Goal: Task Accomplishment & Management: Manage account settings

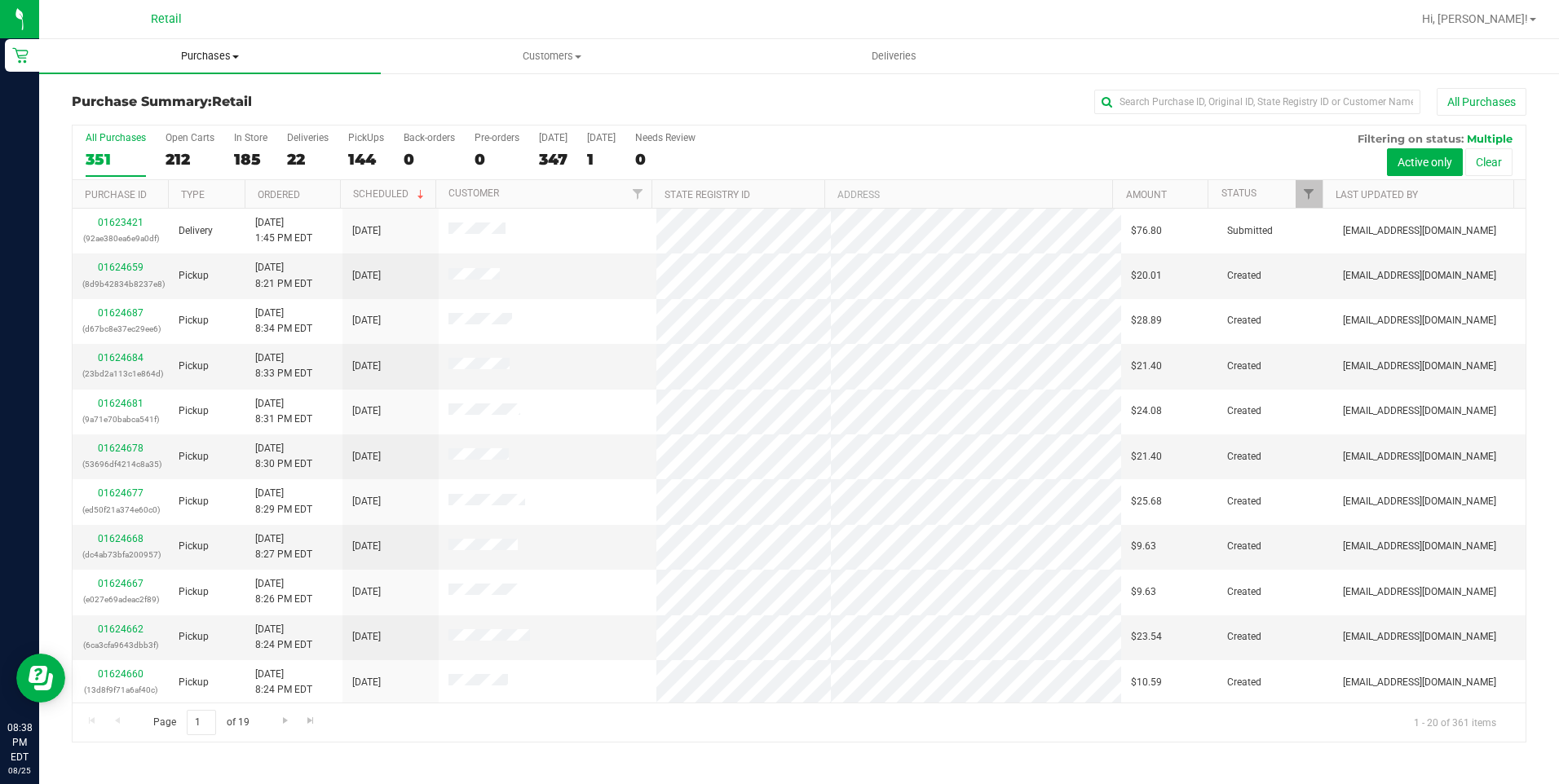
click at [247, 57] on span "Purchases" at bounding box center [210, 56] width 342 height 15
click at [173, 104] on span "Summary of purchases" at bounding box center [123, 98] width 168 height 14
click at [306, 724] on span "Go to the last page" at bounding box center [311, 721] width 13 height 13
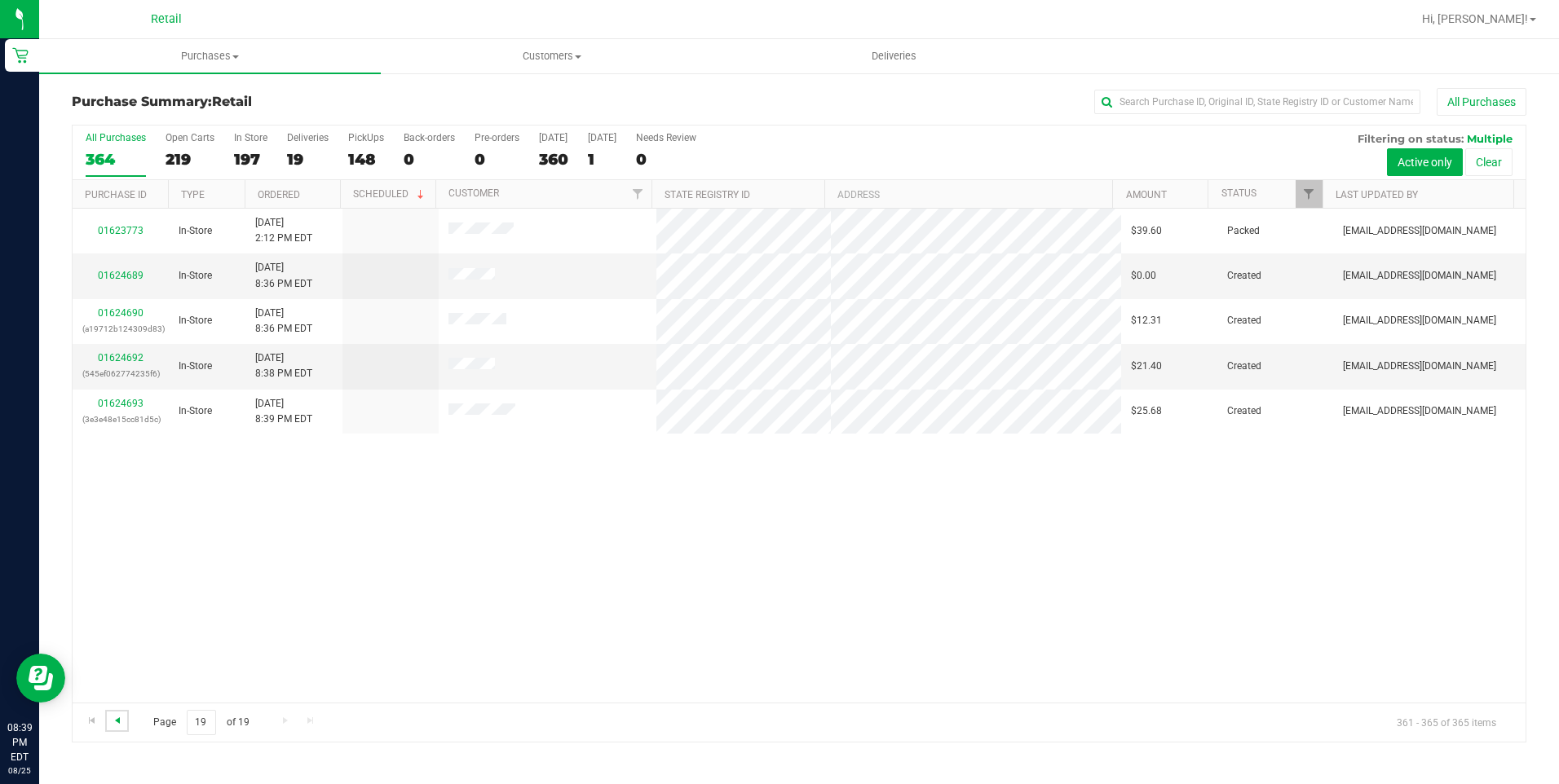
click at [121, 714] on span "Go to the previous page" at bounding box center [118, 721] width 13 height 13
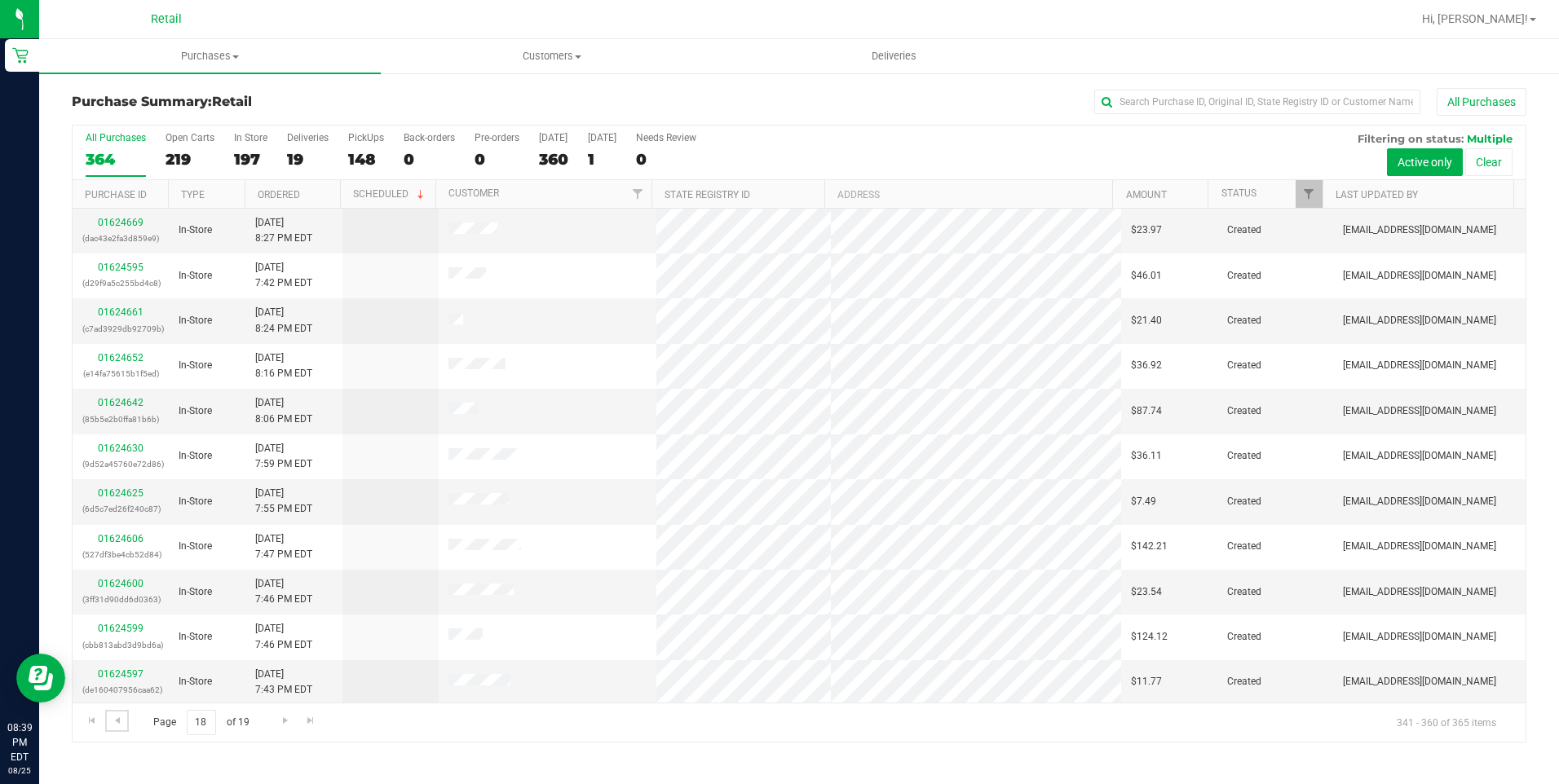
scroll to position [408, 0]
click at [117, 720] on span "Go to the previous page" at bounding box center [118, 721] width 13 height 13
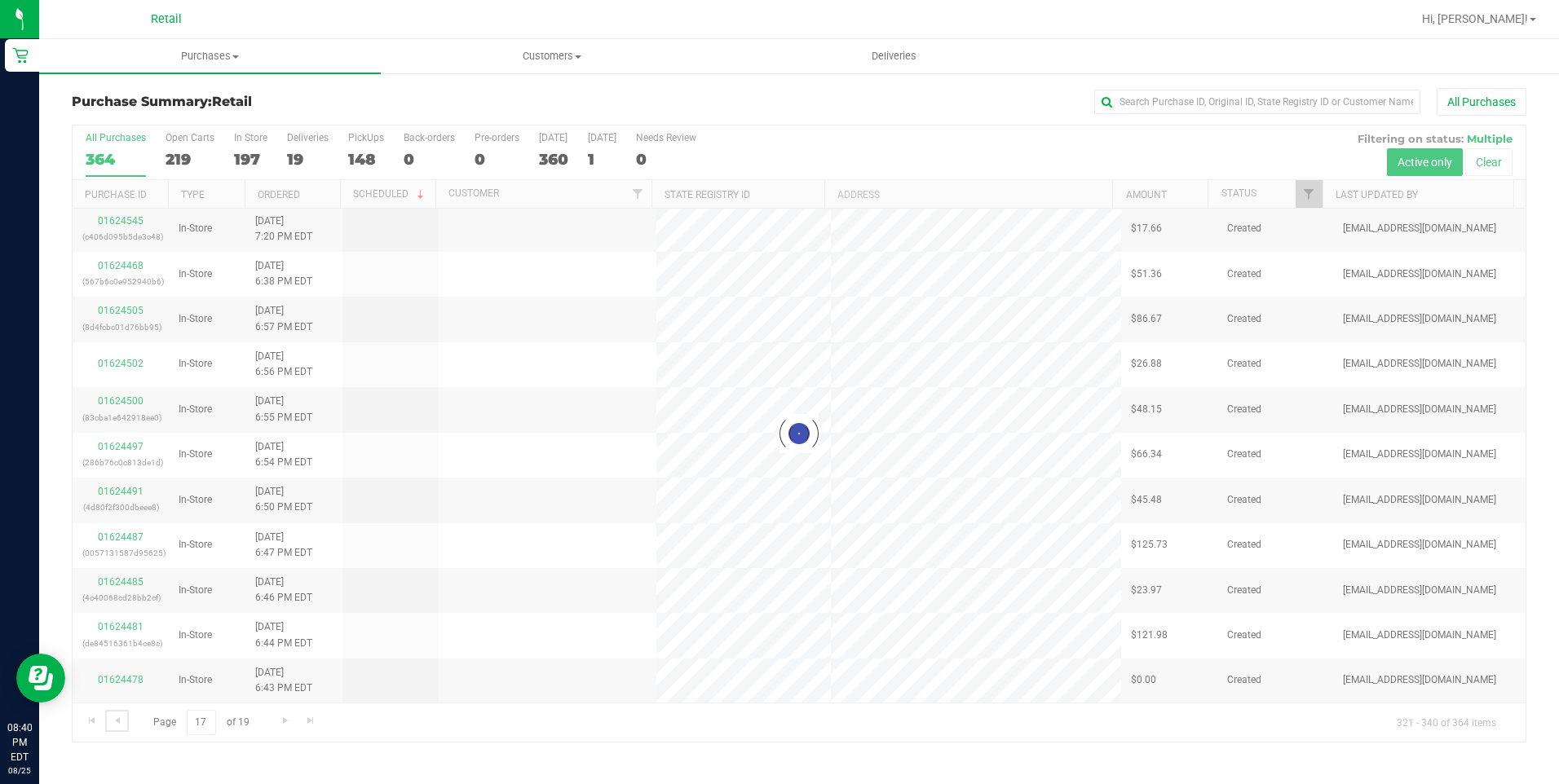
scroll to position [0, 0]
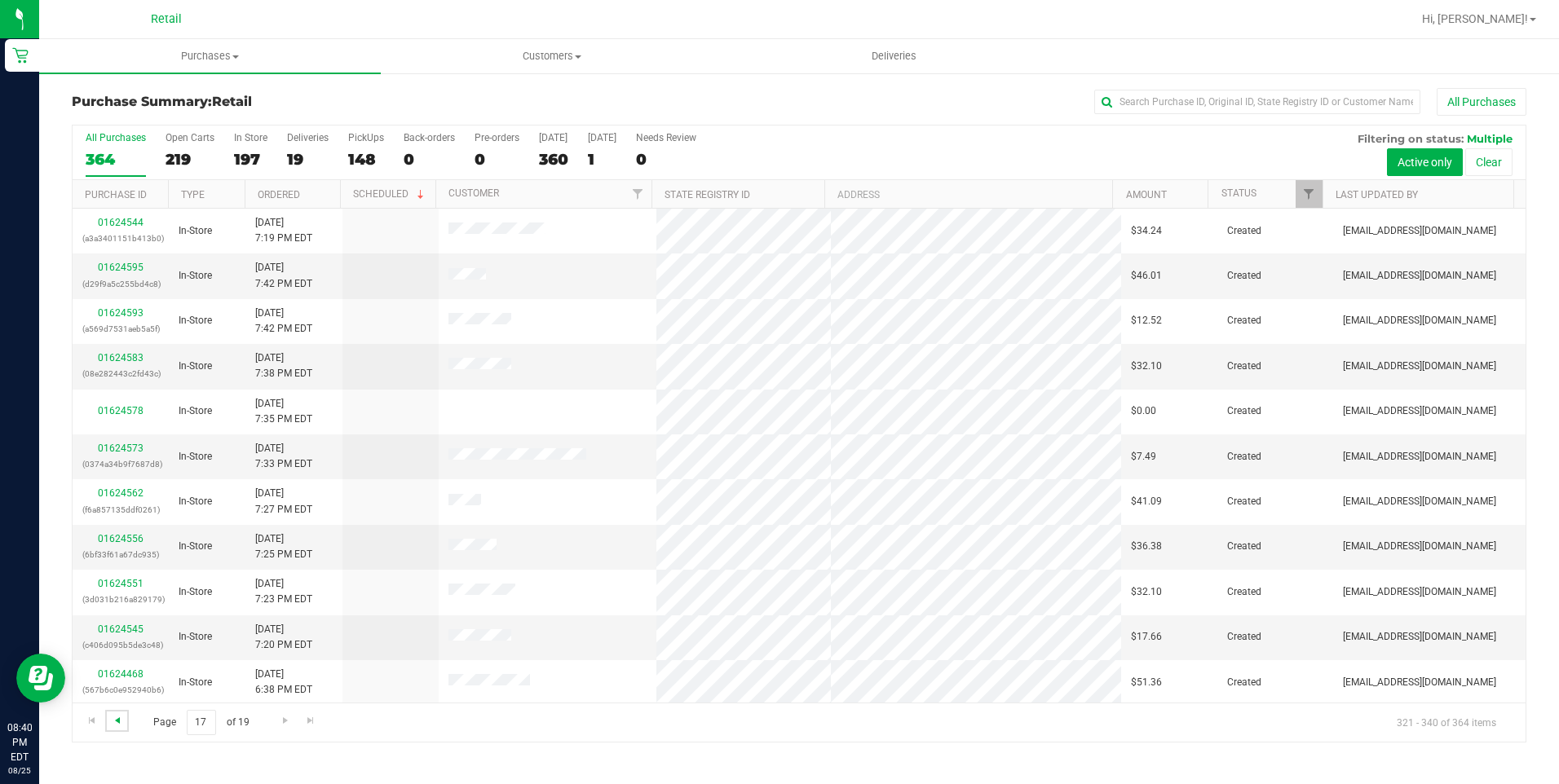
click at [116, 721] on span "Go to the previous page" at bounding box center [118, 721] width 13 height 13
click at [119, 720] on span "Go to the previous page" at bounding box center [118, 721] width 13 height 13
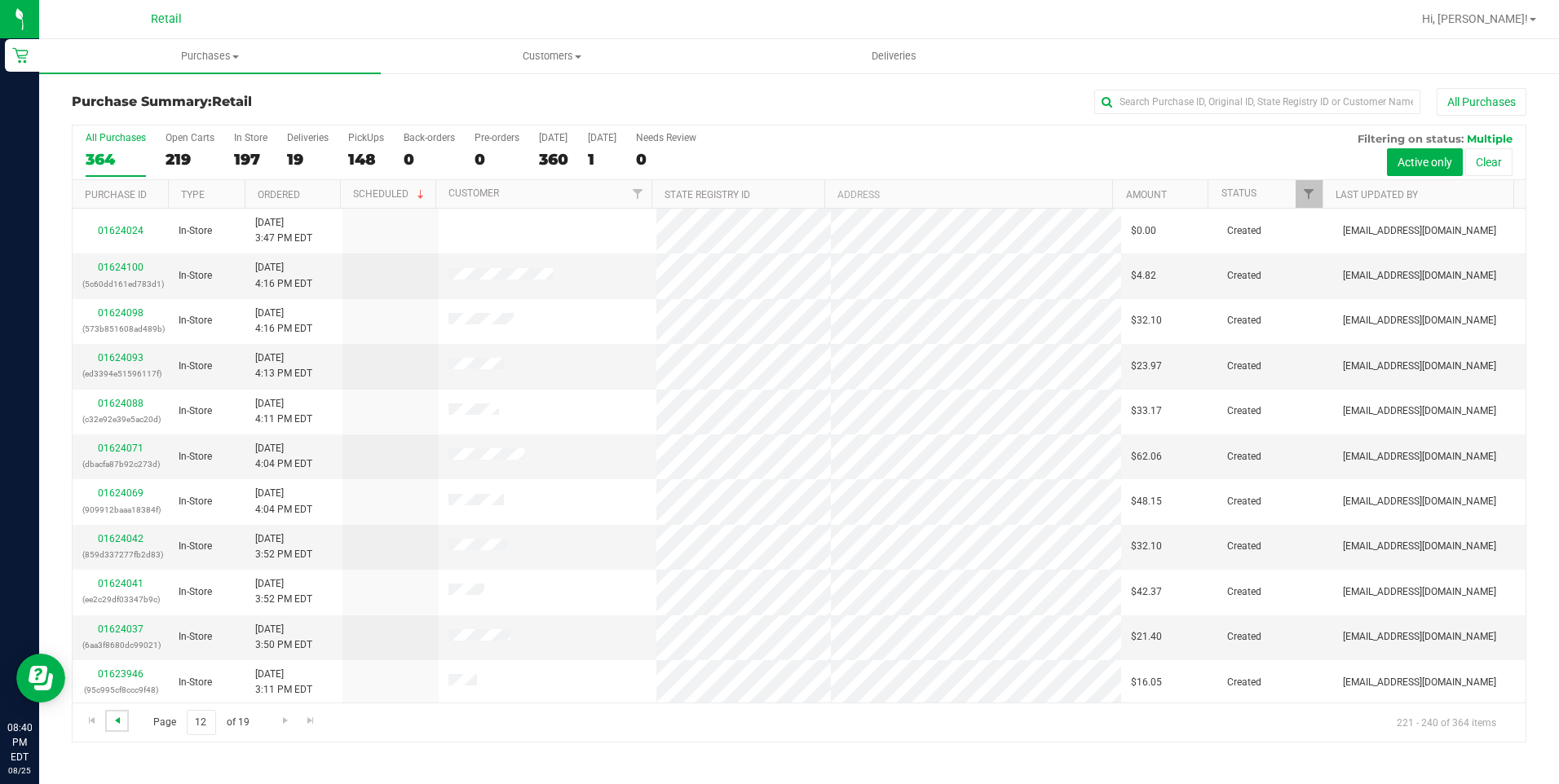
click at [119, 720] on span "Go to the previous page" at bounding box center [118, 721] width 13 height 13
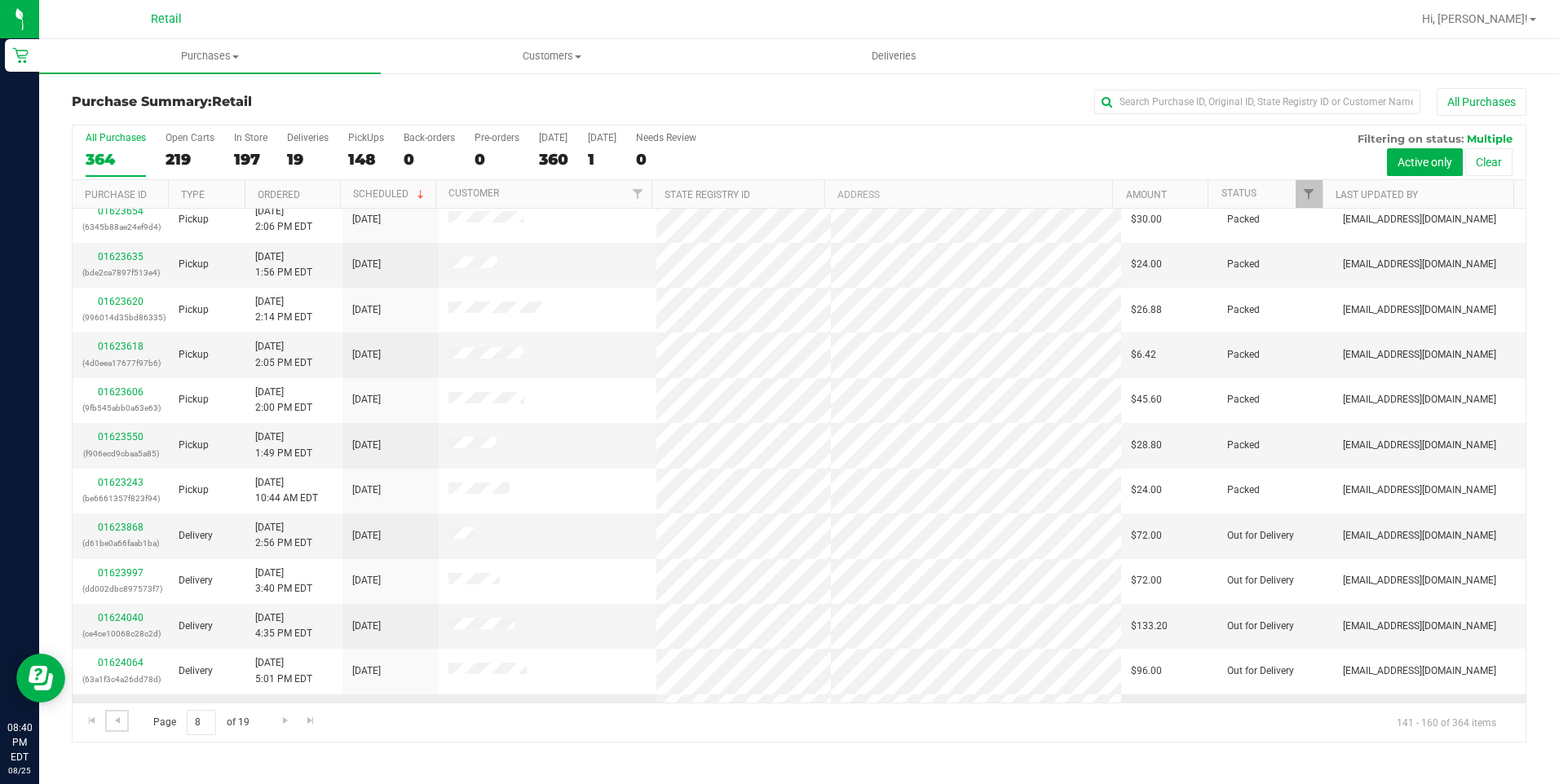
scroll to position [408, 0]
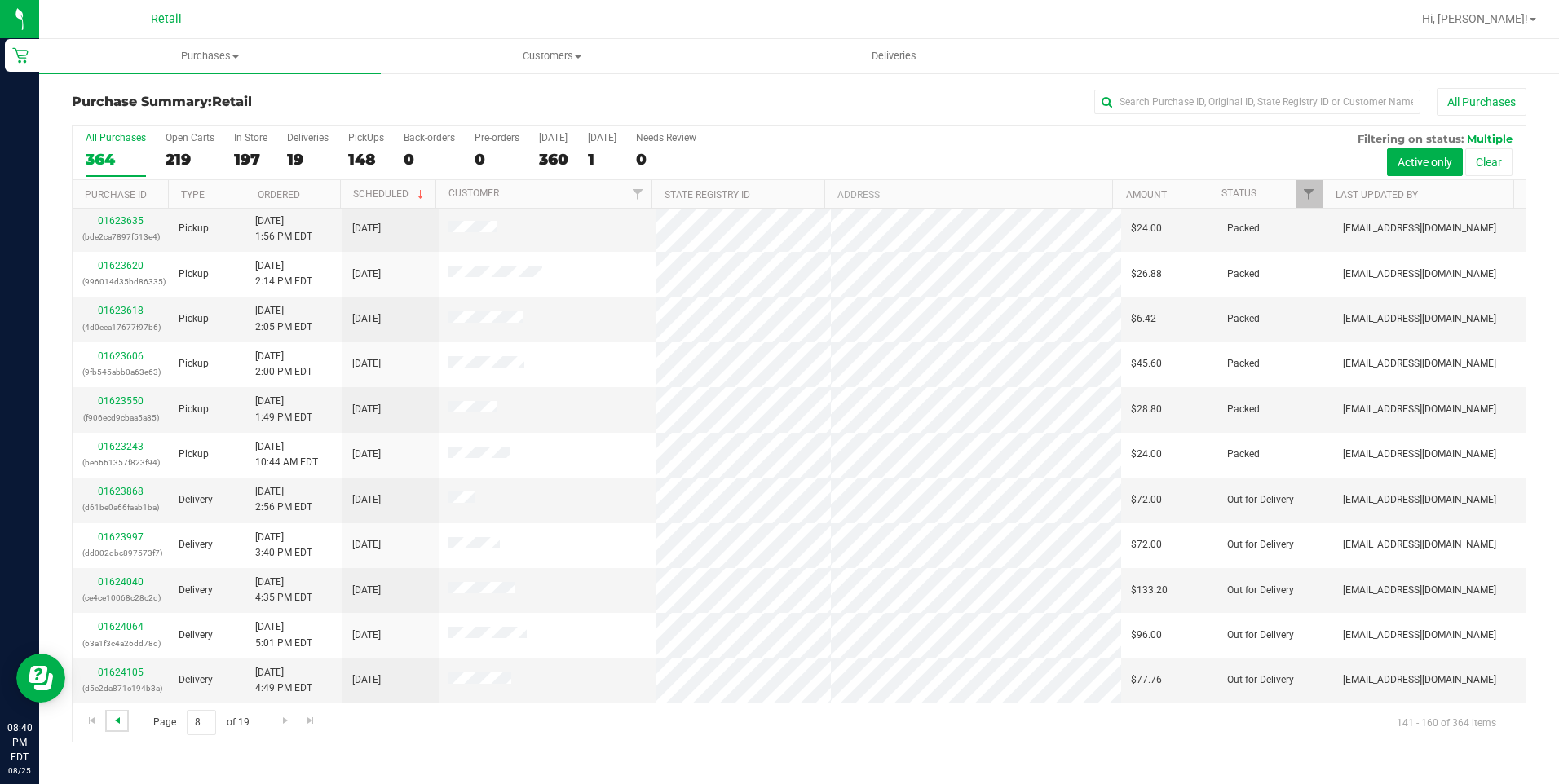
click at [123, 723] on span "Go to the previous page" at bounding box center [118, 721] width 13 height 13
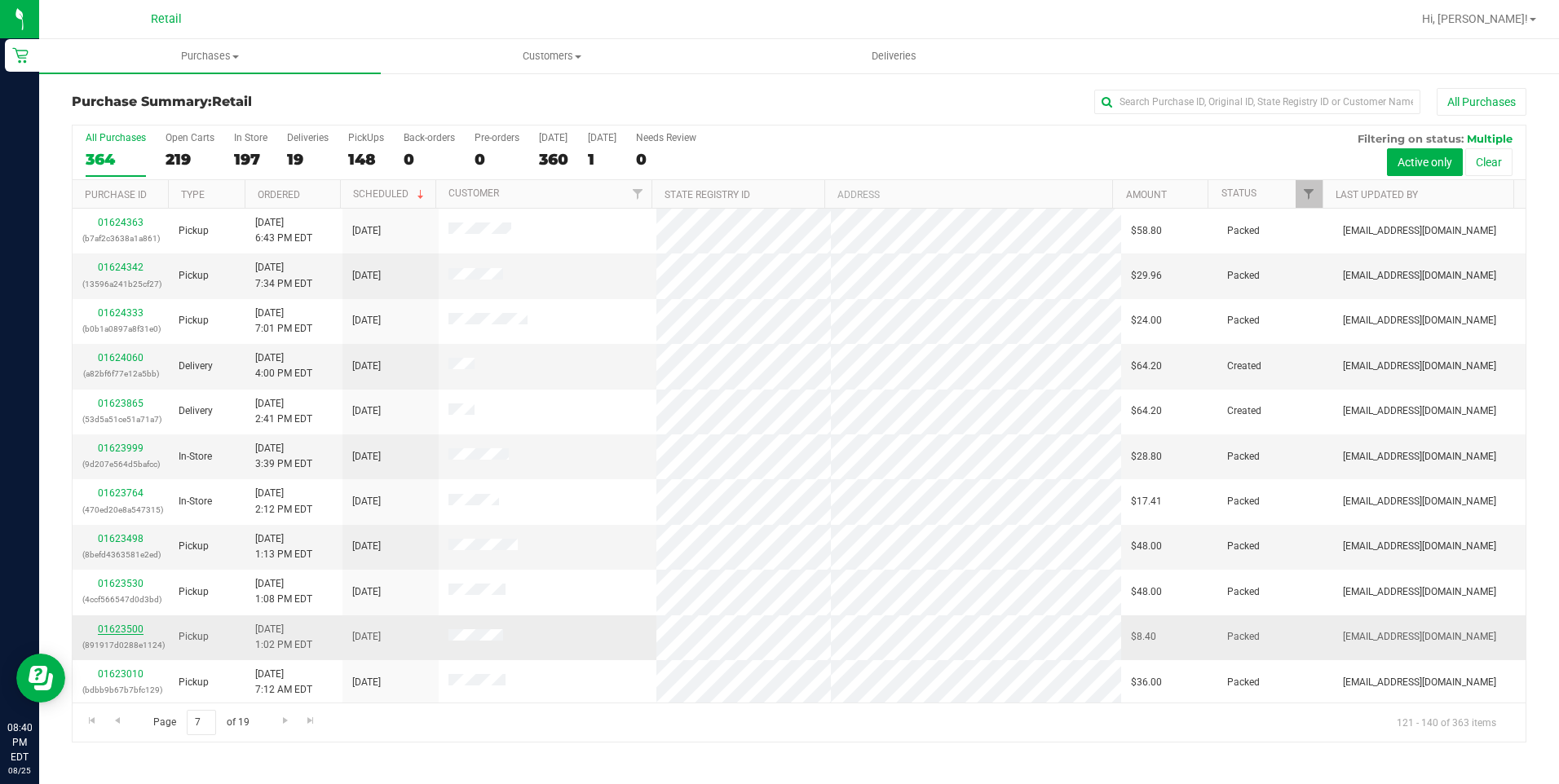
click at [115, 631] on link "01623500" at bounding box center [121, 630] width 46 height 11
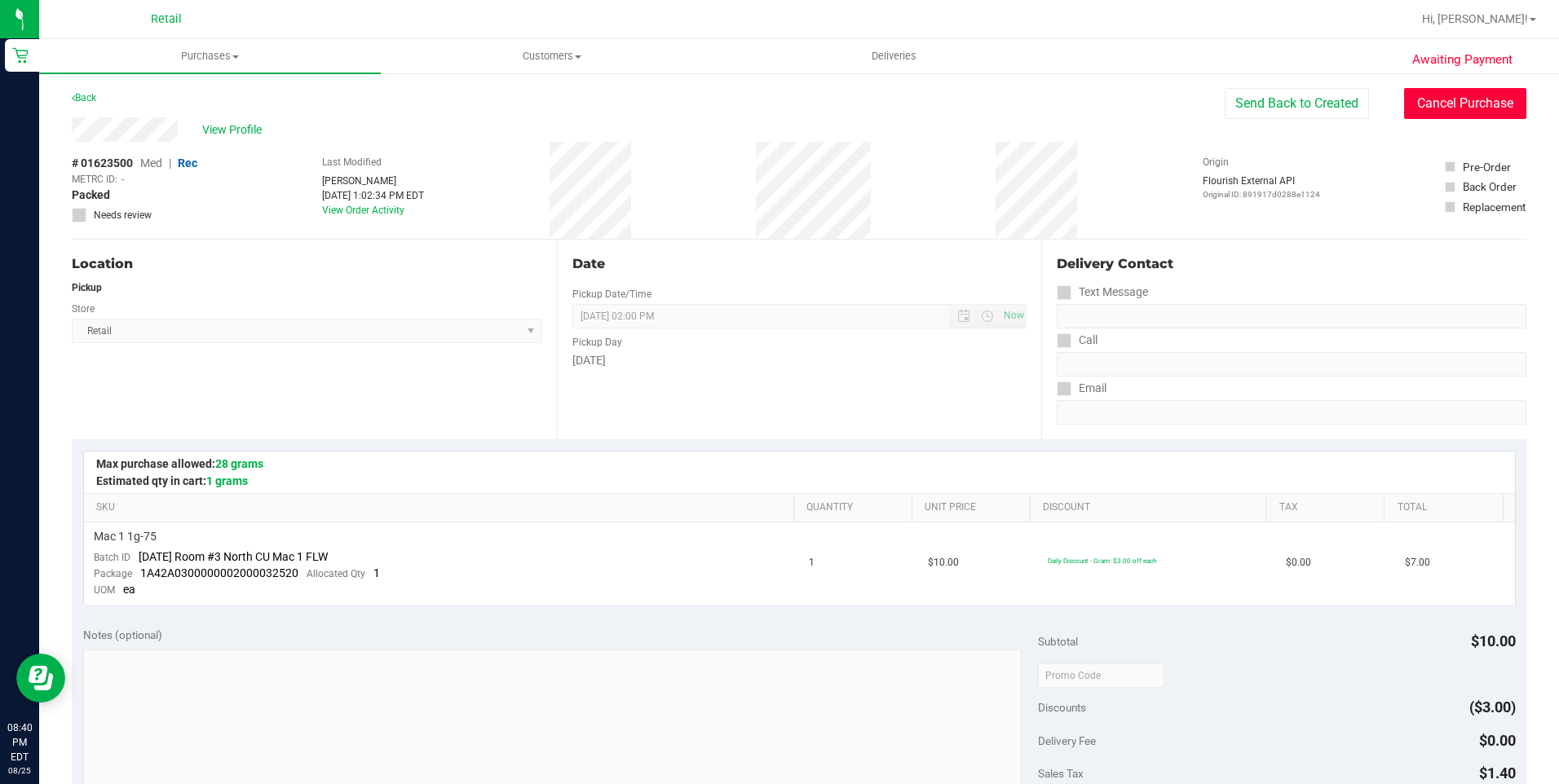
click at [1423, 112] on button "Cancel Purchase" at bounding box center [1465, 104] width 122 height 31
click at [96, 101] on div "Back" at bounding box center [798, 103] width 1455 height 29
drag, startPoint x: 96, startPoint y: 101, endPoint x: 88, endPoint y: 98, distance: 8.5
click at [88, 98] on link "Back" at bounding box center [84, 98] width 24 height 11
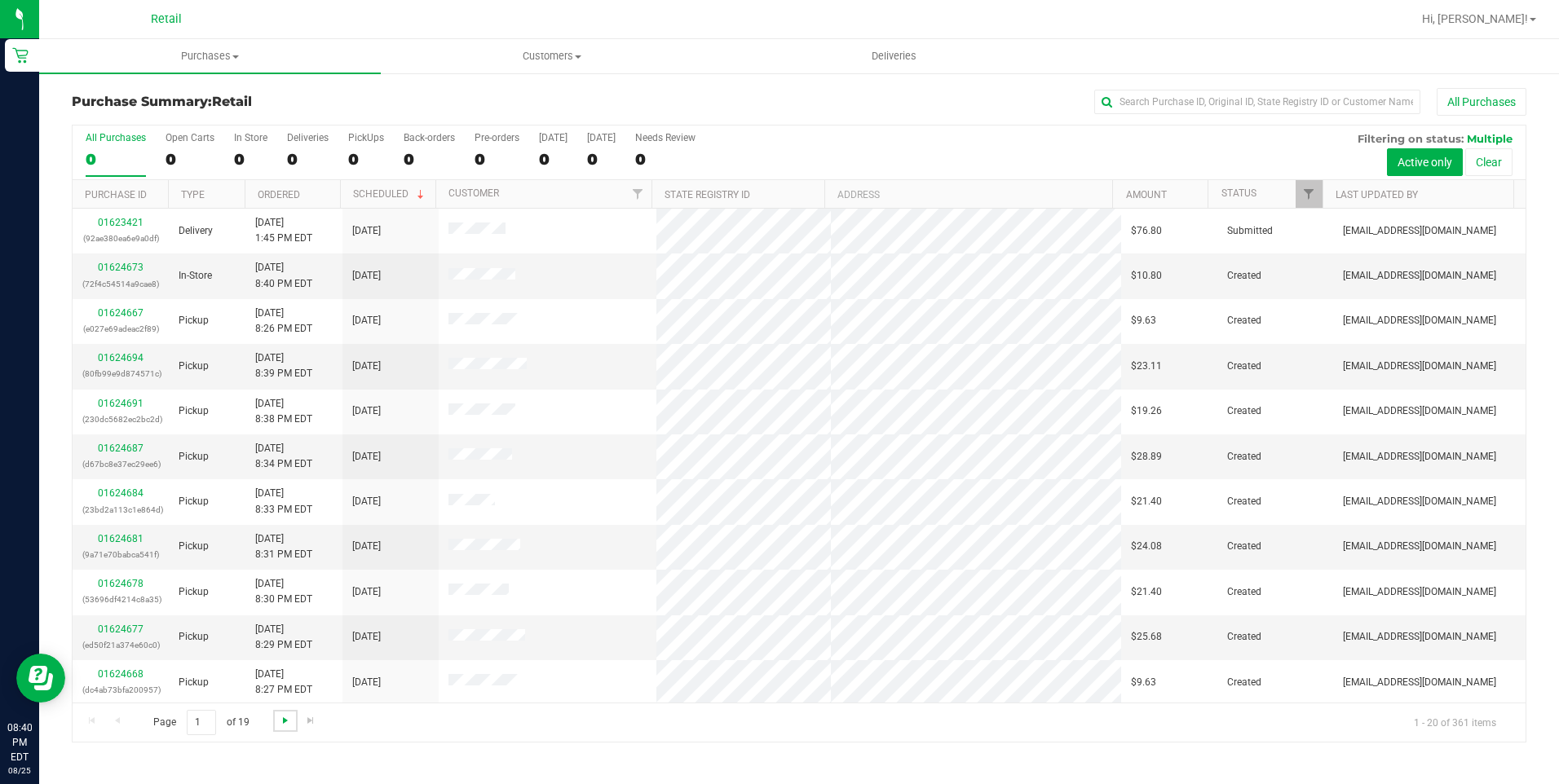
click at [281, 715] on span "Go to the next page" at bounding box center [285, 721] width 13 height 13
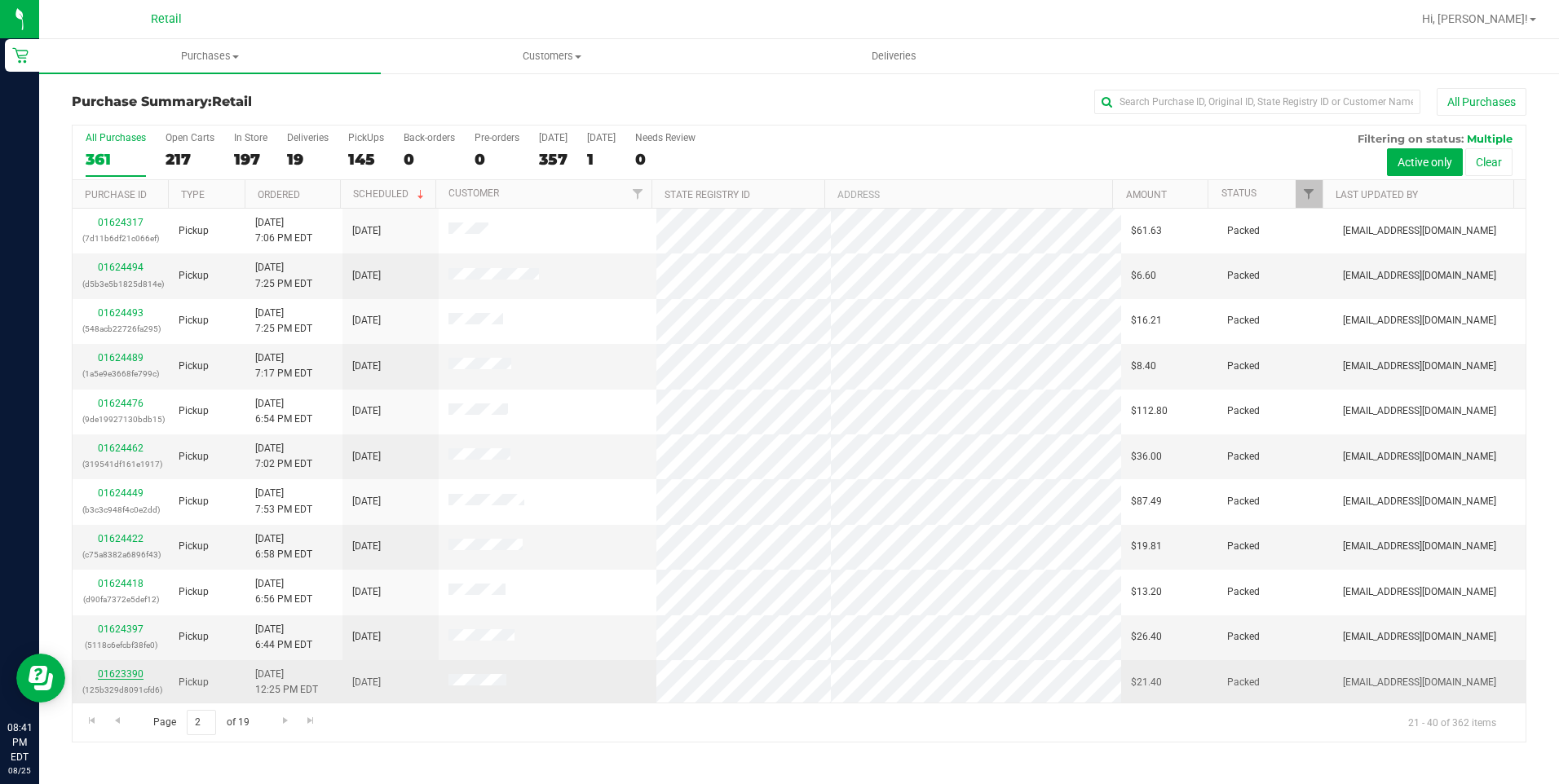
click at [131, 675] on link "01623390" at bounding box center [121, 674] width 46 height 11
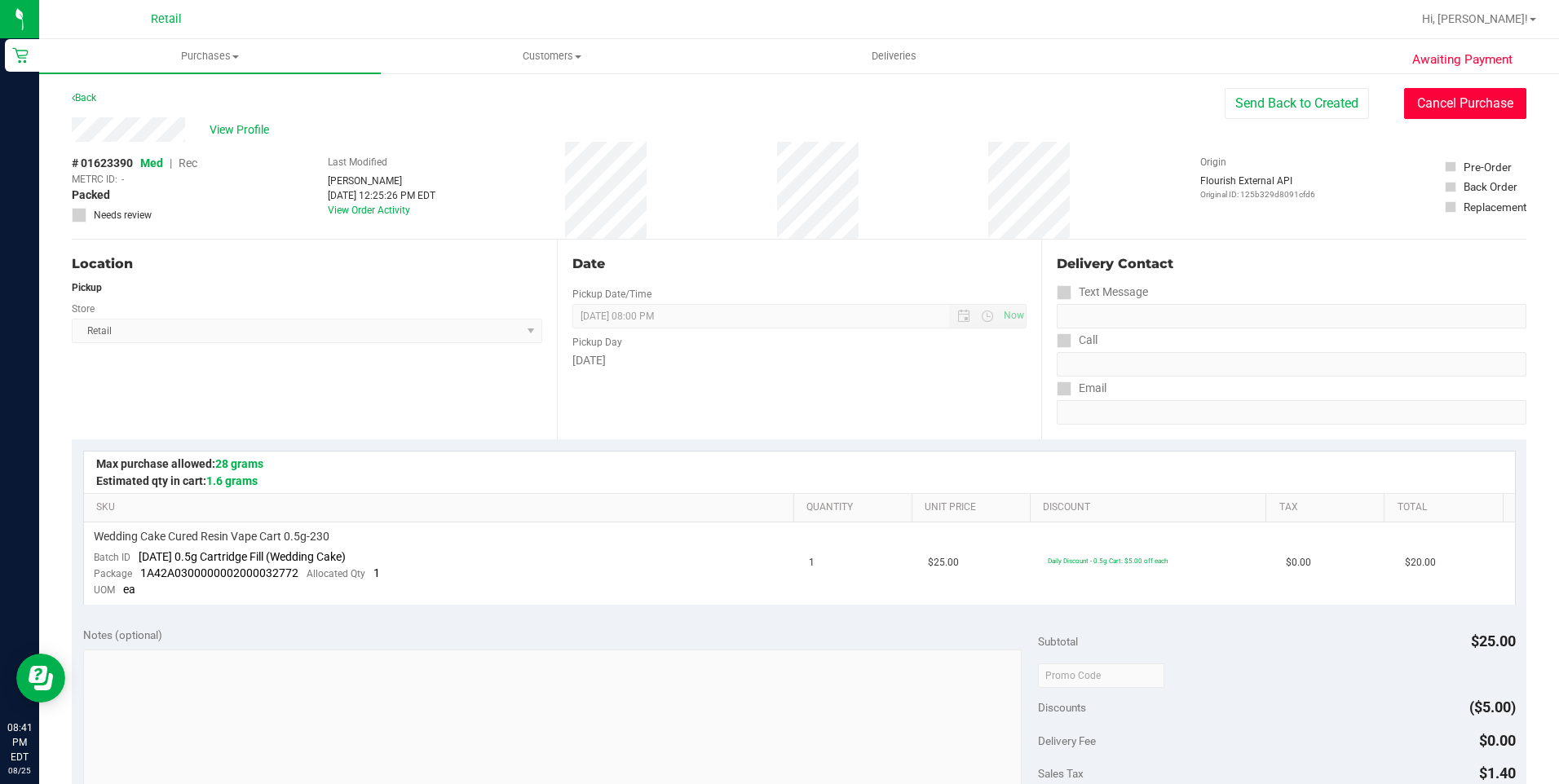
click at [1483, 104] on button "Cancel Purchase" at bounding box center [1465, 104] width 122 height 31
click at [75, 97] on link "Back" at bounding box center [84, 98] width 24 height 11
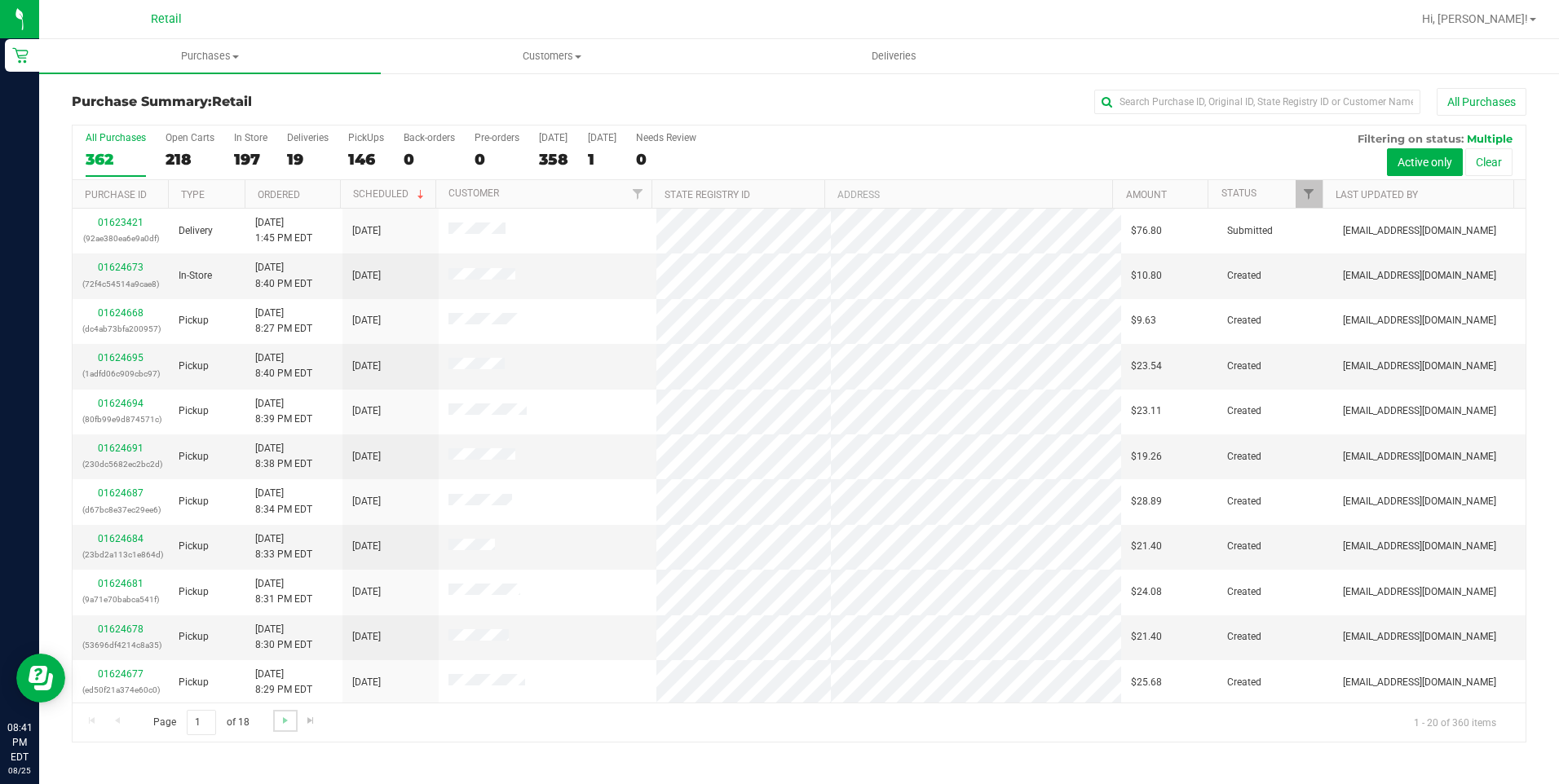
click at [293, 728] on link "Go to the next page" at bounding box center [284, 720] width 24 height 22
click at [292, 724] on link "Go to the next page" at bounding box center [284, 720] width 24 height 22
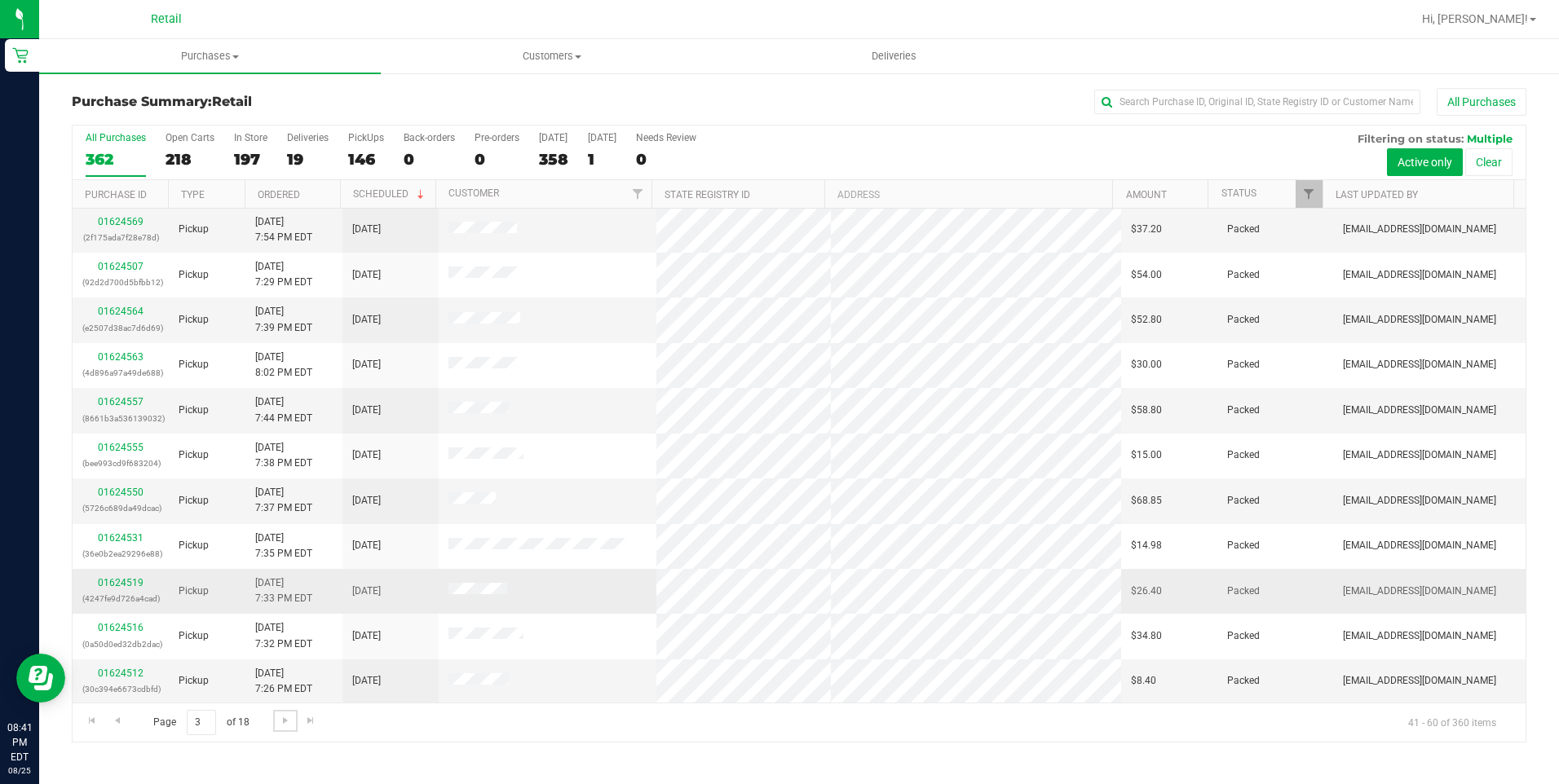
scroll to position [408, 0]
click at [276, 715] on link "Go to the next page" at bounding box center [284, 720] width 24 height 22
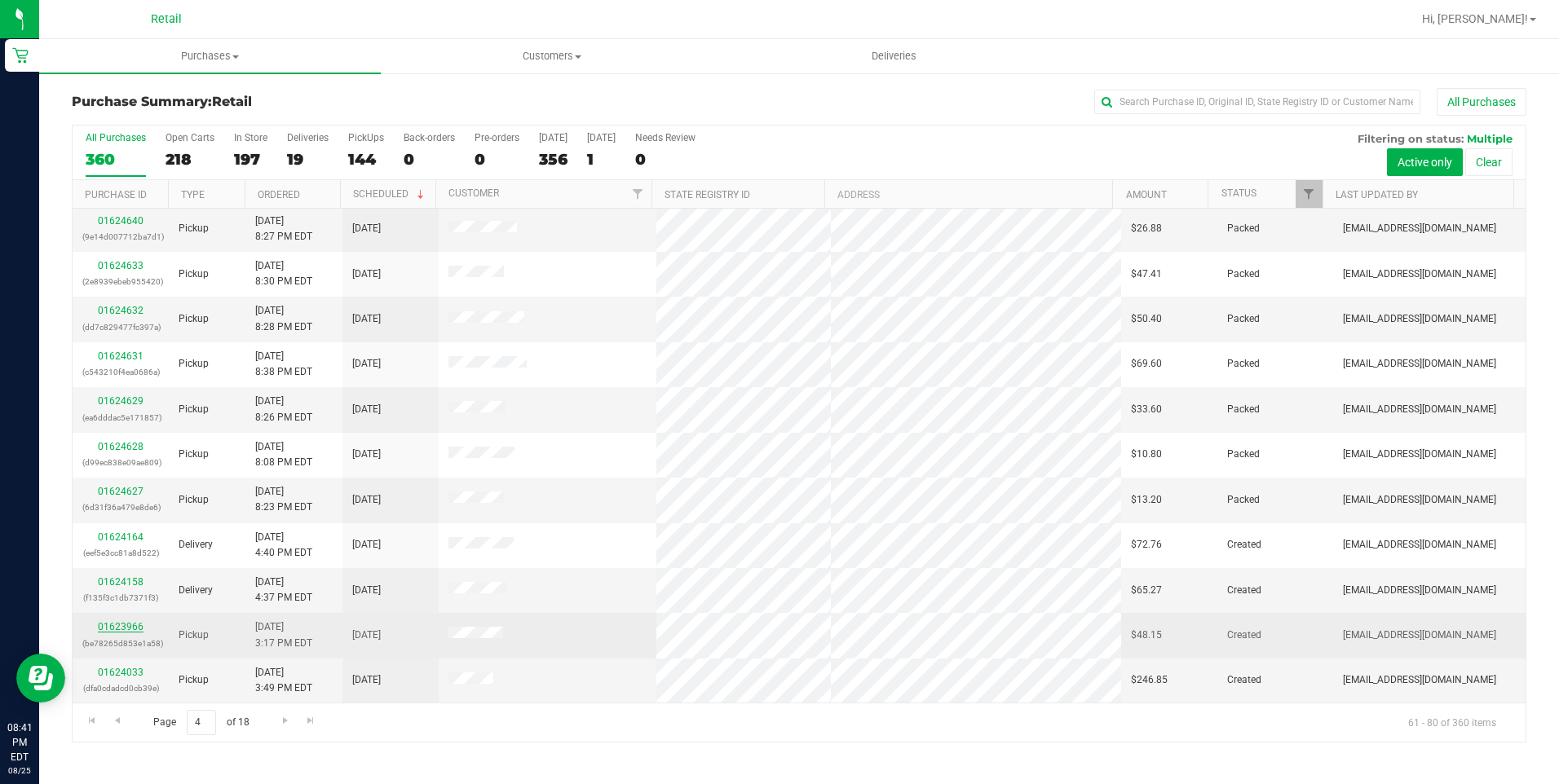
click at [132, 623] on link "01623966" at bounding box center [121, 627] width 46 height 11
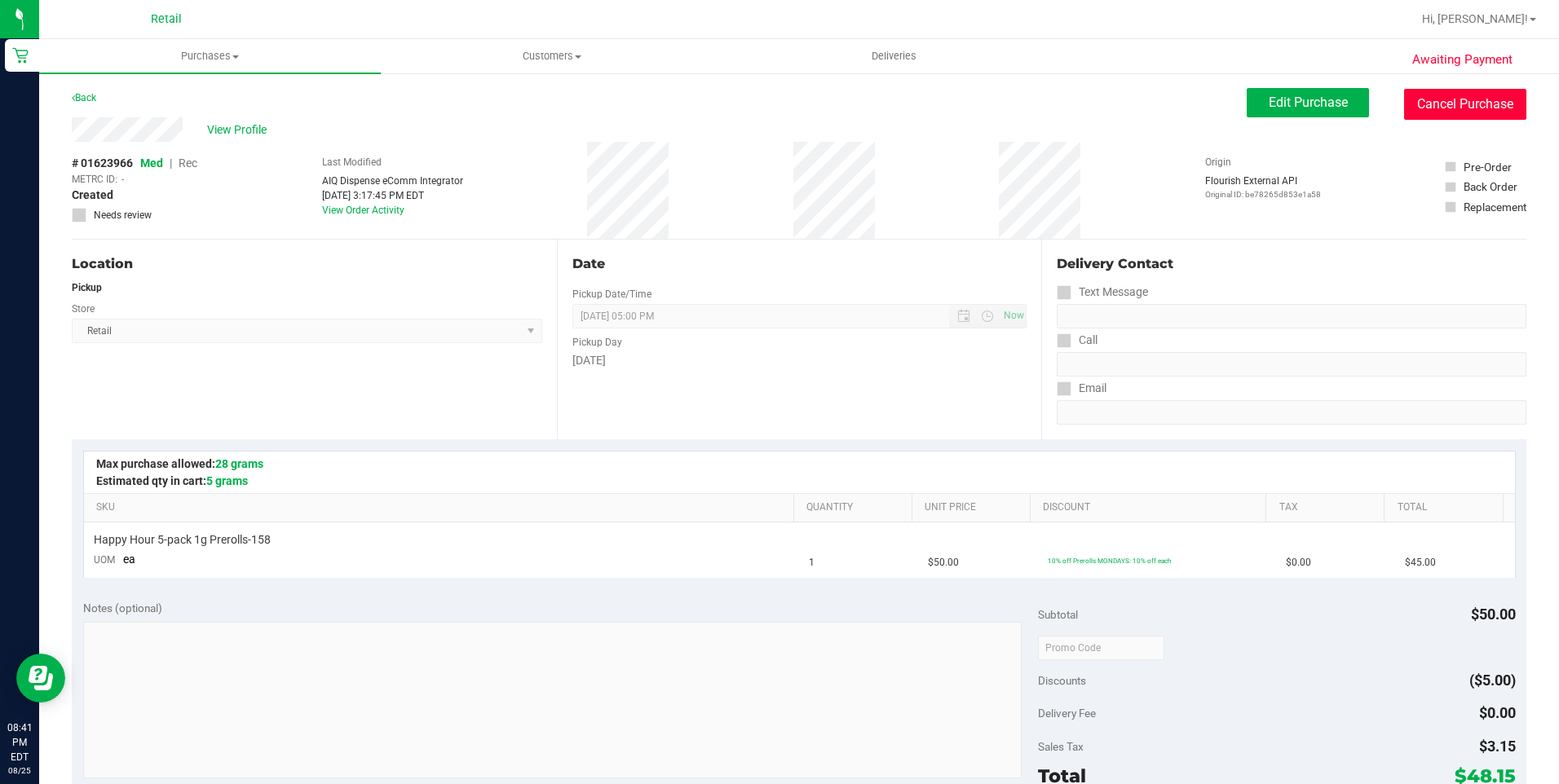
click at [1469, 104] on button "Cancel Purchase" at bounding box center [1465, 104] width 122 height 31
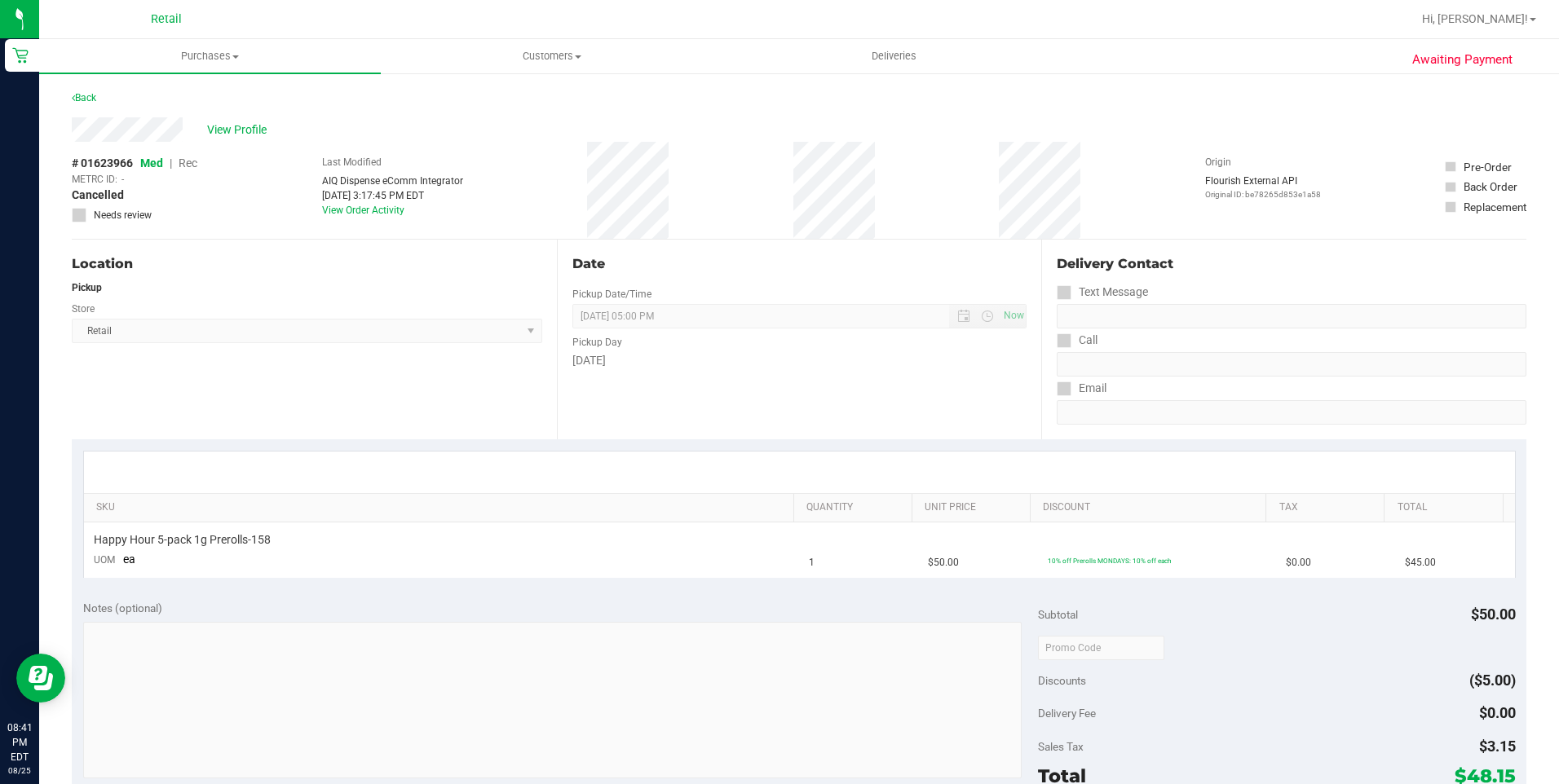
click at [62, 102] on div "Awaiting Payment Back View Profile # 01623966 Med | Rec METRC ID: - Cancelled N…" at bounding box center [799, 682] width 1519 height 1223
click at [88, 94] on link "Back" at bounding box center [84, 98] width 24 height 11
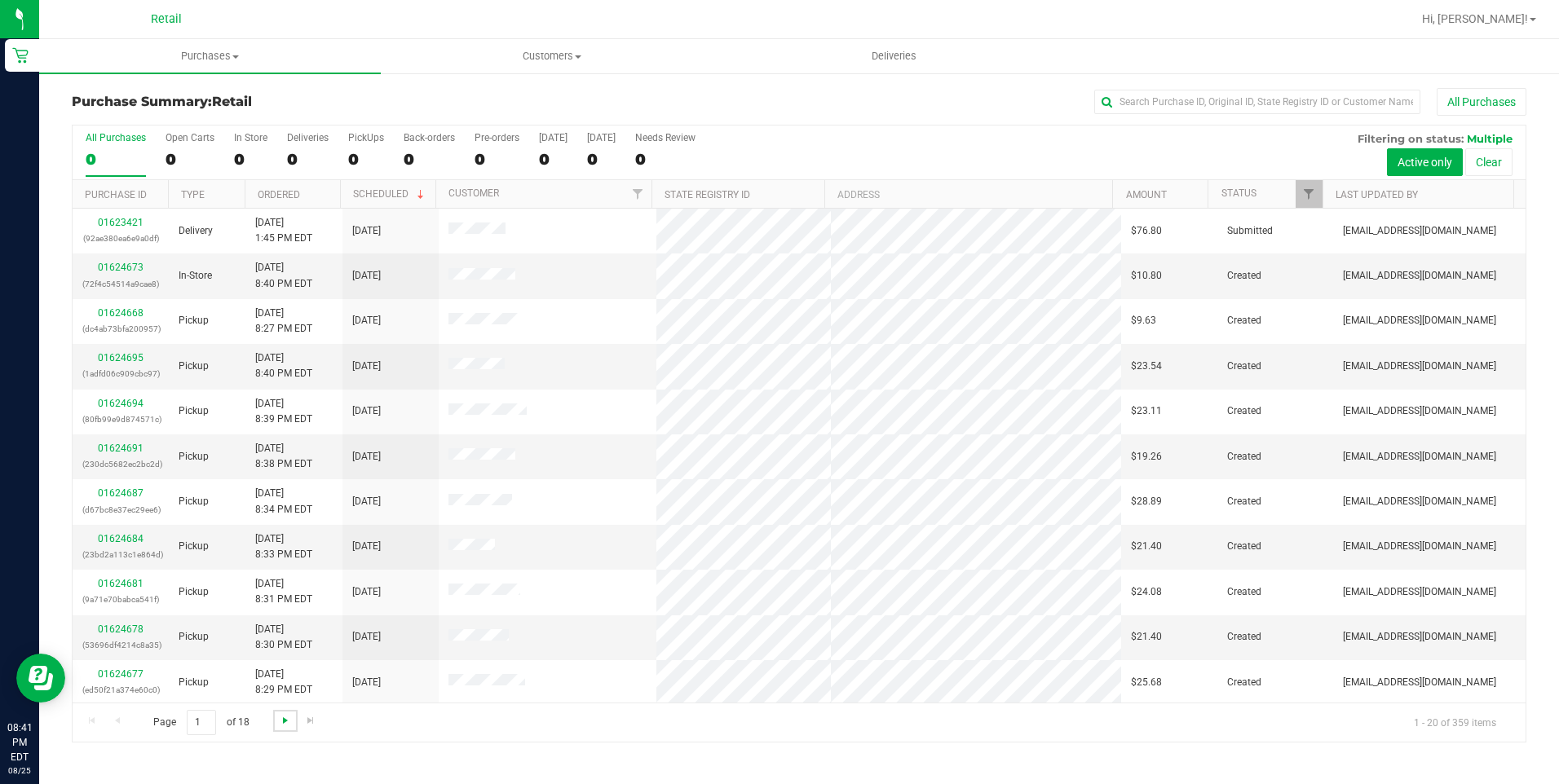
click at [283, 722] on span "Go to the next page" at bounding box center [285, 721] width 13 height 13
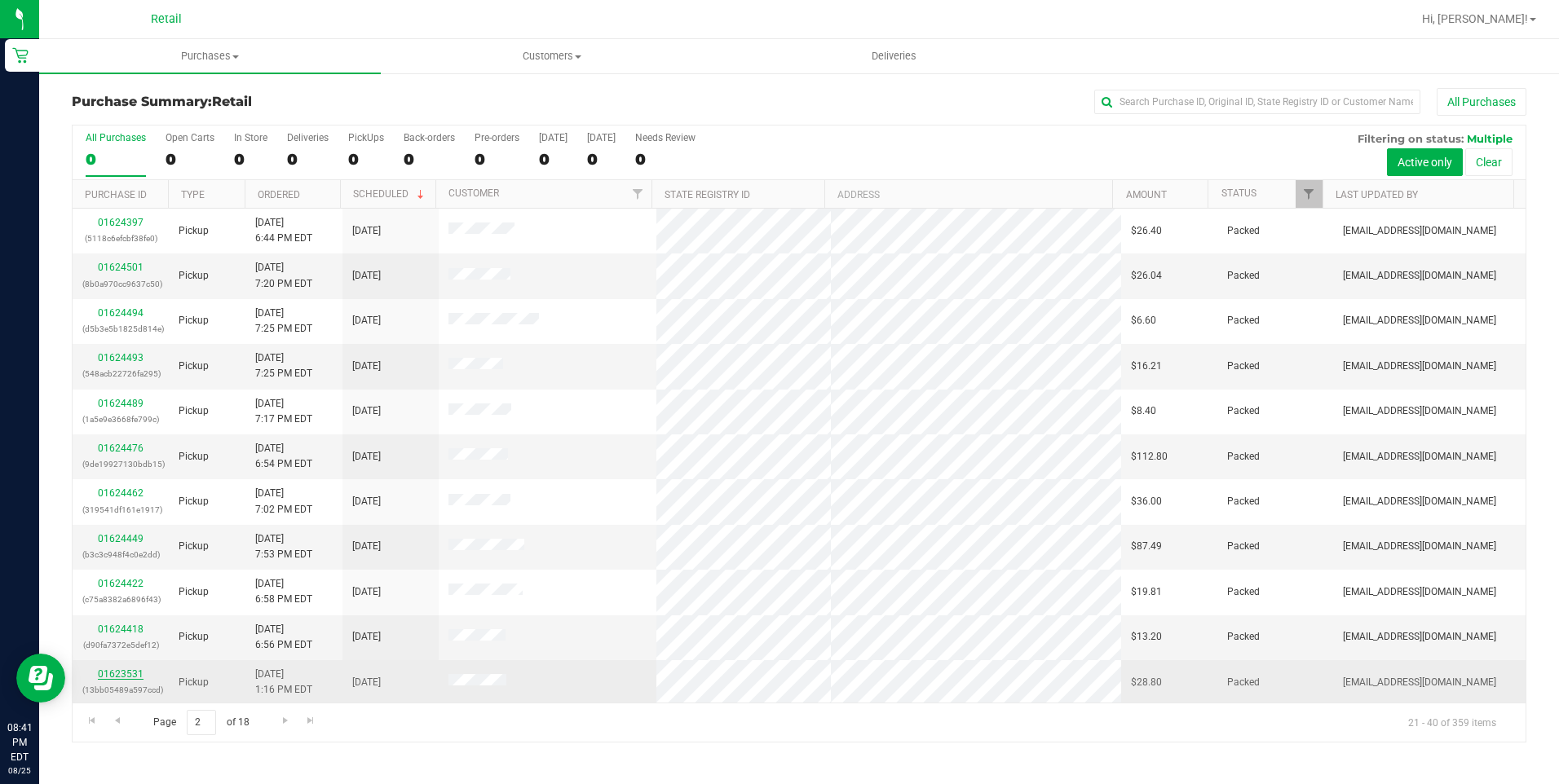
click at [121, 677] on link "01623531" at bounding box center [121, 674] width 46 height 11
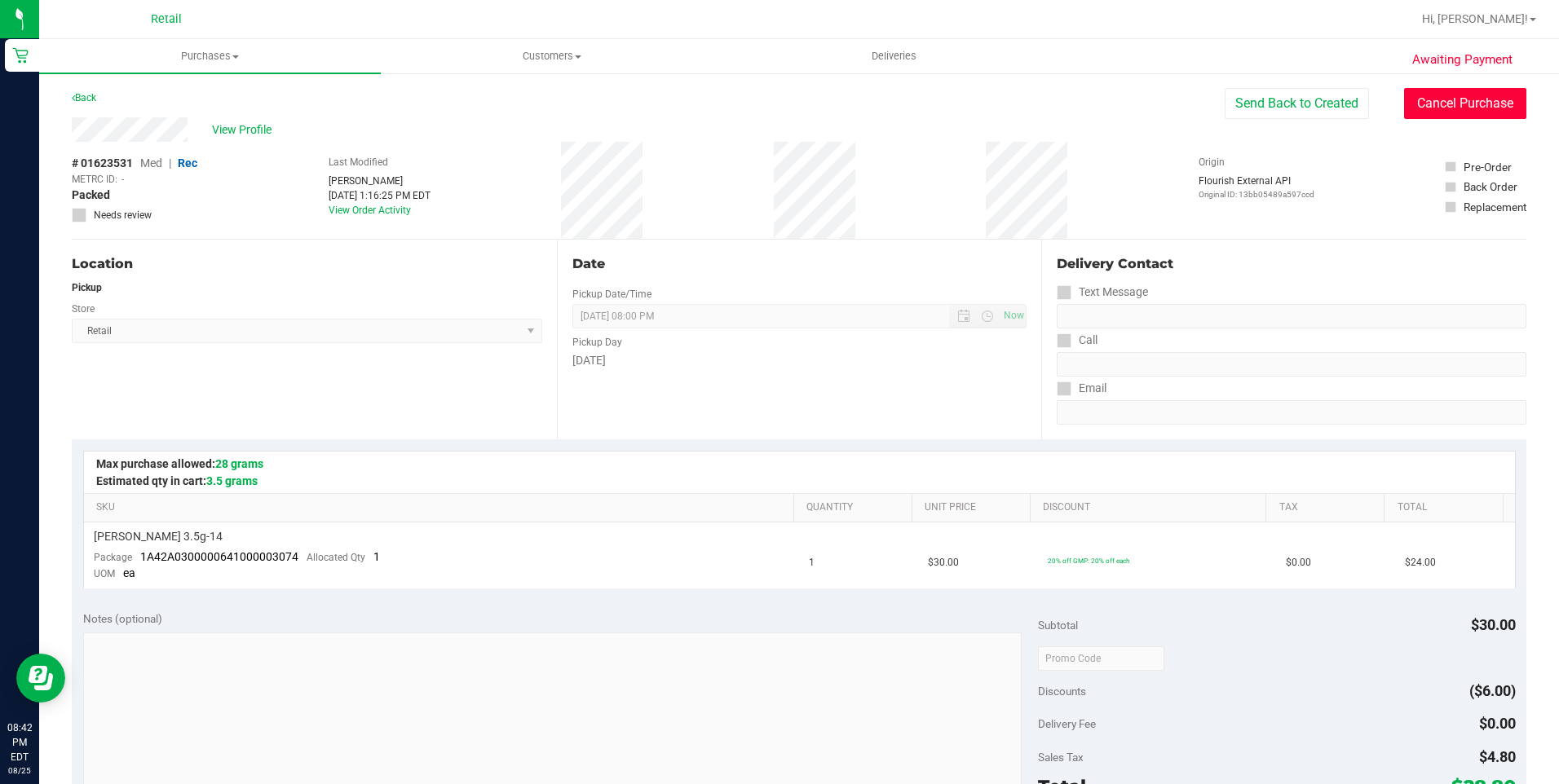
click at [1452, 100] on button "Cancel Purchase" at bounding box center [1465, 104] width 122 height 31
click at [81, 97] on link "Back" at bounding box center [84, 98] width 24 height 11
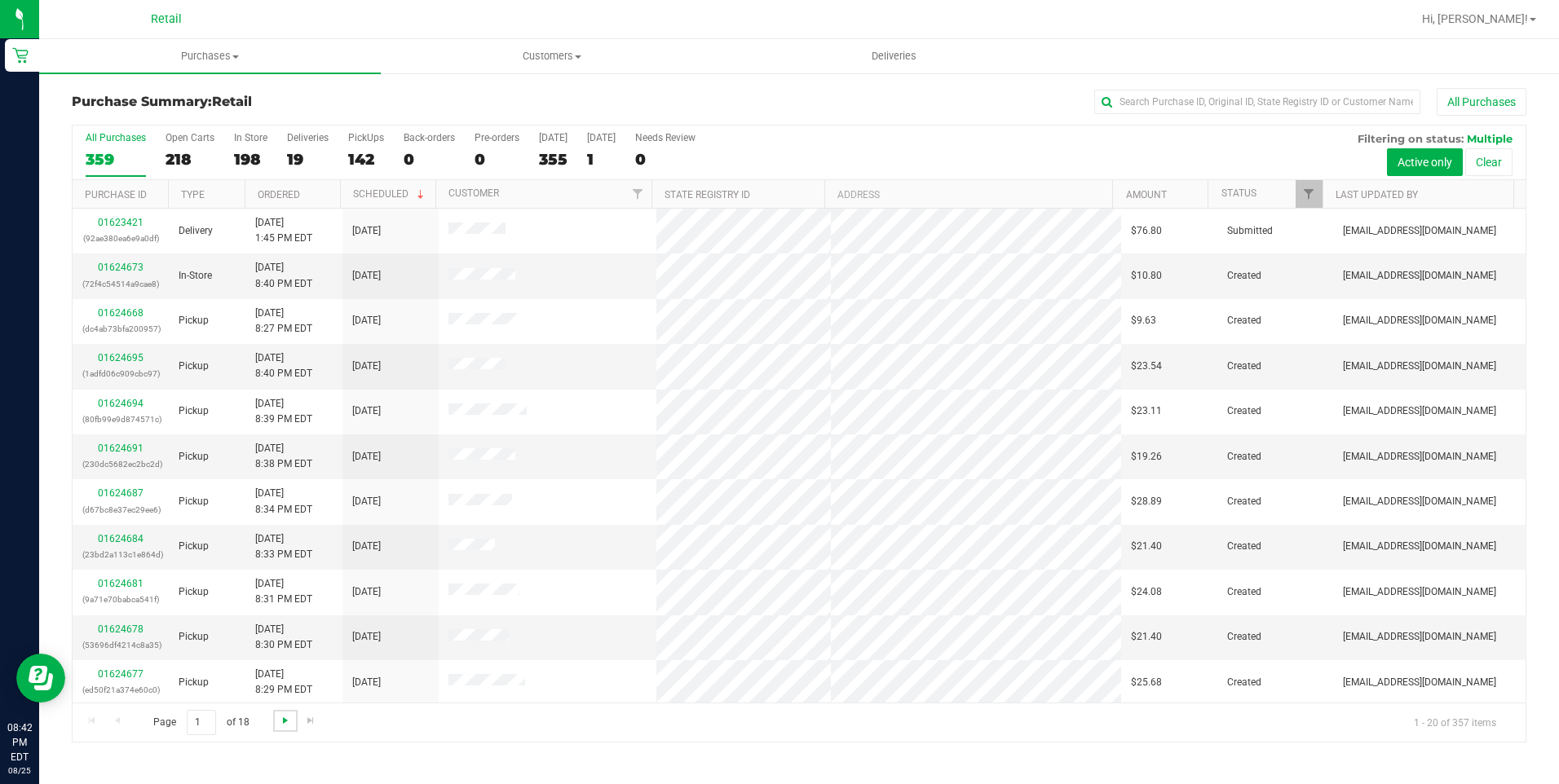
click at [285, 722] on span "Go to the next page" at bounding box center [285, 721] width 13 height 13
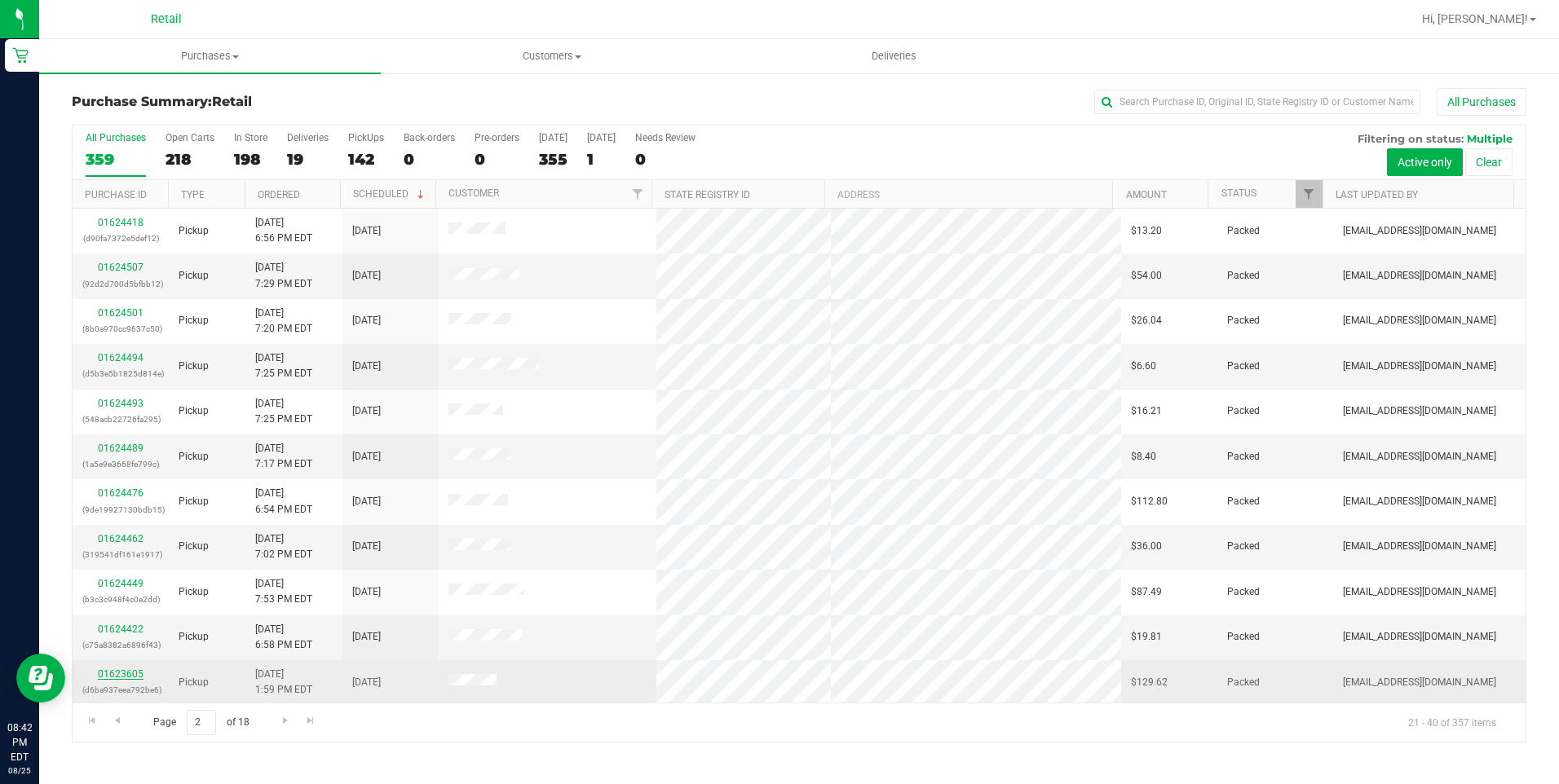
click at [127, 678] on link "01623605" at bounding box center [121, 674] width 46 height 11
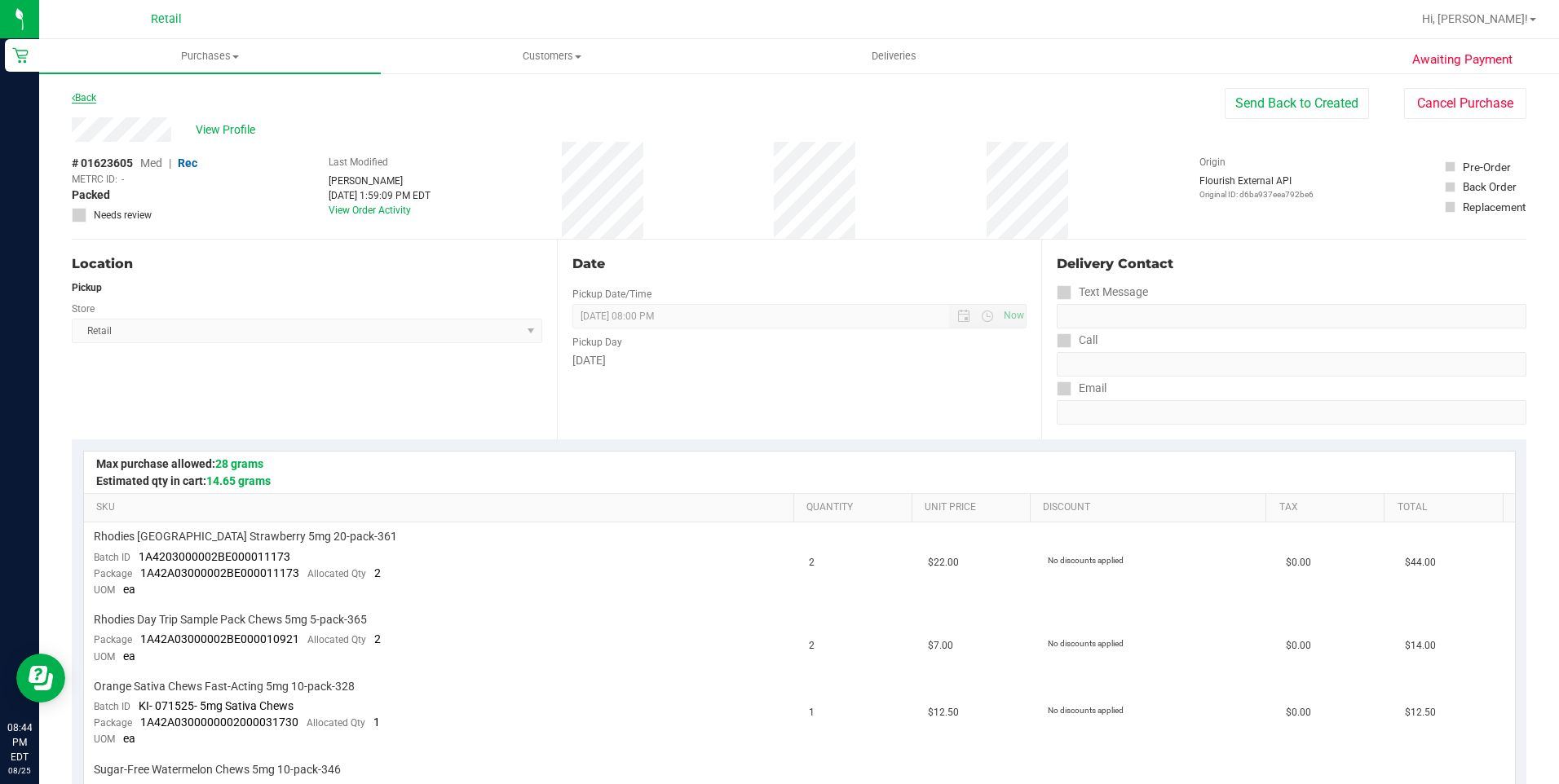
click at [81, 99] on link "Back" at bounding box center [84, 98] width 24 height 11
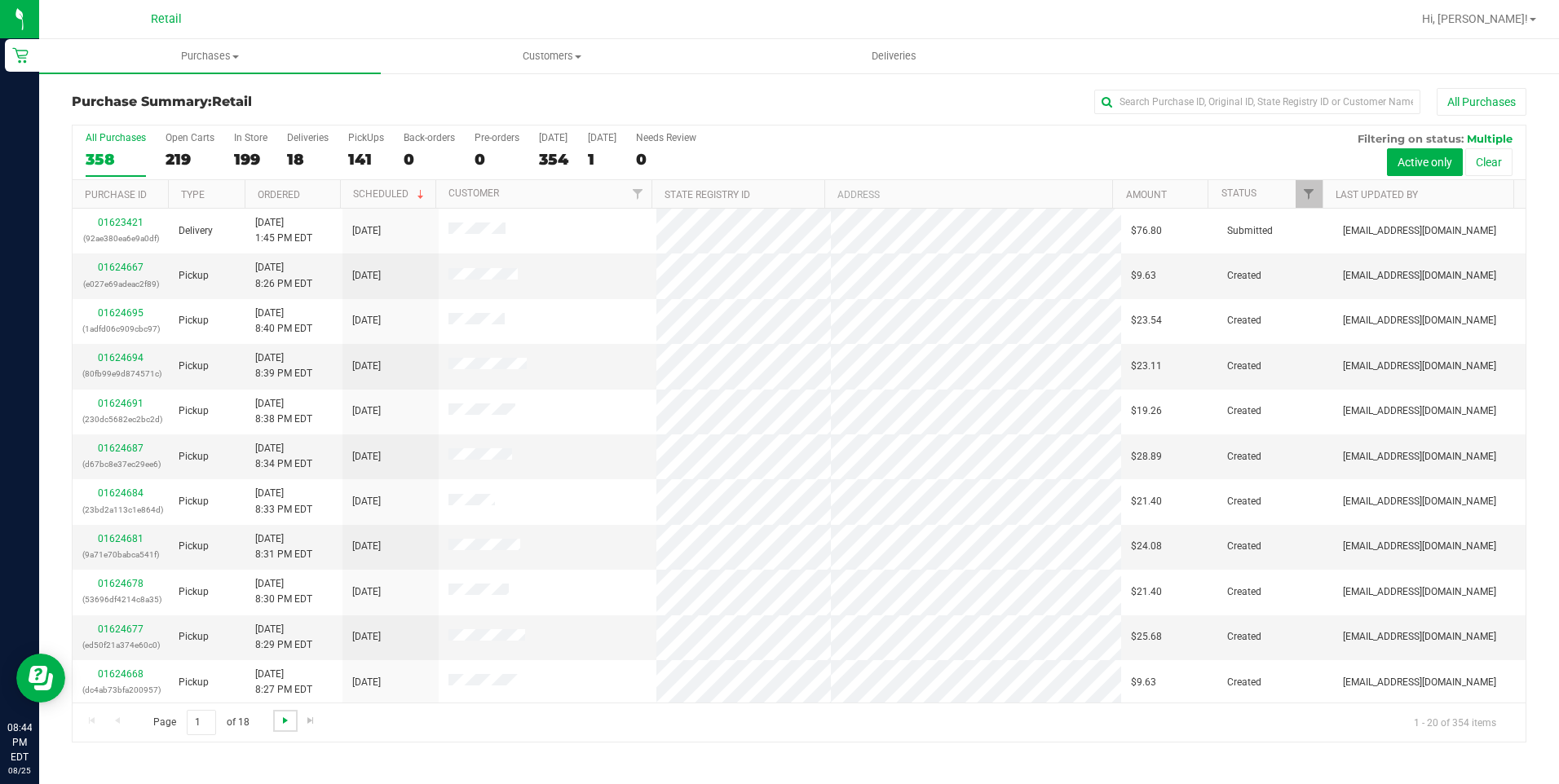
click at [284, 716] on span "Go to the next page" at bounding box center [285, 721] width 13 height 13
click at [280, 729] on link "Go to the next page" at bounding box center [284, 720] width 24 height 22
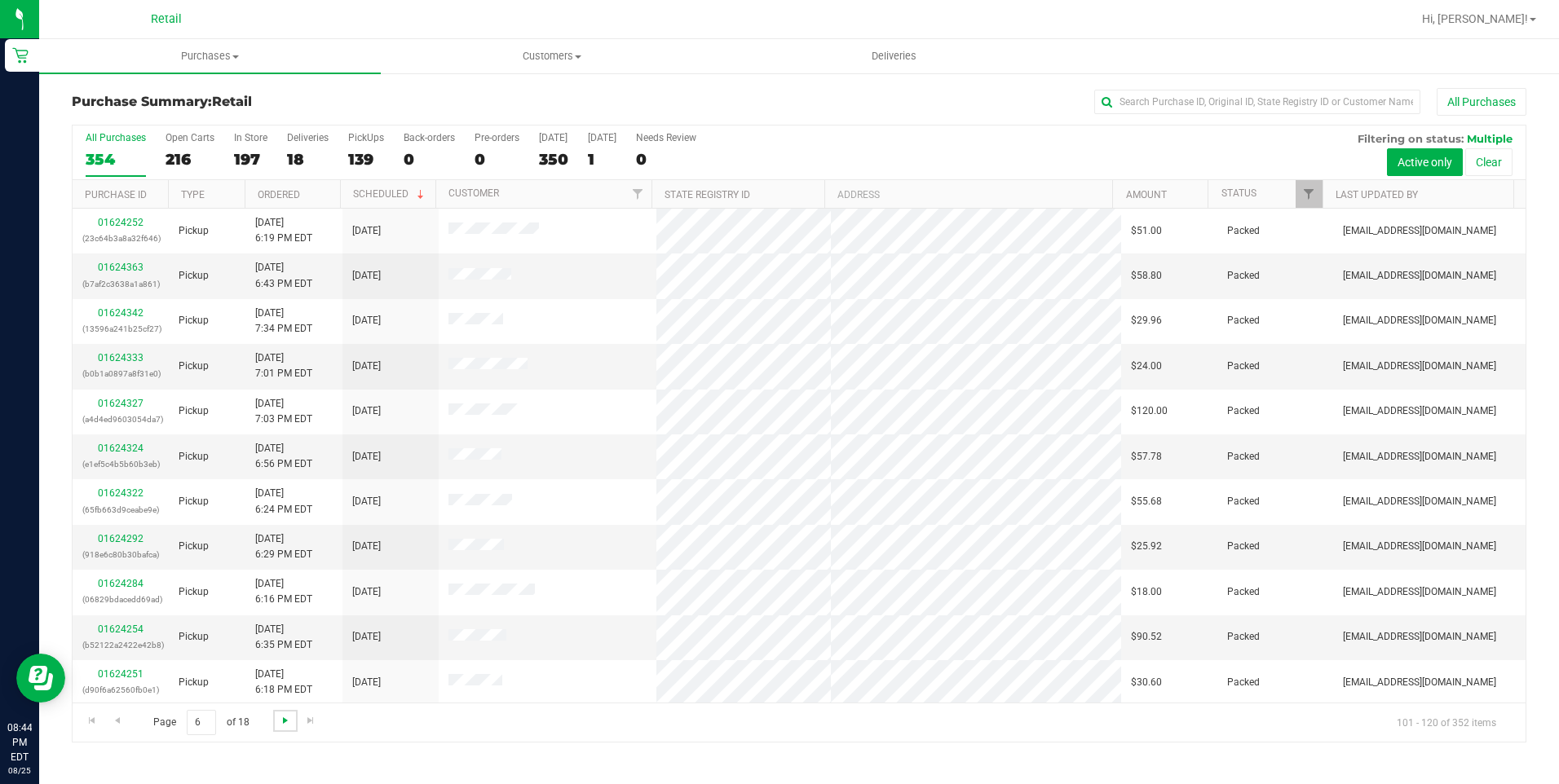
click at [286, 717] on span "Go to the next page" at bounding box center [285, 721] width 13 height 13
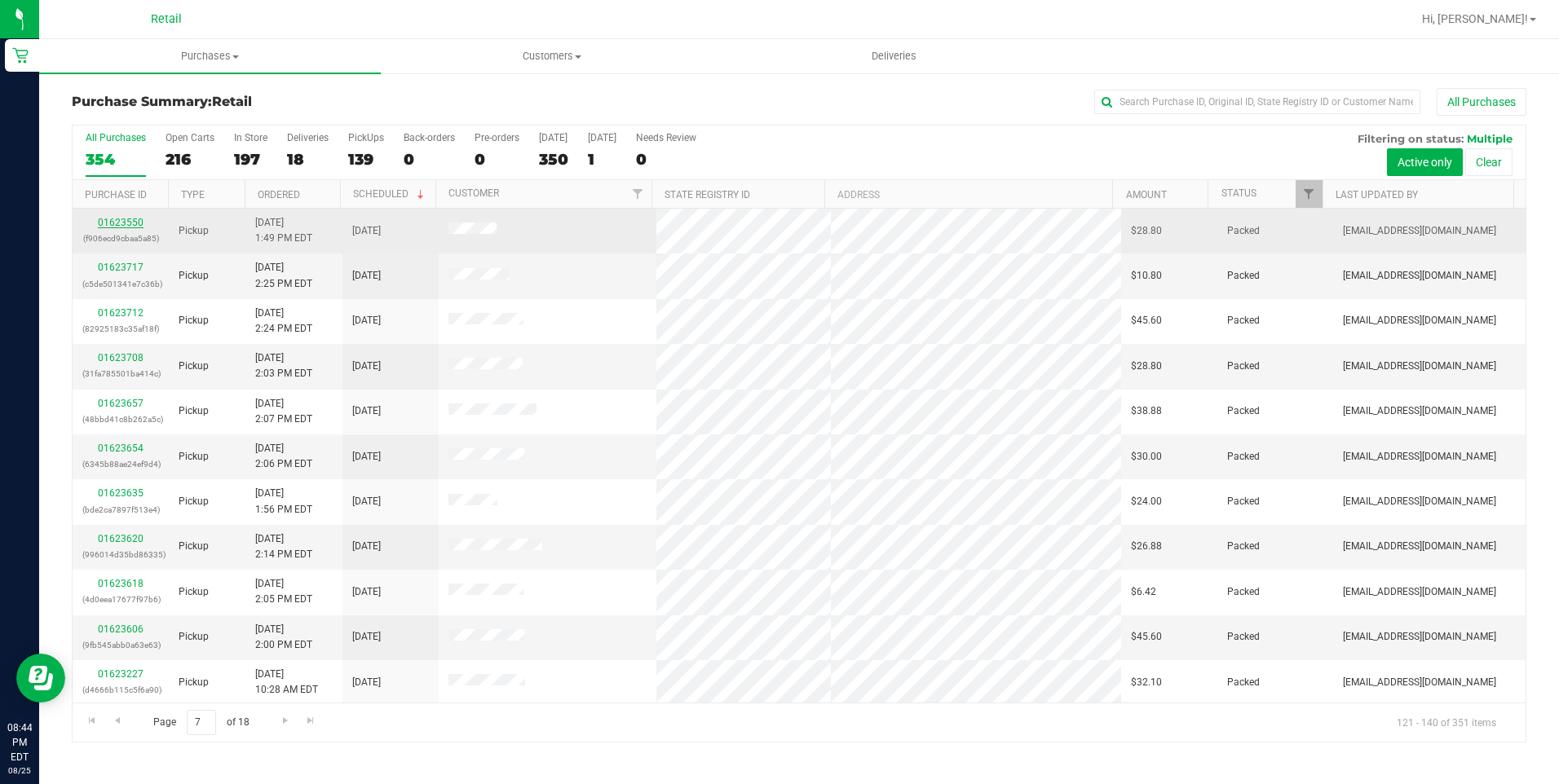
click at [131, 222] on link "01623550" at bounding box center [121, 222] width 46 height 11
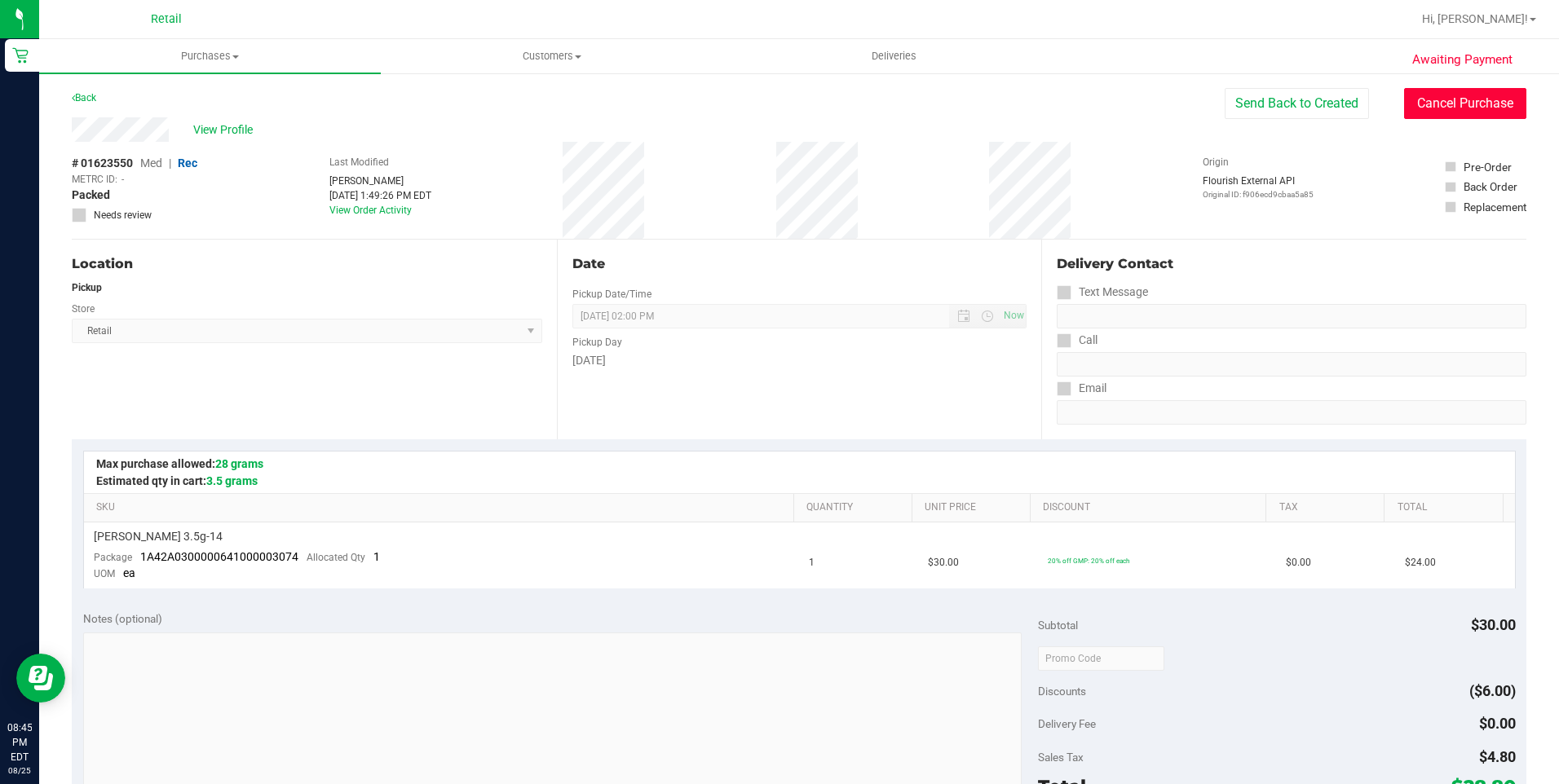
click at [1466, 98] on button "Cancel Purchase" at bounding box center [1465, 104] width 122 height 31
click at [95, 91] on div "Back" at bounding box center [84, 98] width 24 height 20
click at [91, 94] on link "Back" at bounding box center [84, 98] width 24 height 11
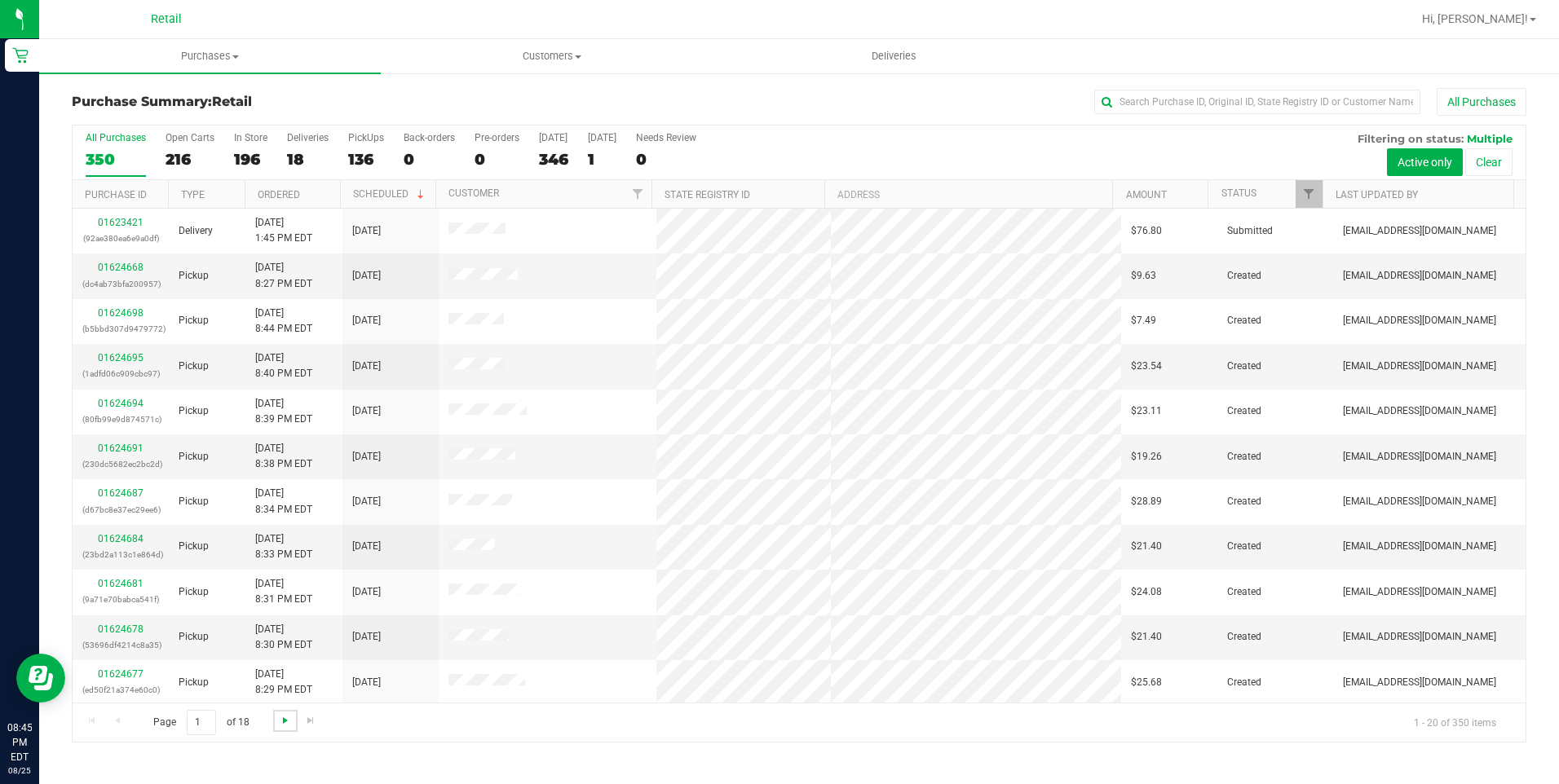
click at [285, 724] on span "Go to the next page" at bounding box center [285, 721] width 13 height 13
click at [291, 720] on link "Go to the next page" at bounding box center [284, 720] width 24 height 22
click at [289, 720] on span "Go to the next page" at bounding box center [285, 721] width 13 height 13
click at [277, 715] on link "Go to the next page" at bounding box center [284, 720] width 24 height 22
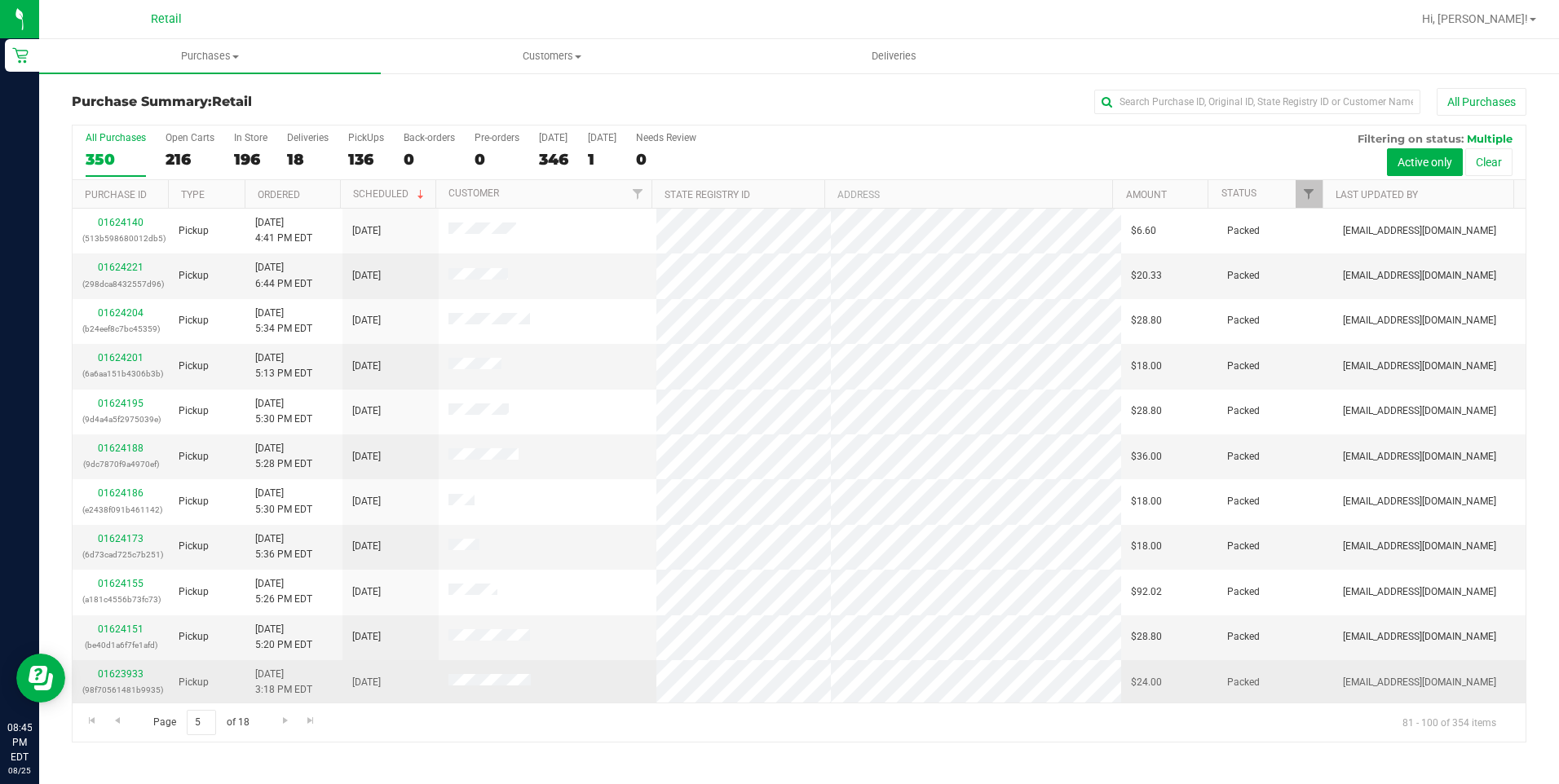
drag, startPoint x: 539, startPoint y: 687, endPoint x: 441, endPoint y: 664, distance: 100.7
click at [441, 664] on td at bounding box center [547, 683] width 217 height 45
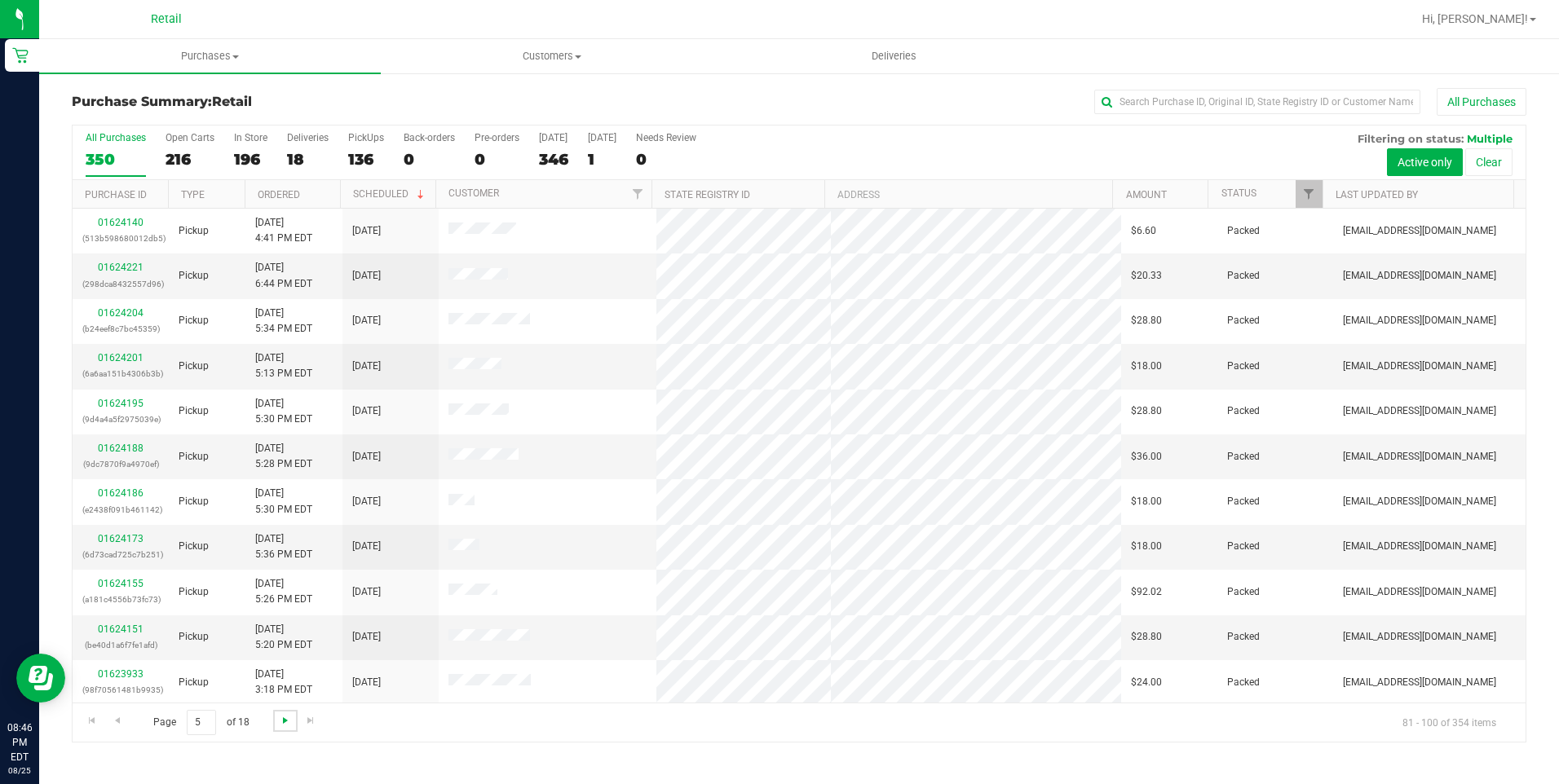
click at [279, 726] on span "Go to the next page" at bounding box center [285, 721] width 13 height 13
click at [279, 725] on span "Go to the next page" at bounding box center [285, 721] width 13 height 13
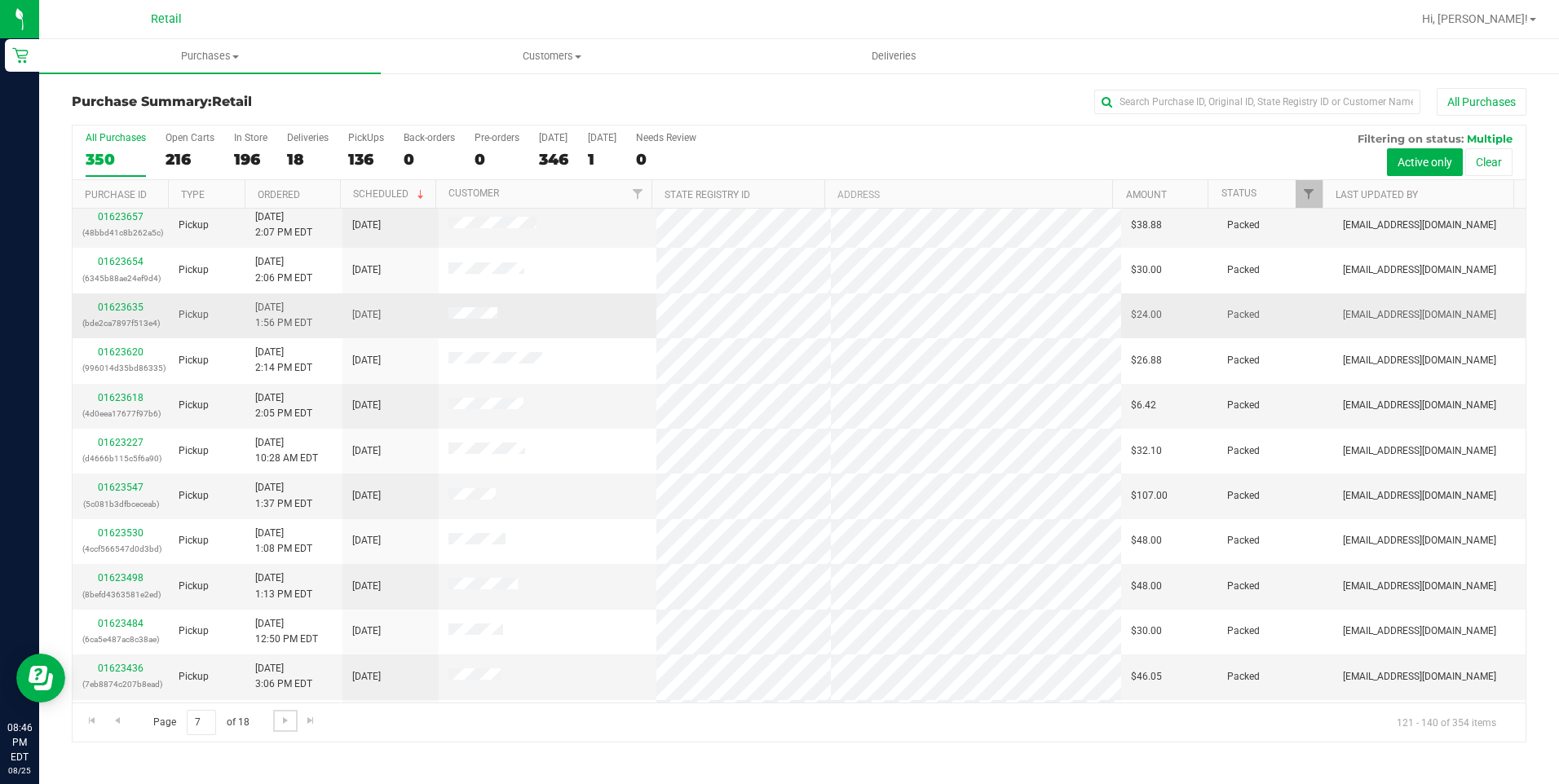
scroll to position [245, 0]
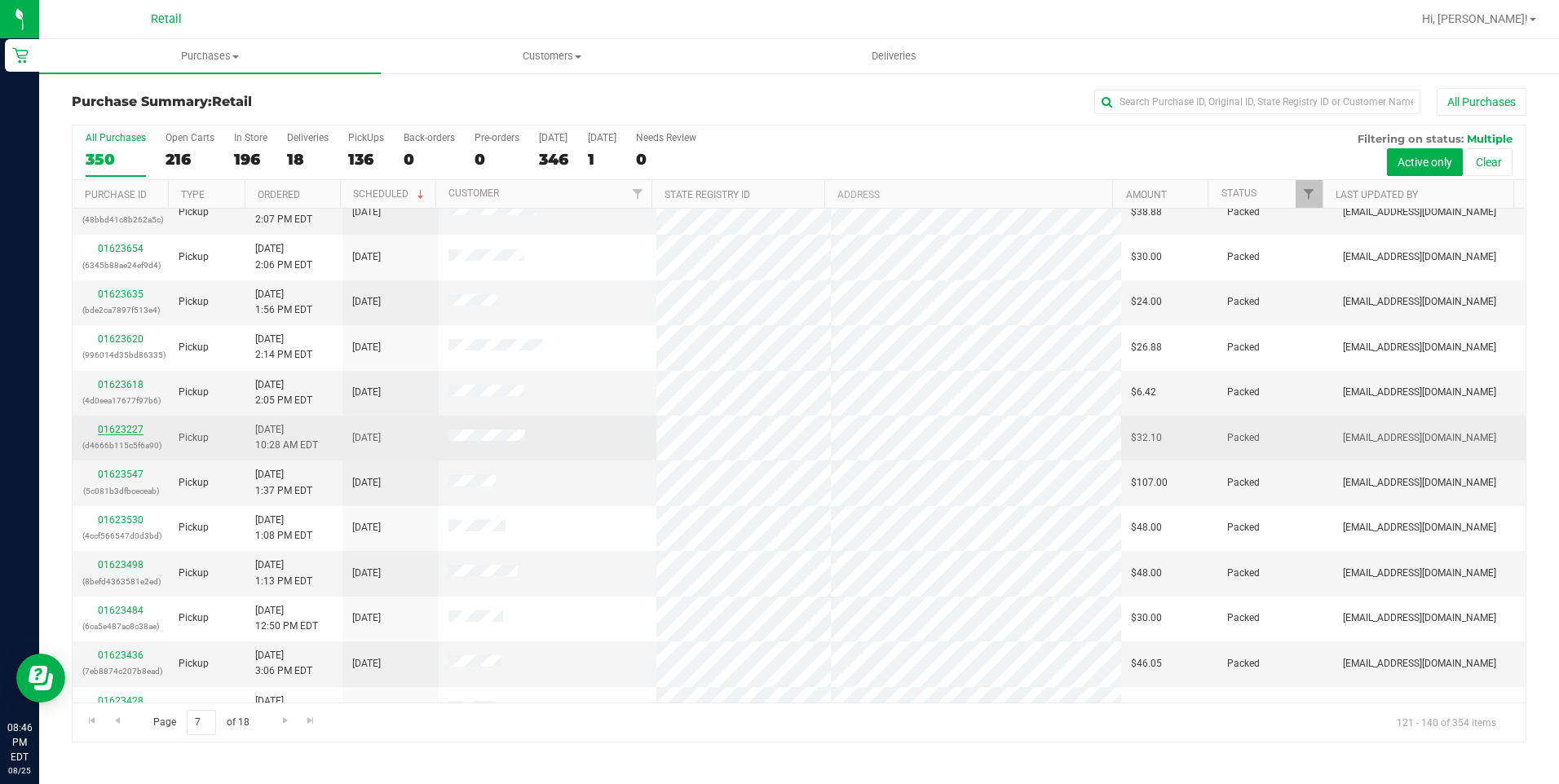
click at [129, 429] on link "01623227" at bounding box center [121, 429] width 46 height 11
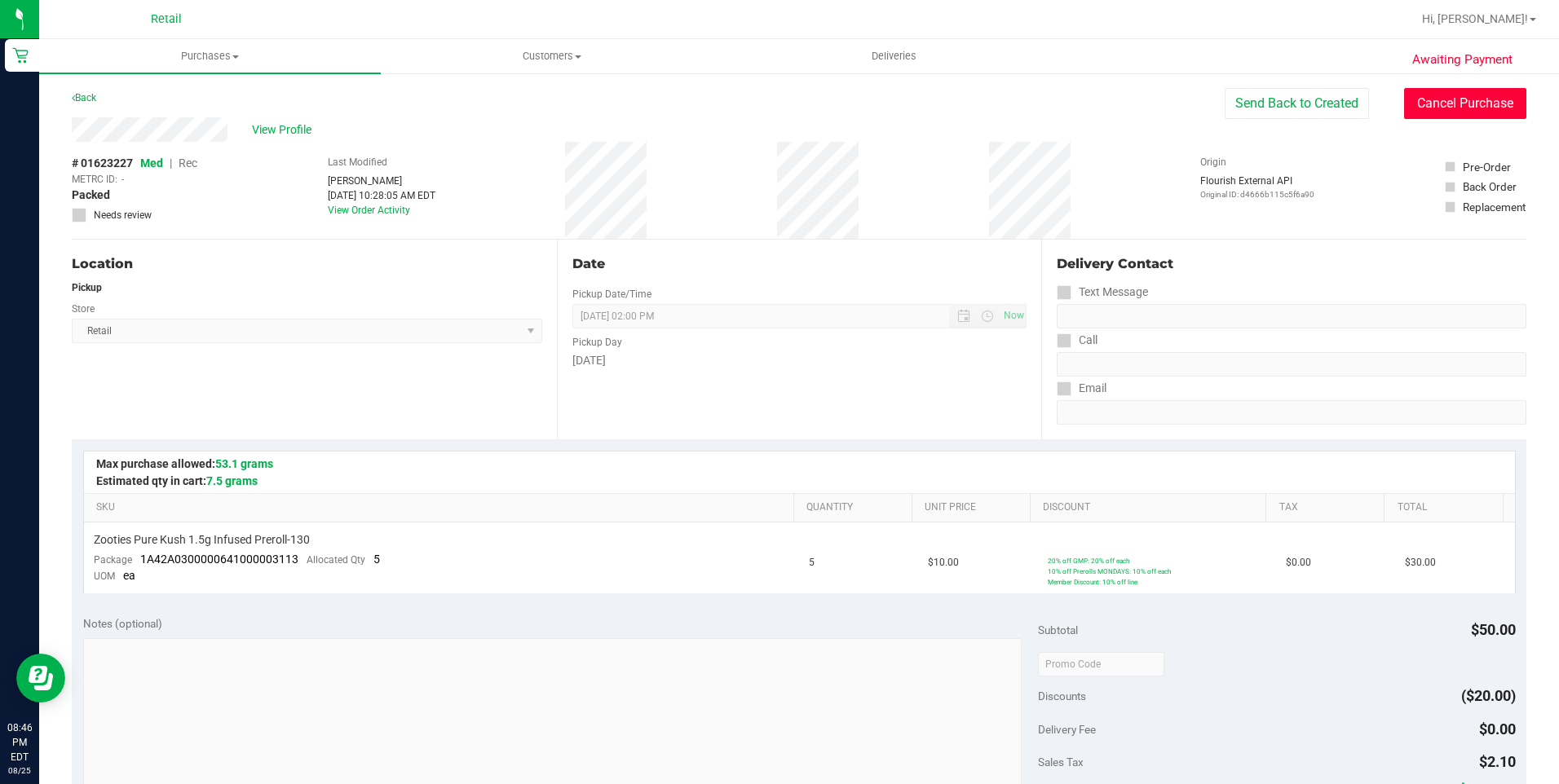
click at [1432, 101] on button "Cancel Purchase" at bounding box center [1465, 104] width 122 height 31
click at [81, 103] on link "Back" at bounding box center [84, 98] width 24 height 11
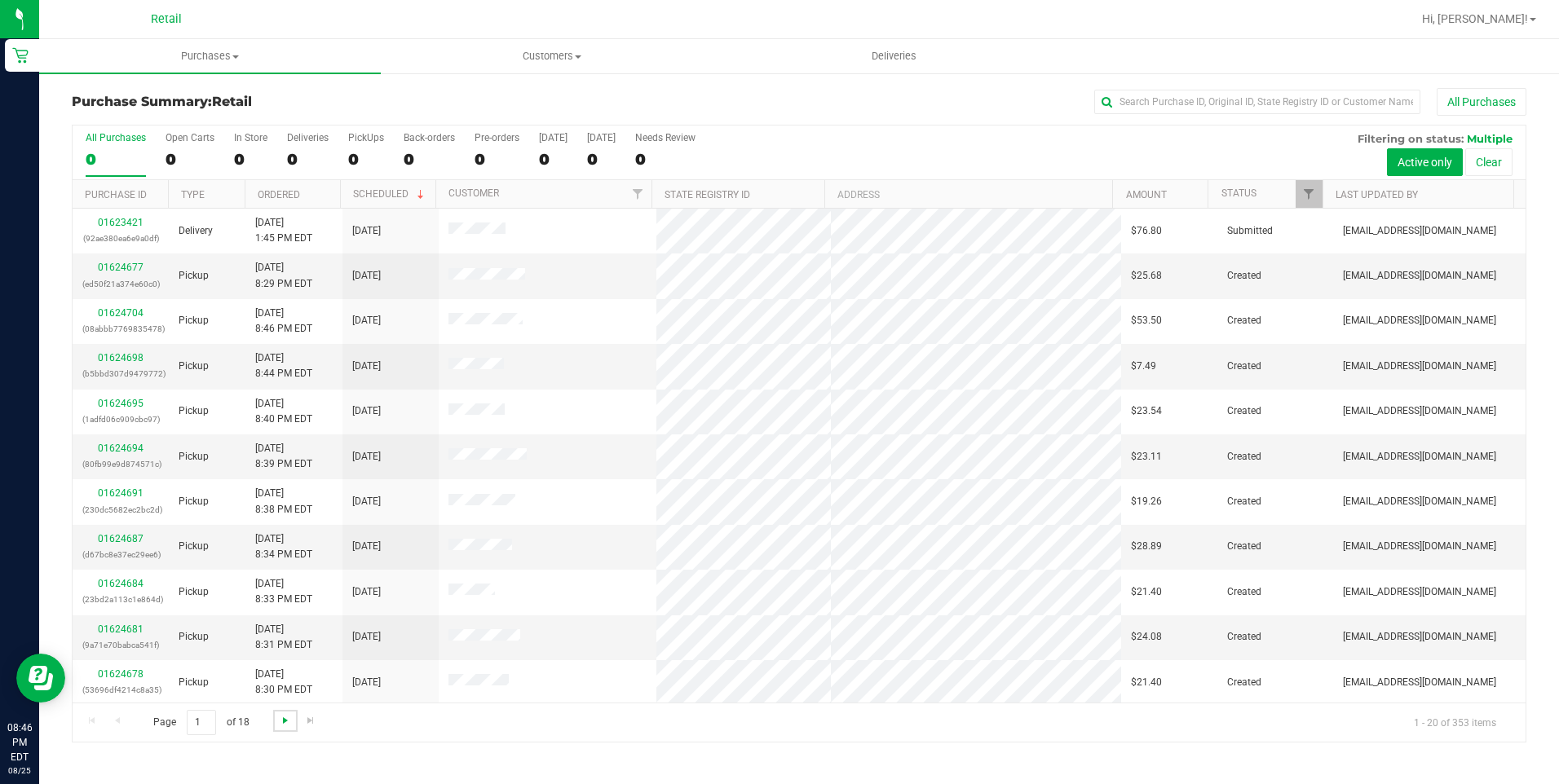
click at [284, 722] on span "Go to the next page" at bounding box center [285, 721] width 13 height 13
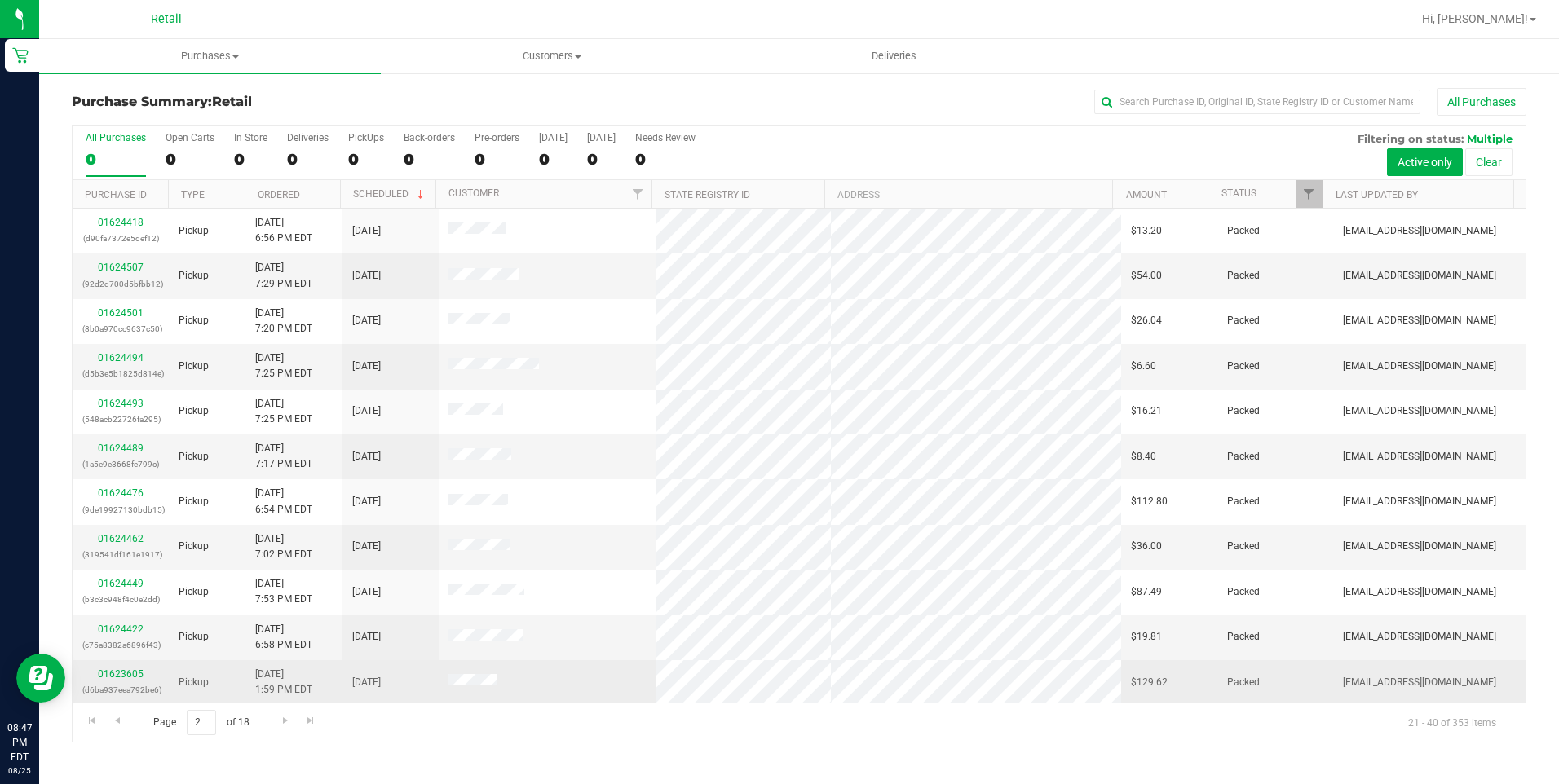
drag, startPoint x: 545, startPoint y: 682, endPoint x: 442, endPoint y: 682, distance: 103.0
click at [442, 682] on td at bounding box center [547, 683] width 217 height 45
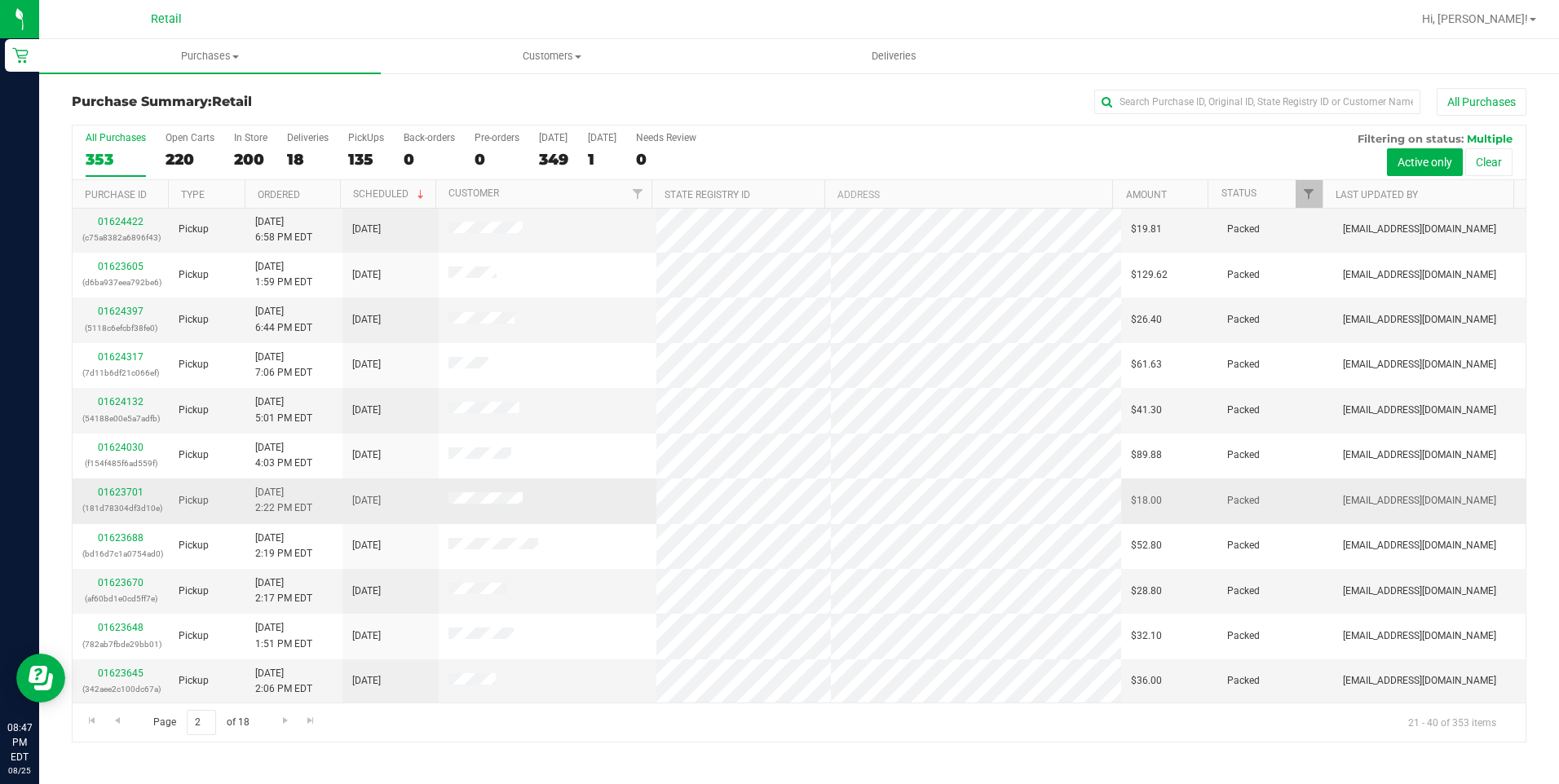
scroll to position [408, 0]
drag, startPoint x: 522, startPoint y: 666, endPoint x: 421, endPoint y: 664, distance: 101.0
click at [421, 664] on tr "01623645 (342aee2c100dc67a) Pickup 8/25/2025 2:06 PM EDT 8/25/2025 $36.00 Packe…" at bounding box center [798, 680] width 1453 height 44
drag, startPoint x: 546, startPoint y: 680, endPoint x: 436, endPoint y: 668, distance: 110.7
click at [439, 668] on td at bounding box center [547, 680] width 217 height 44
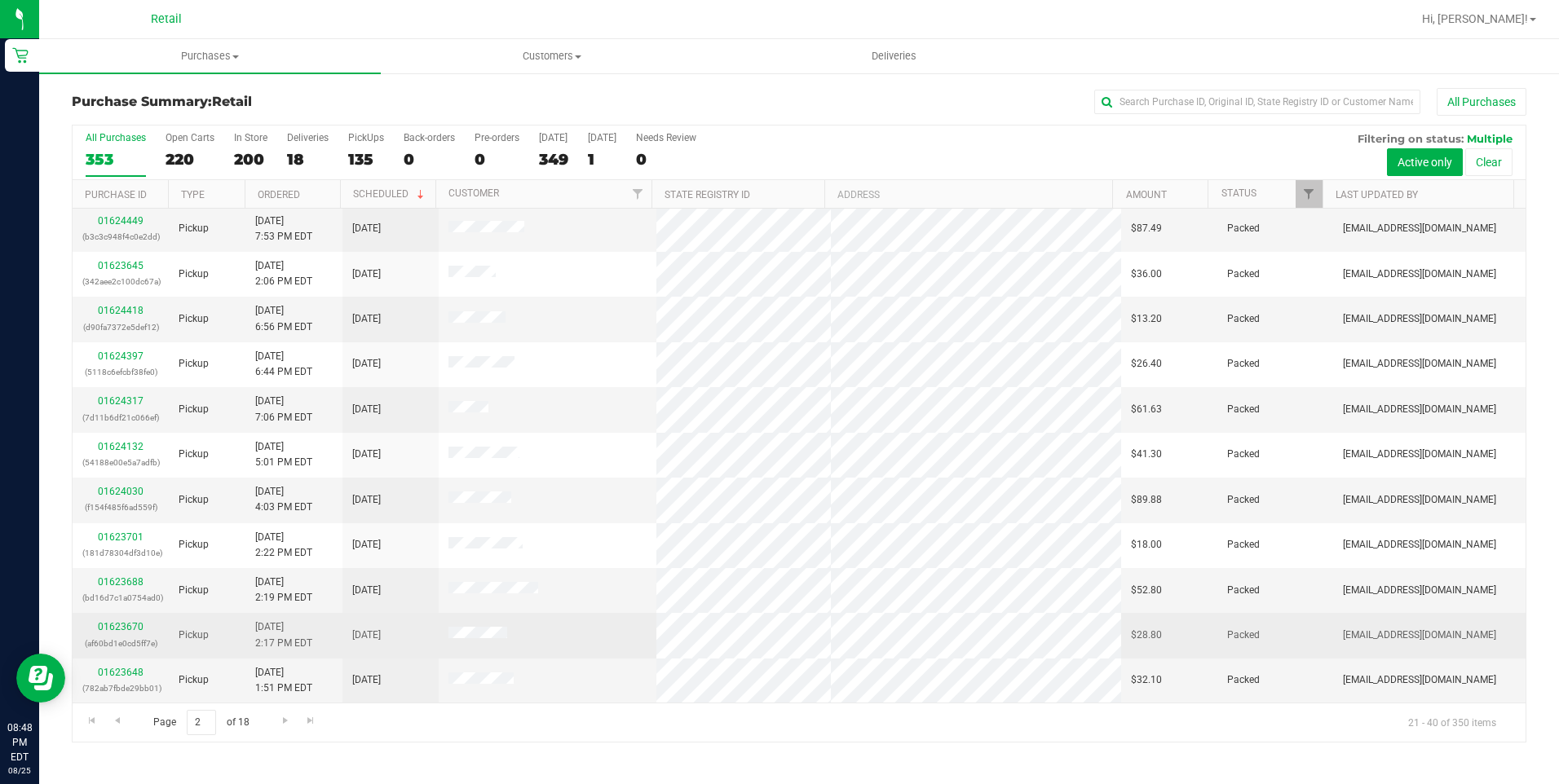
click at [524, 643] on td at bounding box center [547, 635] width 217 height 45
drag, startPoint x: 533, startPoint y: 624, endPoint x: 443, endPoint y: 625, distance: 90.0
click at [443, 625] on td at bounding box center [547, 635] width 217 height 45
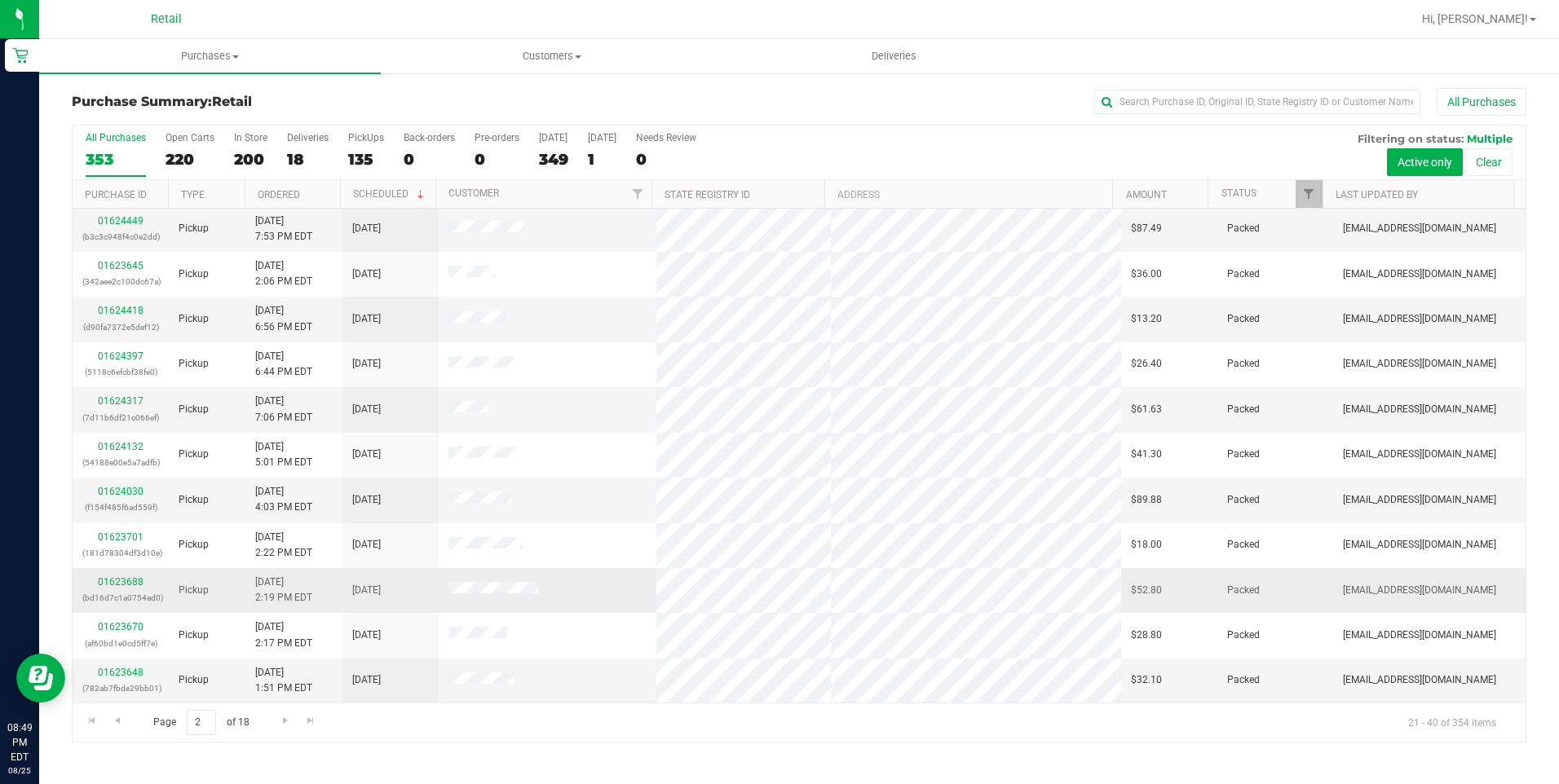
drag, startPoint x: 600, startPoint y: 600, endPoint x: 428, endPoint y: 587, distance: 172.5
click at [428, 587] on tr "01623688 (bd16d7c1a0754ad0) Pickup 8/25/2025 2:19 PM EDT 8/25/2025 $52.80 Packe…" at bounding box center [798, 591] width 1453 height 45
drag, startPoint x: 520, startPoint y: 496, endPoint x: 426, endPoint y: 494, distance: 94.0
click at [426, 494] on tr "01624030 (f154f485f6ad559f) Pickup 8/25/2025 4:03 PM EDT 8/25/2025 $89.88 Packe…" at bounding box center [798, 501] width 1453 height 45
drag, startPoint x: 543, startPoint y: 508, endPoint x: 417, endPoint y: 496, distance: 126.6
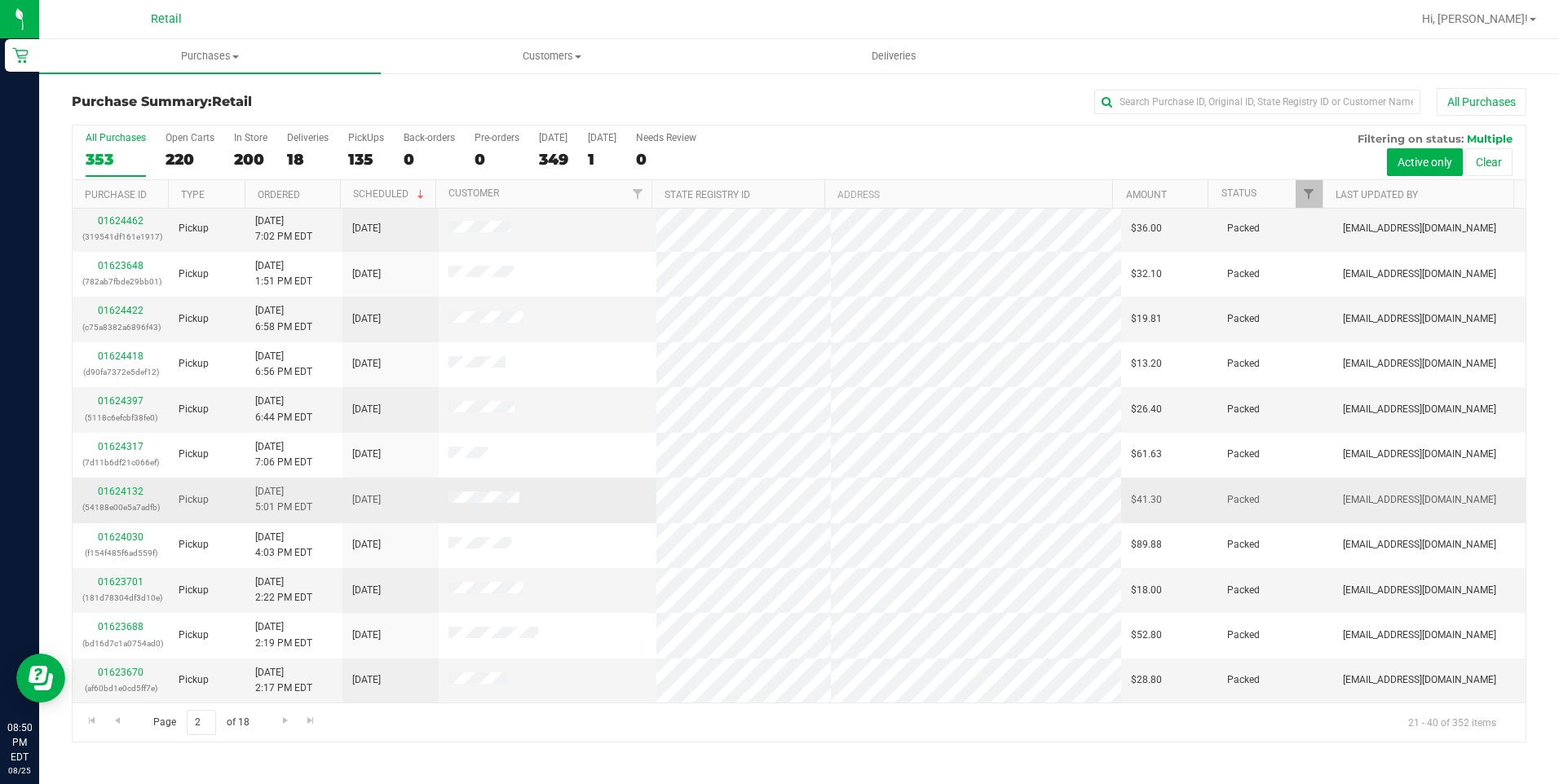
click at [417, 496] on tr "01624132 (54188e00e5a7adfb) Pickup 8/25/2025 5:01 PM EDT 8/25/2025 $41.30 Packe…" at bounding box center [798, 501] width 1453 height 45
click at [283, 727] on span "Go to the next page" at bounding box center [285, 721] width 13 height 13
click at [279, 722] on span "Go to the next page" at bounding box center [285, 721] width 13 height 13
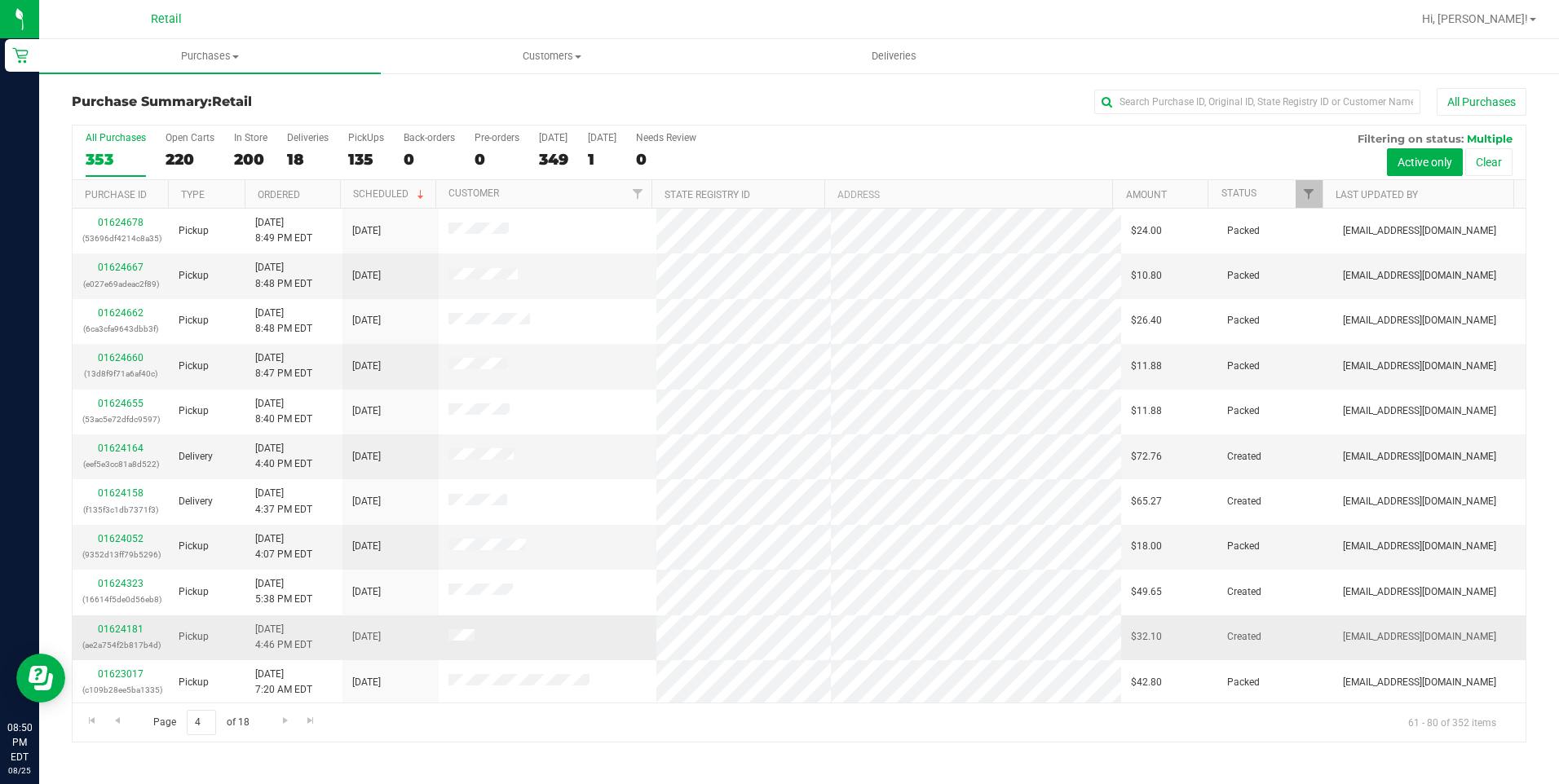
drag, startPoint x: 496, startPoint y: 640, endPoint x: 433, endPoint y: 623, distance: 65.3
click at [433, 623] on tr "01624181 (ae2a754f2b817b4d) Pickup 8/25/2025 4:46 PM EDT 8/25/2025 $32.10 Creat…" at bounding box center [798, 638] width 1453 height 45
click at [136, 628] on link "01624181" at bounding box center [121, 630] width 46 height 11
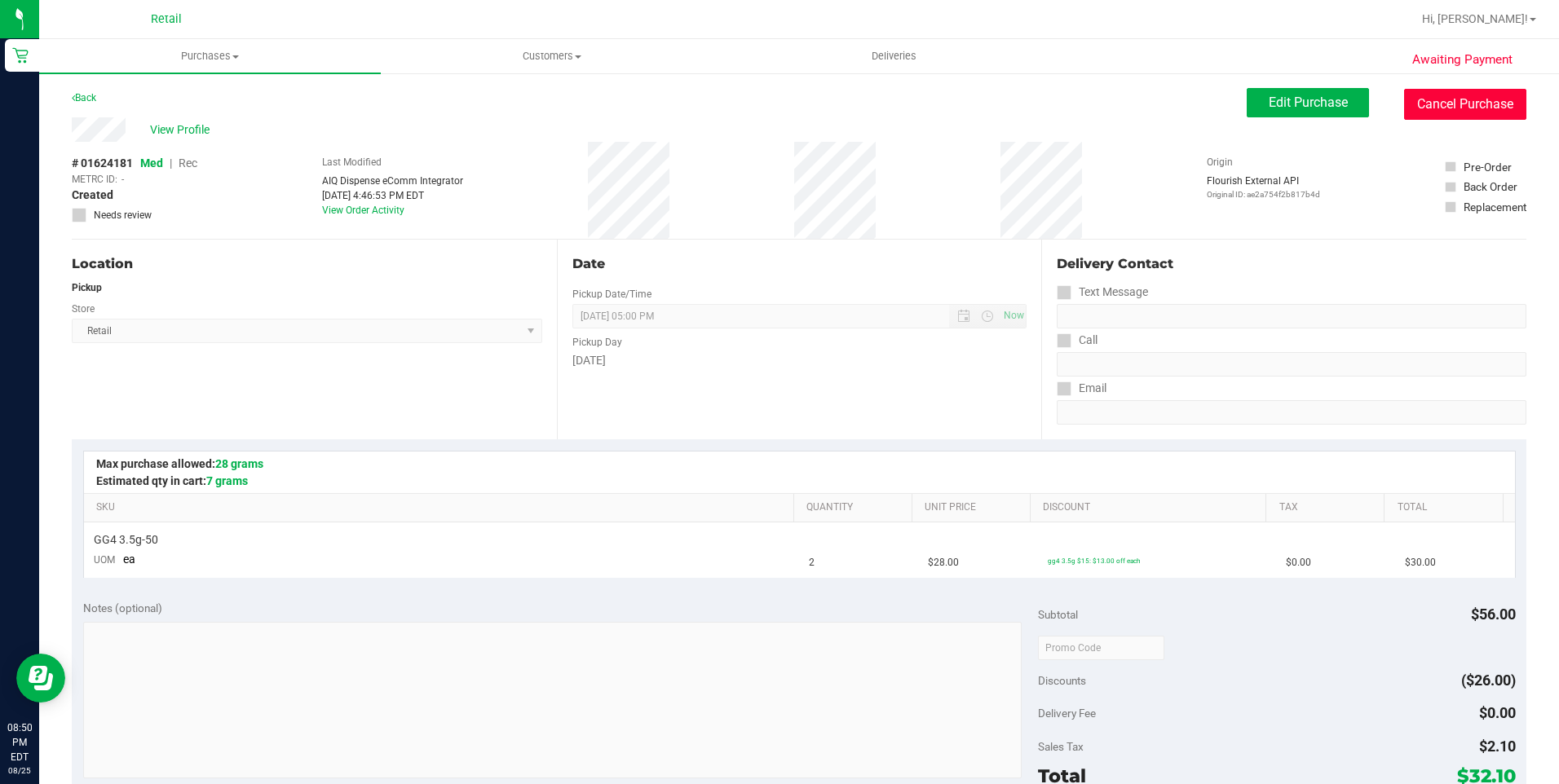
click at [1451, 102] on button "Cancel Purchase" at bounding box center [1465, 104] width 122 height 31
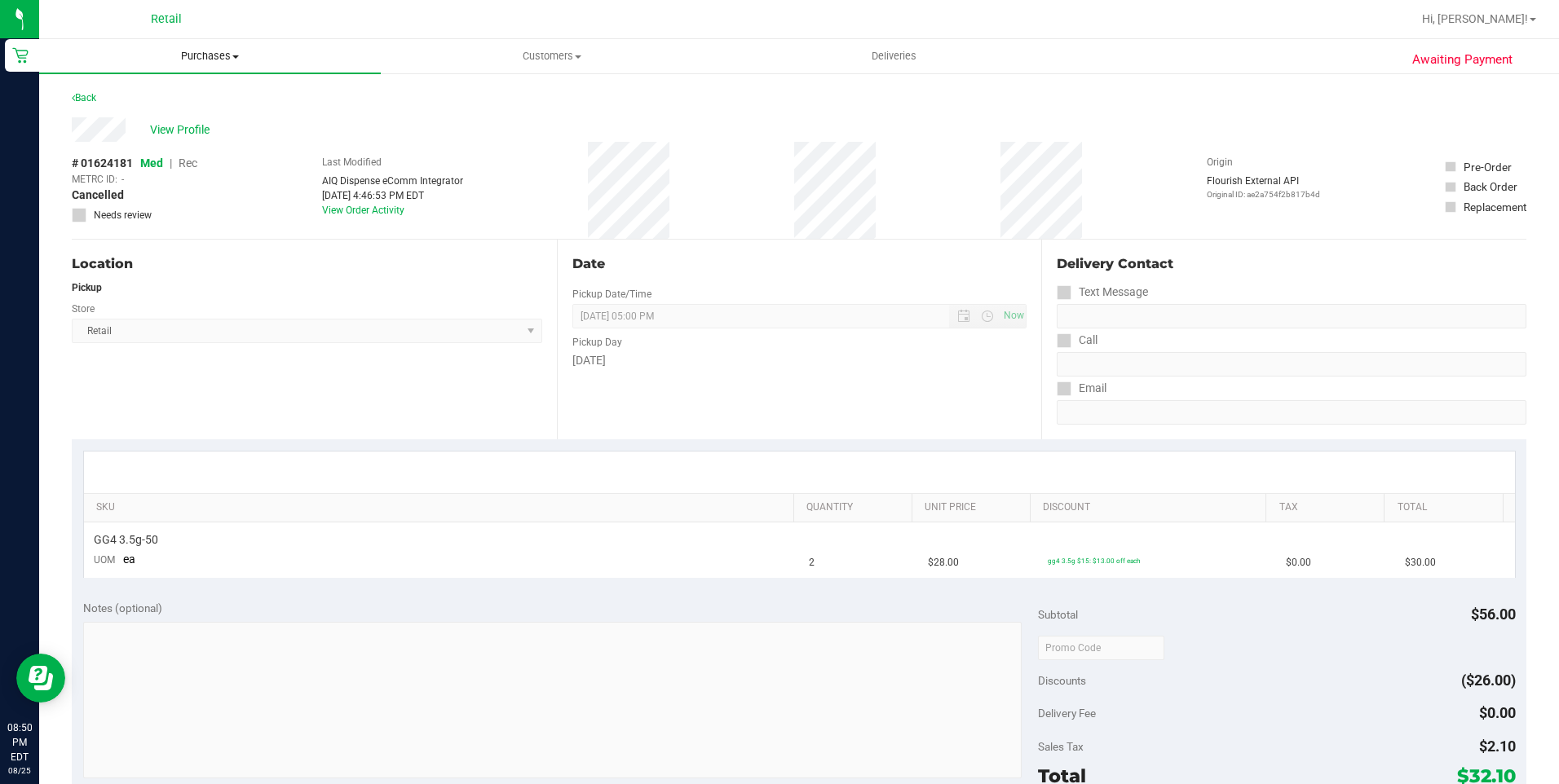
click at [210, 68] on uib-tab-heading "Purchases Summary of purchases Fulfillment All purchases" at bounding box center [210, 56] width 342 height 34
click at [180, 94] on span "Summary of purchases" at bounding box center [123, 98] width 168 height 14
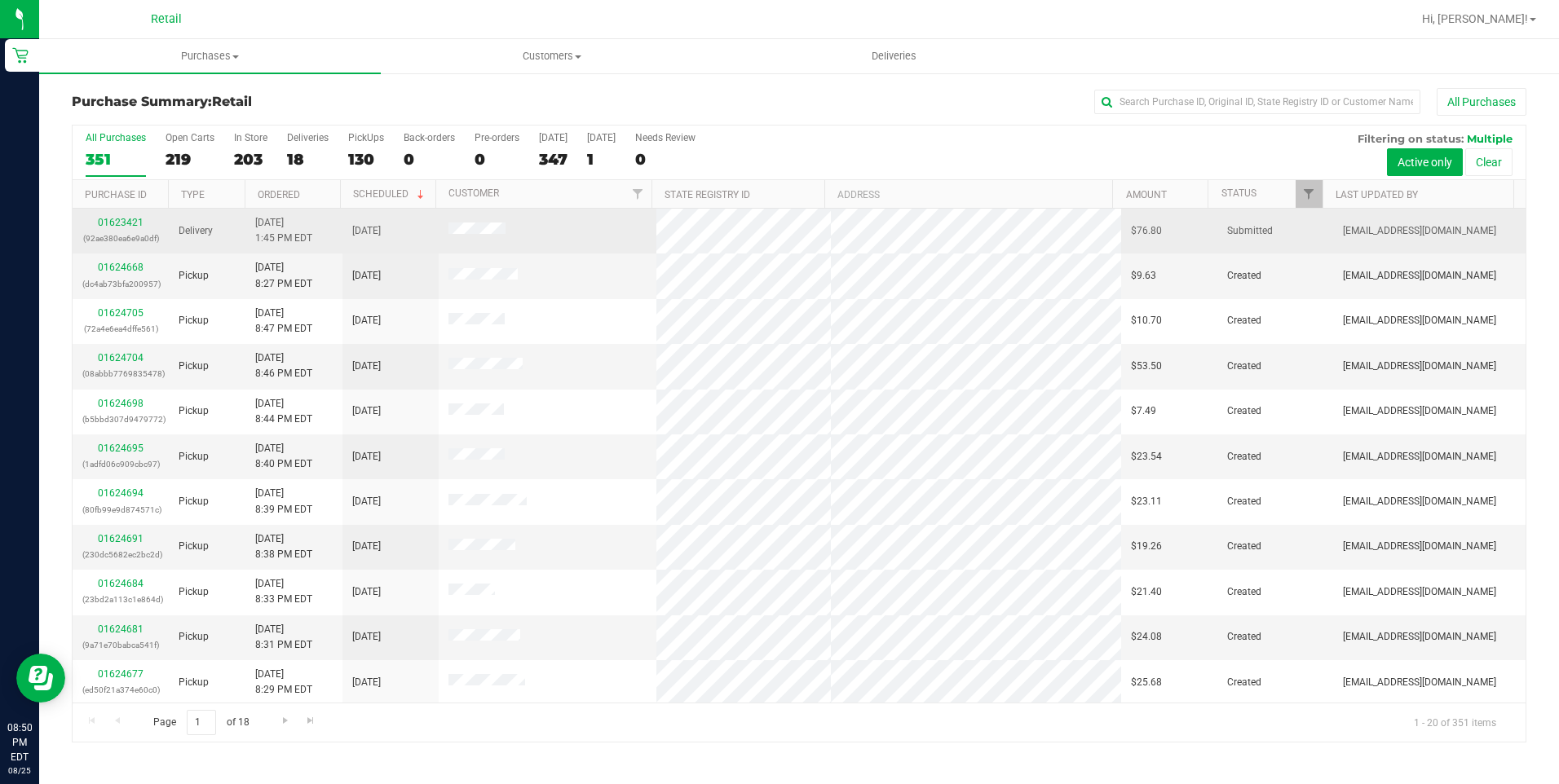
drag, startPoint x: 516, startPoint y: 240, endPoint x: 433, endPoint y: 232, distance: 83.4
click at [433, 232] on tr "01623421 (92ae380ea6e9a0df) Delivery 8/25/2025 1:45 PM EDT 8/26/2025 $76.80 Sub…" at bounding box center [798, 232] width 1453 height 45
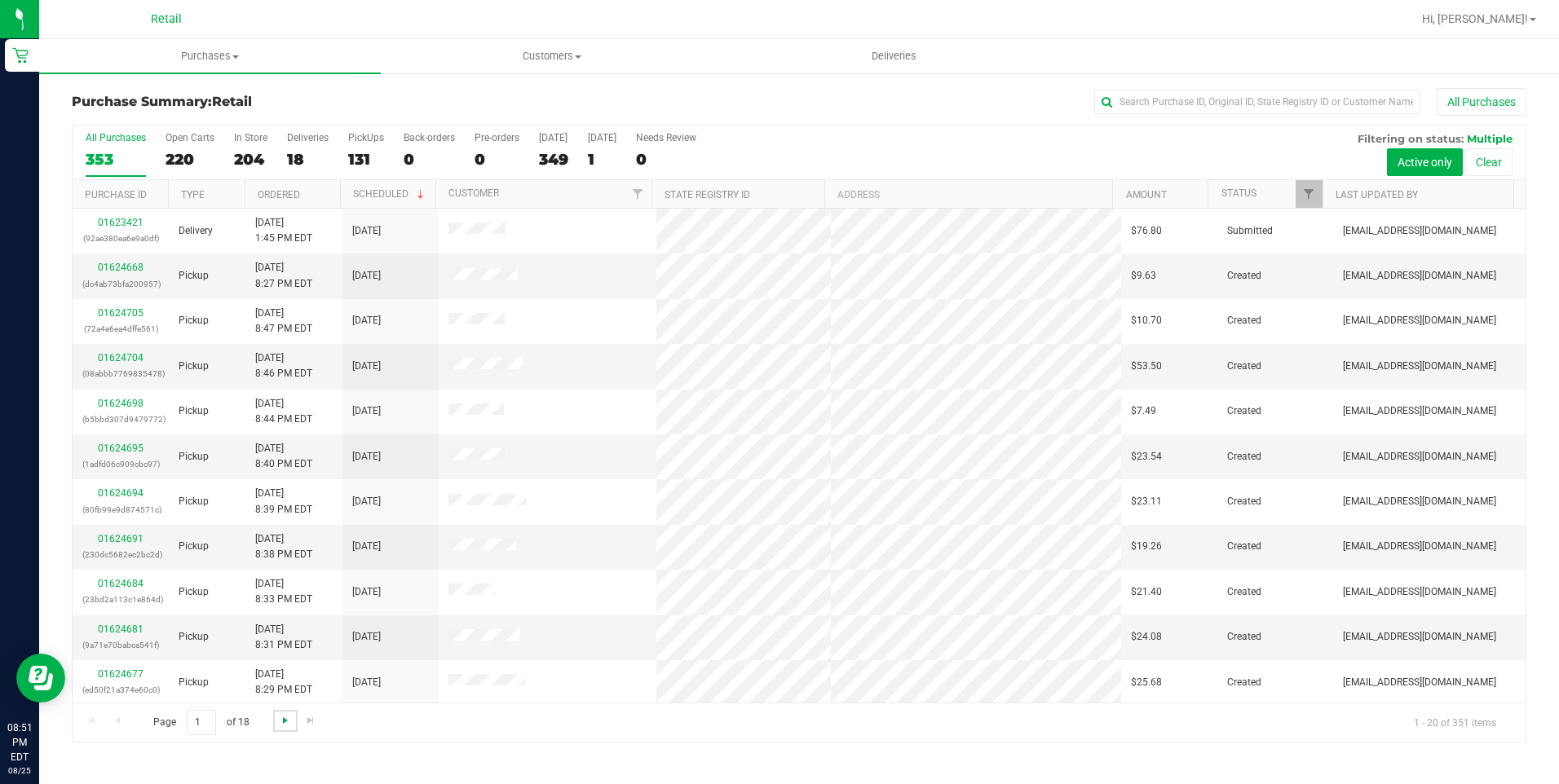
click at [282, 722] on span "Go to the next page" at bounding box center [285, 721] width 13 height 13
click at [283, 722] on span "Go to the next page" at bounding box center [285, 721] width 13 height 13
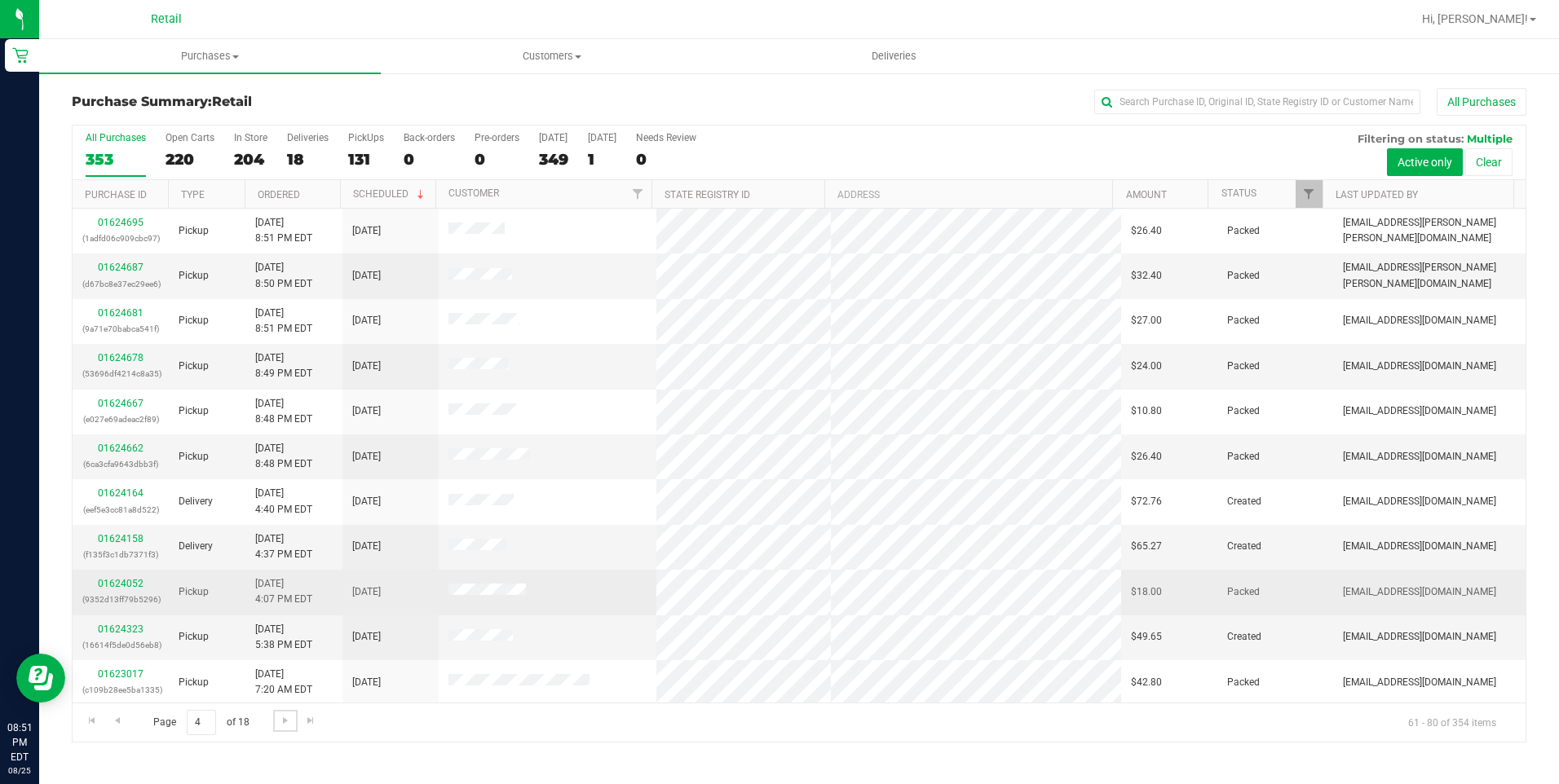
scroll to position [82, 0]
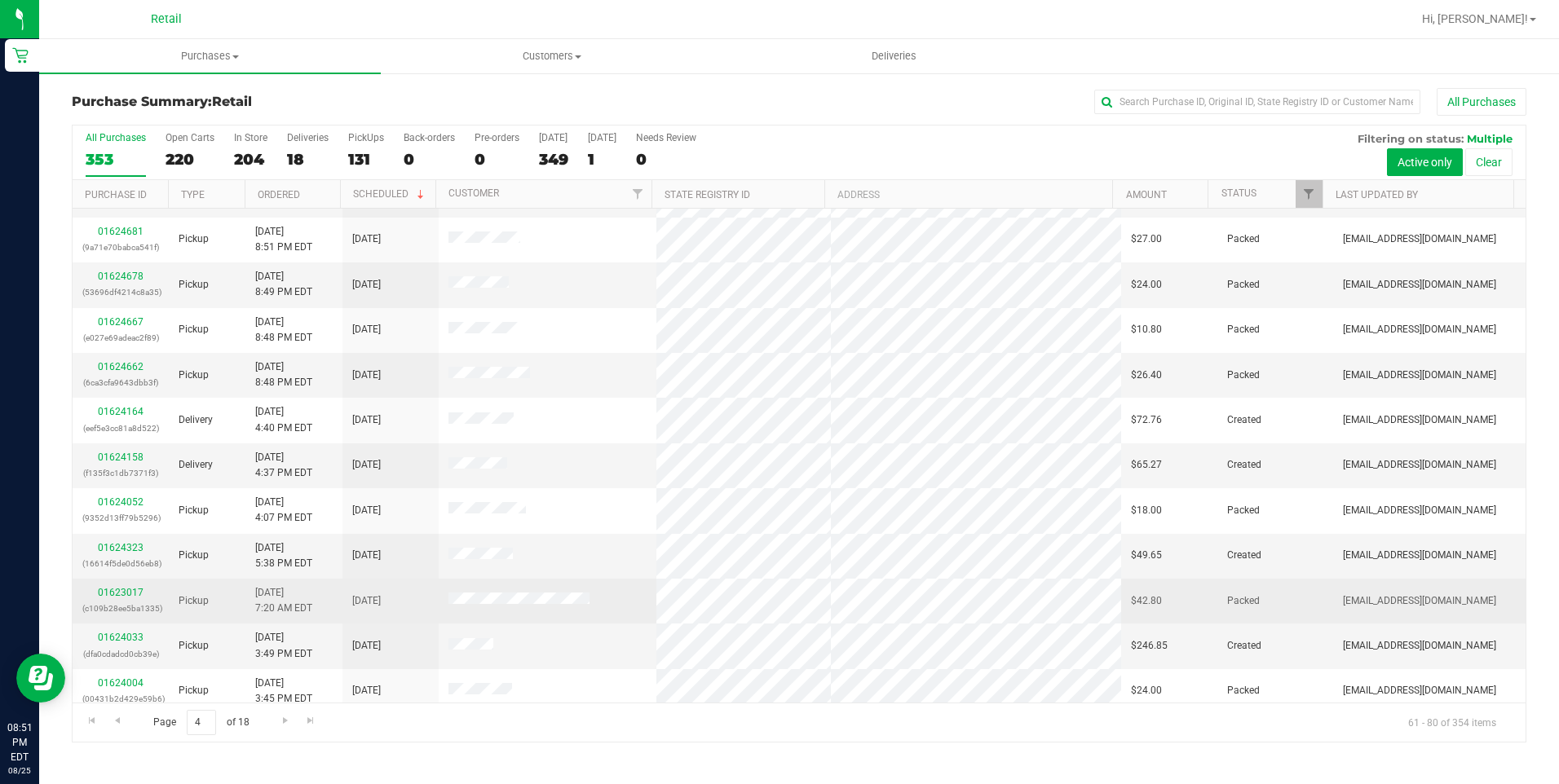
drag, startPoint x: 594, startPoint y: 592, endPoint x: 461, endPoint y: 581, distance: 133.5
click at [461, 581] on td at bounding box center [547, 601] width 217 height 45
click at [125, 587] on link "01623017" at bounding box center [121, 593] width 46 height 11
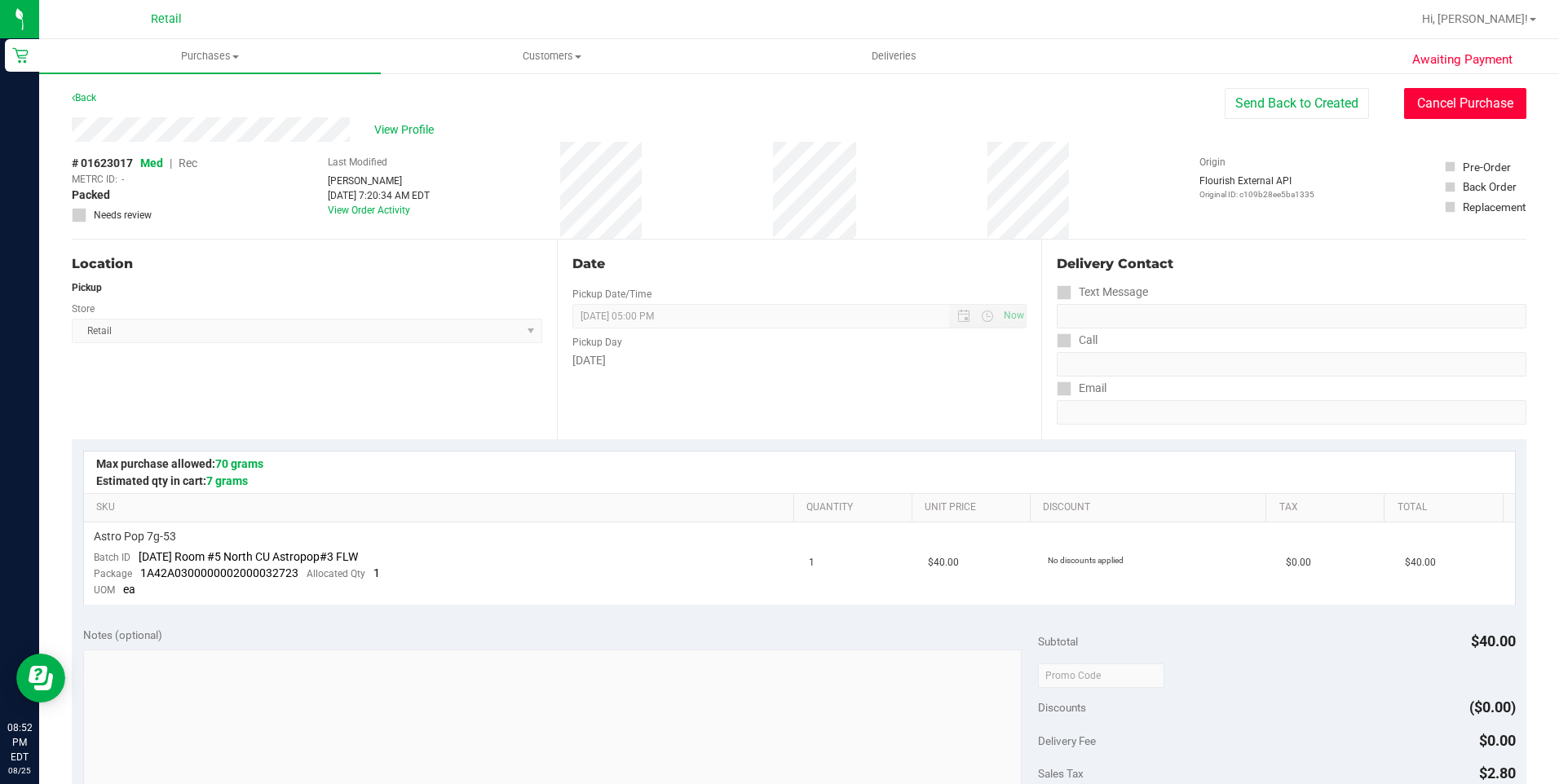
click at [1451, 106] on button "Cancel Purchase" at bounding box center [1465, 104] width 122 height 31
click at [71, 99] on div "Awaiting Payment Back View Profile # 01623017 Med | Rec METRC ID: - Cancelled N…" at bounding box center [799, 696] width 1519 height 1251
click at [77, 99] on link "Back" at bounding box center [84, 98] width 24 height 11
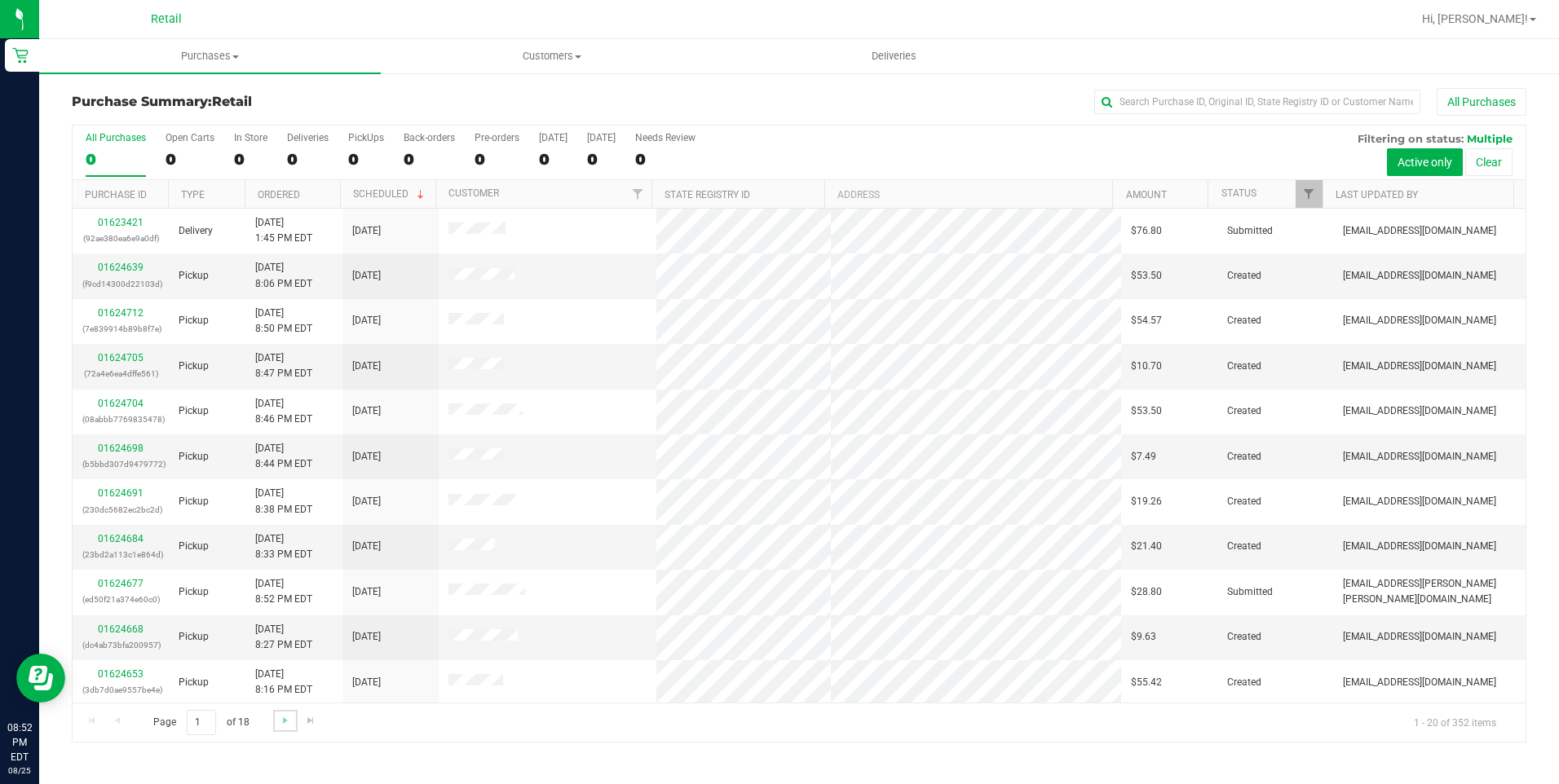
click at [291, 717] on link "Go to the next page" at bounding box center [284, 720] width 24 height 22
click at [287, 722] on span "Go to the next page" at bounding box center [285, 721] width 13 height 13
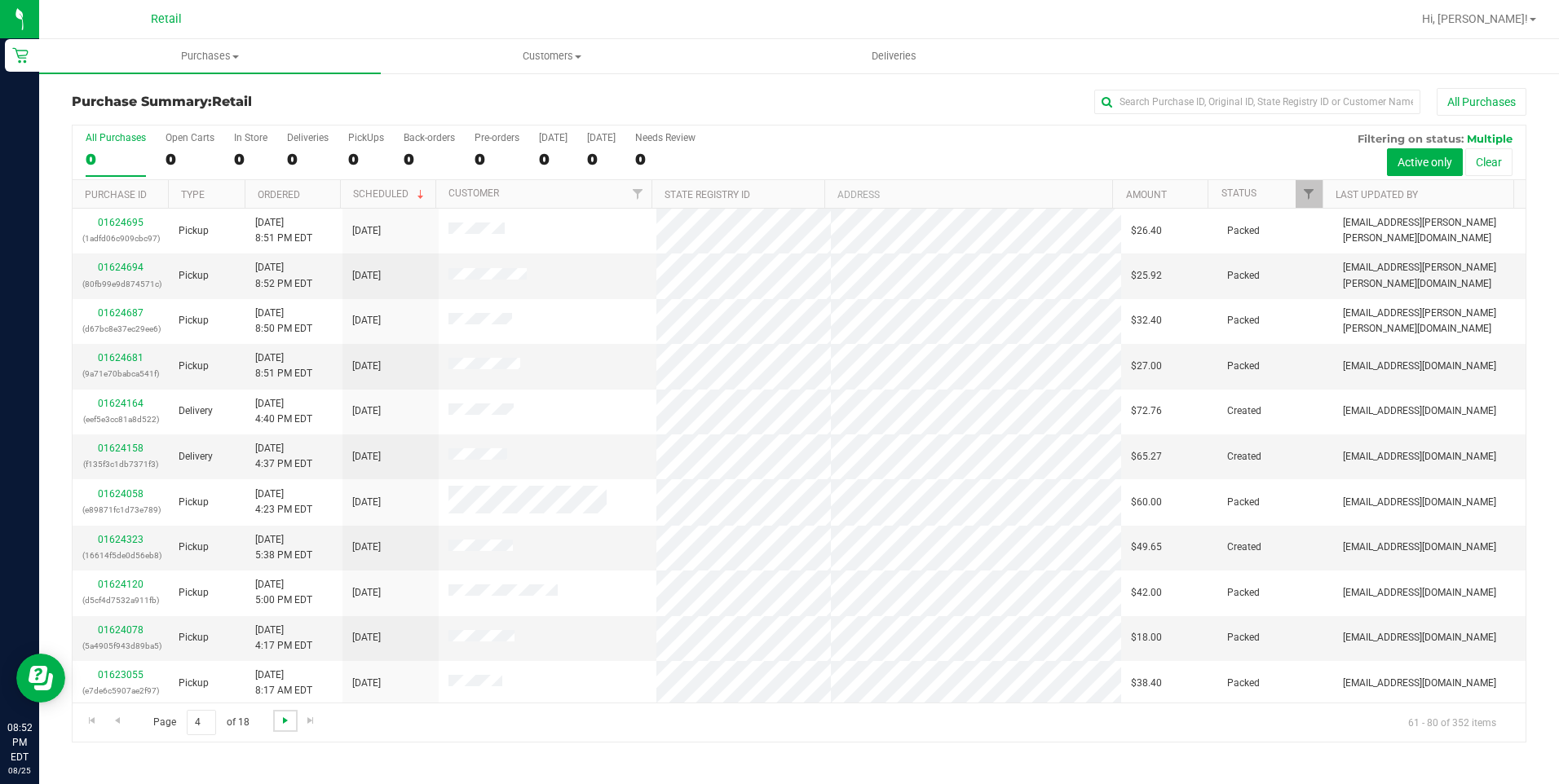
click at [287, 722] on span "Go to the next page" at bounding box center [285, 721] width 13 height 13
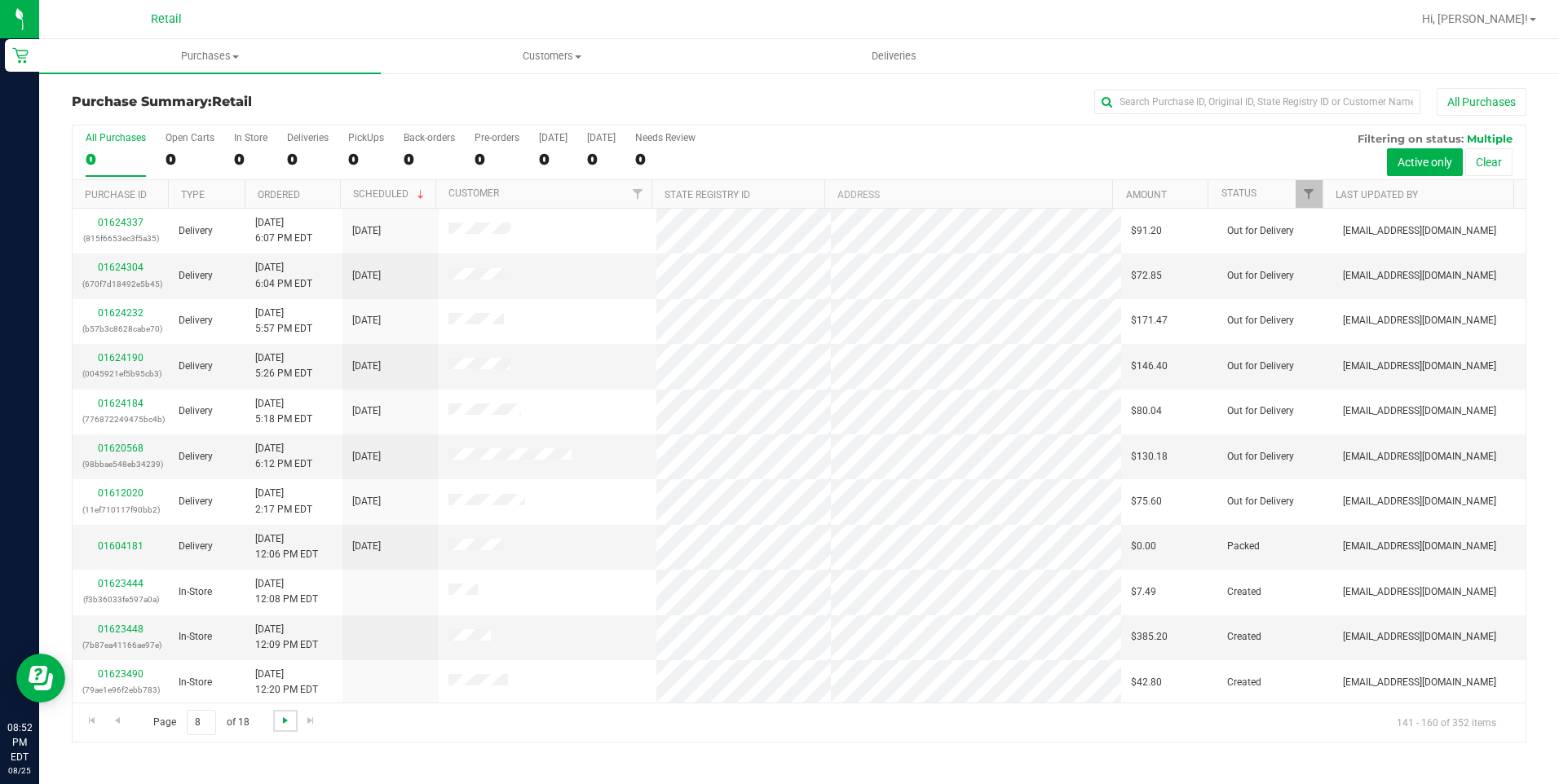
click at [287, 722] on span "Go to the next page" at bounding box center [285, 721] width 13 height 13
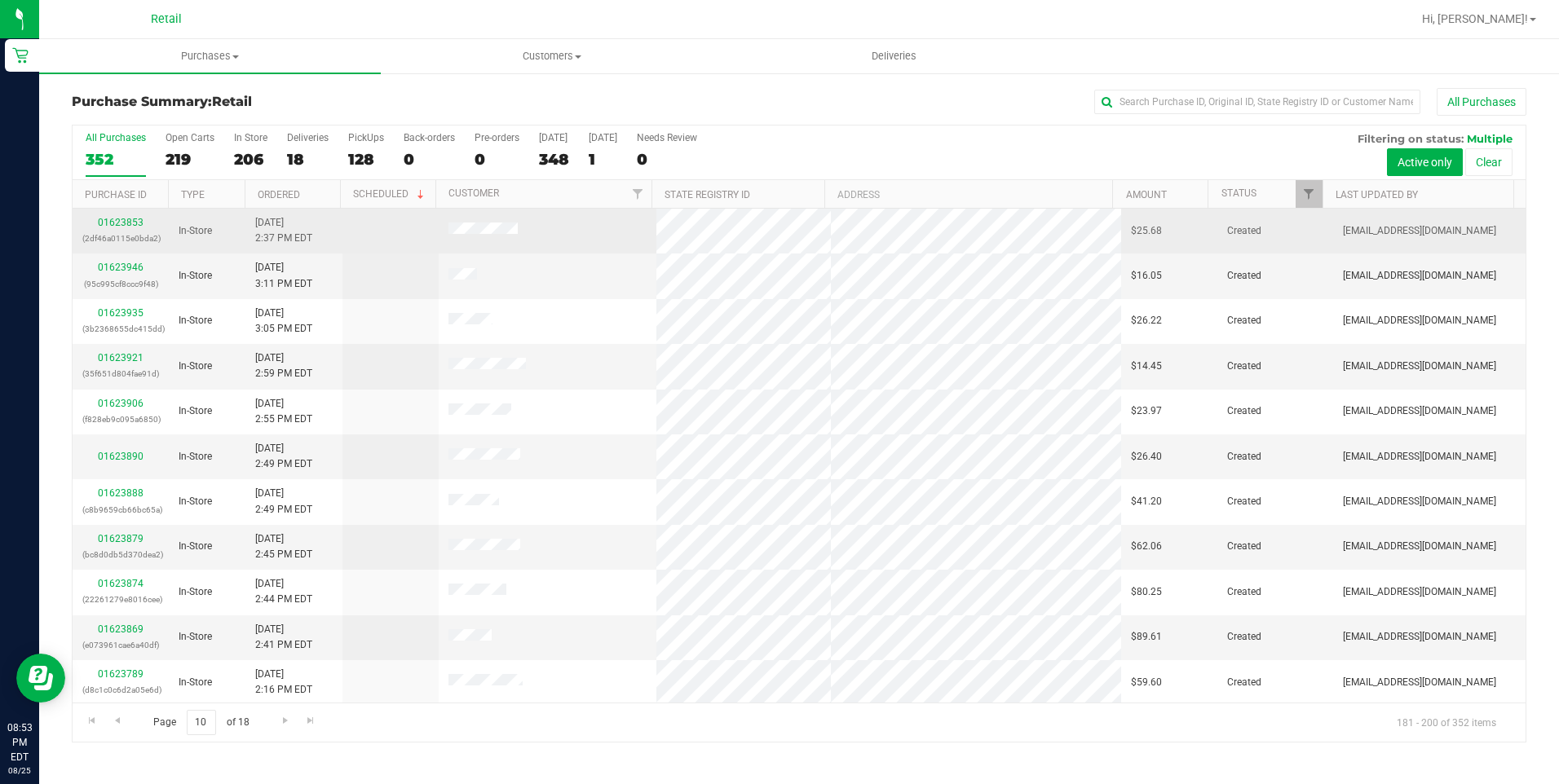
click at [447, 228] on td at bounding box center [547, 232] width 217 height 45
click at [129, 226] on link "01623853" at bounding box center [121, 222] width 46 height 11
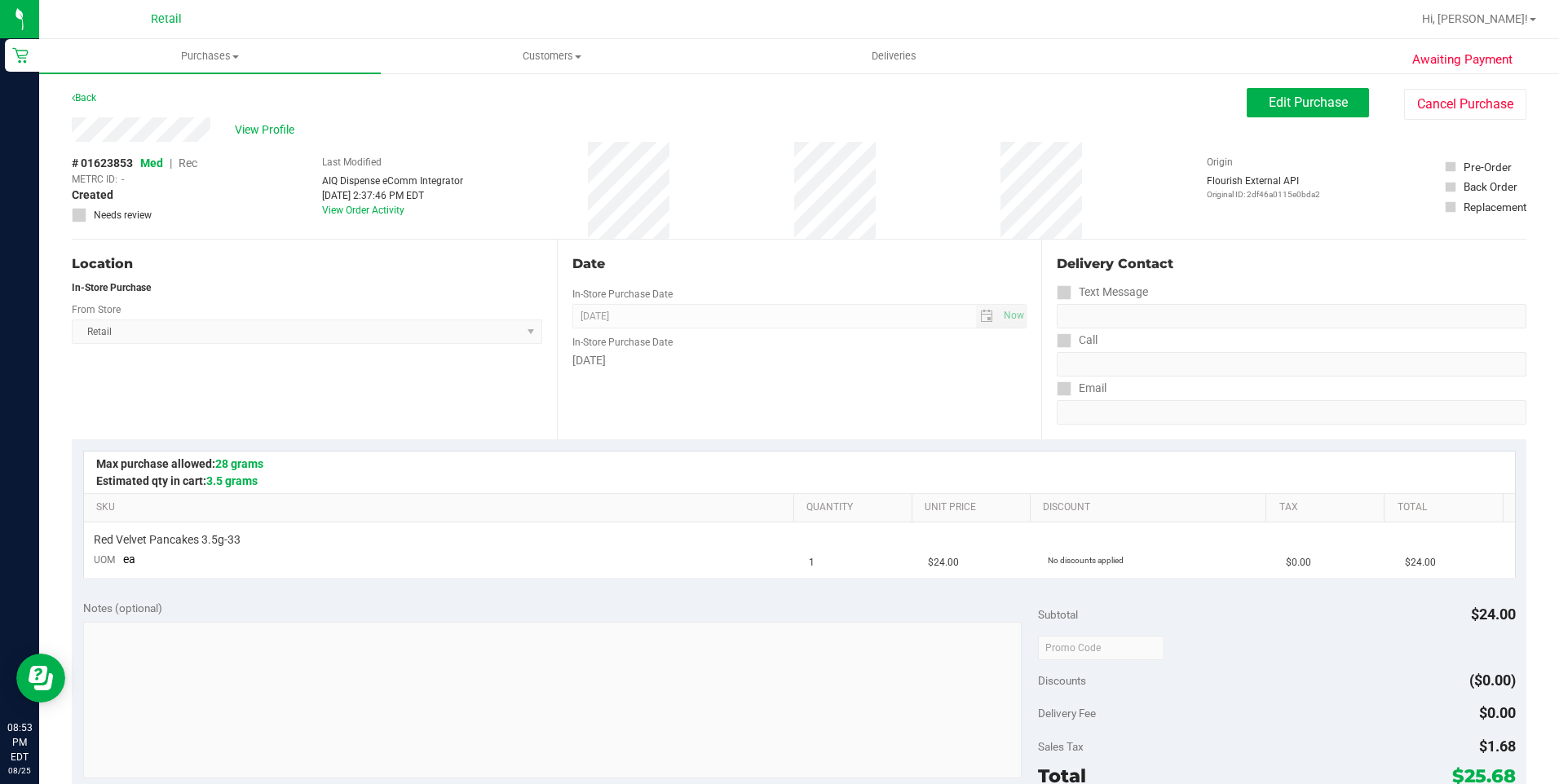
click at [1411, 85] on div "Awaiting Payment Back Edit Purchase Cancel Purchase View Profile # 01623853 Med…" at bounding box center [799, 682] width 1519 height 1223
click at [1421, 101] on button "Cancel Purchase" at bounding box center [1465, 104] width 122 height 31
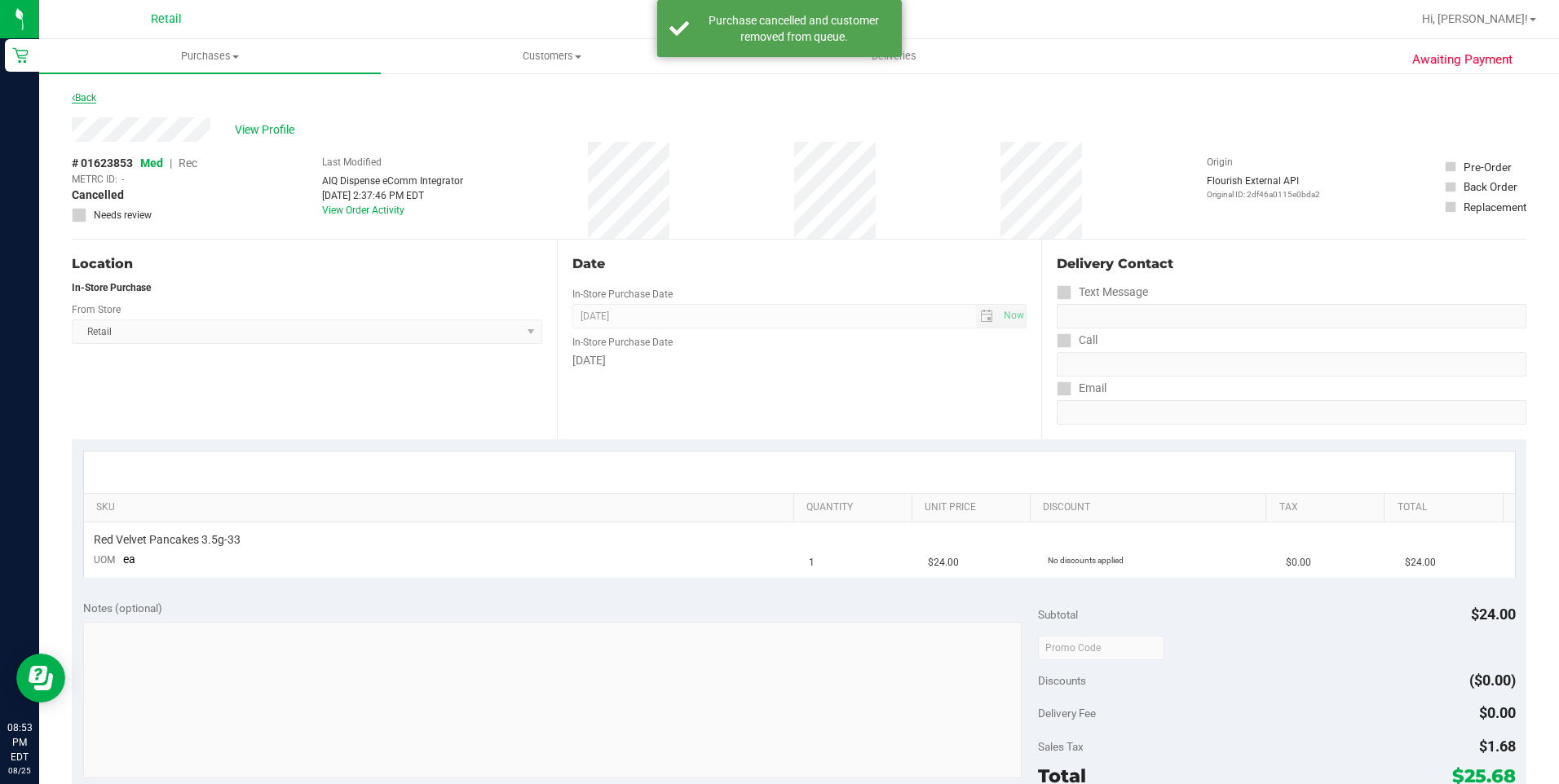
click at [86, 101] on link "Back" at bounding box center [84, 98] width 24 height 11
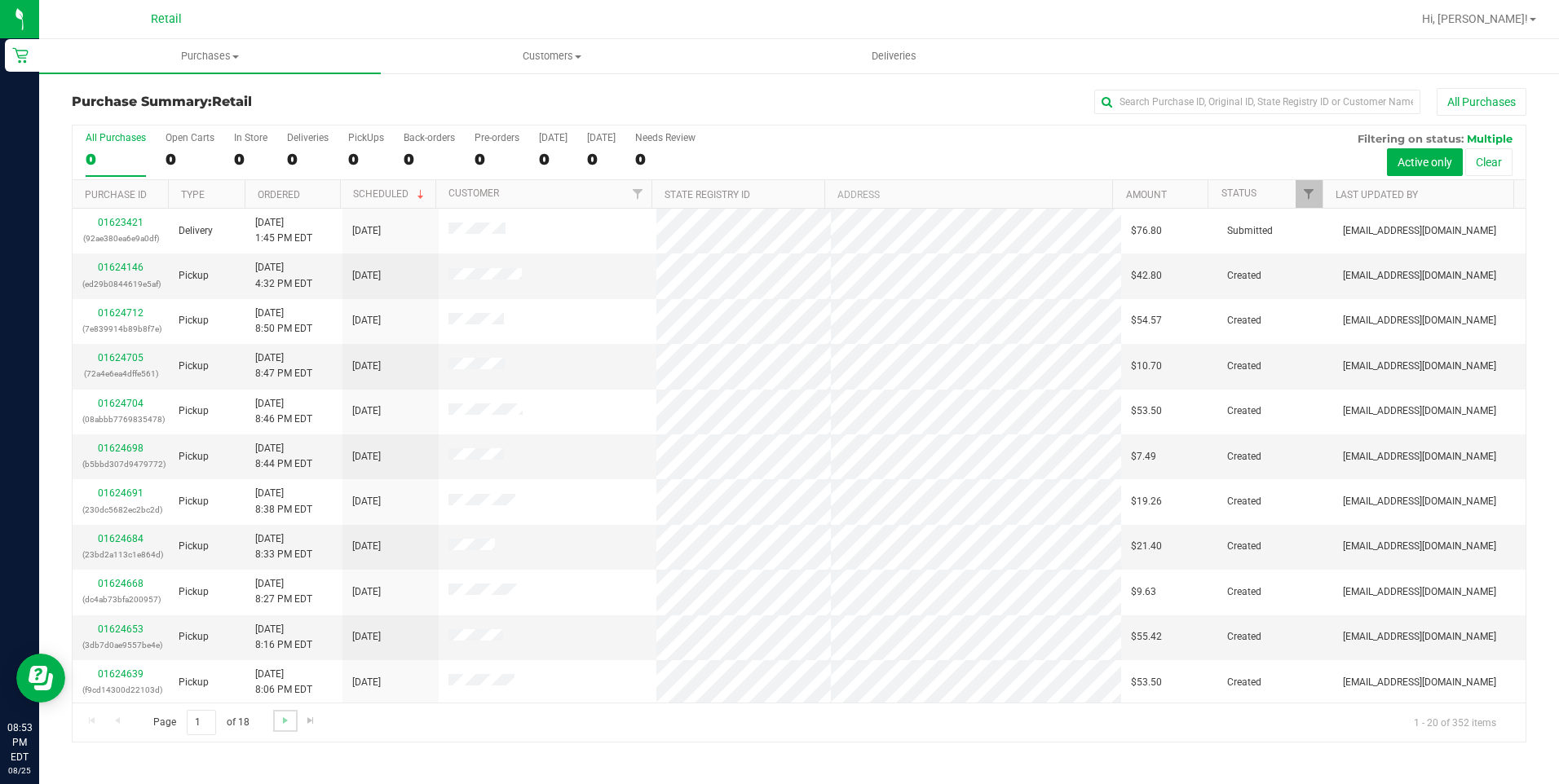
click at [276, 722] on link "Go to the next page" at bounding box center [284, 720] width 24 height 22
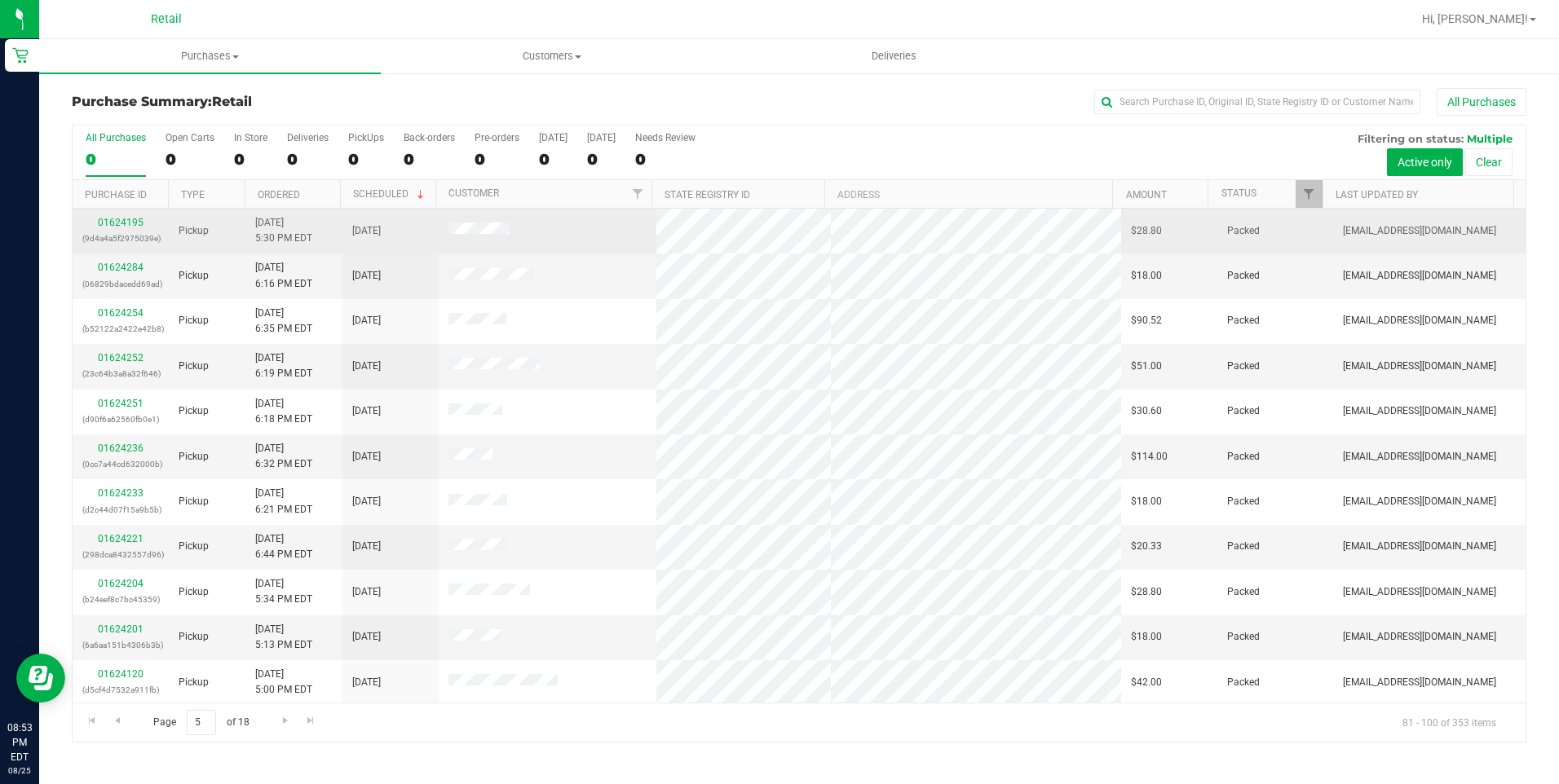
drag, startPoint x: 555, startPoint y: 224, endPoint x: 434, endPoint y: 226, distance: 121.0
click at [434, 226] on tr "01624195 (9d4a4a5f2975039e) Pickup 8/25/2025 5:30 PM EDT 8/25/2025 $28.80 Packe…" at bounding box center [798, 232] width 1453 height 45
click at [136, 216] on link "01624195" at bounding box center [121, 222] width 46 height 11
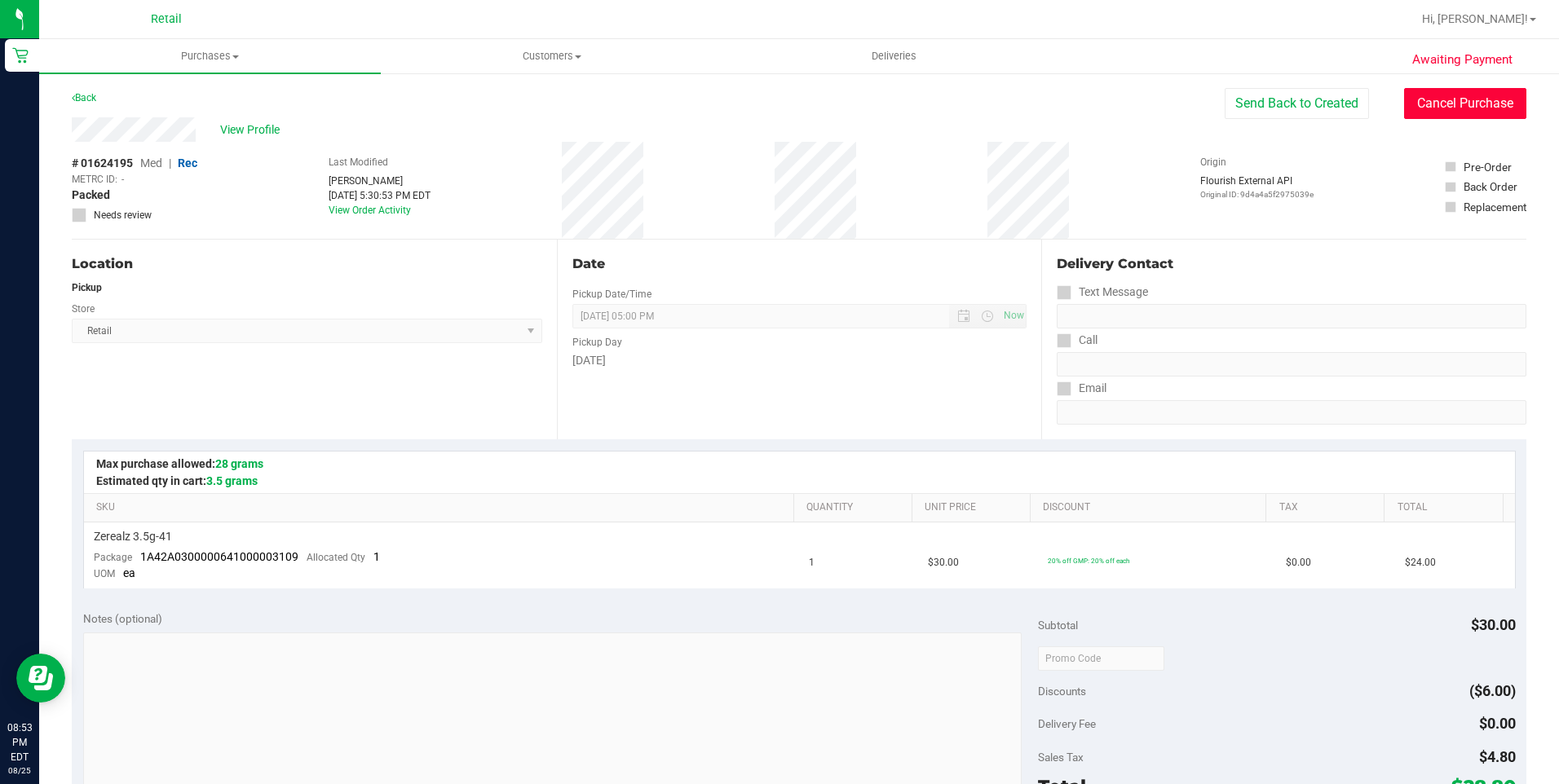
drag, startPoint x: 1438, startPoint y: 113, endPoint x: 861, endPoint y: 103, distance: 577.1
click at [1439, 112] on button "Cancel Purchase" at bounding box center [1465, 104] width 122 height 31
click at [205, 57] on span "Purchases" at bounding box center [210, 56] width 342 height 15
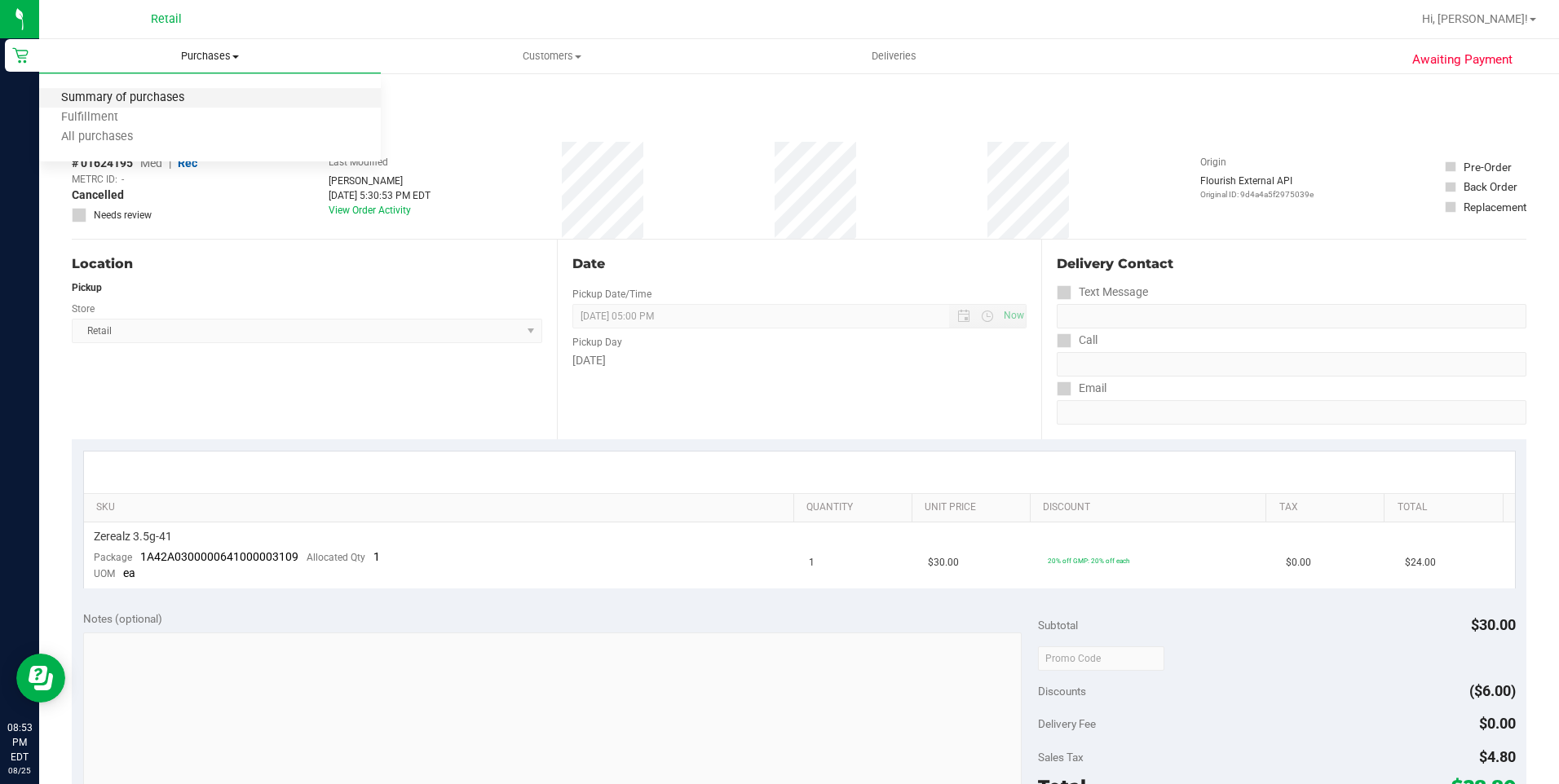
click at [153, 104] on span "Summary of purchases" at bounding box center [123, 98] width 168 height 14
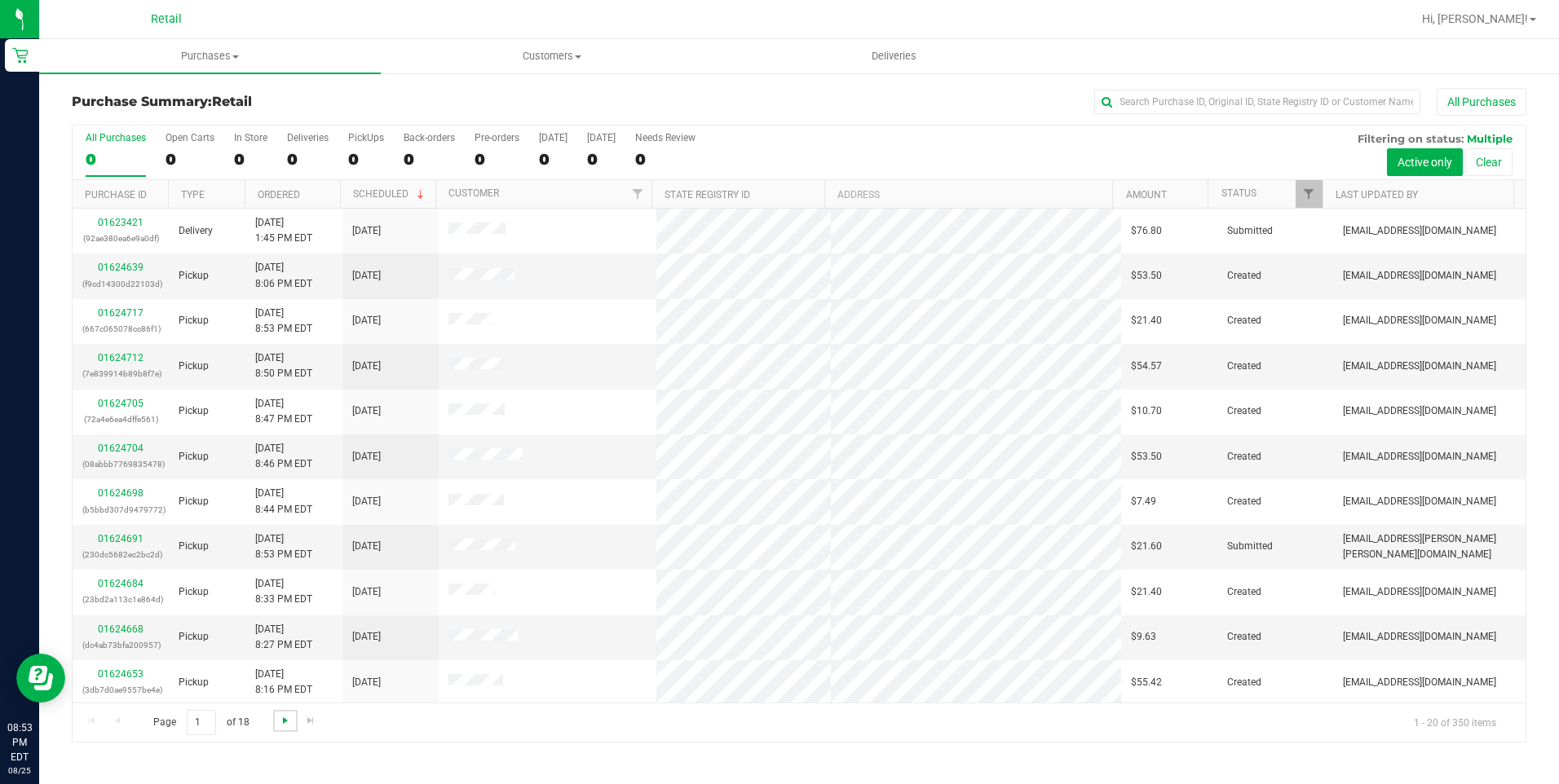
click at [281, 727] on span "Go to the next page" at bounding box center [285, 721] width 13 height 13
drag, startPoint x: 281, startPoint y: 727, endPoint x: 220, endPoint y: 752, distance: 65.9
click at [220, 752] on div "Purchase Summary: Retail All Purchases All Purchases 0 Open Carts 0 In Store 0 …" at bounding box center [799, 415] width 1519 height 687
click at [283, 714] on span "Go to the next page" at bounding box center [285, 721] width 13 height 13
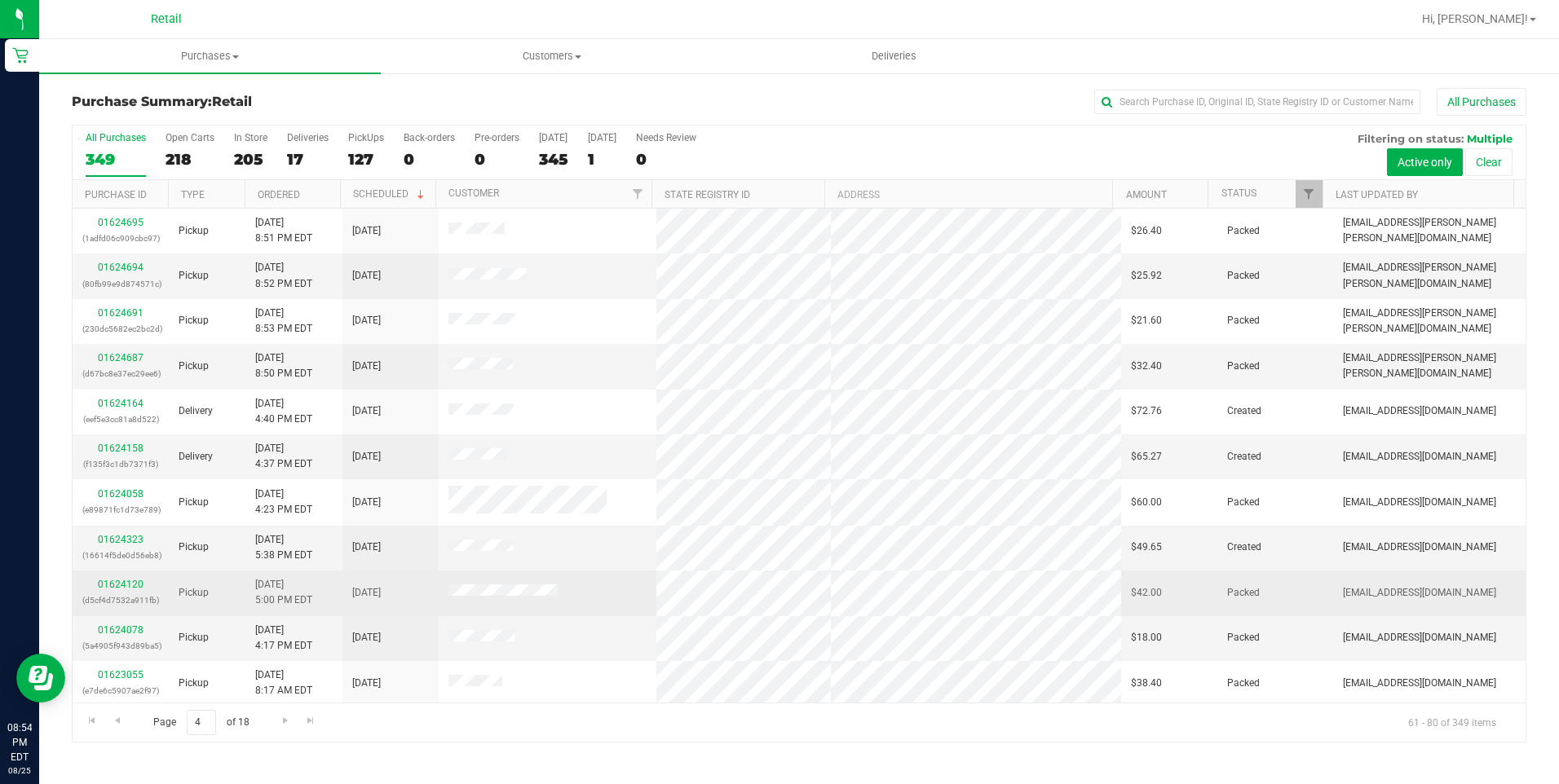
drag, startPoint x: 605, startPoint y: 597, endPoint x: 417, endPoint y: 584, distance: 188.4
click at [417, 584] on tr "01624120 (d5cf4d7532a911fb) Pickup 8/25/2025 5:00 PM EDT 8/25/2025 $42.00 Packe…" at bounding box center [798, 593] width 1453 height 45
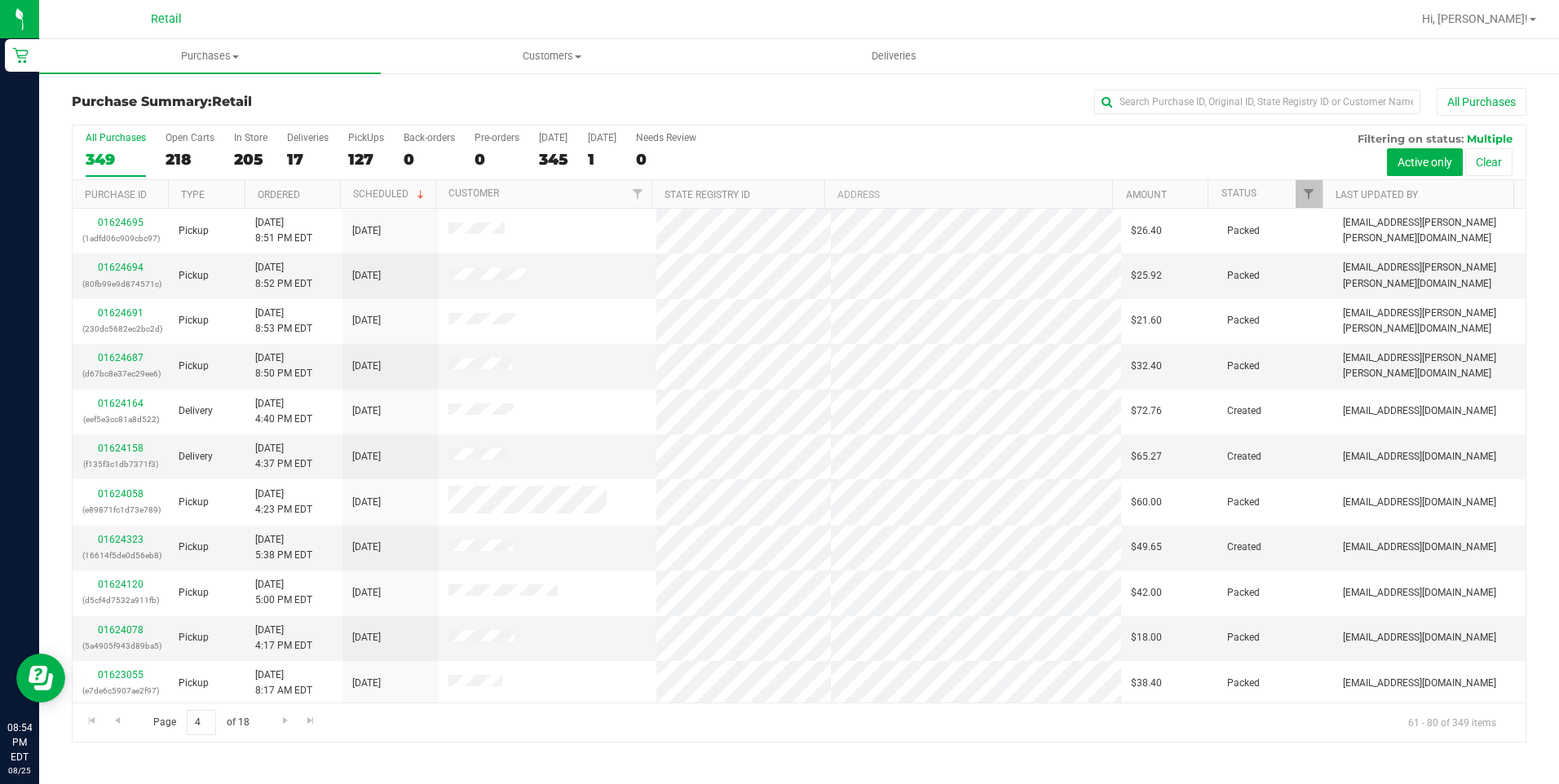
click at [649, 746] on div "Purchase Summary: Retail All Purchases All Purchases 349 Open Carts 218 In Stor…" at bounding box center [799, 415] width 1519 height 687
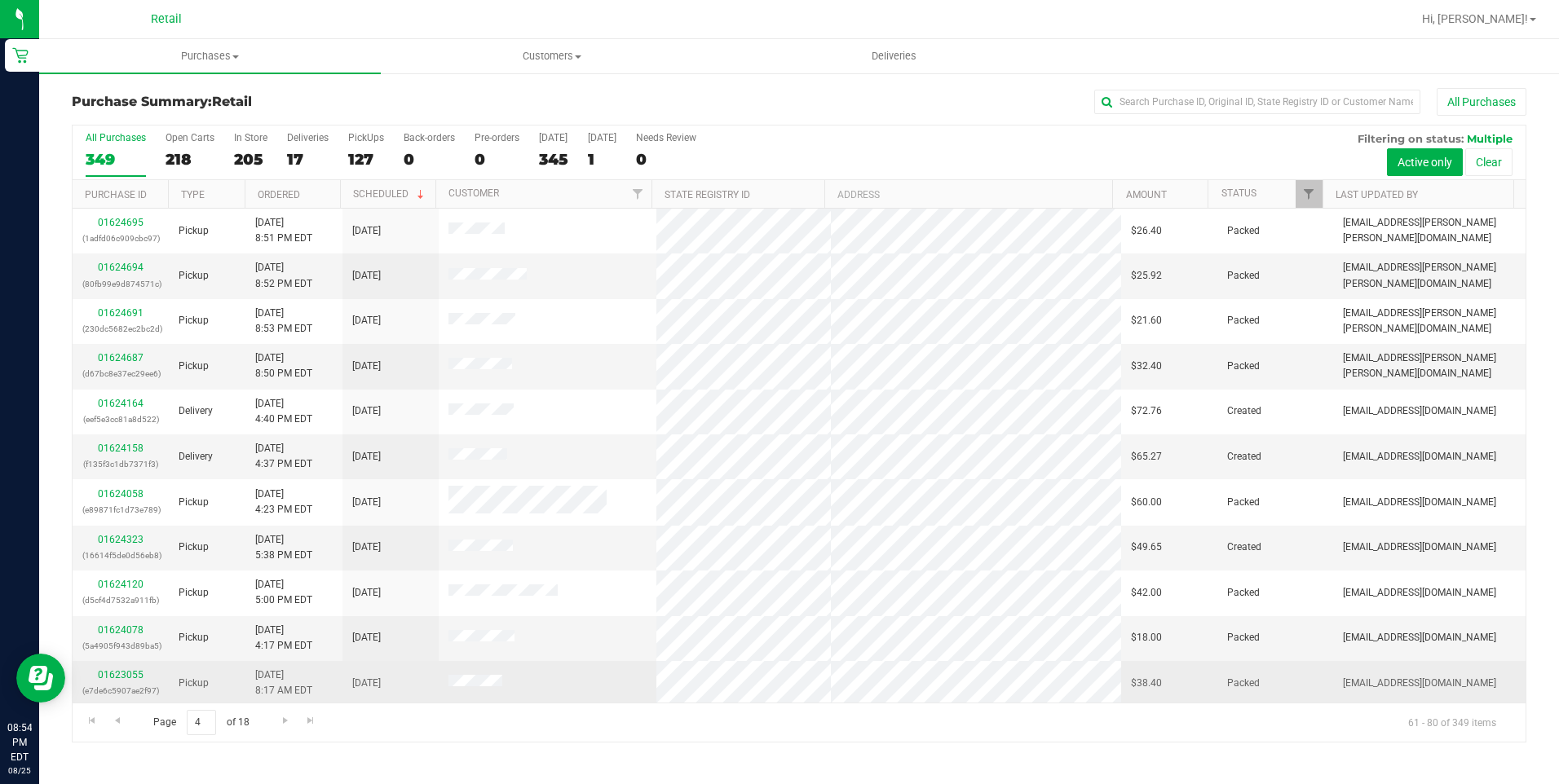
drag, startPoint x: 533, startPoint y: 687, endPoint x: 437, endPoint y: 685, distance: 96.0
click at [439, 685] on td at bounding box center [547, 683] width 217 height 45
click at [465, 675] on span at bounding box center [474, 682] width 54 height 16
click at [125, 672] on link "01623055" at bounding box center [121, 675] width 46 height 11
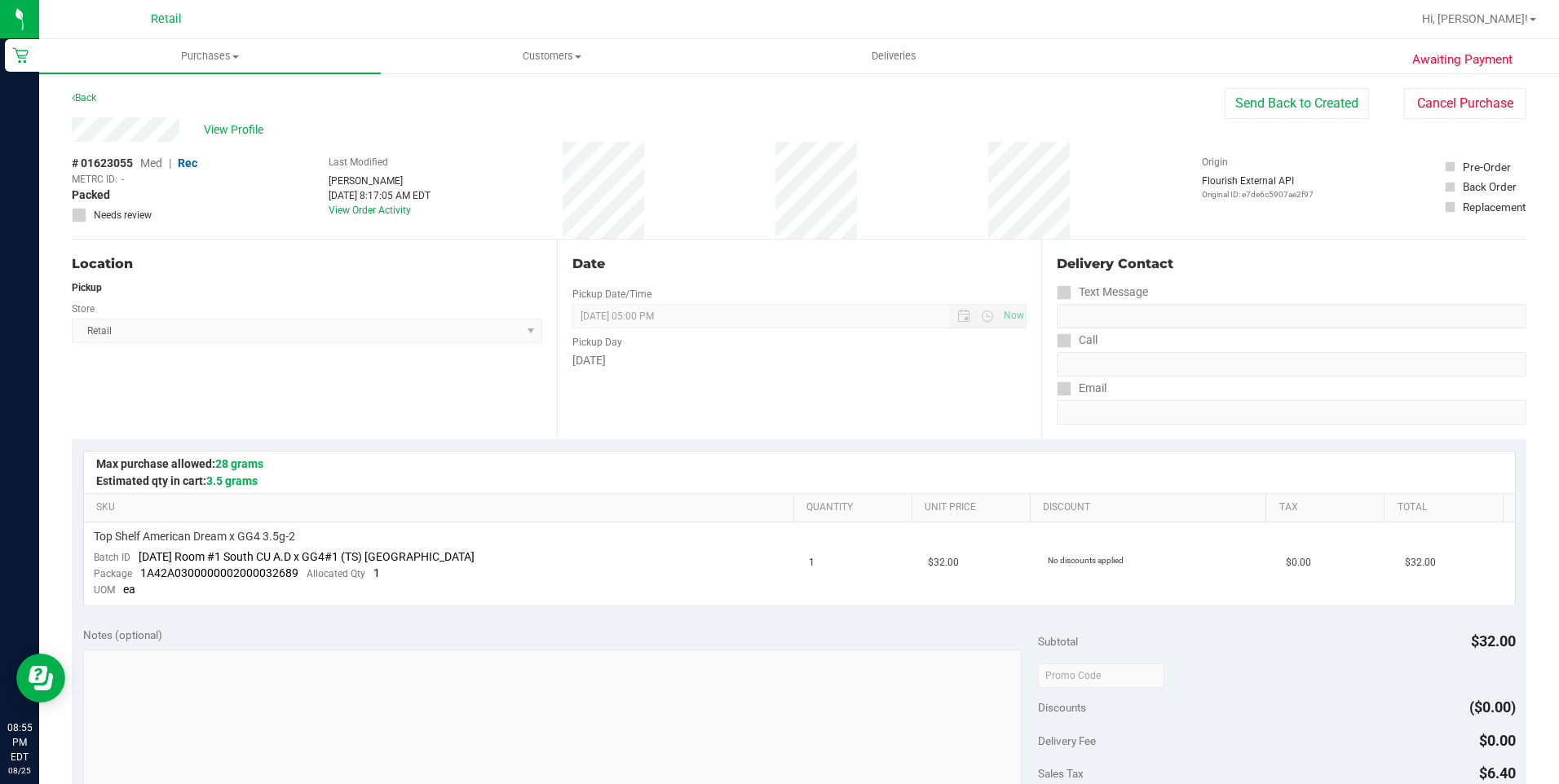
click at [1471, 120] on div "View Profile # 01623055 Med | Rec METRC ID: - Packed Needs review Last Modified…" at bounding box center [798, 179] width 1455 height 122
click at [1466, 110] on button "Cancel Purchase" at bounding box center [1465, 104] width 122 height 31
click at [82, 100] on link "Back" at bounding box center [84, 98] width 24 height 11
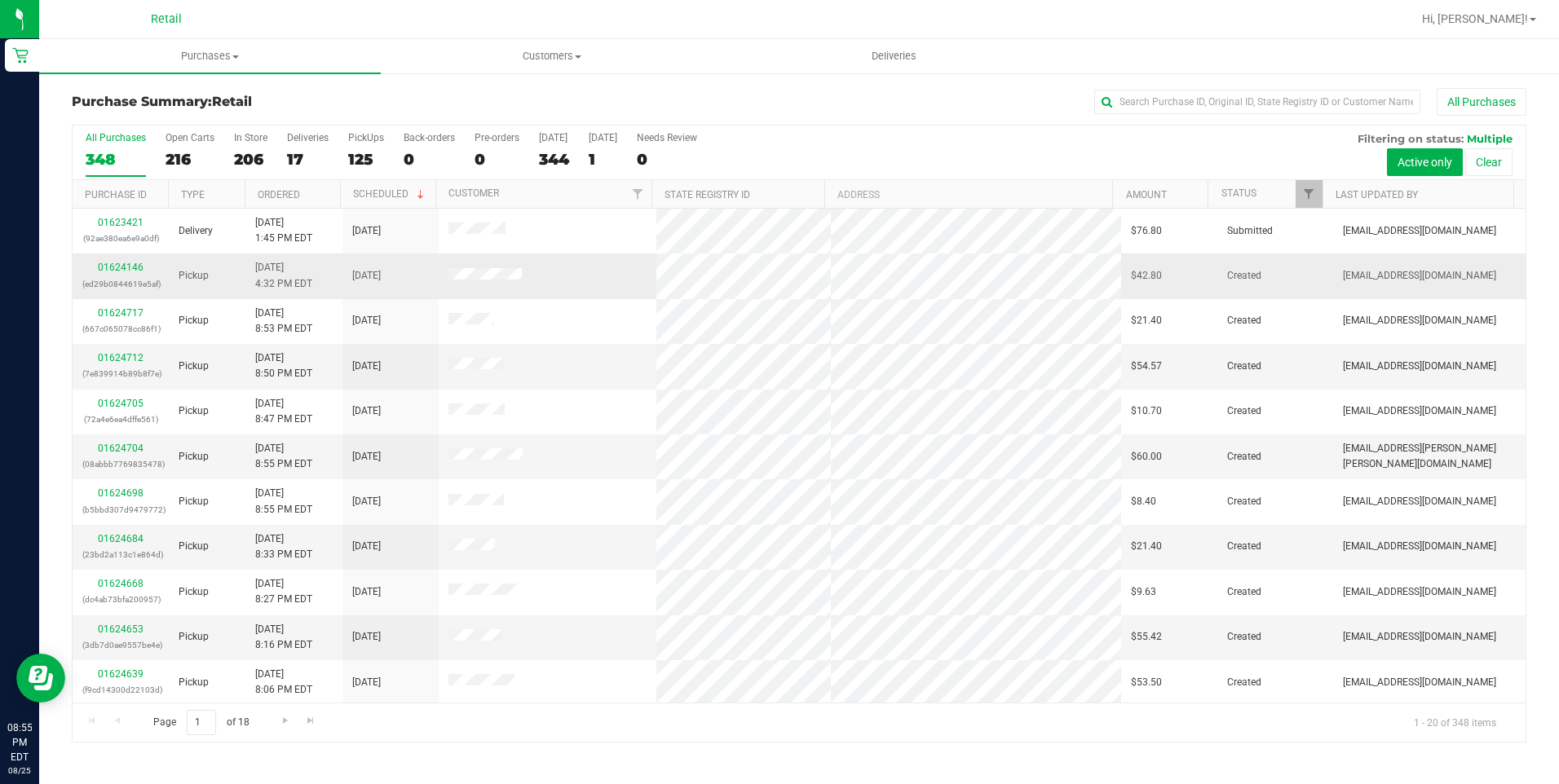
drag, startPoint x: 527, startPoint y: 284, endPoint x: 441, endPoint y: 272, distance: 86.8
click at [441, 272] on td at bounding box center [547, 276] width 217 height 45
click at [122, 264] on link "01624146" at bounding box center [121, 267] width 46 height 11
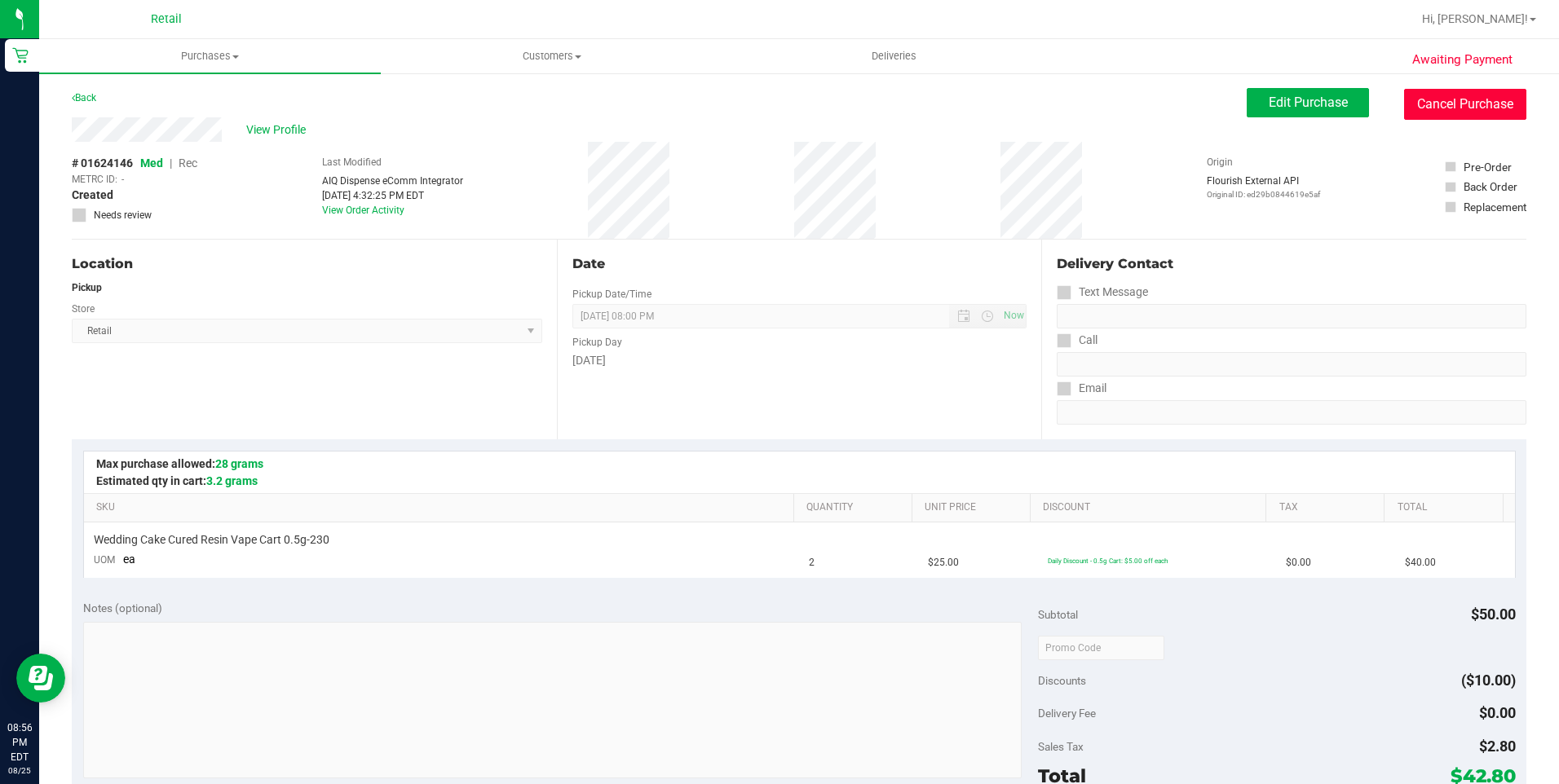
click at [1455, 104] on button "Cancel Purchase" at bounding box center [1465, 104] width 122 height 31
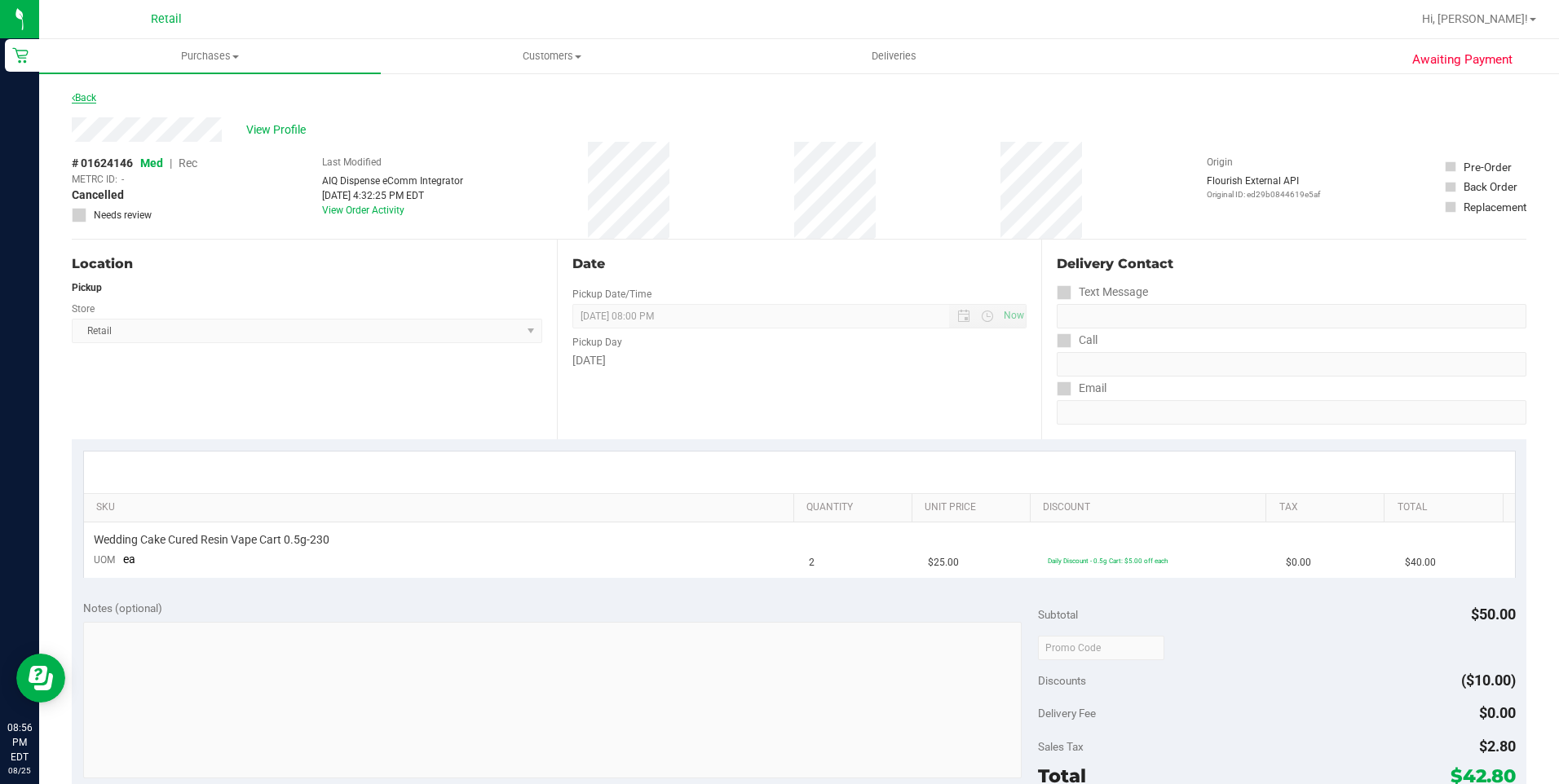
click at [82, 93] on link "Back" at bounding box center [84, 98] width 24 height 11
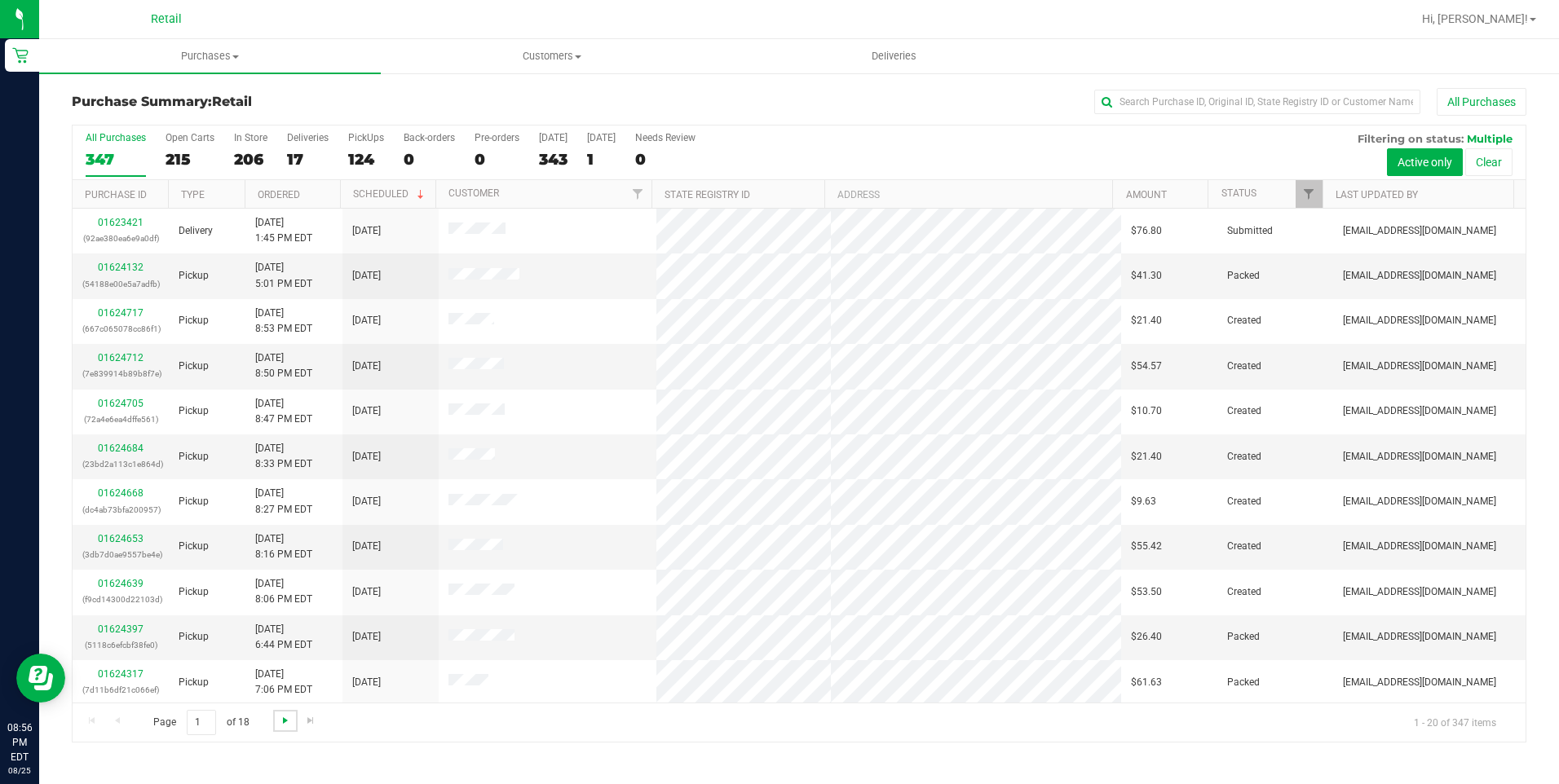
click at [285, 722] on span "Go to the next page" at bounding box center [285, 721] width 13 height 13
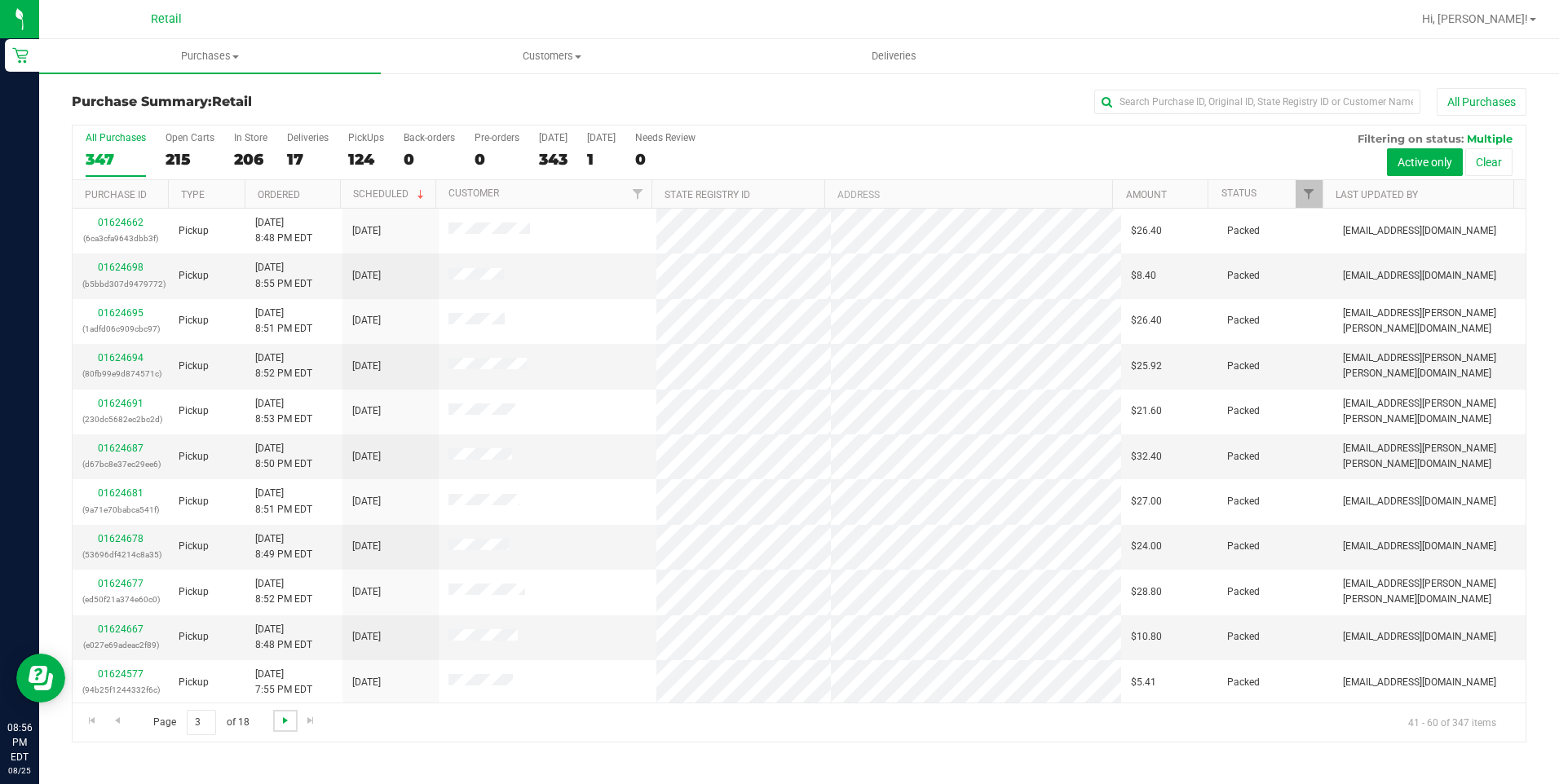
click at [285, 722] on span "Go to the next page" at bounding box center [285, 721] width 13 height 13
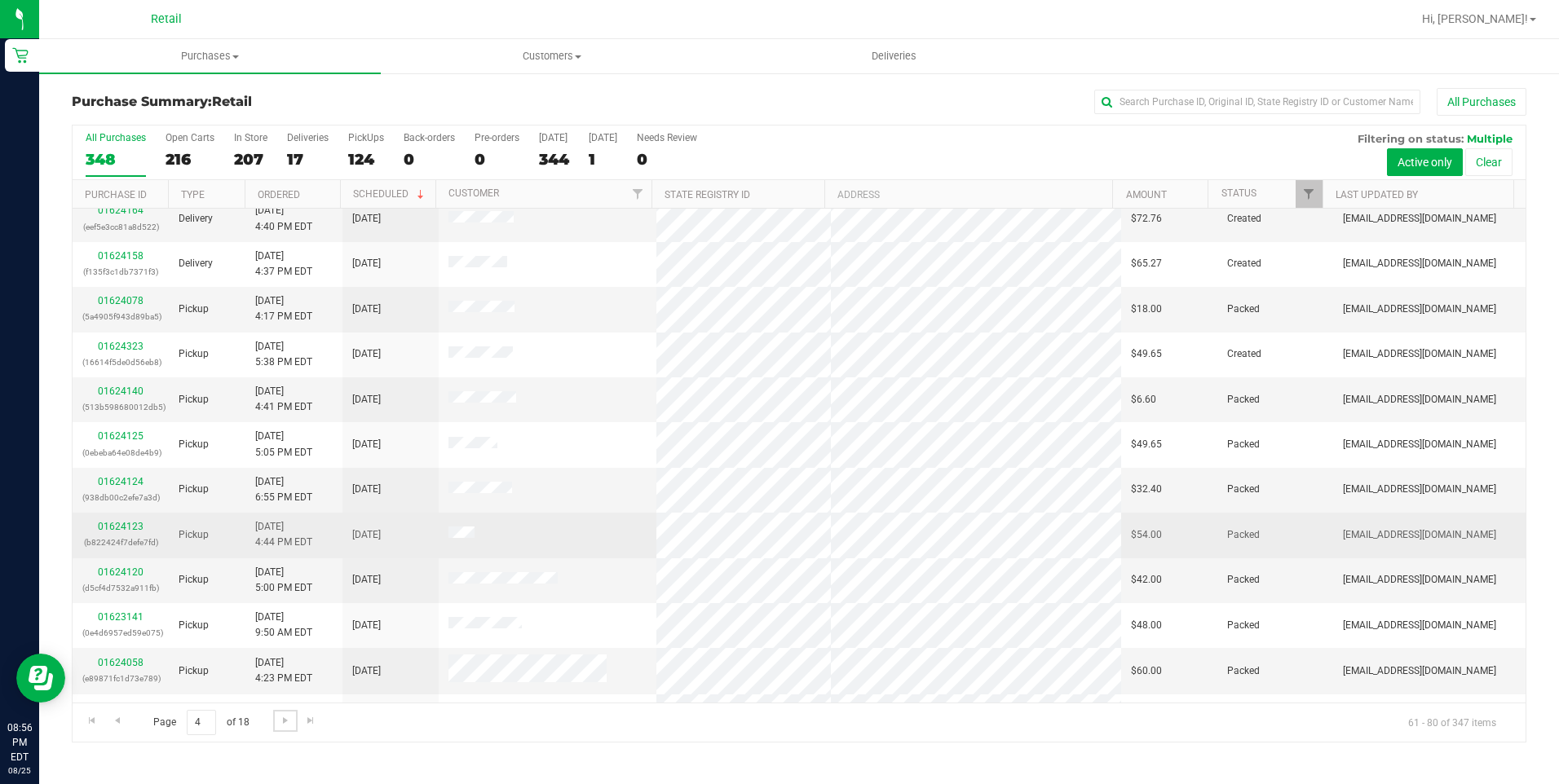
scroll to position [82, 0]
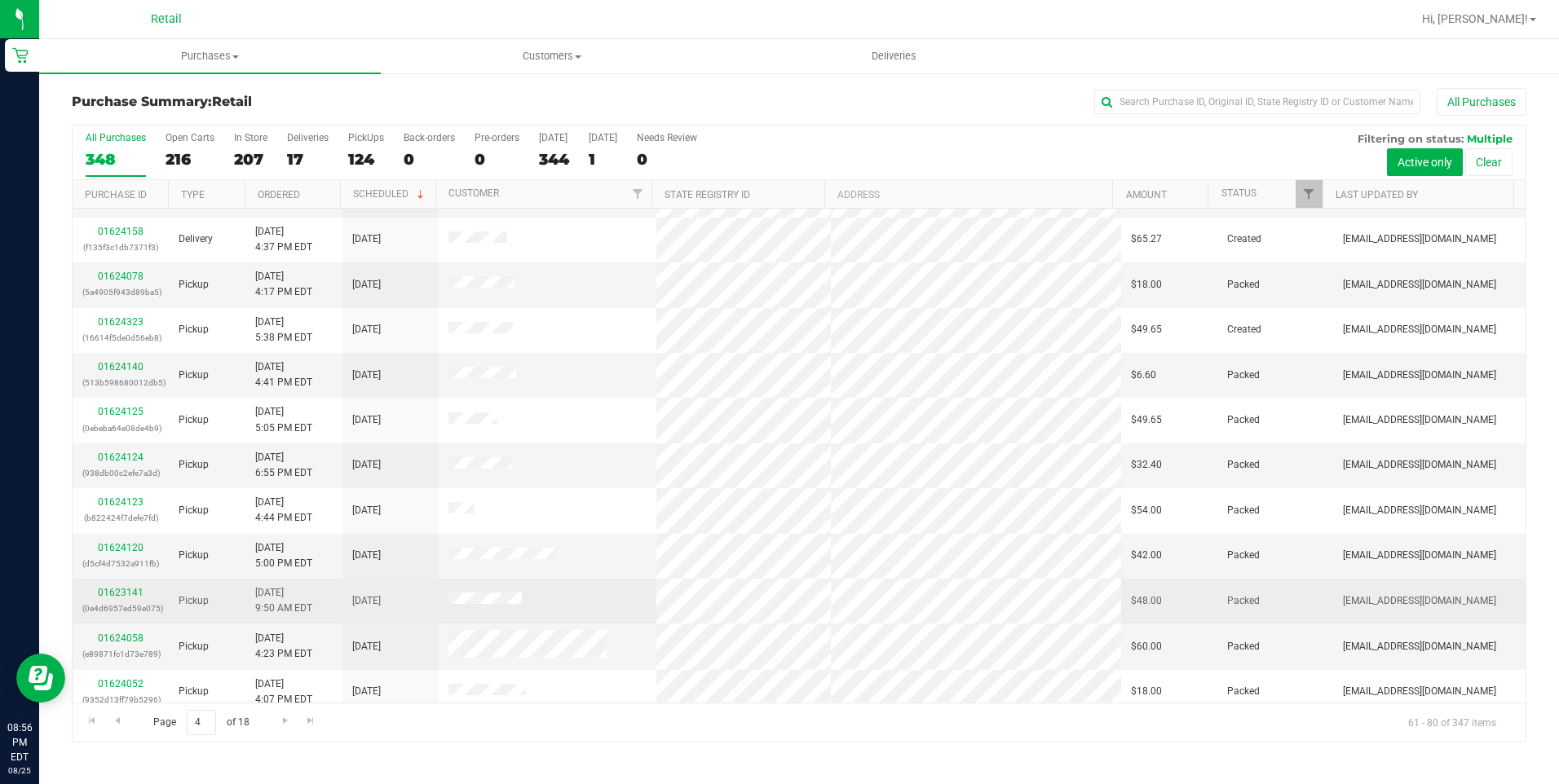
drag, startPoint x: 539, startPoint y: 604, endPoint x: 431, endPoint y: 595, distance: 108.4
click at [431, 595] on tr "01623141 (0e4d6957ed59e075) Pickup 8/25/2025 9:50 AM EDT 8/25/2025 $48.00 Packe…" at bounding box center [798, 601] width 1453 height 45
click at [119, 586] on div "01623141 (0e4d6957ed59e075)" at bounding box center [120, 600] width 76 height 31
click at [103, 587] on link "01623141" at bounding box center [121, 593] width 46 height 11
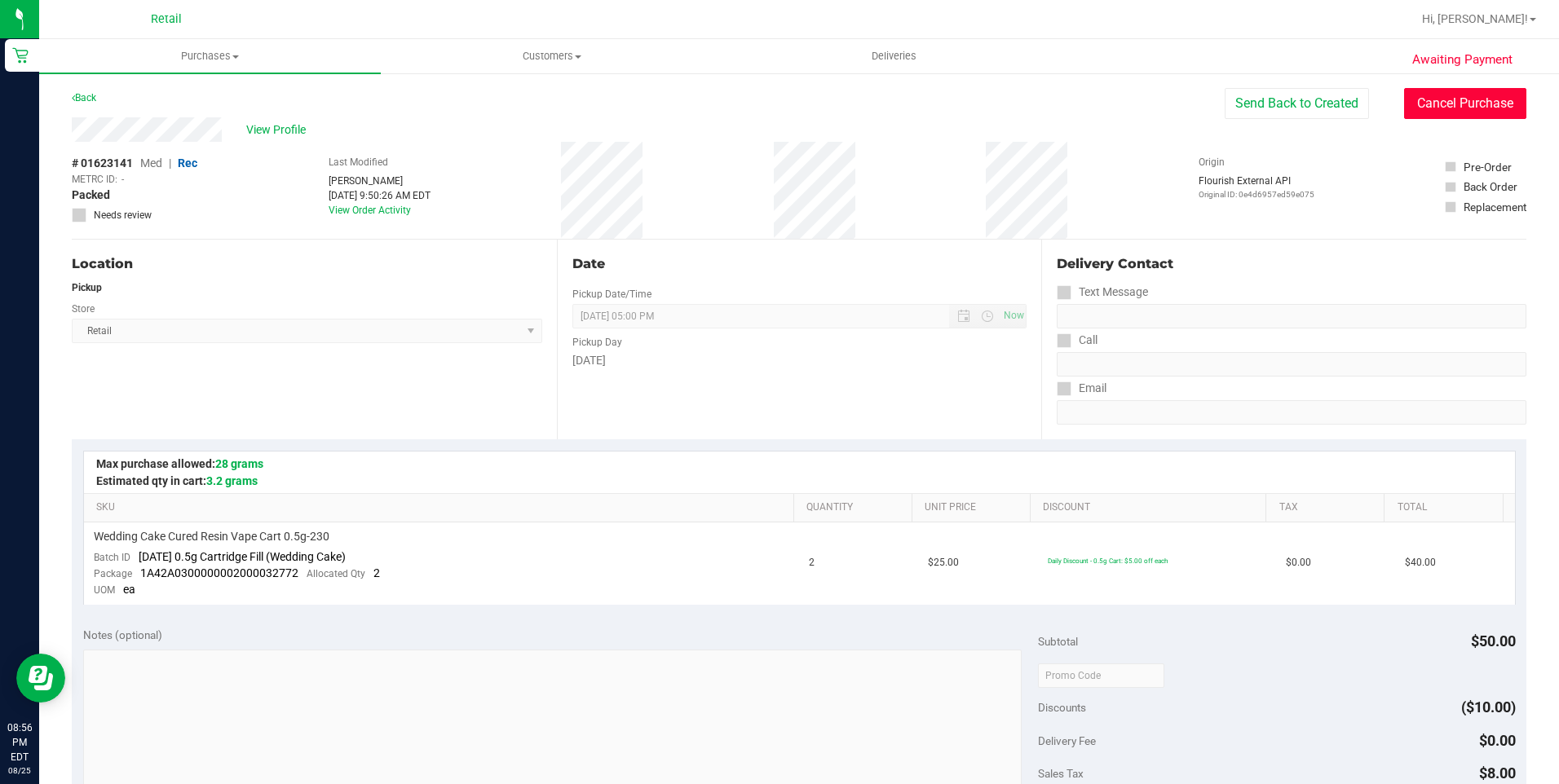
click at [1491, 104] on button "Cancel Purchase" at bounding box center [1465, 104] width 122 height 31
click at [88, 96] on link "Back" at bounding box center [84, 98] width 24 height 11
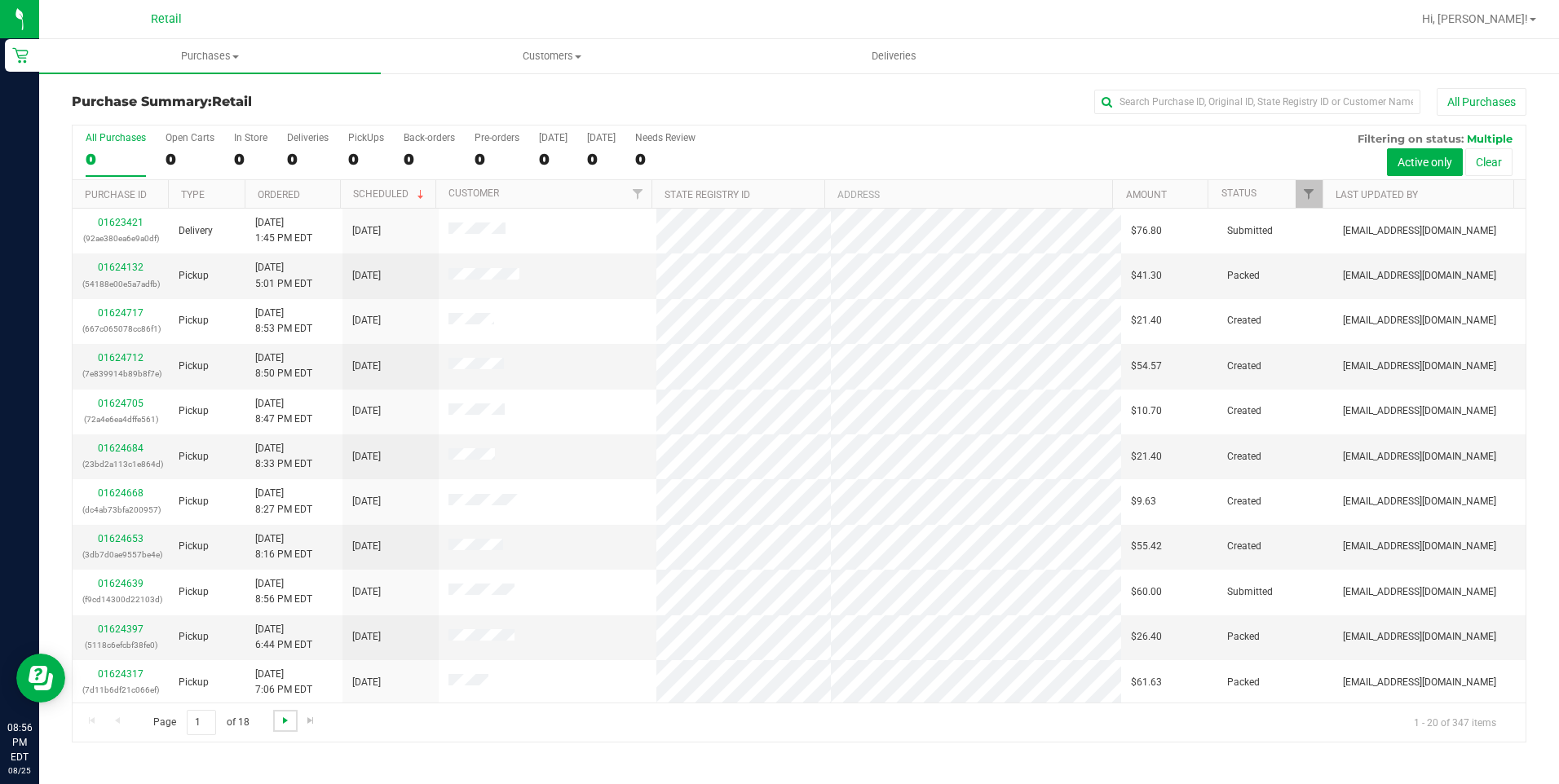
click at [283, 717] on span "Go to the next page" at bounding box center [285, 721] width 13 height 13
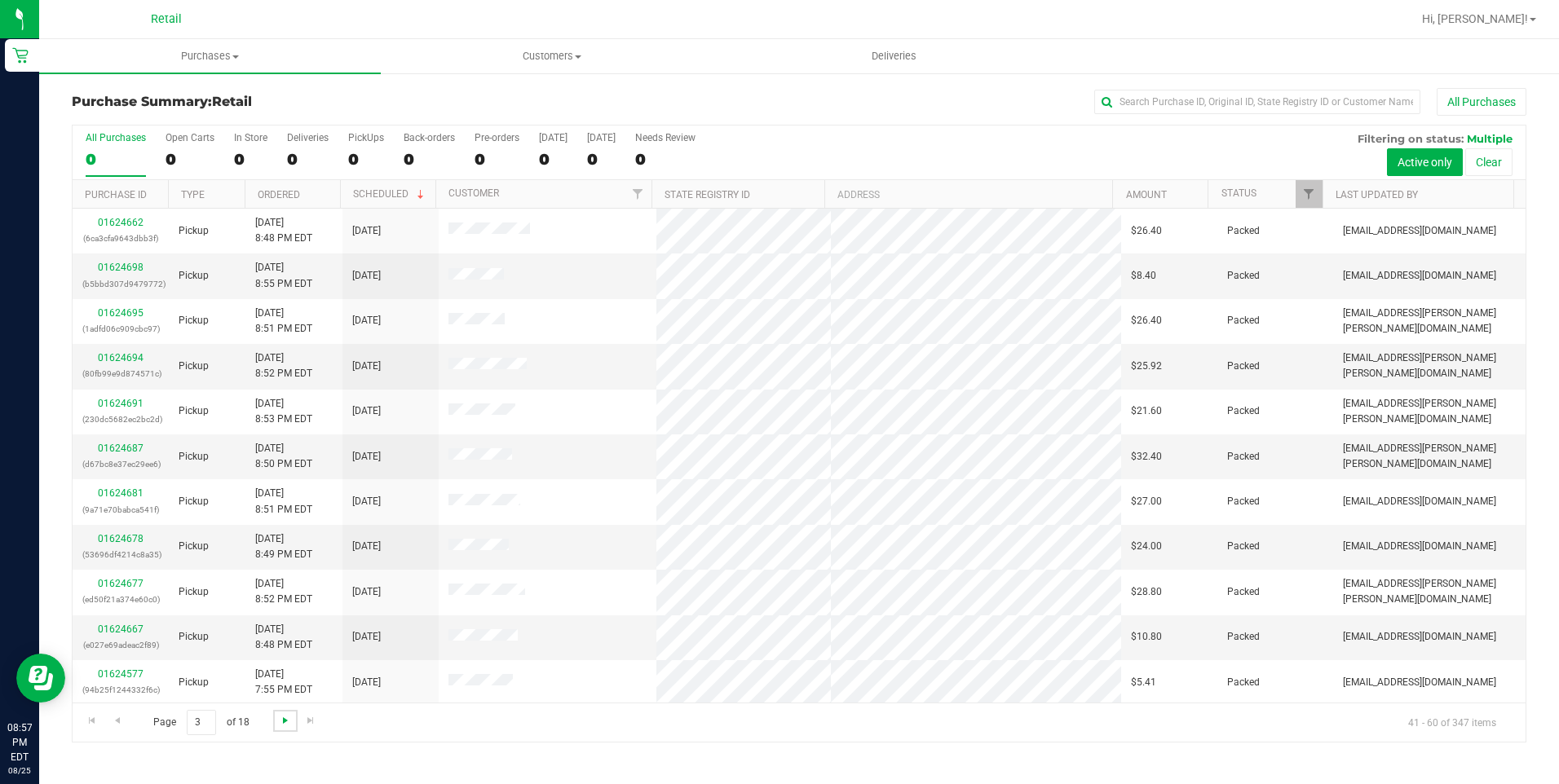
click at [283, 717] on span "Go to the next page" at bounding box center [285, 721] width 13 height 13
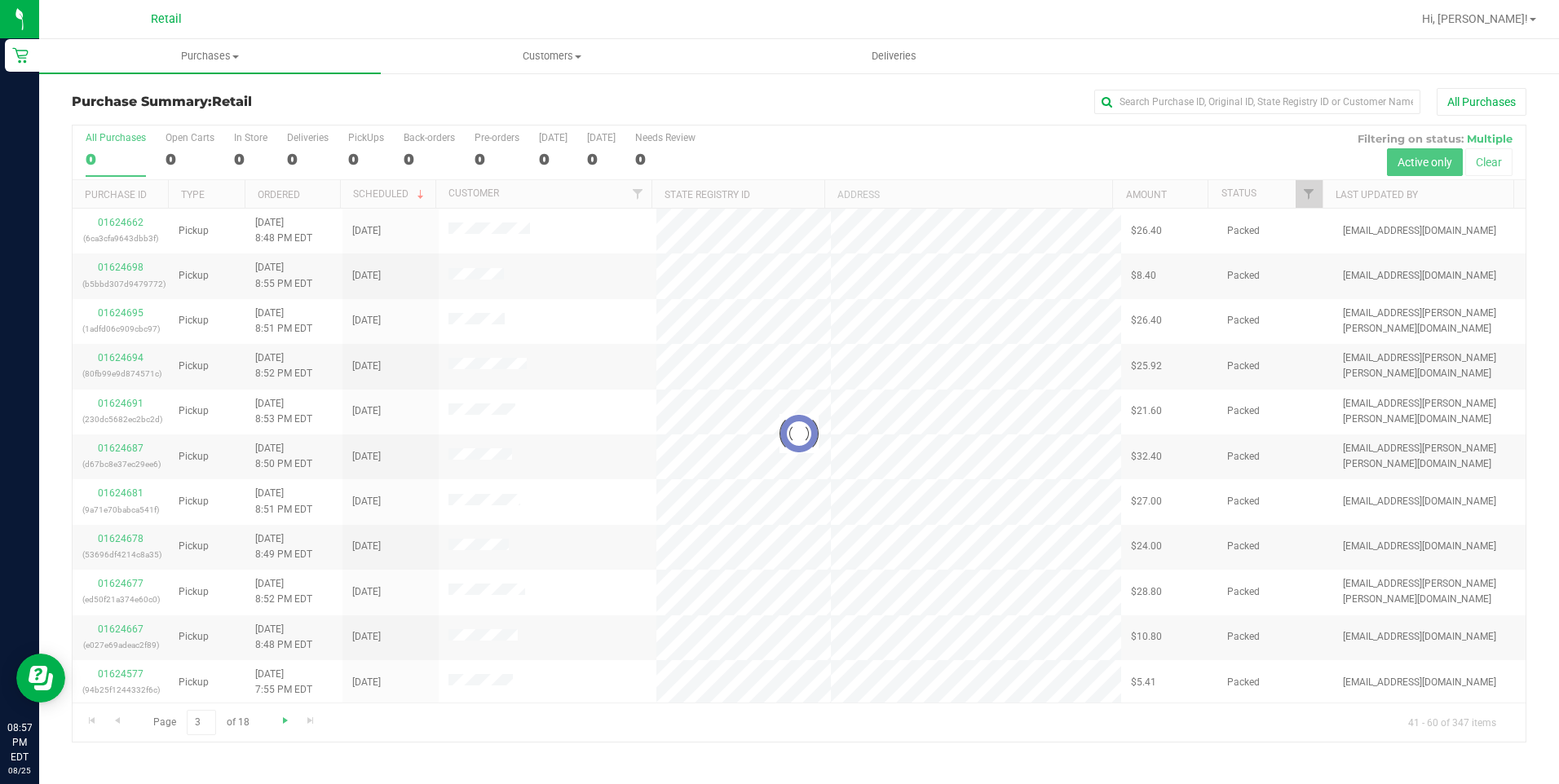
click at [283, 717] on div at bounding box center [798, 433] width 1453 height 616
click at [283, 717] on span "Go to the next page" at bounding box center [285, 721] width 13 height 13
click at [283, 717] on div at bounding box center [798, 433] width 1453 height 616
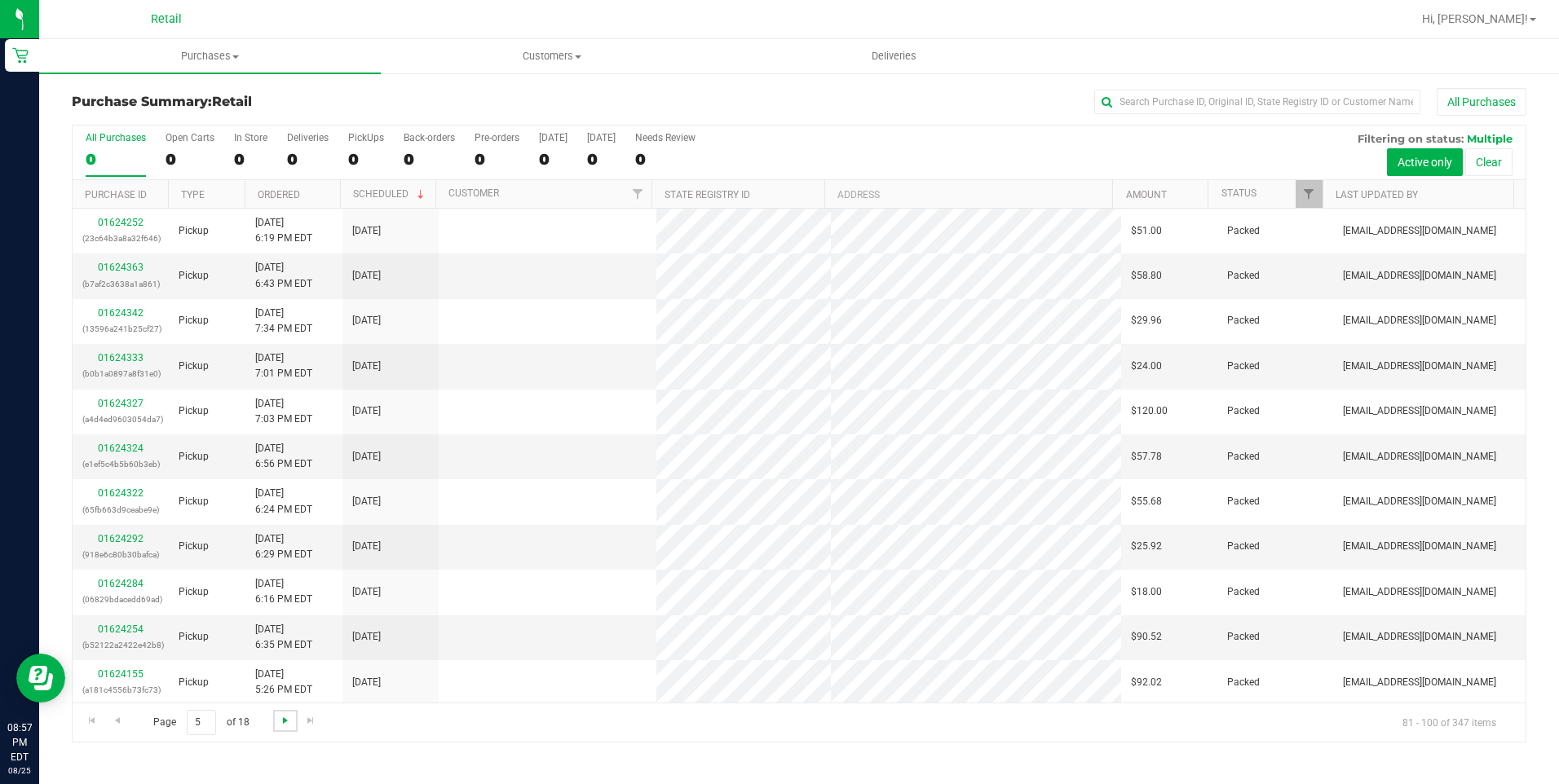
click at [284, 717] on span "Go to the next page" at bounding box center [285, 721] width 13 height 13
click at [121, 717] on span "Go to the previous page" at bounding box center [118, 721] width 13 height 13
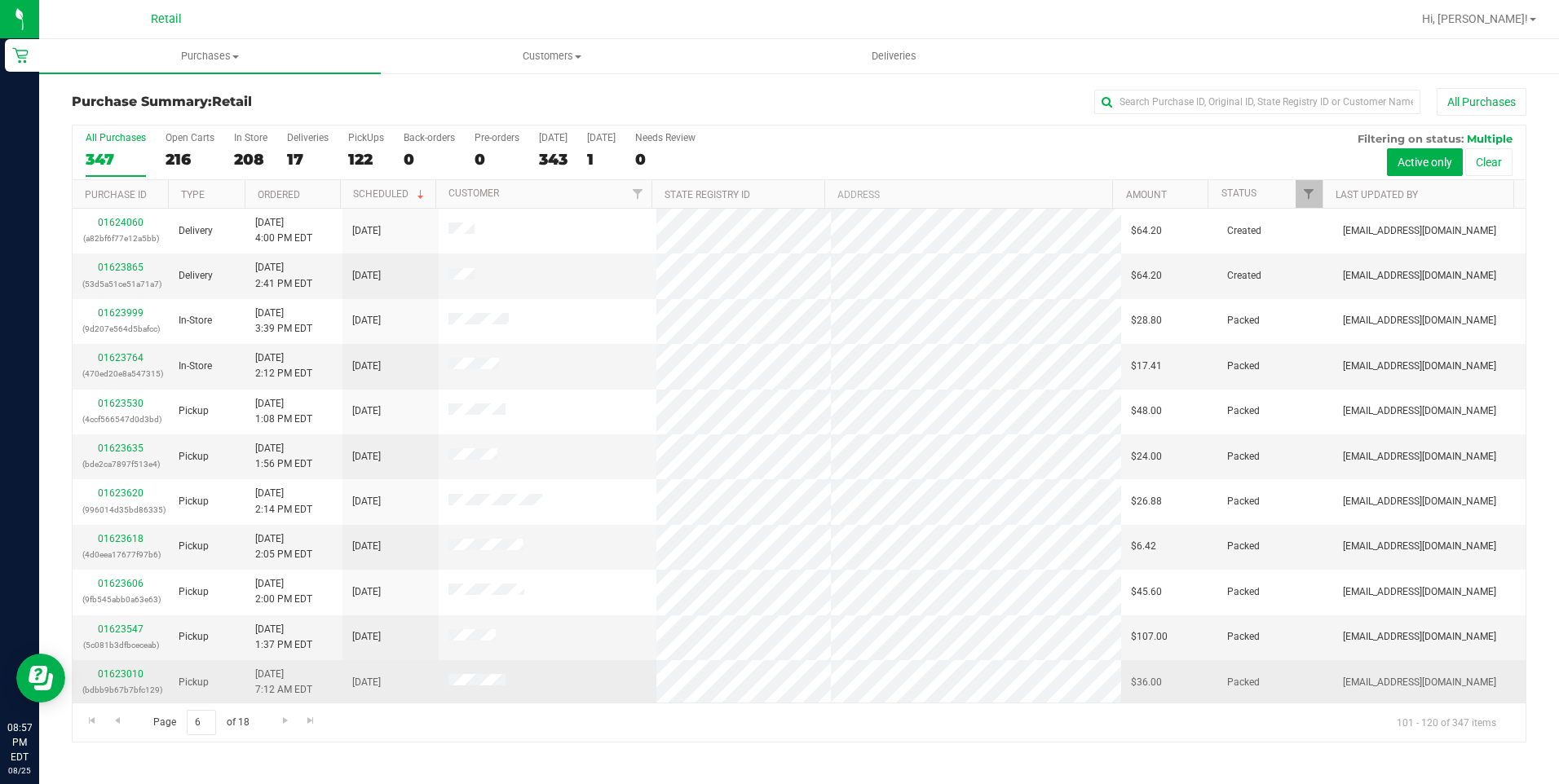
scroll to position [3, 0]
drag, startPoint x: 520, startPoint y: 691, endPoint x: 441, endPoint y: 680, distance: 79.8
click at [441, 680] on td at bounding box center [547, 680] width 217 height 45
click at [117, 673] on link "01623010" at bounding box center [121, 672] width 46 height 11
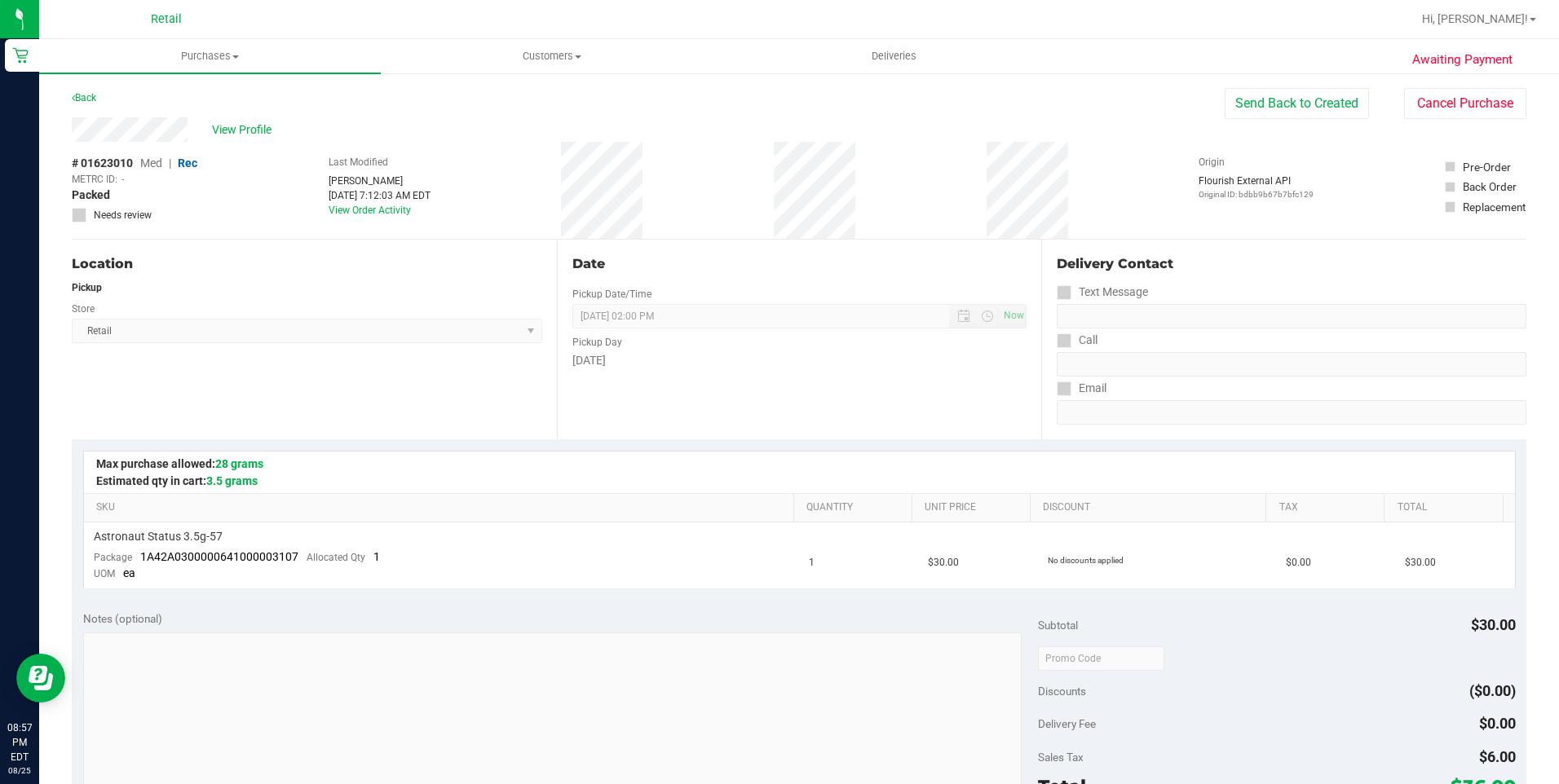
click at [1438, 75] on div "Awaiting Payment Back Send Back to Created Cancel Purchase View Profile # 01623…" at bounding box center [799, 688] width 1519 height 1233
click at [1438, 102] on button "Cancel Purchase" at bounding box center [1465, 104] width 122 height 31
click at [238, 63] on span "Purchases" at bounding box center [210, 56] width 342 height 15
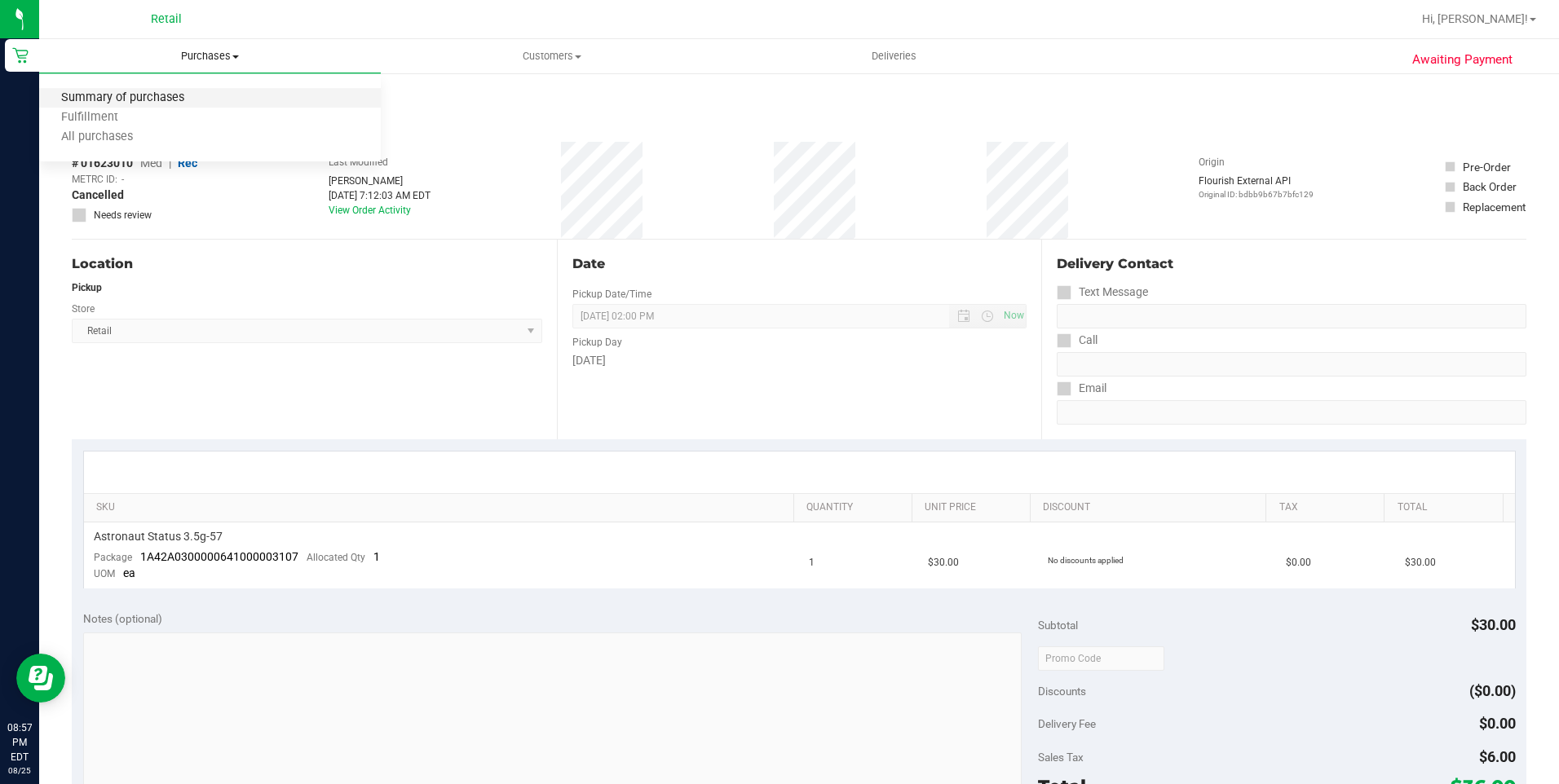
click at [172, 92] on span "Summary of purchases" at bounding box center [123, 98] width 168 height 14
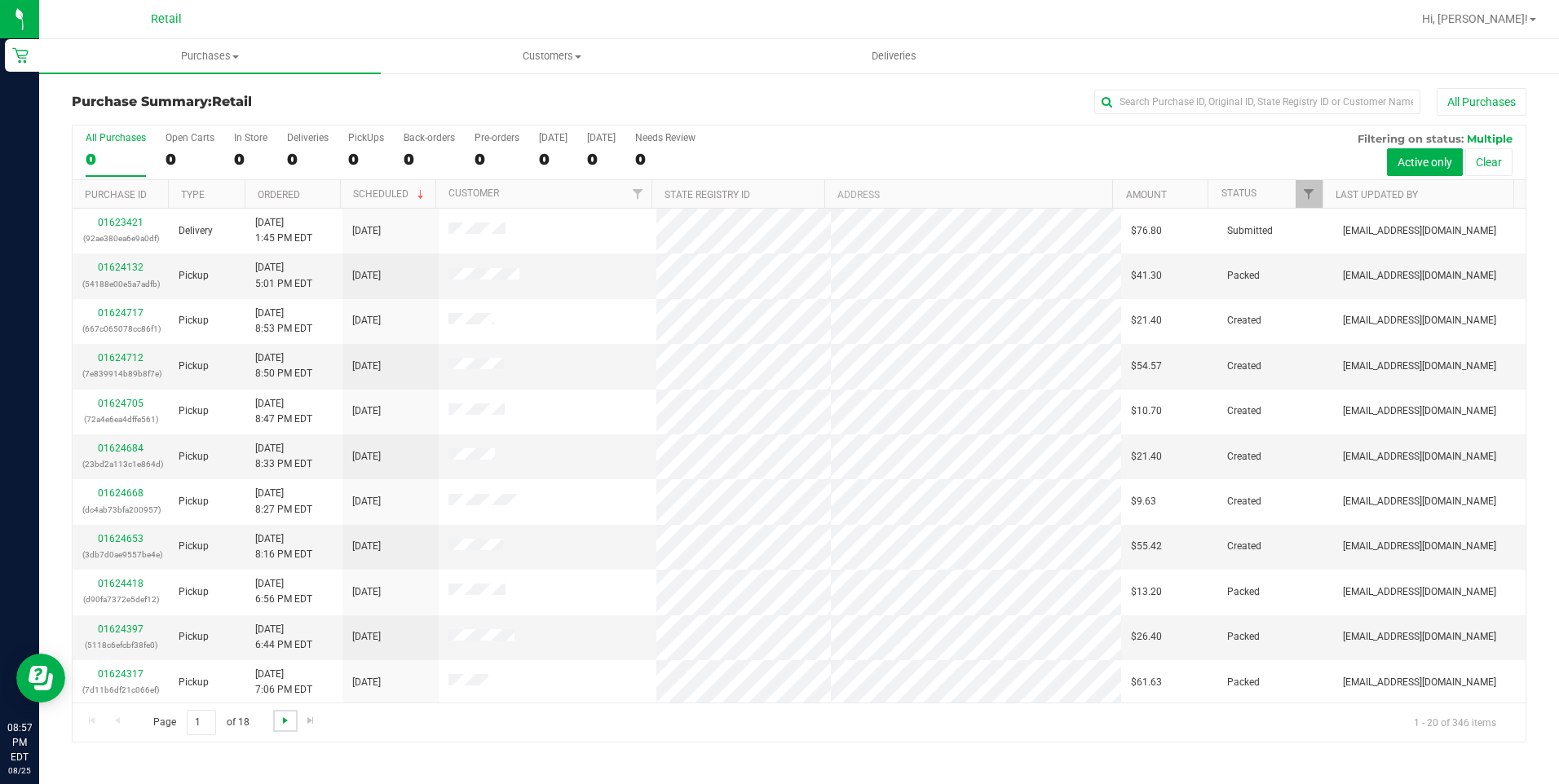
click at [284, 717] on span "Go to the next page" at bounding box center [285, 721] width 13 height 13
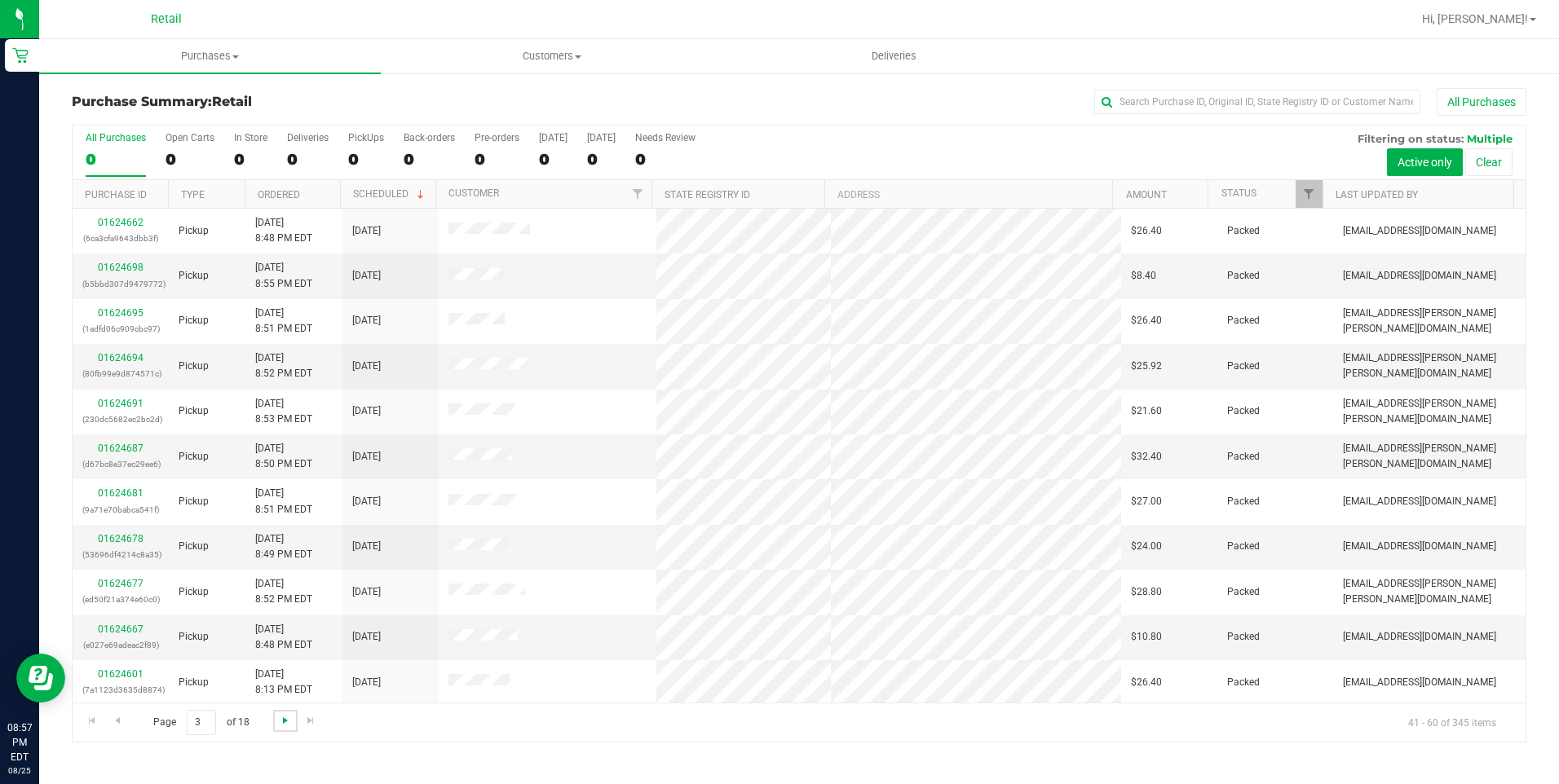
click at [284, 717] on span "Go to the next page" at bounding box center [285, 721] width 13 height 13
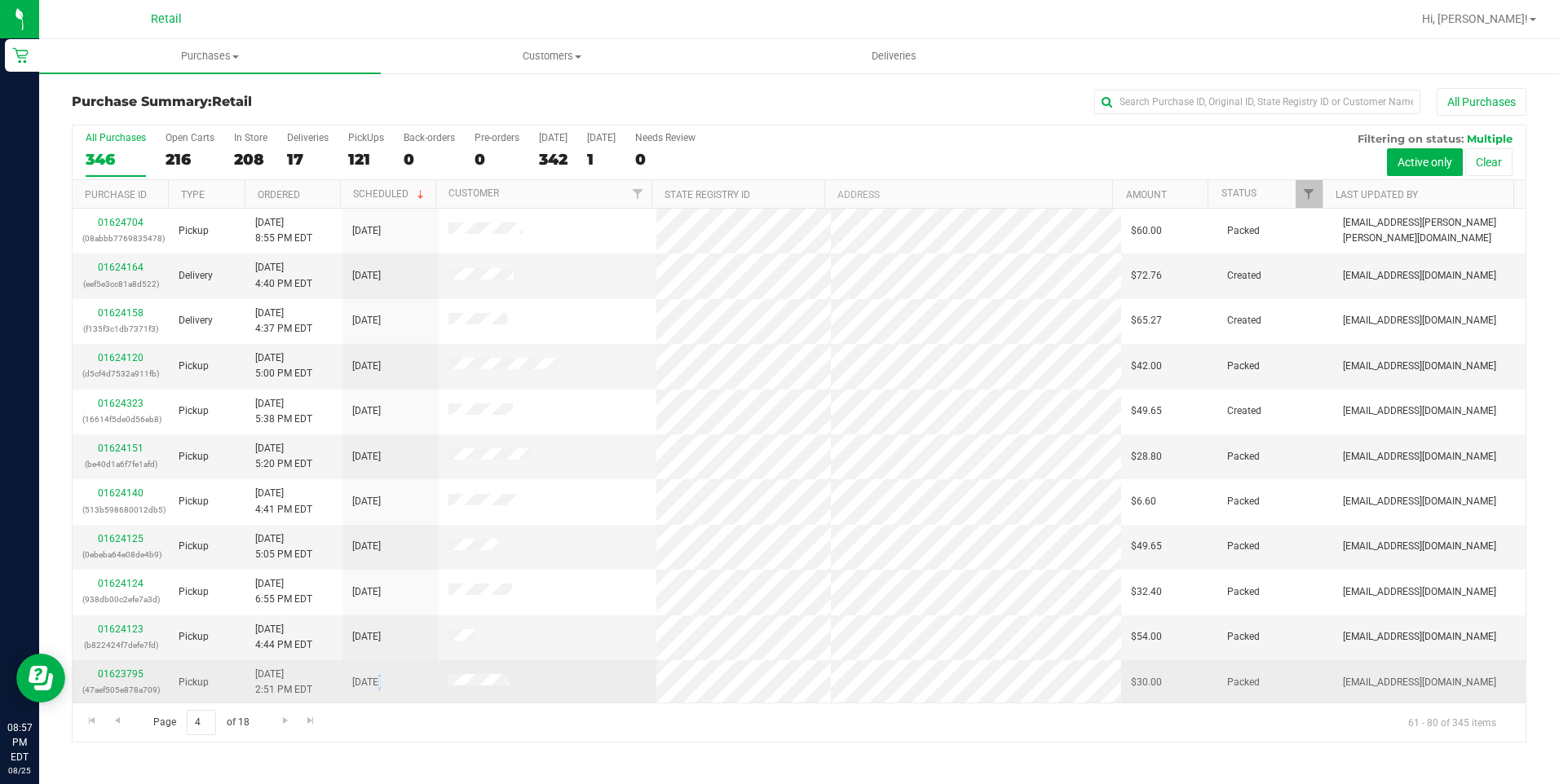
drag, startPoint x: 516, startPoint y: 681, endPoint x: 374, endPoint y: 677, distance: 142.1
click at [374, 677] on tr "01623795 (47aef505e878a709) Pickup 8/25/2025 2:51 PM EDT 8/25/2025 $30.00 Packe…" at bounding box center [798, 683] width 1453 height 45
click at [627, 700] on td at bounding box center [547, 683] width 217 height 45
click at [119, 669] on link "01623795" at bounding box center [121, 674] width 46 height 11
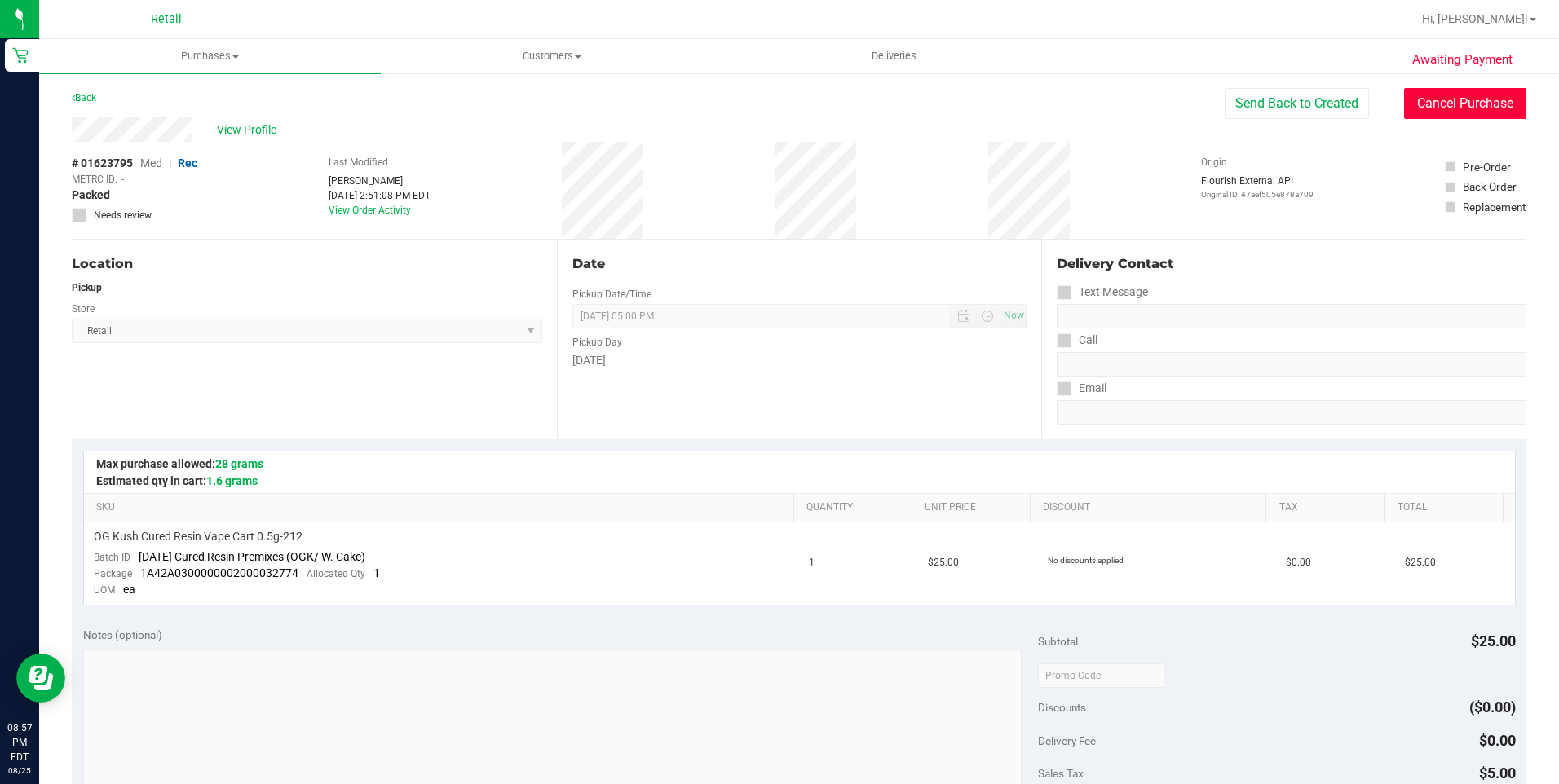
click at [1448, 88] on button "Cancel Purchase" at bounding box center [1465, 104] width 122 height 31
click at [89, 94] on link "Back" at bounding box center [84, 98] width 24 height 11
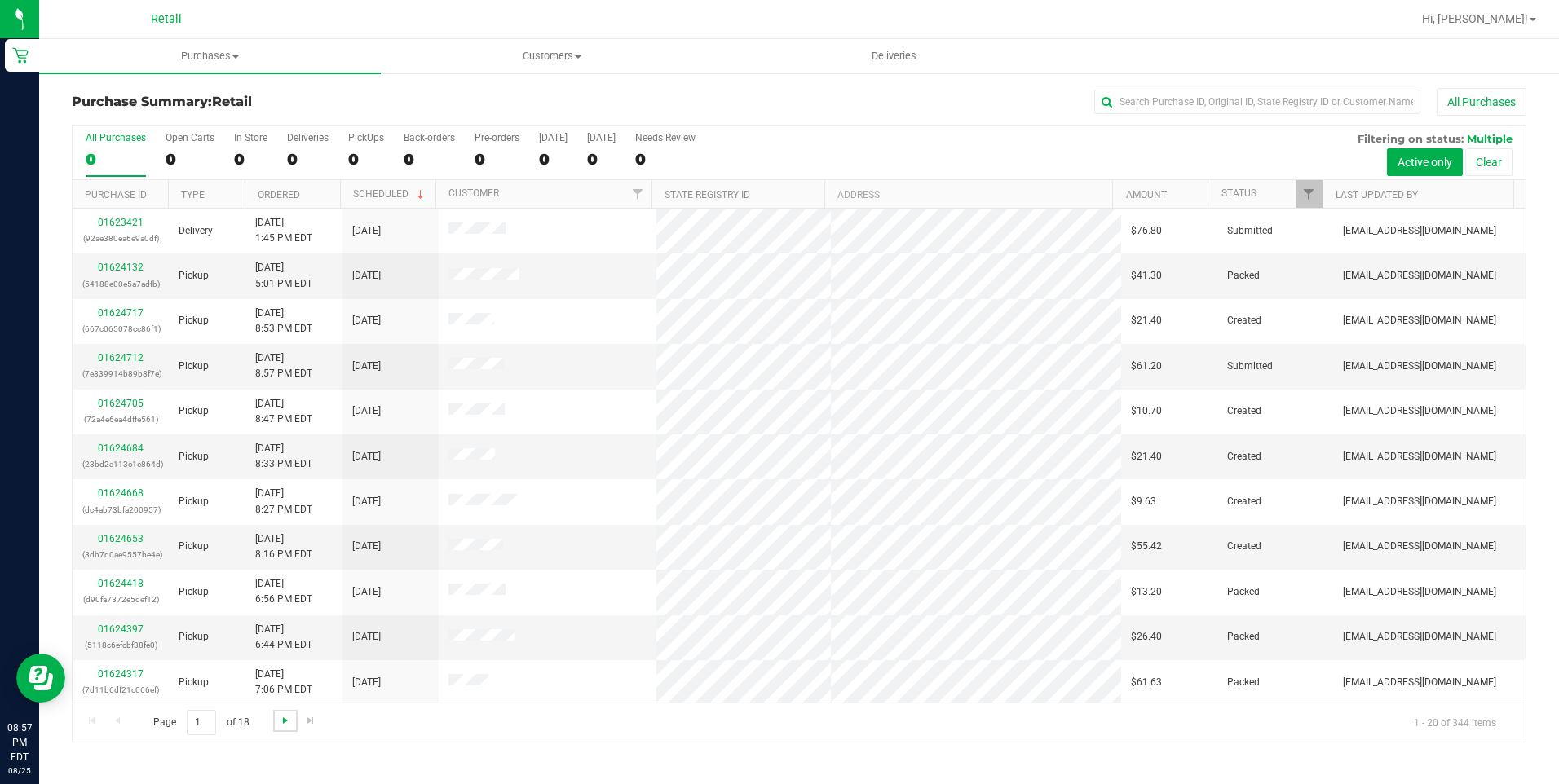
click at [290, 719] on span "Go to the next page" at bounding box center [285, 721] width 13 height 13
click at [279, 723] on span "Go to the next page" at bounding box center [285, 721] width 13 height 13
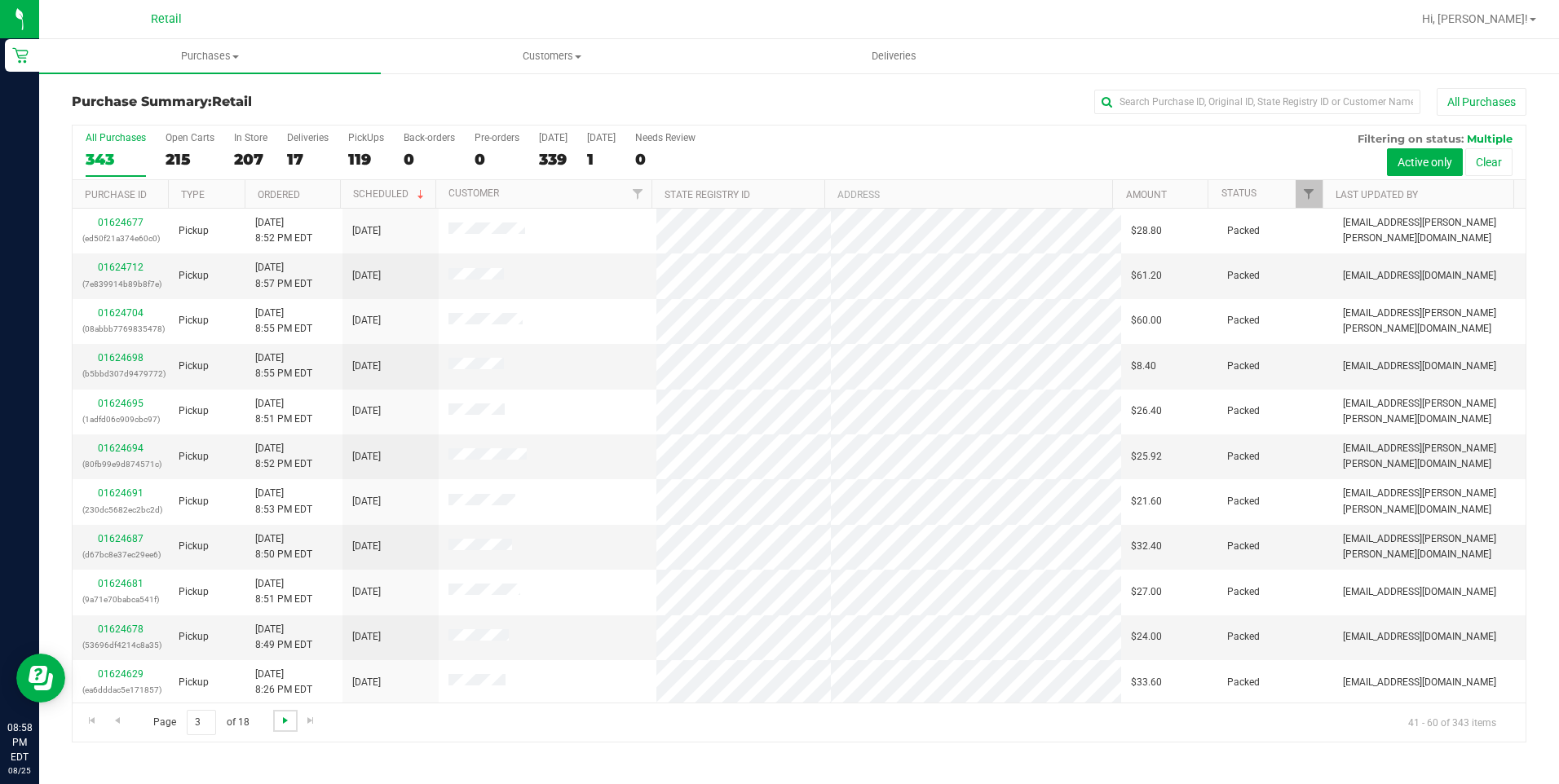
click at [279, 716] on span "Go to the next page" at bounding box center [285, 721] width 13 height 13
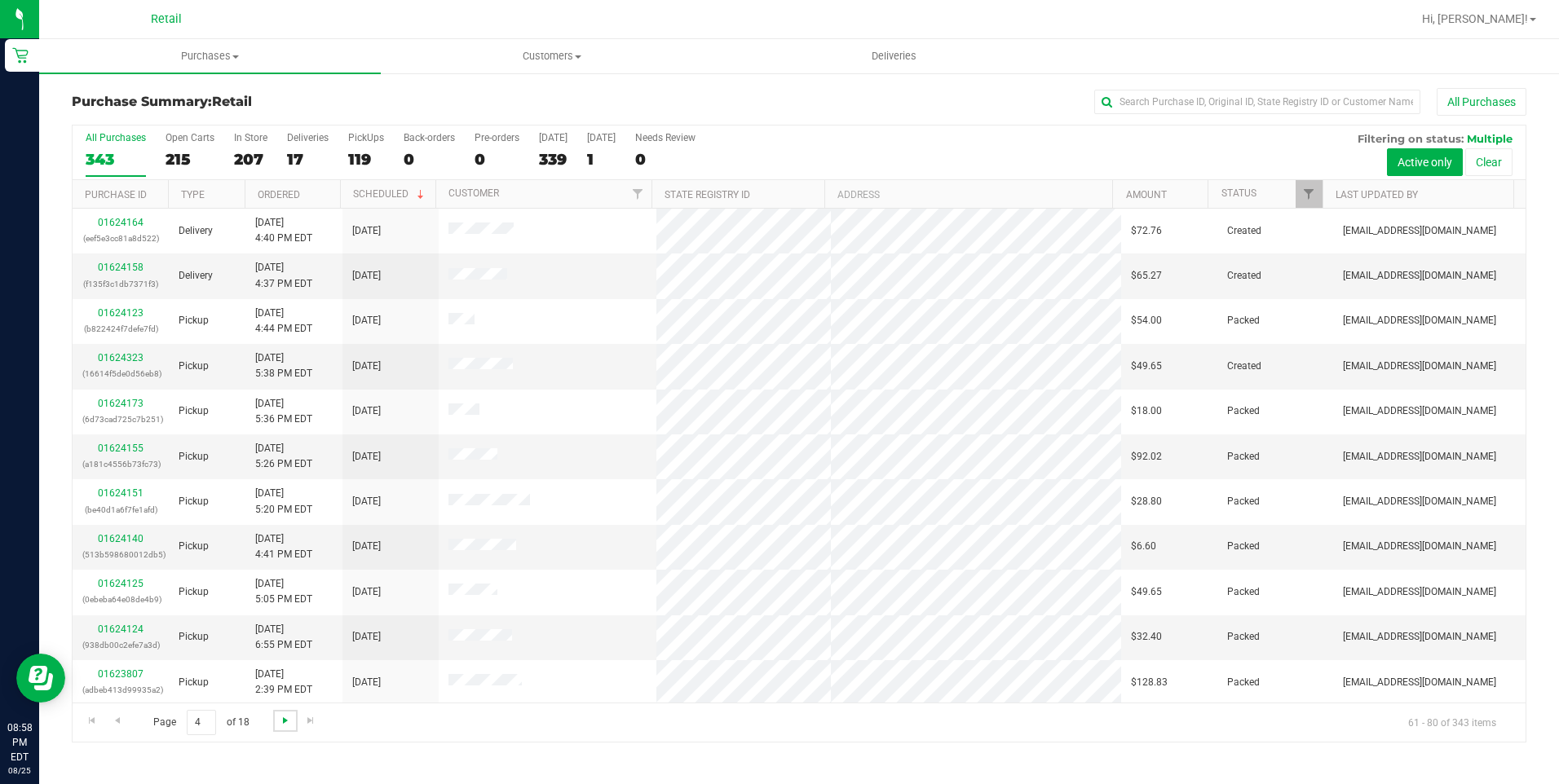
click at [279, 716] on span "Go to the next page" at bounding box center [285, 721] width 13 height 13
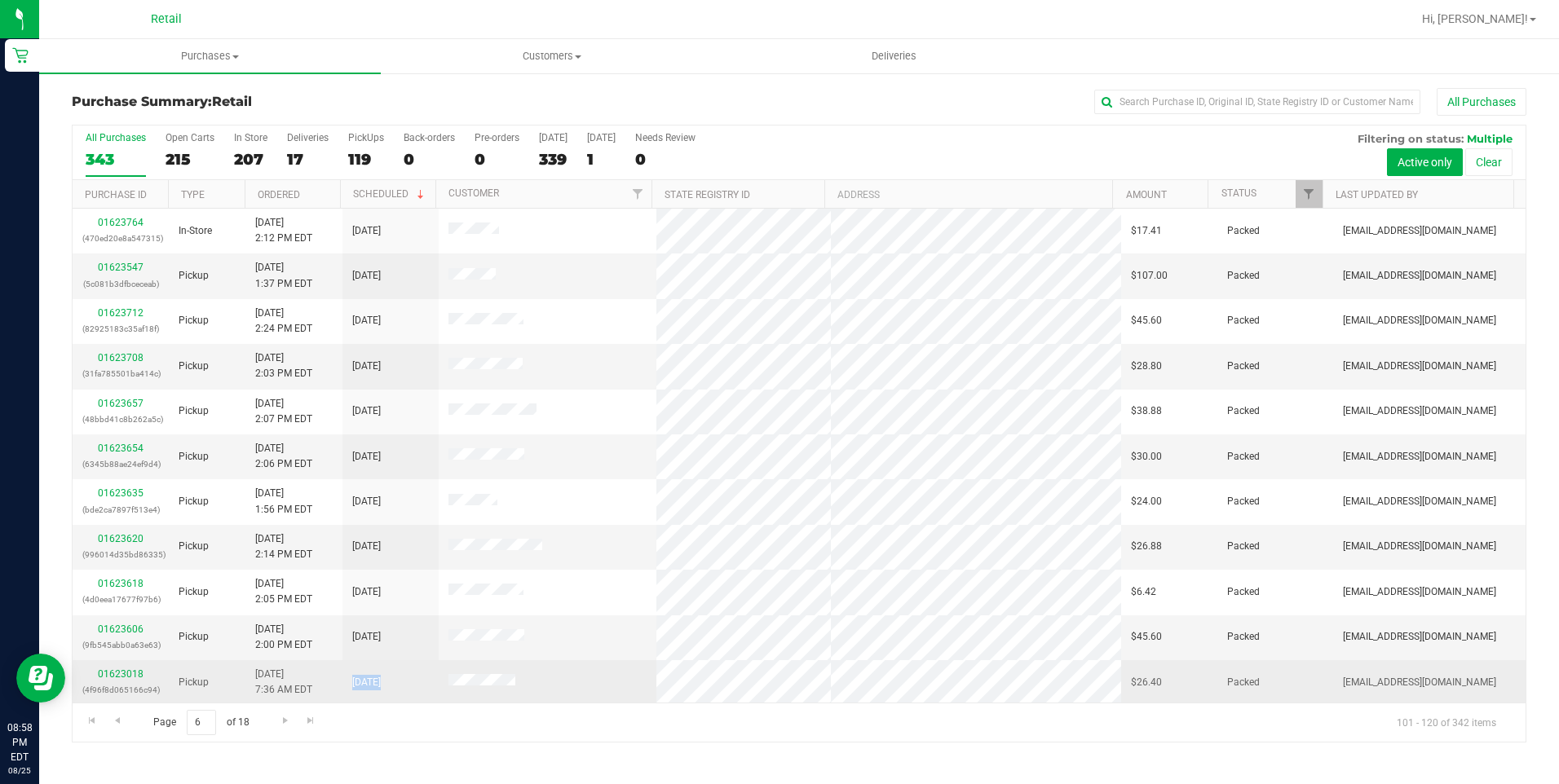
drag, startPoint x: 538, startPoint y: 679, endPoint x: 350, endPoint y: 668, distance: 188.3
click at [350, 668] on tr "01623018 (4f96f8d065166c94) Pickup 8/25/2025 7:36 AM EDT 8/25/2025 $26.40 Packe…" at bounding box center [798, 683] width 1453 height 45
drag, startPoint x: 350, startPoint y: 668, endPoint x: 554, endPoint y: 693, distance: 205.5
click at [554, 693] on td at bounding box center [547, 683] width 217 height 45
drag, startPoint x: 557, startPoint y: 681, endPoint x: 442, endPoint y: 685, distance: 115.1
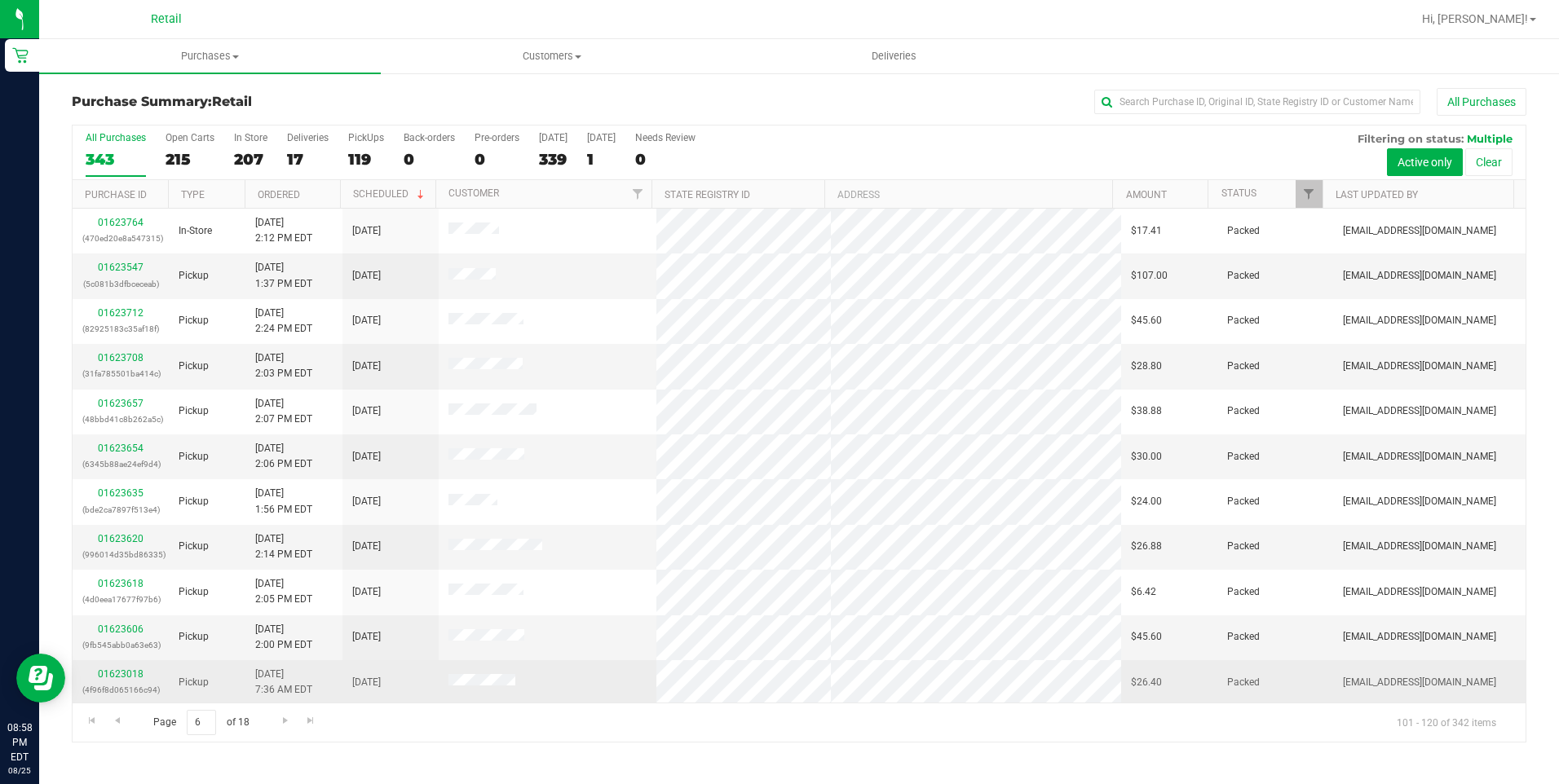
click at [442, 685] on td at bounding box center [547, 683] width 217 height 45
click at [125, 672] on link "01623018" at bounding box center [121, 674] width 46 height 11
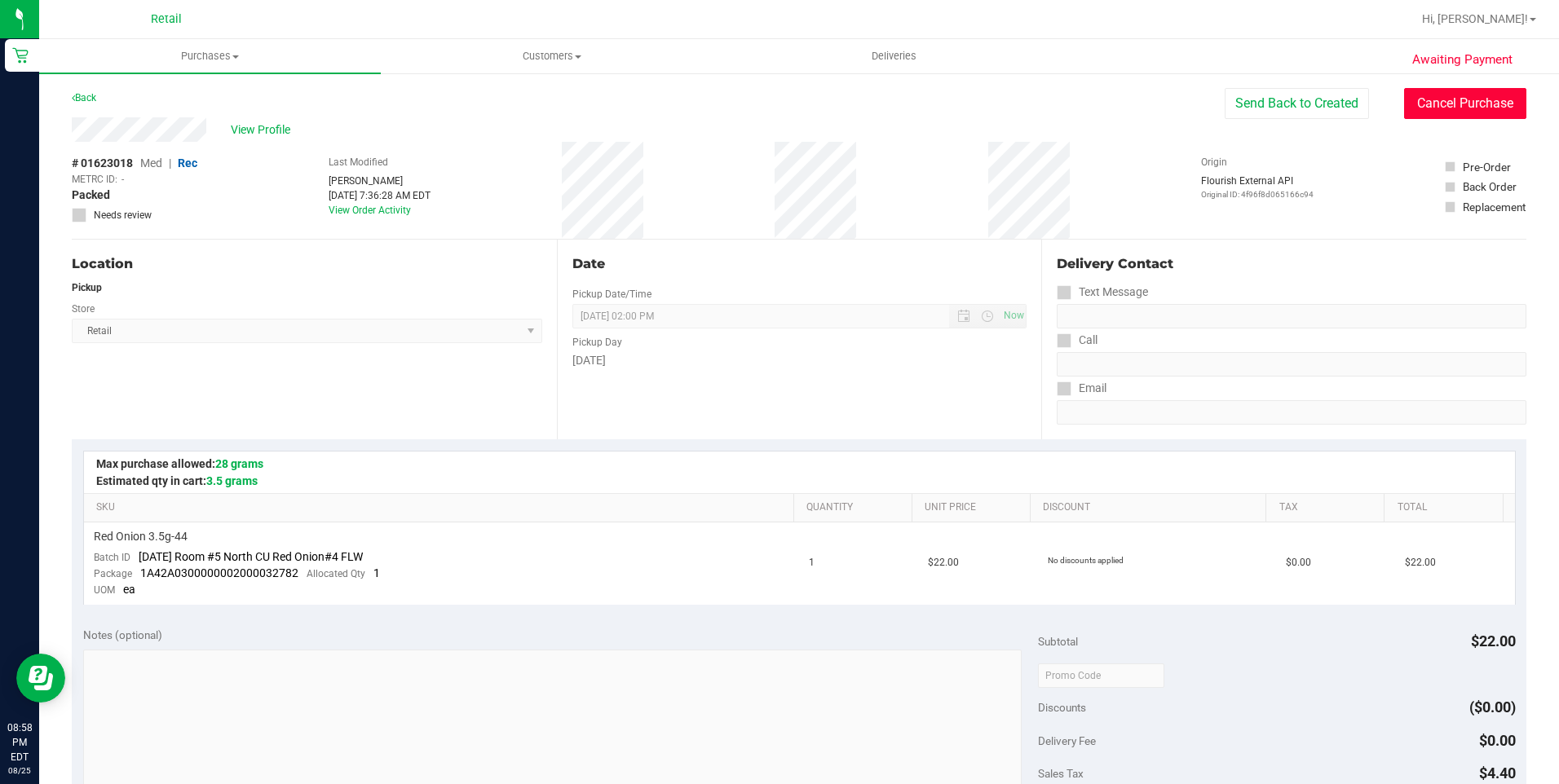
click at [1460, 105] on button "Cancel Purchase" at bounding box center [1465, 104] width 122 height 31
click at [87, 94] on link "Back" at bounding box center [84, 98] width 24 height 11
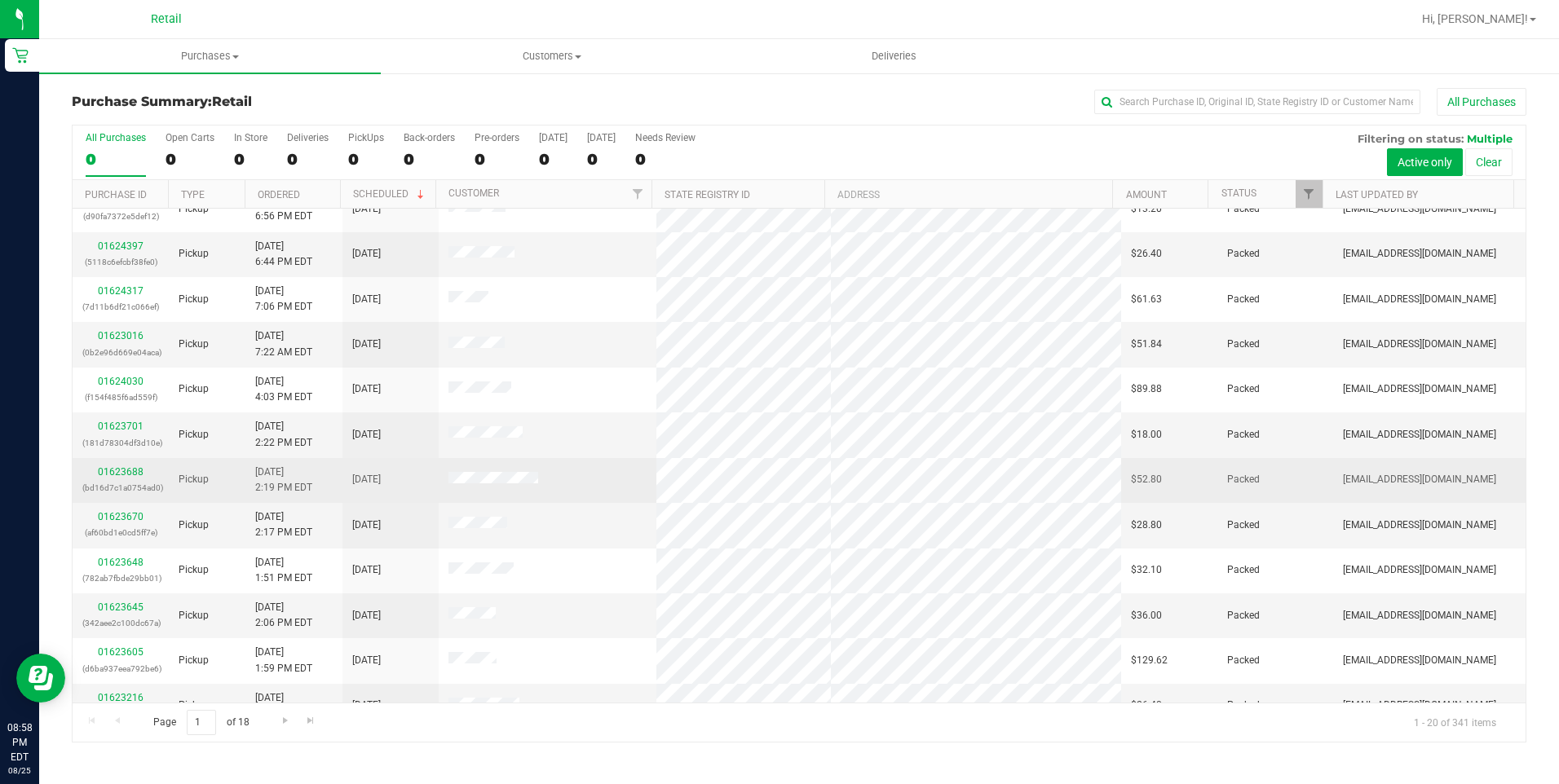
scroll to position [408, 0]
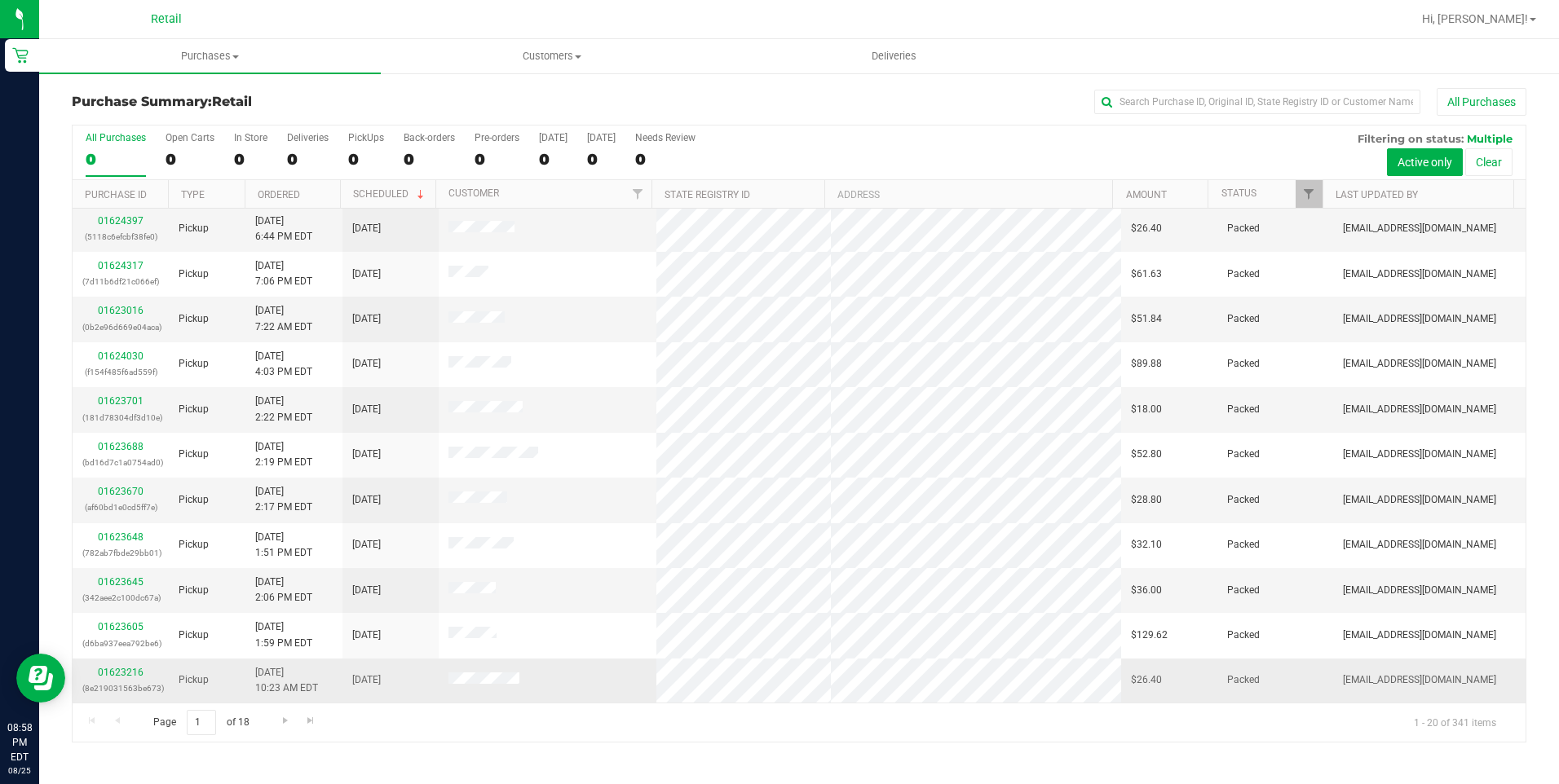
drag, startPoint x: 558, startPoint y: 696, endPoint x: 444, endPoint y: 676, distance: 115.7
click at [444, 676] on td at bounding box center [547, 680] width 217 height 44
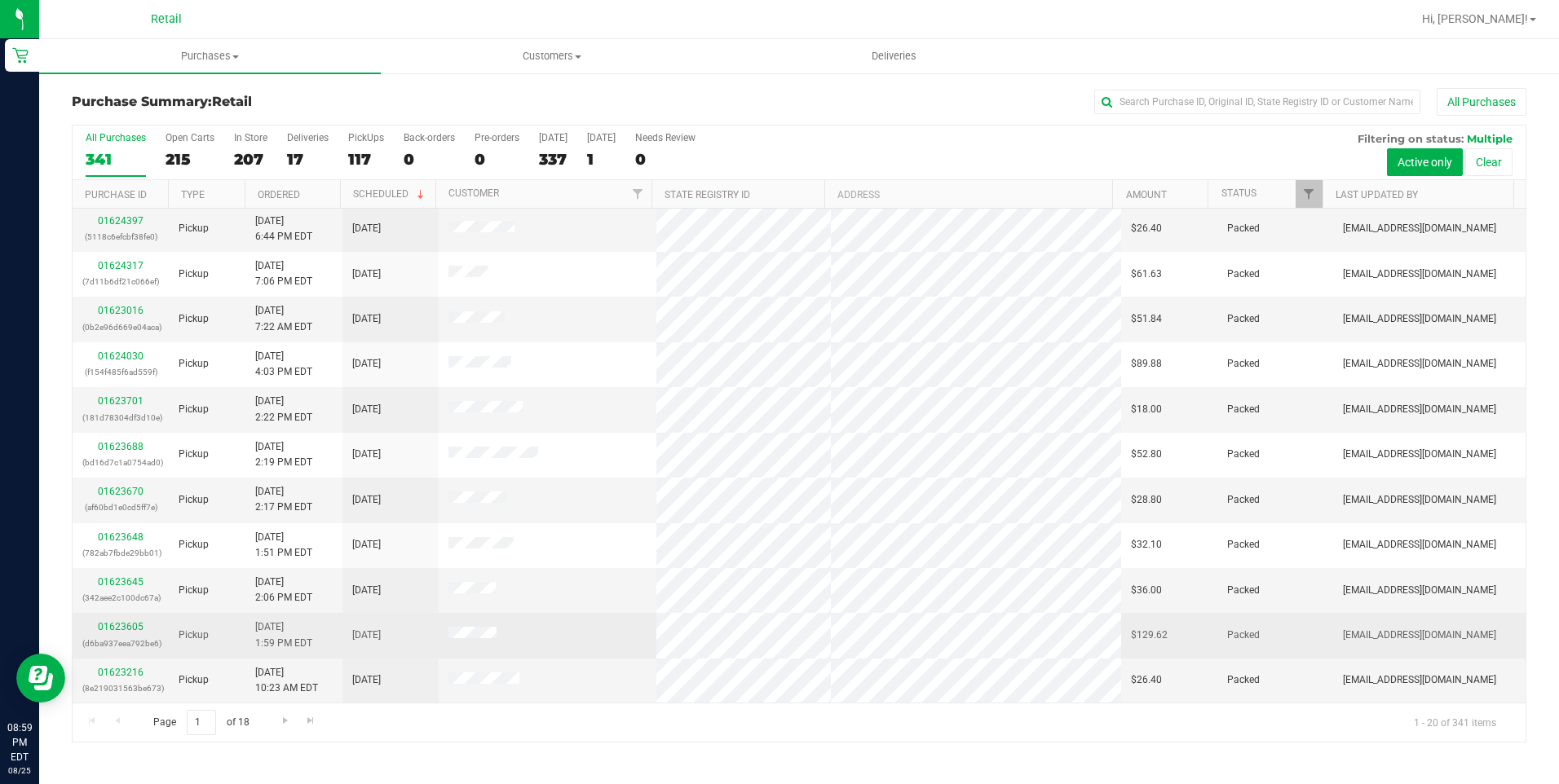
click at [528, 643] on td at bounding box center [547, 635] width 217 height 45
drag, startPoint x: 528, startPoint y: 638, endPoint x: 420, endPoint y: 626, distance: 108.7
click at [420, 626] on tr "01623605 (d6ba937eea792be6) Pickup 8/25/2025 1:59 PM EDT 8/25/2025 $129.62 Pack…" at bounding box center [798, 635] width 1453 height 45
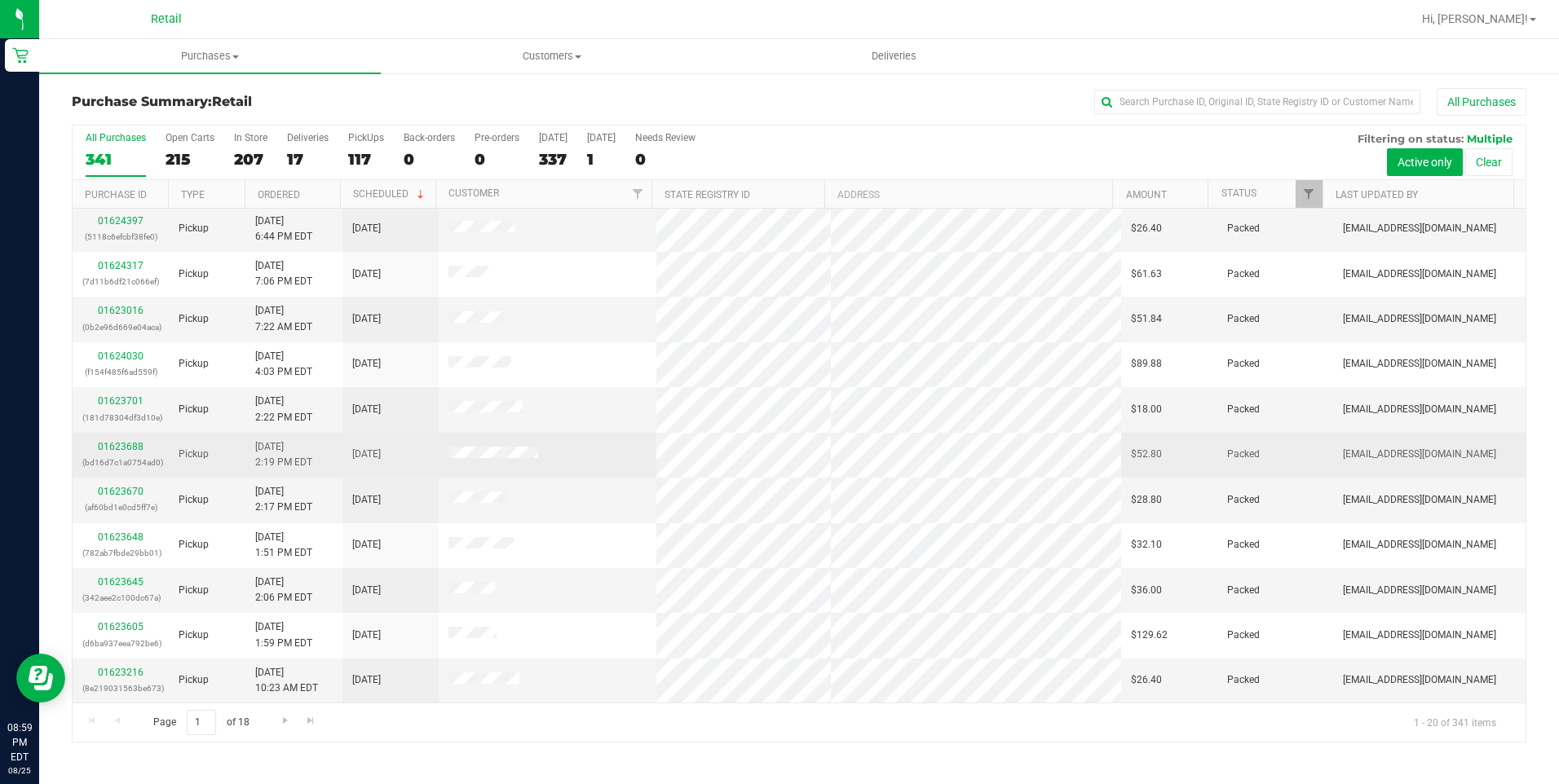
scroll to position [327, 0]
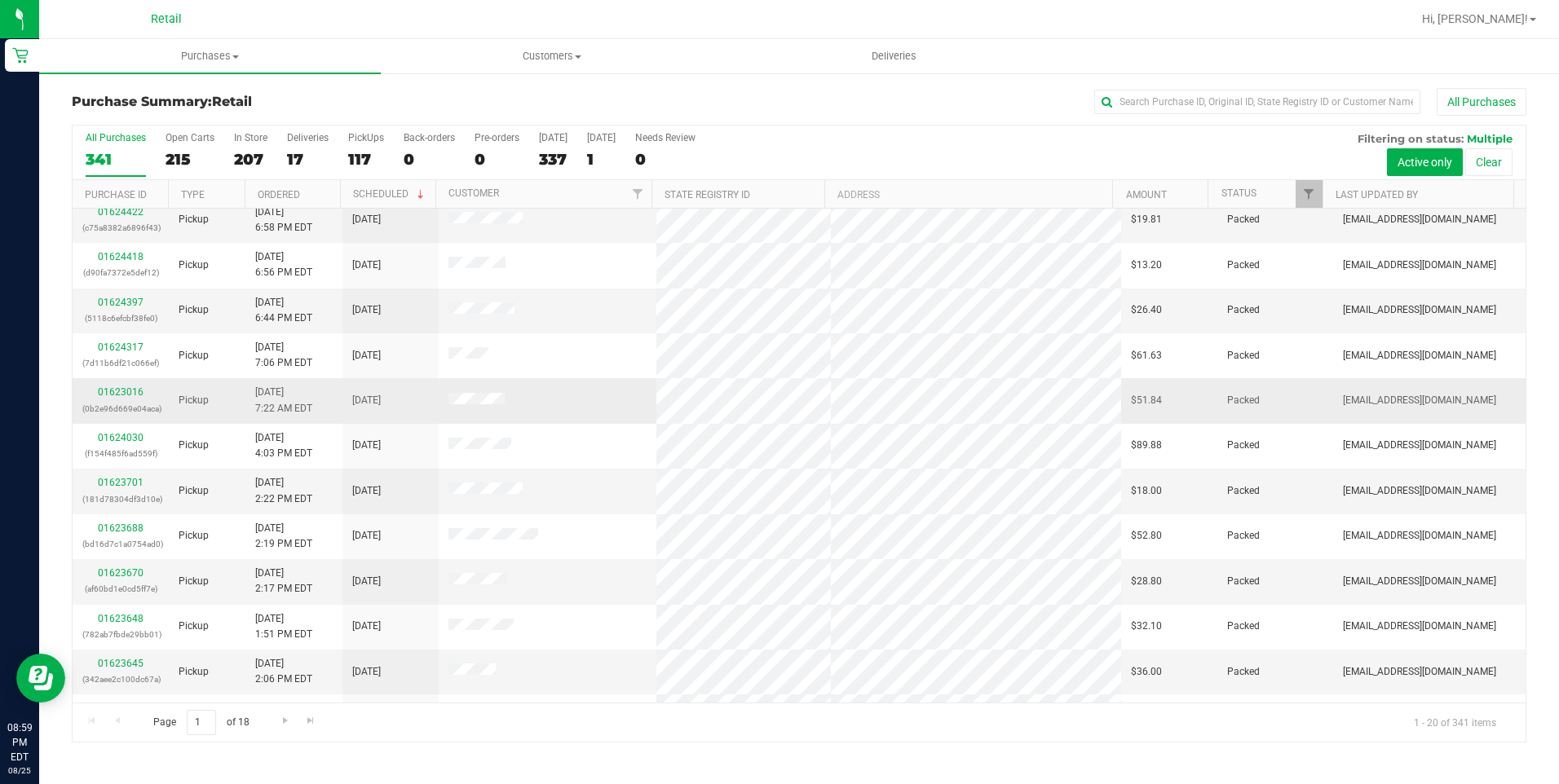
drag, startPoint x: 541, startPoint y: 402, endPoint x: 441, endPoint y: 387, distance: 101.1
click at [441, 387] on td at bounding box center [547, 401] width 217 height 45
click at [527, 396] on td at bounding box center [547, 401] width 217 height 45
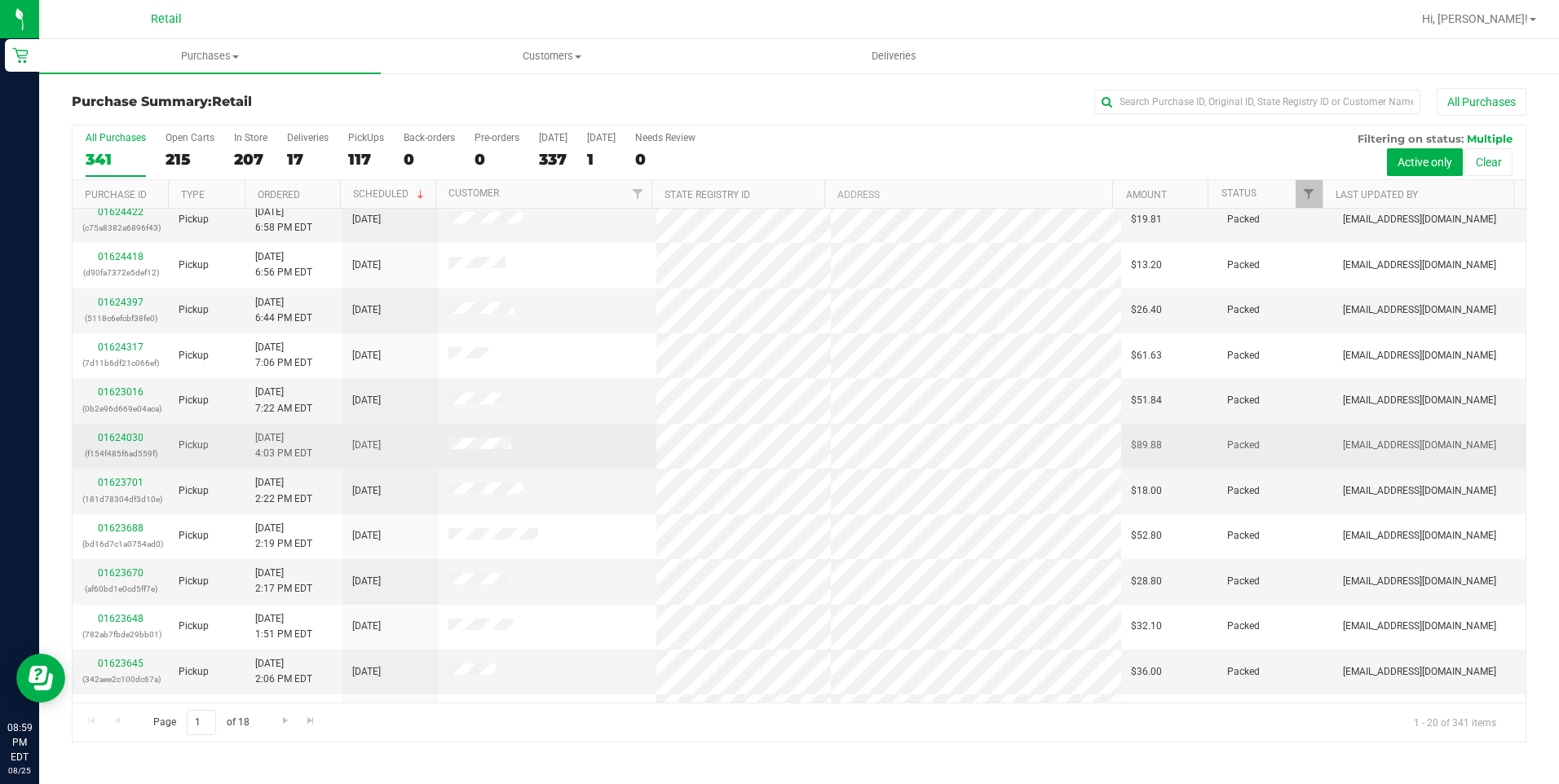
click at [530, 454] on td at bounding box center [547, 446] width 217 height 45
drag, startPoint x: 533, startPoint y: 448, endPoint x: 421, endPoint y: 441, distance: 112.2
click at [421, 441] on tr "01624030 (f154f485f6ad559f) Pickup 8/25/2025 4:03 PM EDT 8/25/2025 $89.88 Packe…" at bounding box center [798, 446] width 1453 height 45
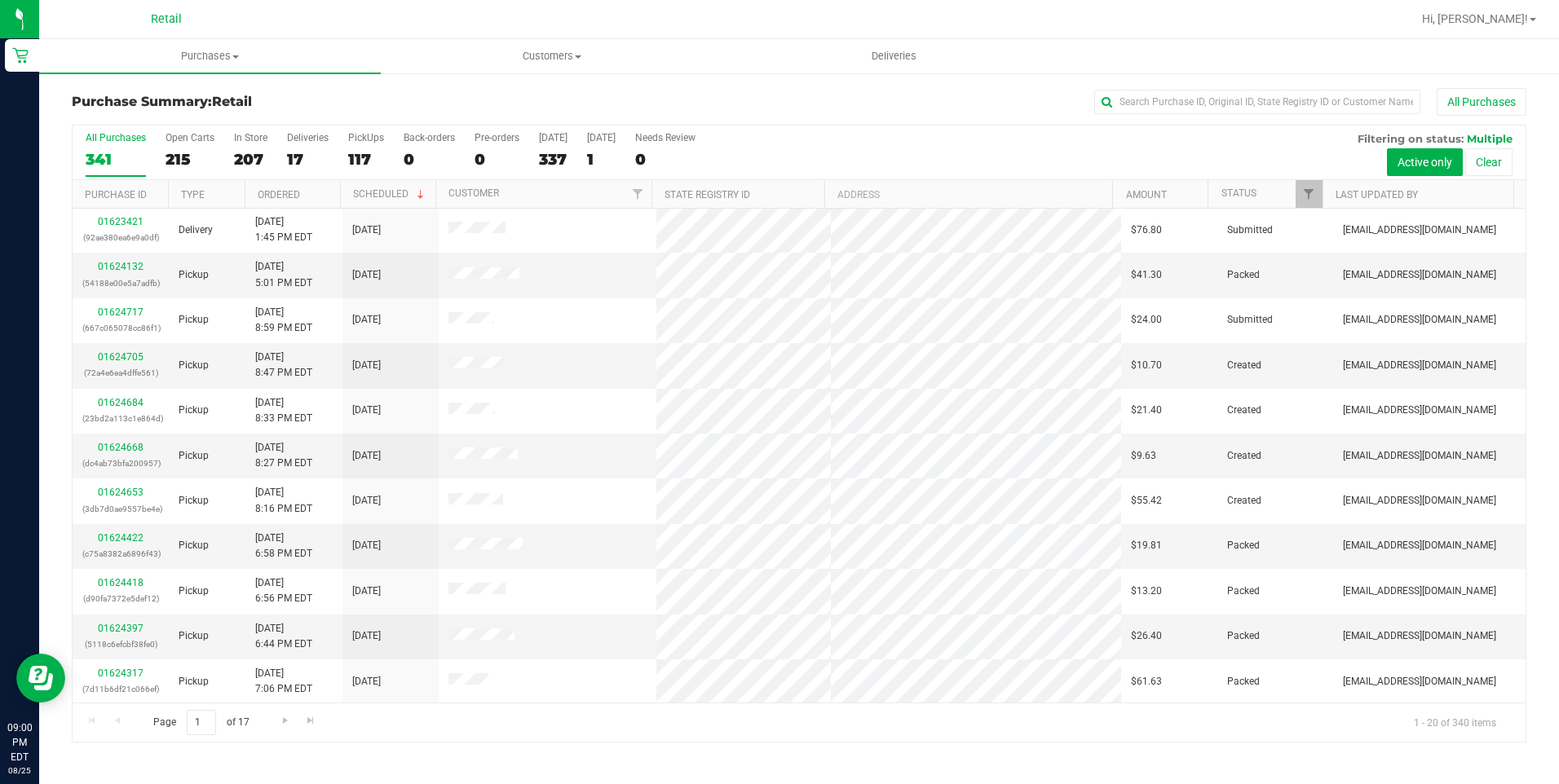
scroll to position [0, 0]
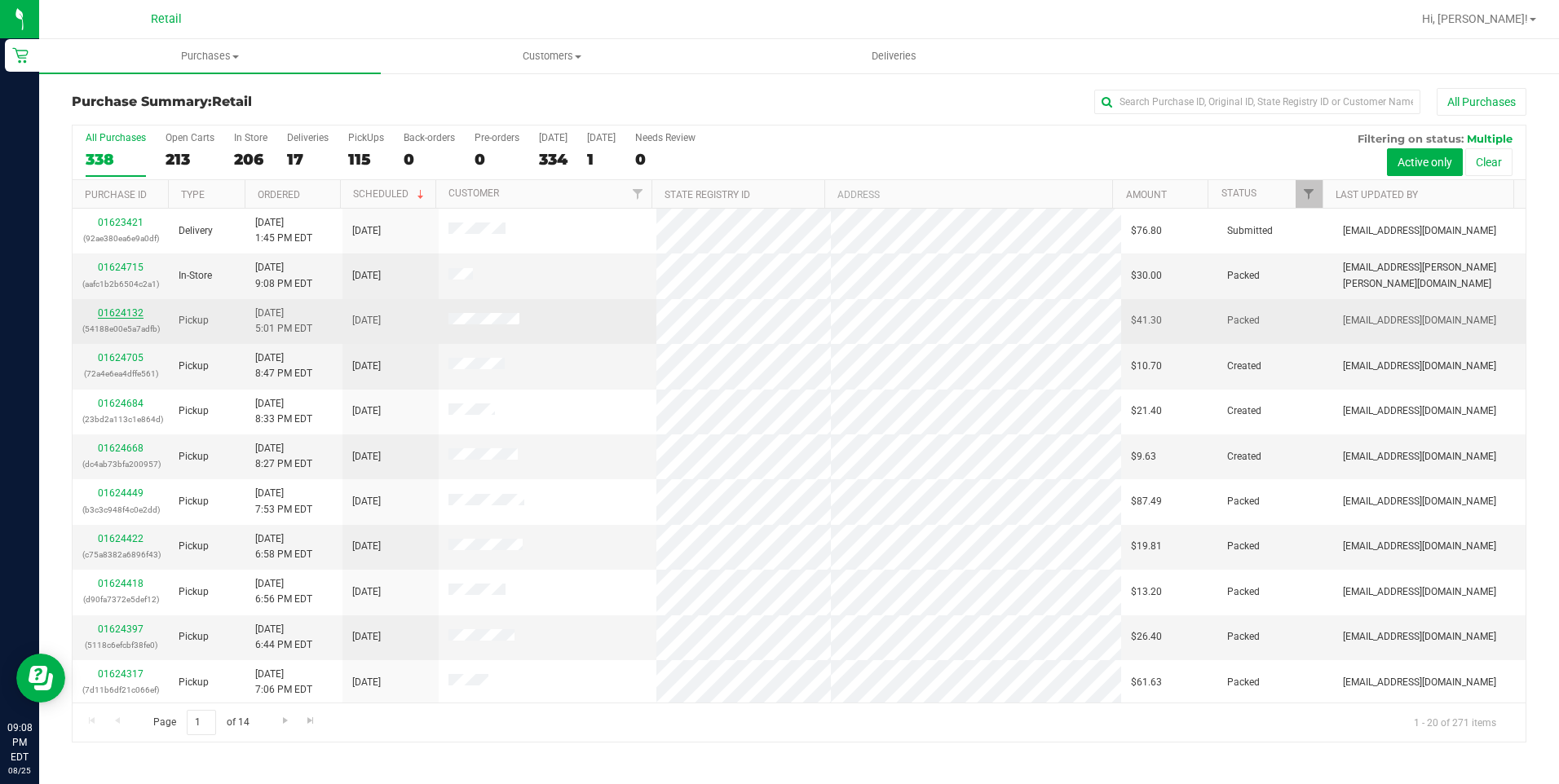
click at [121, 309] on link "01624132" at bounding box center [121, 313] width 46 height 11
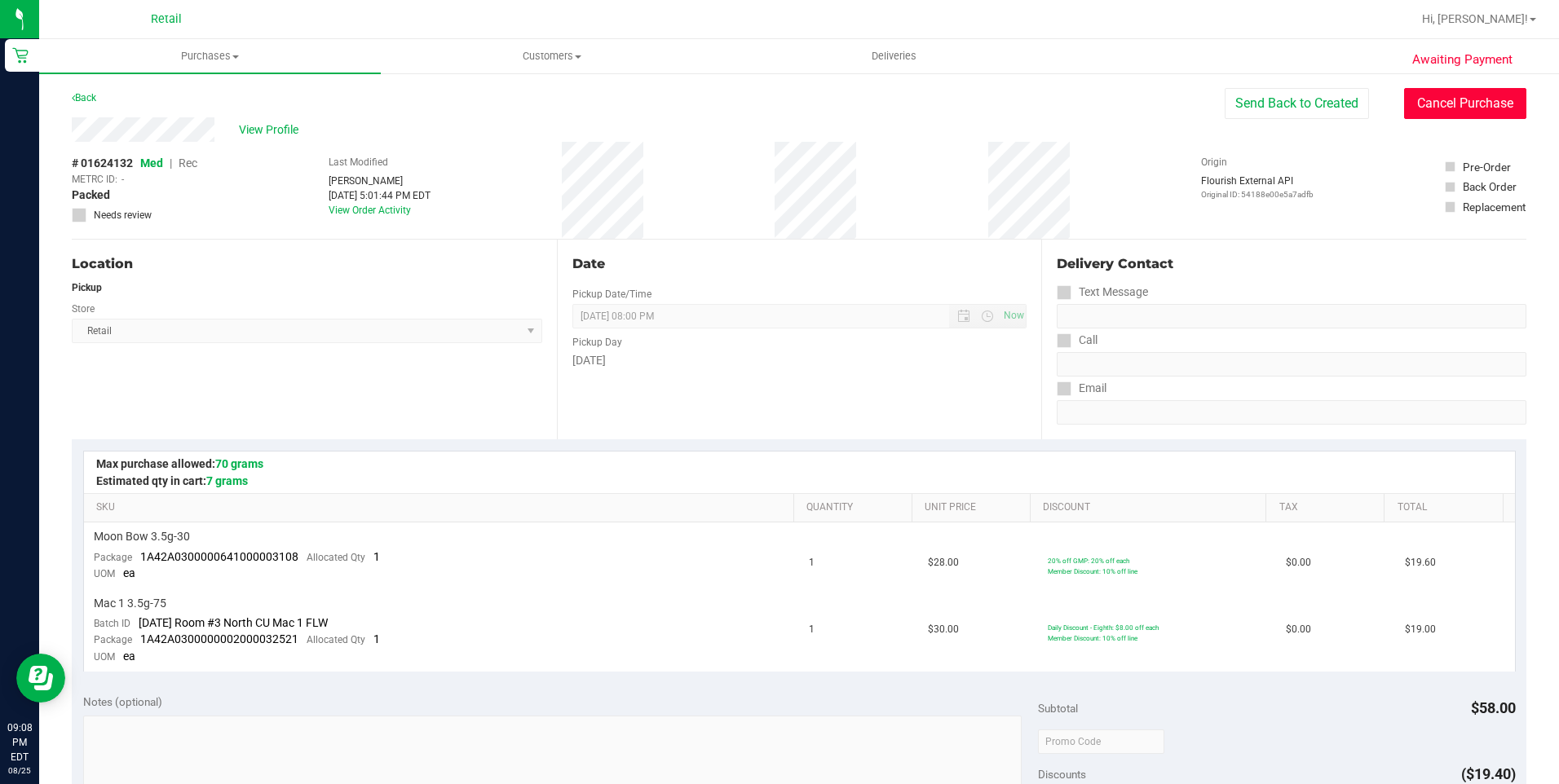
click at [1491, 107] on button "Cancel Purchase" at bounding box center [1465, 104] width 122 height 31
click at [96, 91] on div "Back" at bounding box center [84, 98] width 24 height 20
click at [96, 96] on link "Back" at bounding box center [84, 98] width 24 height 11
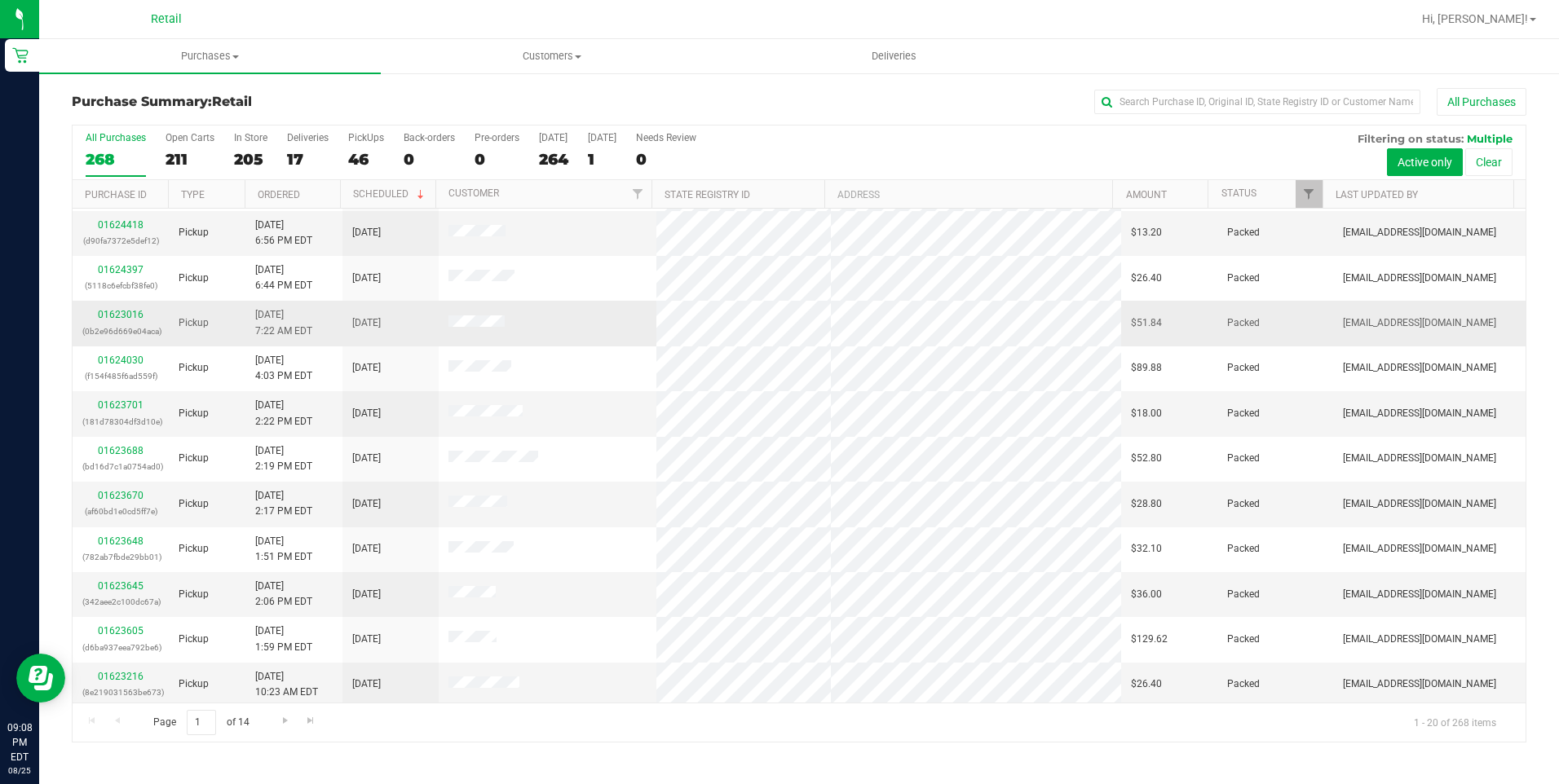
scroll to position [408, 0]
click at [281, 730] on link "Go to the next page" at bounding box center [284, 720] width 24 height 22
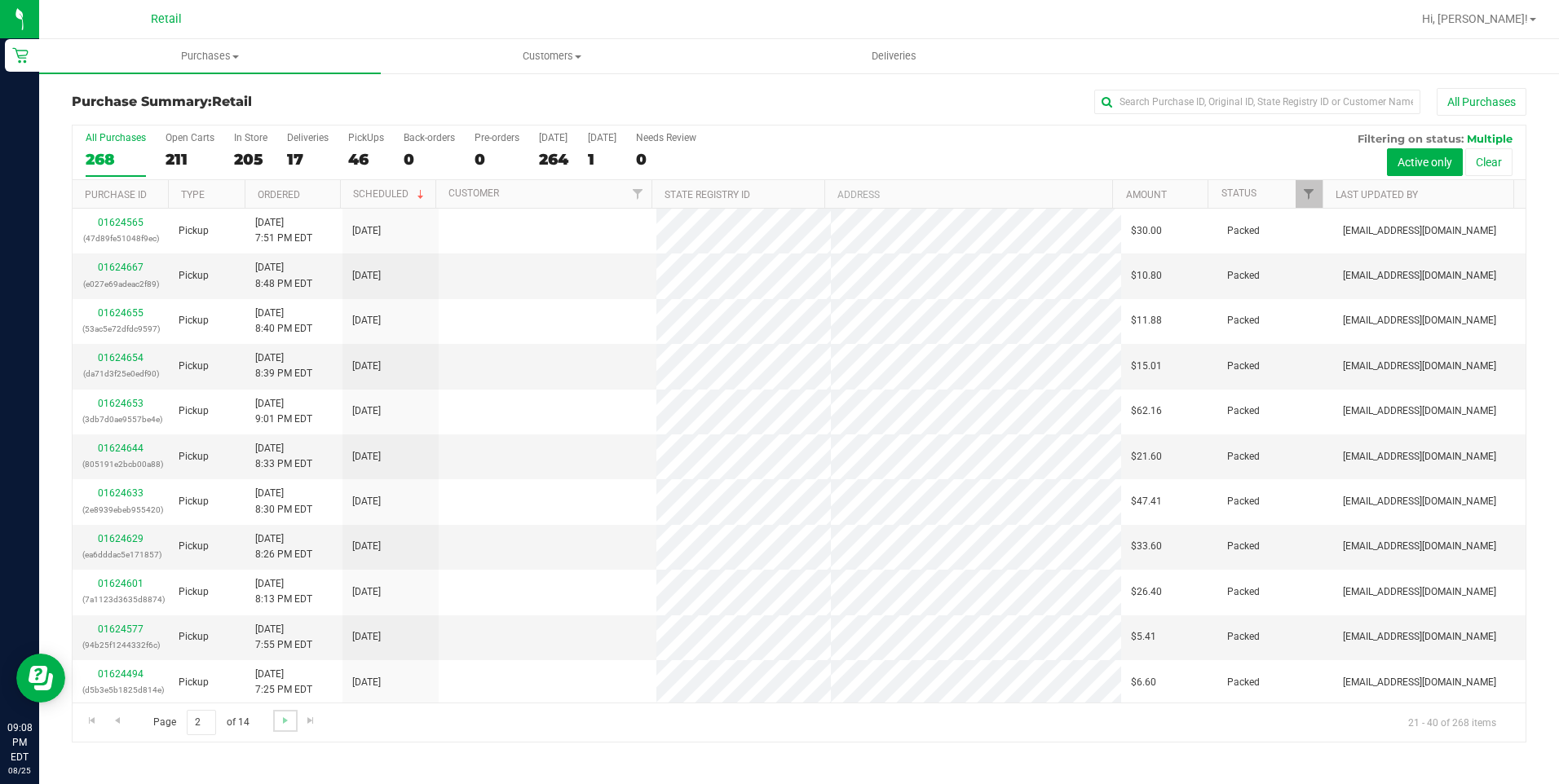
click at [283, 727] on span "Go to the next page" at bounding box center [285, 721] width 13 height 13
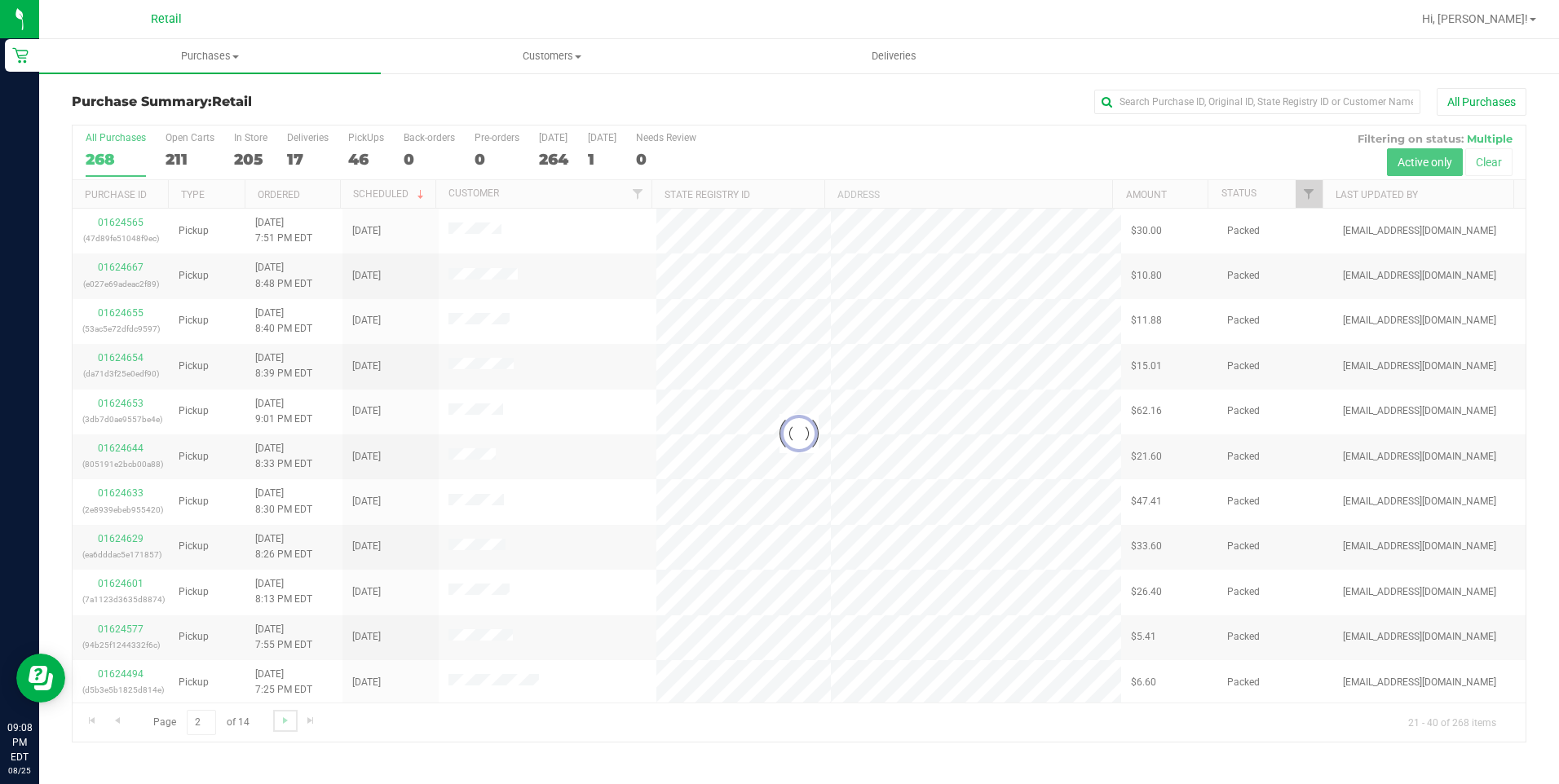
click at [283, 727] on span "Go to the next page" at bounding box center [285, 721] width 13 height 13
click at [283, 727] on div at bounding box center [798, 433] width 1453 height 616
click at [283, 727] on span "Go to the next page" at bounding box center [285, 721] width 13 height 13
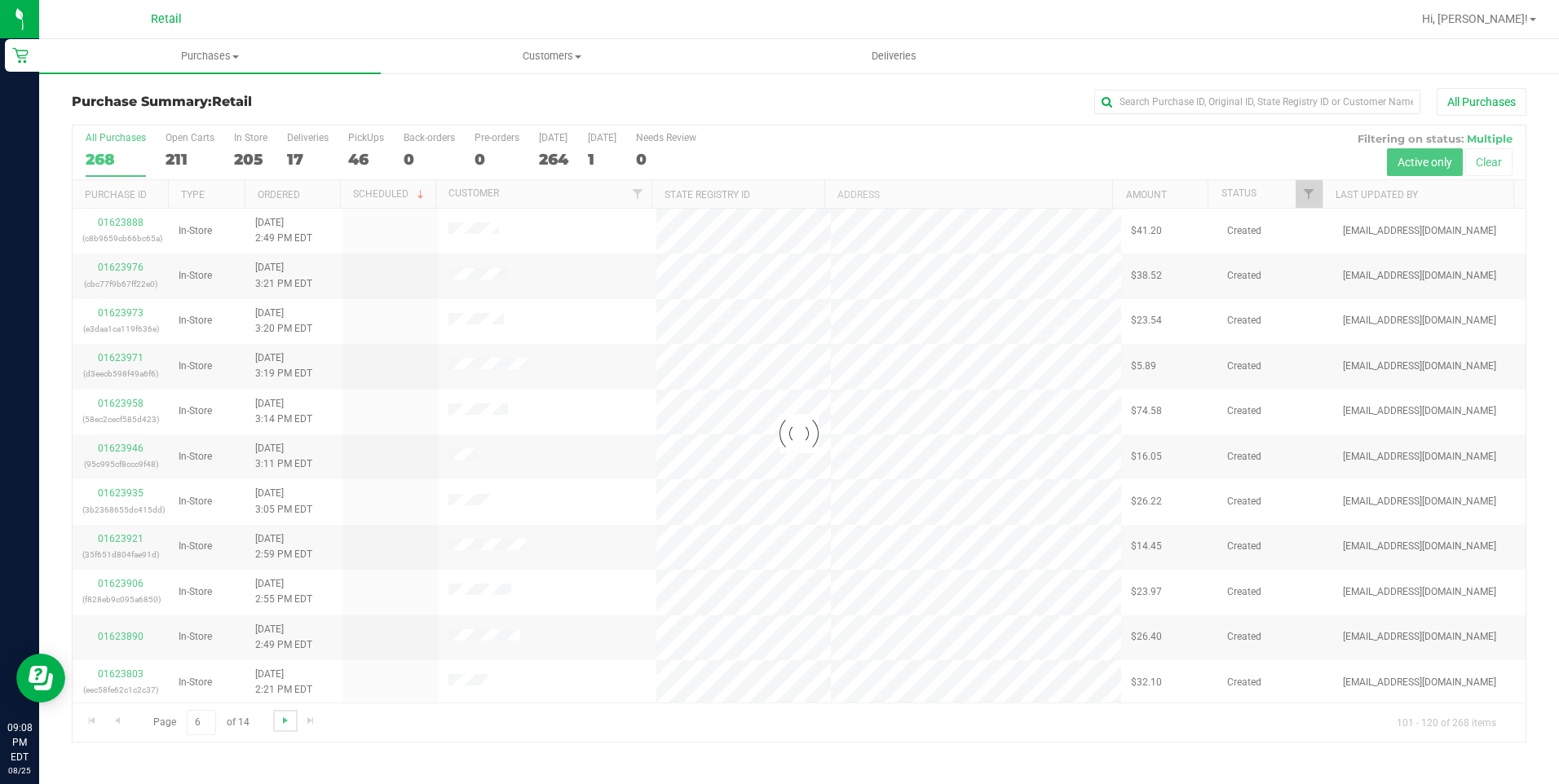
click at [283, 727] on span "Go to the next page" at bounding box center [285, 721] width 13 height 13
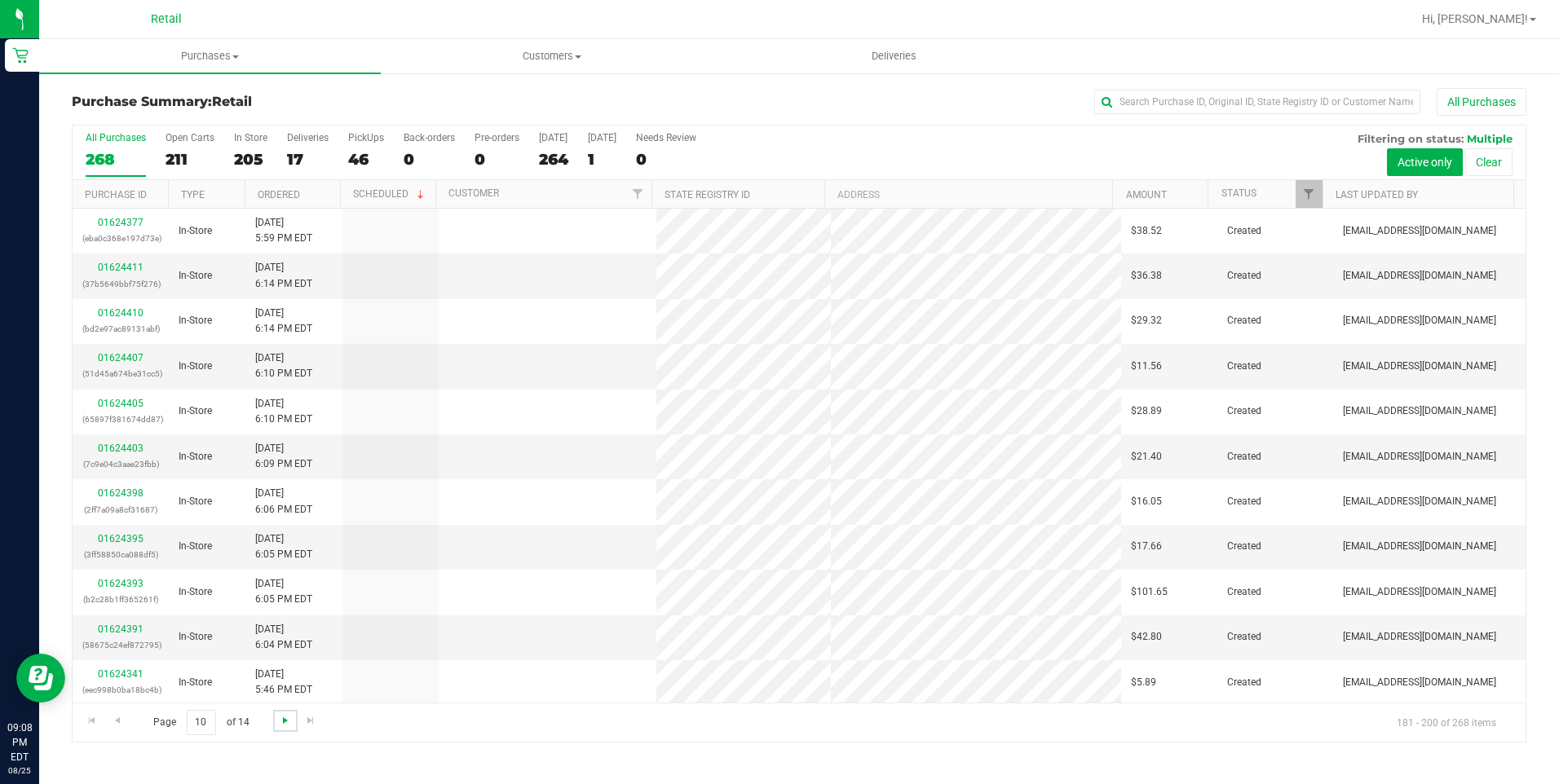
click at [283, 727] on span "Go to the next page" at bounding box center [285, 721] width 13 height 13
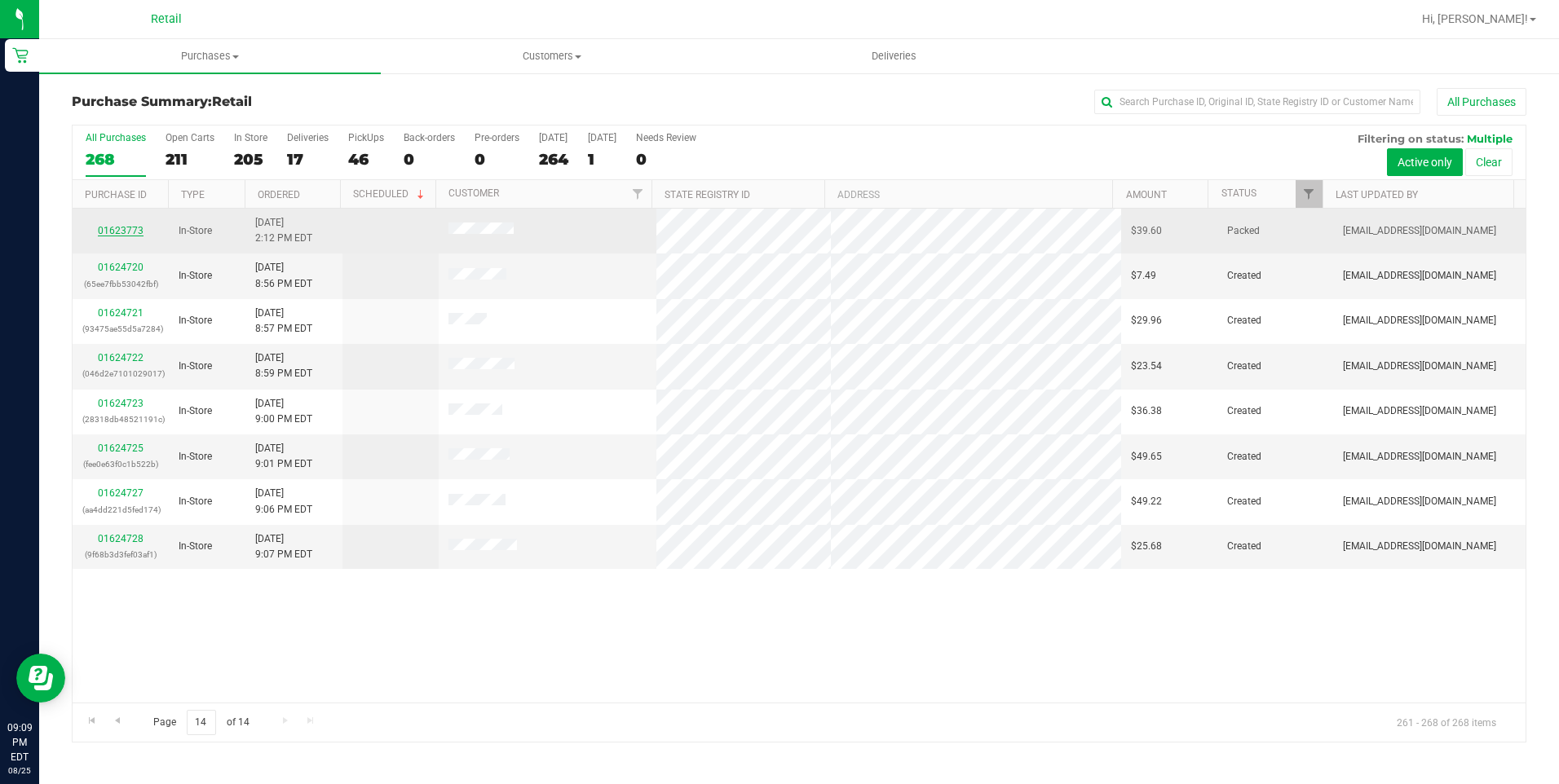
click at [139, 232] on link "01623773" at bounding box center [121, 231] width 46 height 11
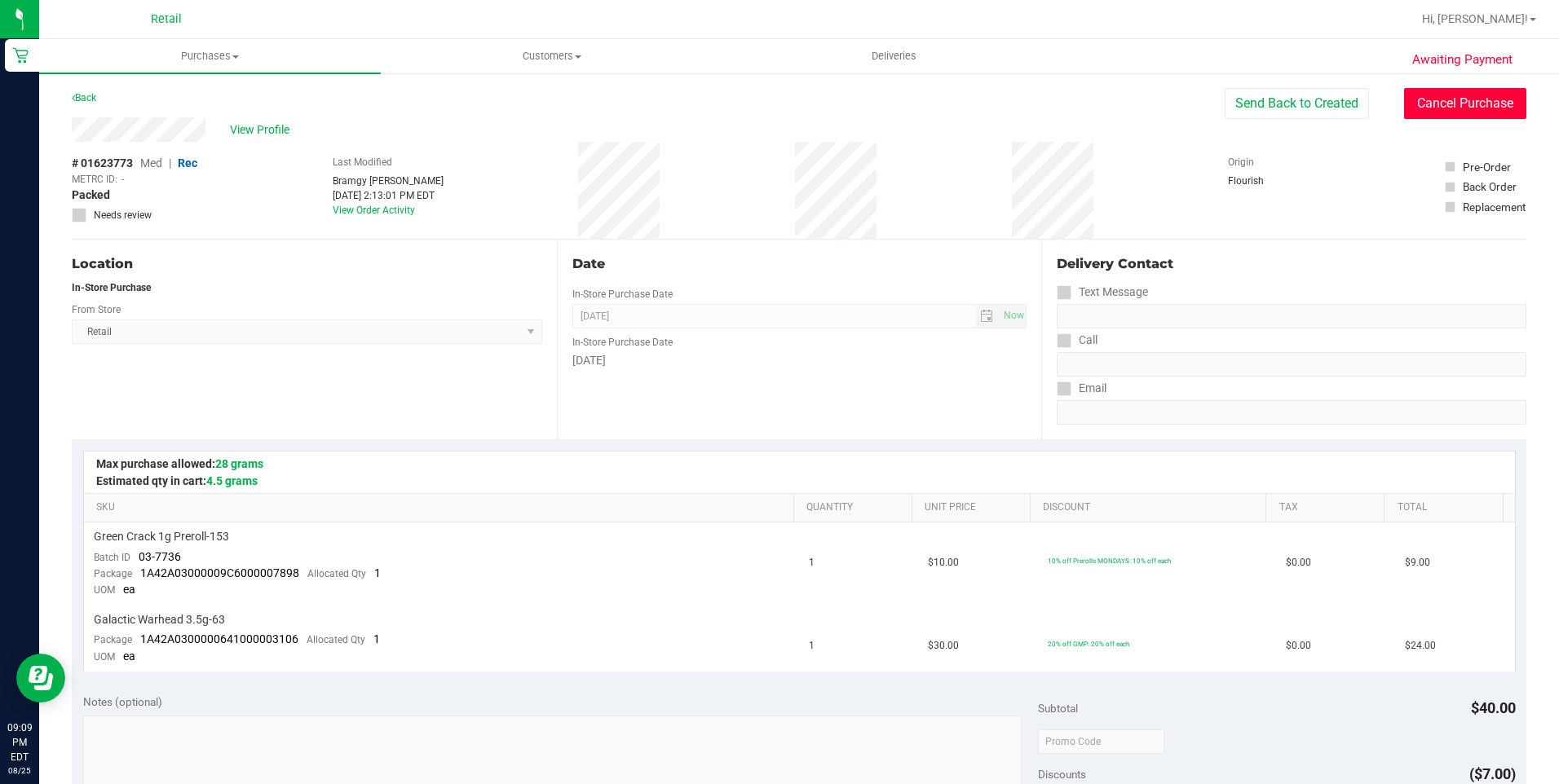
click at [1467, 112] on button "Cancel Purchase" at bounding box center [1465, 104] width 122 height 31
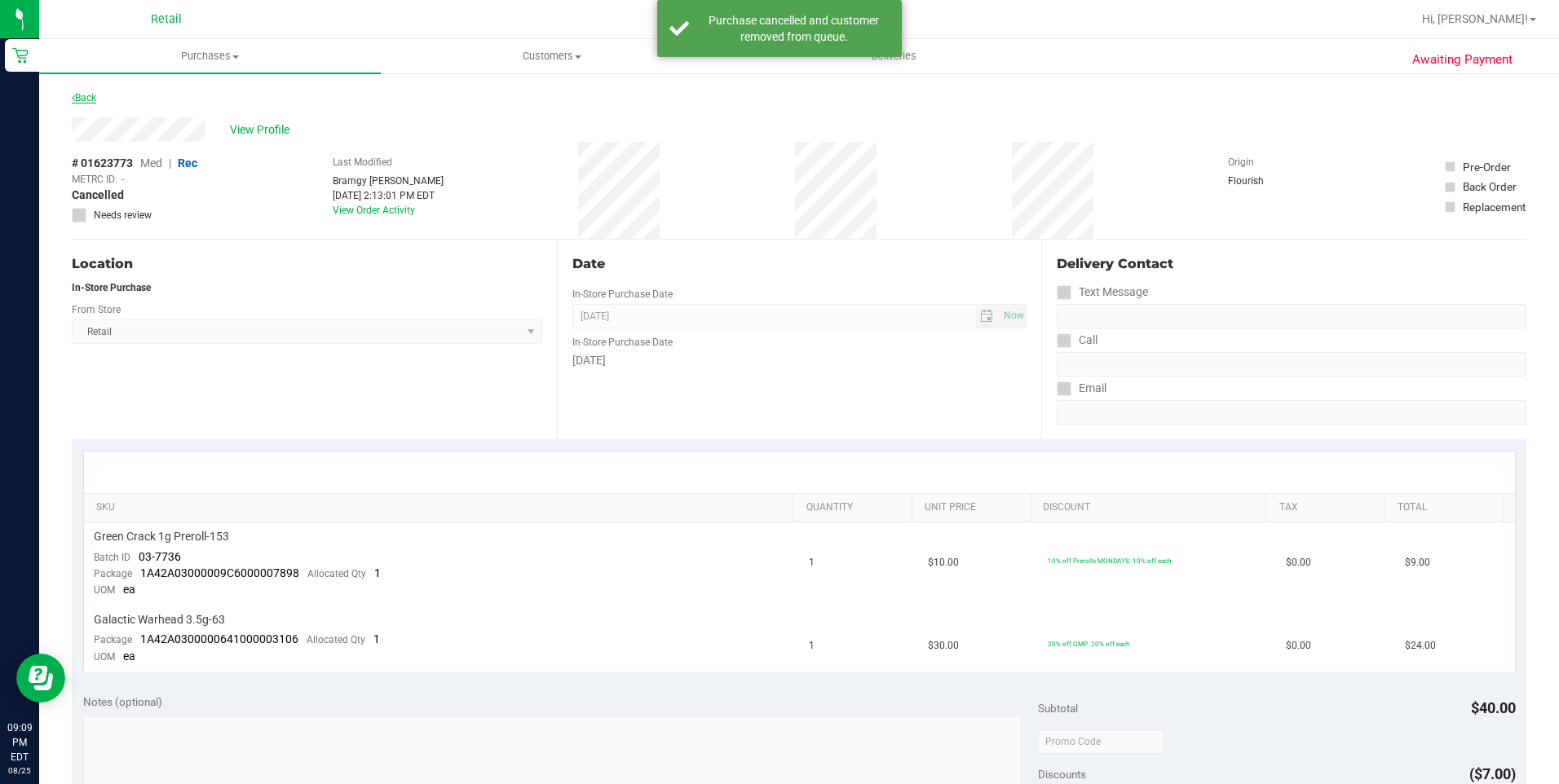
click at [88, 93] on link "Back" at bounding box center [84, 98] width 24 height 11
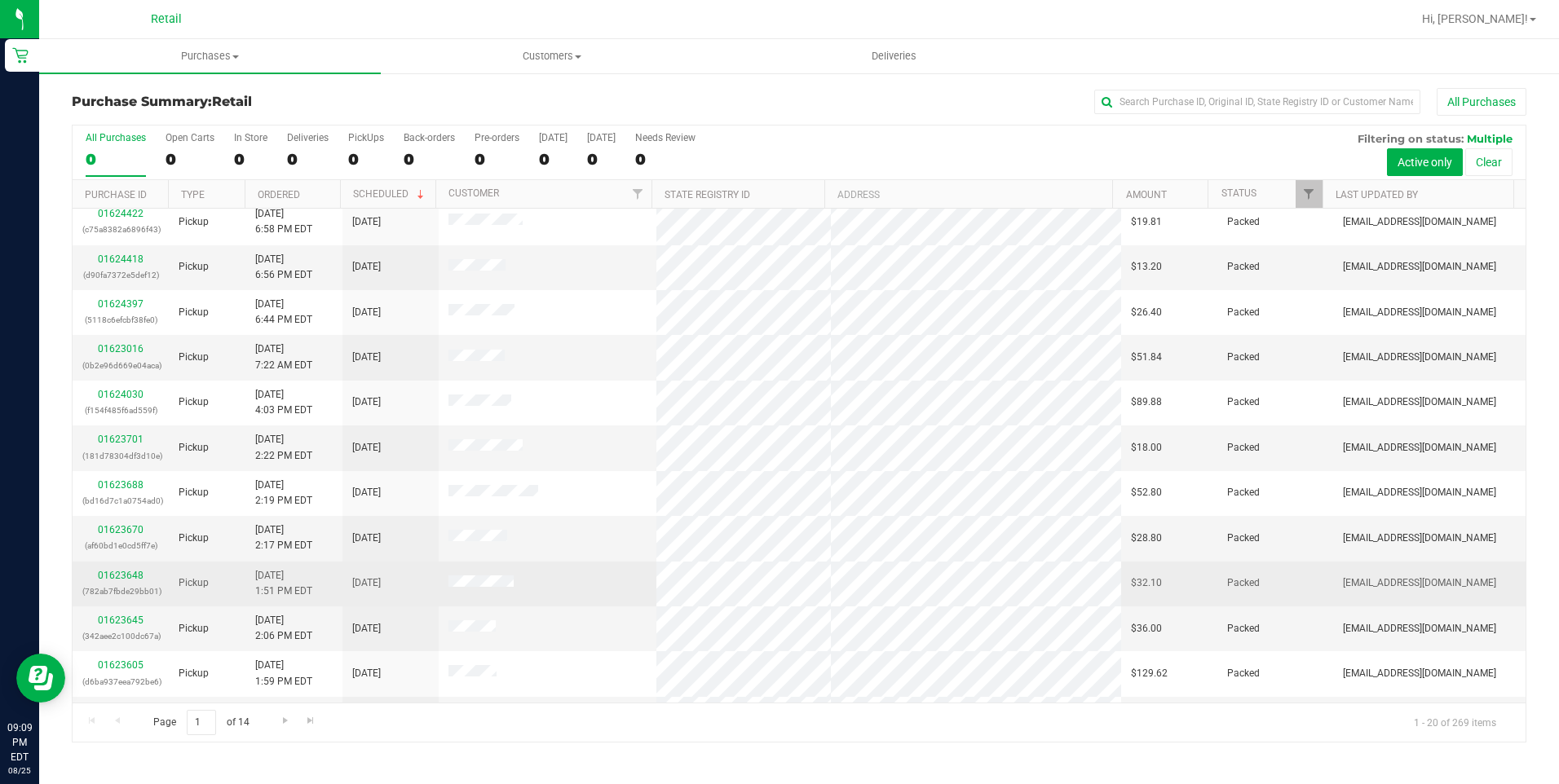
scroll to position [408, 0]
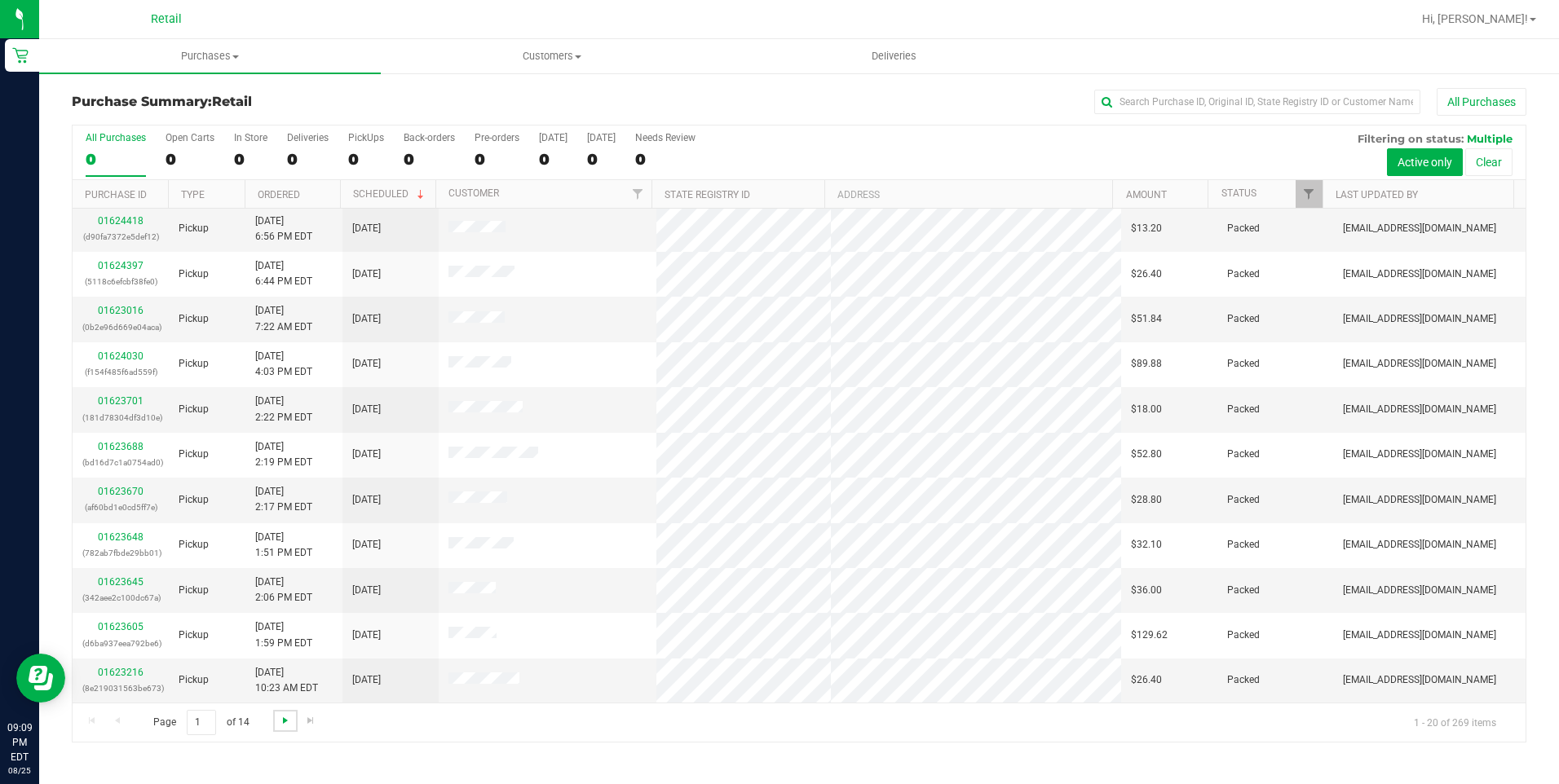
click at [283, 720] on span "Go to the next page" at bounding box center [285, 721] width 13 height 13
click at [284, 714] on span "Go to the next page" at bounding box center [285, 721] width 13 height 13
click at [121, 395] on link "01623764" at bounding box center [121, 401] width 46 height 11
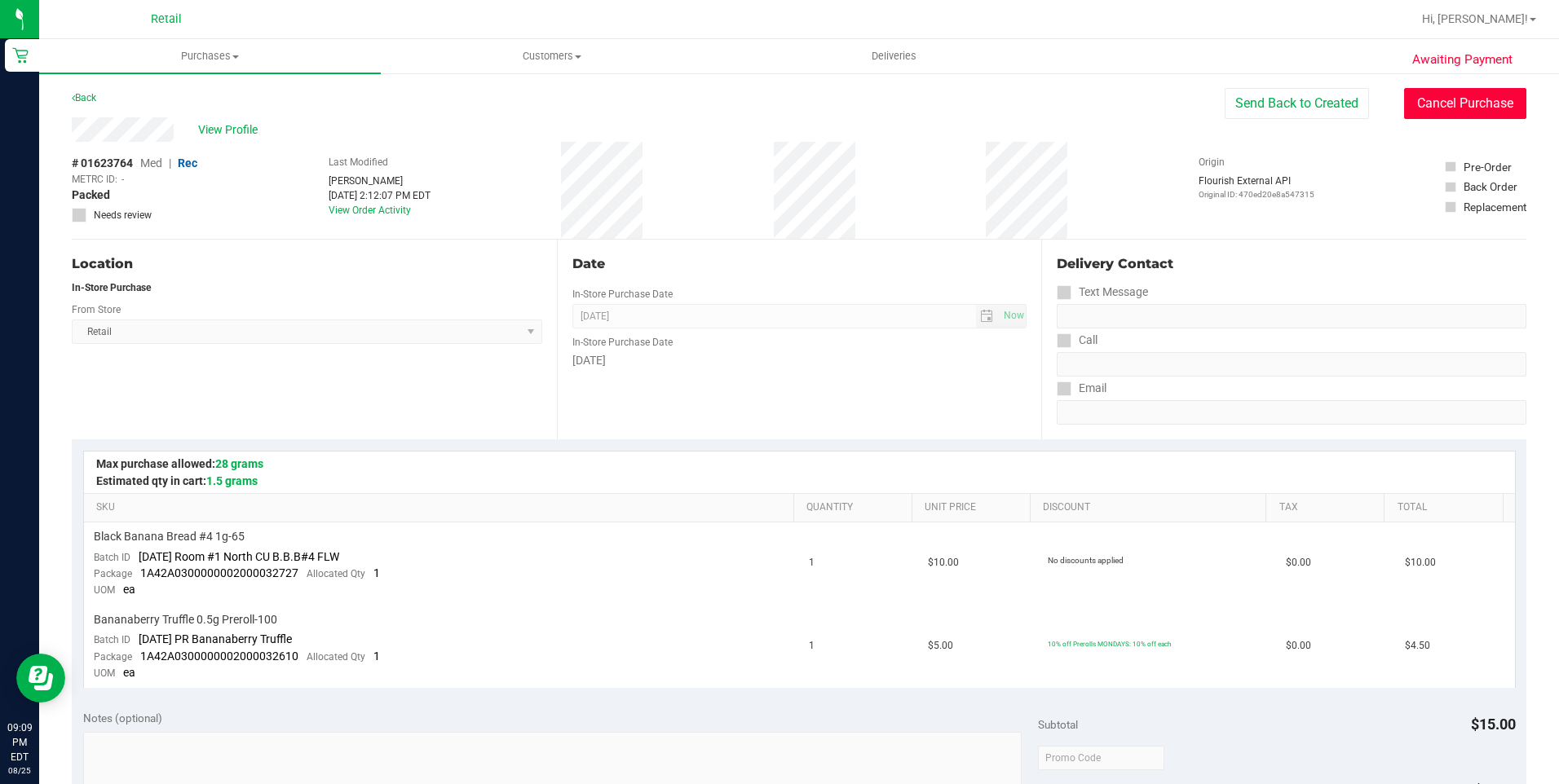
click at [1438, 99] on button "Cancel Purchase" at bounding box center [1465, 104] width 122 height 31
click at [81, 91] on div "Back" at bounding box center [84, 98] width 24 height 20
click at [84, 95] on link "Back" at bounding box center [84, 98] width 24 height 11
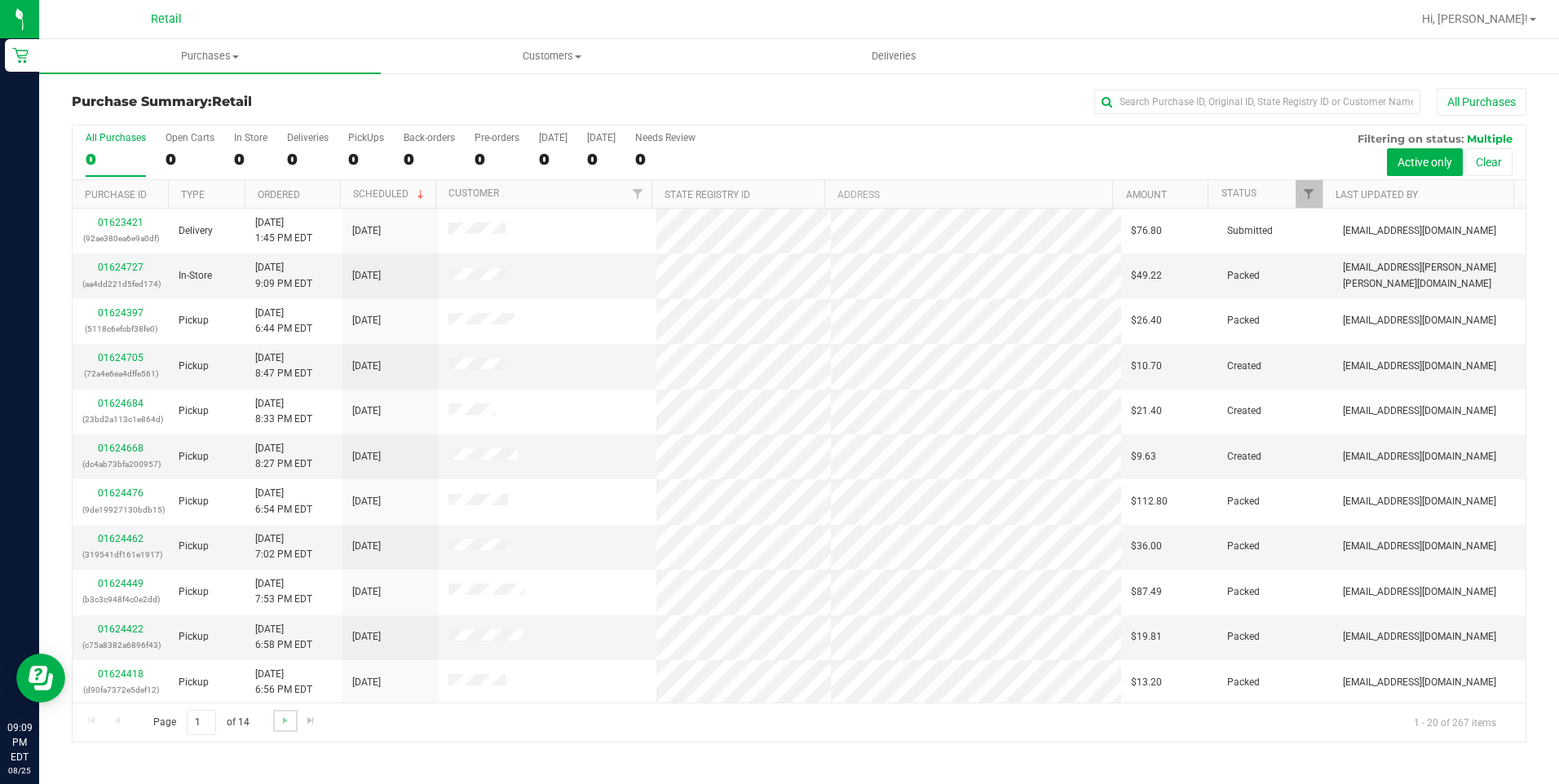
click at [286, 728] on link "Go to the next page" at bounding box center [284, 720] width 24 height 22
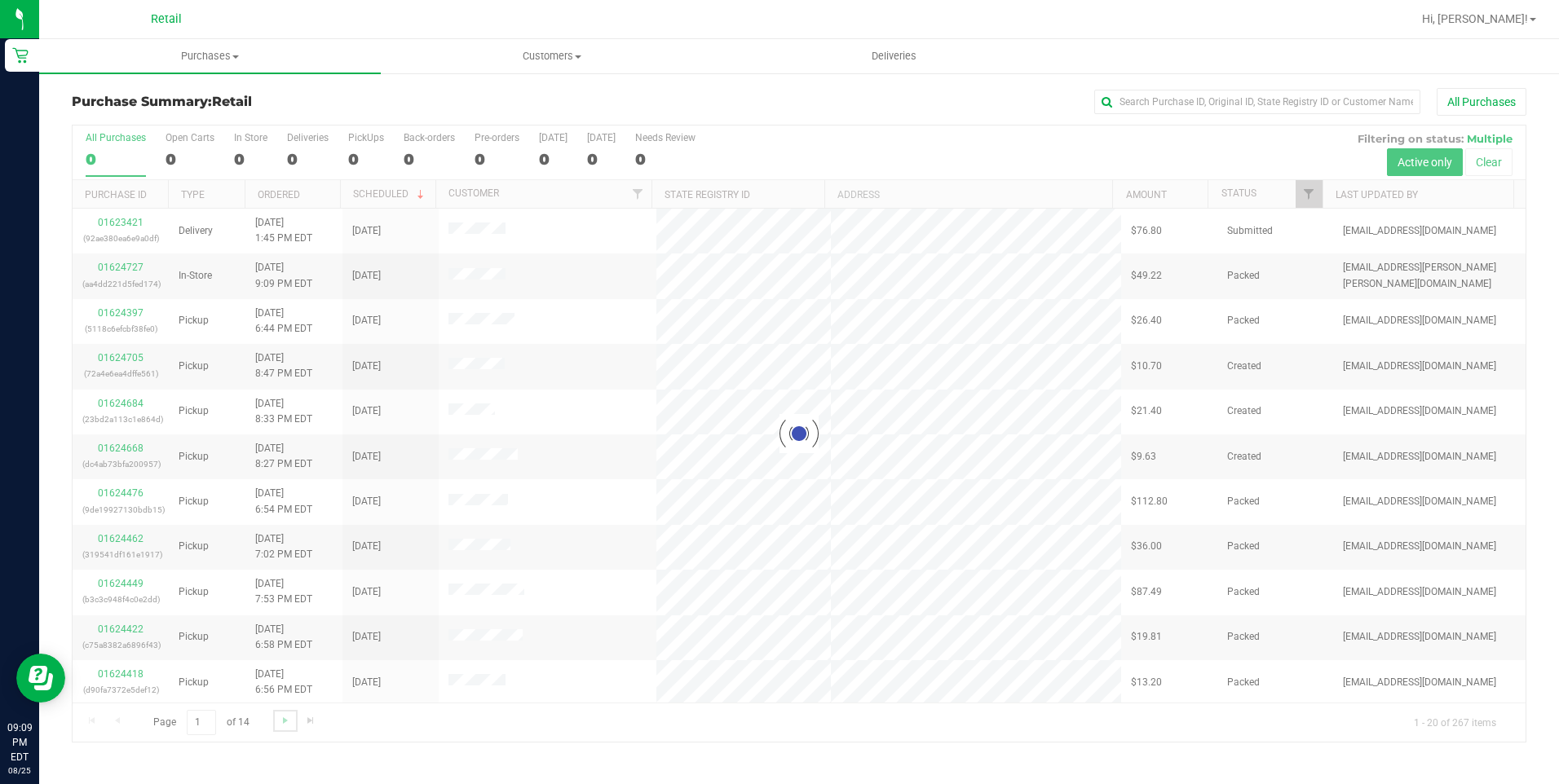
click at [286, 727] on span "Go to the next page" at bounding box center [285, 721] width 13 height 13
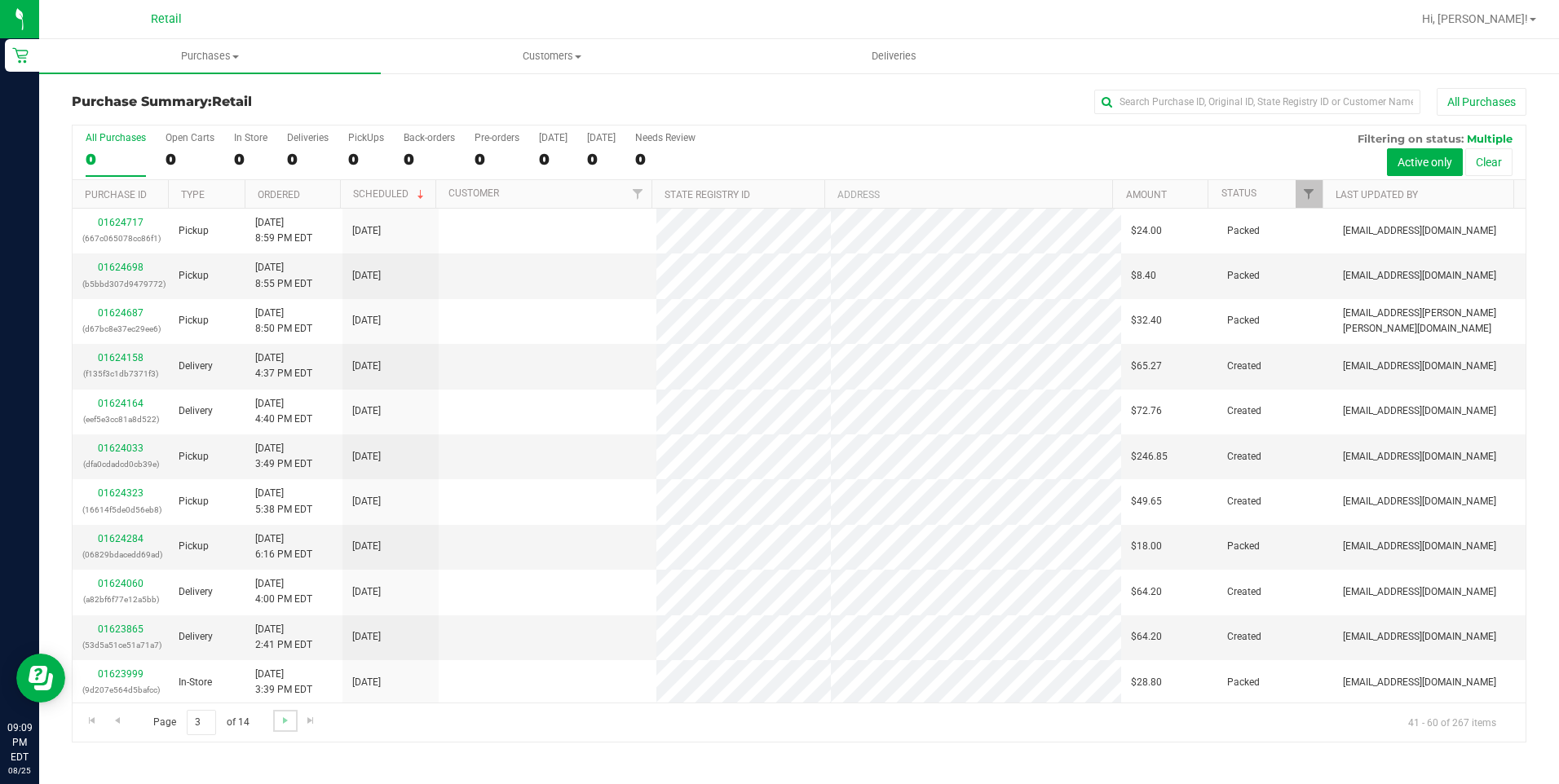
click at [286, 727] on span "Go to the next page" at bounding box center [285, 721] width 13 height 13
click at [286, 726] on span "Go to the next page" at bounding box center [285, 721] width 13 height 13
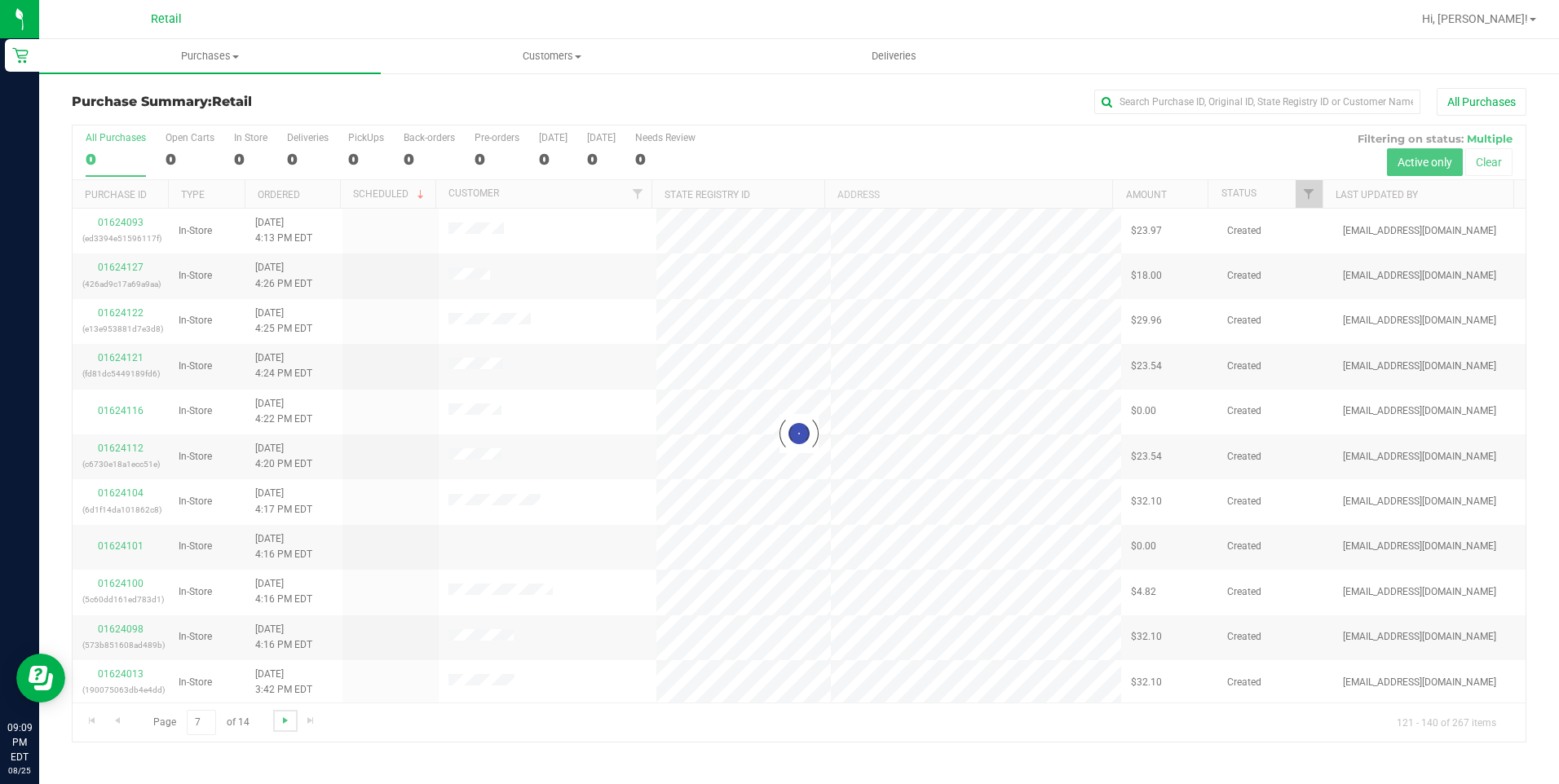
click at [286, 726] on span "Go to the next page" at bounding box center [285, 721] width 13 height 13
click at [286, 721] on span "Go to the next page" at bounding box center [285, 721] width 13 height 13
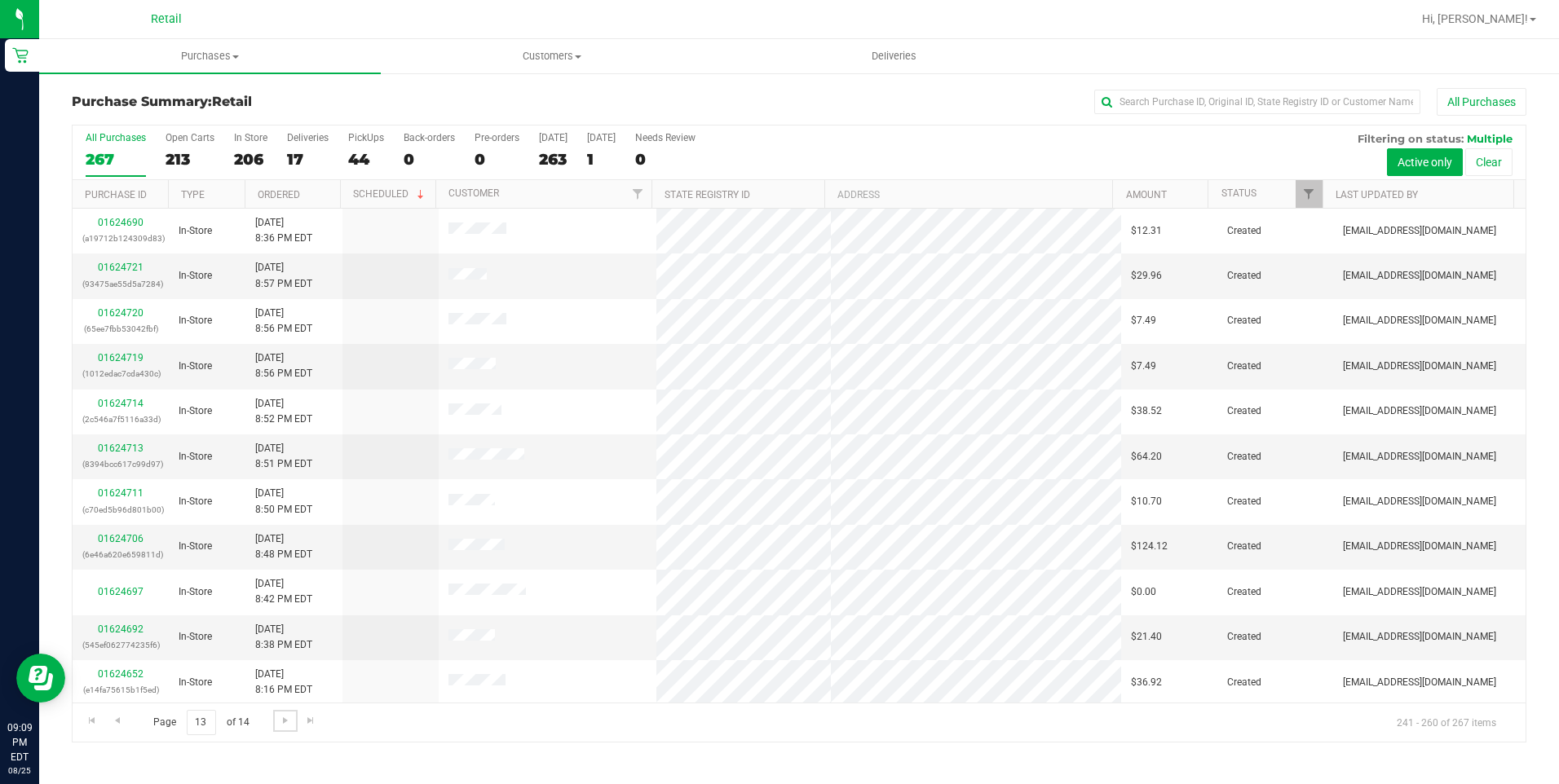
click at [284, 714] on span "Go to the next page" at bounding box center [285, 721] width 13 height 13
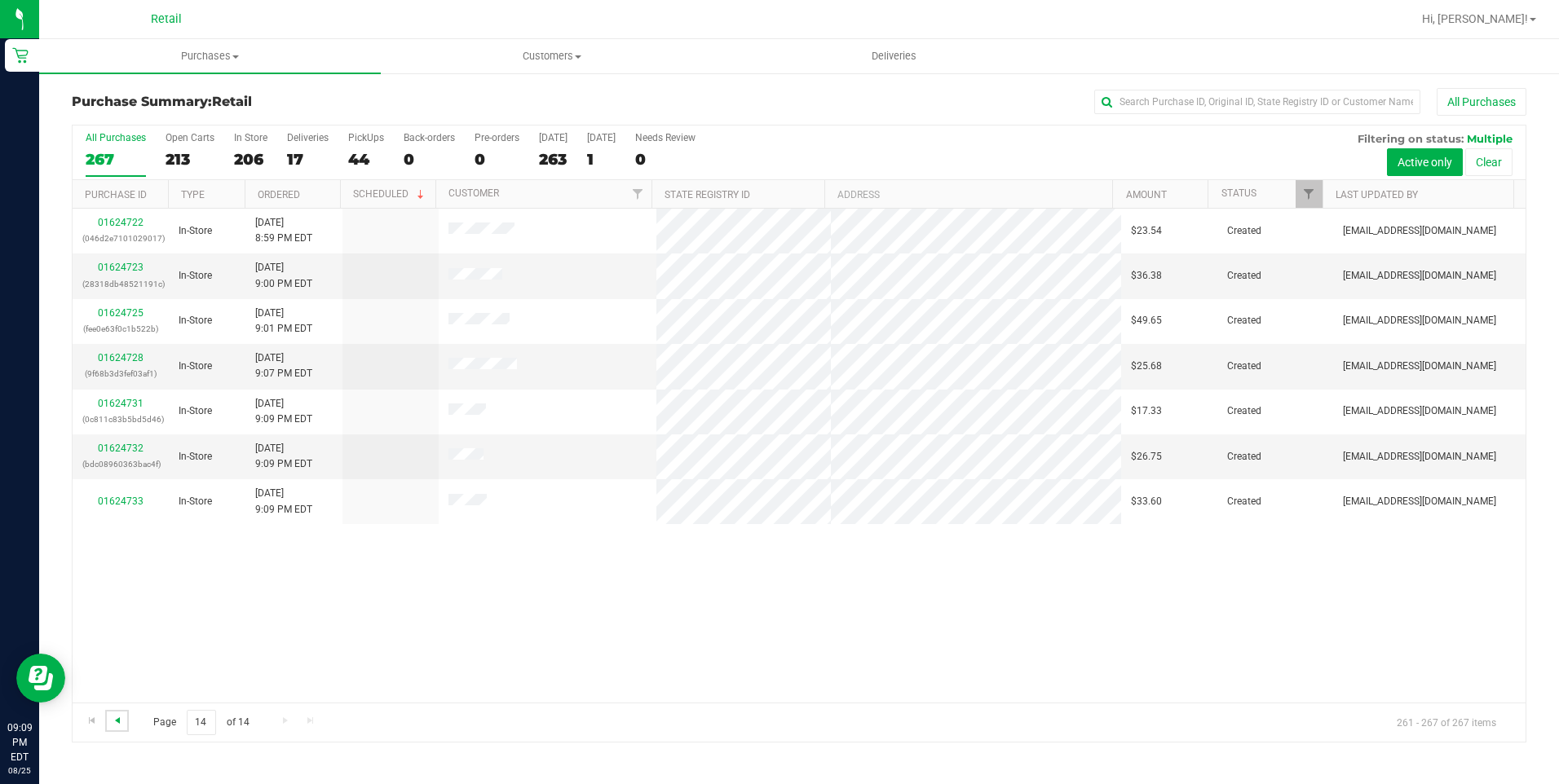
click at [119, 718] on span "Go to the previous page" at bounding box center [118, 721] width 13 height 13
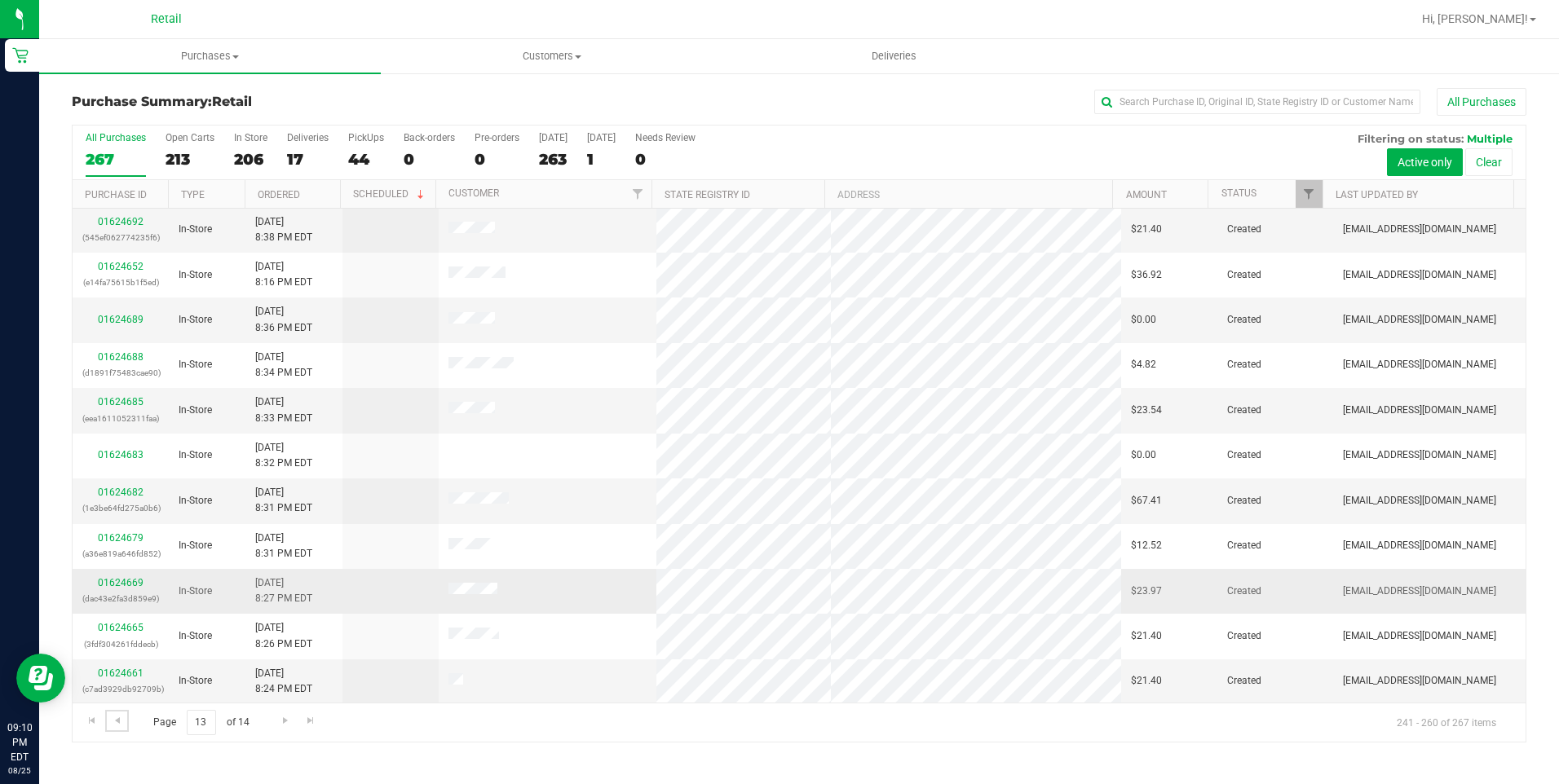
scroll to position [408, 0]
click at [114, 722] on span "Go to the previous page" at bounding box center [118, 721] width 13 height 13
click at [119, 676] on link "01624502" at bounding box center [121, 680] width 46 height 11
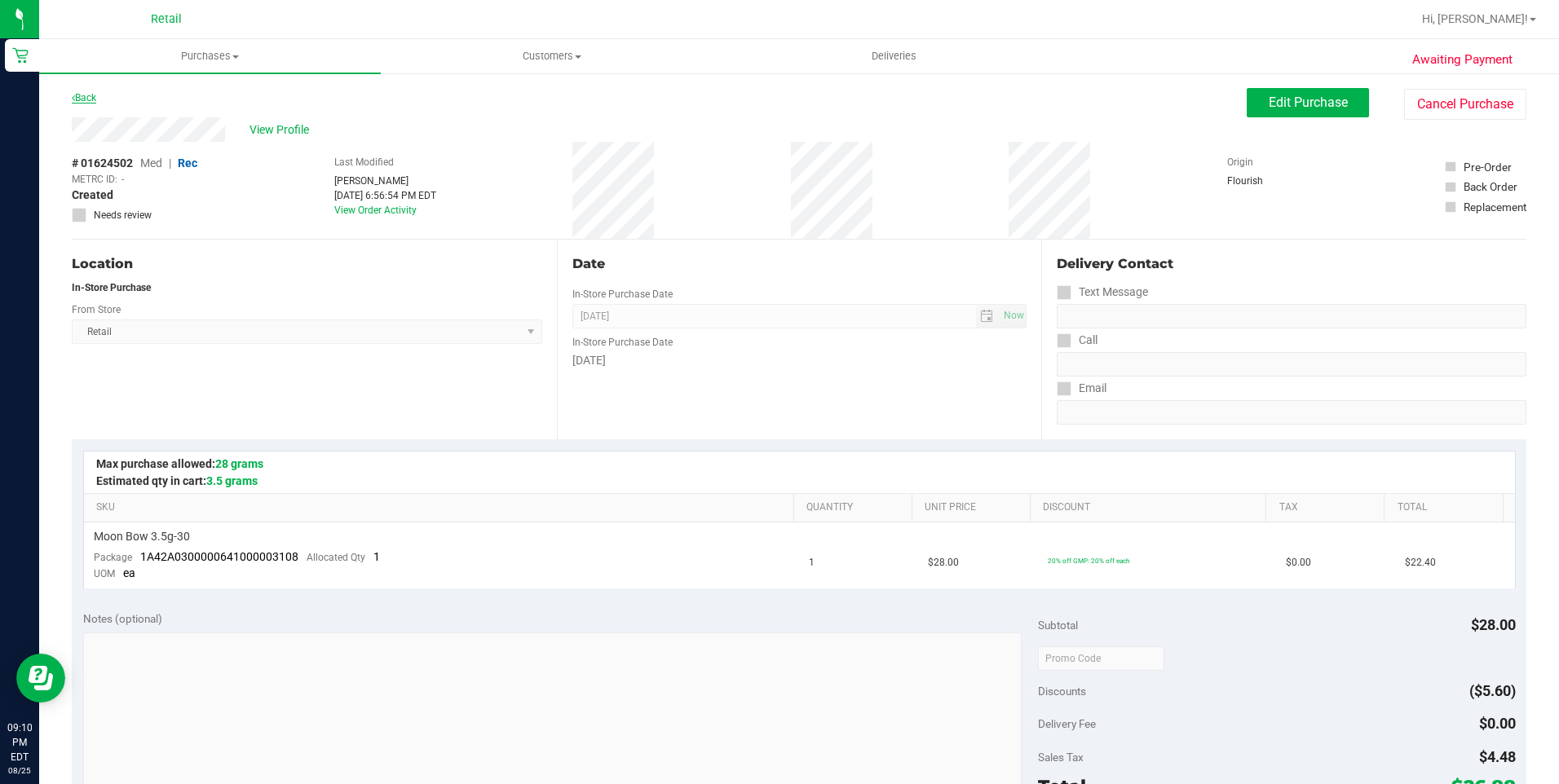
click at [75, 102] on link "Back" at bounding box center [84, 98] width 24 height 11
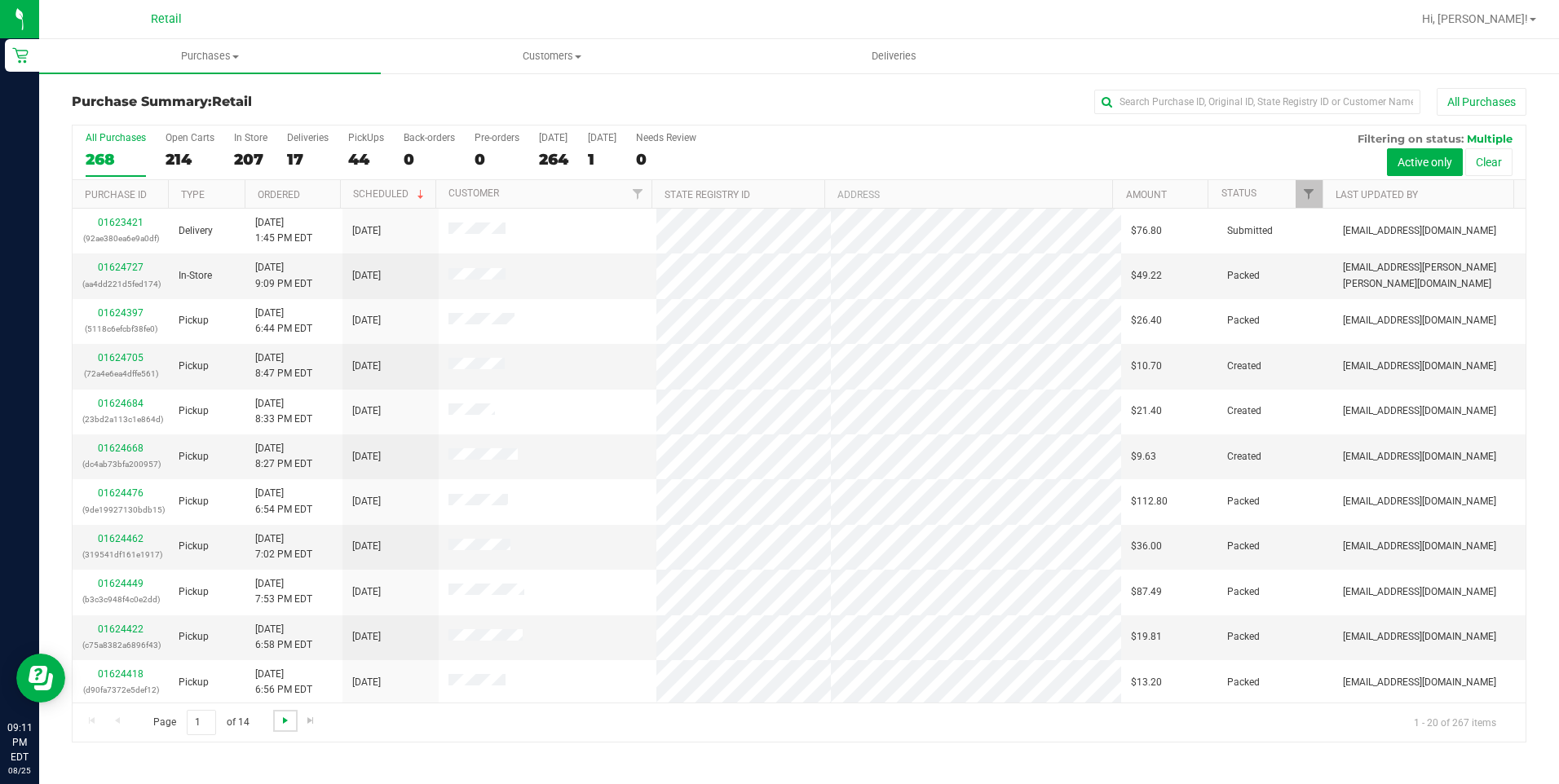
click at [285, 724] on span "Go to the next page" at bounding box center [285, 721] width 13 height 13
click at [291, 724] on link "Go to the next page" at bounding box center [284, 720] width 24 height 22
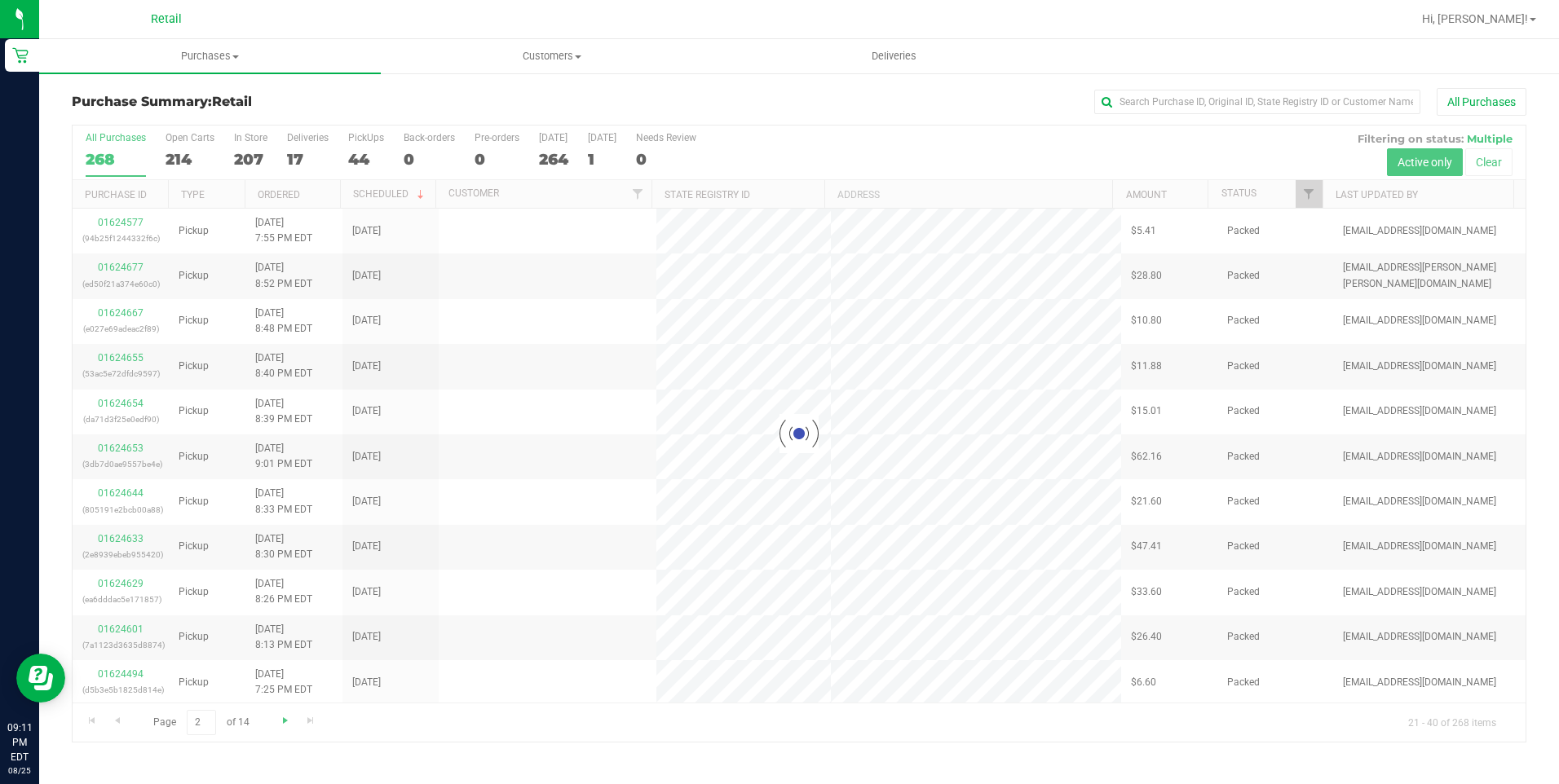
click at [296, 722] on div at bounding box center [798, 433] width 1453 height 616
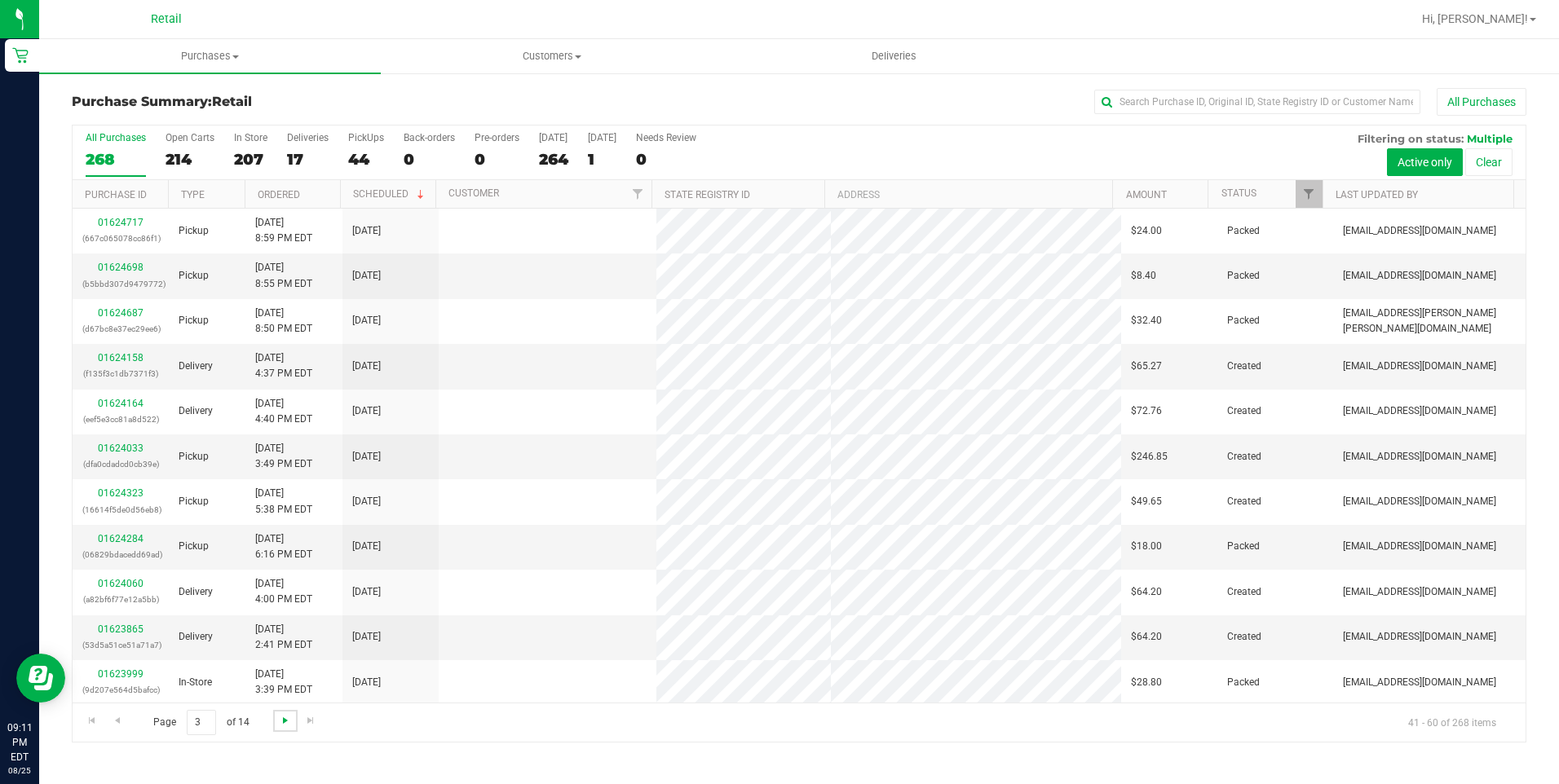
click at [286, 720] on span "Go to the next page" at bounding box center [285, 721] width 13 height 13
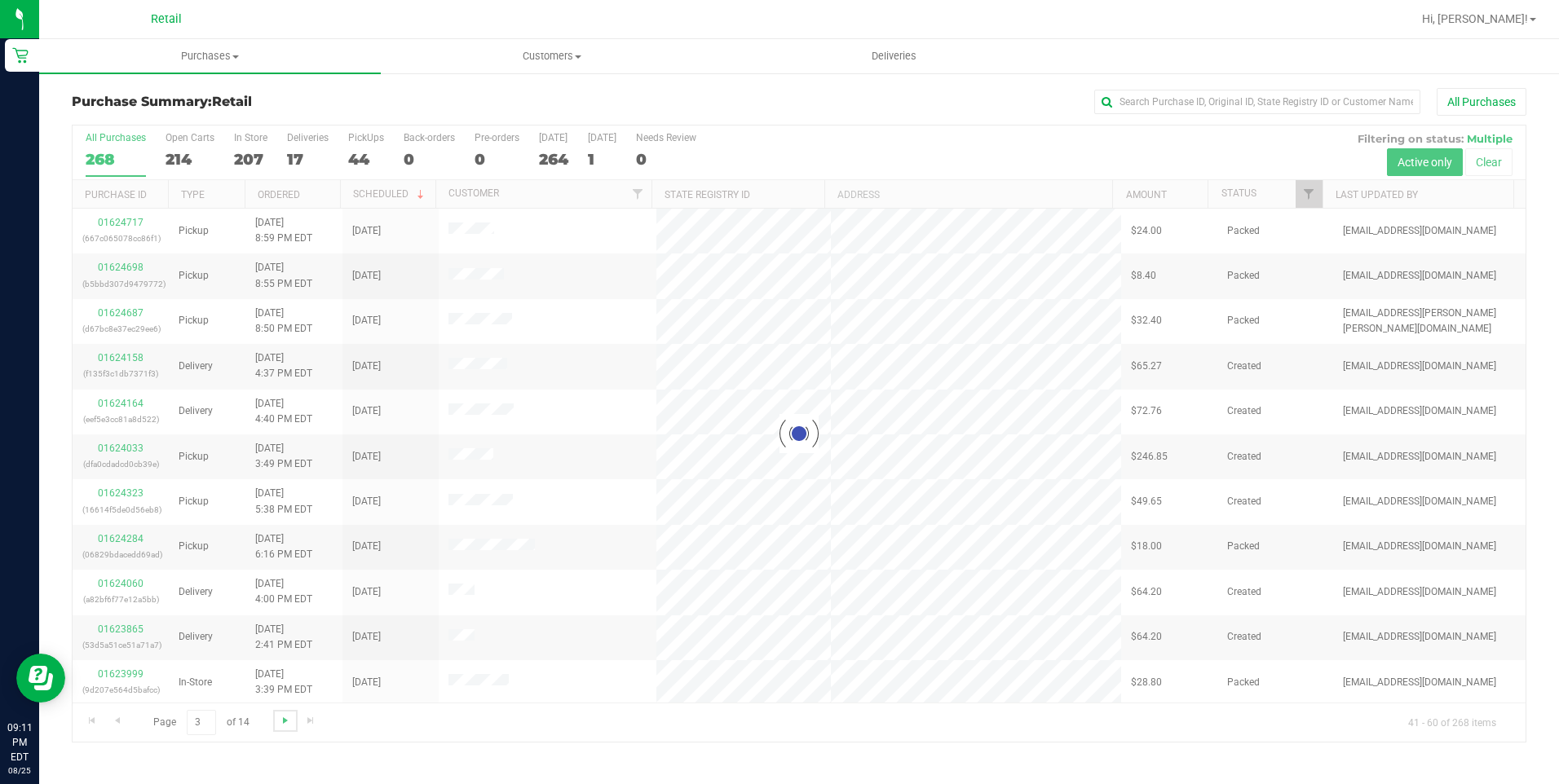
click at [286, 720] on span "Go to the next page" at bounding box center [285, 721] width 13 height 13
click at [286, 720] on div at bounding box center [798, 433] width 1453 height 616
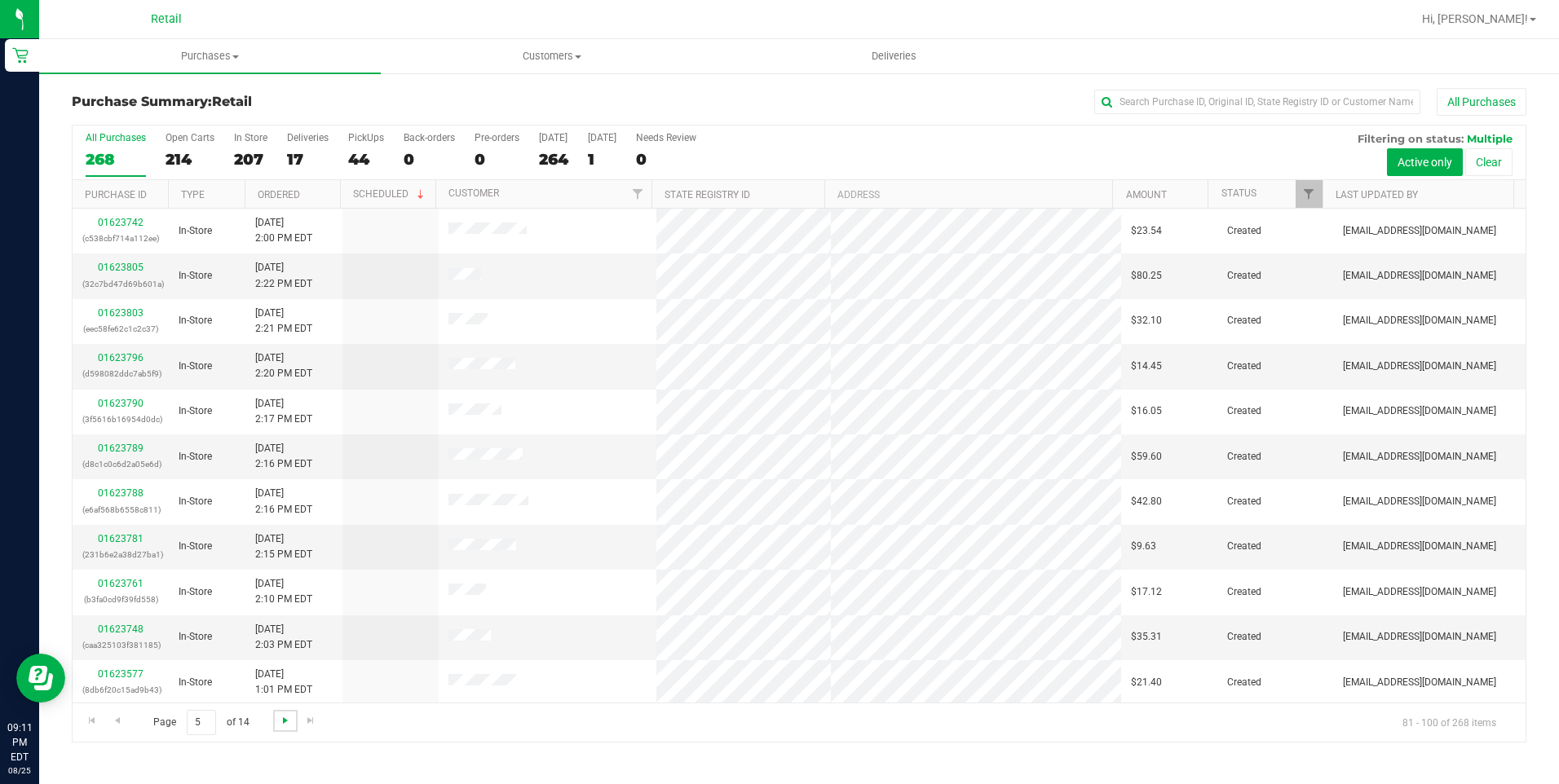
click at [286, 720] on span "Go to the next page" at bounding box center [285, 721] width 13 height 13
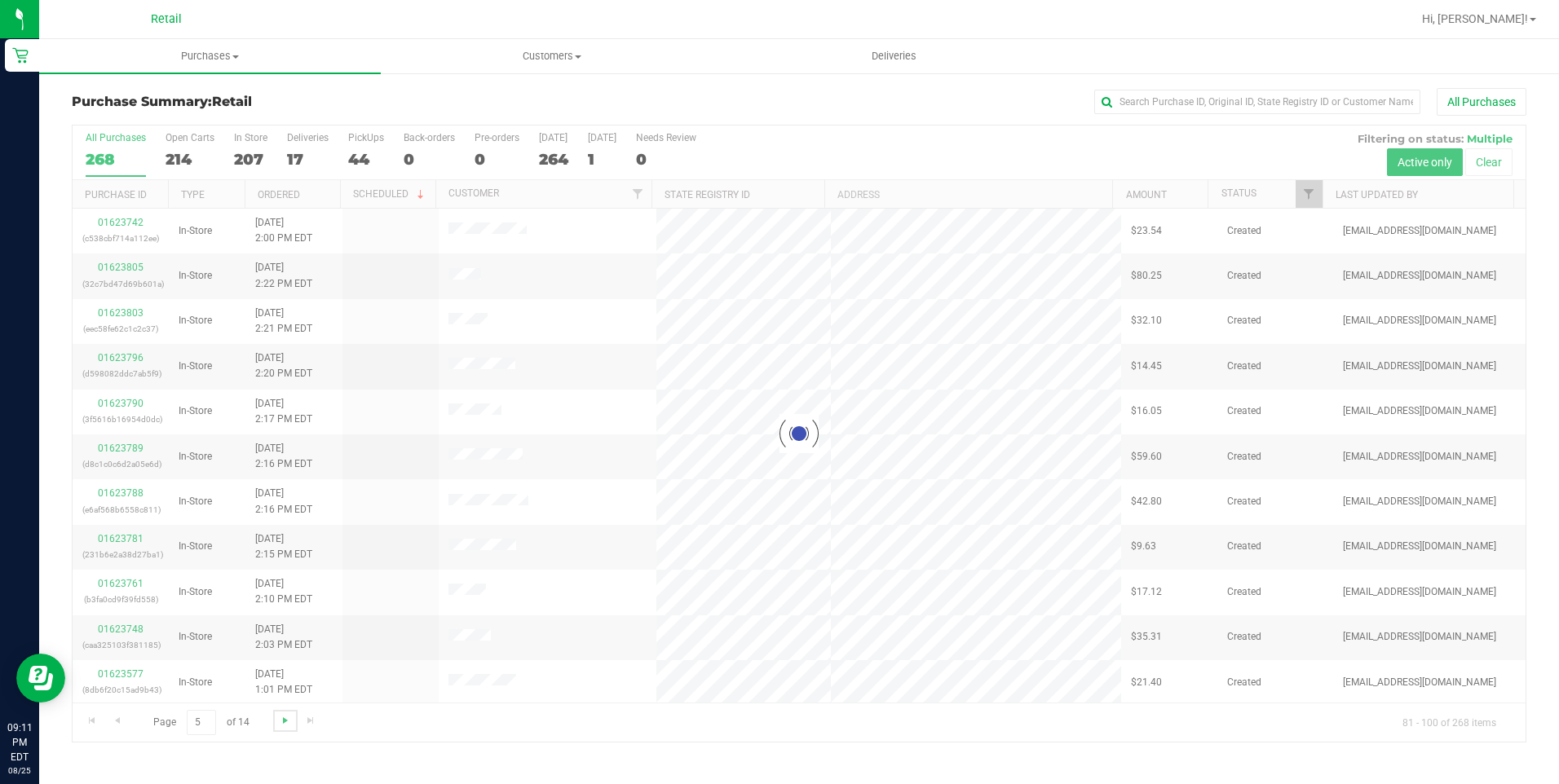
click at [286, 720] on span "Go to the next page" at bounding box center [285, 721] width 13 height 13
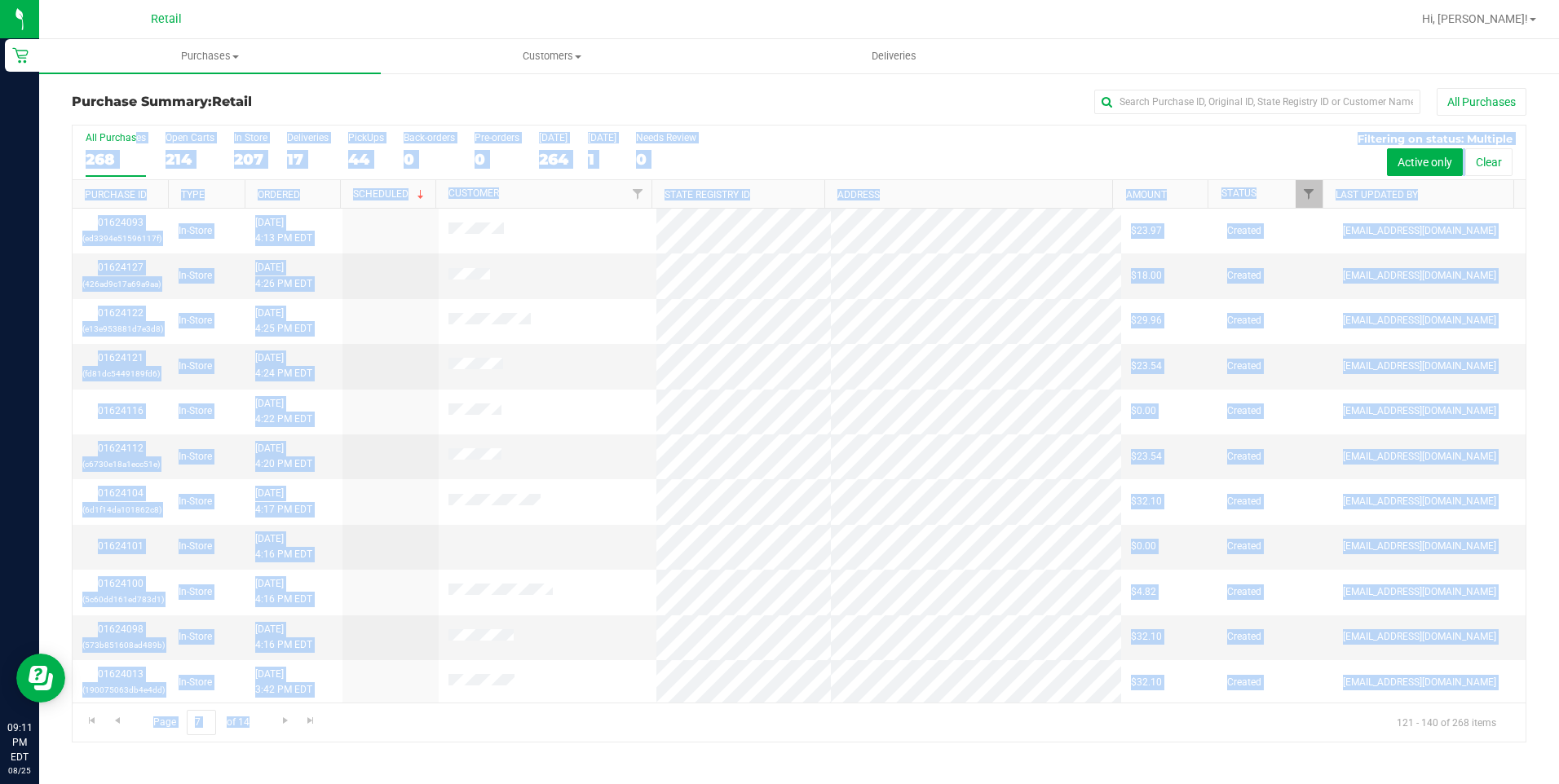
drag, startPoint x: 286, startPoint y: 720, endPoint x: 279, endPoint y: 766, distance: 46.5
click at [279, 766] on div "Purchases Summary of purchases Fulfillment All purchases Customers All customer…" at bounding box center [799, 412] width 1519 height 745
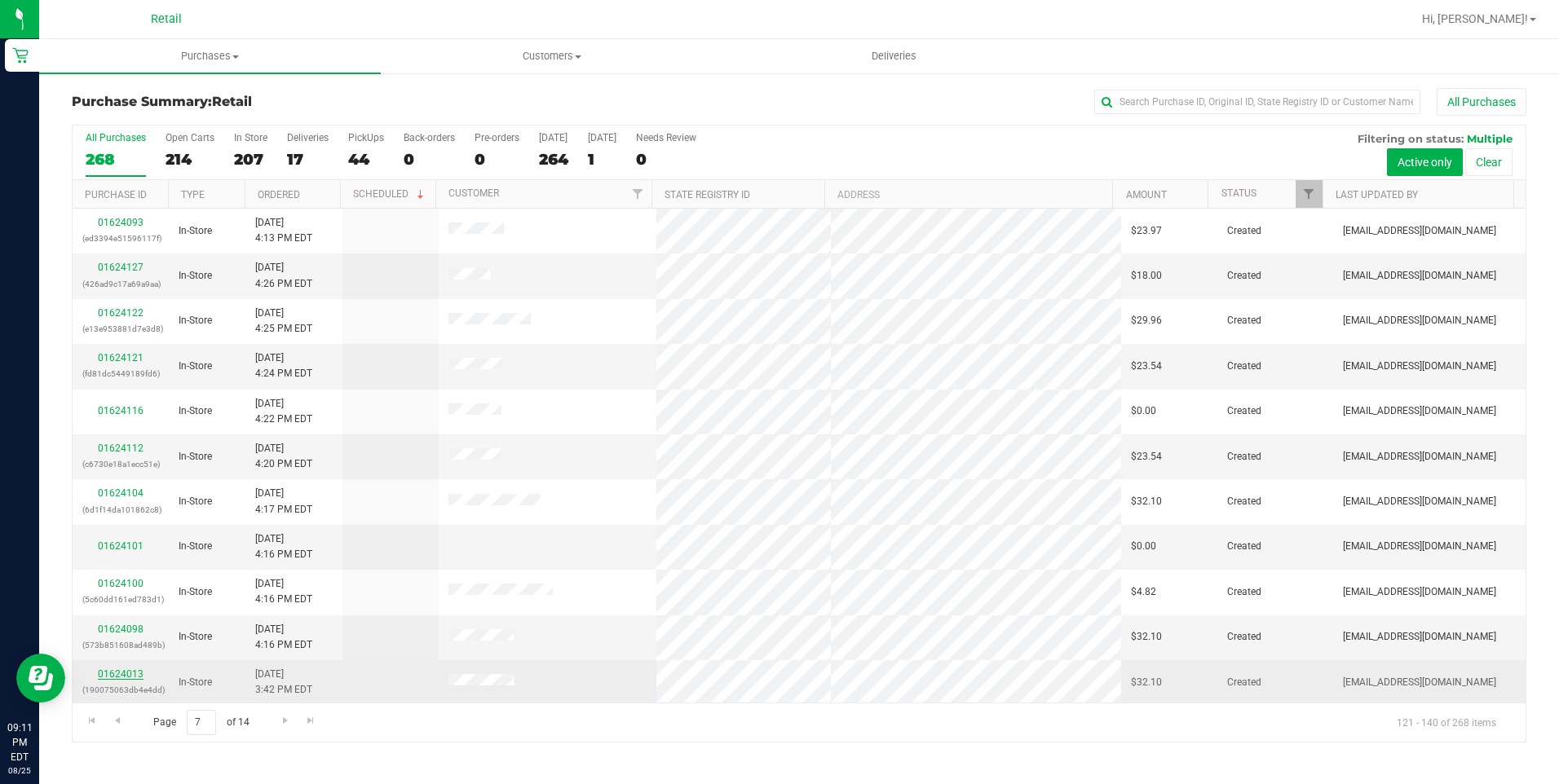
click at [117, 673] on link "01624013" at bounding box center [121, 674] width 46 height 11
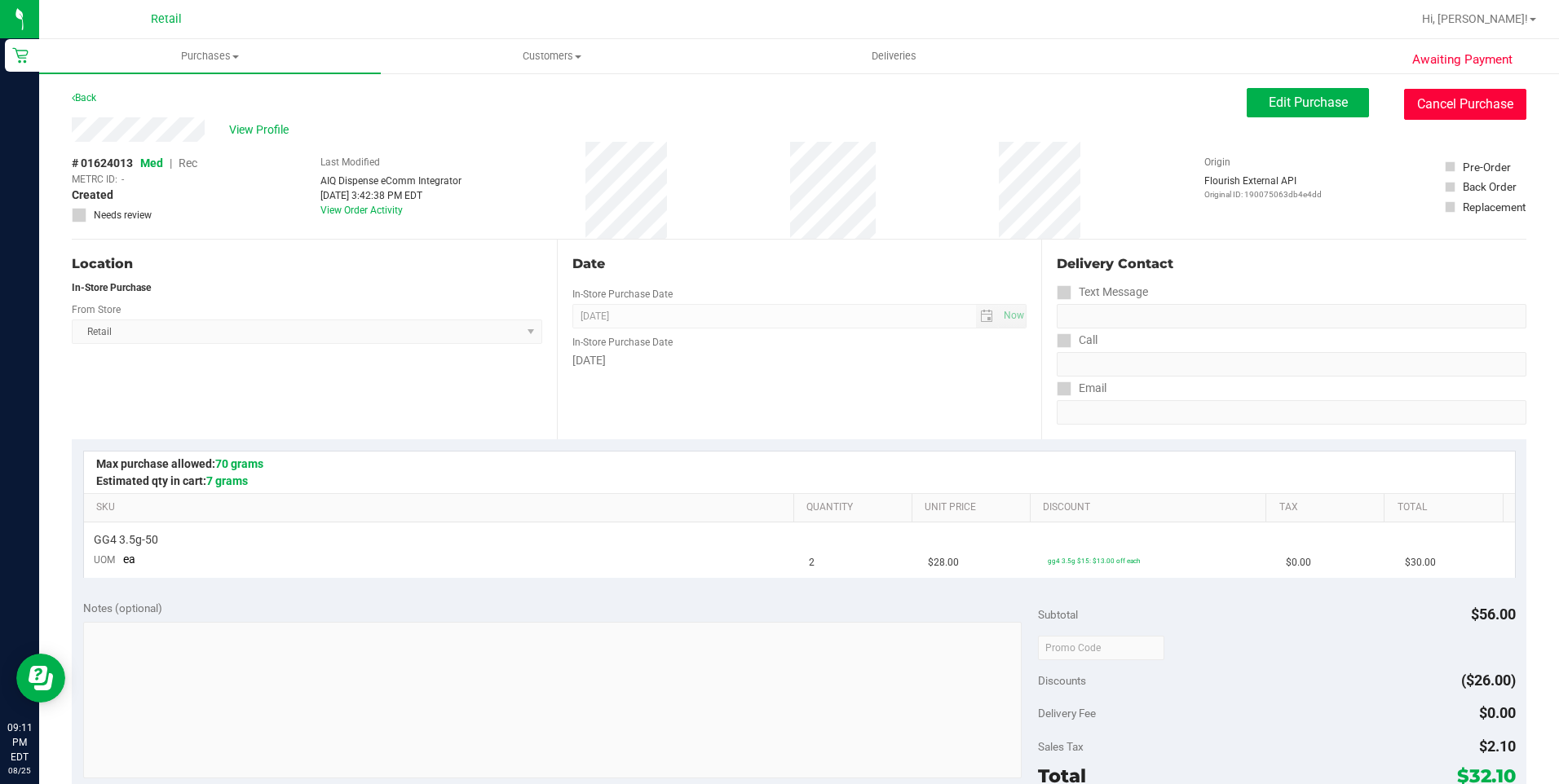
click at [1489, 108] on button "Cancel Purchase" at bounding box center [1465, 104] width 122 height 31
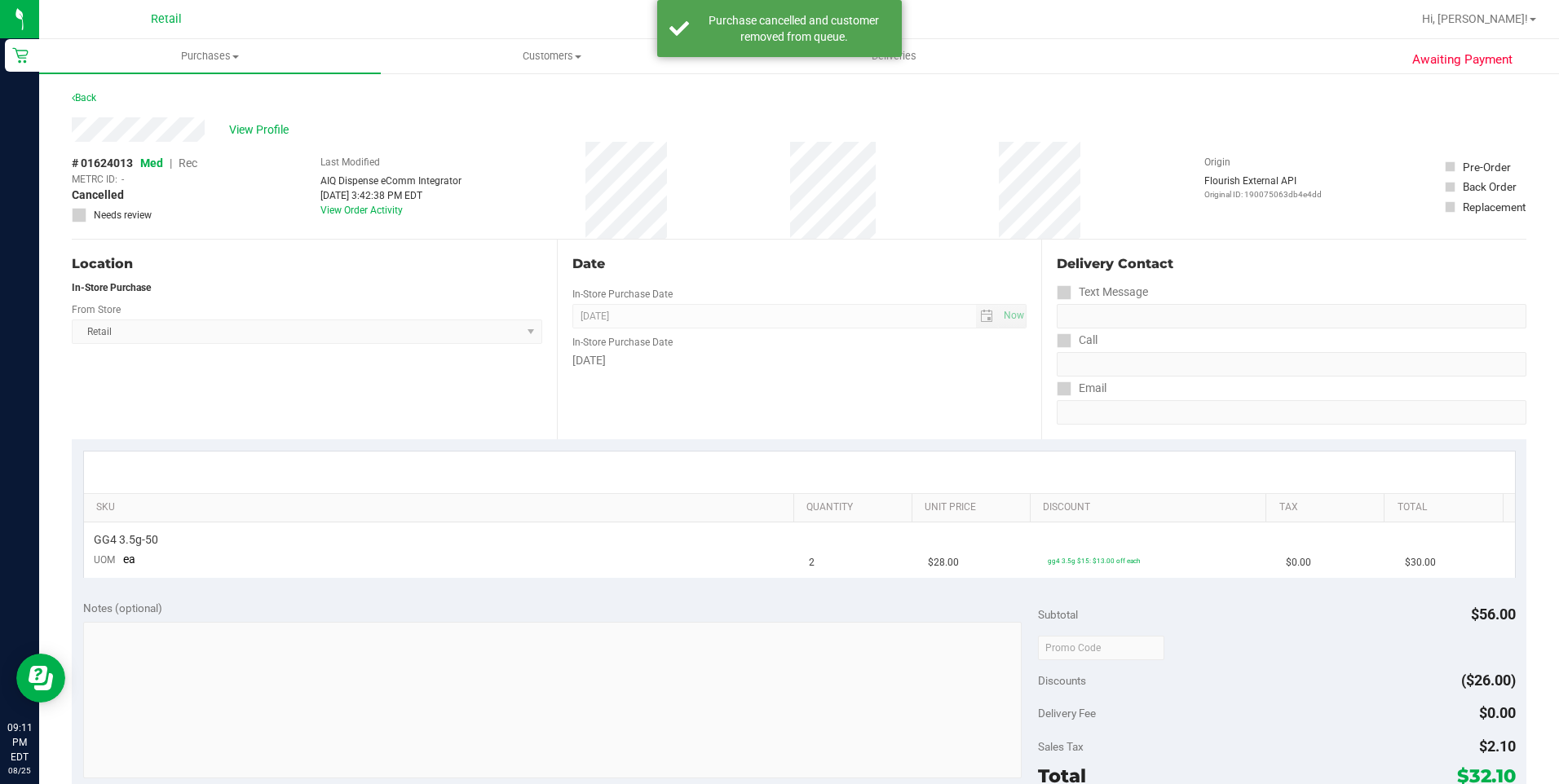
click at [86, 89] on div "Back" at bounding box center [84, 98] width 24 height 20
click at [88, 99] on link "Back" at bounding box center [84, 98] width 24 height 11
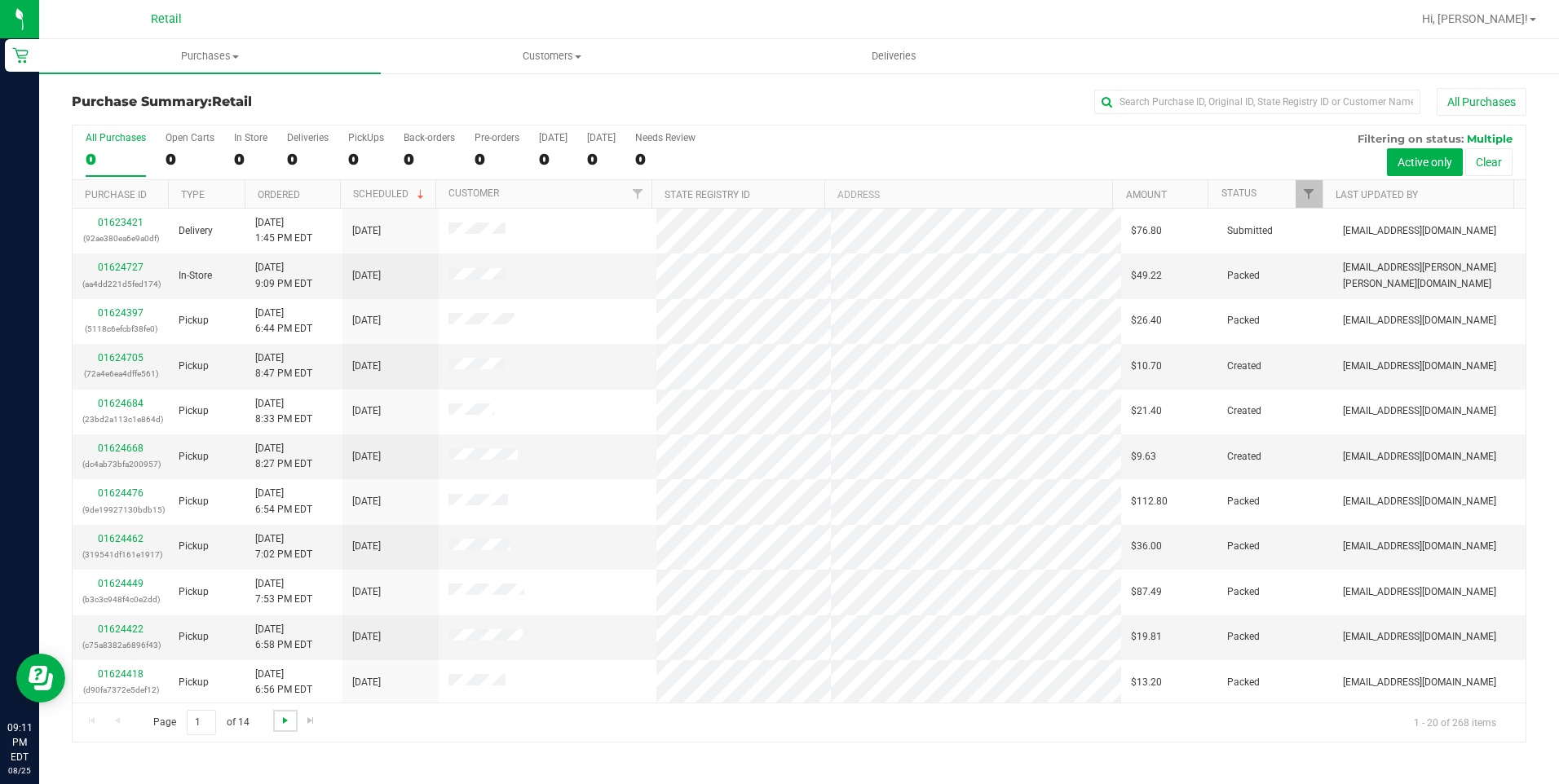
click at [281, 721] on span "Go to the next page" at bounding box center [285, 721] width 13 height 13
click at [126, 360] on link "01623573" at bounding box center [121, 358] width 46 height 11
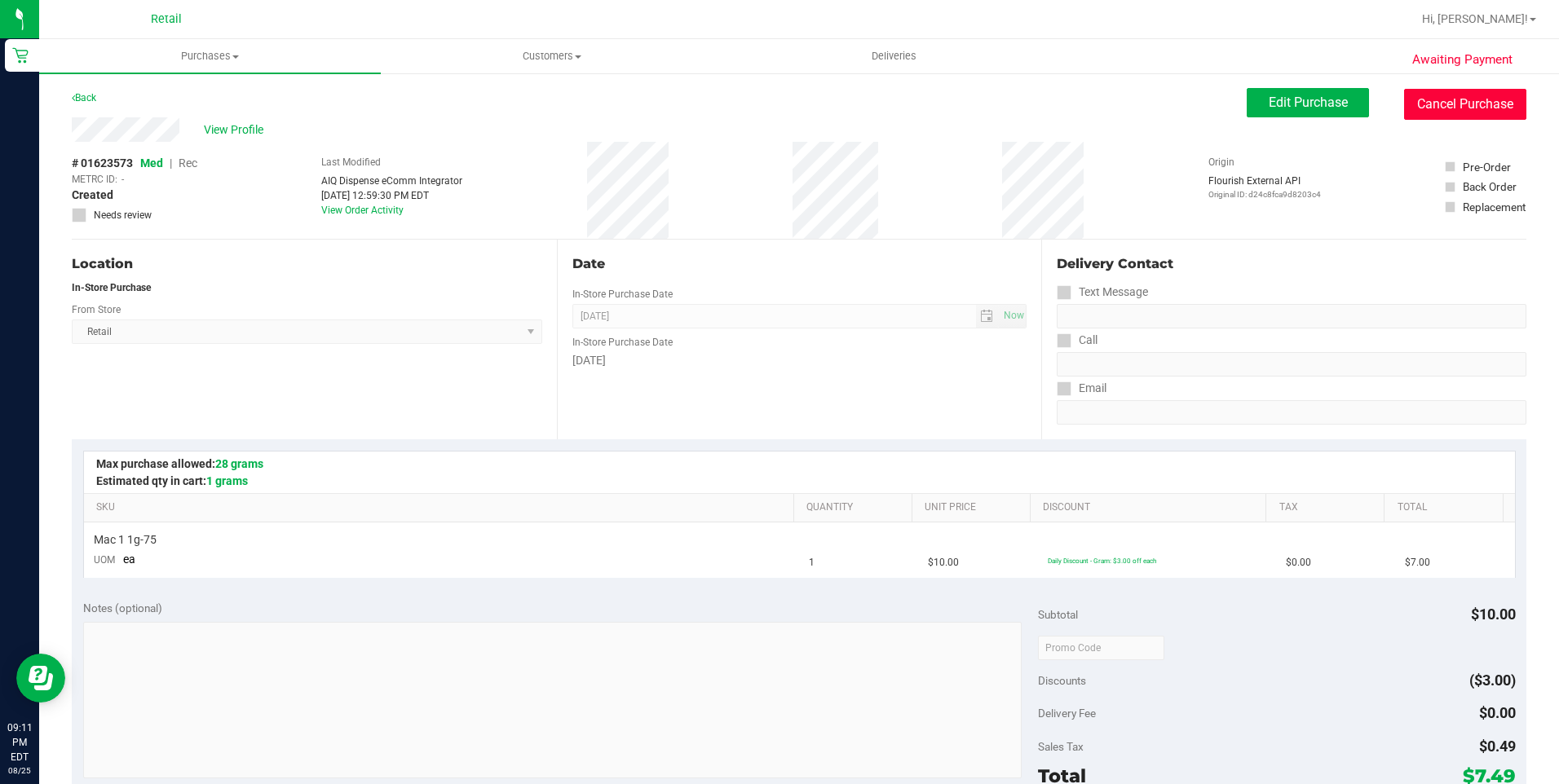
click at [1432, 90] on button "Cancel Purchase" at bounding box center [1465, 104] width 122 height 31
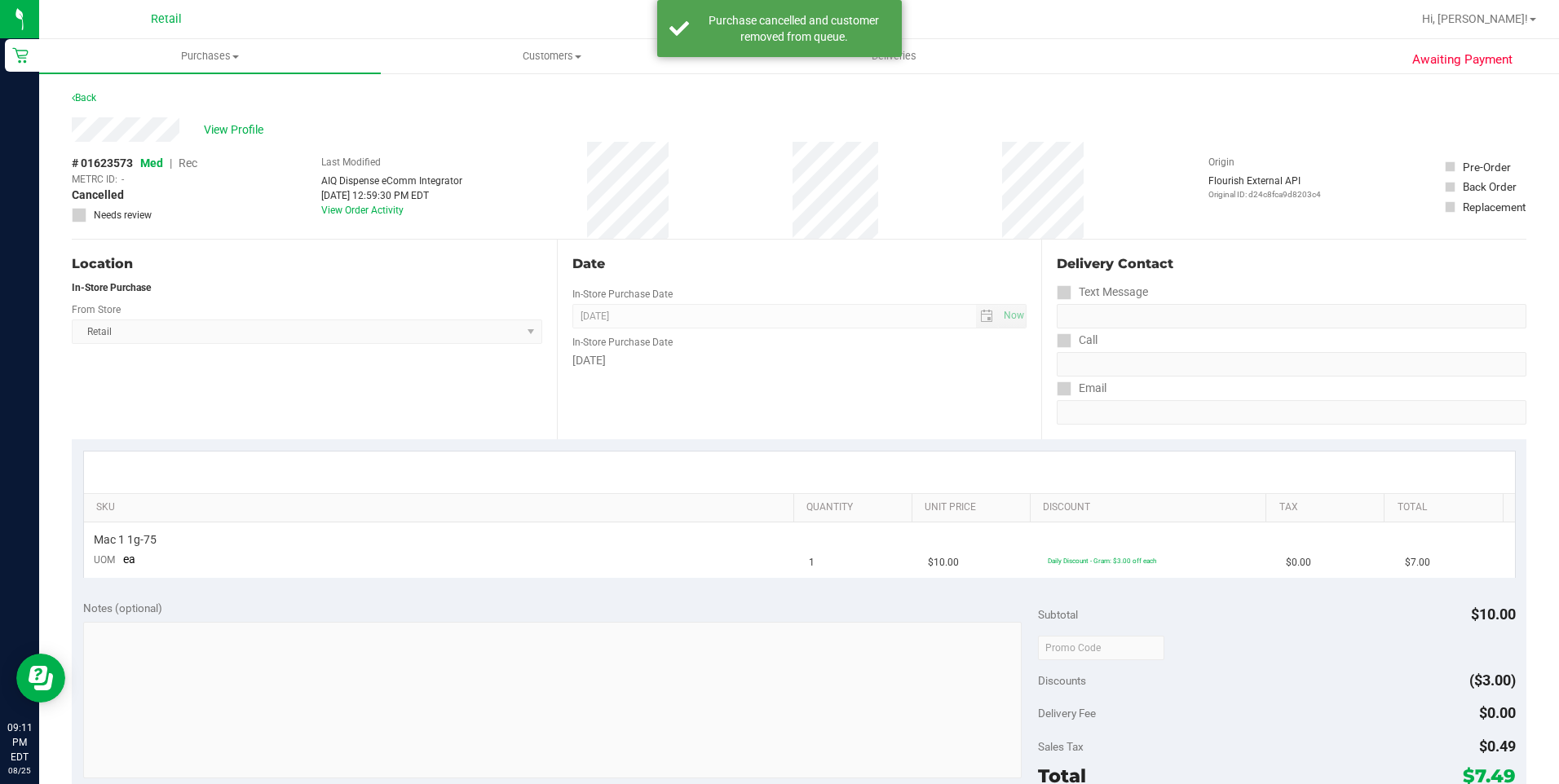
click at [82, 107] on div "Back" at bounding box center [798, 103] width 1455 height 29
click at [90, 93] on link "Back" at bounding box center [84, 98] width 24 height 11
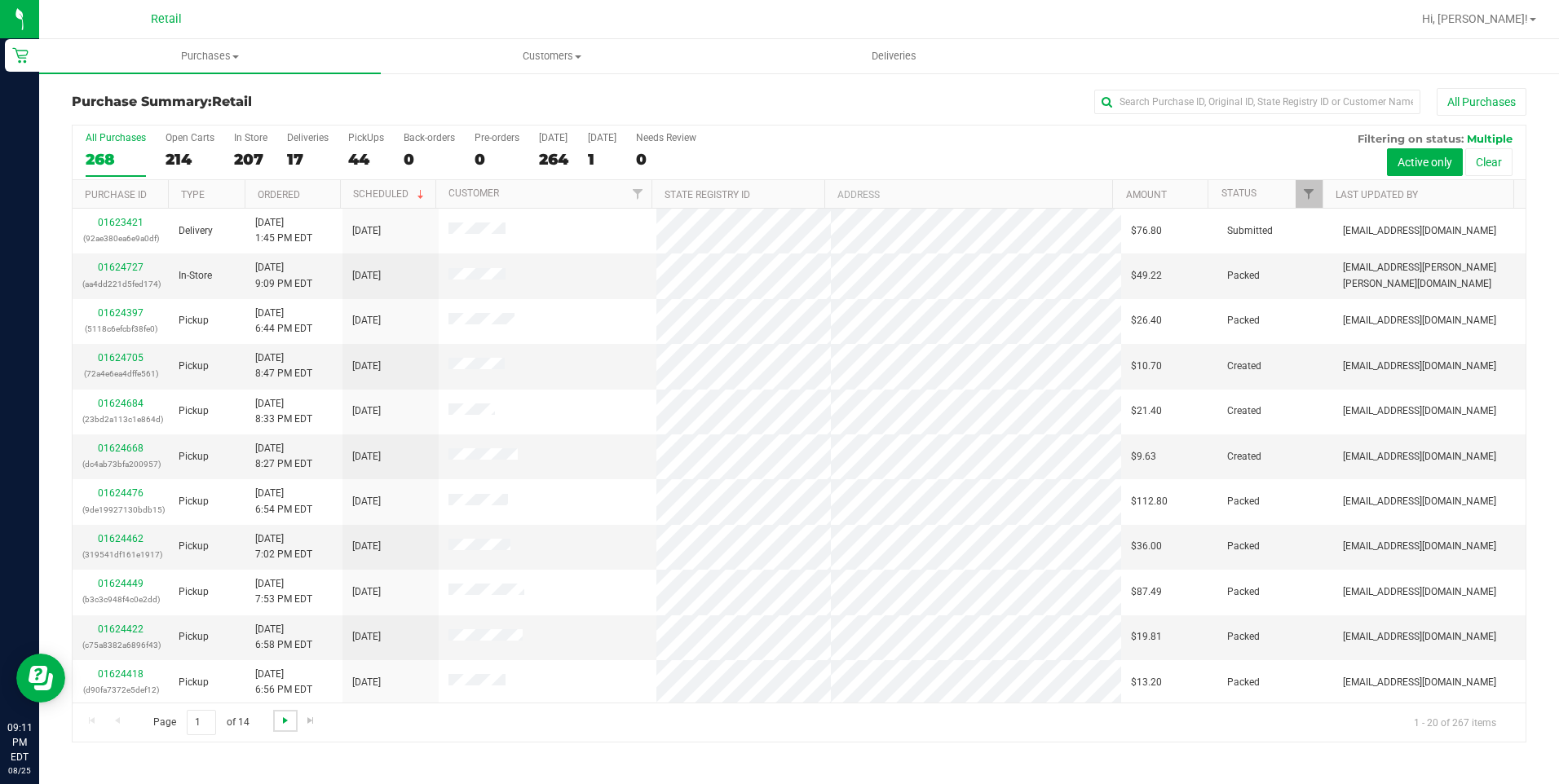
click at [290, 715] on span "Go to the next page" at bounding box center [285, 721] width 13 height 13
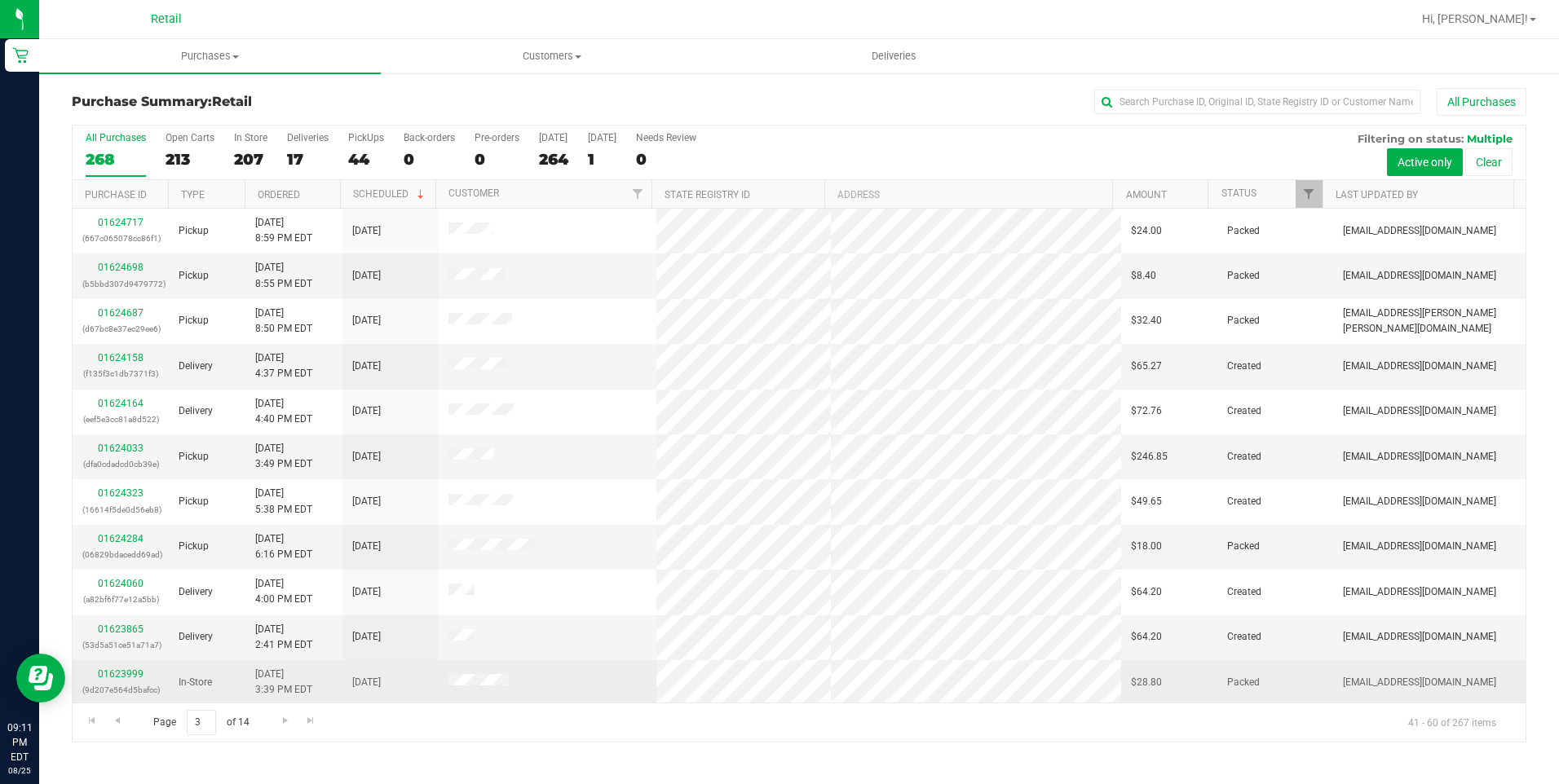
drag, startPoint x: 510, startPoint y: 689, endPoint x: 447, endPoint y: 675, distance: 64.5
click at [447, 675] on td at bounding box center [547, 683] width 217 height 45
click at [137, 670] on link "01623999" at bounding box center [121, 674] width 46 height 11
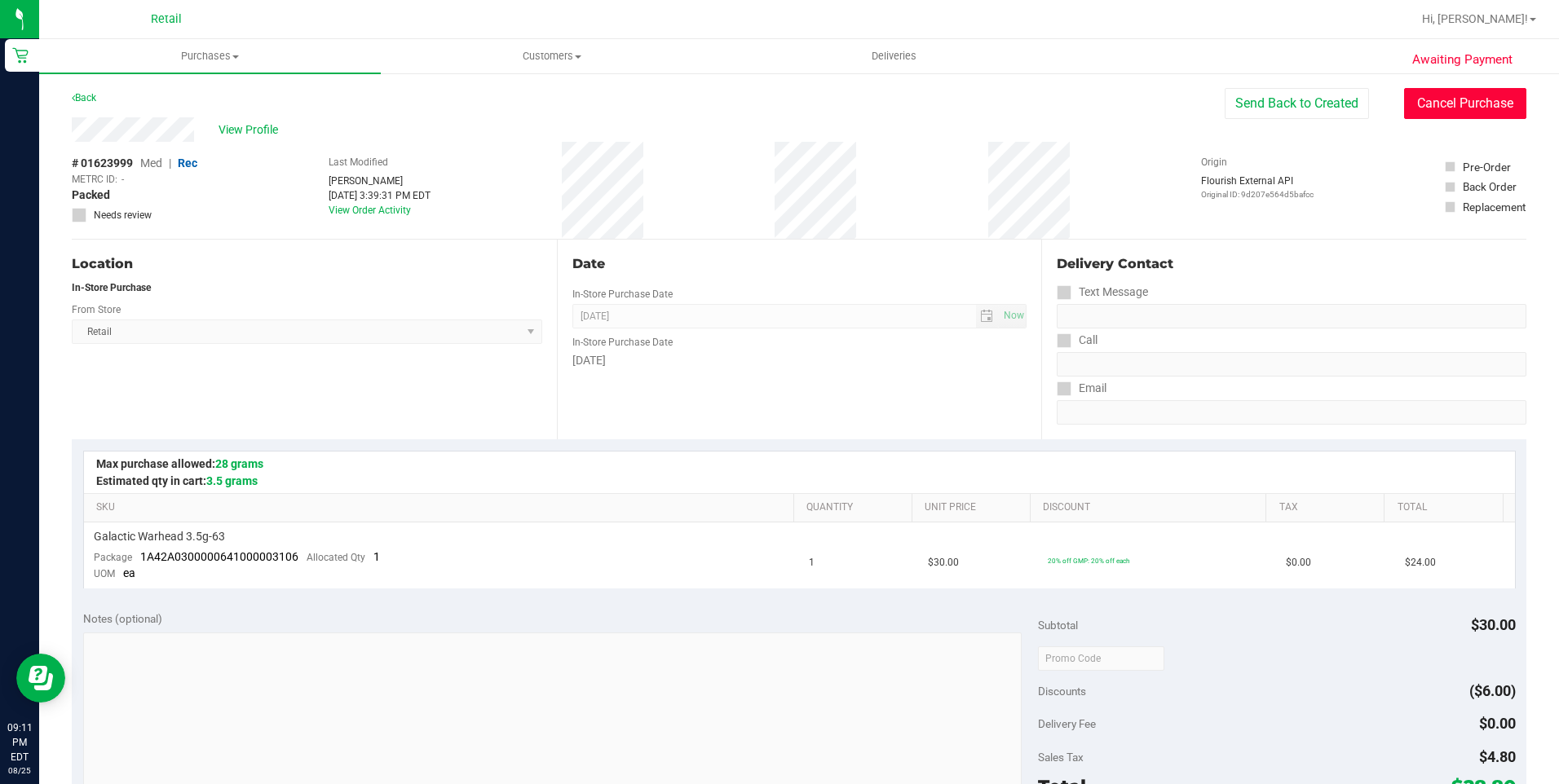
click at [1499, 93] on button "Cancel Purchase" at bounding box center [1465, 104] width 122 height 31
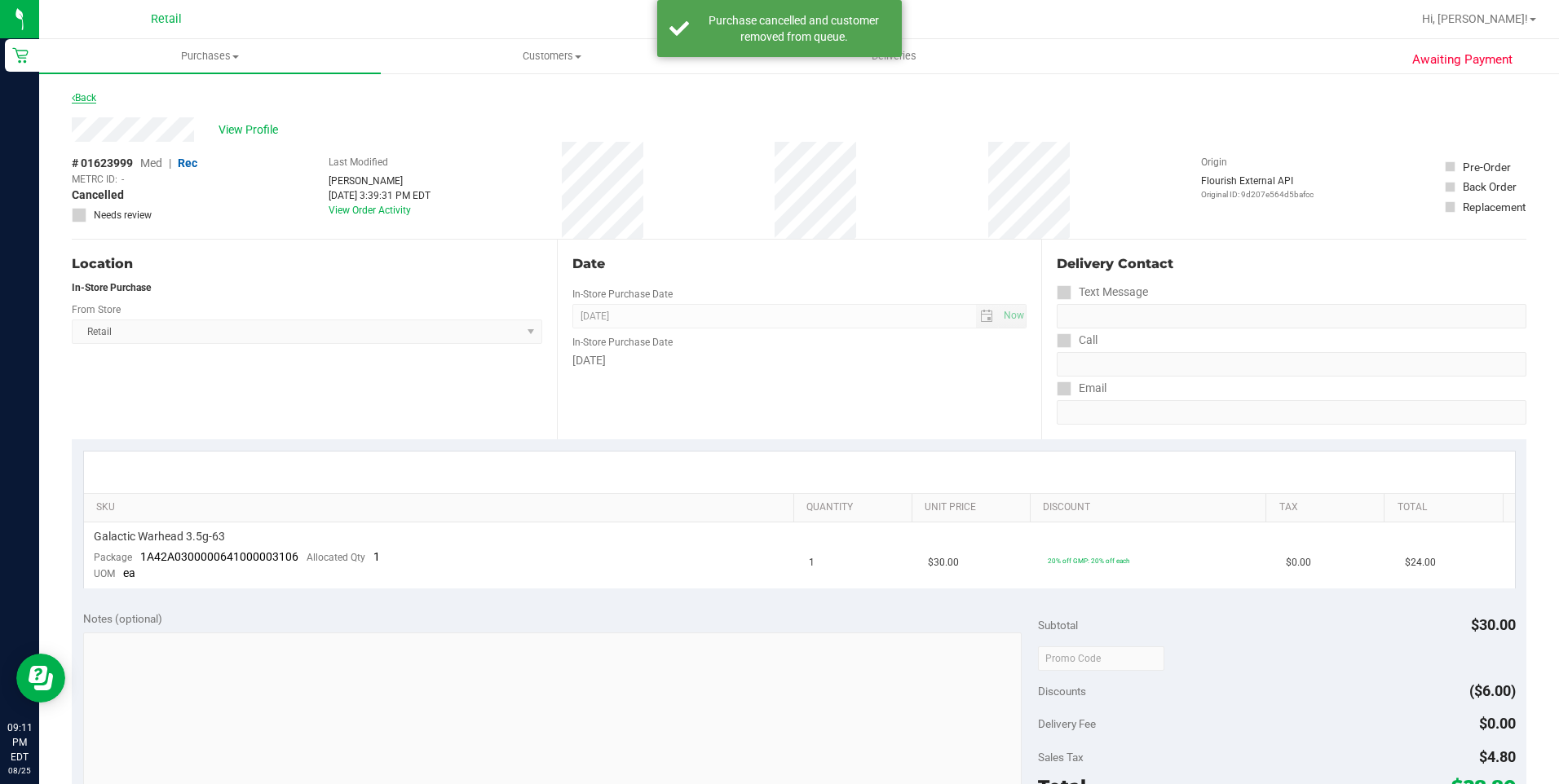
click at [76, 100] on link "Back" at bounding box center [84, 98] width 24 height 11
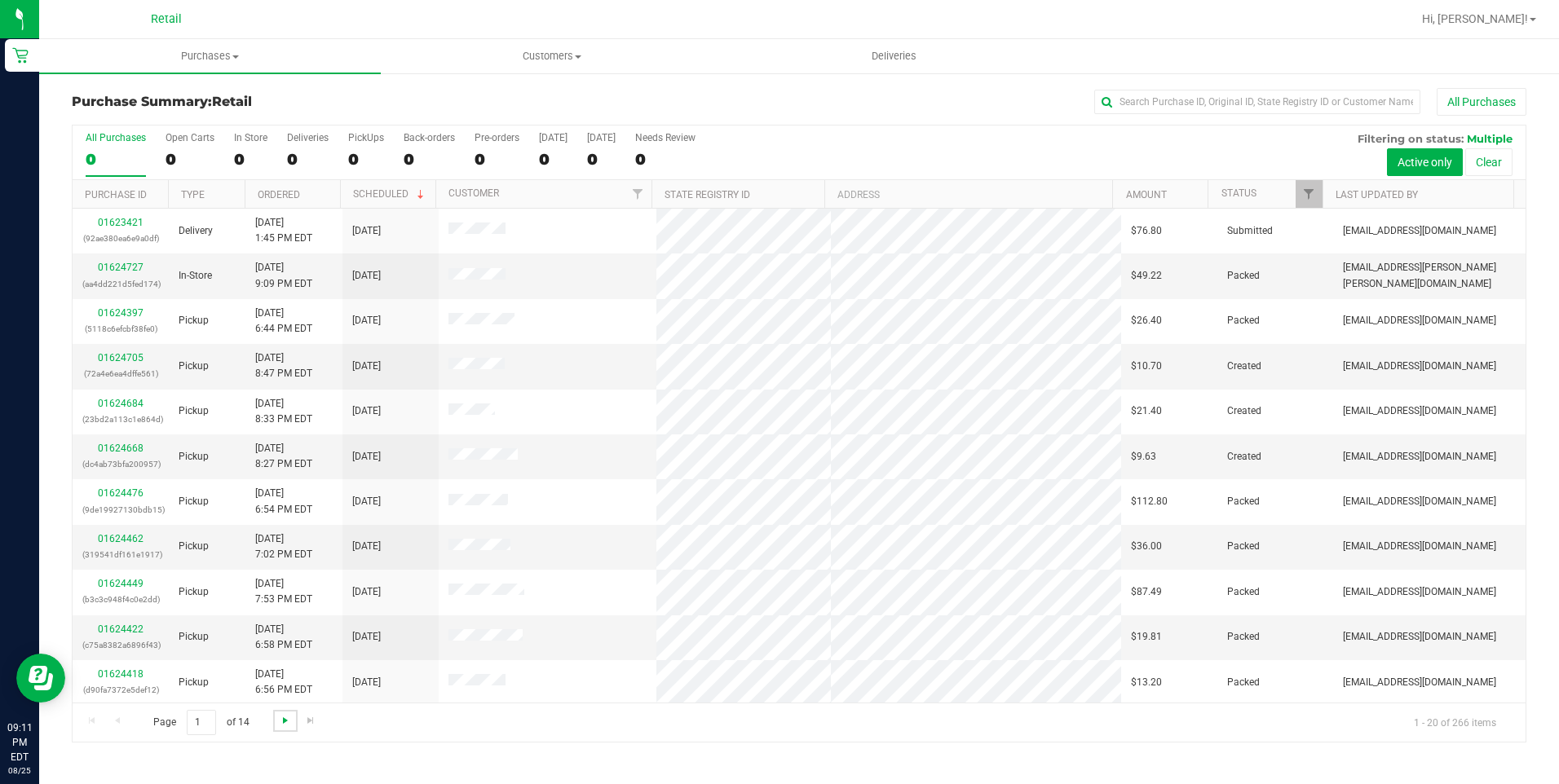
click at [286, 715] on span "Go to the next page" at bounding box center [285, 721] width 13 height 13
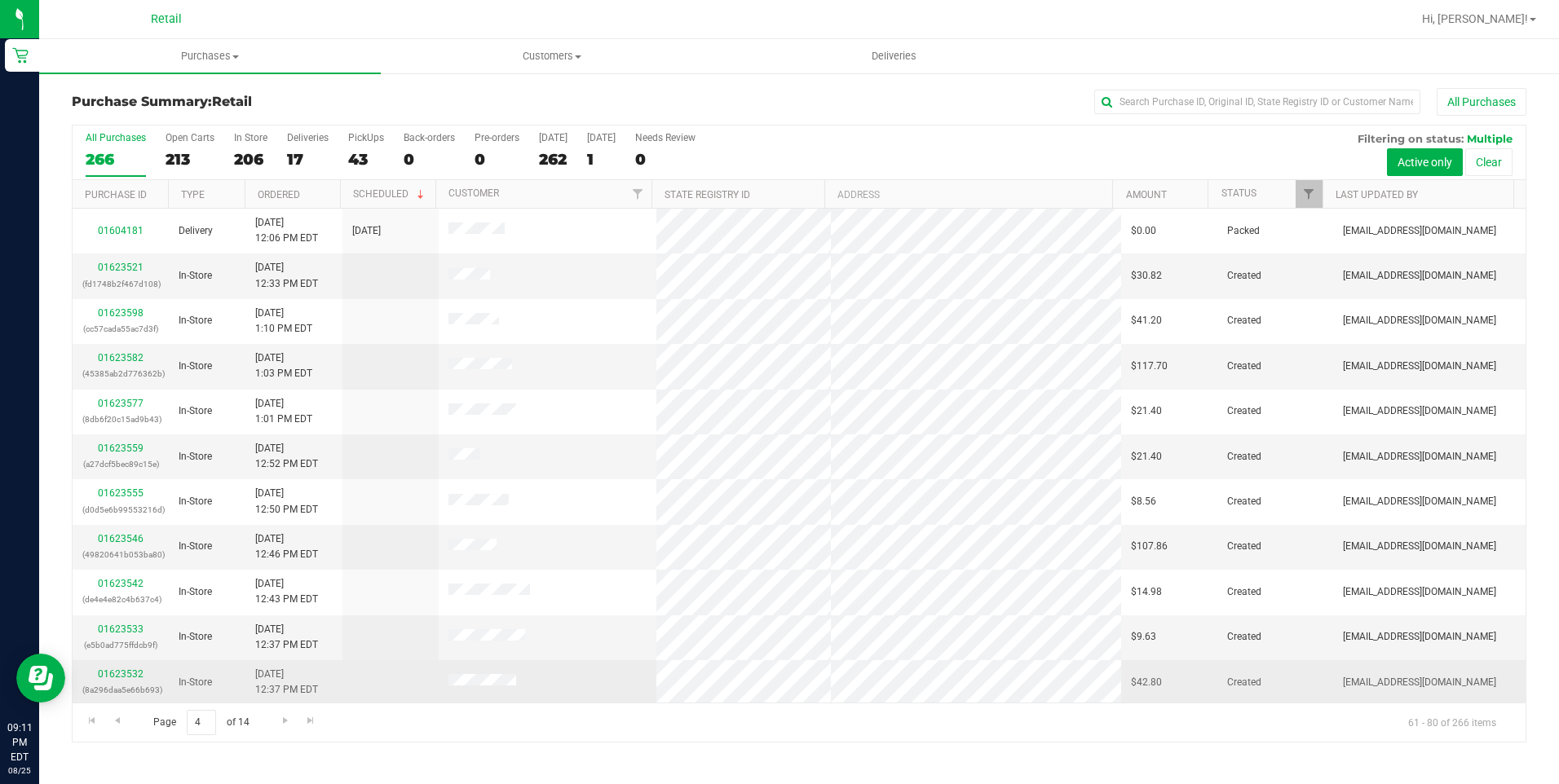
drag, startPoint x: 561, startPoint y: 689, endPoint x: 437, endPoint y: 677, distance: 124.6
click at [439, 677] on td at bounding box center [547, 683] width 217 height 45
click at [122, 674] on link "01623532" at bounding box center [121, 674] width 46 height 11
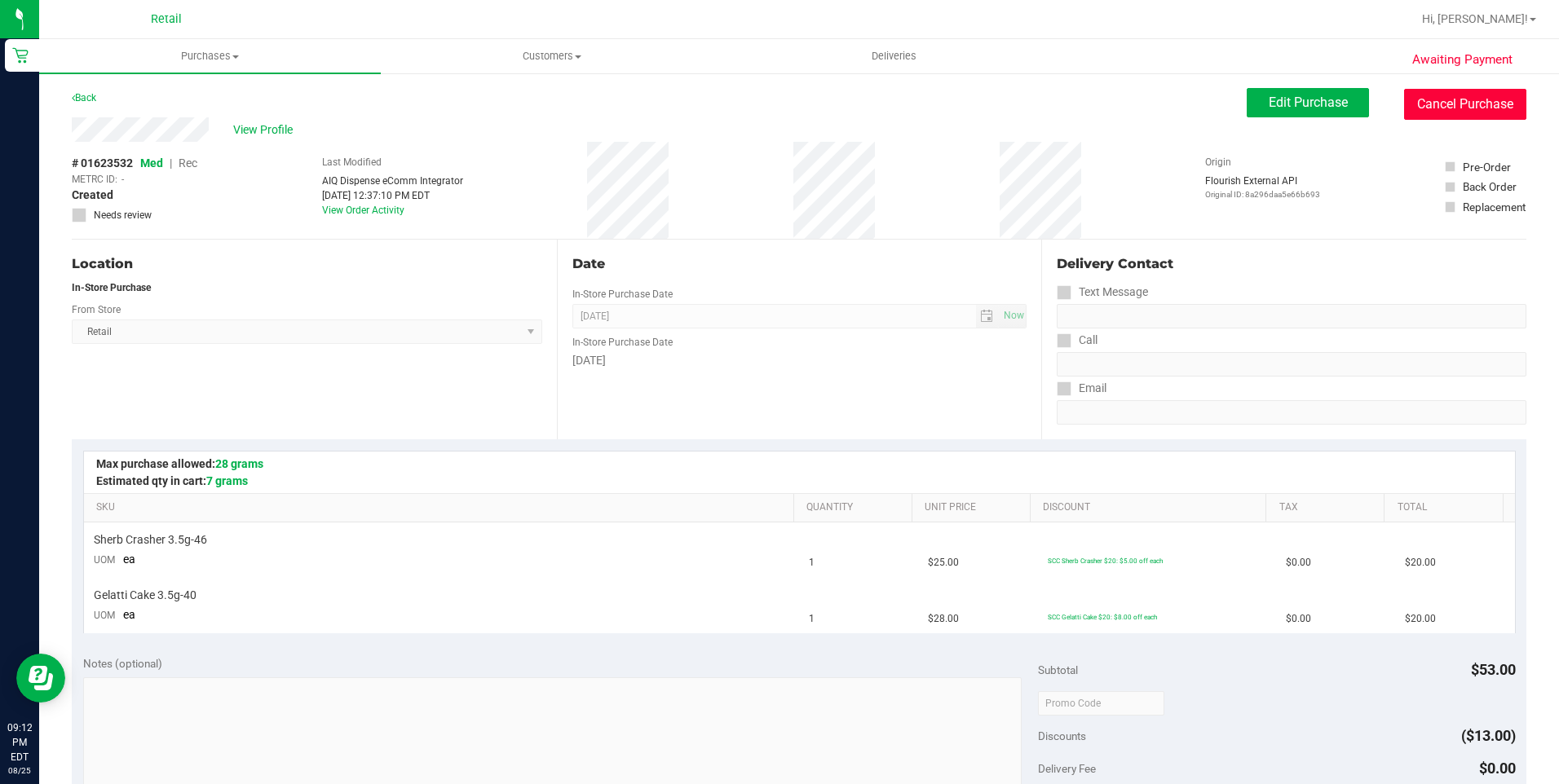
click at [1456, 119] on button "Cancel Purchase" at bounding box center [1465, 104] width 122 height 31
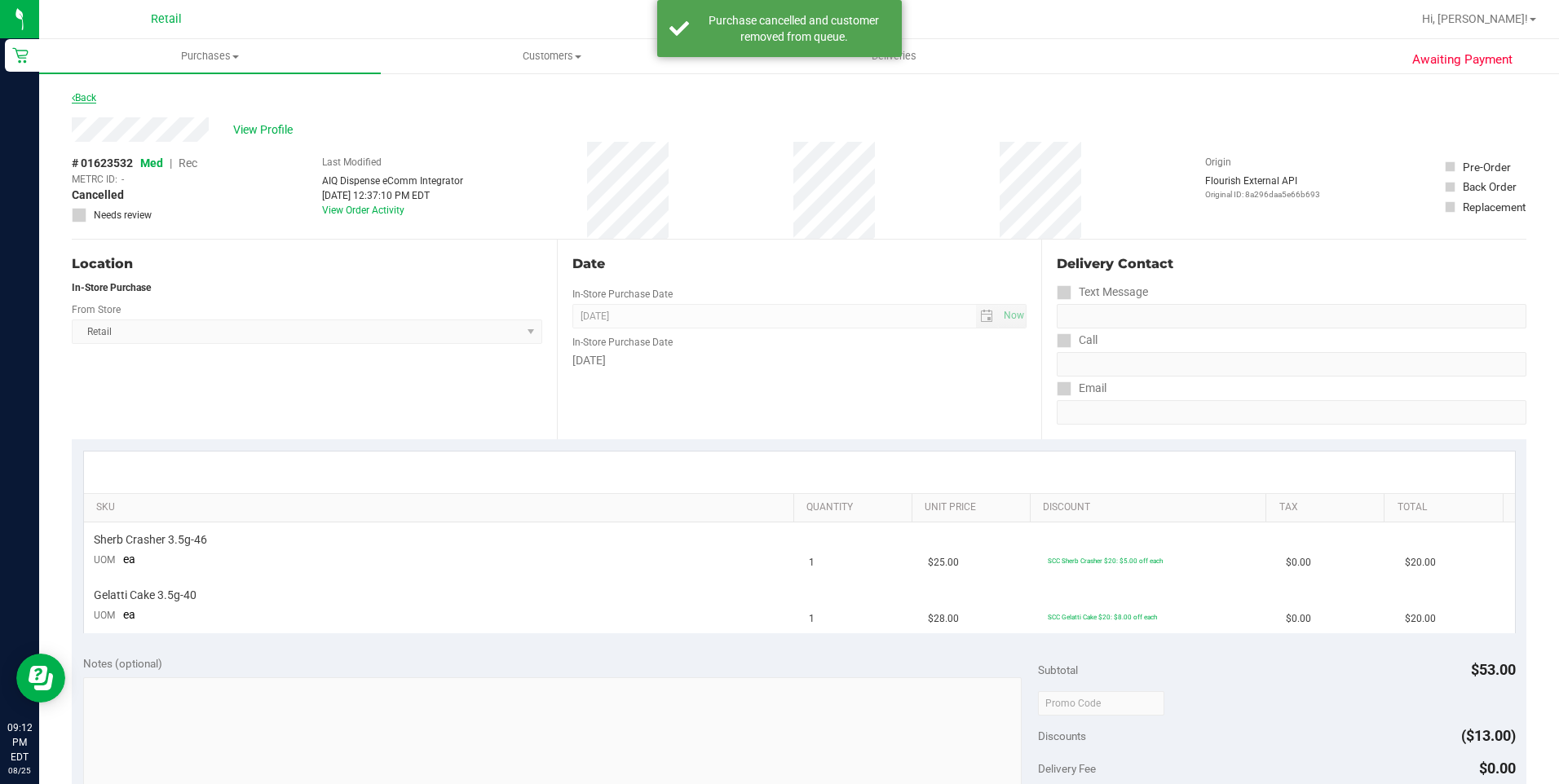
click at [79, 94] on link "Back" at bounding box center [84, 98] width 24 height 11
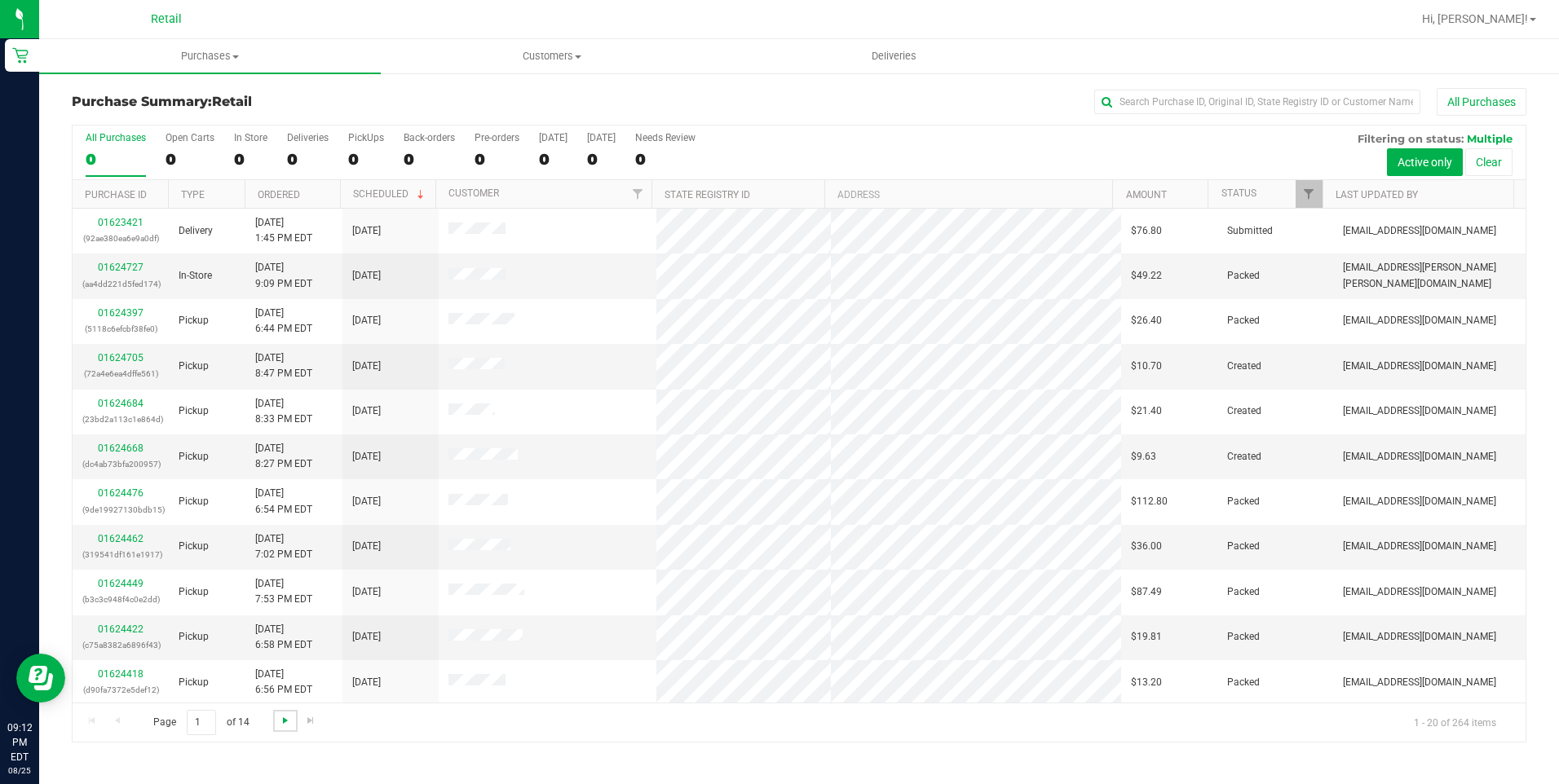
click at [279, 719] on span "Go to the next page" at bounding box center [285, 721] width 13 height 13
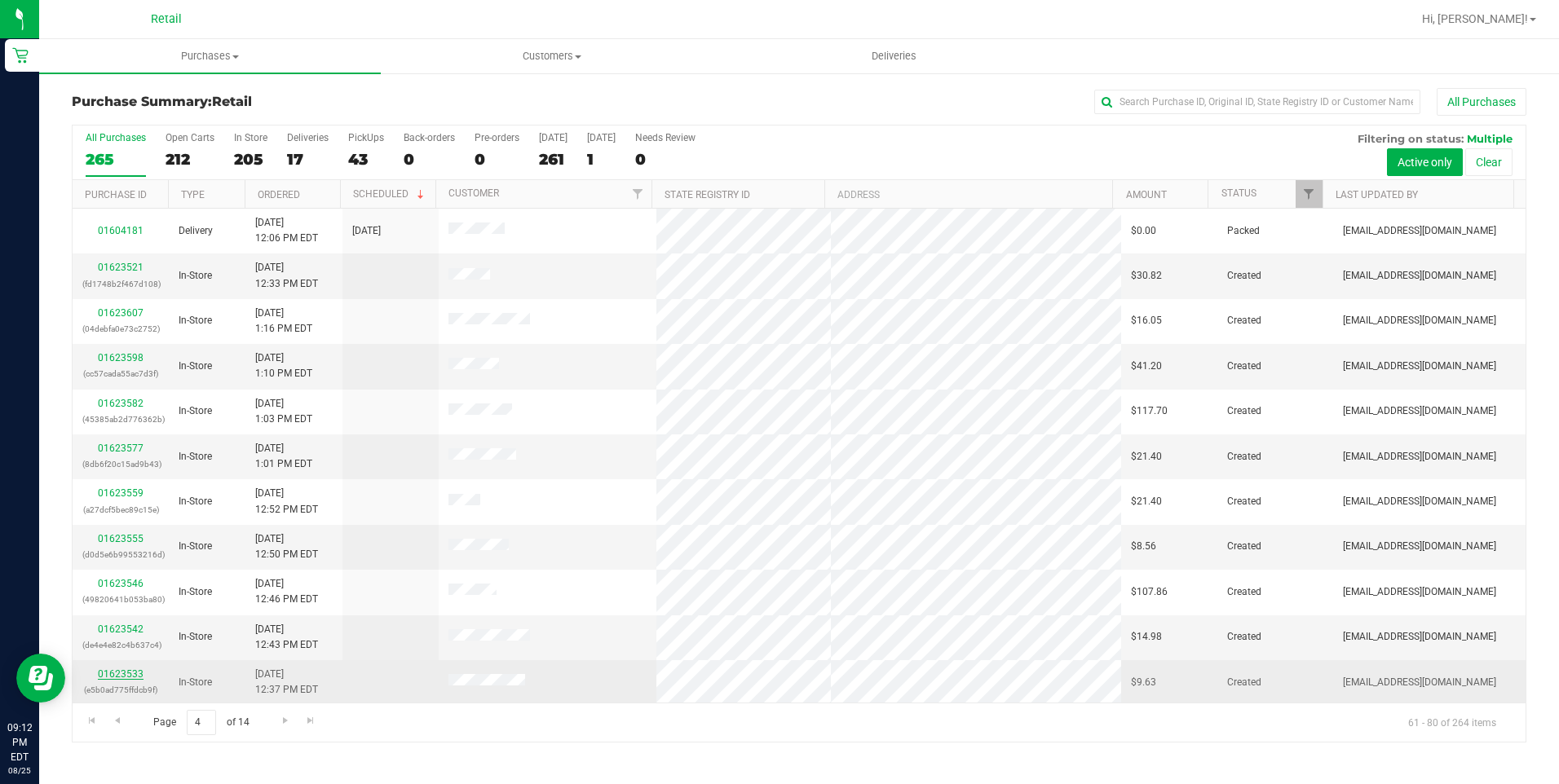
click at [116, 673] on link "01623533" at bounding box center [121, 674] width 46 height 11
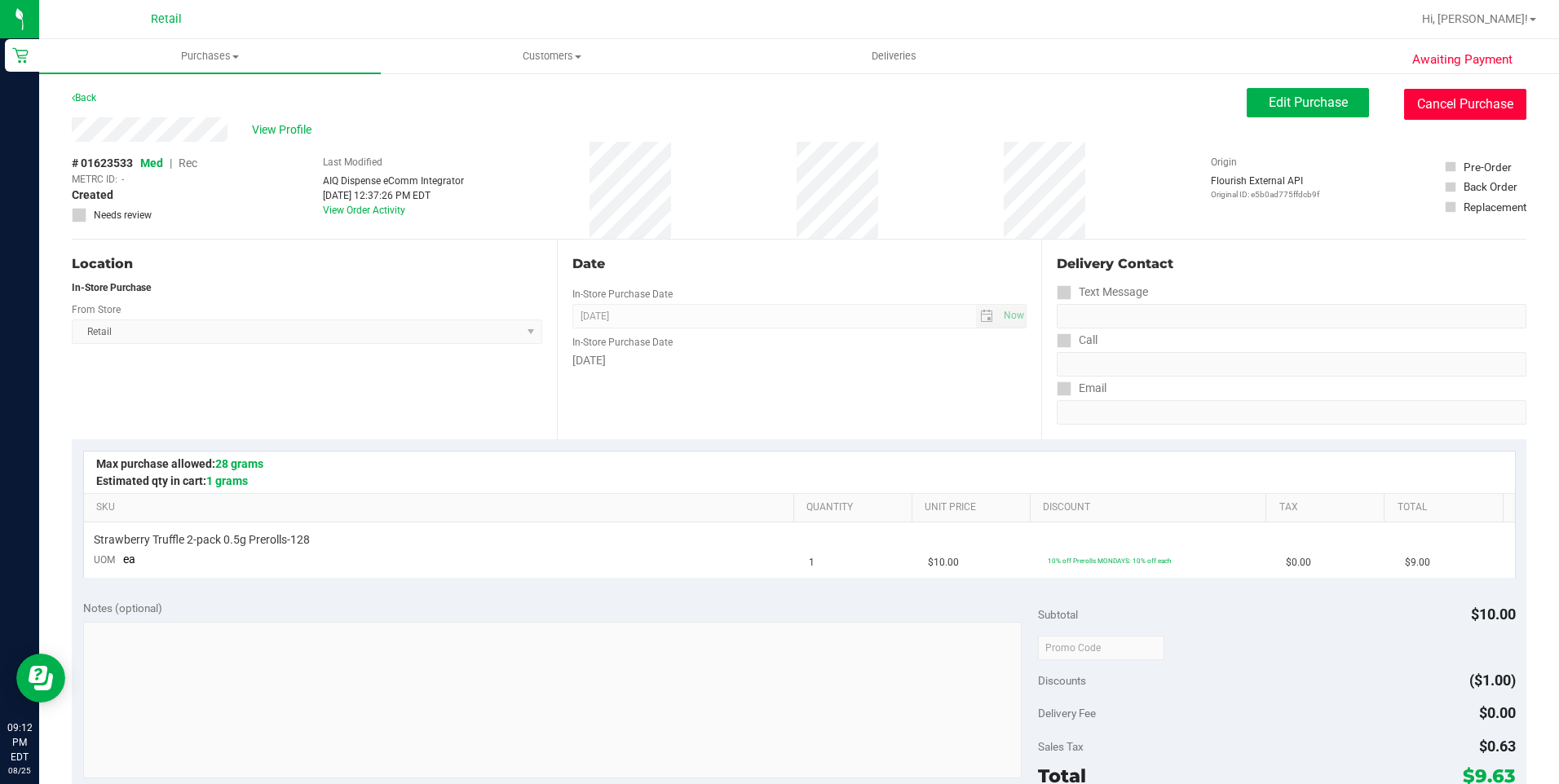
click at [1458, 101] on button "Cancel Purchase" at bounding box center [1465, 104] width 122 height 31
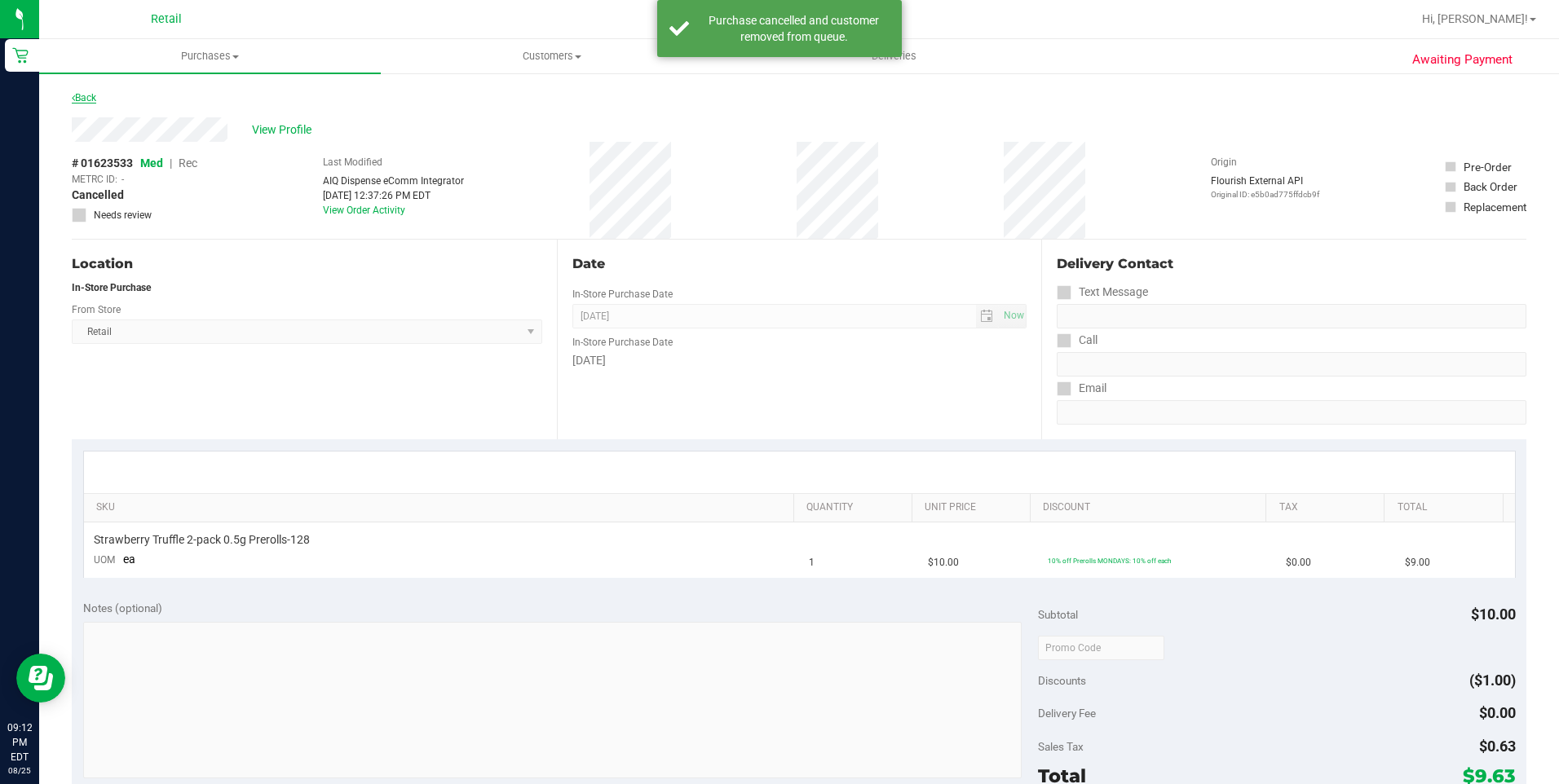
click at [96, 94] on link "Back" at bounding box center [84, 98] width 24 height 11
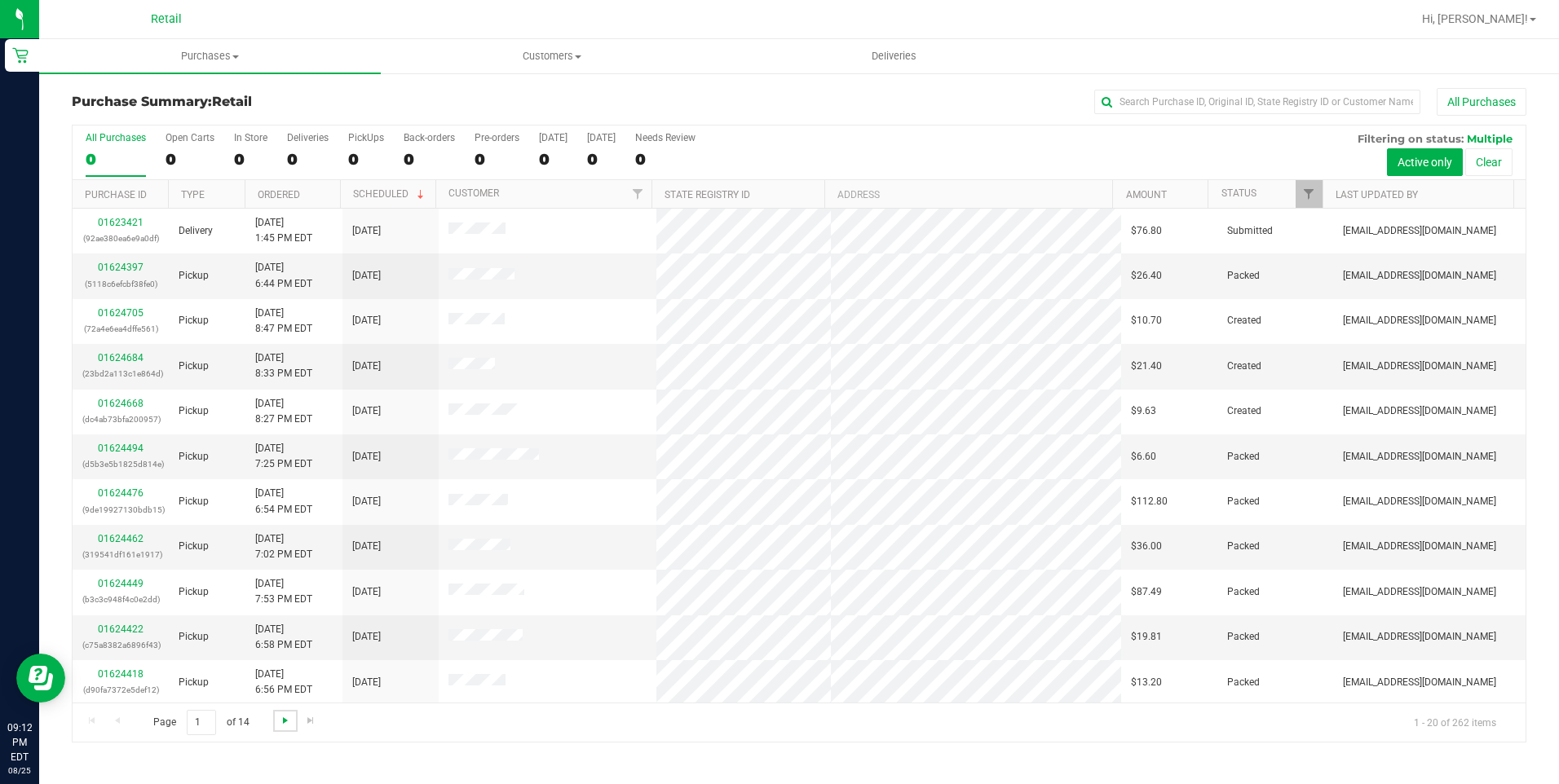
click at [281, 714] on span "Go to the next page" at bounding box center [285, 721] width 13 height 13
click at [282, 715] on span "Go to the next page" at bounding box center [285, 721] width 13 height 13
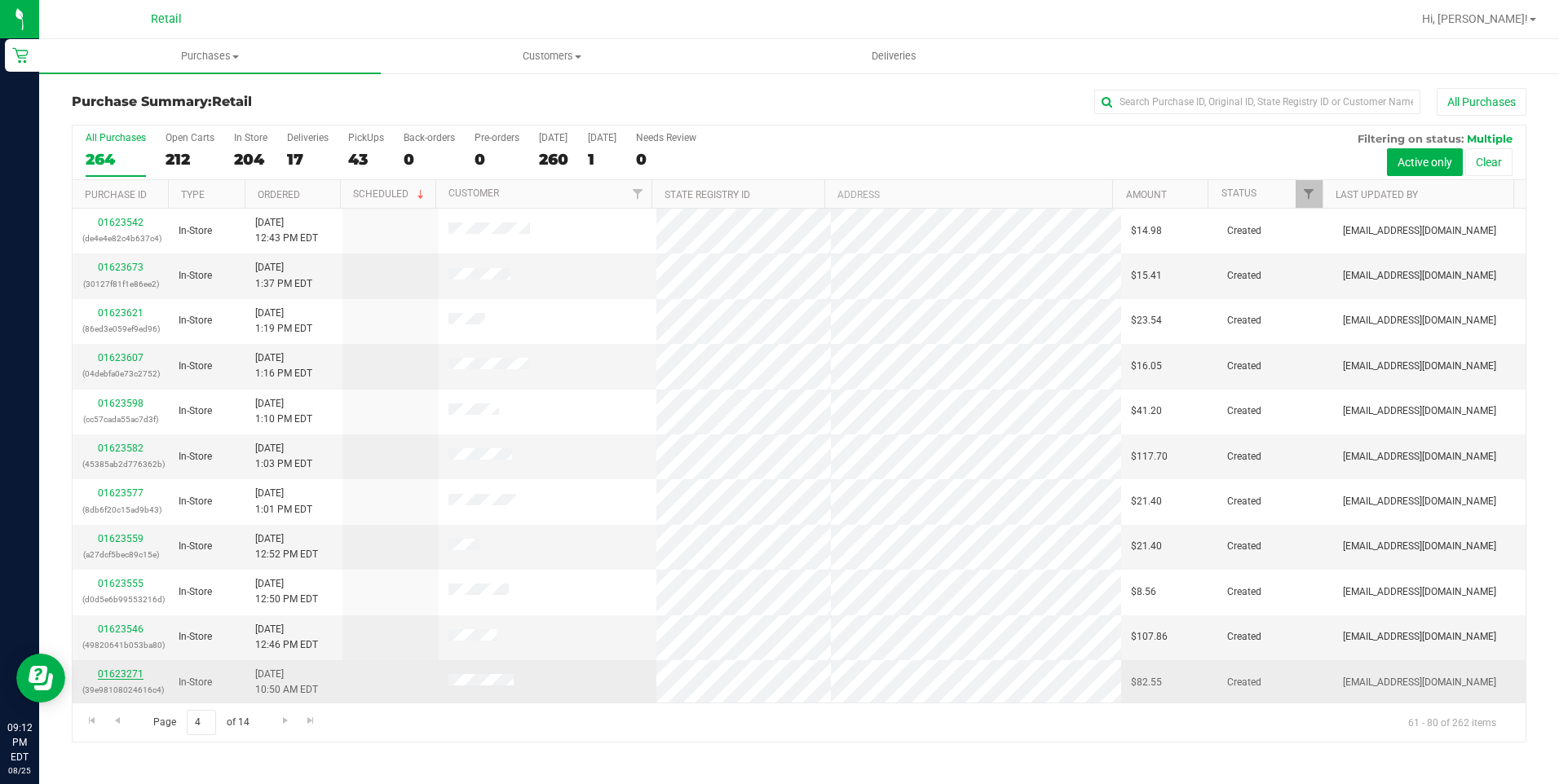
click at [125, 674] on link "01623271" at bounding box center [121, 674] width 46 height 11
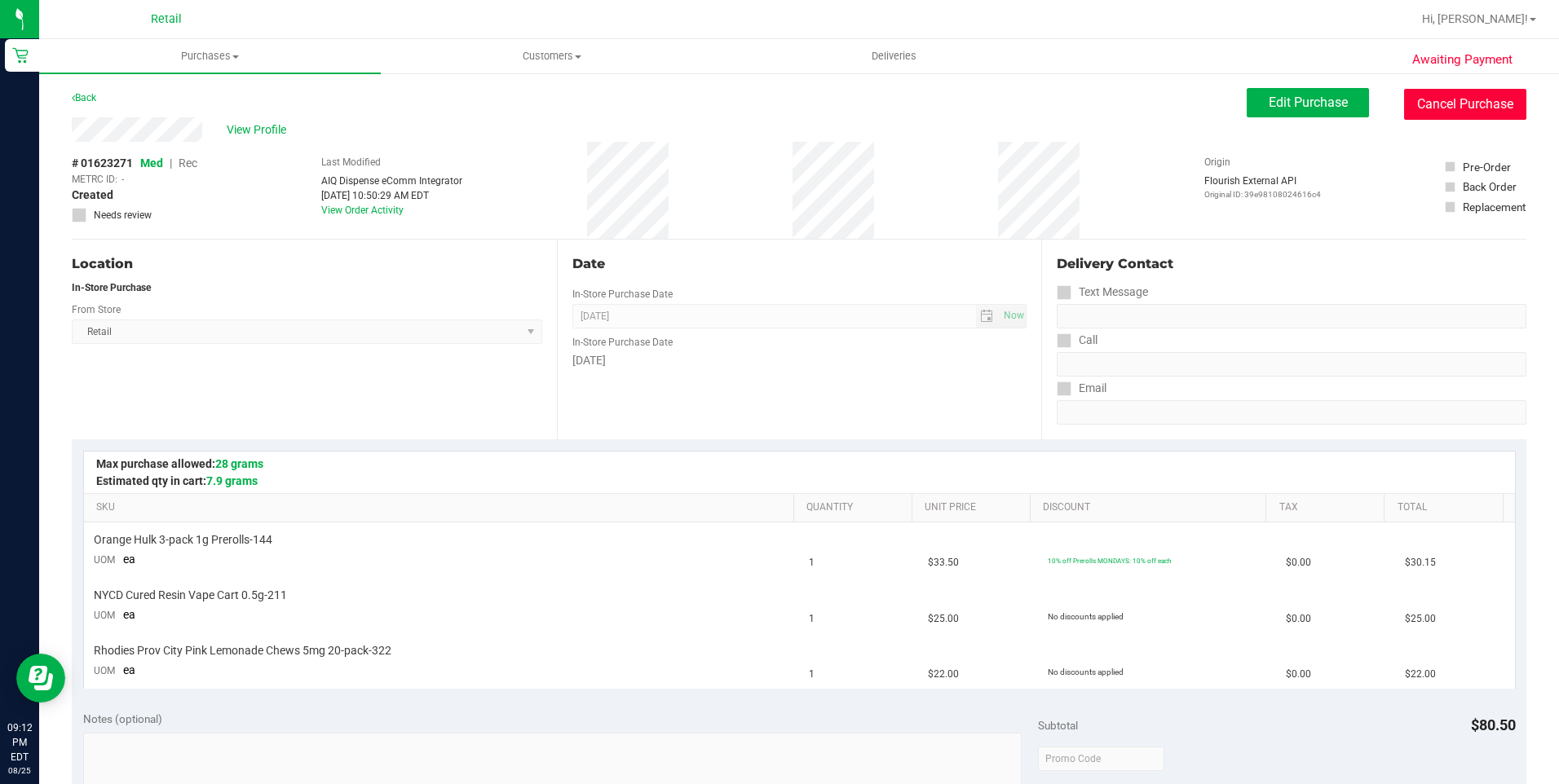
click at [1488, 103] on button "Cancel Purchase" at bounding box center [1465, 104] width 122 height 31
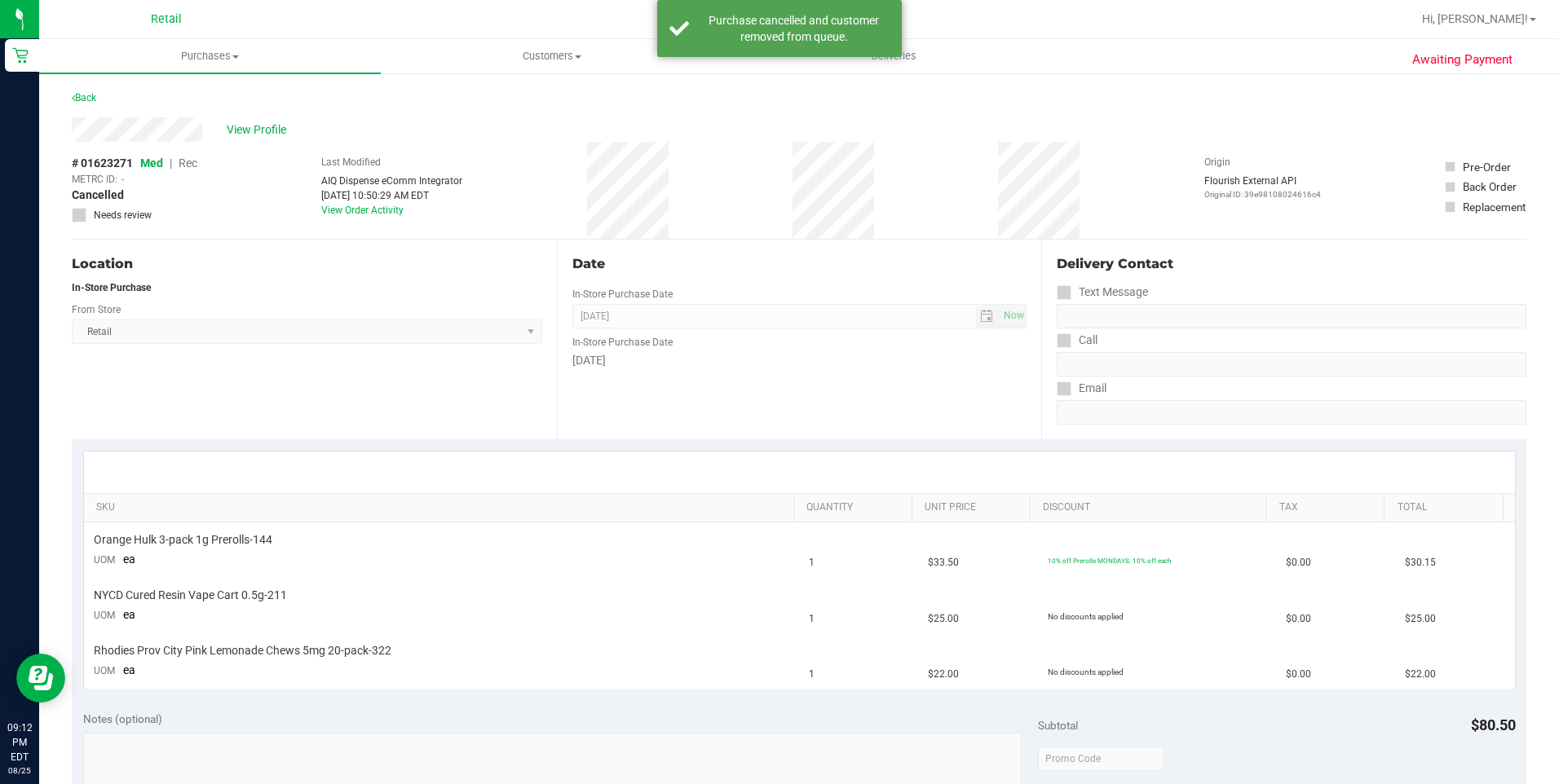
click at [101, 94] on div "Back" at bounding box center [798, 103] width 1455 height 29
click at [84, 88] on div "Back" at bounding box center [84, 98] width 24 height 20
click at [90, 101] on link "Back" at bounding box center [84, 98] width 24 height 11
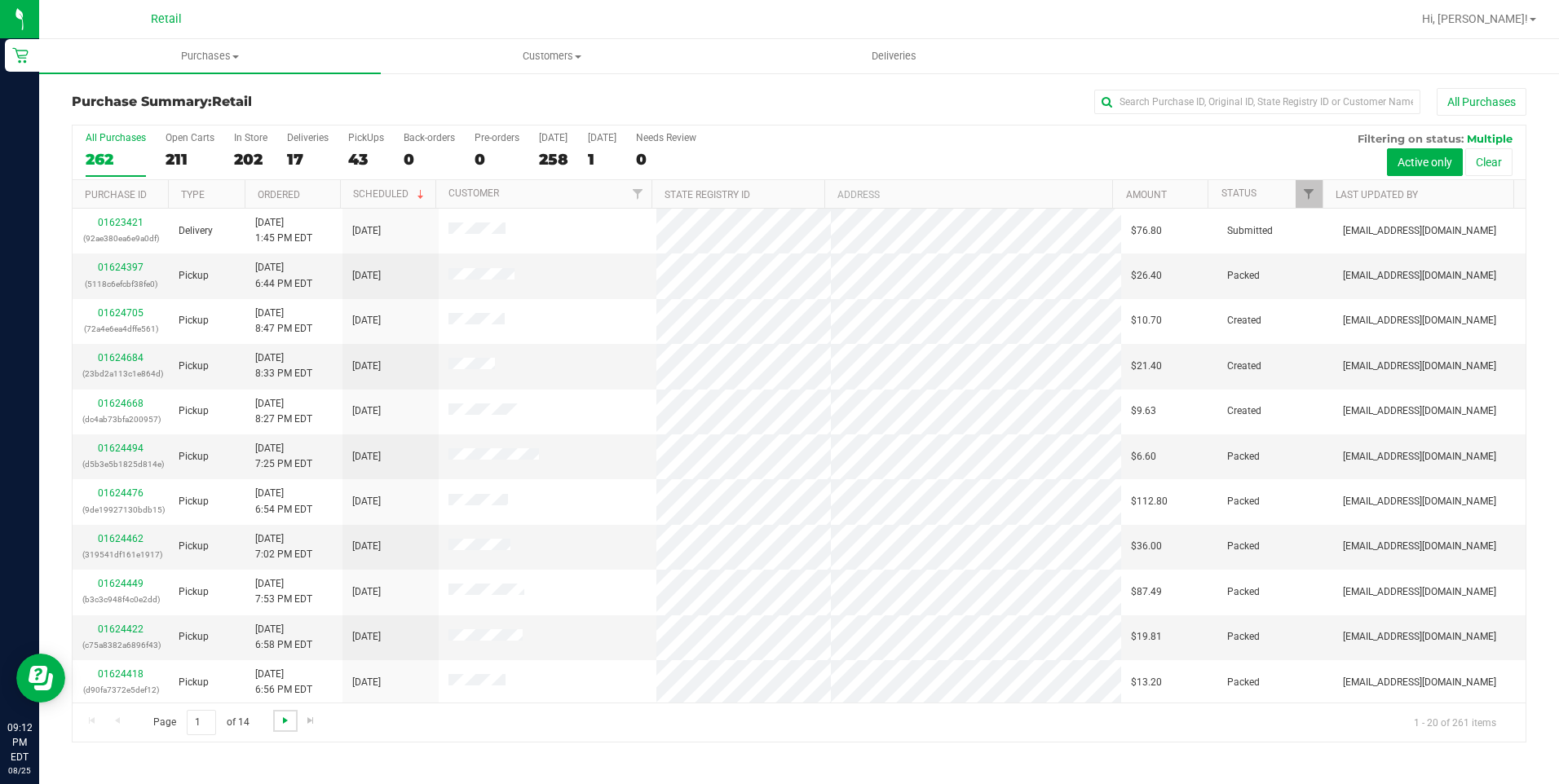
click at [280, 724] on span "Go to the next page" at bounding box center [285, 721] width 13 height 13
click at [281, 724] on span "Go to the next page" at bounding box center [285, 721] width 13 height 13
click at [282, 723] on span "Go to the next page" at bounding box center [285, 721] width 13 height 13
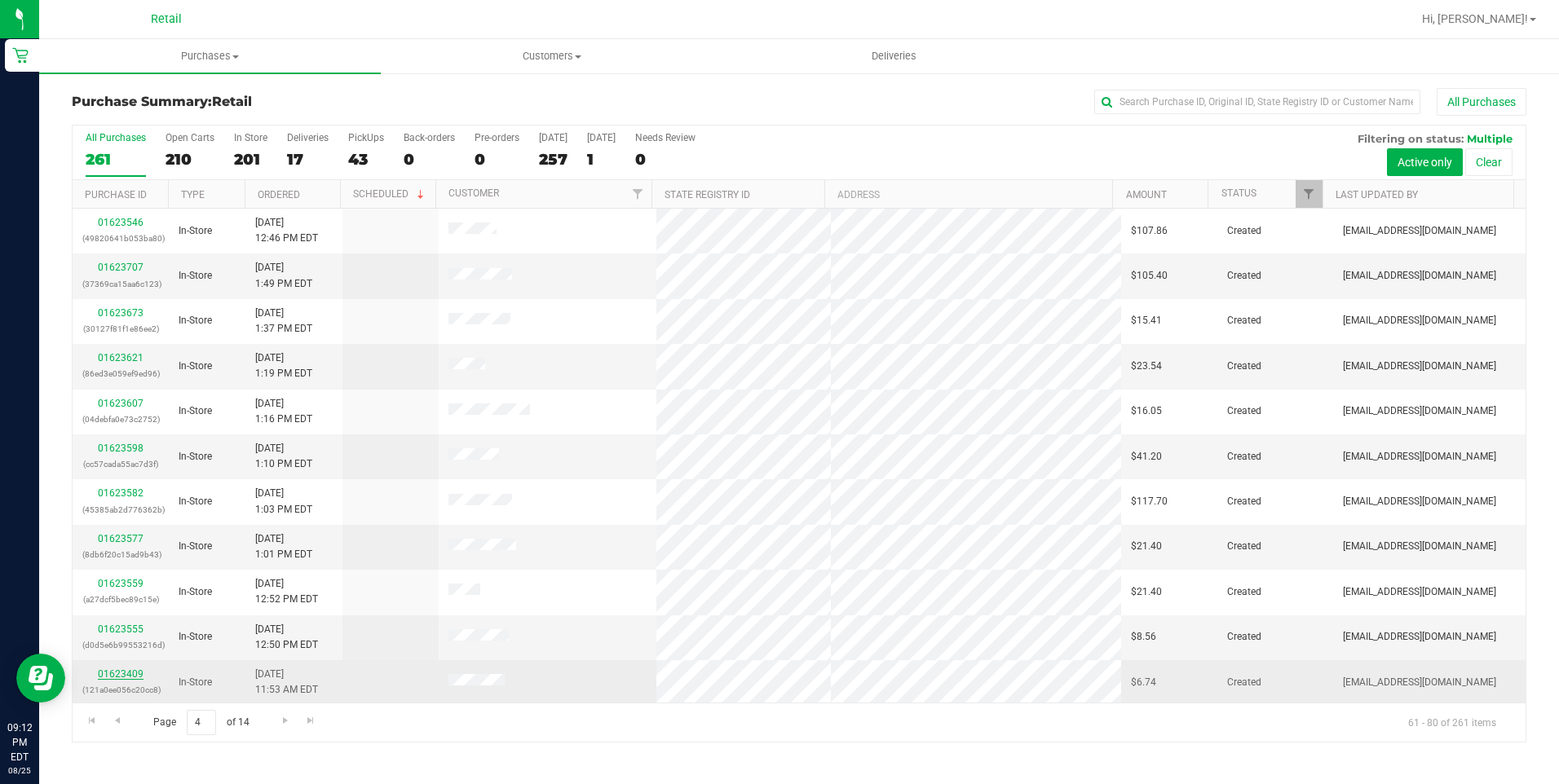
click at [121, 669] on link "01623409" at bounding box center [121, 674] width 46 height 11
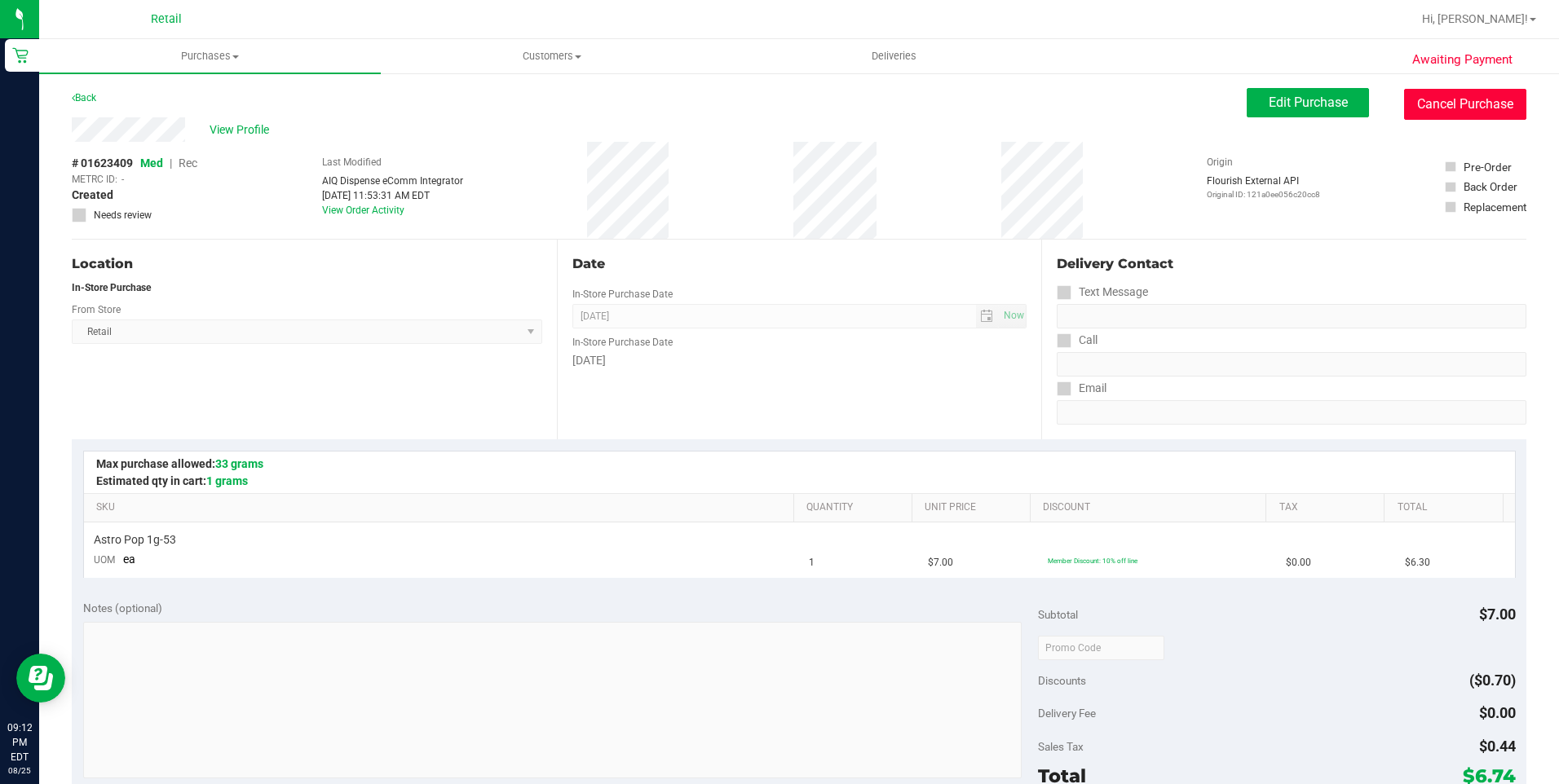
click at [1438, 104] on button "Cancel Purchase" at bounding box center [1465, 104] width 122 height 31
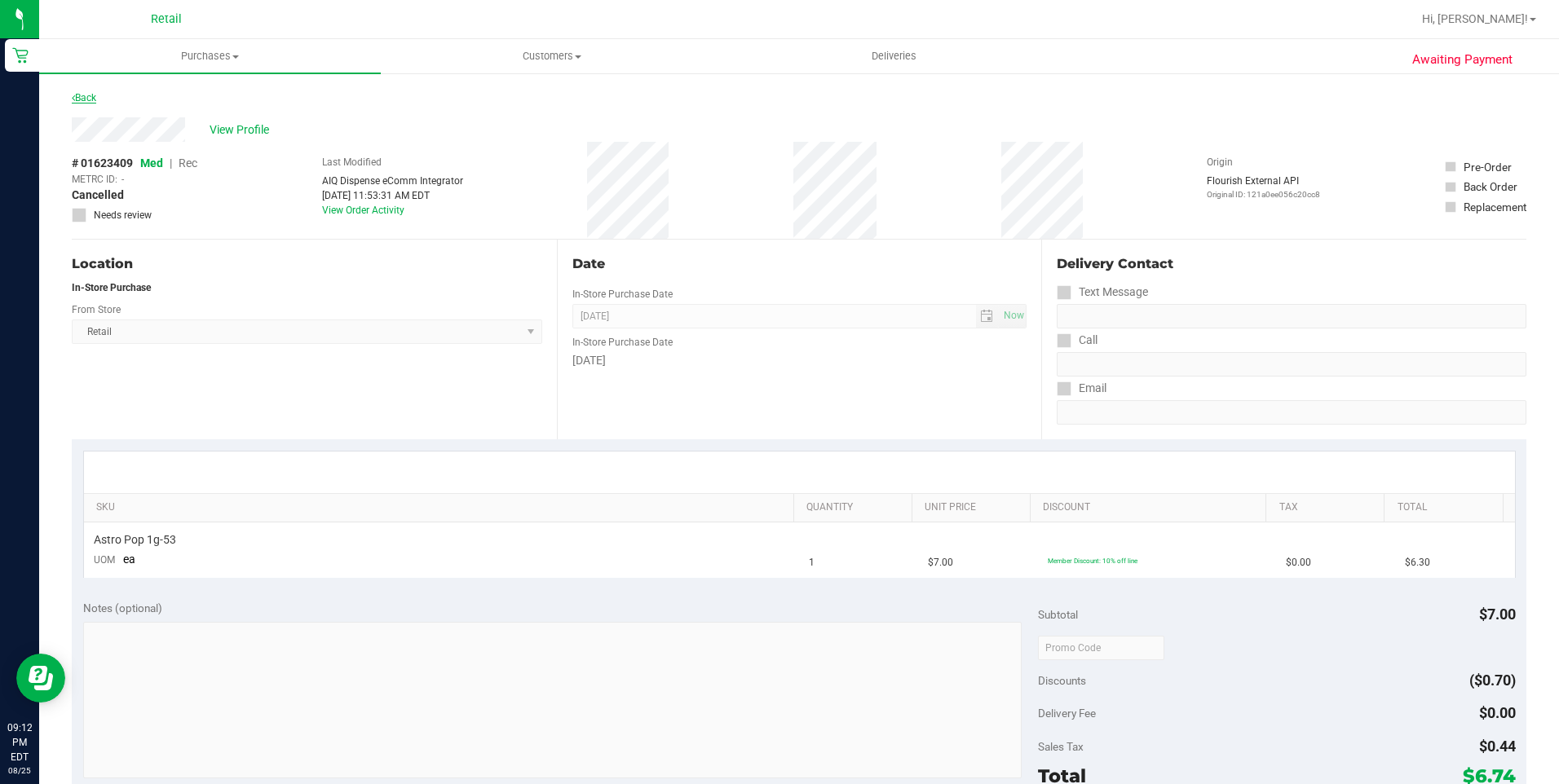
click at [85, 99] on link "Back" at bounding box center [84, 98] width 24 height 11
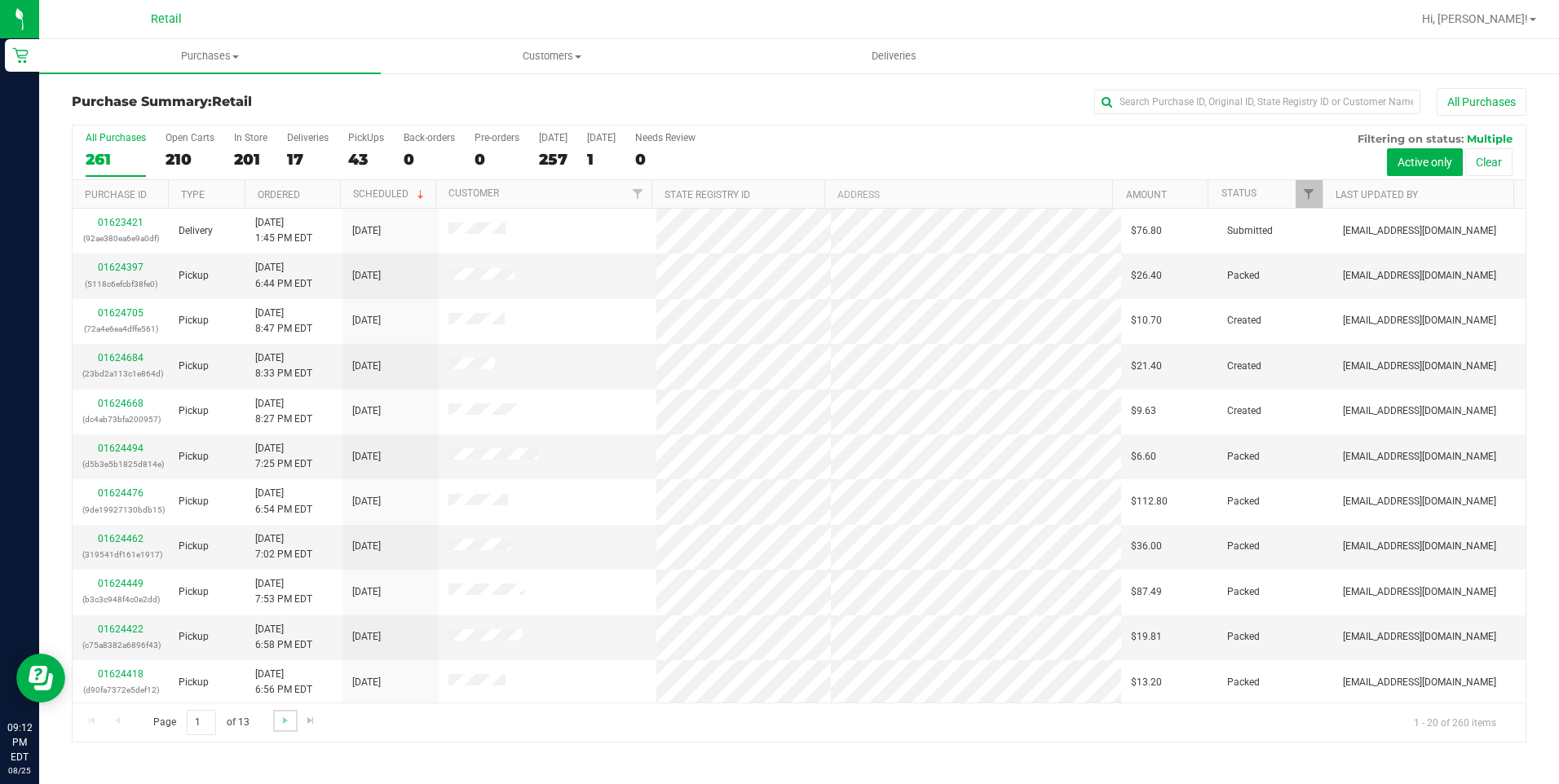
click at [275, 722] on link "Go to the next page" at bounding box center [284, 720] width 24 height 22
click at [281, 722] on span "Go to the next page" at bounding box center [285, 721] width 13 height 13
click at [282, 722] on span "Go to the next page" at bounding box center [285, 721] width 13 height 13
click at [283, 722] on span "Go to the next page" at bounding box center [285, 721] width 13 height 13
click at [117, 728] on link "Go to the previous page" at bounding box center [117, 720] width 24 height 22
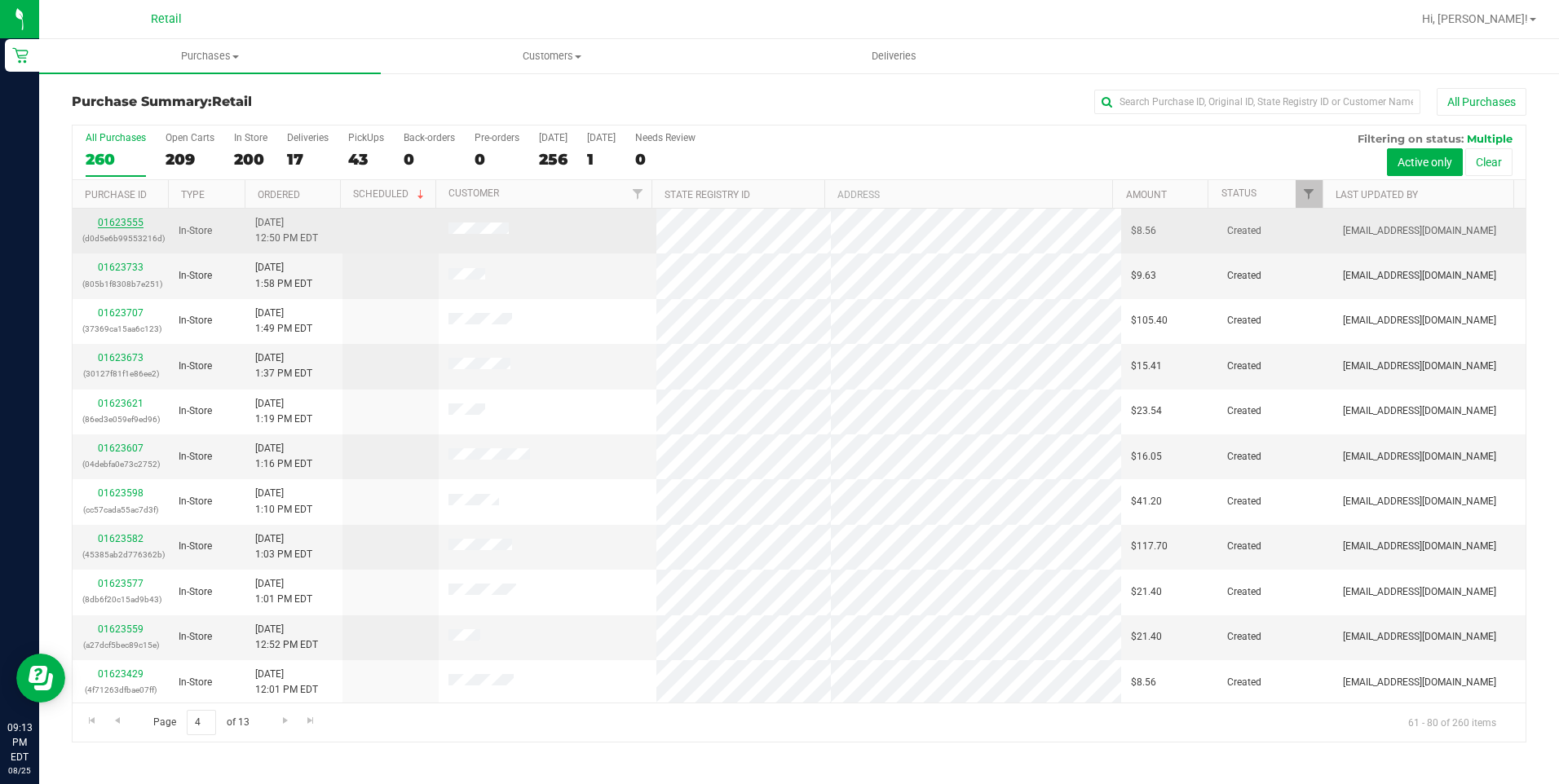
click at [124, 222] on link "01623555" at bounding box center [121, 222] width 46 height 11
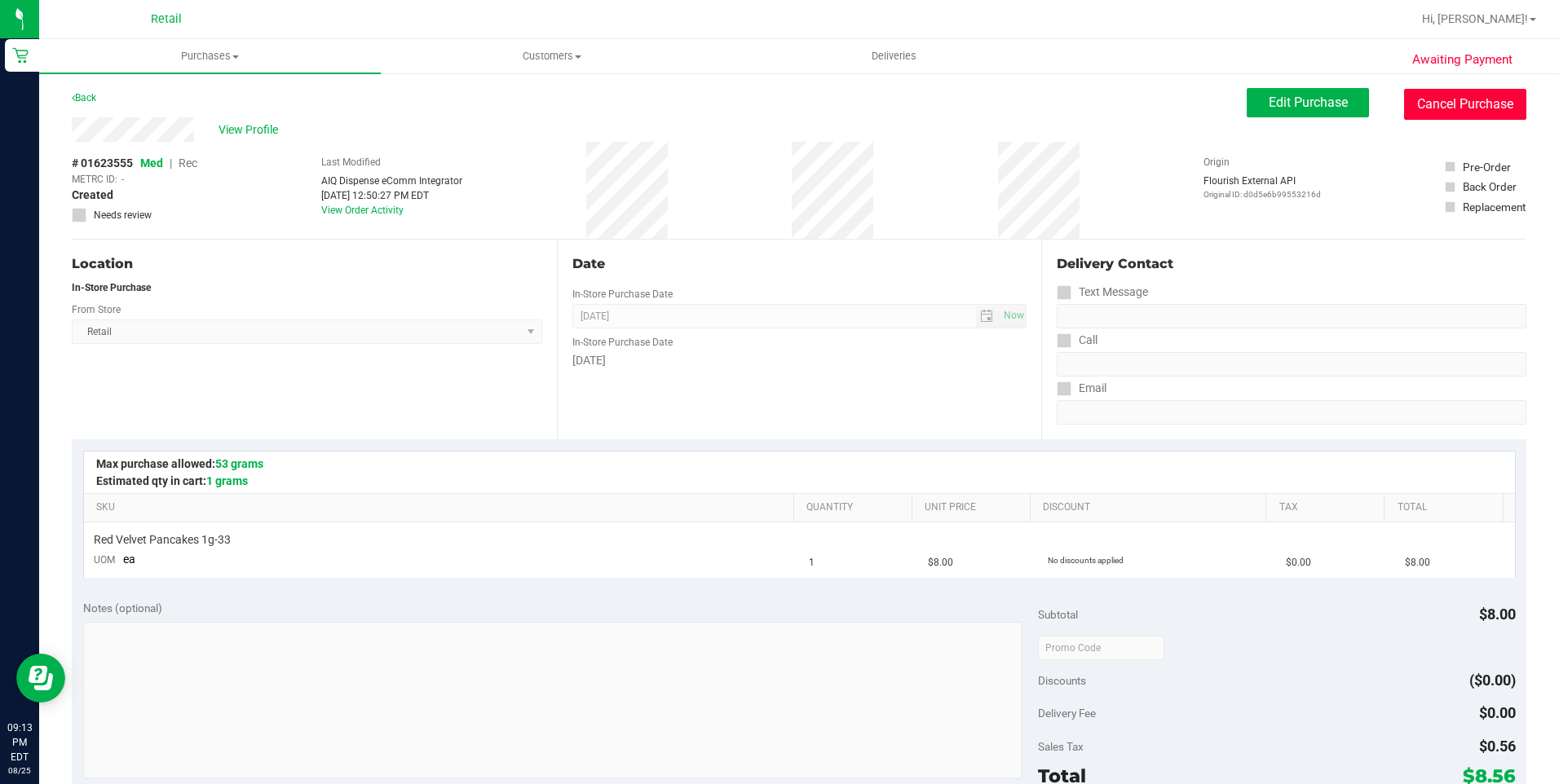
click at [1472, 114] on button "Cancel Purchase" at bounding box center [1465, 104] width 122 height 31
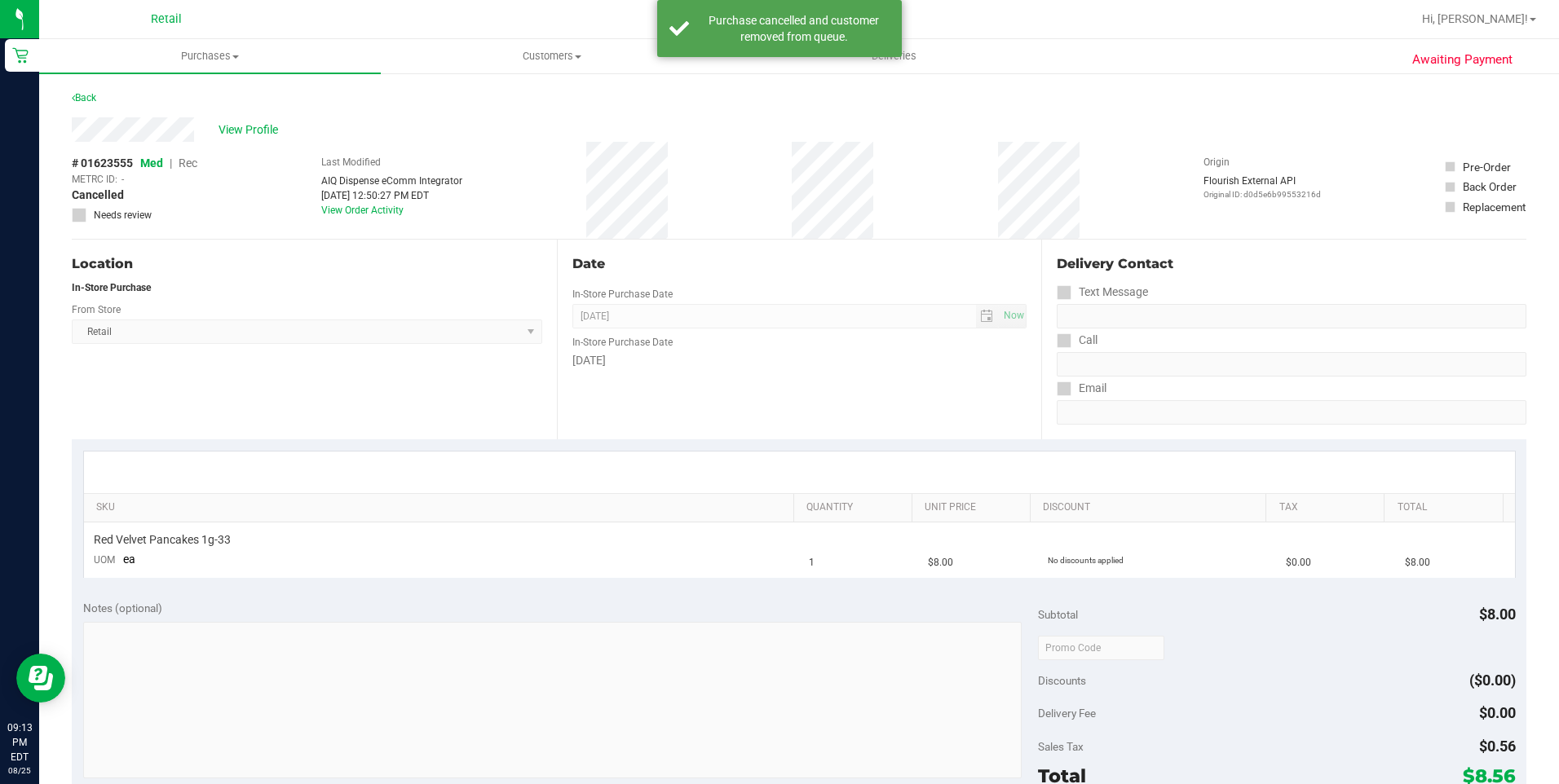
click at [94, 104] on div "Back" at bounding box center [84, 98] width 24 height 20
click at [92, 99] on link "Back" at bounding box center [84, 98] width 24 height 11
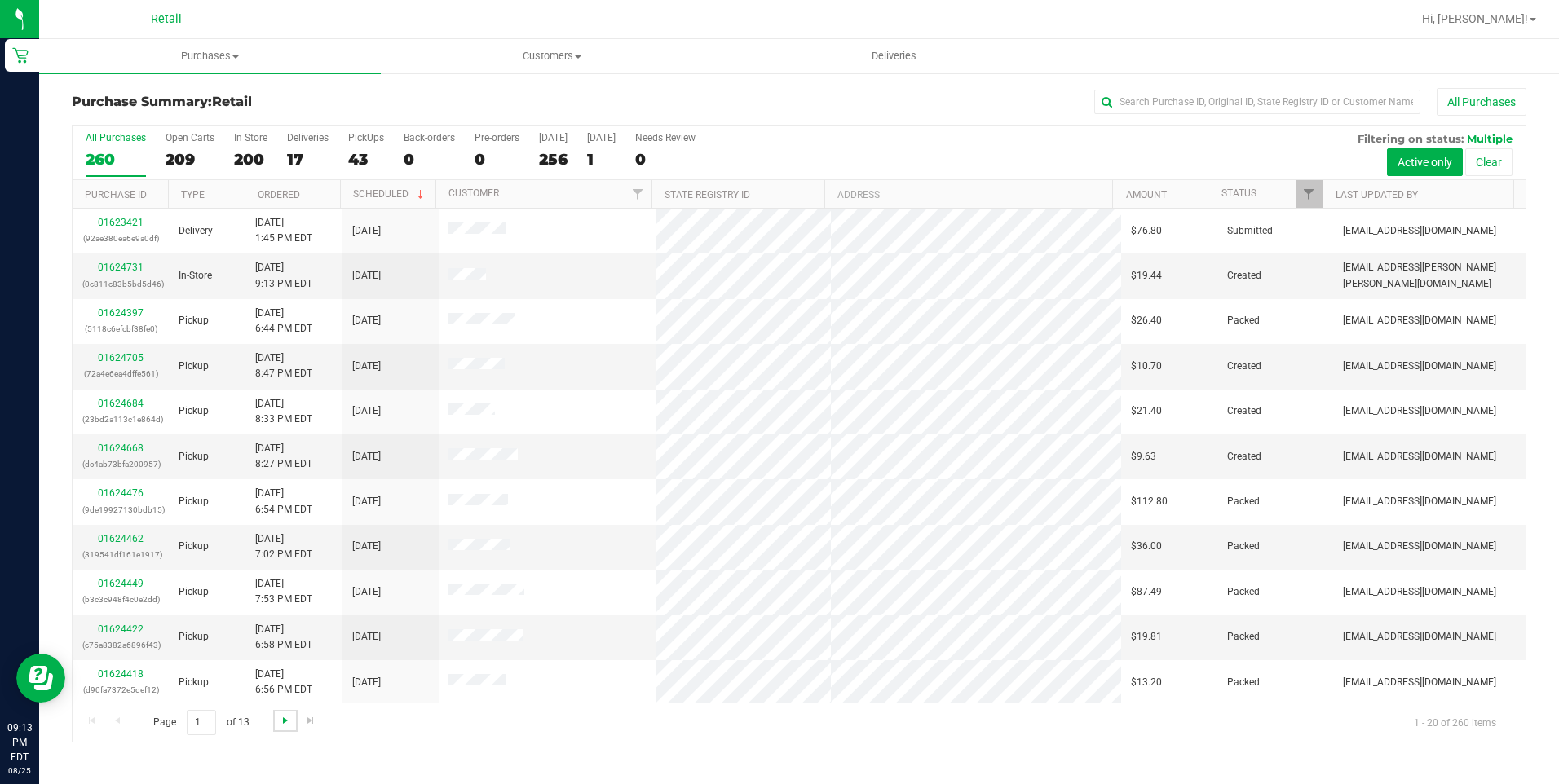
click at [279, 727] on span "Go to the next page" at bounding box center [285, 721] width 13 height 13
click at [279, 726] on span "Go to the next page" at bounding box center [285, 721] width 13 height 13
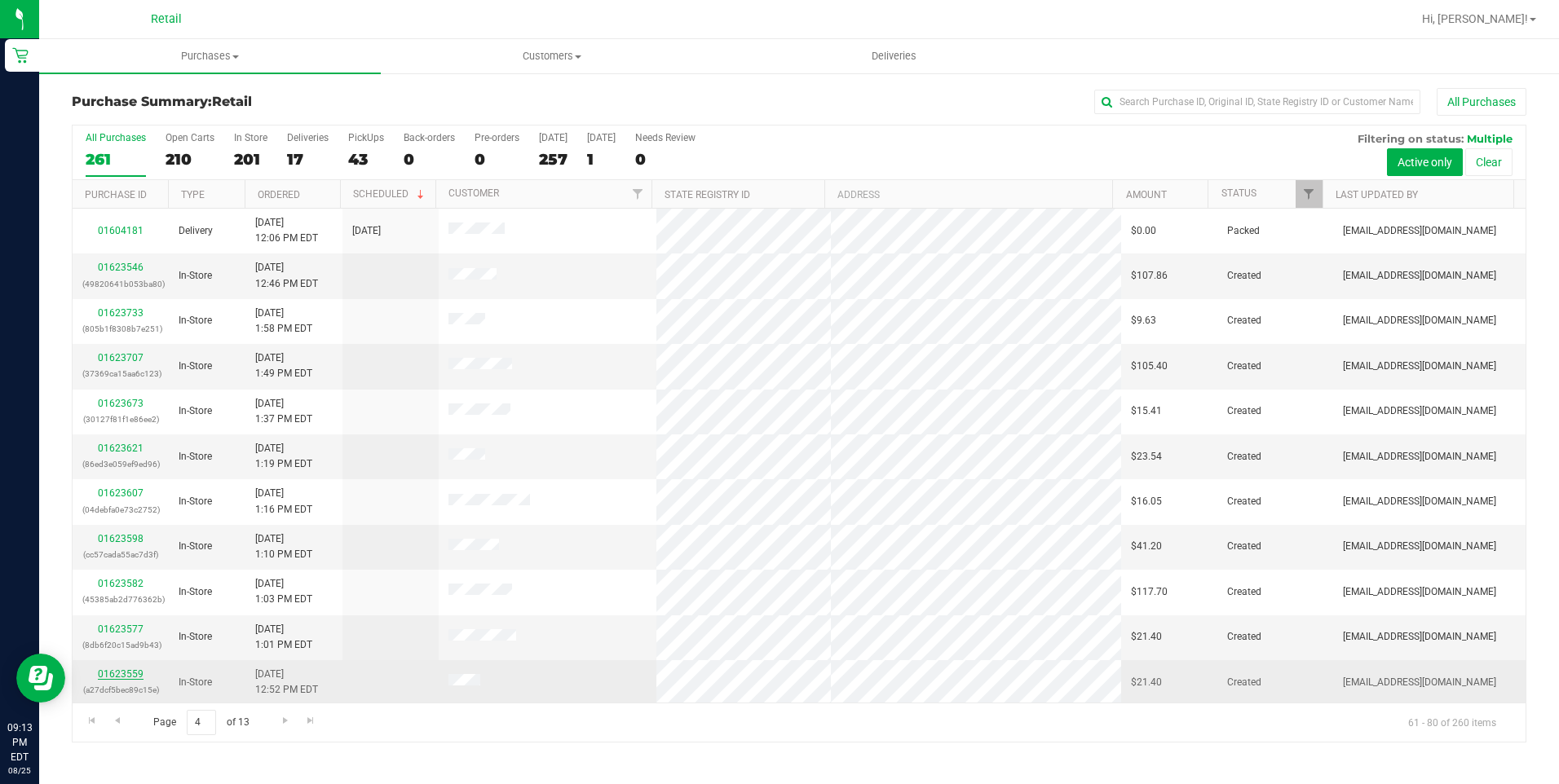
click at [118, 677] on link "01623559" at bounding box center [121, 674] width 46 height 11
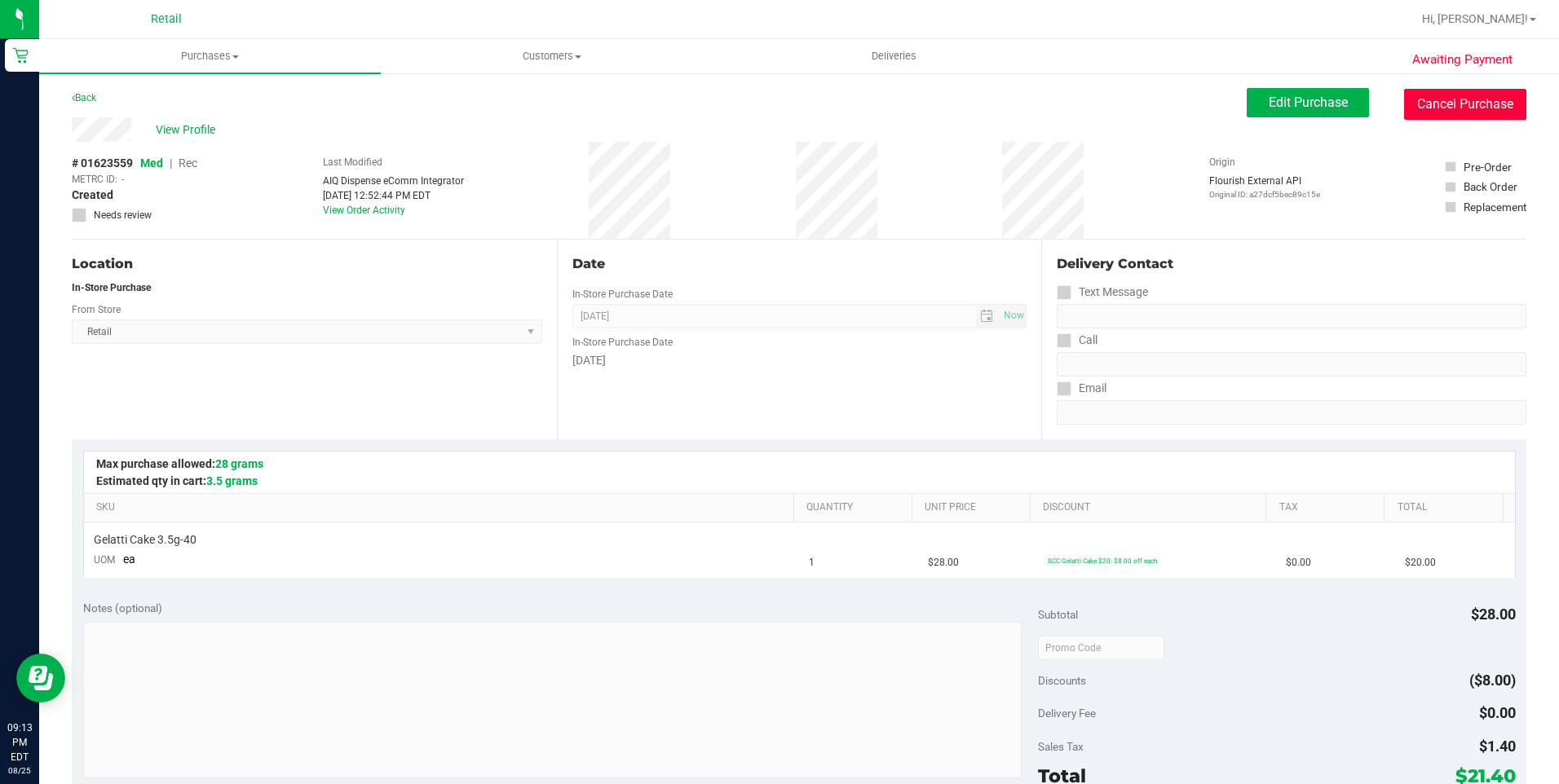
drag, startPoint x: 1473, startPoint y: 99, endPoint x: 853, endPoint y: 97, distance: 620.0
click at [1473, 99] on button "Cancel Purchase" at bounding box center [1465, 104] width 122 height 31
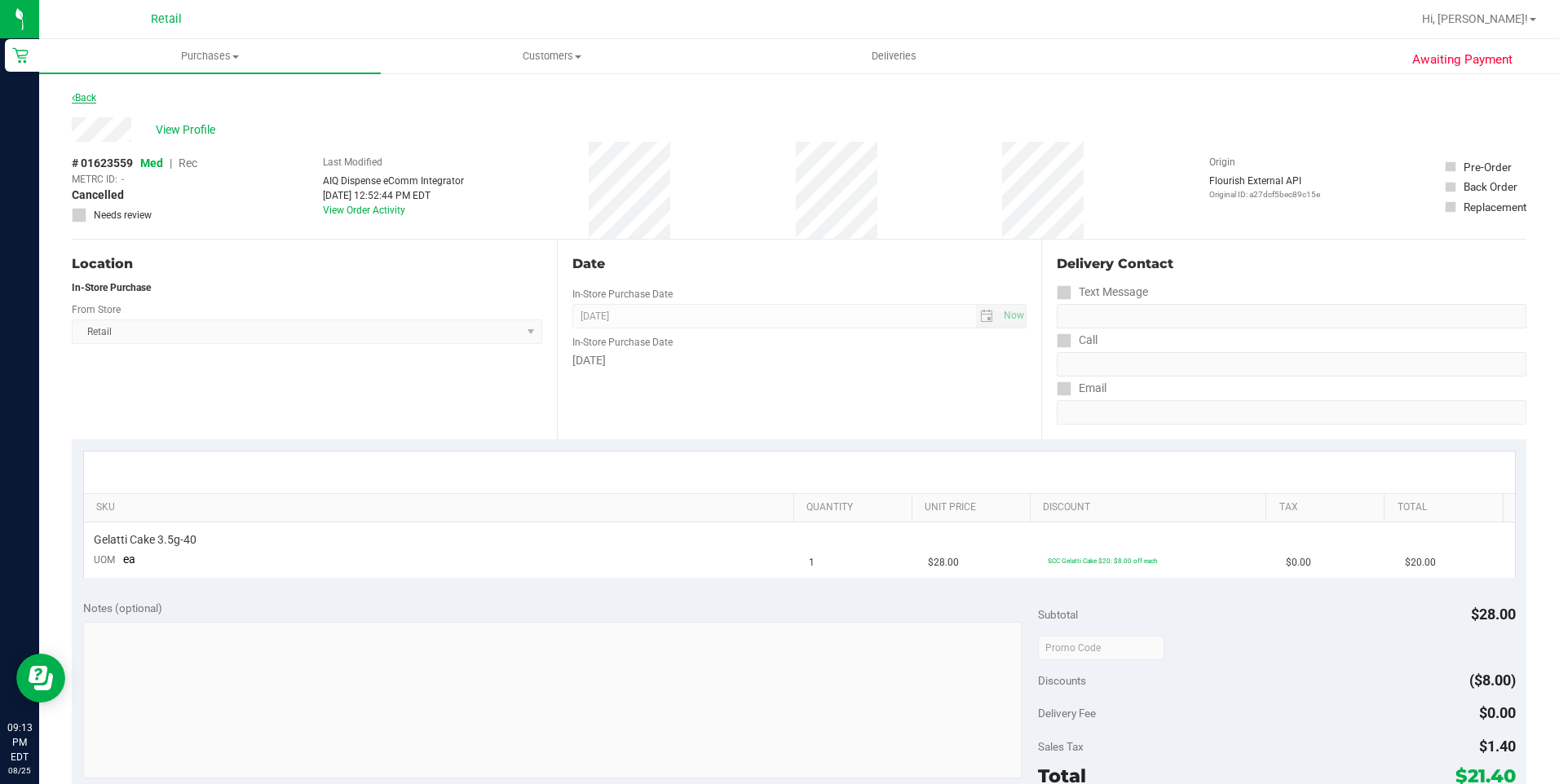
click at [88, 99] on link "Back" at bounding box center [84, 98] width 24 height 11
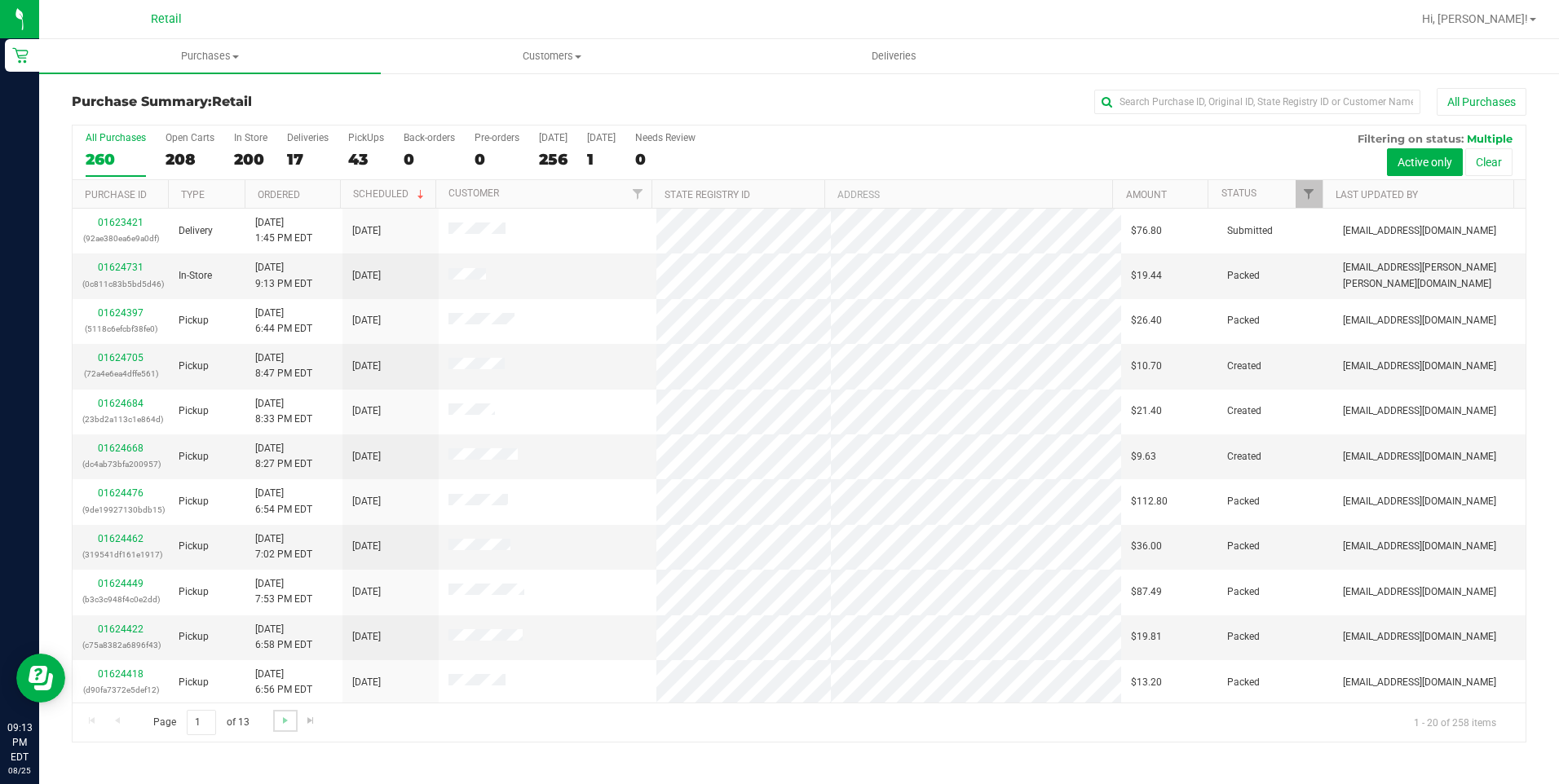
click at [289, 731] on link "Go to the next page" at bounding box center [284, 720] width 24 height 22
click at [283, 726] on span "Go to the next page" at bounding box center [285, 721] width 13 height 13
click at [283, 723] on span "Go to the next page" at bounding box center [285, 721] width 13 height 13
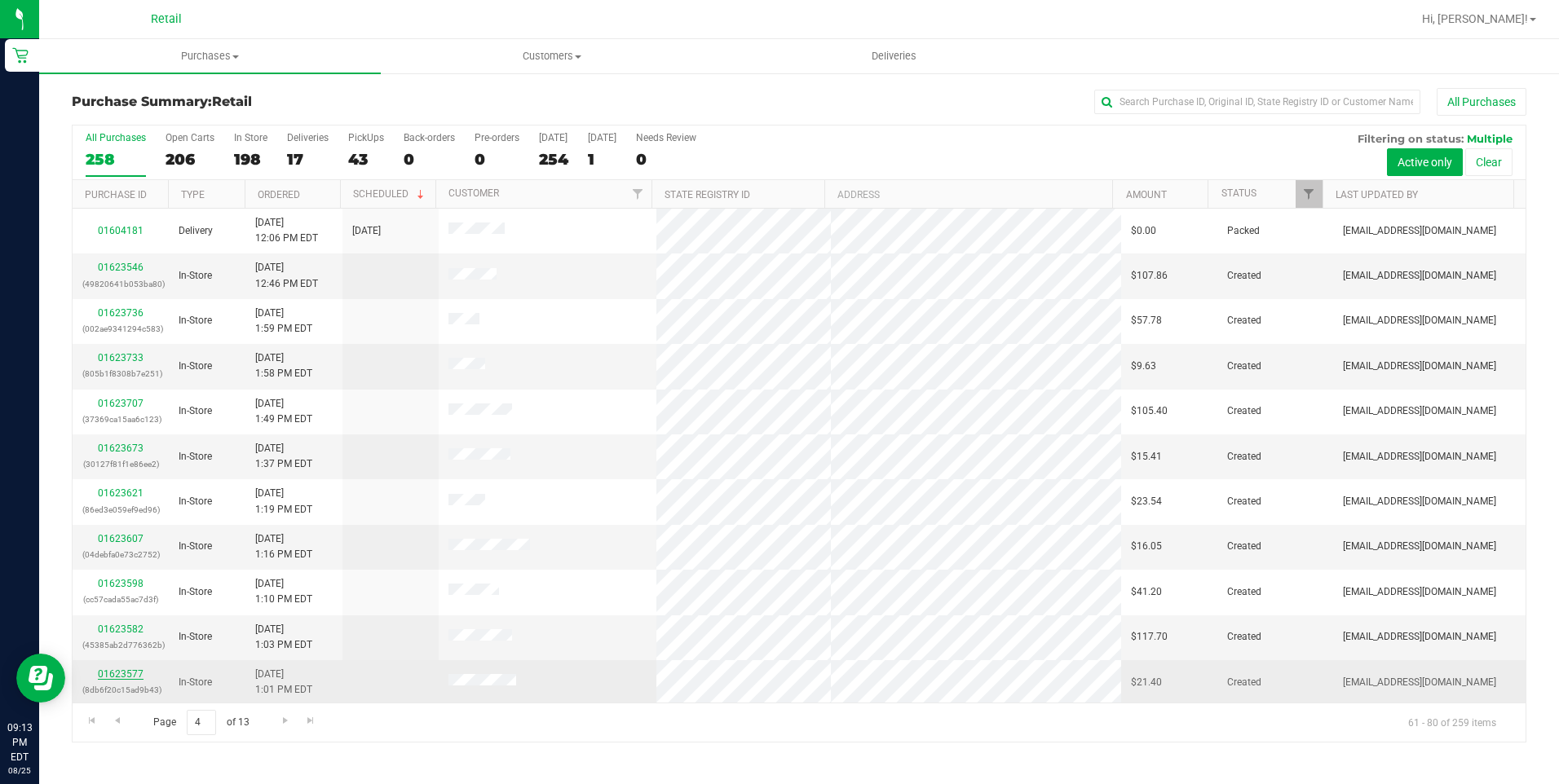
click at [134, 669] on link "01623577" at bounding box center [121, 674] width 46 height 11
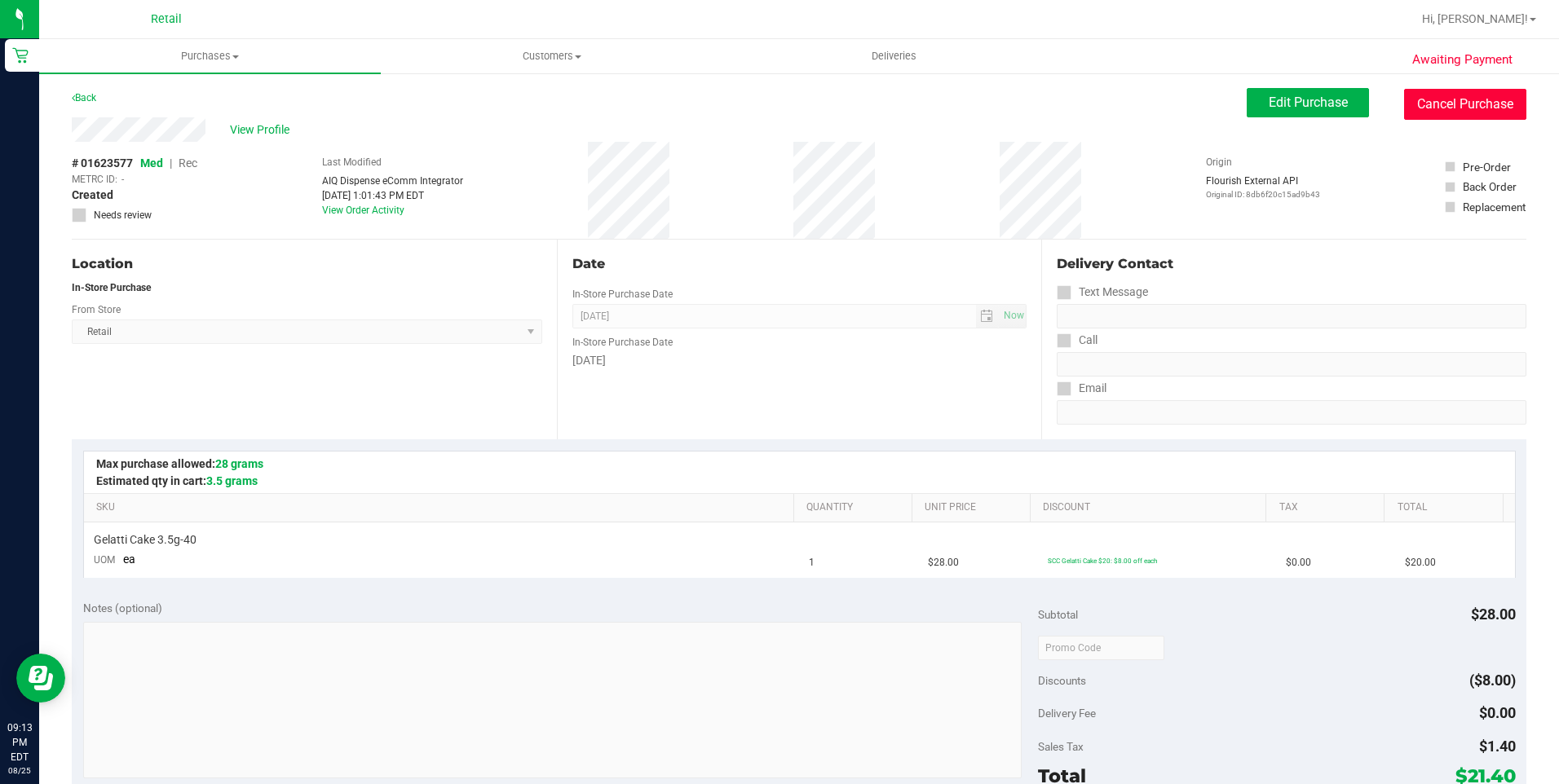
click at [1454, 102] on button "Cancel Purchase" at bounding box center [1465, 104] width 122 height 31
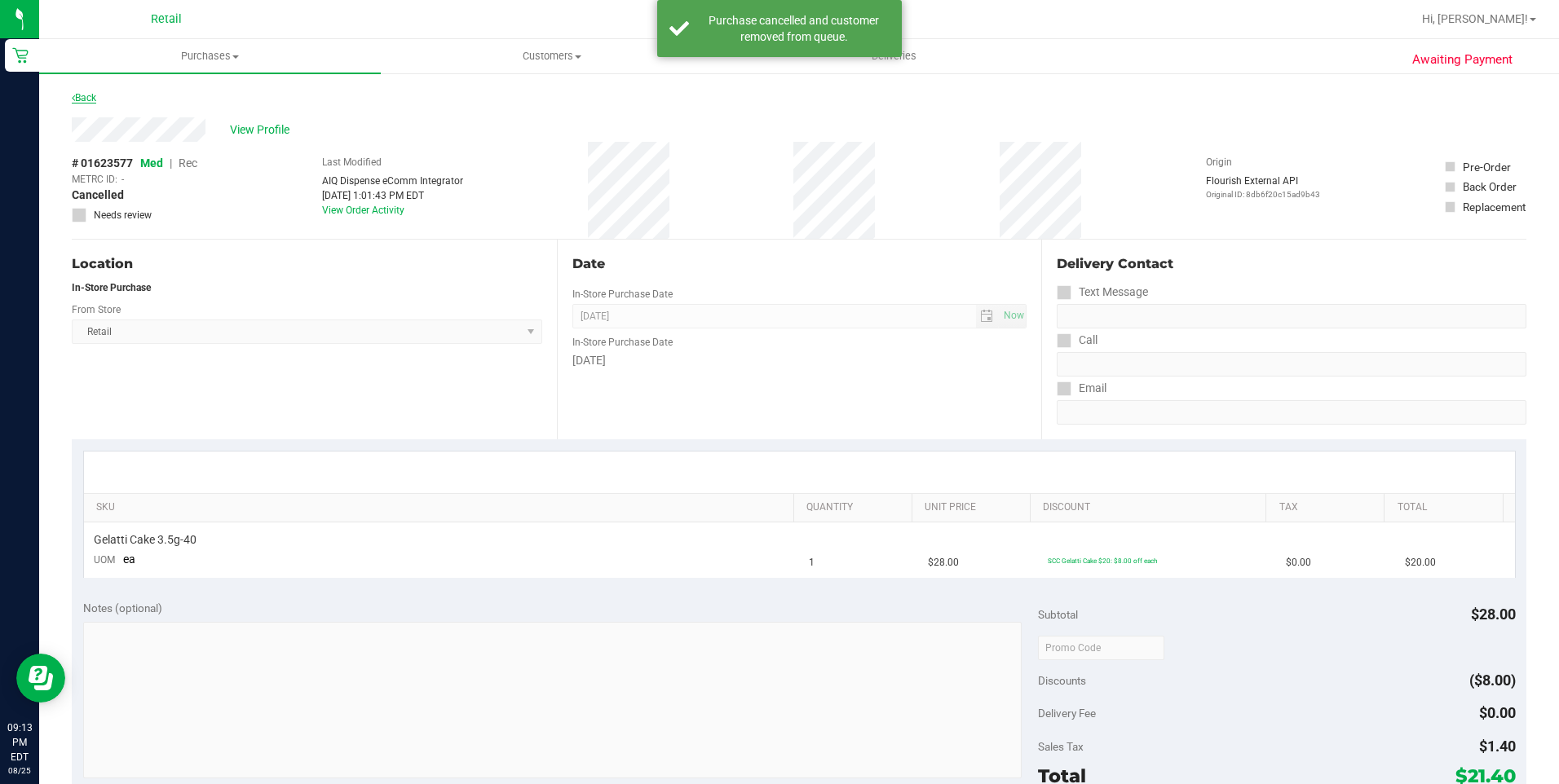
drag, startPoint x: 103, startPoint y: 93, endPoint x: 89, endPoint y: 98, distance: 14.9
click at [101, 93] on div "Back" at bounding box center [798, 103] width 1455 height 29
click at [89, 98] on link "Back" at bounding box center [84, 98] width 24 height 11
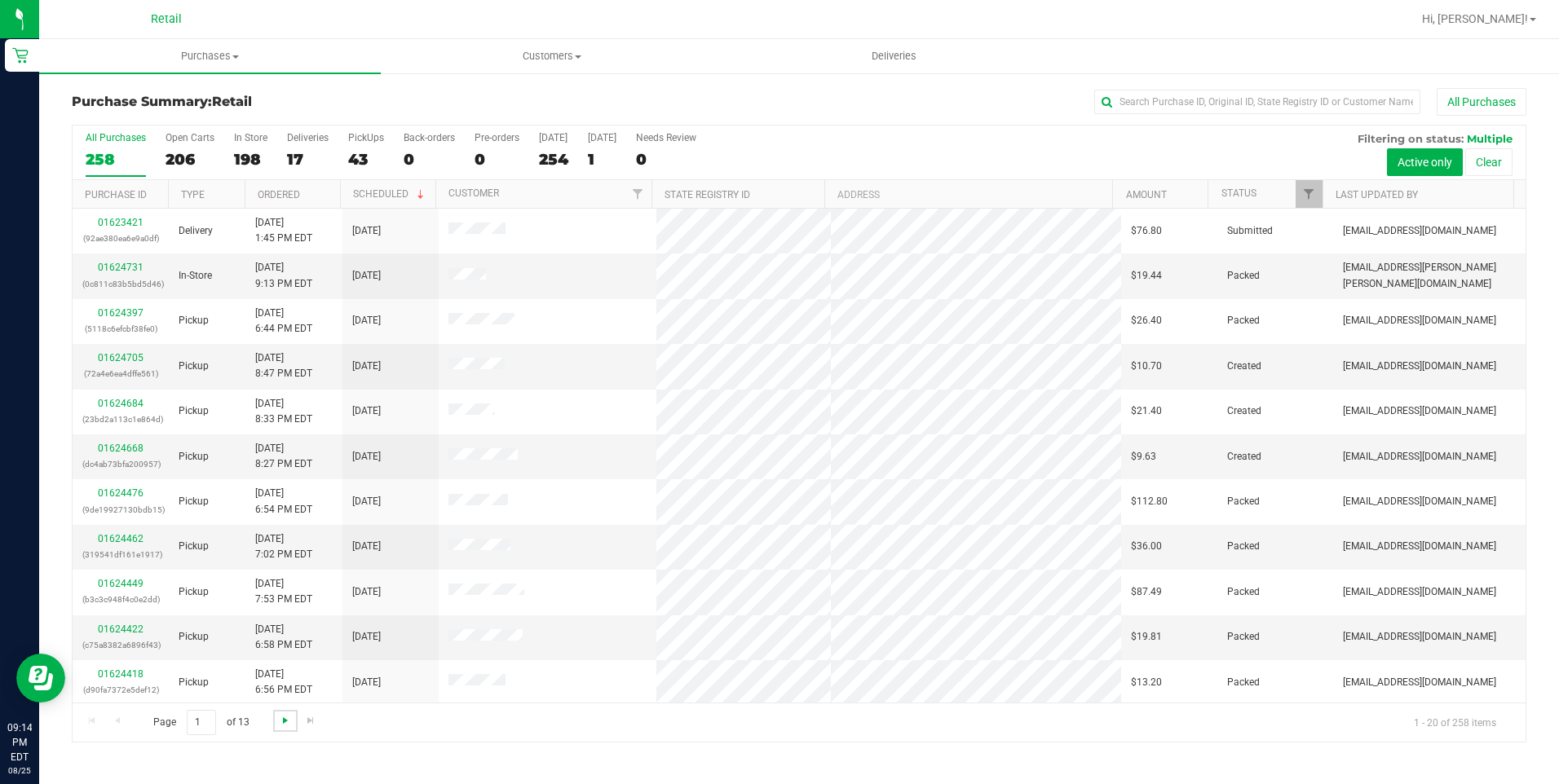
click at [279, 719] on span "Go to the next page" at bounding box center [285, 721] width 13 height 13
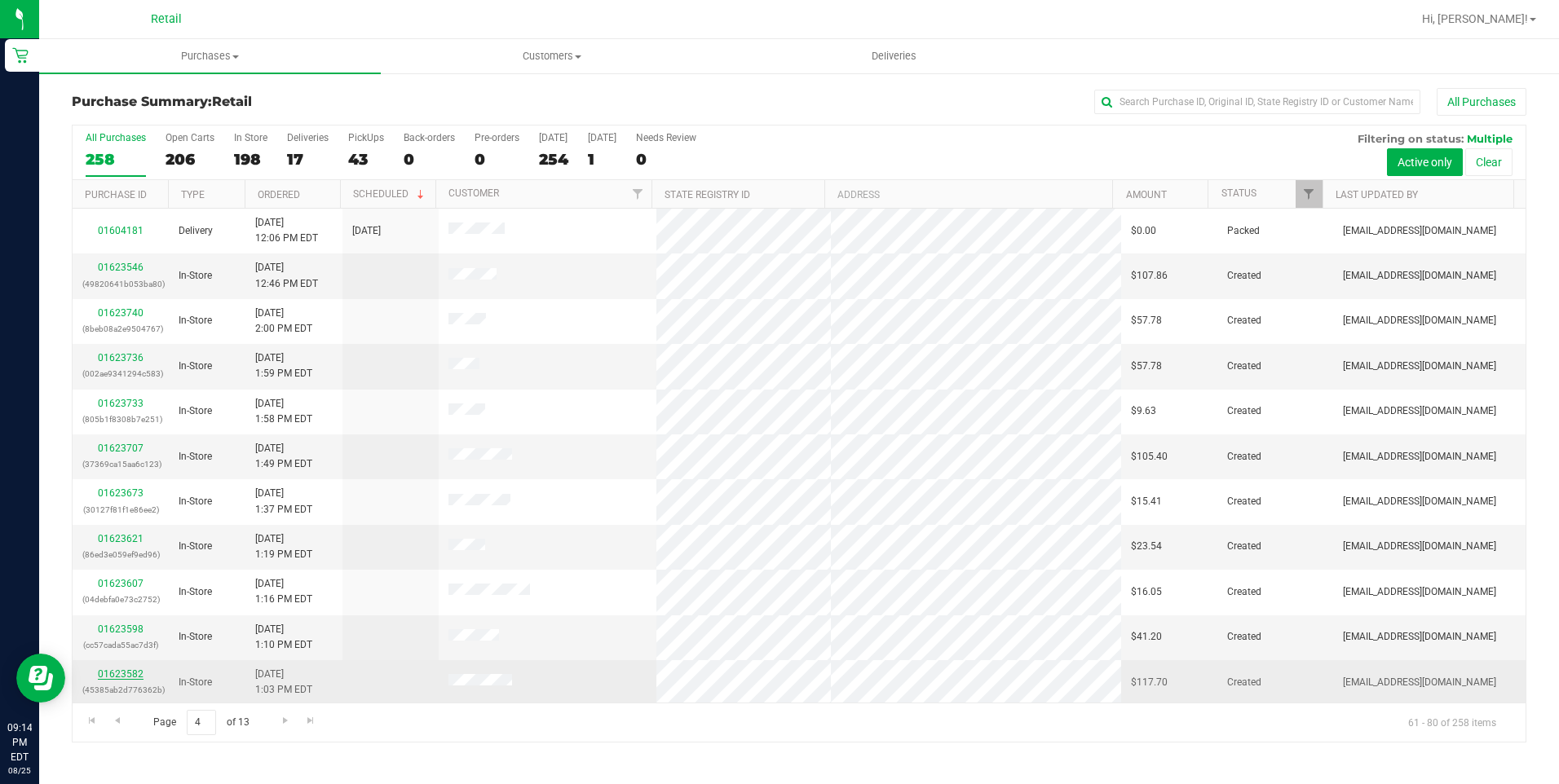
click at [123, 675] on link "01623582" at bounding box center [121, 674] width 46 height 11
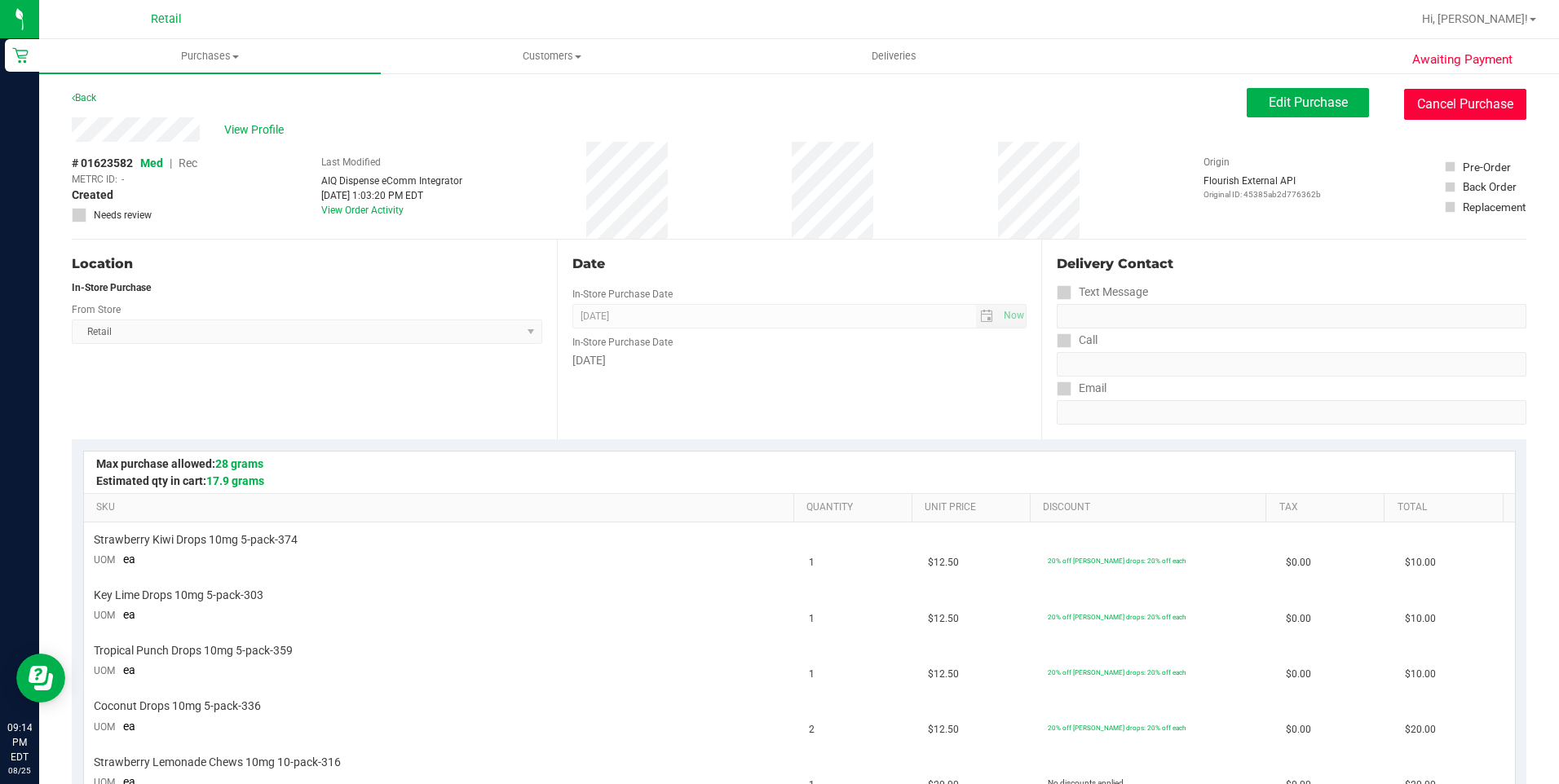
click at [1501, 104] on button "Cancel Purchase" at bounding box center [1465, 104] width 122 height 31
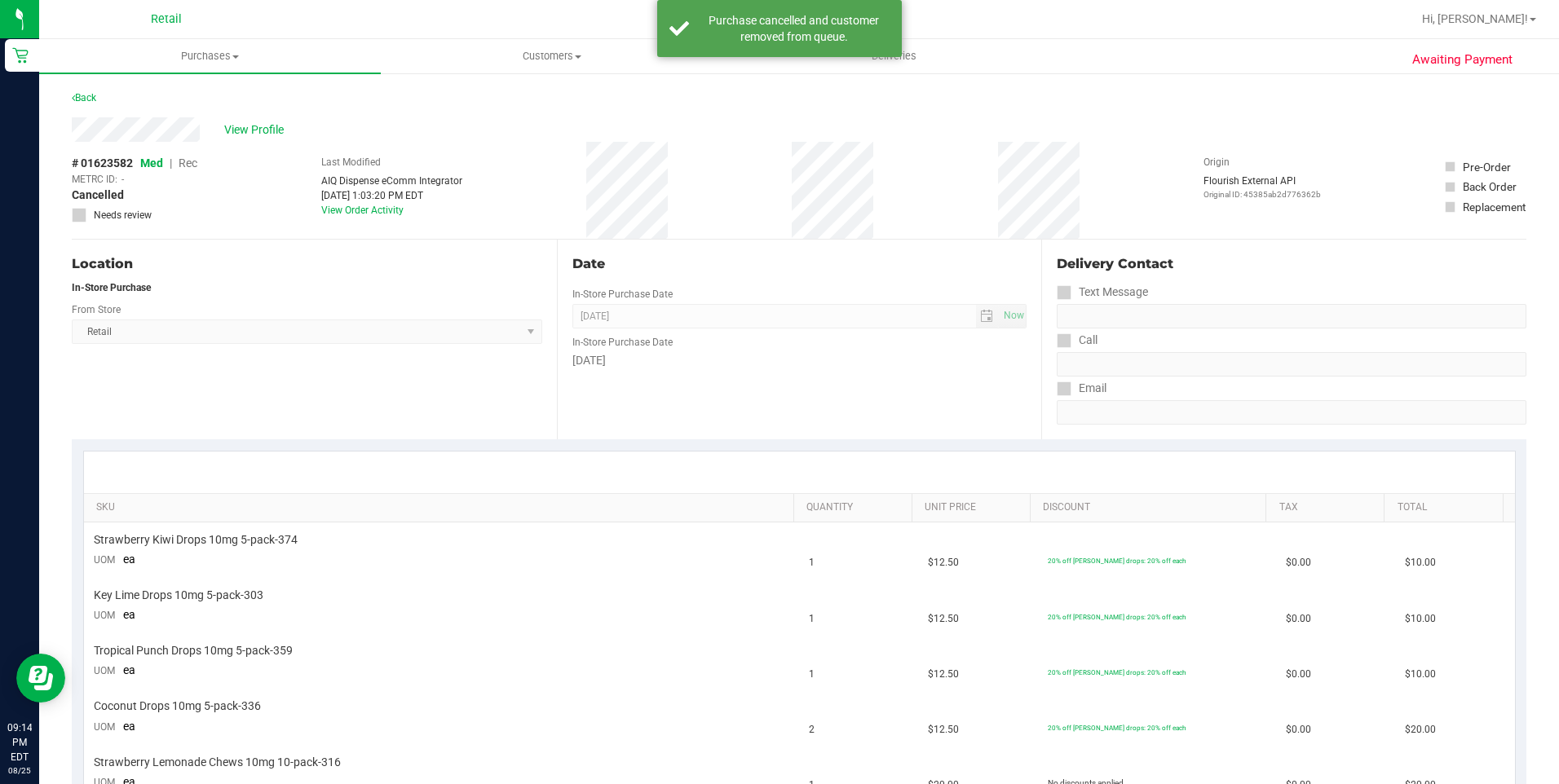
click at [102, 96] on div "Back" at bounding box center [798, 103] width 1455 height 29
click at [99, 96] on div "Back" at bounding box center [798, 103] width 1455 height 29
click at [94, 97] on link "Back" at bounding box center [84, 98] width 24 height 11
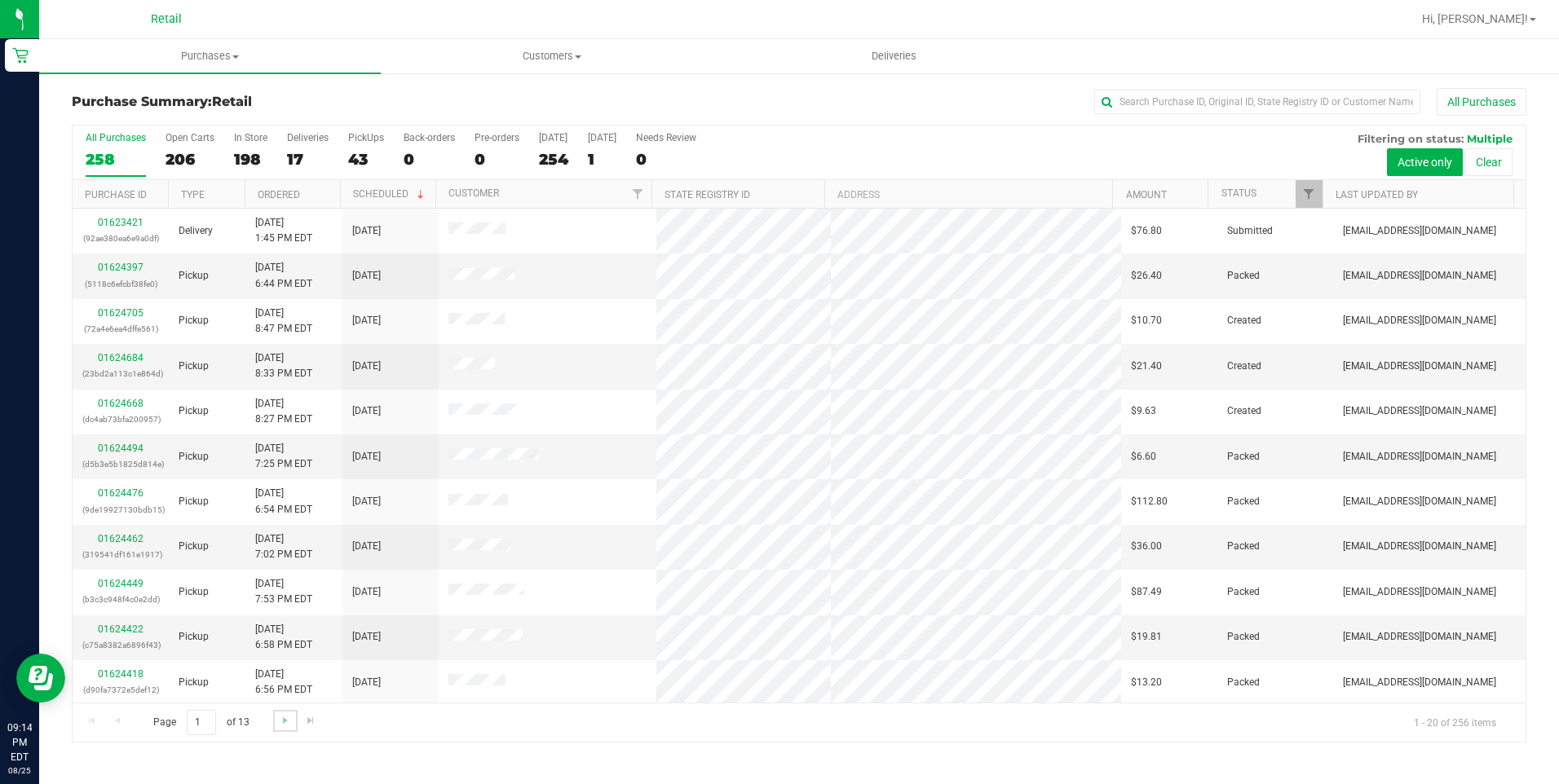
click at [273, 713] on link "Go to the next page" at bounding box center [284, 720] width 24 height 22
click at [279, 715] on span "Go to the next page" at bounding box center [285, 721] width 13 height 13
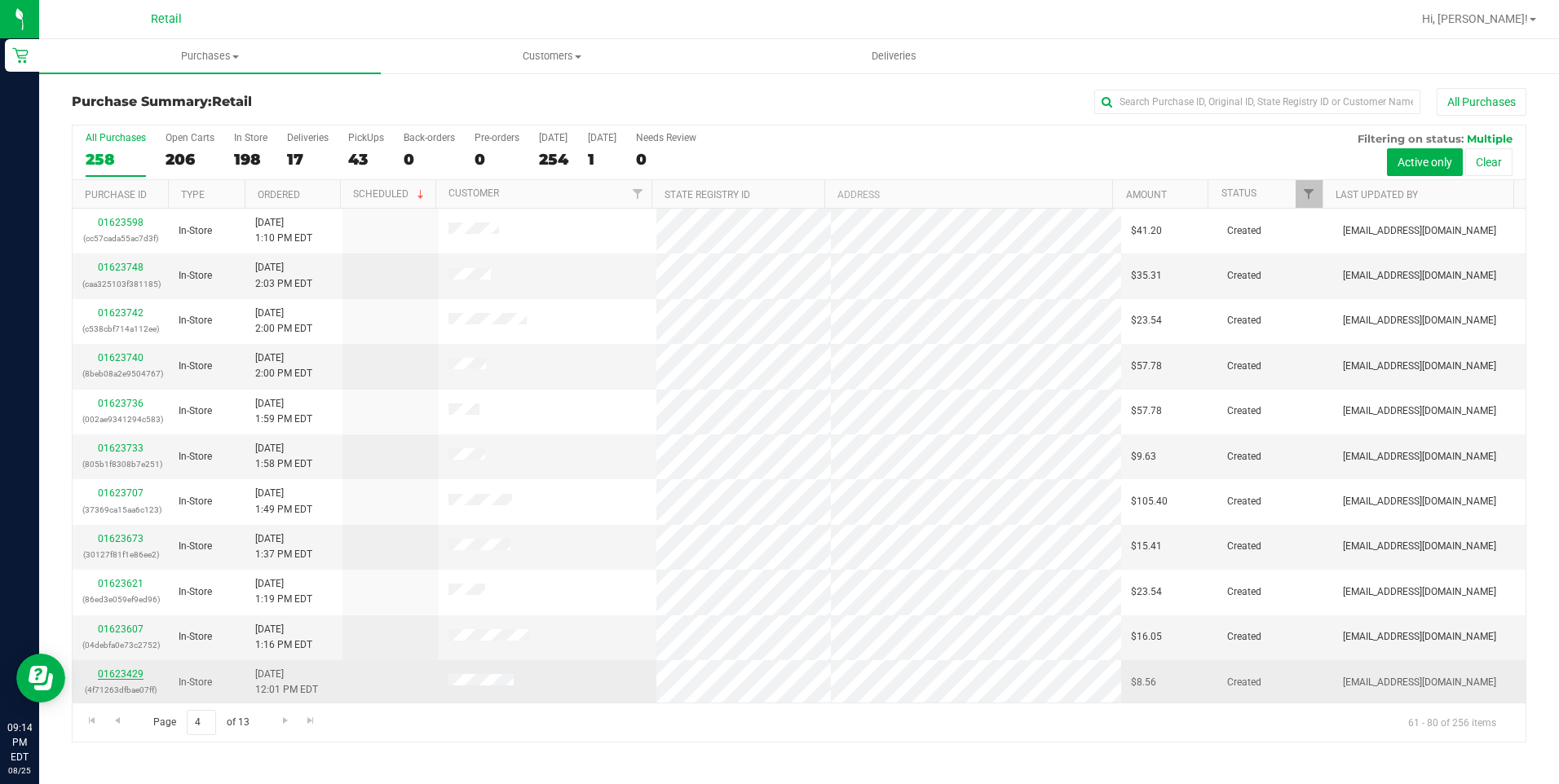
click at [129, 671] on link "01623429" at bounding box center [121, 674] width 46 height 11
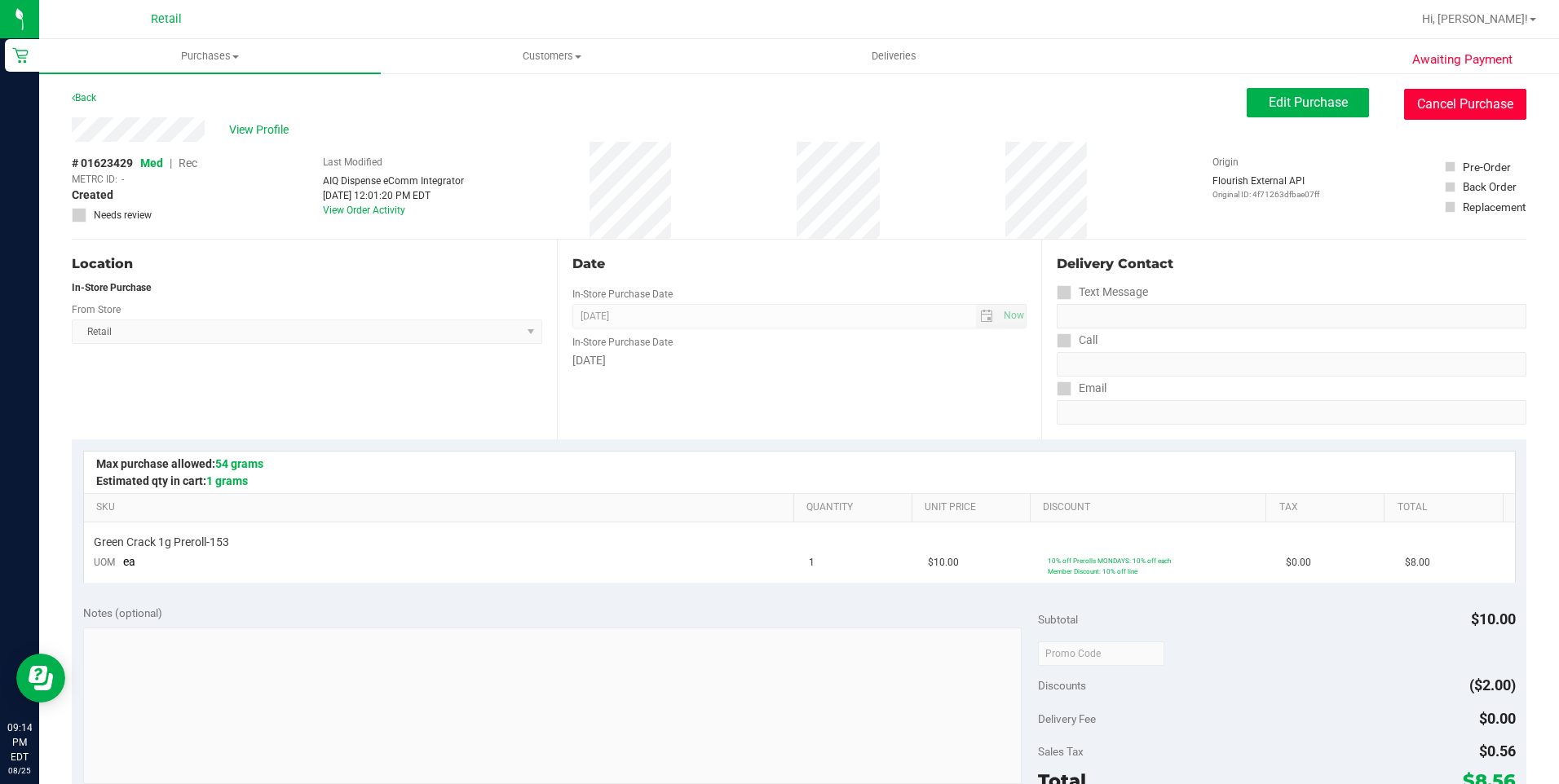
click at [1435, 112] on button "Cancel Purchase" at bounding box center [1465, 104] width 122 height 31
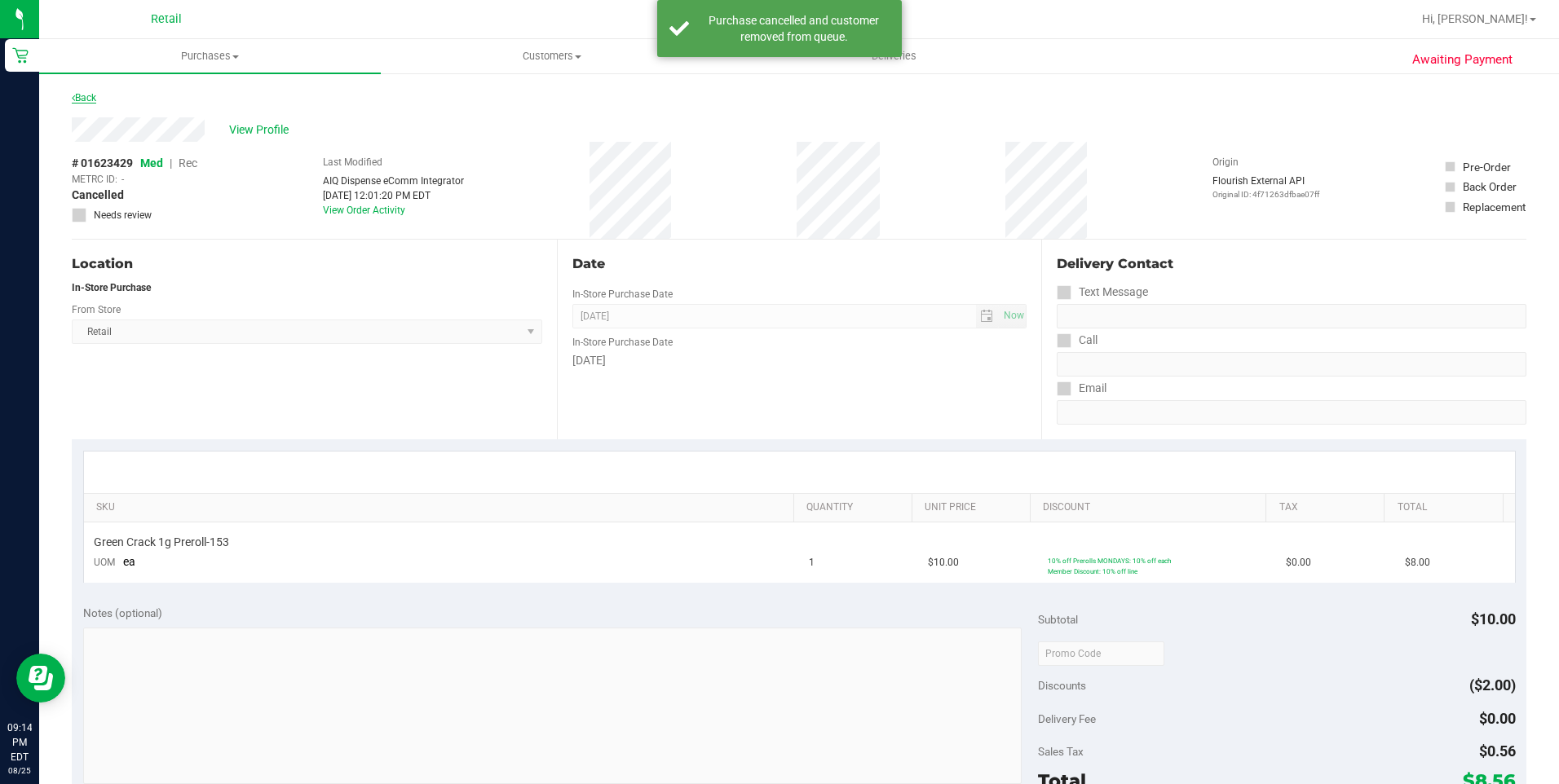
click at [86, 103] on link "Back" at bounding box center [84, 98] width 24 height 11
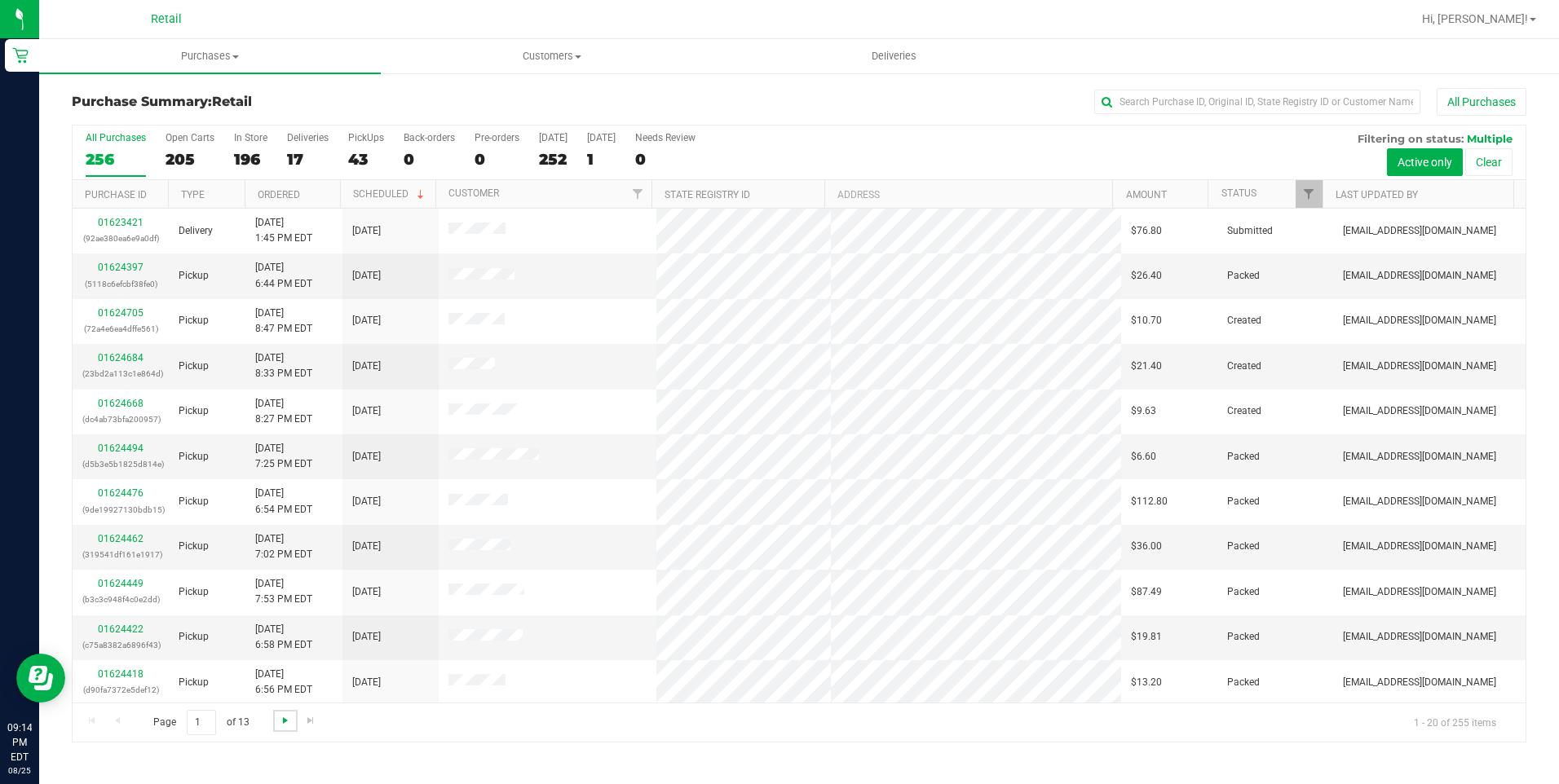
click at [283, 723] on span "Go to the next page" at bounding box center [285, 721] width 13 height 13
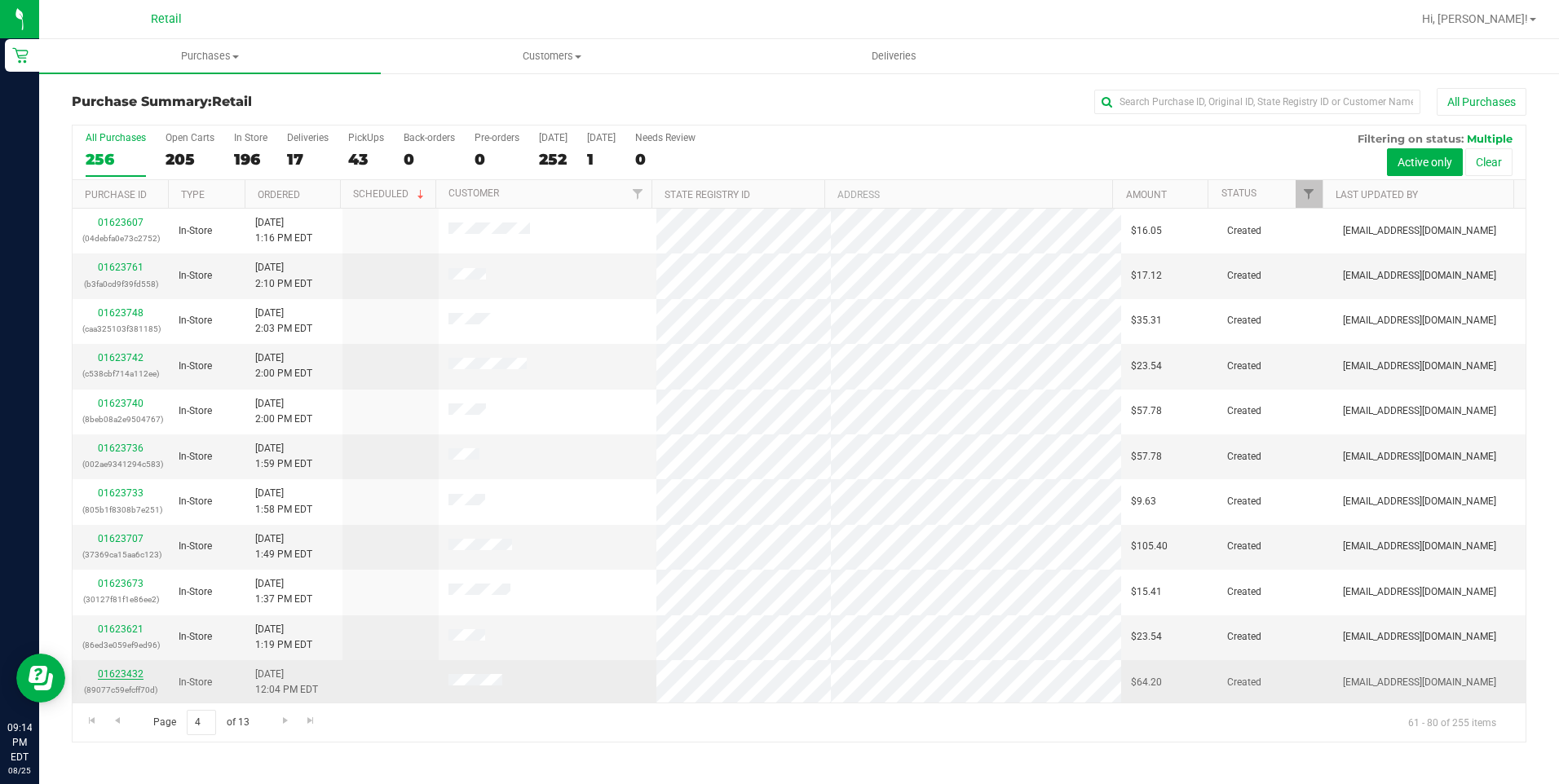
drag, startPoint x: 144, startPoint y: 671, endPoint x: 131, endPoint y: 668, distance: 13.3
click at [142, 671] on div "01623432 (89077c59efcff70d)" at bounding box center [120, 681] width 76 height 31
click at [131, 668] on link "01623432" at bounding box center [121, 674] width 46 height 11
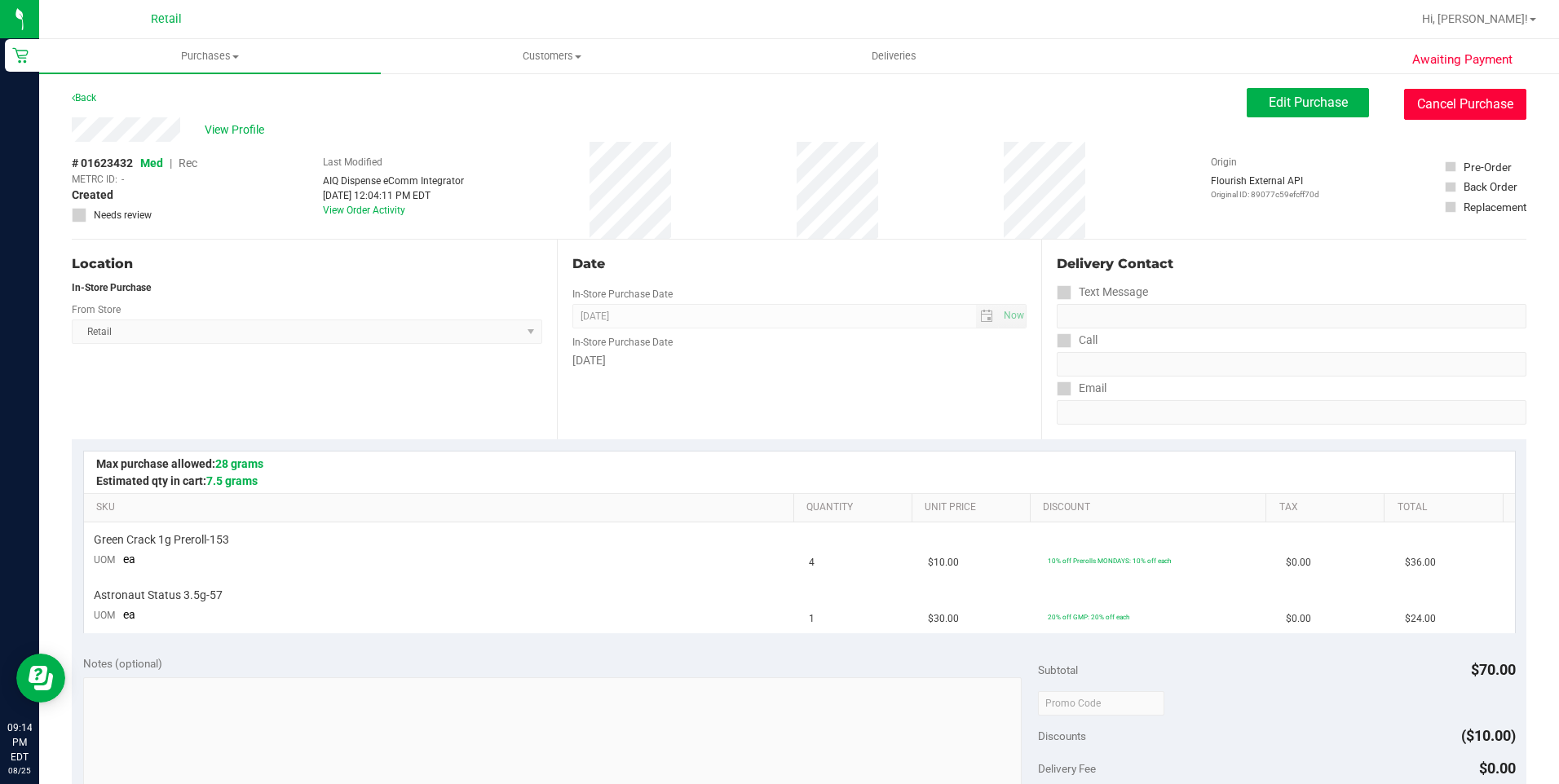
click at [1429, 94] on button "Cancel Purchase" at bounding box center [1465, 104] width 122 height 31
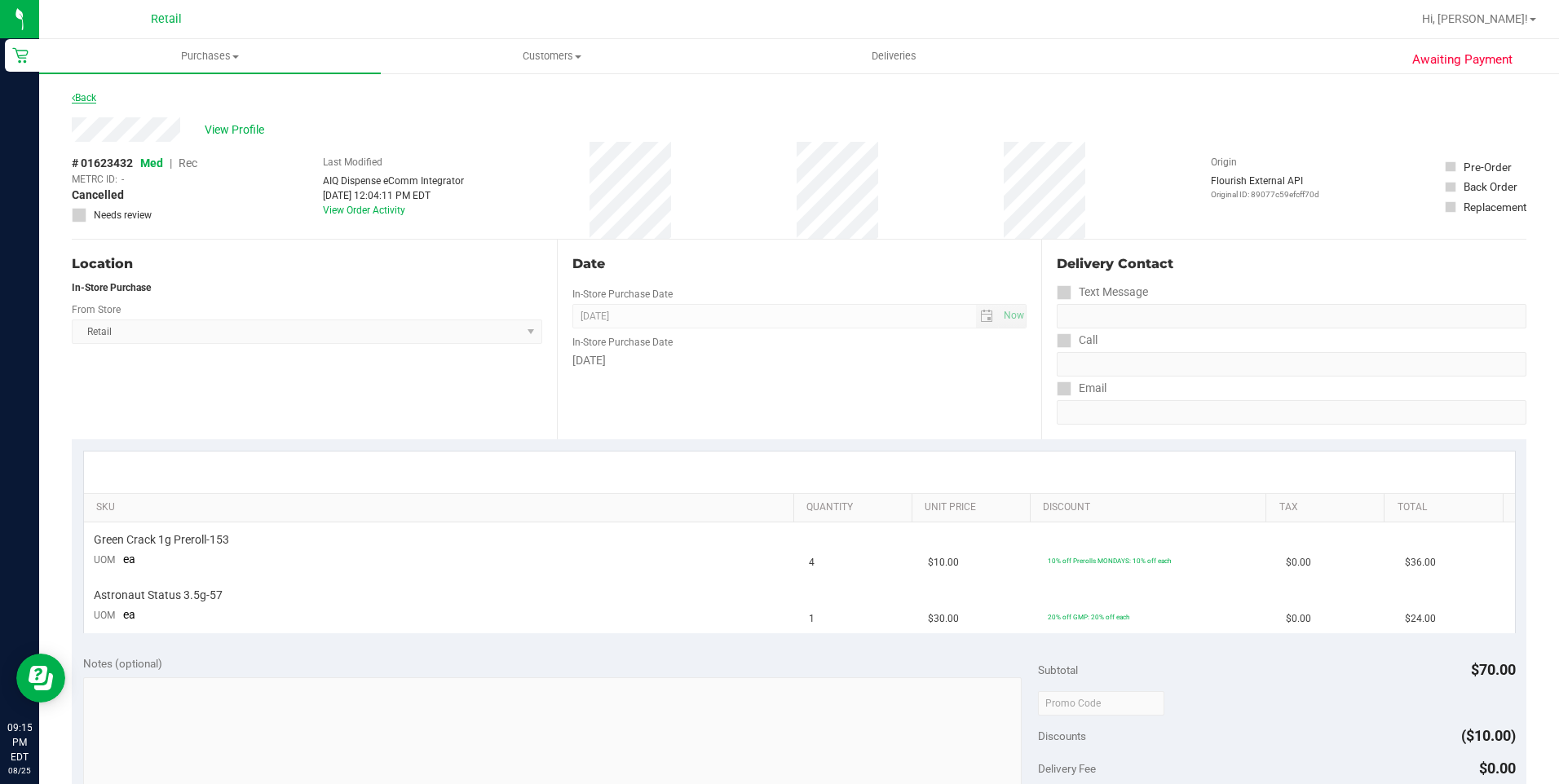
click at [96, 96] on link "Back" at bounding box center [84, 98] width 24 height 11
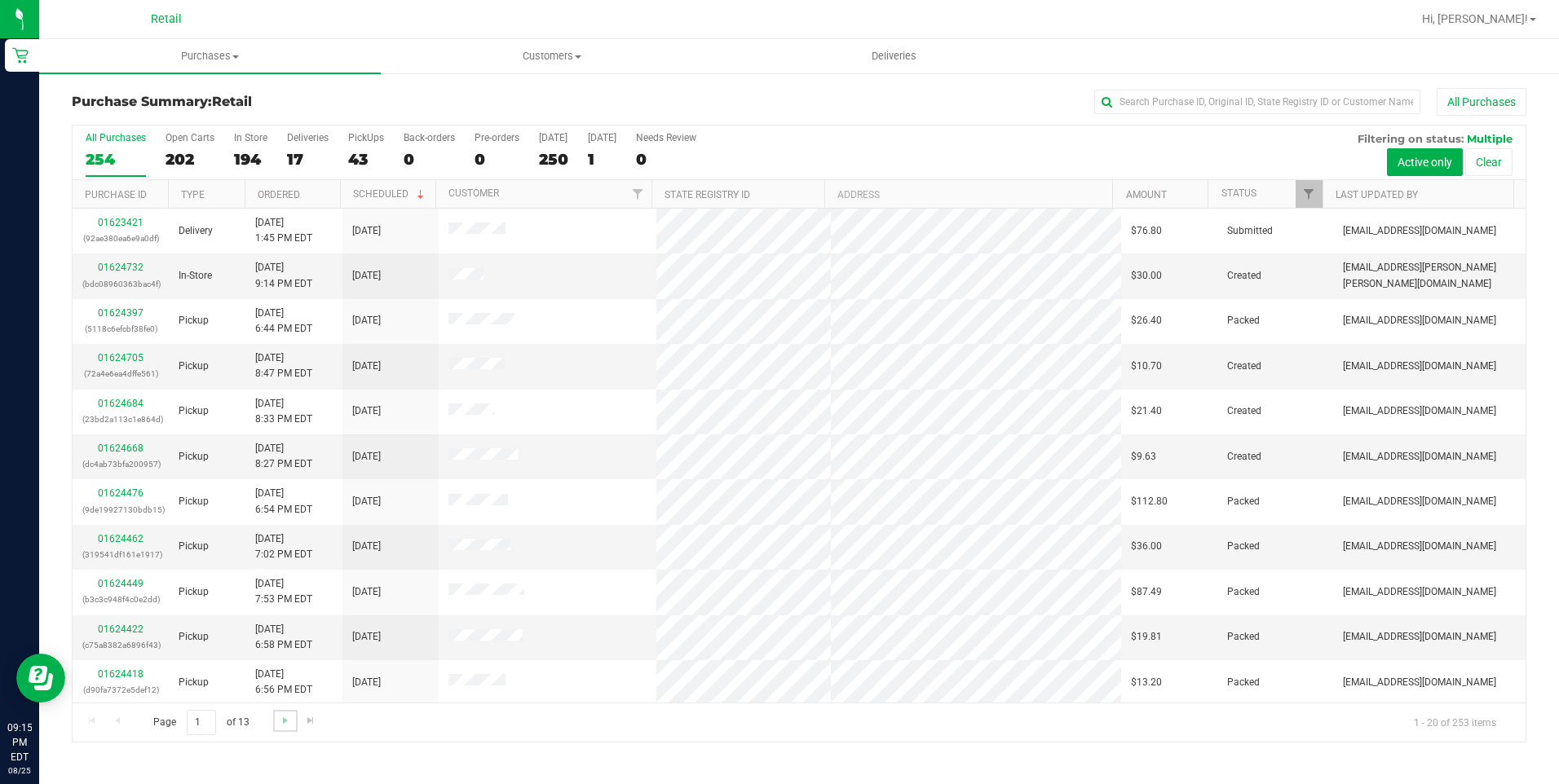
click at [277, 728] on link "Go to the next page" at bounding box center [284, 720] width 24 height 22
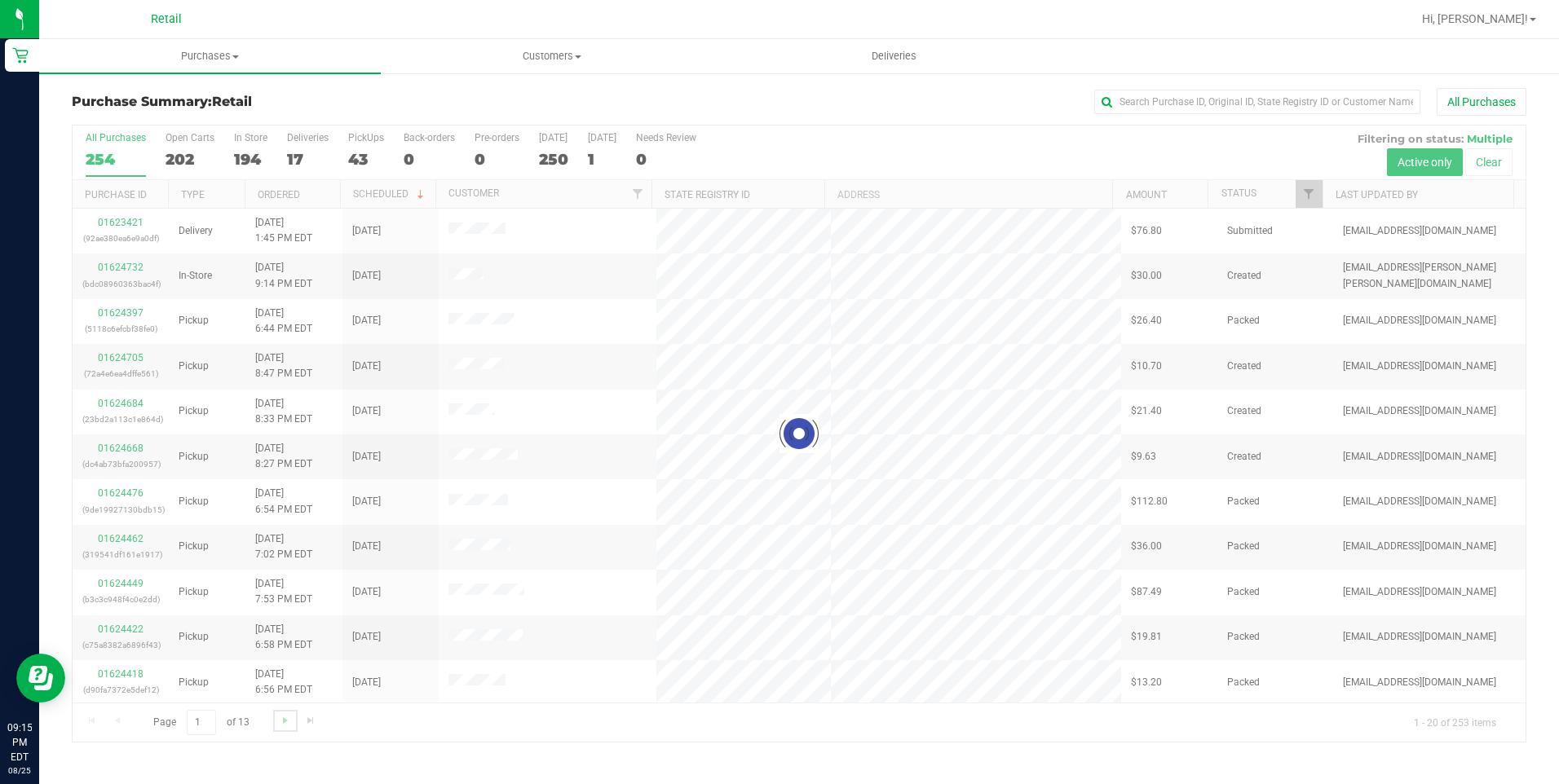
click at [277, 728] on link "Go to the next page" at bounding box center [284, 720] width 24 height 22
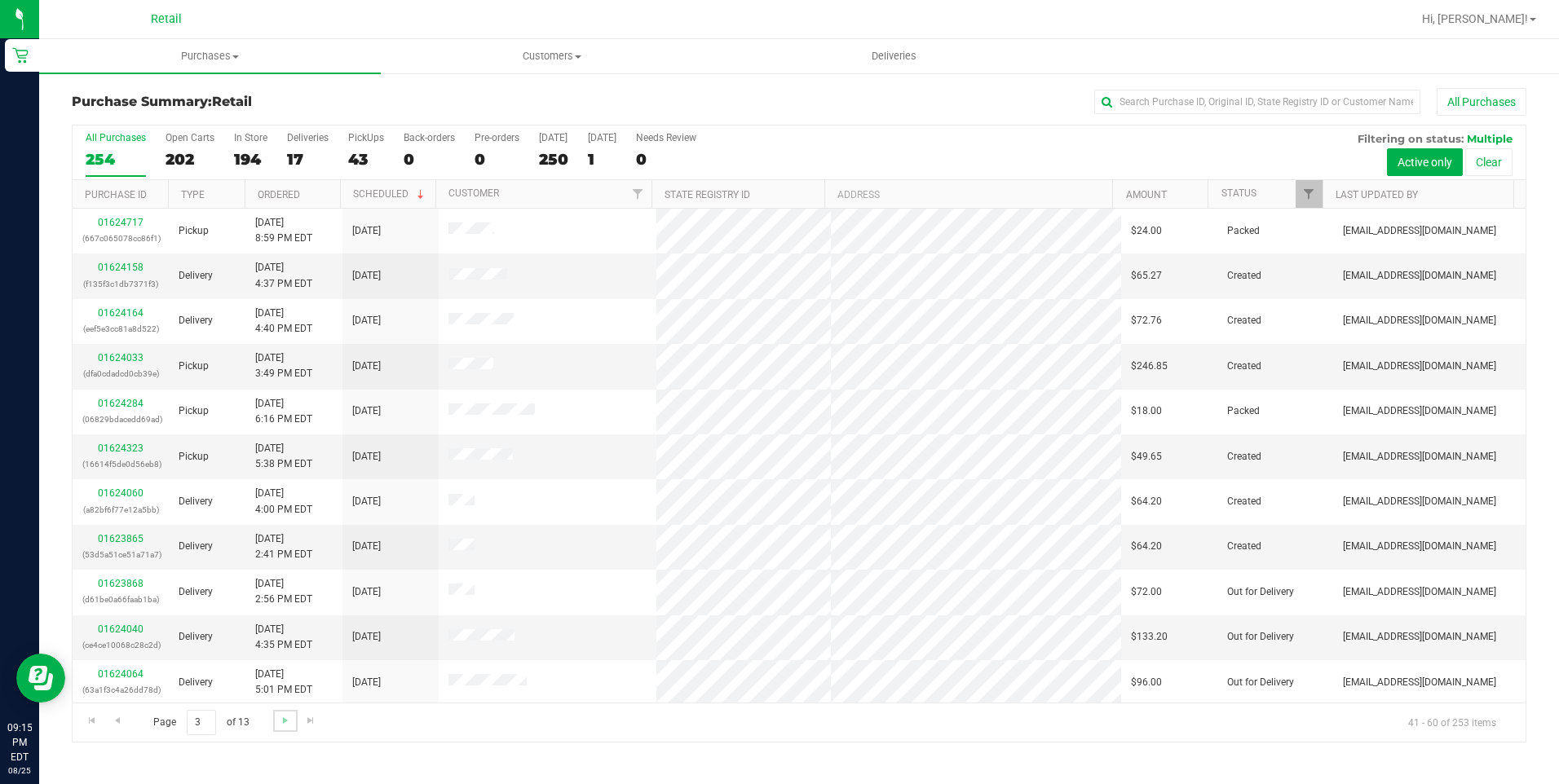
click at [278, 728] on link "Go to the next page" at bounding box center [284, 720] width 24 height 22
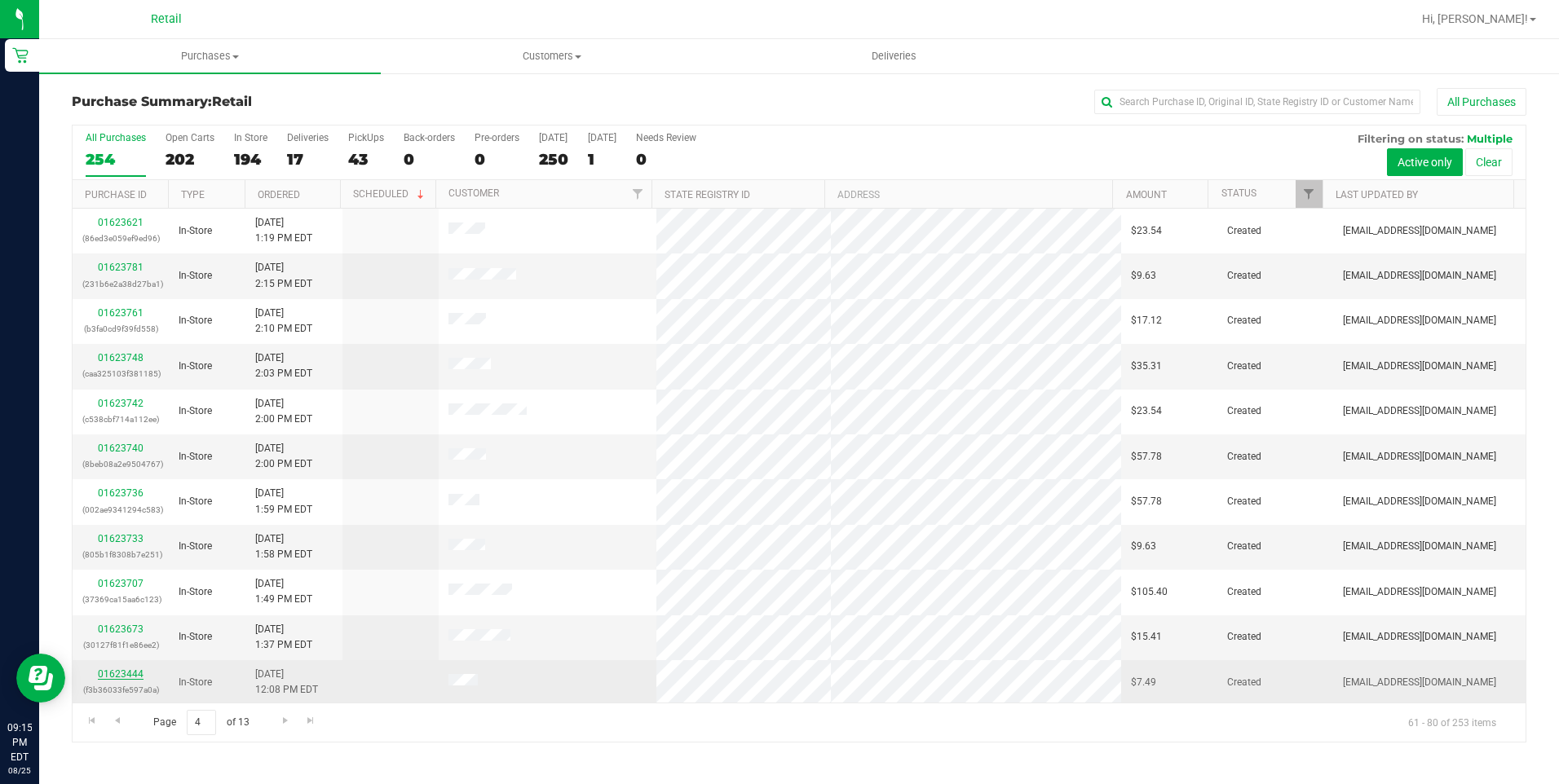
click at [125, 679] on link "01623444" at bounding box center [121, 674] width 46 height 11
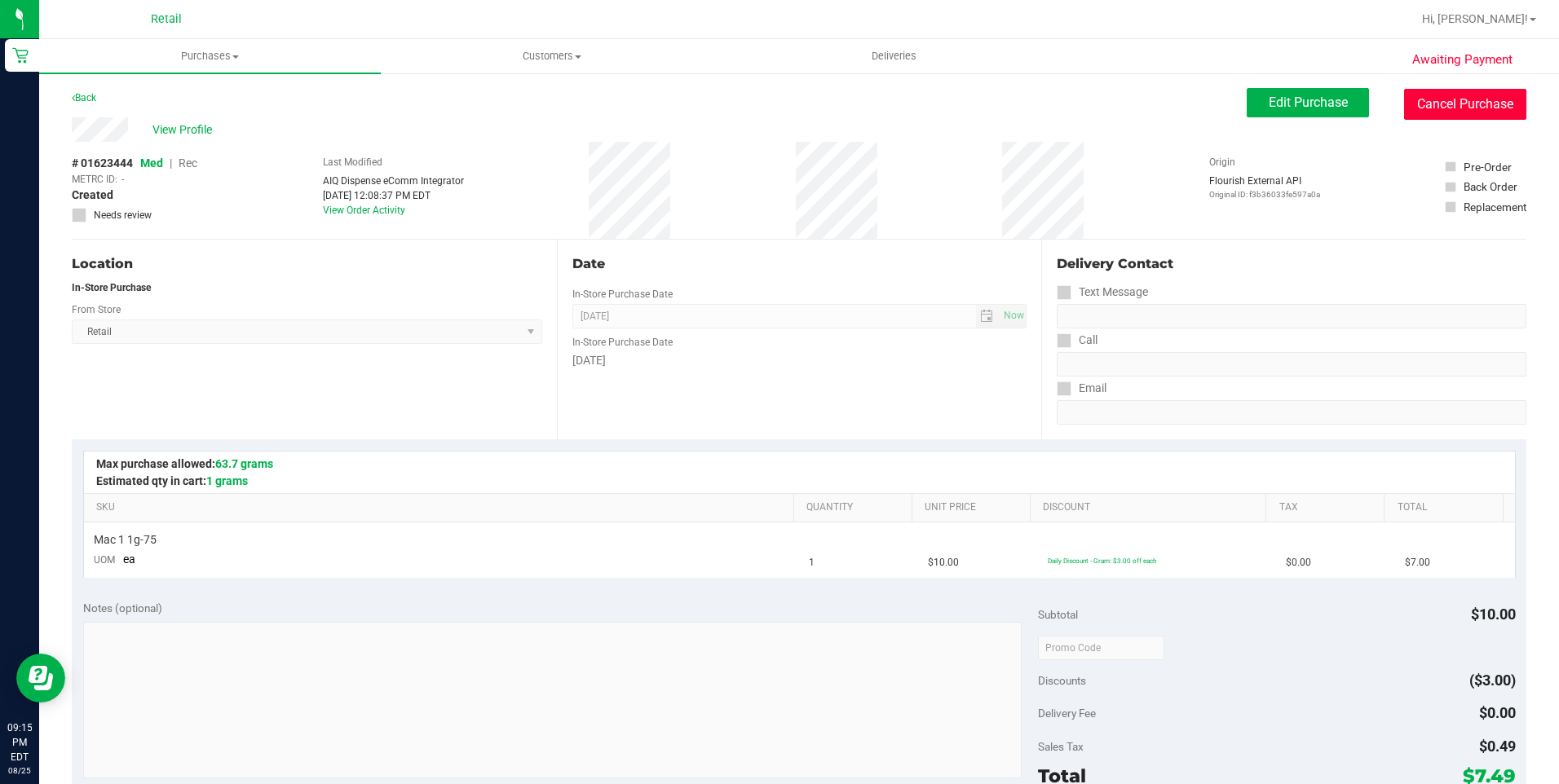
click at [1424, 115] on button "Cancel Purchase" at bounding box center [1465, 104] width 122 height 31
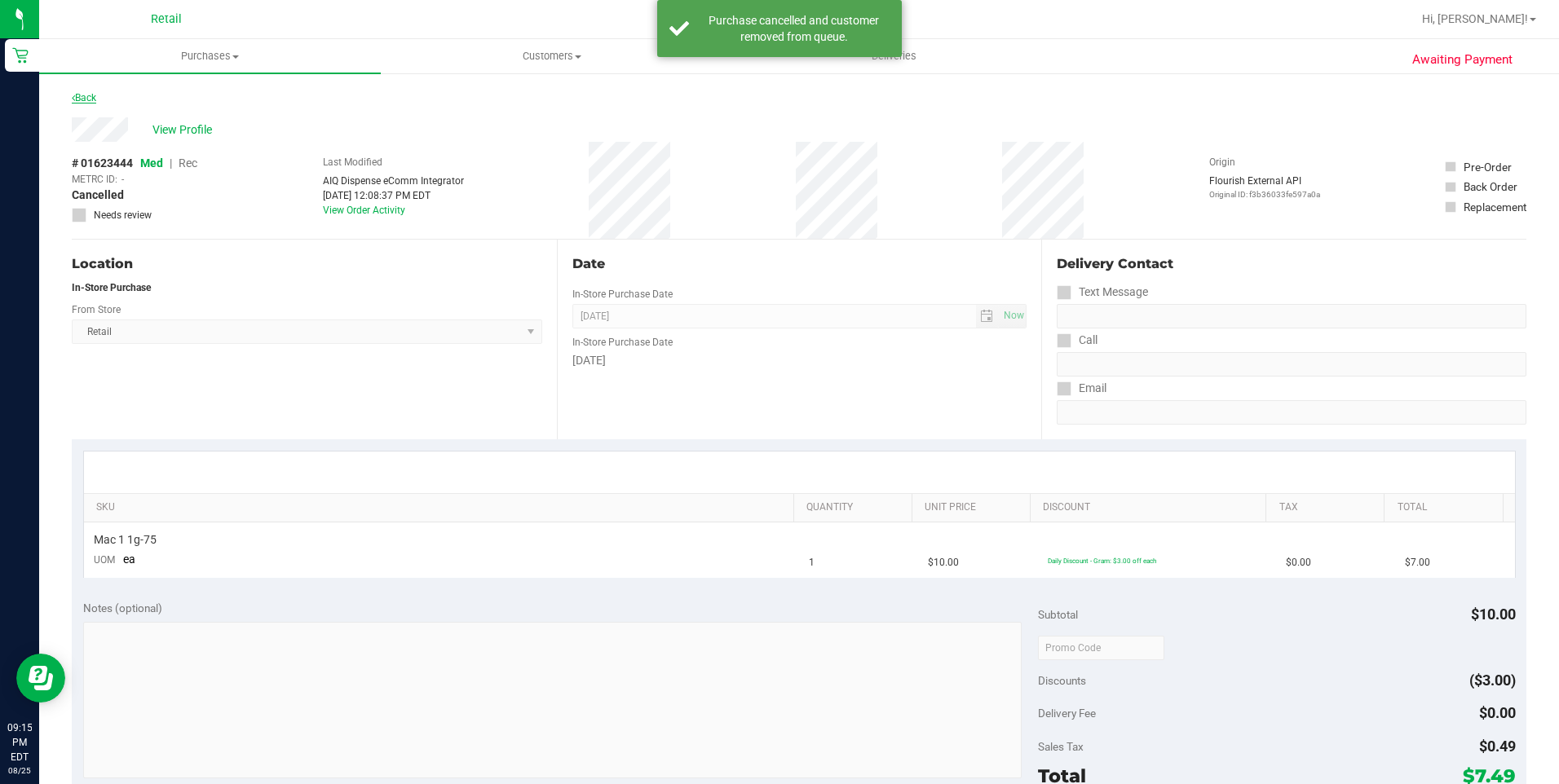
click at [96, 95] on link "Back" at bounding box center [84, 98] width 24 height 11
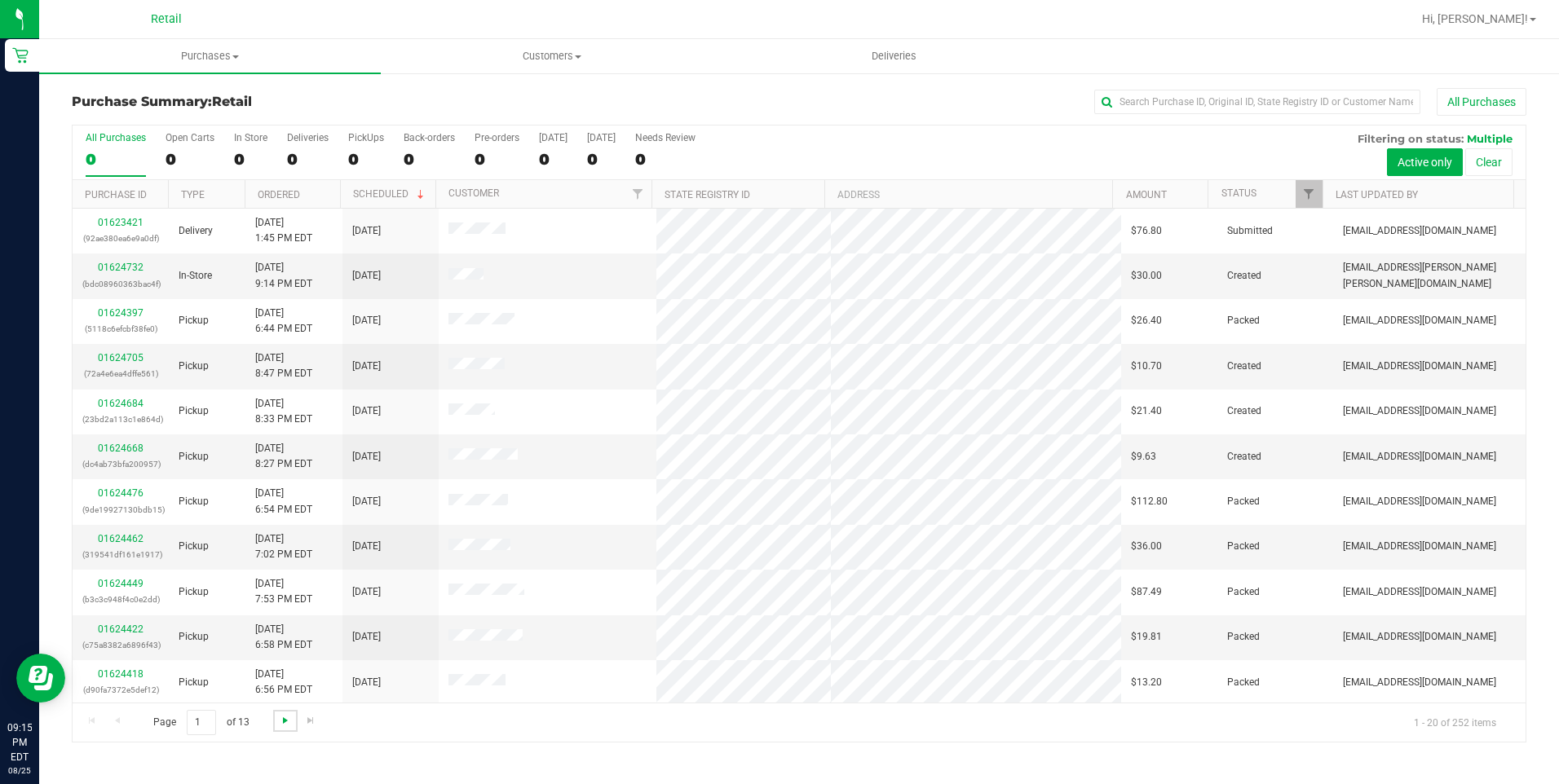
click at [280, 715] on span "Go to the next page" at bounding box center [285, 721] width 13 height 13
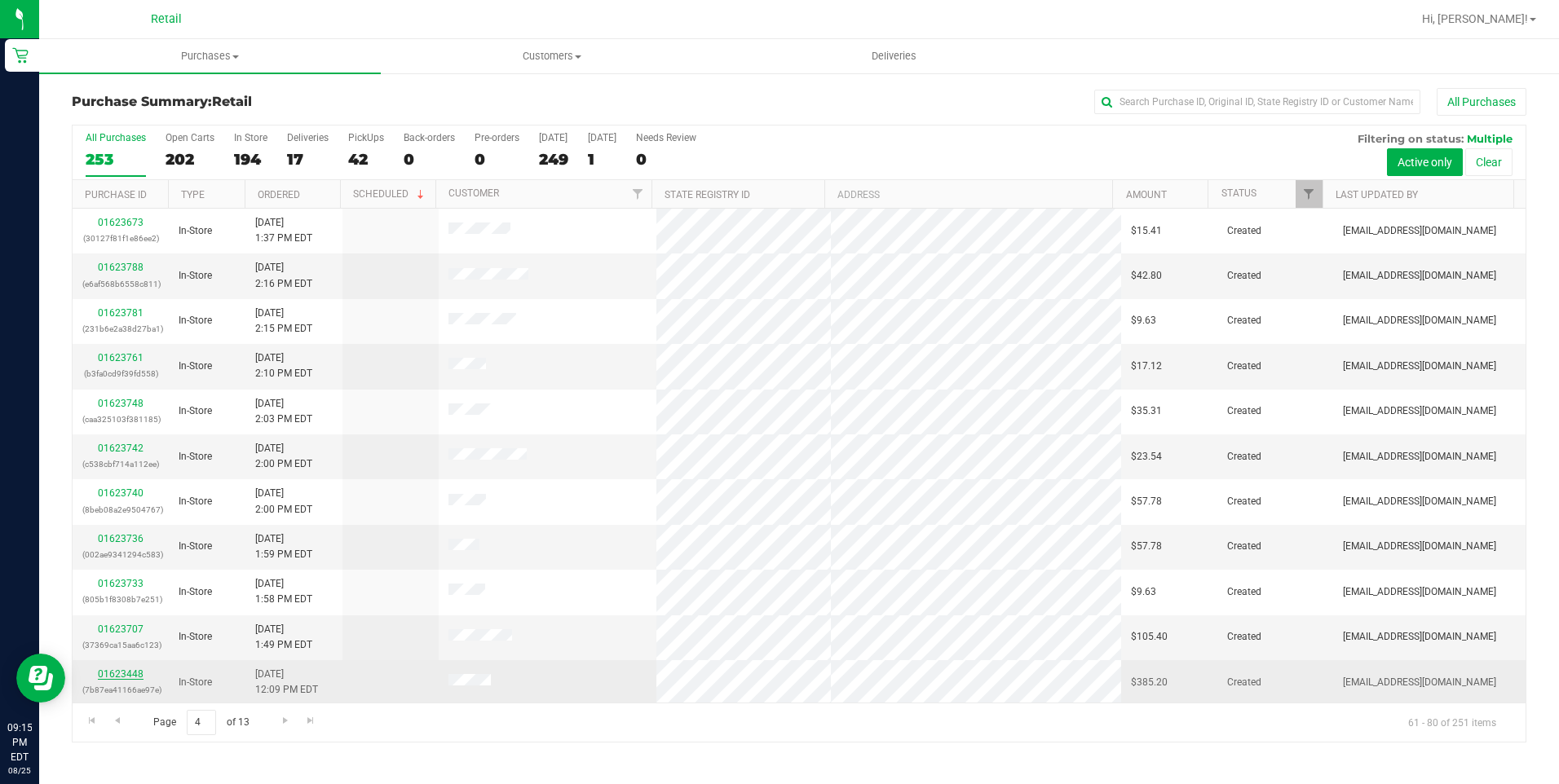
click at [137, 669] on link "01623448" at bounding box center [121, 674] width 46 height 11
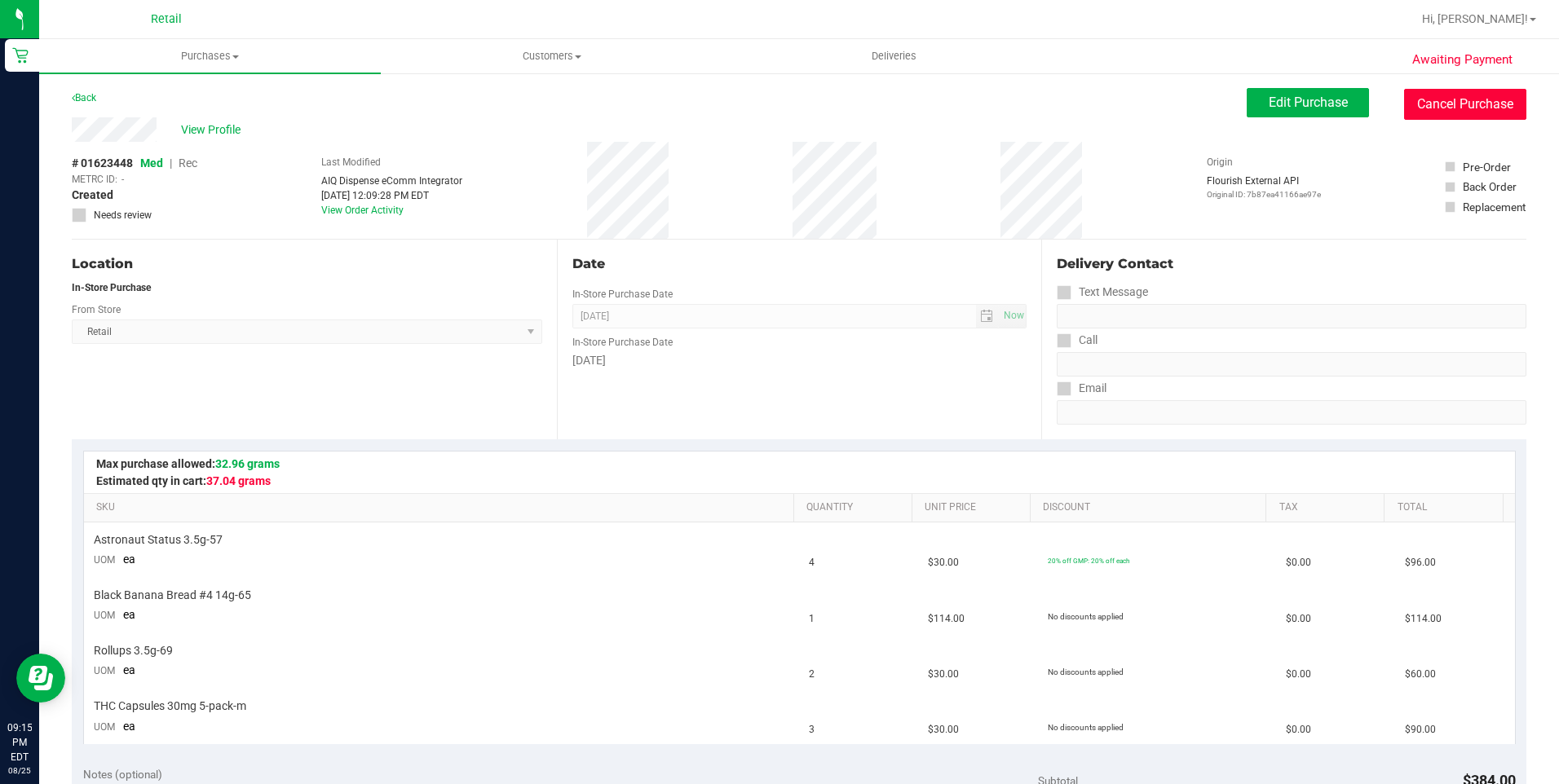
click at [1471, 101] on button "Cancel Purchase" at bounding box center [1465, 104] width 122 height 31
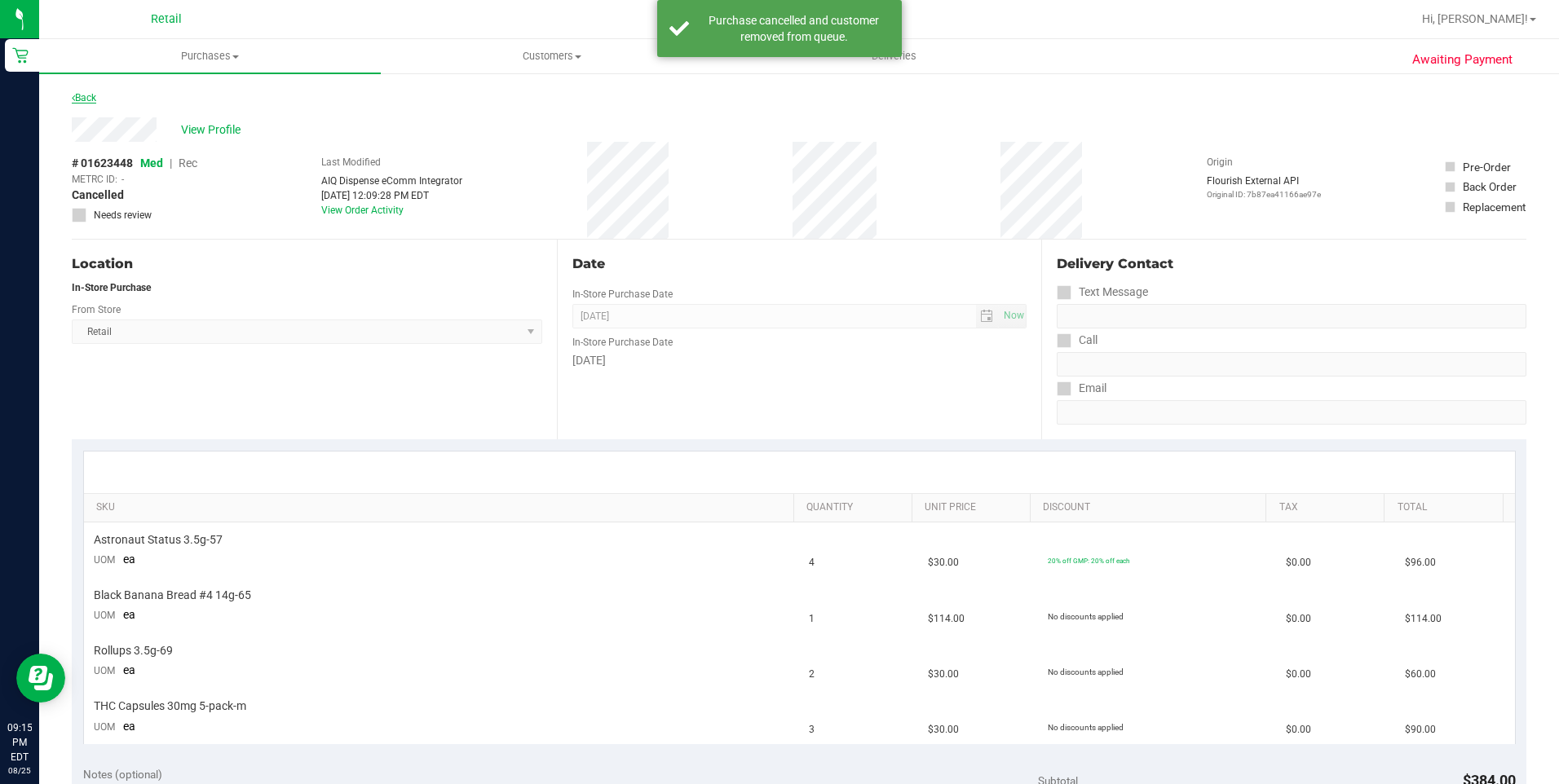
click at [95, 94] on link "Back" at bounding box center [84, 98] width 24 height 11
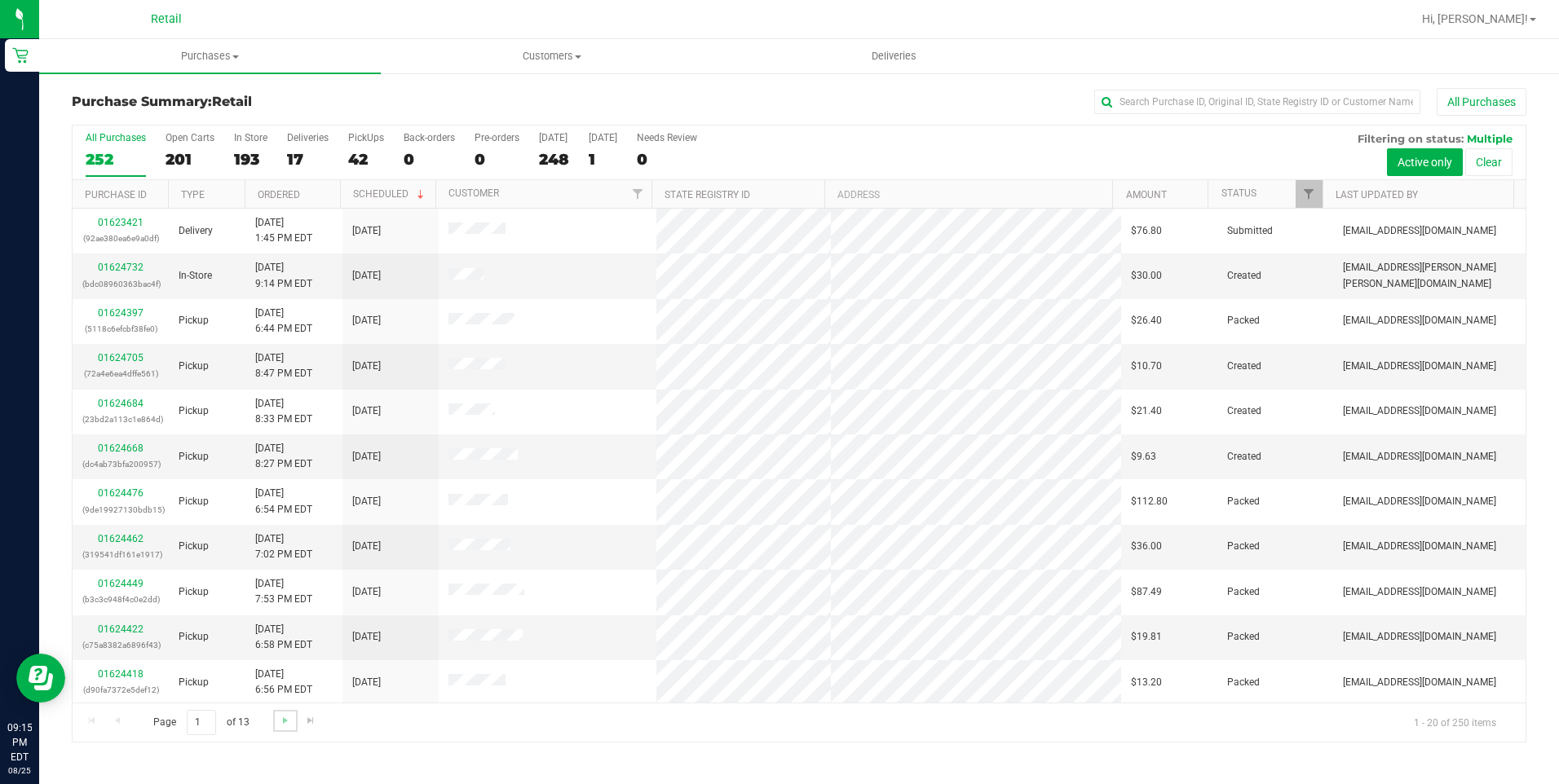
click at [276, 720] on link "Go to the next page" at bounding box center [284, 720] width 24 height 22
click at [279, 720] on span "Go to the next page" at bounding box center [285, 721] width 13 height 13
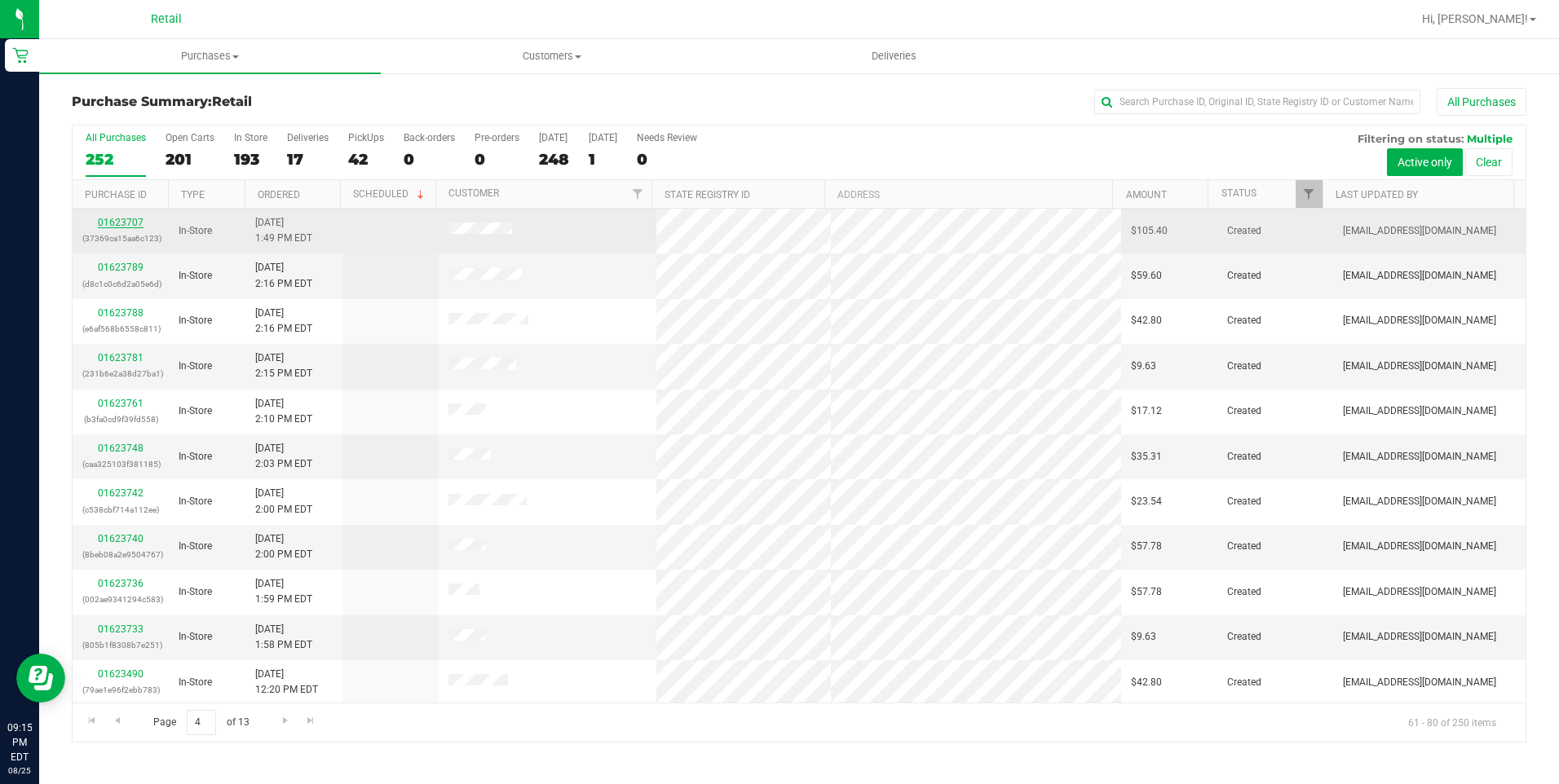
click at [114, 218] on link "01623707" at bounding box center [121, 222] width 46 height 11
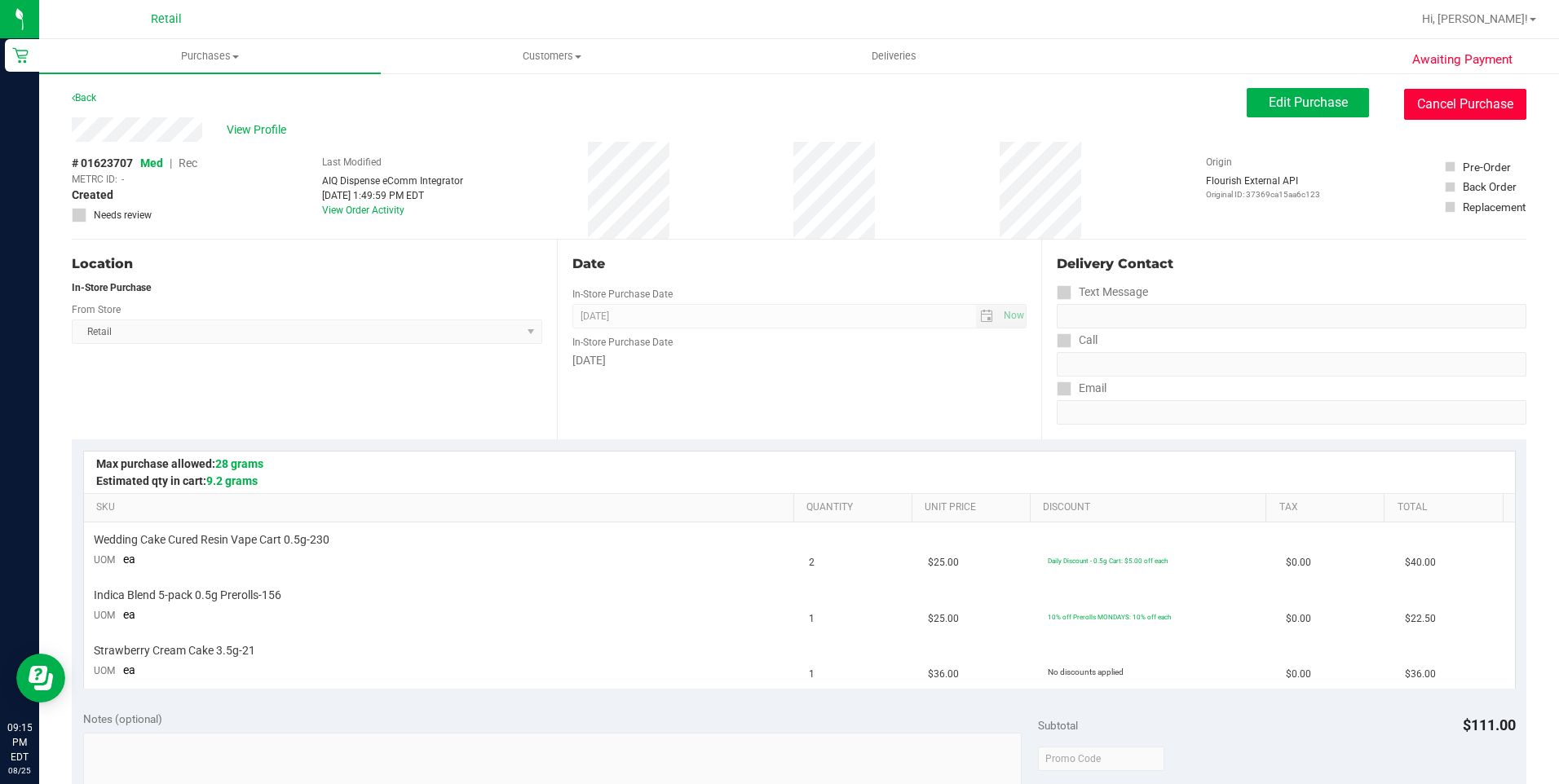
click at [1455, 101] on button "Cancel Purchase" at bounding box center [1465, 104] width 122 height 31
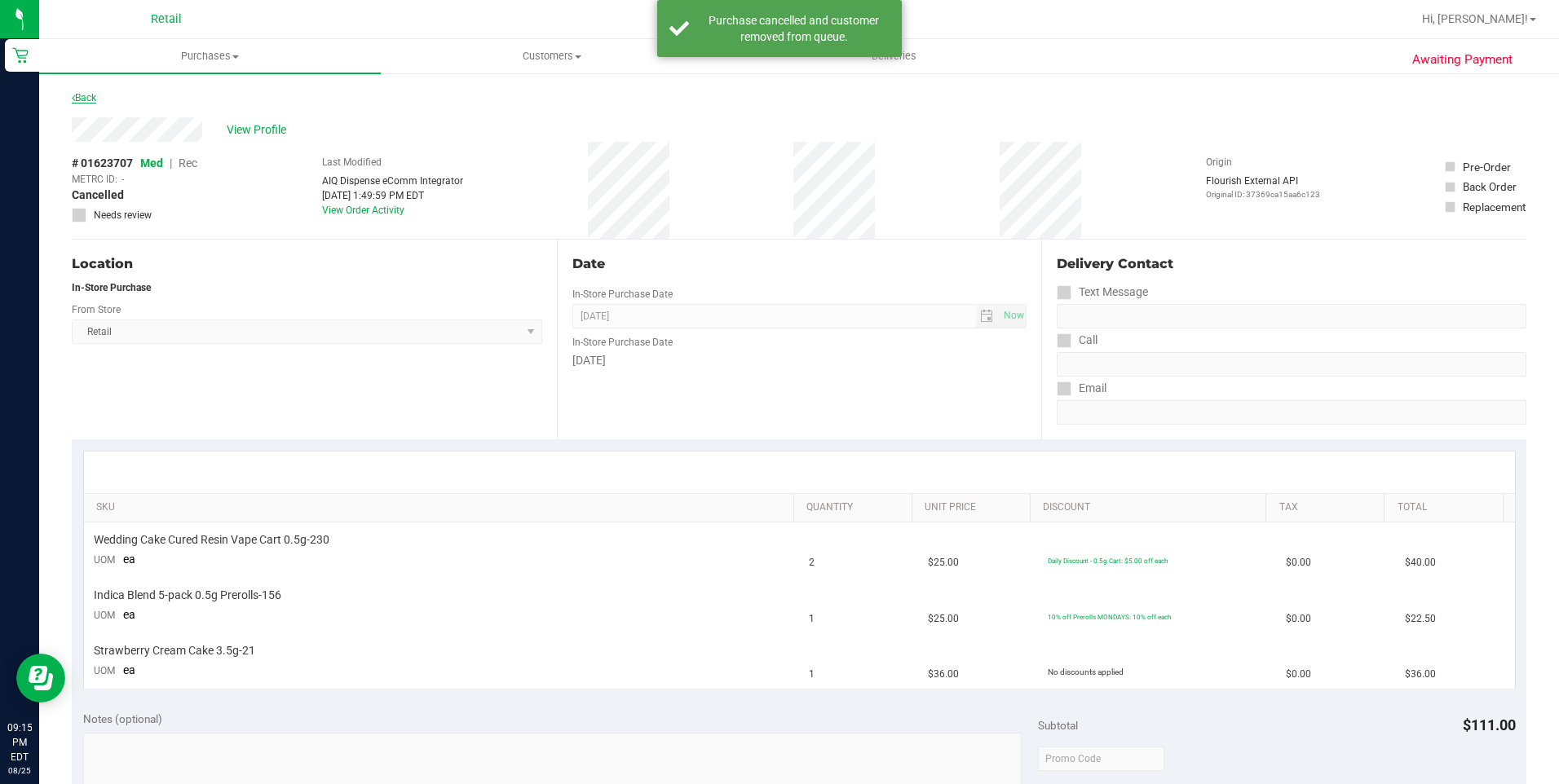
click at [78, 96] on link "Back" at bounding box center [84, 98] width 24 height 11
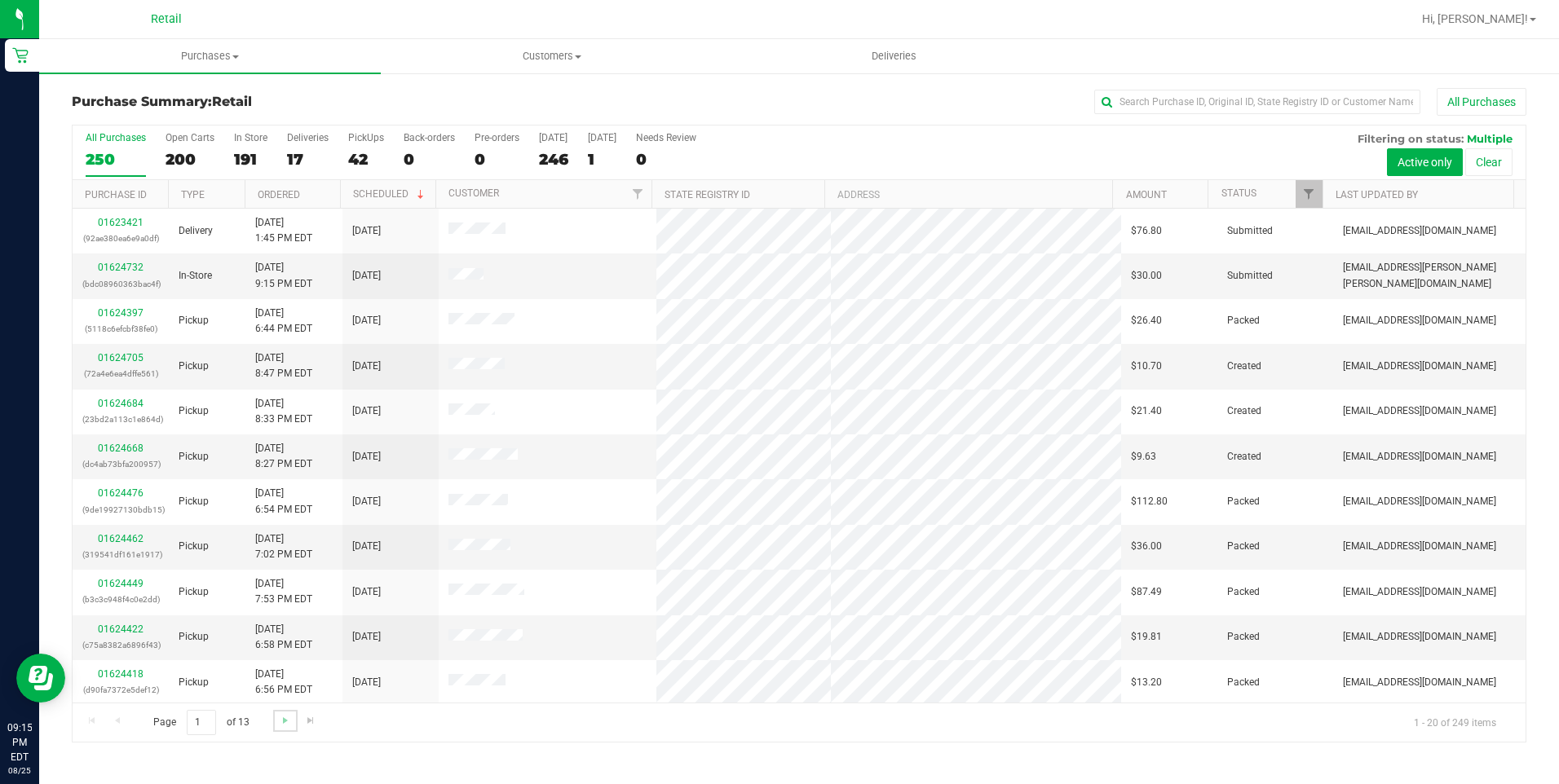
click at [273, 721] on link "Go to the next page" at bounding box center [284, 720] width 24 height 22
click at [283, 721] on span "Go to the next page" at bounding box center [285, 721] width 13 height 13
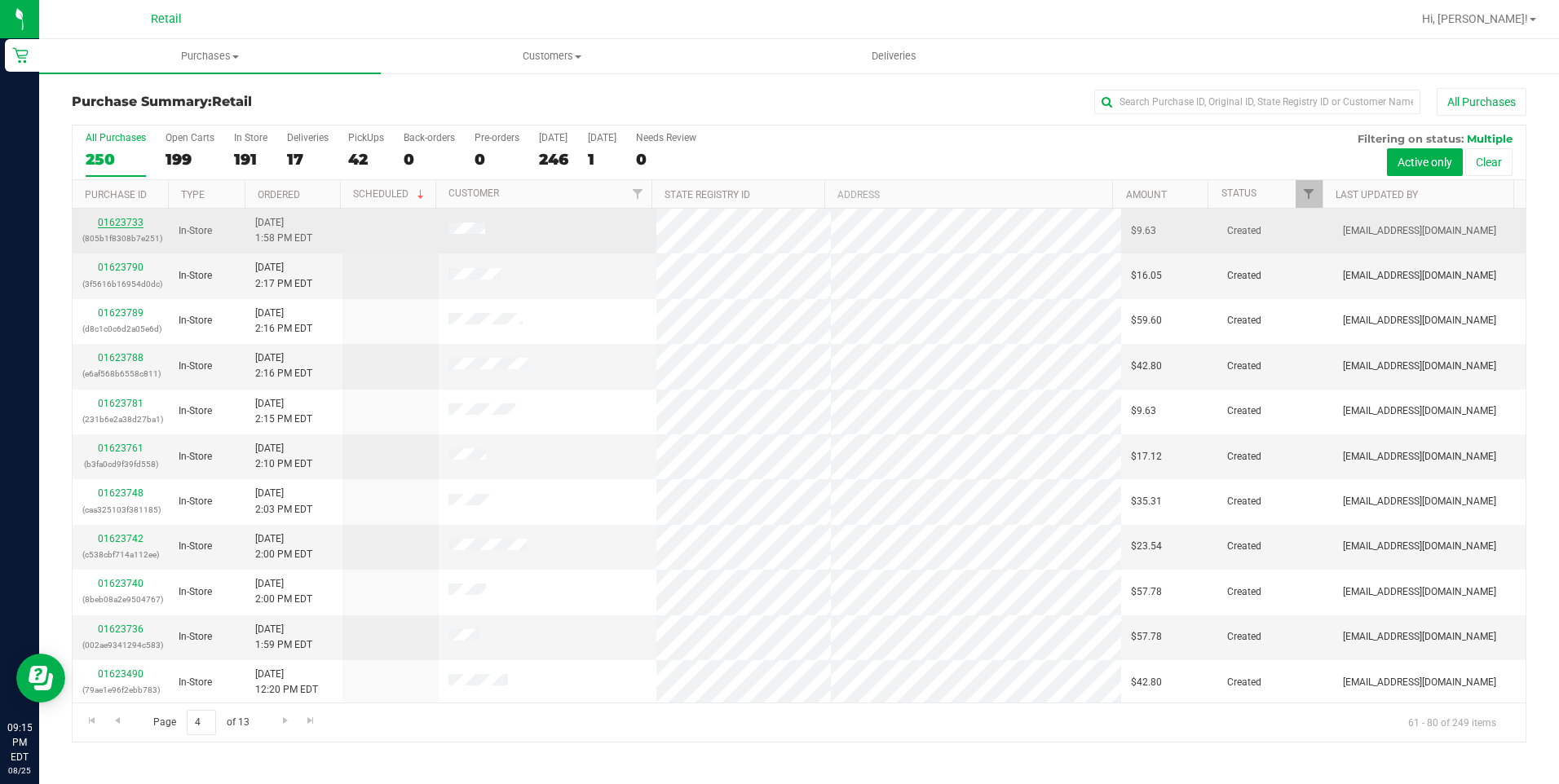
click at [137, 221] on link "01623733" at bounding box center [121, 222] width 46 height 11
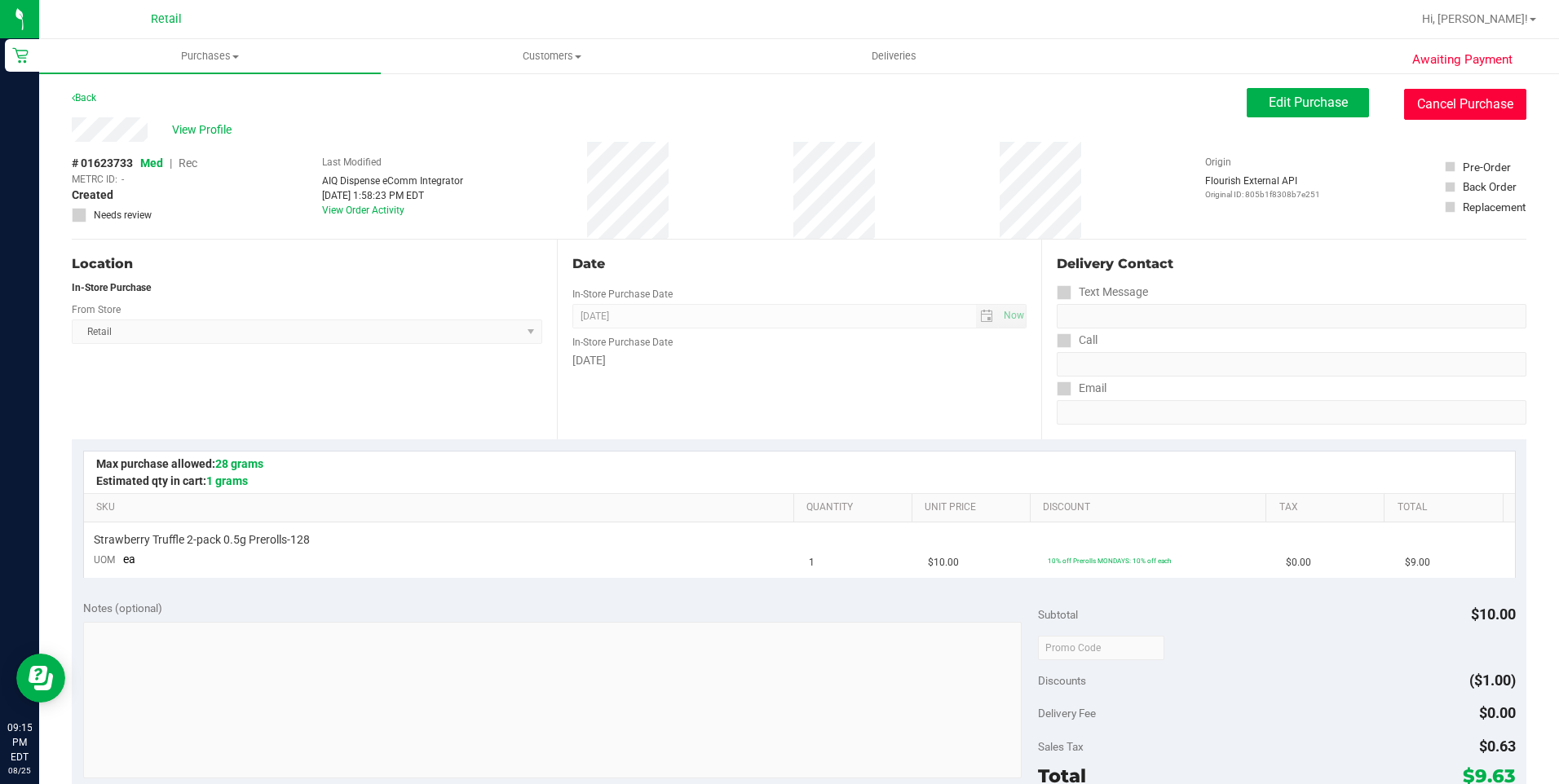
click at [1475, 107] on button "Cancel Purchase" at bounding box center [1465, 104] width 122 height 31
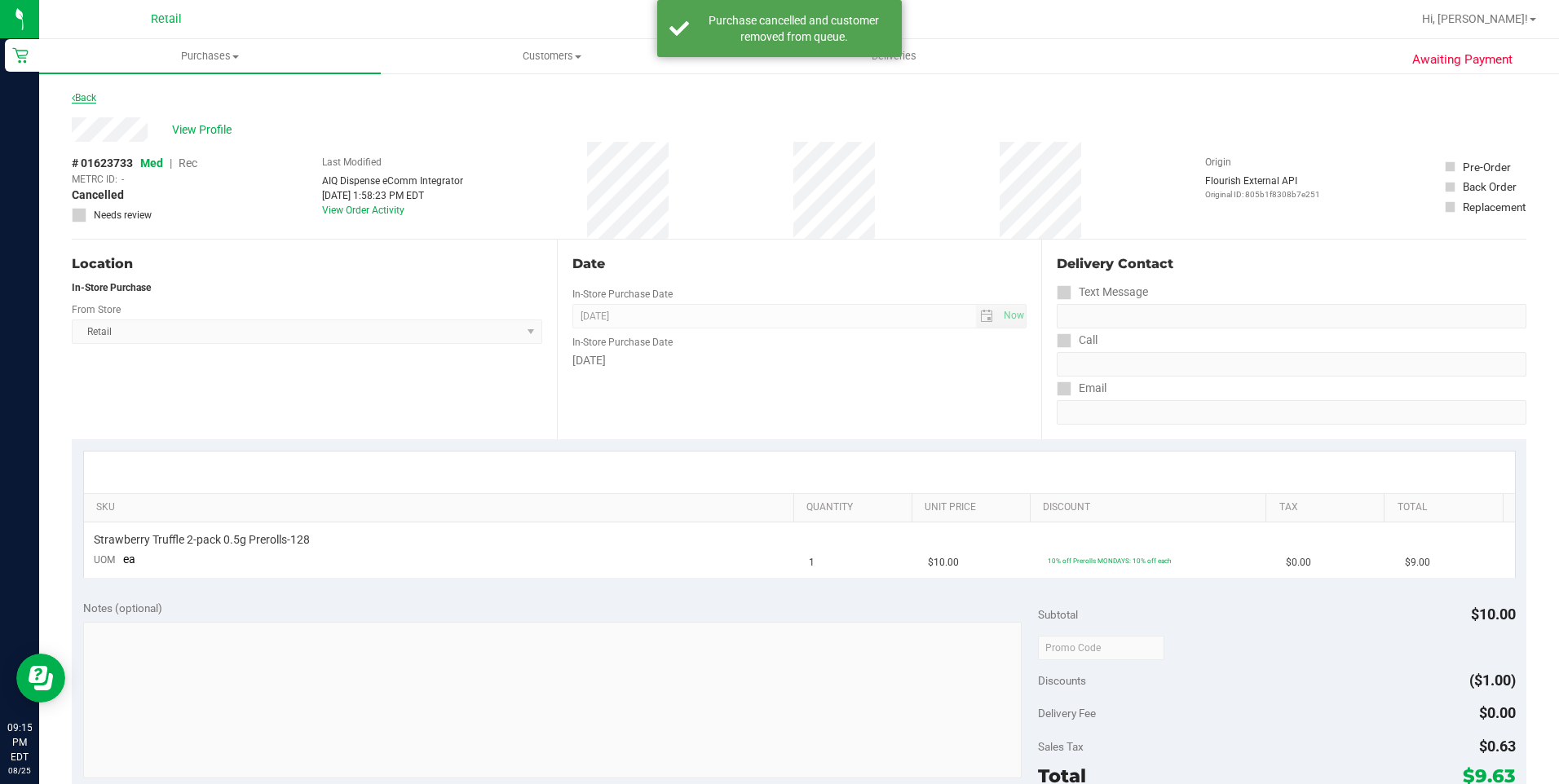
click at [83, 98] on link "Back" at bounding box center [84, 98] width 24 height 11
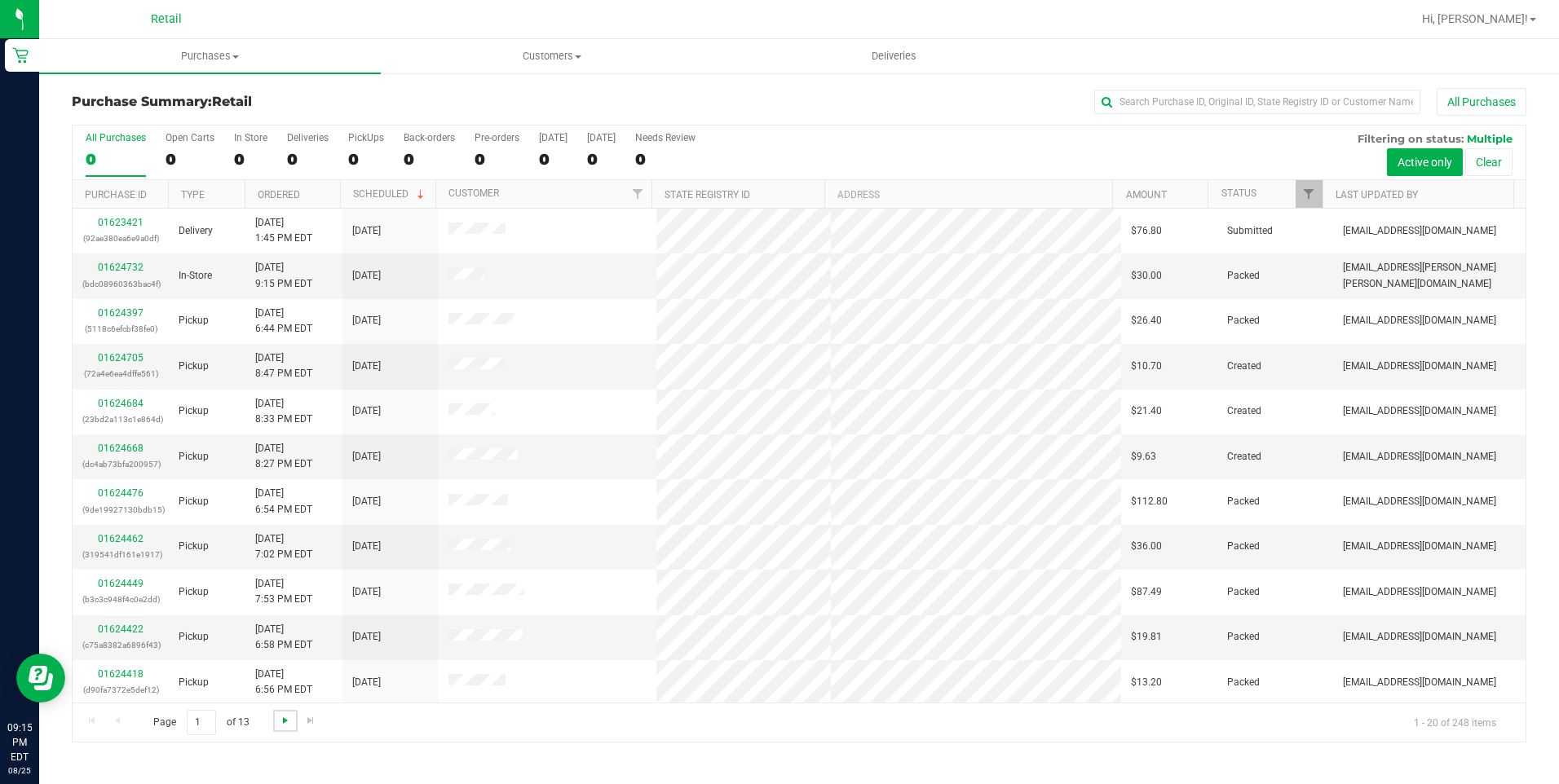
click at [283, 722] on span "Go to the next page" at bounding box center [285, 721] width 13 height 13
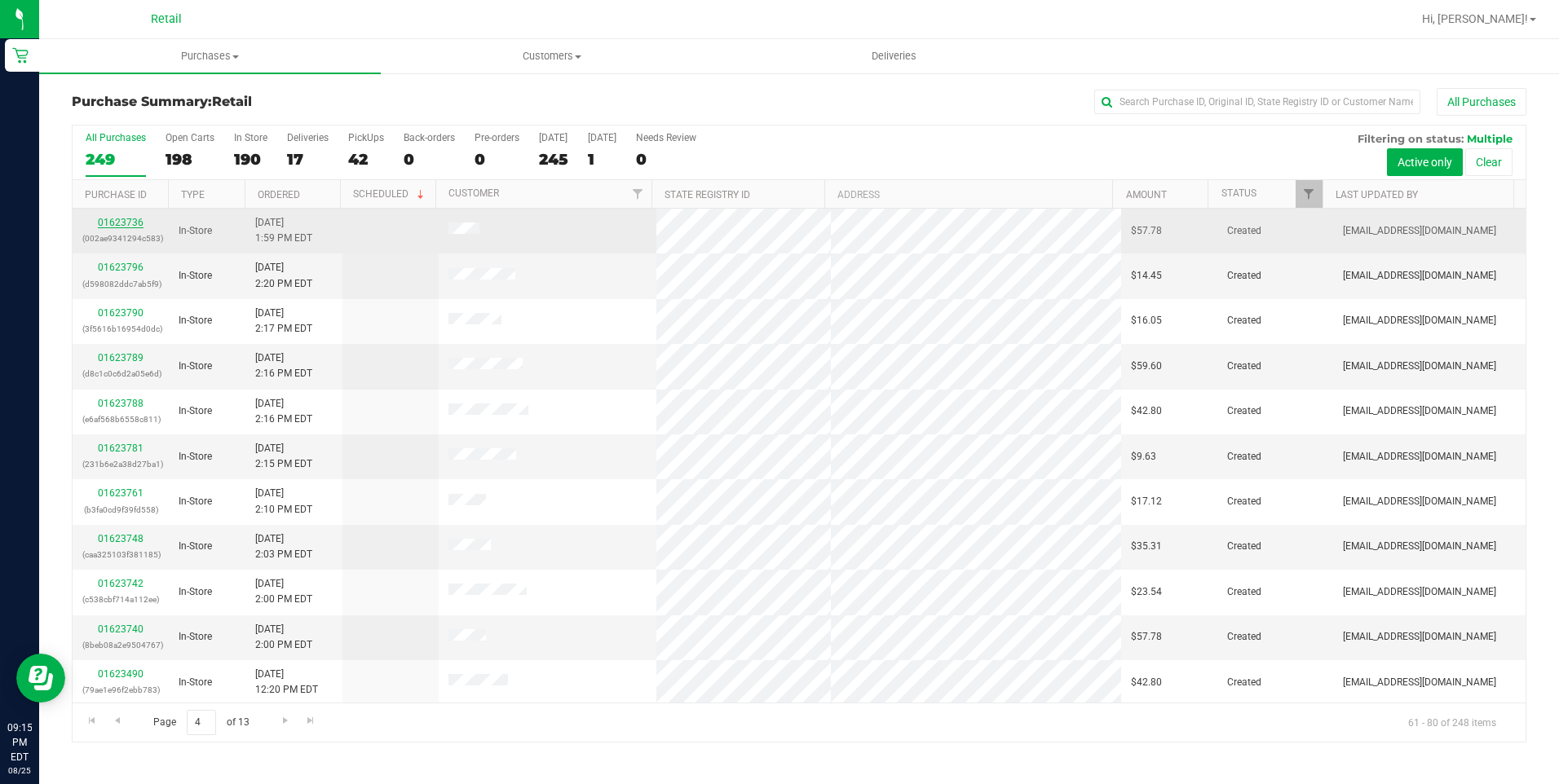
click at [131, 225] on link "01623736" at bounding box center [121, 222] width 46 height 11
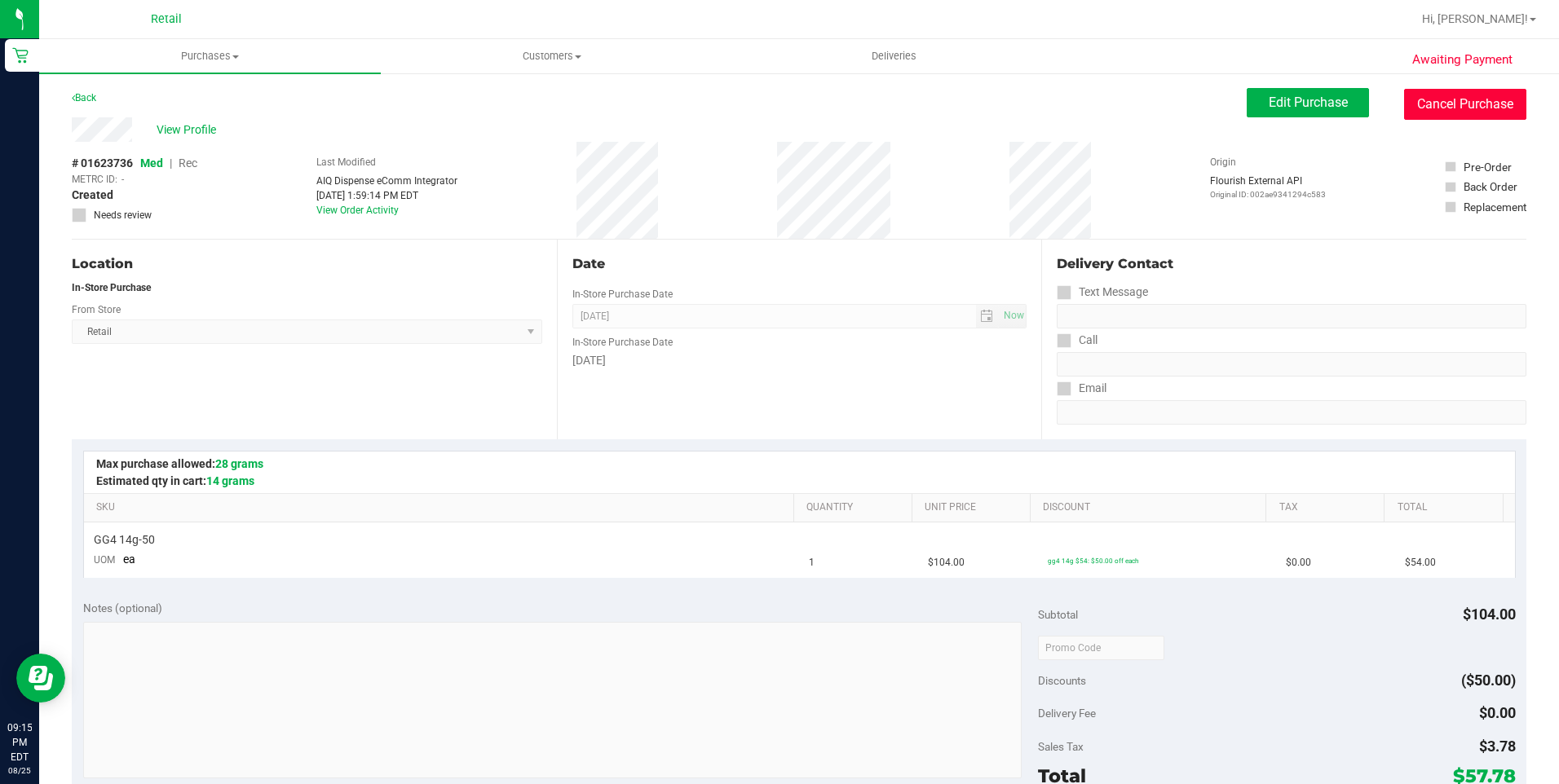
click at [1429, 109] on button "Cancel Purchase" at bounding box center [1465, 104] width 122 height 31
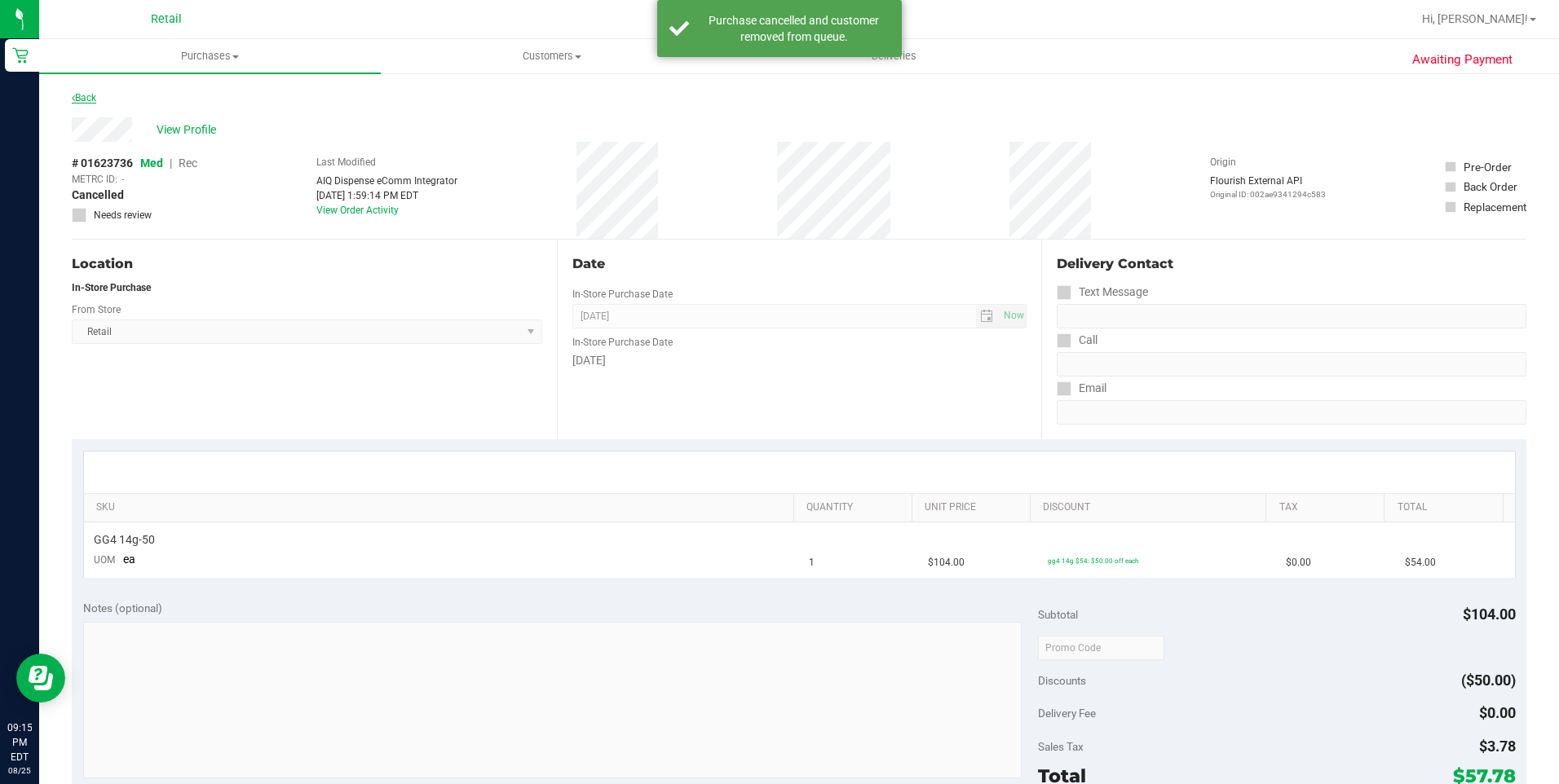
click at [94, 93] on link "Back" at bounding box center [84, 98] width 24 height 11
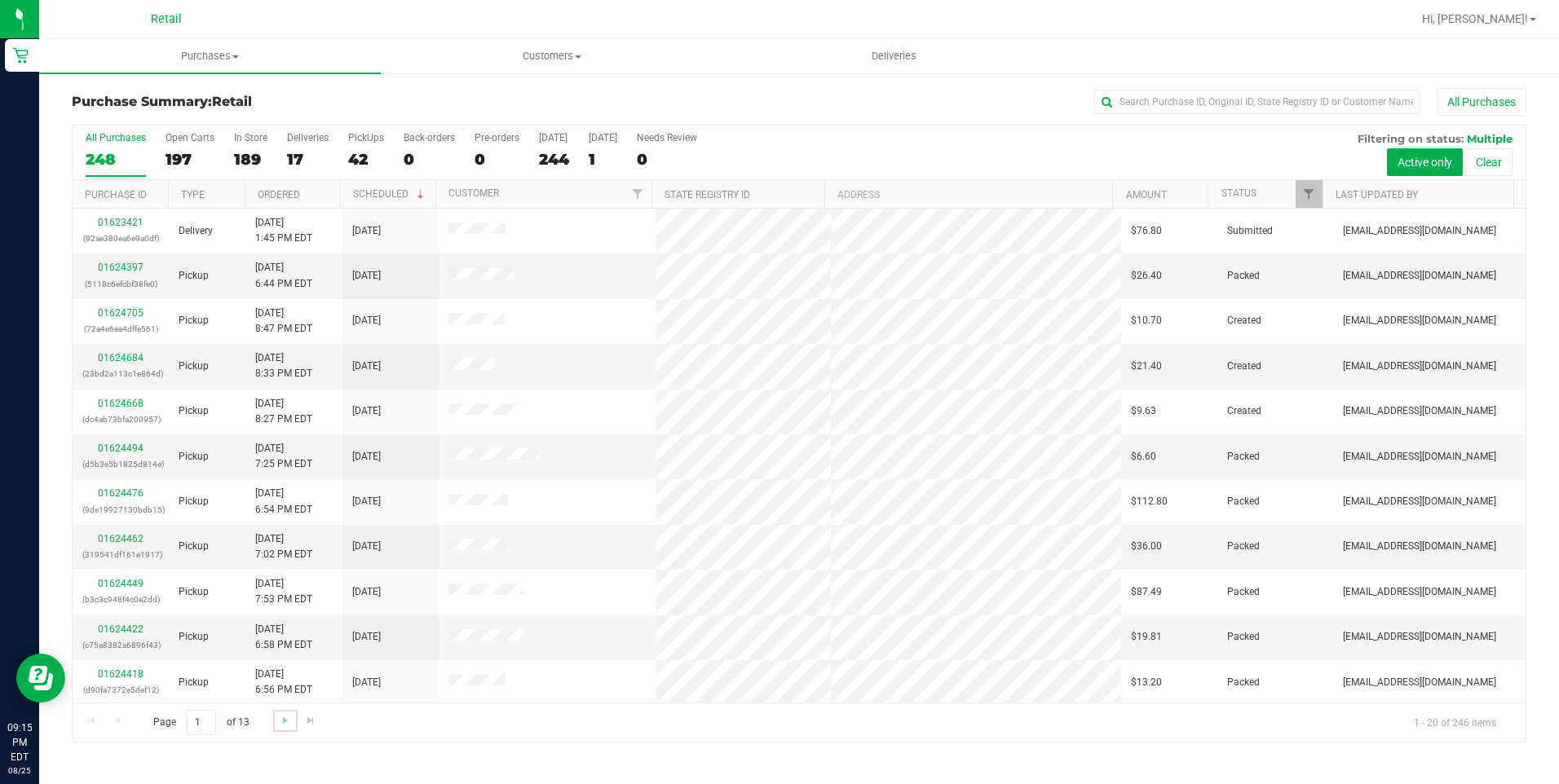
click at [277, 718] on link "Go to the next page" at bounding box center [284, 720] width 24 height 22
click at [279, 720] on span "Go to the next page" at bounding box center [285, 721] width 13 height 13
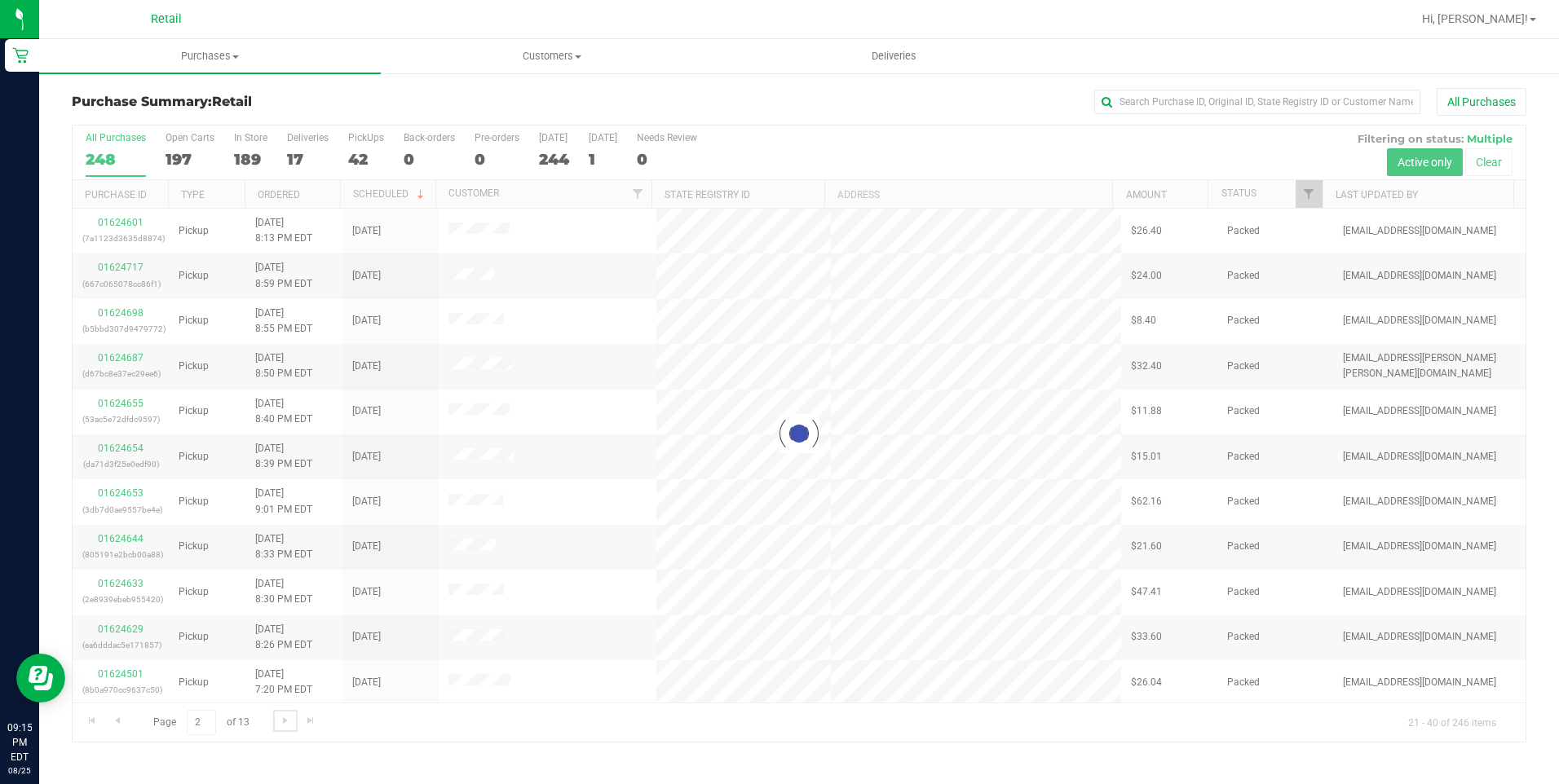
click at [280, 721] on span "Go to the next page" at bounding box center [285, 721] width 13 height 13
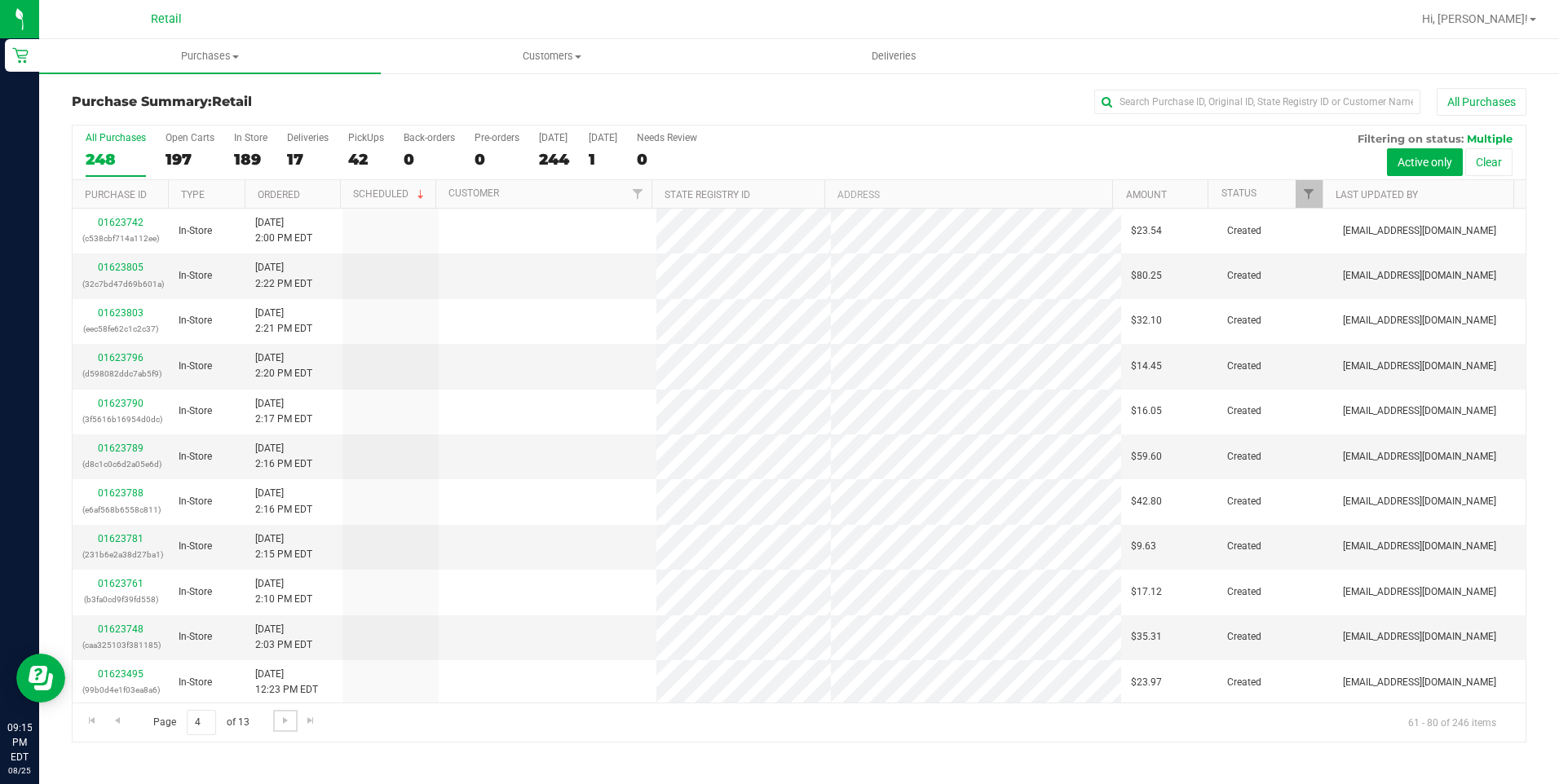
click at [280, 721] on span "Go to the next page" at bounding box center [285, 721] width 13 height 13
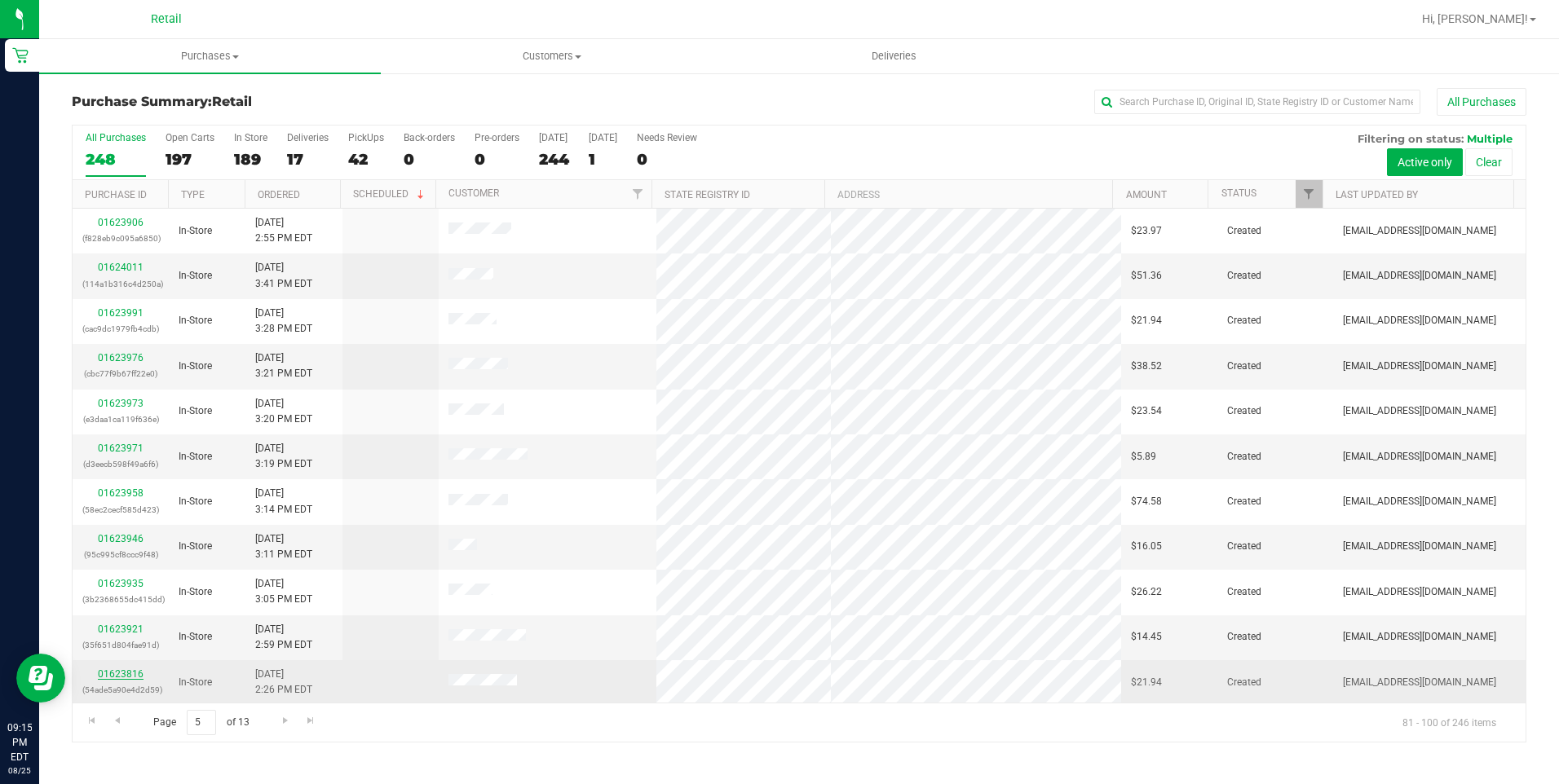
click at [121, 677] on link "01623816" at bounding box center [121, 674] width 46 height 11
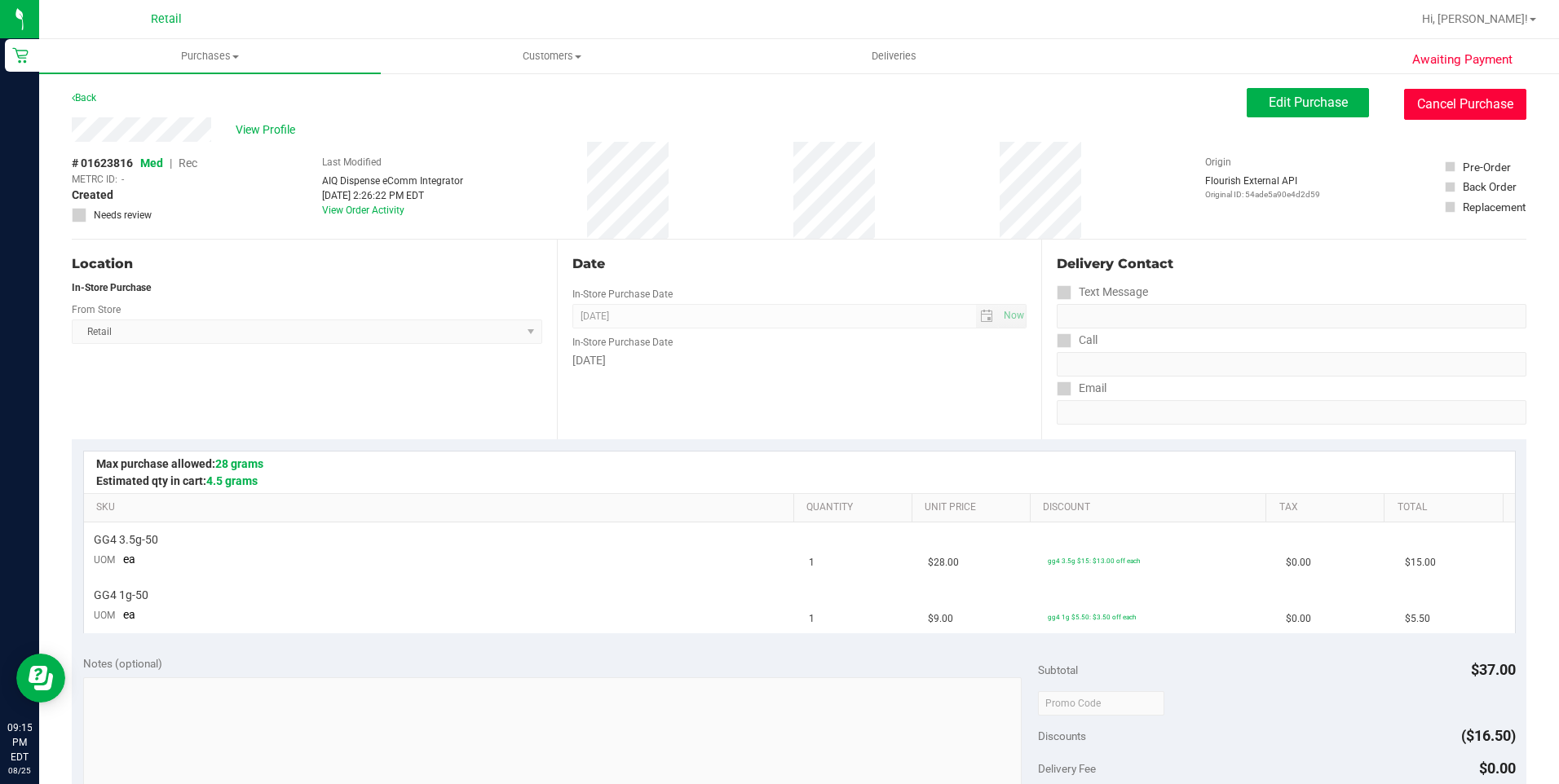
click at [1483, 101] on button "Cancel Purchase" at bounding box center [1465, 104] width 122 height 31
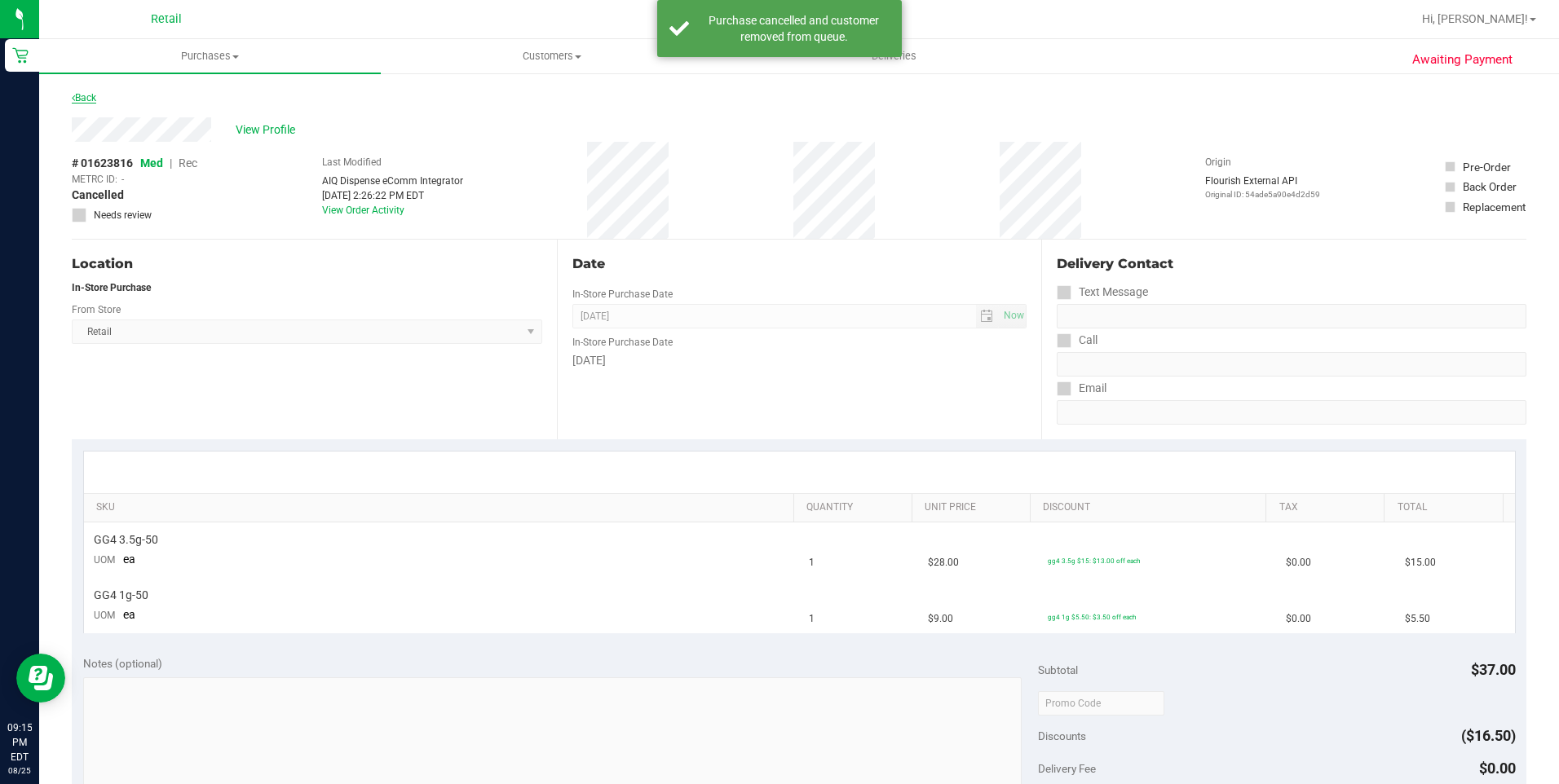
click at [85, 97] on link "Back" at bounding box center [84, 98] width 24 height 11
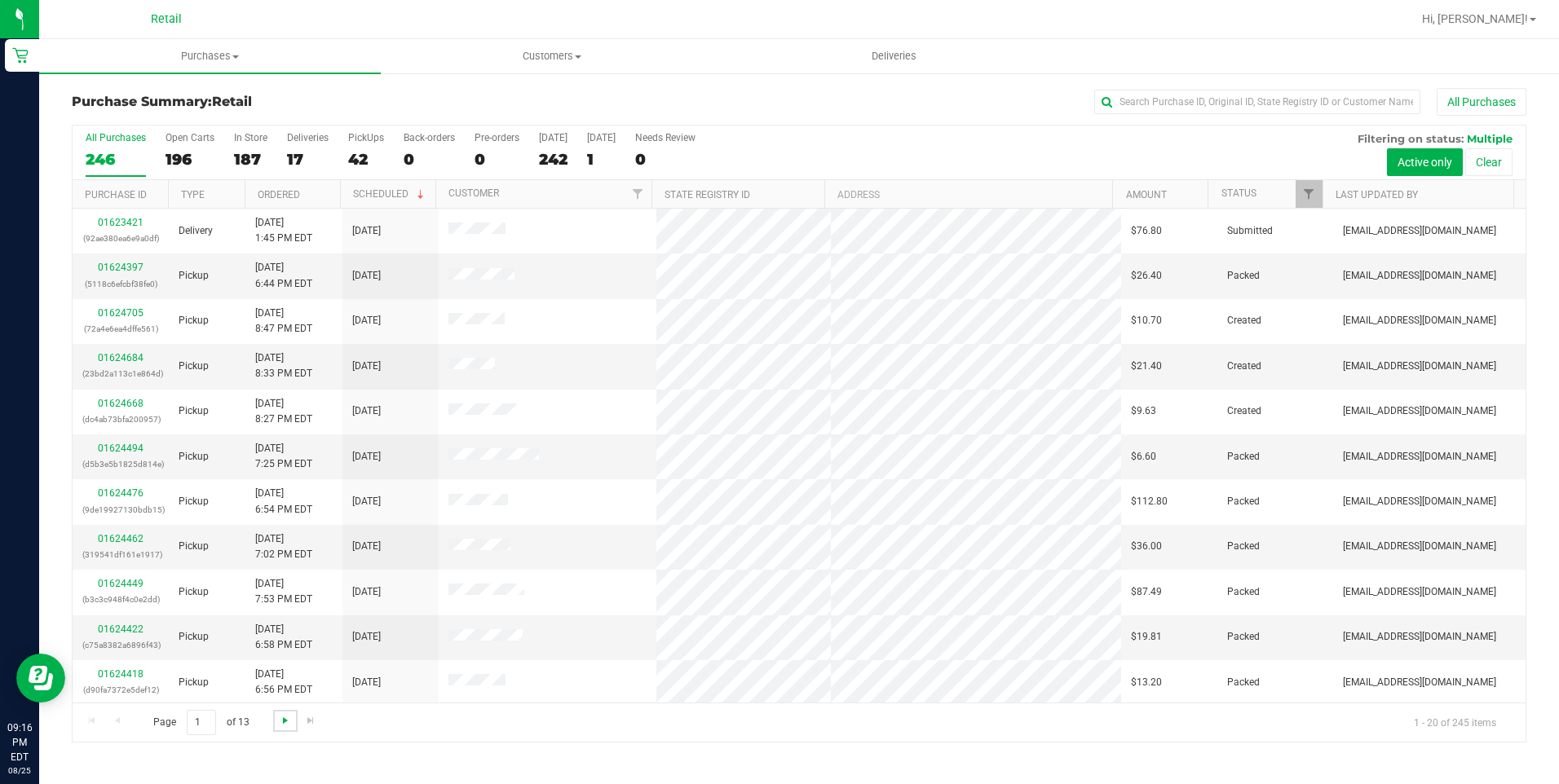
click at [287, 719] on span "Go to the next page" at bounding box center [285, 721] width 13 height 13
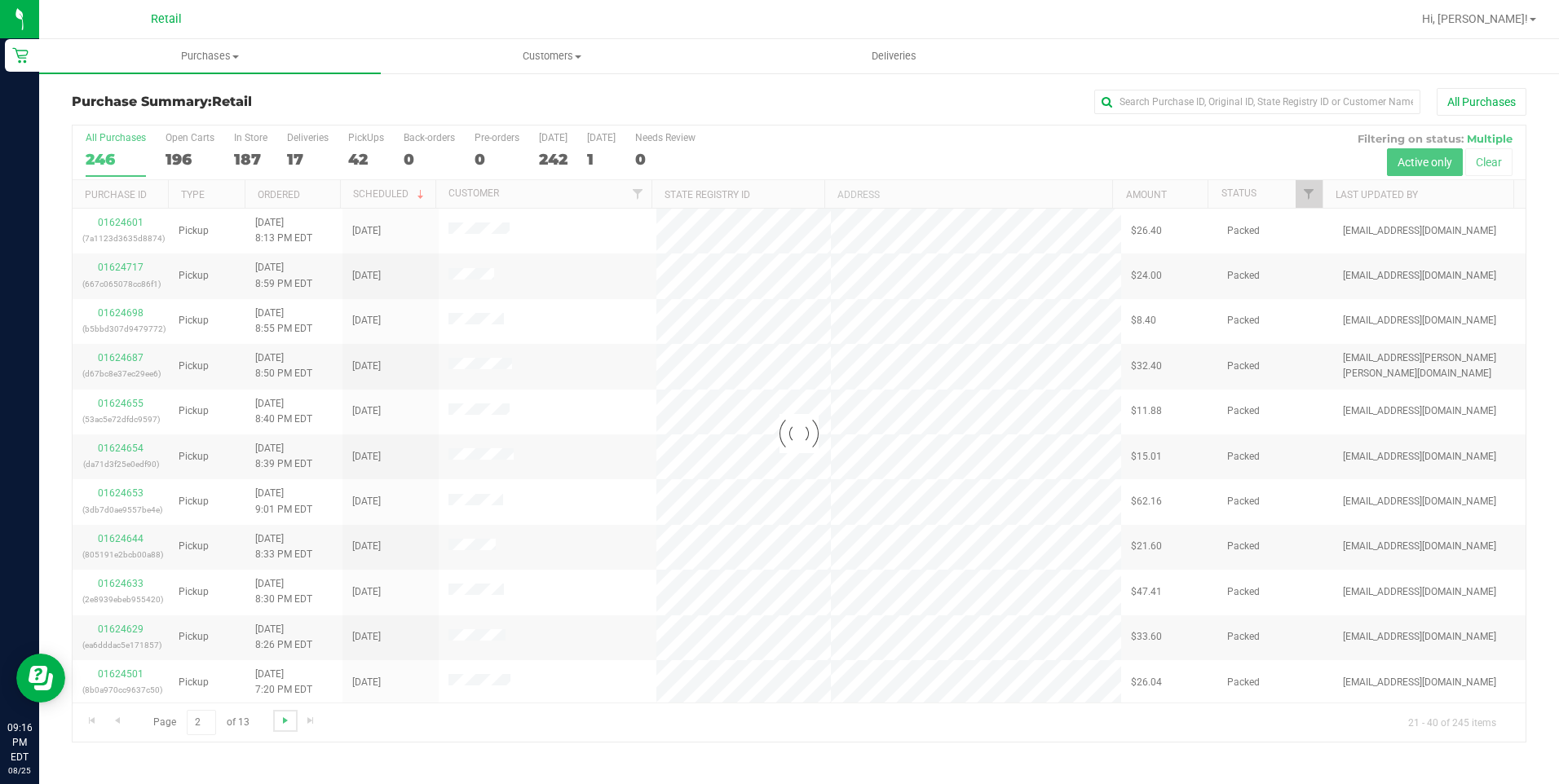
click at [287, 719] on span "Go to the next page" at bounding box center [285, 721] width 13 height 13
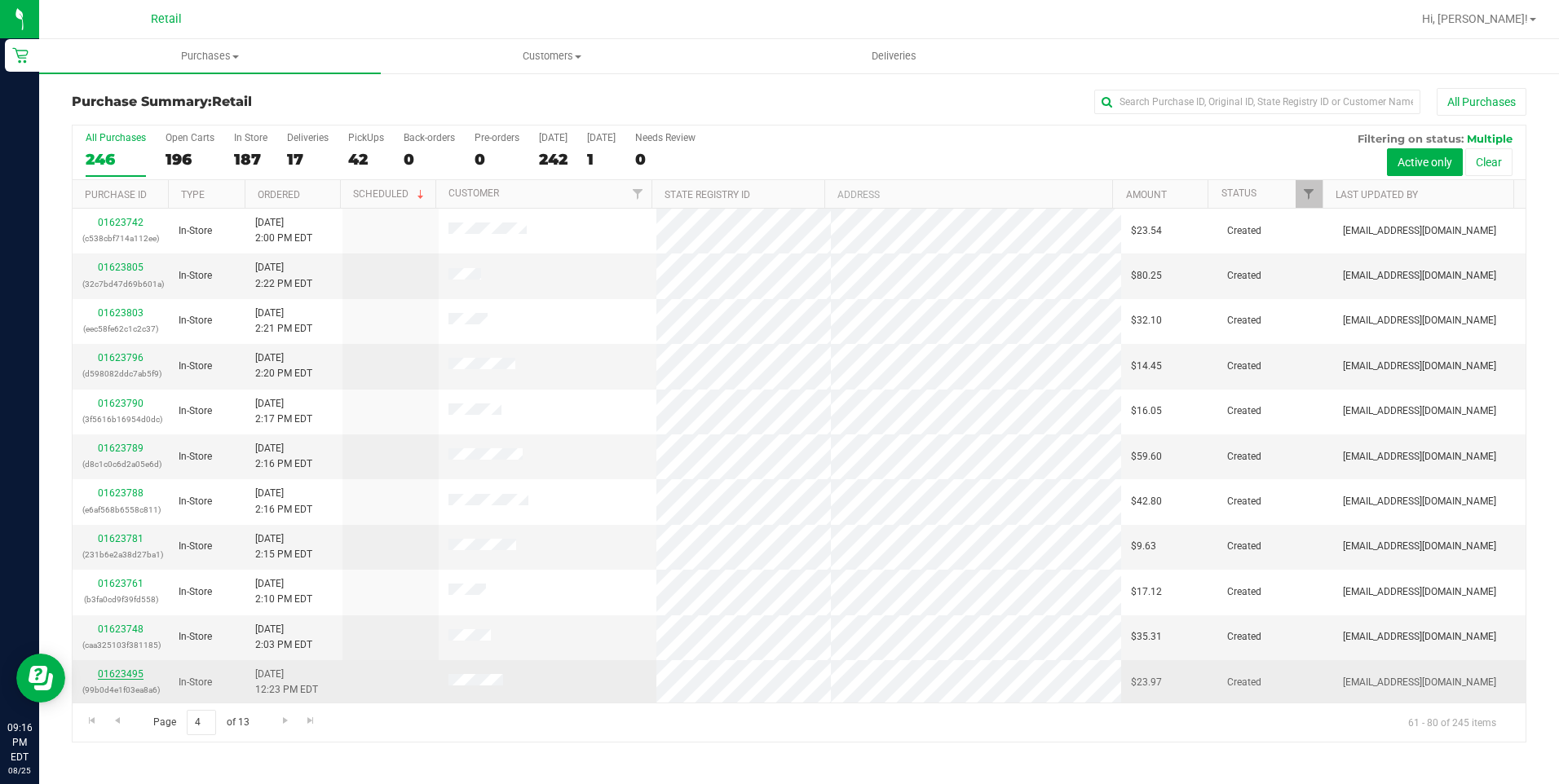
click at [131, 673] on link "01623495" at bounding box center [121, 674] width 46 height 11
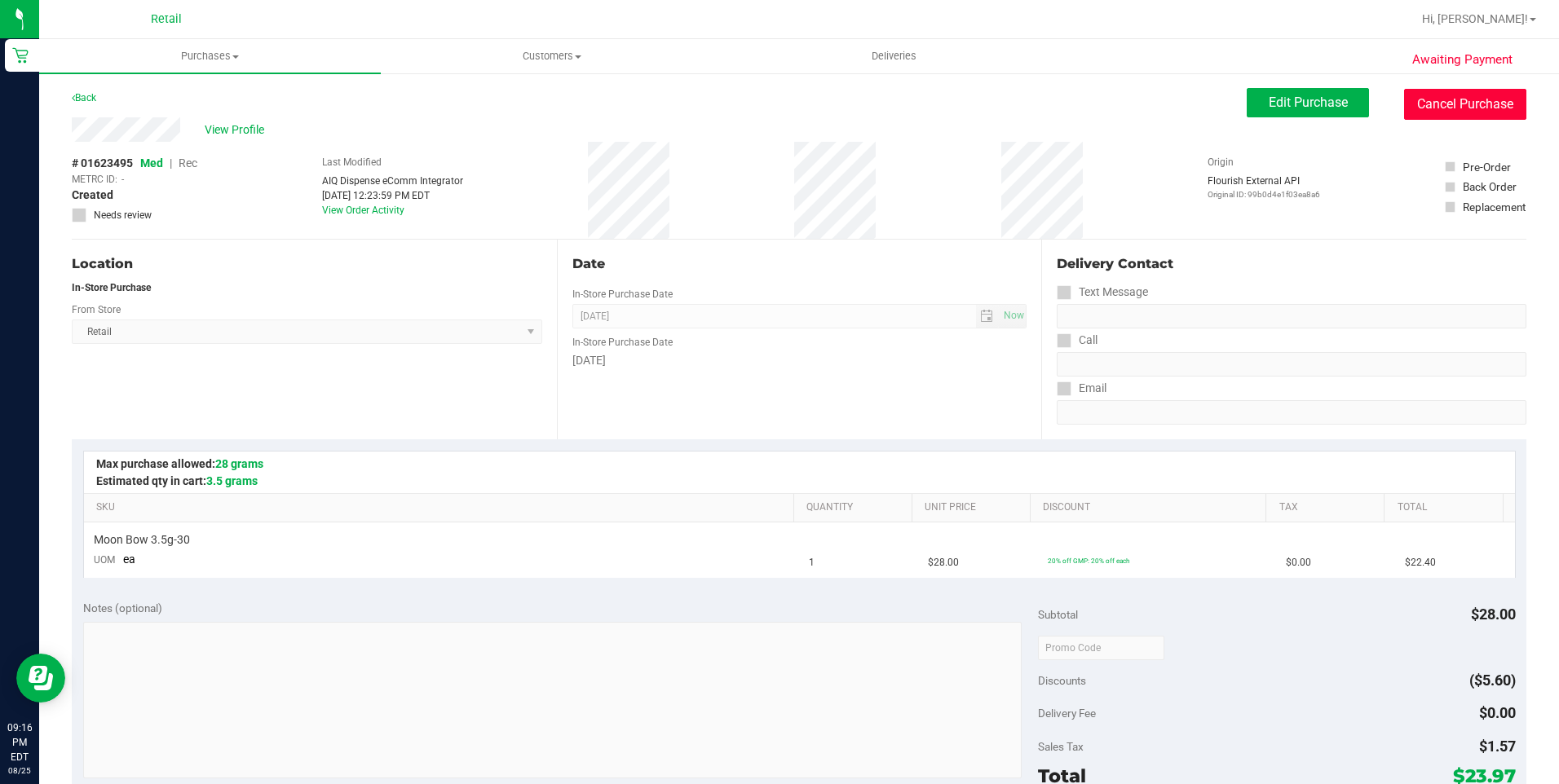
click at [1451, 101] on button "Cancel Purchase" at bounding box center [1465, 104] width 122 height 31
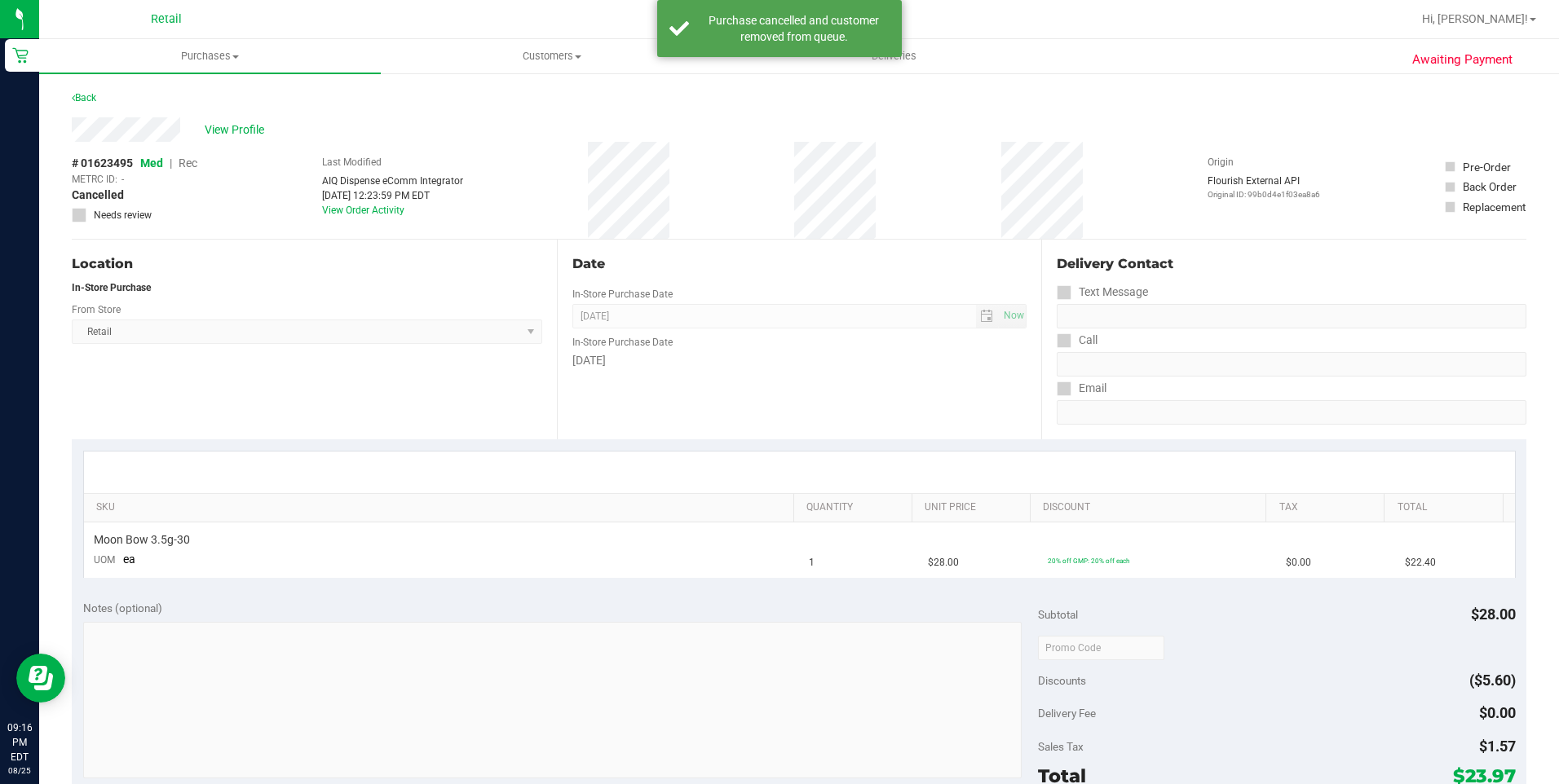
click at [86, 104] on div "Back" at bounding box center [84, 98] width 24 height 20
click at [87, 101] on link "Back" at bounding box center [84, 98] width 24 height 11
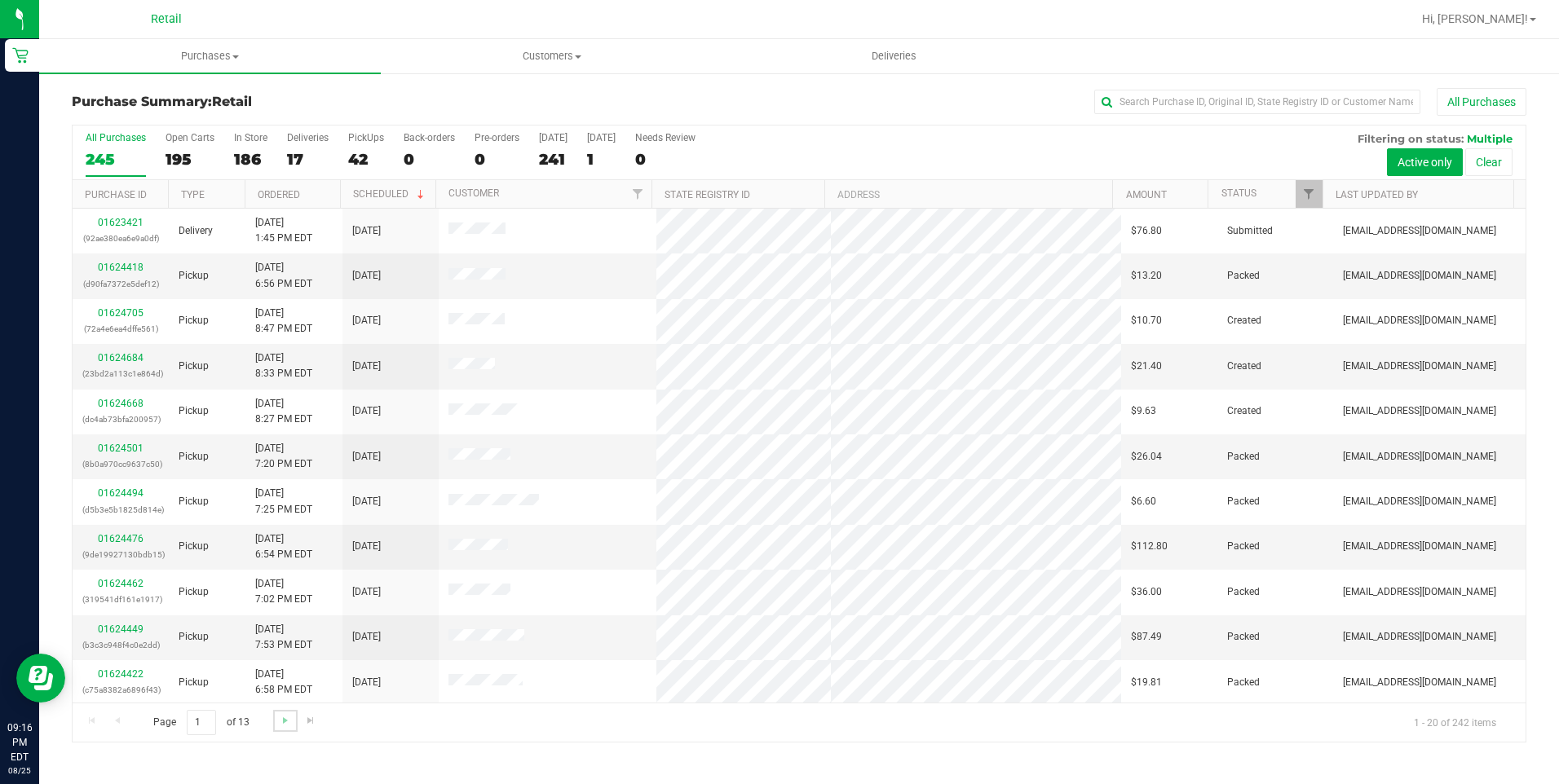
click at [291, 718] on link "Go to the next page" at bounding box center [284, 720] width 24 height 22
click at [288, 717] on span "Go to the next page" at bounding box center [285, 721] width 13 height 13
click at [284, 723] on span "Go to the next page" at bounding box center [285, 721] width 13 height 13
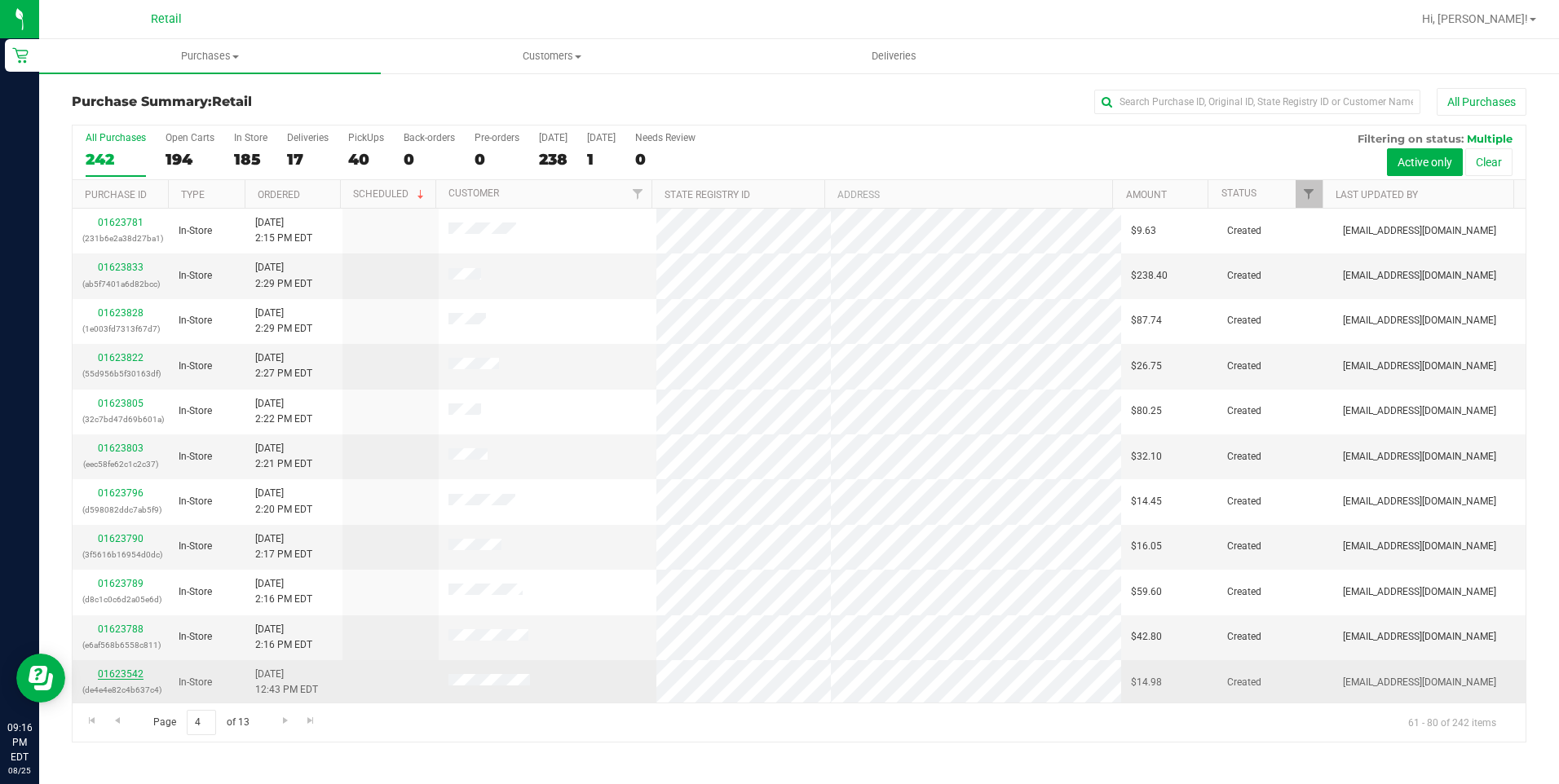
click at [125, 673] on link "01623542" at bounding box center [121, 674] width 46 height 11
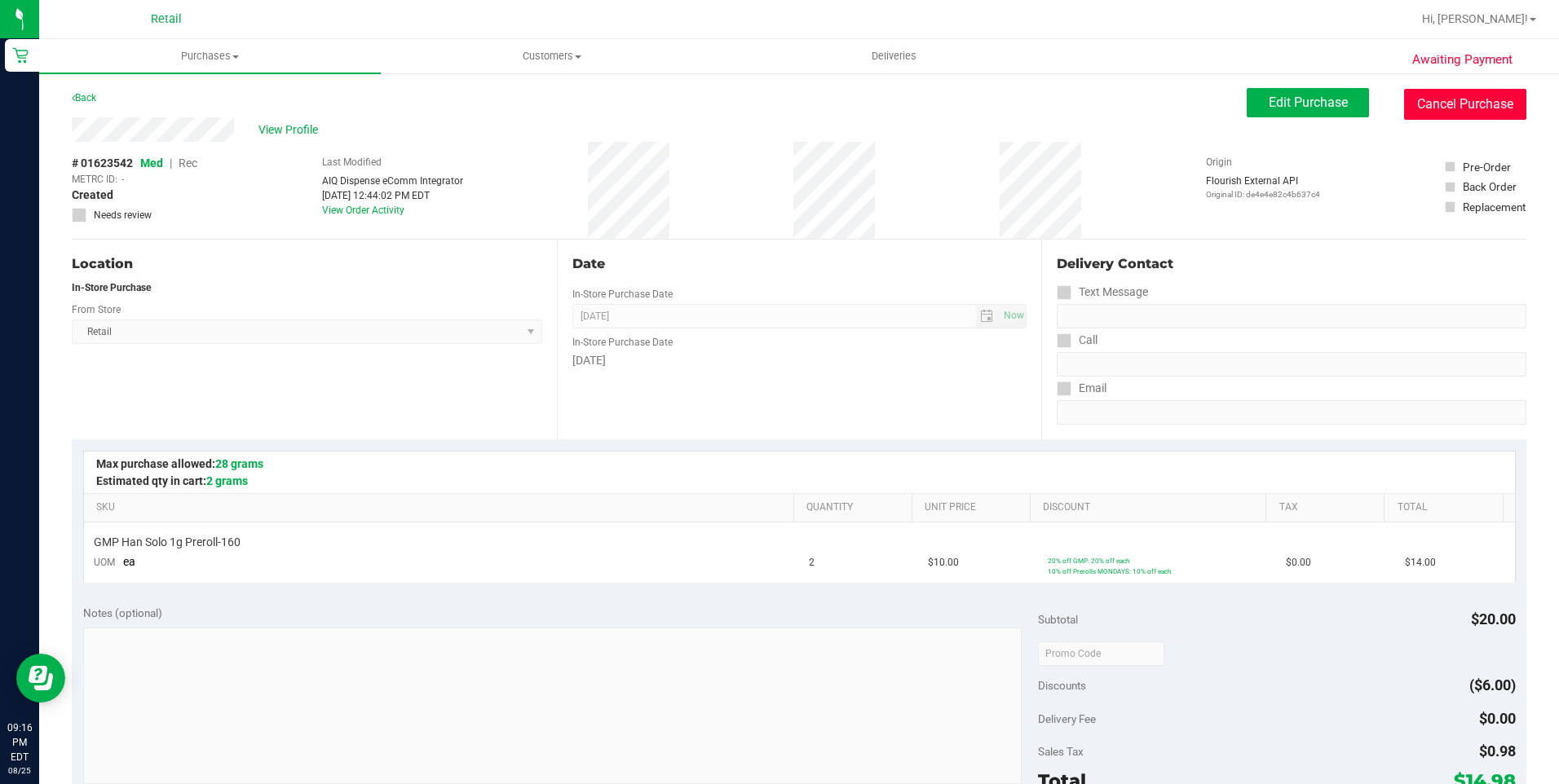
click at [1487, 104] on button "Cancel Purchase" at bounding box center [1465, 104] width 122 height 31
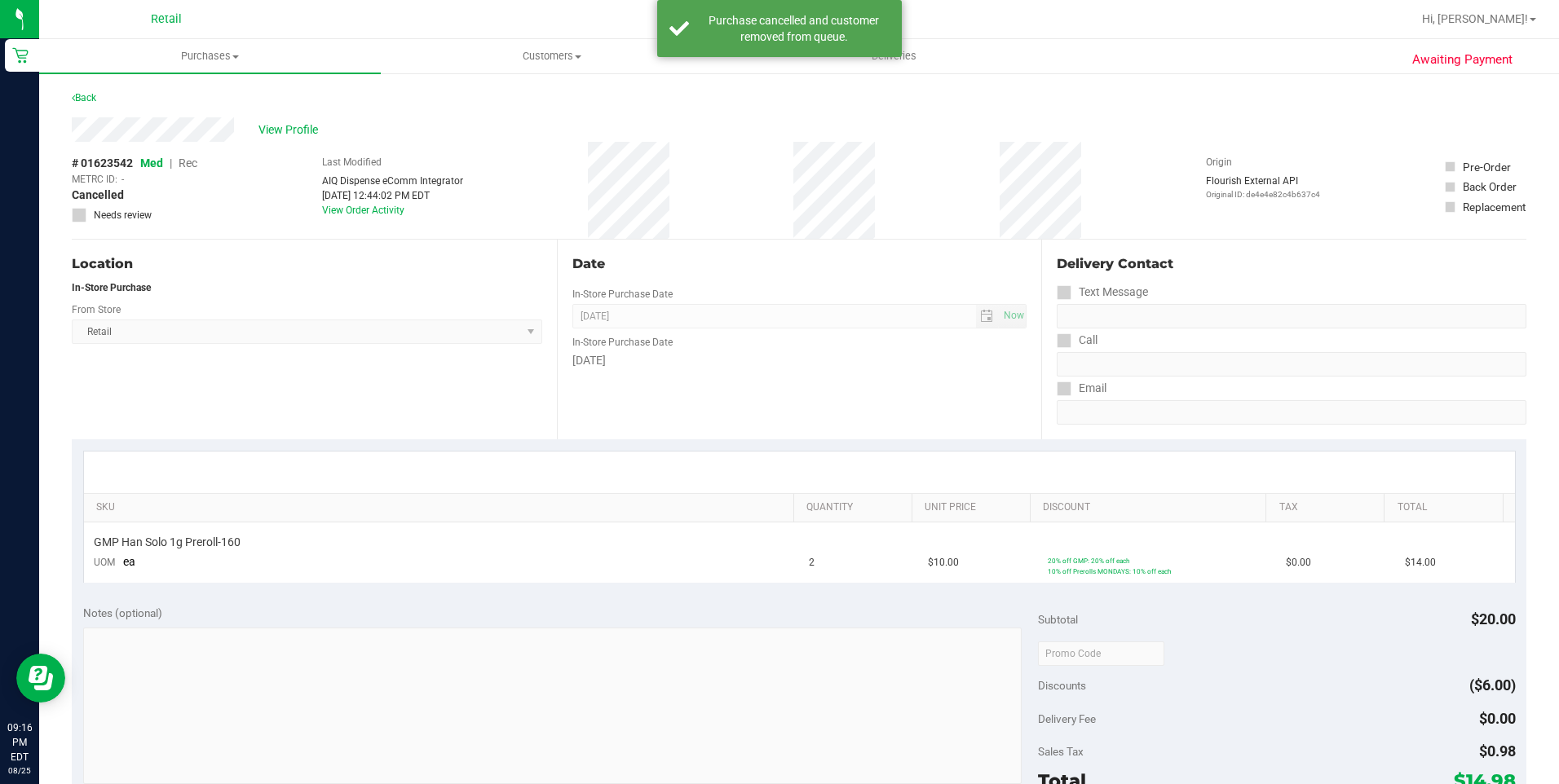
click at [90, 88] on div "Back" at bounding box center [84, 98] width 24 height 20
click at [94, 92] on div "Back" at bounding box center [84, 98] width 24 height 20
click at [93, 96] on link "Back" at bounding box center [84, 98] width 24 height 11
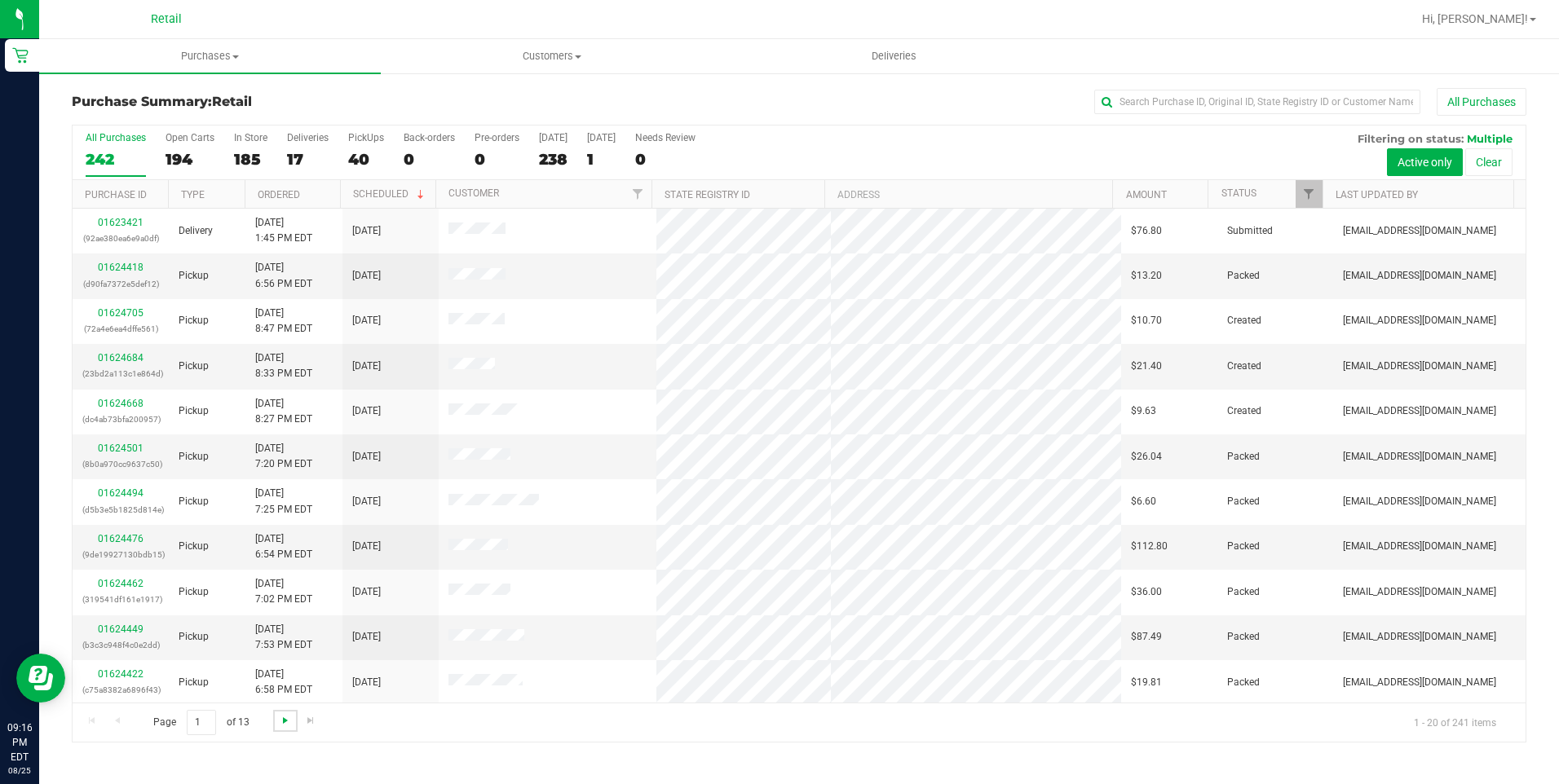
click at [280, 724] on span "Go to the next page" at bounding box center [285, 721] width 13 height 13
click at [281, 723] on span "Go to the next page" at bounding box center [285, 721] width 13 height 13
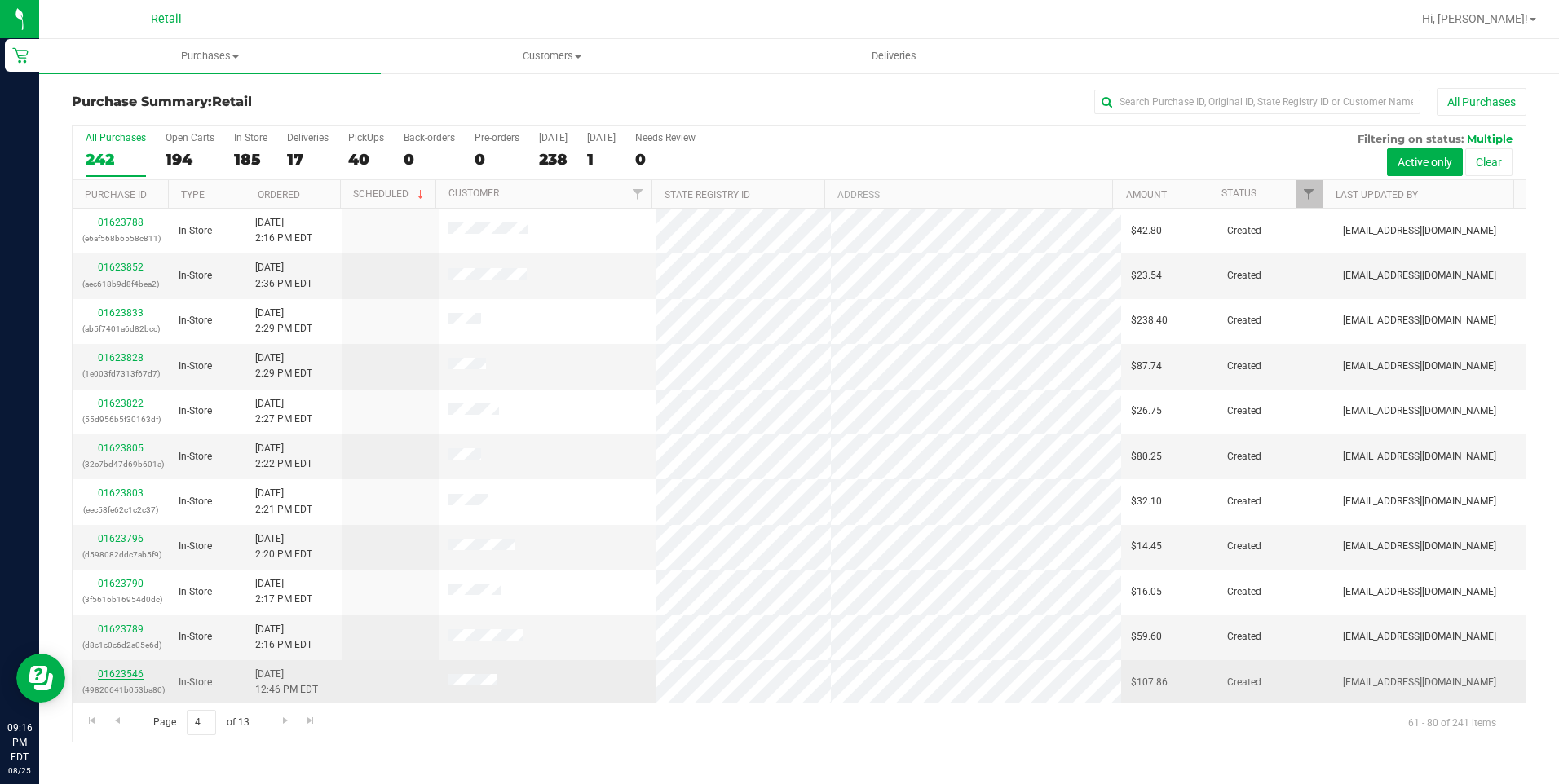
click at [125, 675] on link "01623546" at bounding box center [121, 674] width 46 height 11
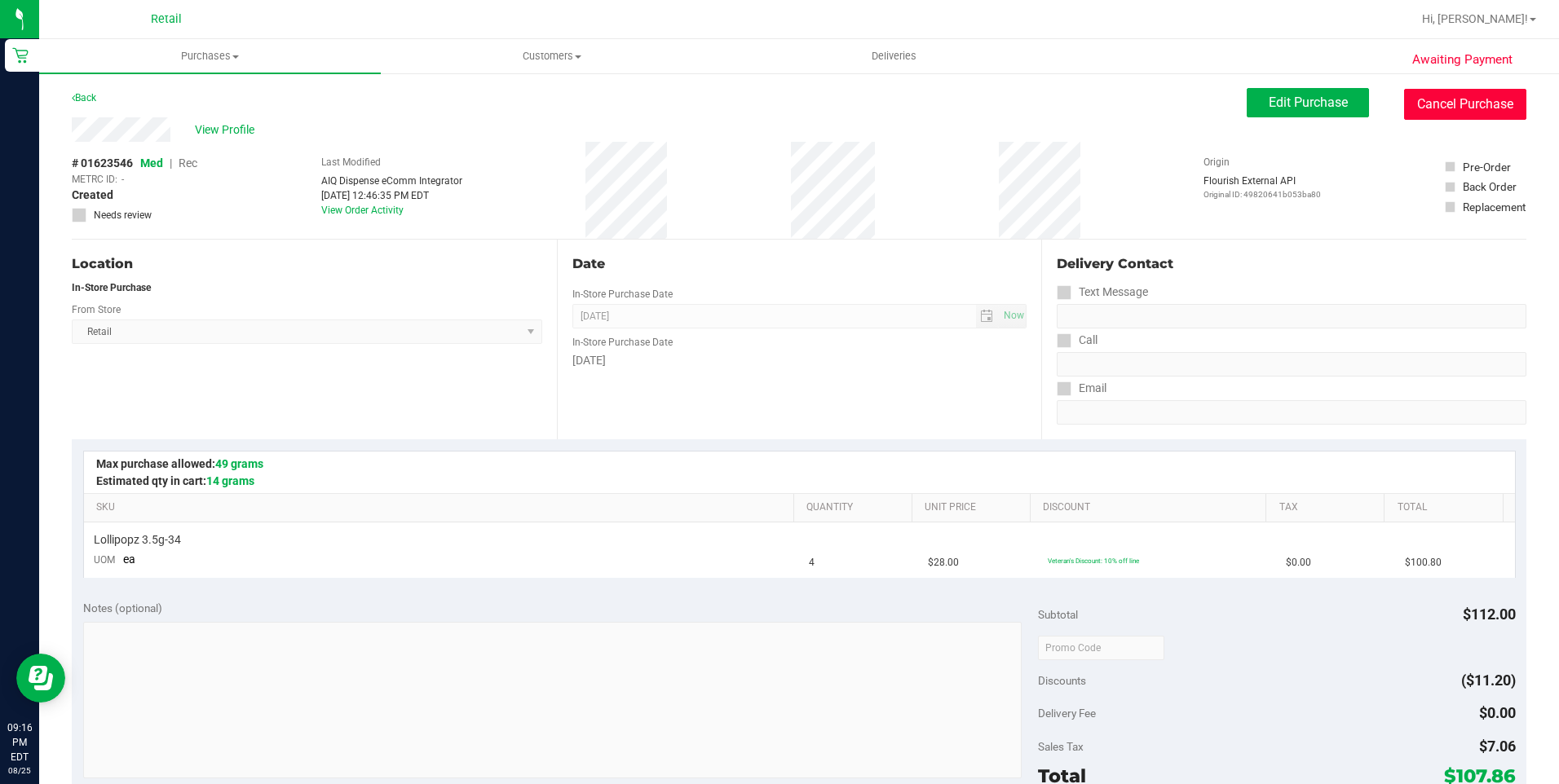
click at [1463, 108] on button "Cancel Purchase" at bounding box center [1465, 104] width 122 height 31
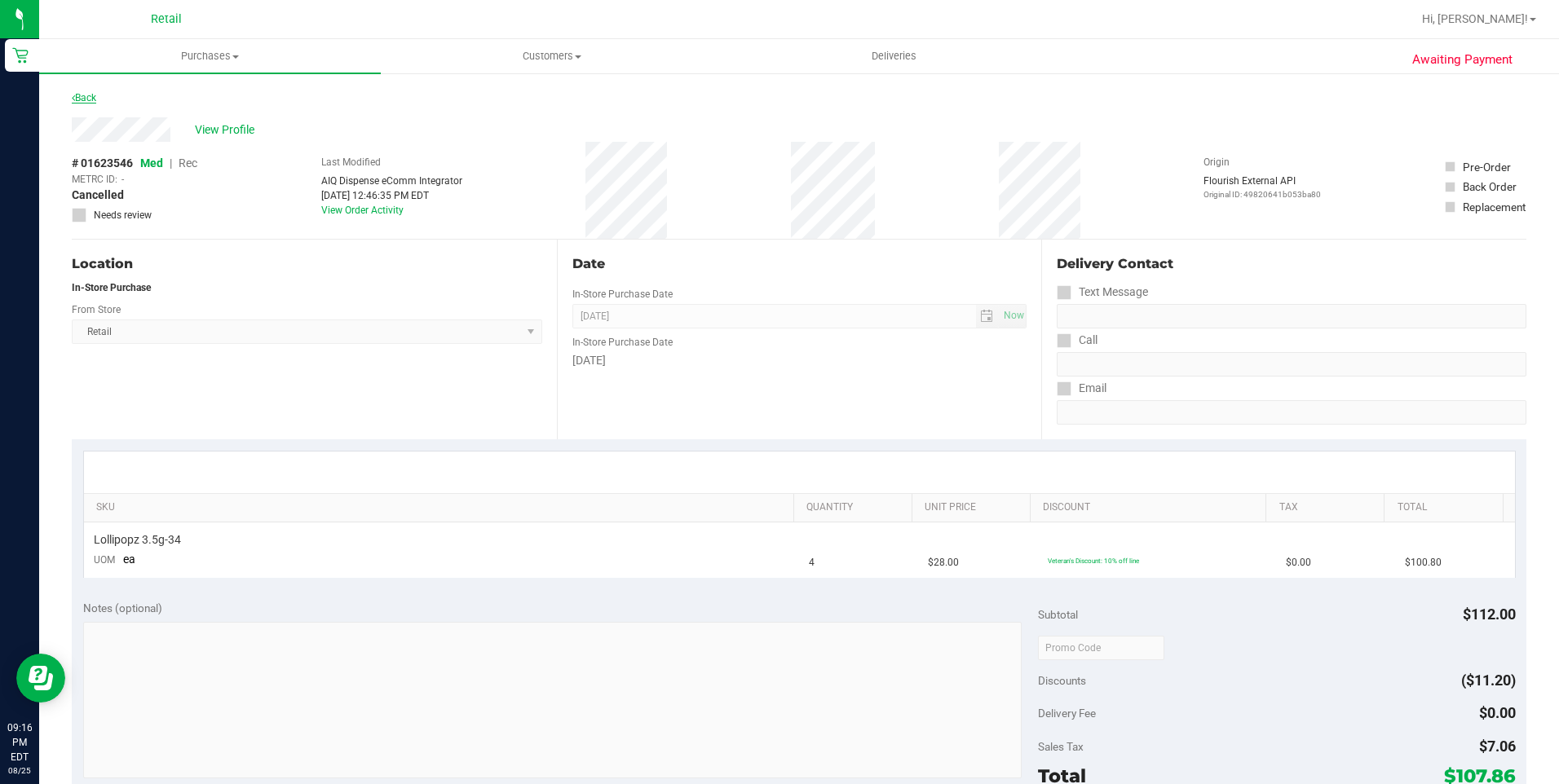
click at [90, 95] on link "Back" at bounding box center [84, 98] width 24 height 11
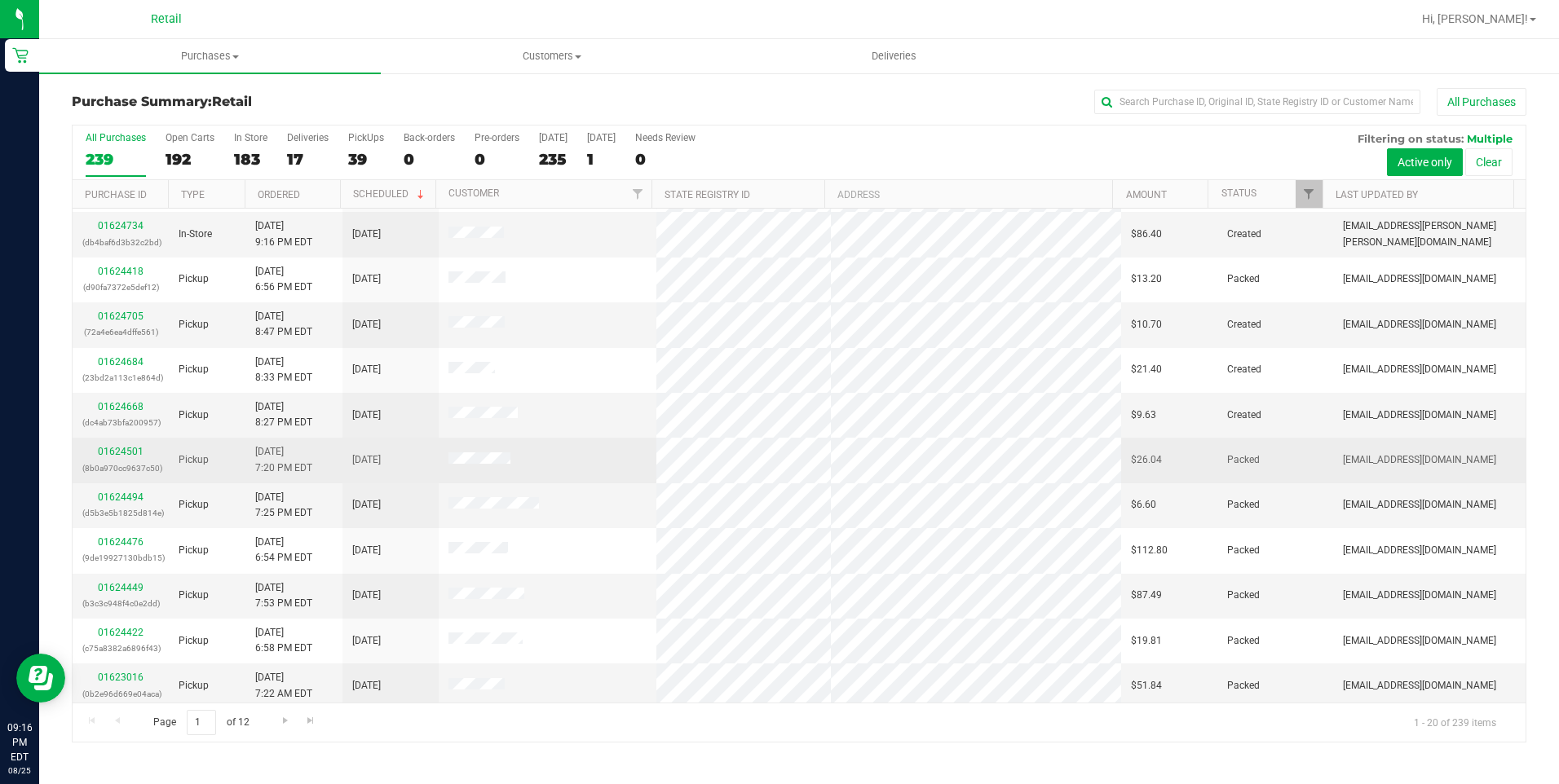
scroll to position [82, 0]
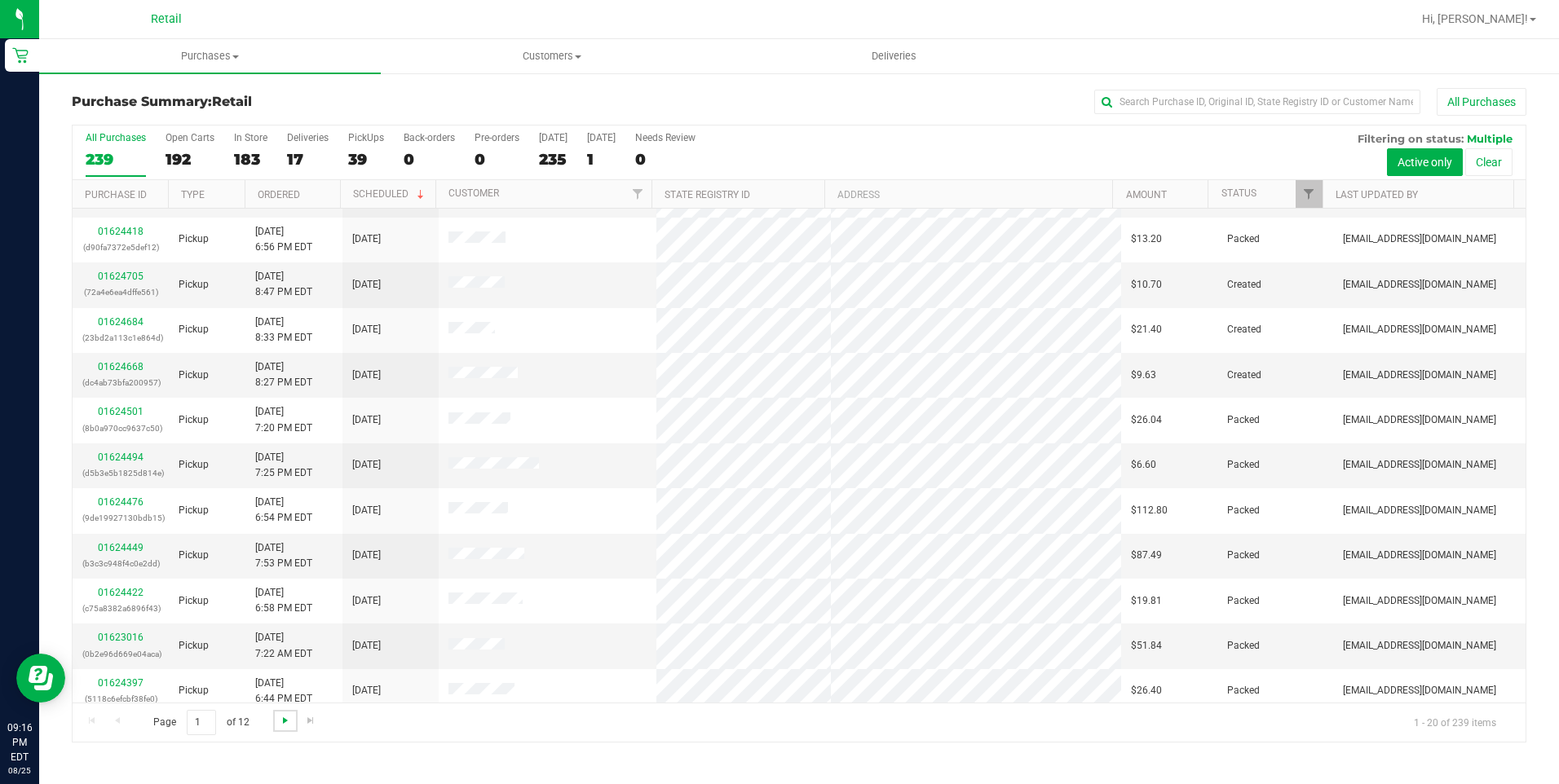
click at [282, 714] on span "Go to the next page" at bounding box center [285, 721] width 13 height 13
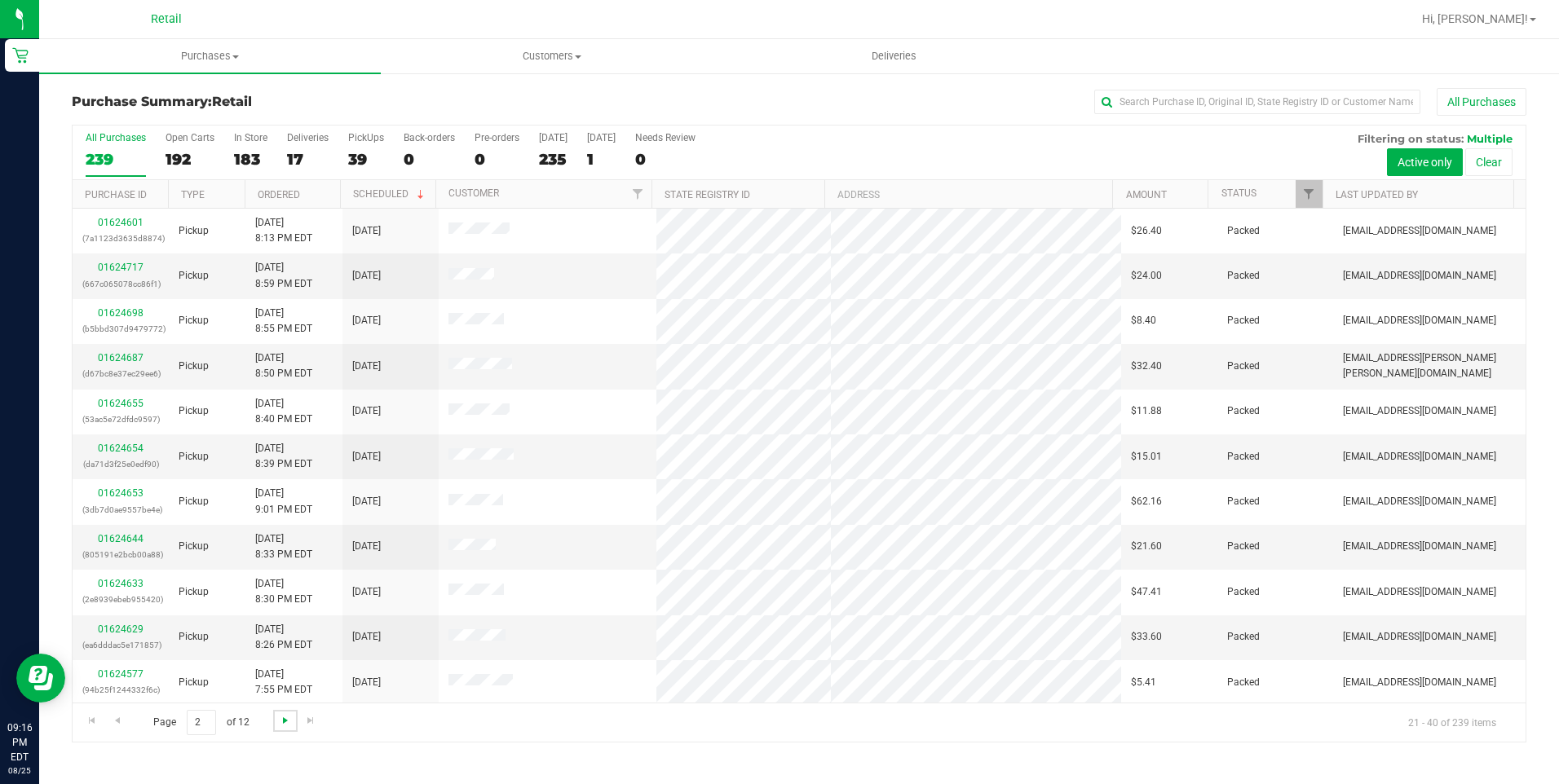
click at [282, 714] on span "Go to the next page" at bounding box center [285, 721] width 13 height 13
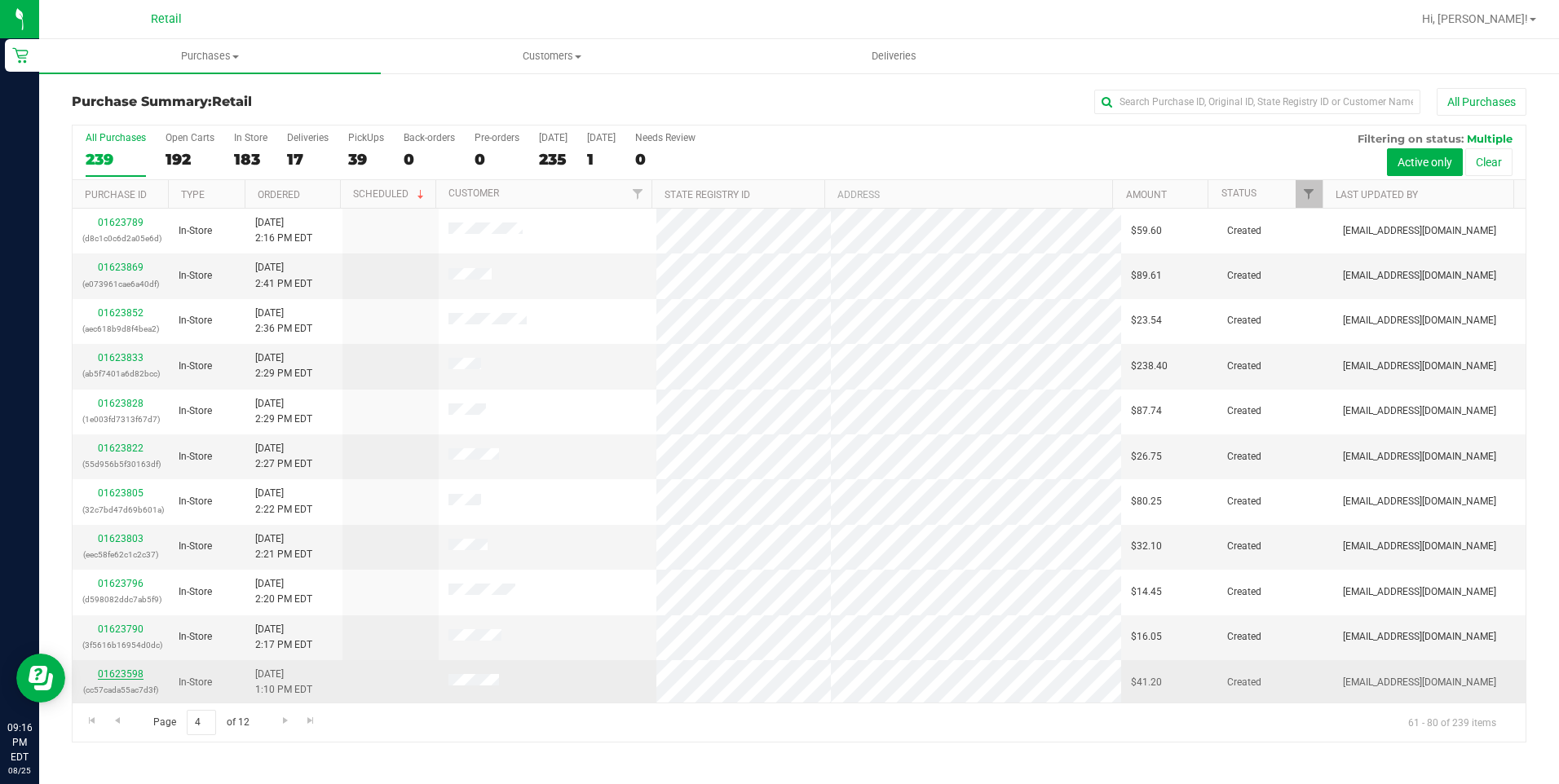
click at [115, 669] on link "01623598" at bounding box center [121, 674] width 46 height 11
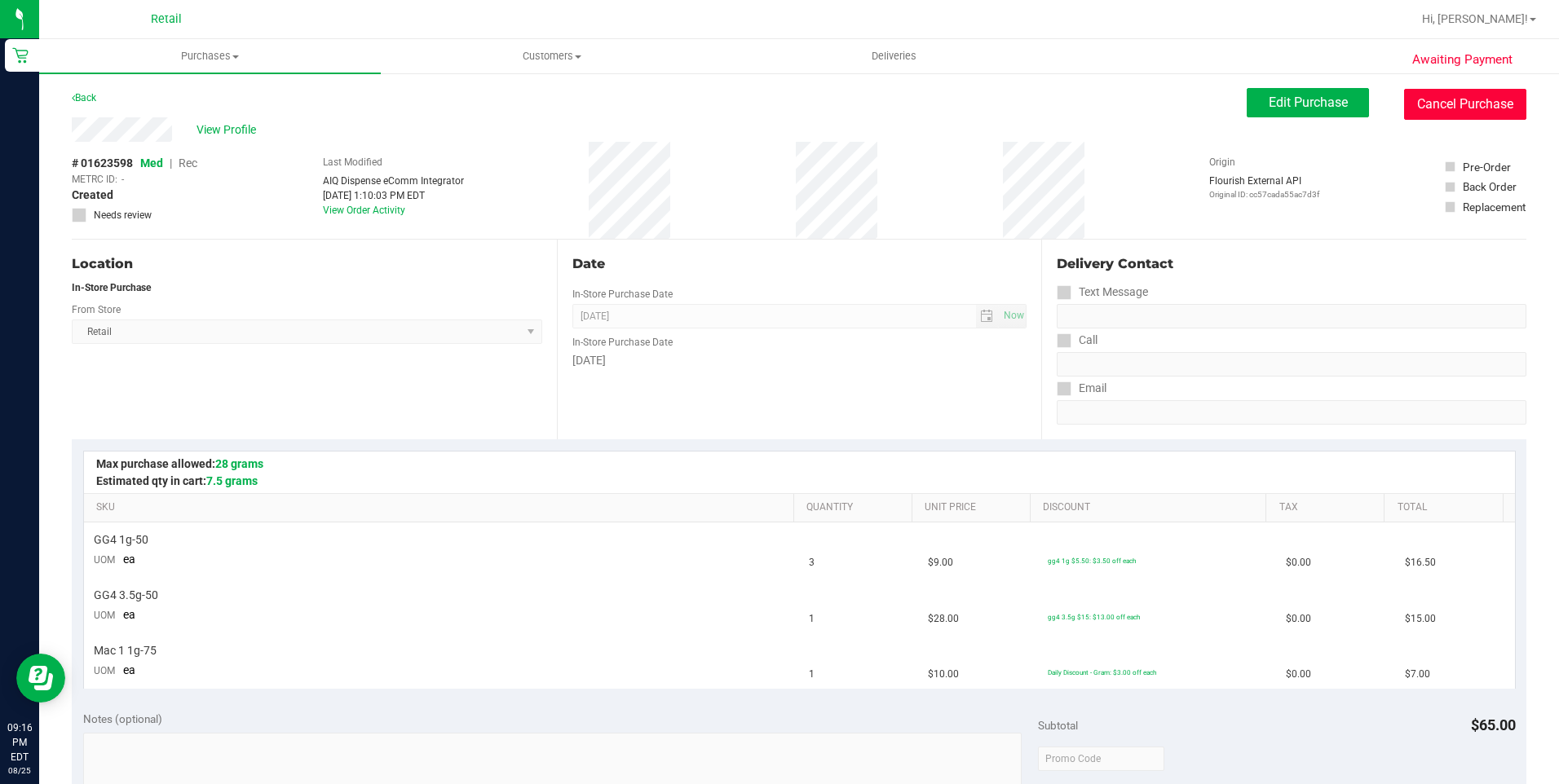
click at [1448, 93] on button "Cancel Purchase" at bounding box center [1465, 104] width 122 height 31
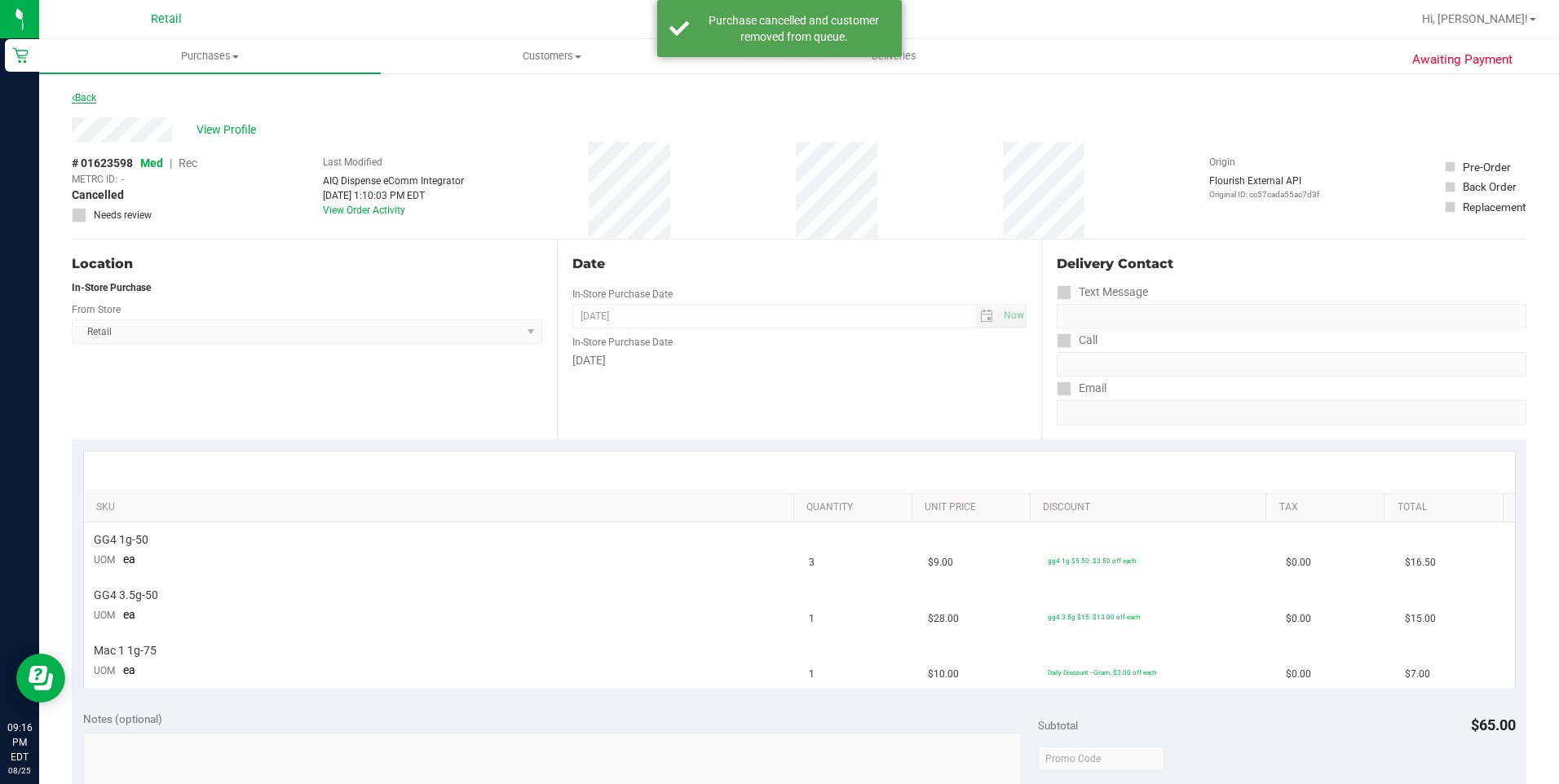
click at [72, 94] on icon at bounding box center [72, 98] width 3 height 9
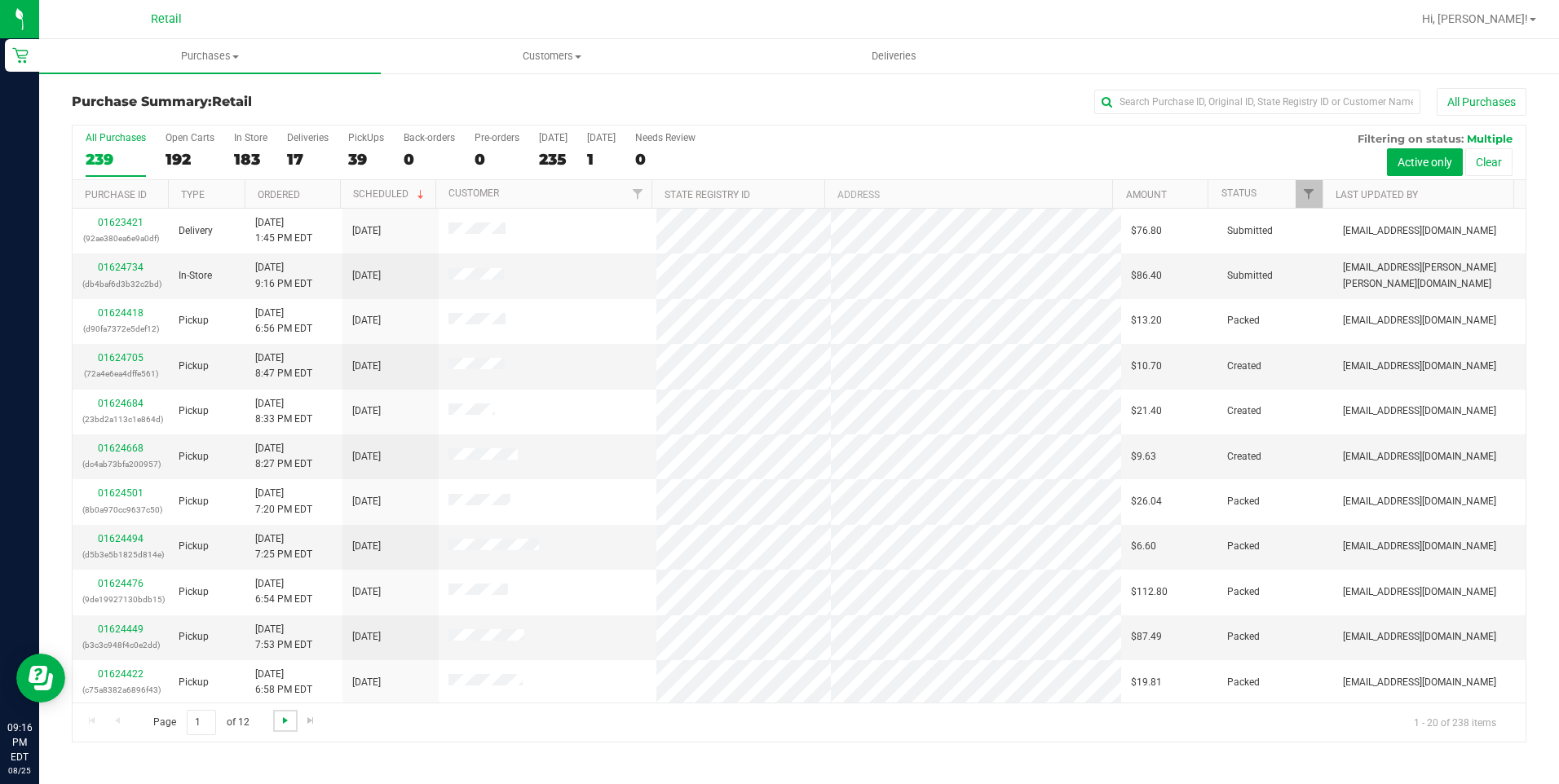
click at [281, 722] on span "Go to the next page" at bounding box center [285, 721] width 13 height 13
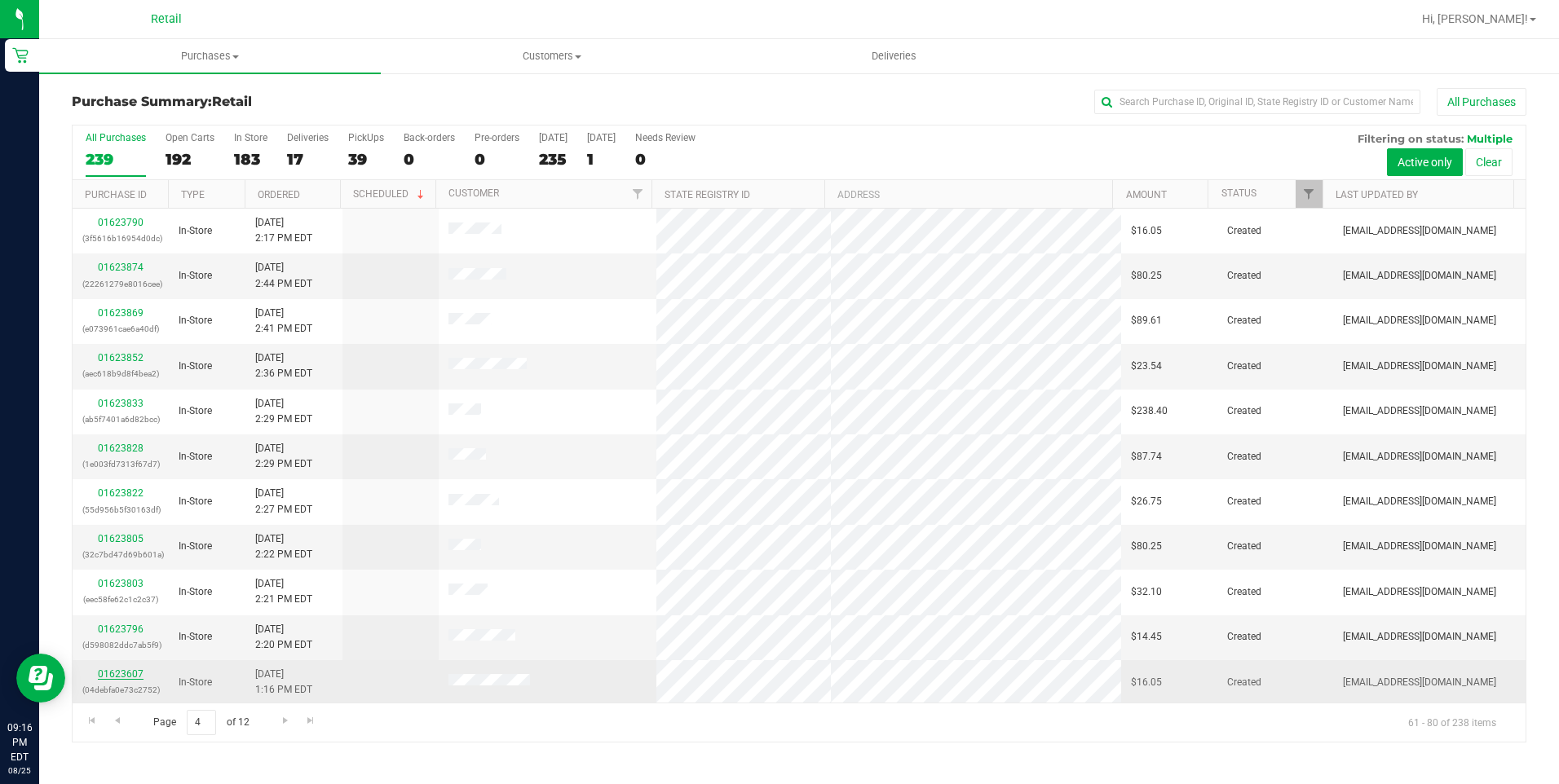
click at [127, 673] on link "01623607" at bounding box center [121, 674] width 46 height 11
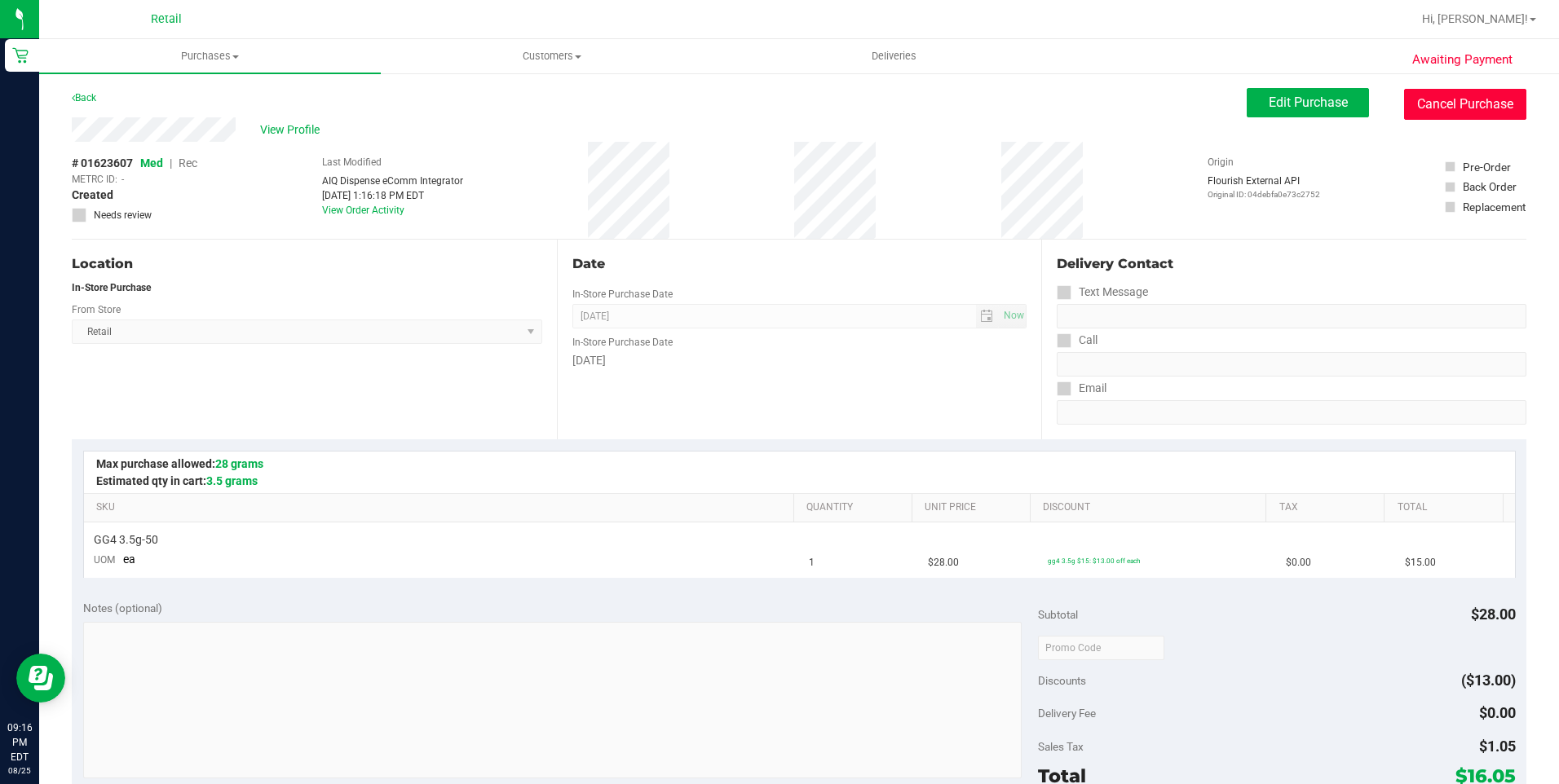
click at [1414, 94] on button "Cancel Purchase" at bounding box center [1465, 104] width 122 height 31
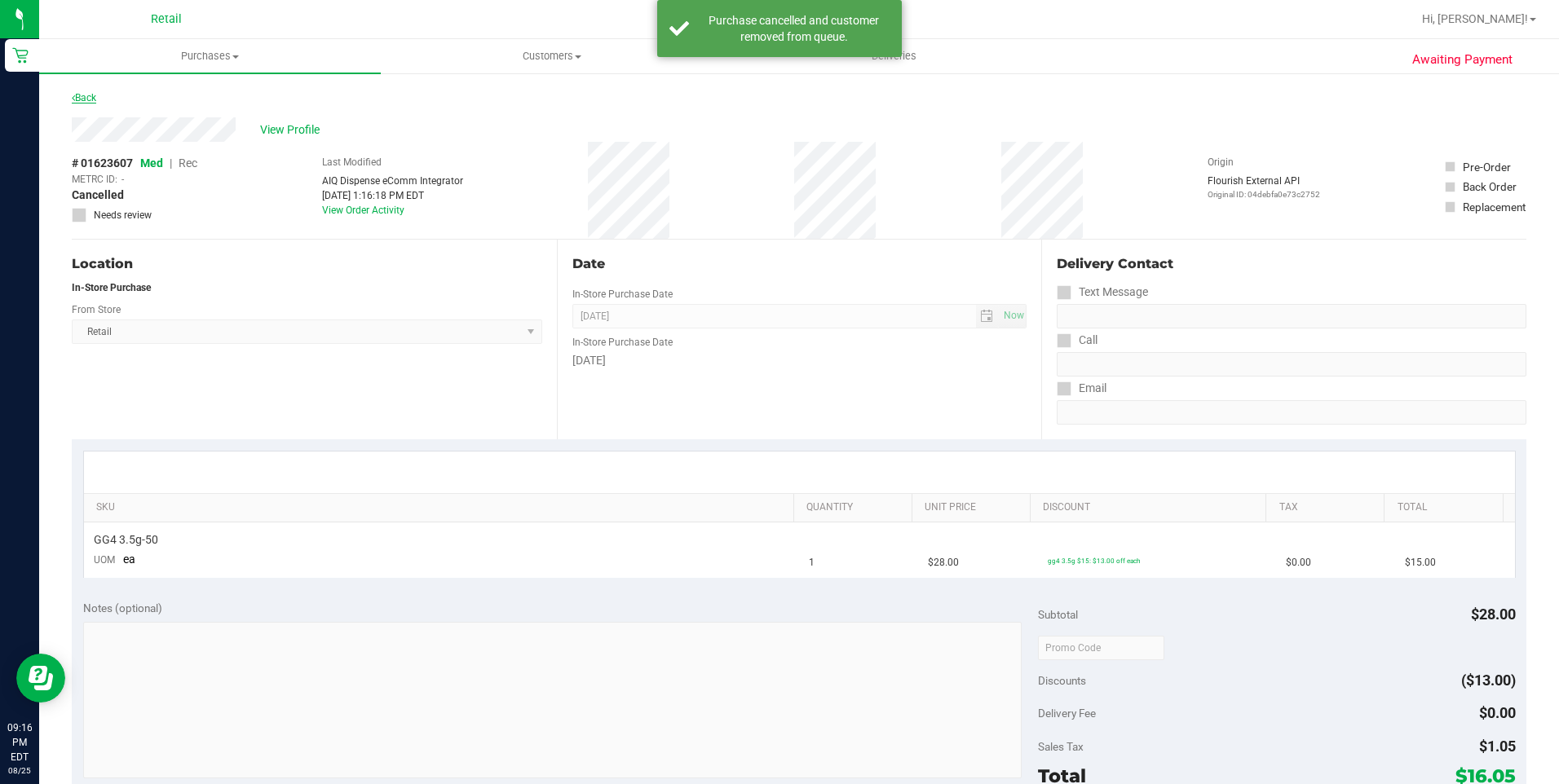
click at [82, 92] on link "Back" at bounding box center [84, 98] width 24 height 11
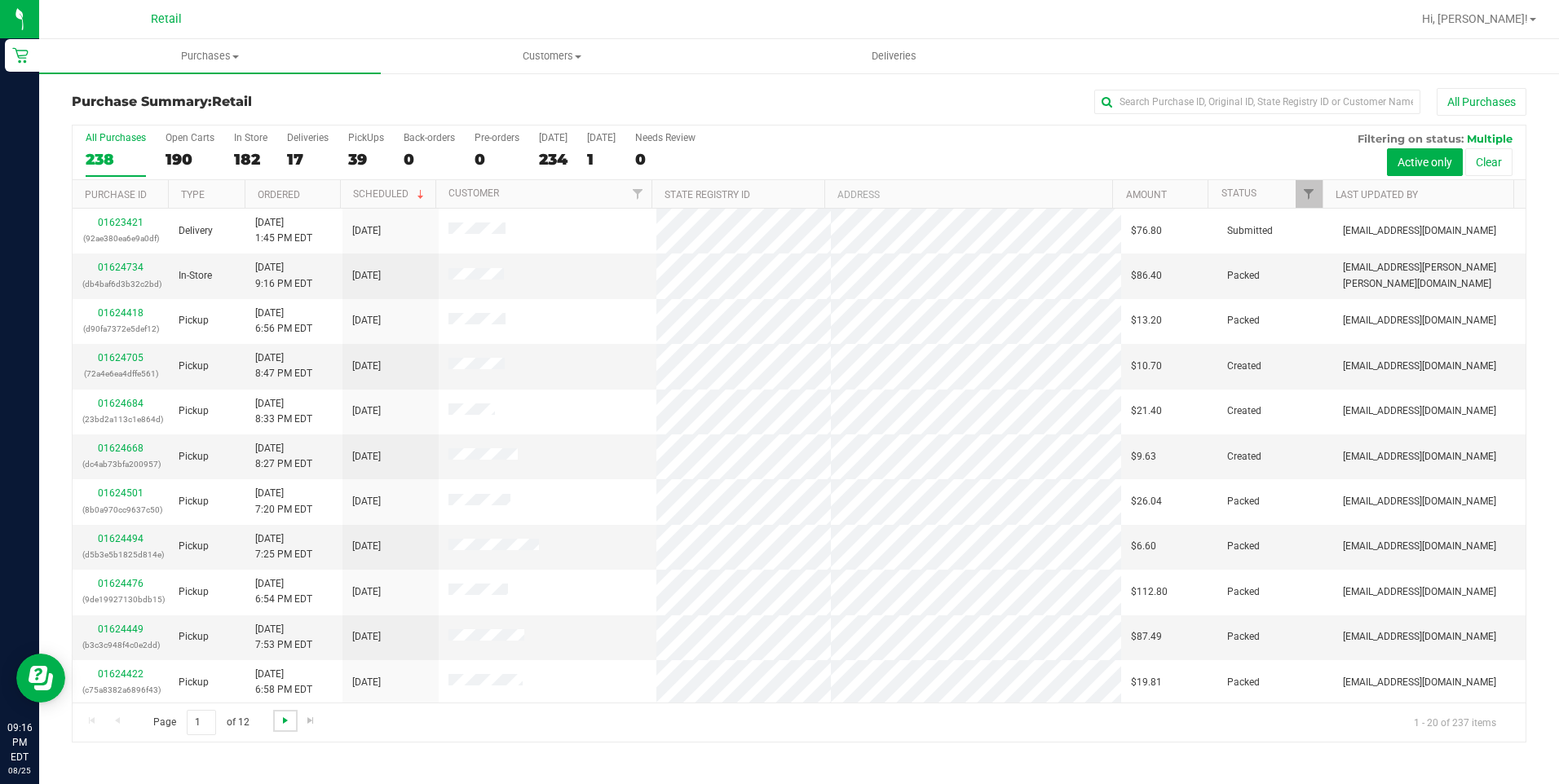
click at [283, 722] on span "Go to the next page" at bounding box center [285, 721] width 13 height 13
click at [282, 721] on span "Go to the next page" at bounding box center [285, 721] width 13 height 13
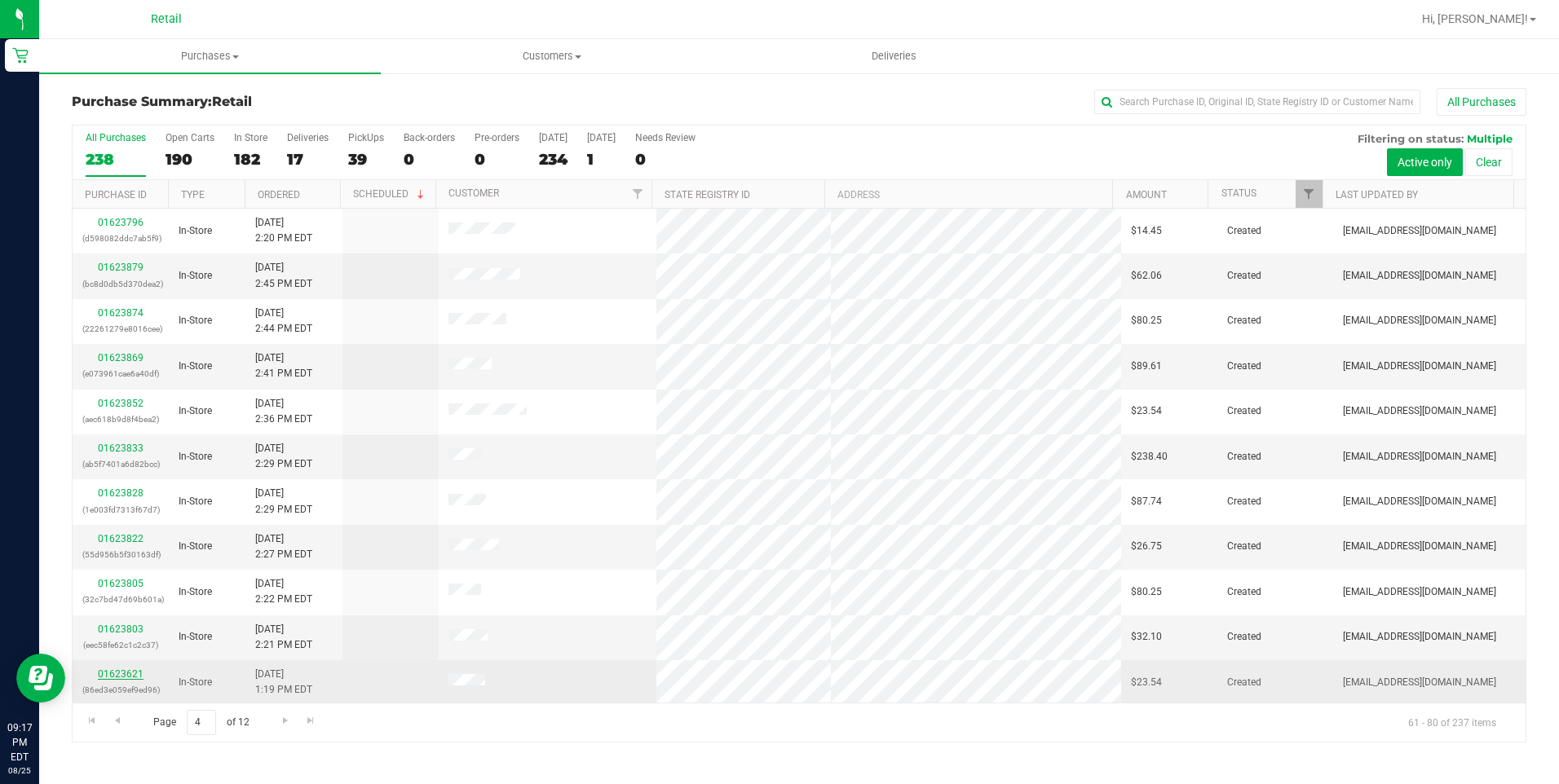
click at [106, 671] on link "01623621" at bounding box center [121, 674] width 46 height 11
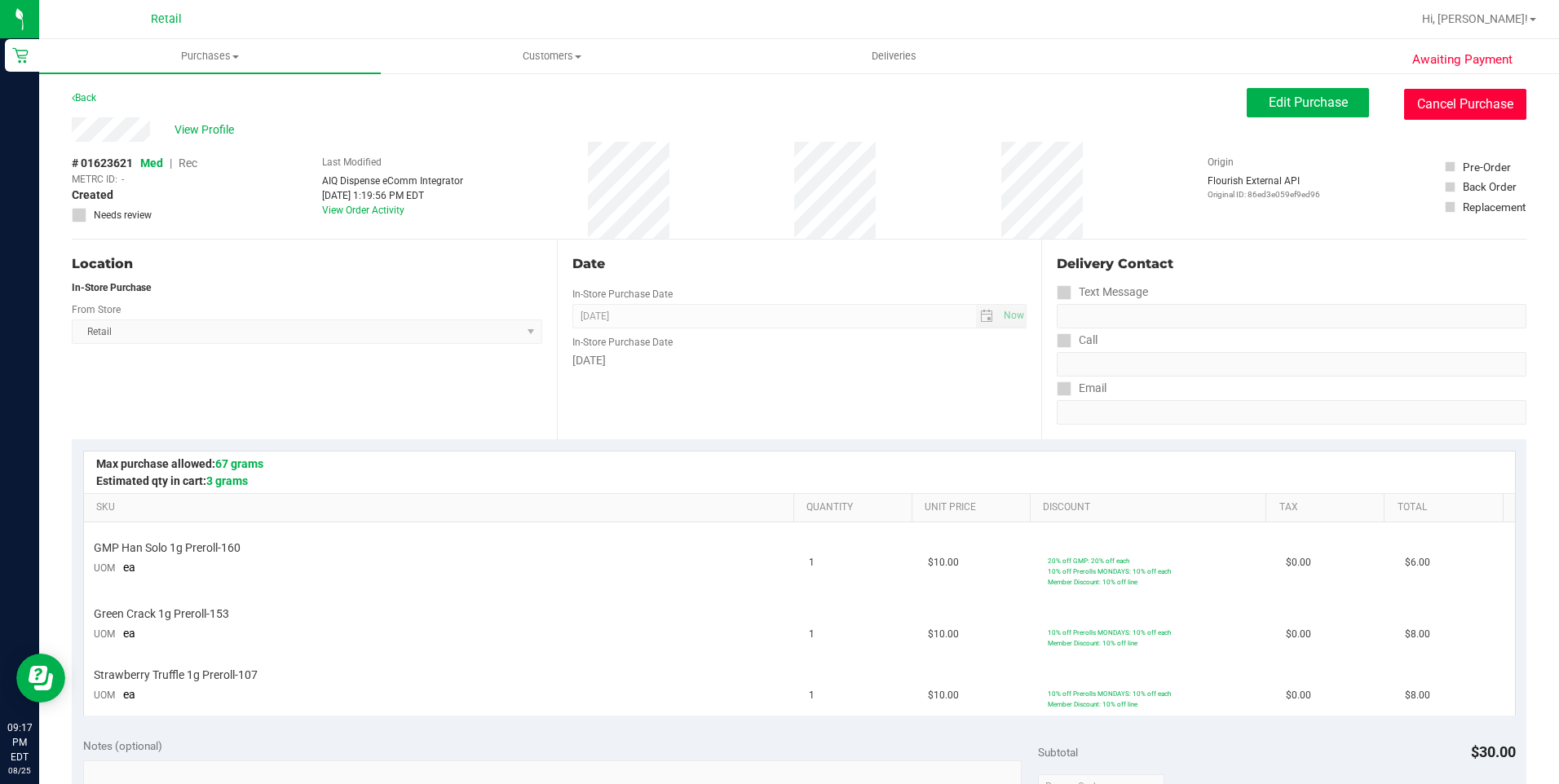
click at [1449, 103] on button "Cancel Purchase" at bounding box center [1465, 104] width 122 height 31
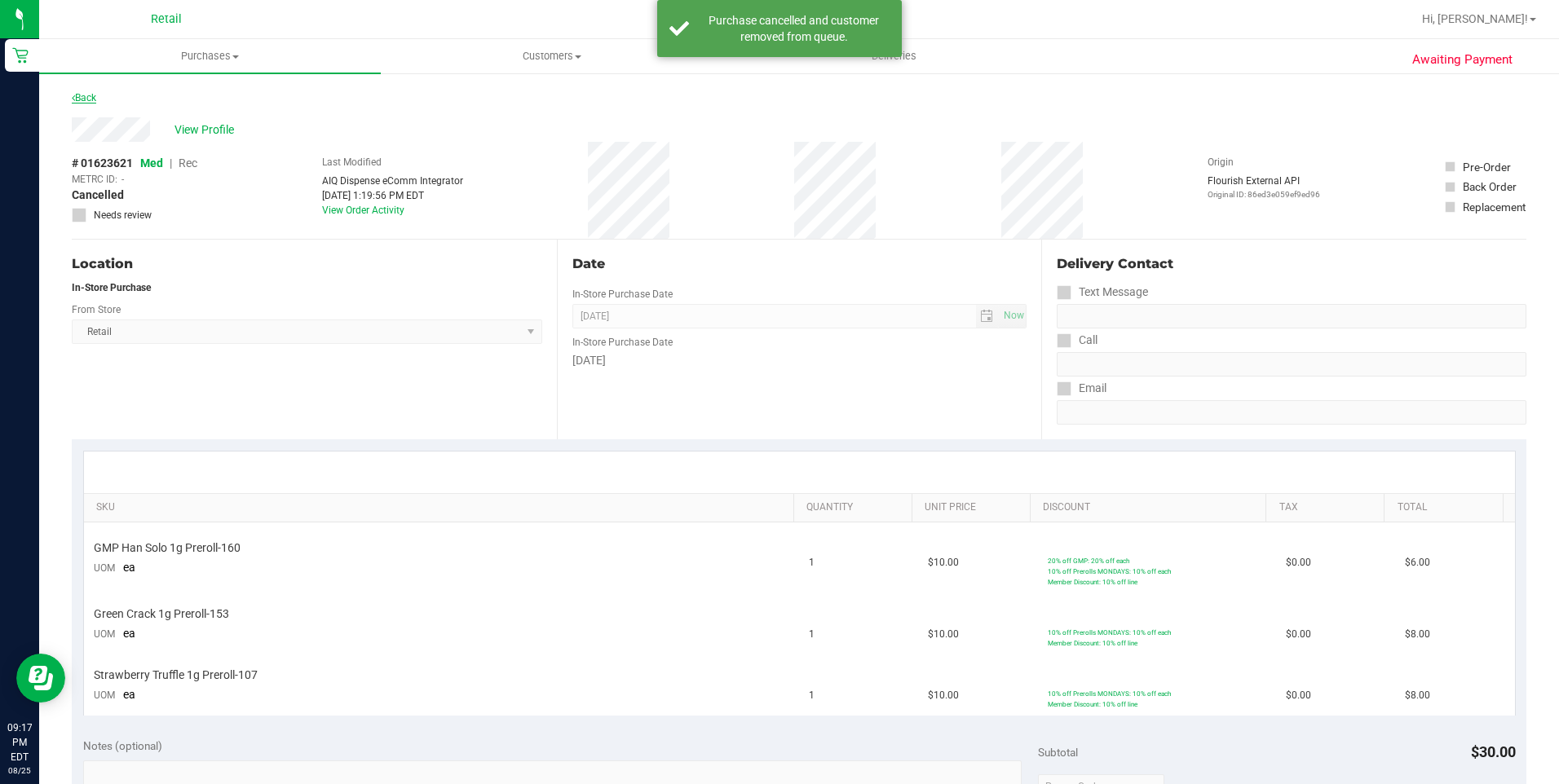
click at [88, 96] on link "Back" at bounding box center [84, 98] width 24 height 11
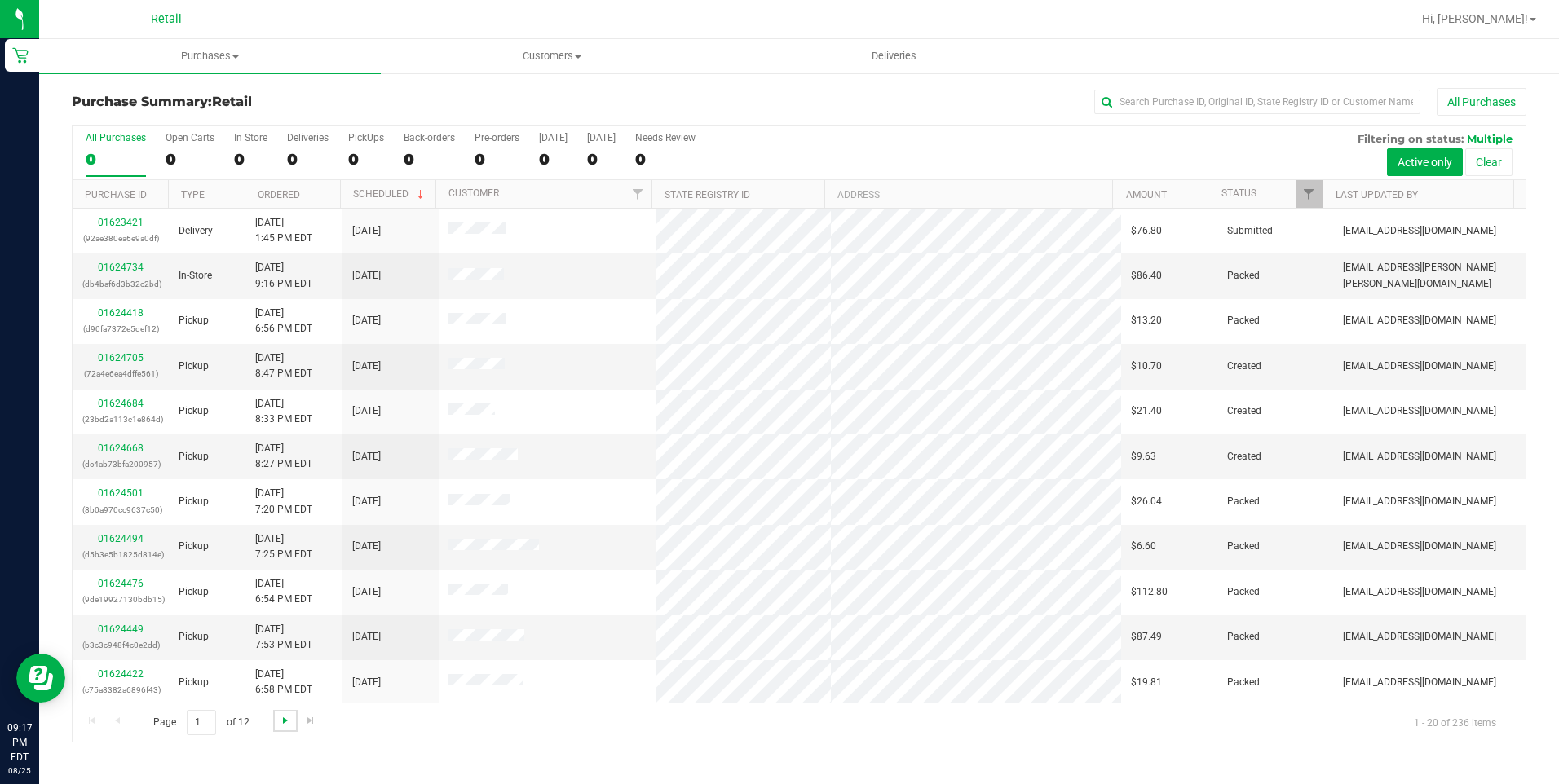
click at [289, 725] on span "Go to the next page" at bounding box center [285, 721] width 13 height 13
click at [288, 723] on span "Go to the next page" at bounding box center [285, 721] width 13 height 13
click at [288, 721] on span "Go to the next page" at bounding box center [285, 721] width 13 height 13
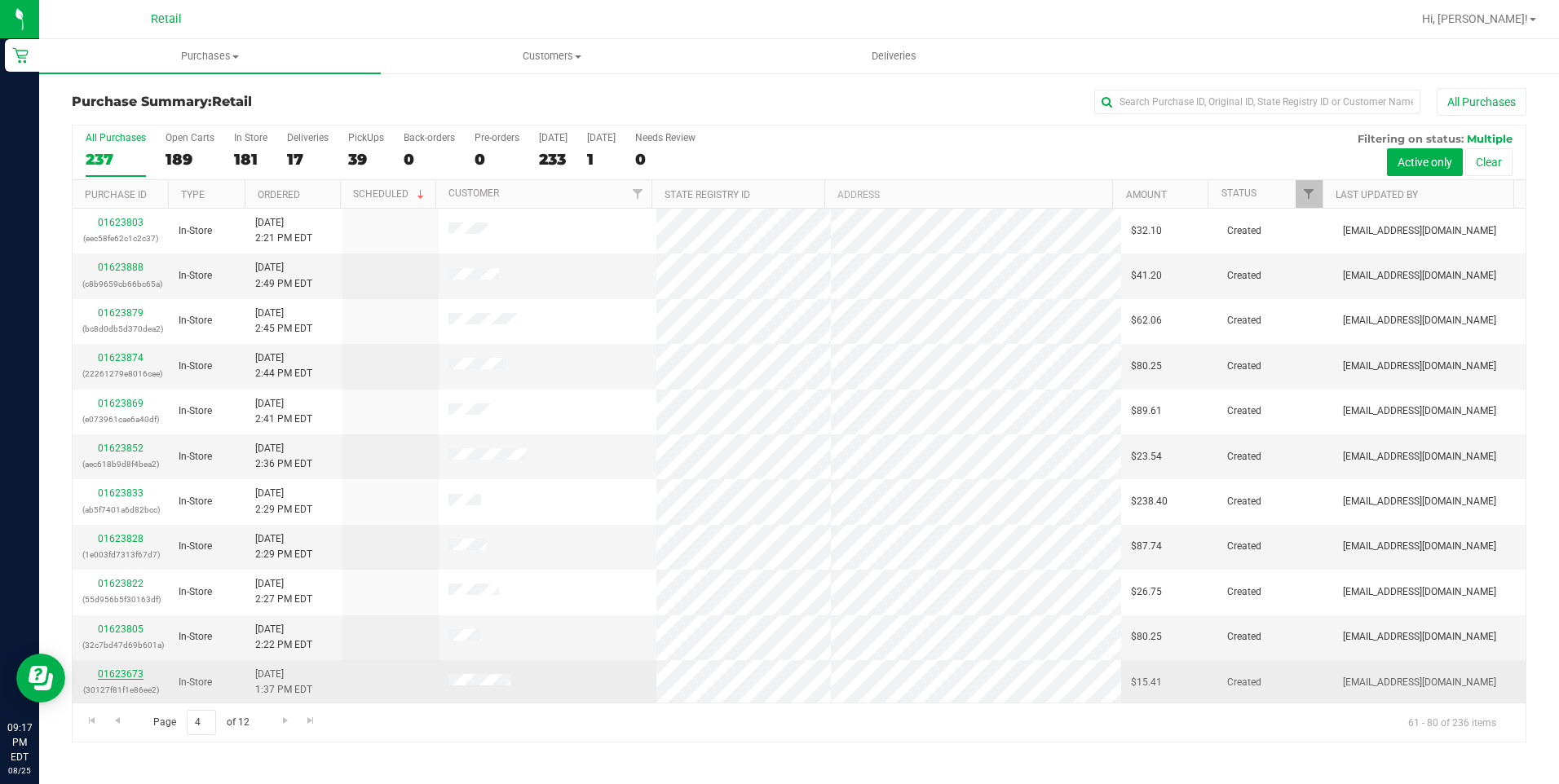
click at [131, 676] on link "01623673" at bounding box center [121, 674] width 46 height 11
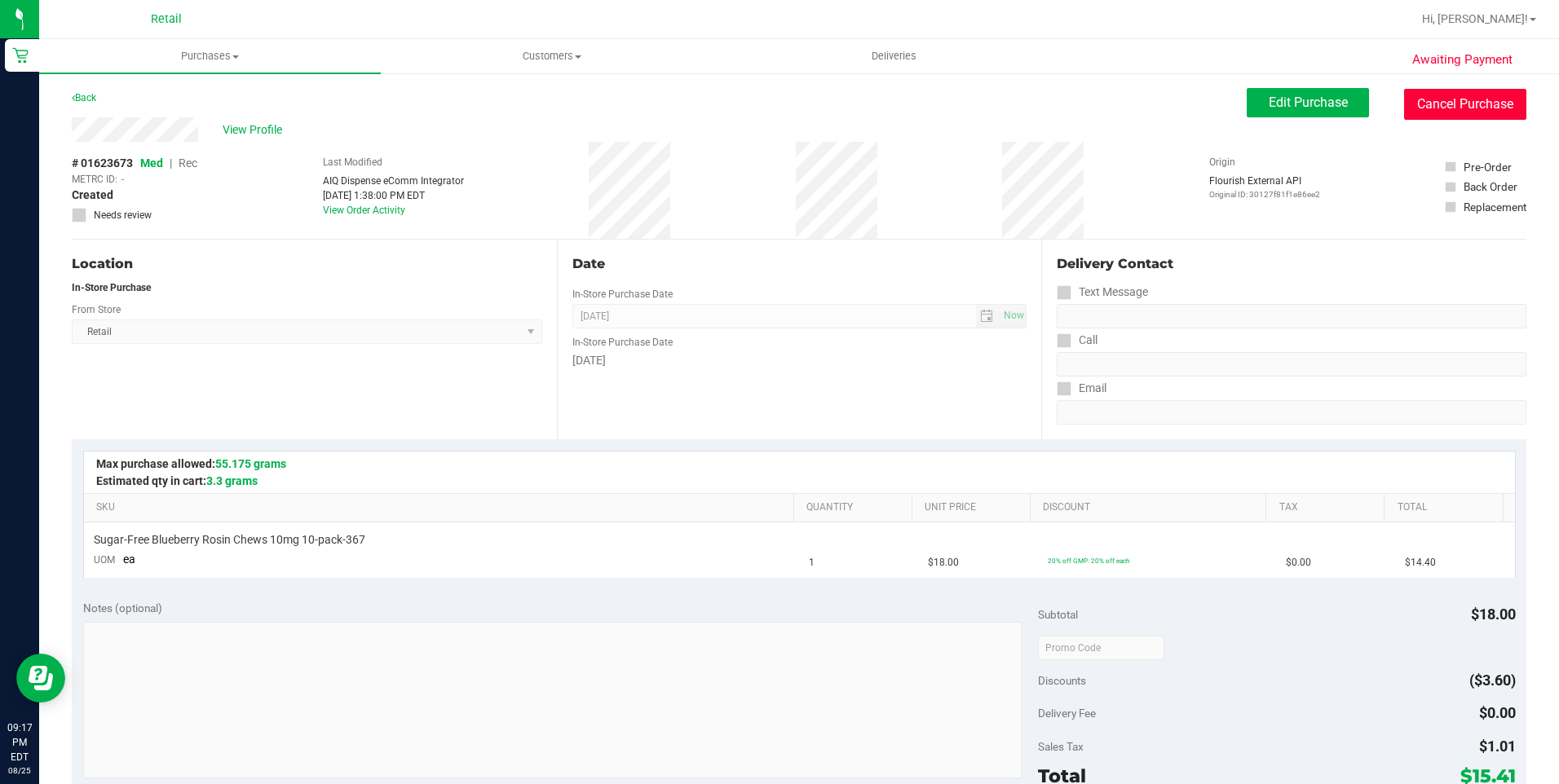
click at [1467, 103] on button "Cancel Purchase" at bounding box center [1465, 104] width 122 height 31
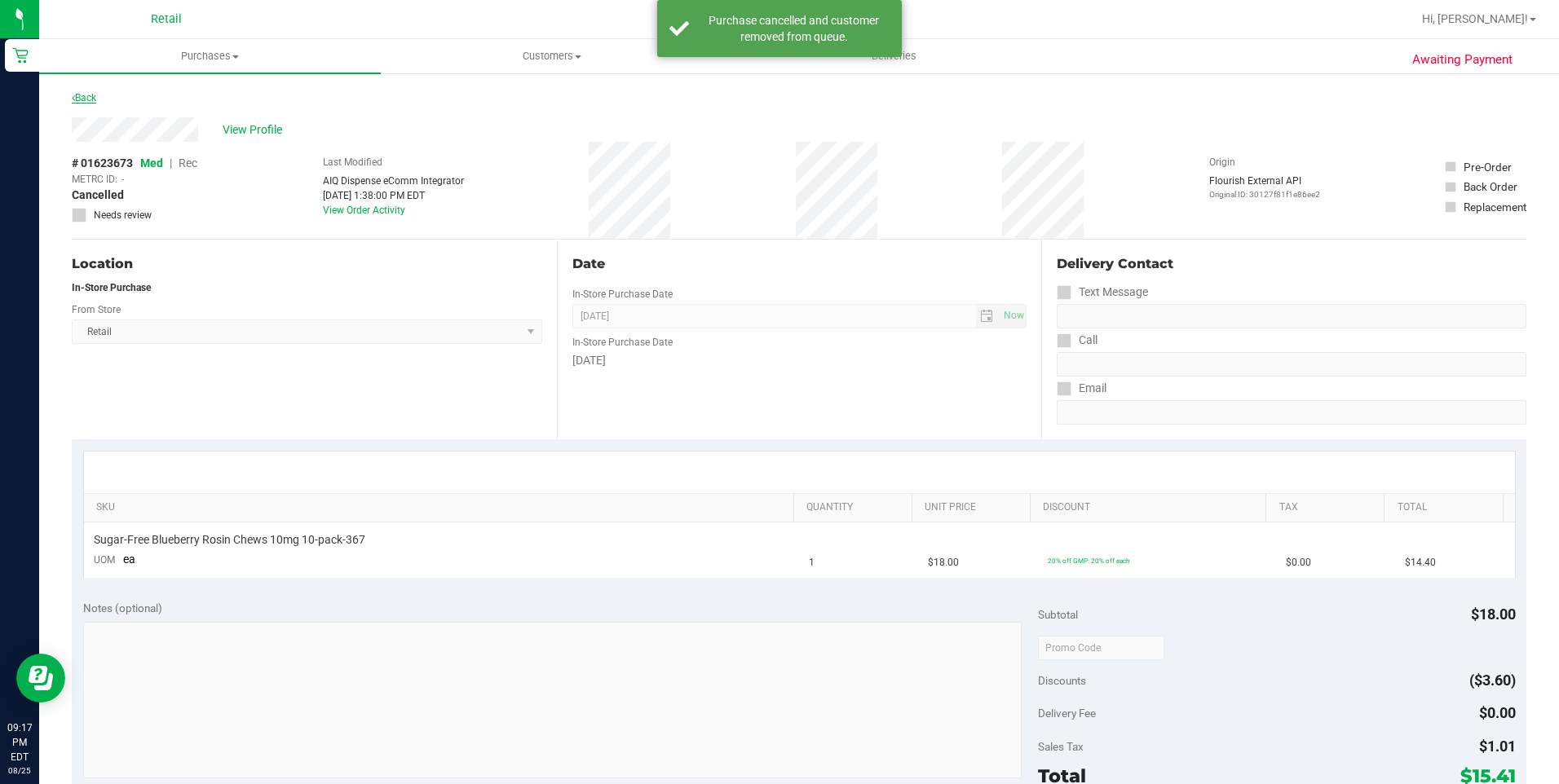
click at [88, 98] on link "Back" at bounding box center [84, 98] width 24 height 11
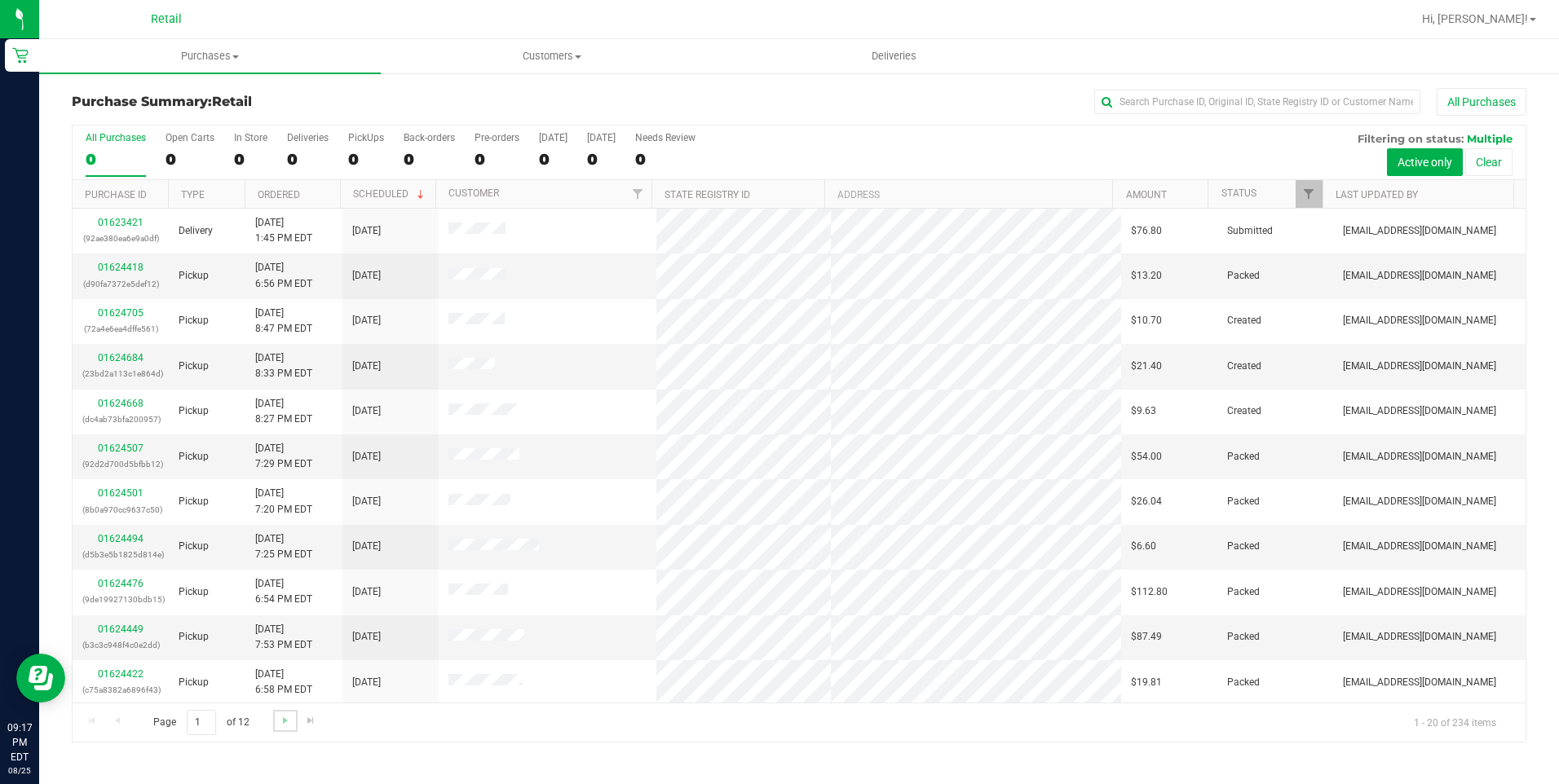
click at [289, 712] on link "Go to the next page" at bounding box center [284, 720] width 24 height 22
click at [289, 715] on span "Go to the next page" at bounding box center [285, 721] width 13 height 13
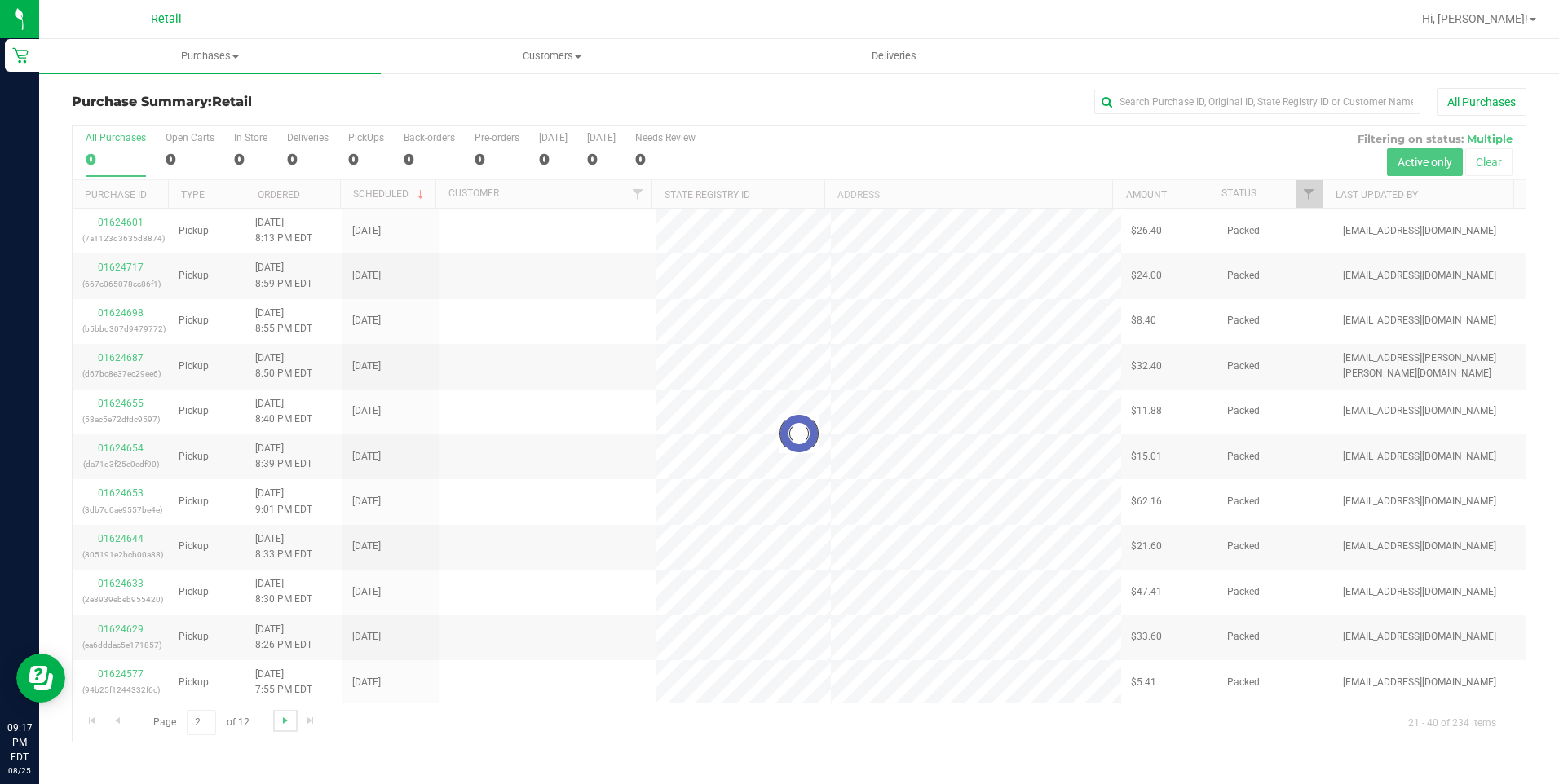
click at [289, 715] on span "Go to the next page" at bounding box center [285, 721] width 13 height 13
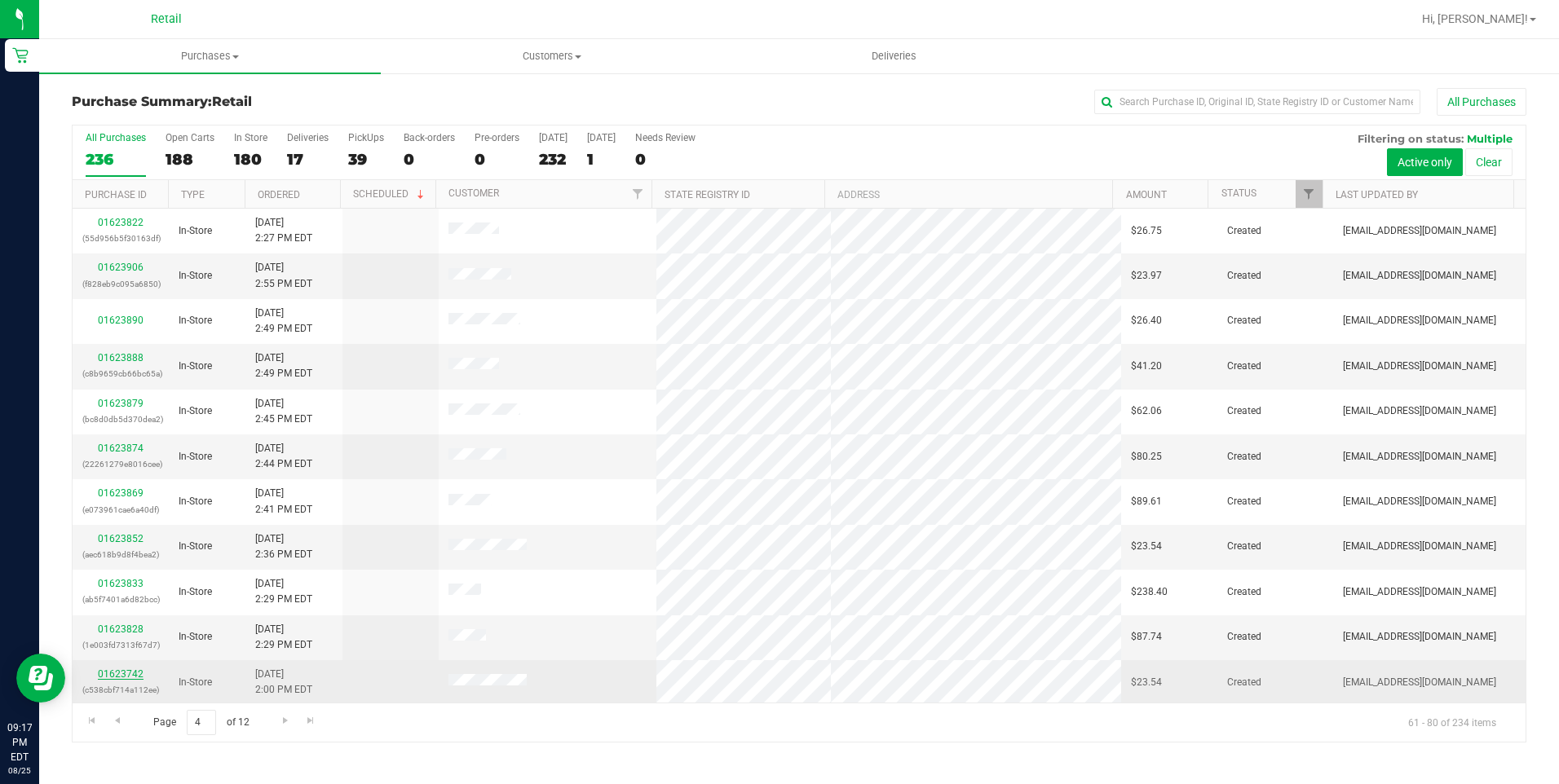
click at [136, 673] on link "01623742" at bounding box center [121, 674] width 46 height 11
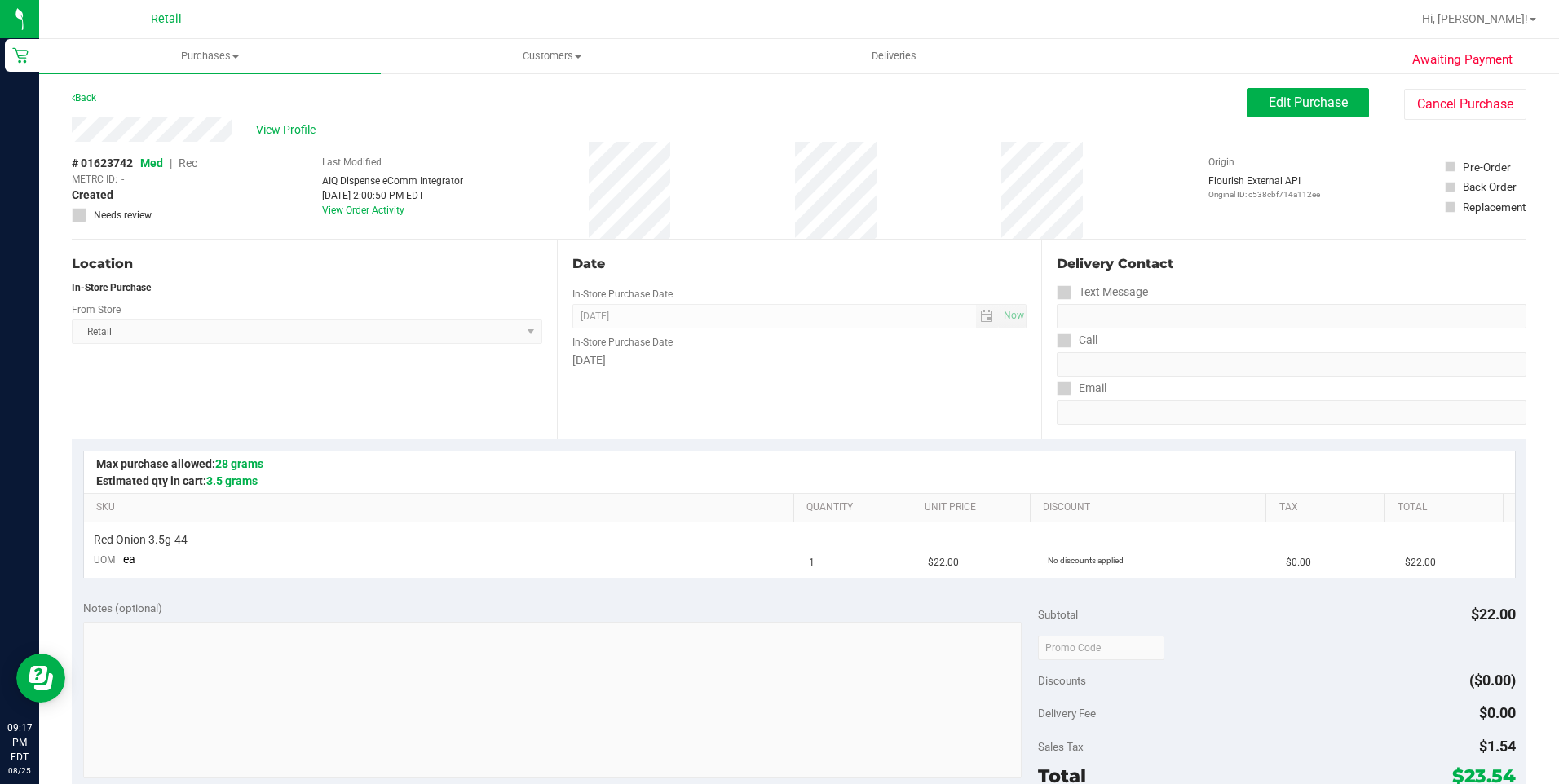
click at [1453, 83] on div "Awaiting Payment Back Edit Purchase Cancel Purchase View Profile # 01623742 Med…" at bounding box center [799, 682] width 1519 height 1223
click at [1453, 98] on button "Cancel Purchase" at bounding box center [1465, 104] width 122 height 31
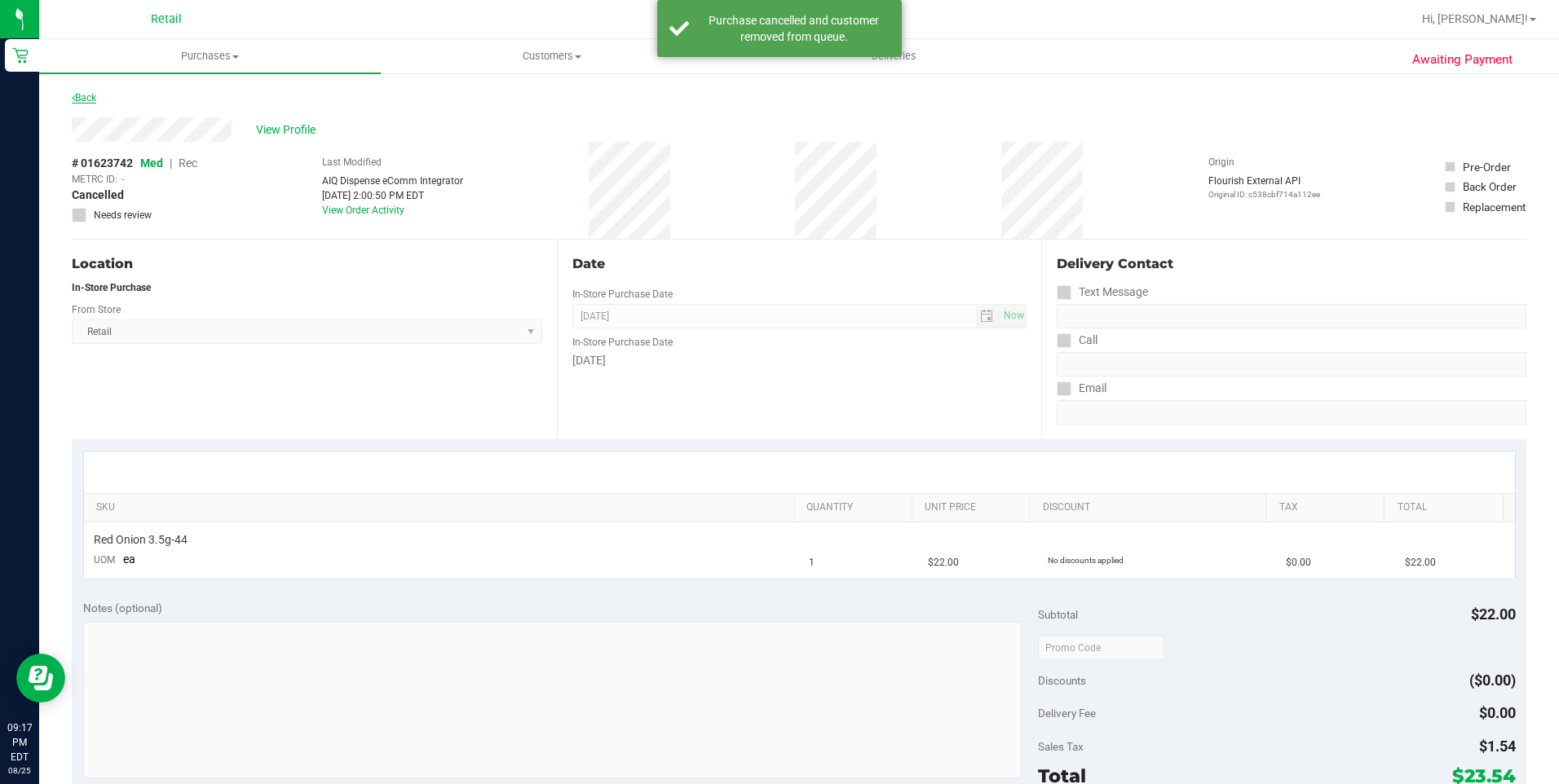
click at [91, 95] on link "Back" at bounding box center [84, 98] width 24 height 11
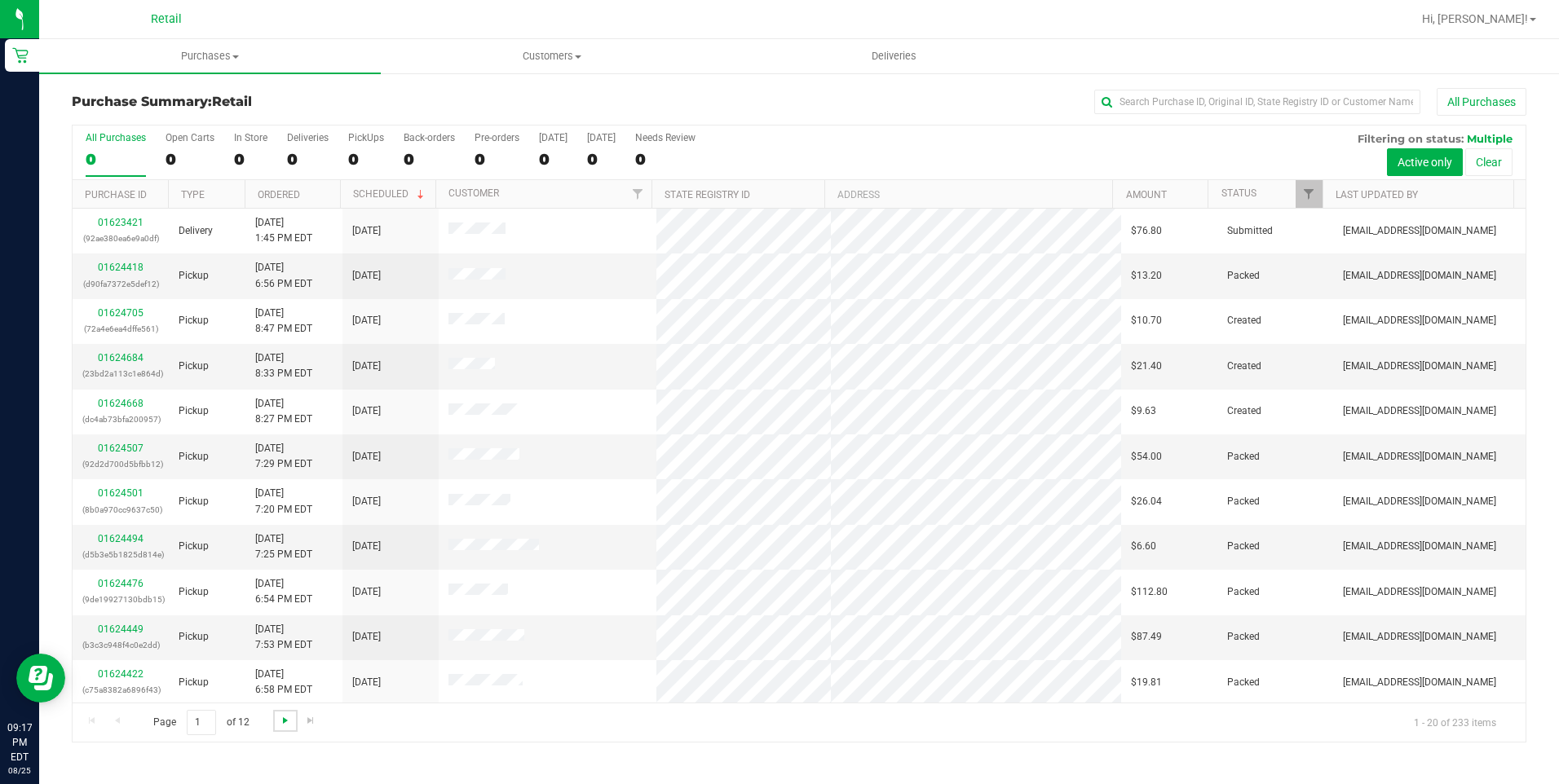
click at [280, 722] on span "Go to the next page" at bounding box center [285, 721] width 13 height 13
click at [286, 715] on span "Go to the next page" at bounding box center [285, 721] width 13 height 13
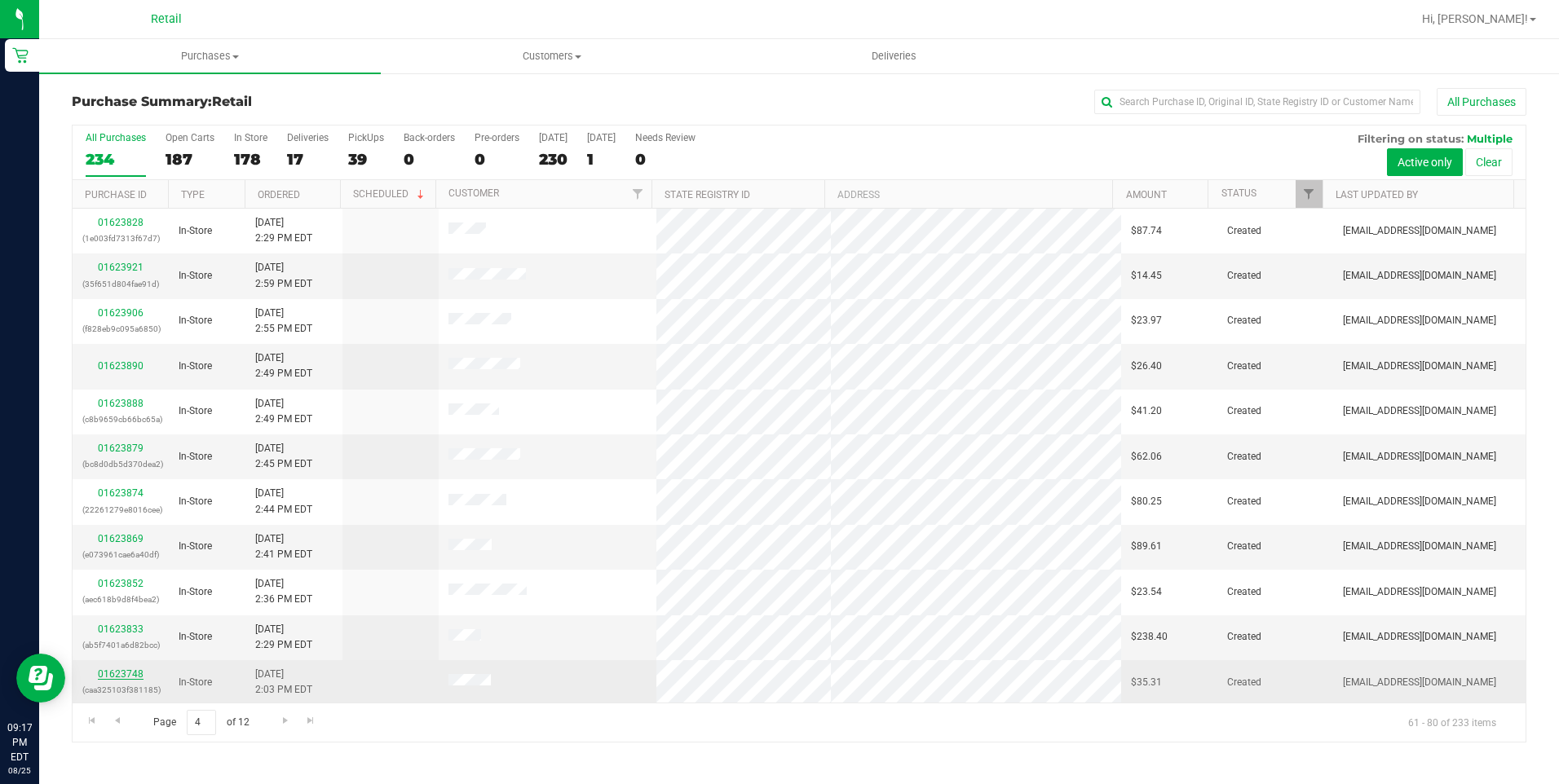
click at [115, 675] on link "01623748" at bounding box center [121, 674] width 46 height 11
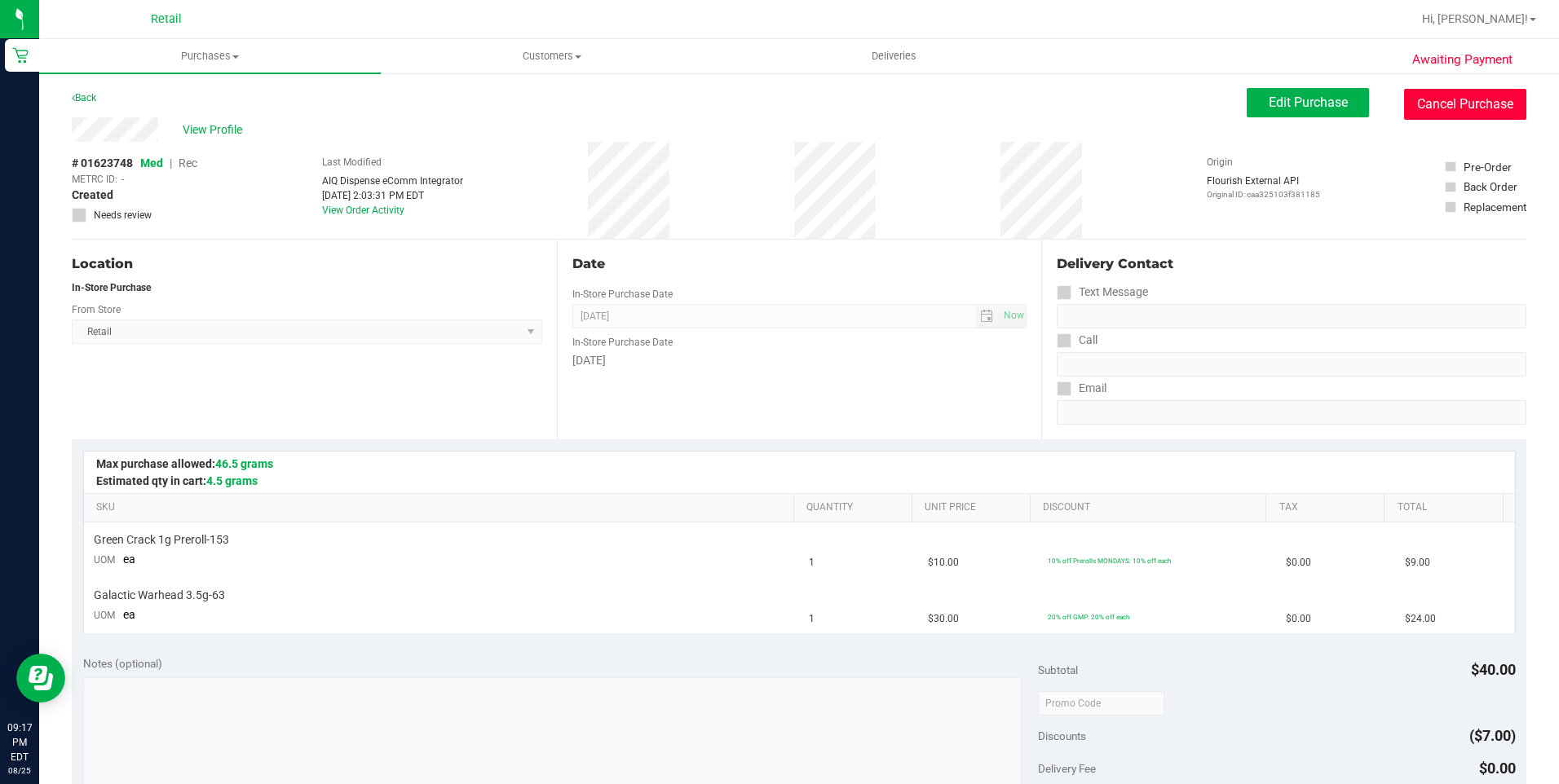
click at [1480, 110] on button "Cancel Purchase" at bounding box center [1465, 104] width 122 height 31
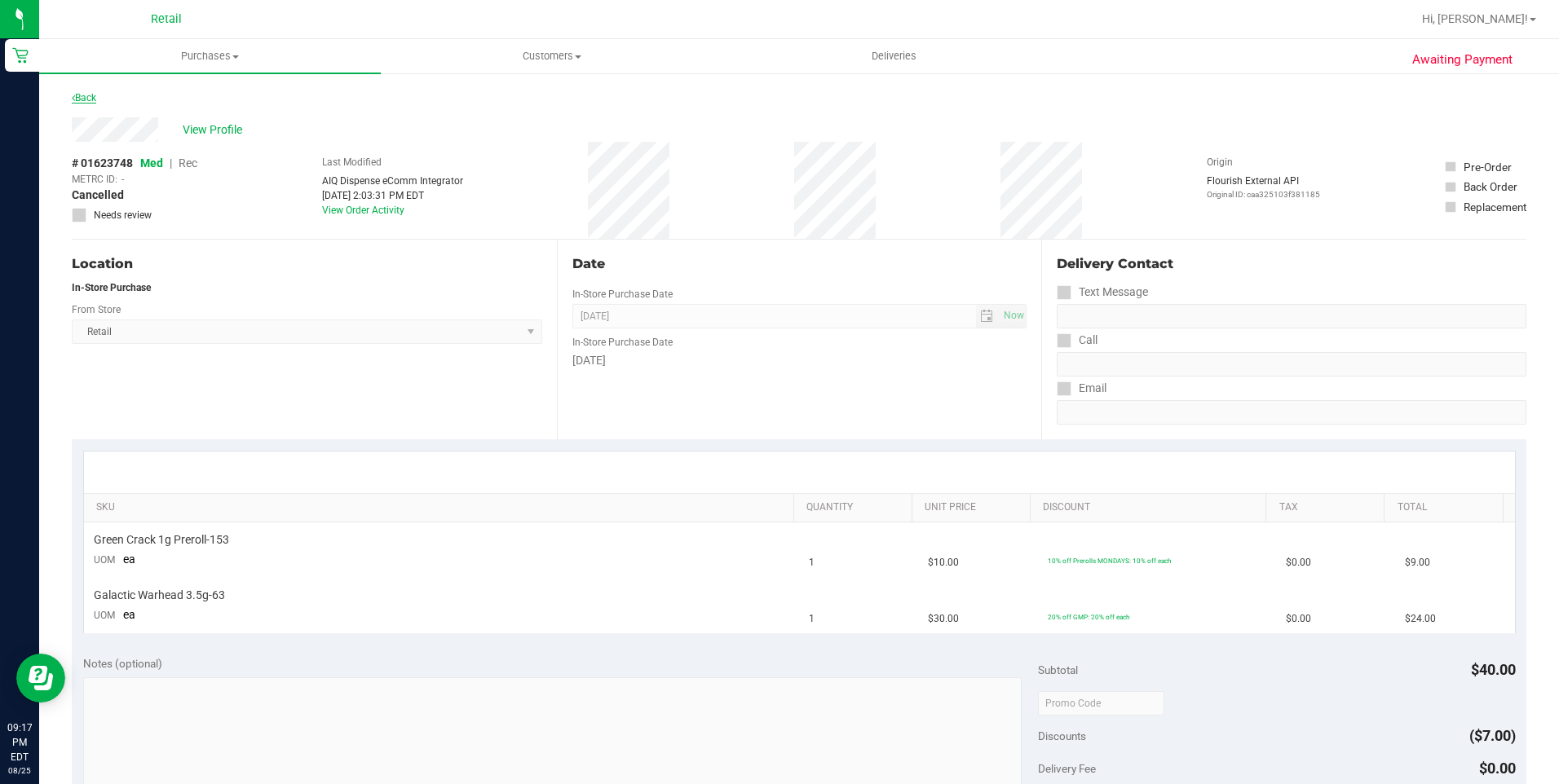
click at [82, 96] on link "Back" at bounding box center [84, 98] width 24 height 11
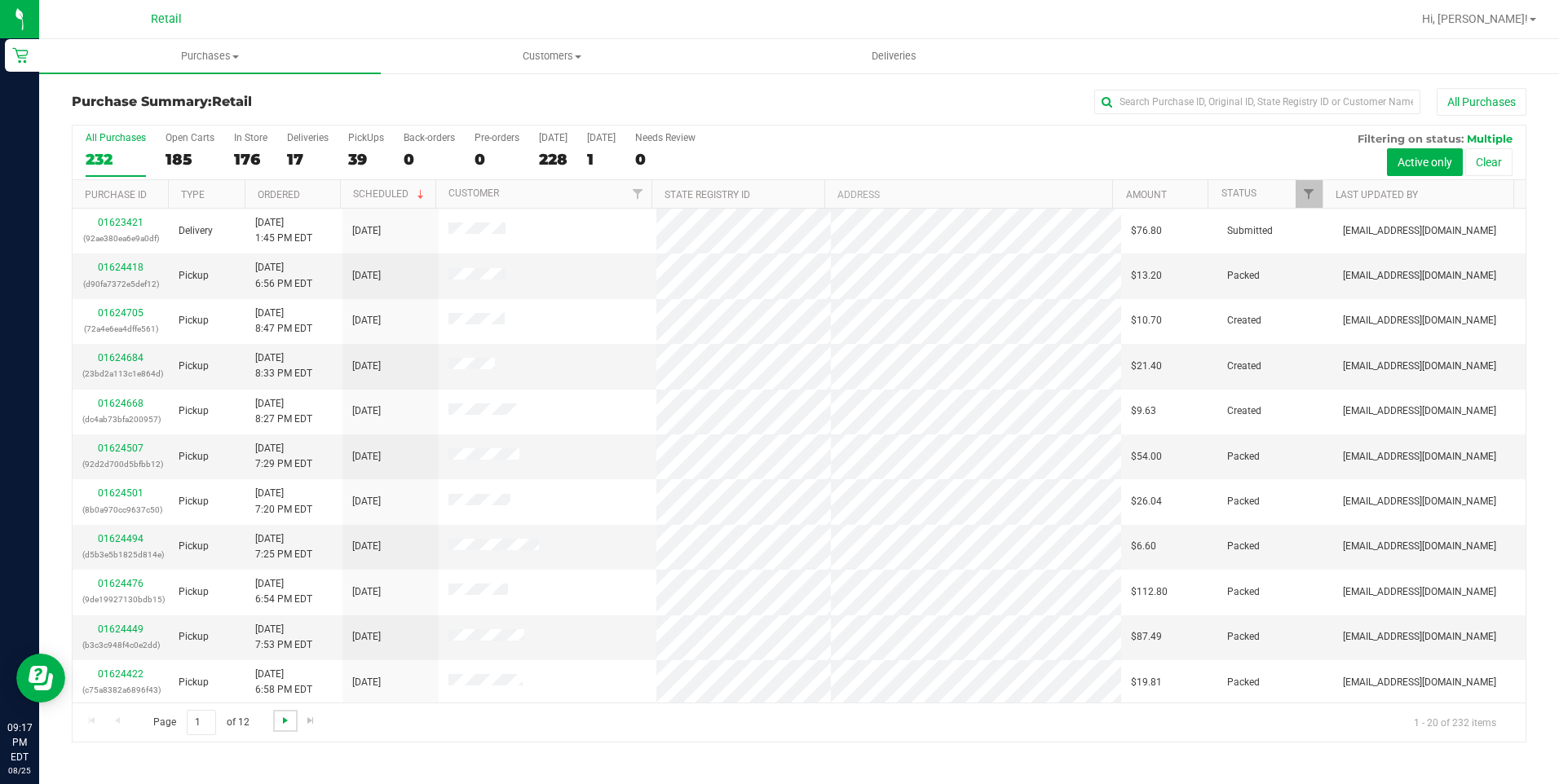
click at [280, 718] on span "Go to the next page" at bounding box center [285, 721] width 13 height 13
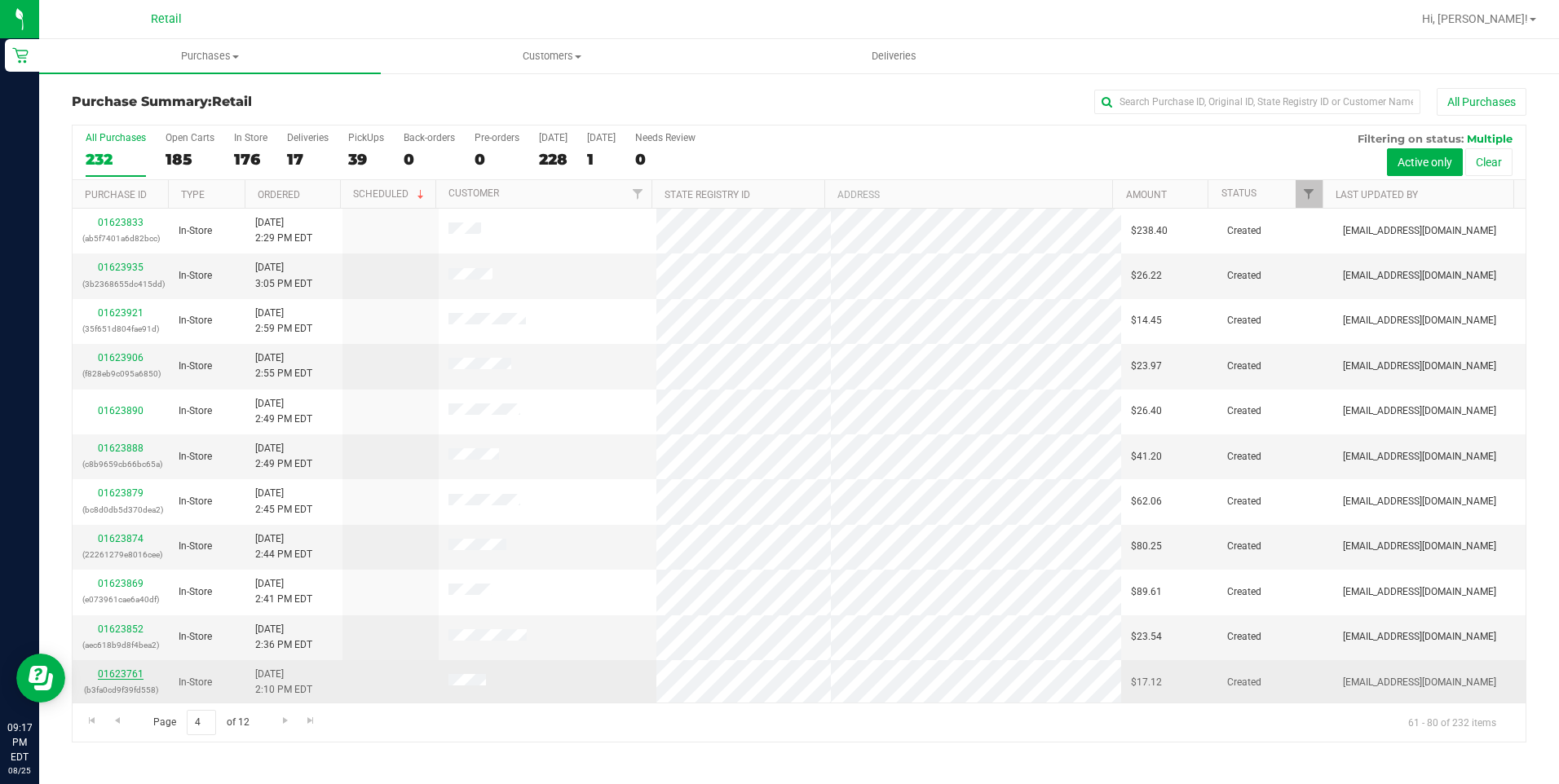
click at [114, 673] on link "01623761" at bounding box center [121, 674] width 46 height 11
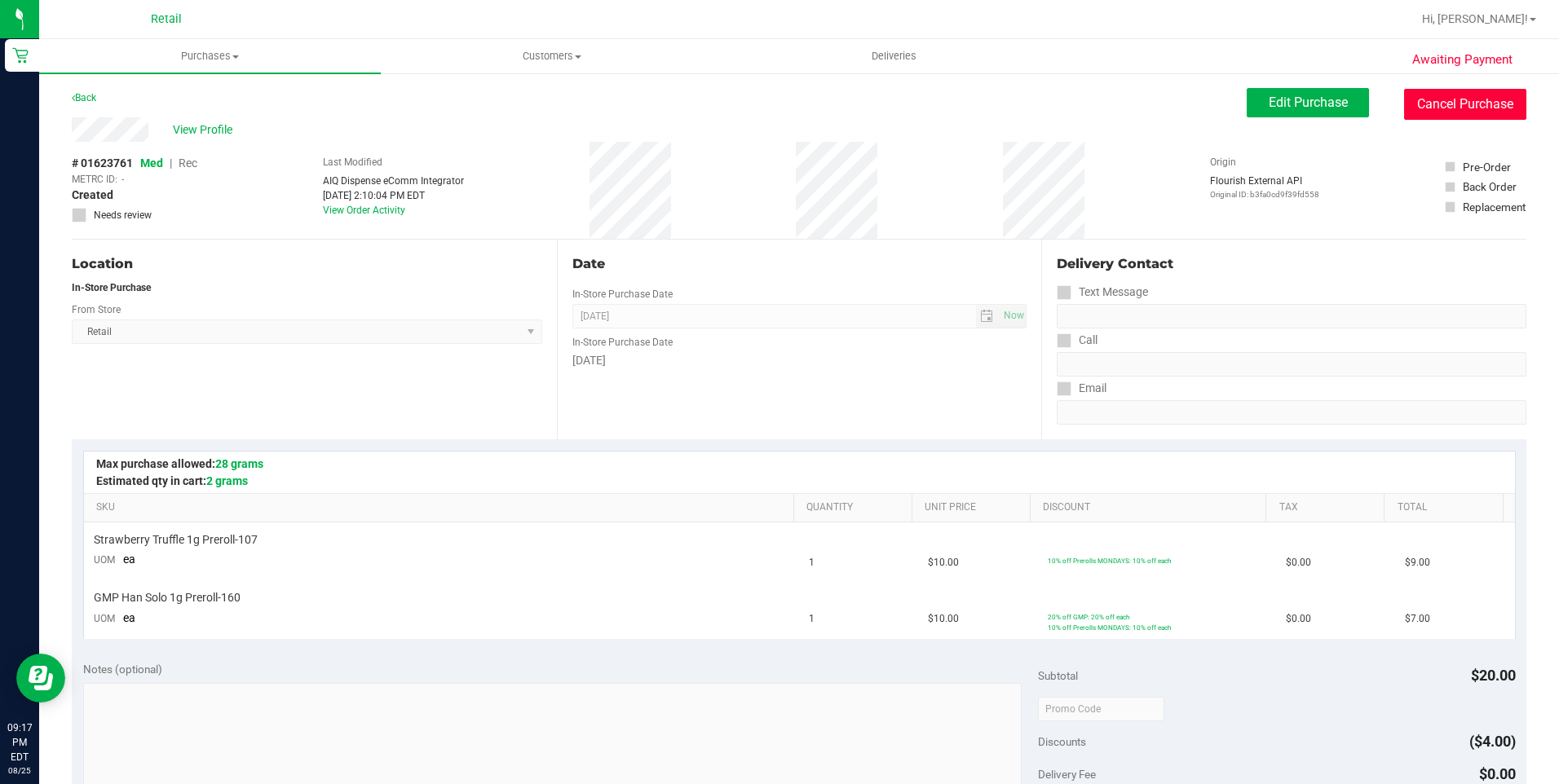
click at [1422, 108] on button "Cancel Purchase" at bounding box center [1465, 104] width 122 height 31
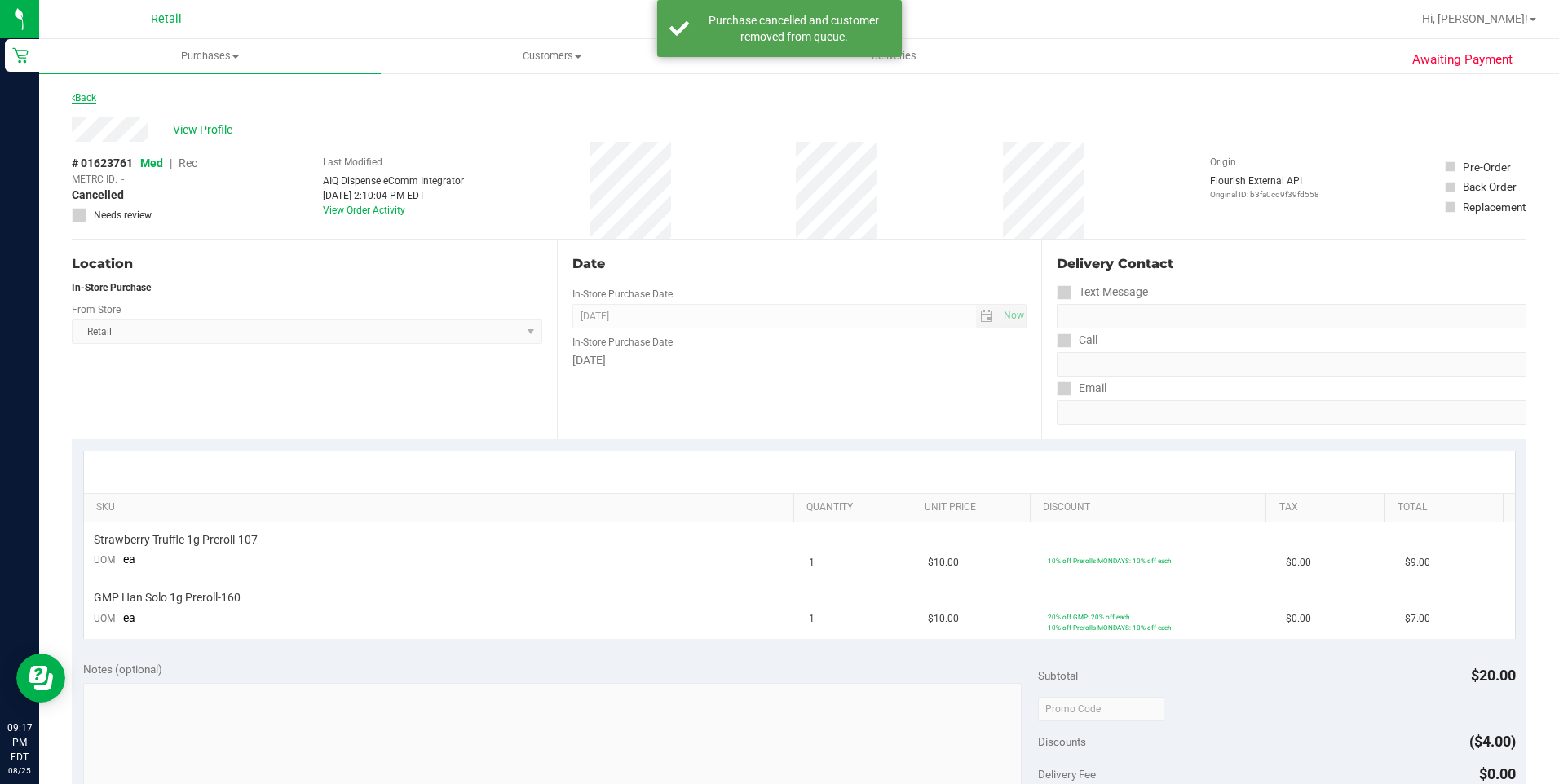
click at [92, 93] on link "Back" at bounding box center [84, 98] width 24 height 11
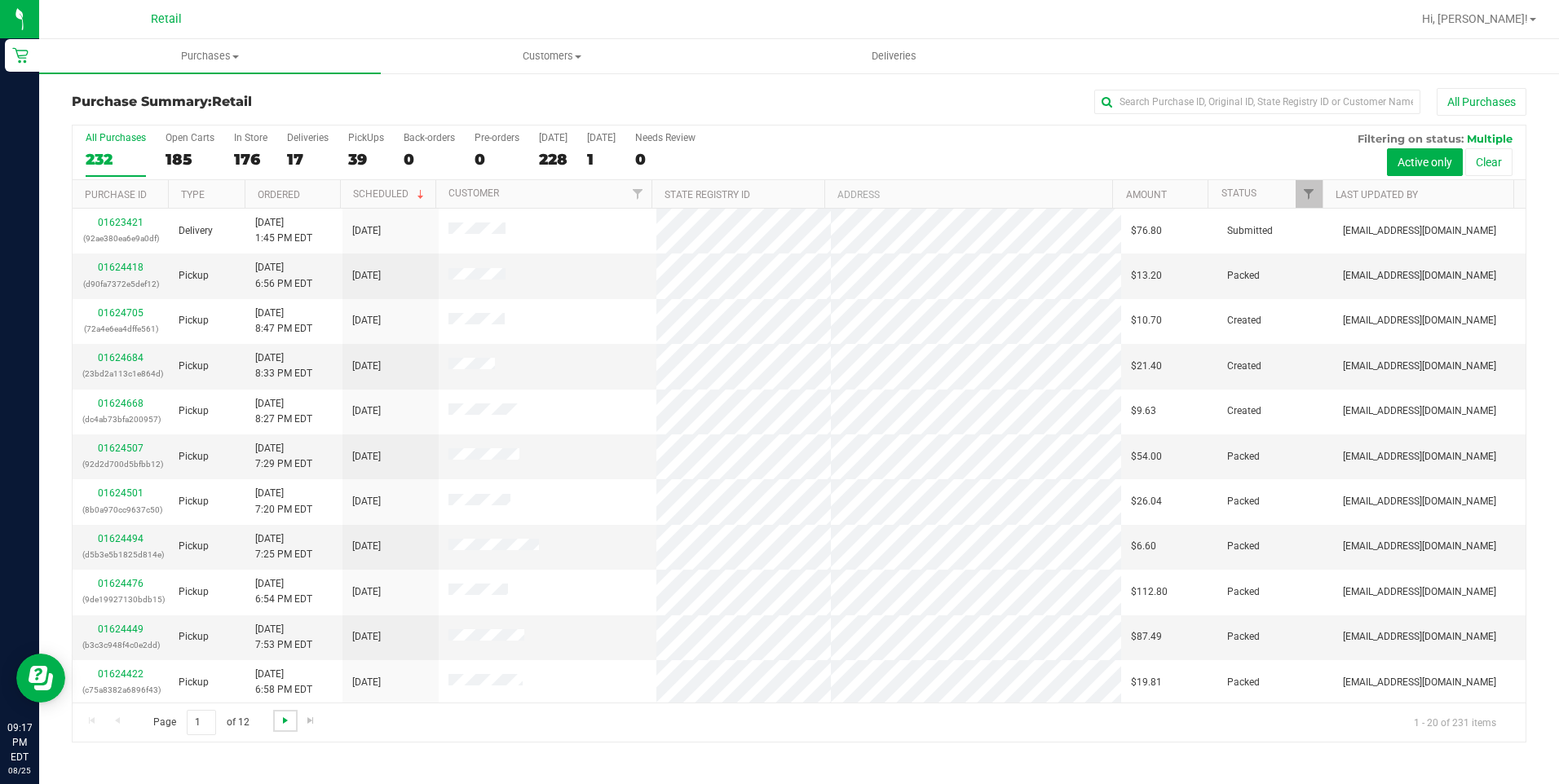
click at [285, 723] on span "Go to the next page" at bounding box center [285, 721] width 13 height 13
click at [287, 723] on span "Go to the next page" at bounding box center [285, 721] width 13 height 13
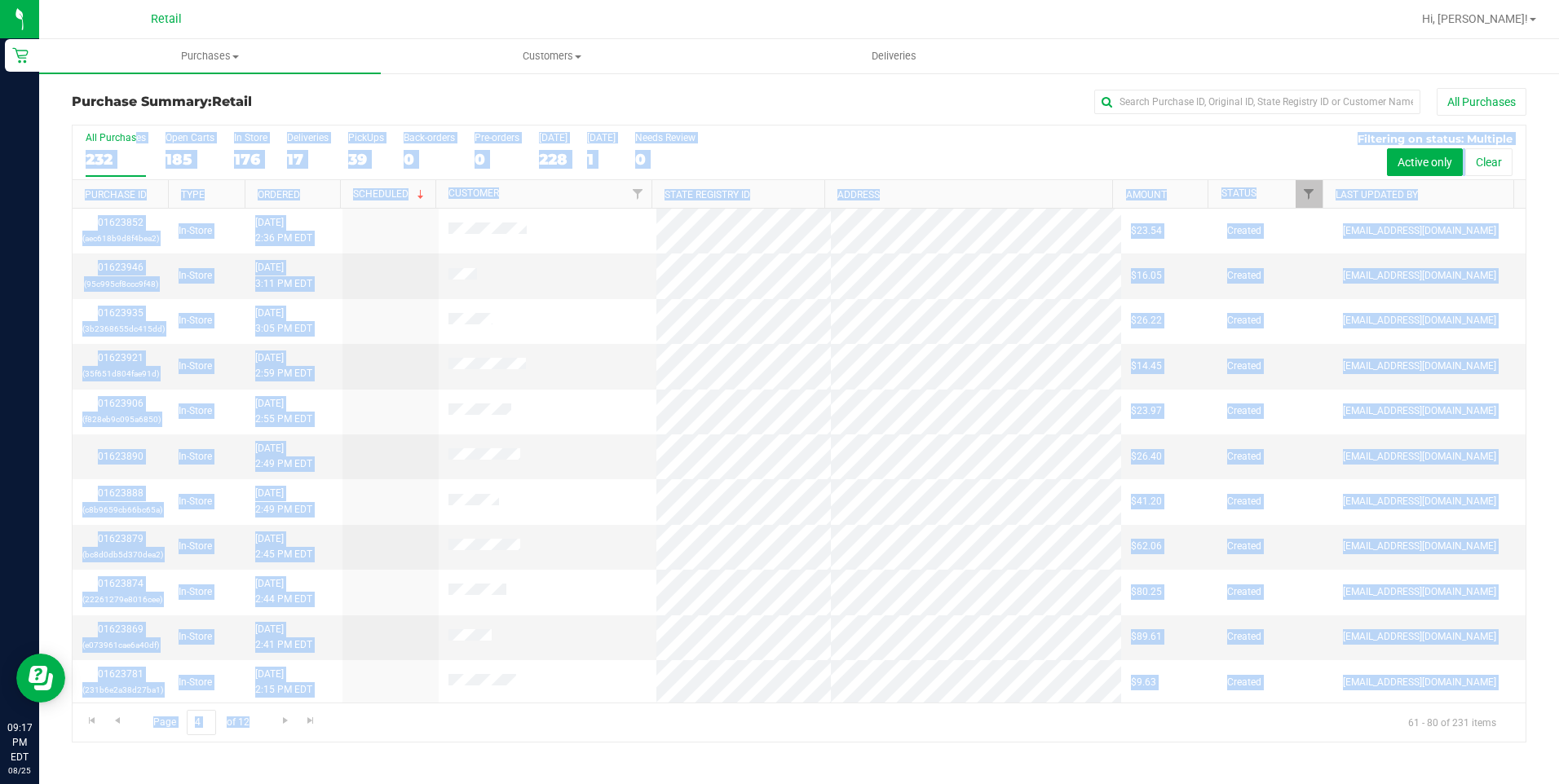
drag, startPoint x: 287, startPoint y: 723, endPoint x: 280, endPoint y: 749, distance: 26.9
click at [280, 749] on div "Purchase Summary: Retail All Purchases All Purchases 232 Open Carts 185 In Stor…" at bounding box center [799, 415] width 1519 height 687
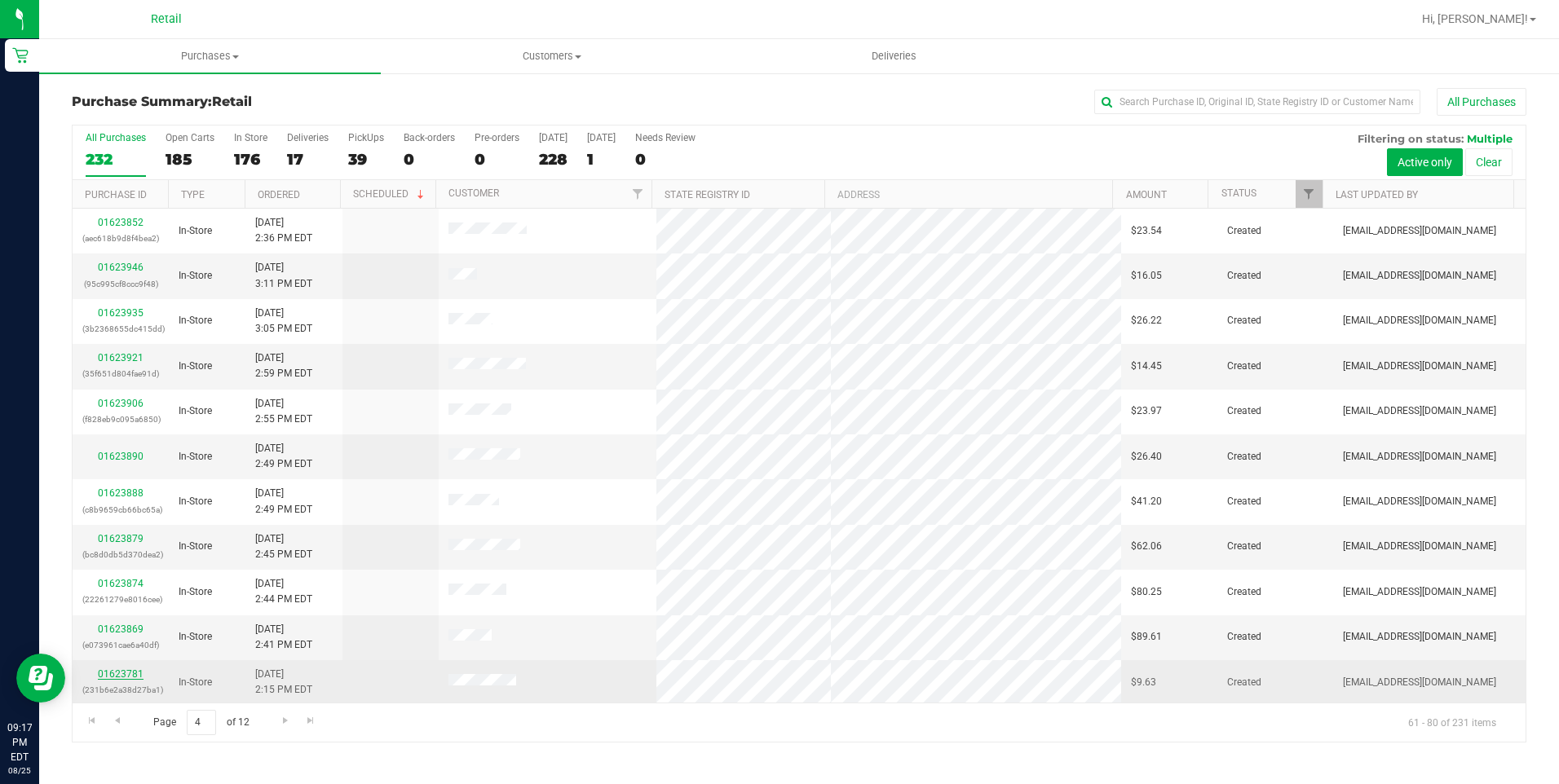
click at [114, 677] on link "01623781" at bounding box center [121, 674] width 46 height 11
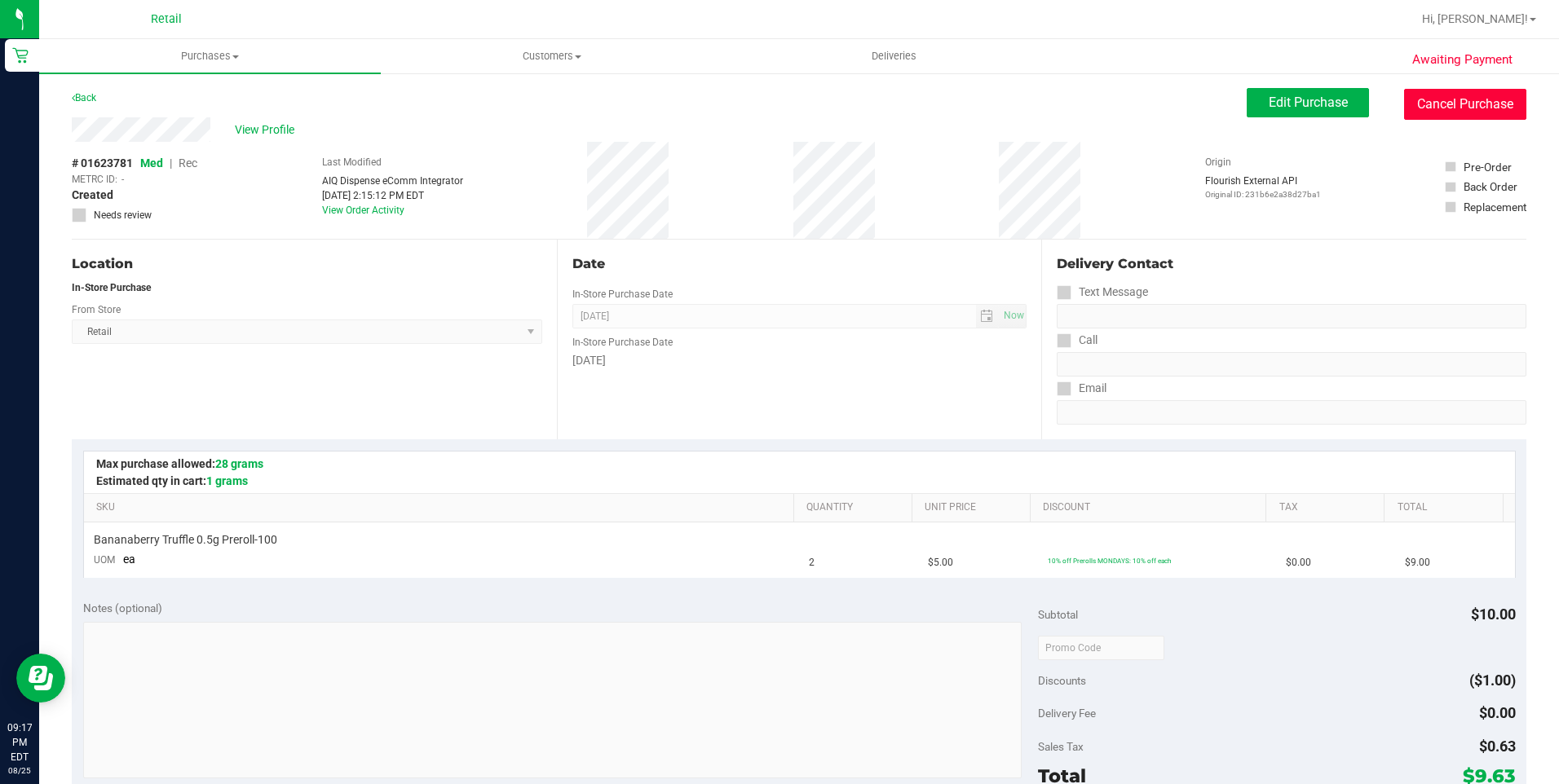
click at [1428, 116] on button "Cancel Purchase" at bounding box center [1465, 104] width 122 height 31
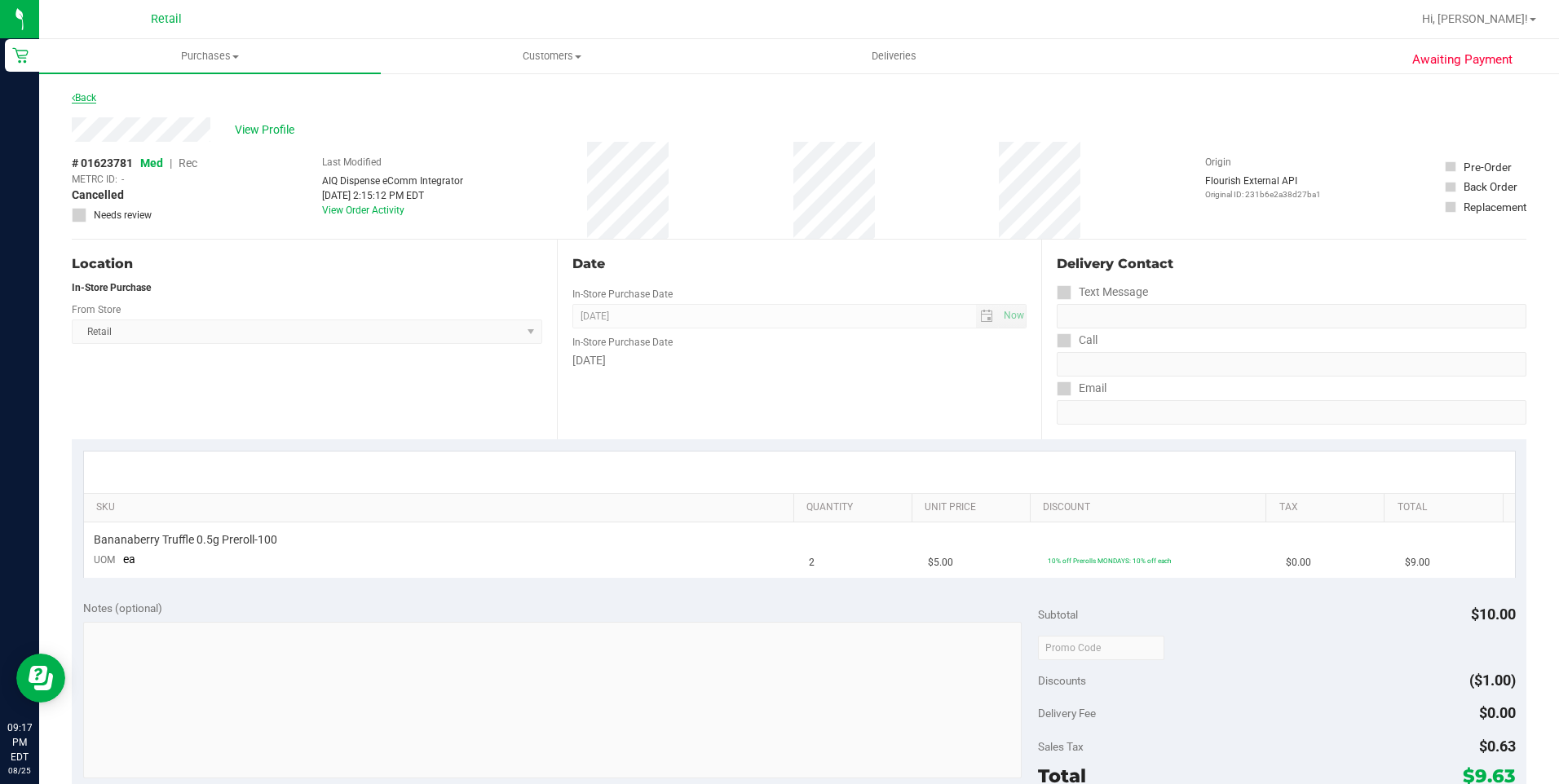
click at [88, 94] on link "Back" at bounding box center [84, 98] width 24 height 11
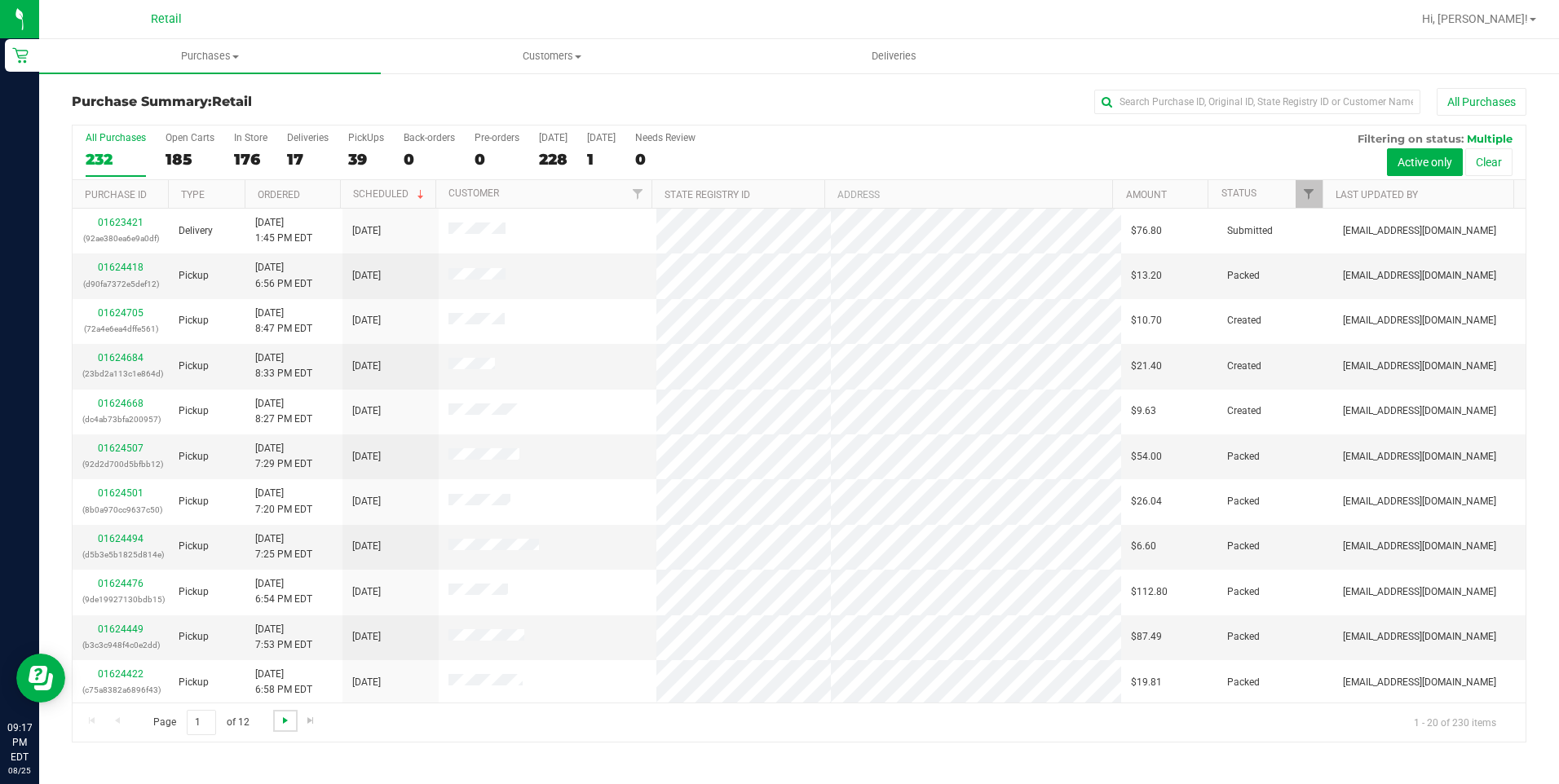
click at [282, 726] on span "Go to the next page" at bounding box center [285, 721] width 13 height 13
click at [282, 725] on span "Go to the next page" at bounding box center [285, 721] width 13 height 13
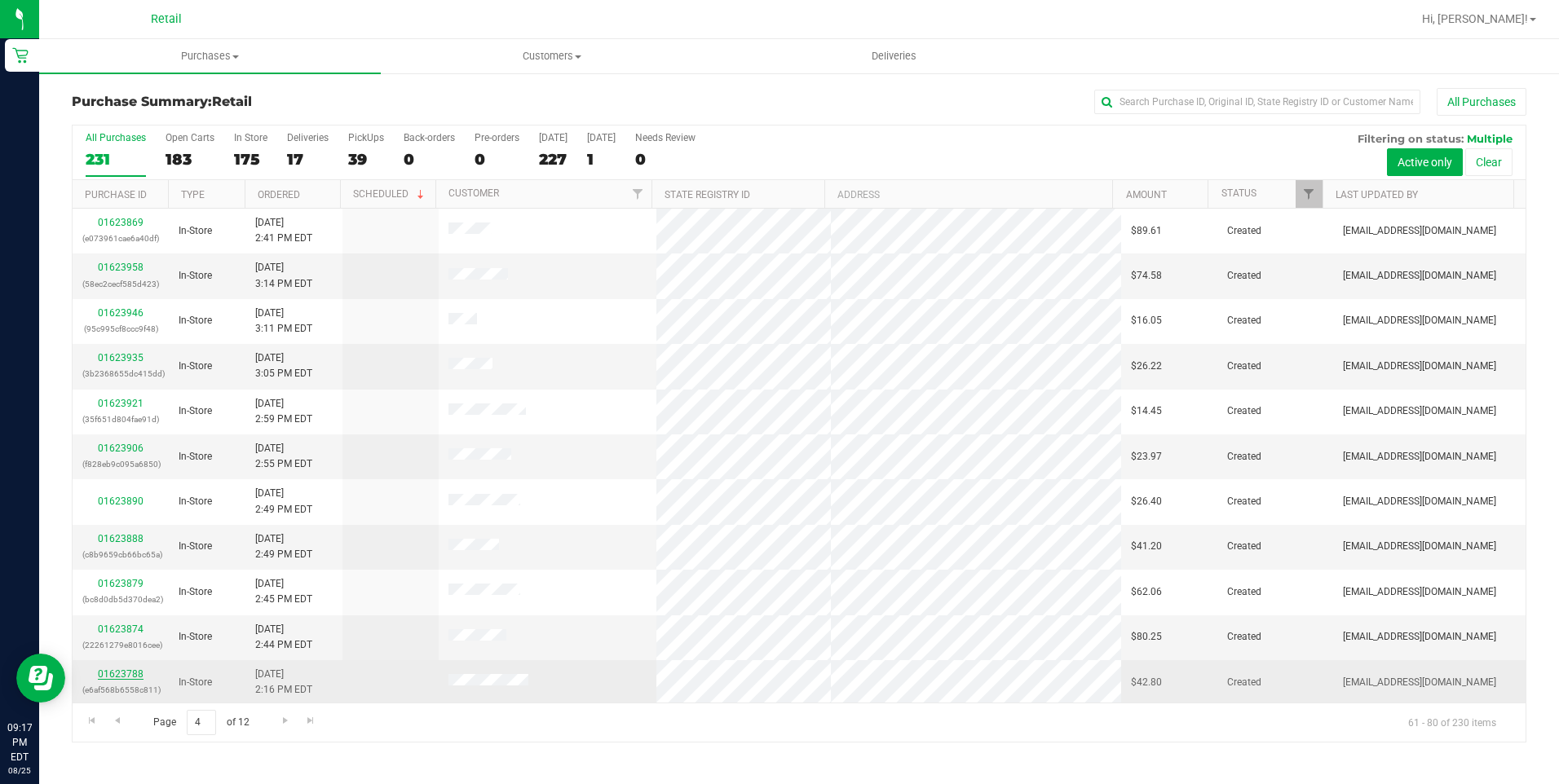
click at [115, 674] on link "01623788" at bounding box center [121, 674] width 46 height 11
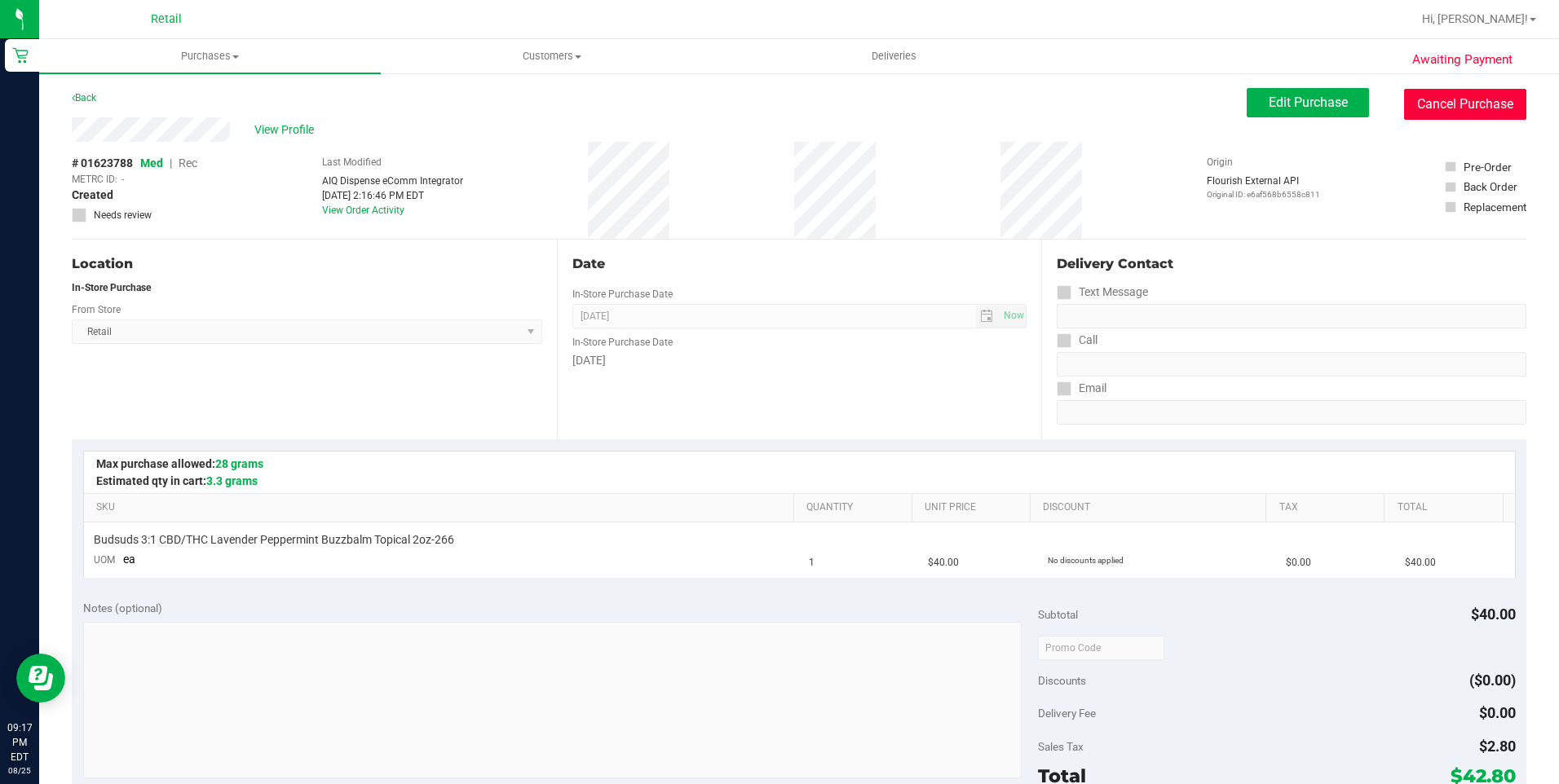
click at [1471, 110] on button "Cancel Purchase" at bounding box center [1465, 104] width 122 height 31
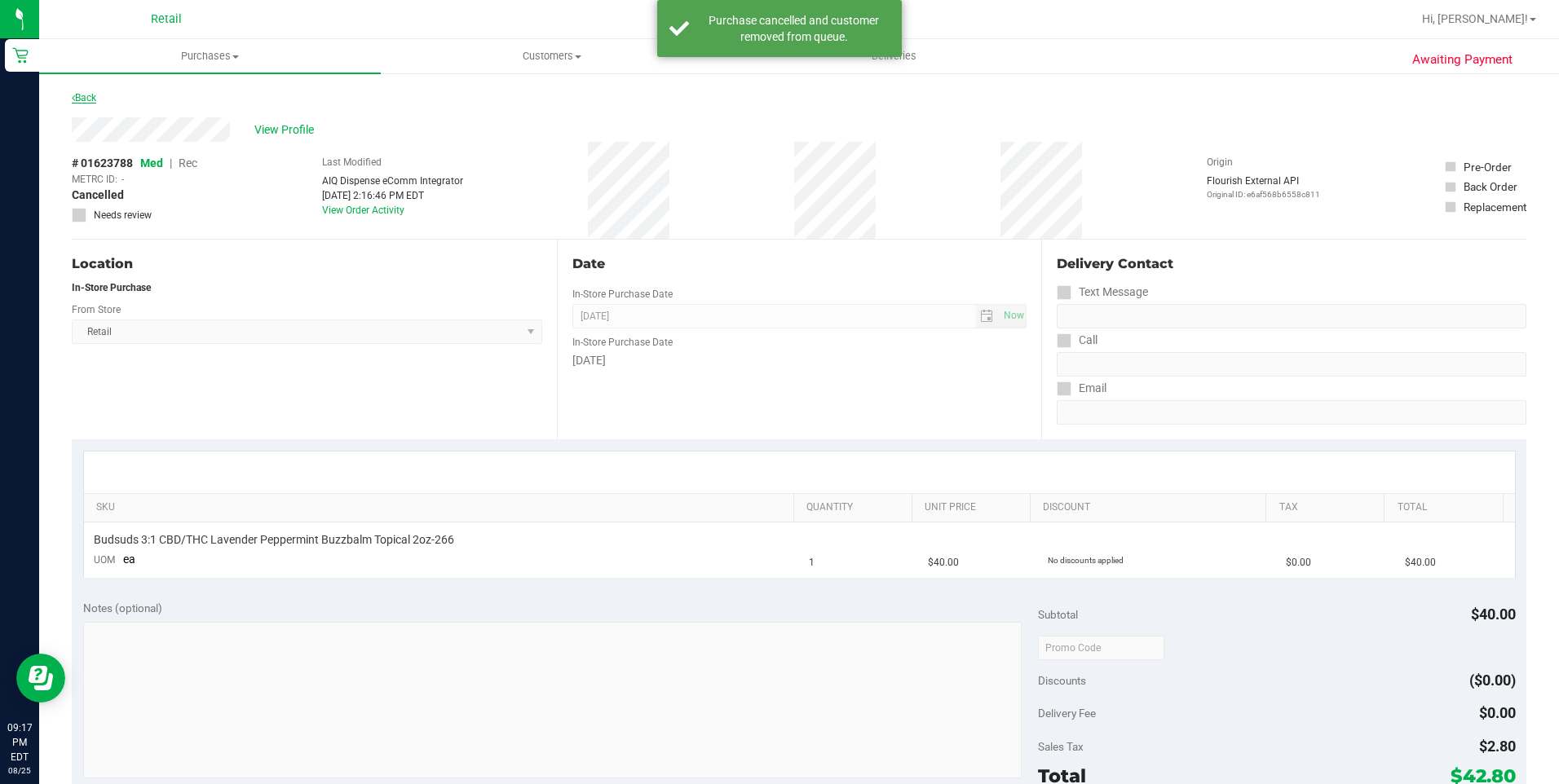
click at [84, 101] on link "Back" at bounding box center [84, 98] width 24 height 11
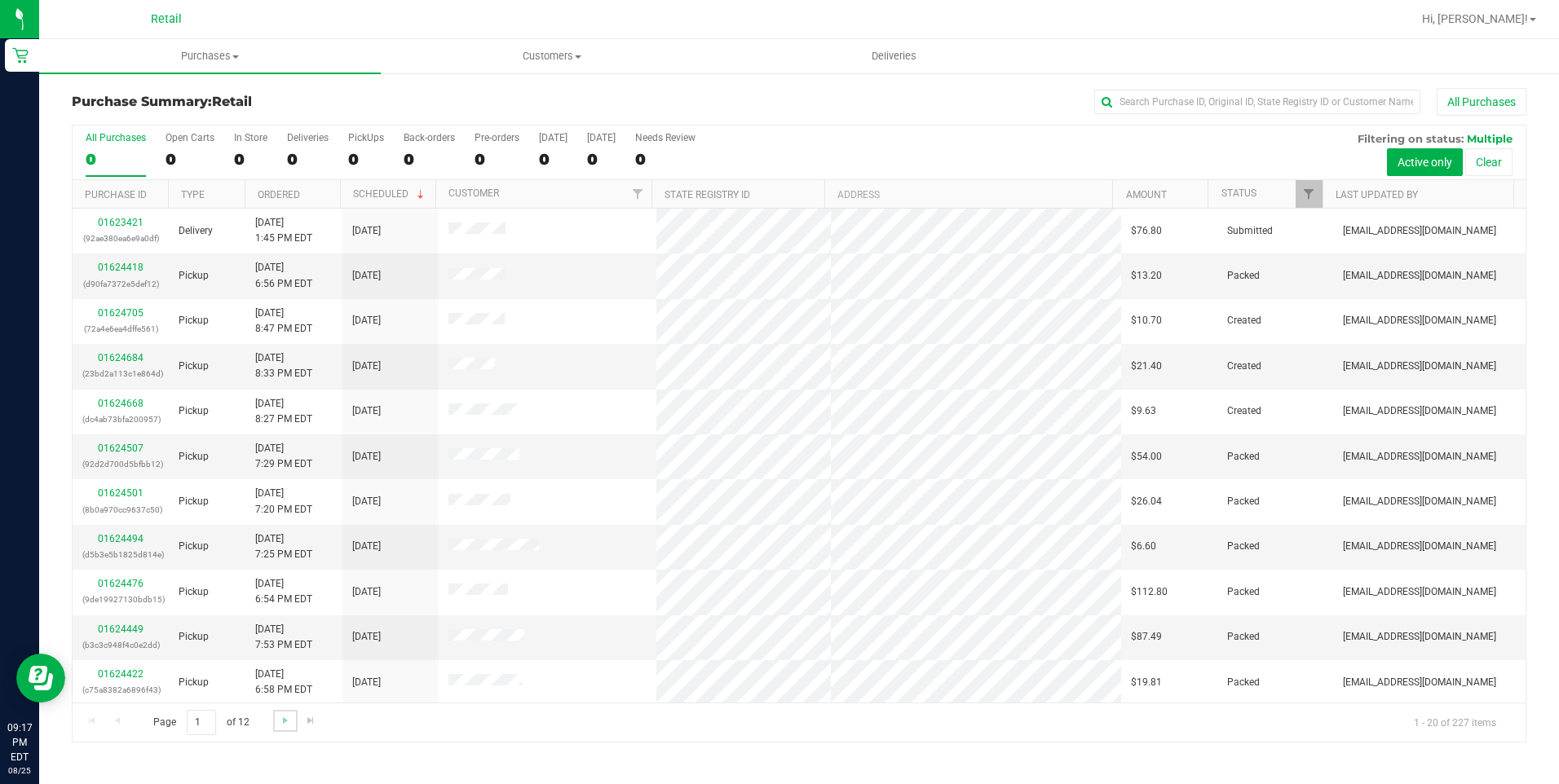
click at [291, 731] on link "Go to the next page" at bounding box center [284, 720] width 24 height 22
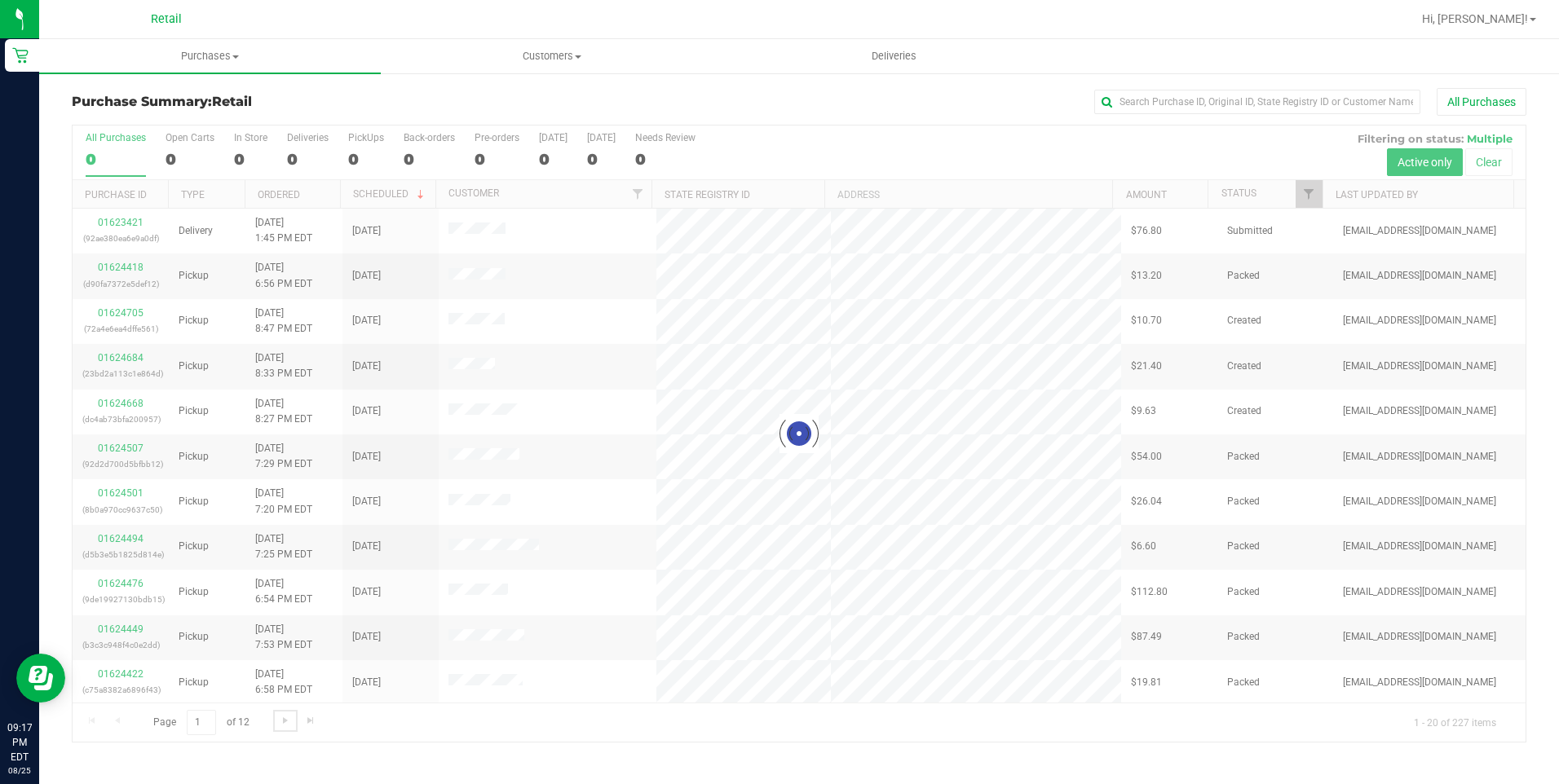
click at [281, 719] on span "Go to the next page" at bounding box center [285, 721] width 13 height 13
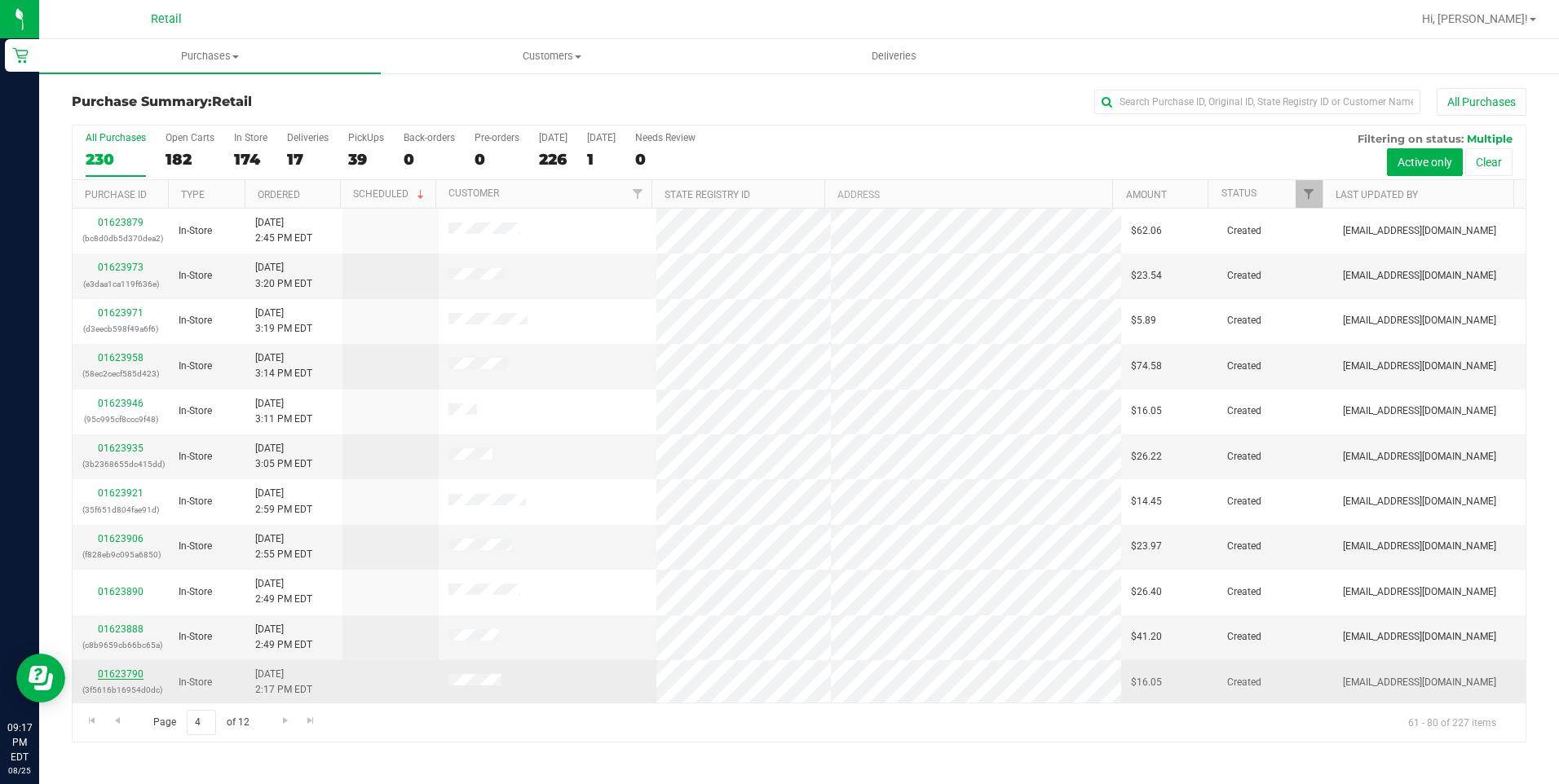
click at [135, 672] on link "01623790" at bounding box center [121, 674] width 46 height 11
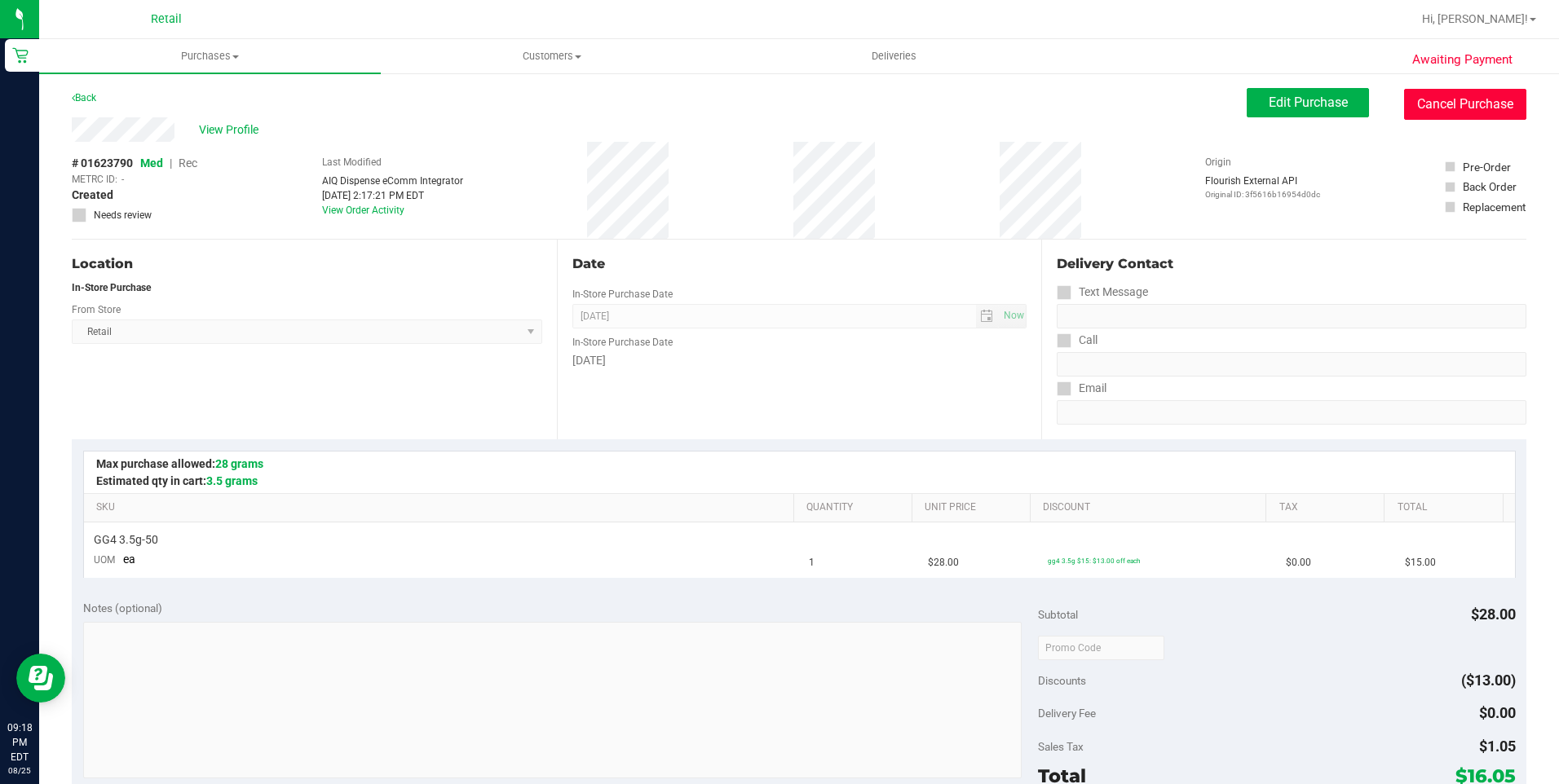
click at [1451, 101] on button "Cancel Purchase" at bounding box center [1465, 104] width 122 height 31
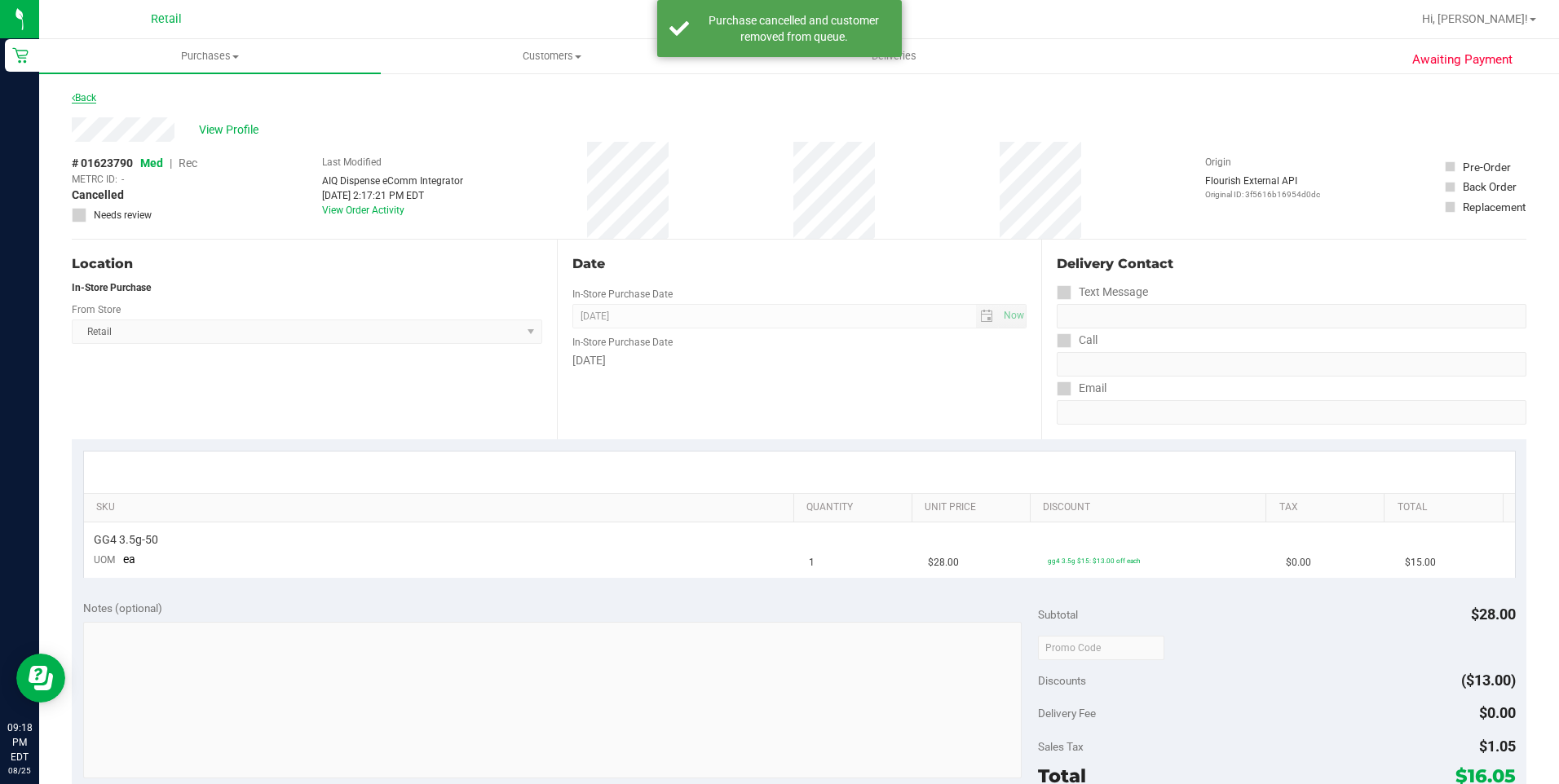
click at [94, 97] on link "Back" at bounding box center [84, 98] width 24 height 11
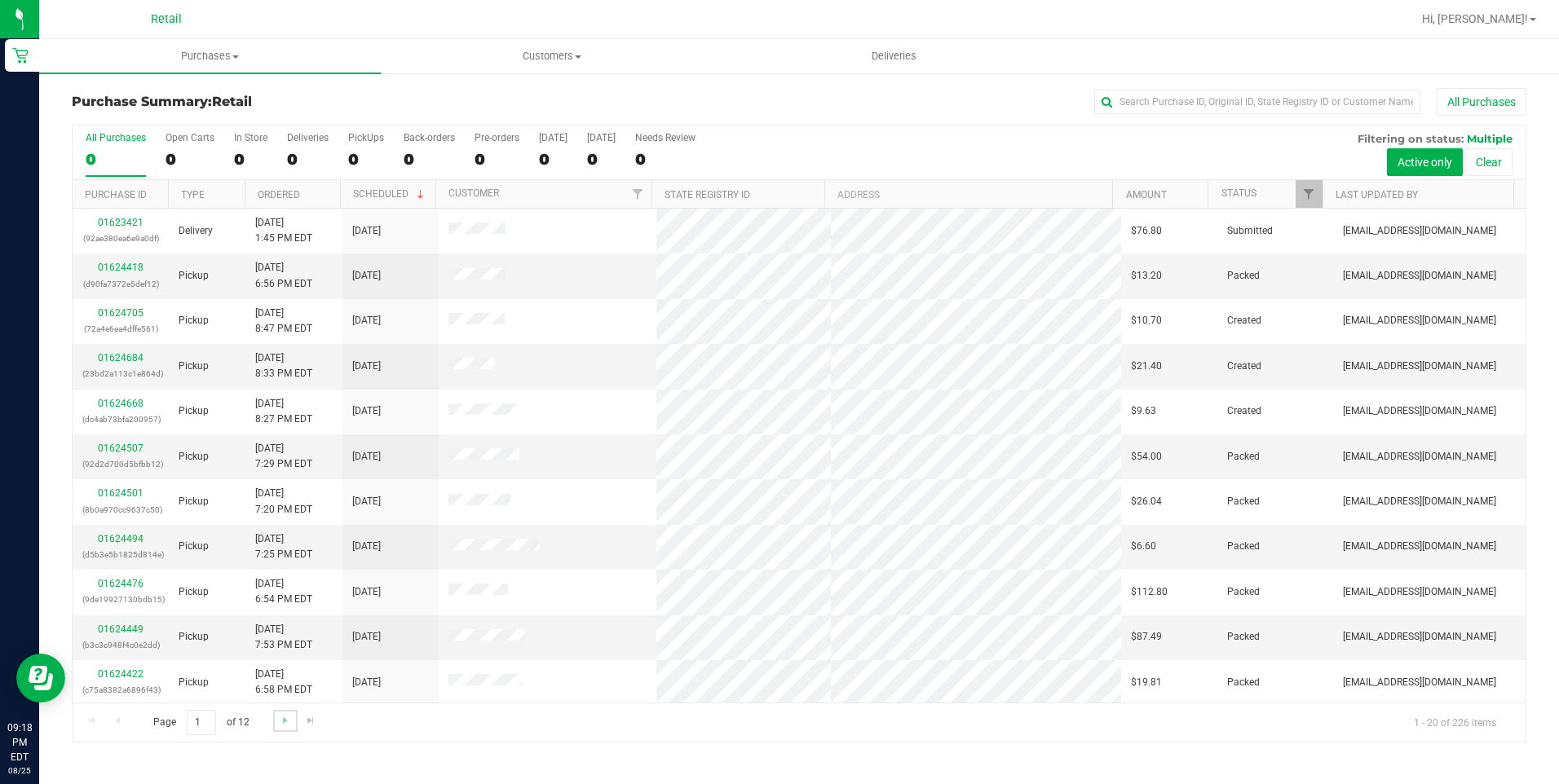
click at [291, 716] on link "Go to the next page" at bounding box center [284, 720] width 24 height 22
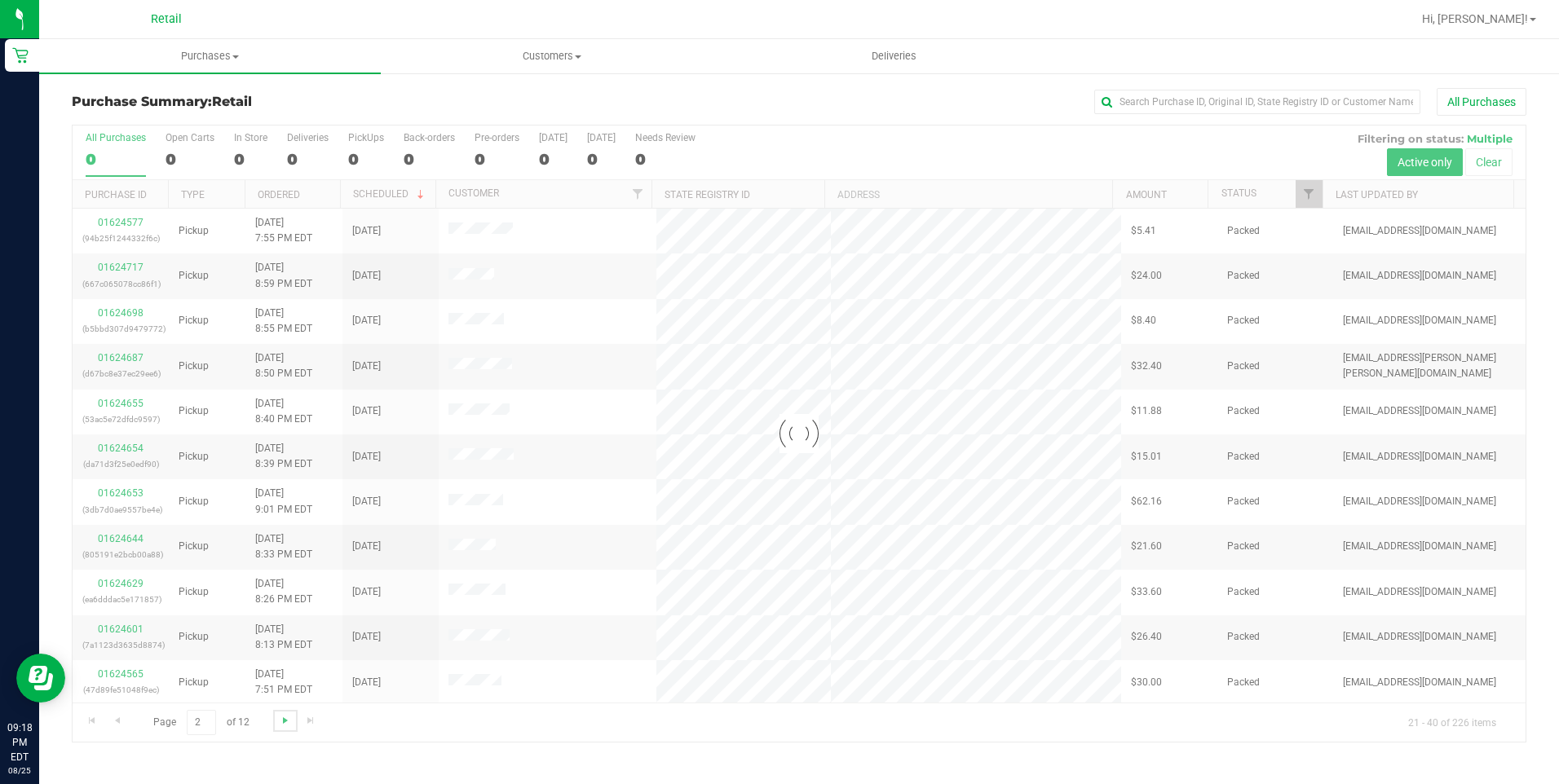
click at [279, 716] on span "Go to the next page" at bounding box center [285, 721] width 13 height 13
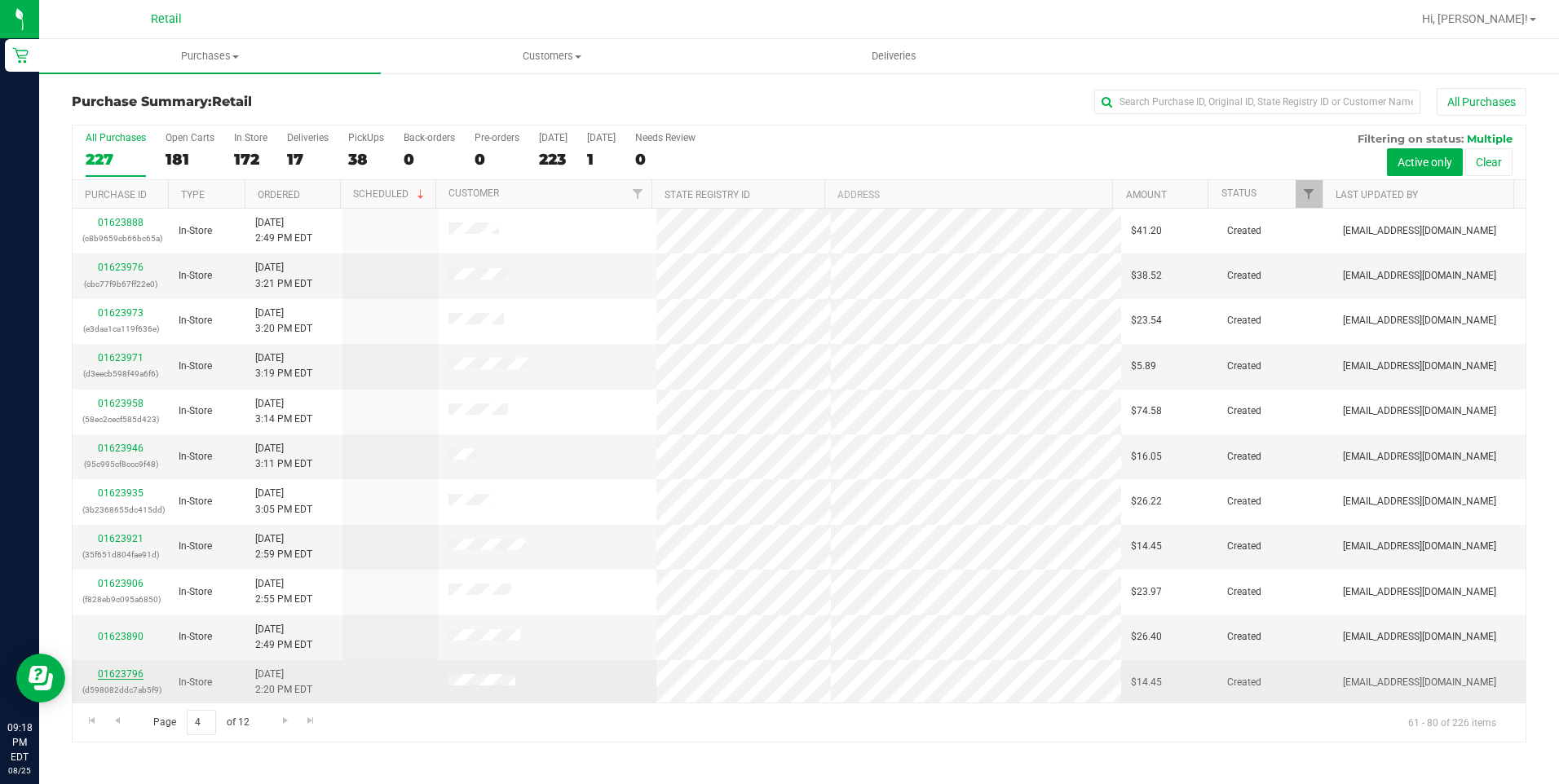
click at [132, 674] on link "01623796" at bounding box center [121, 674] width 46 height 11
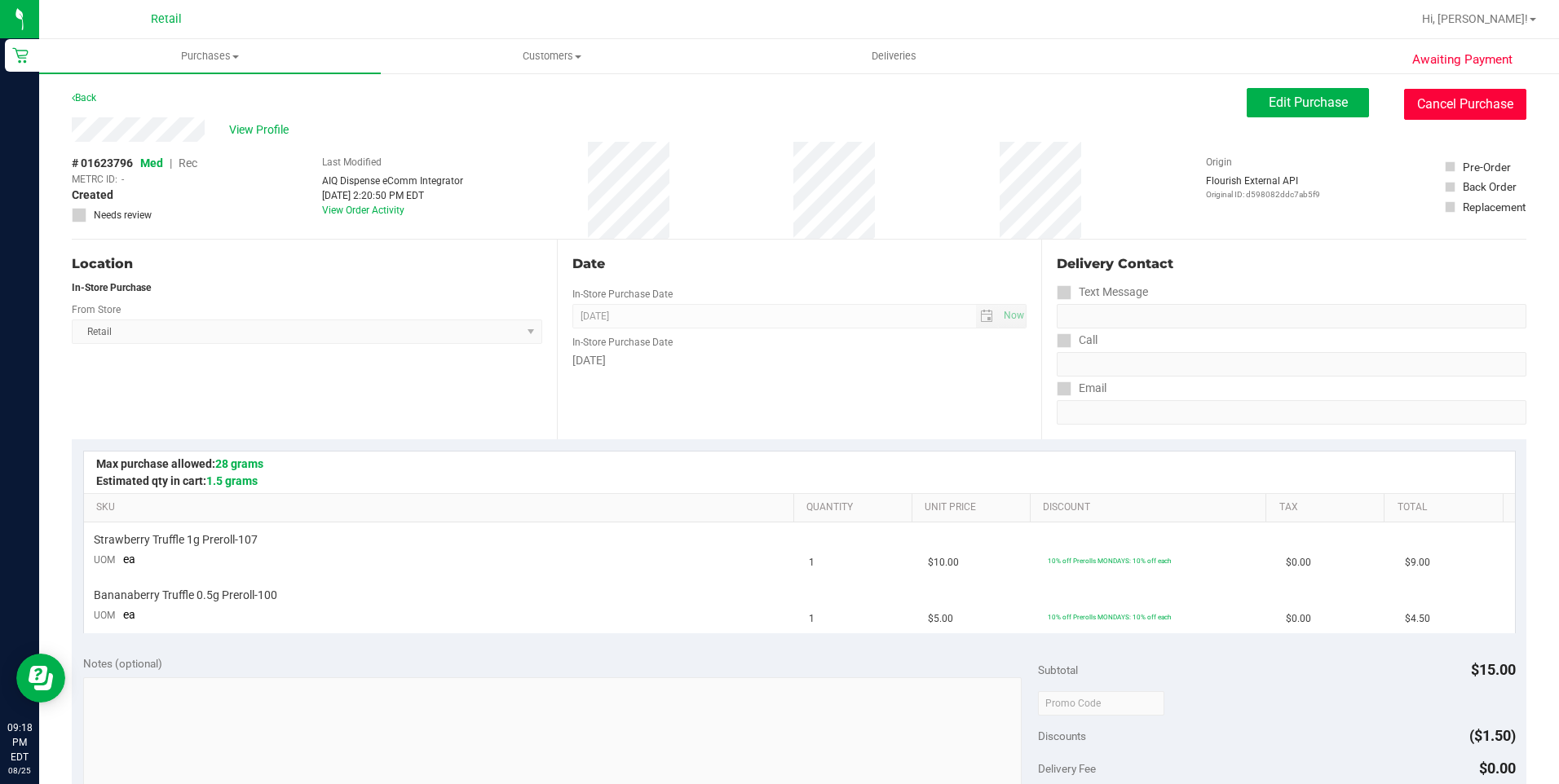
click at [1447, 101] on button "Cancel Purchase" at bounding box center [1465, 104] width 122 height 31
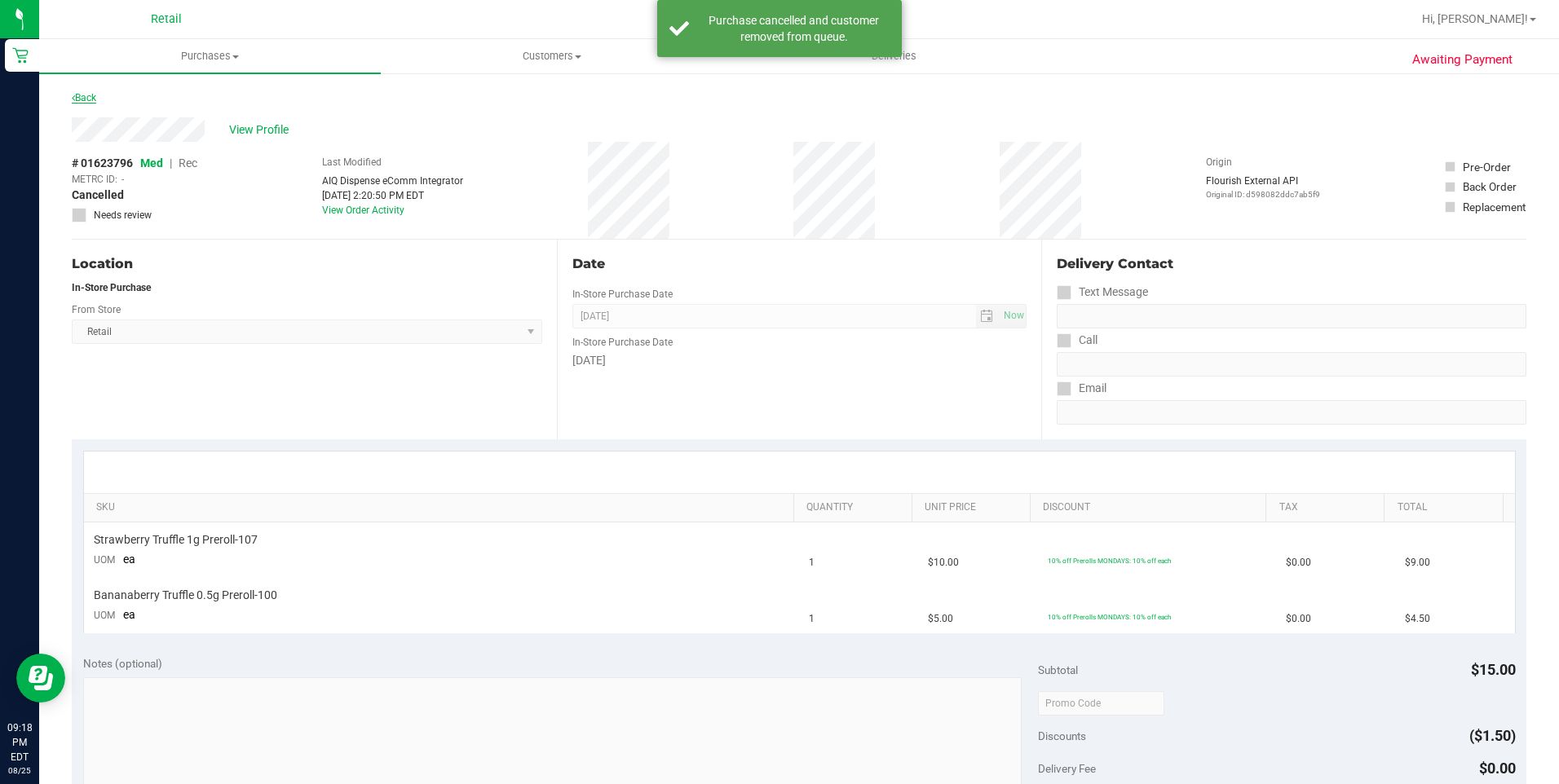
click at [79, 99] on link "Back" at bounding box center [84, 98] width 24 height 11
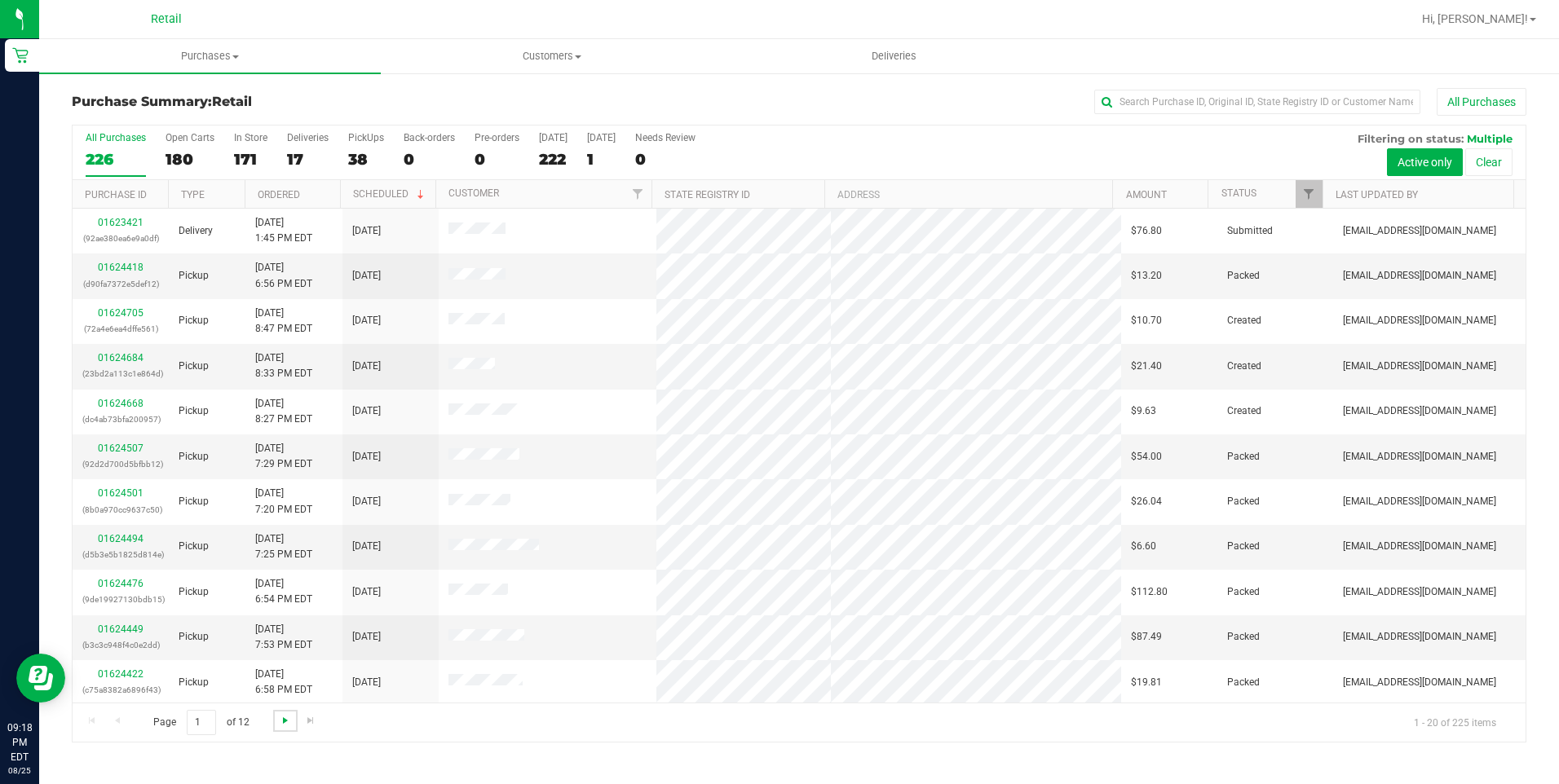
click at [281, 724] on span "Go to the next page" at bounding box center [285, 721] width 13 height 13
click at [114, 630] on link "01623906" at bounding box center [121, 630] width 46 height 11
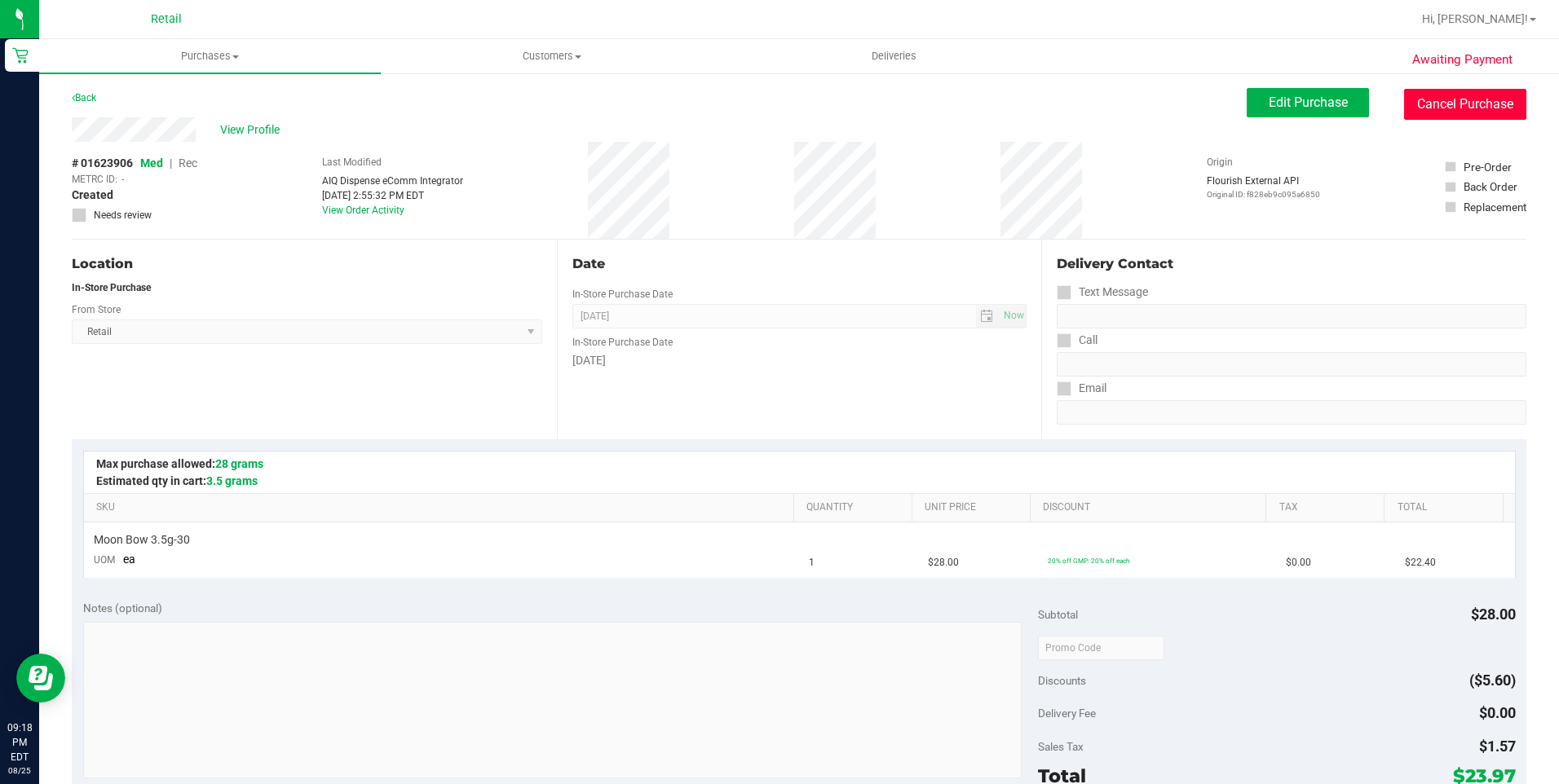
click at [1469, 104] on button "Cancel Purchase" at bounding box center [1465, 104] width 122 height 31
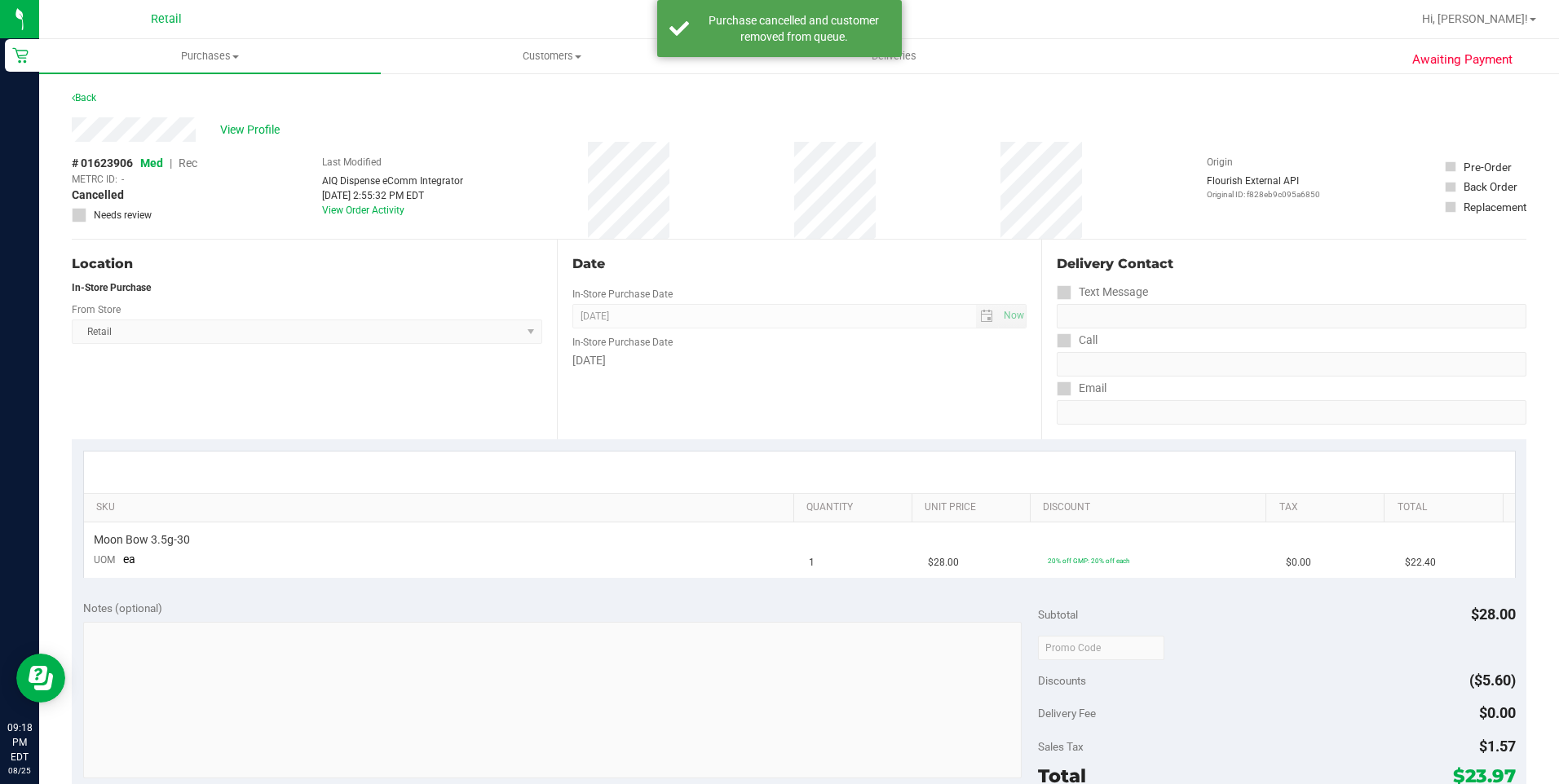
click at [100, 96] on div "Back" at bounding box center [798, 103] width 1455 height 29
click at [87, 93] on link "Back" at bounding box center [84, 98] width 24 height 11
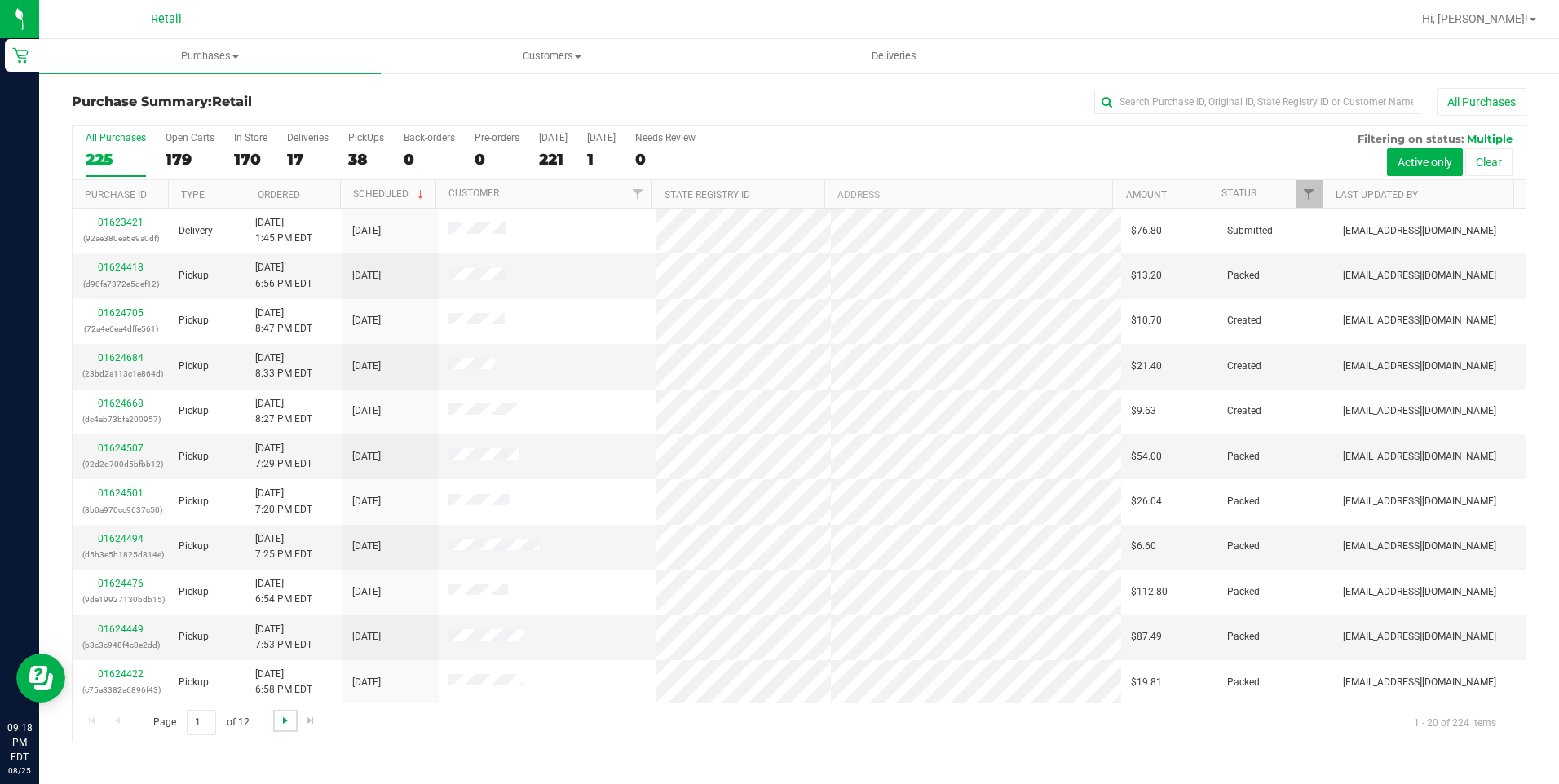
click at [283, 720] on span "Go to the next page" at bounding box center [285, 721] width 13 height 13
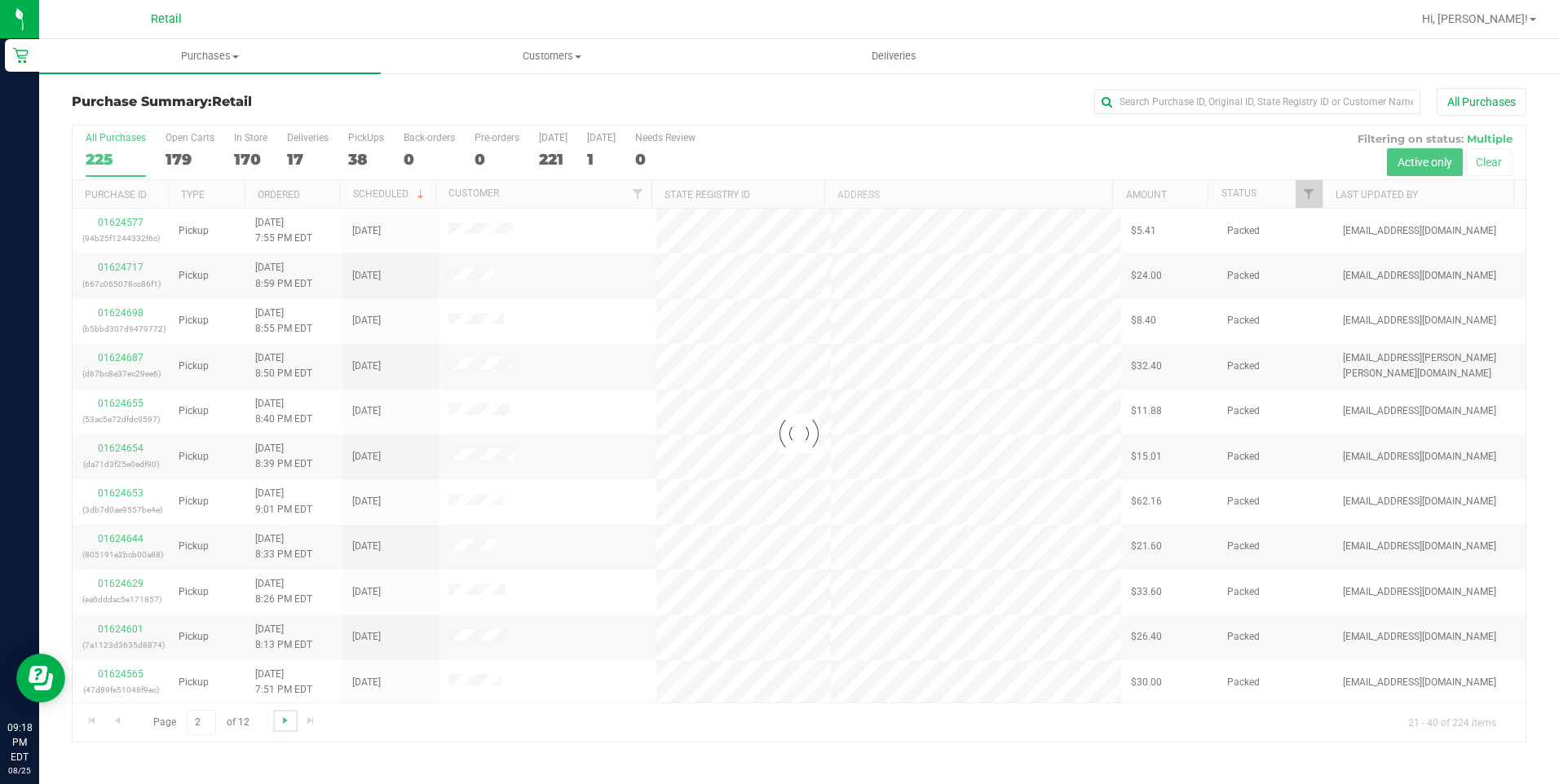
click at [283, 720] on span "Go to the next page" at bounding box center [285, 721] width 13 height 13
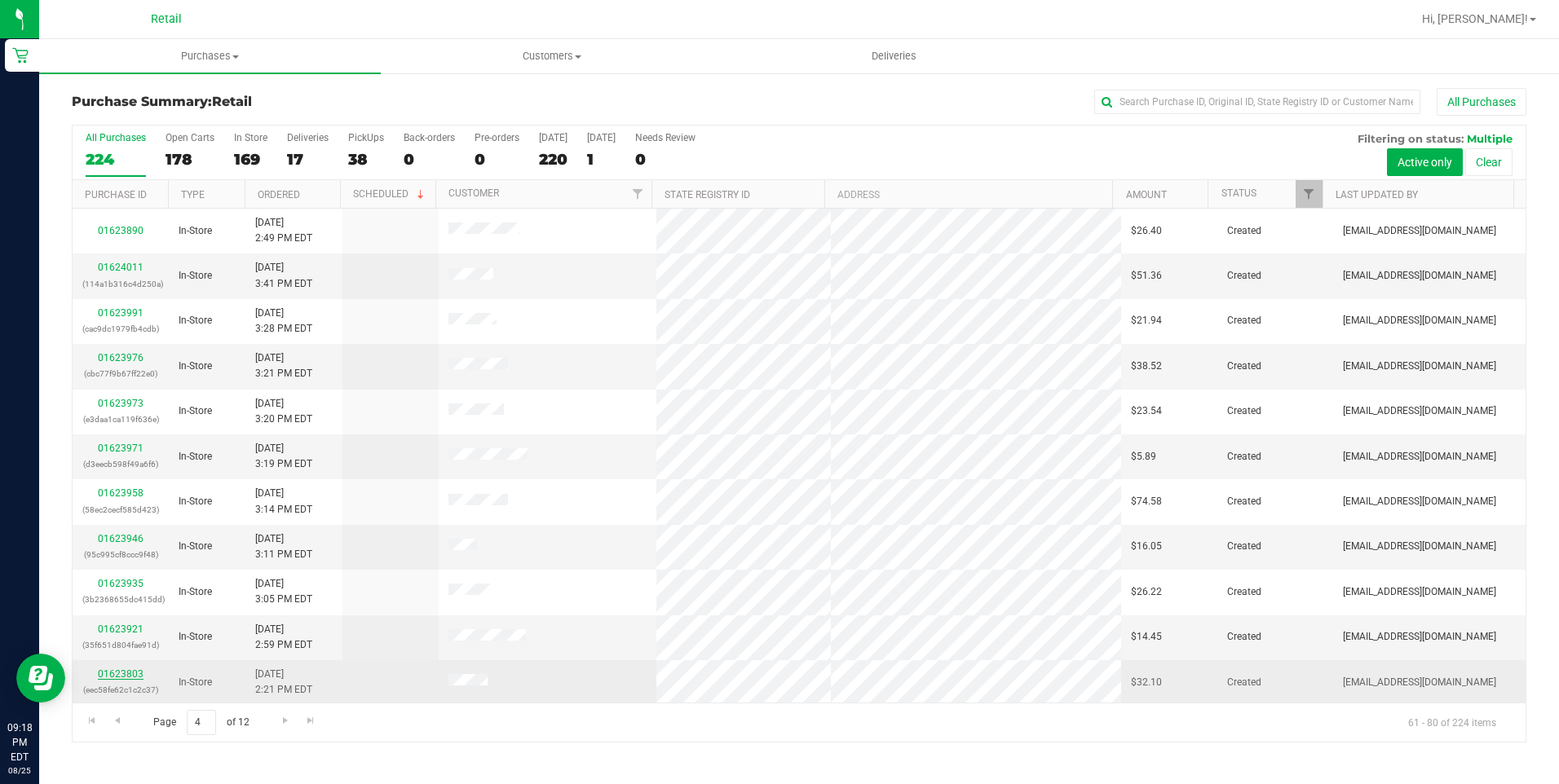
click at [109, 672] on link "01623803" at bounding box center [121, 674] width 46 height 11
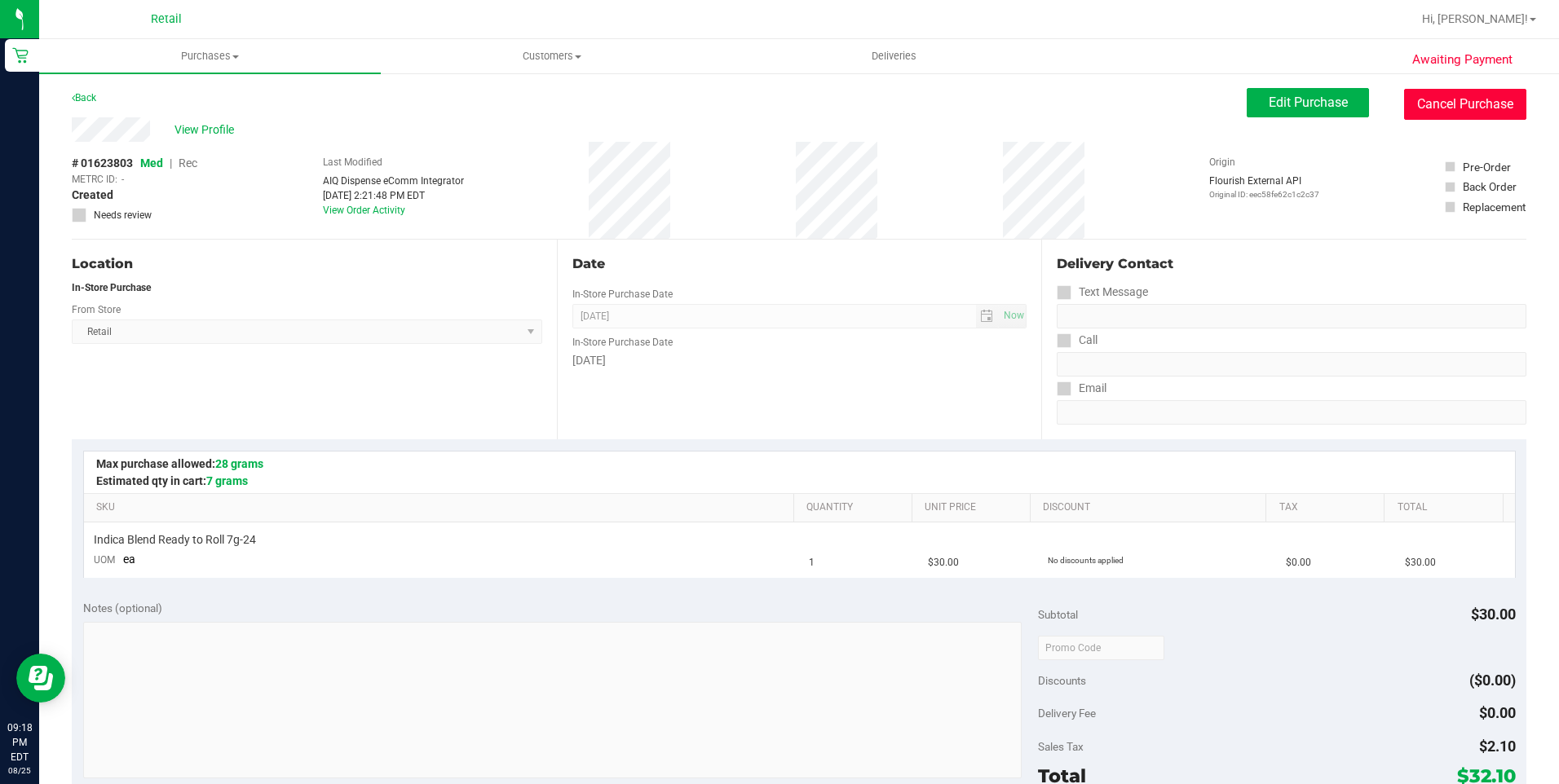
click at [1483, 109] on button "Cancel Purchase" at bounding box center [1465, 104] width 122 height 31
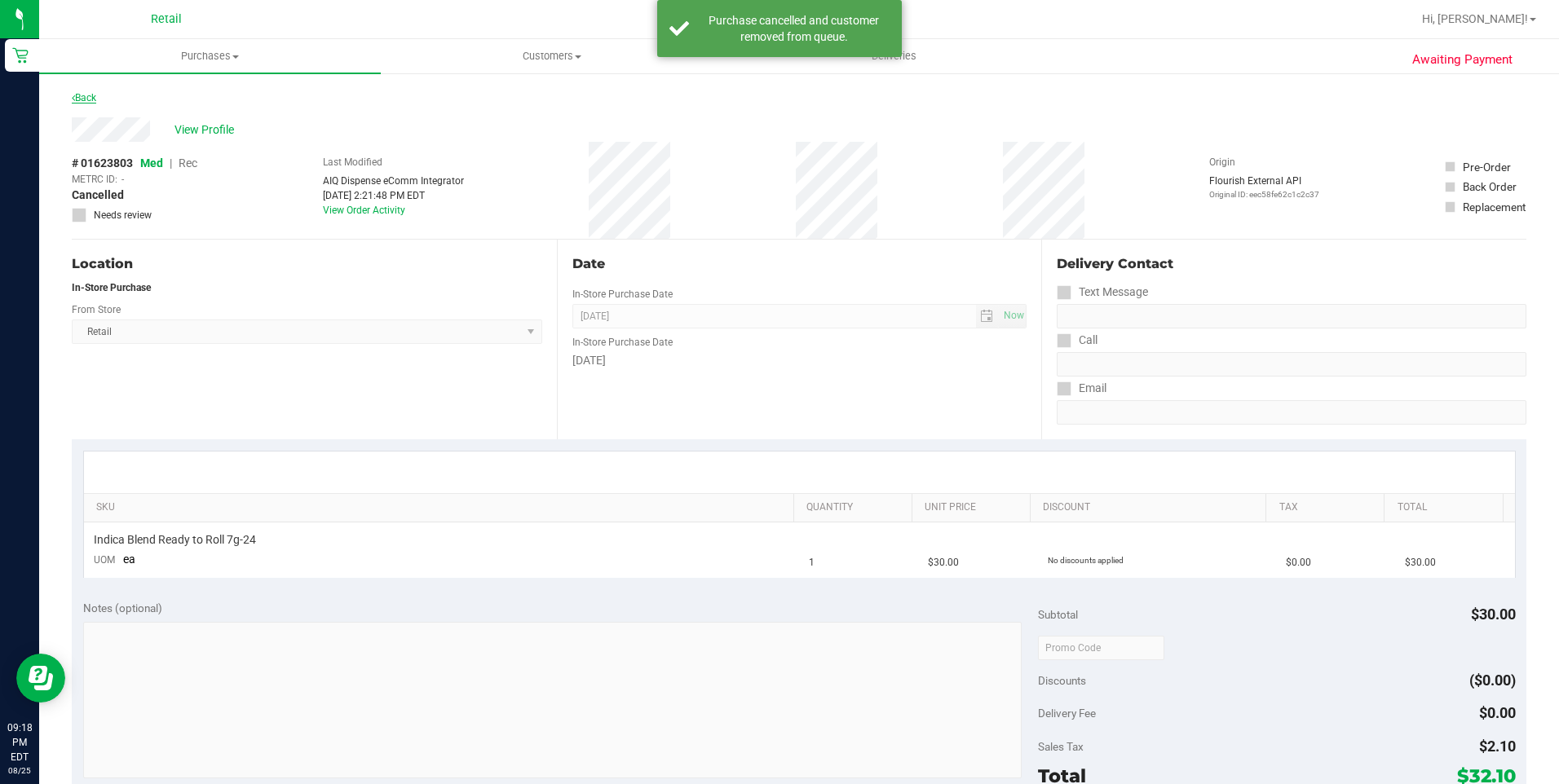
click at [90, 99] on link "Back" at bounding box center [84, 98] width 24 height 11
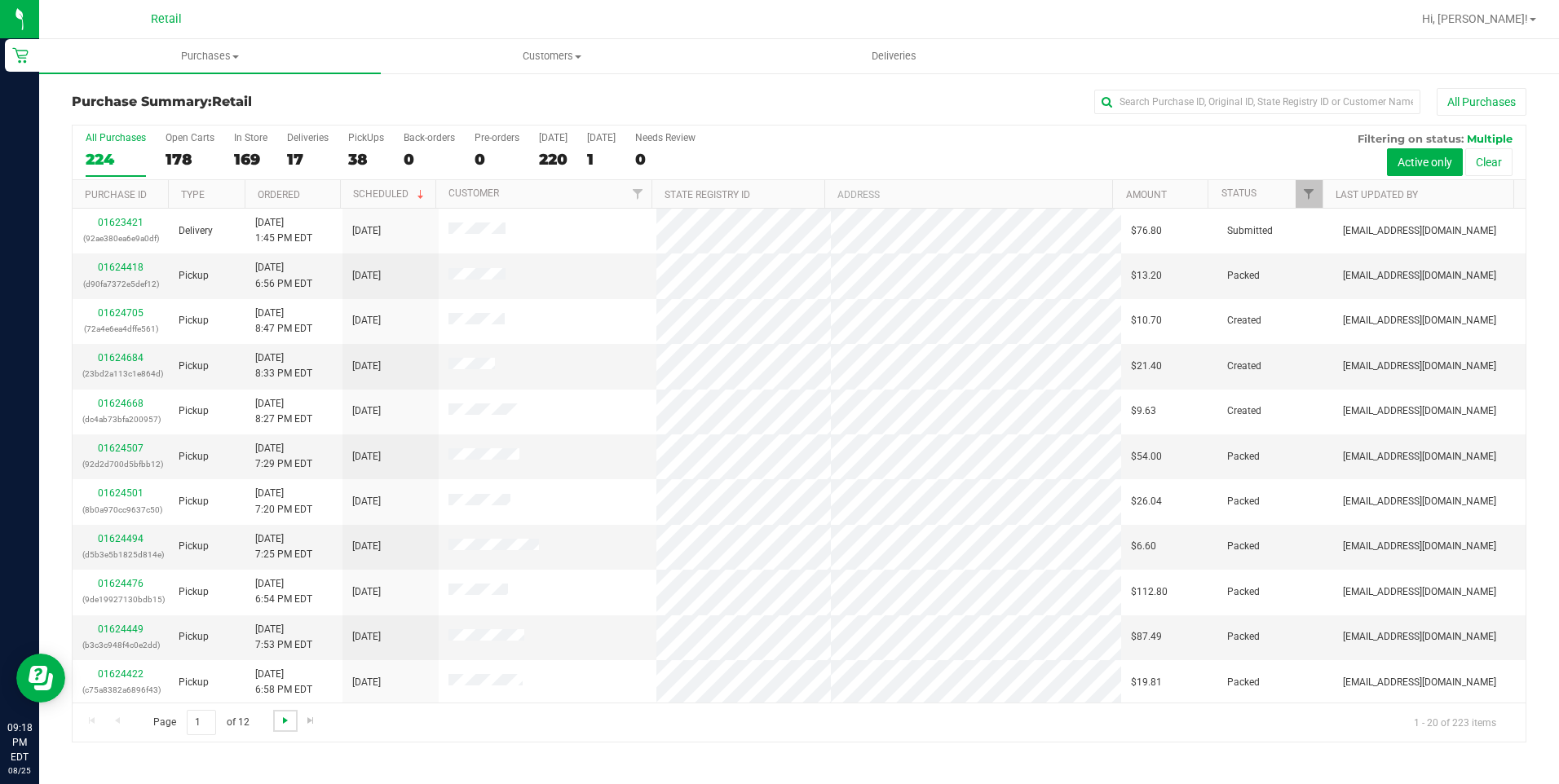
click at [283, 721] on span "Go to the next page" at bounding box center [285, 721] width 13 height 13
click at [283, 712] on link "Go to the next page" at bounding box center [284, 720] width 24 height 22
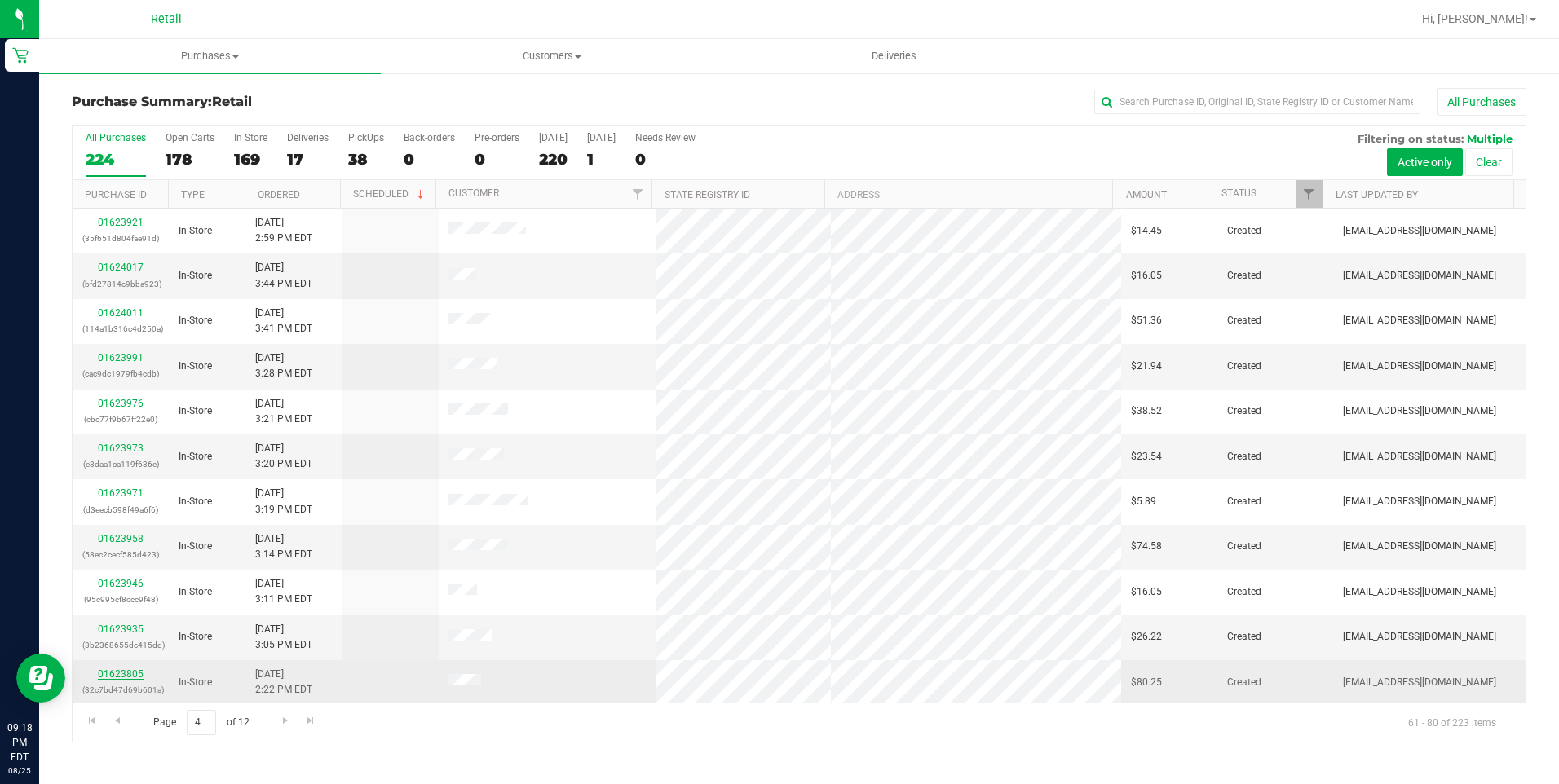
click at [120, 673] on link "01623805" at bounding box center [121, 674] width 46 height 11
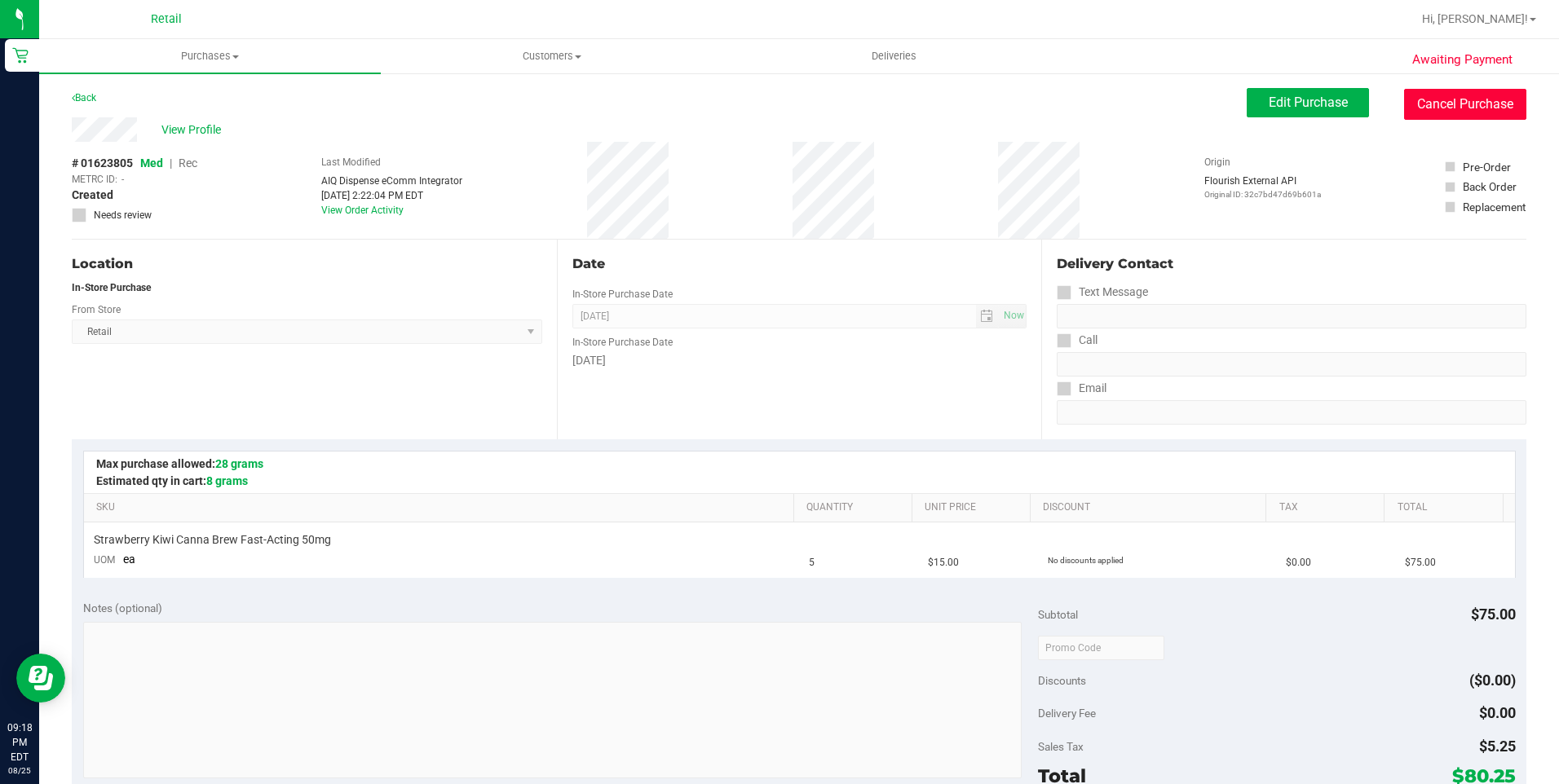
click at [1471, 95] on button "Cancel Purchase" at bounding box center [1465, 104] width 122 height 31
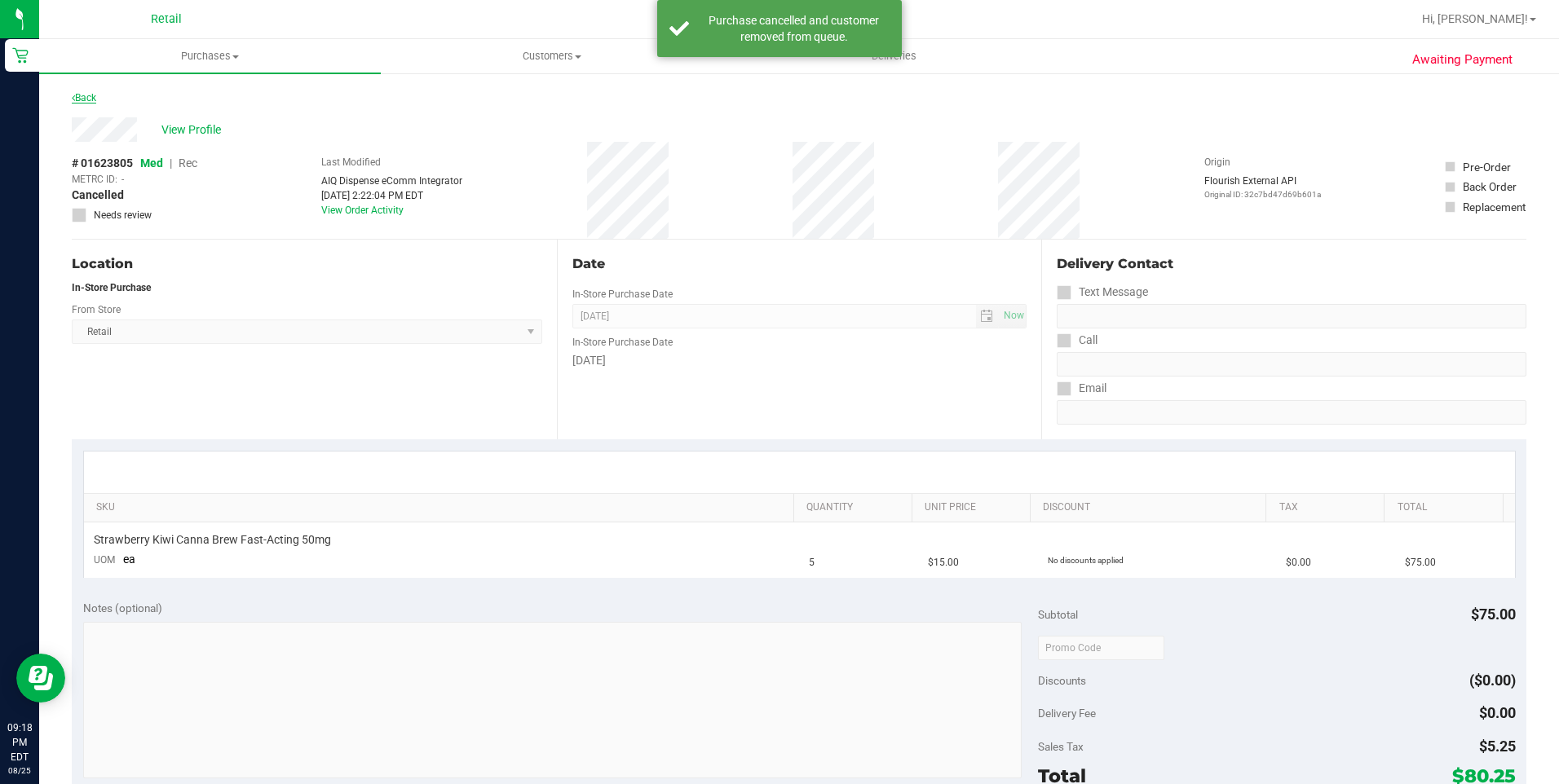
click at [88, 93] on link "Back" at bounding box center [84, 98] width 24 height 11
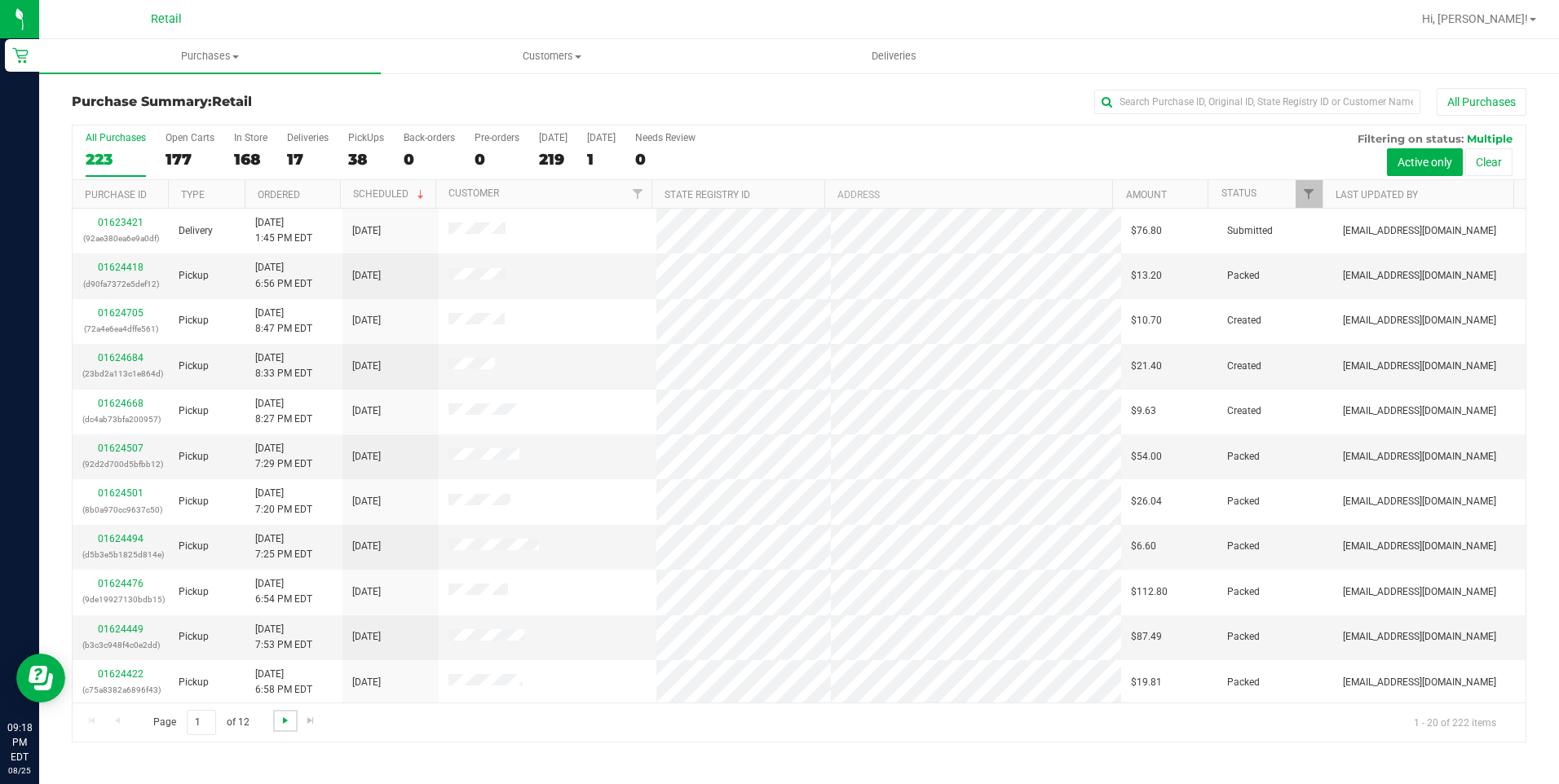
click at [284, 714] on span "Go to the next page" at bounding box center [285, 721] width 13 height 13
click at [291, 723] on link "Go to the next page" at bounding box center [284, 720] width 24 height 22
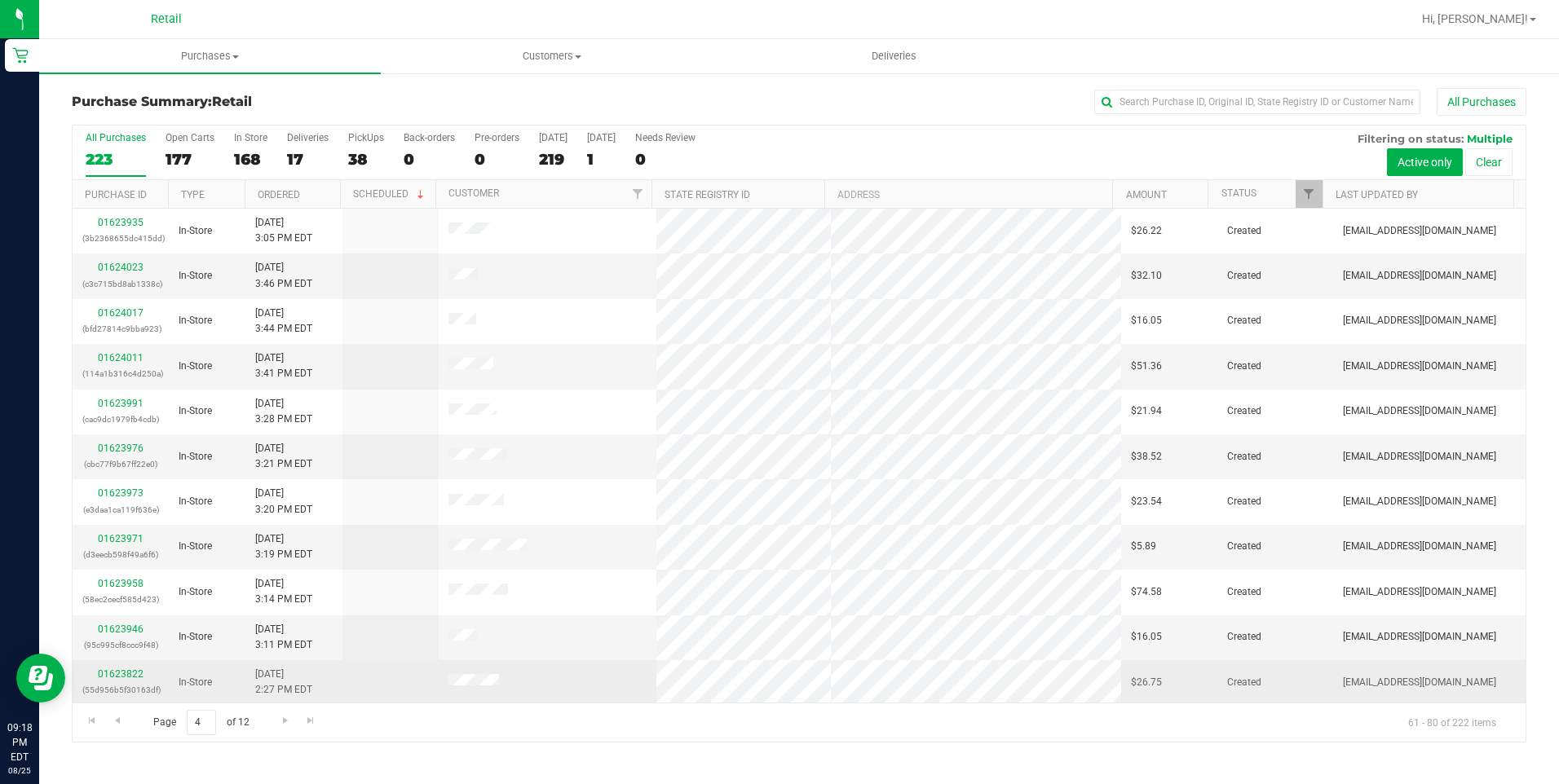
click at [83, 678] on div "01623822 (55d956b5f30163df)" at bounding box center [120, 681] width 76 height 31
click at [104, 679] on link "01623822" at bounding box center [121, 674] width 46 height 11
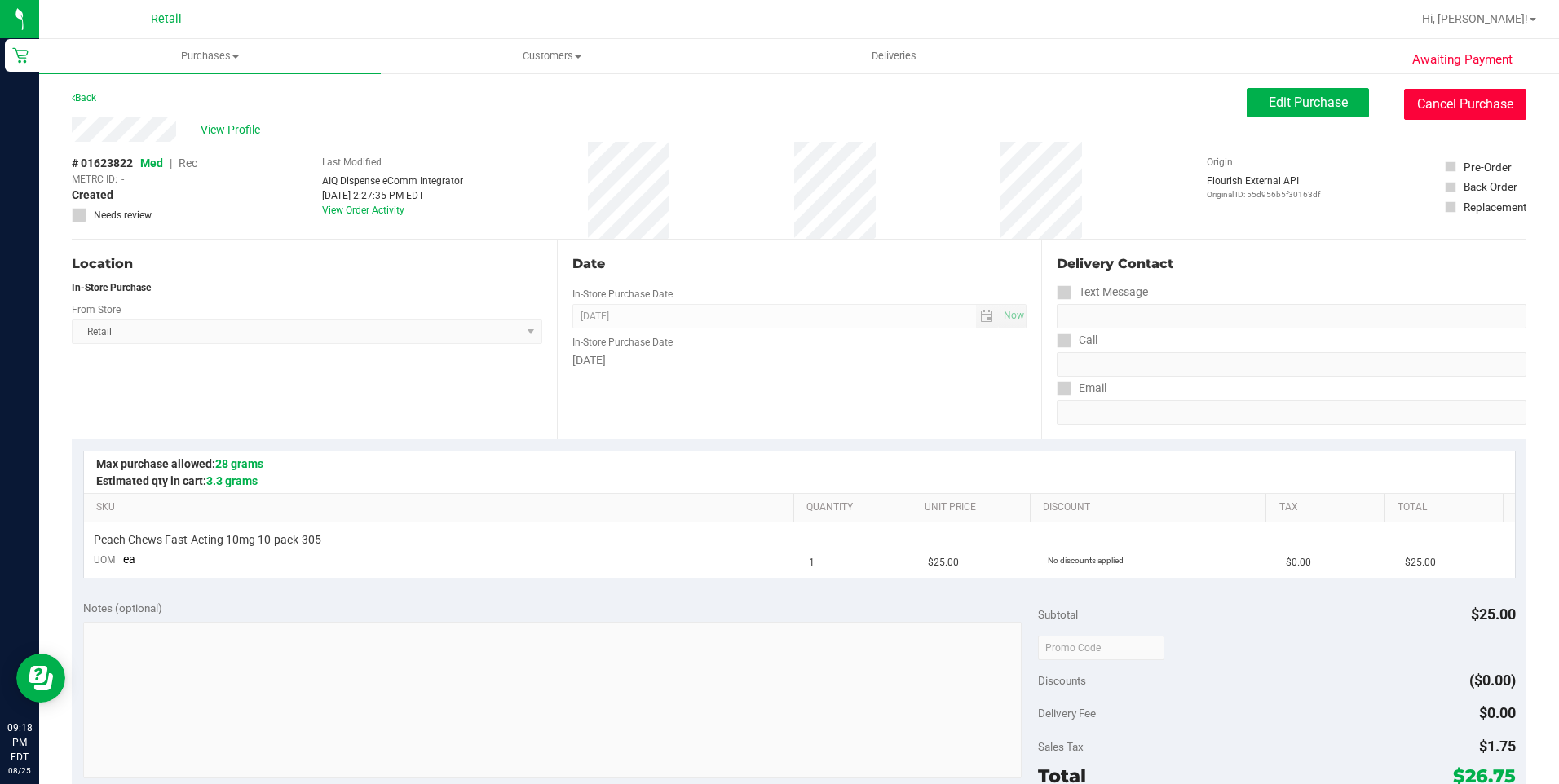
click at [1433, 94] on button "Cancel Purchase" at bounding box center [1465, 104] width 122 height 31
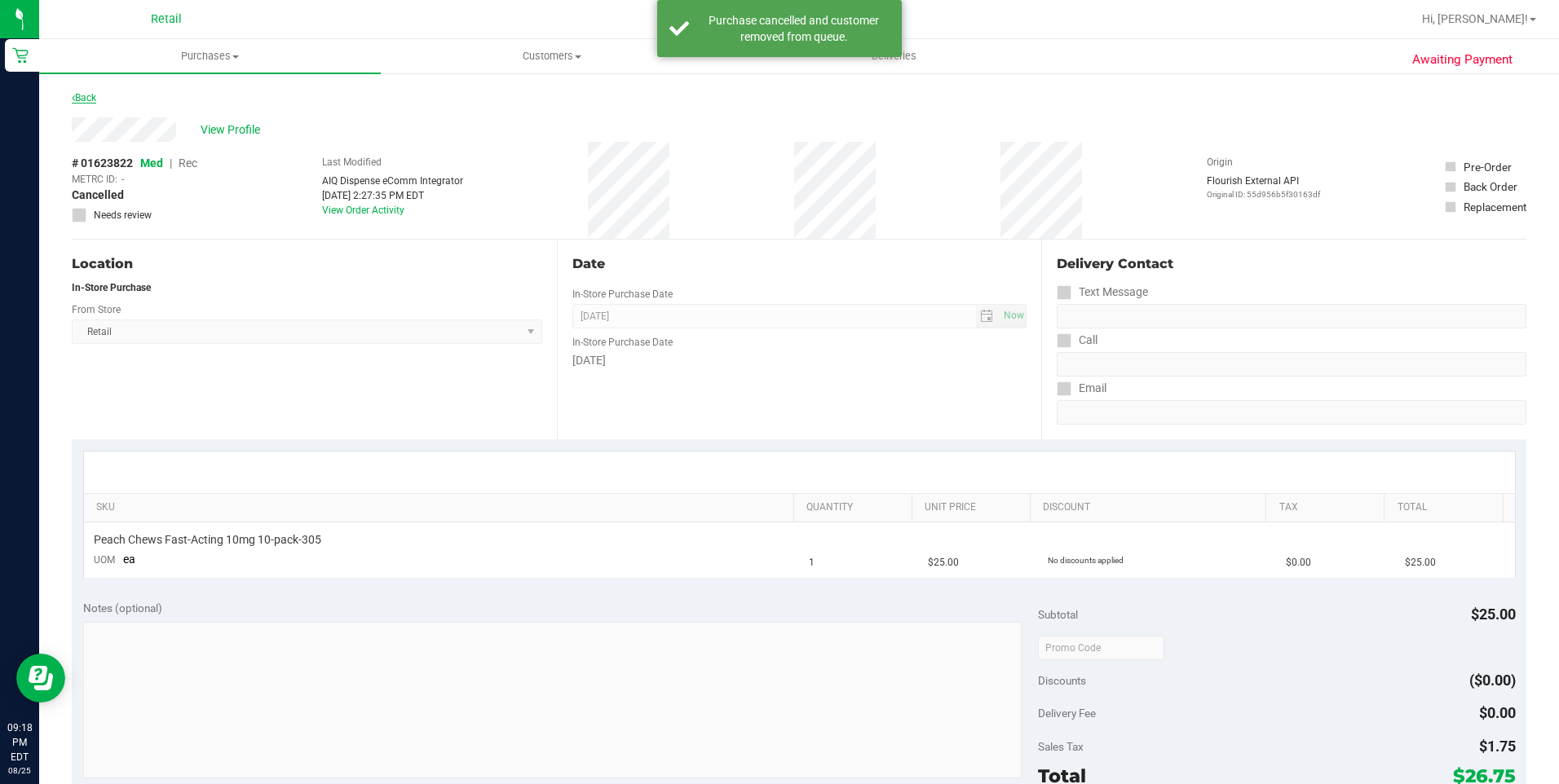
click at [78, 95] on link "Back" at bounding box center [84, 98] width 24 height 11
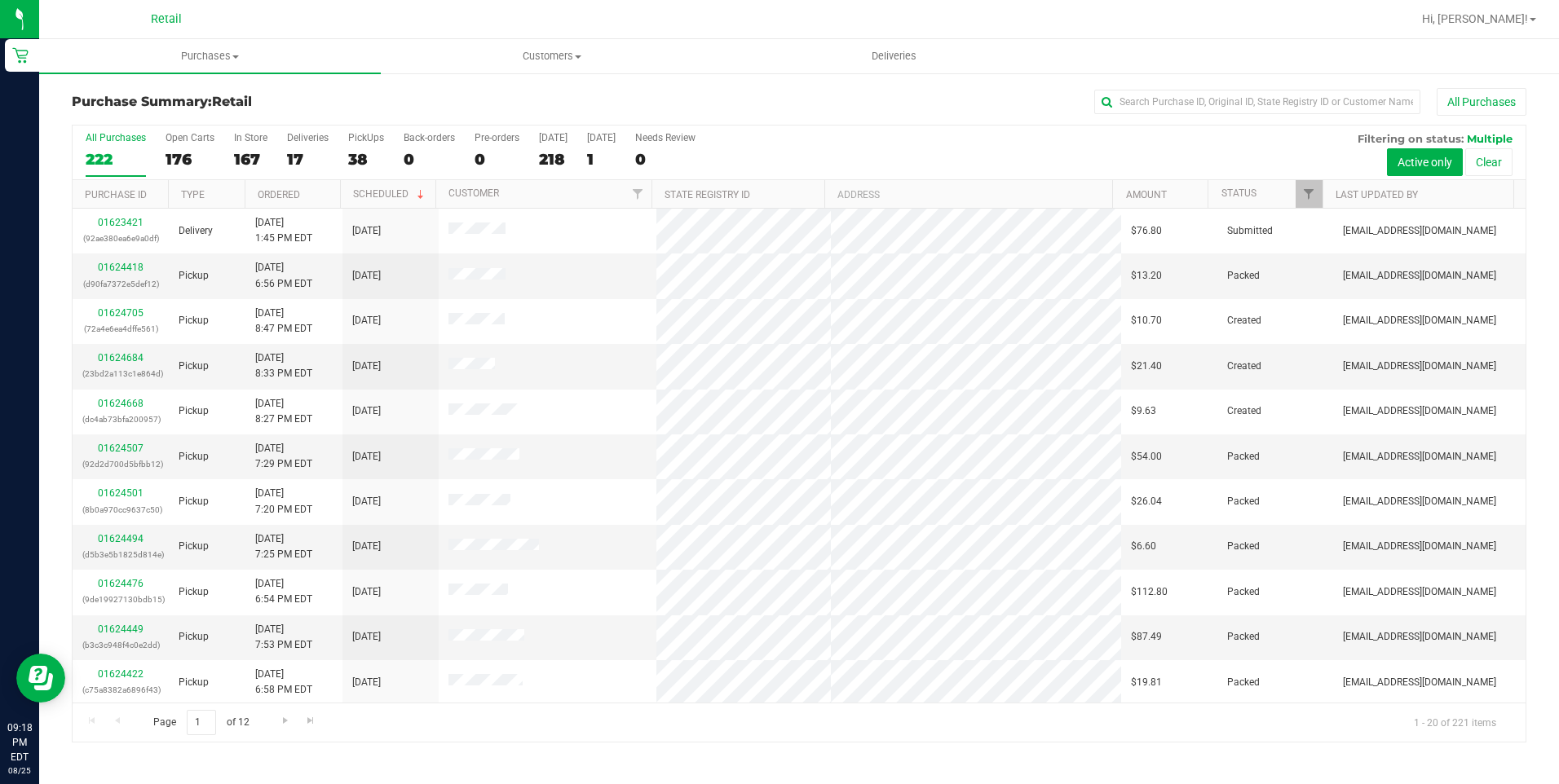
click at [271, 721] on div "Page 1 of 12 1 - 20 of 221 items" at bounding box center [798, 723] width 1453 height 40
click at [282, 718] on span "Go to the next page" at bounding box center [285, 721] width 13 height 13
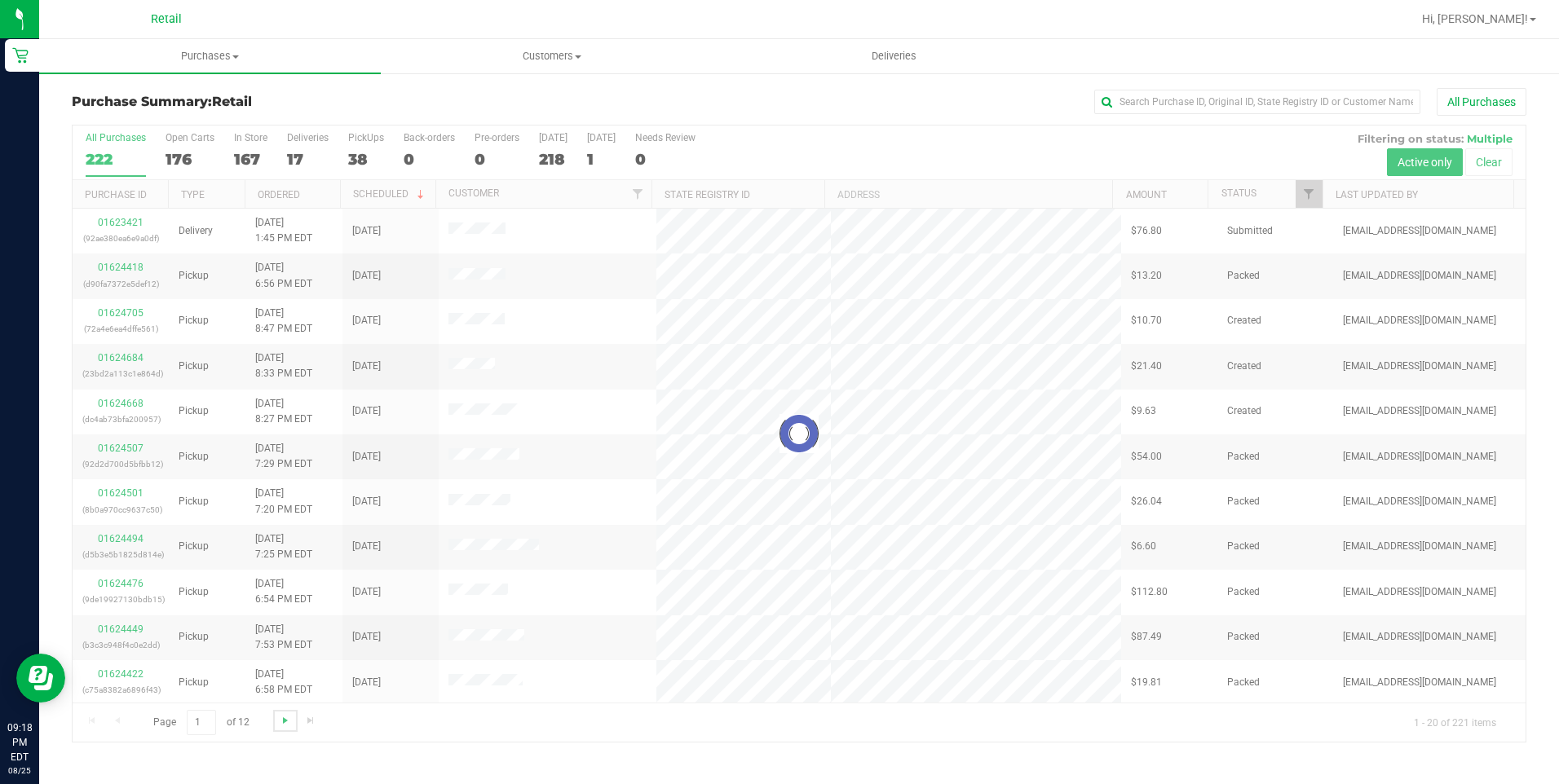
click at [282, 718] on span "Go to the next page" at bounding box center [285, 721] width 13 height 13
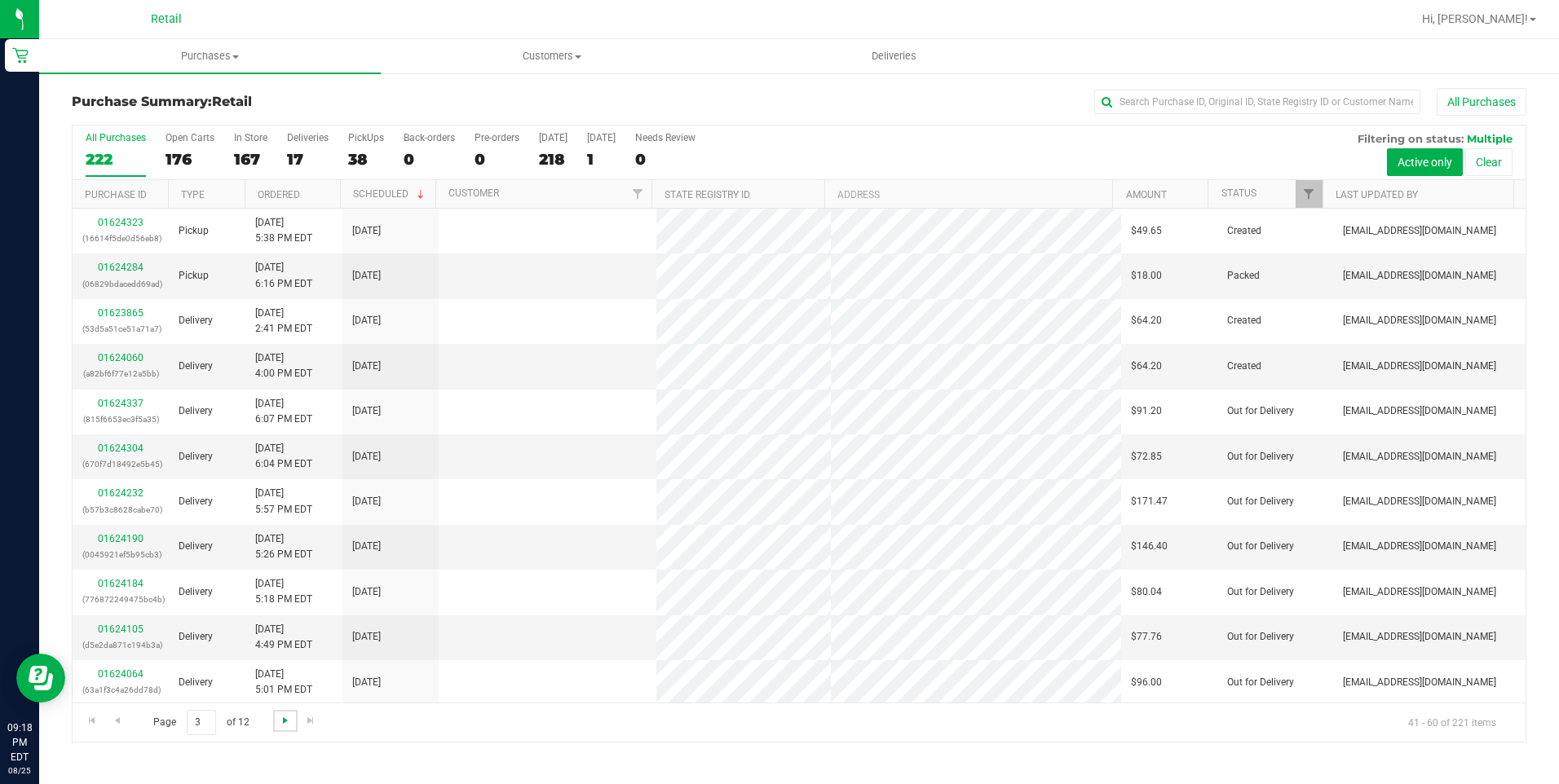
click at [282, 718] on span "Go to the next page" at bounding box center [285, 721] width 13 height 13
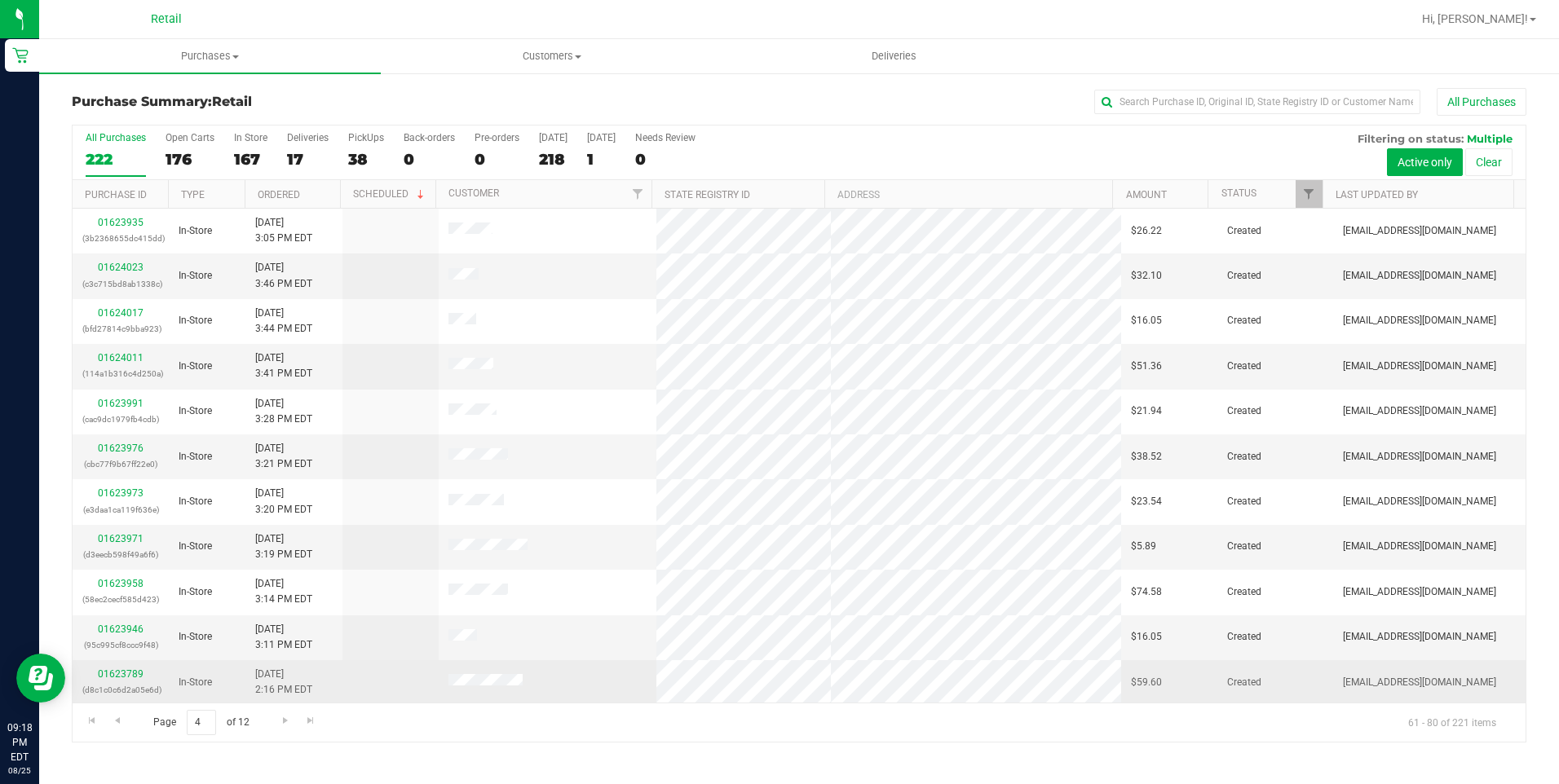
click at [119, 666] on div "01623789 (d8c1c0c6d2a05e6d)" at bounding box center [120, 681] width 76 height 31
click at [134, 670] on link "01623789" at bounding box center [121, 674] width 46 height 11
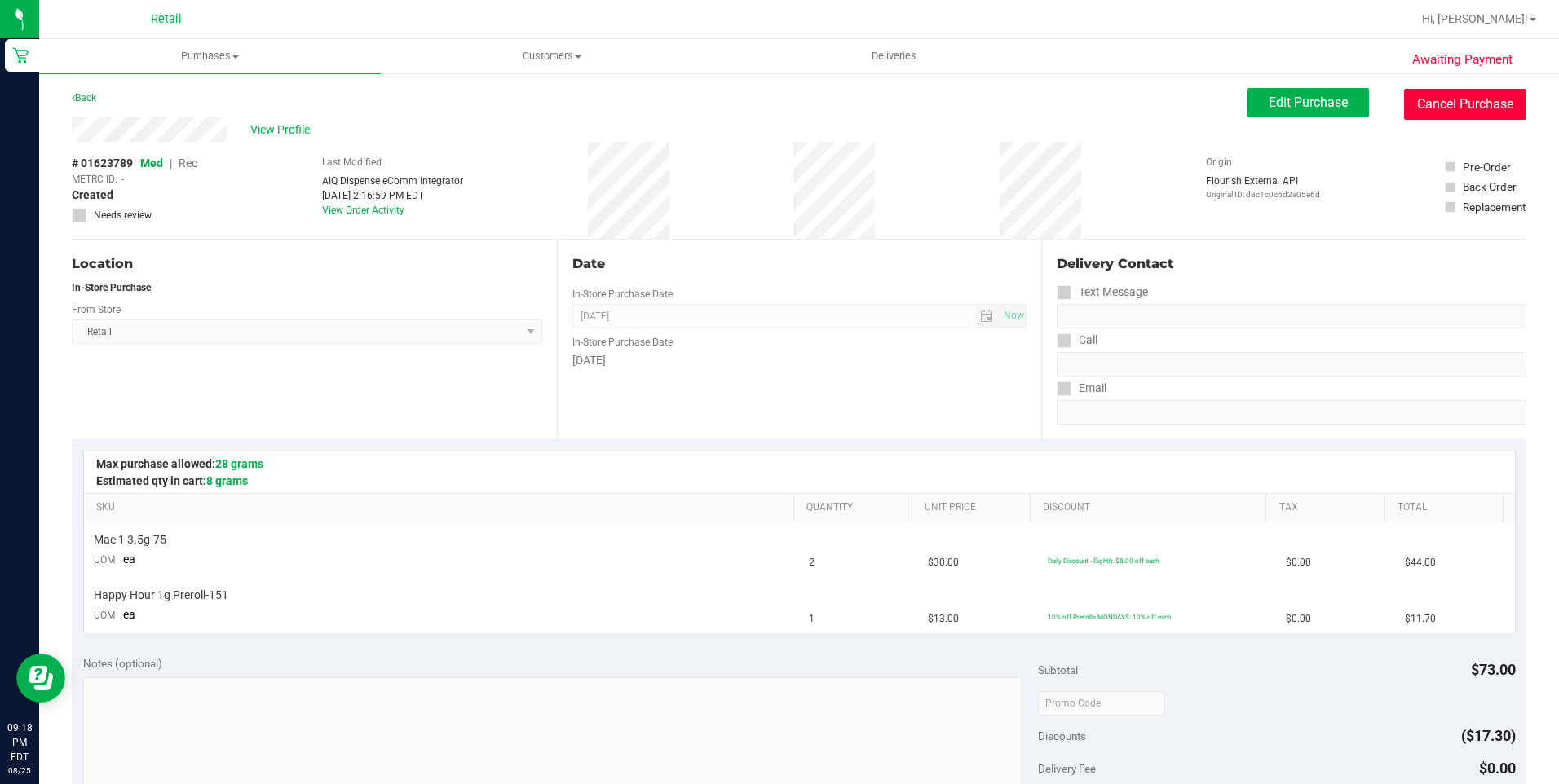
click at [1421, 110] on button "Cancel Purchase" at bounding box center [1465, 104] width 122 height 31
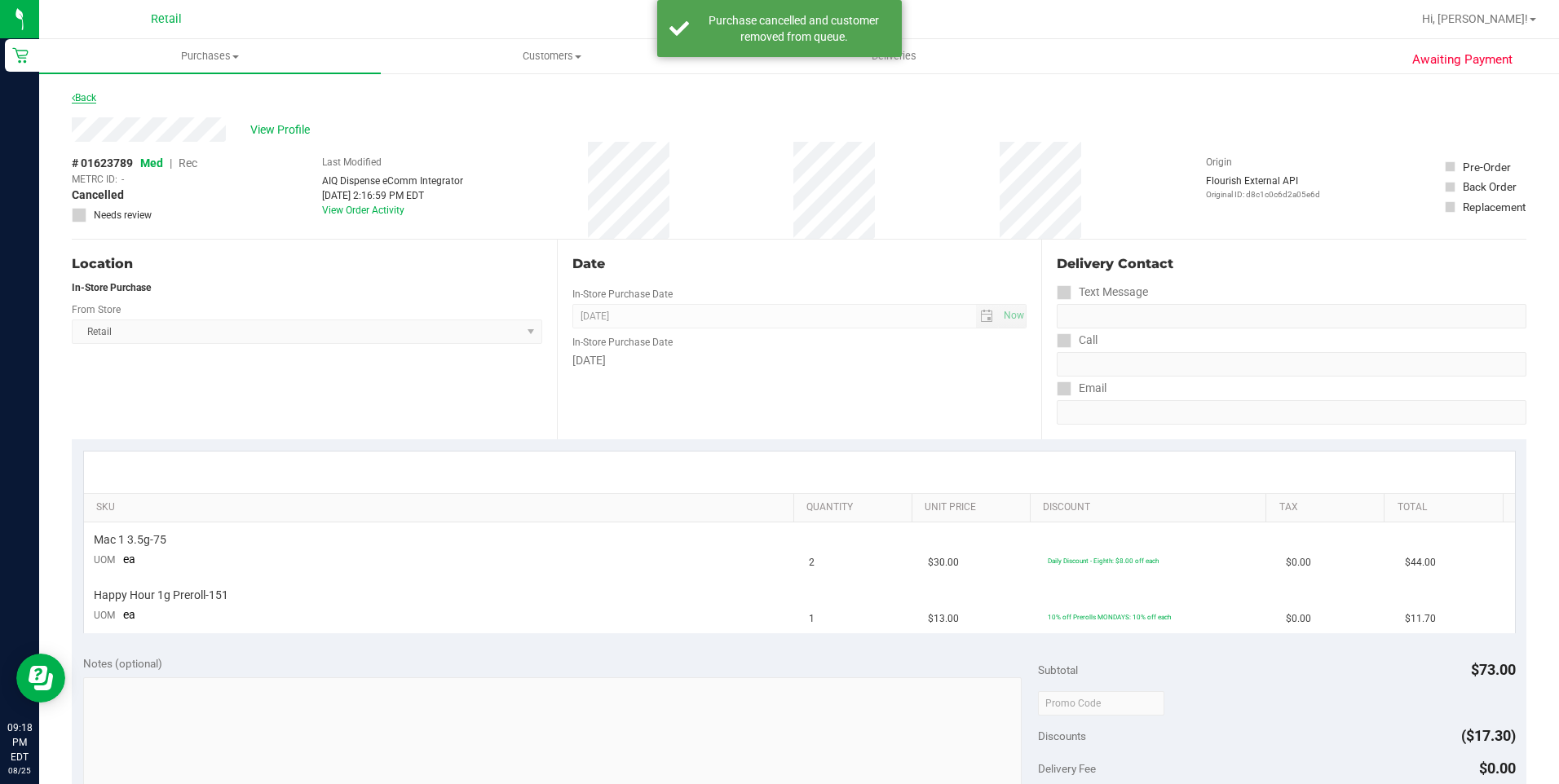
click at [93, 94] on link "Back" at bounding box center [84, 98] width 24 height 11
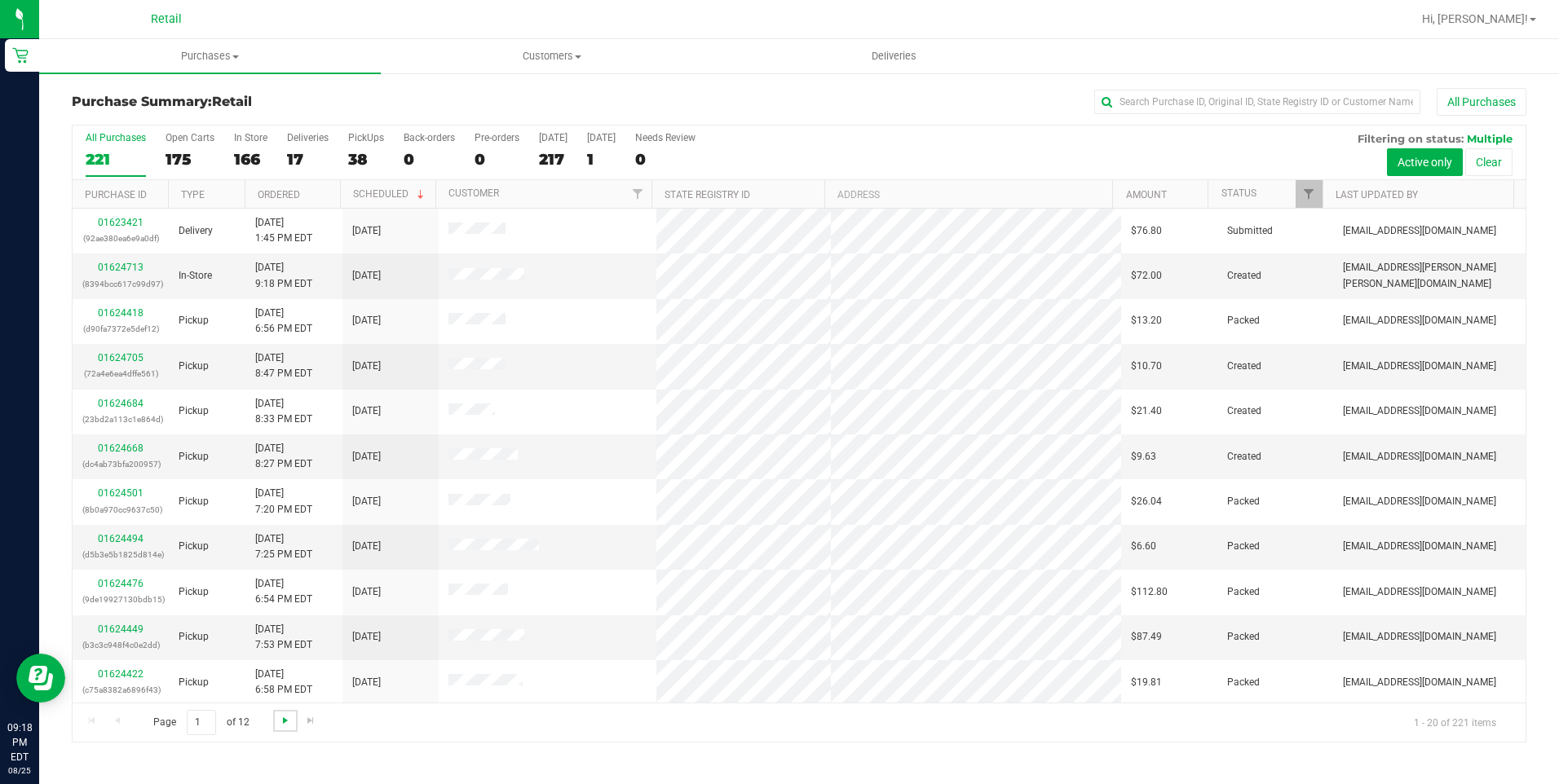
click at [279, 718] on span "Go to the next page" at bounding box center [285, 721] width 13 height 13
click at [275, 727] on link "Go to the next page" at bounding box center [284, 720] width 24 height 22
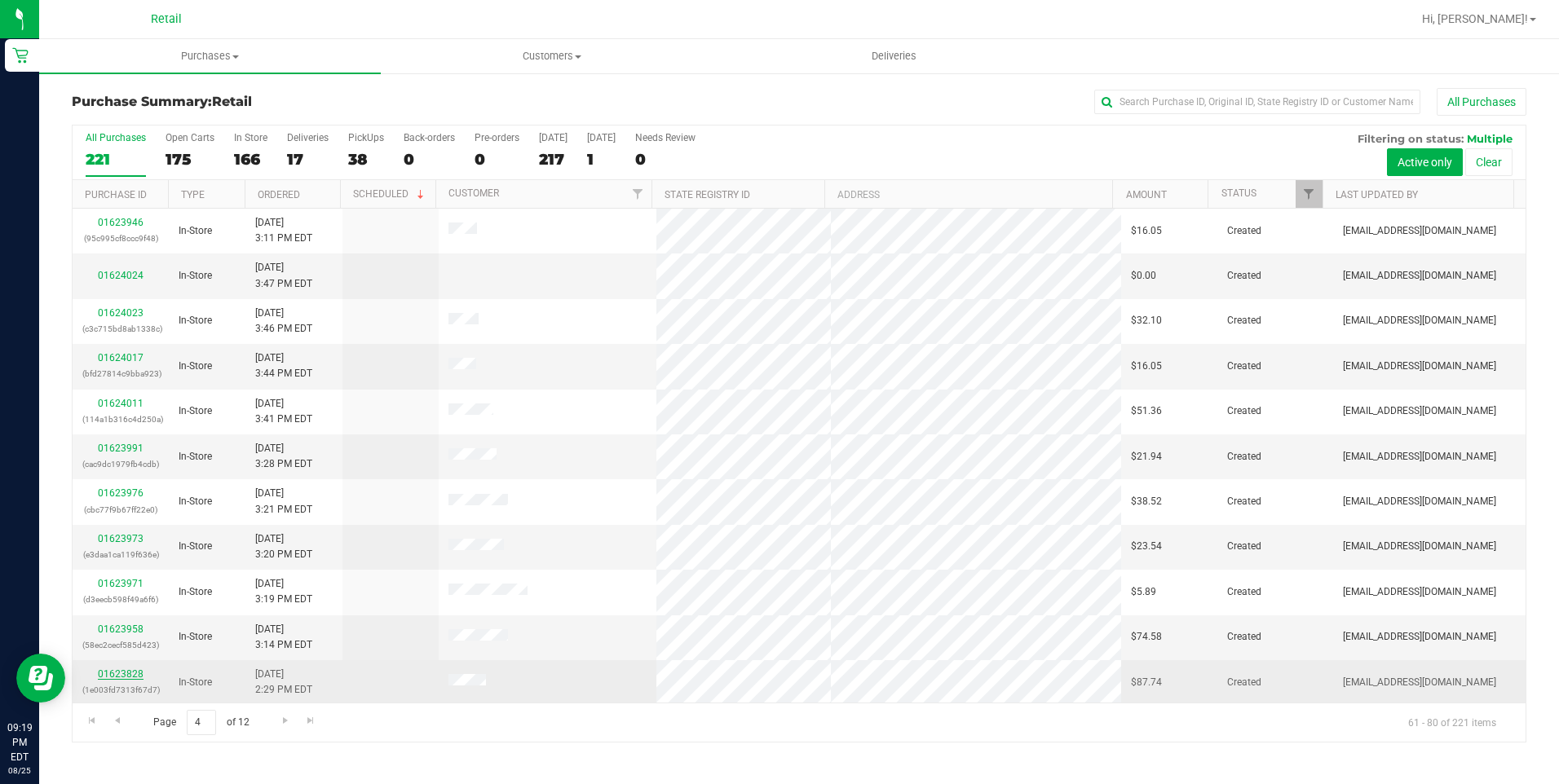
click at [131, 674] on link "01623828" at bounding box center [121, 674] width 46 height 11
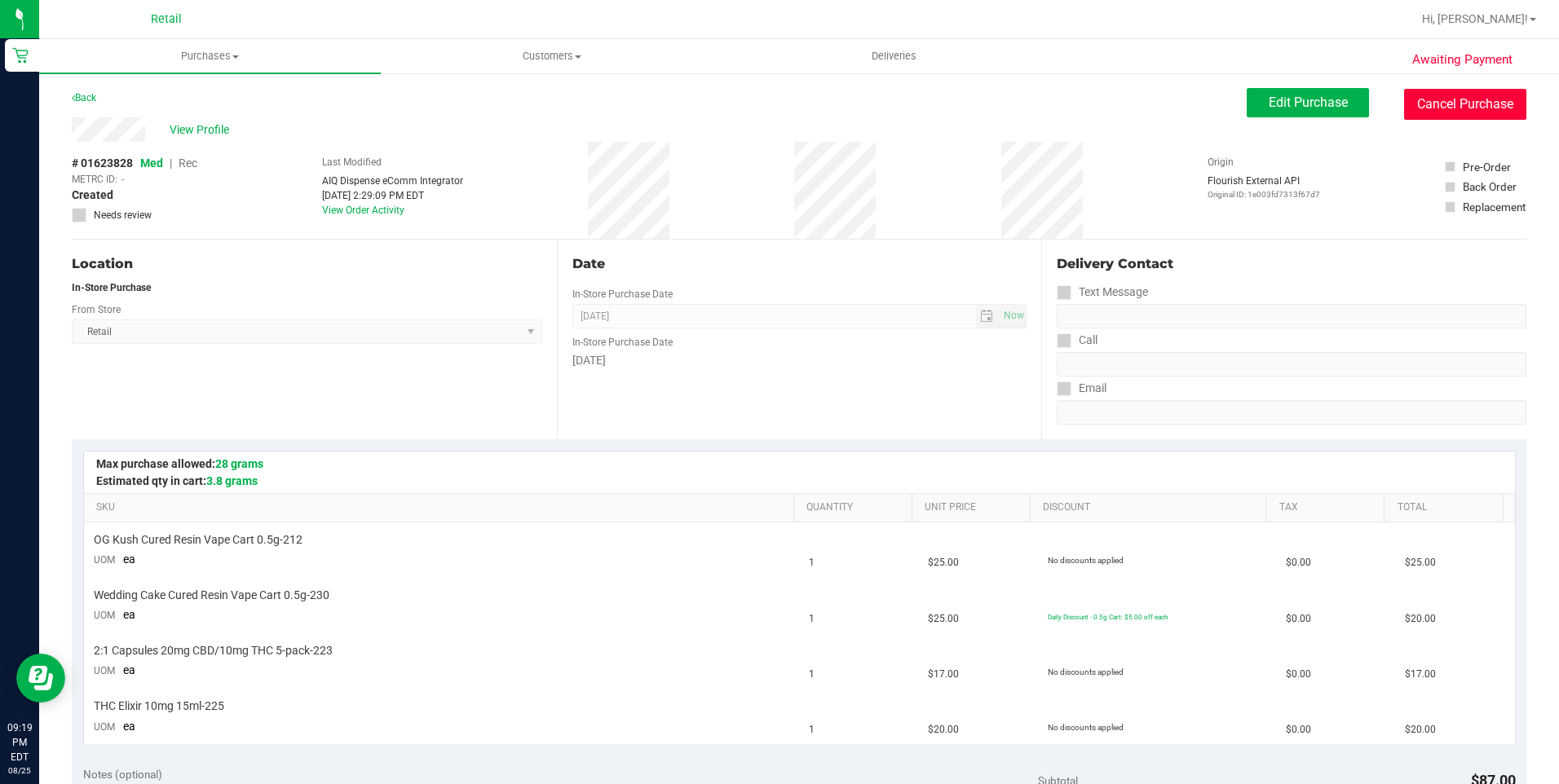
drag, startPoint x: 1503, startPoint y: 106, endPoint x: 834, endPoint y: 81, distance: 669.5
click at [1502, 106] on button "Cancel Purchase" at bounding box center [1465, 104] width 122 height 31
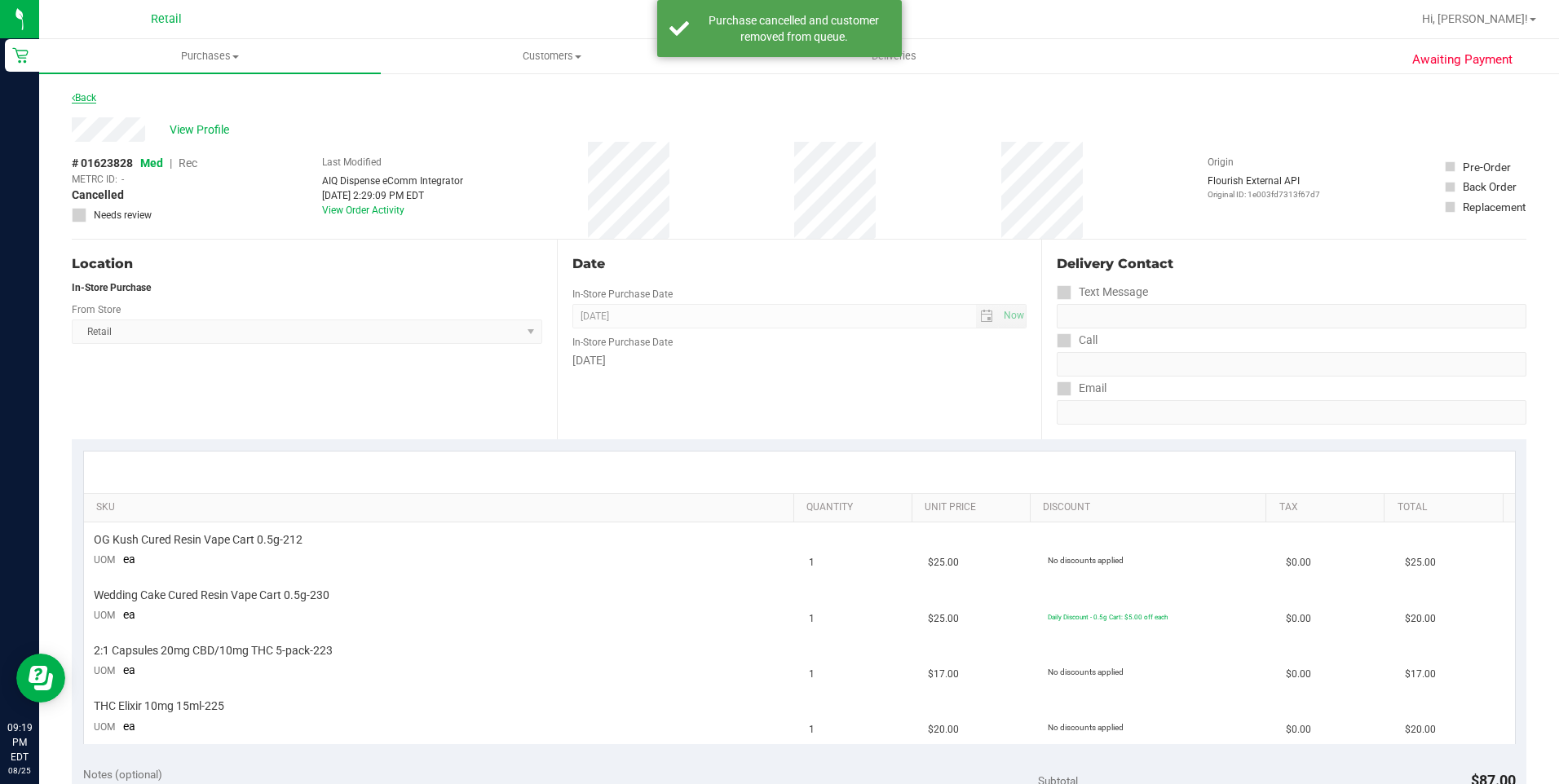
click at [88, 97] on link "Back" at bounding box center [84, 98] width 24 height 11
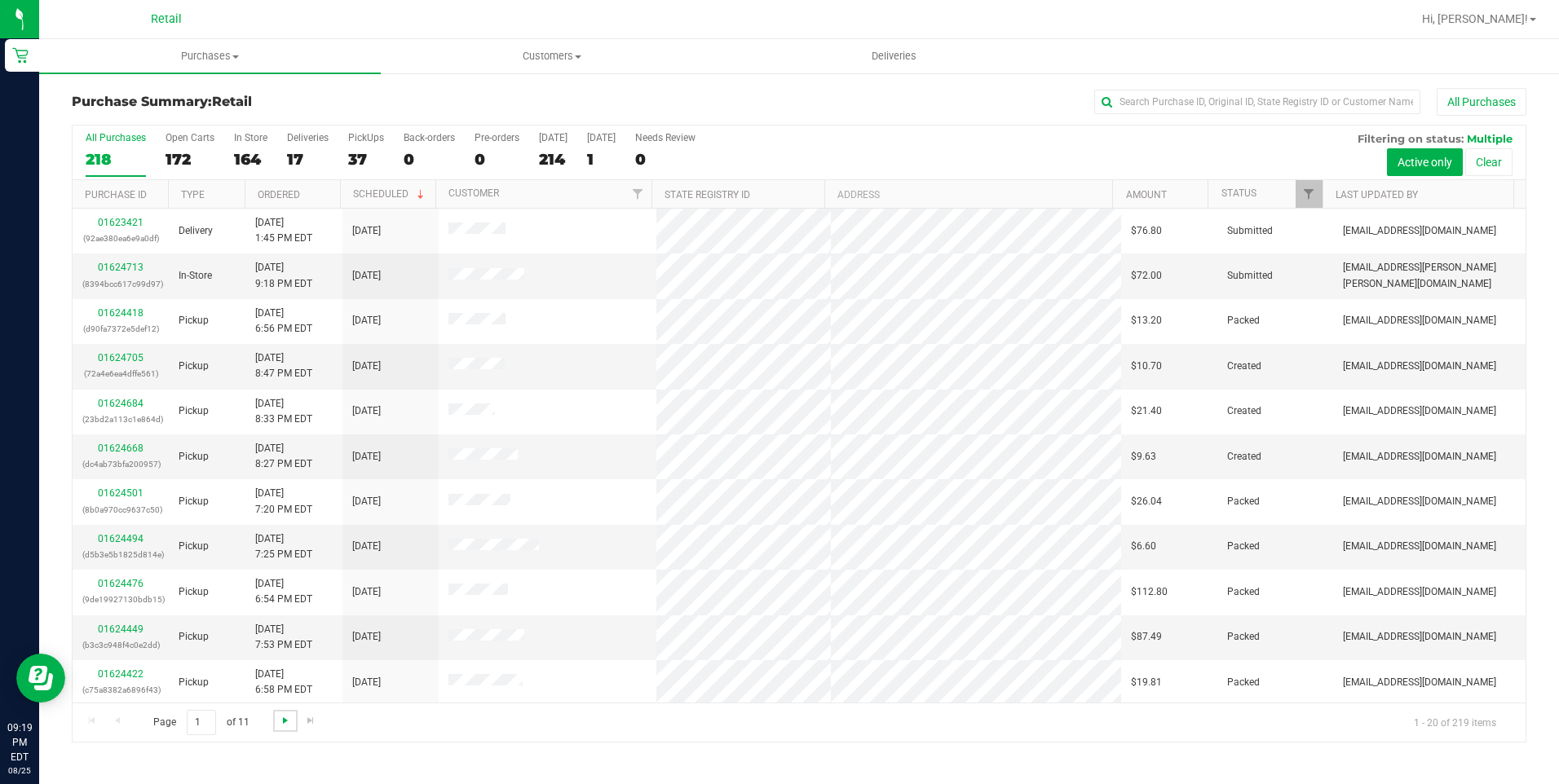
click at [285, 722] on span "Go to the next page" at bounding box center [285, 721] width 13 height 13
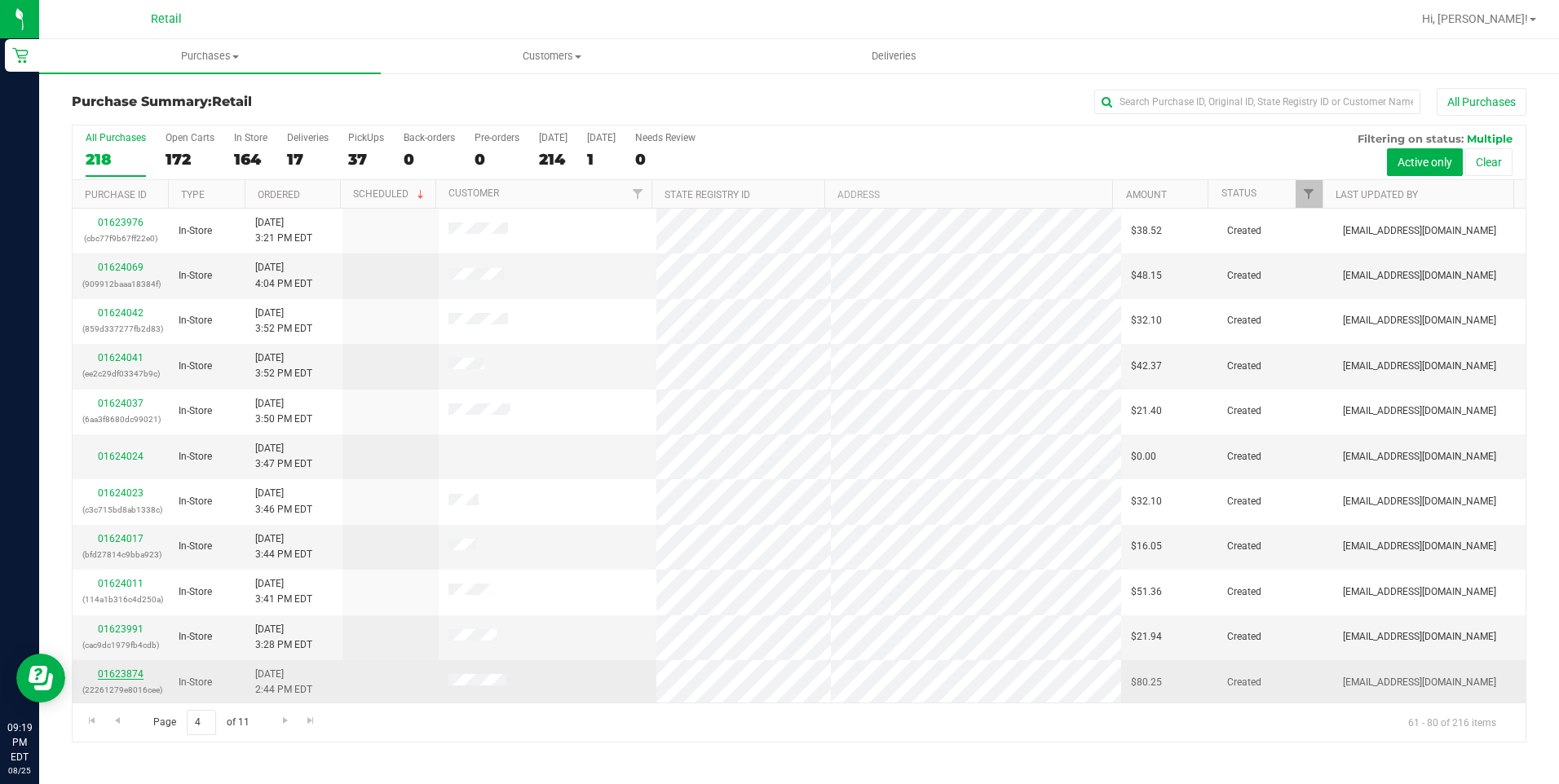
click at [119, 676] on link "01623874" at bounding box center [121, 674] width 46 height 11
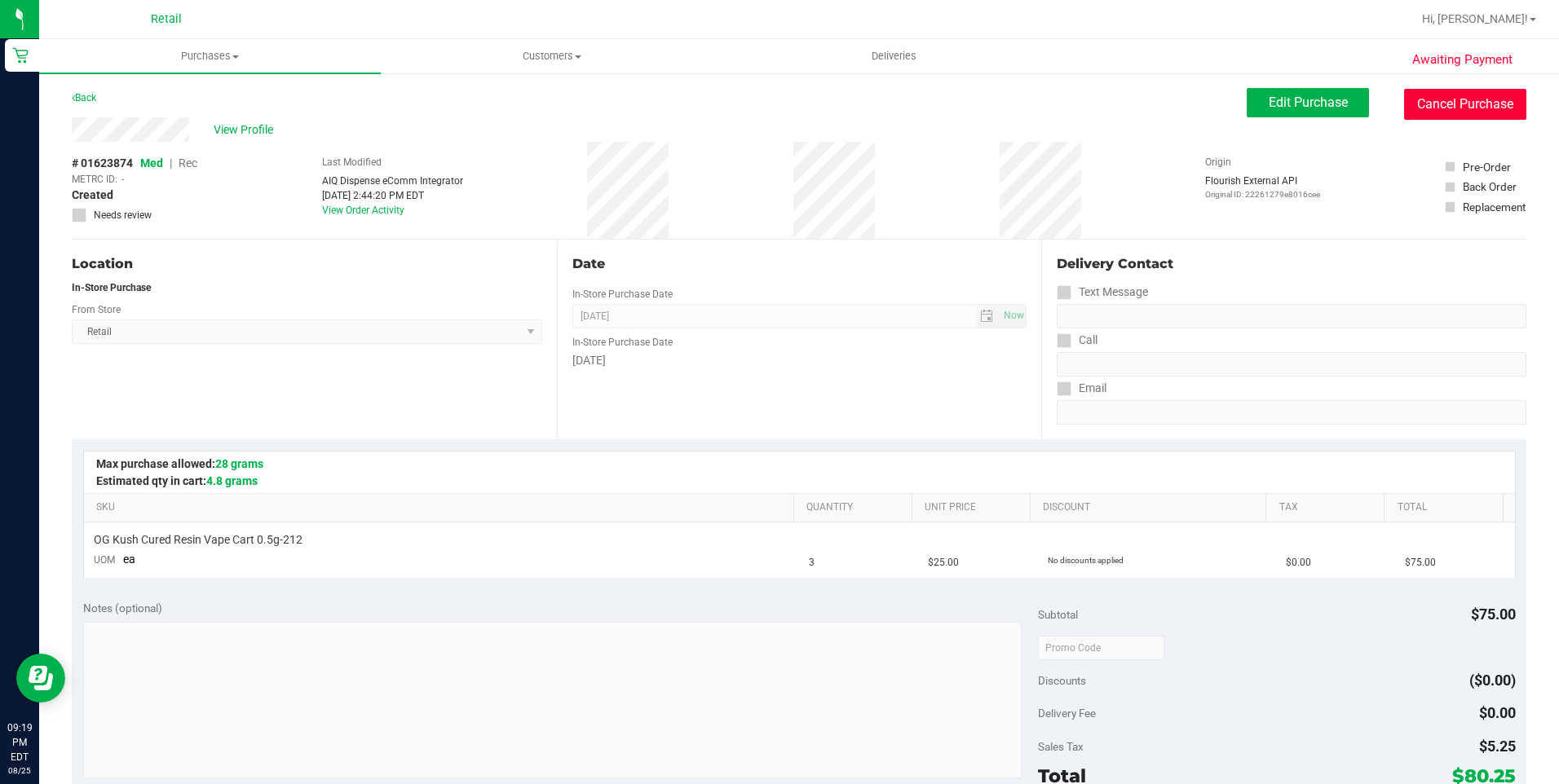
click at [1451, 106] on button "Cancel Purchase" at bounding box center [1465, 104] width 122 height 31
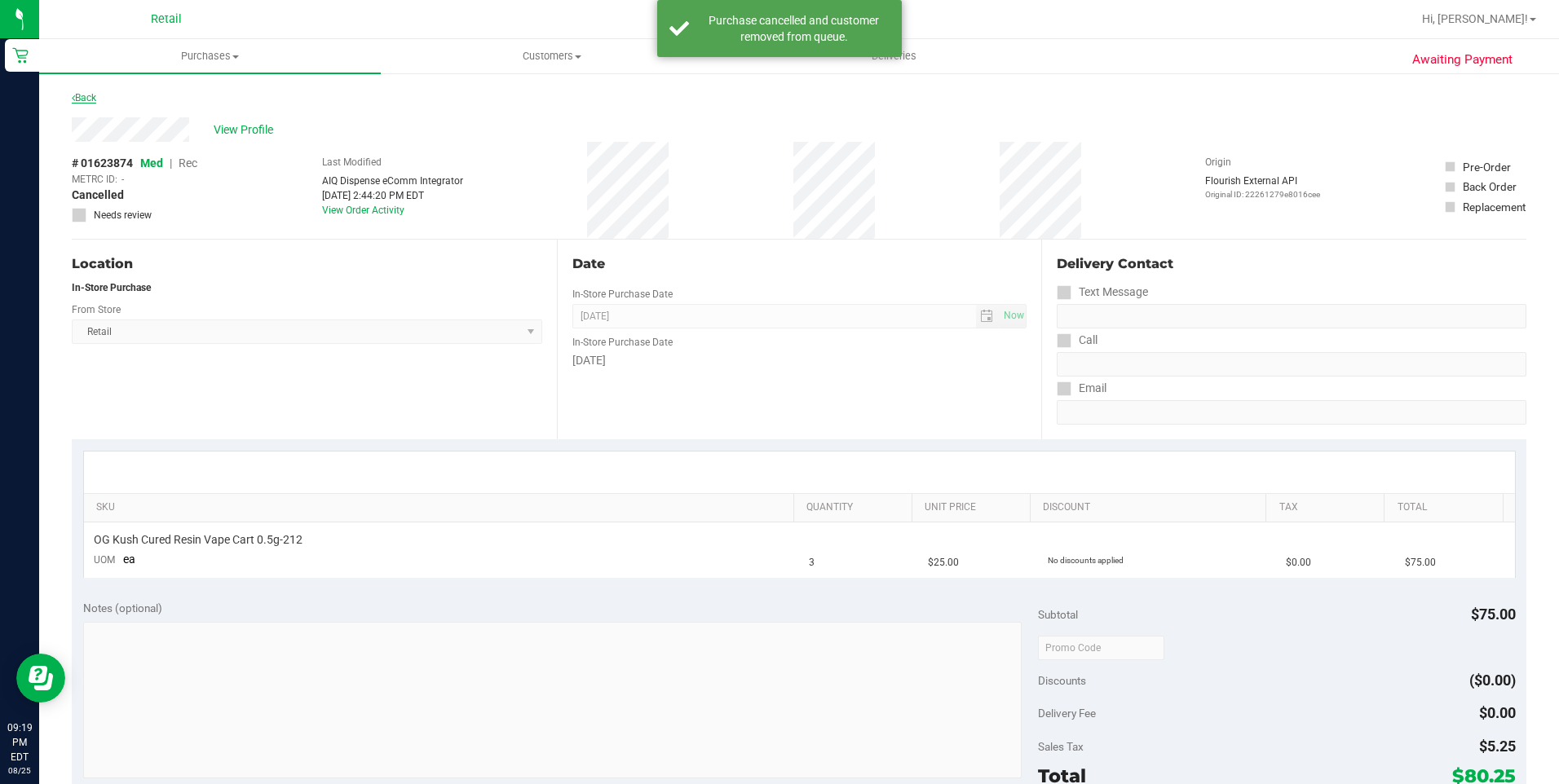
click at [91, 97] on link "Back" at bounding box center [84, 98] width 24 height 11
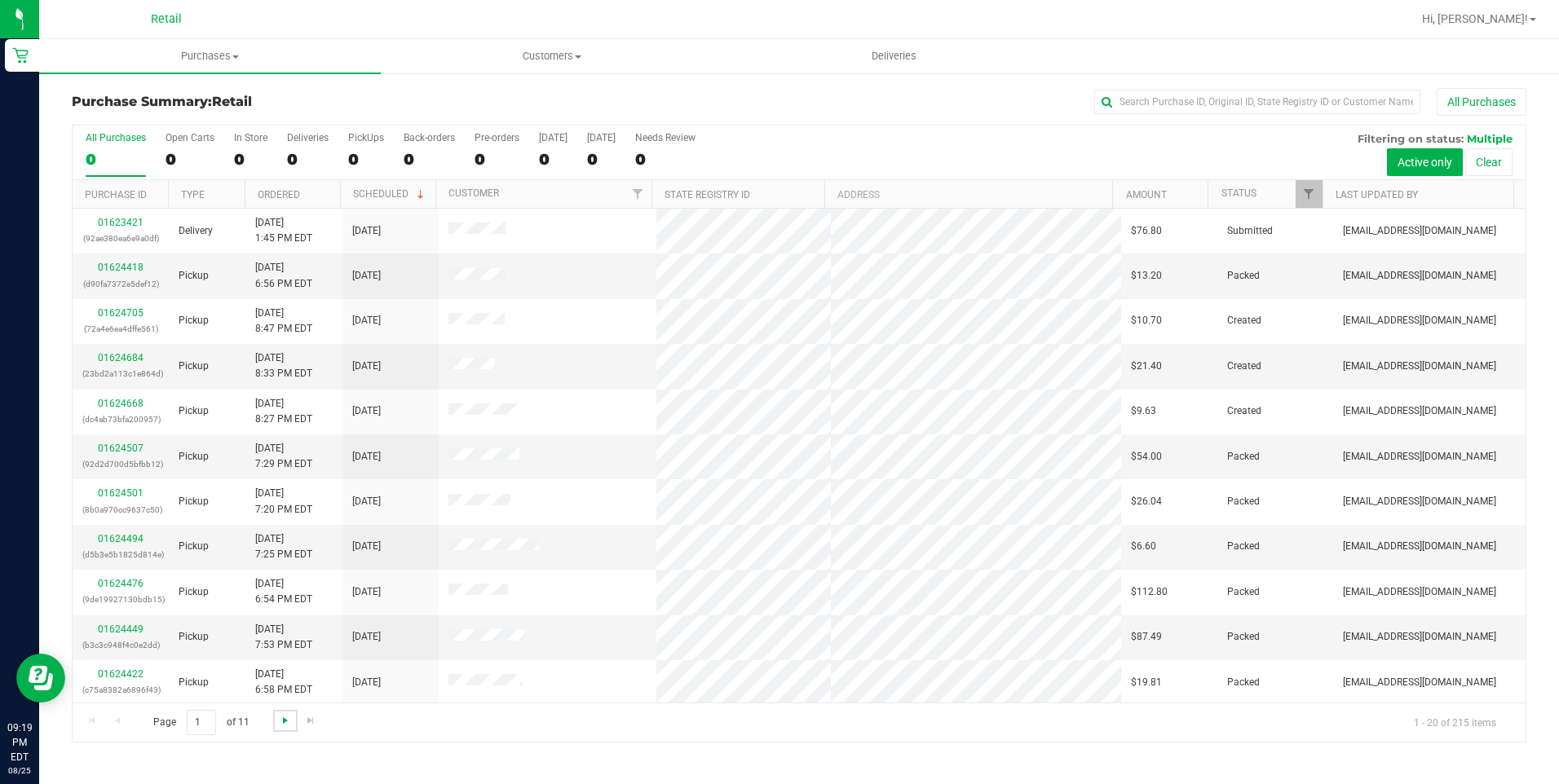
click at [285, 724] on span "Go to the next page" at bounding box center [285, 721] width 13 height 13
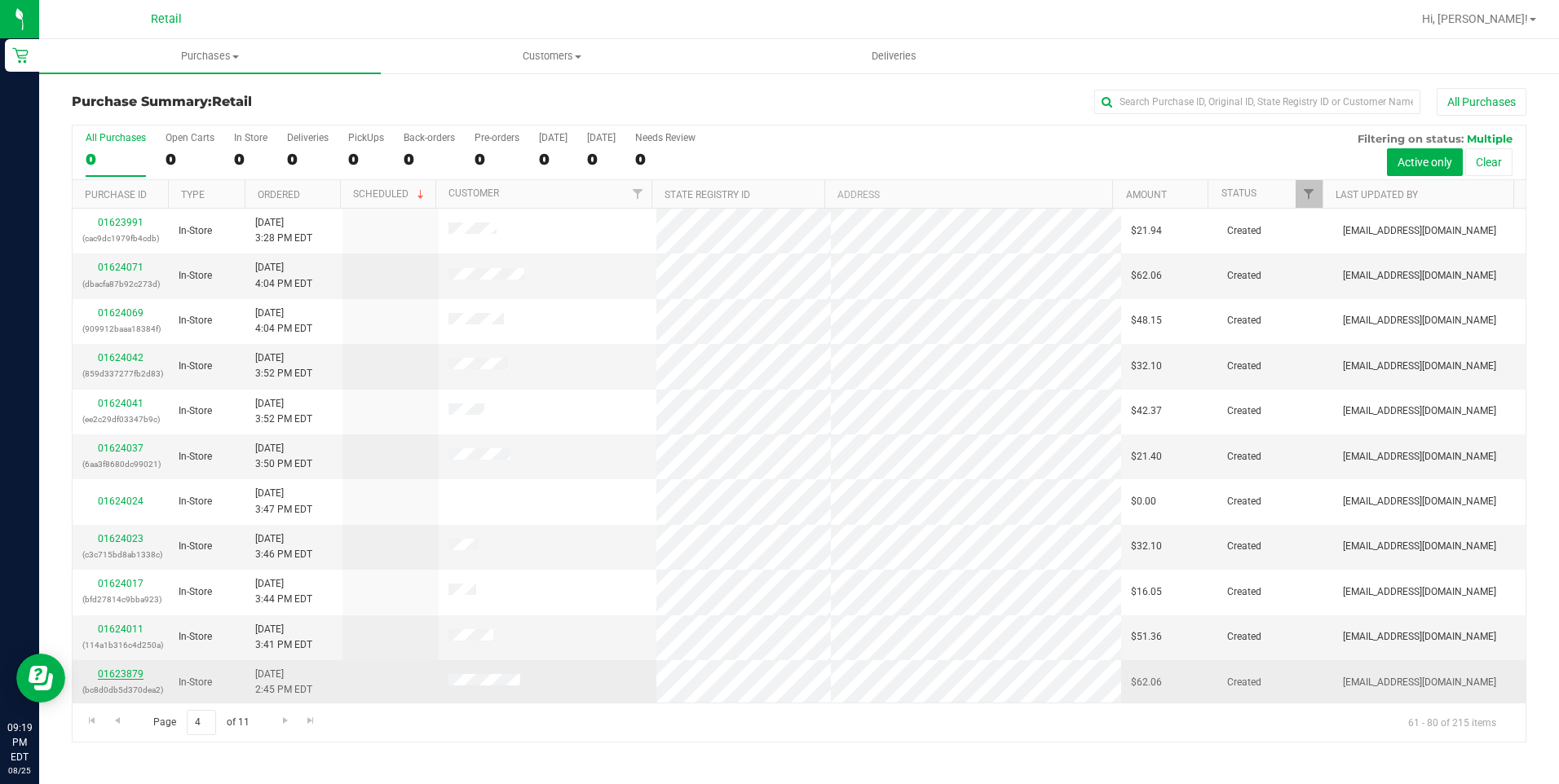
click at [139, 672] on link "01623879" at bounding box center [121, 674] width 46 height 11
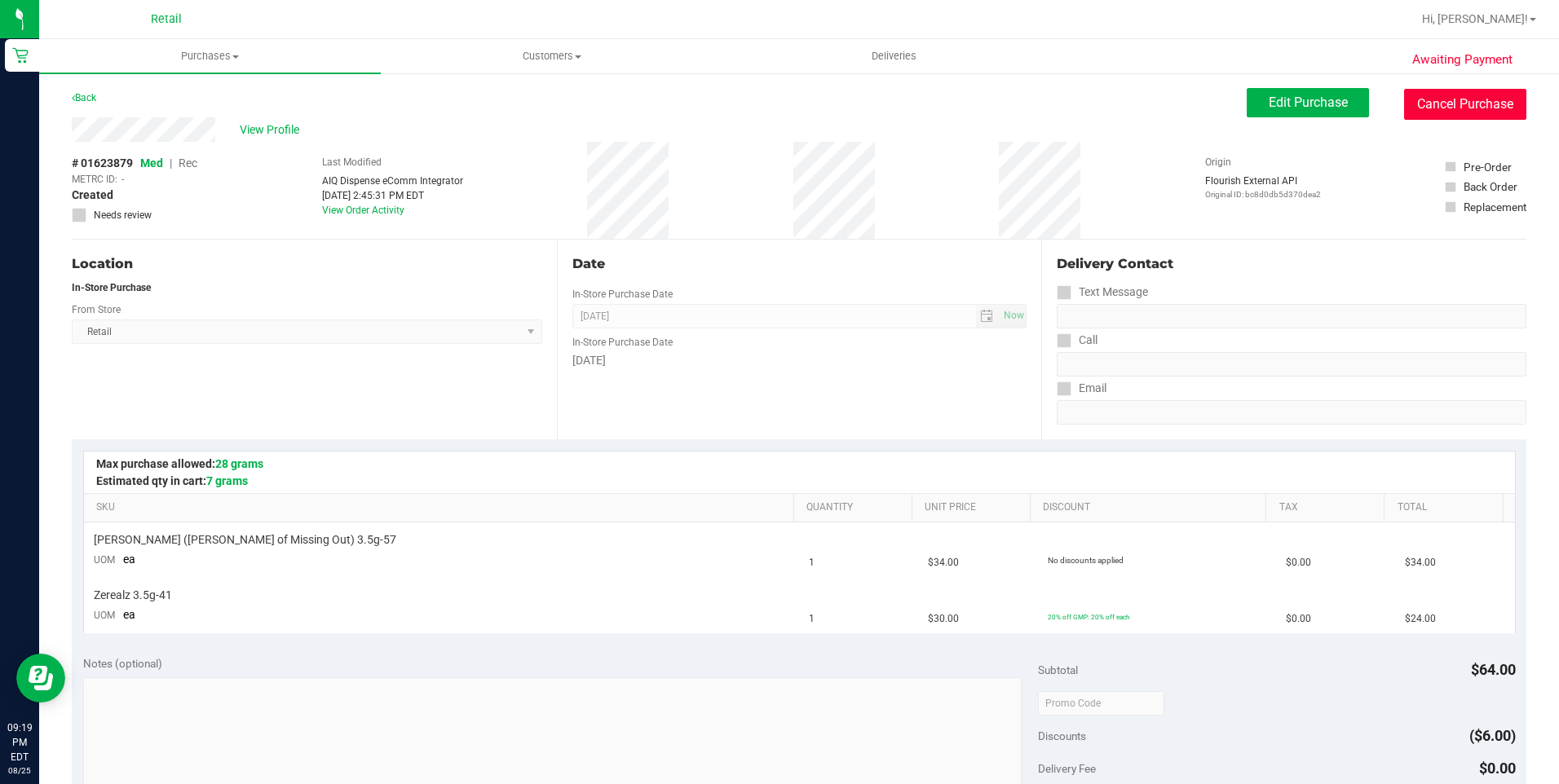
drag, startPoint x: 1490, startPoint y: 100, endPoint x: 854, endPoint y: 95, distance: 636.0
click at [1489, 100] on button "Cancel Purchase" at bounding box center [1465, 104] width 122 height 31
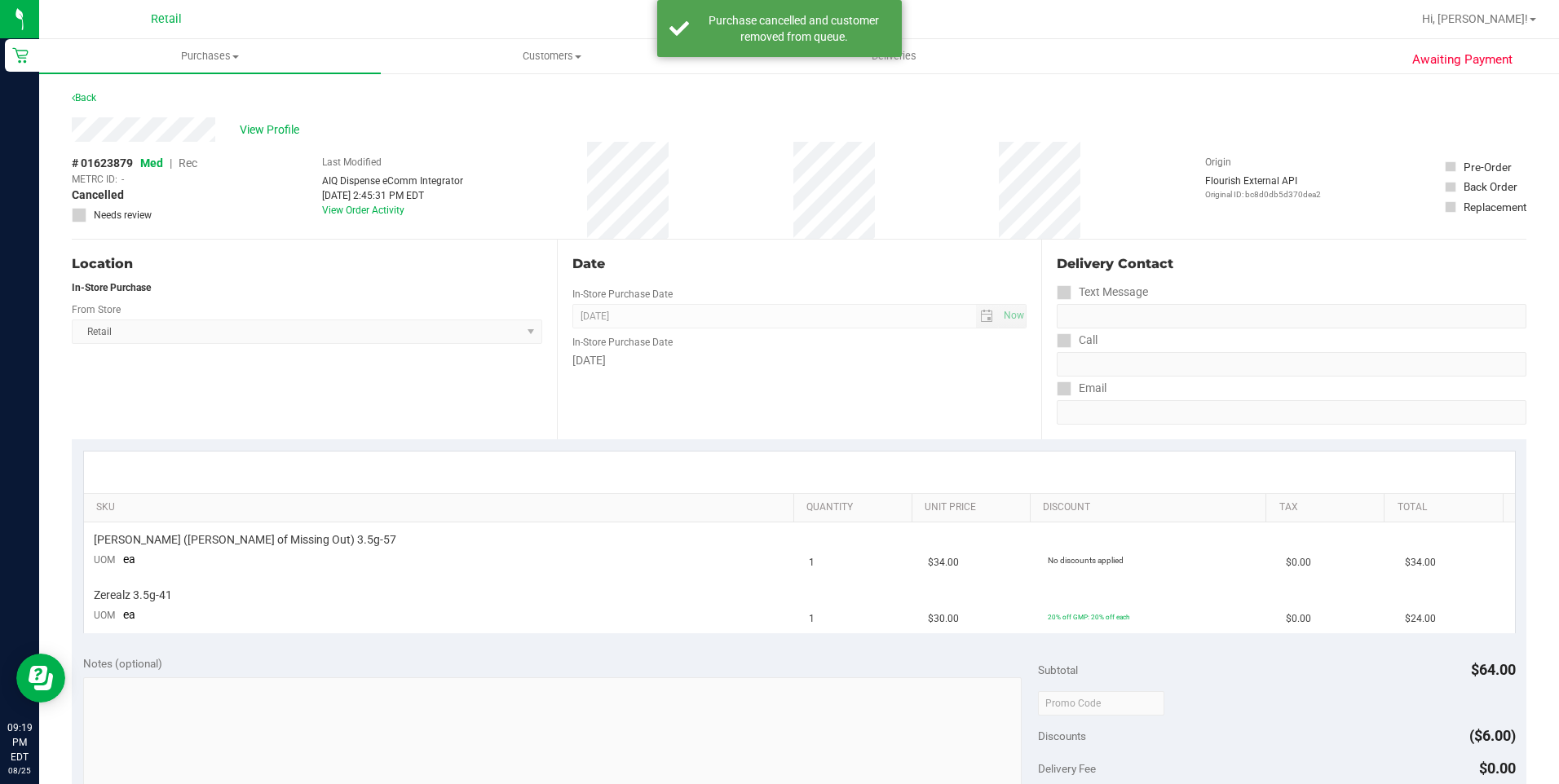
click at [70, 107] on div "Awaiting Payment Back View Profile # 01623879 Med | Rec METRC ID: - Cancelled N…" at bounding box center [799, 711] width 1519 height 1278
click at [79, 97] on link "Back" at bounding box center [84, 98] width 24 height 11
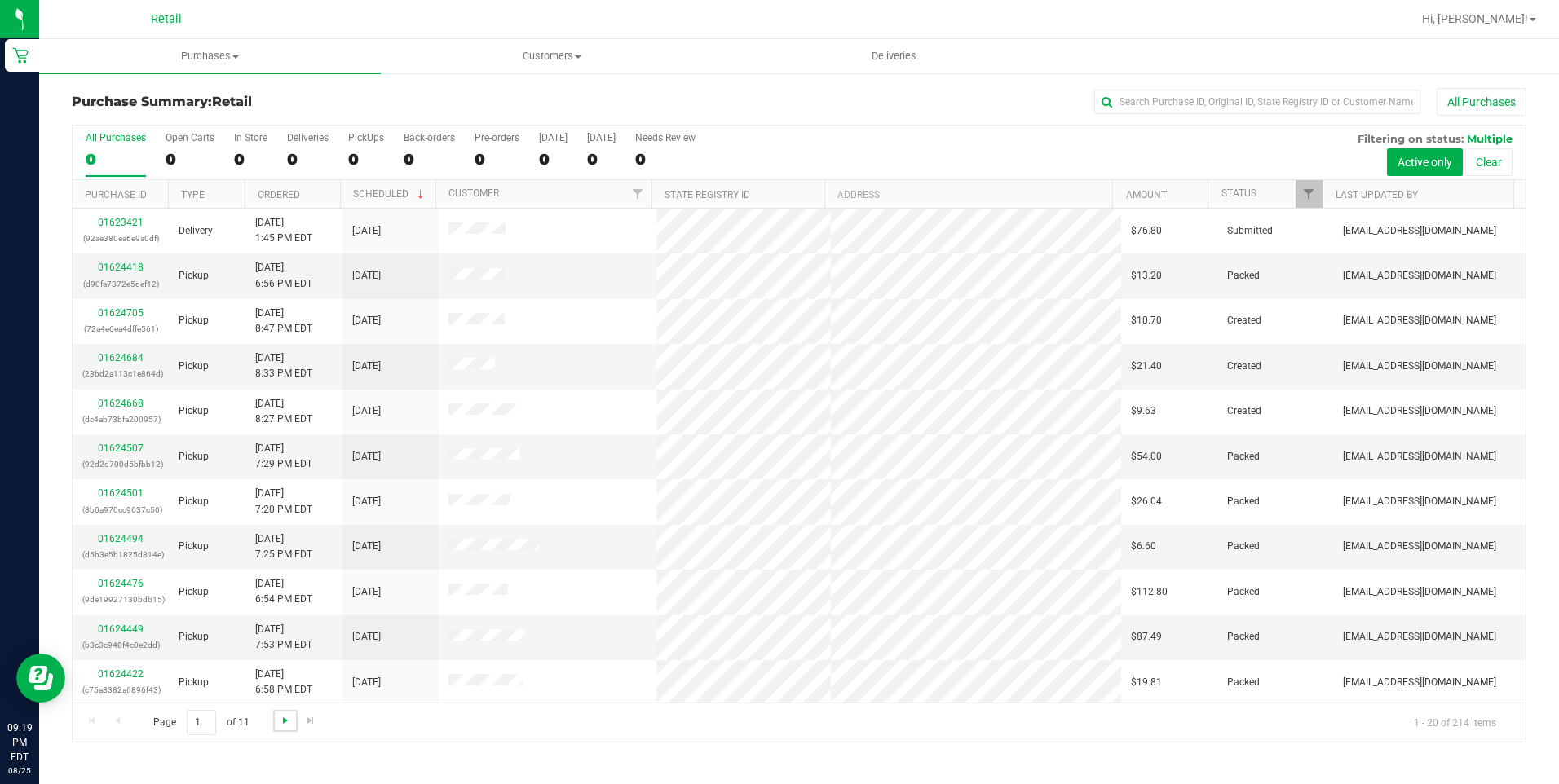
click at [287, 714] on span "Go to the next page" at bounding box center [285, 721] width 13 height 13
click at [285, 715] on span "Go to the next page" at bounding box center [285, 721] width 13 height 13
click at [284, 715] on span "Go to the next page" at bounding box center [285, 721] width 13 height 13
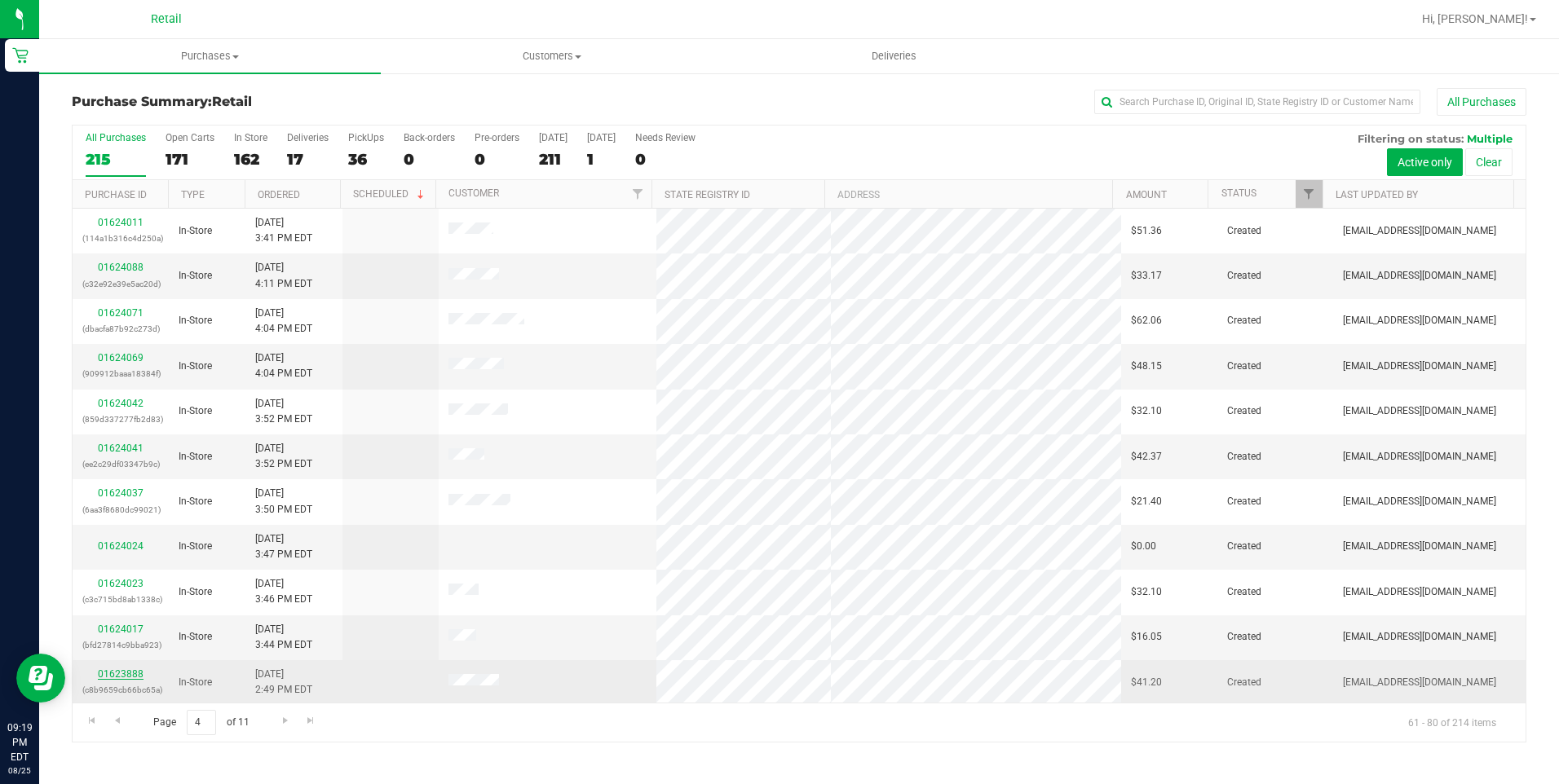
click at [127, 670] on link "01623888" at bounding box center [121, 674] width 46 height 11
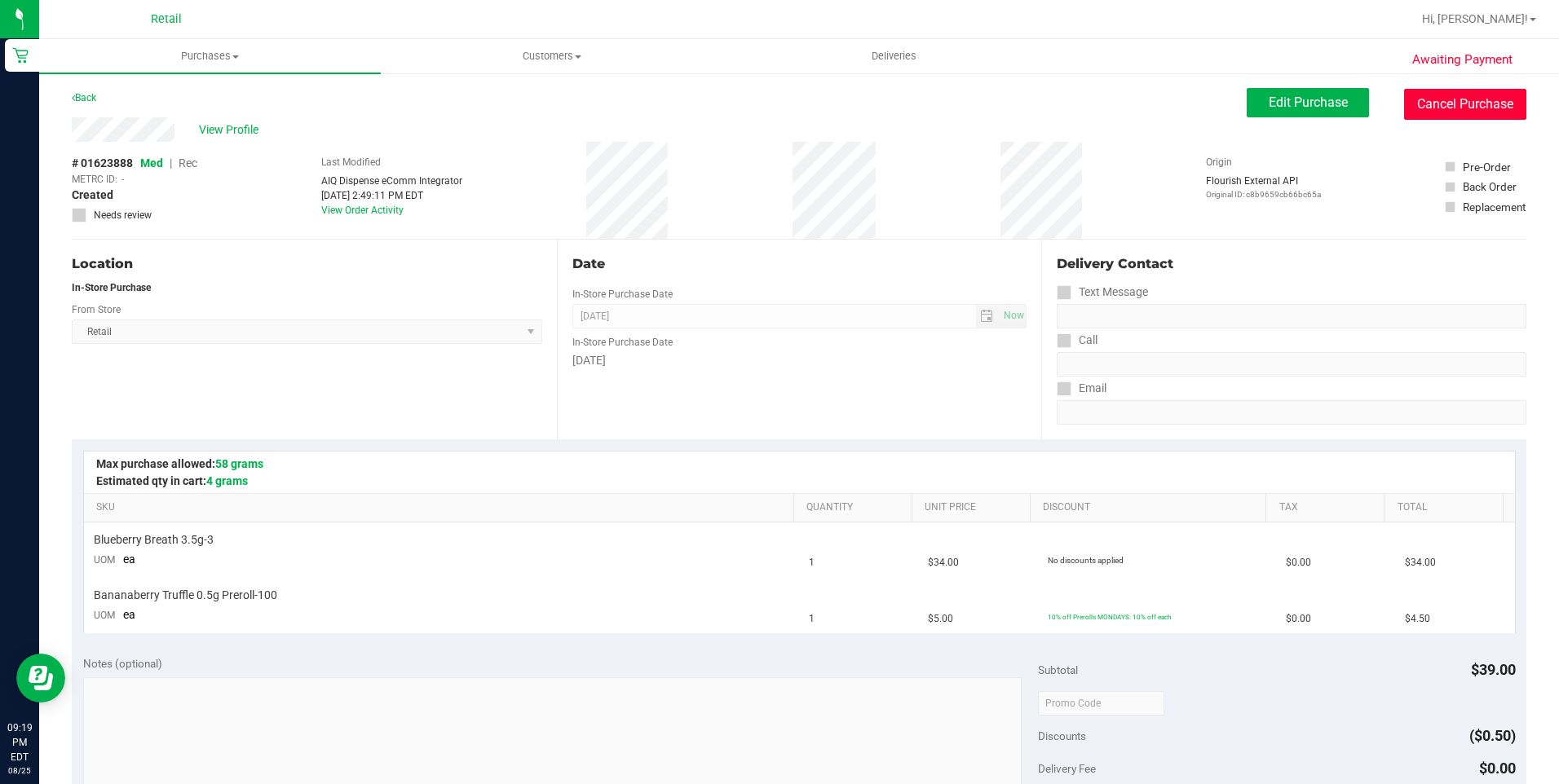
click at [1458, 103] on button "Cancel Purchase" at bounding box center [1465, 104] width 122 height 31
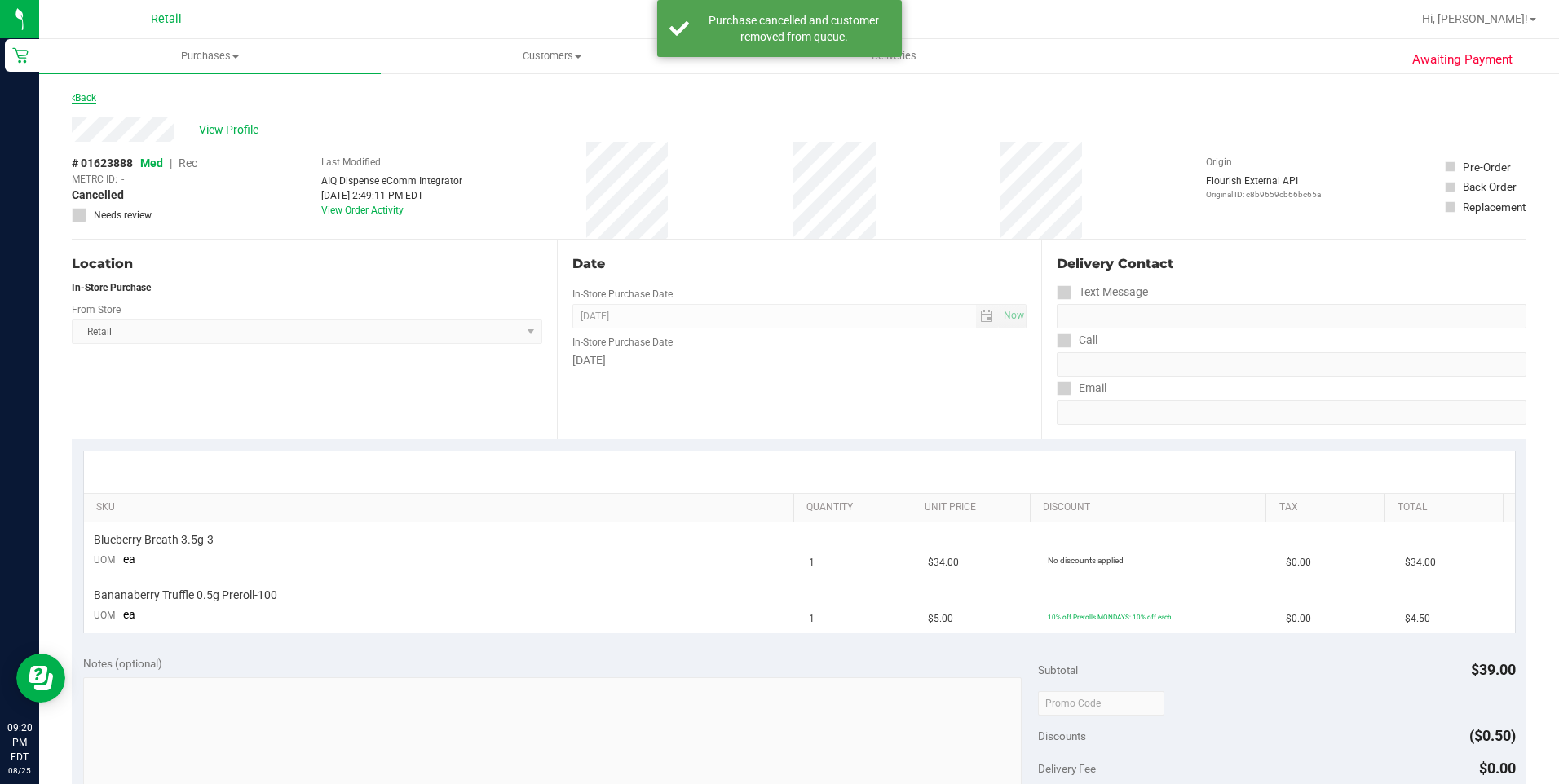
click at [80, 103] on link "Back" at bounding box center [84, 98] width 24 height 11
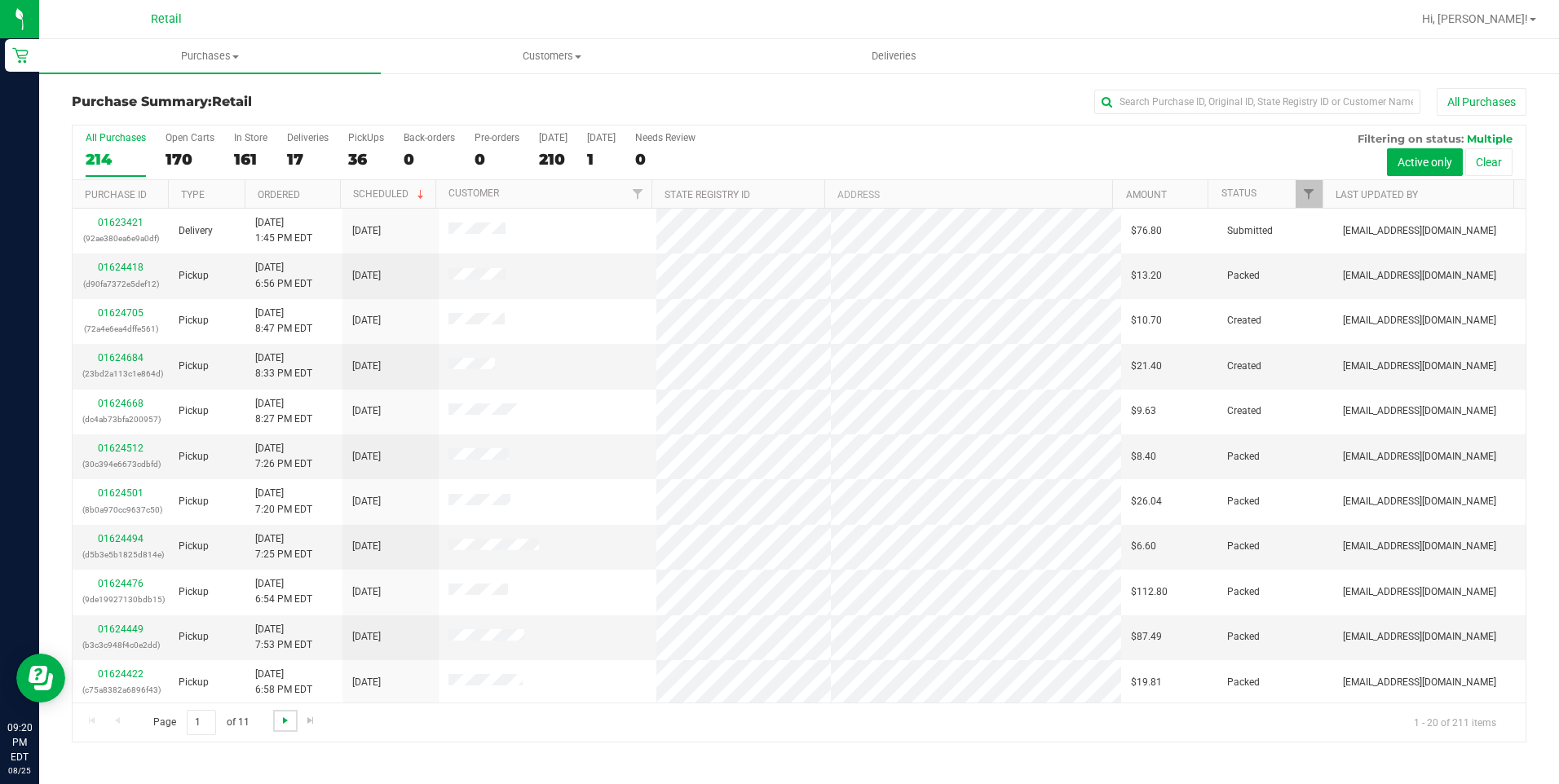
click at [279, 723] on span "Go to the next page" at bounding box center [285, 721] width 13 height 13
click at [279, 722] on span "Go to the next page" at bounding box center [285, 721] width 13 height 13
click at [281, 722] on span "Go to the next page" at bounding box center [285, 721] width 13 height 13
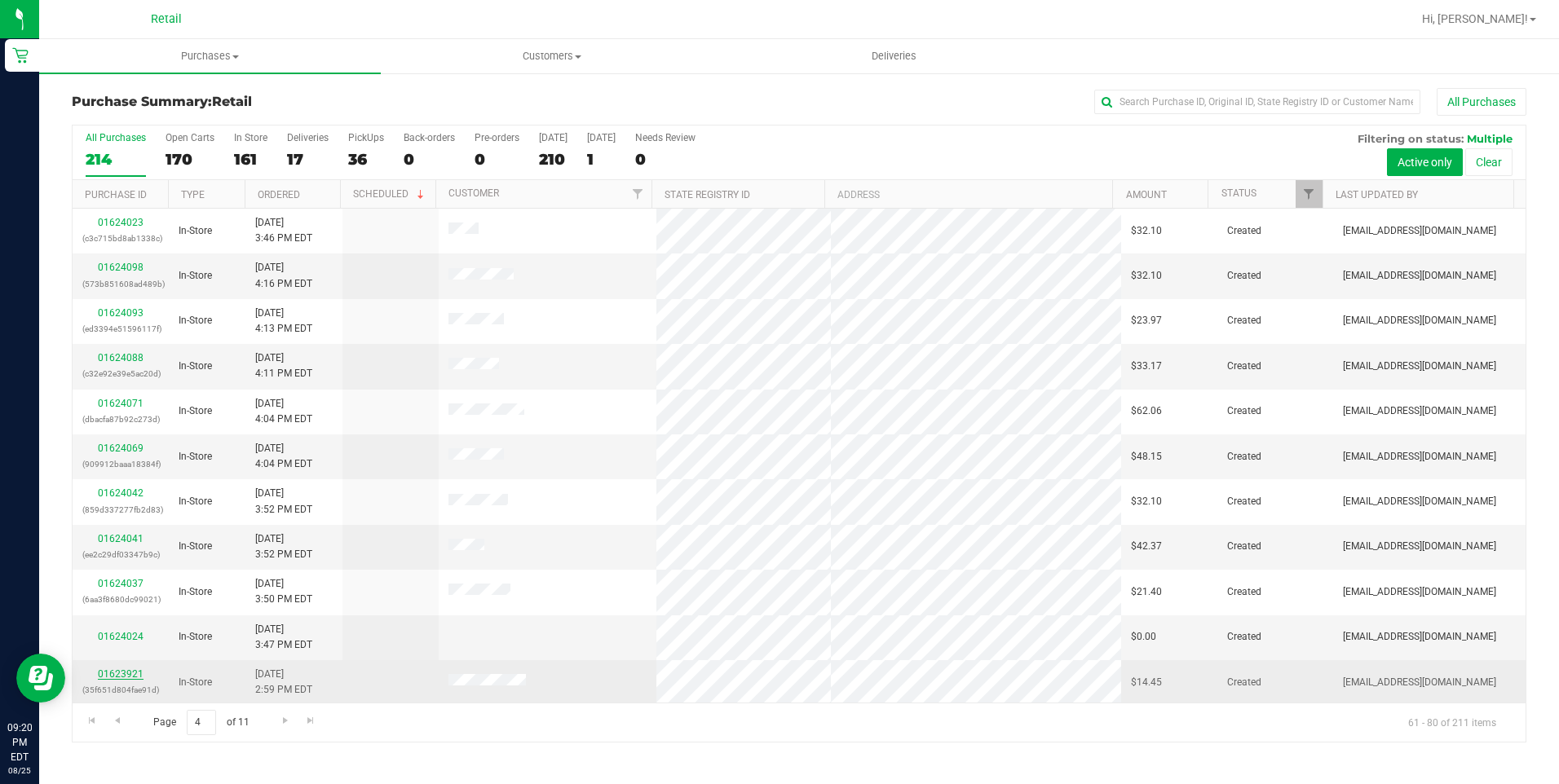
click at [137, 679] on div "01623921 (35f651d804fae91d)" at bounding box center [120, 681] width 76 height 31
drag, startPoint x: 137, startPoint y: 679, endPoint x: 125, endPoint y: 673, distance: 13.4
click at [125, 673] on link "01623921" at bounding box center [121, 674] width 46 height 11
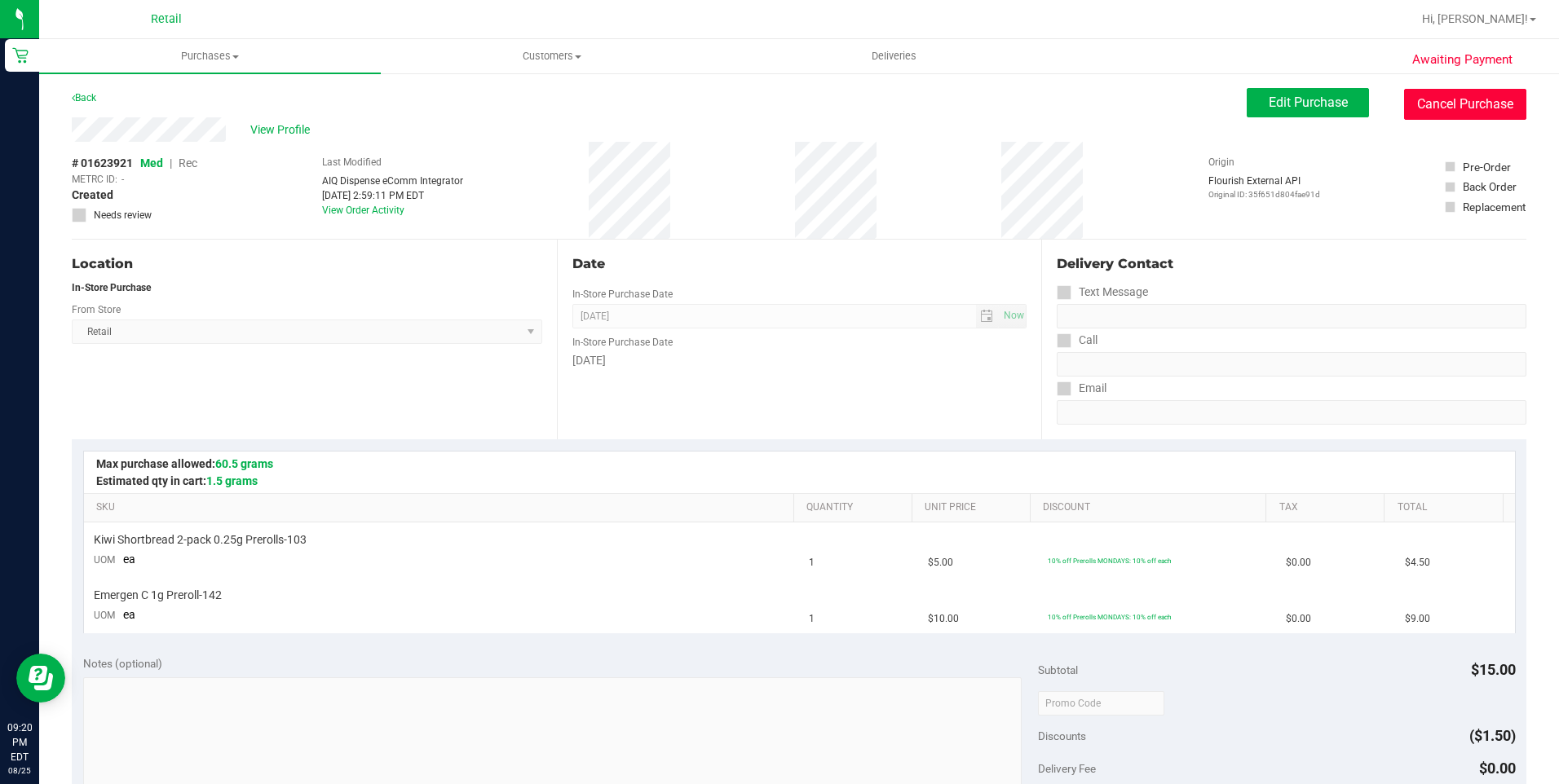
click at [1447, 93] on button "Cancel Purchase" at bounding box center [1465, 104] width 122 height 31
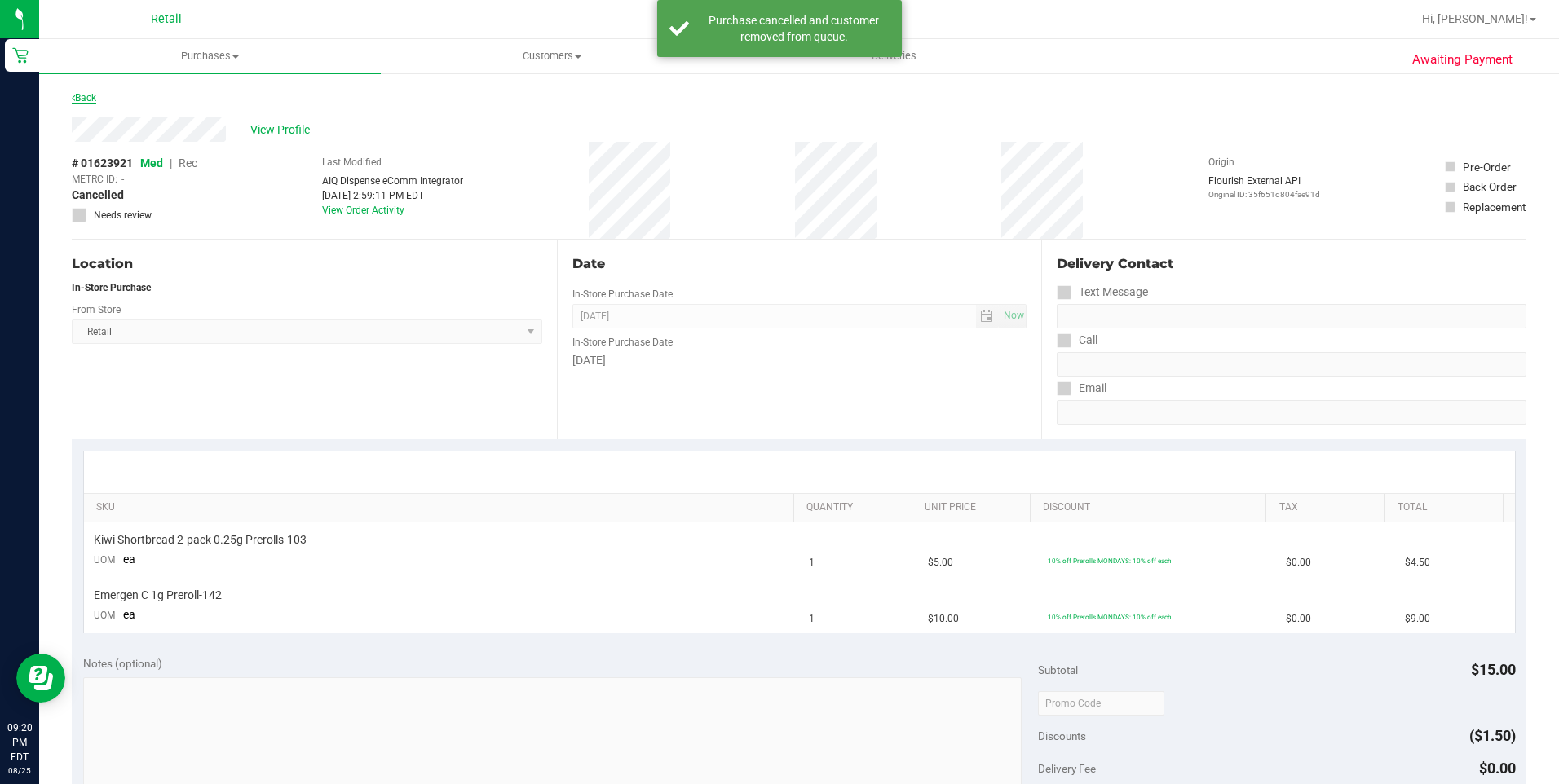
click at [95, 98] on link "Back" at bounding box center [84, 98] width 24 height 11
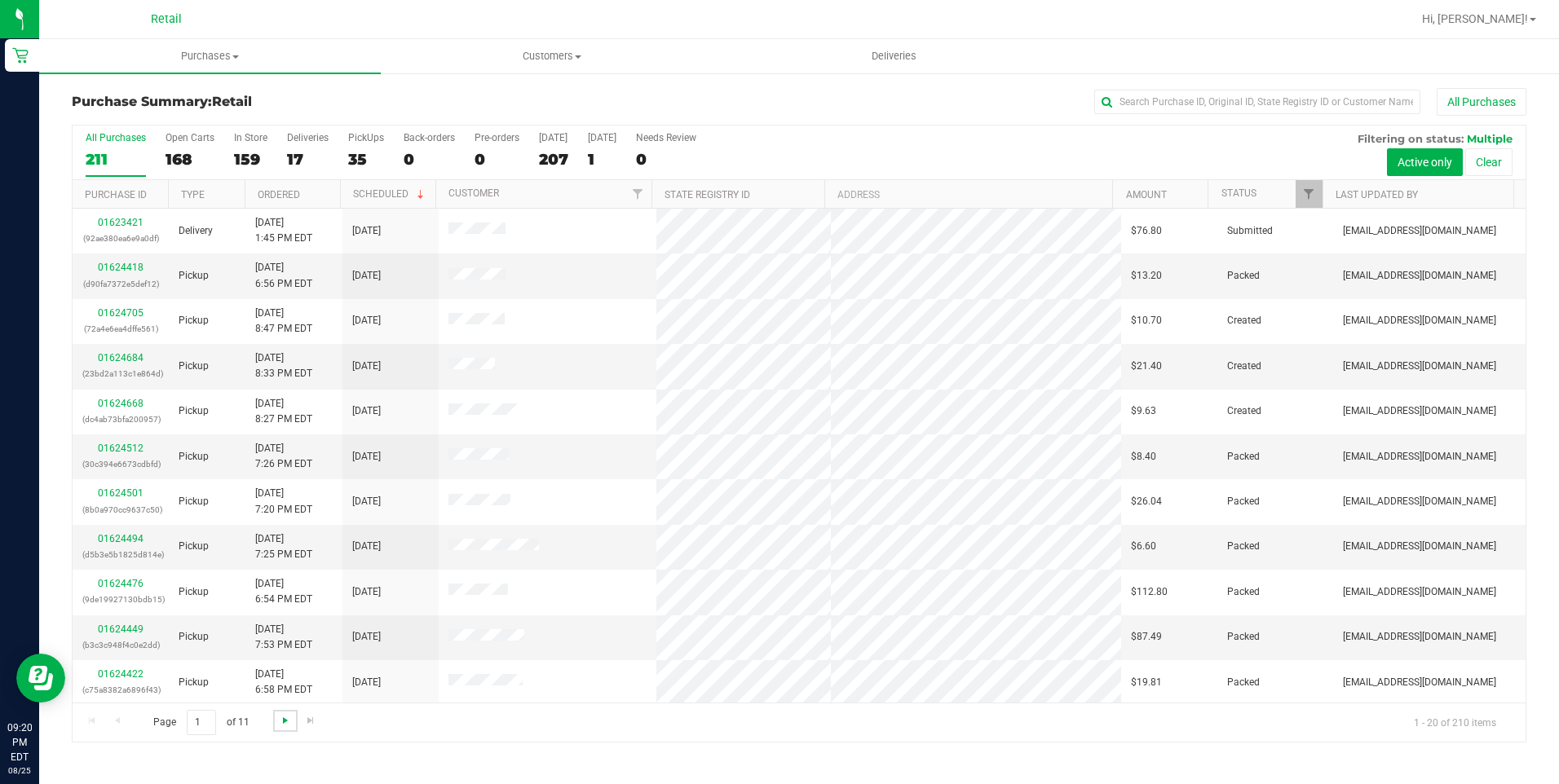
click at [281, 719] on span "Go to the next page" at bounding box center [285, 721] width 13 height 13
click at [281, 720] on span "Go to the next page" at bounding box center [285, 721] width 13 height 13
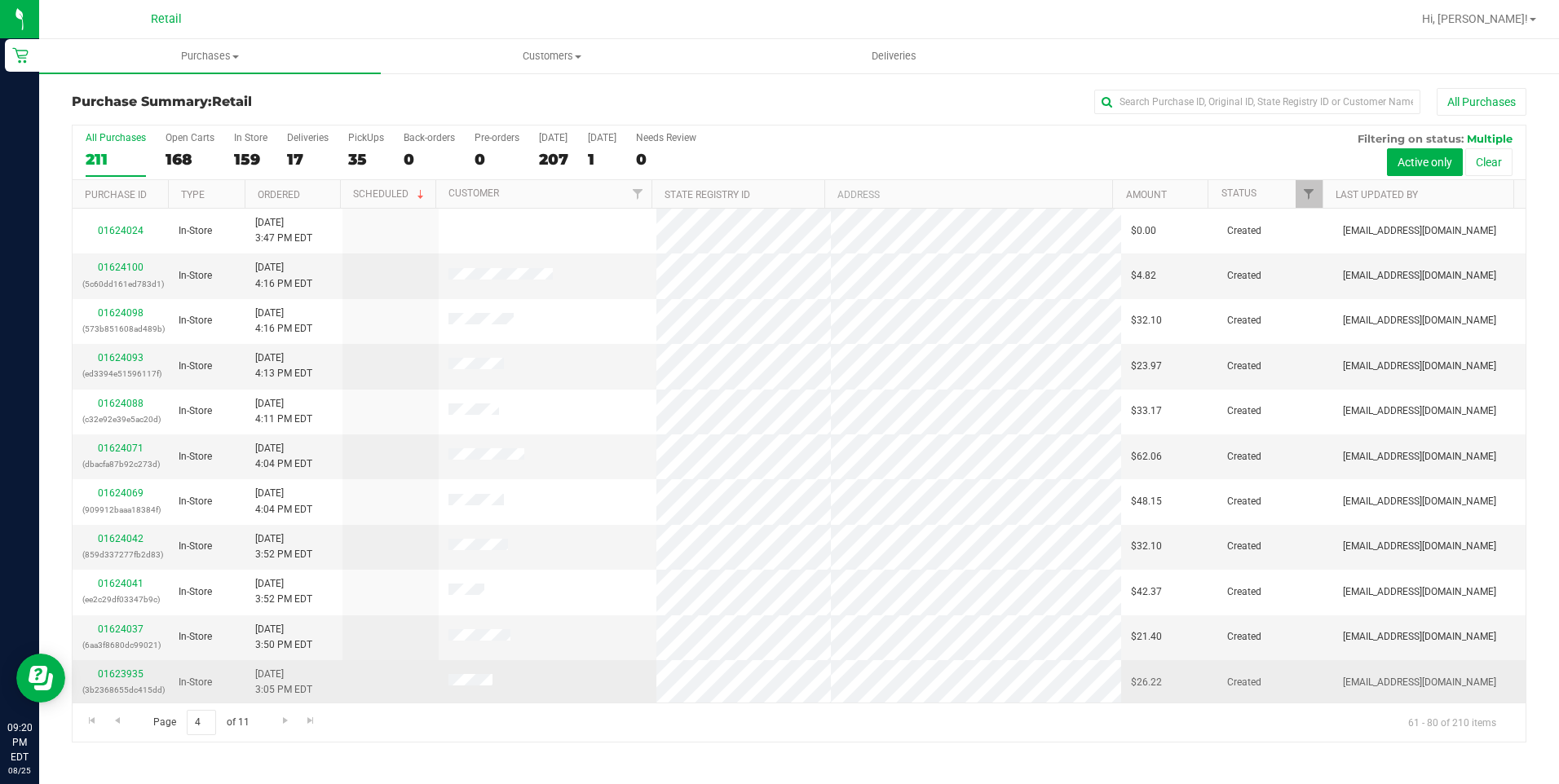
click at [128, 681] on div "01623935 (3b2368655dc415dd)" at bounding box center [120, 681] width 76 height 31
click at [119, 673] on link "01623935" at bounding box center [121, 674] width 46 height 11
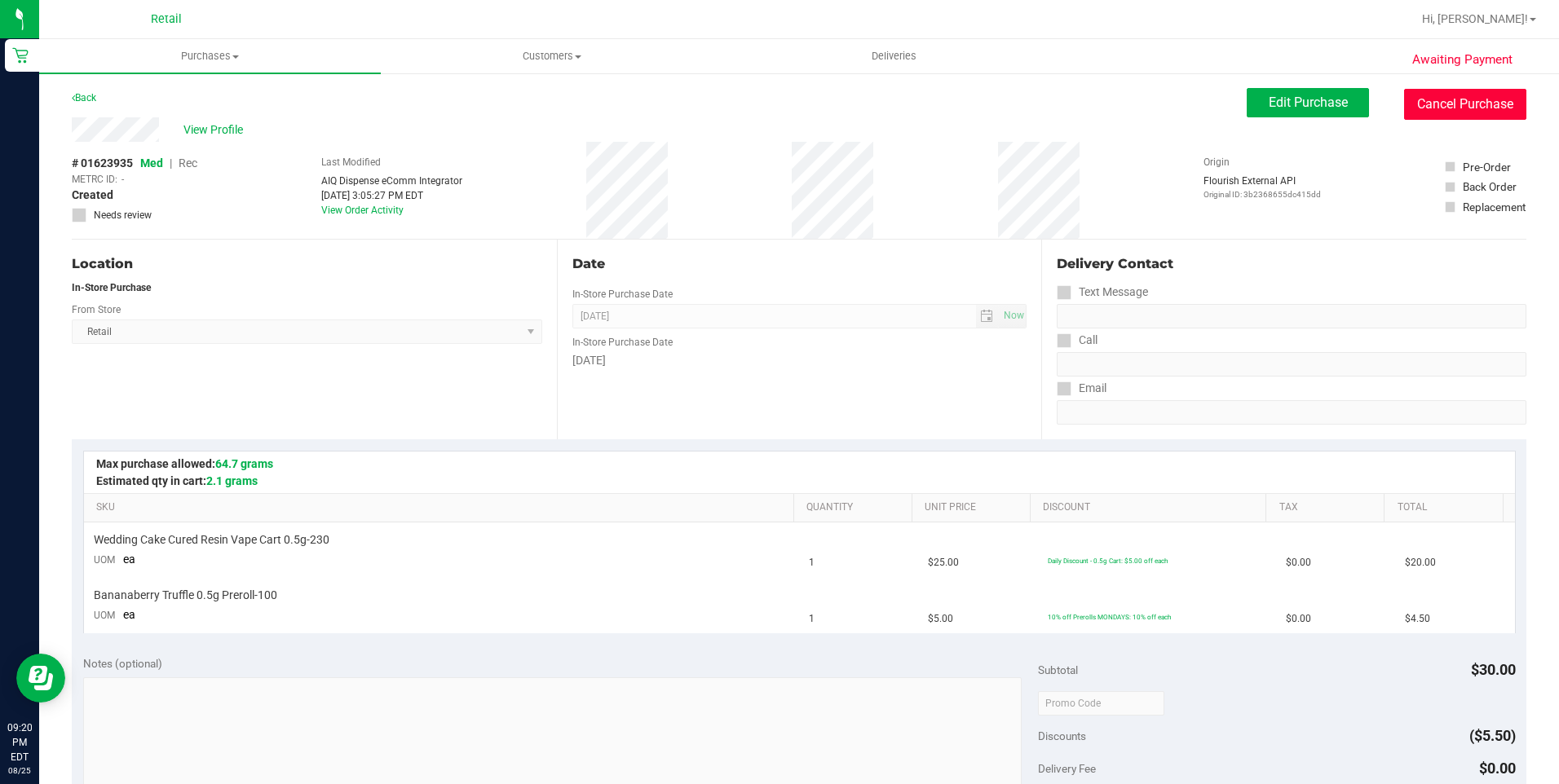
click at [1458, 118] on button "Cancel Purchase" at bounding box center [1465, 104] width 122 height 31
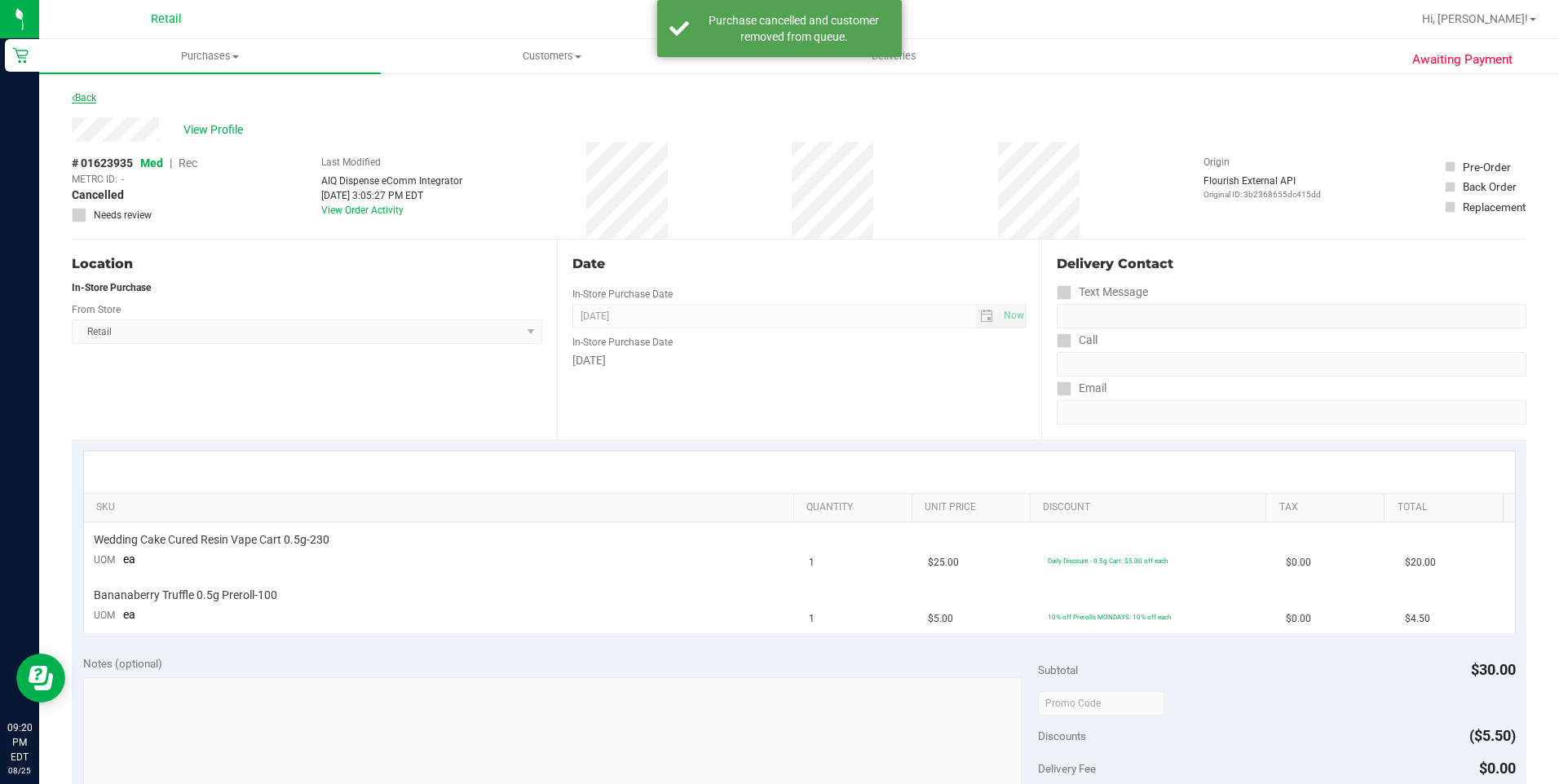
click at [90, 102] on link "Back" at bounding box center [84, 98] width 24 height 11
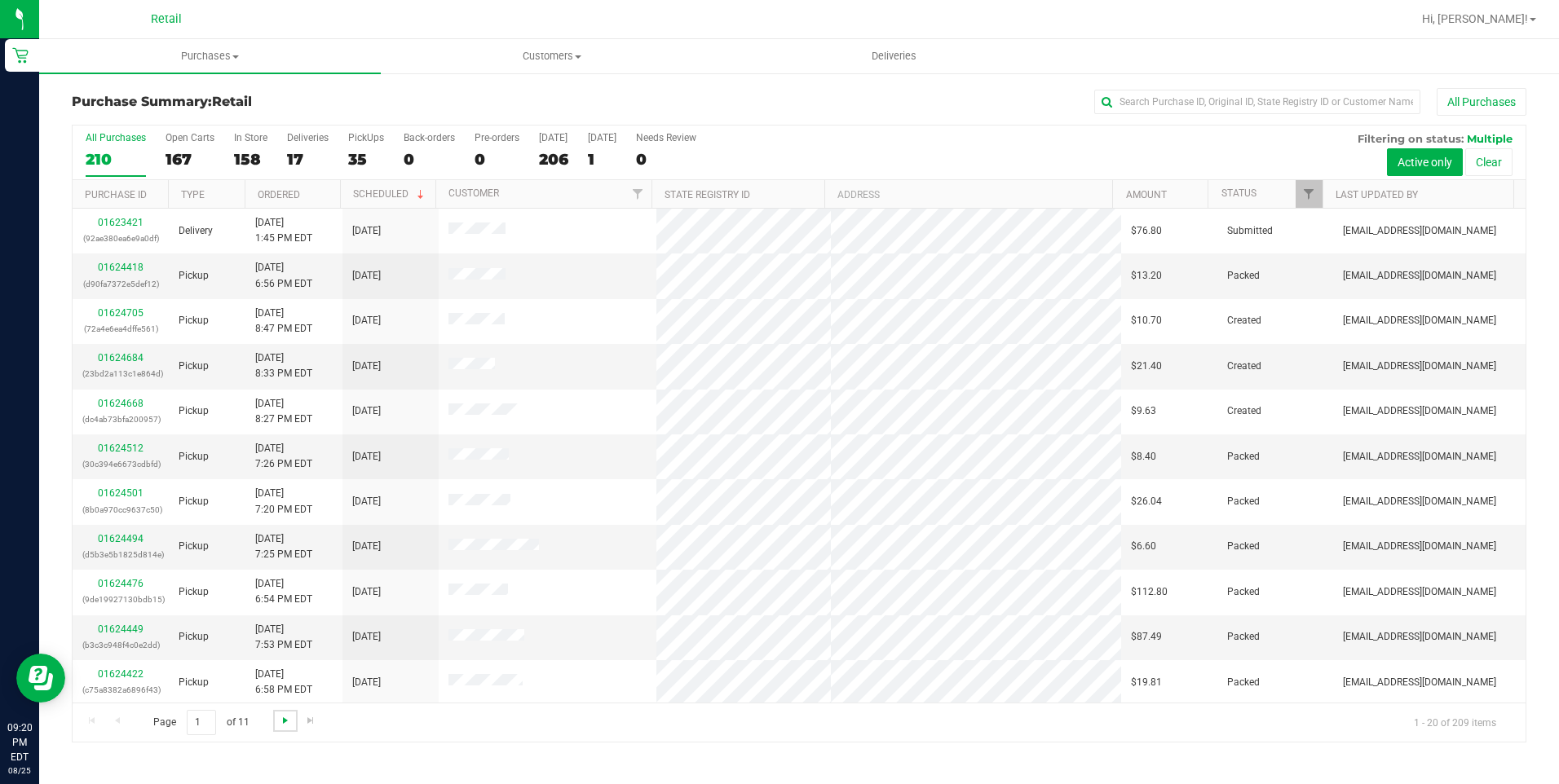
click at [289, 715] on span "Go to the next page" at bounding box center [285, 721] width 13 height 13
click at [285, 715] on span "Go to the next page" at bounding box center [285, 721] width 13 height 13
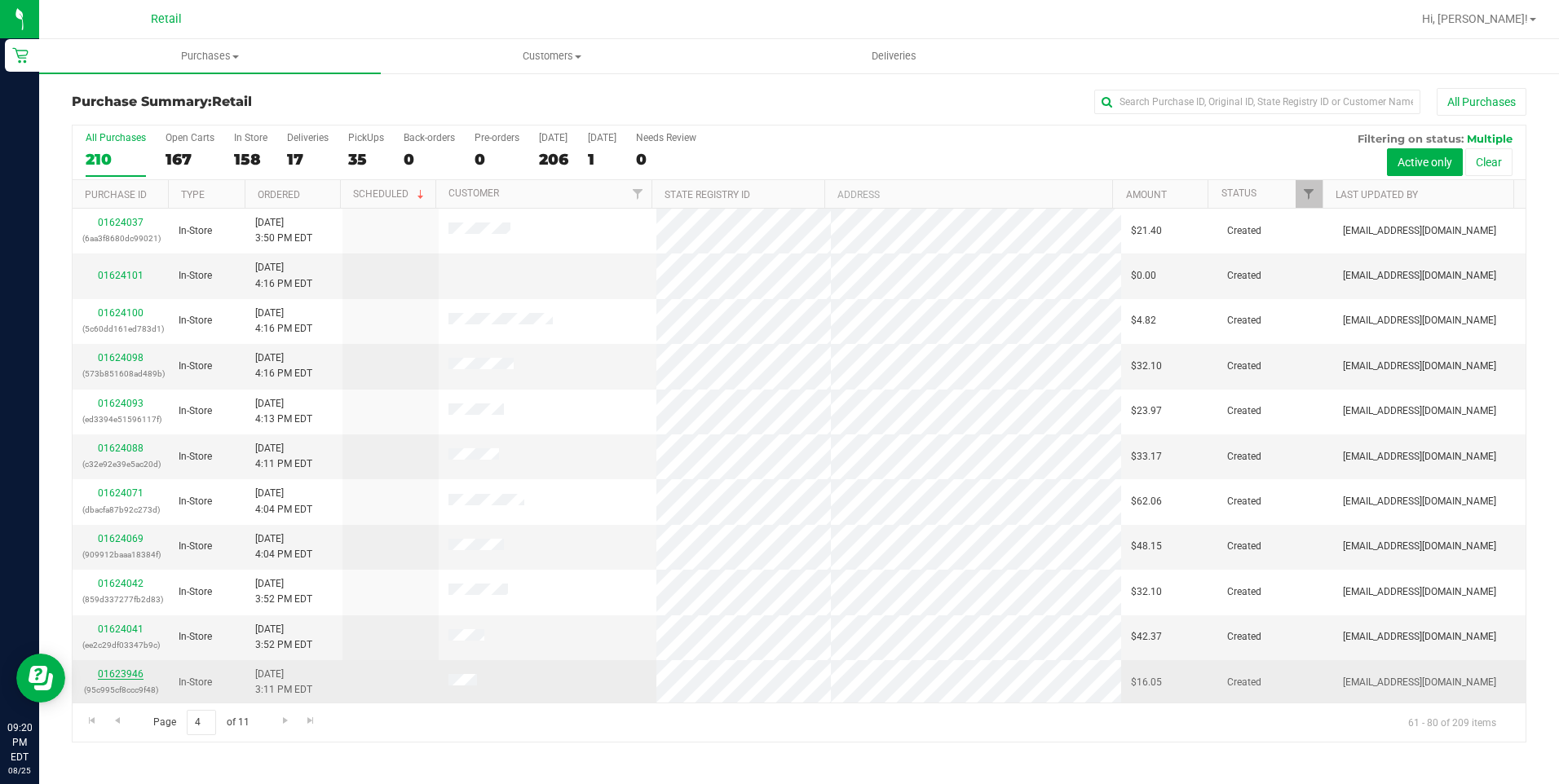
click at [128, 671] on link "01623946" at bounding box center [121, 674] width 46 height 11
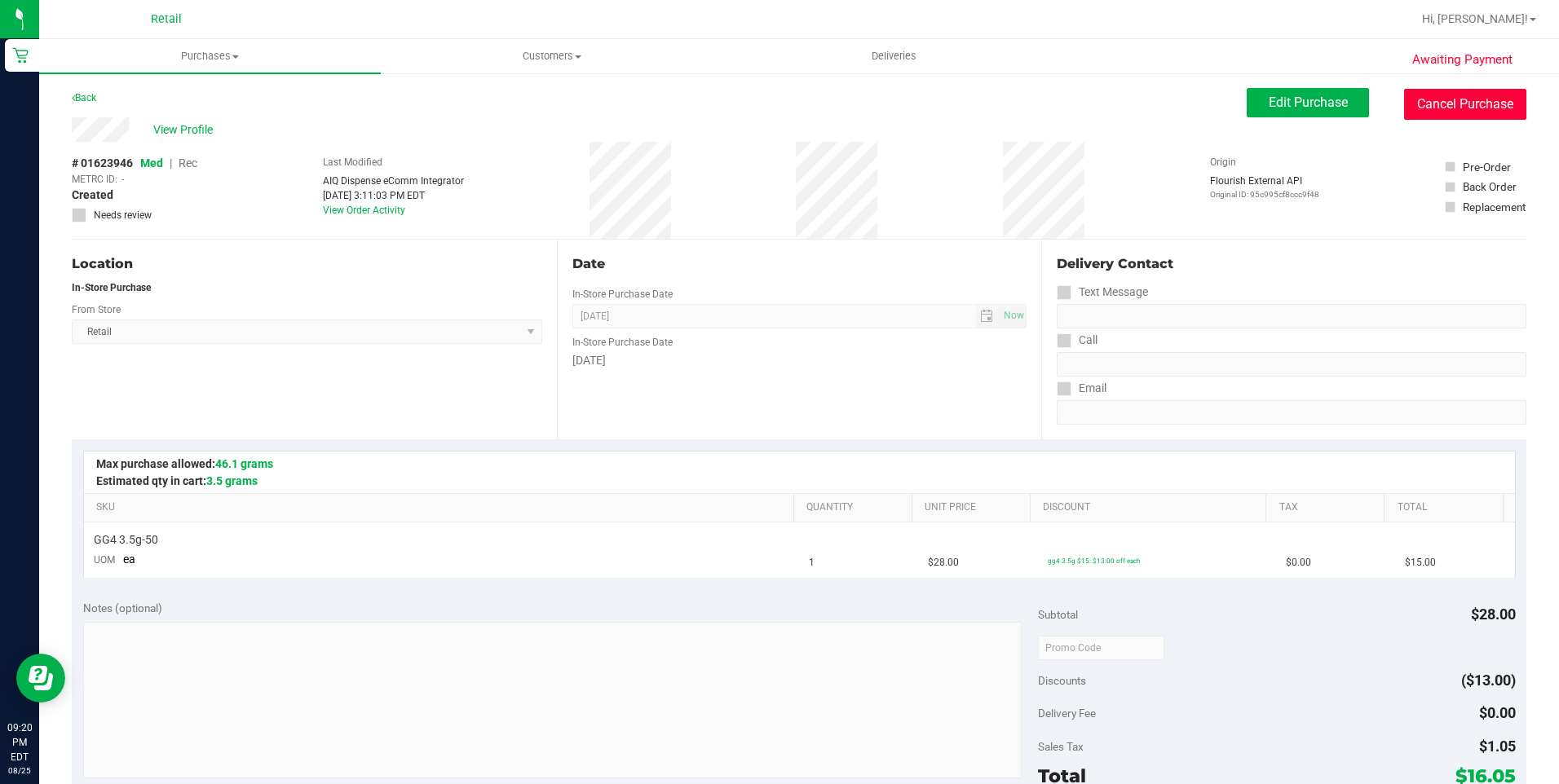
click at [1481, 104] on button "Cancel Purchase" at bounding box center [1465, 104] width 122 height 31
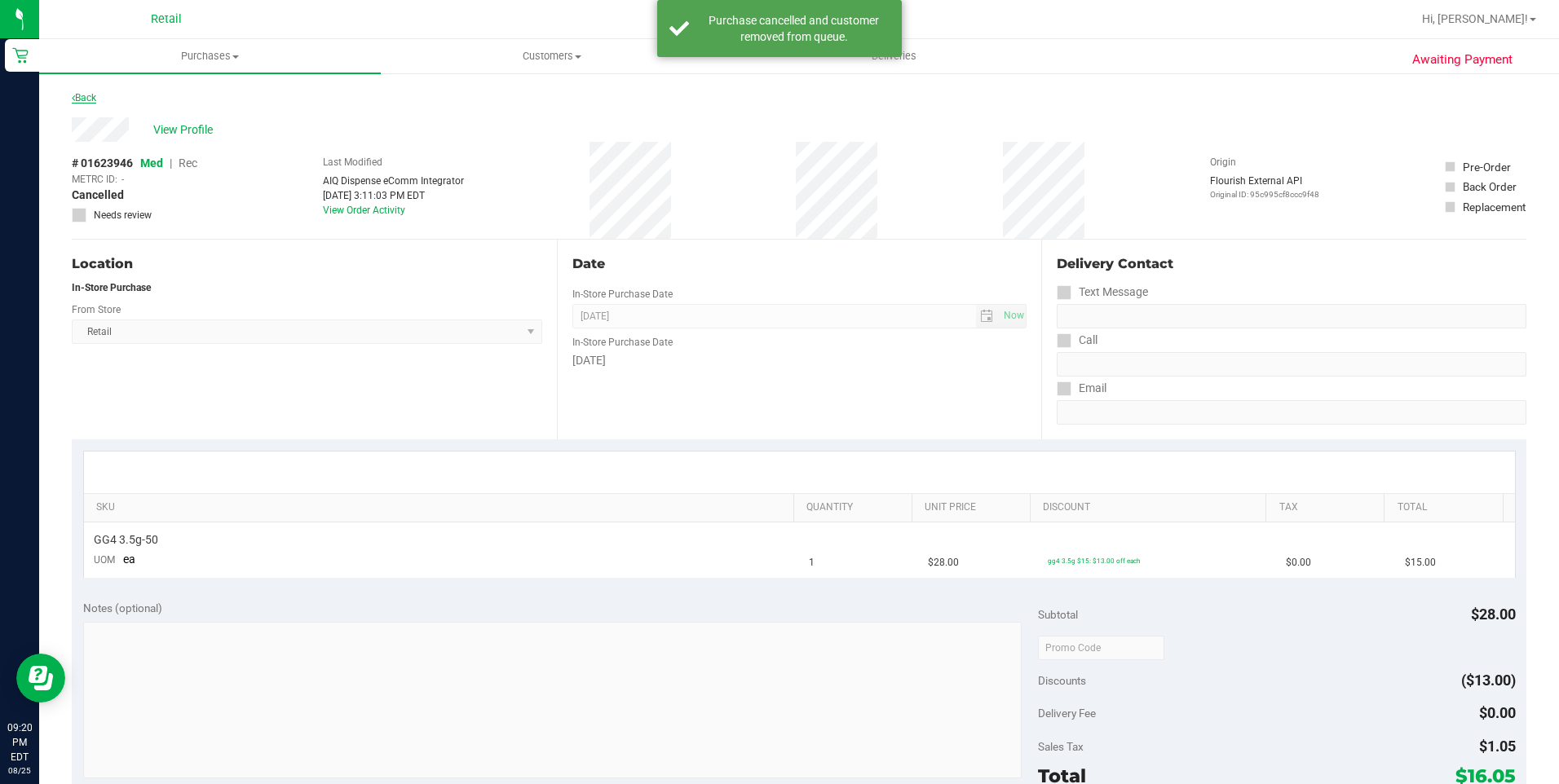
click at [73, 97] on icon at bounding box center [72, 98] width 3 height 9
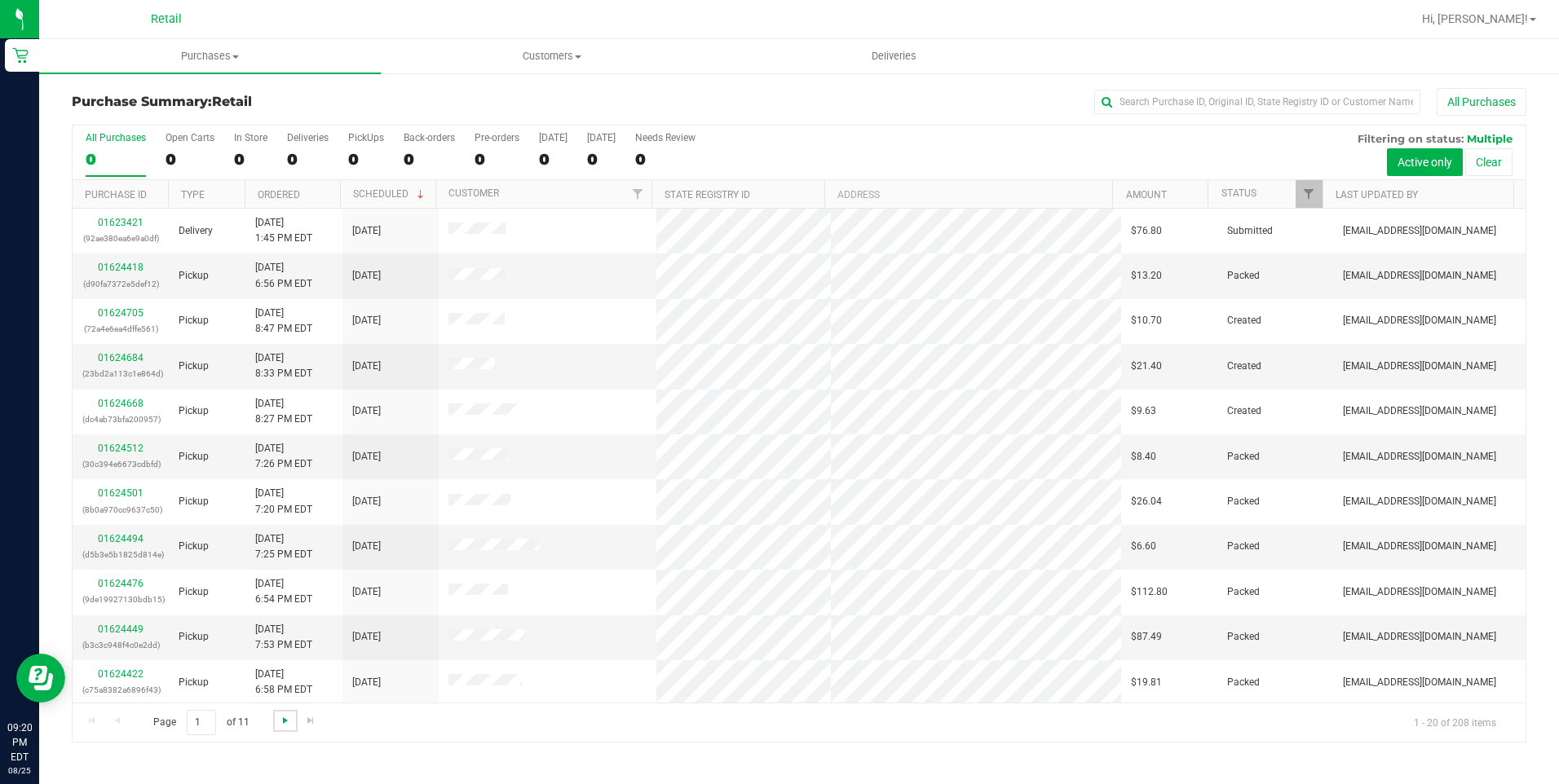
click at [289, 715] on span "Go to the next page" at bounding box center [285, 721] width 13 height 13
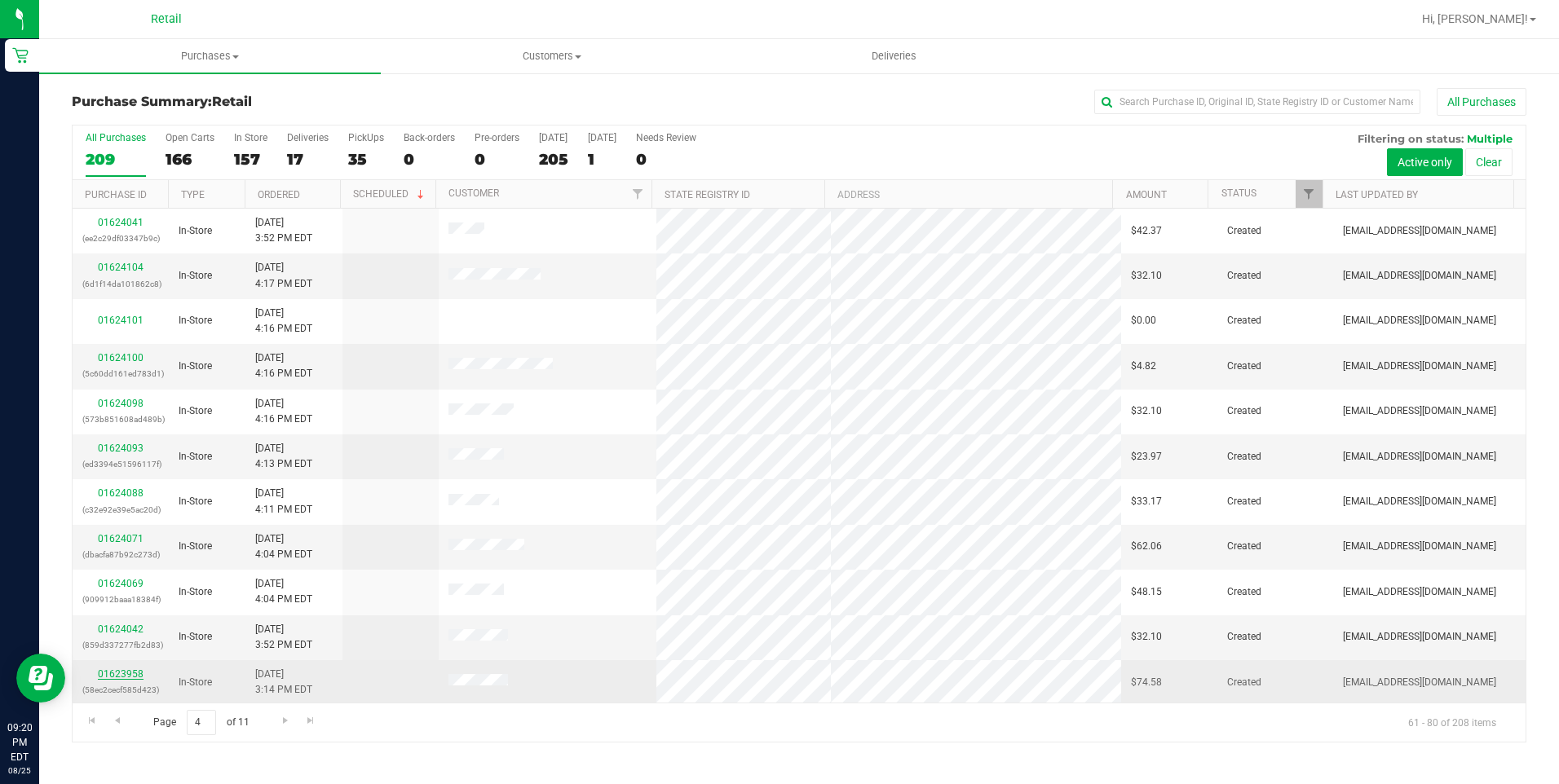
click at [130, 673] on link "01623958" at bounding box center [121, 674] width 46 height 11
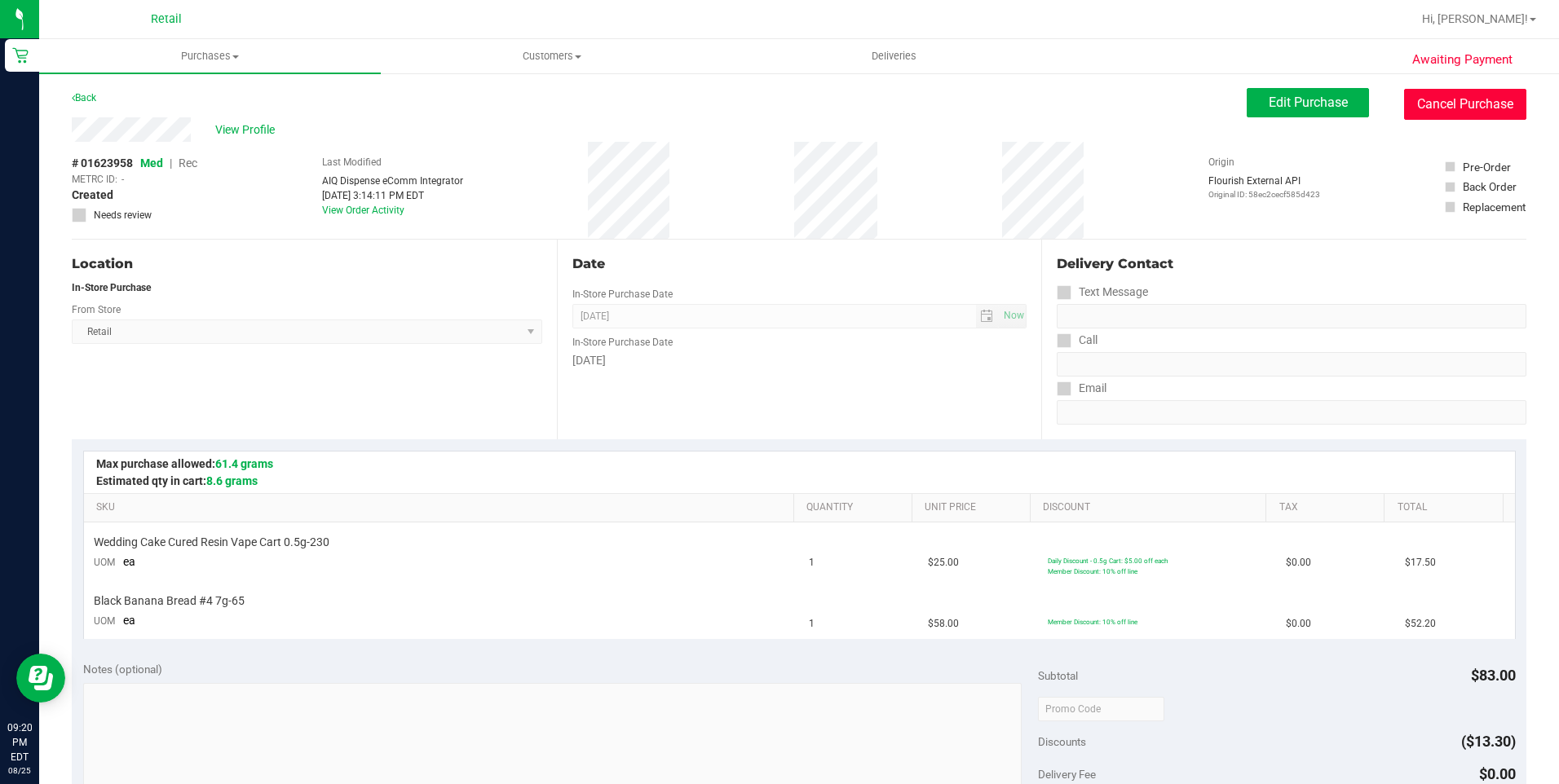
click at [1469, 113] on button "Cancel Purchase" at bounding box center [1465, 104] width 122 height 31
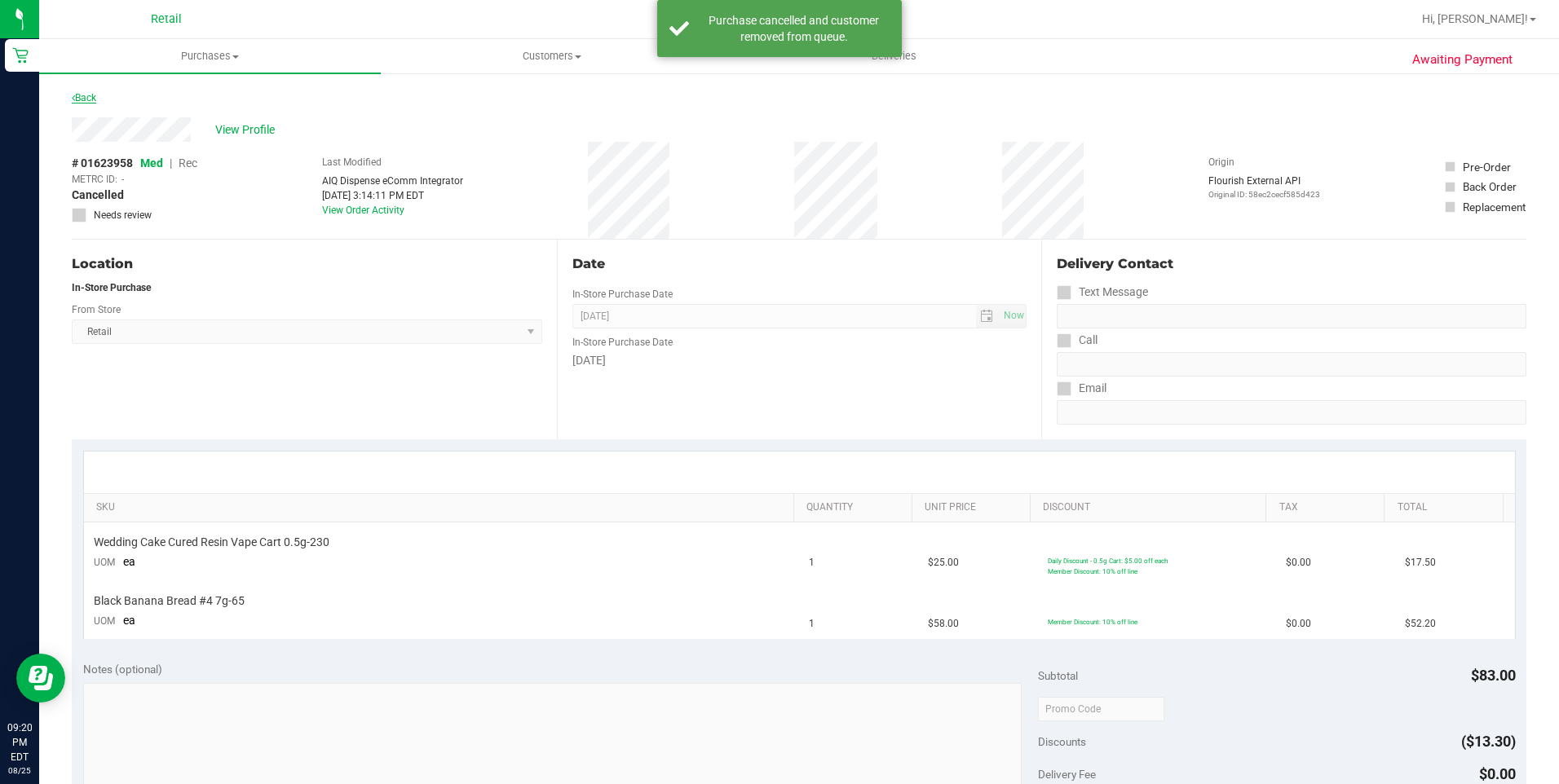
click at [78, 101] on link "Back" at bounding box center [84, 98] width 24 height 11
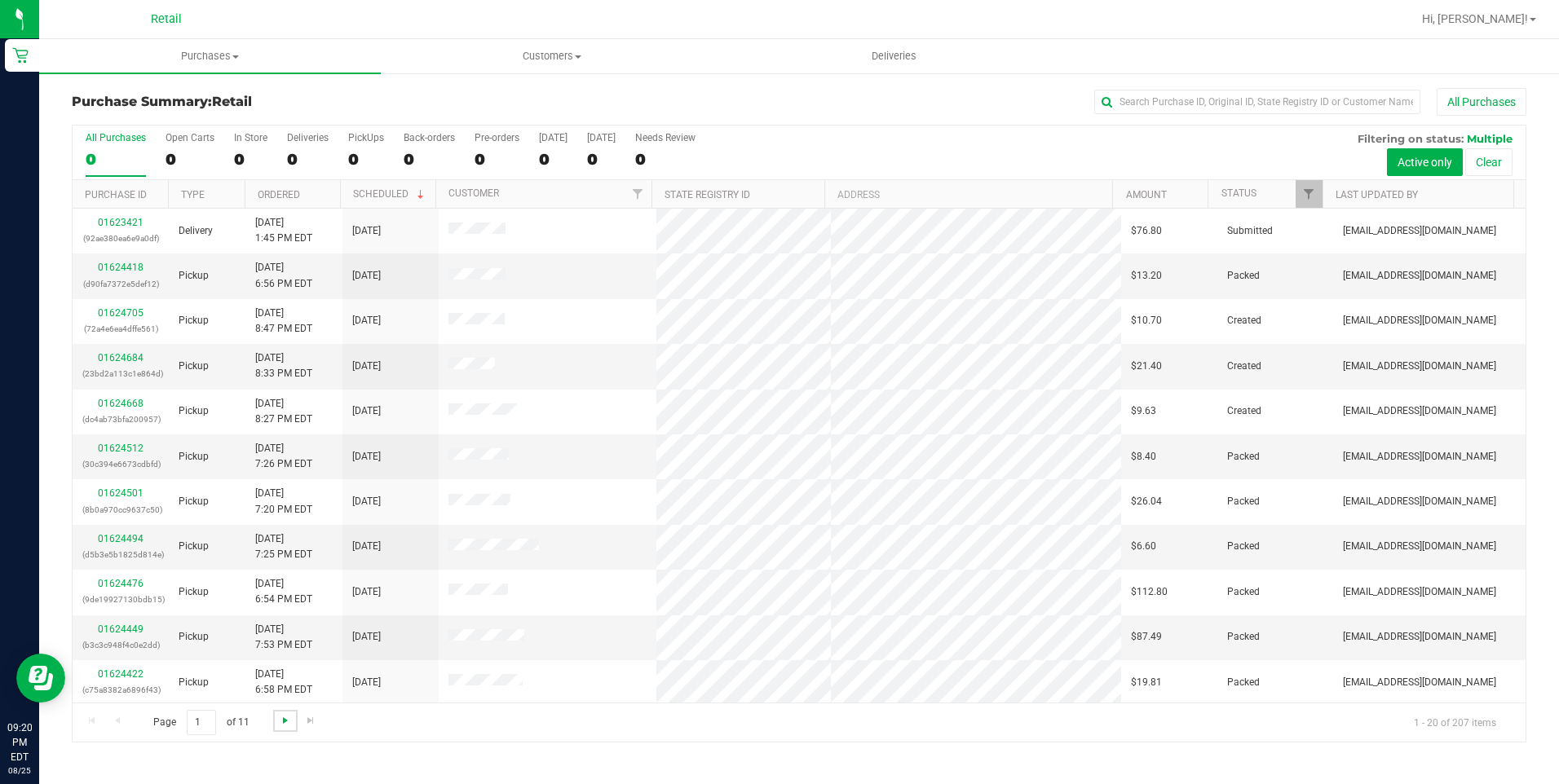
click at [289, 720] on span "Go to the next page" at bounding box center [285, 721] width 13 height 13
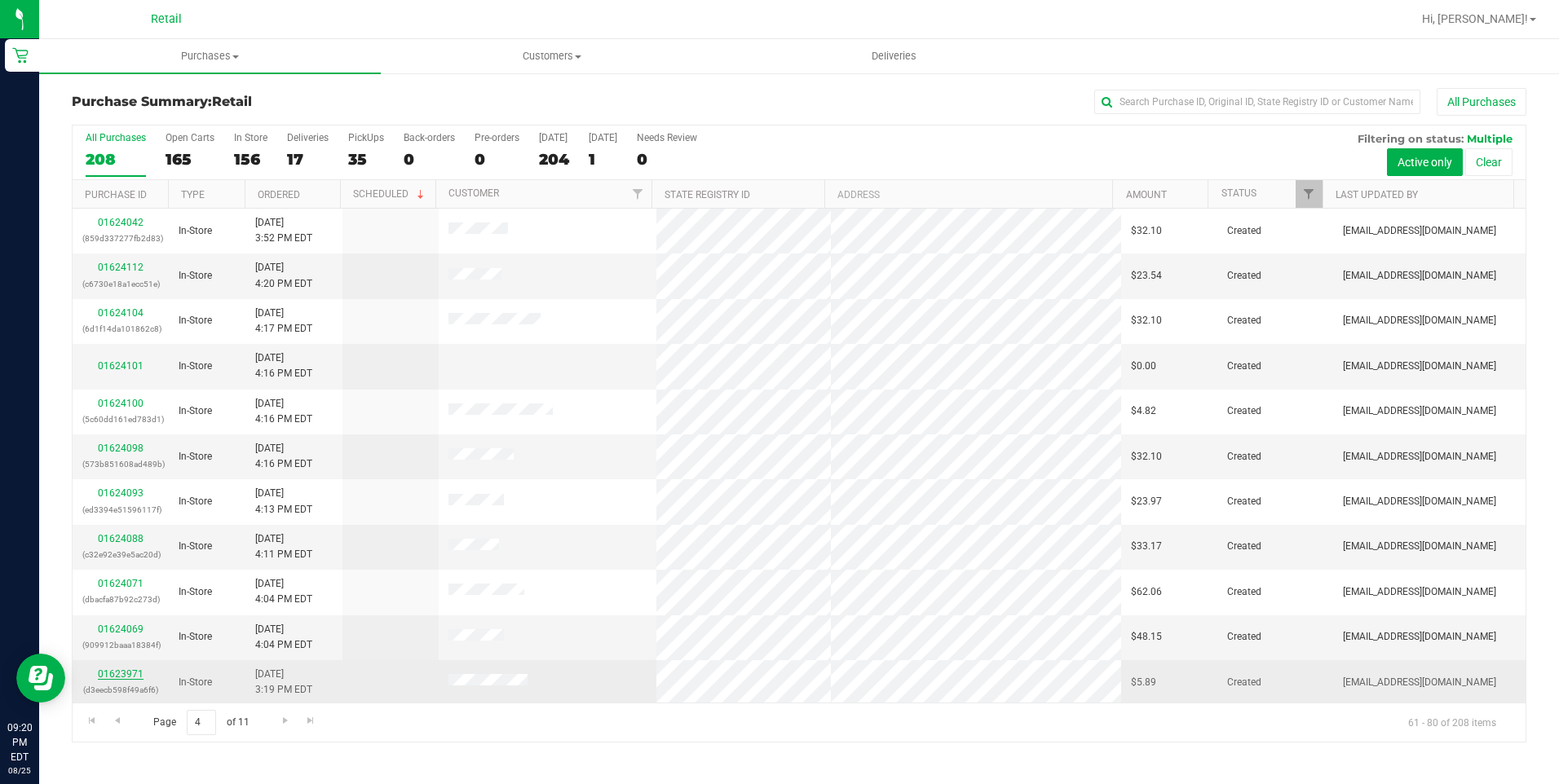
click at [126, 677] on link "01623971" at bounding box center [121, 674] width 46 height 11
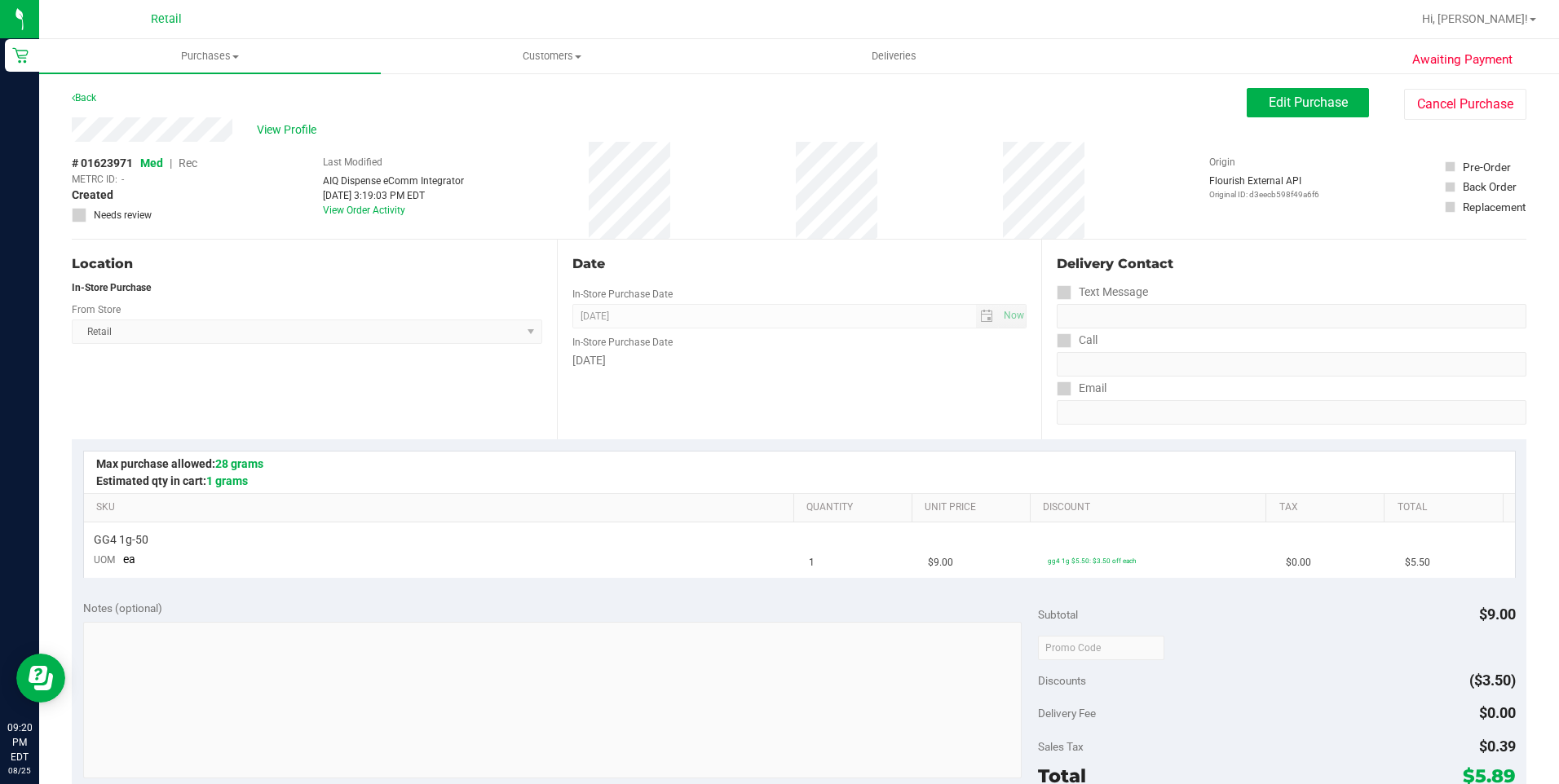
click at [1487, 88] on div "Awaiting Payment Back Edit Purchase Cancel Purchase View Profile # 01623971 Med…" at bounding box center [799, 682] width 1519 height 1223
click at [1465, 98] on button "Cancel Purchase" at bounding box center [1465, 104] width 122 height 31
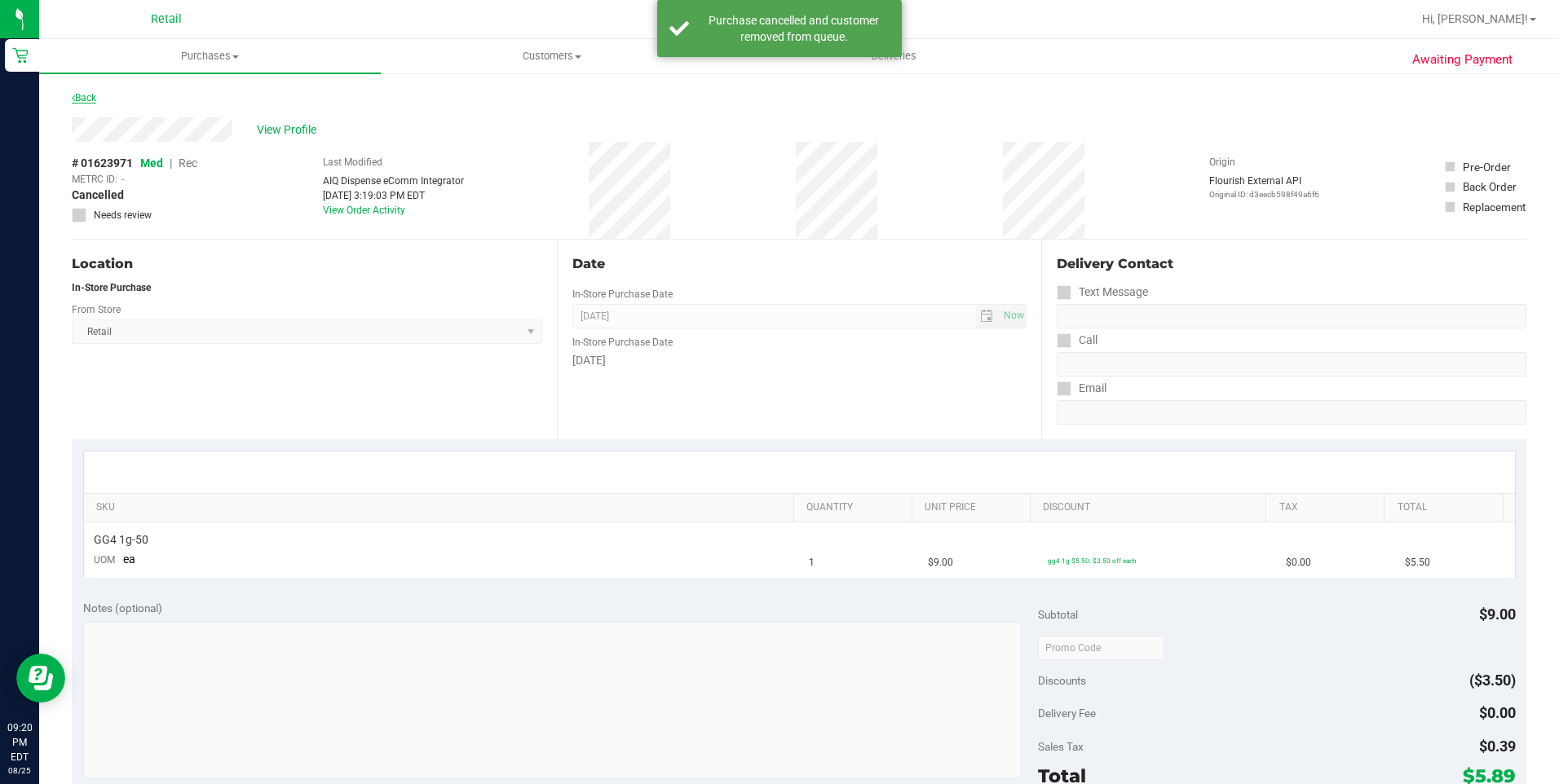
click at [96, 101] on link "Back" at bounding box center [84, 98] width 24 height 11
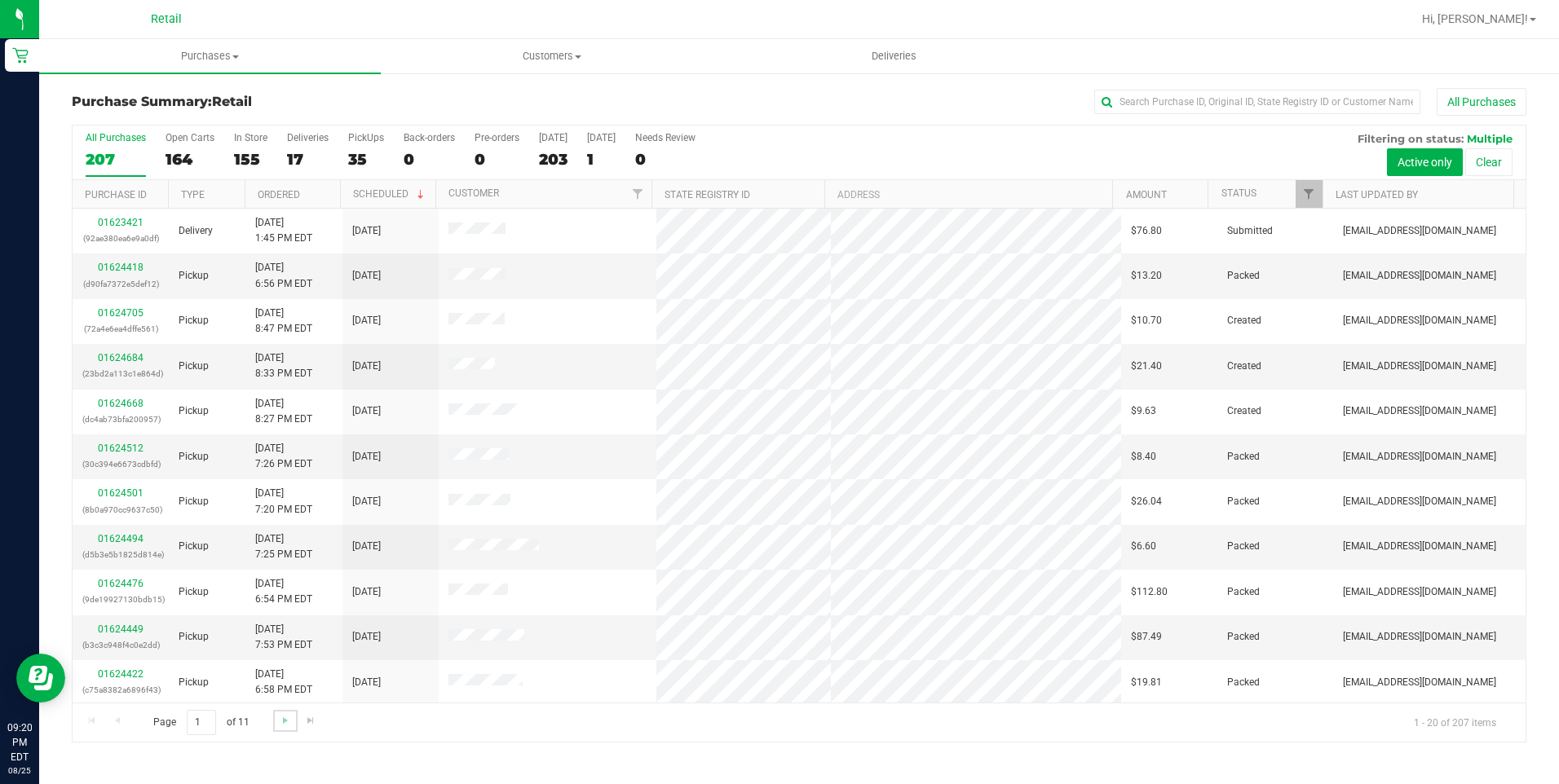
click at [292, 722] on link "Go to the next page" at bounding box center [284, 720] width 24 height 22
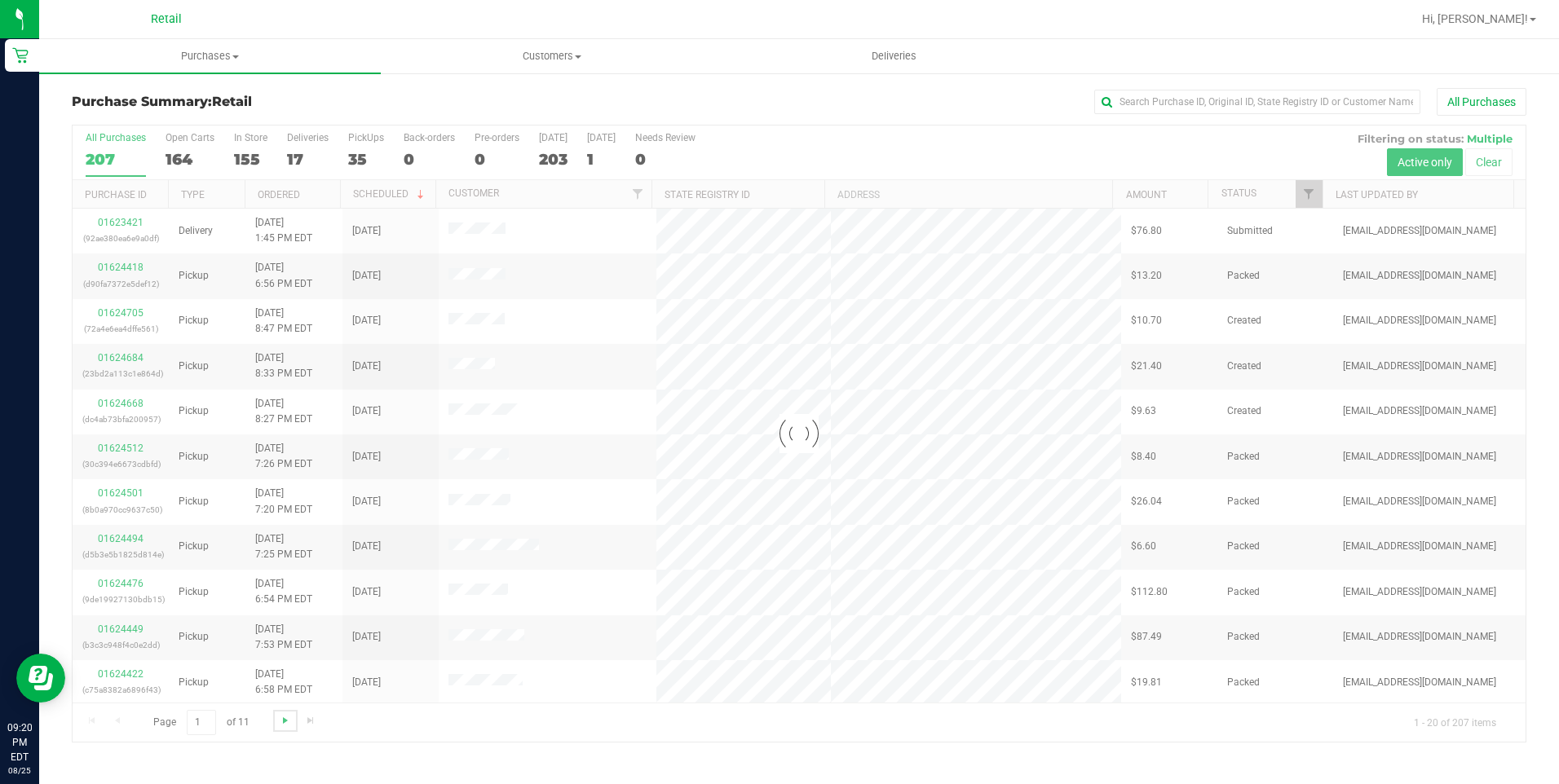
click at [289, 719] on span "Go to the next page" at bounding box center [285, 721] width 13 height 13
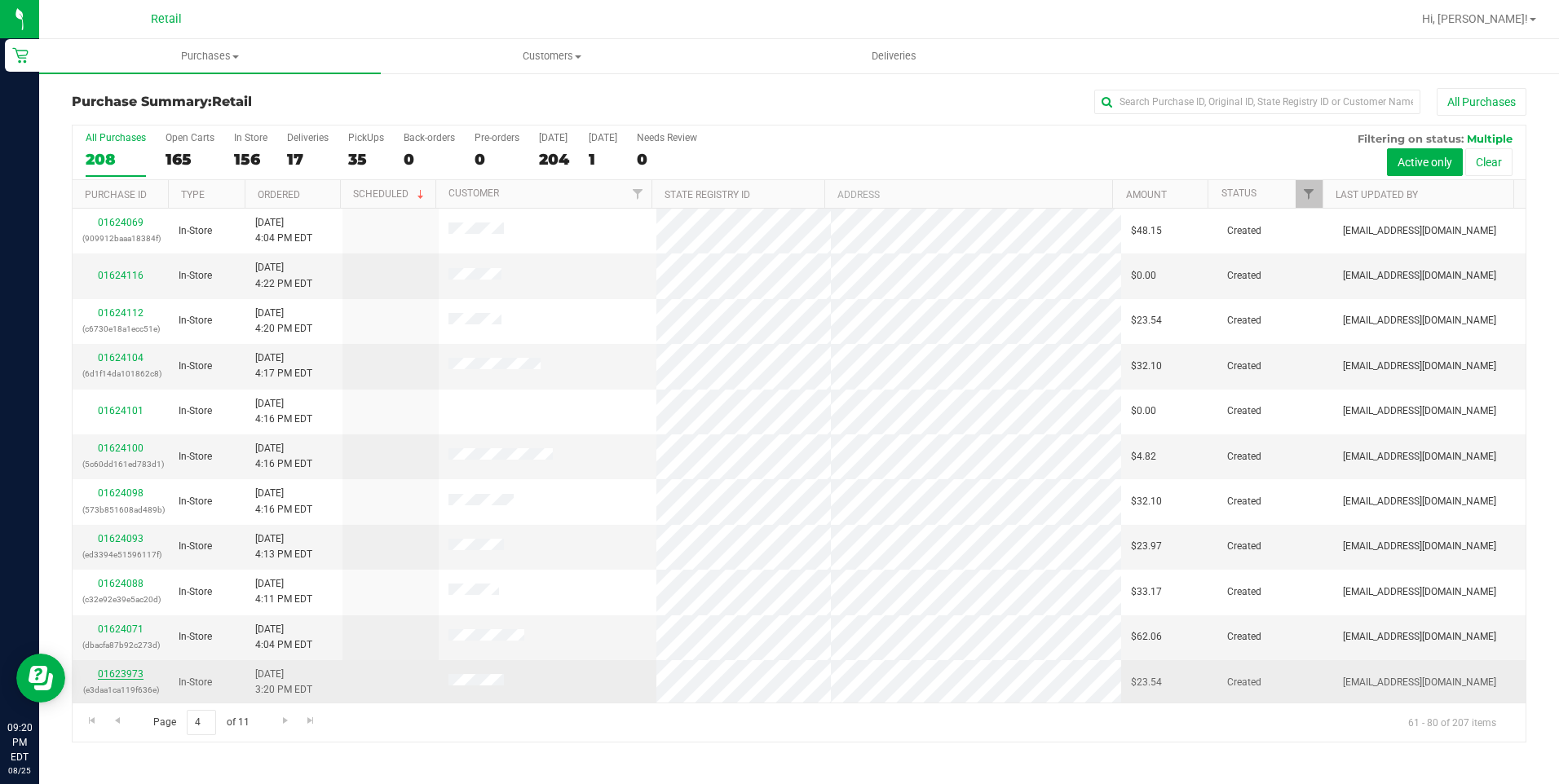
click at [124, 672] on link "01623973" at bounding box center [121, 674] width 46 height 11
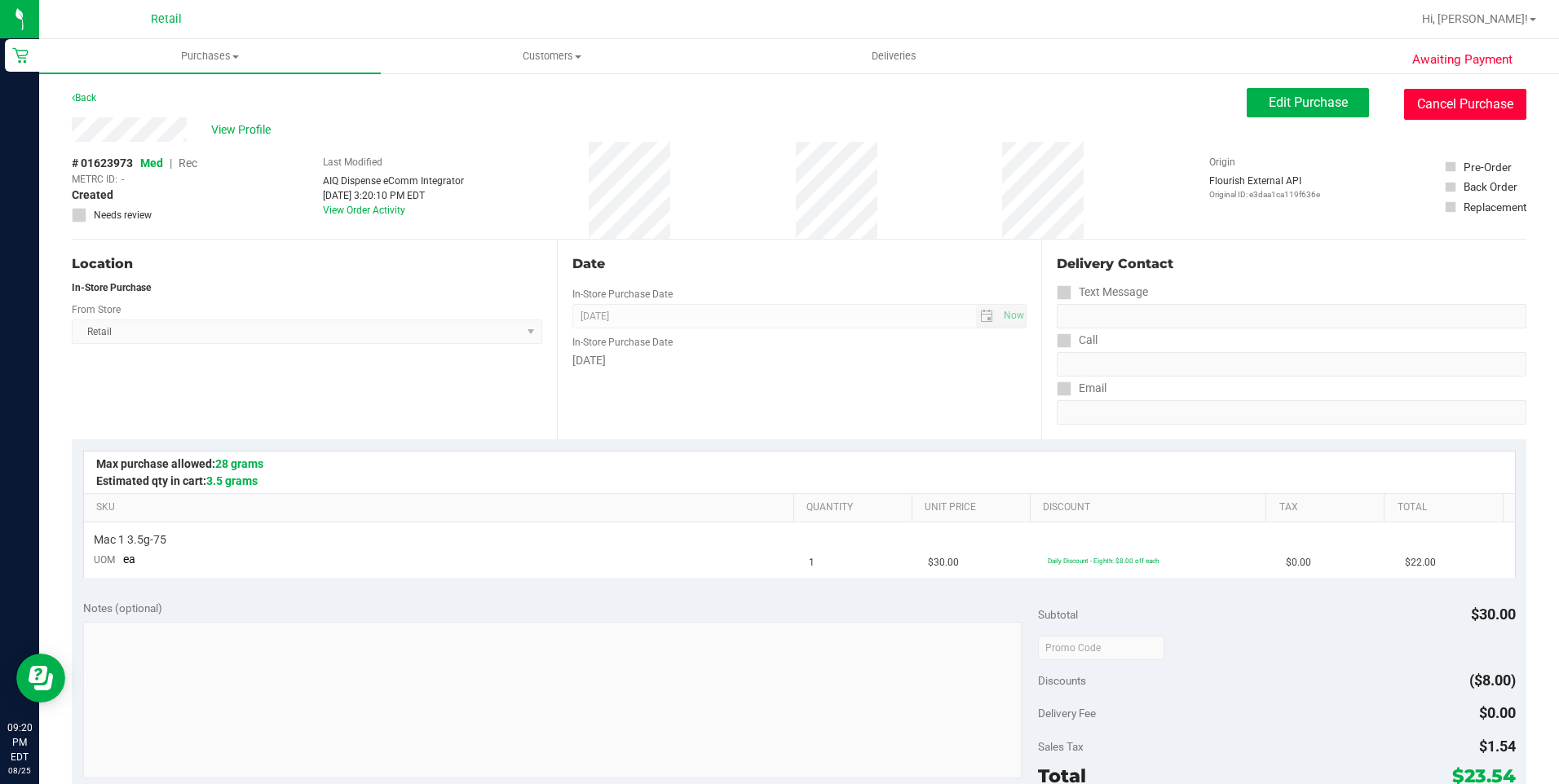
click at [1459, 110] on button "Cancel Purchase" at bounding box center [1465, 104] width 122 height 31
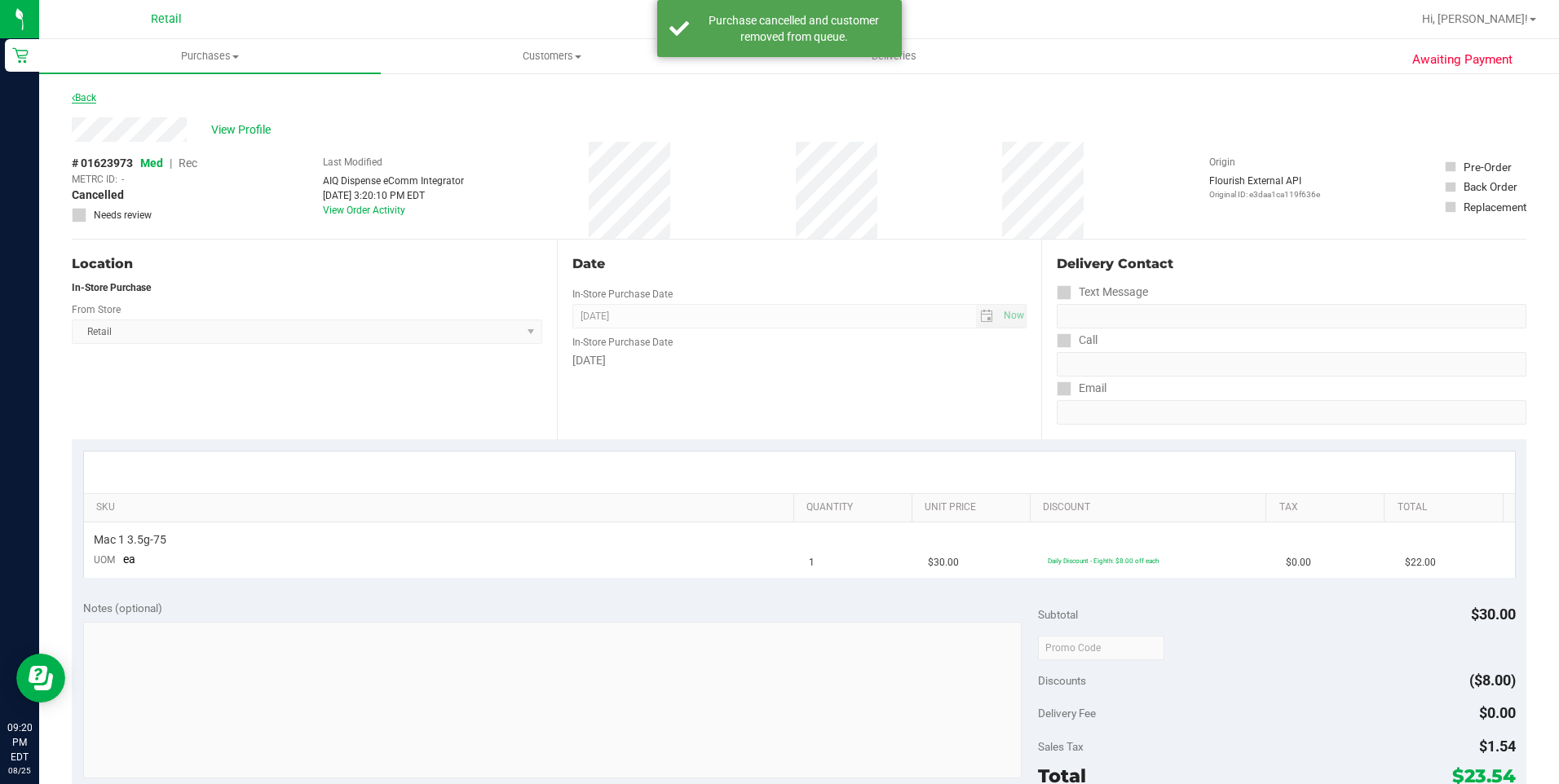
click at [76, 95] on link "Back" at bounding box center [84, 98] width 24 height 11
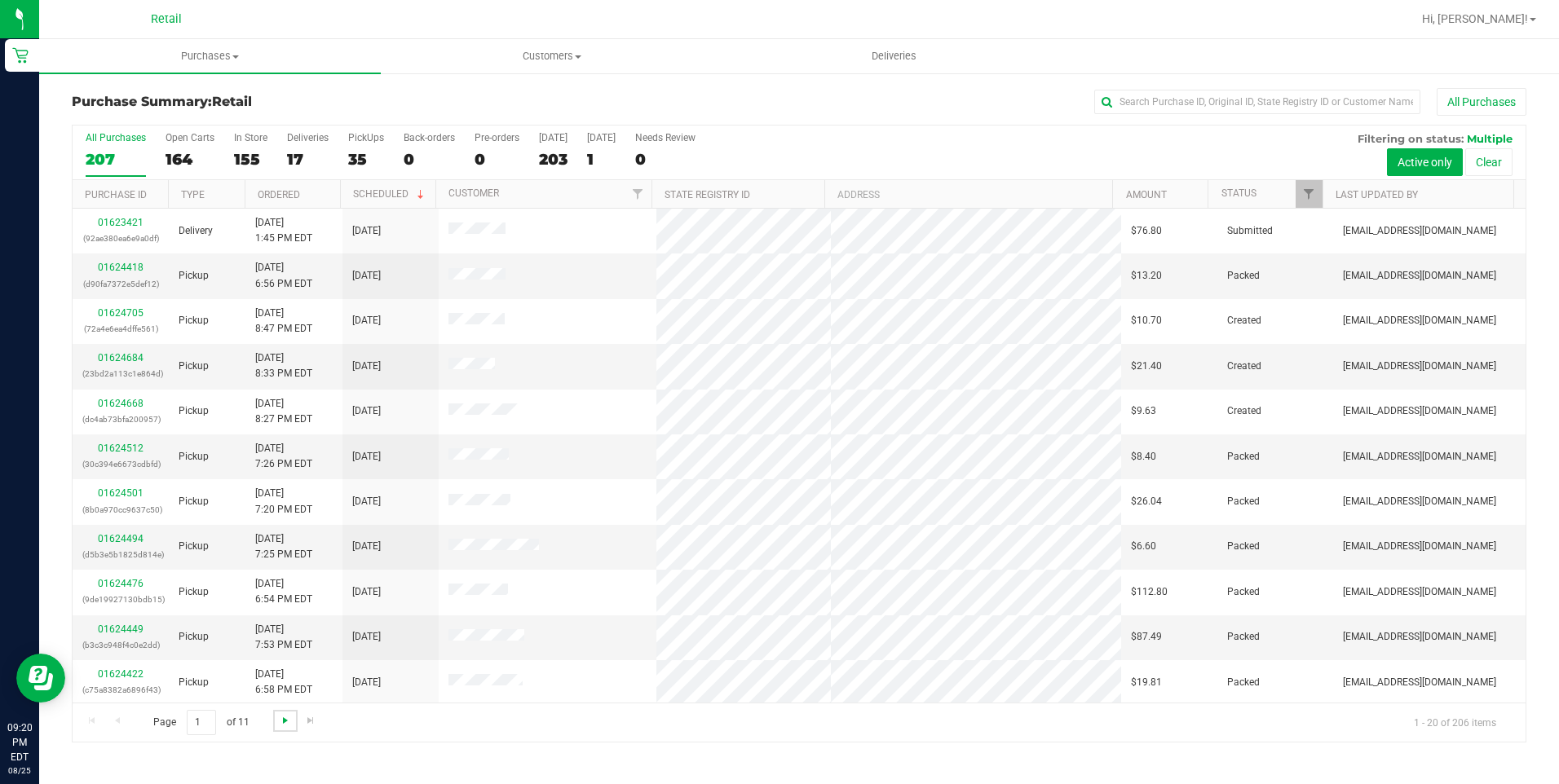
click at [281, 724] on span "Go to the next page" at bounding box center [285, 721] width 13 height 13
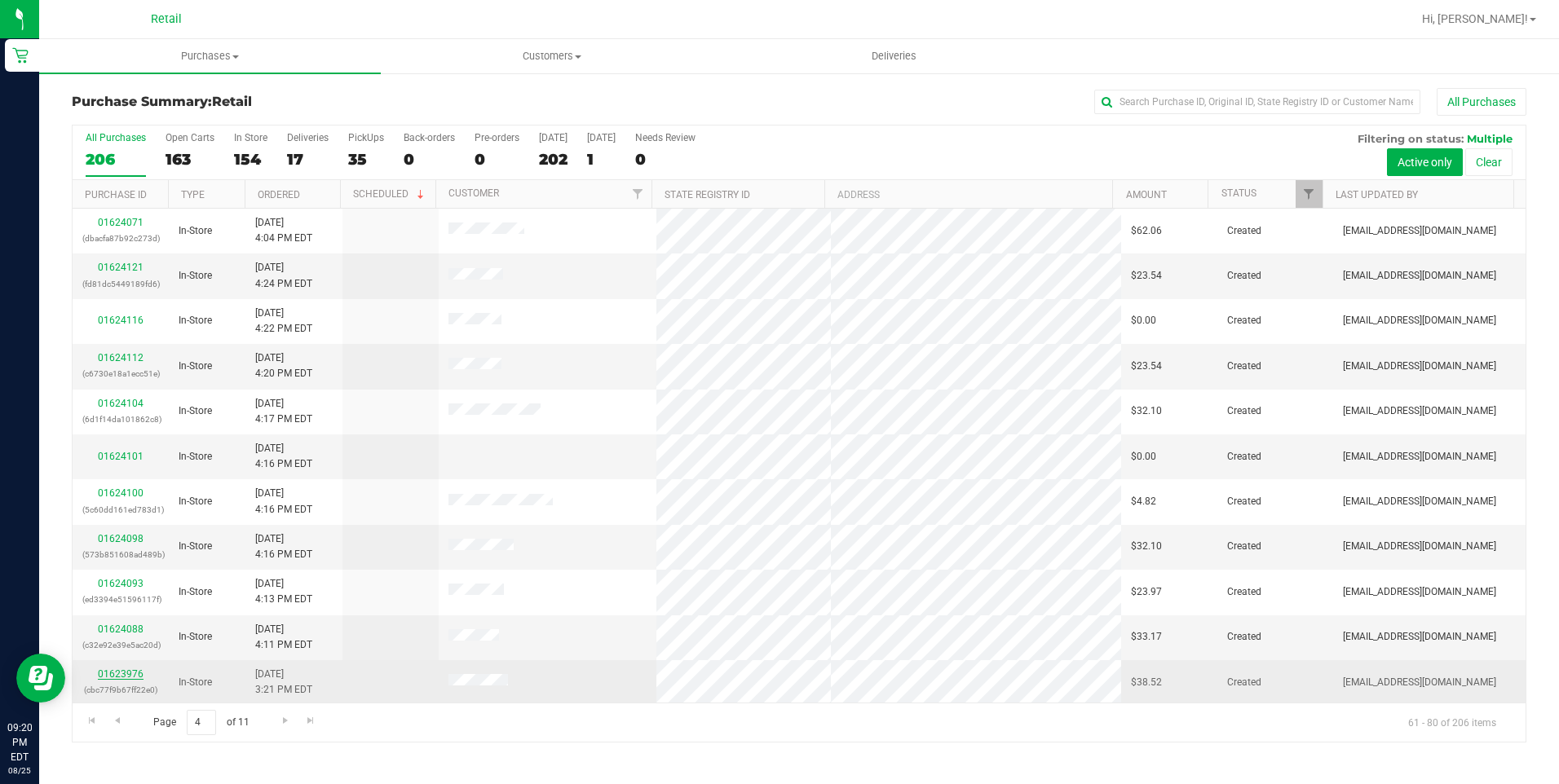
click at [104, 677] on link "01623976" at bounding box center [121, 674] width 46 height 11
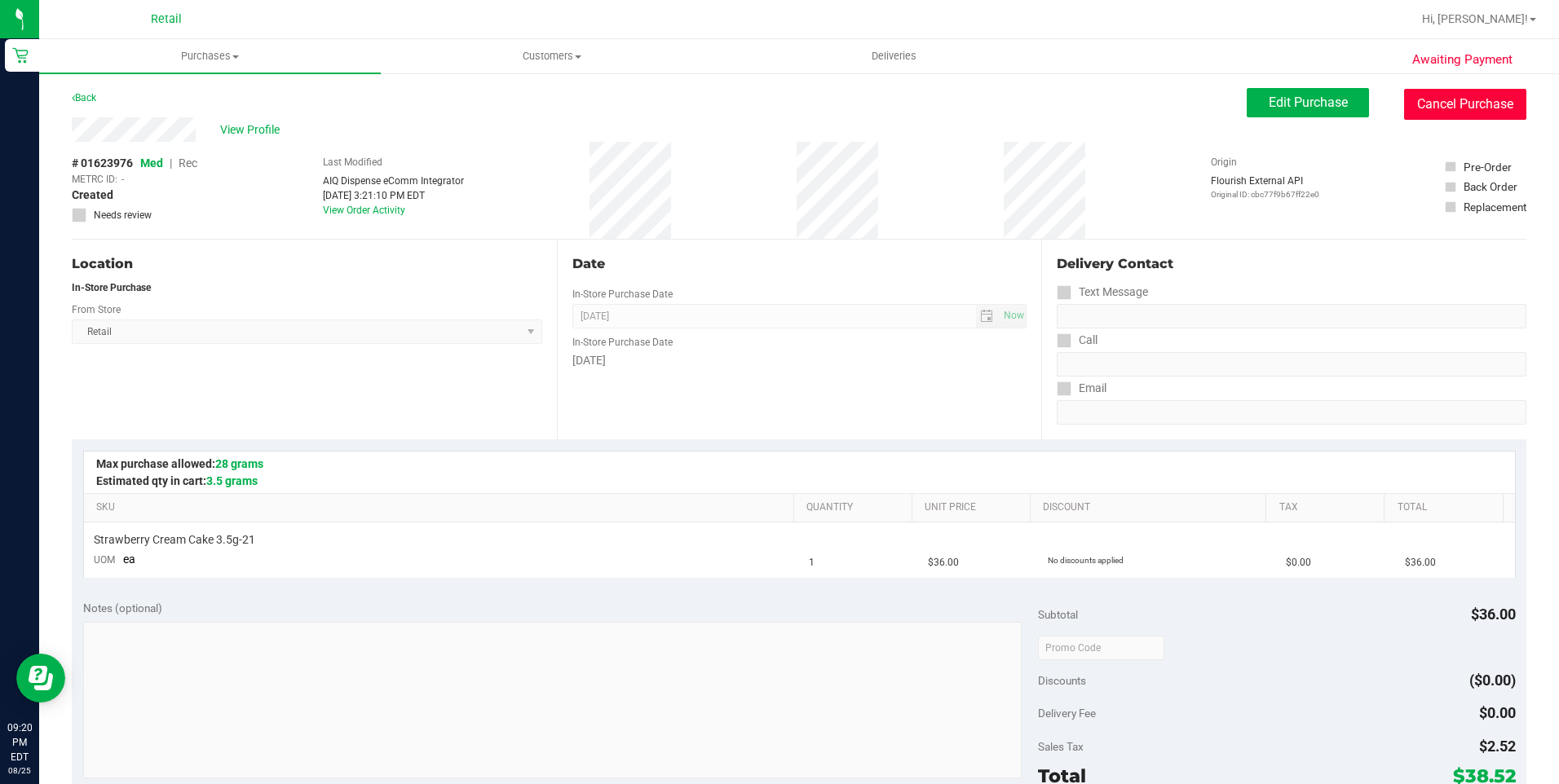
click at [1503, 118] on button "Cancel Purchase" at bounding box center [1465, 104] width 122 height 31
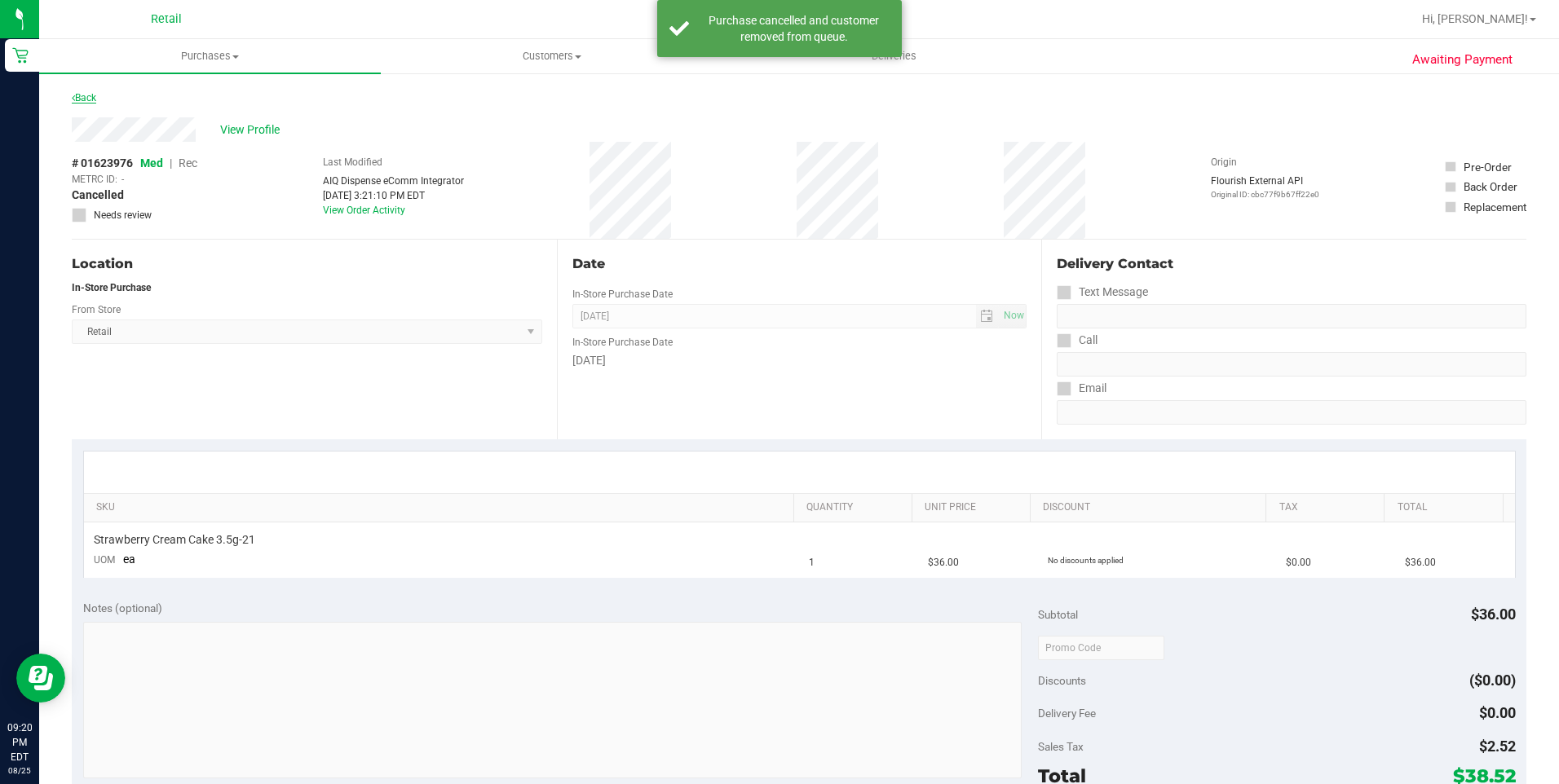
click at [95, 92] on link "Back" at bounding box center [84, 98] width 24 height 11
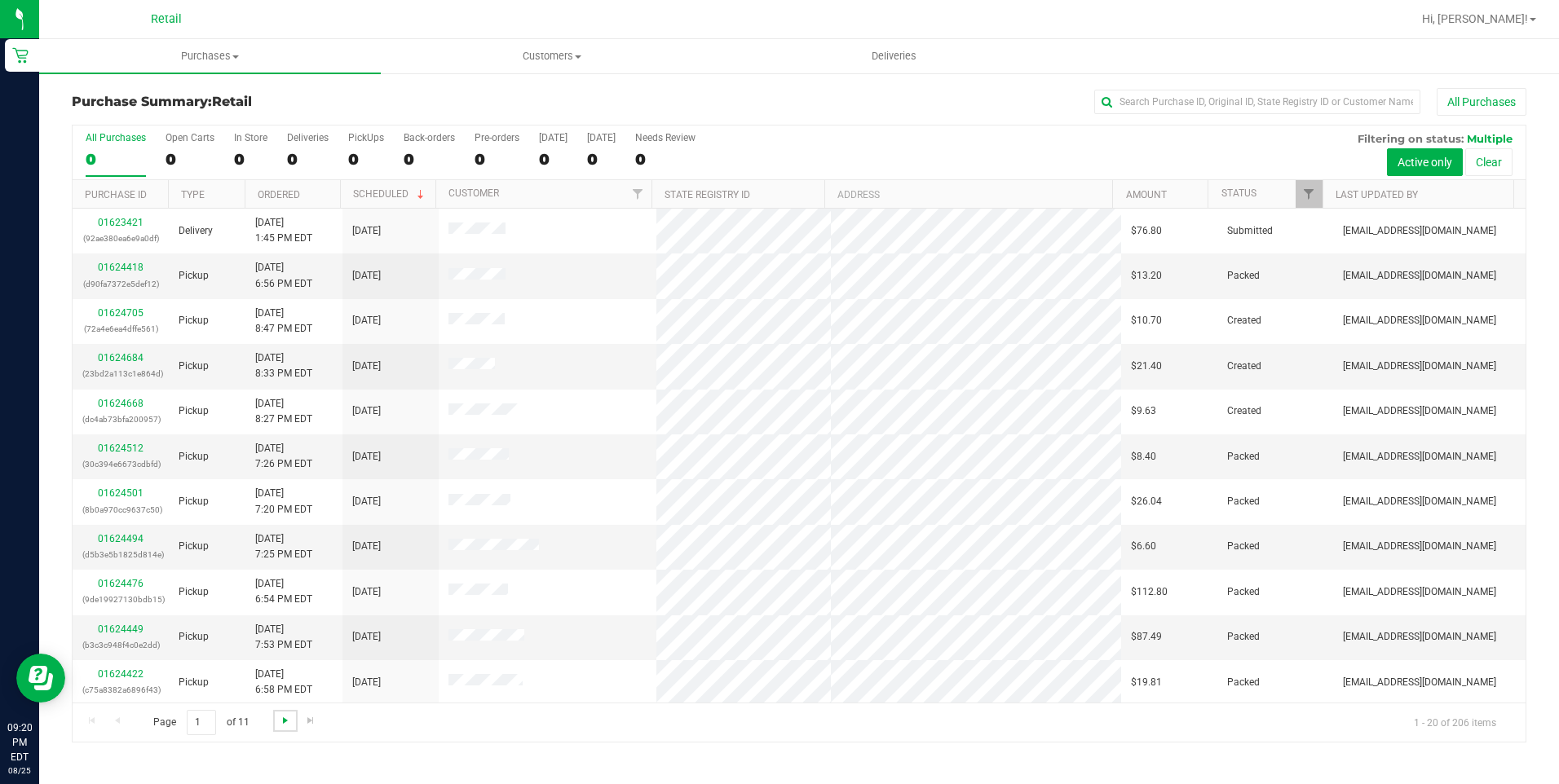
click at [282, 715] on span "Go to the next page" at bounding box center [285, 721] width 13 height 13
click at [286, 716] on span "Go to the next page" at bounding box center [285, 721] width 13 height 13
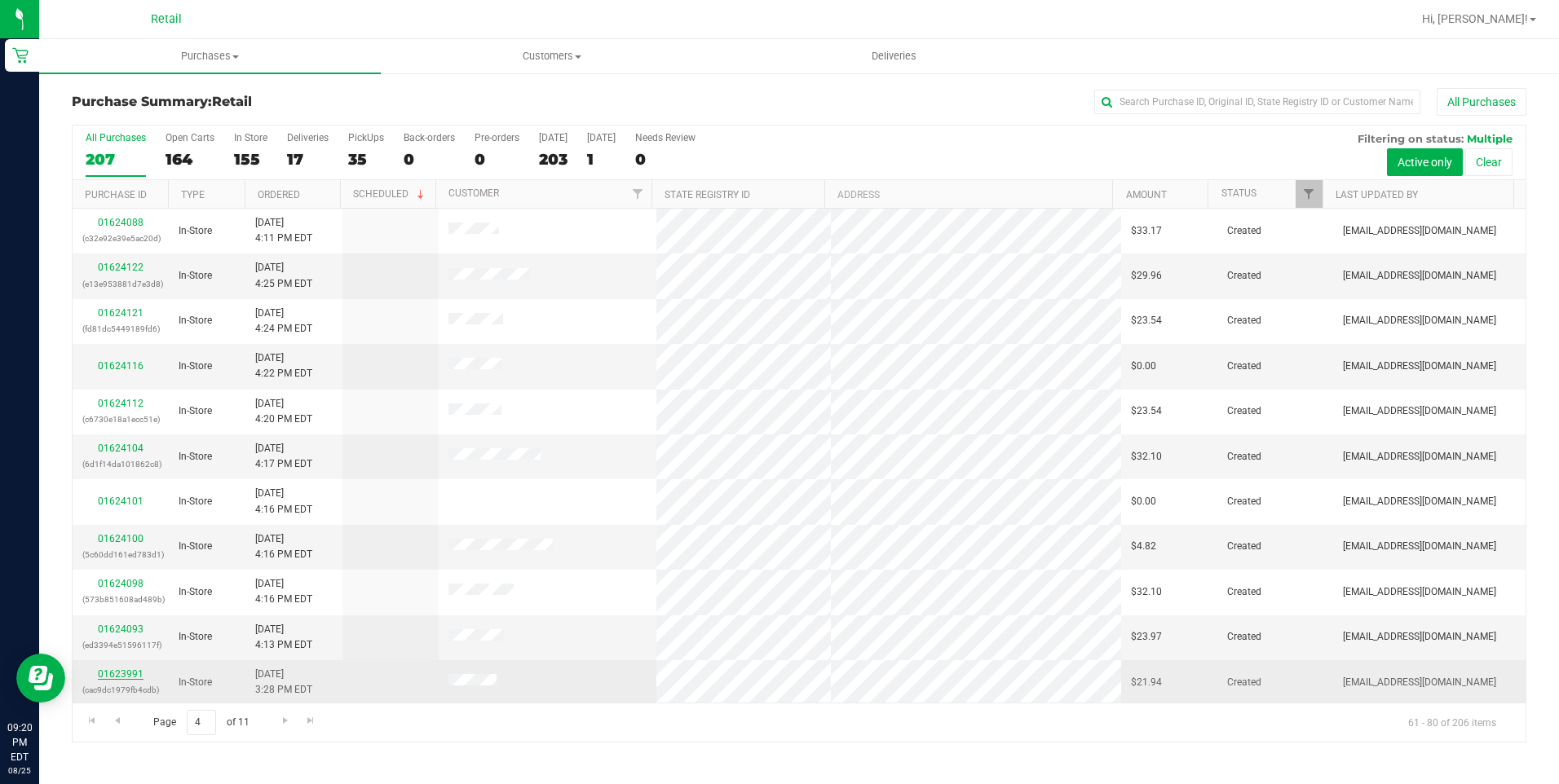
click at [121, 671] on link "01623991" at bounding box center [121, 674] width 46 height 11
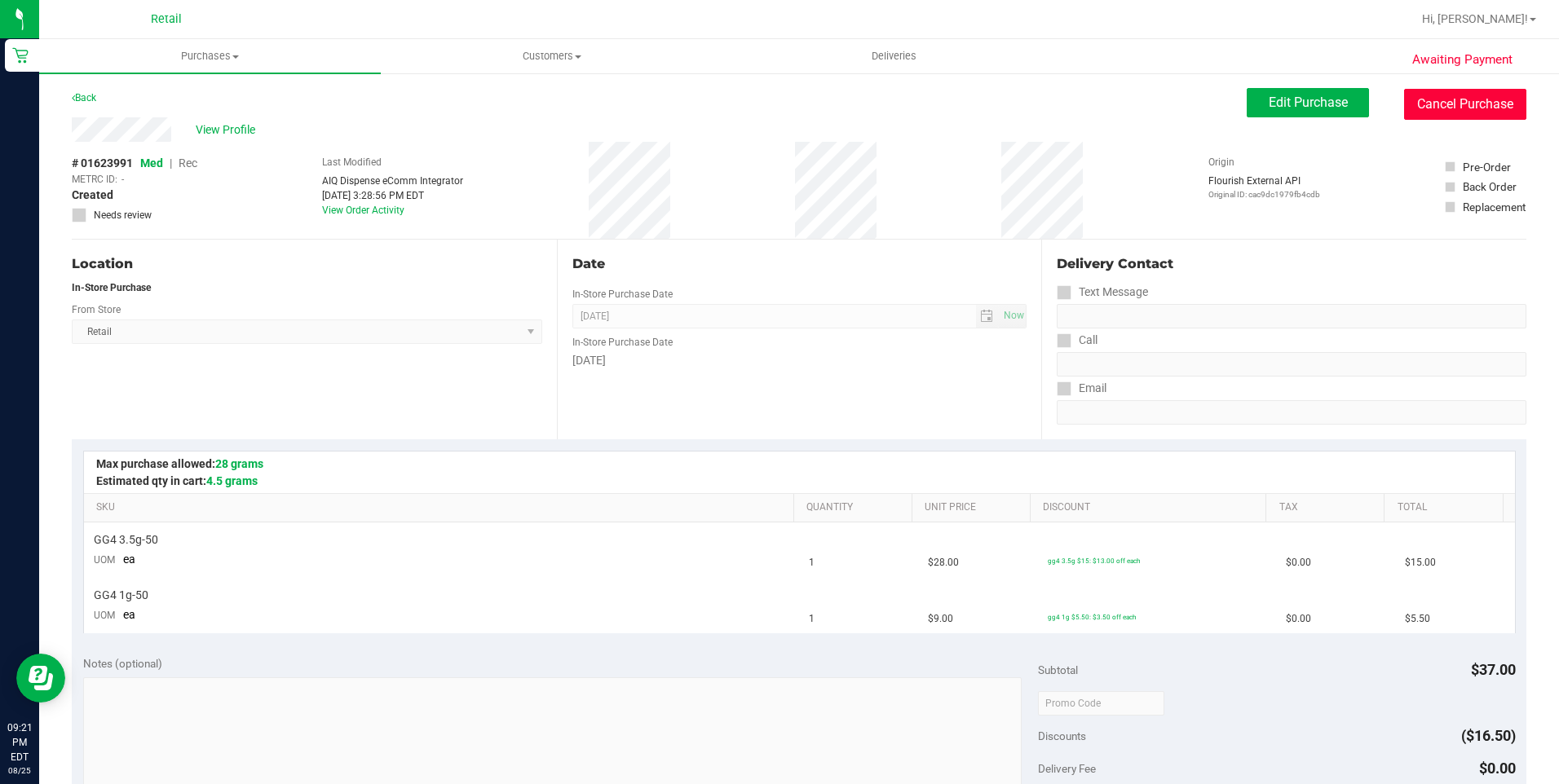
click at [1451, 96] on button "Cancel Purchase" at bounding box center [1465, 104] width 122 height 31
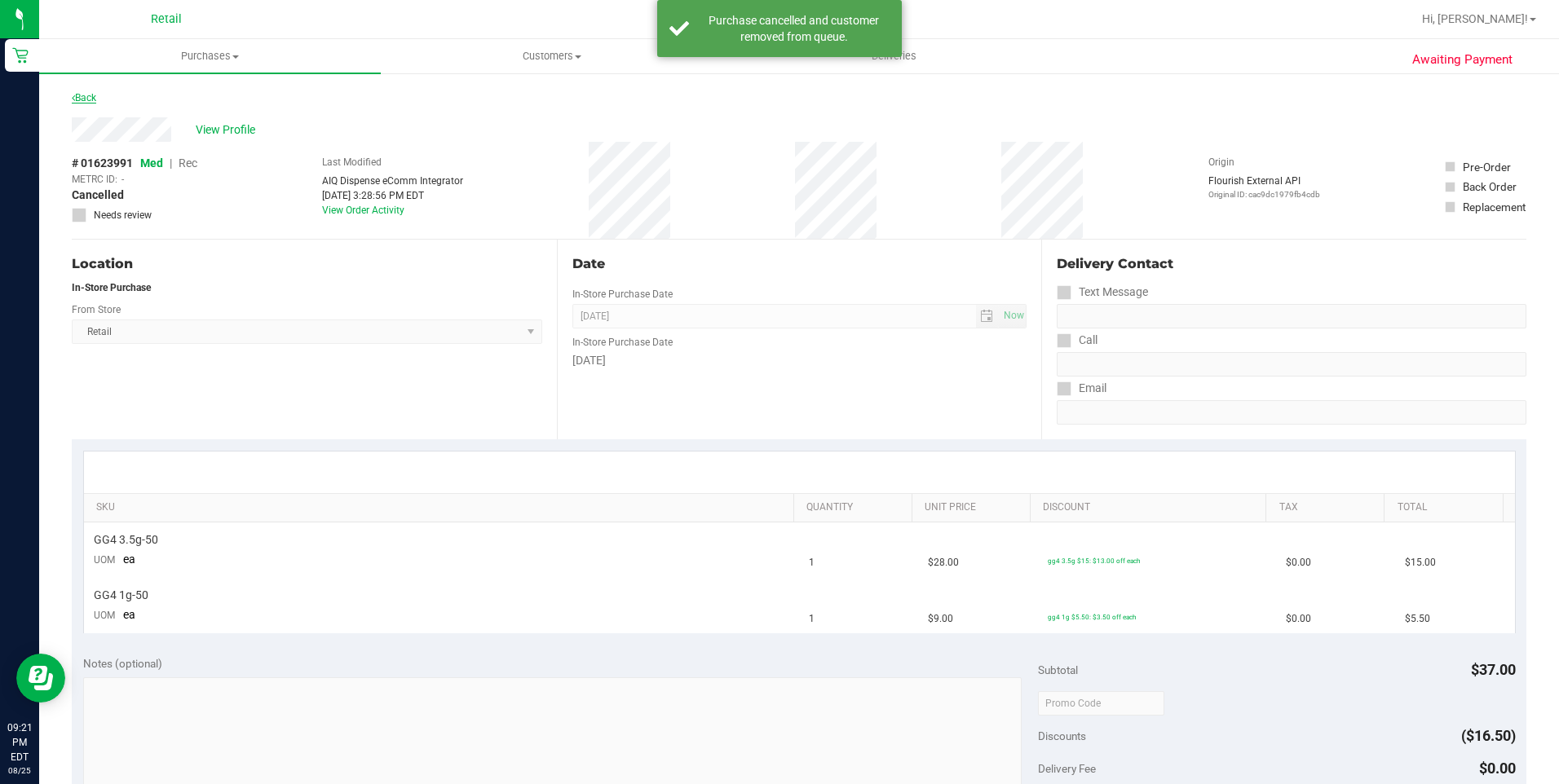
click at [95, 94] on link "Back" at bounding box center [84, 98] width 24 height 11
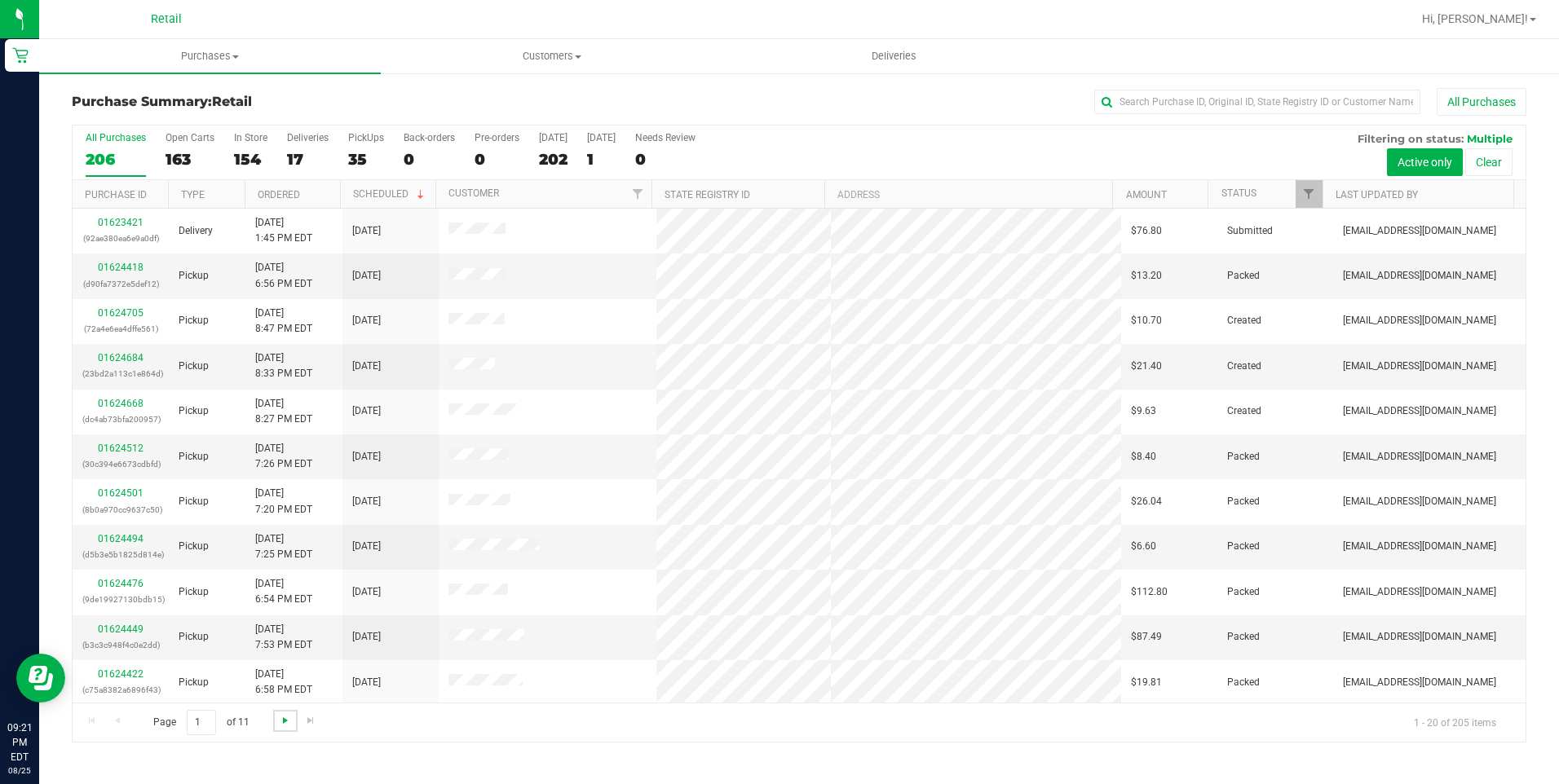
click at [280, 721] on span "Go to the next page" at bounding box center [285, 721] width 13 height 13
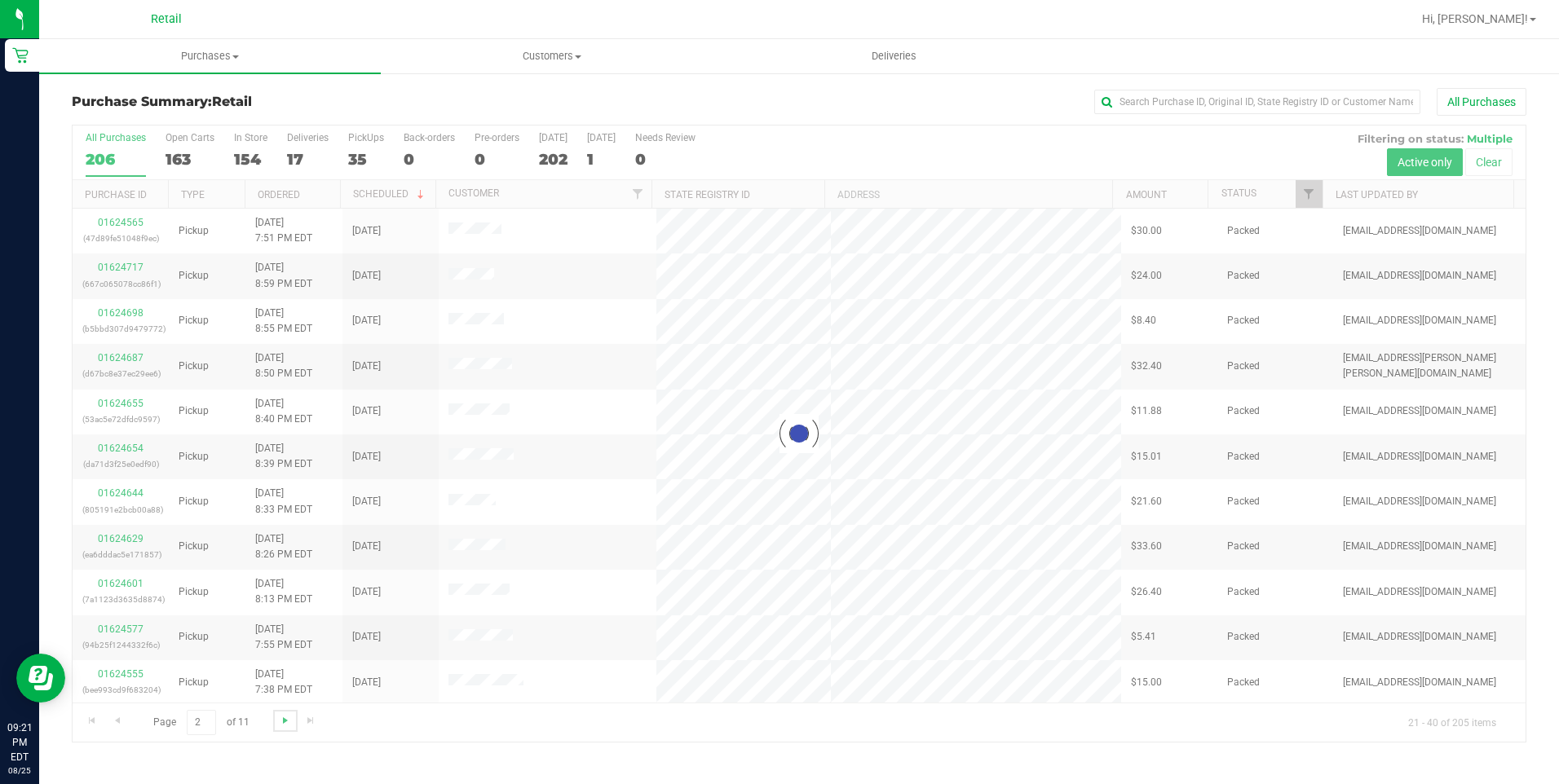
click at [280, 721] on span "Go to the next page" at bounding box center [285, 721] width 13 height 13
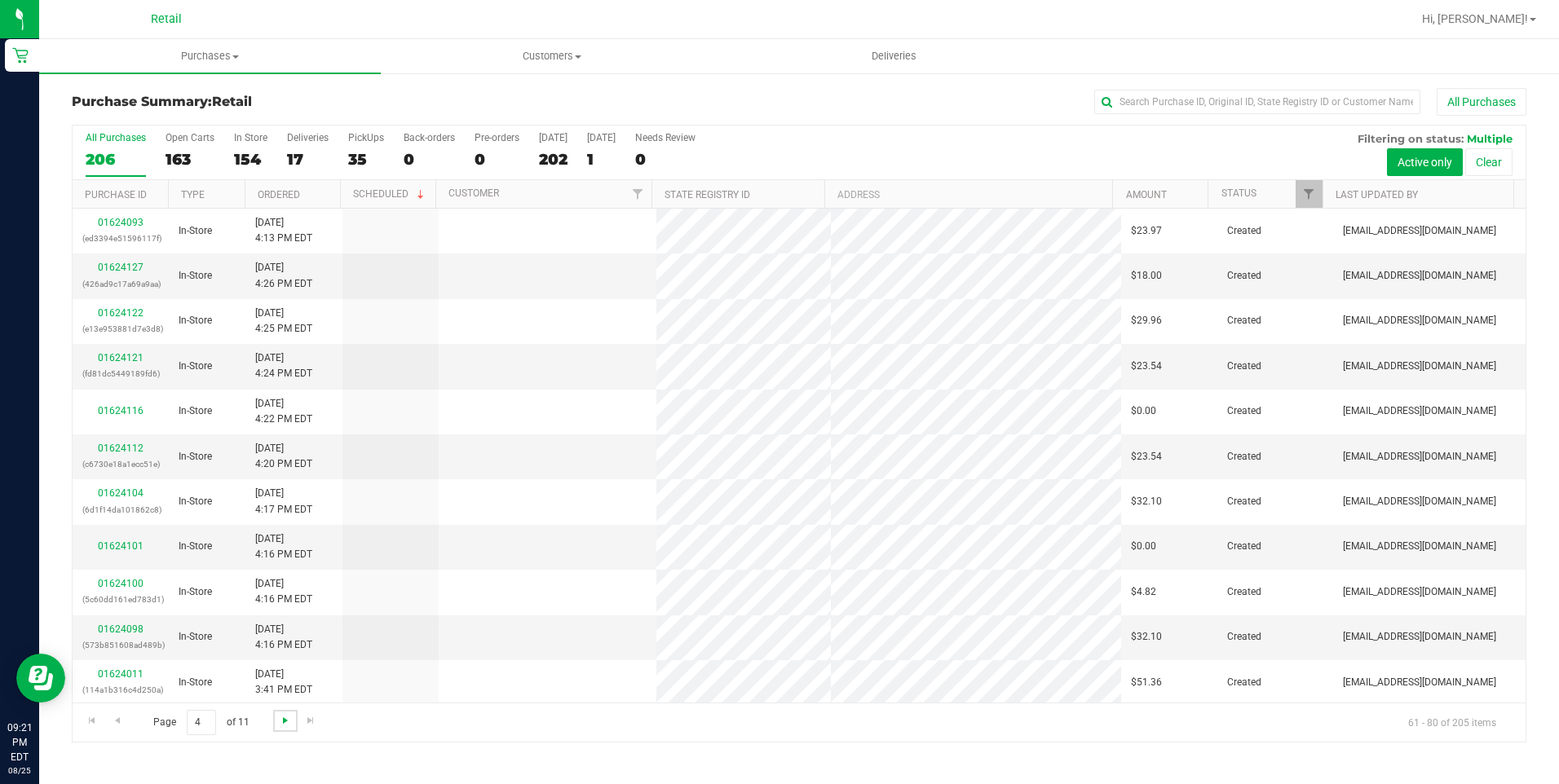
click at [280, 721] on span "Go to the next page" at bounding box center [285, 721] width 13 height 13
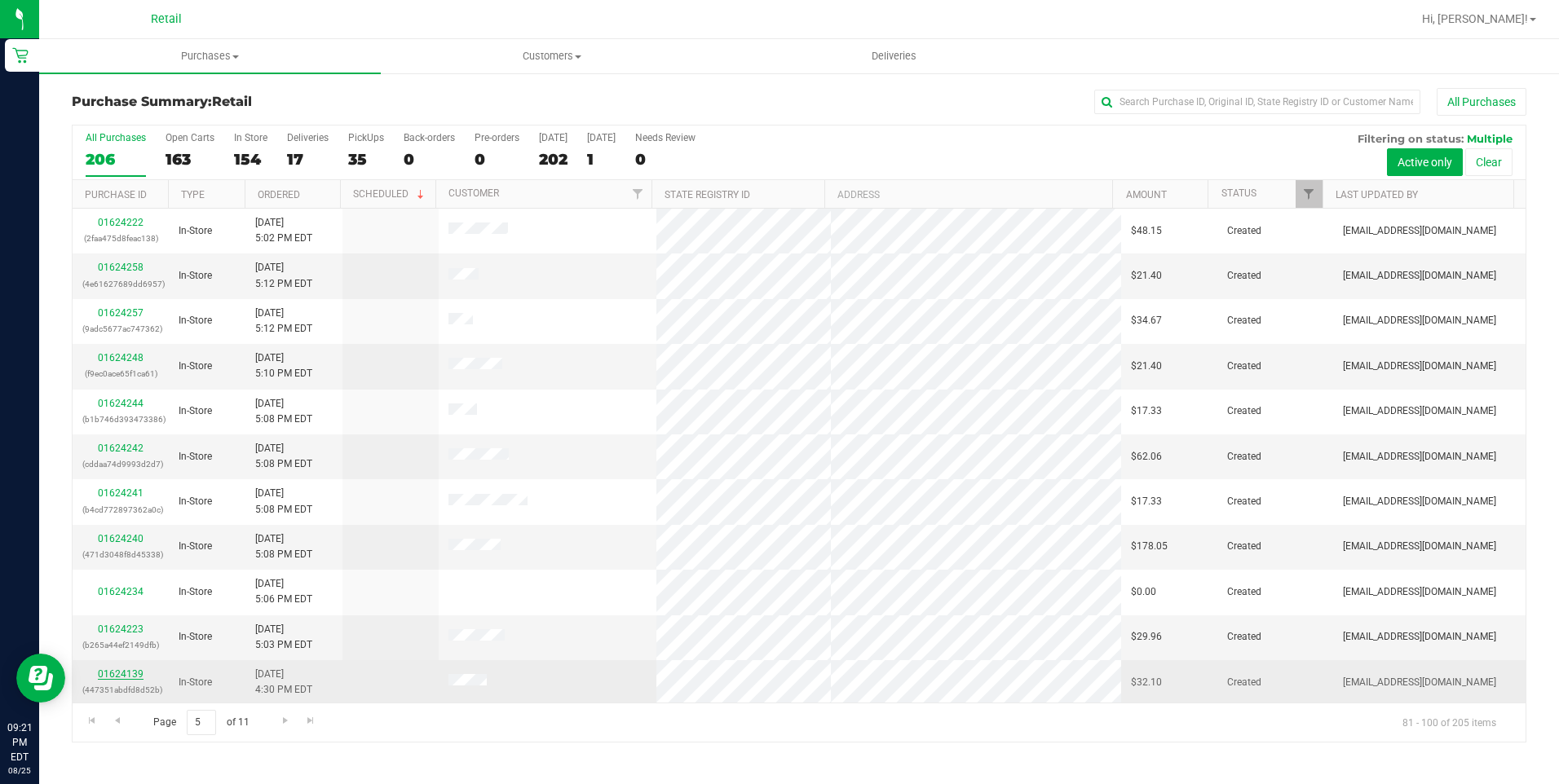
click at [124, 672] on link "01624139" at bounding box center [121, 674] width 46 height 11
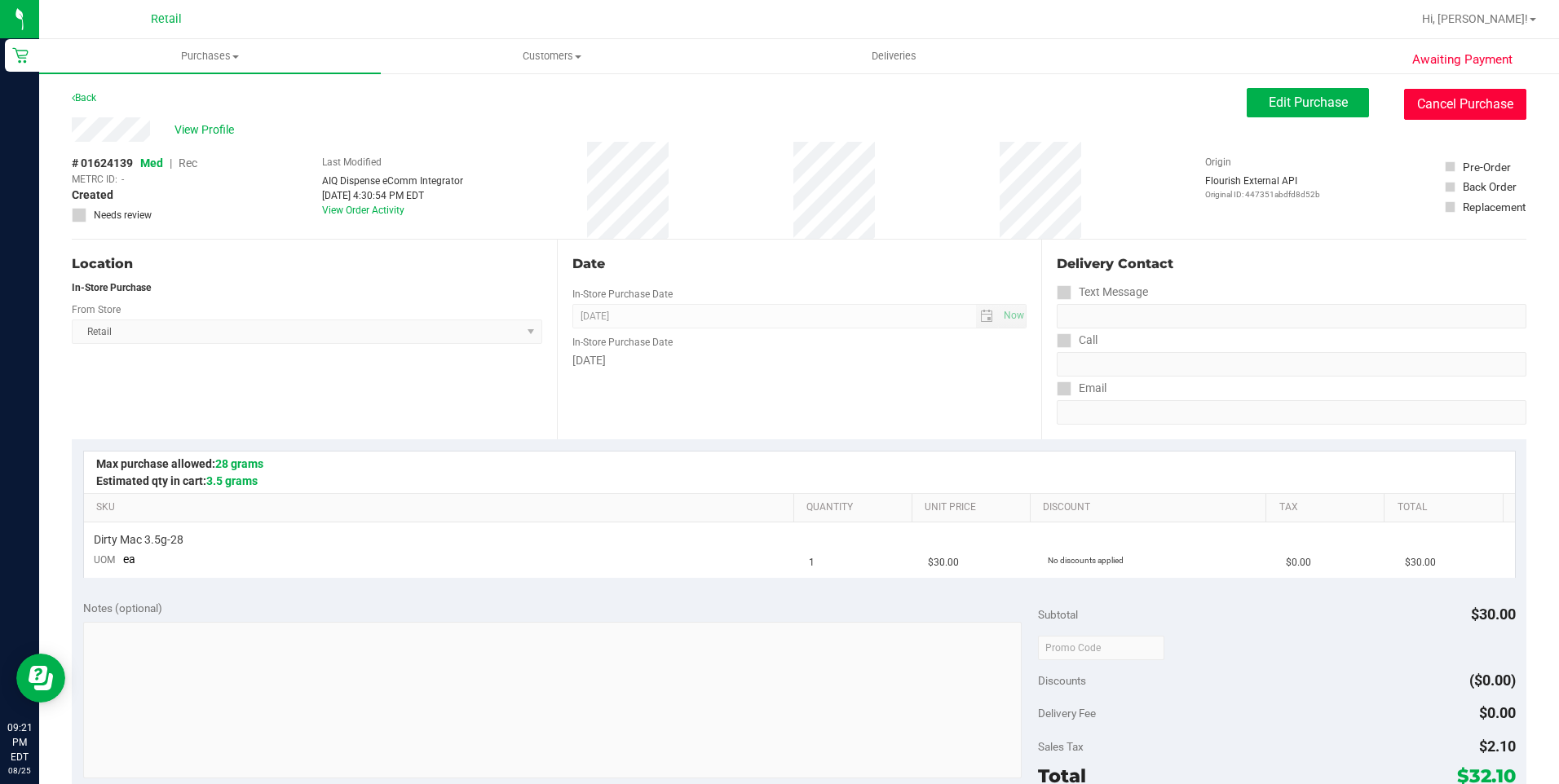
click at [1447, 95] on button "Cancel Purchase" at bounding box center [1465, 104] width 122 height 31
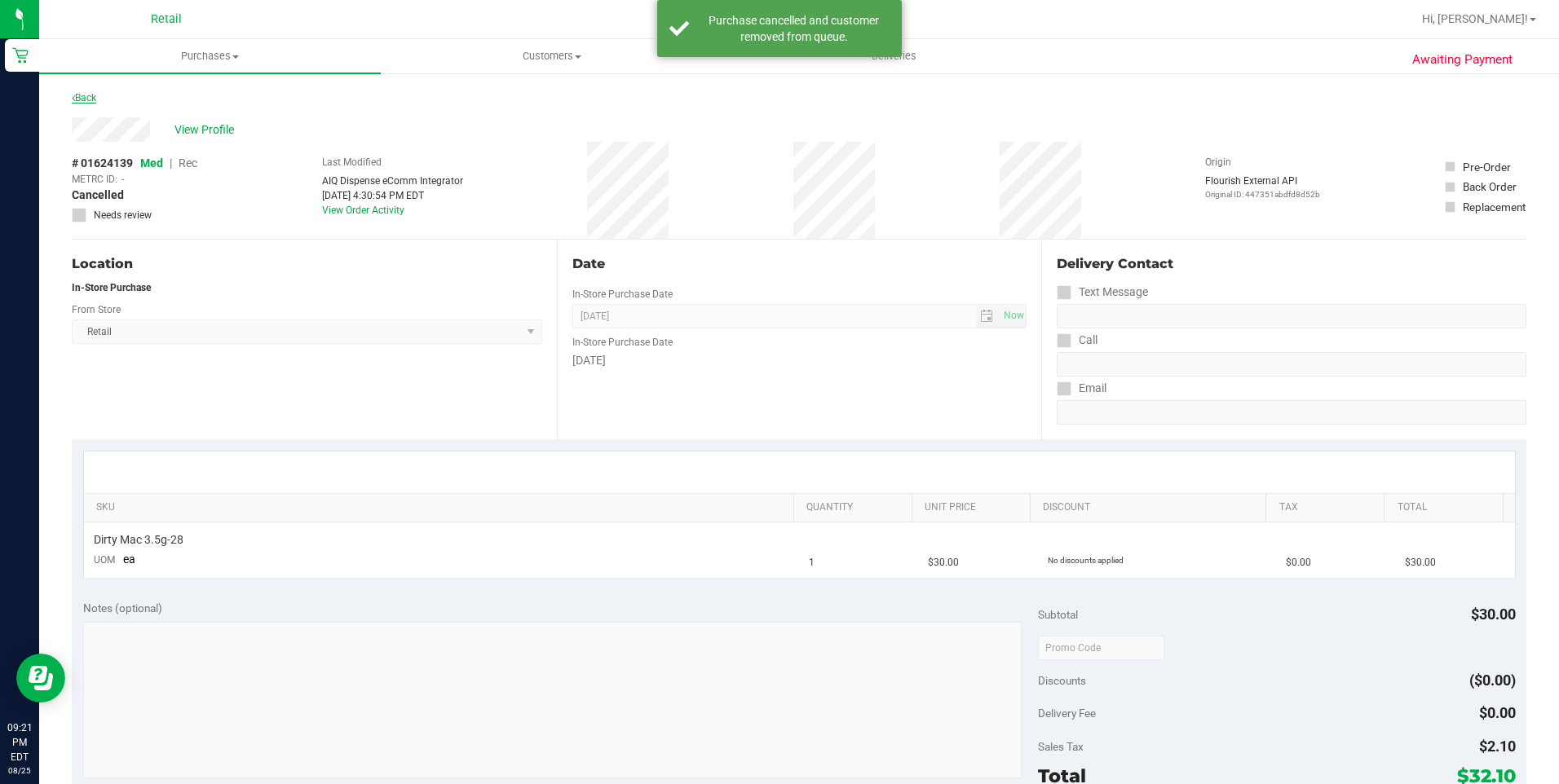
click at [96, 94] on link "Back" at bounding box center [84, 98] width 24 height 11
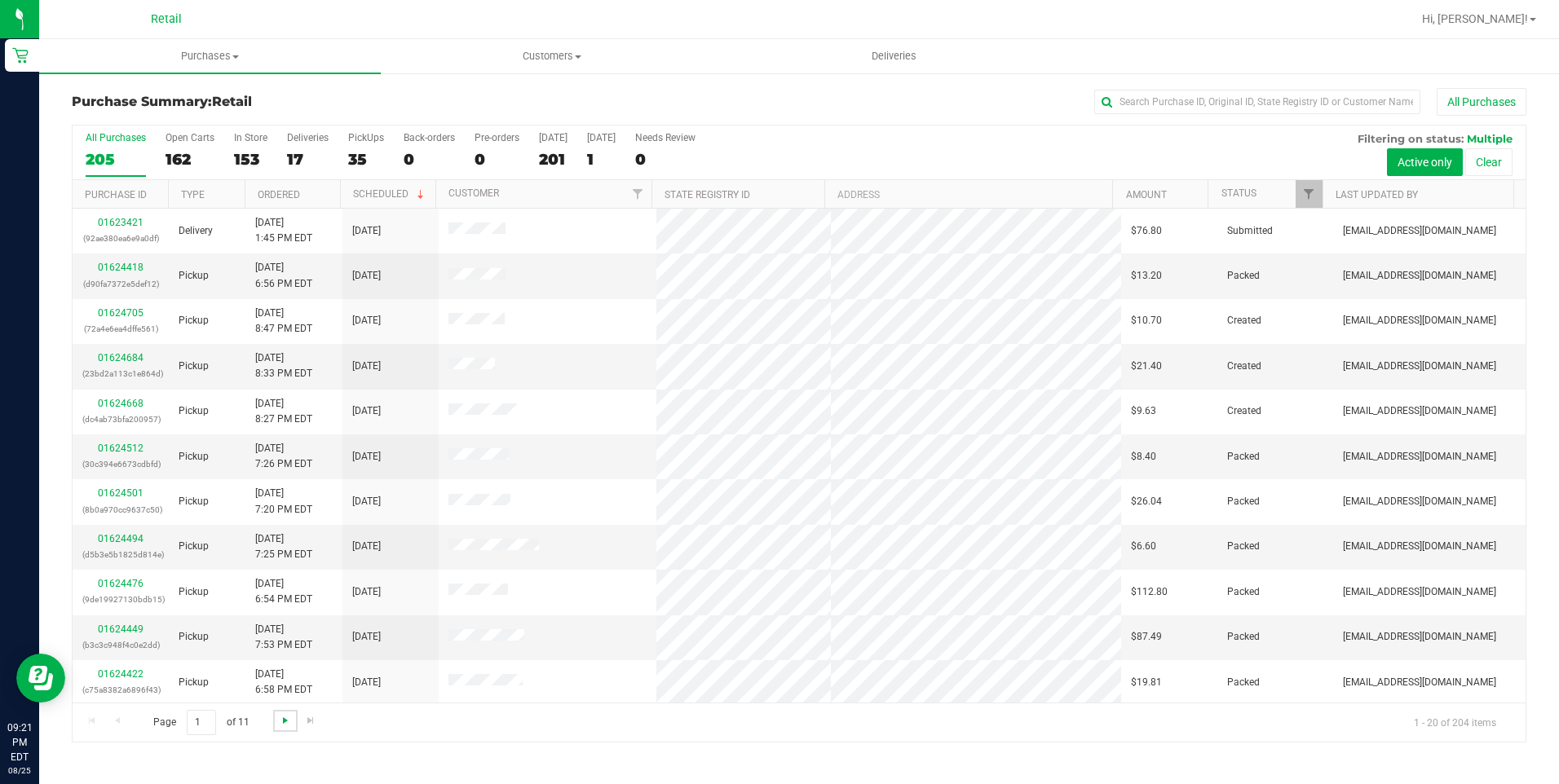
click at [280, 726] on span "Go to the next page" at bounding box center [285, 721] width 13 height 13
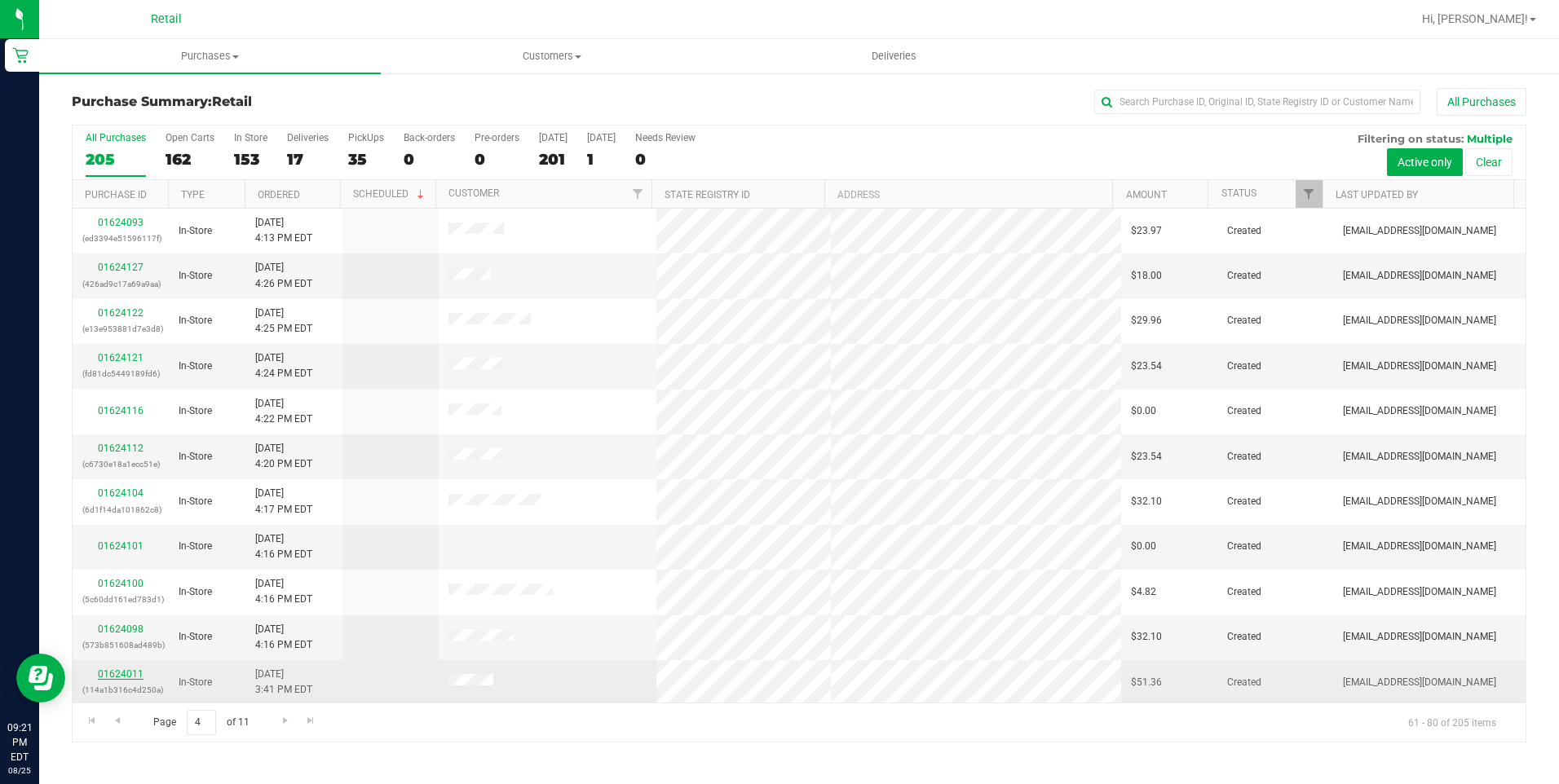
click at [124, 674] on link "01624011" at bounding box center [121, 674] width 46 height 11
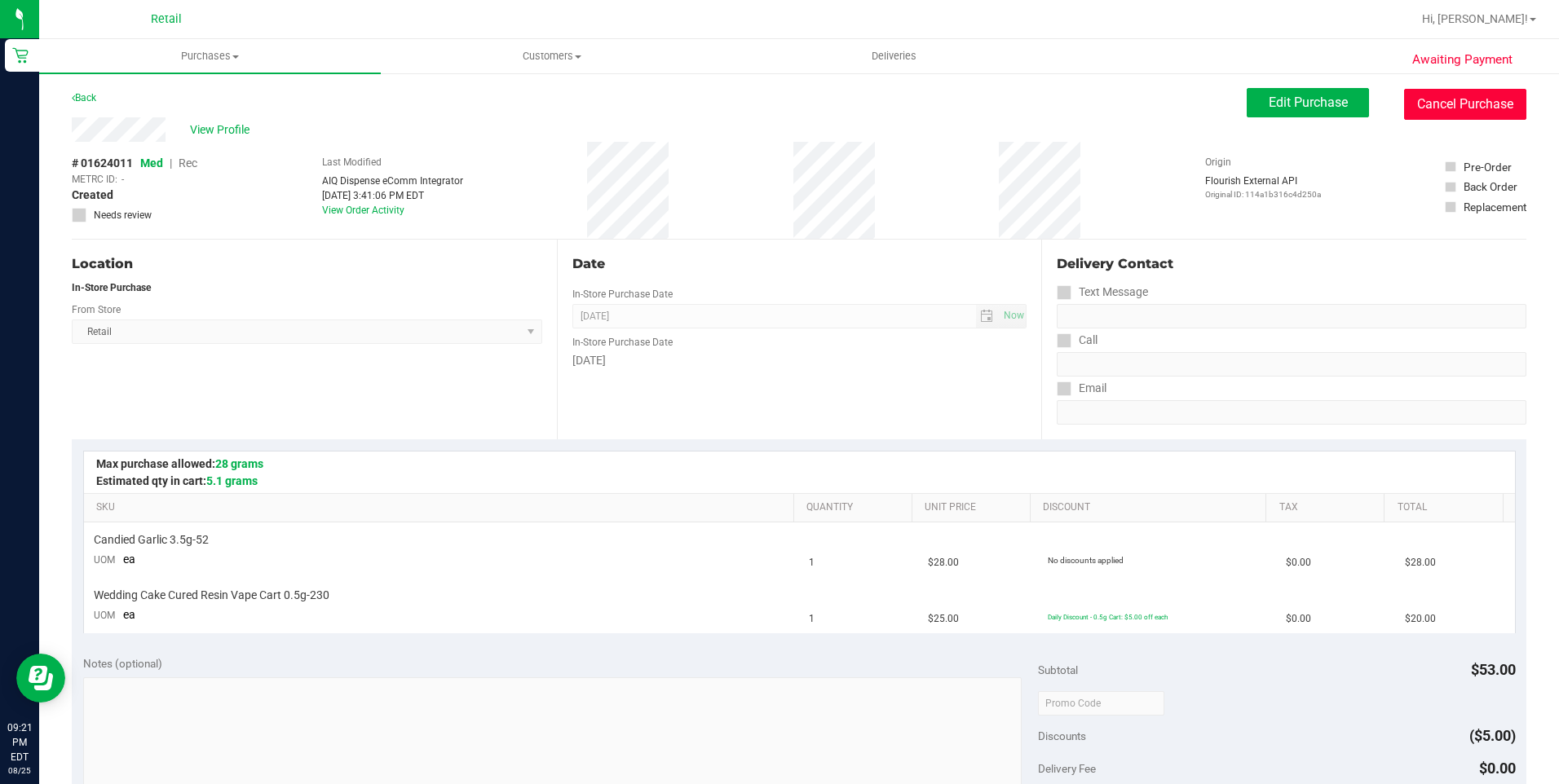
click at [1408, 96] on button "Cancel Purchase" at bounding box center [1465, 104] width 122 height 31
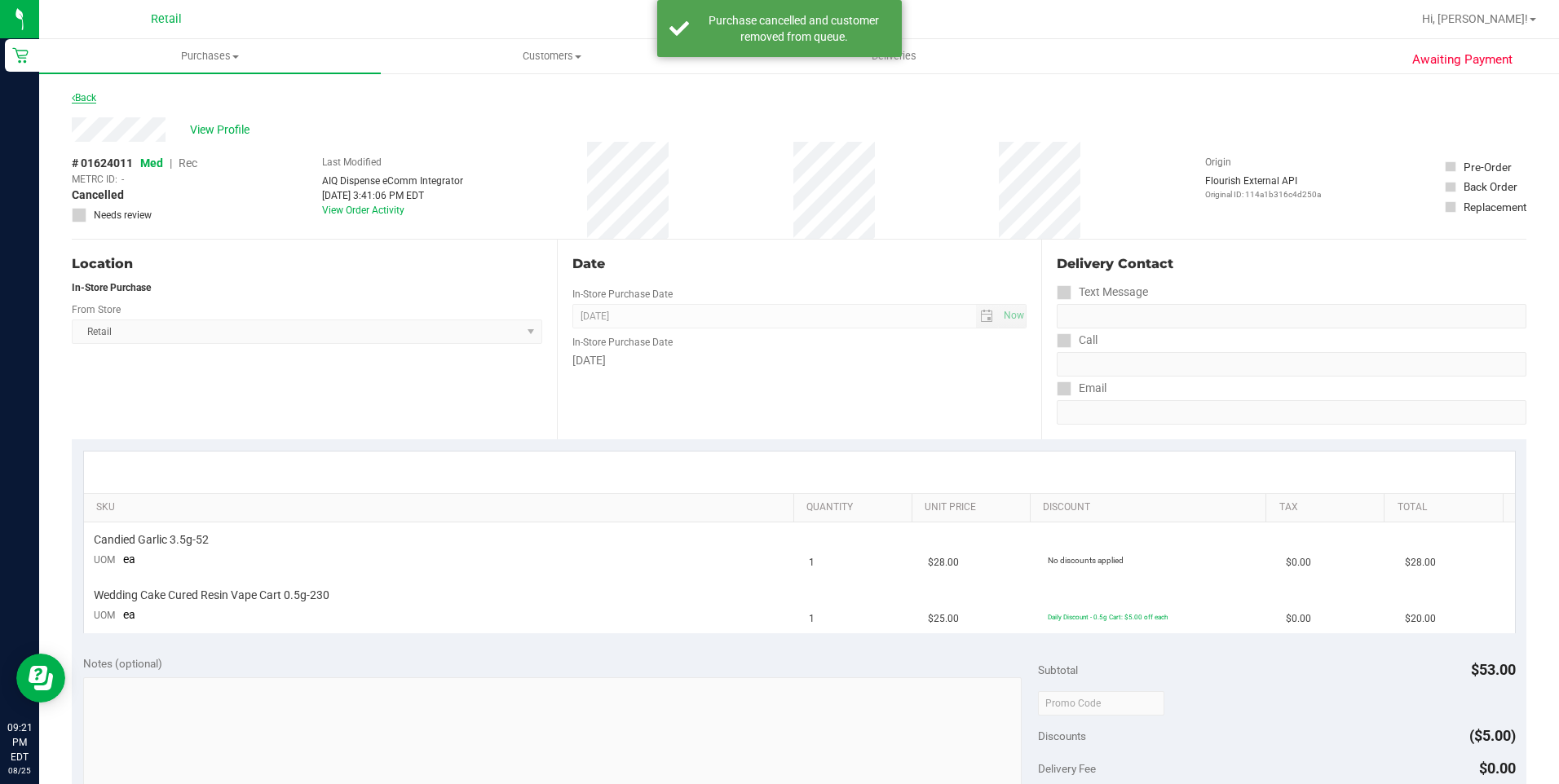
click at [85, 102] on link "Back" at bounding box center [84, 98] width 24 height 11
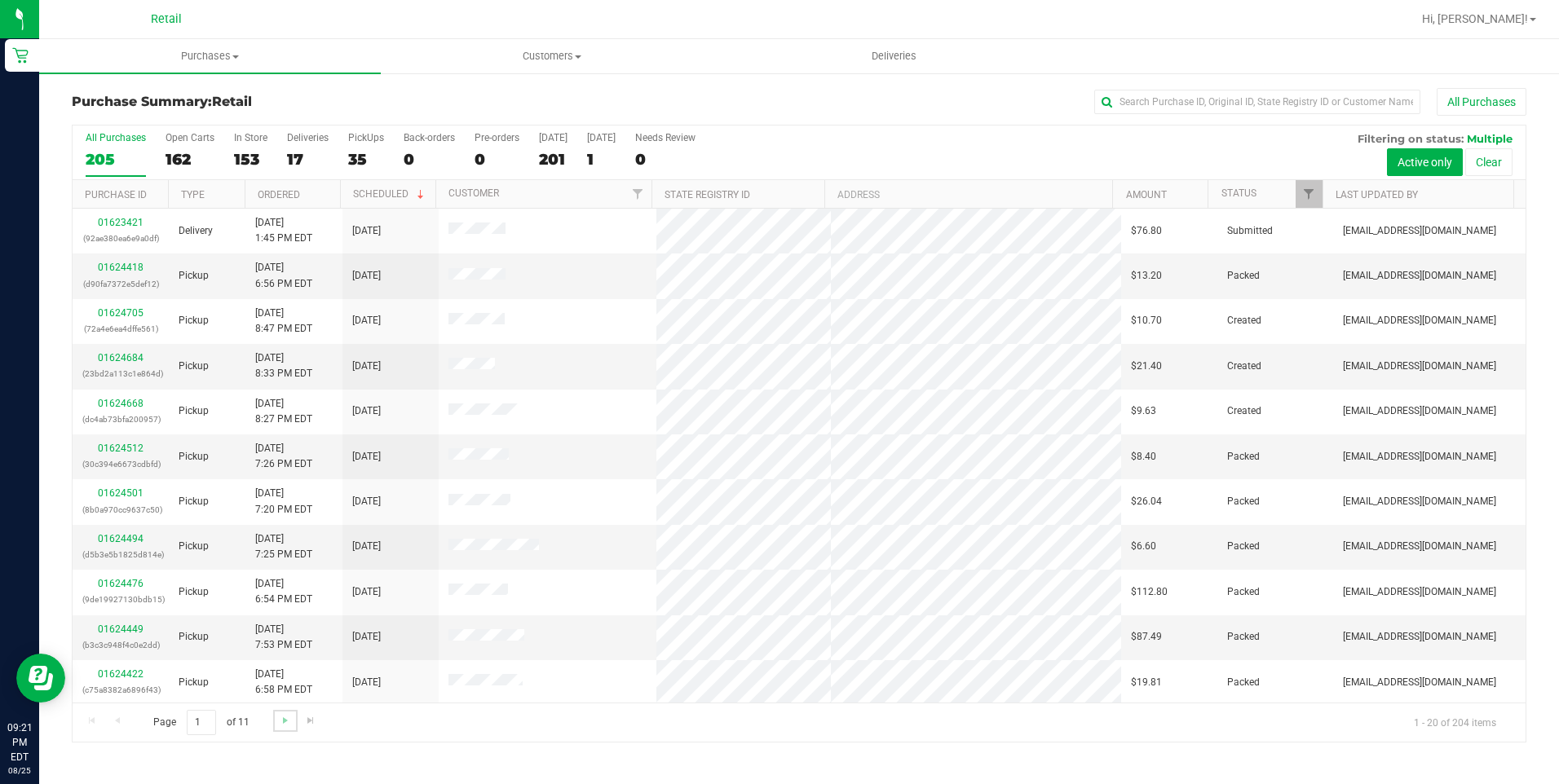
click at [294, 724] on link "Go to the next page" at bounding box center [284, 720] width 24 height 22
click at [293, 723] on link "Go to the next page" at bounding box center [284, 720] width 24 height 22
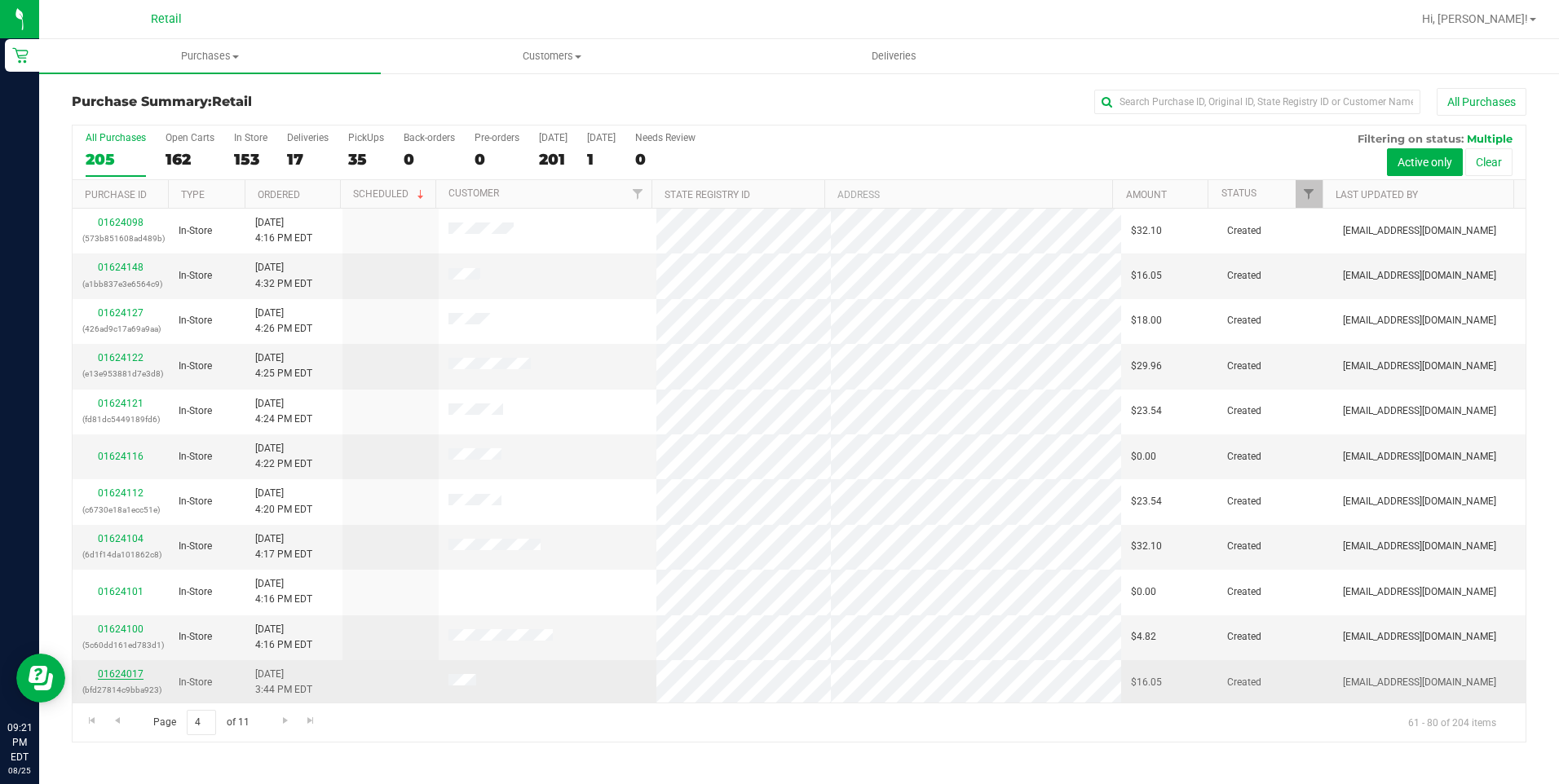
click at [128, 679] on link "01624017" at bounding box center [121, 674] width 46 height 11
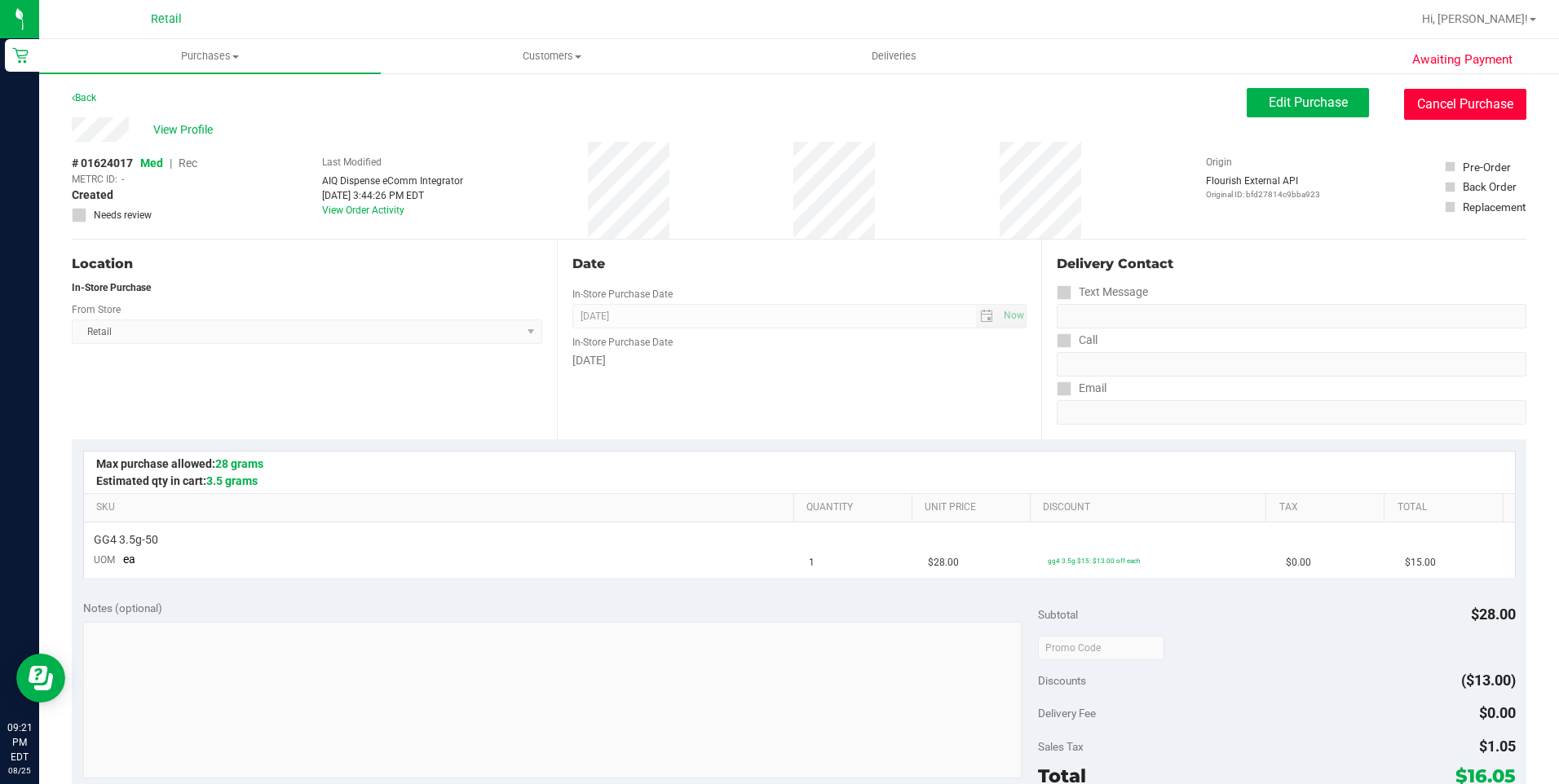
click at [1495, 110] on button "Cancel Purchase" at bounding box center [1465, 104] width 122 height 31
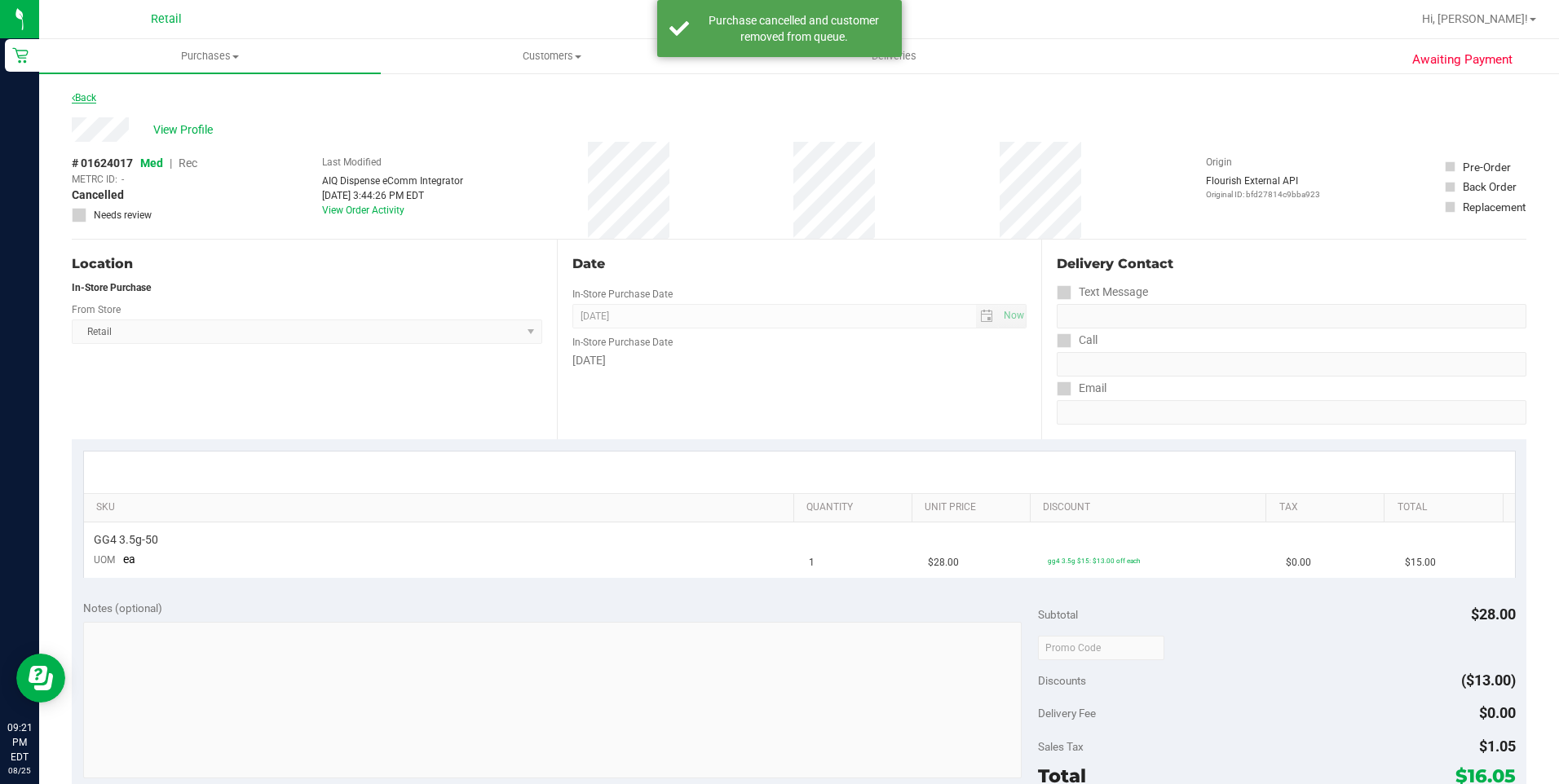
click at [84, 101] on link "Back" at bounding box center [84, 98] width 24 height 11
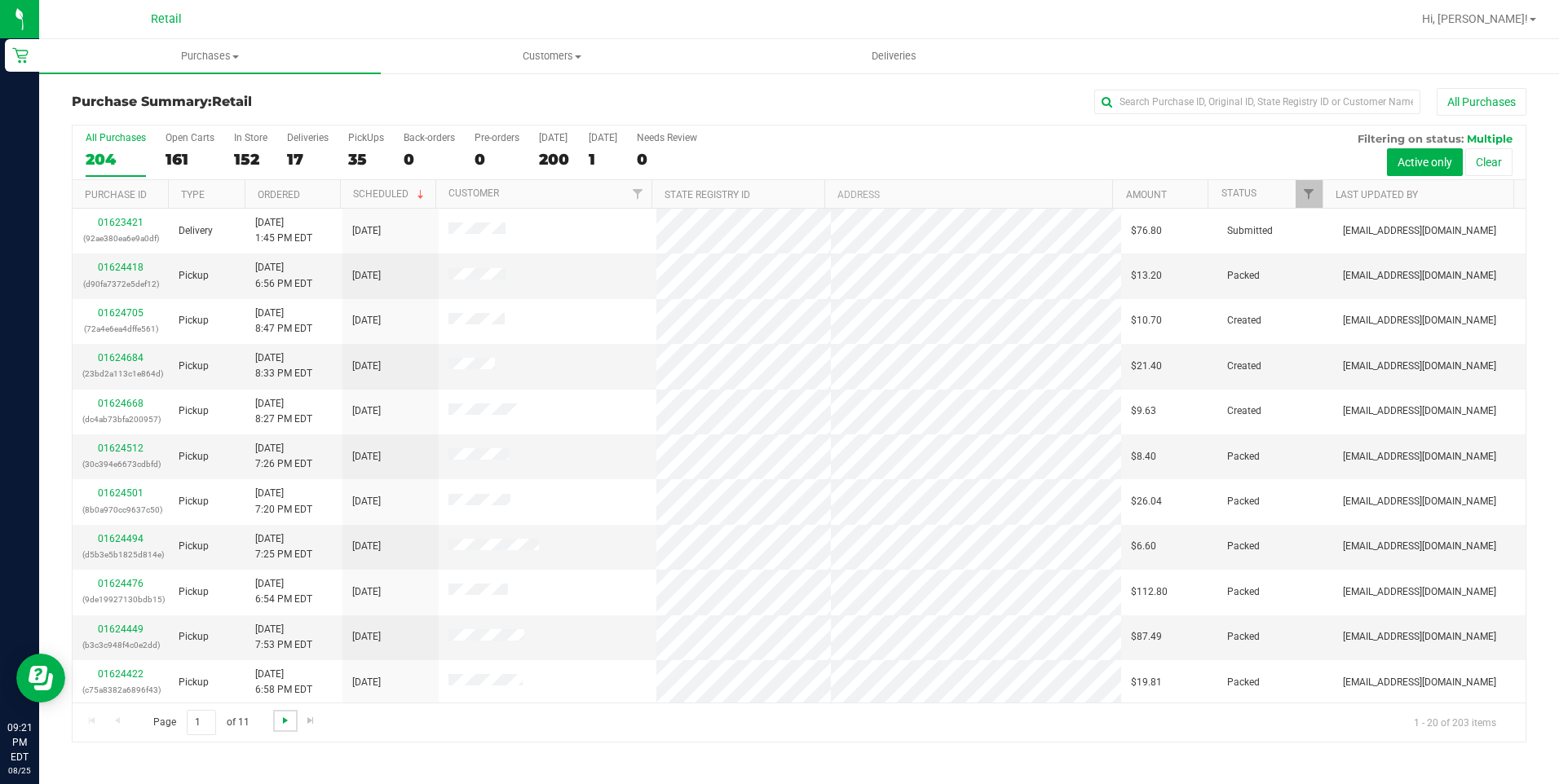
click at [285, 721] on span "Go to the next page" at bounding box center [285, 721] width 13 height 13
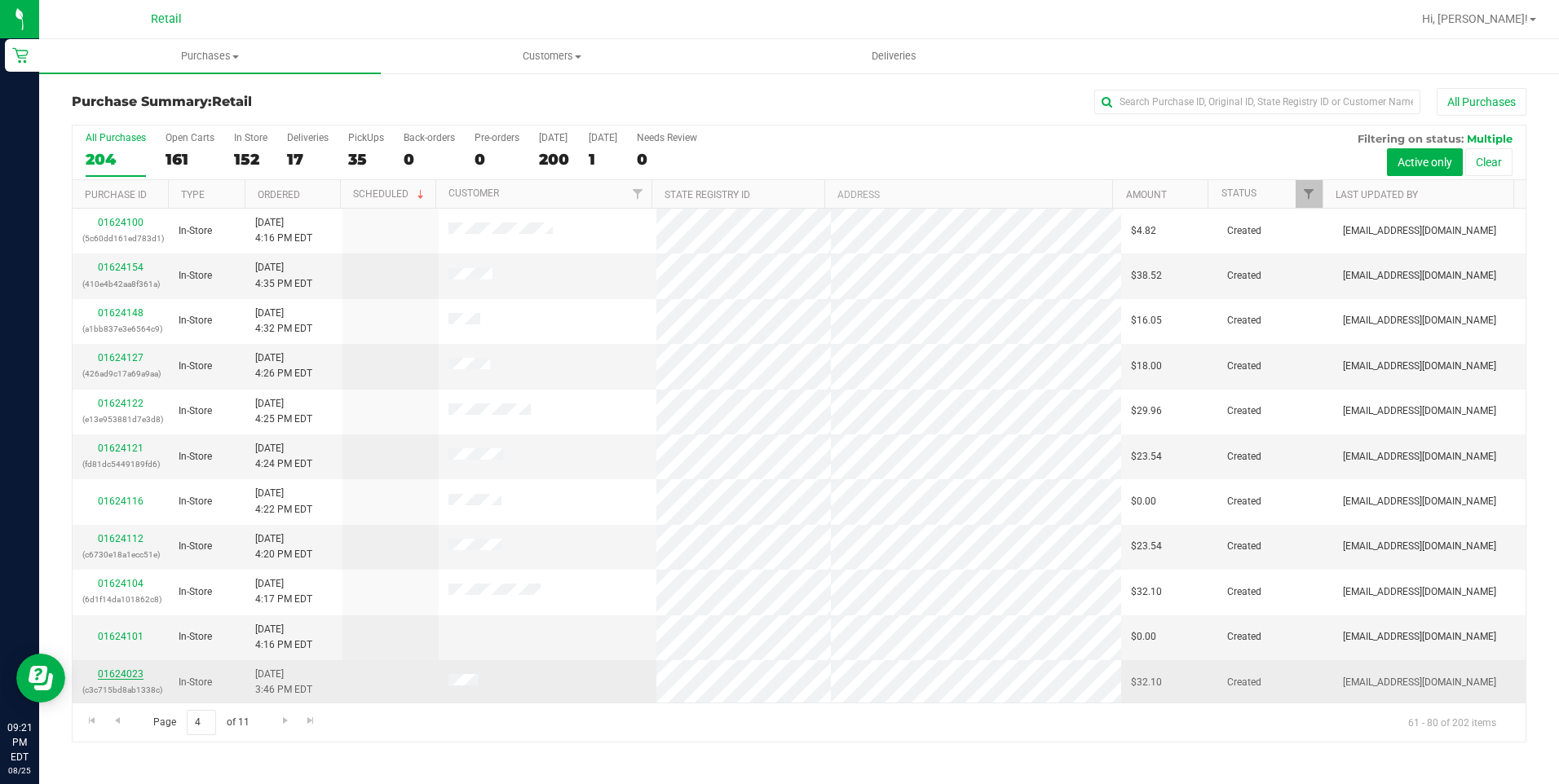
click at [114, 677] on link "01624023" at bounding box center [121, 674] width 46 height 11
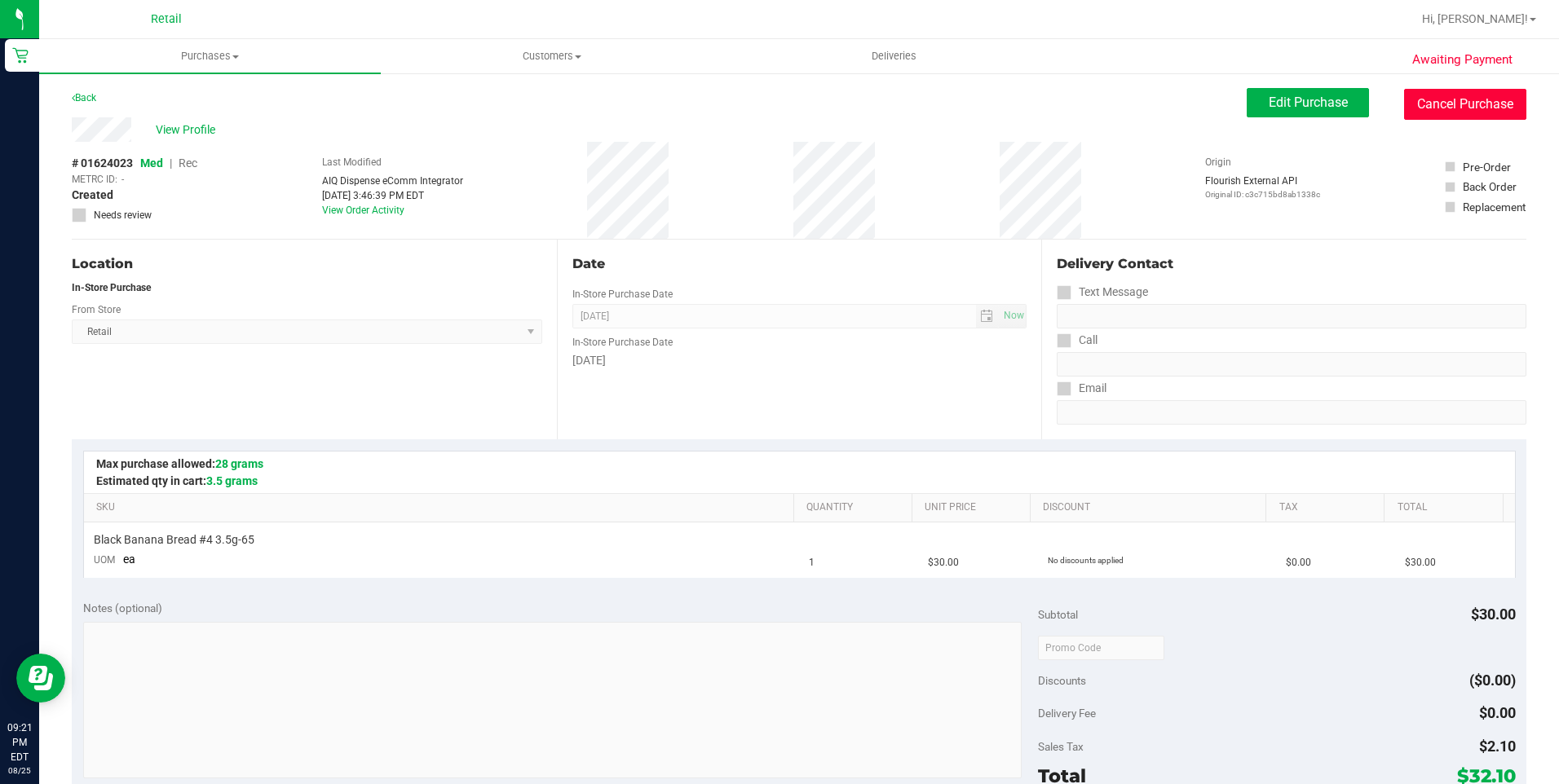
click at [1473, 106] on button "Cancel Purchase" at bounding box center [1465, 104] width 122 height 31
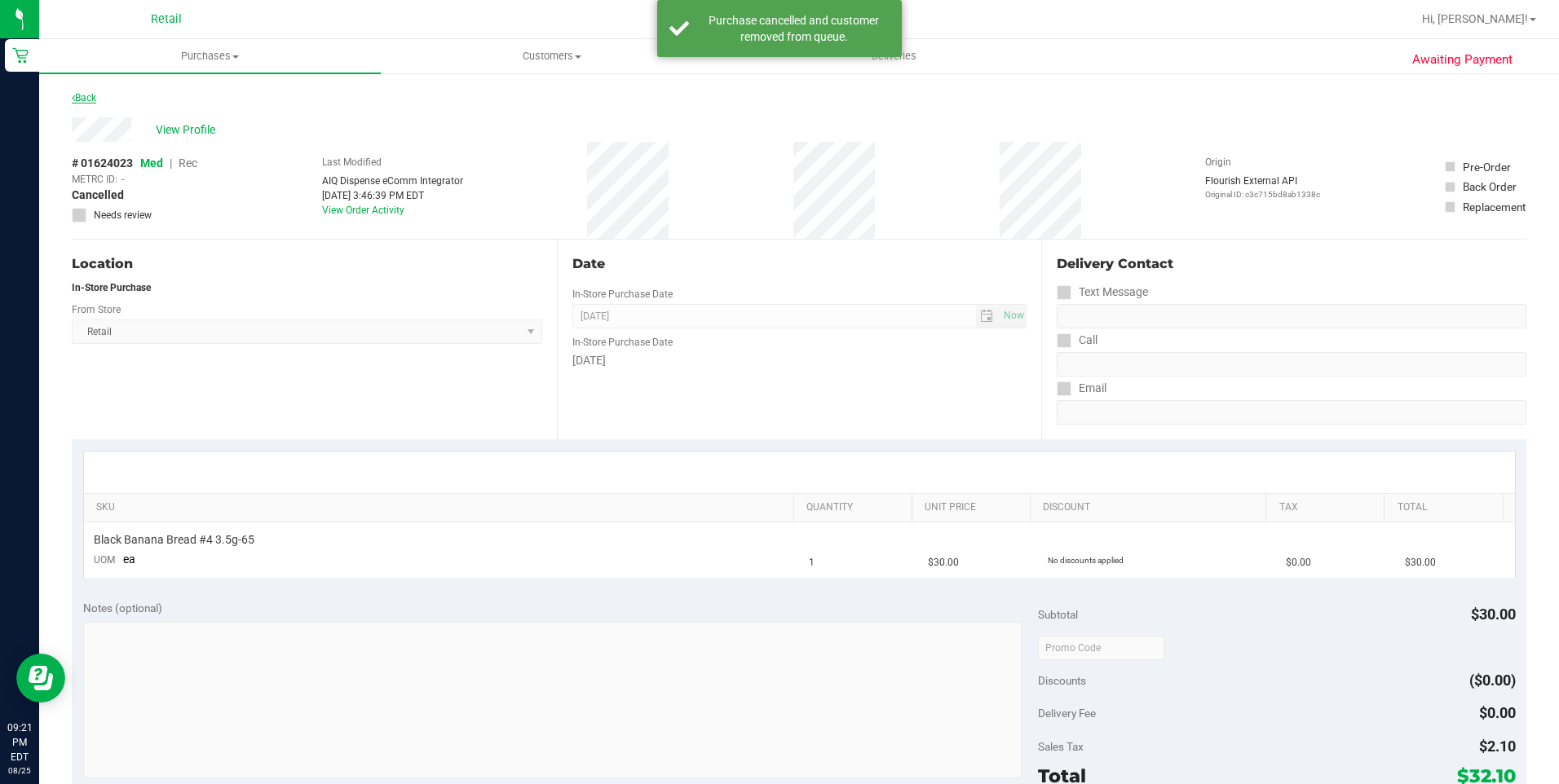
click at [84, 103] on link "Back" at bounding box center [84, 98] width 24 height 11
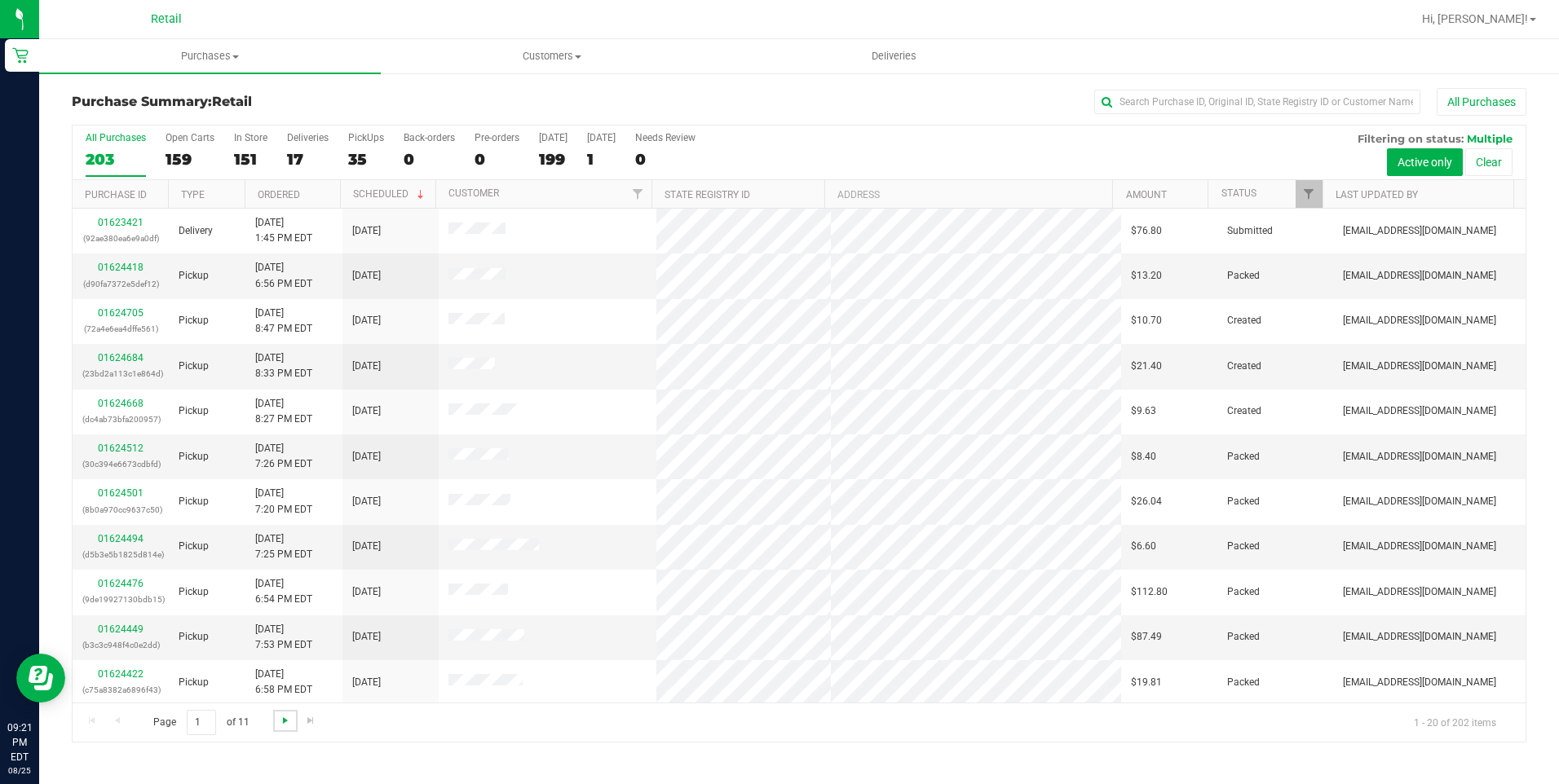
click at [283, 723] on span "Go to the next page" at bounding box center [285, 721] width 13 height 13
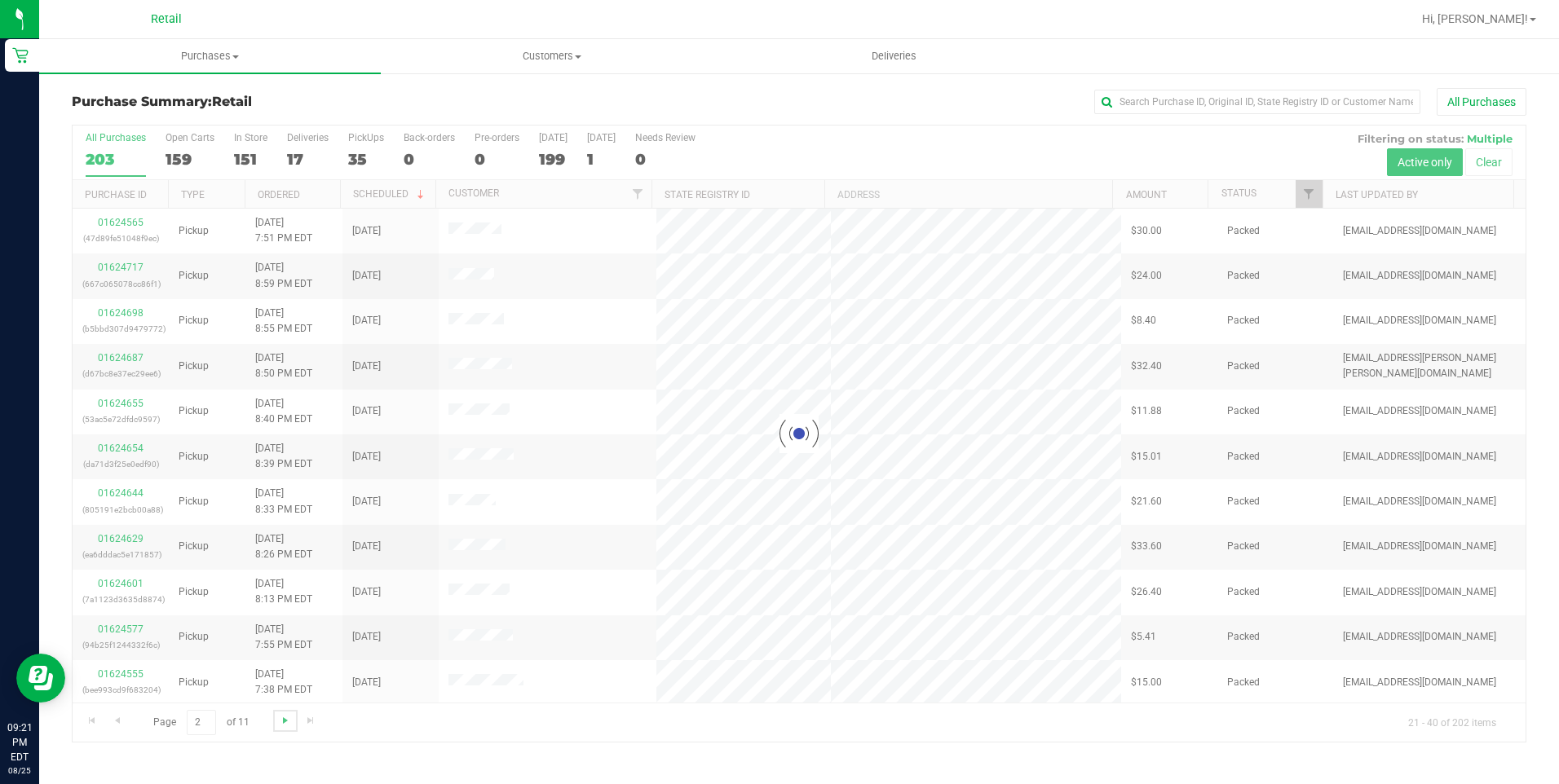
click at [283, 723] on span "Go to the next page" at bounding box center [285, 721] width 13 height 13
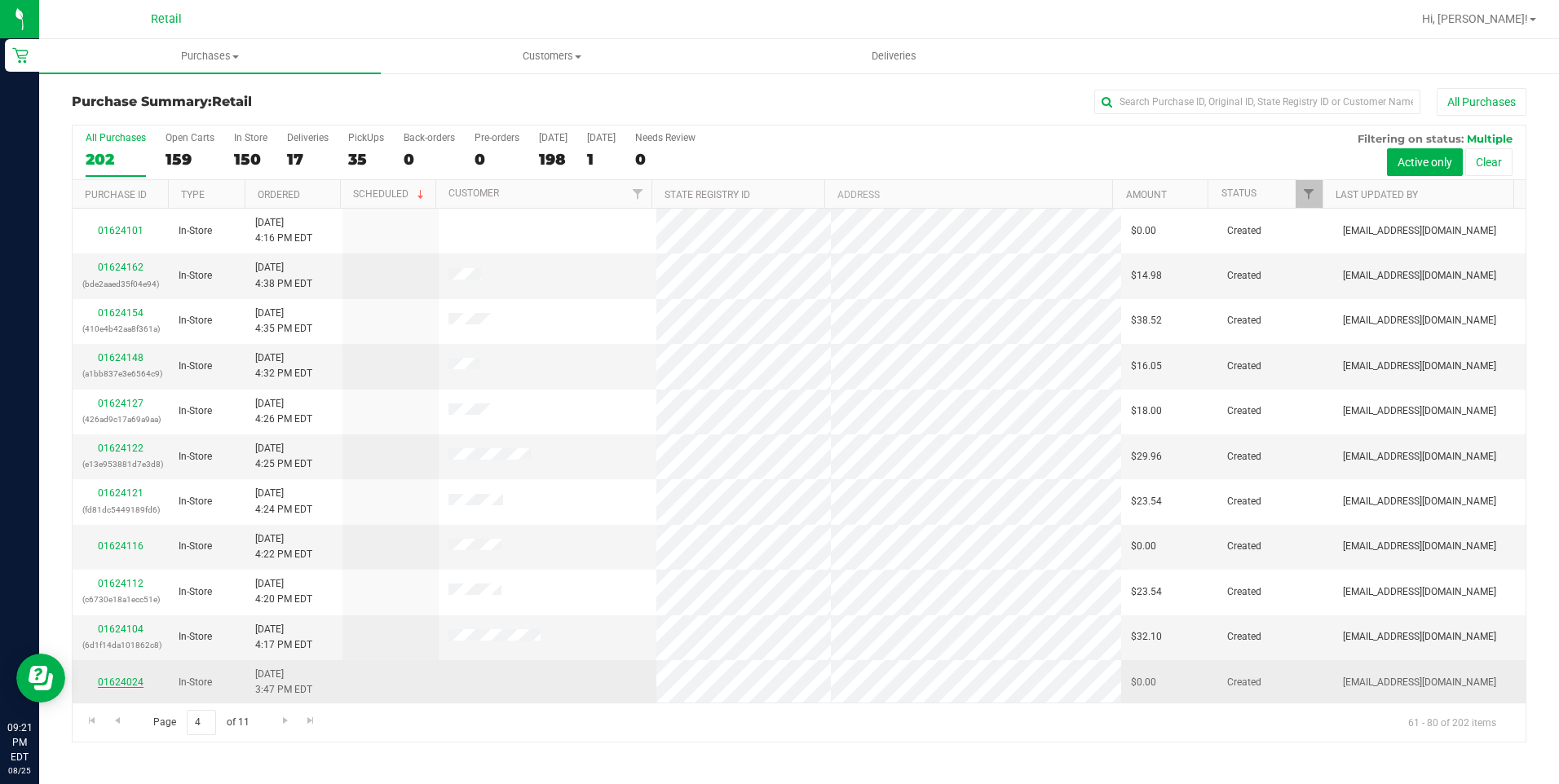
click at [133, 680] on link "01624024" at bounding box center [121, 682] width 46 height 11
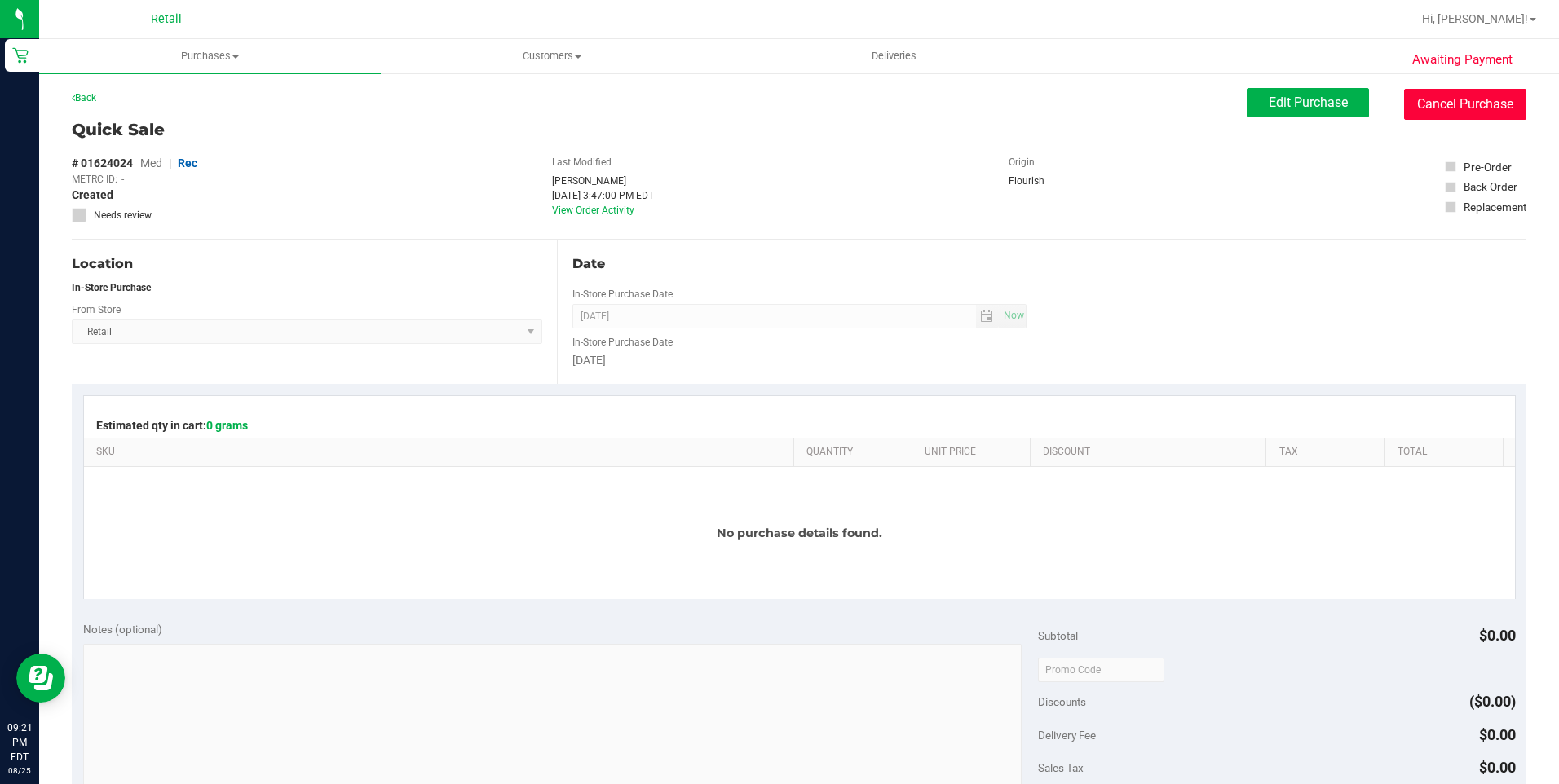
drag, startPoint x: 1479, startPoint y: 106, endPoint x: 874, endPoint y: 101, distance: 605.0
click at [1478, 106] on button "Cancel Purchase" at bounding box center [1465, 104] width 122 height 31
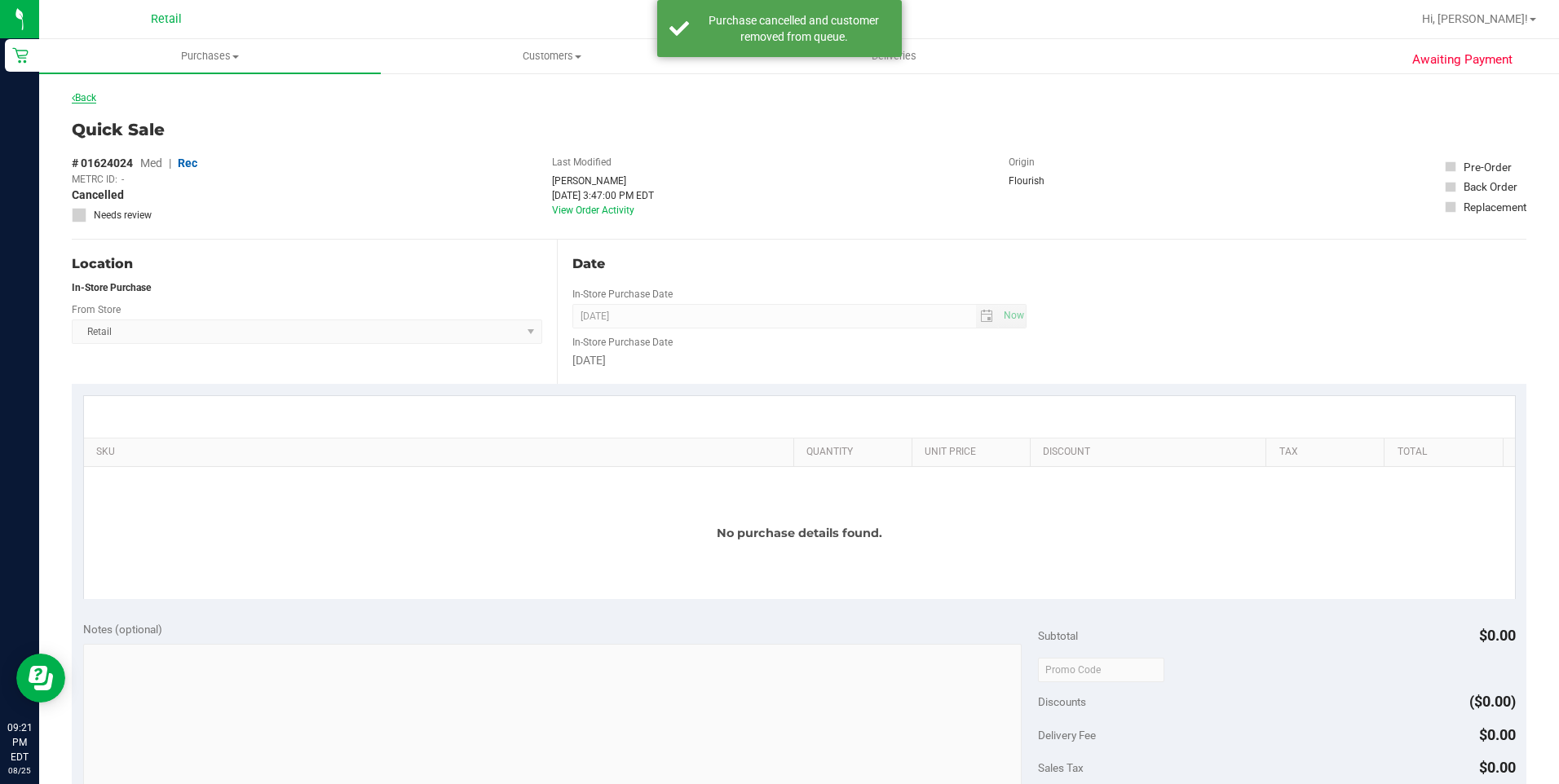
click at [96, 100] on link "Back" at bounding box center [84, 98] width 24 height 11
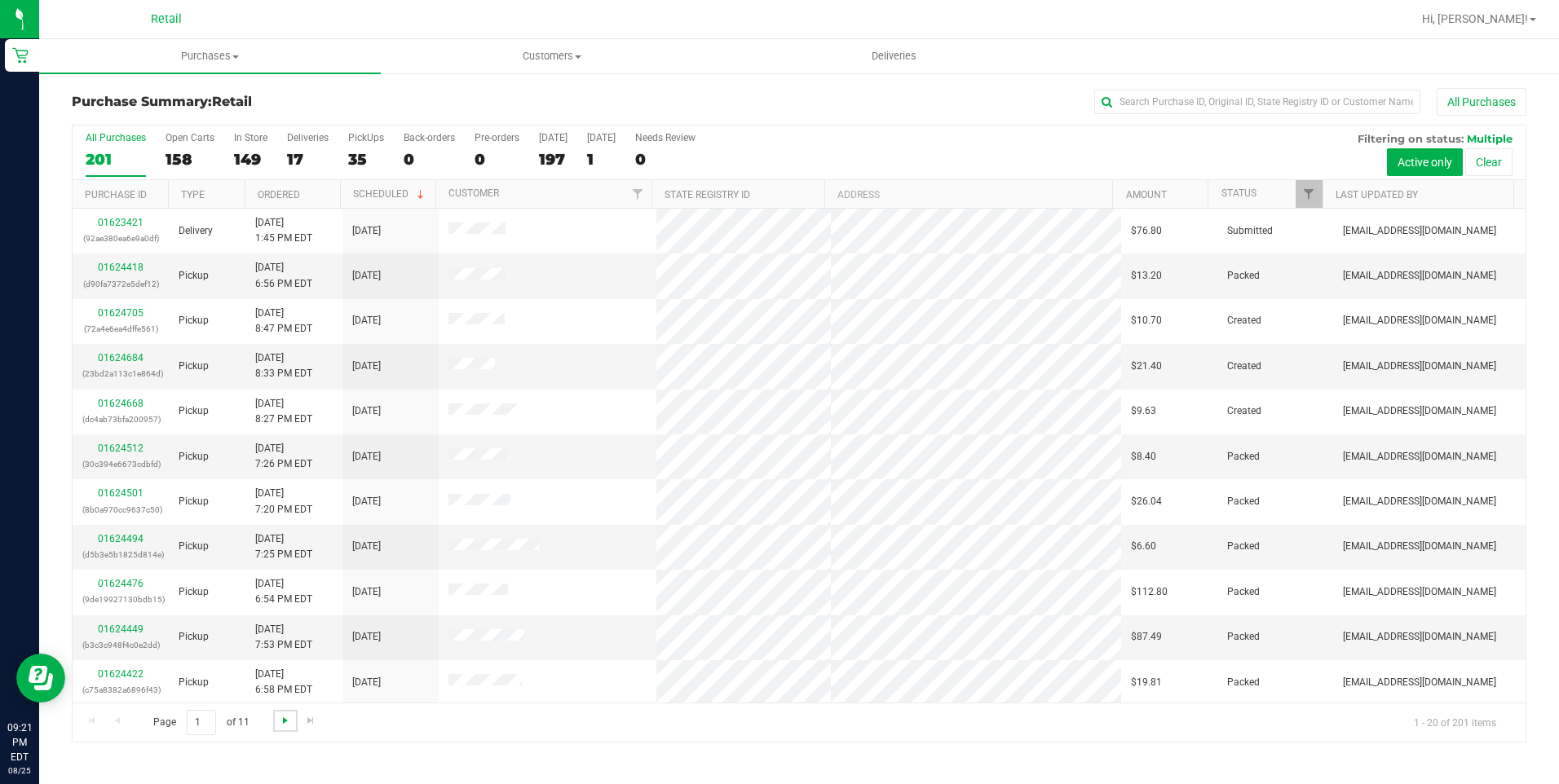
click at [289, 714] on span "Go to the next page" at bounding box center [285, 721] width 13 height 13
click at [286, 714] on span "Go to the next page" at bounding box center [285, 721] width 13 height 13
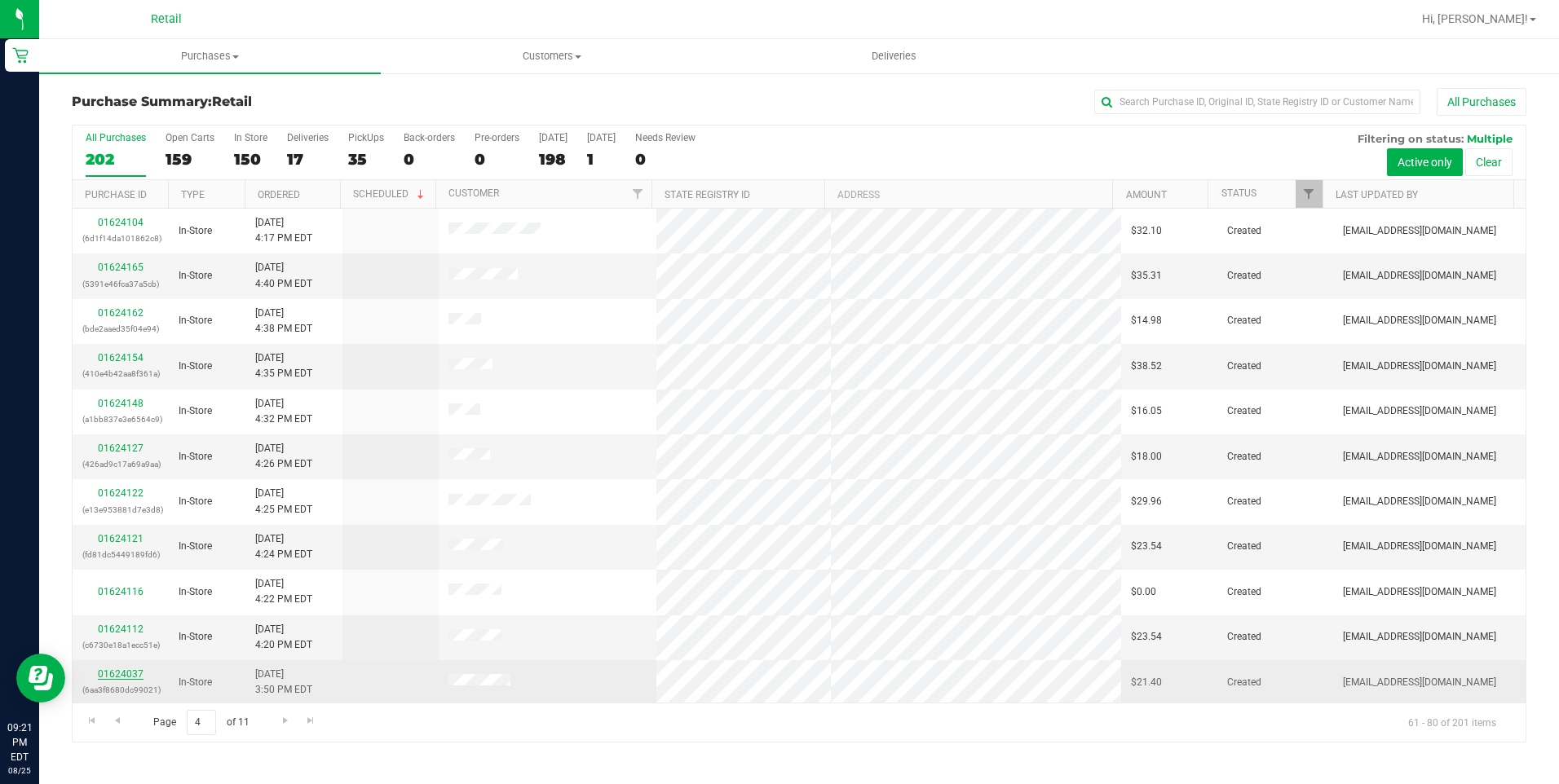
click at [136, 671] on link "01624037" at bounding box center [121, 674] width 46 height 11
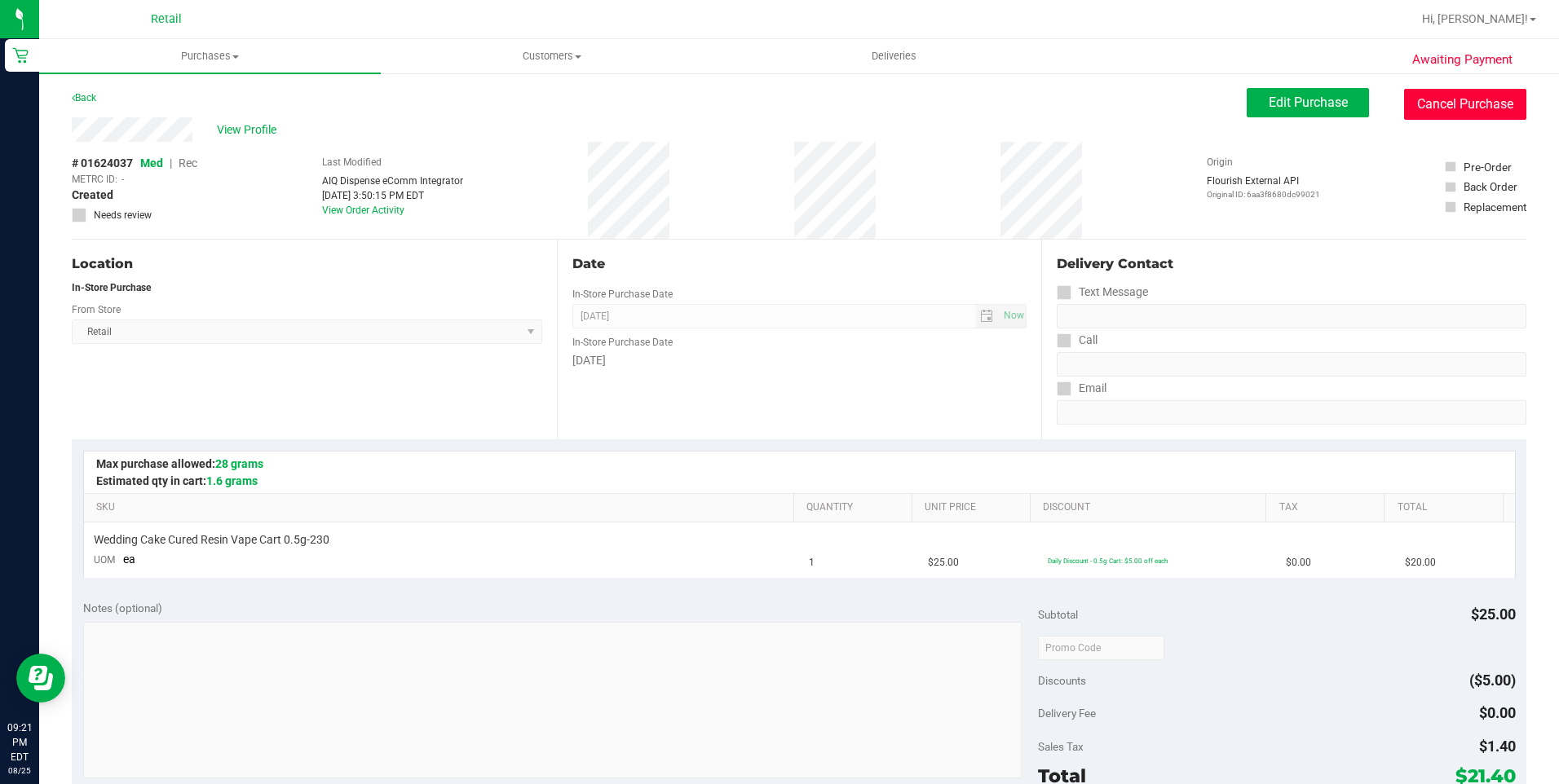
click at [1498, 113] on button "Cancel Purchase" at bounding box center [1465, 104] width 122 height 31
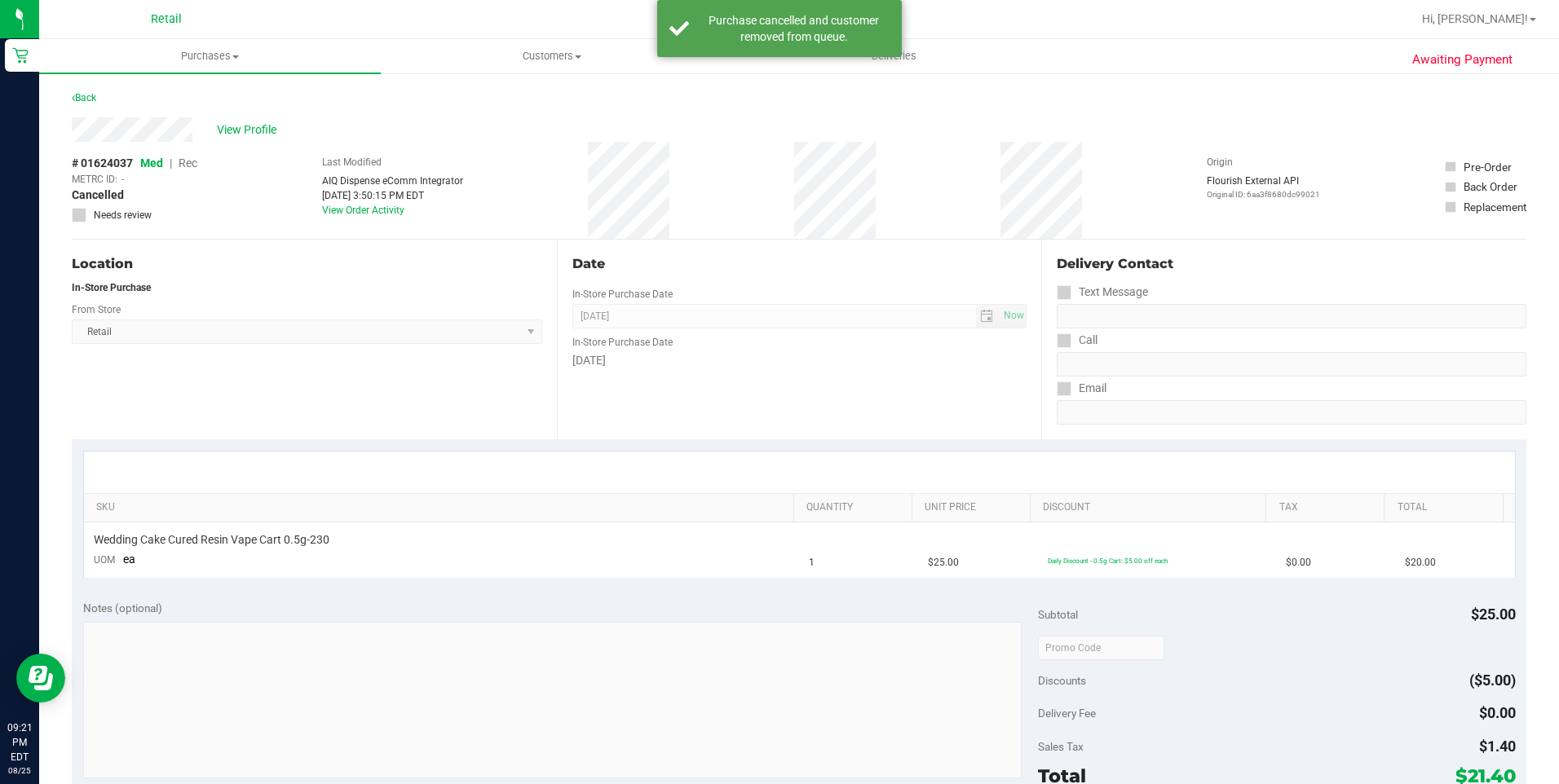
click at [73, 91] on div "Back" at bounding box center [84, 98] width 24 height 20
click at [83, 95] on link "Back" at bounding box center [84, 98] width 24 height 11
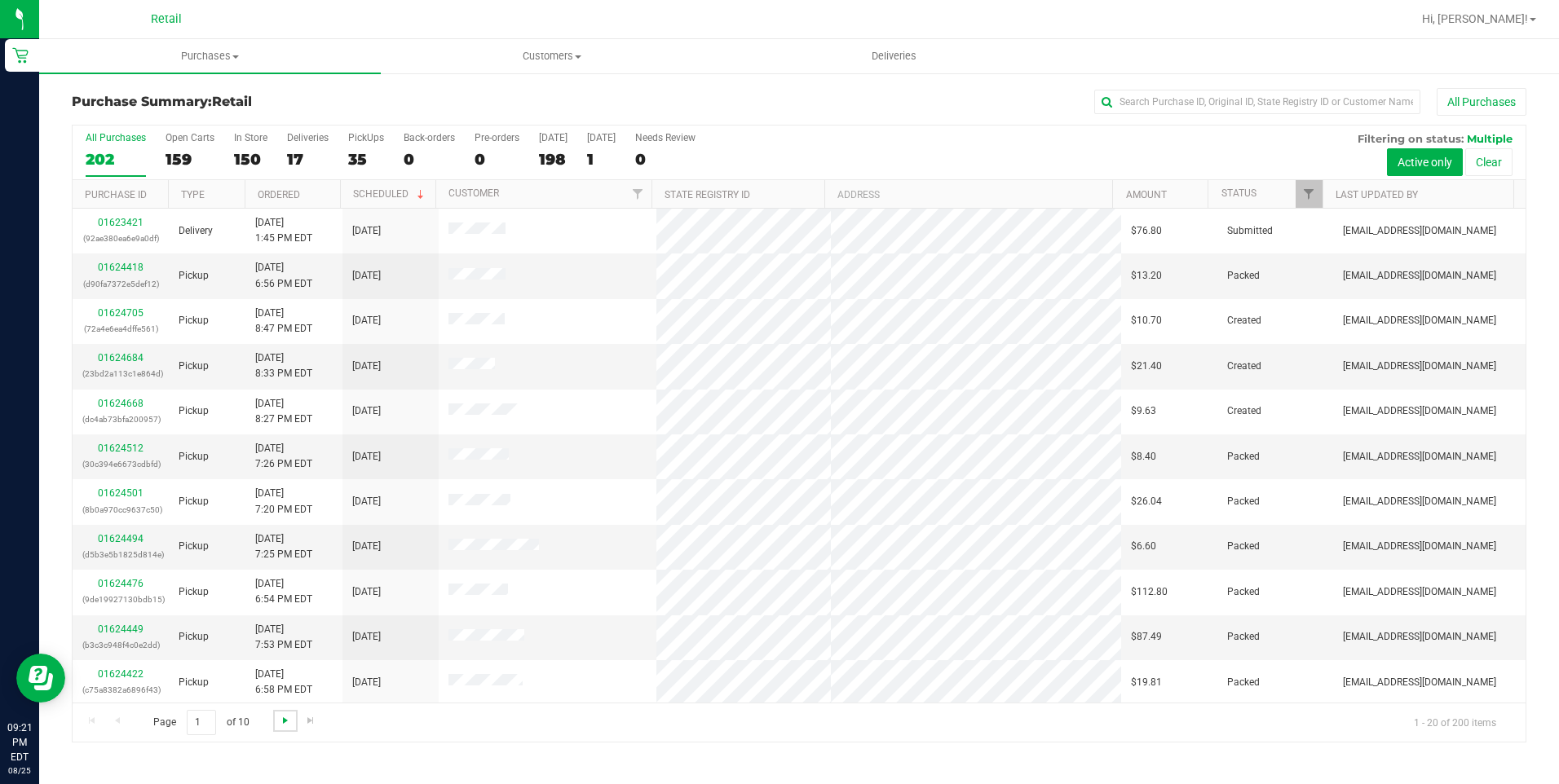
click at [279, 719] on span "Go to the next page" at bounding box center [285, 721] width 13 height 13
click at [289, 724] on span "Go to the next page" at bounding box center [285, 721] width 13 height 13
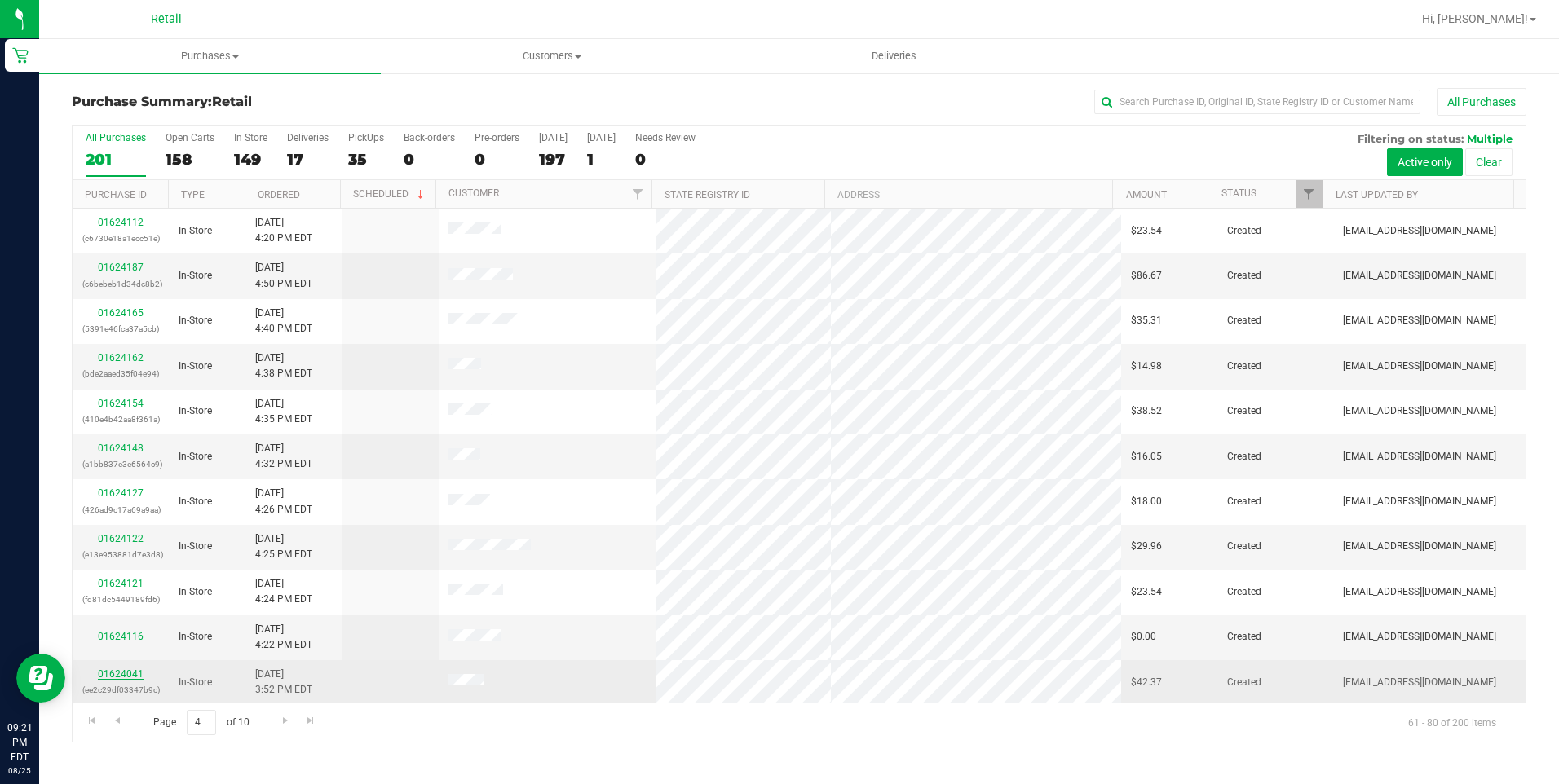
click at [137, 675] on link "01624041" at bounding box center [121, 674] width 46 height 11
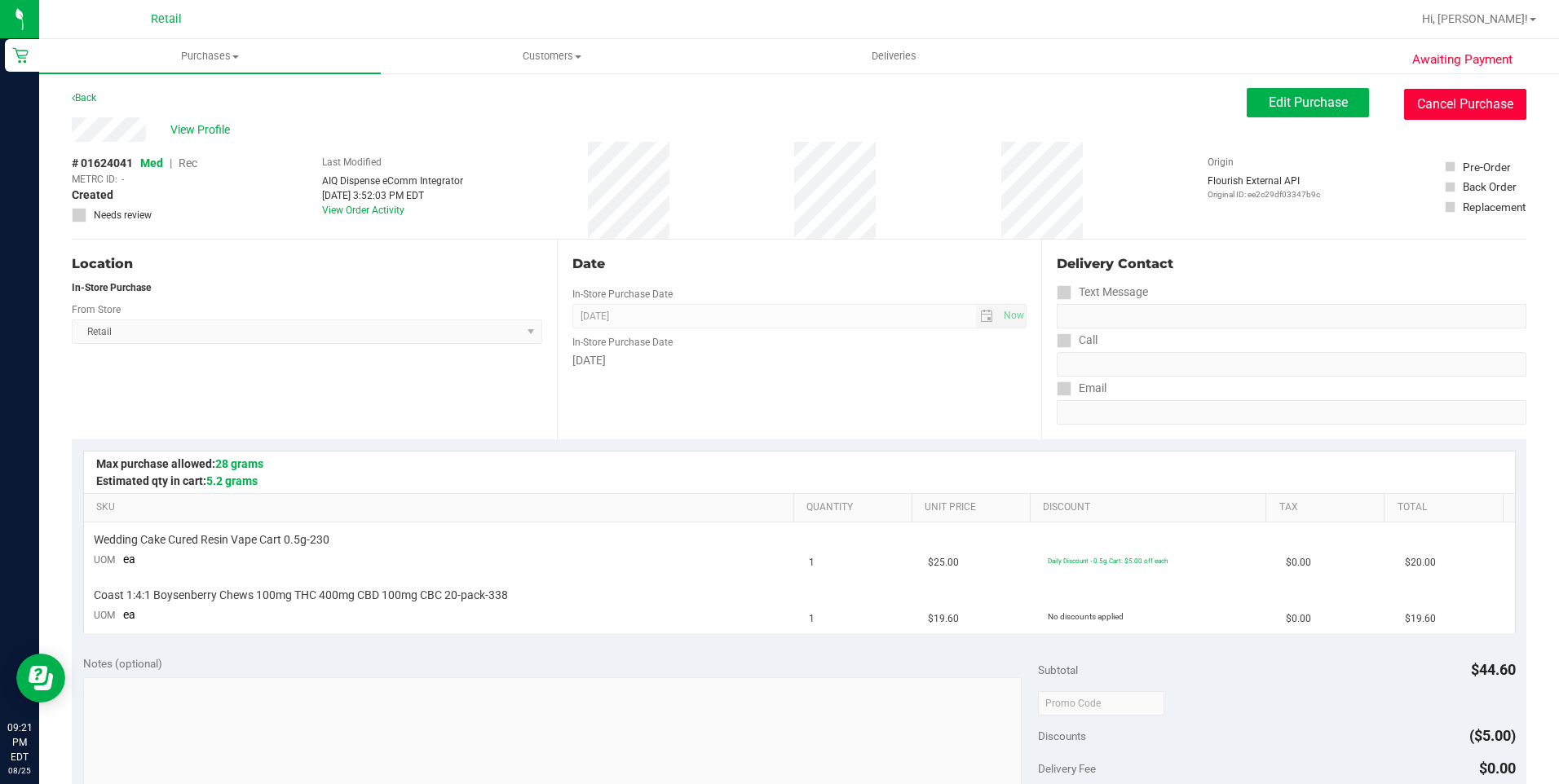
click at [1469, 104] on button "Cancel Purchase" at bounding box center [1465, 104] width 122 height 31
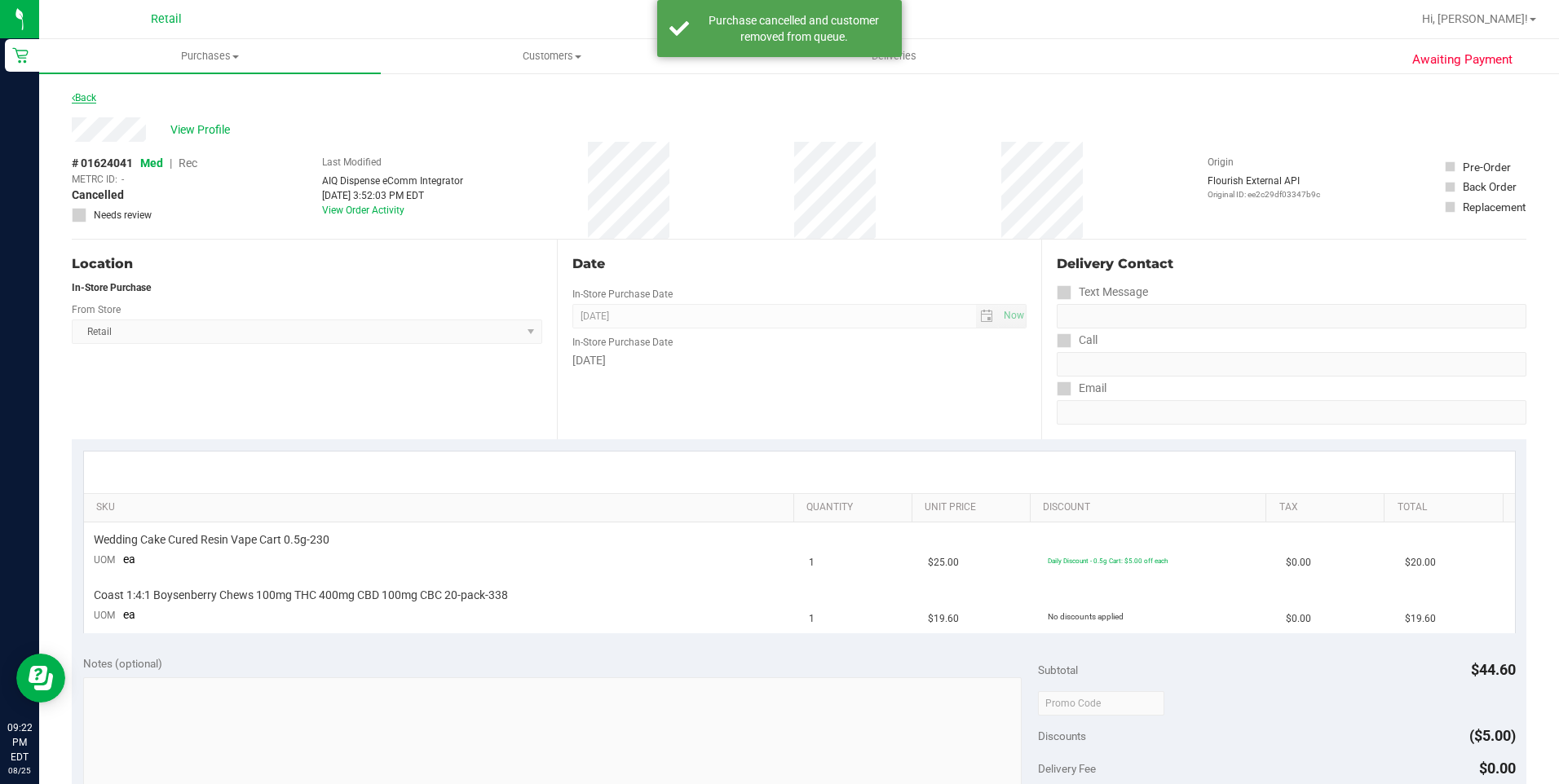
click at [91, 92] on link "Back" at bounding box center [84, 98] width 24 height 11
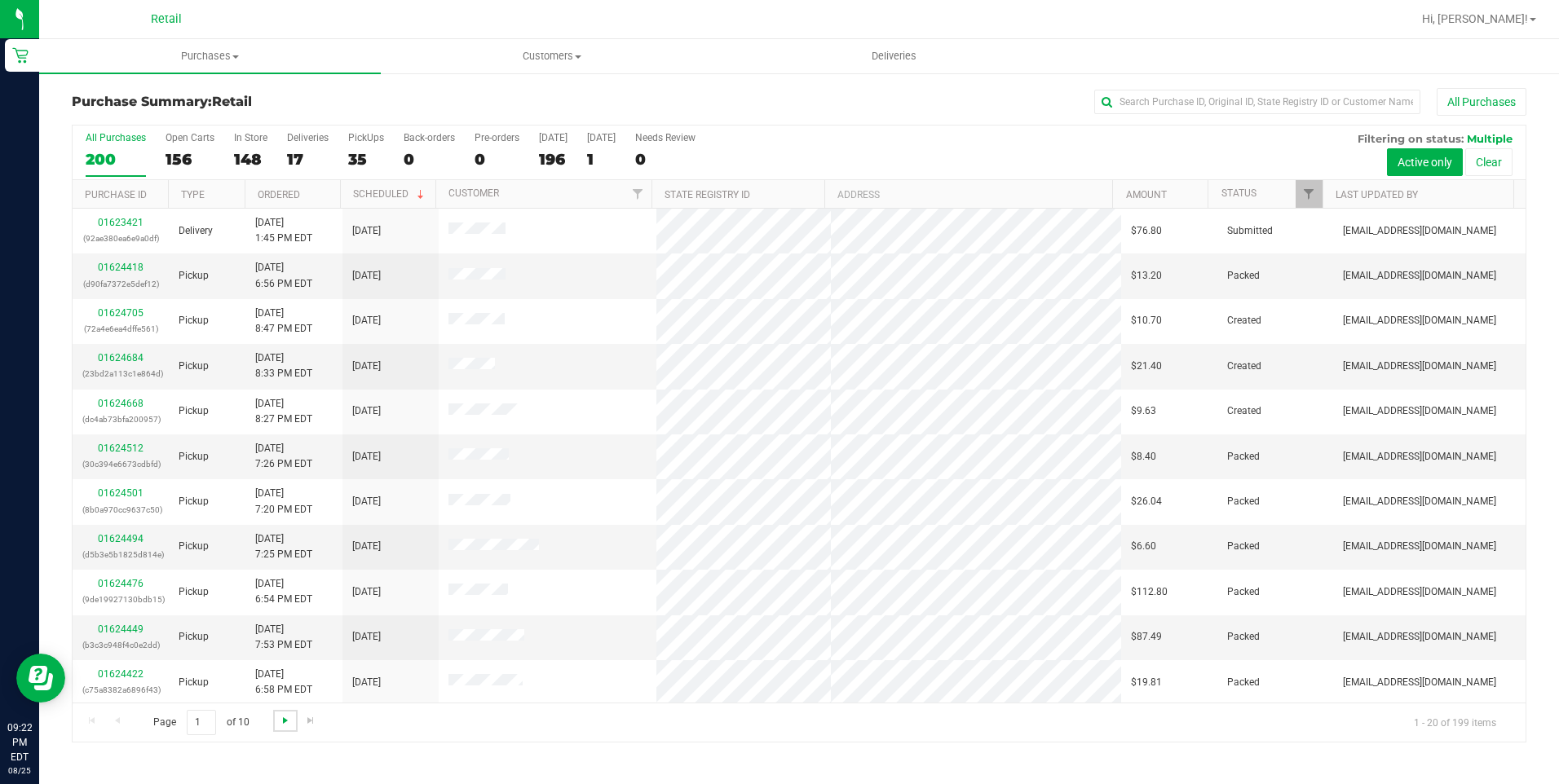
click at [279, 718] on span "Go to the next page" at bounding box center [285, 721] width 13 height 13
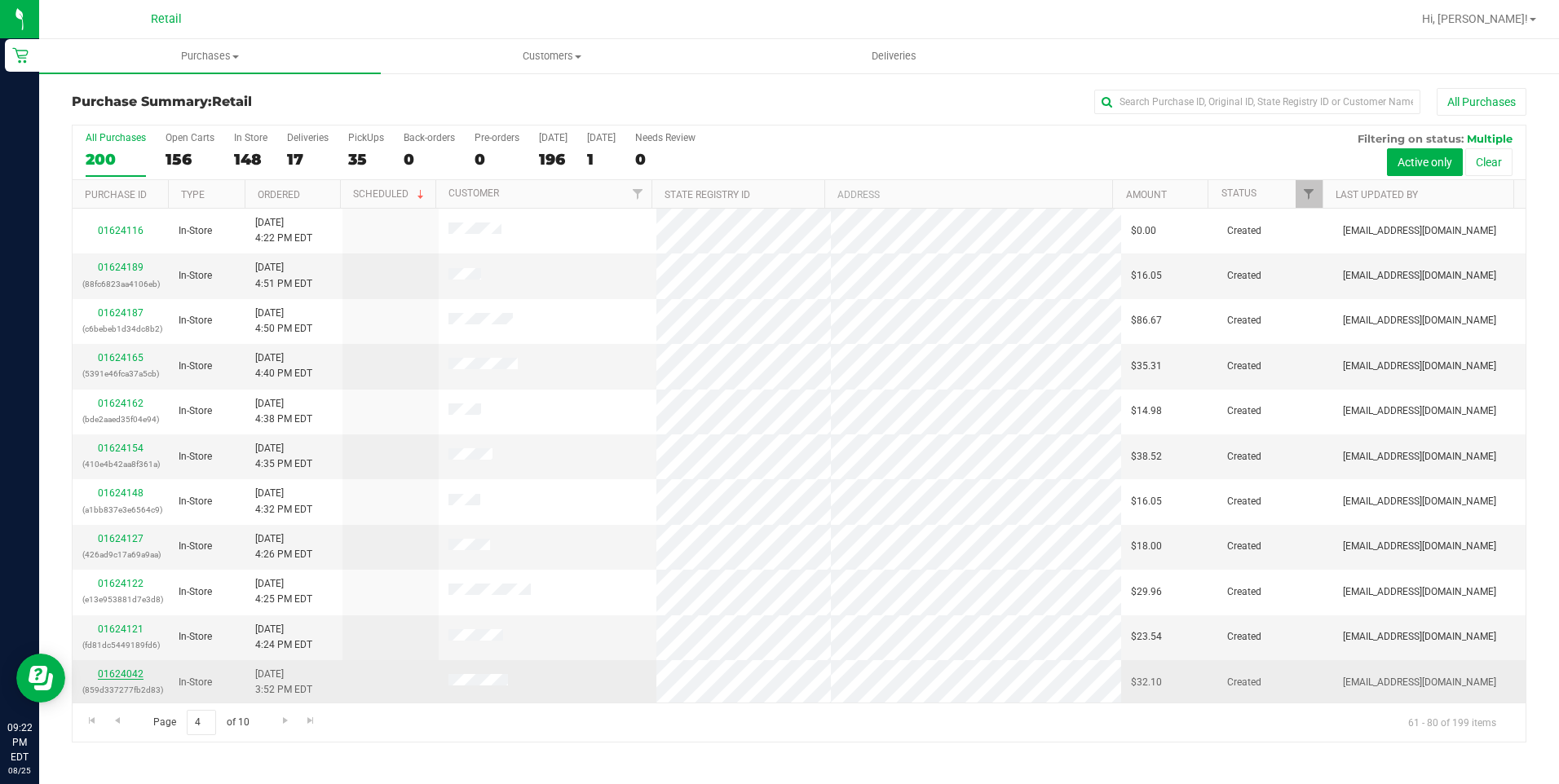
click at [125, 675] on link "01624042" at bounding box center [121, 674] width 46 height 11
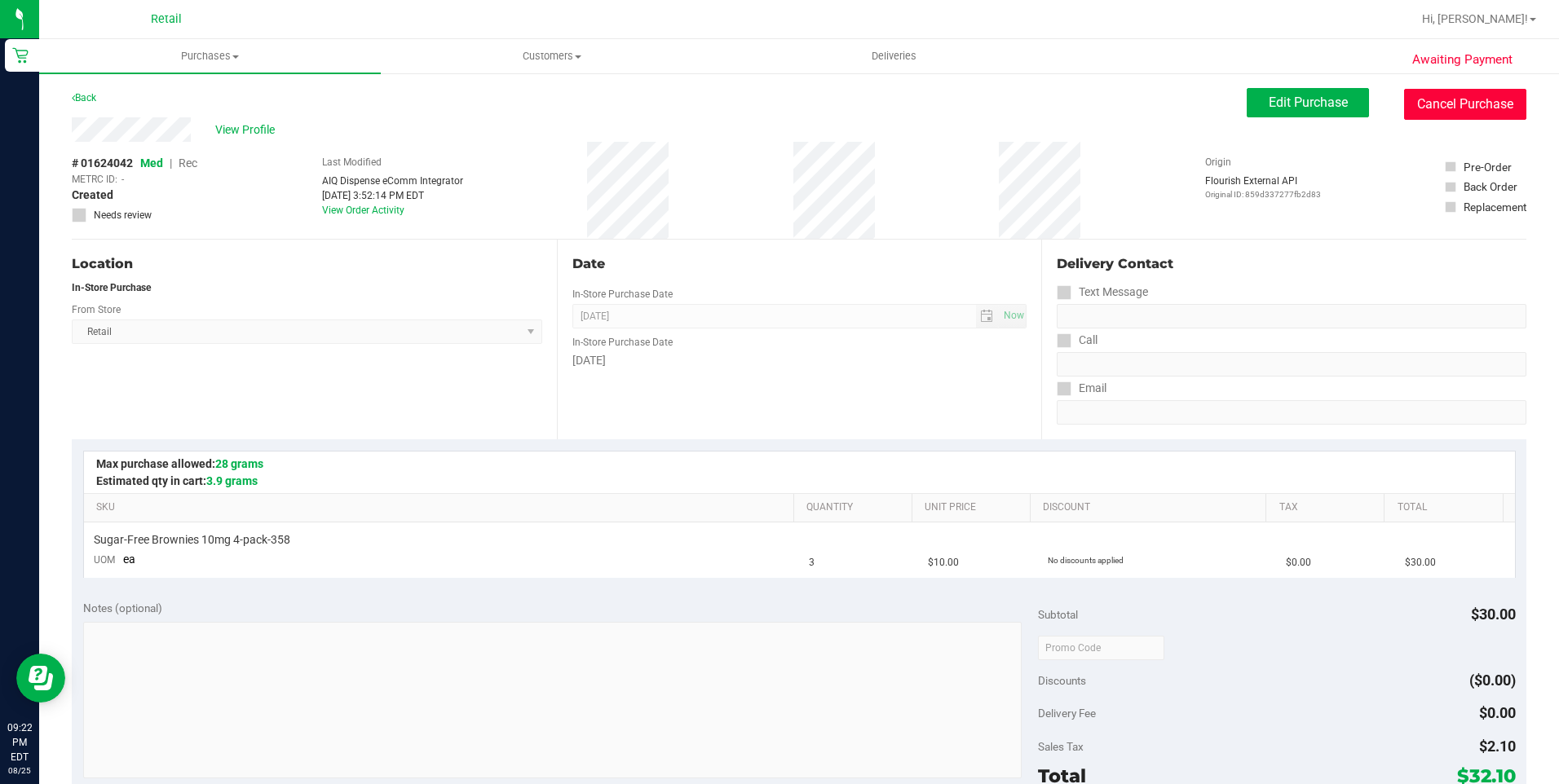
click at [1453, 109] on button "Cancel Purchase" at bounding box center [1465, 104] width 122 height 31
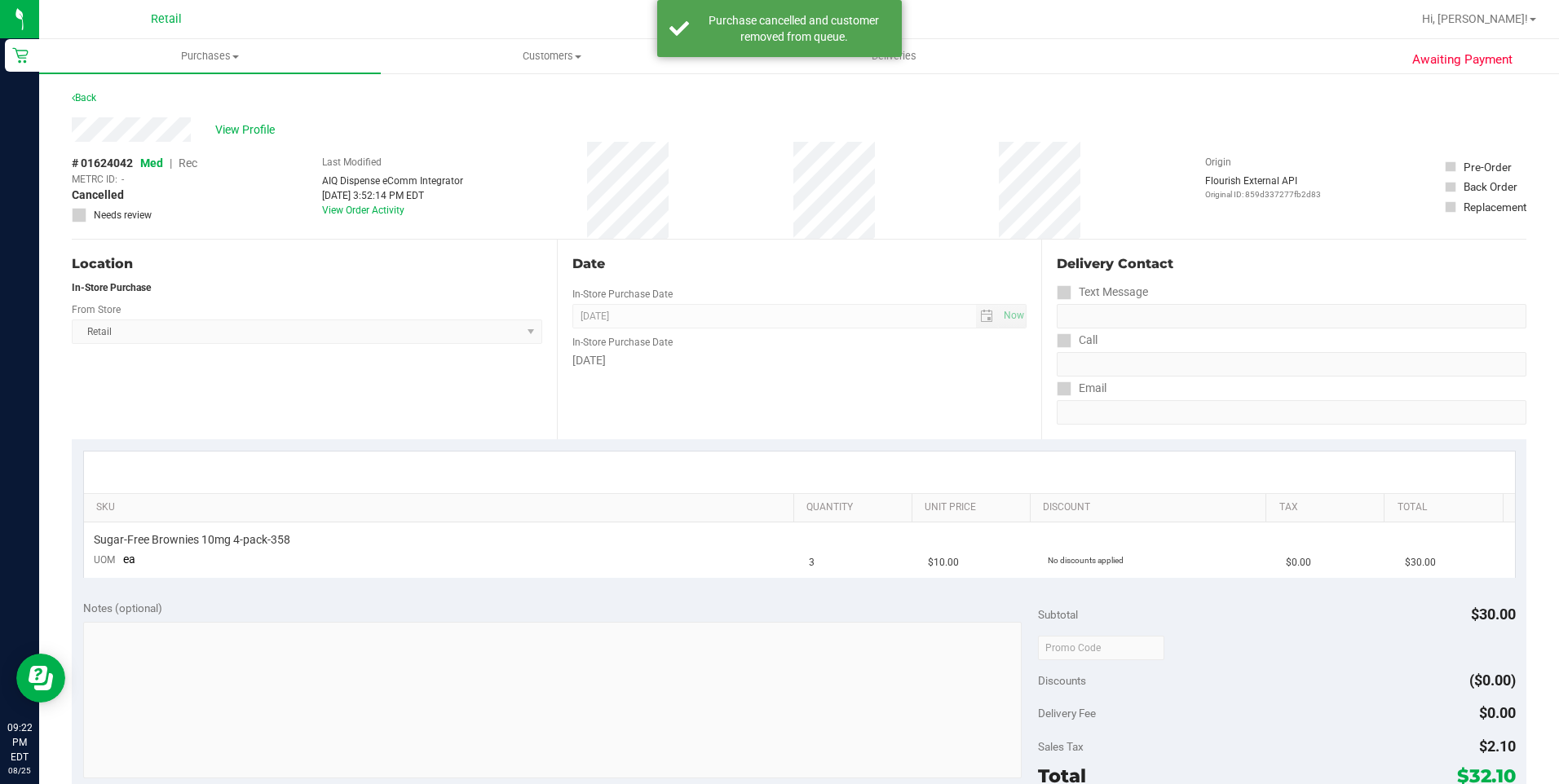
click at [93, 91] on div "Back" at bounding box center [84, 98] width 24 height 20
click at [84, 101] on link "Back" at bounding box center [84, 98] width 24 height 11
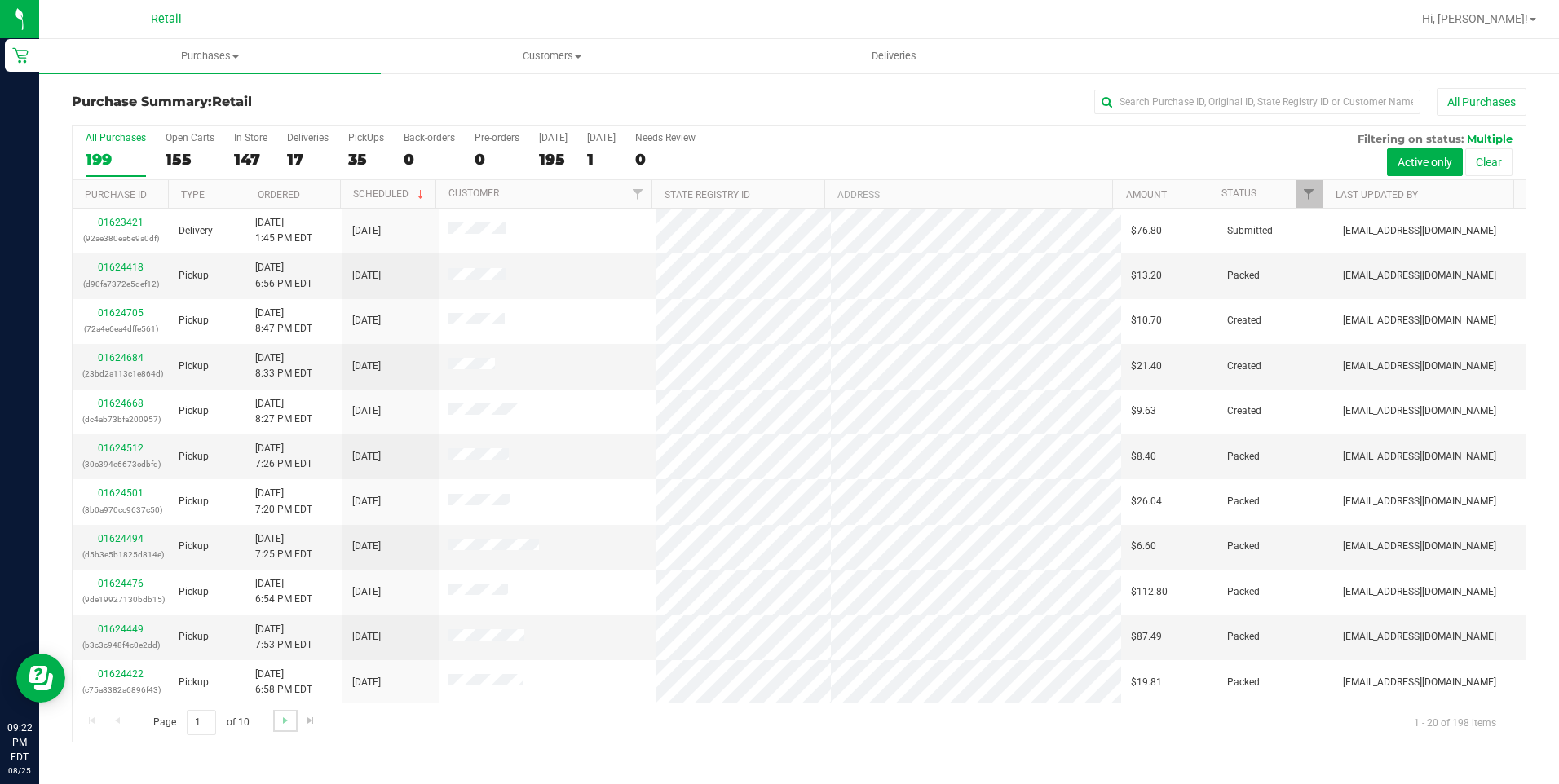
click at [277, 718] on link "Go to the next page" at bounding box center [284, 720] width 24 height 22
click at [280, 718] on span "Go to the next page" at bounding box center [285, 721] width 13 height 13
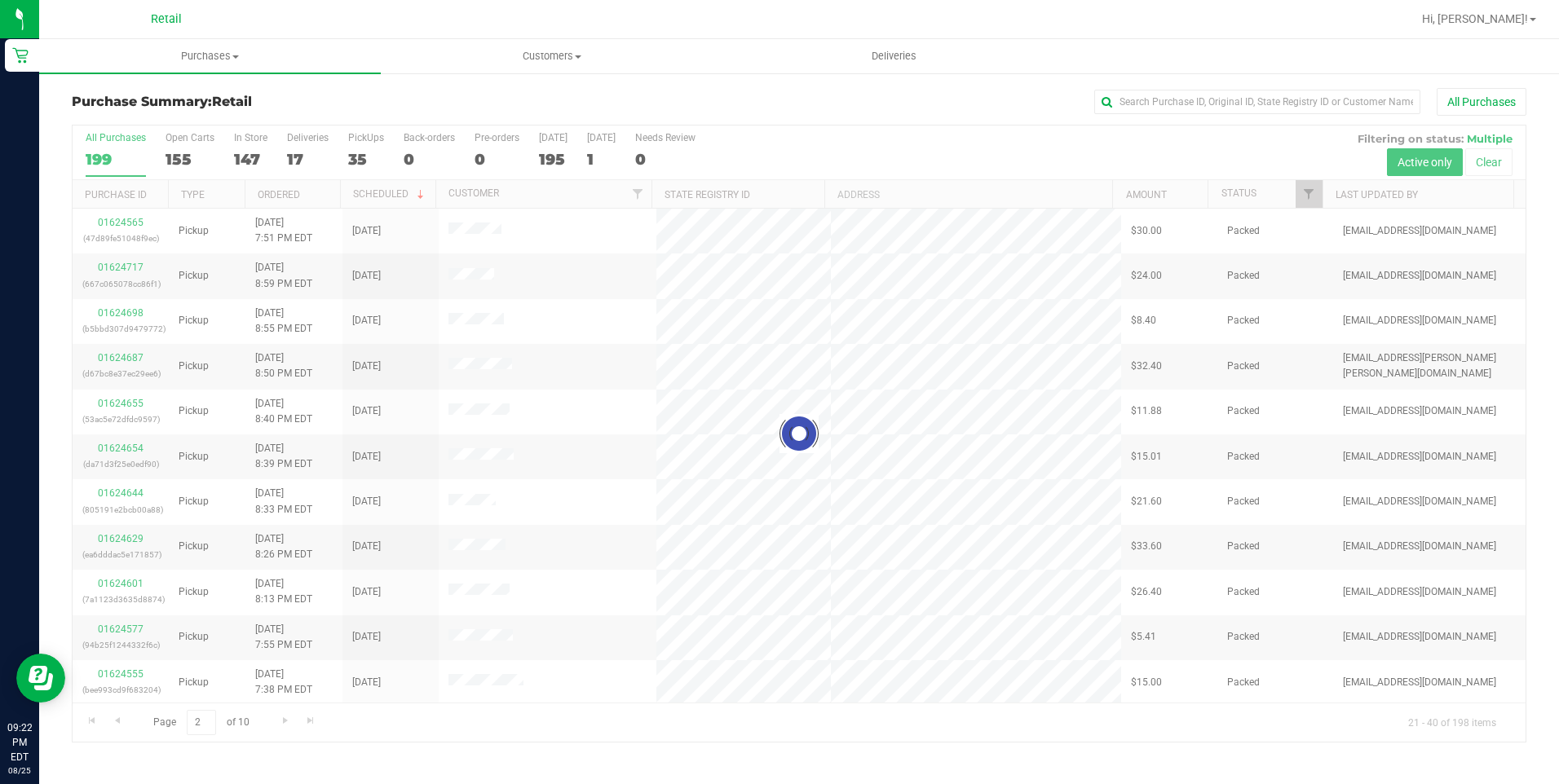
click at [281, 718] on div at bounding box center [798, 433] width 1453 height 616
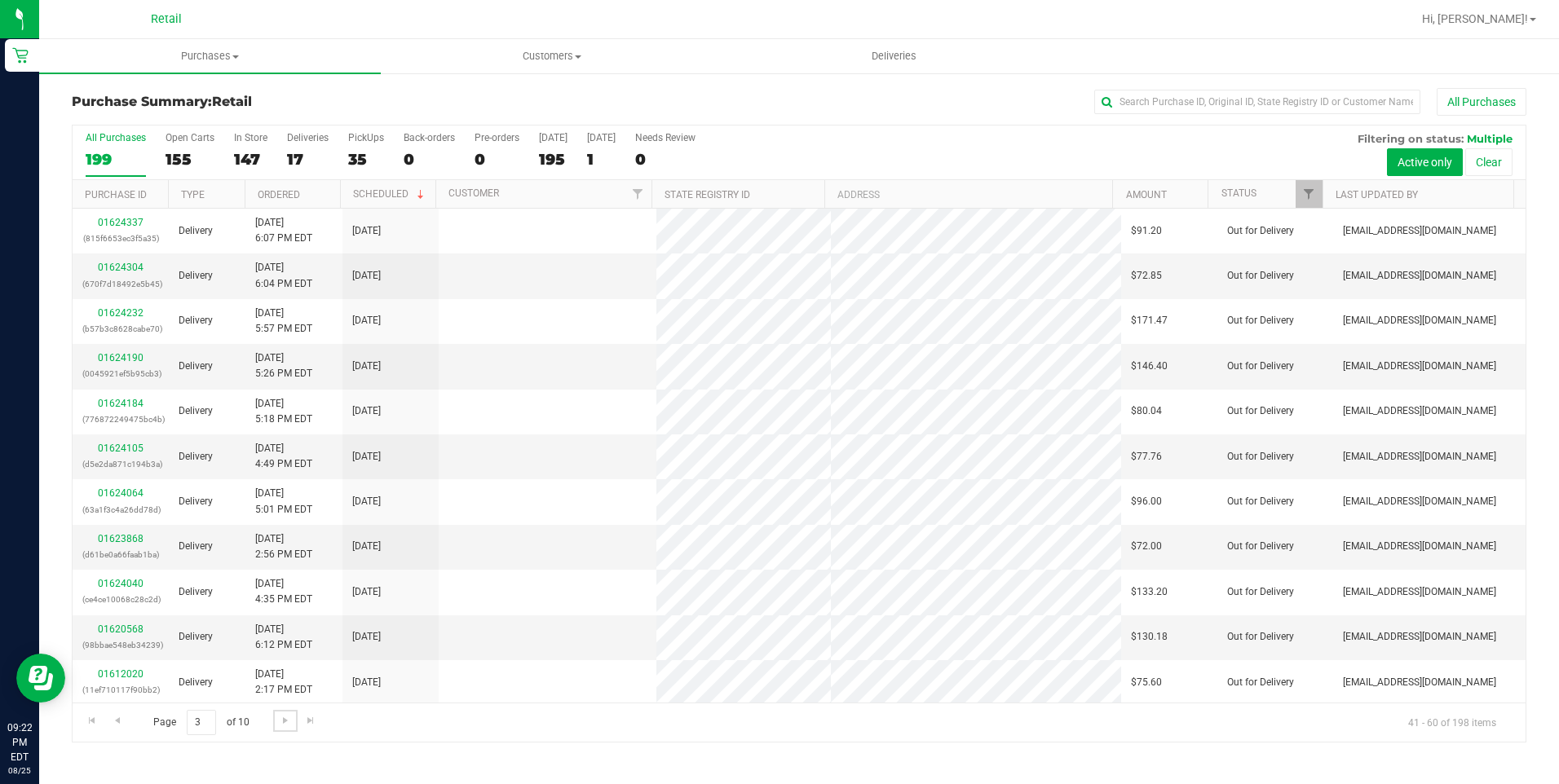
click at [281, 718] on span "Go to the next page" at bounding box center [285, 721] width 13 height 13
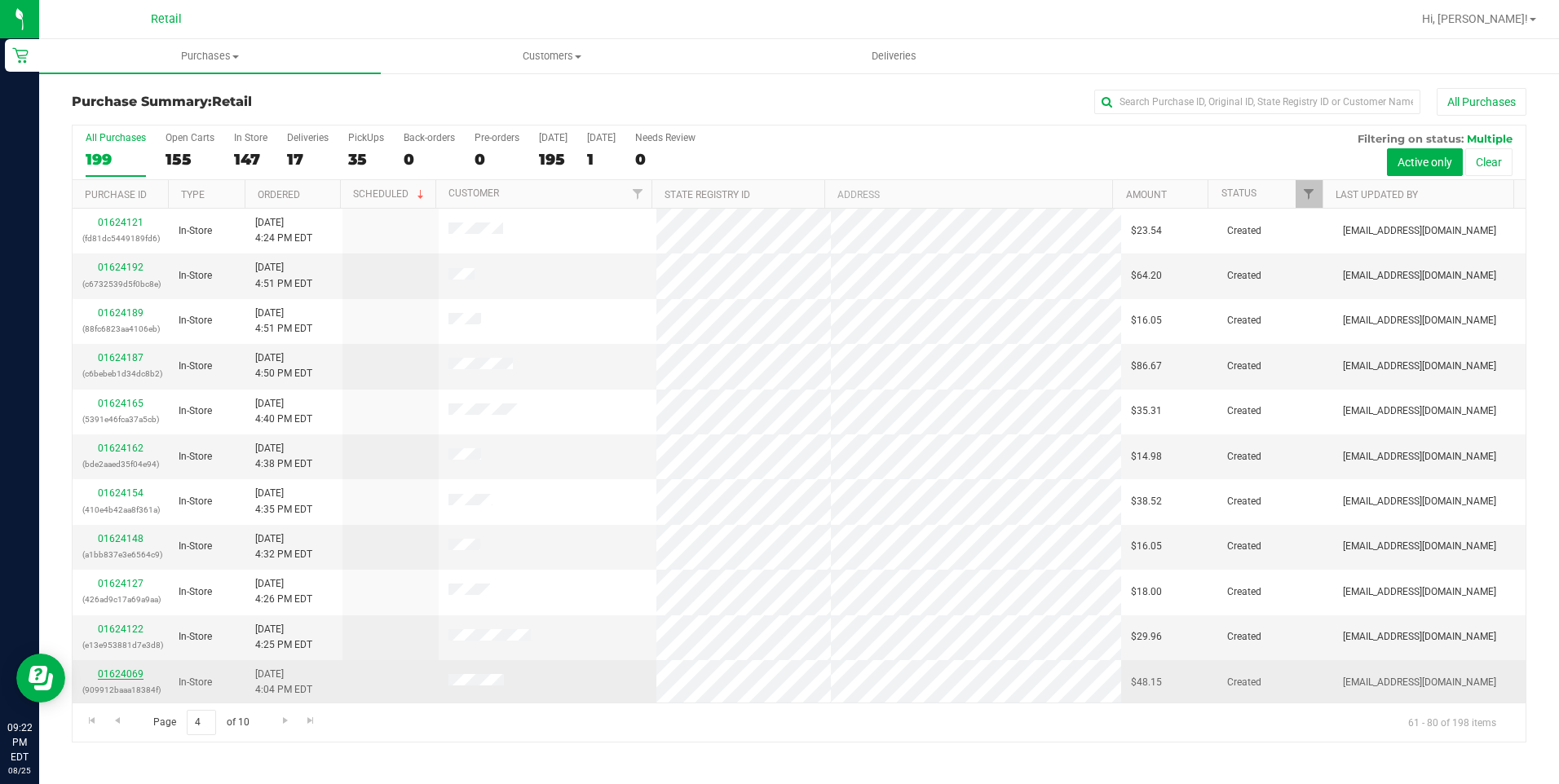
click at [121, 670] on link "01624069" at bounding box center [121, 674] width 46 height 11
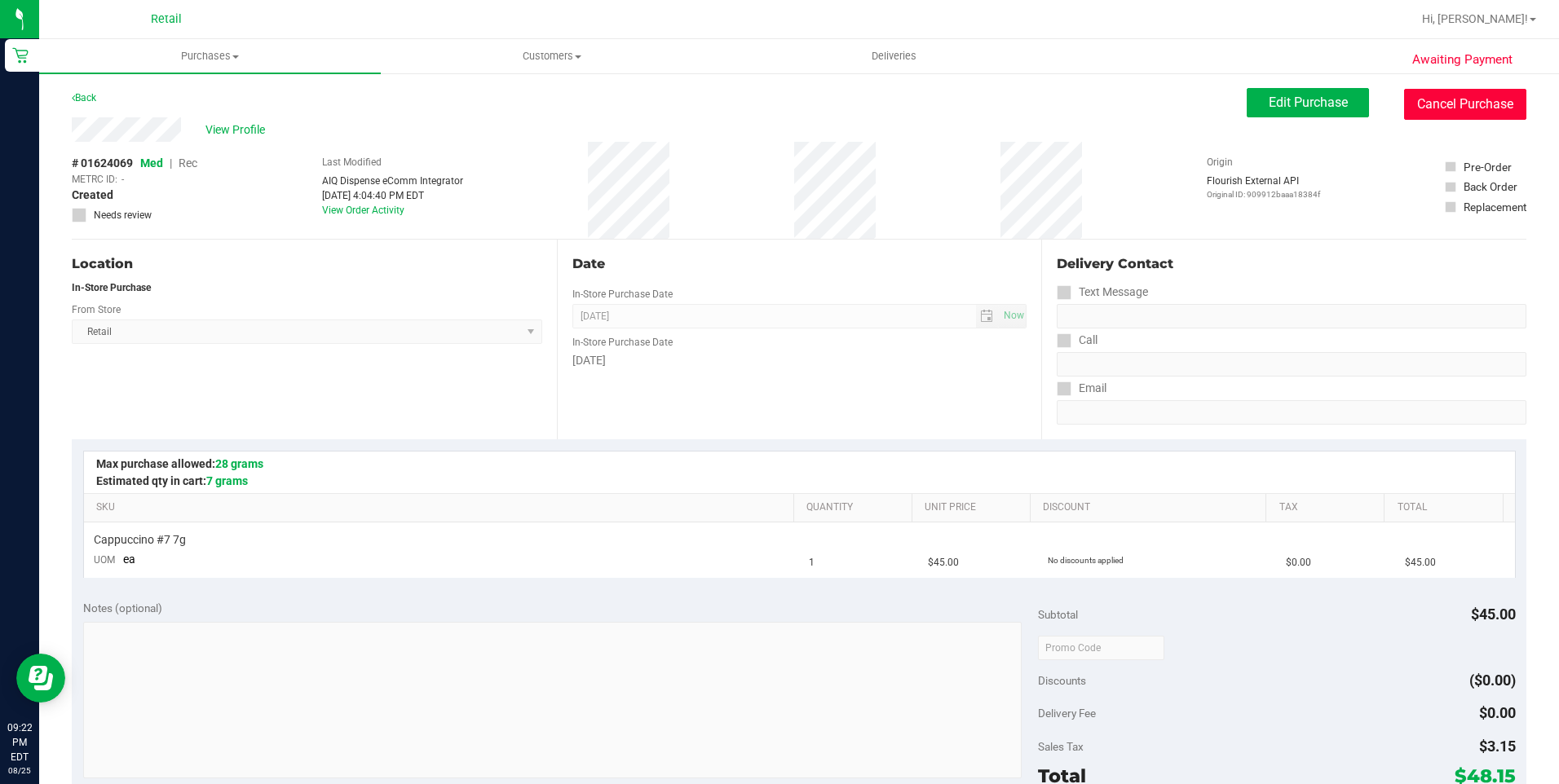
click at [1458, 104] on button "Cancel Purchase" at bounding box center [1465, 104] width 122 height 31
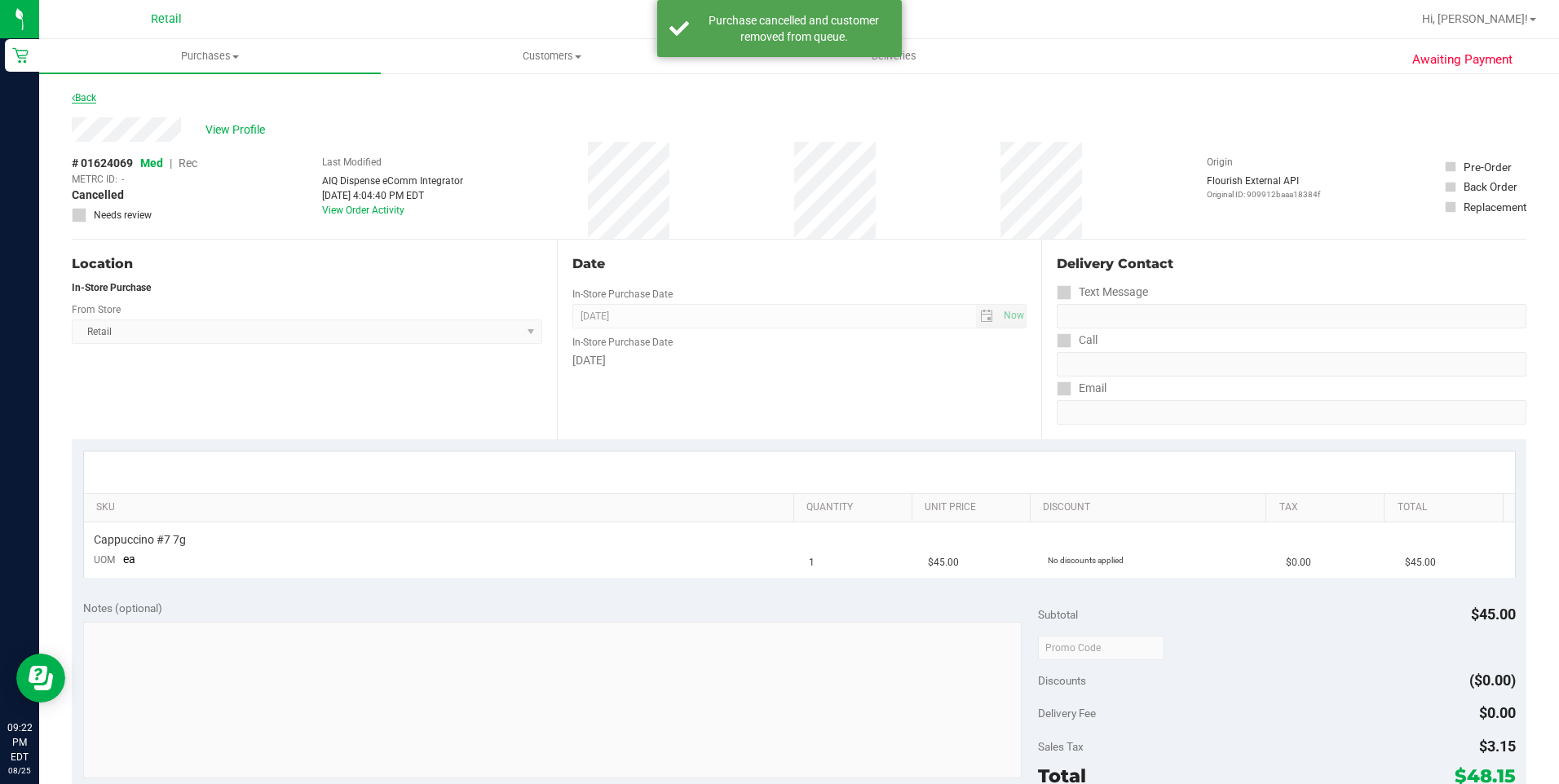
click at [95, 97] on link "Back" at bounding box center [84, 98] width 24 height 11
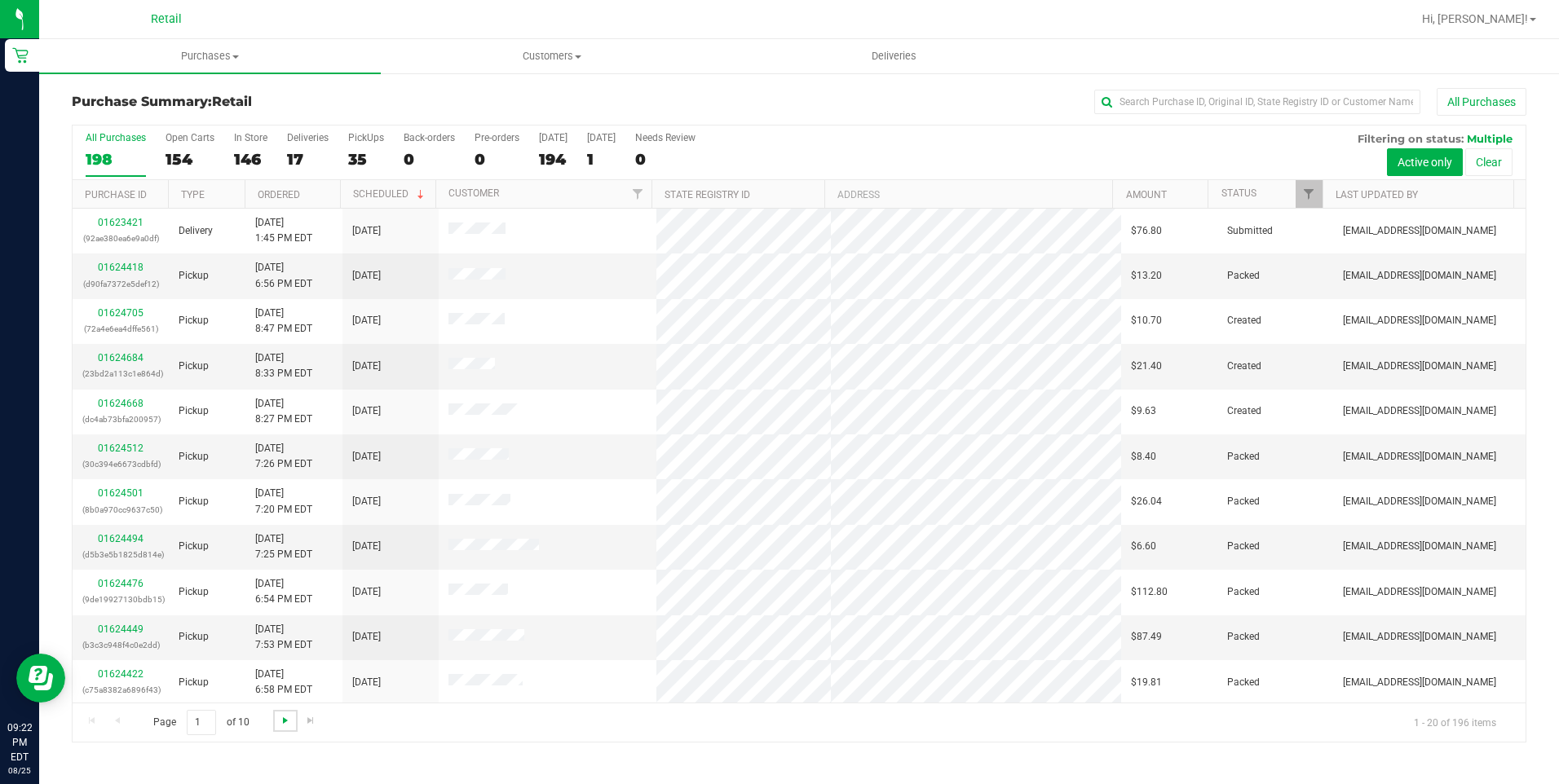
click at [286, 716] on span "Go to the next page" at bounding box center [285, 721] width 13 height 13
click at [287, 716] on span "Go to the next page" at bounding box center [285, 721] width 13 height 13
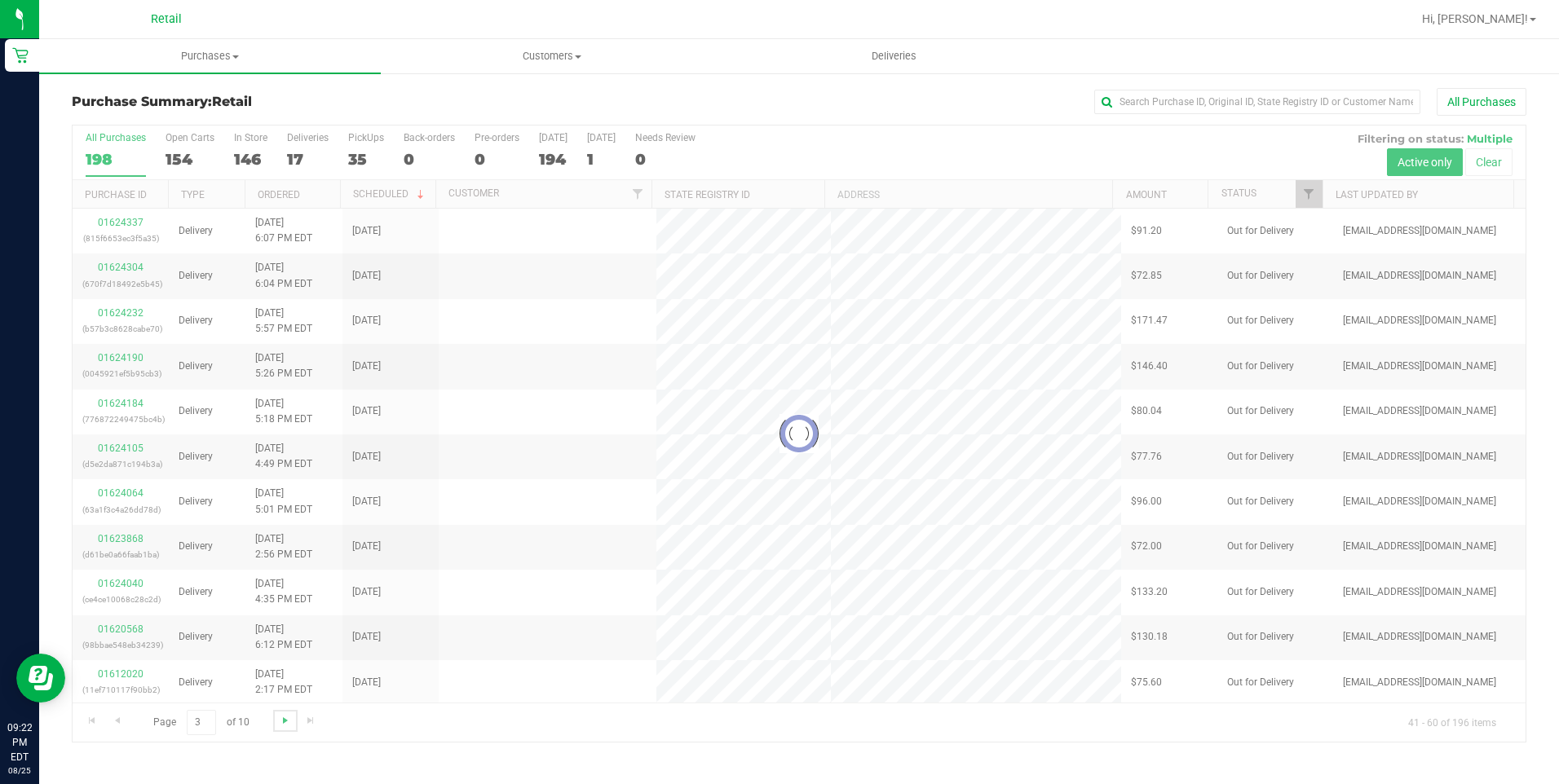
click at [287, 716] on span "Go to the next page" at bounding box center [285, 721] width 13 height 13
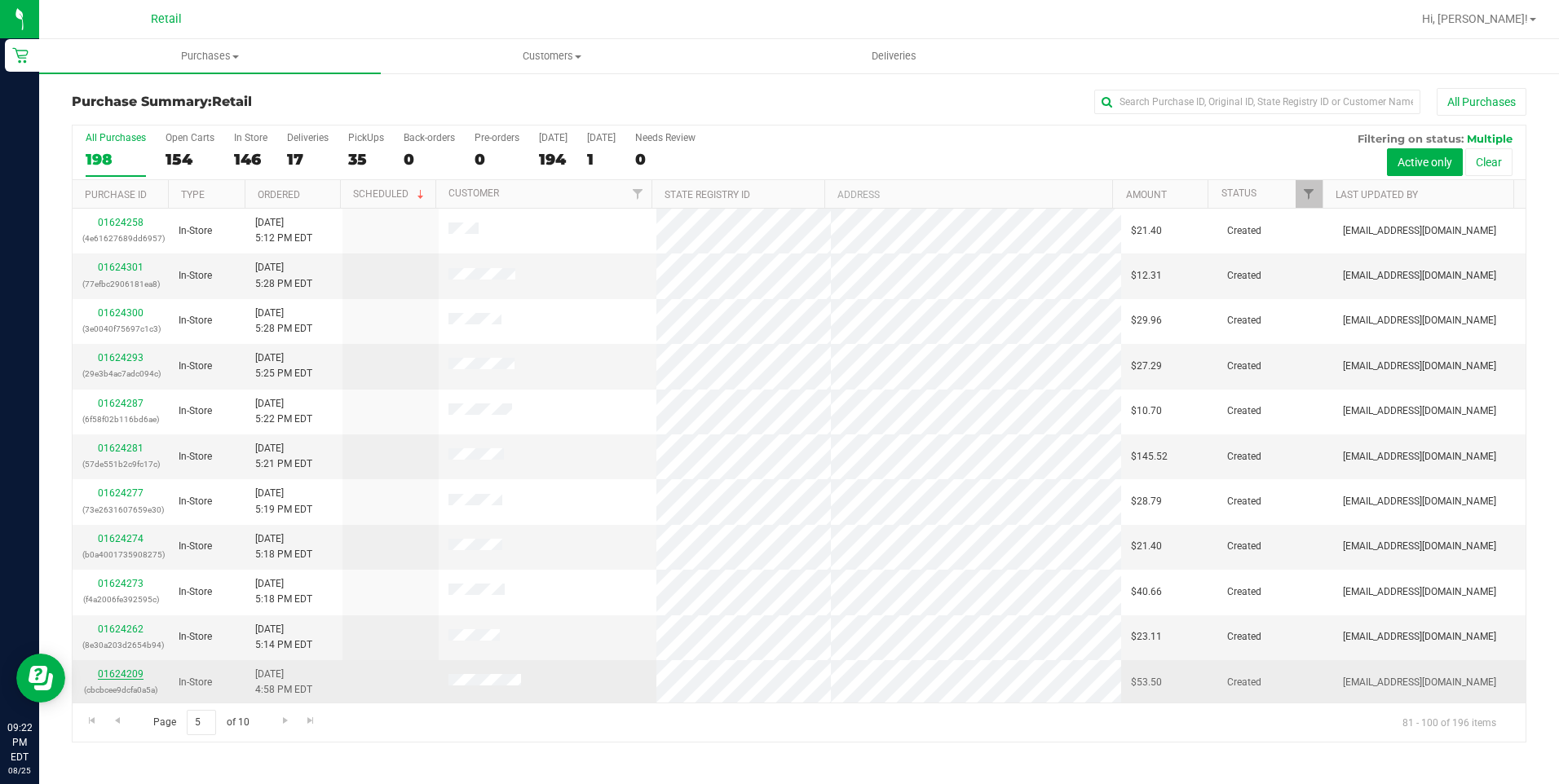
click at [119, 673] on link "01624209" at bounding box center [121, 674] width 46 height 11
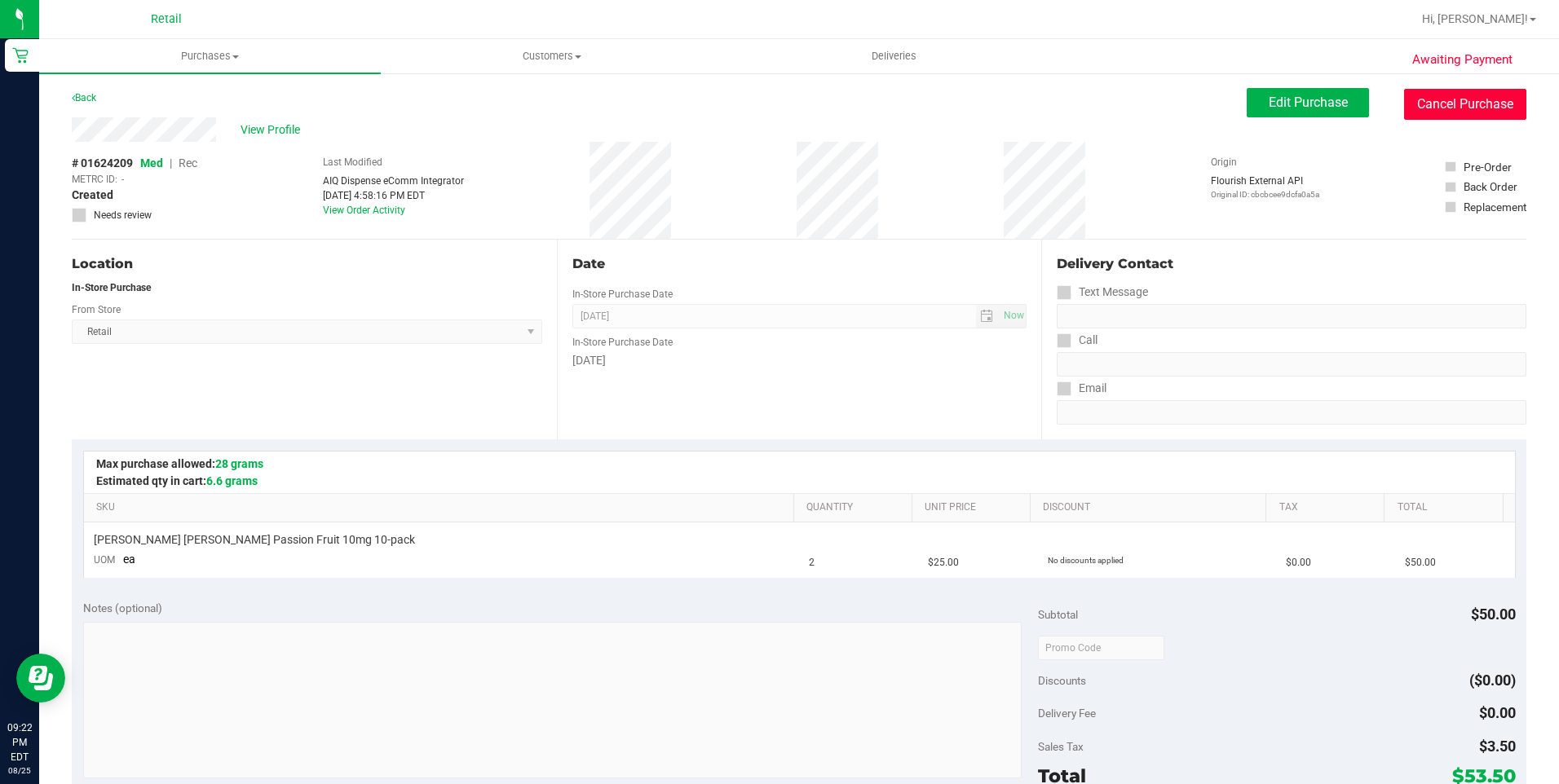
click at [1414, 108] on button "Cancel Purchase" at bounding box center [1465, 104] width 122 height 31
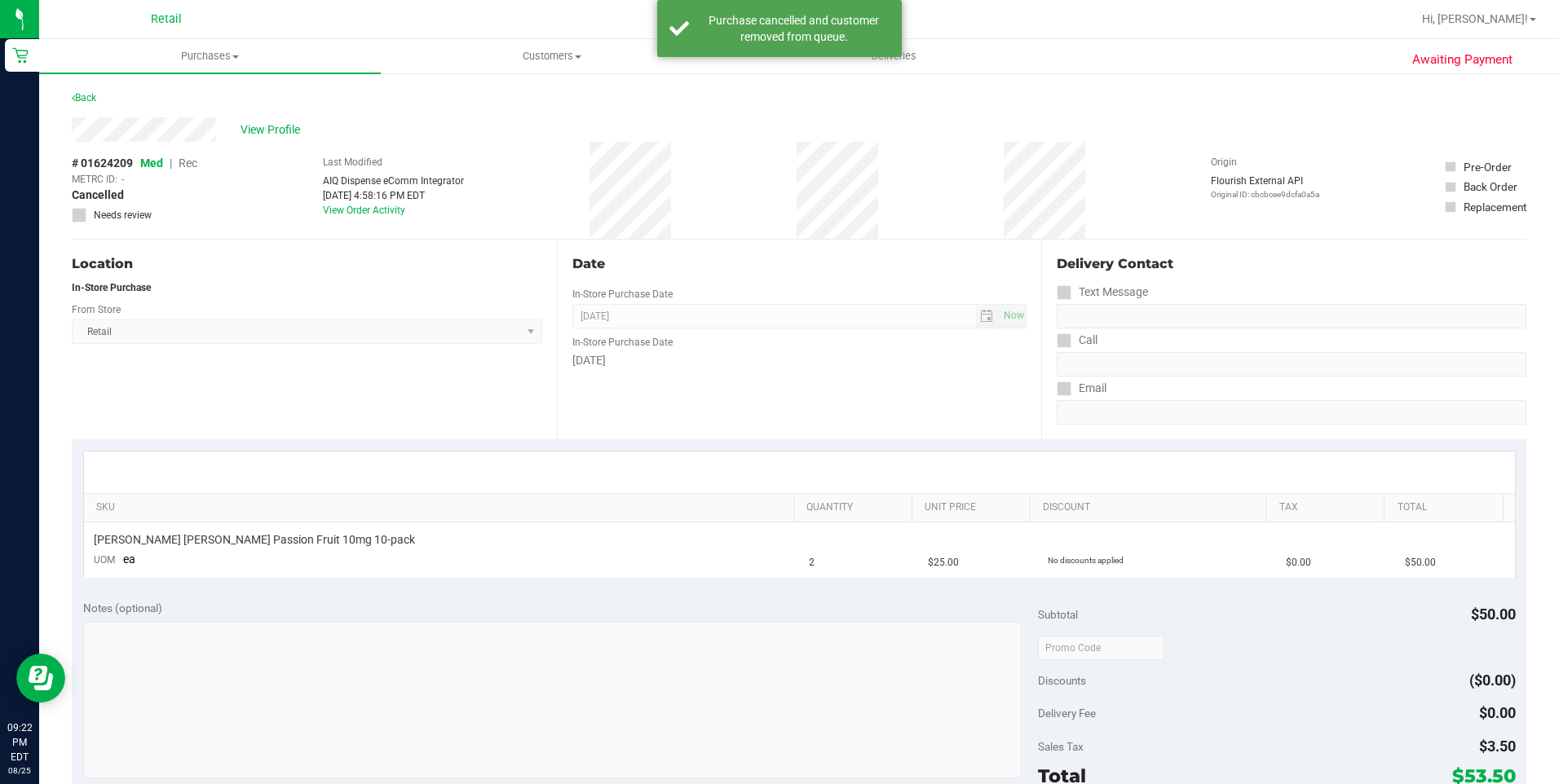
click at [79, 107] on div "Back" at bounding box center [798, 103] width 1455 height 29
click at [89, 92] on link "Back" at bounding box center [84, 98] width 24 height 11
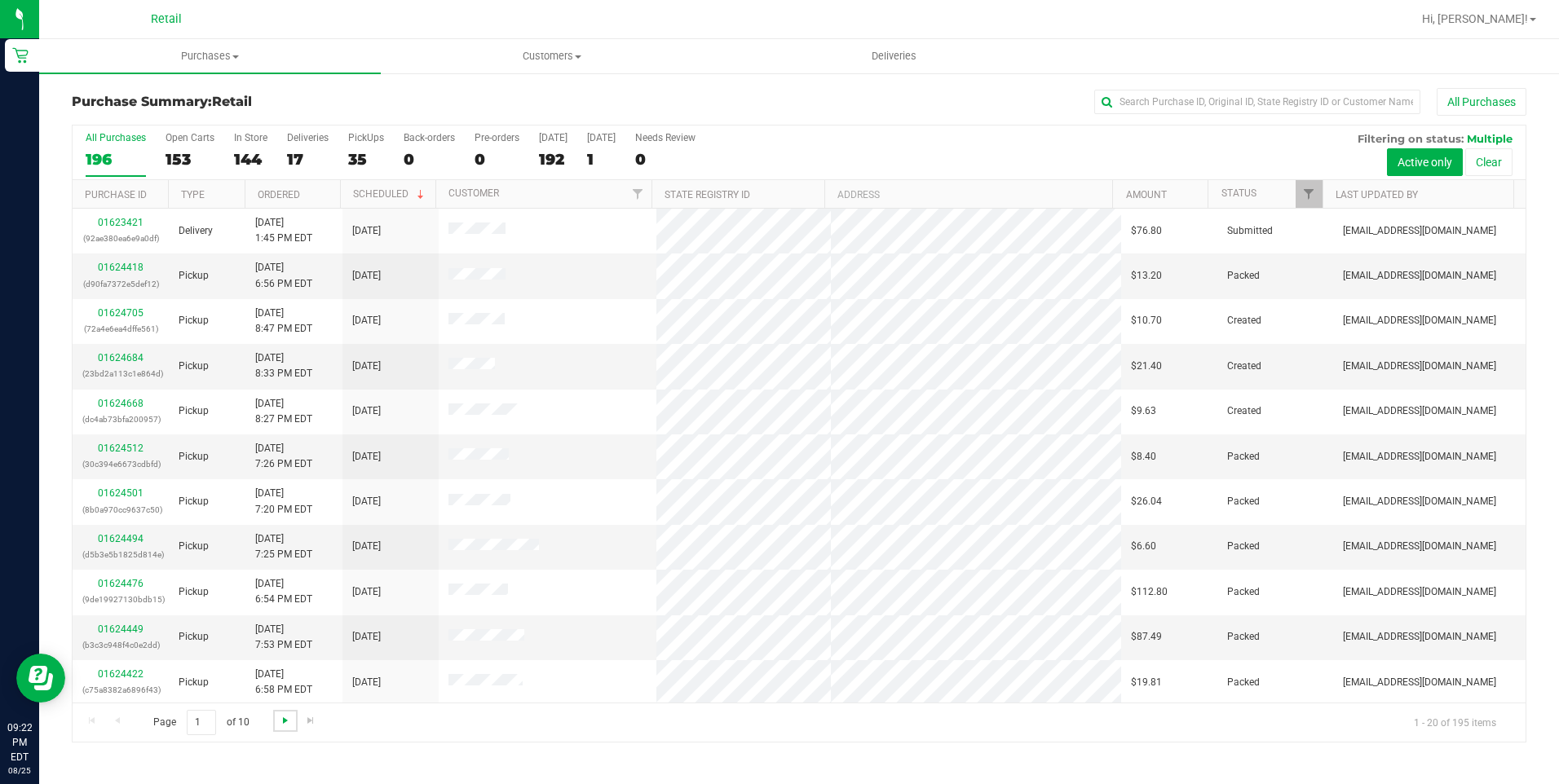
click at [289, 720] on span "Go to the next page" at bounding box center [285, 721] width 13 height 13
click at [289, 719] on span "Go to the next page" at bounding box center [285, 721] width 13 height 13
click at [288, 719] on span "Go to the next page" at bounding box center [285, 721] width 13 height 13
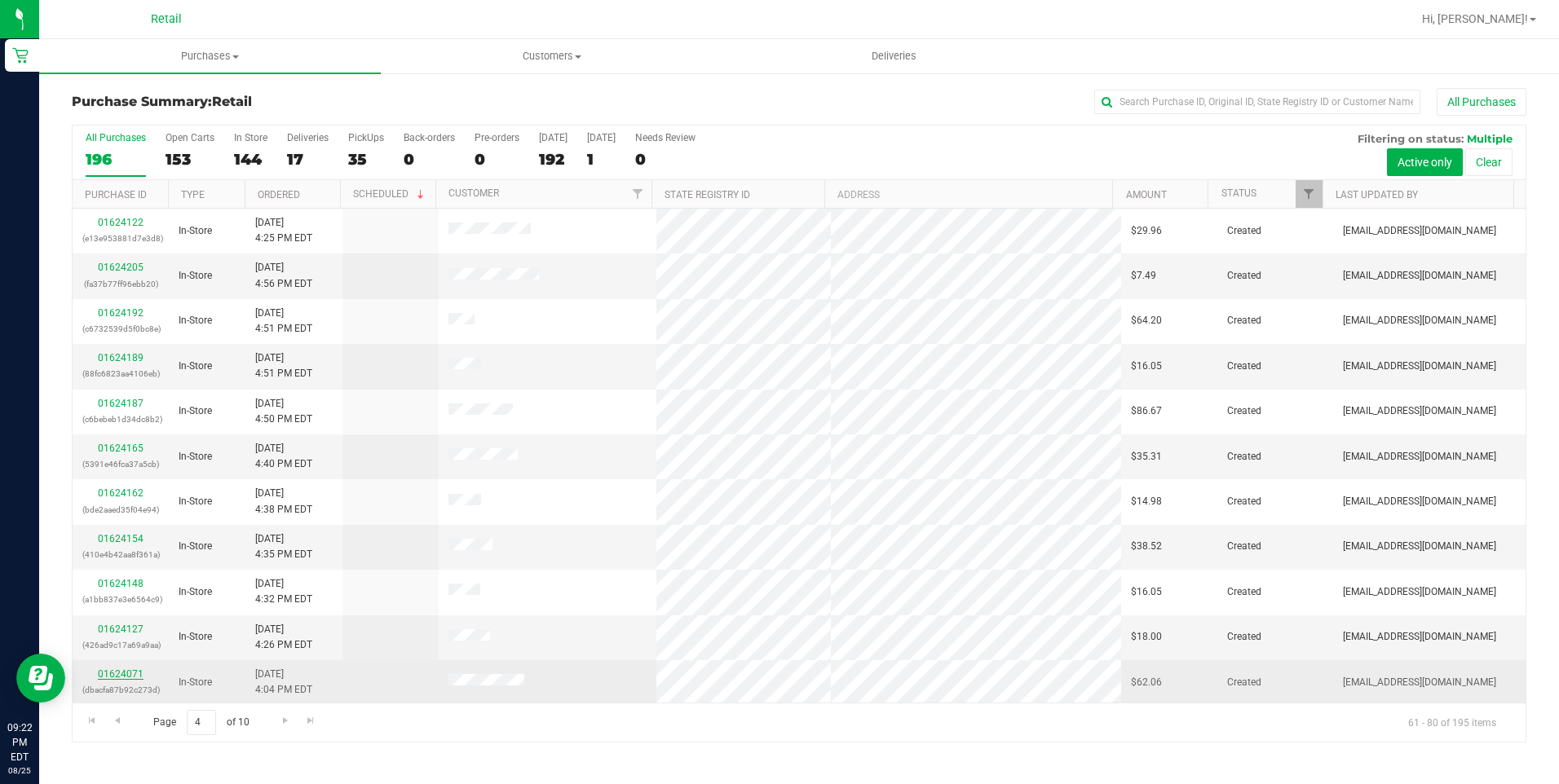
click at [139, 672] on link "01624071" at bounding box center [121, 674] width 46 height 11
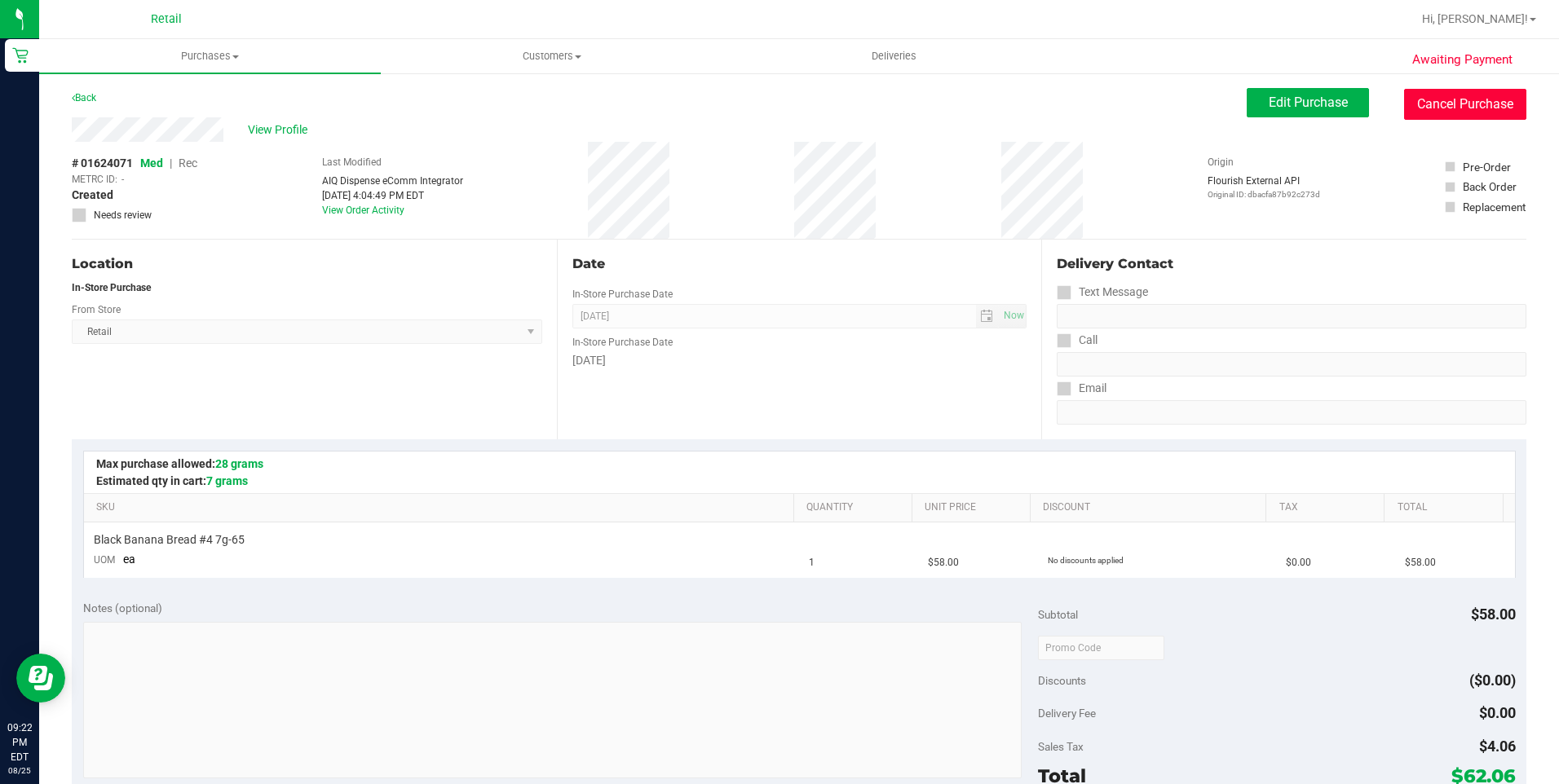
click at [1495, 104] on button "Cancel Purchase" at bounding box center [1465, 104] width 122 height 31
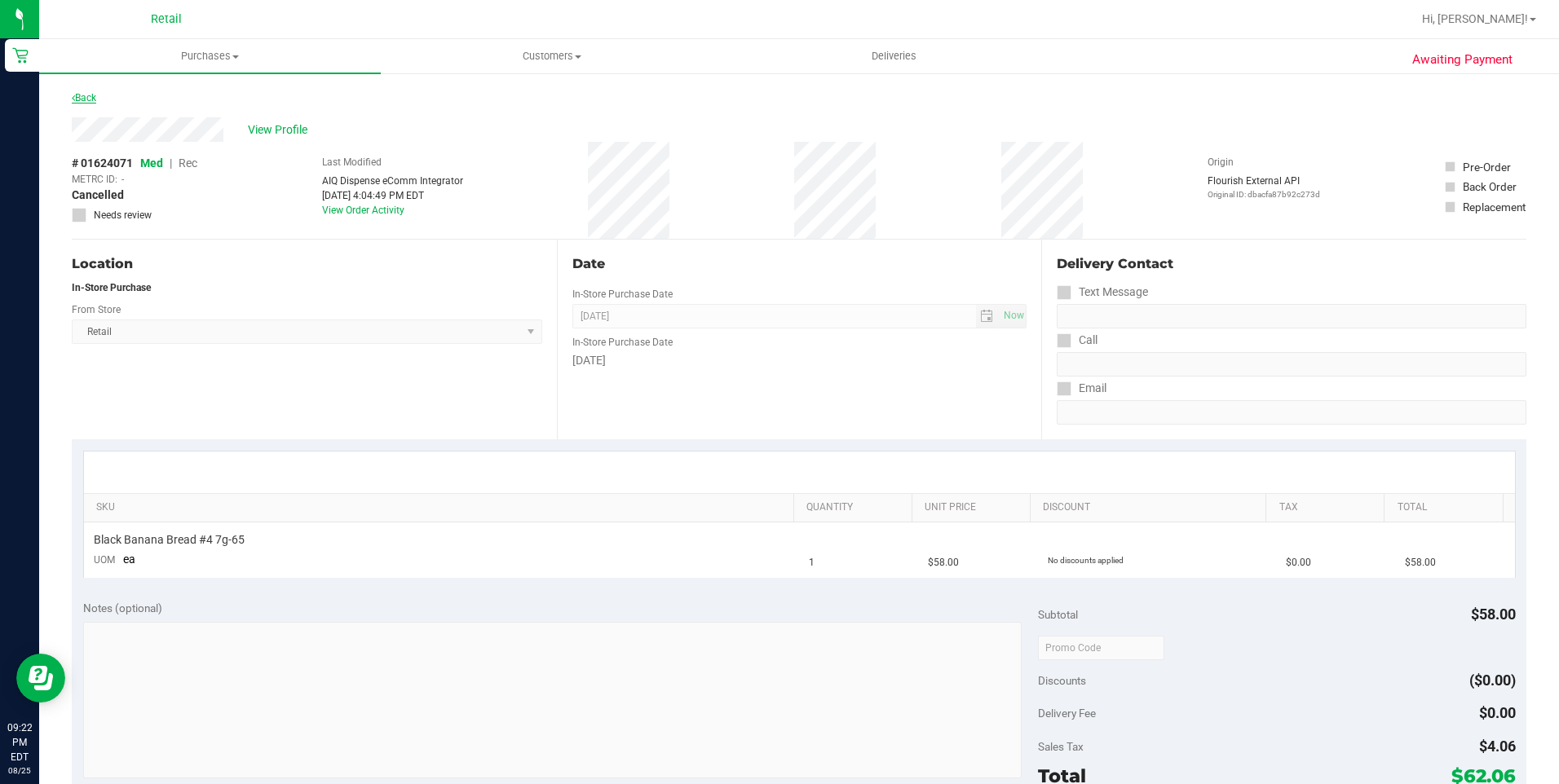
click at [86, 101] on link "Back" at bounding box center [84, 98] width 24 height 11
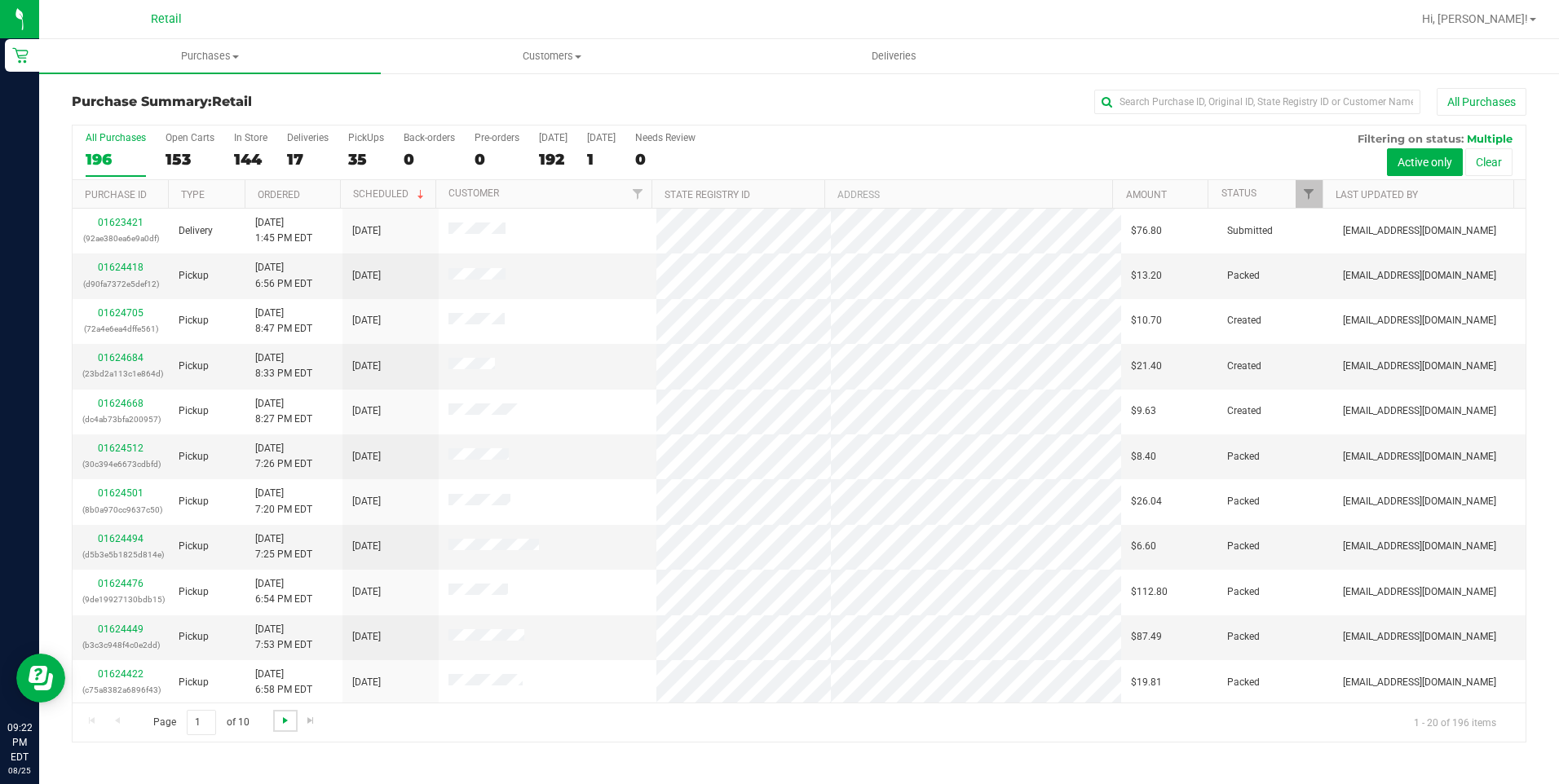
click at [287, 723] on span "Go to the next page" at bounding box center [285, 721] width 13 height 13
click at [283, 723] on span "Go to the next page" at bounding box center [285, 721] width 13 height 13
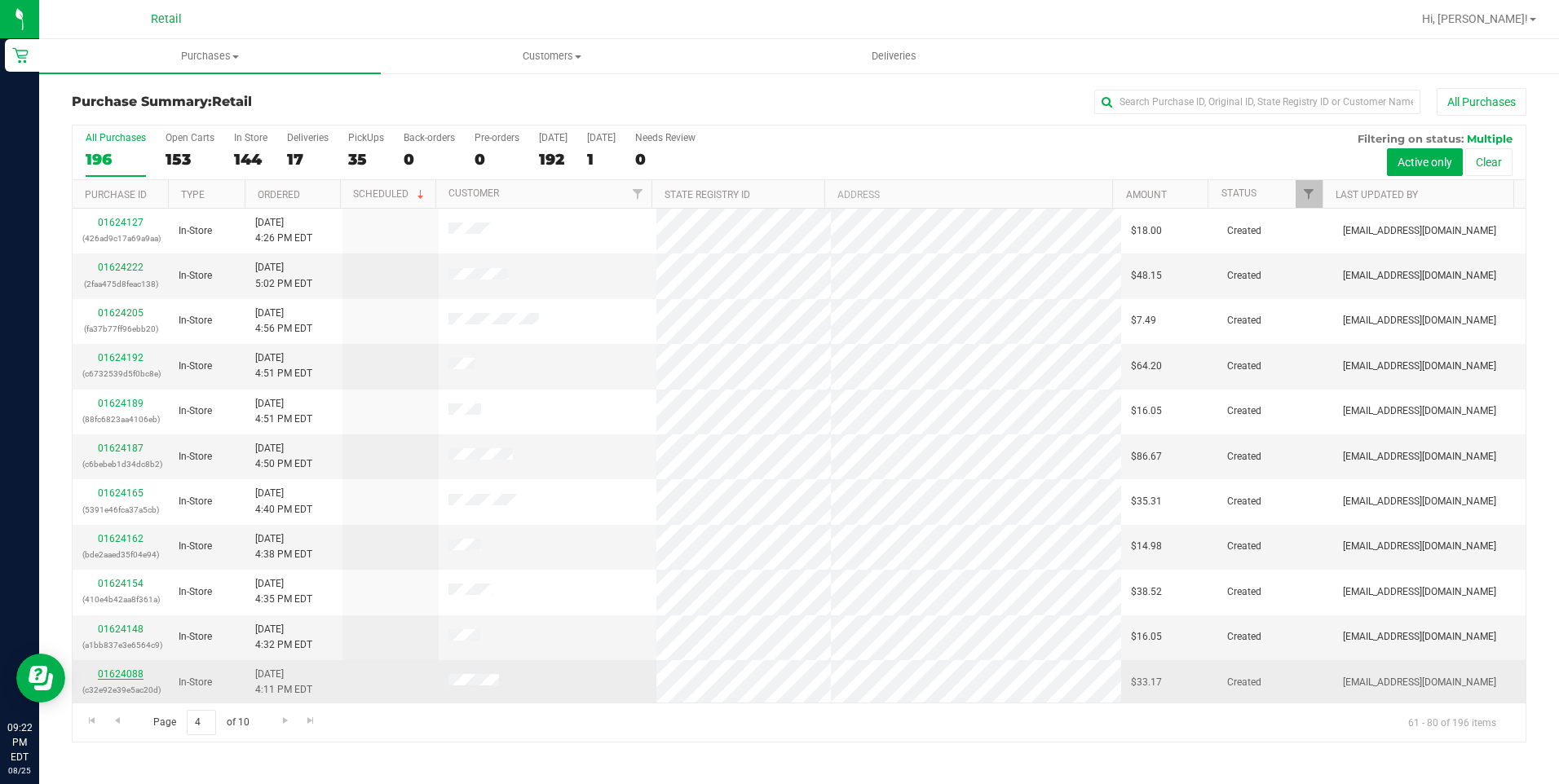
click at [132, 676] on link "01624088" at bounding box center [121, 674] width 46 height 11
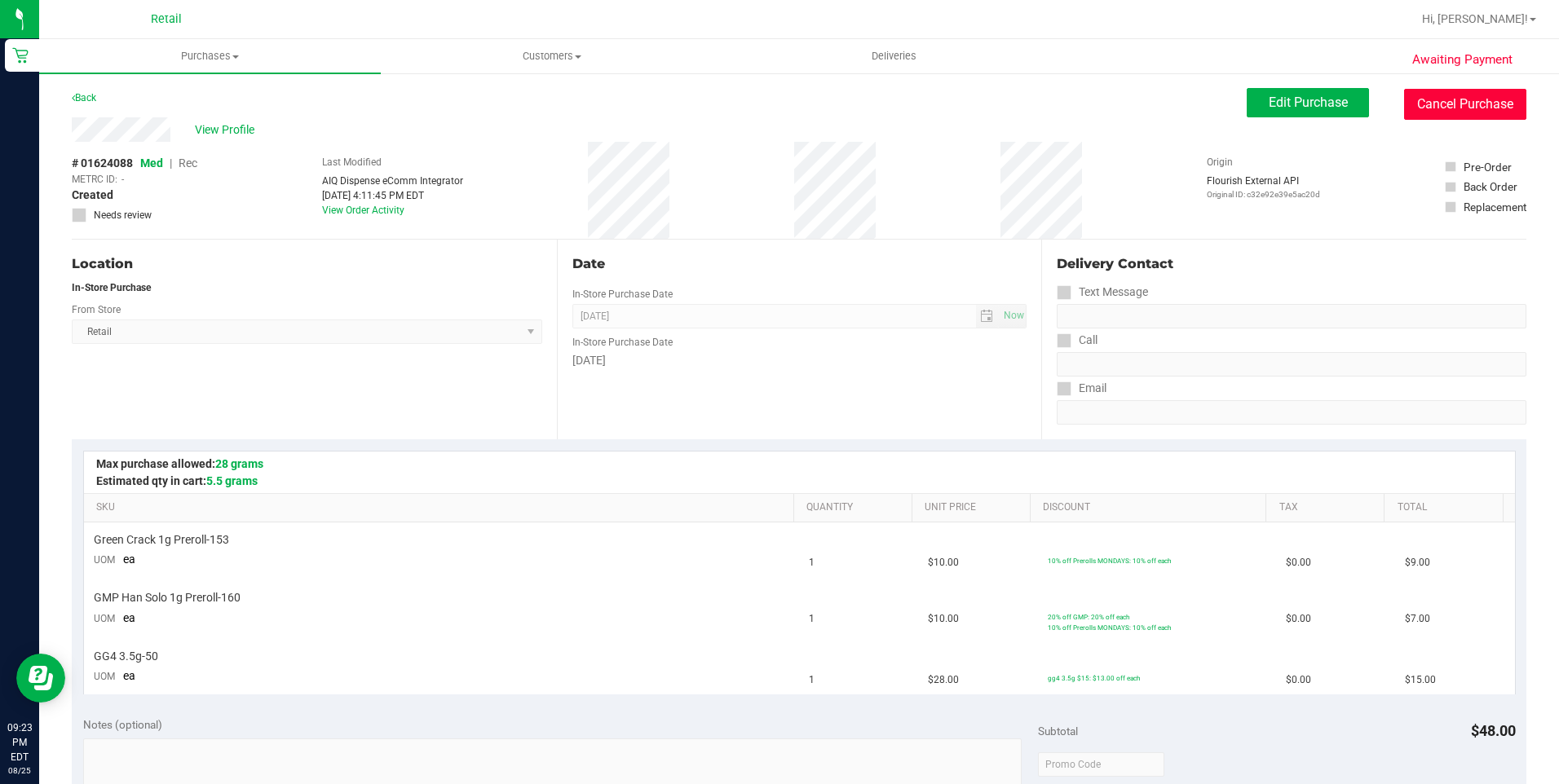
click at [1508, 89] on button "Cancel Purchase" at bounding box center [1465, 104] width 122 height 31
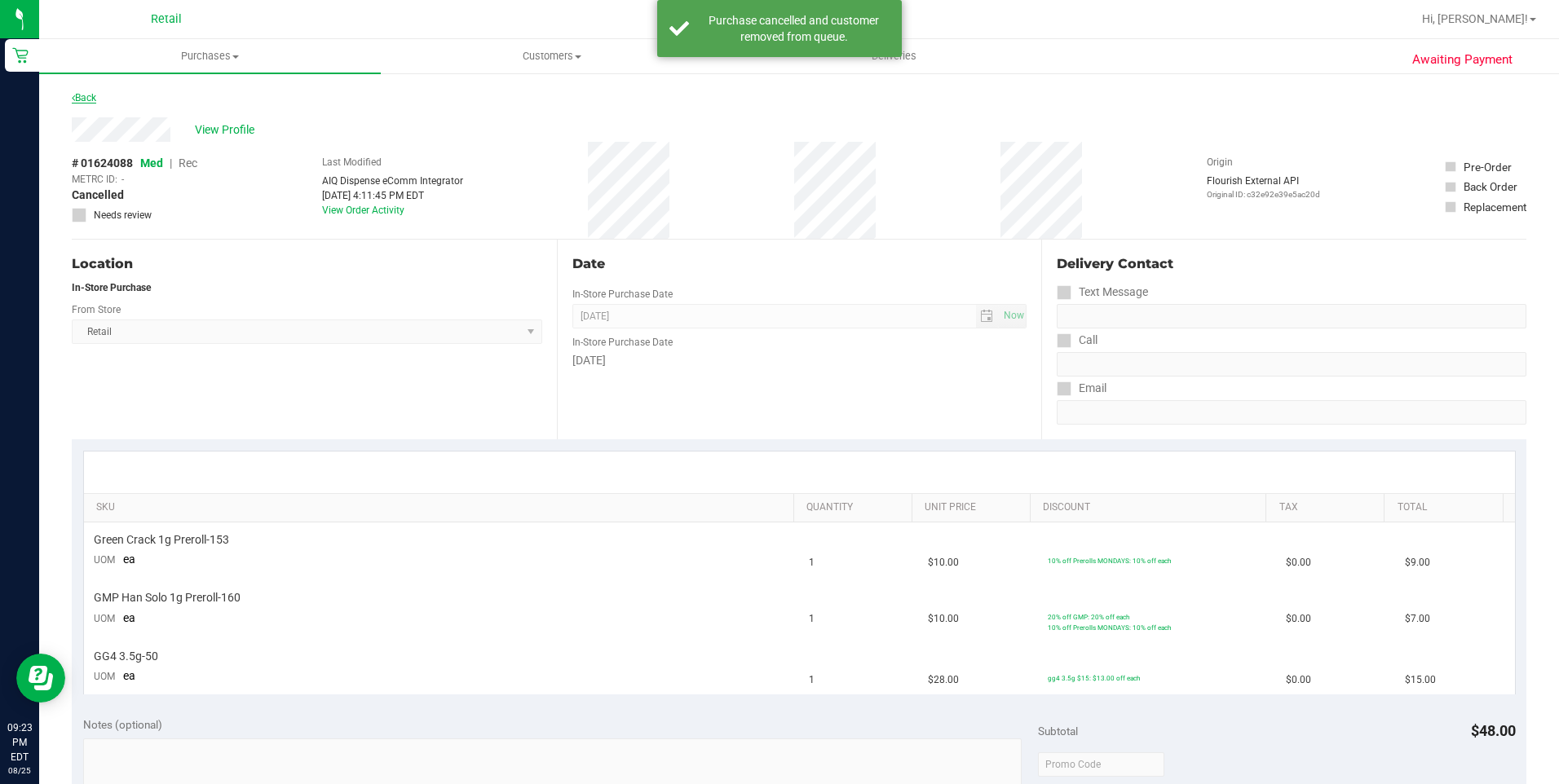
click at [79, 97] on link "Back" at bounding box center [84, 98] width 24 height 11
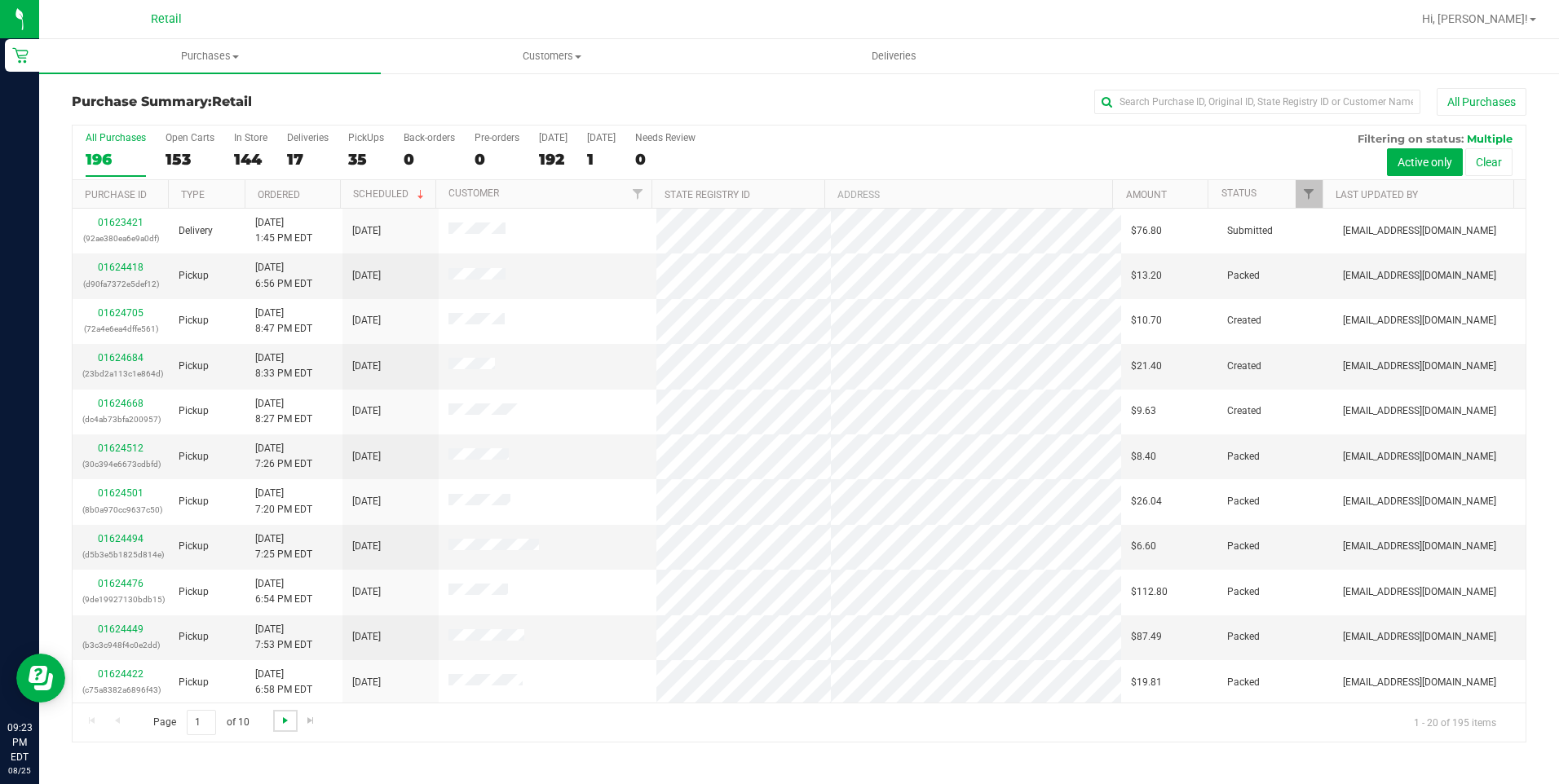
click at [279, 717] on span "Go to the next page" at bounding box center [285, 721] width 13 height 13
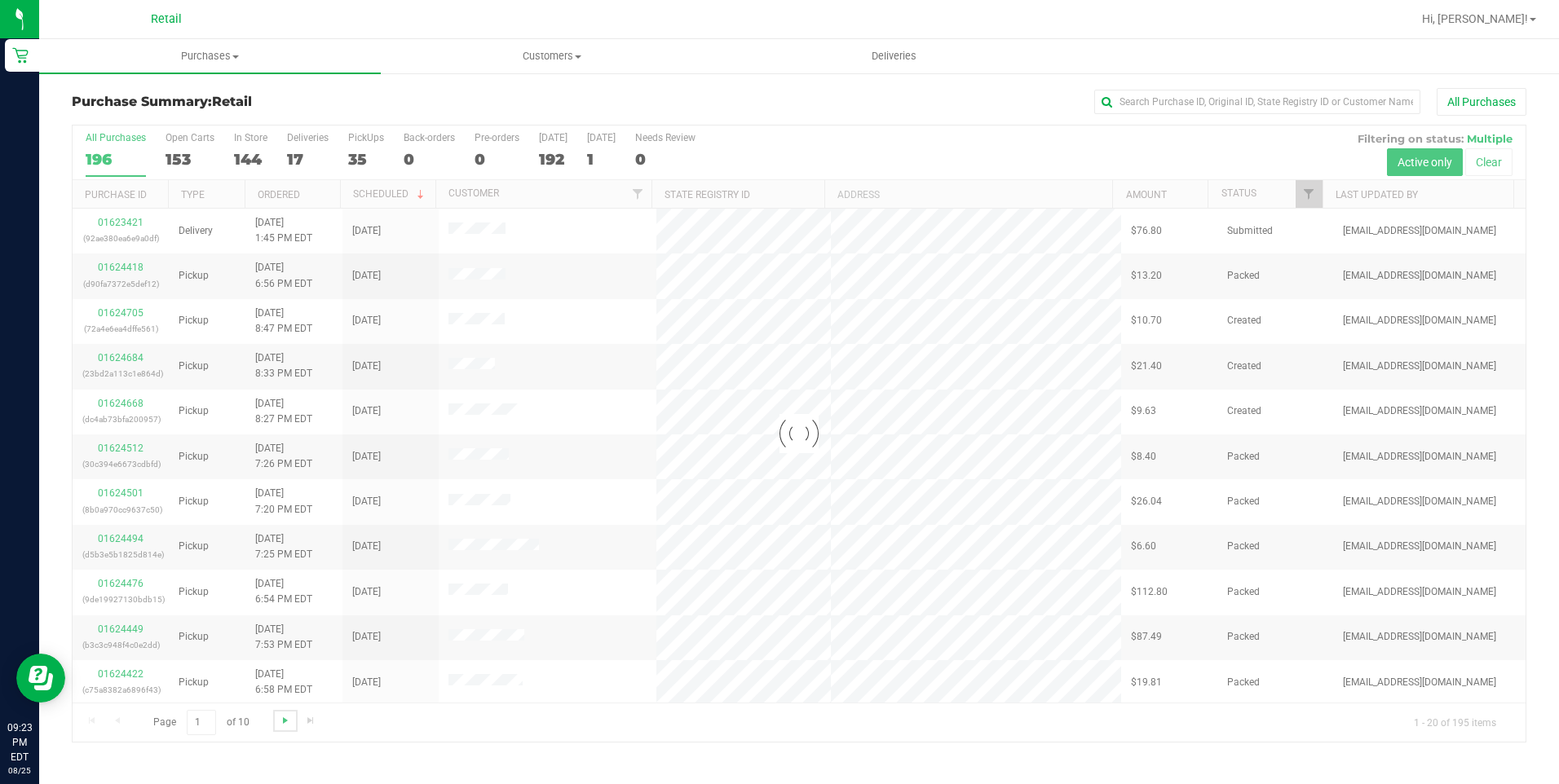
click at [279, 717] on span "Go to the next page" at bounding box center [285, 721] width 13 height 13
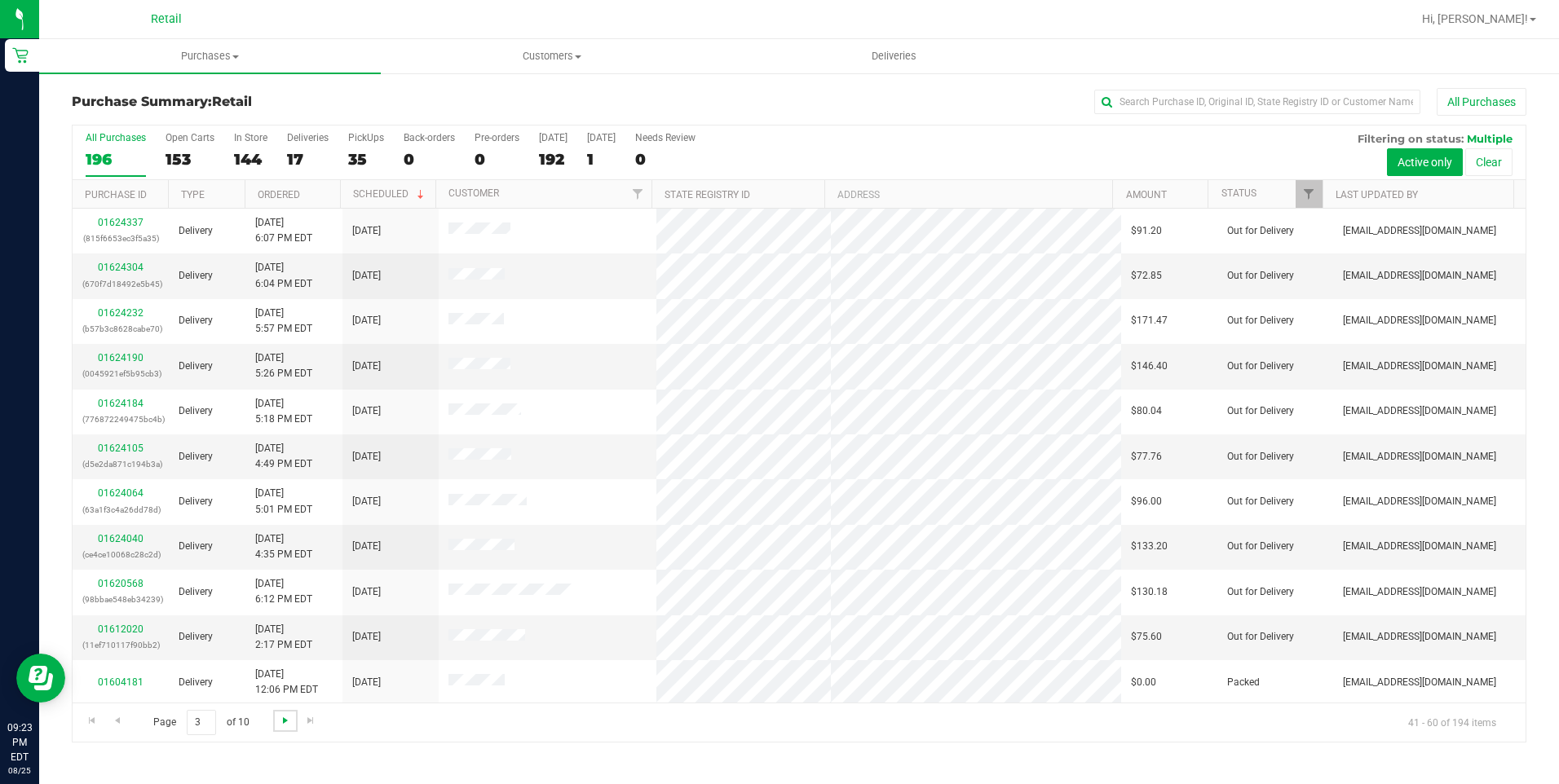
click at [279, 716] on span "Go to the next page" at bounding box center [285, 721] width 13 height 13
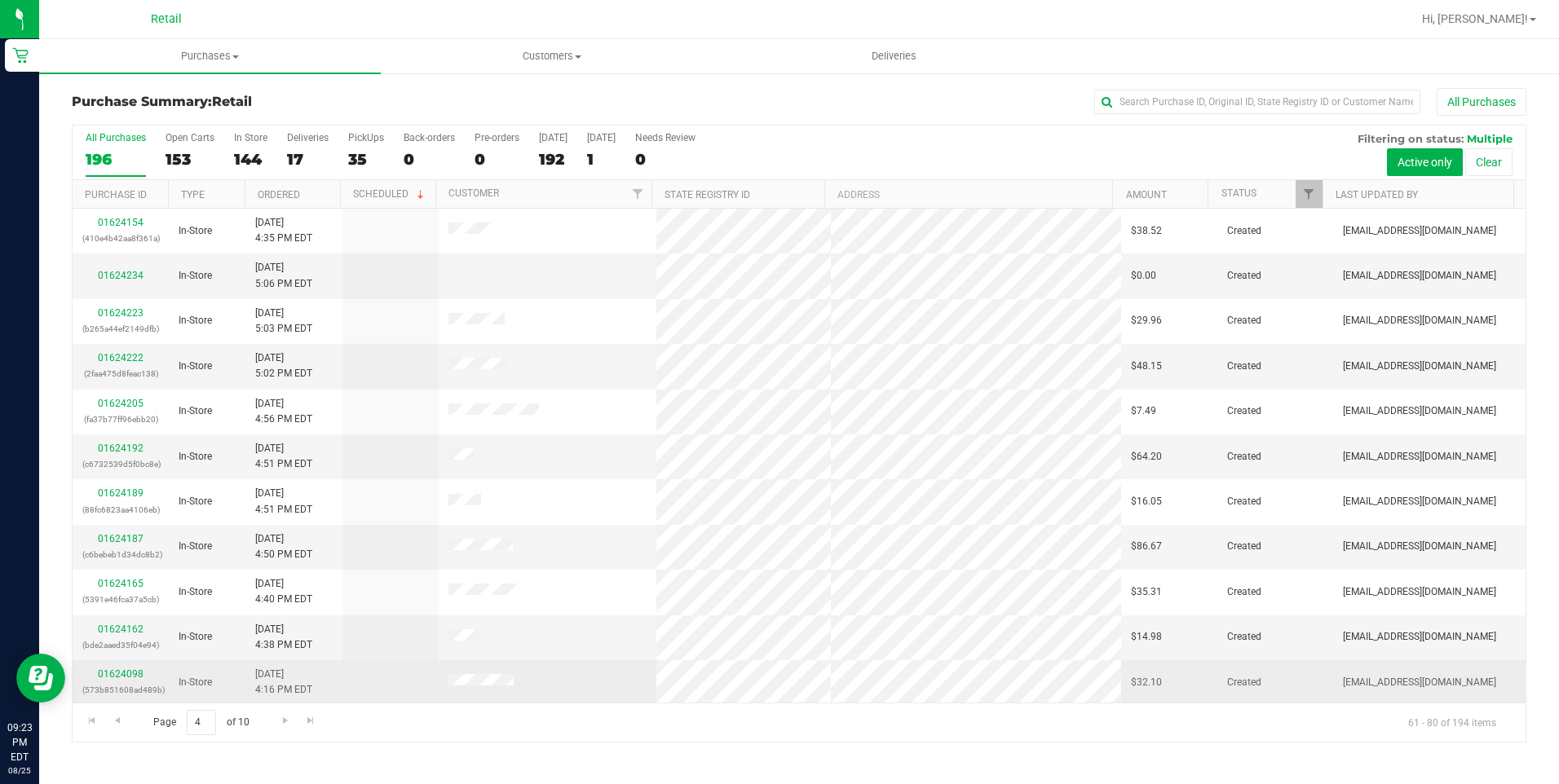
click at [135, 680] on div "01624098 (573b851608ad489b)" at bounding box center [120, 681] width 76 height 31
click at [129, 675] on link "01624098" at bounding box center [121, 674] width 46 height 11
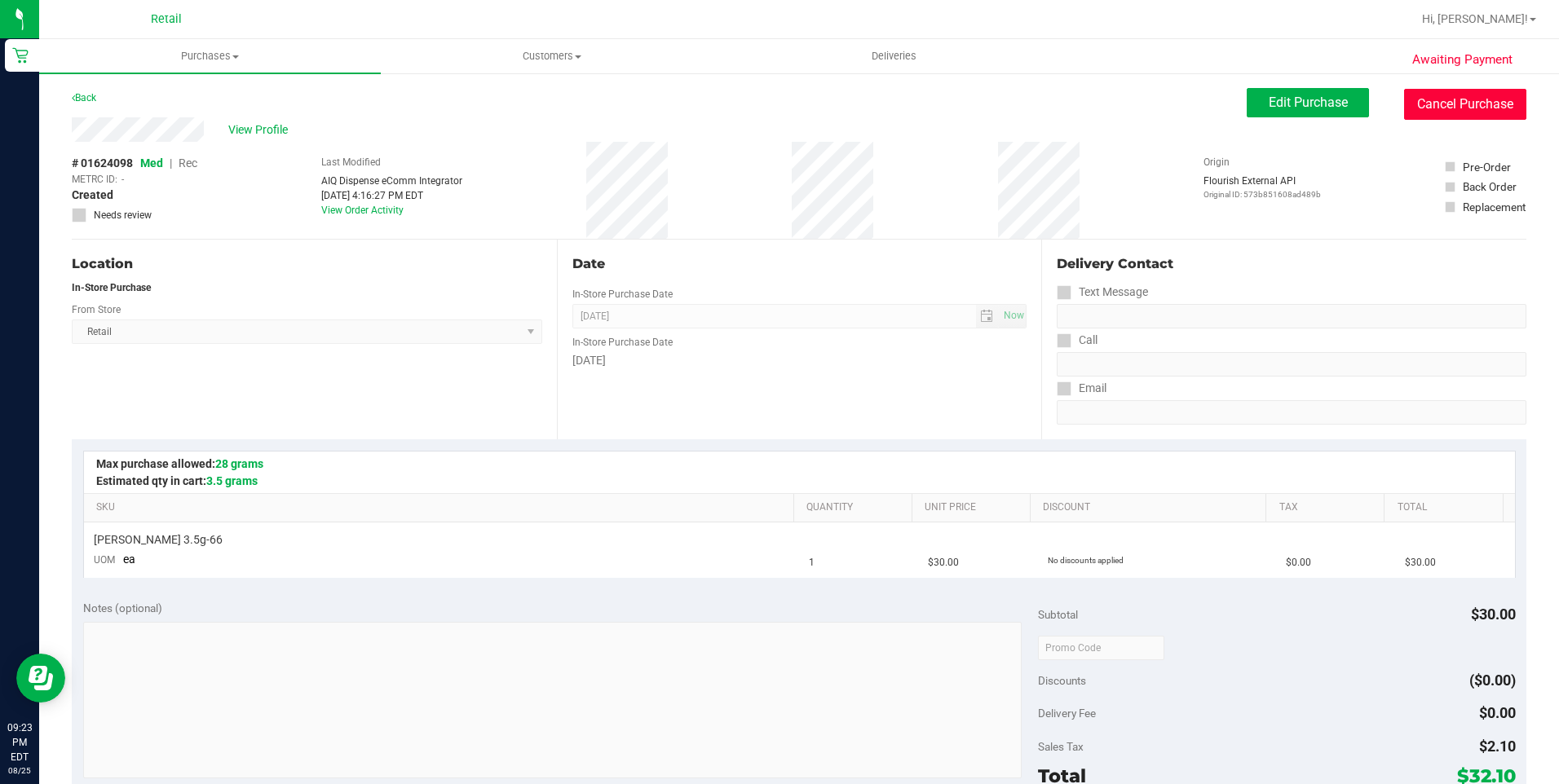
click at [1502, 114] on button "Cancel Purchase" at bounding box center [1465, 104] width 122 height 31
click at [84, 99] on link "Back" at bounding box center [84, 98] width 24 height 11
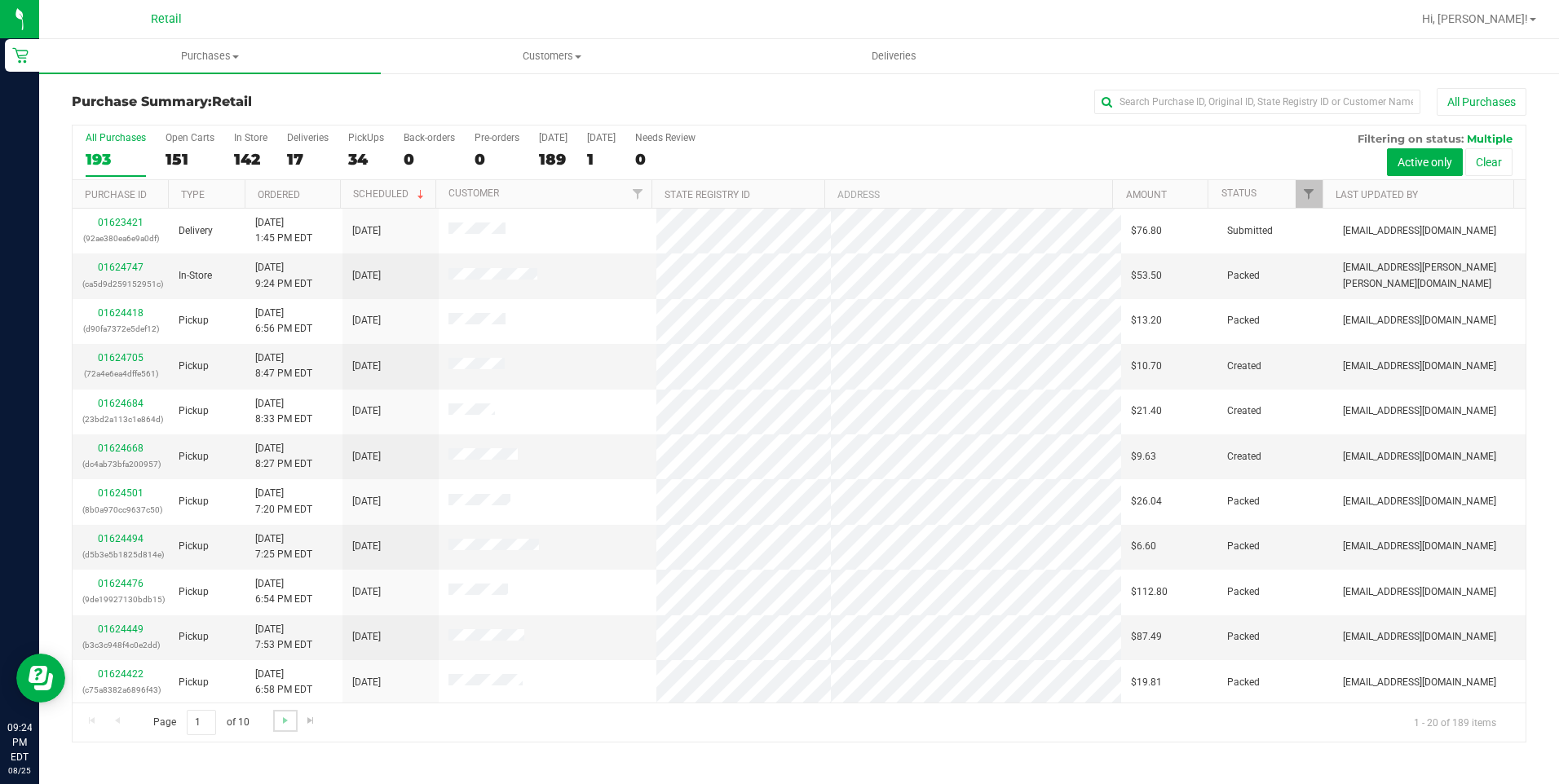
click at [275, 721] on link "Go to the next page" at bounding box center [284, 720] width 24 height 22
click at [279, 722] on span "Go to the next page" at bounding box center [285, 721] width 13 height 13
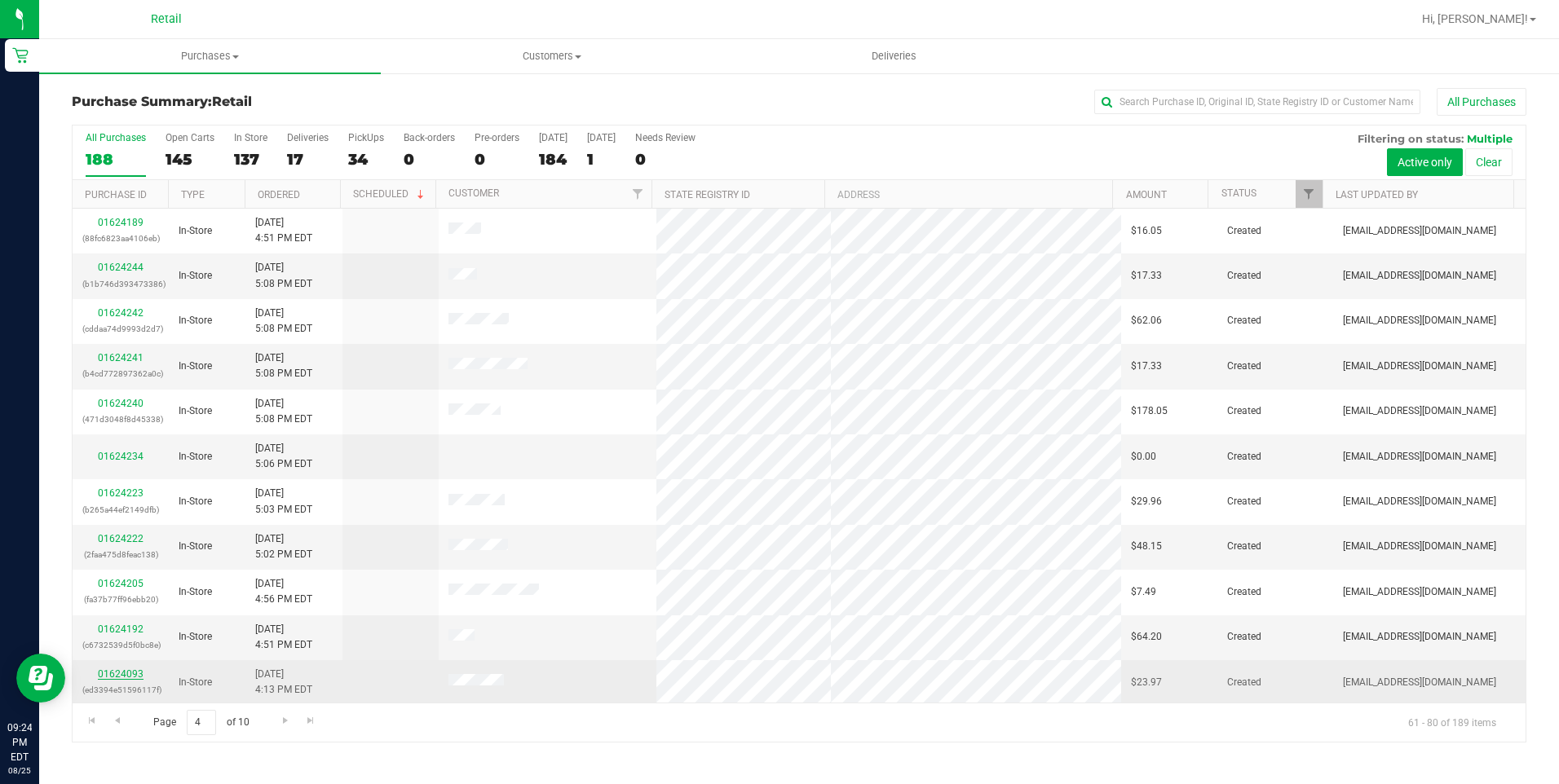
click at [132, 674] on link "01624093" at bounding box center [121, 674] width 46 height 11
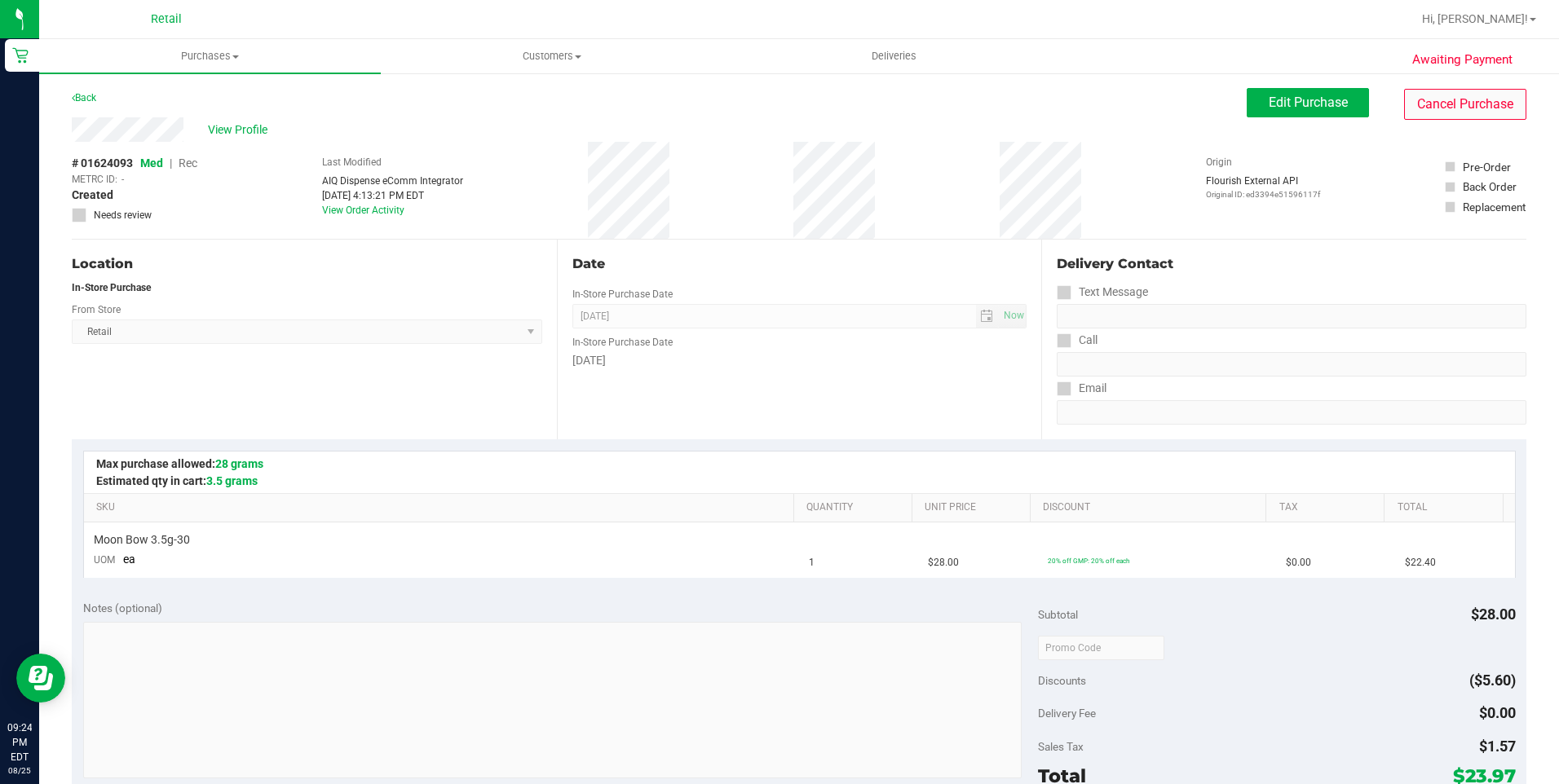
click at [1426, 88] on div "Awaiting Payment Back Edit Purchase Cancel Purchase View Profile # 01624093 Med…" at bounding box center [799, 682] width 1519 height 1223
click at [1430, 108] on button "Cancel Purchase" at bounding box center [1465, 104] width 122 height 31
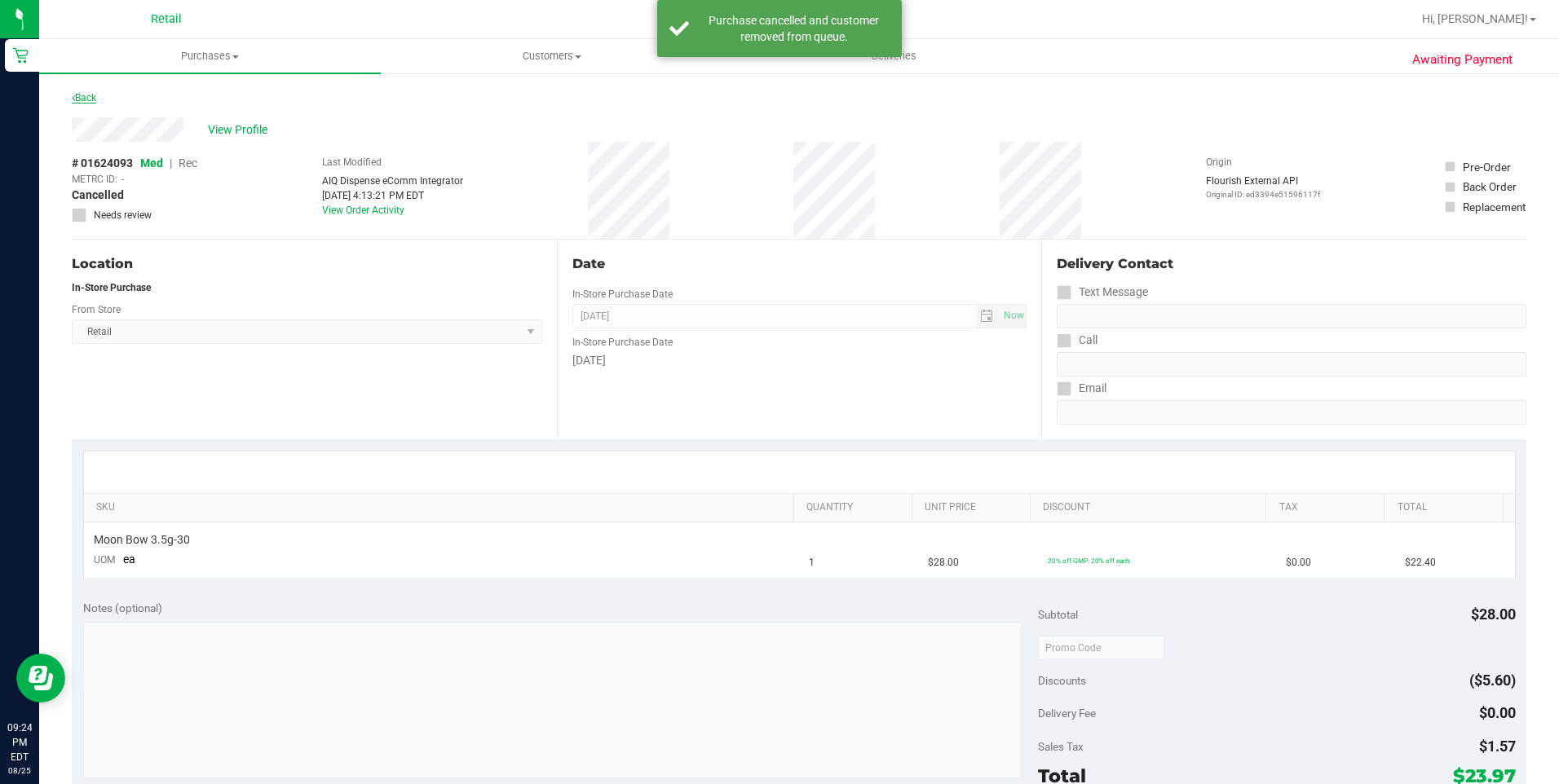
click at [82, 96] on link "Back" at bounding box center [84, 98] width 24 height 11
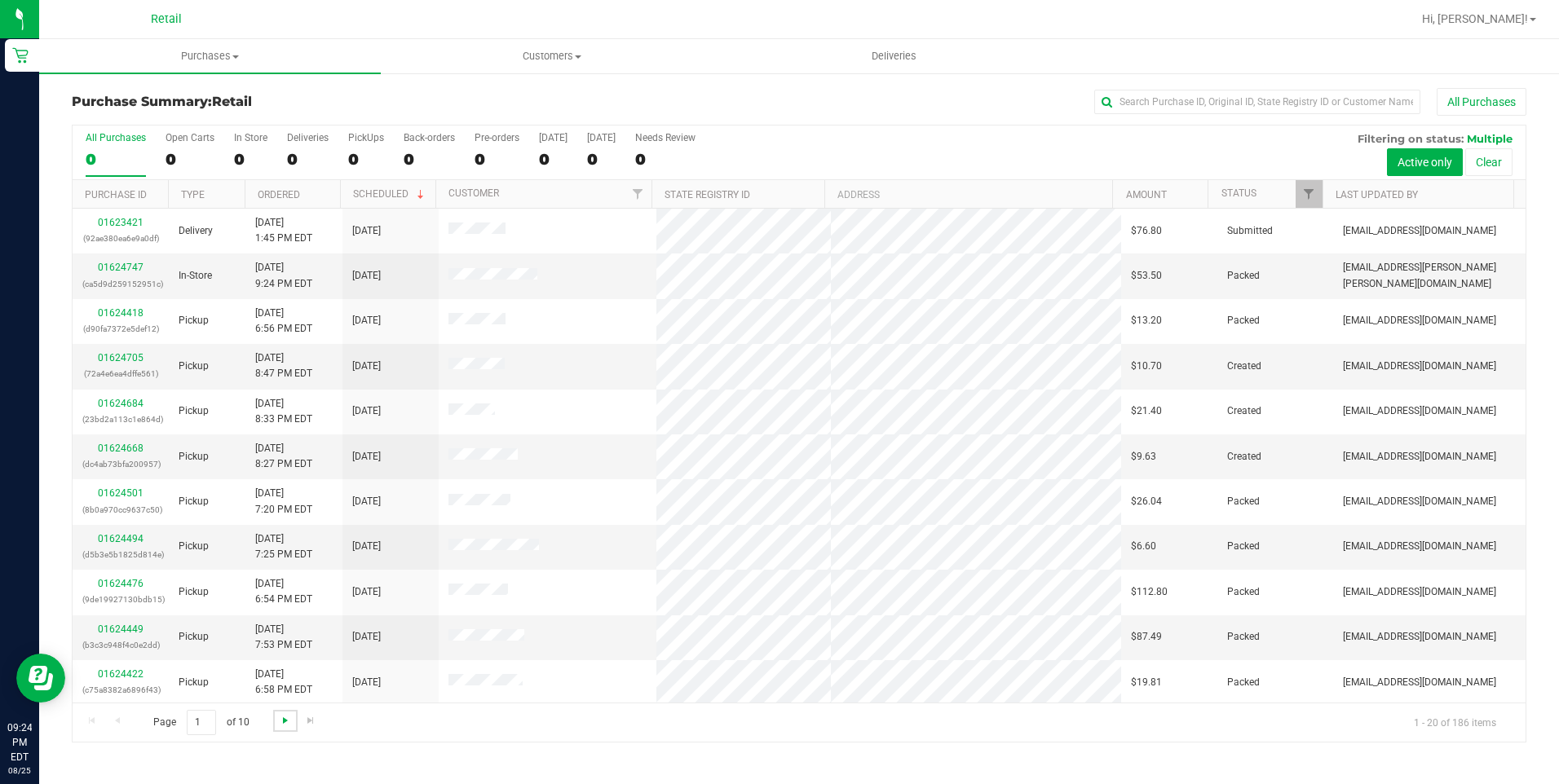
click at [290, 718] on link "Go to the next page" at bounding box center [284, 720] width 24 height 22
click at [289, 718] on span "Go to the next page" at bounding box center [285, 721] width 13 height 13
click at [288, 718] on span "Go to the next page" at bounding box center [285, 721] width 13 height 13
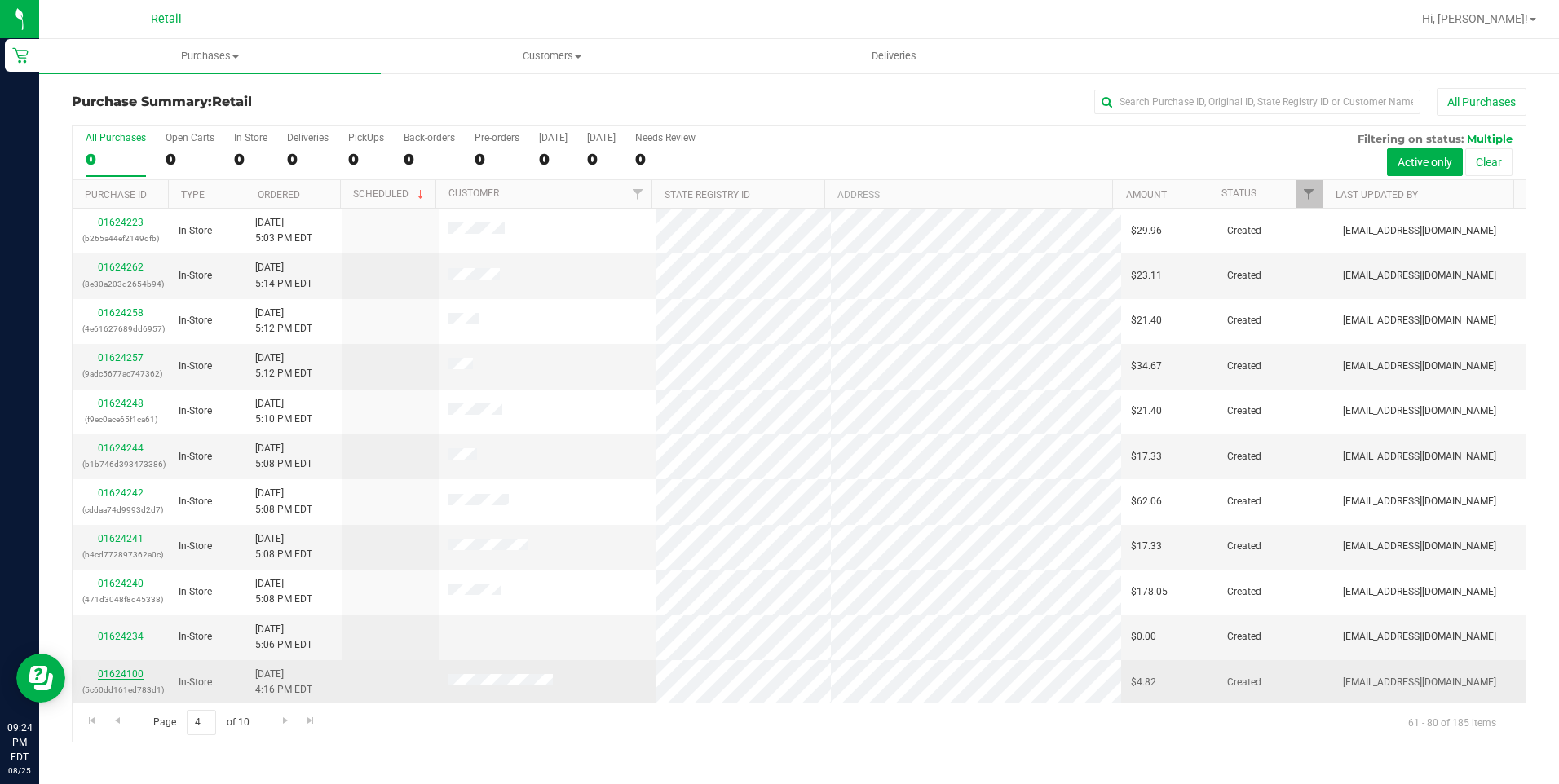
click at [129, 672] on link "01624100" at bounding box center [121, 674] width 46 height 11
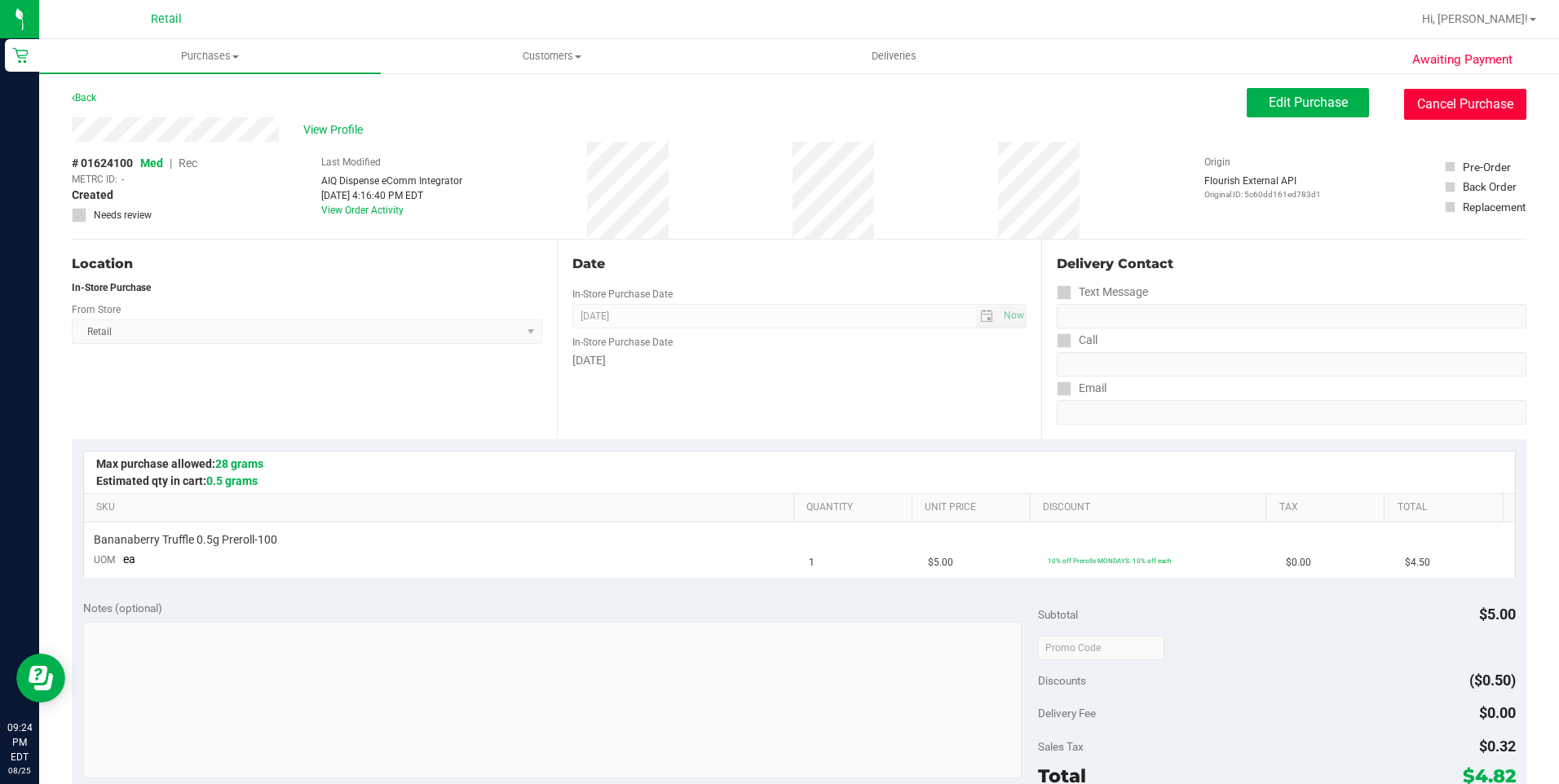
click at [1489, 105] on button "Cancel Purchase" at bounding box center [1465, 104] width 122 height 31
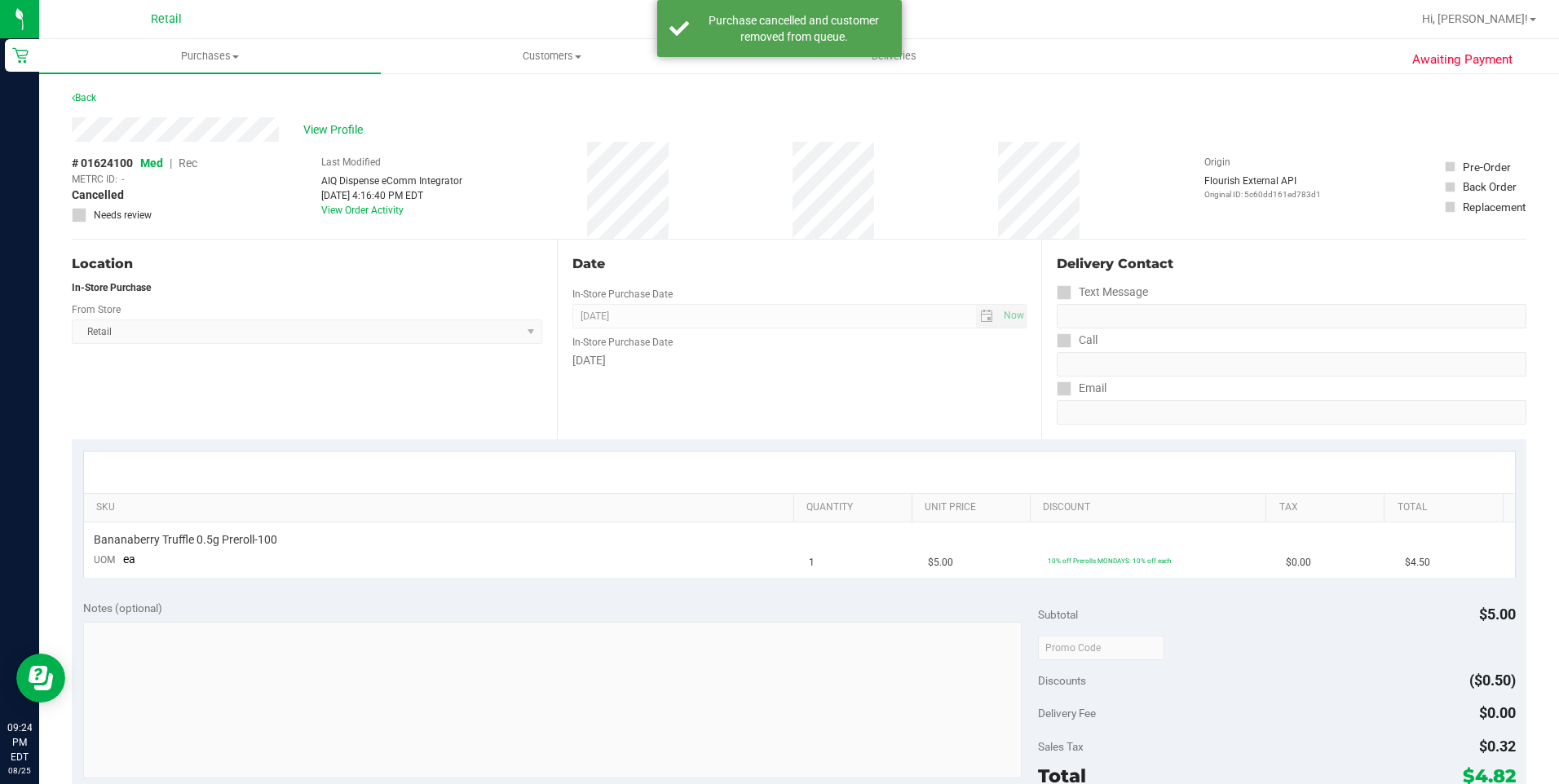
click at [96, 91] on div "Back" at bounding box center [84, 98] width 24 height 20
click at [84, 104] on div "Back" at bounding box center [84, 98] width 24 height 20
click at [89, 101] on link "Back" at bounding box center [84, 98] width 24 height 11
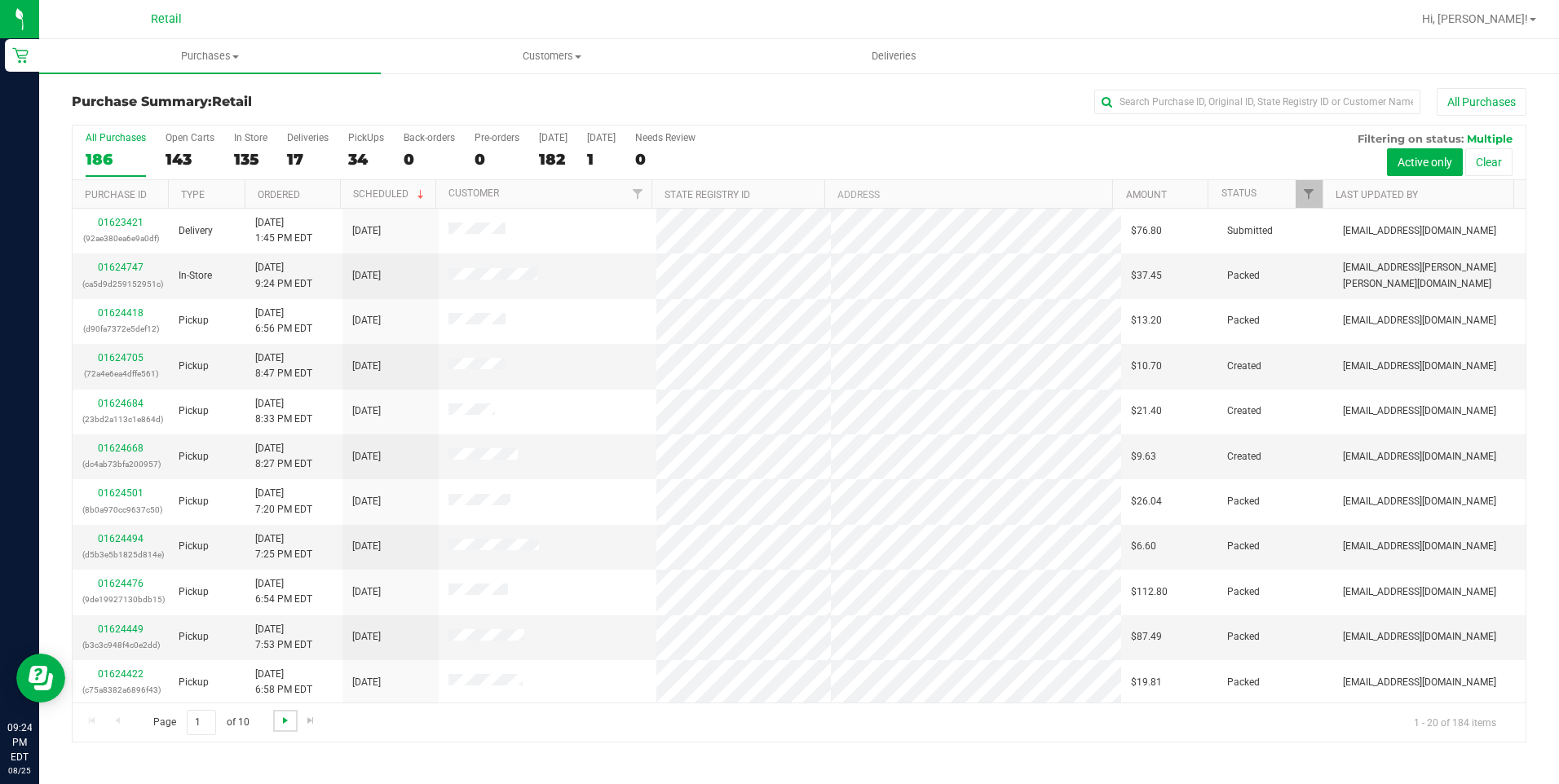
click at [280, 722] on span "Go to the next page" at bounding box center [285, 721] width 13 height 13
click at [282, 714] on span "Go to the next page" at bounding box center [285, 721] width 13 height 13
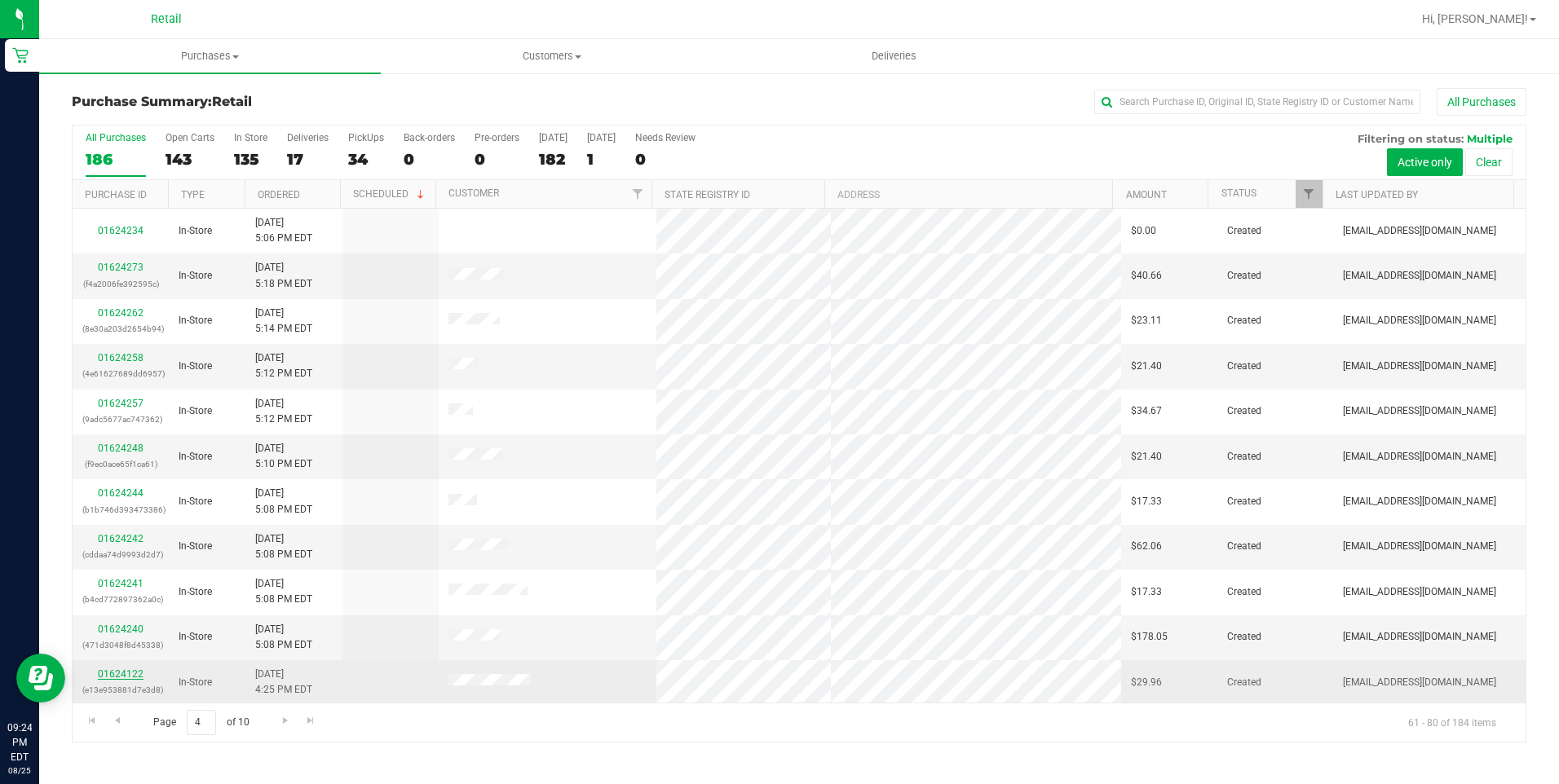
click at [126, 670] on link "01624122" at bounding box center [121, 674] width 46 height 11
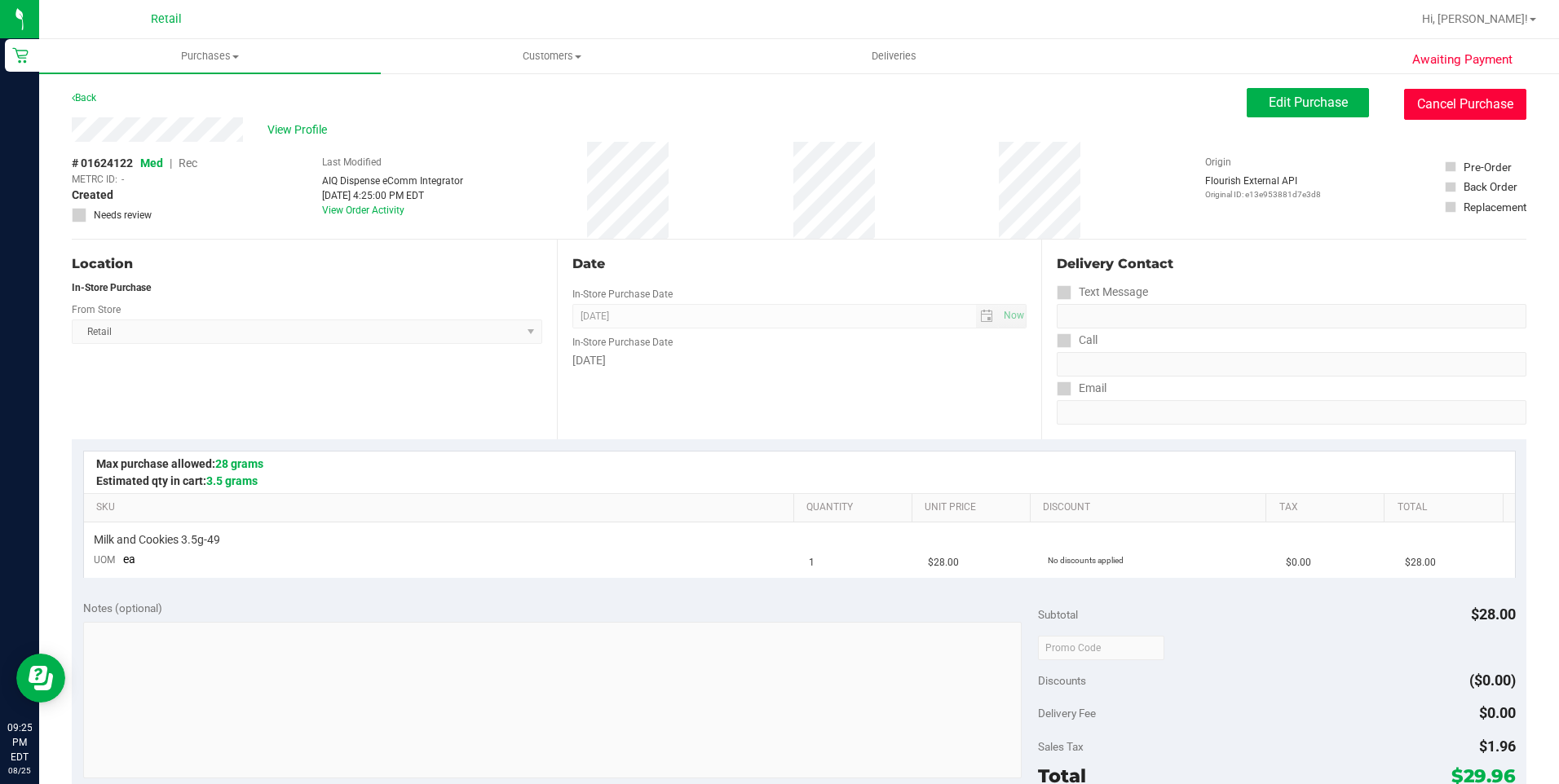
drag, startPoint x: 1491, startPoint y: 113, endPoint x: 872, endPoint y: 109, distance: 619.0
click at [1491, 113] on button "Cancel Purchase" at bounding box center [1465, 104] width 122 height 31
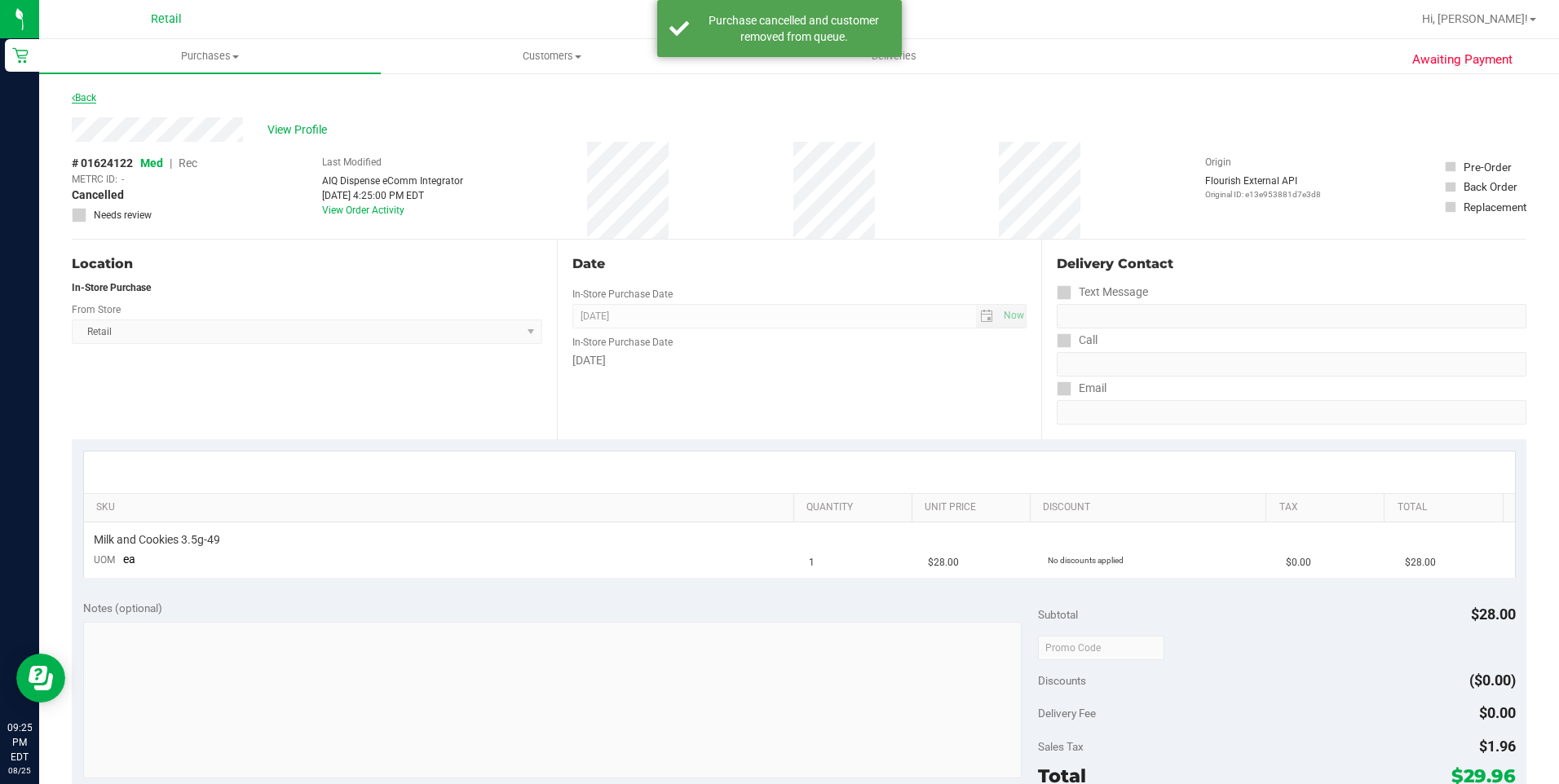
click at [82, 96] on link "Back" at bounding box center [84, 98] width 24 height 11
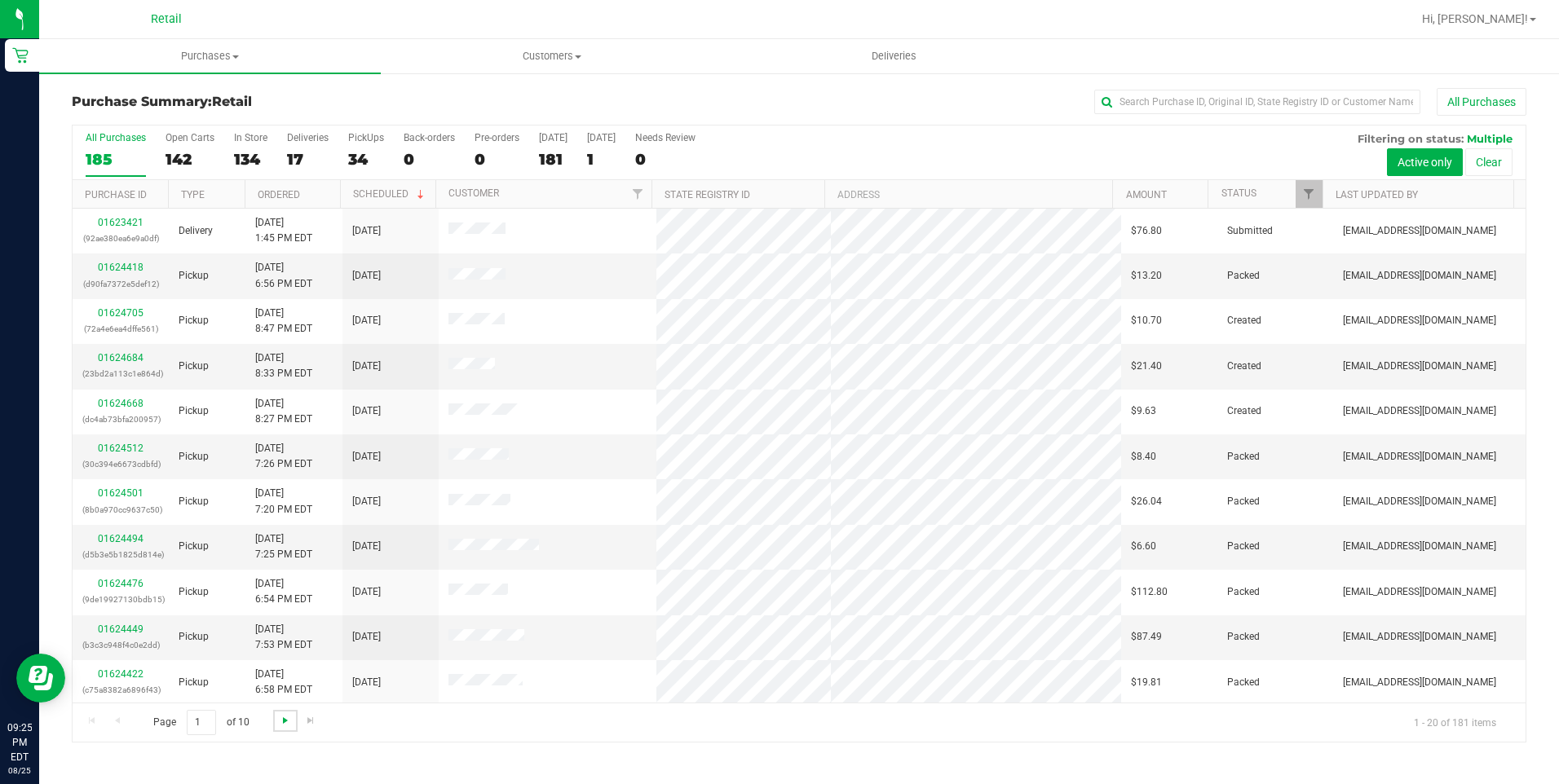
click at [283, 720] on span "Go to the next page" at bounding box center [285, 721] width 13 height 13
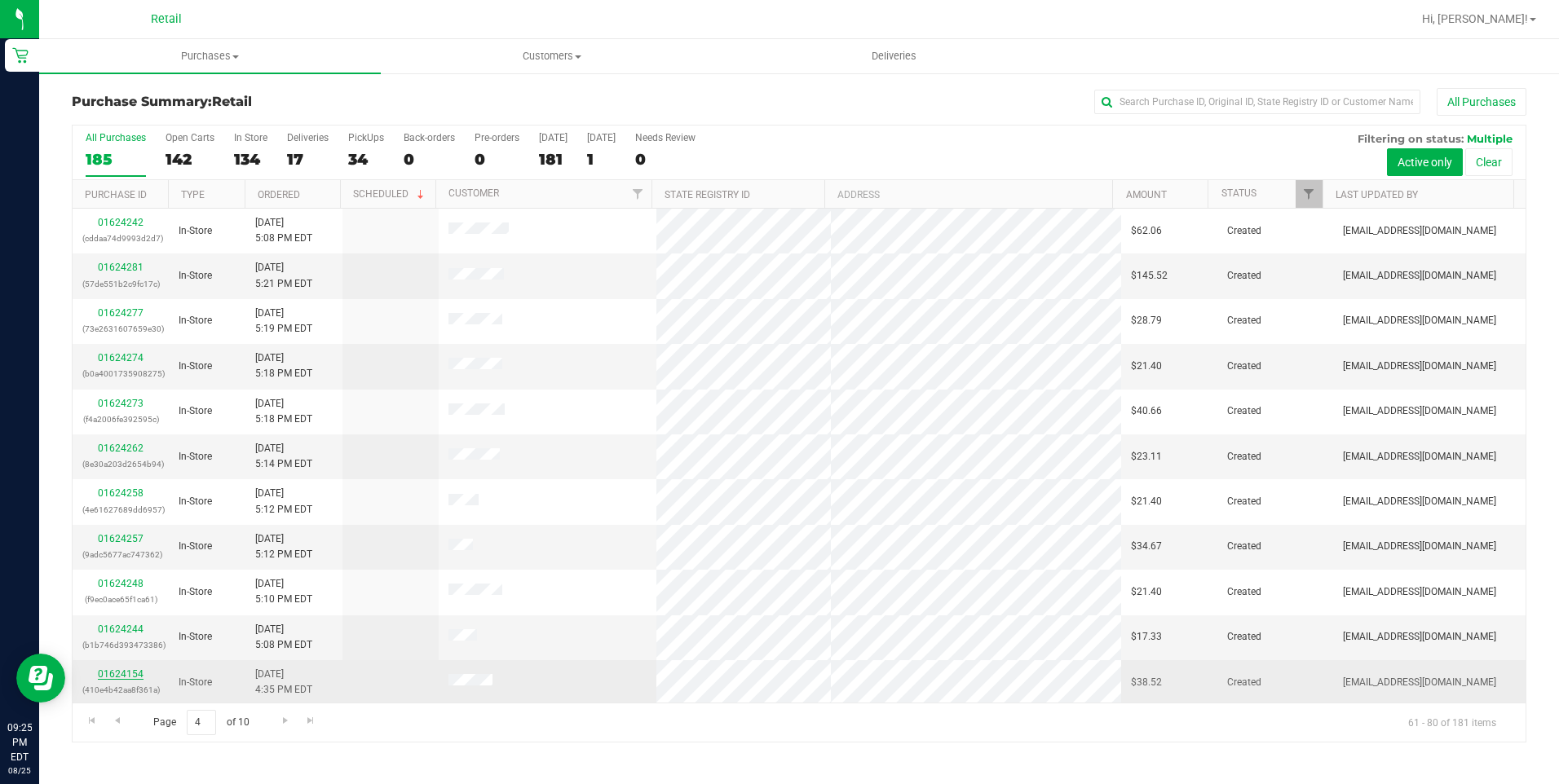
click at [124, 678] on link "01624154" at bounding box center [121, 674] width 46 height 11
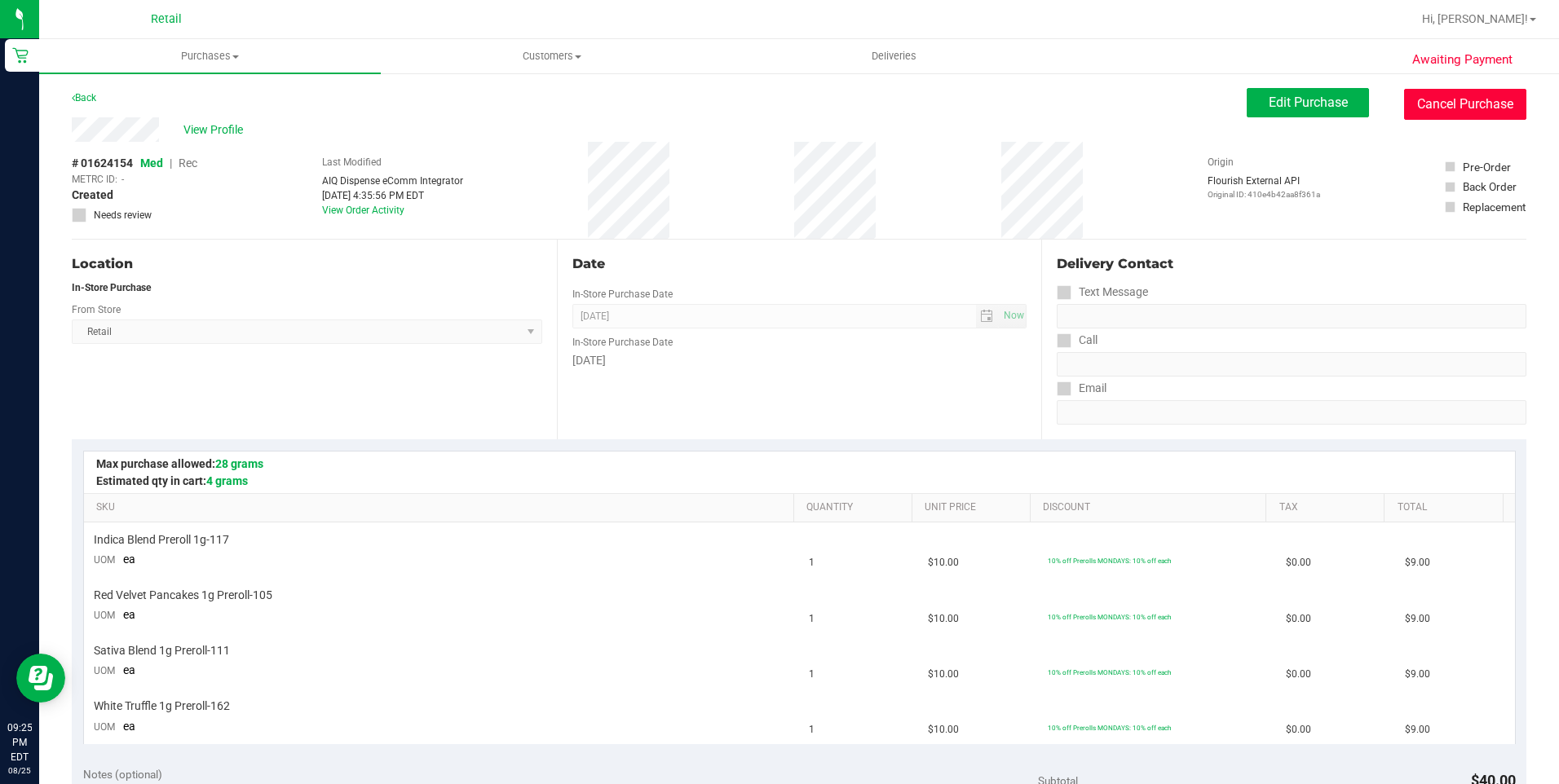
click at [1502, 113] on button "Cancel Purchase" at bounding box center [1465, 104] width 122 height 31
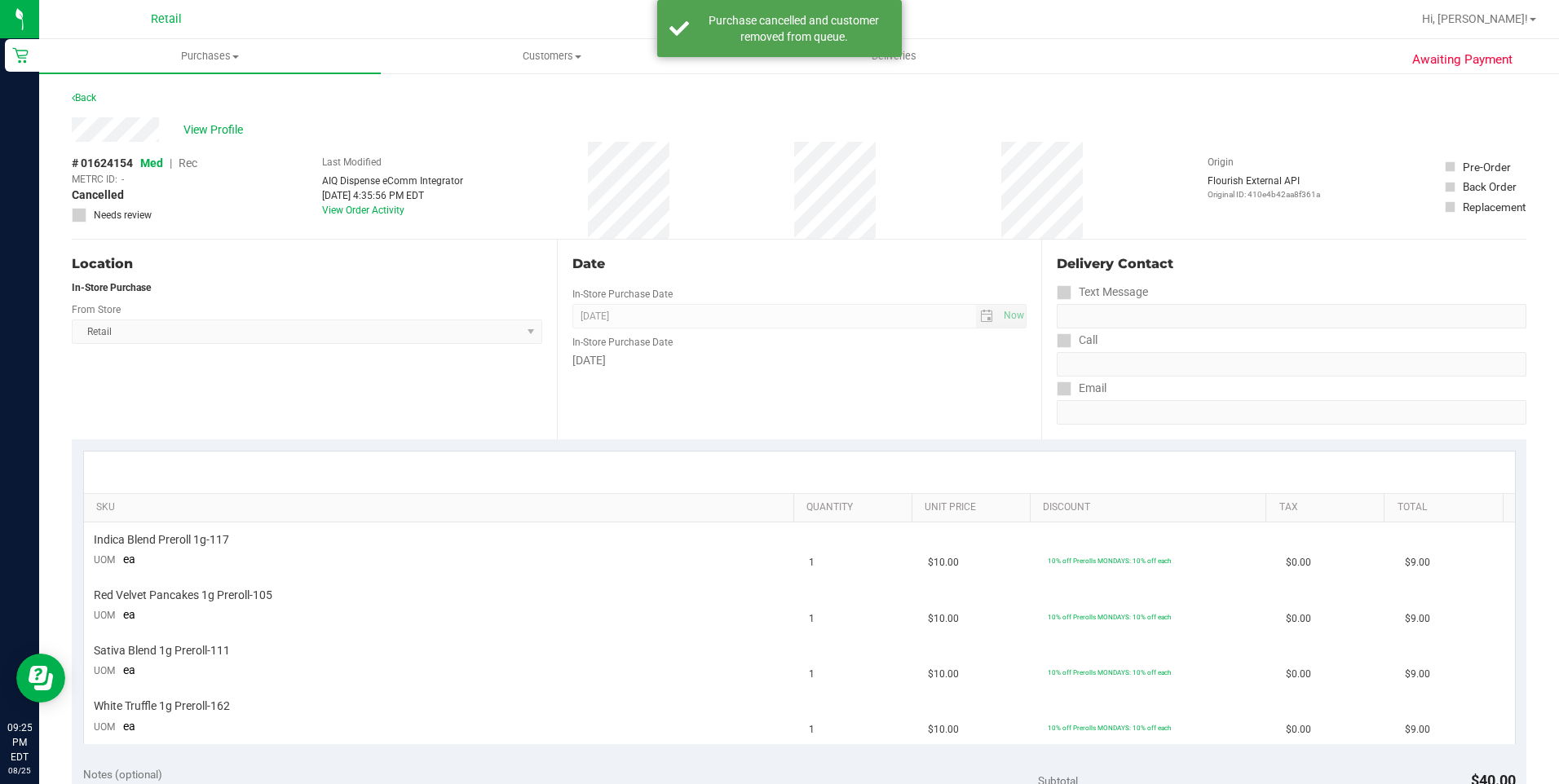
click at [93, 89] on div "Back" at bounding box center [84, 98] width 24 height 20
click at [91, 95] on link "Back" at bounding box center [84, 98] width 24 height 11
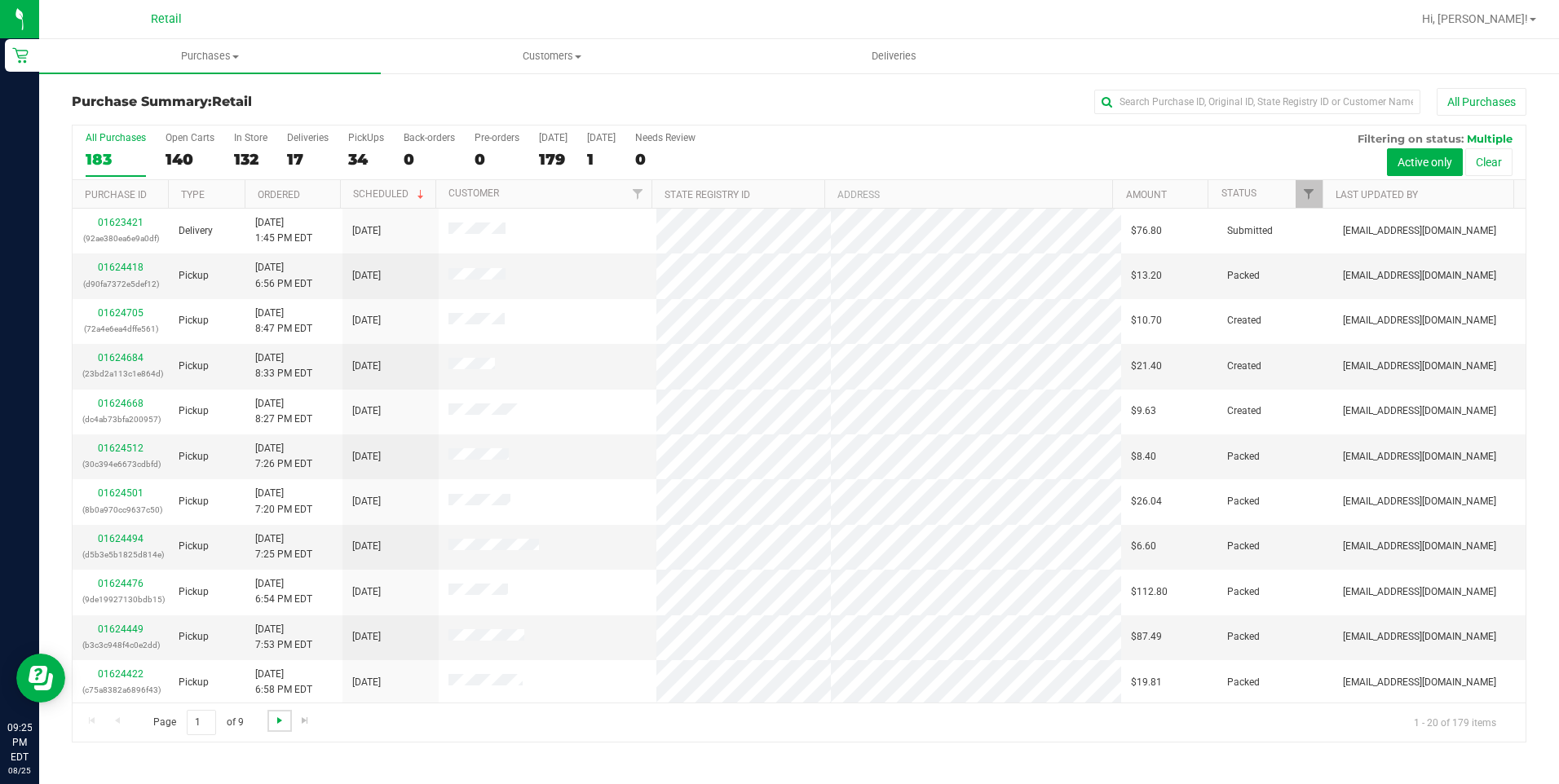
click at [283, 721] on span "Go to the next page" at bounding box center [280, 721] width 13 height 13
click at [277, 718] on span "Go to the next page" at bounding box center [280, 721] width 13 height 13
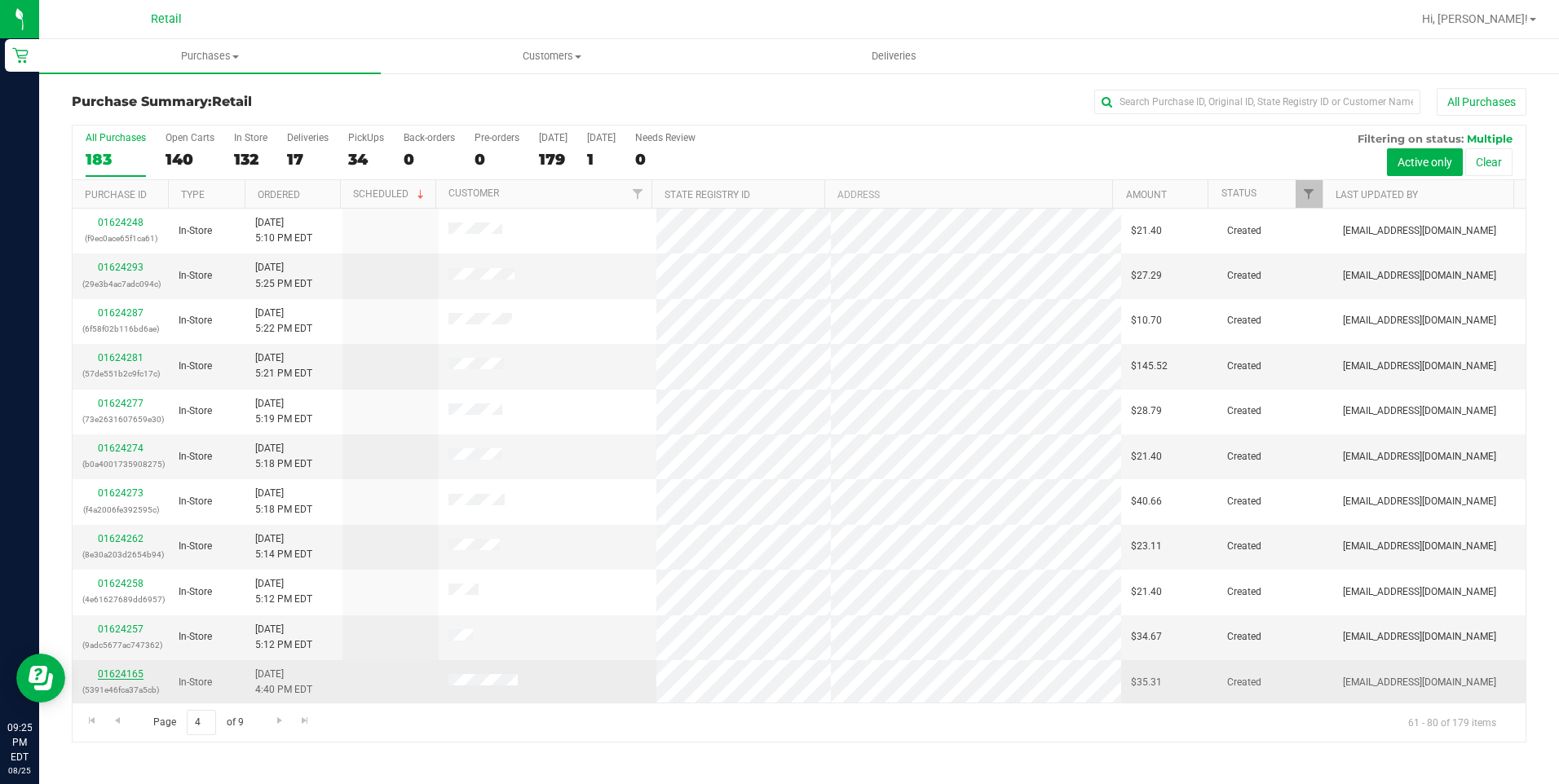
click at [120, 672] on link "01624165" at bounding box center [121, 674] width 46 height 11
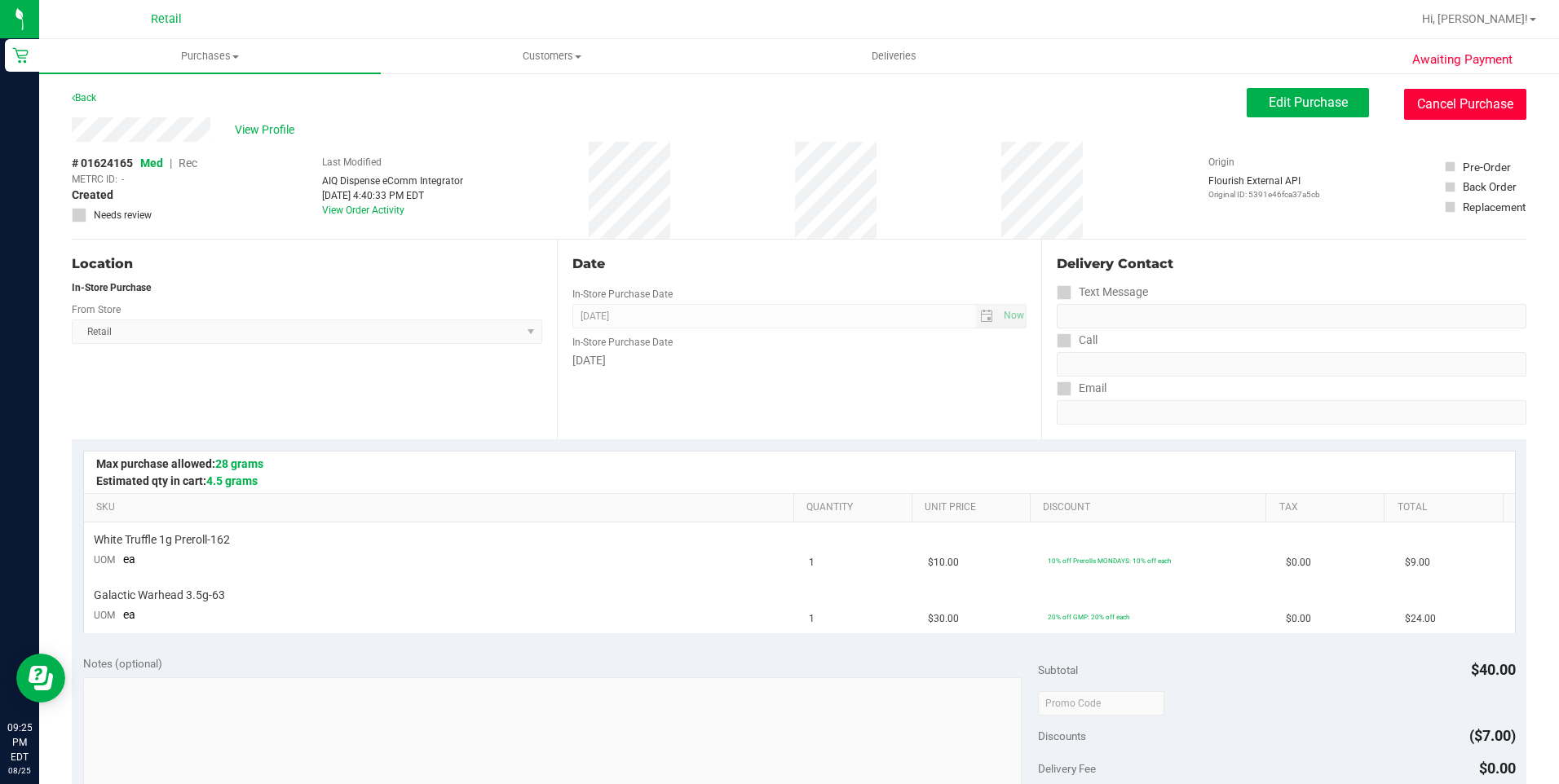
click at [1488, 101] on button "Cancel Purchase" at bounding box center [1465, 104] width 122 height 31
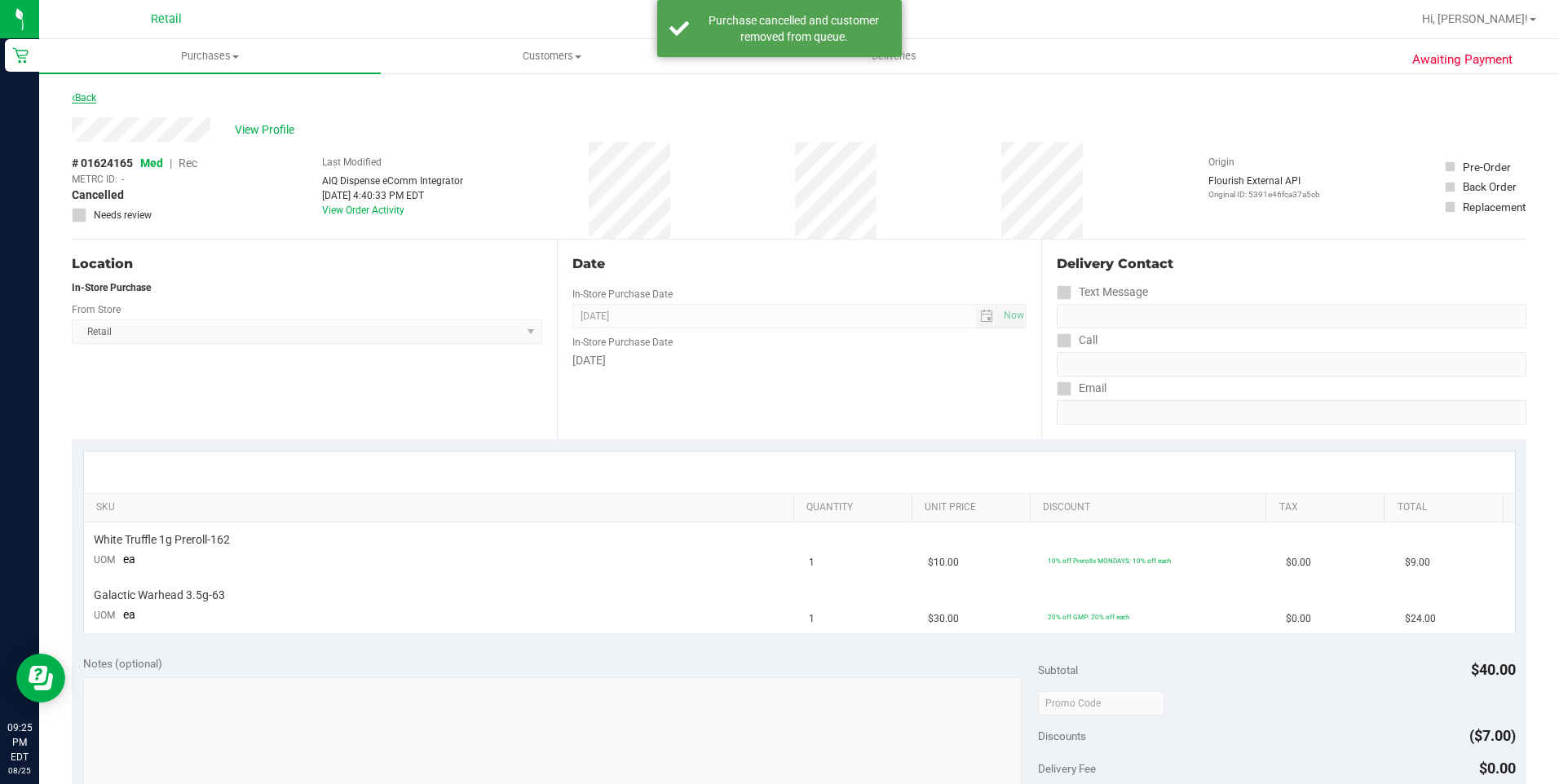
click at [77, 94] on link "Back" at bounding box center [84, 98] width 24 height 11
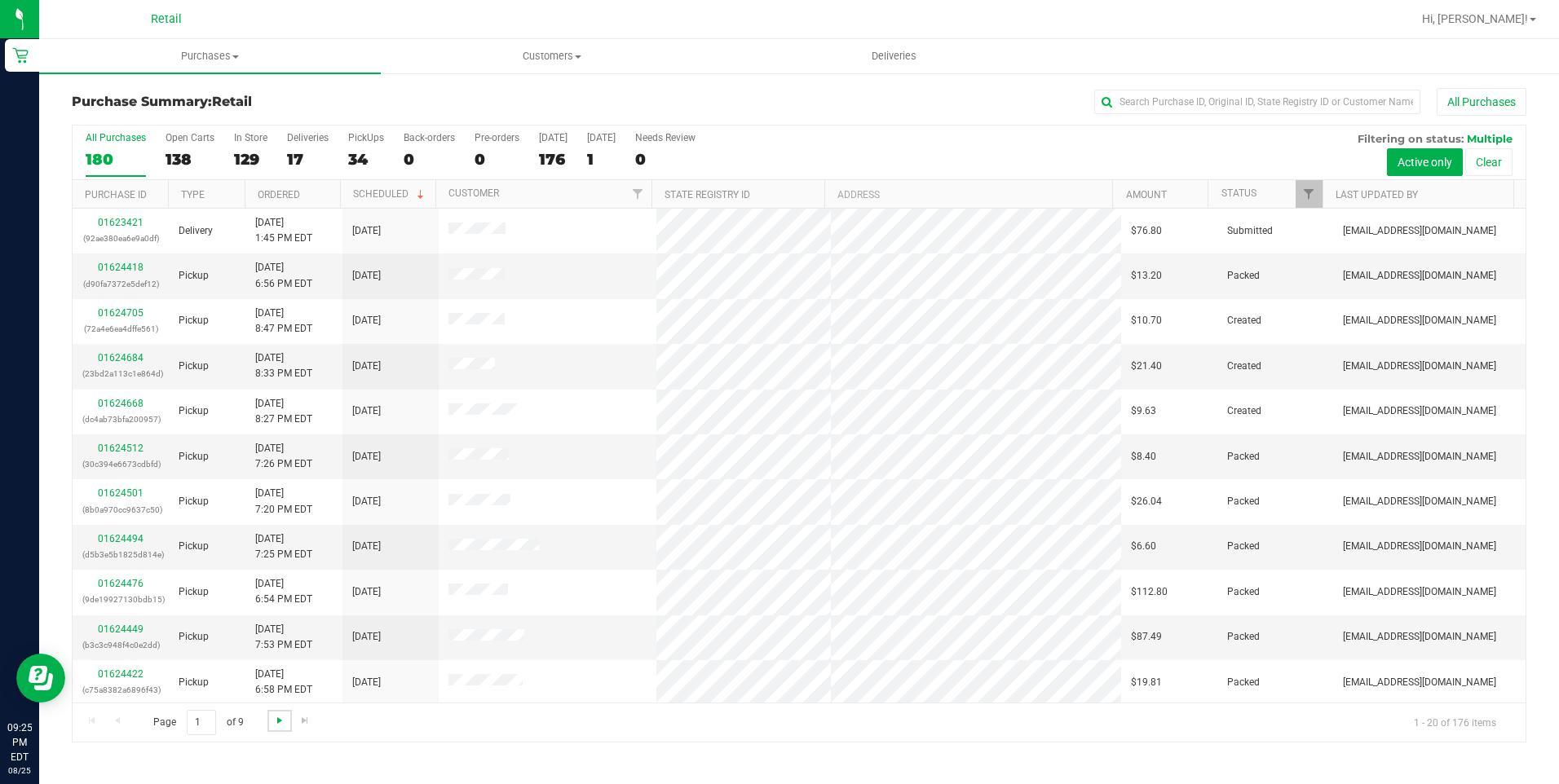
click at [283, 725] on span "Go to the next page" at bounding box center [280, 721] width 13 height 13
click at [283, 722] on span "Go to the next page" at bounding box center [280, 721] width 13 height 13
click at [281, 720] on span "Go to the next page" at bounding box center [280, 721] width 13 height 13
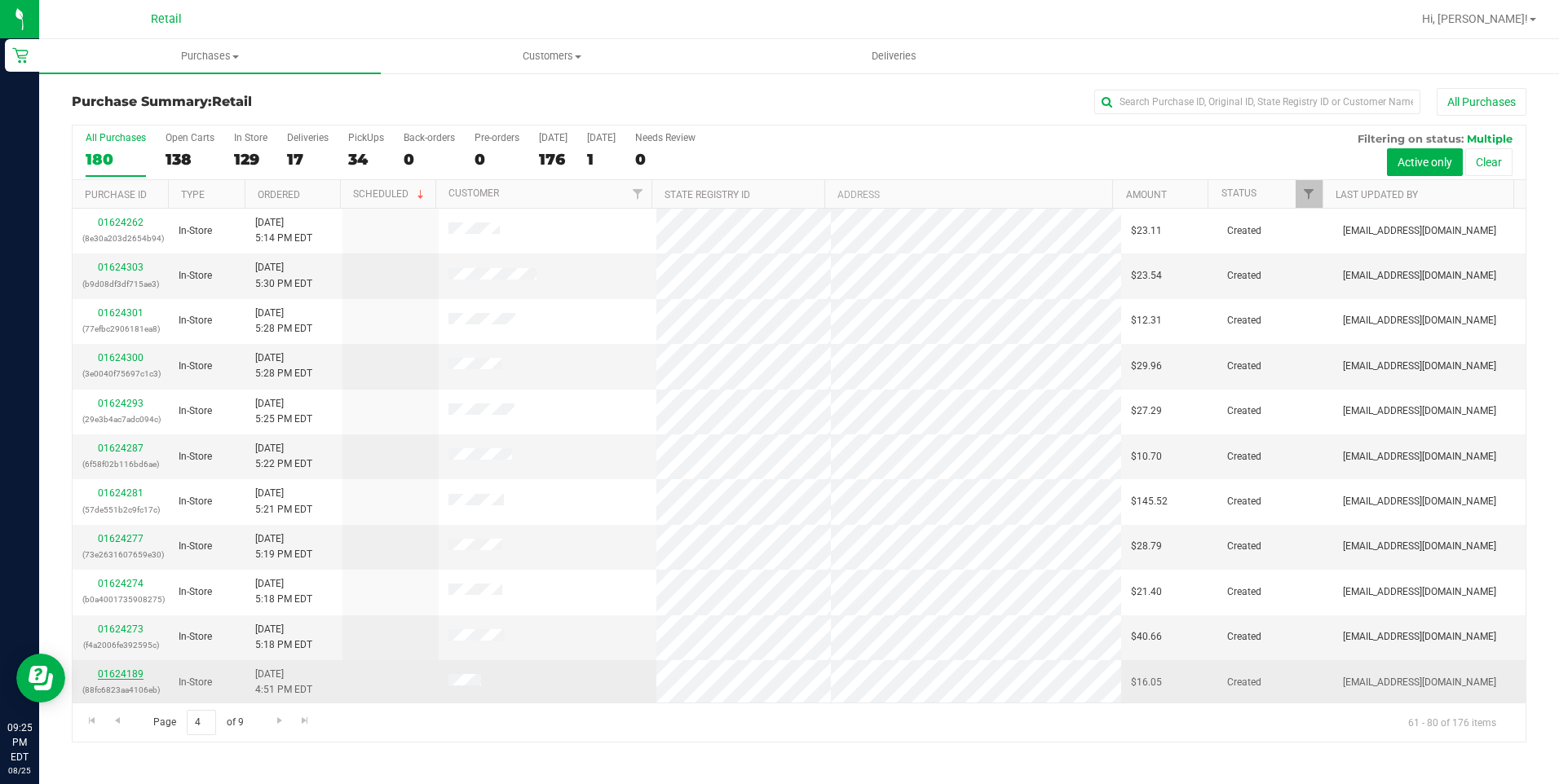
click at [122, 679] on link "01624189" at bounding box center [121, 674] width 46 height 11
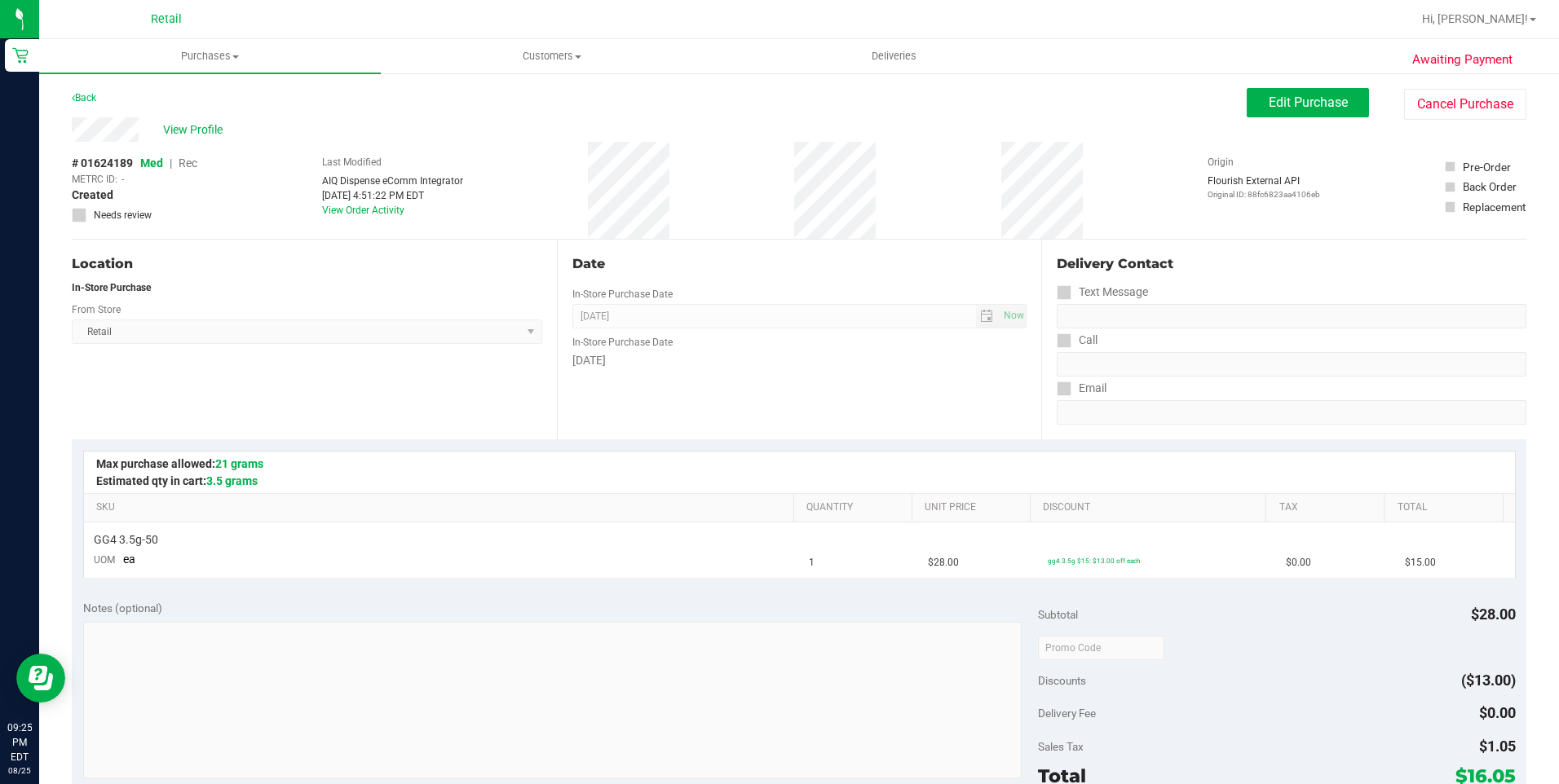
click at [1479, 88] on div "Awaiting Payment Back Edit Purchase Cancel Purchase View Profile # 01624189 Med…" at bounding box center [799, 682] width 1519 height 1223
click at [1477, 93] on button "Cancel Purchase" at bounding box center [1465, 104] width 122 height 31
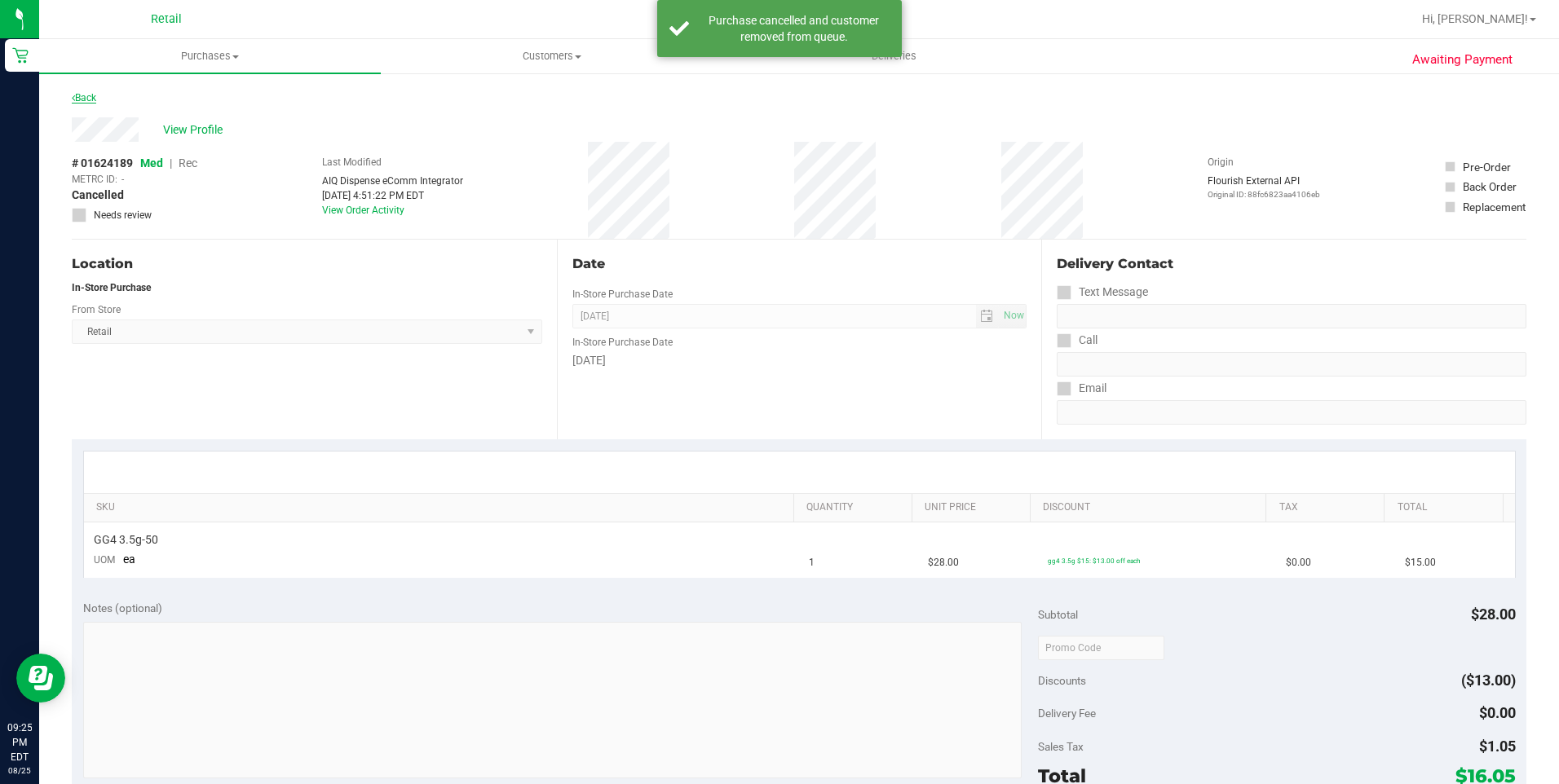
click at [85, 101] on link "Back" at bounding box center [84, 98] width 24 height 11
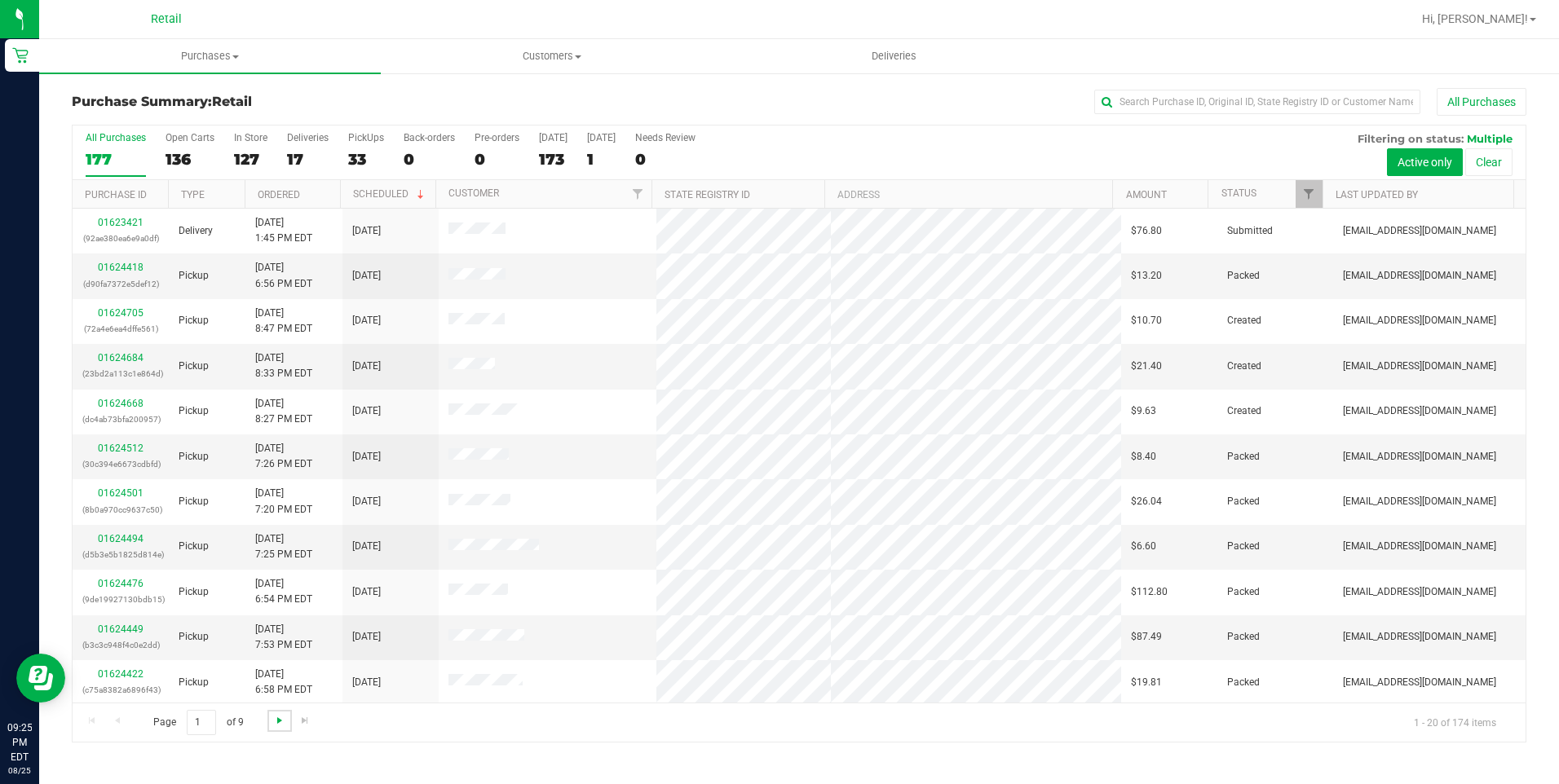
click at [282, 719] on span "Go to the next page" at bounding box center [280, 721] width 13 height 13
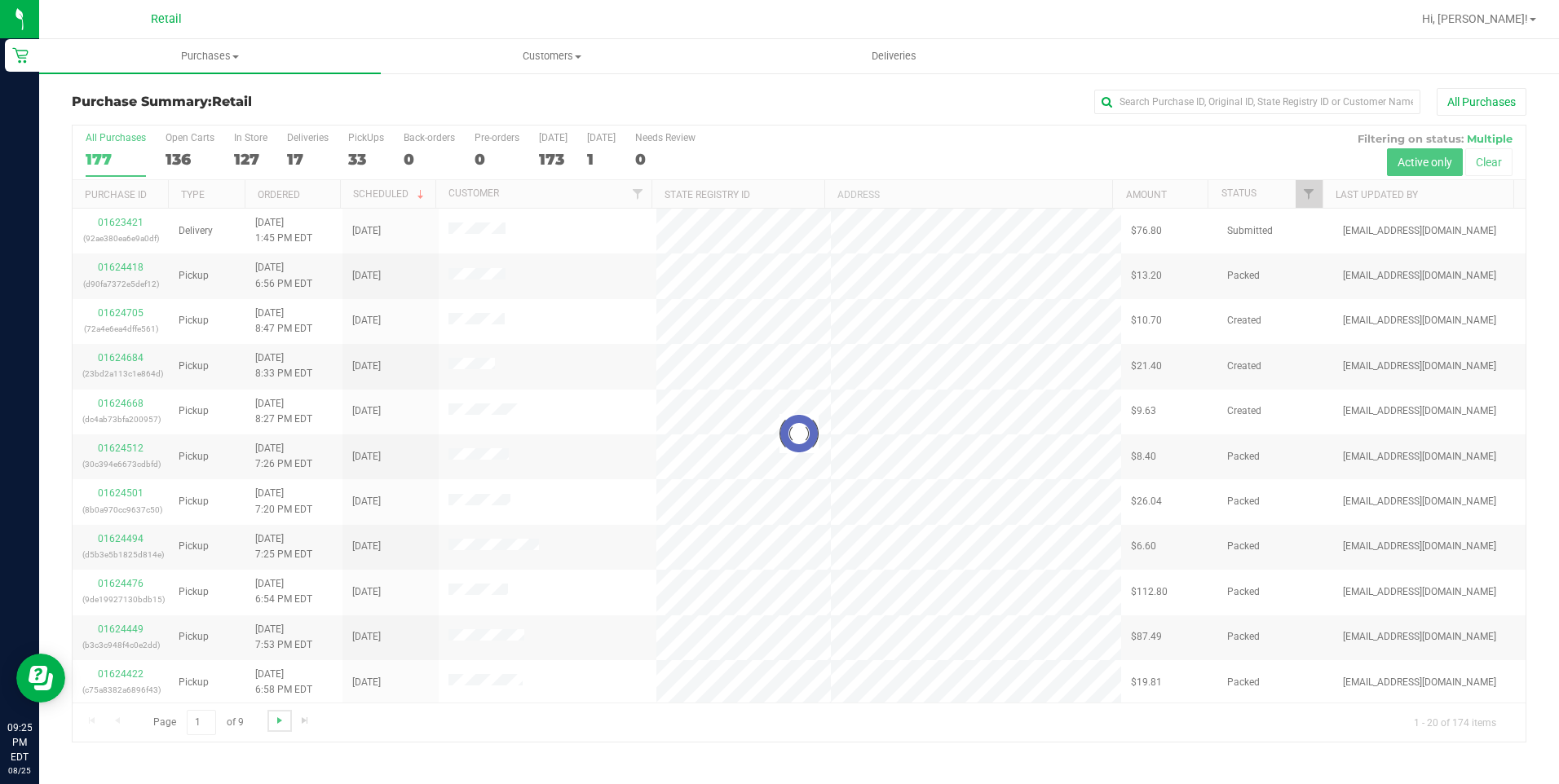
click at [282, 719] on span "Go to the next page" at bounding box center [280, 721] width 13 height 13
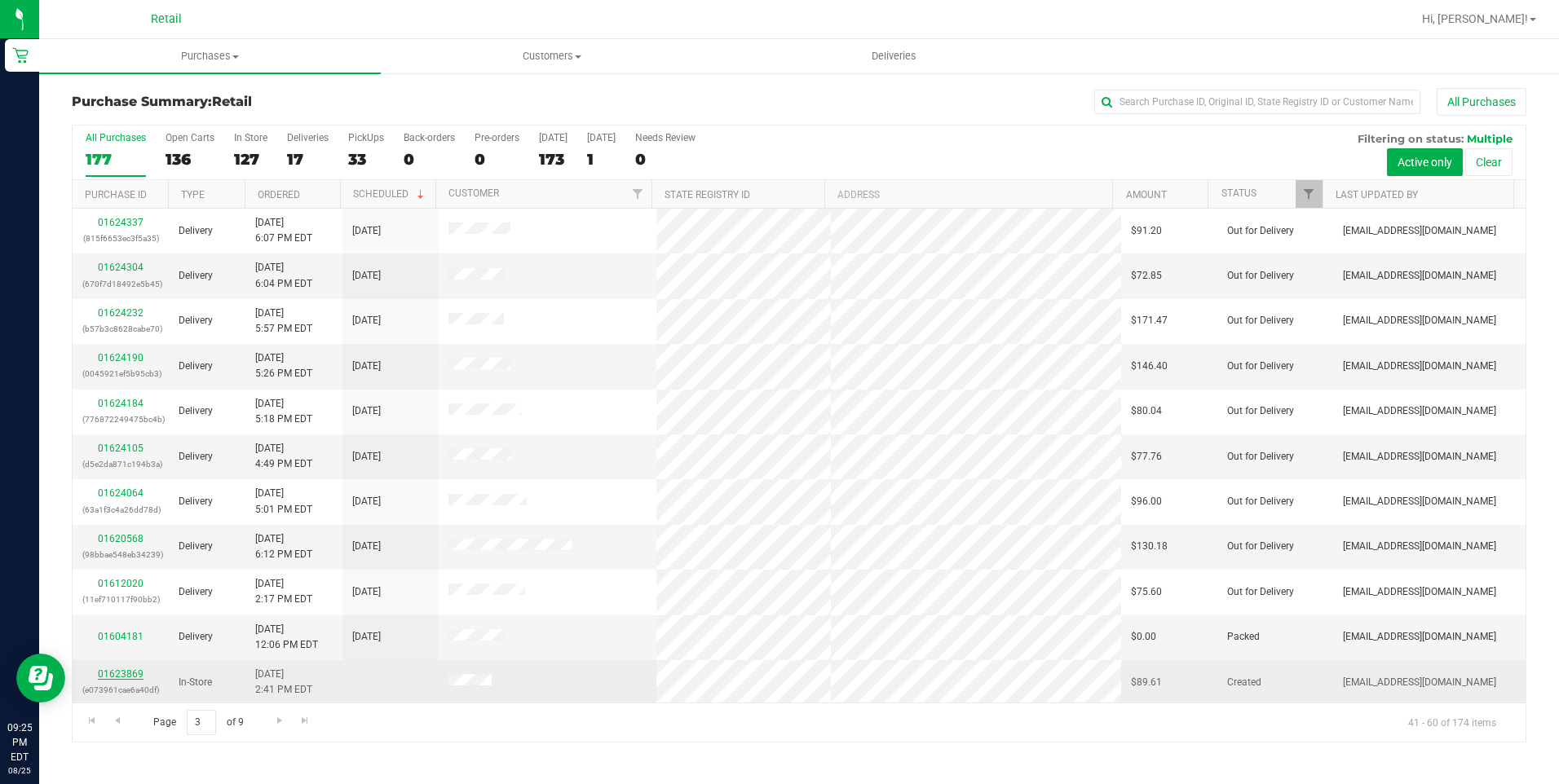
click at [123, 670] on link "01623869" at bounding box center [121, 674] width 46 height 11
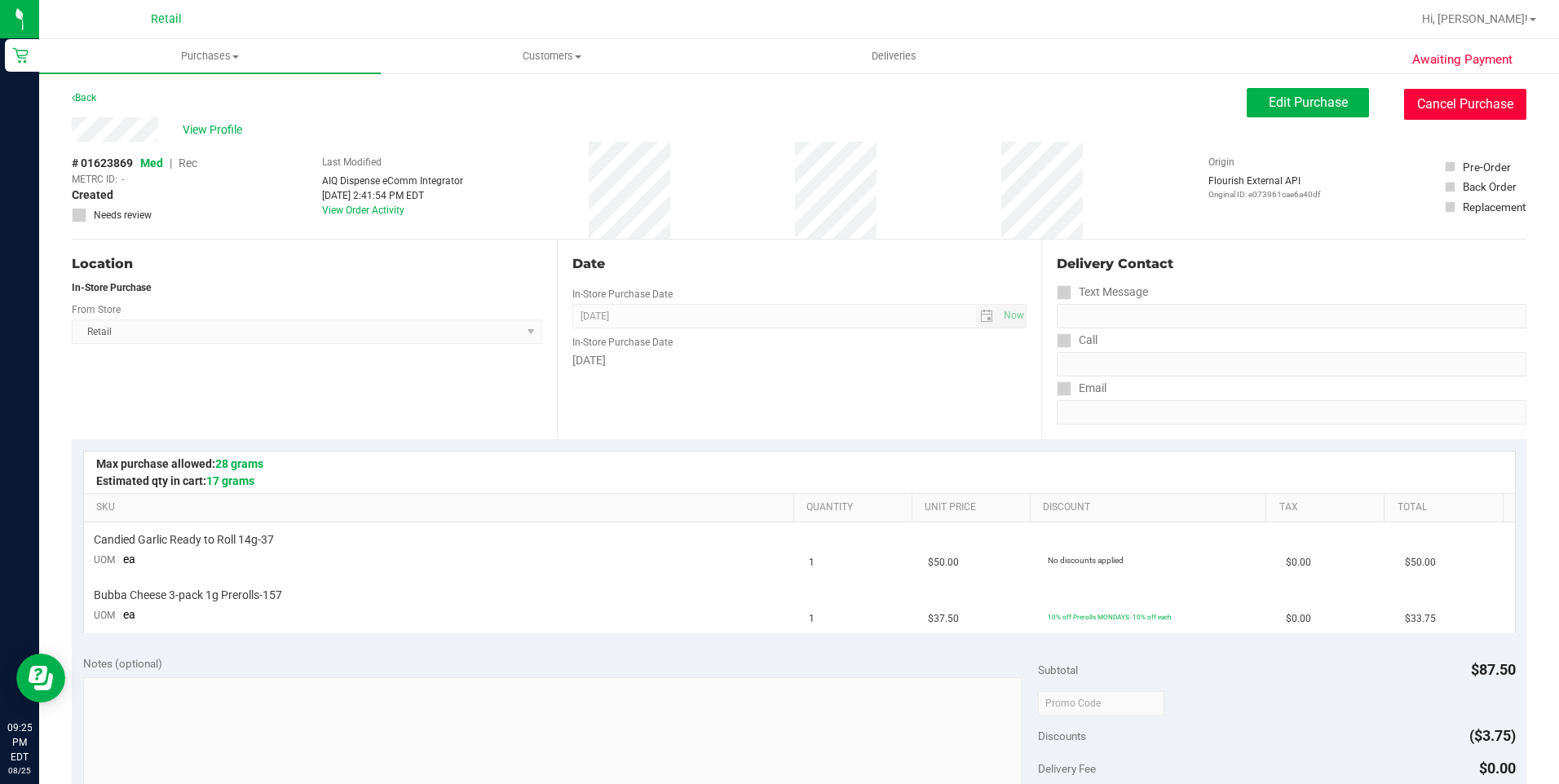
drag, startPoint x: 1483, startPoint y: 114, endPoint x: 868, endPoint y: 104, distance: 615.1
click at [1483, 113] on button "Cancel Purchase" at bounding box center [1465, 104] width 122 height 31
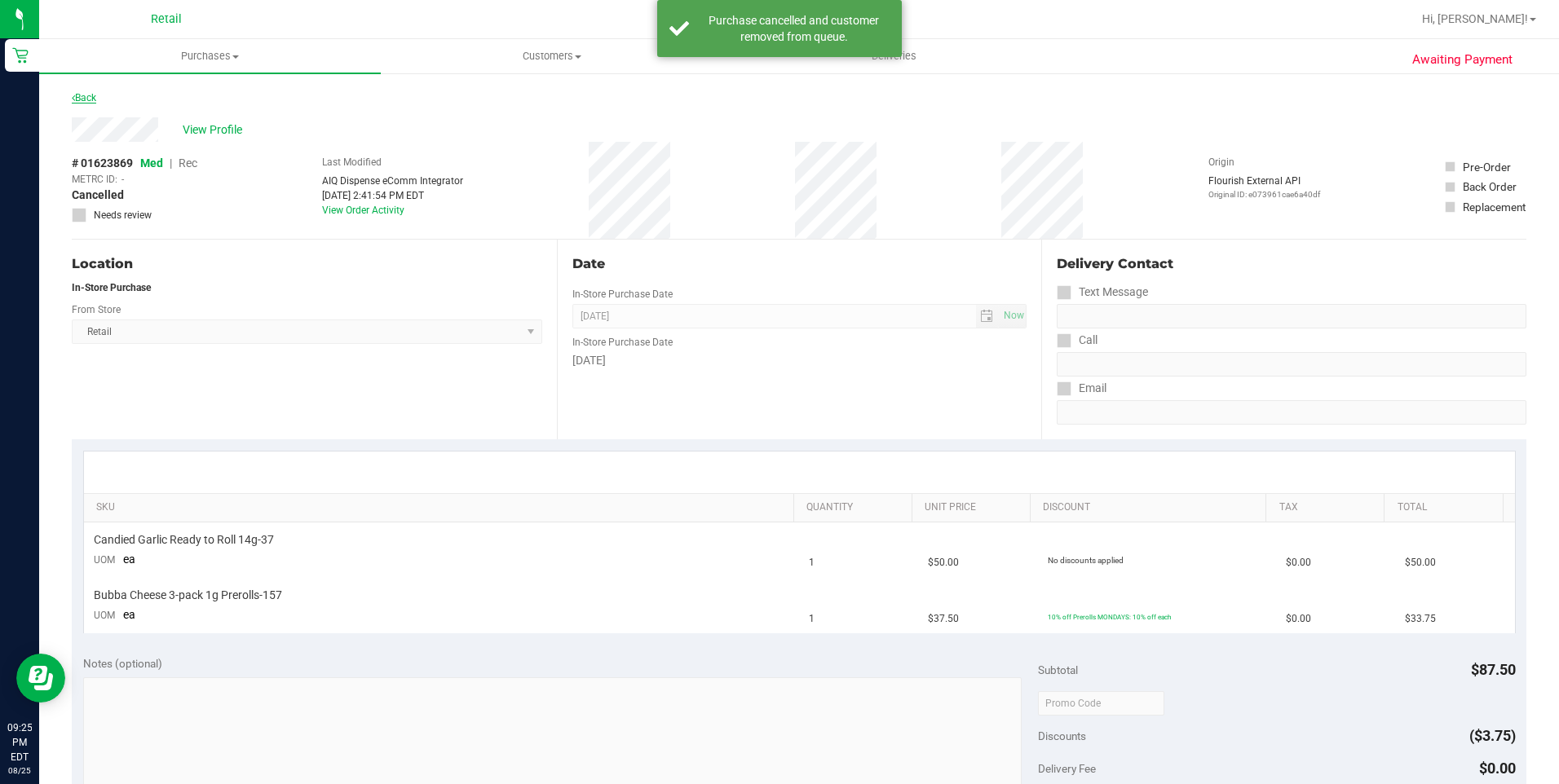
click at [88, 94] on link "Back" at bounding box center [84, 98] width 24 height 11
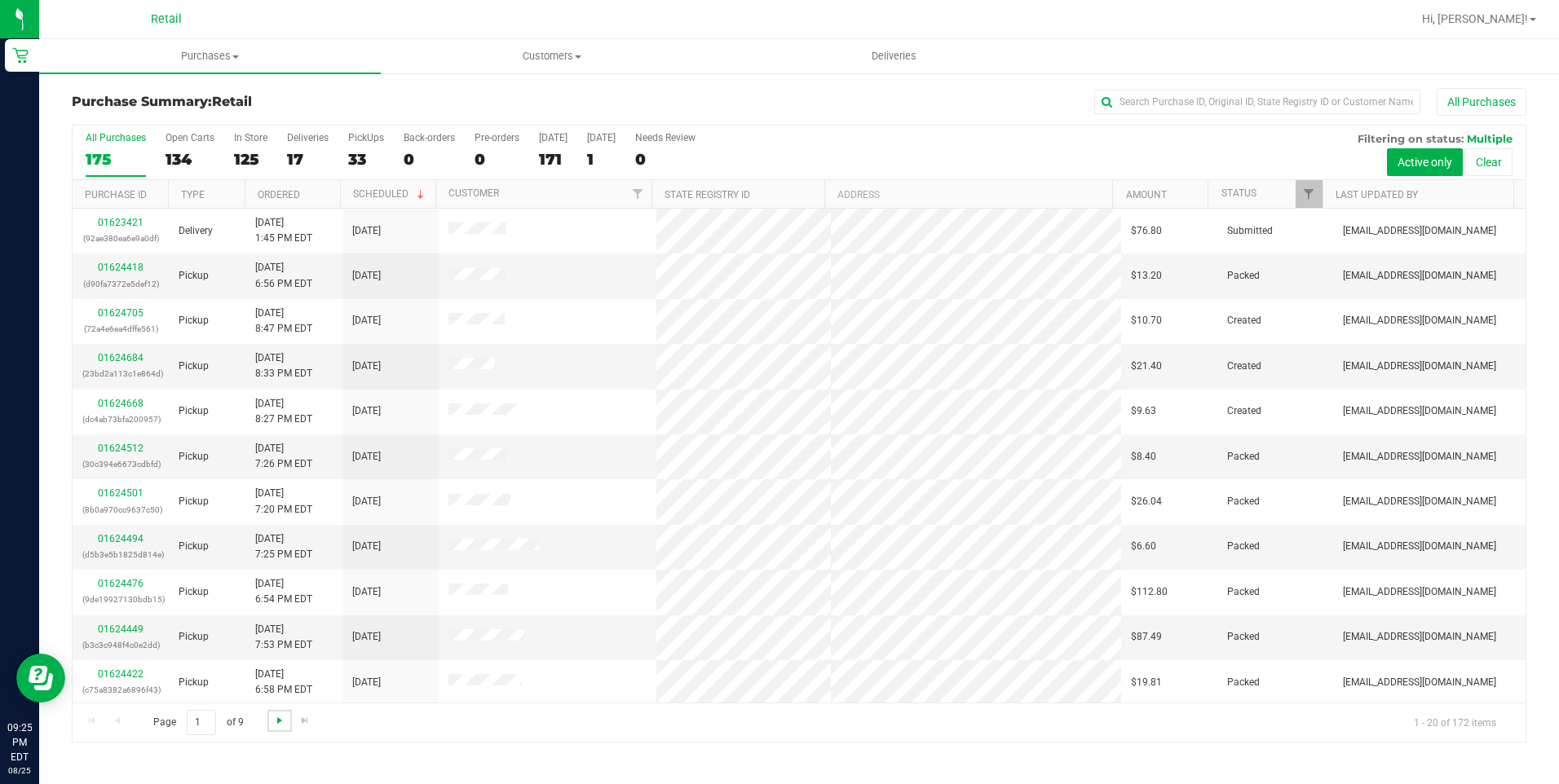
click at [284, 718] on span "Go to the next page" at bounding box center [280, 721] width 13 height 13
click at [267, 722] on link "Go to the next page" at bounding box center [279, 720] width 24 height 22
click at [277, 722] on span "Go to the next page" at bounding box center [280, 721] width 13 height 13
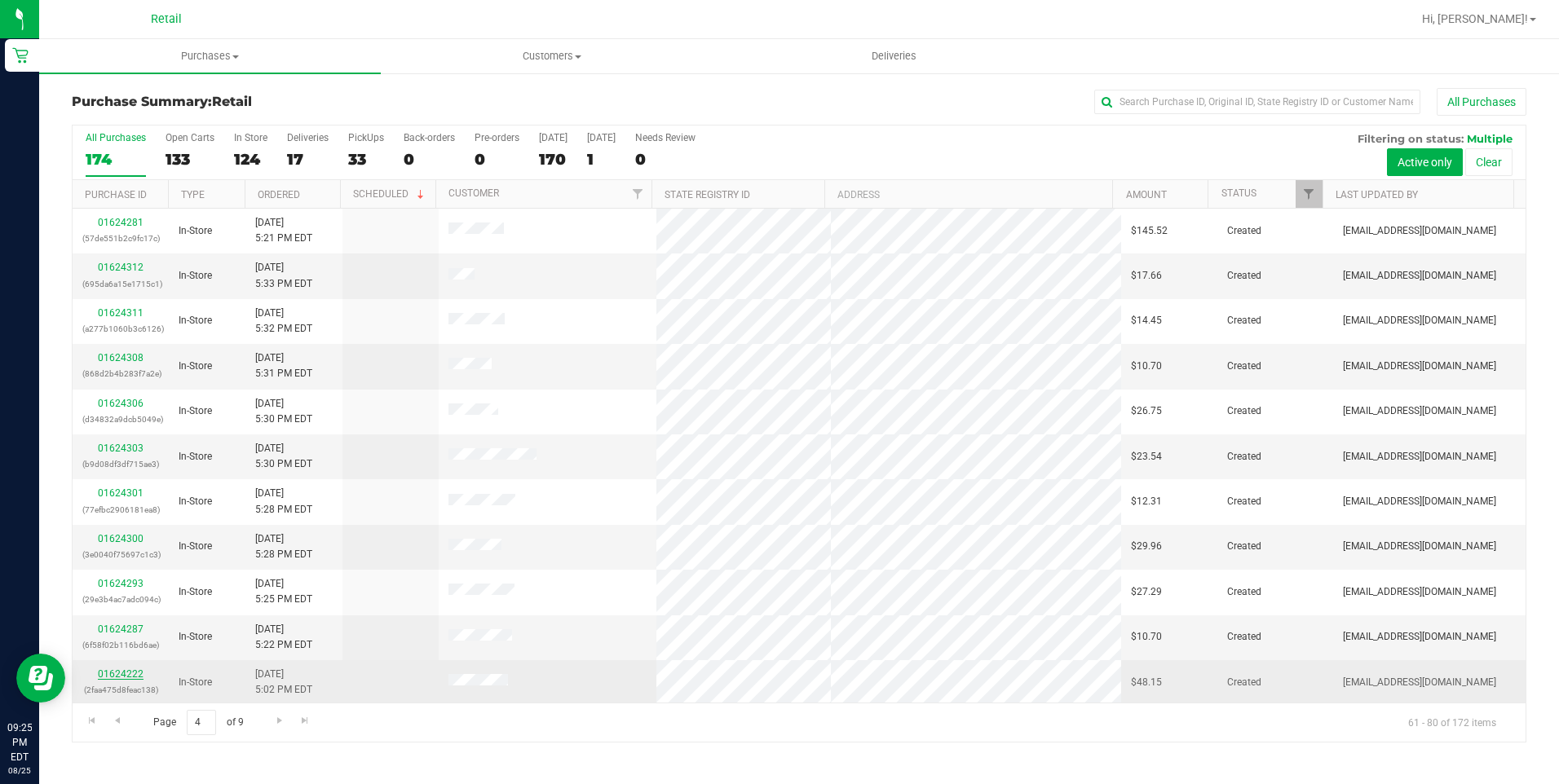
click at [119, 674] on link "01624222" at bounding box center [121, 674] width 46 height 11
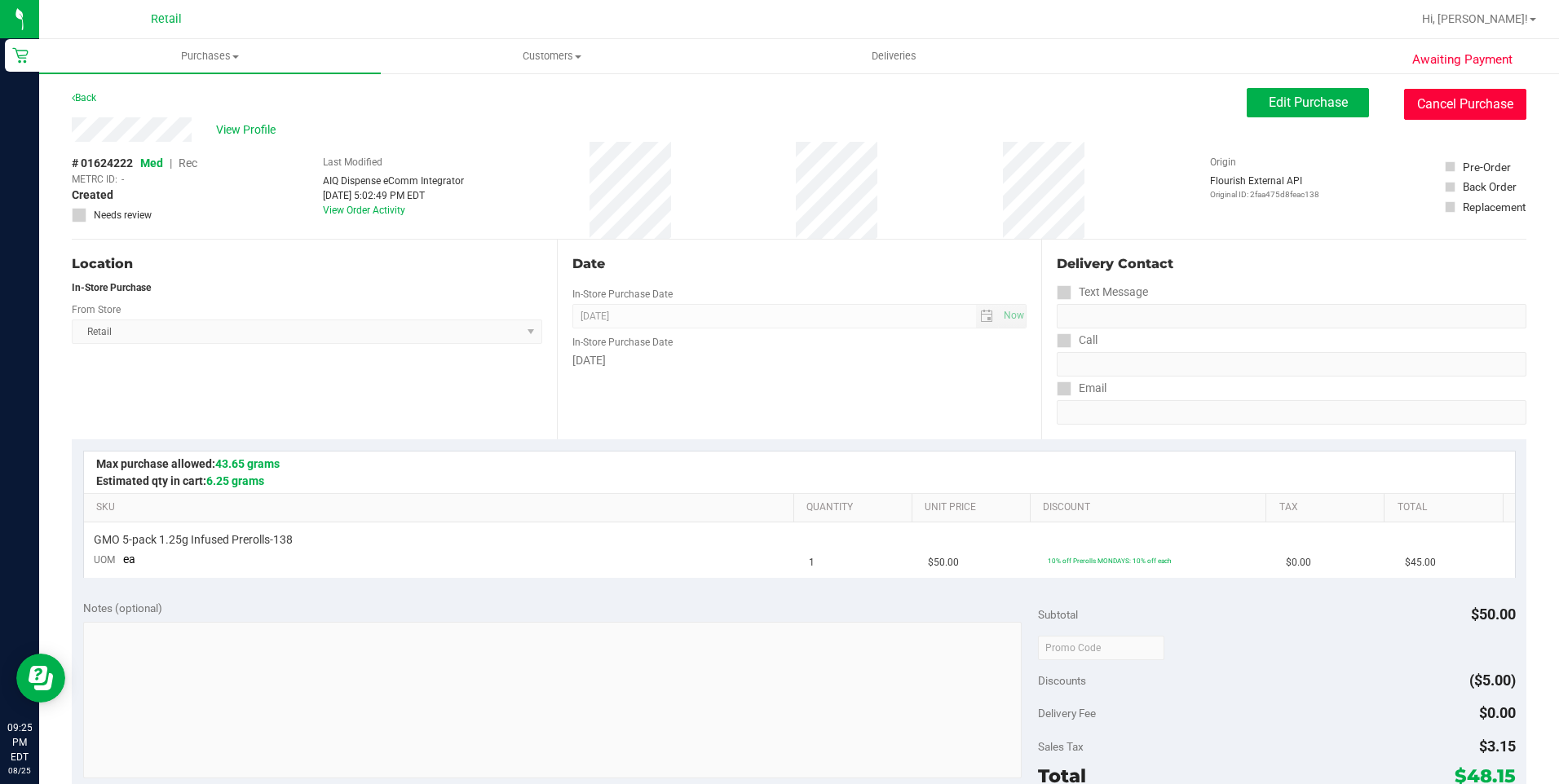
click at [1475, 98] on button "Cancel Purchase" at bounding box center [1465, 104] width 122 height 31
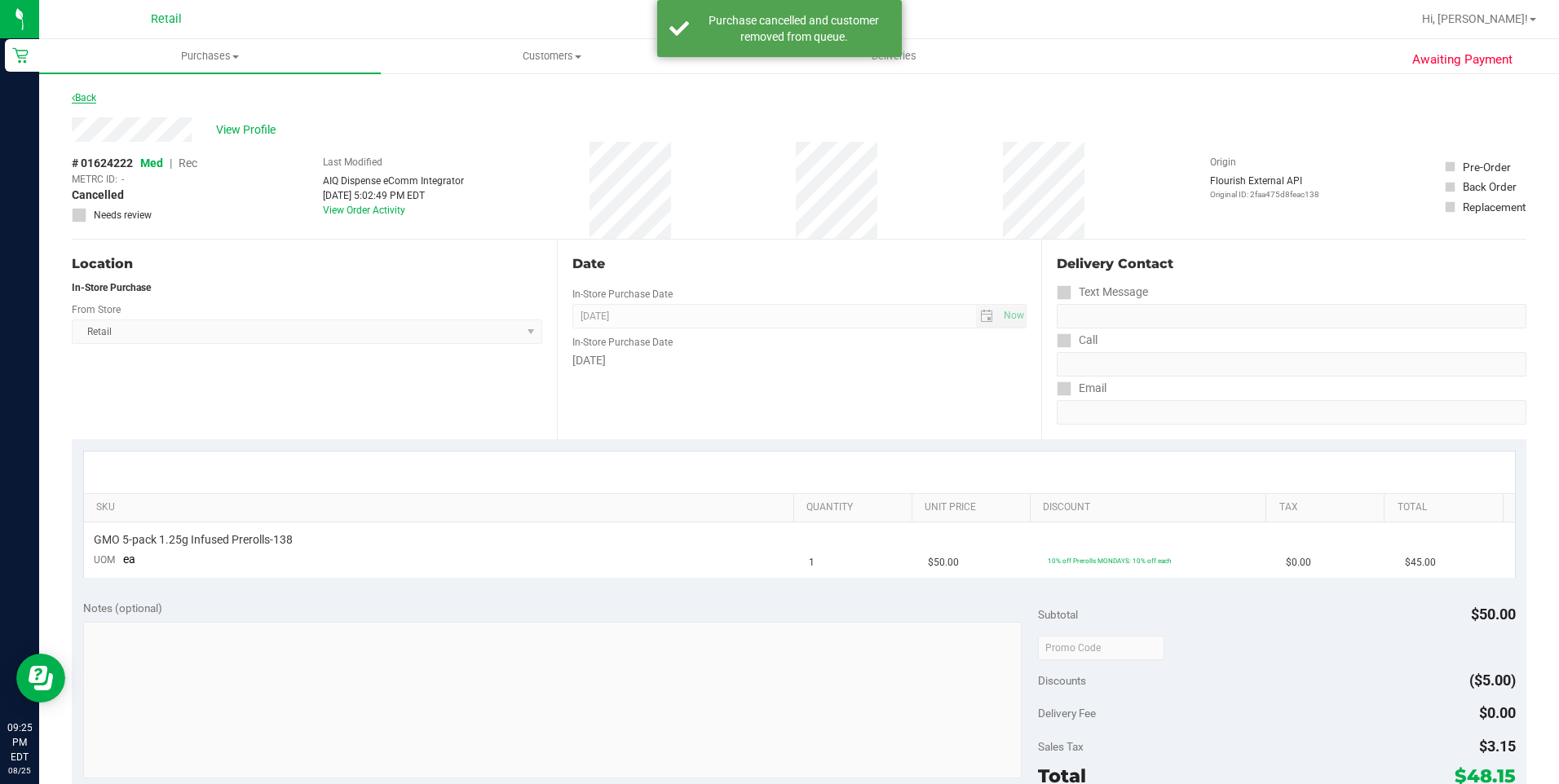
click at [87, 101] on link "Back" at bounding box center [84, 98] width 24 height 11
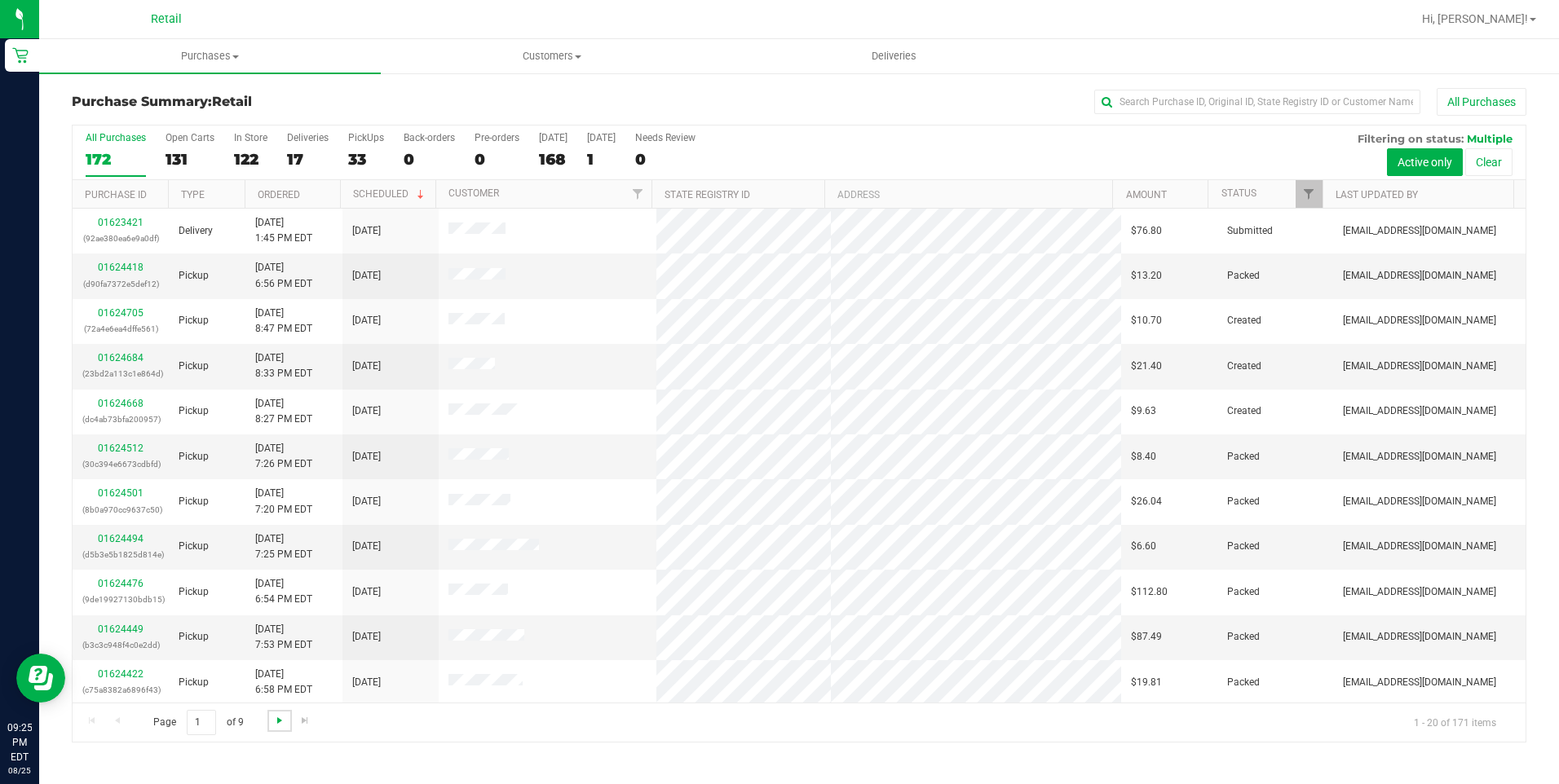
click at [281, 720] on span "Go to the next page" at bounding box center [280, 721] width 13 height 13
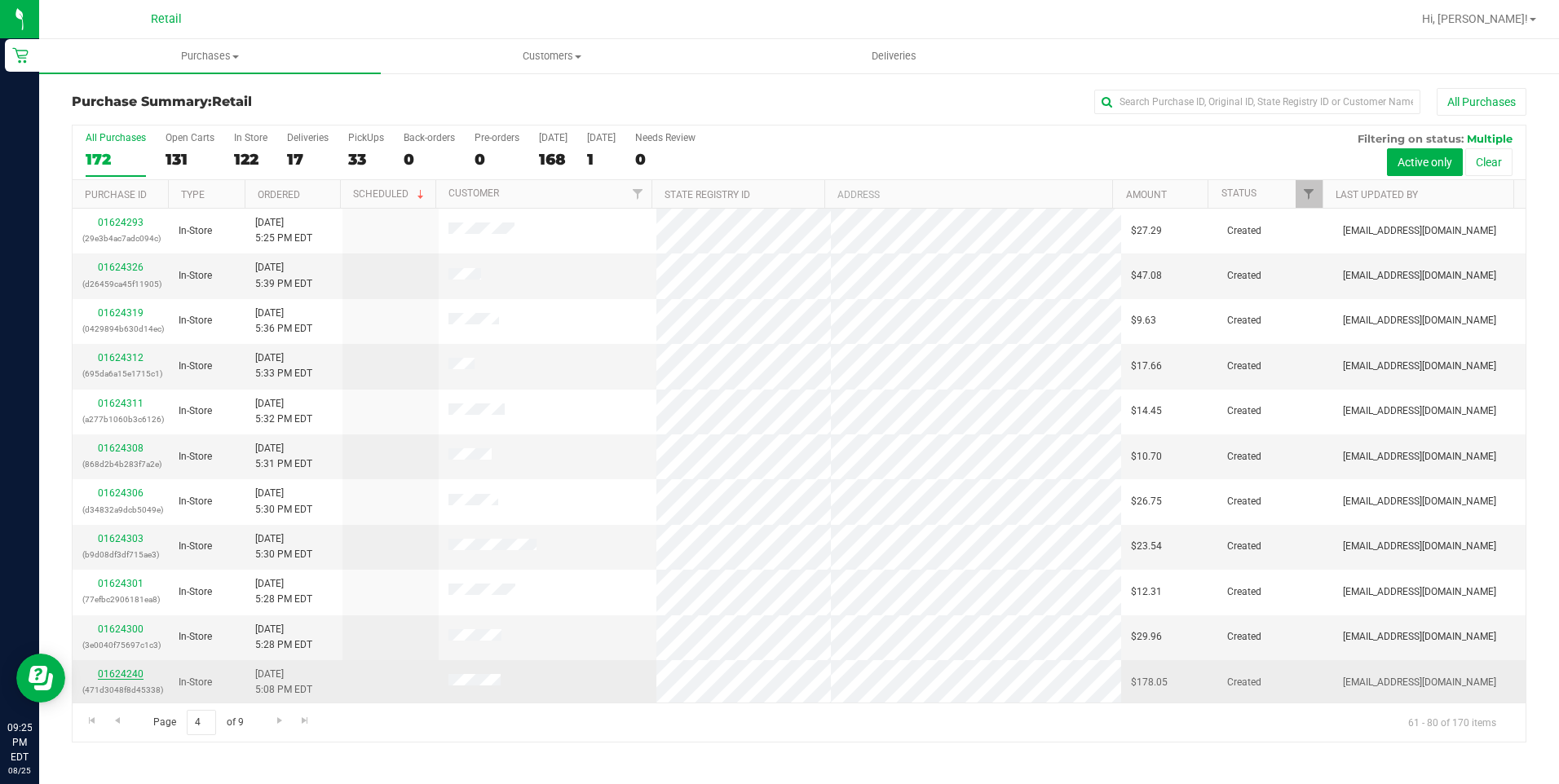
click at [123, 676] on link "01624240" at bounding box center [121, 674] width 46 height 11
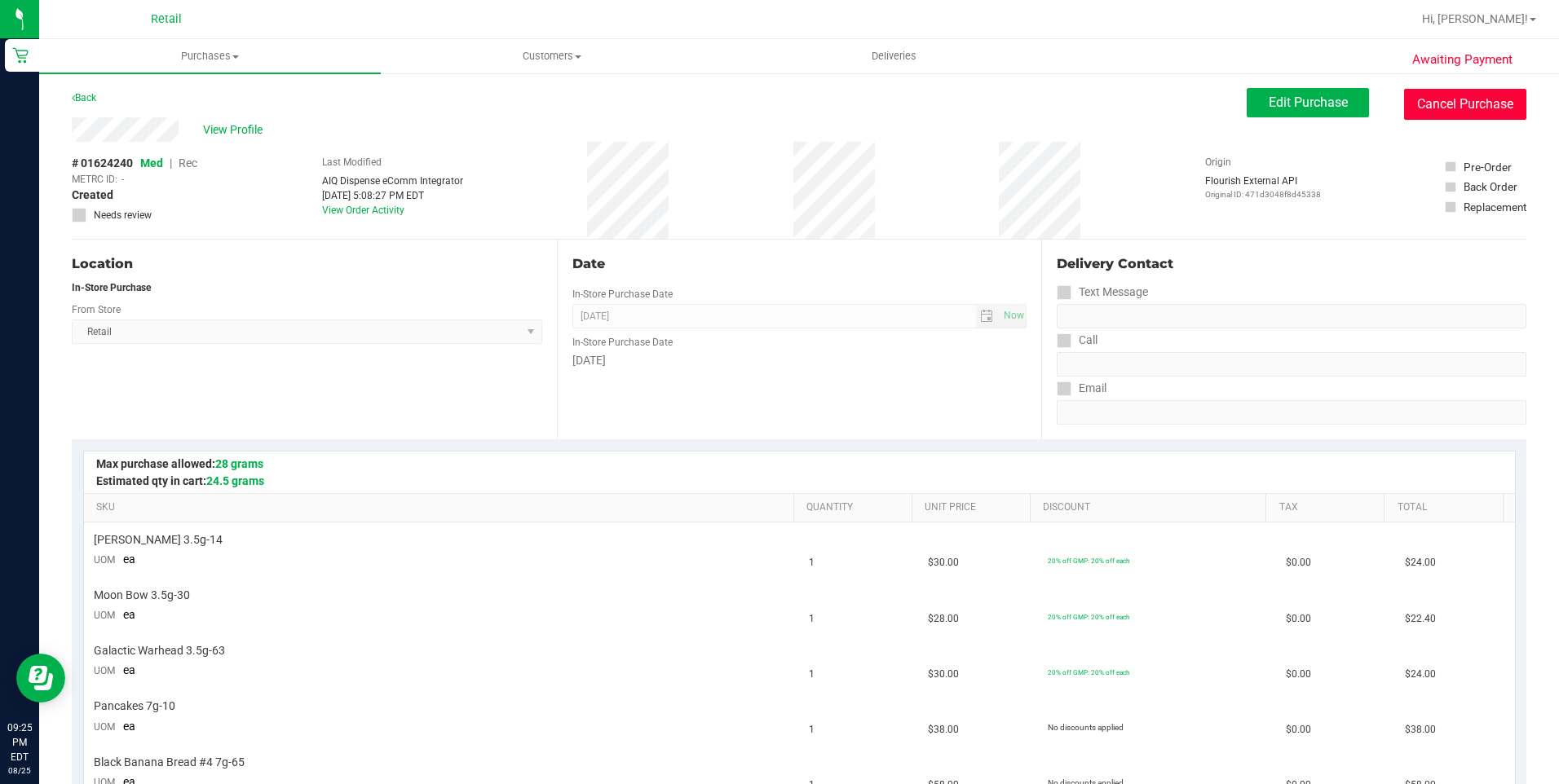
click at [1473, 110] on button "Cancel Purchase" at bounding box center [1465, 104] width 122 height 31
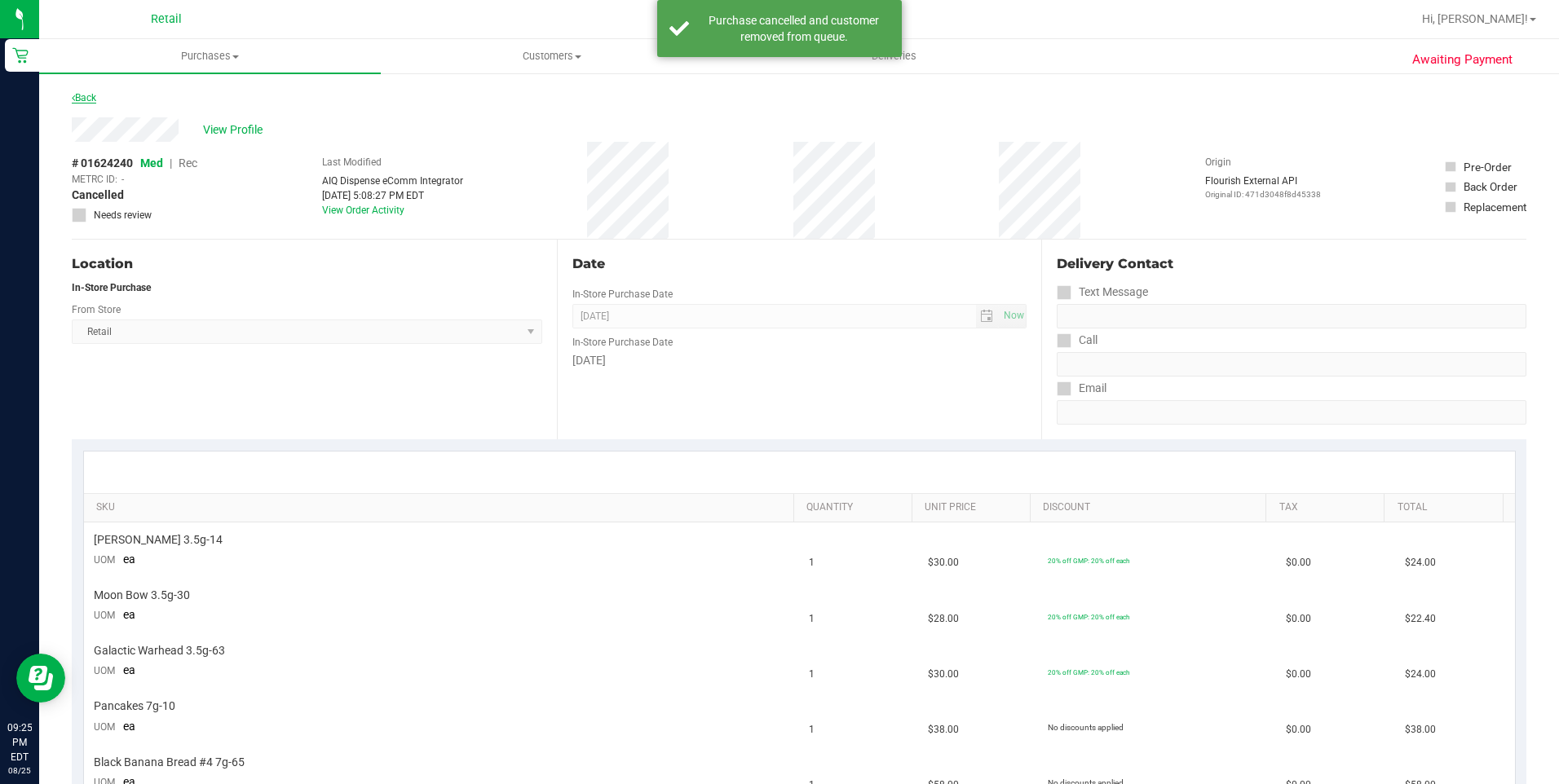
click at [91, 97] on link "Back" at bounding box center [84, 98] width 24 height 11
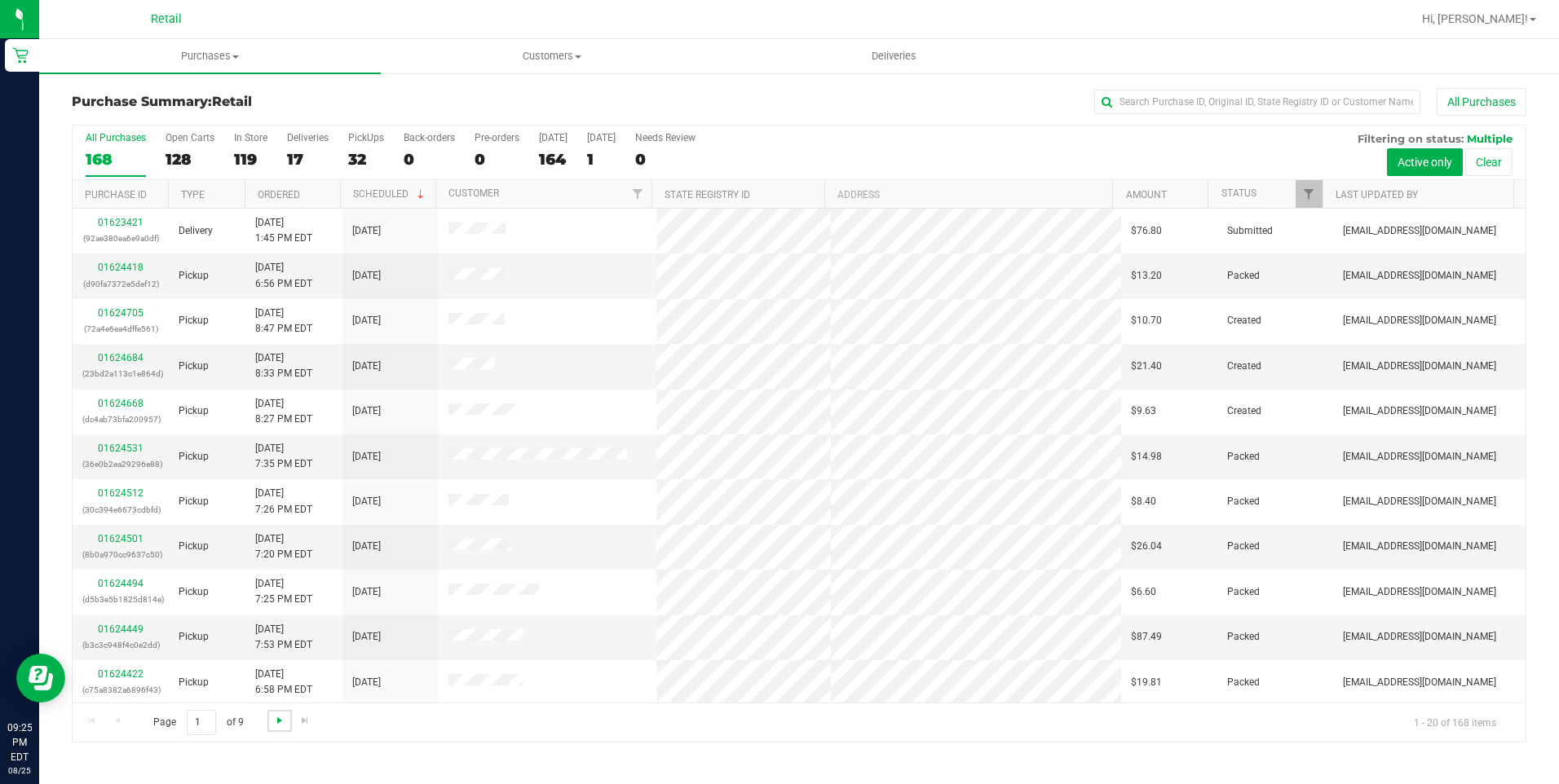
click at [277, 721] on span "Go to the next page" at bounding box center [280, 721] width 13 height 13
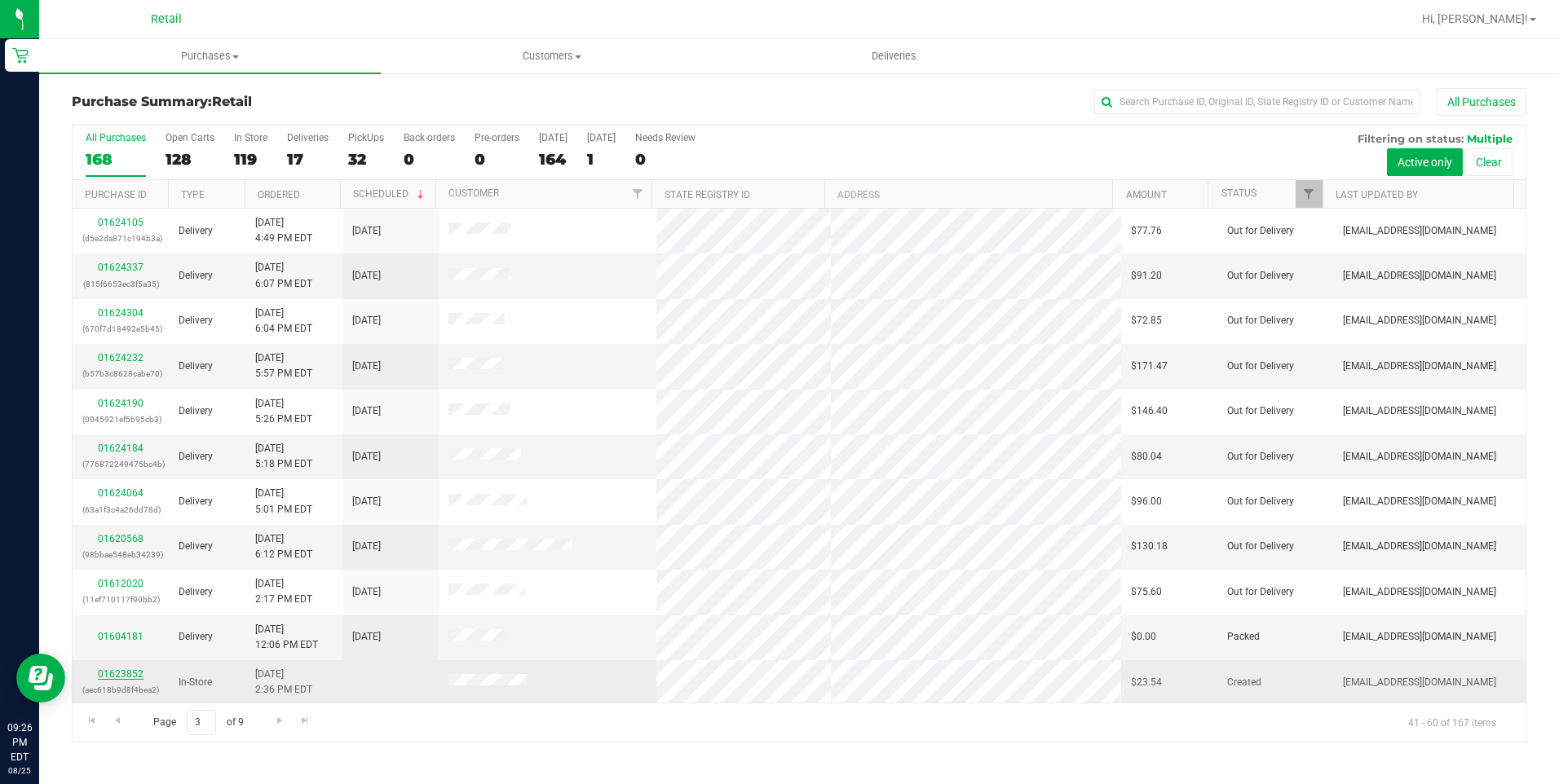
click at [118, 676] on link "01623852" at bounding box center [121, 674] width 46 height 11
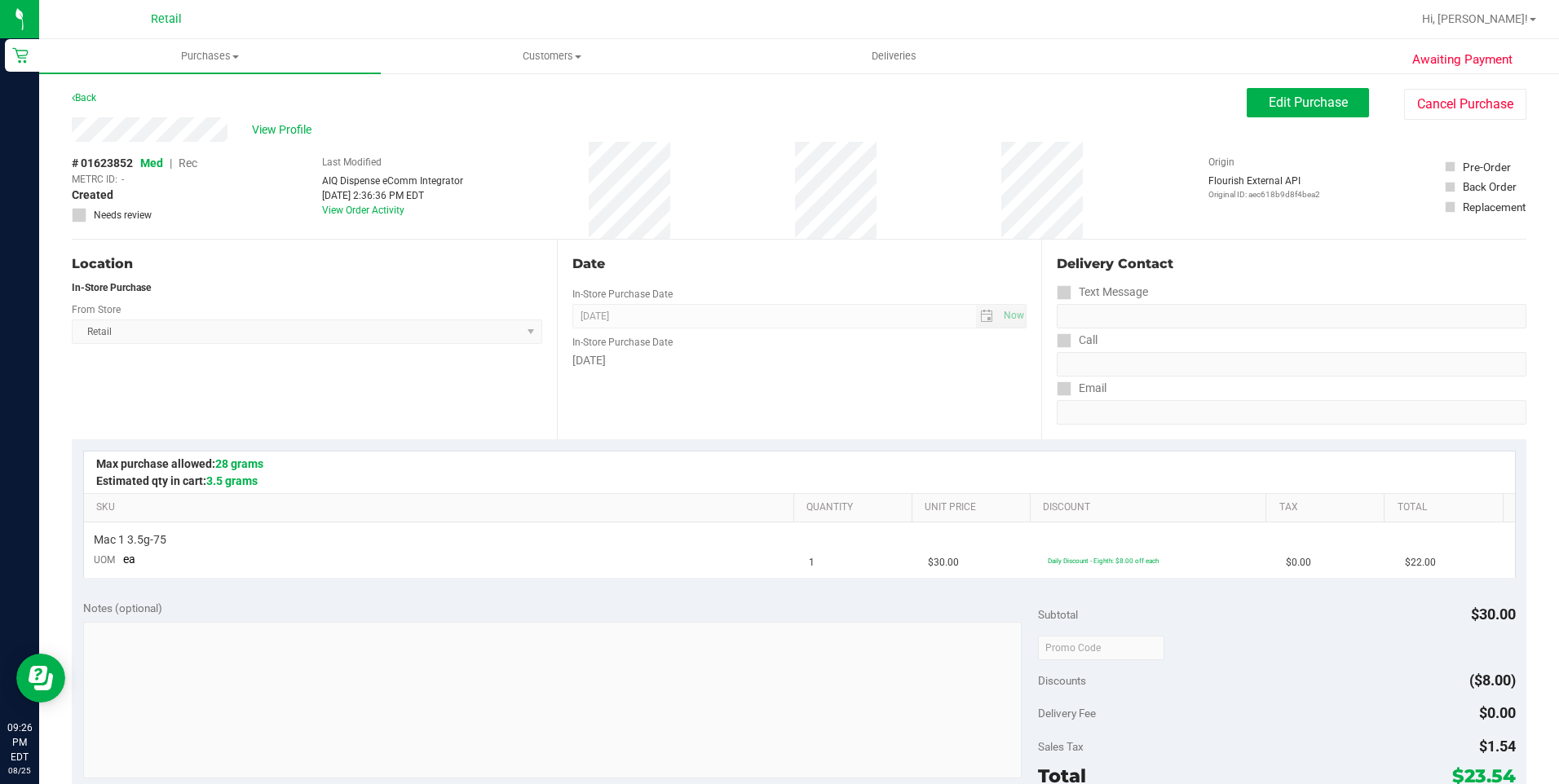
click at [1385, 112] on div "Edit Purchase Cancel Purchase" at bounding box center [1386, 104] width 280 height 32
click at [1458, 99] on button "Cancel Purchase" at bounding box center [1465, 104] width 122 height 31
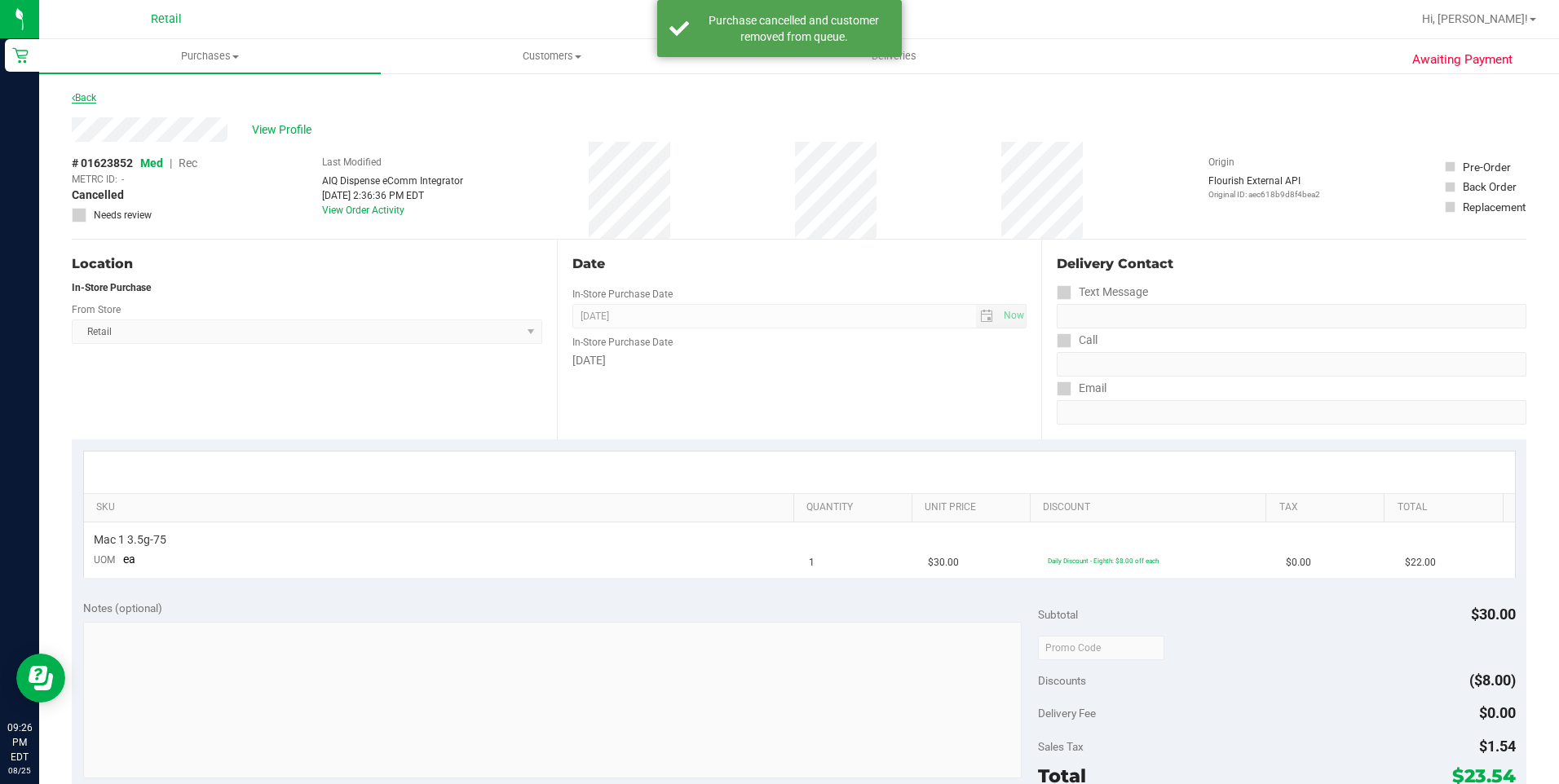
click at [80, 101] on link "Back" at bounding box center [84, 98] width 24 height 11
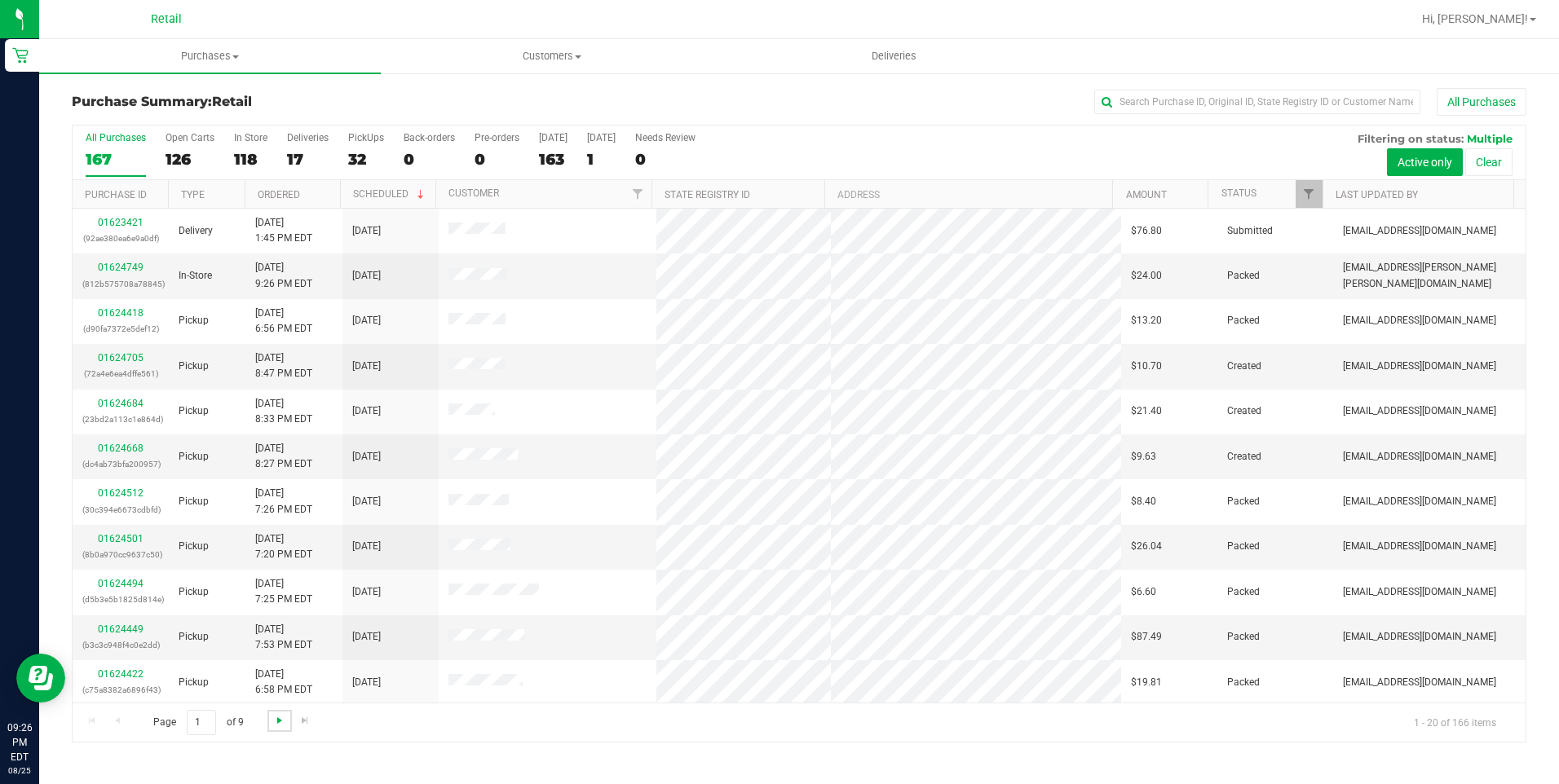
click at [281, 722] on span "Go to the next page" at bounding box center [280, 721] width 13 height 13
click at [283, 721] on span "Go to the next page" at bounding box center [280, 721] width 13 height 13
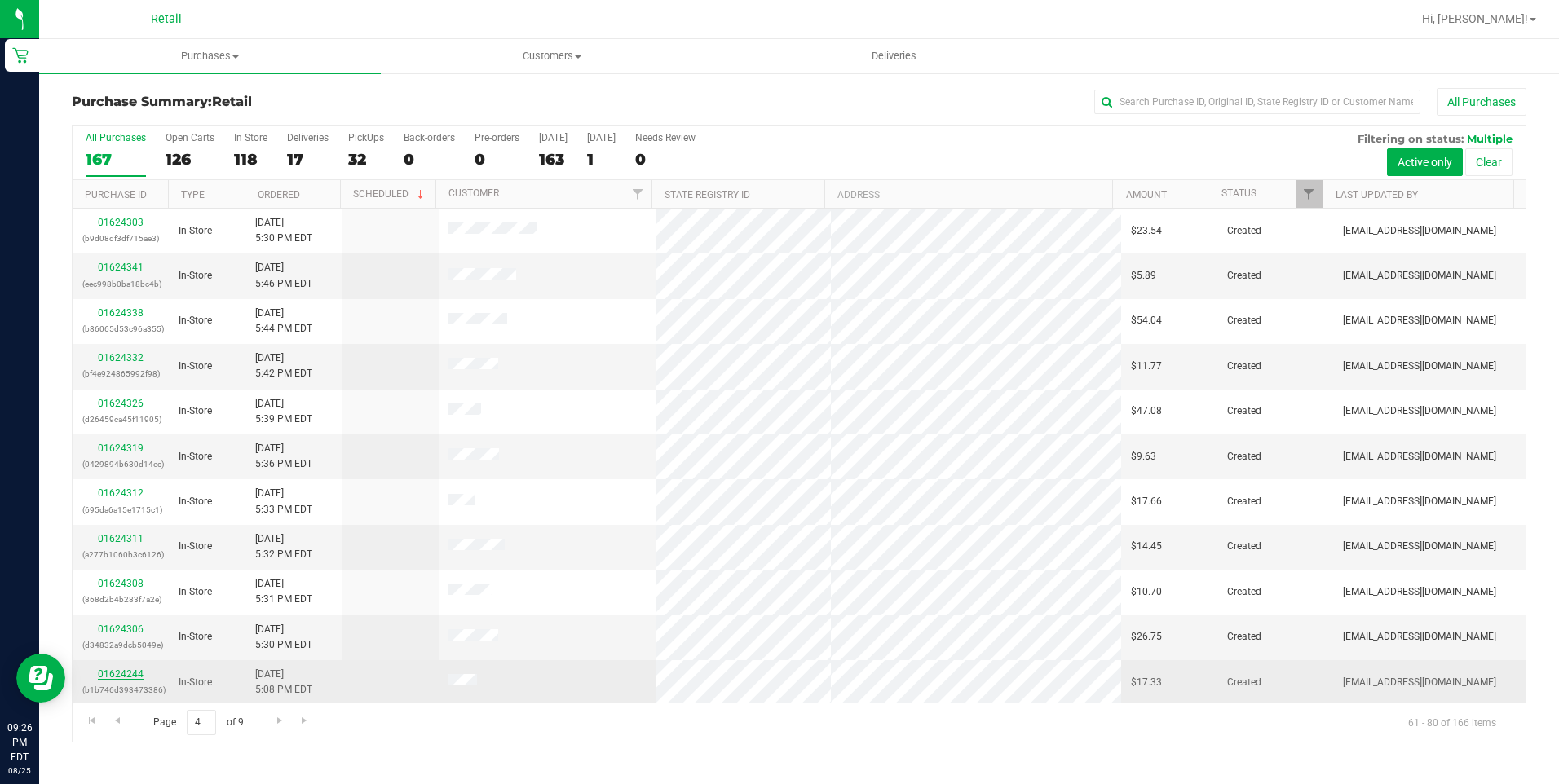
click at [128, 674] on link "01624244" at bounding box center [121, 674] width 46 height 11
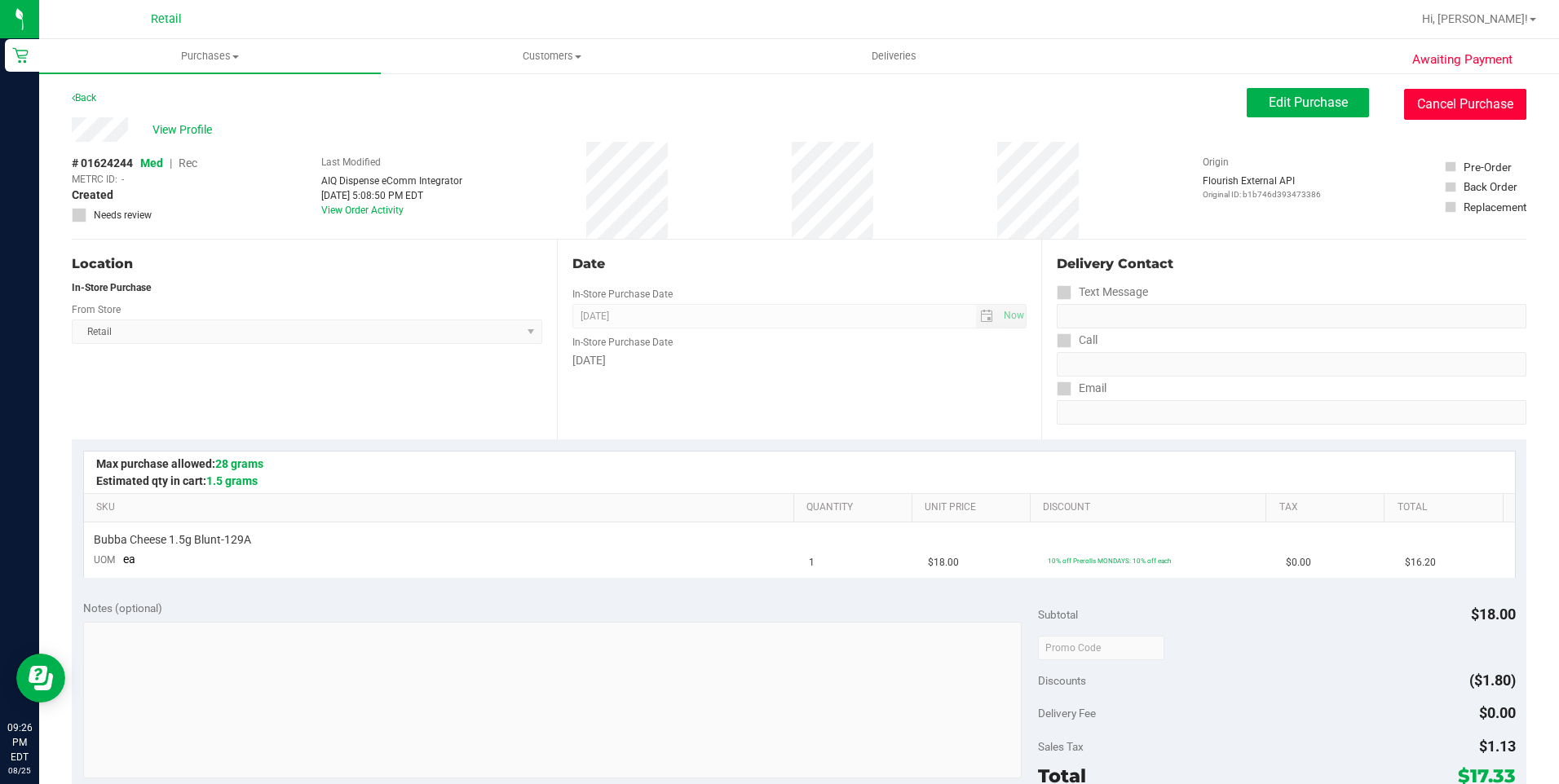
click at [1490, 95] on button "Cancel Purchase" at bounding box center [1465, 104] width 122 height 31
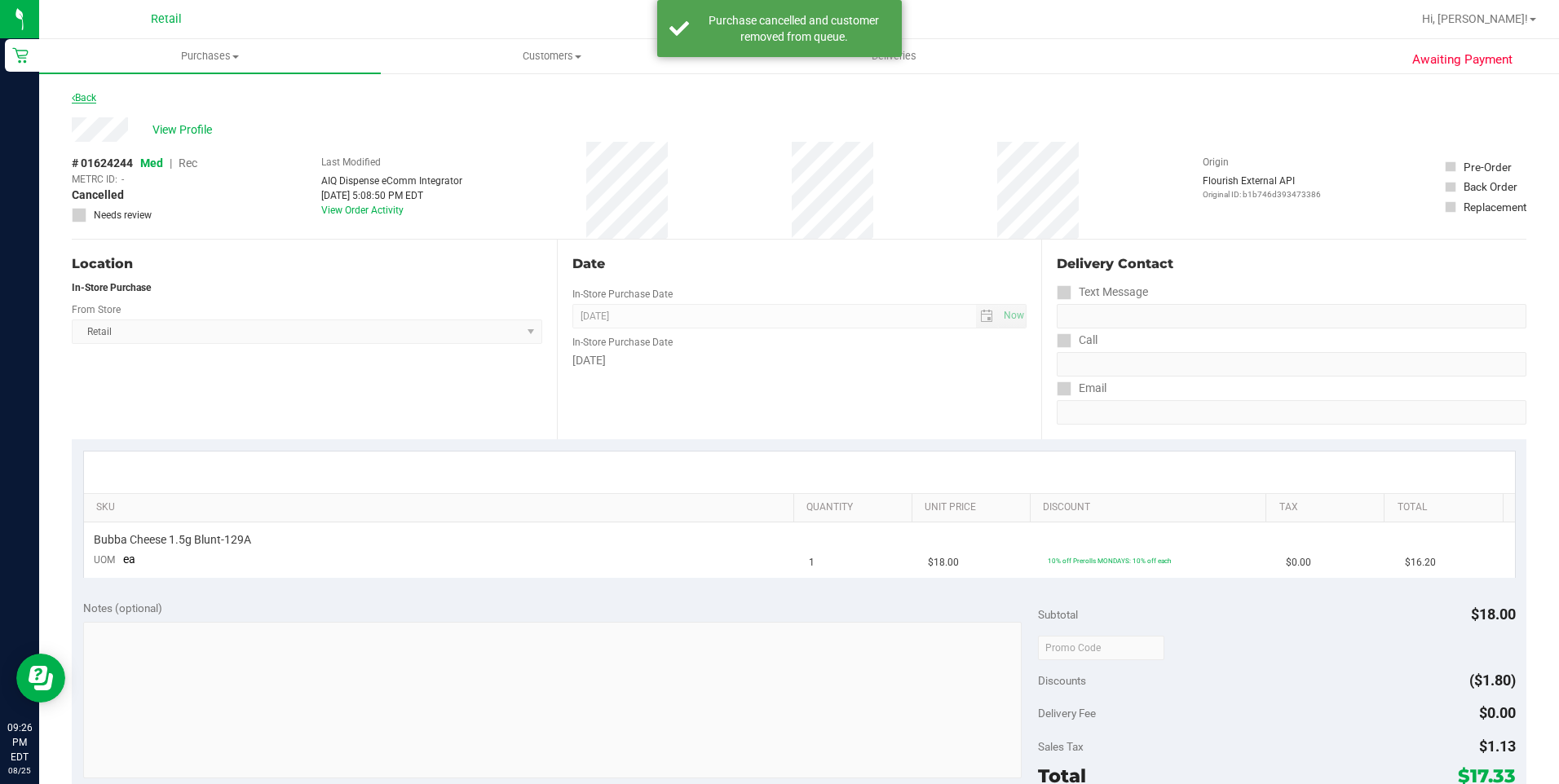
click at [80, 101] on link "Back" at bounding box center [84, 98] width 24 height 11
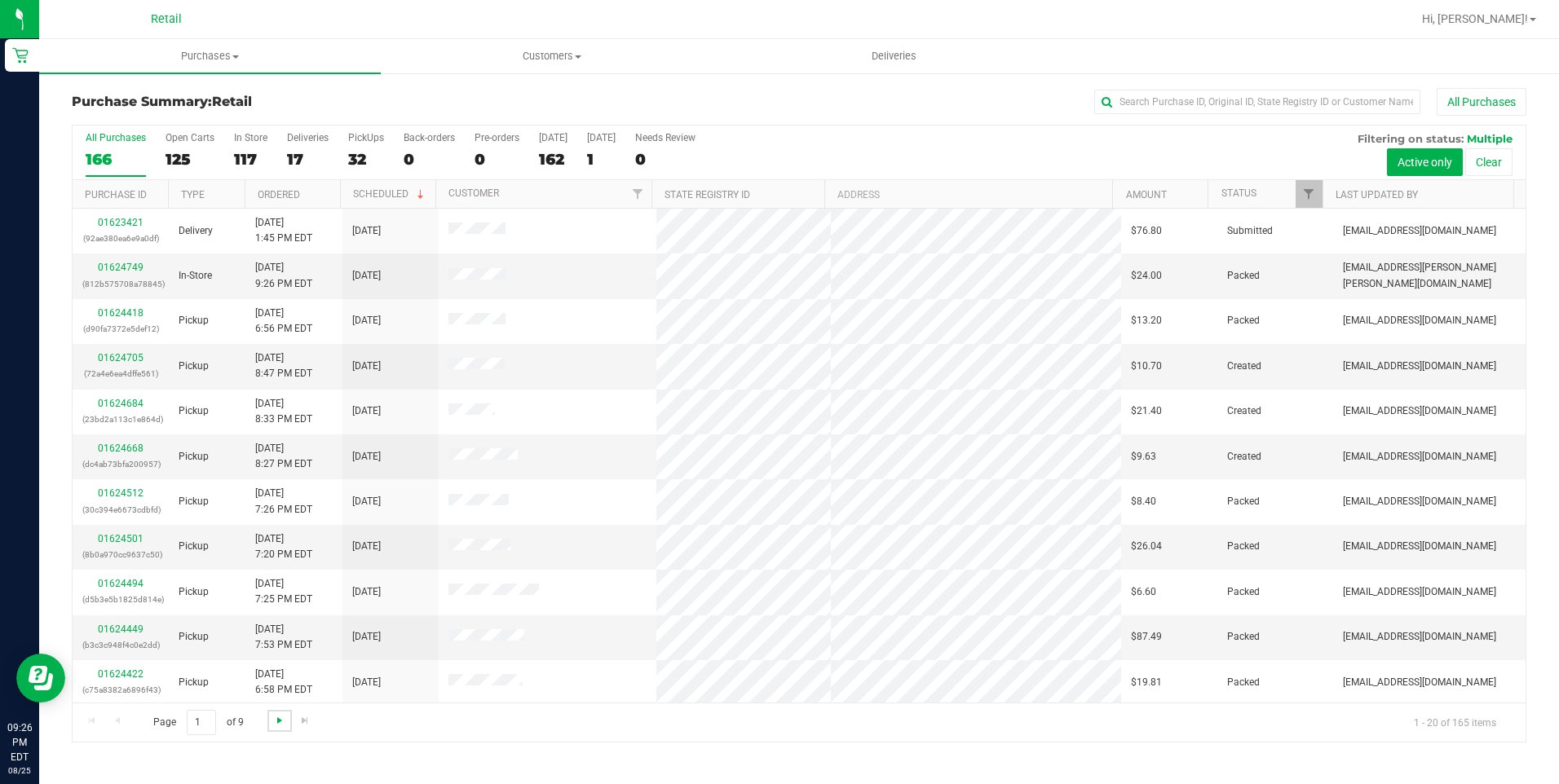
click at [277, 724] on span "Go to the next page" at bounding box center [280, 721] width 13 height 13
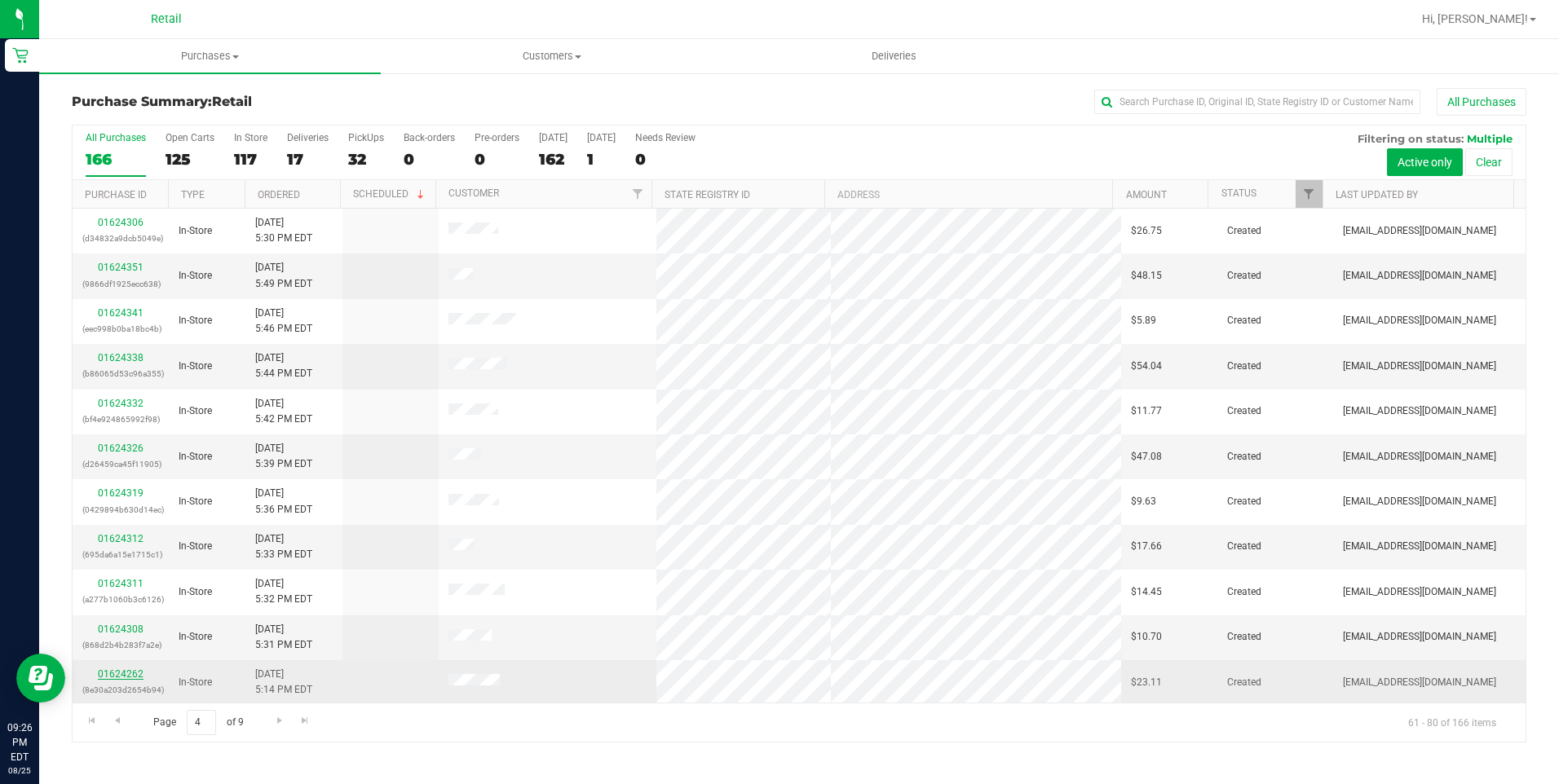
click at [136, 679] on link "01624262" at bounding box center [121, 674] width 46 height 11
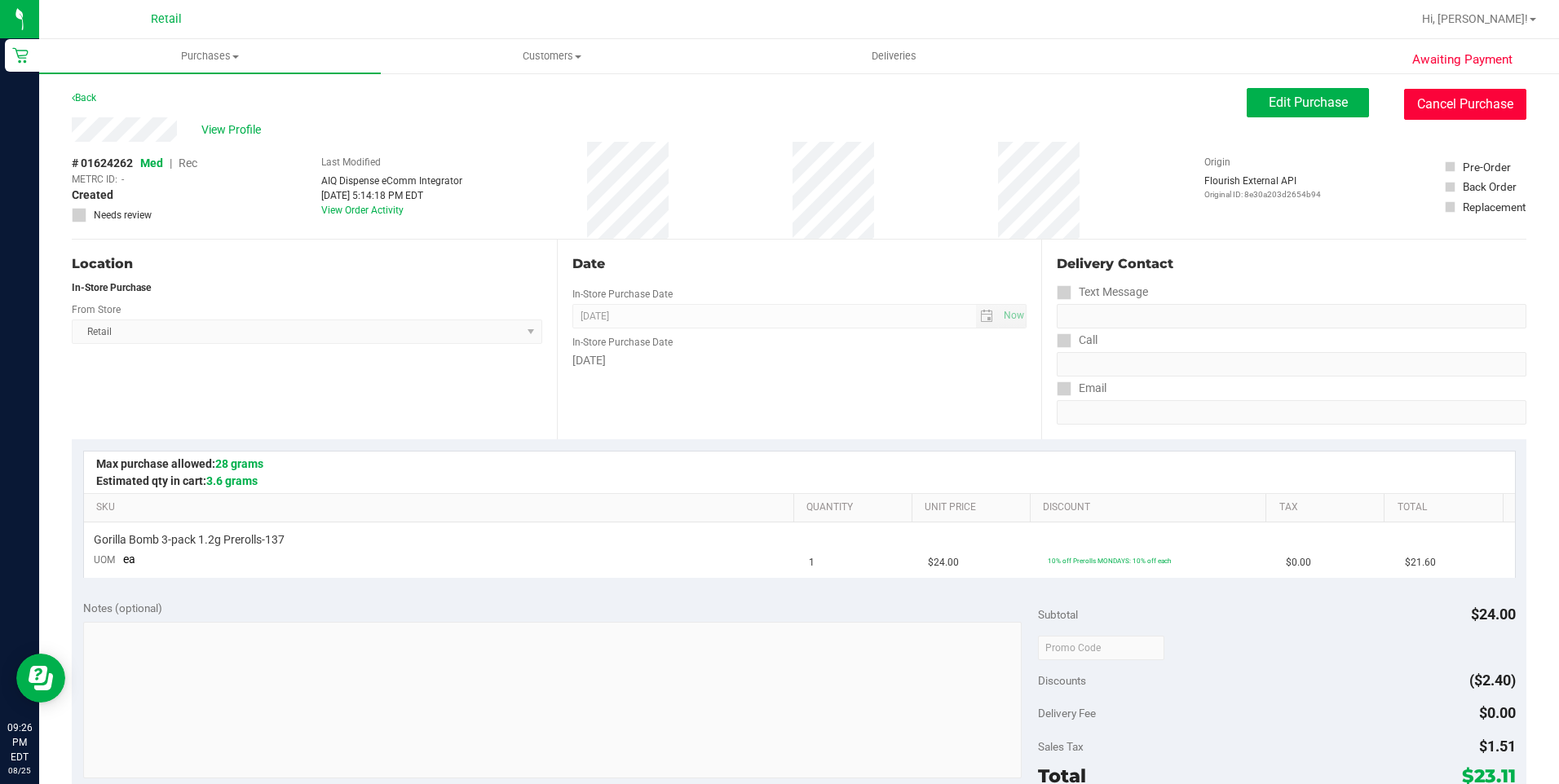
click at [1465, 104] on button "Cancel Purchase" at bounding box center [1465, 104] width 122 height 31
click at [1419, 85] on div "Awaiting Payment Back Edit Purchase Cancel Purchase View Profile # 01624262 Med…" at bounding box center [799, 682] width 1519 height 1223
click at [1420, 96] on button "Cancel Purchase" at bounding box center [1465, 104] width 122 height 31
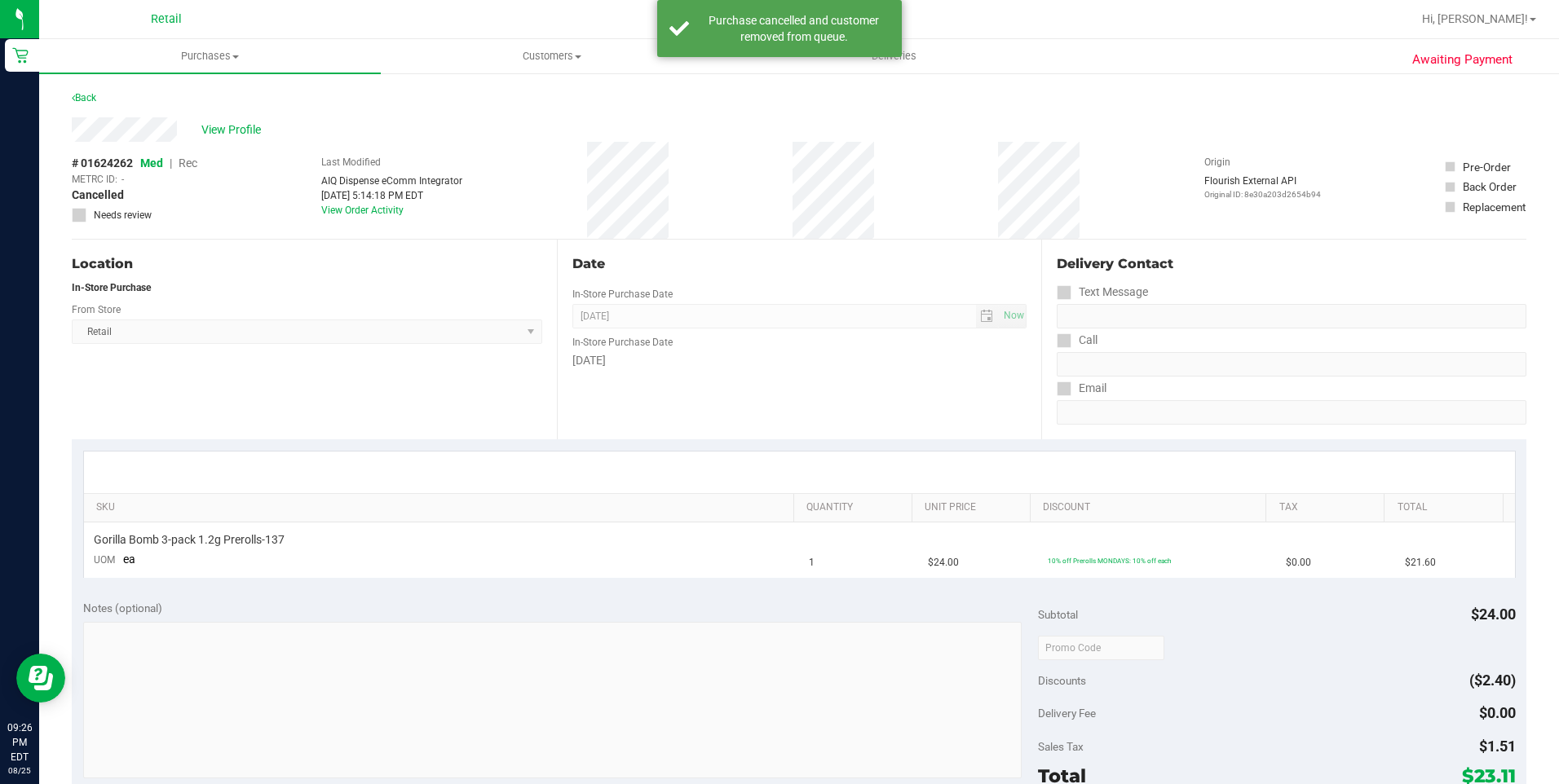
click at [93, 106] on div "Back" at bounding box center [84, 98] width 24 height 20
click at [96, 92] on link "Back" at bounding box center [84, 98] width 24 height 11
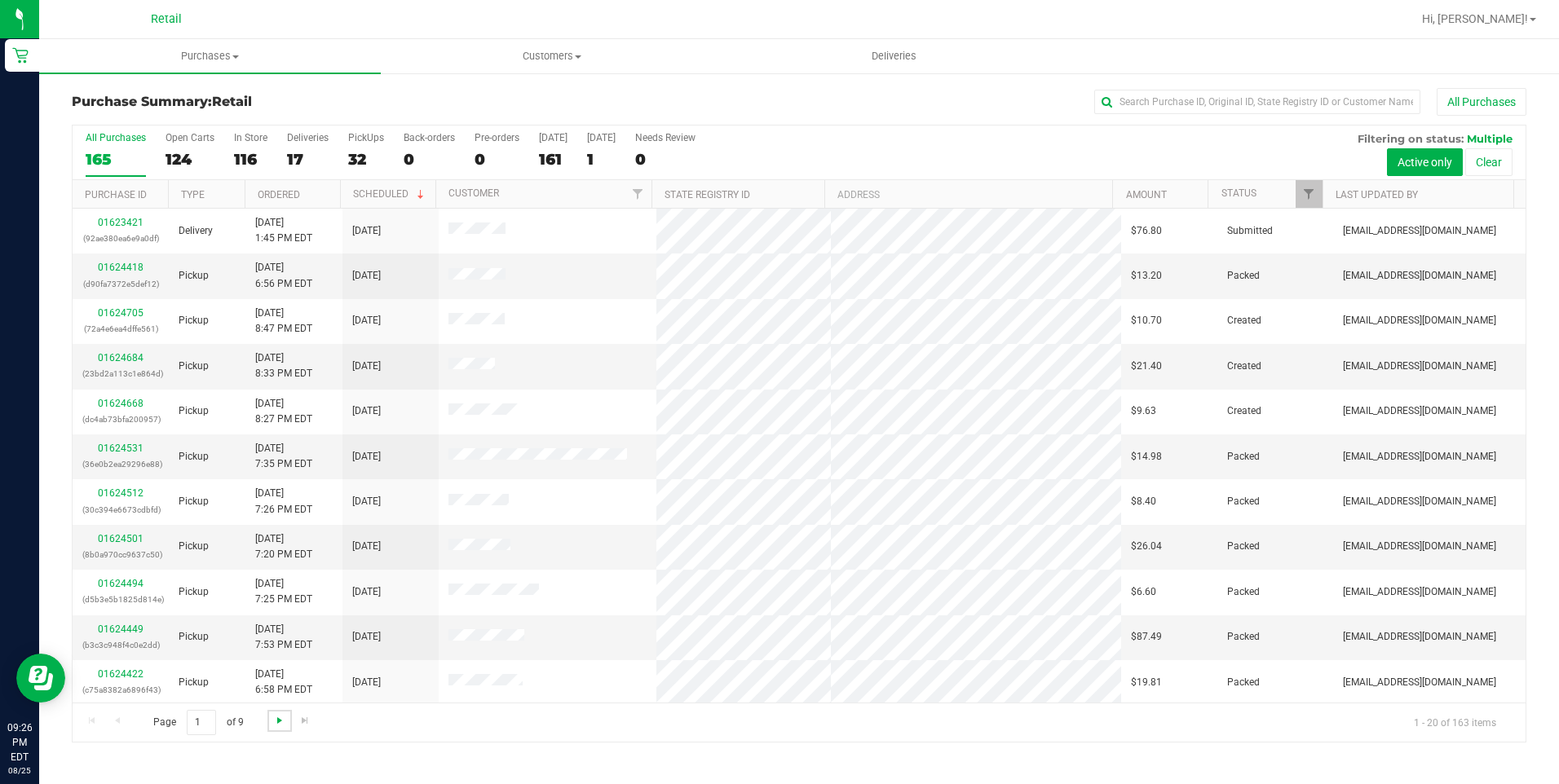
click at [282, 722] on span "Go to the next page" at bounding box center [280, 721] width 13 height 13
click at [281, 720] on span "Go to the next page" at bounding box center [280, 721] width 13 height 13
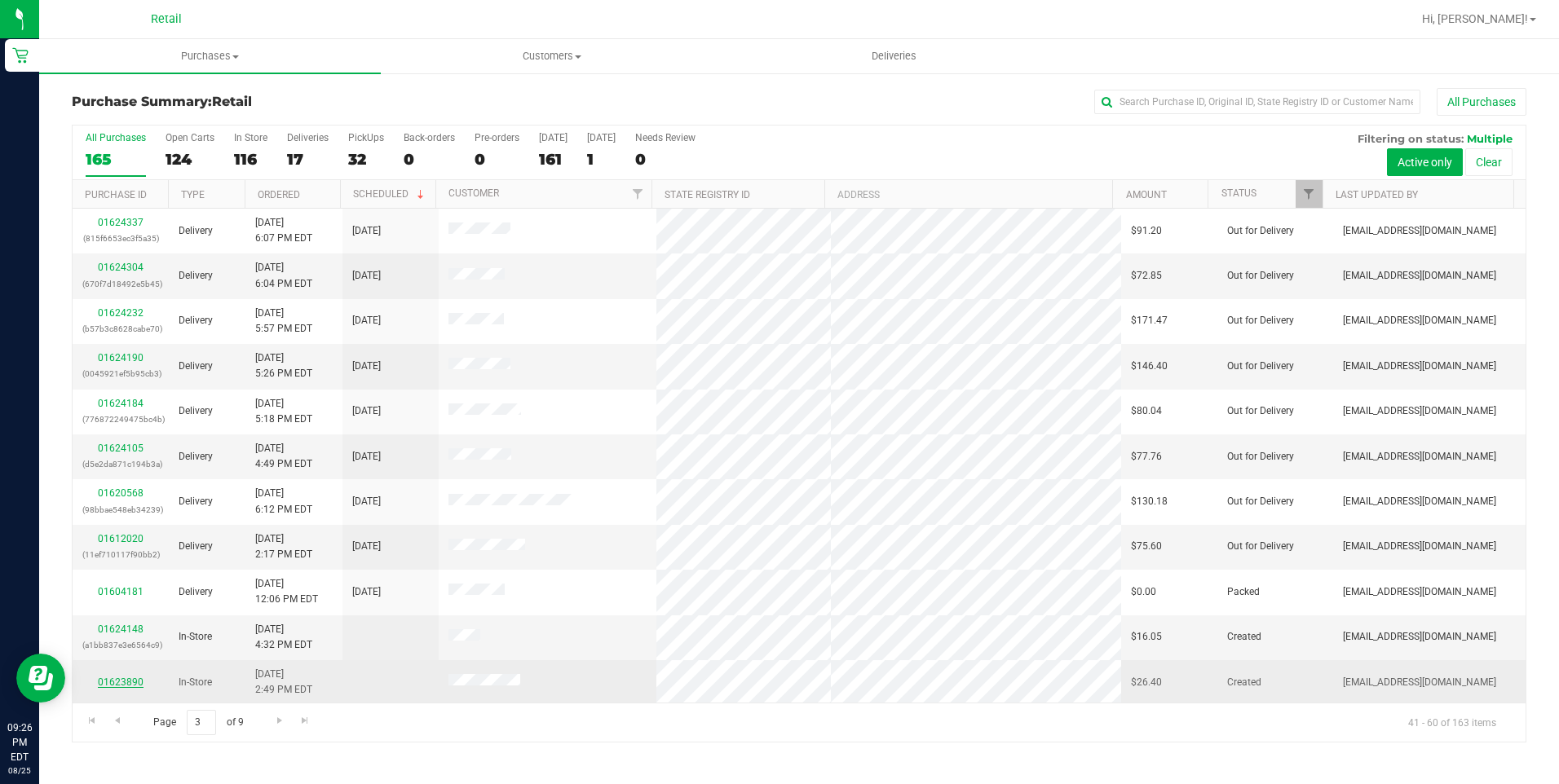
click at [116, 679] on link "01623890" at bounding box center [121, 682] width 46 height 11
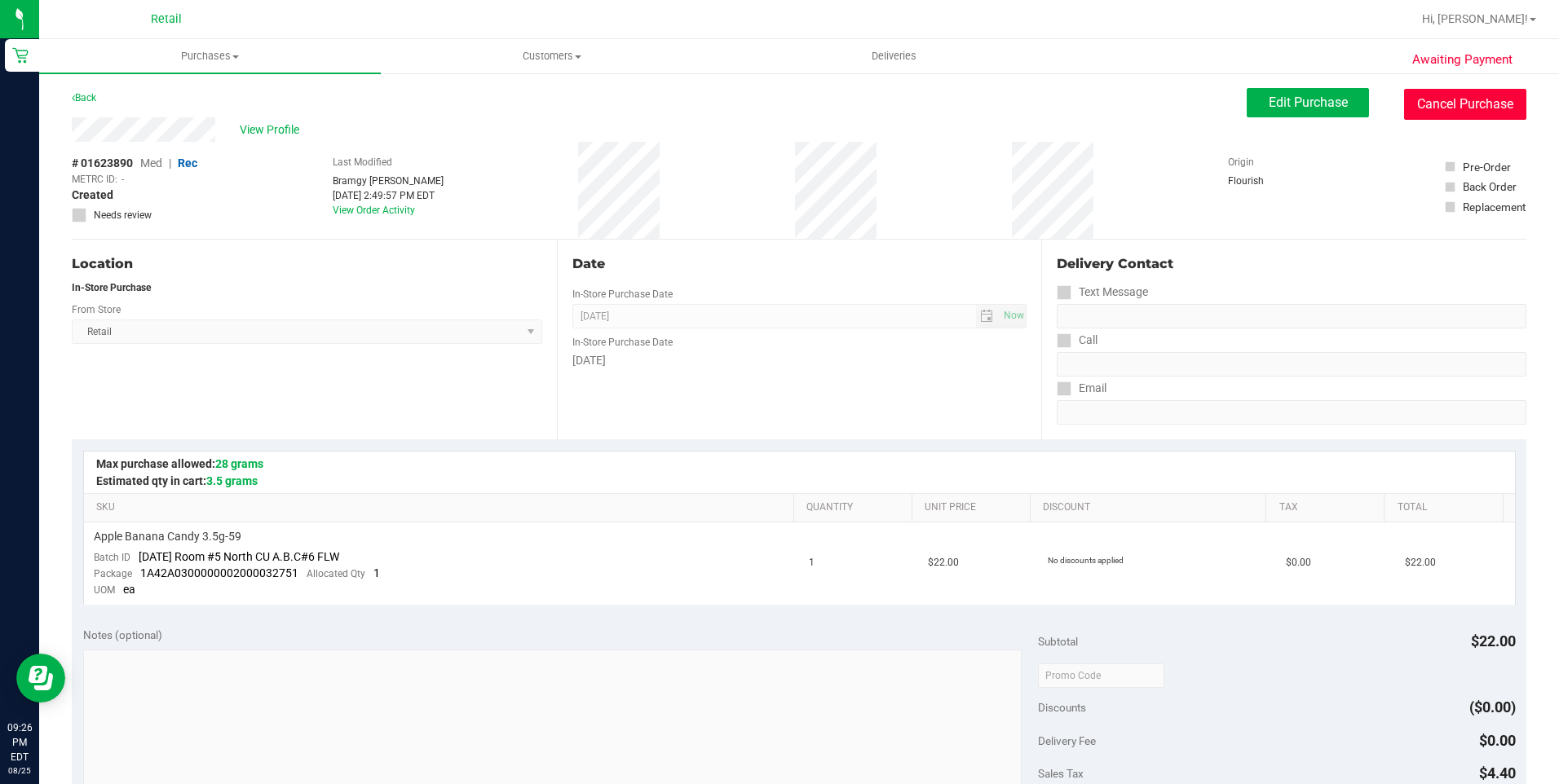
click at [1471, 107] on button "Cancel Purchase" at bounding box center [1465, 104] width 122 height 31
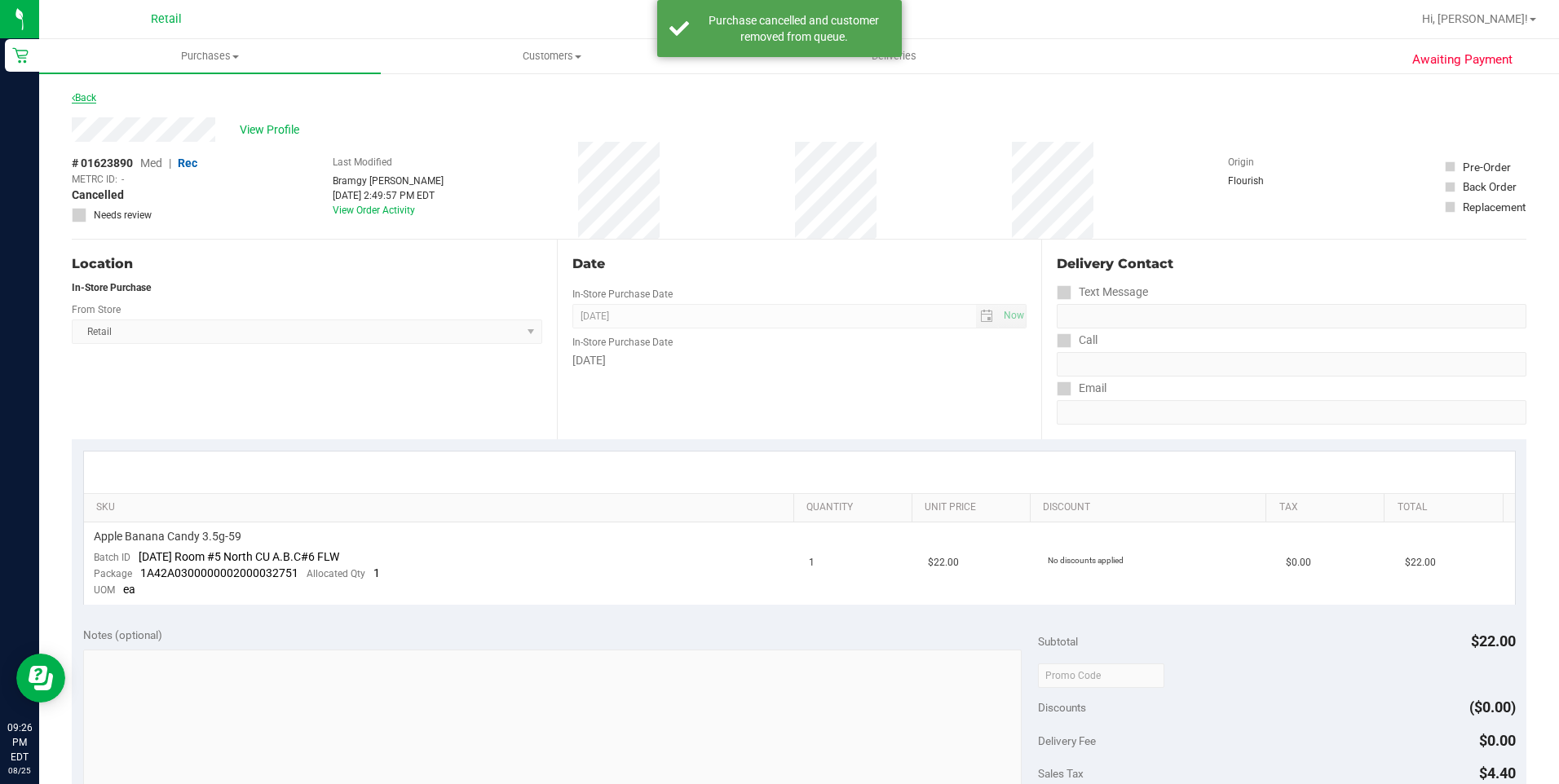
click at [94, 98] on link "Back" at bounding box center [84, 98] width 24 height 11
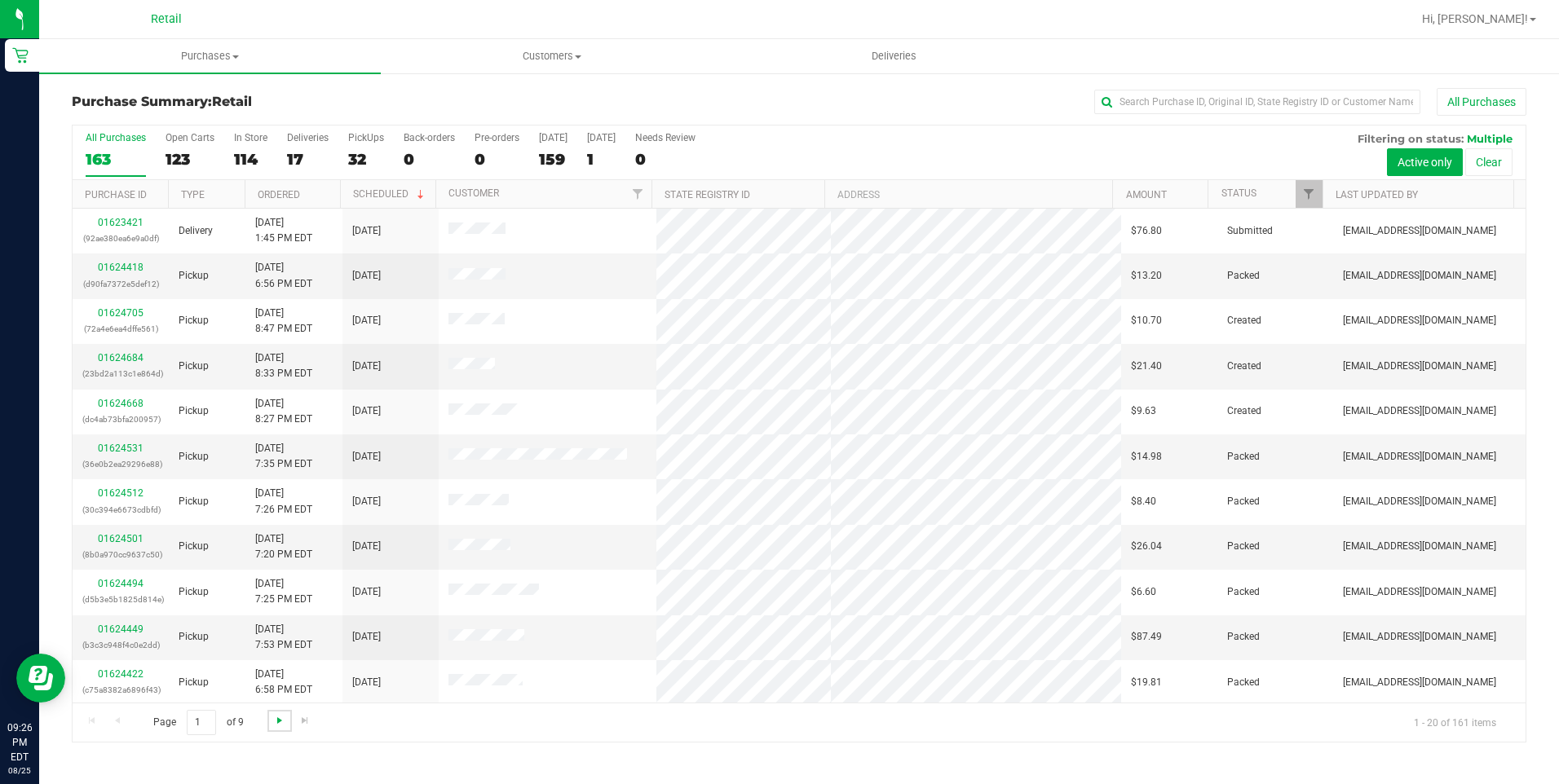
click at [283, 716] on span "Go to the next page" at bounding box center [280, 721] width 13 height 13
click at [283, 717] on span "Go to the next page" at bounding box center [280, 721] width 13 height 13
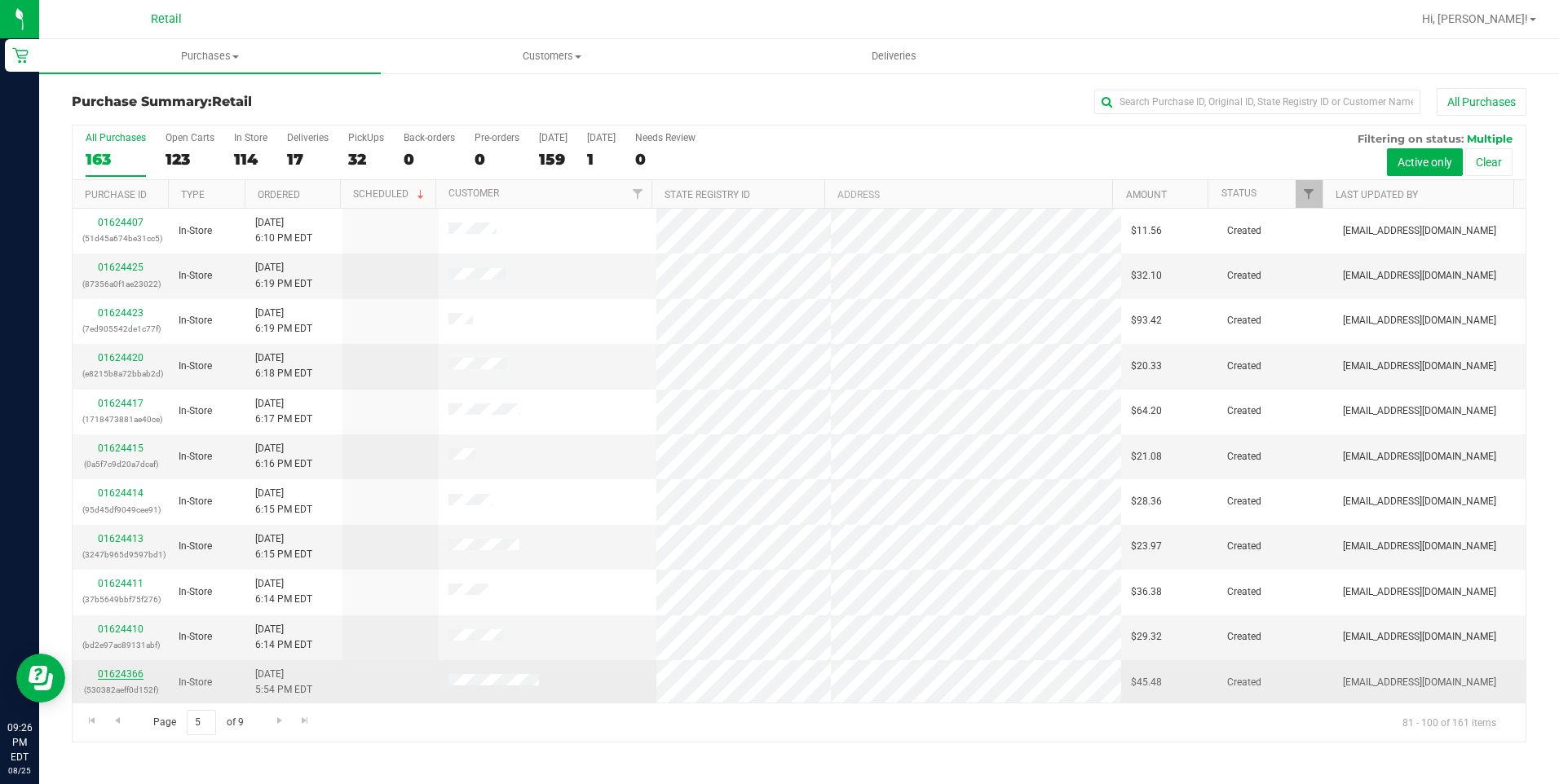
click at [123, 676] on link "01624366" at bounding box center [121, 674] width 46 height 11
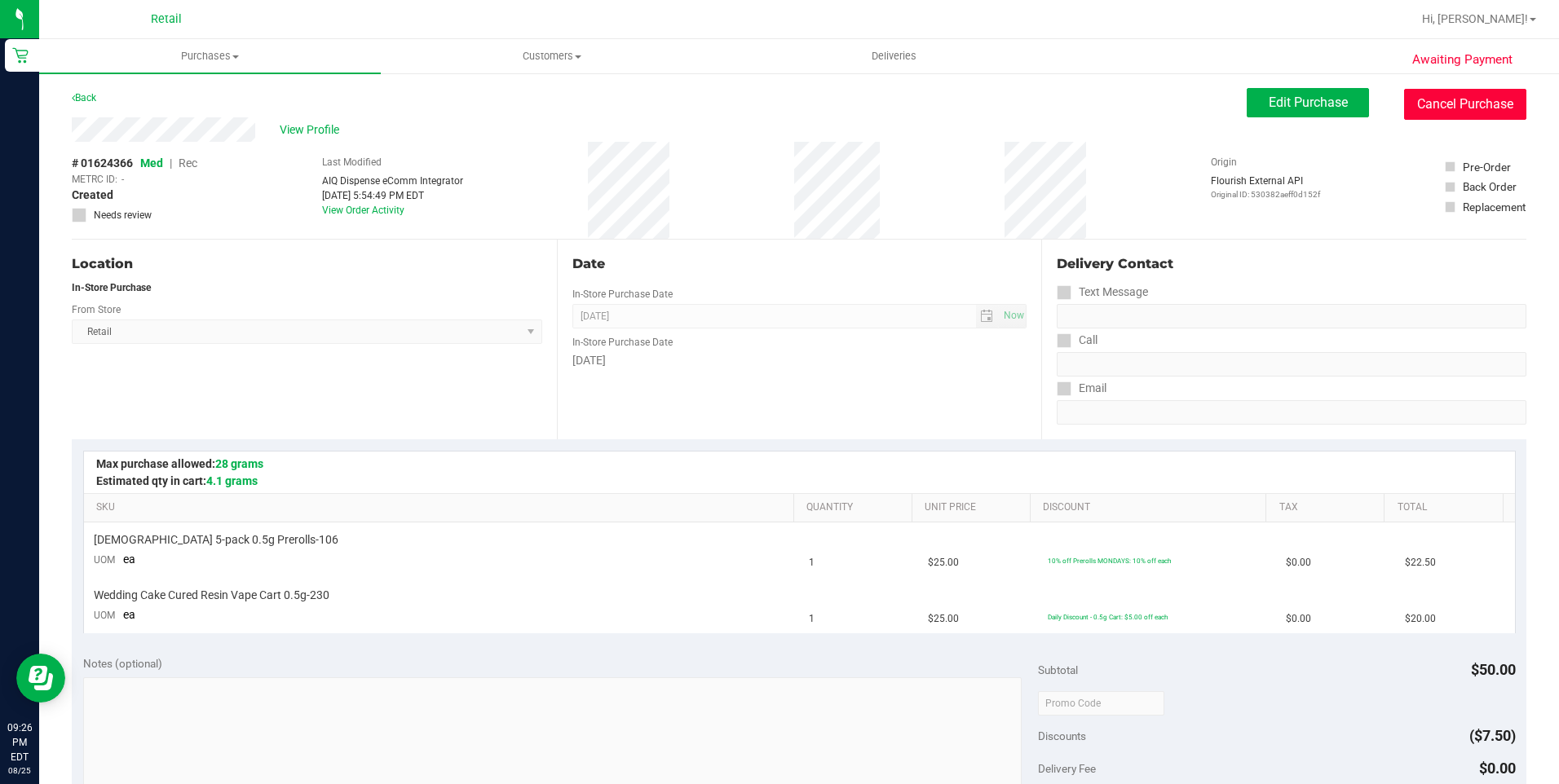
click at [1458, 113] on button "Cancel Purchase" at bounding box center [1465, 104] width 122 height 31
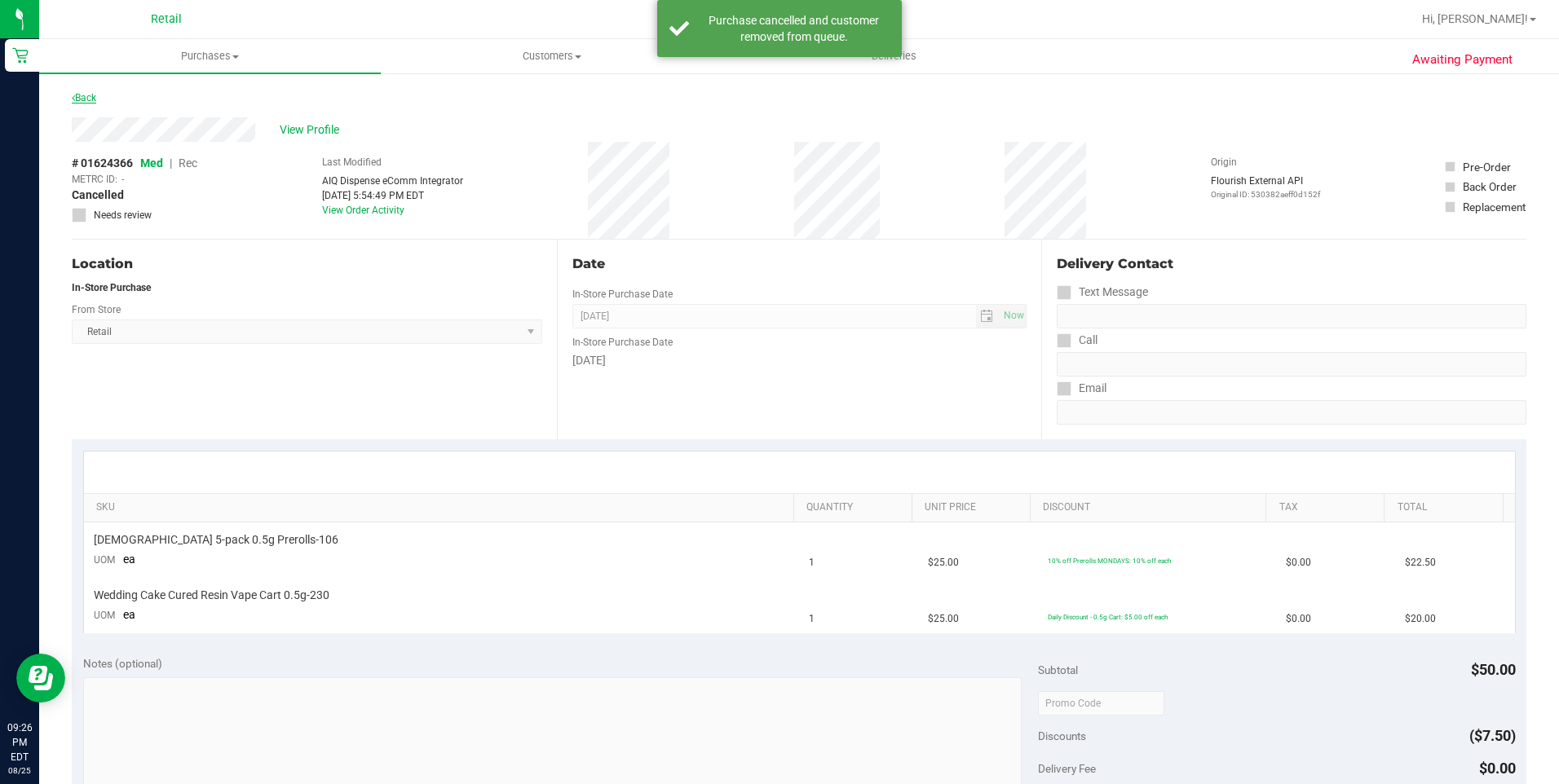
click at [89, 100] on link "Back" at bounding box center [84, 98] width 24 height 11
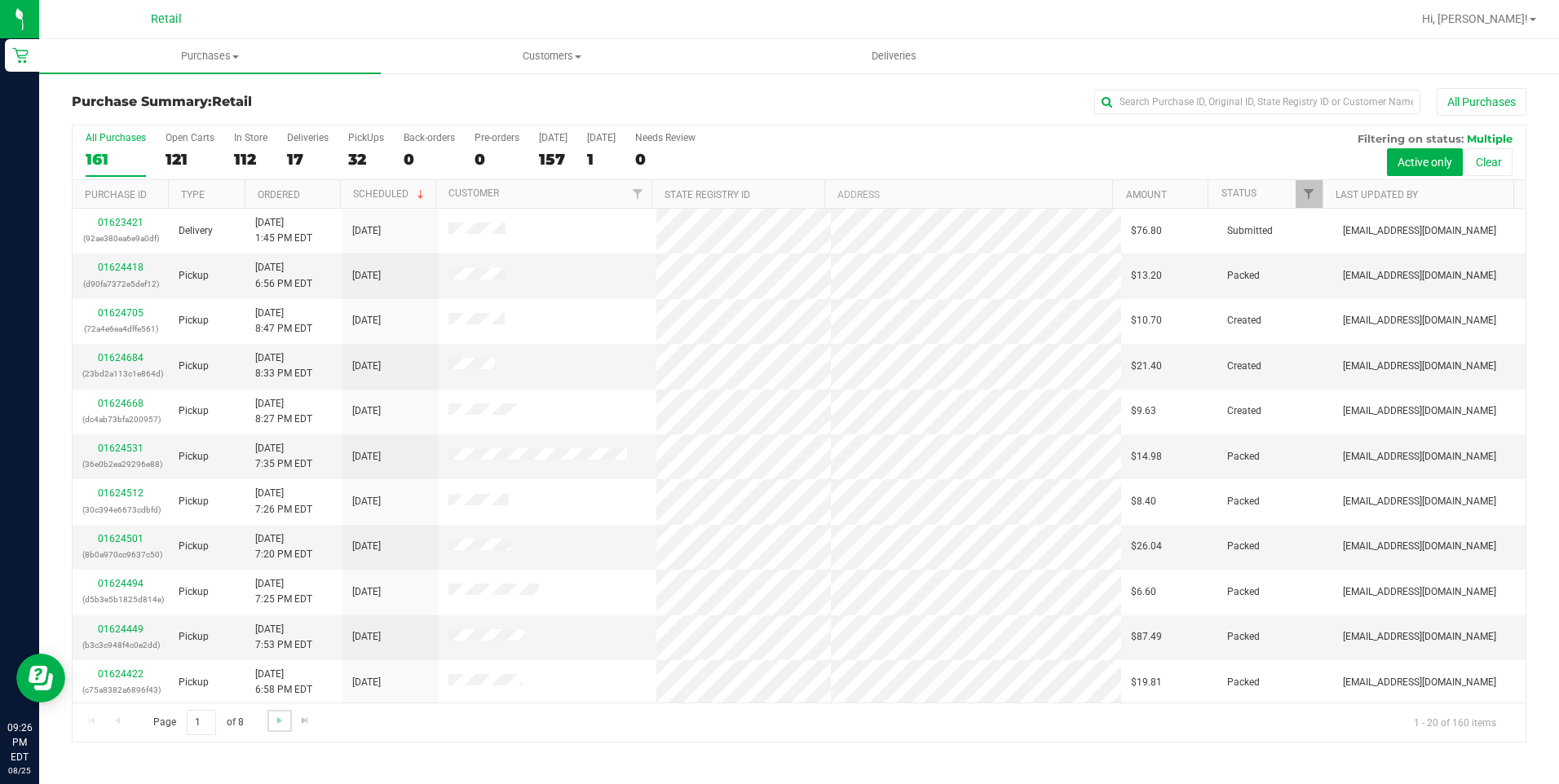
click at [284, 712] on link "Go to the next page" at bounding box center [279, 720] width 24 height 22
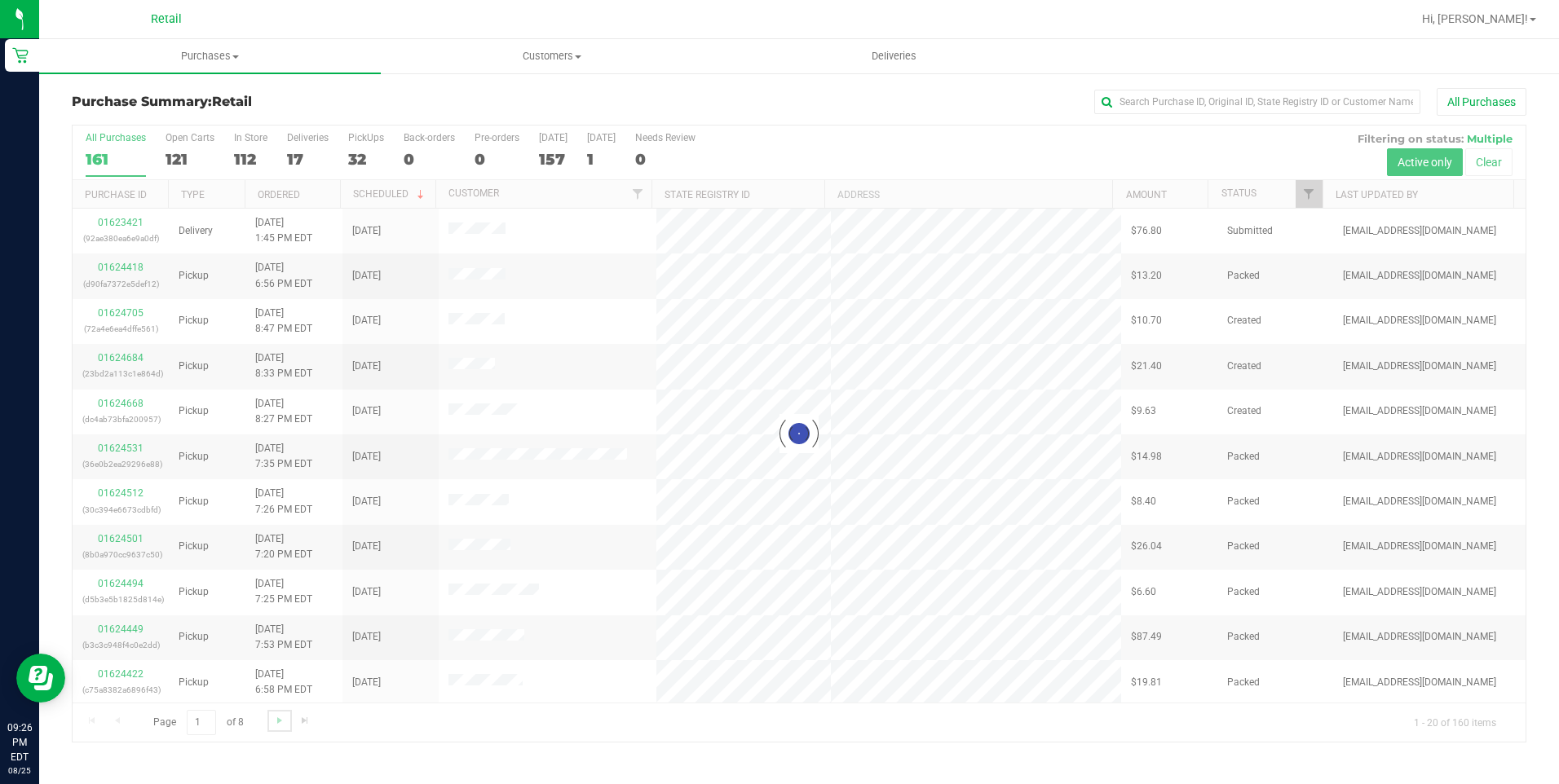
click at [278, 715] on span "Go to the next page" at bounding box center [280, 721] width 13 height 13
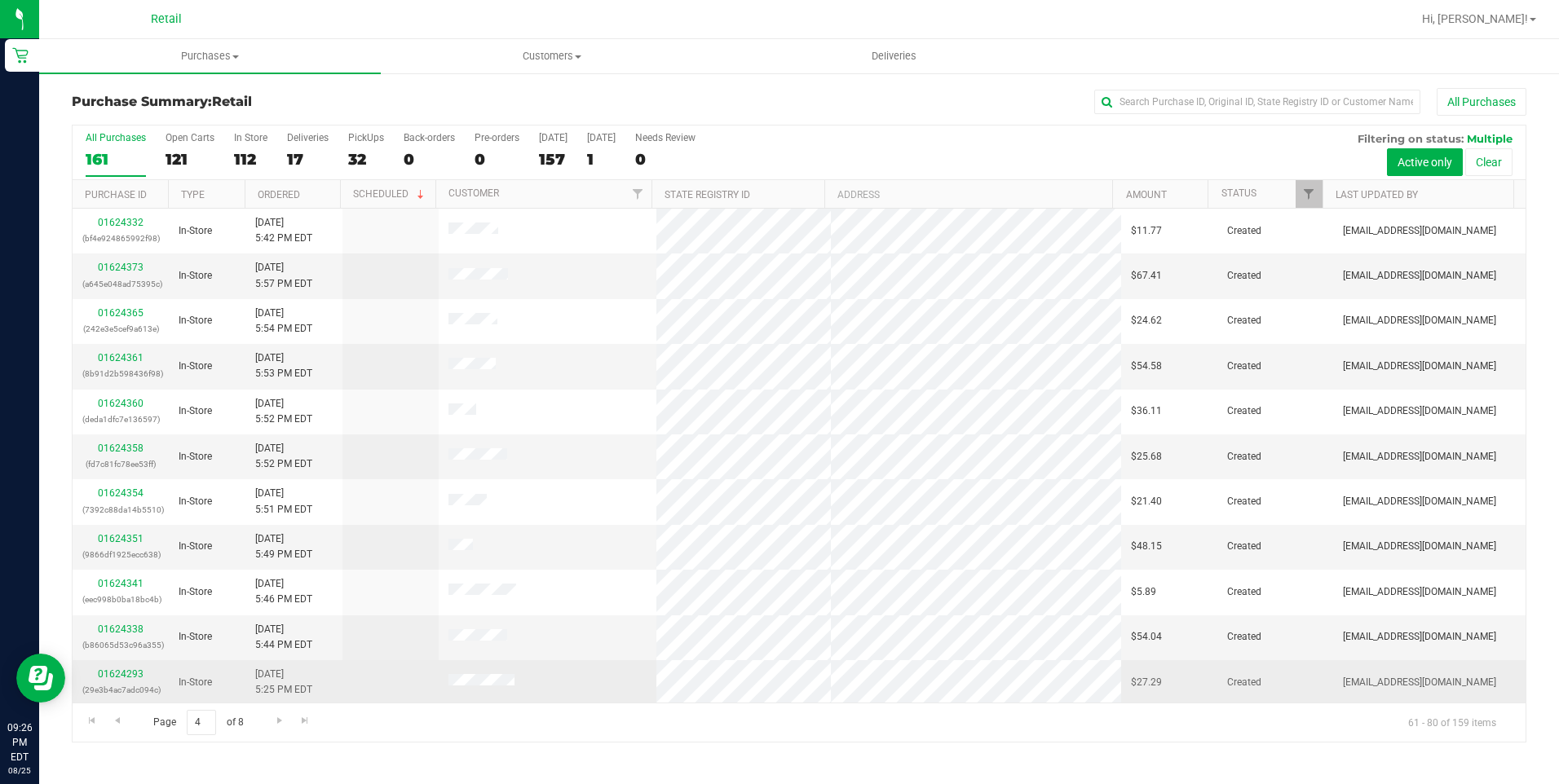
click at [119, 663] on td "01624293 (29e3b4ac7adc094c)" at bounding box center [121, 683] width 96 height 45
click at [119, 671] on link "01624293" at bounding box center [121, 674] width 46 height 11
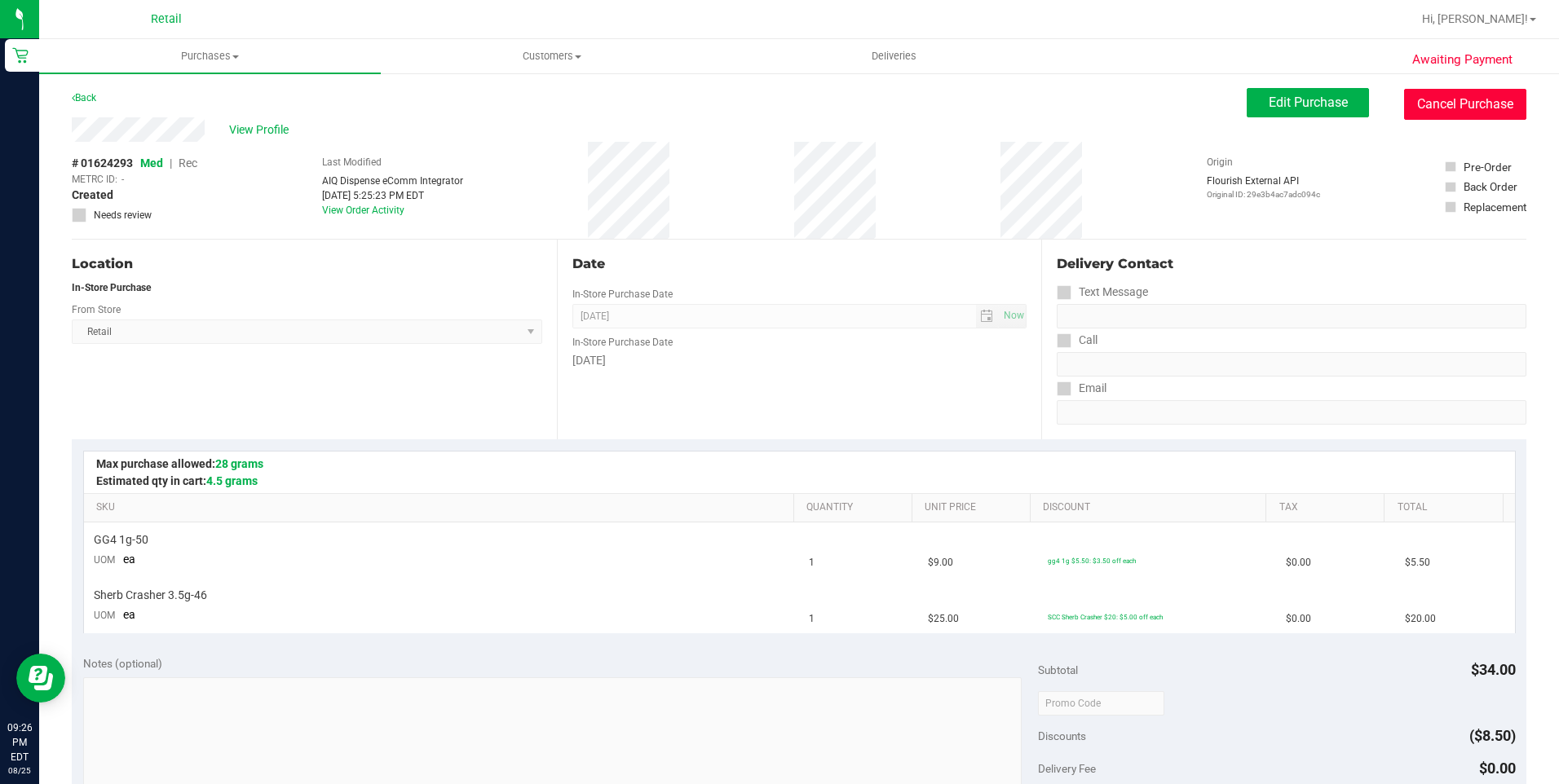
click at [1477, 93] on button "Cancel Purchase" at bounding box center [1465, 104] width 122 height 31
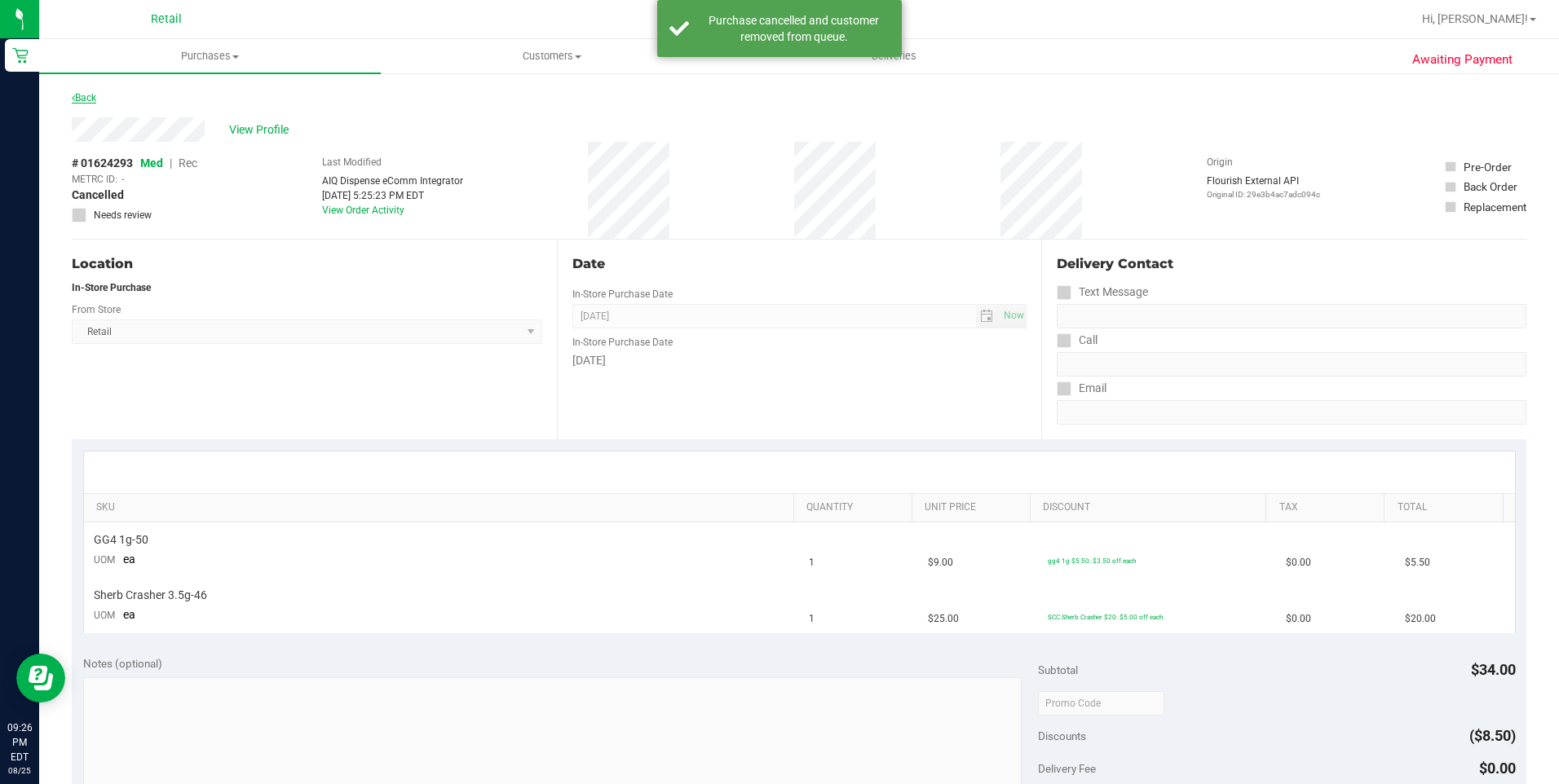
click at [92, 102] on link "Back" at bounding box center [84, 98] width 24 height 11
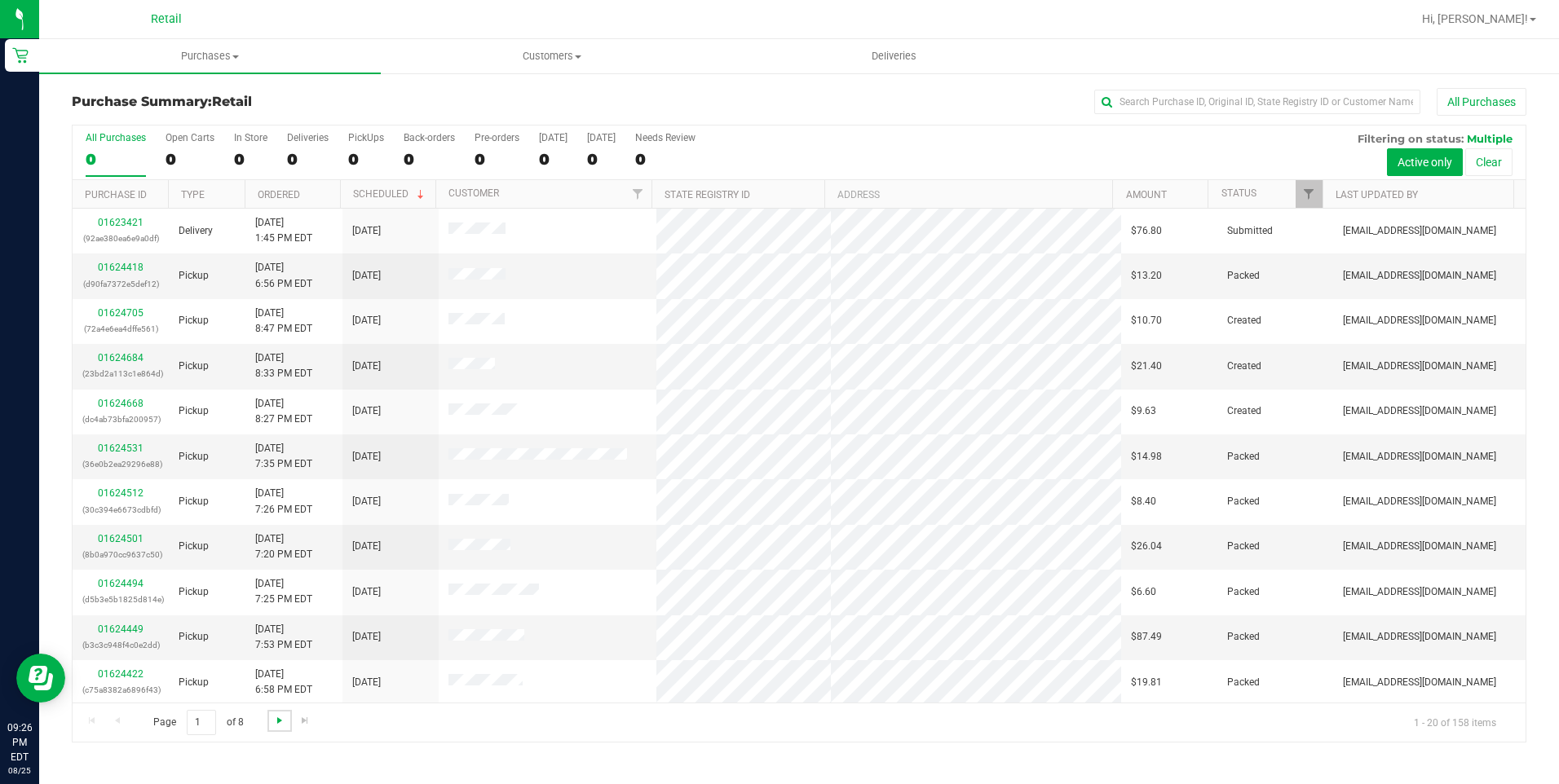
click at [283, 714] on span "Go to the next page" at bounding box center [280, 721] width 13 height 13
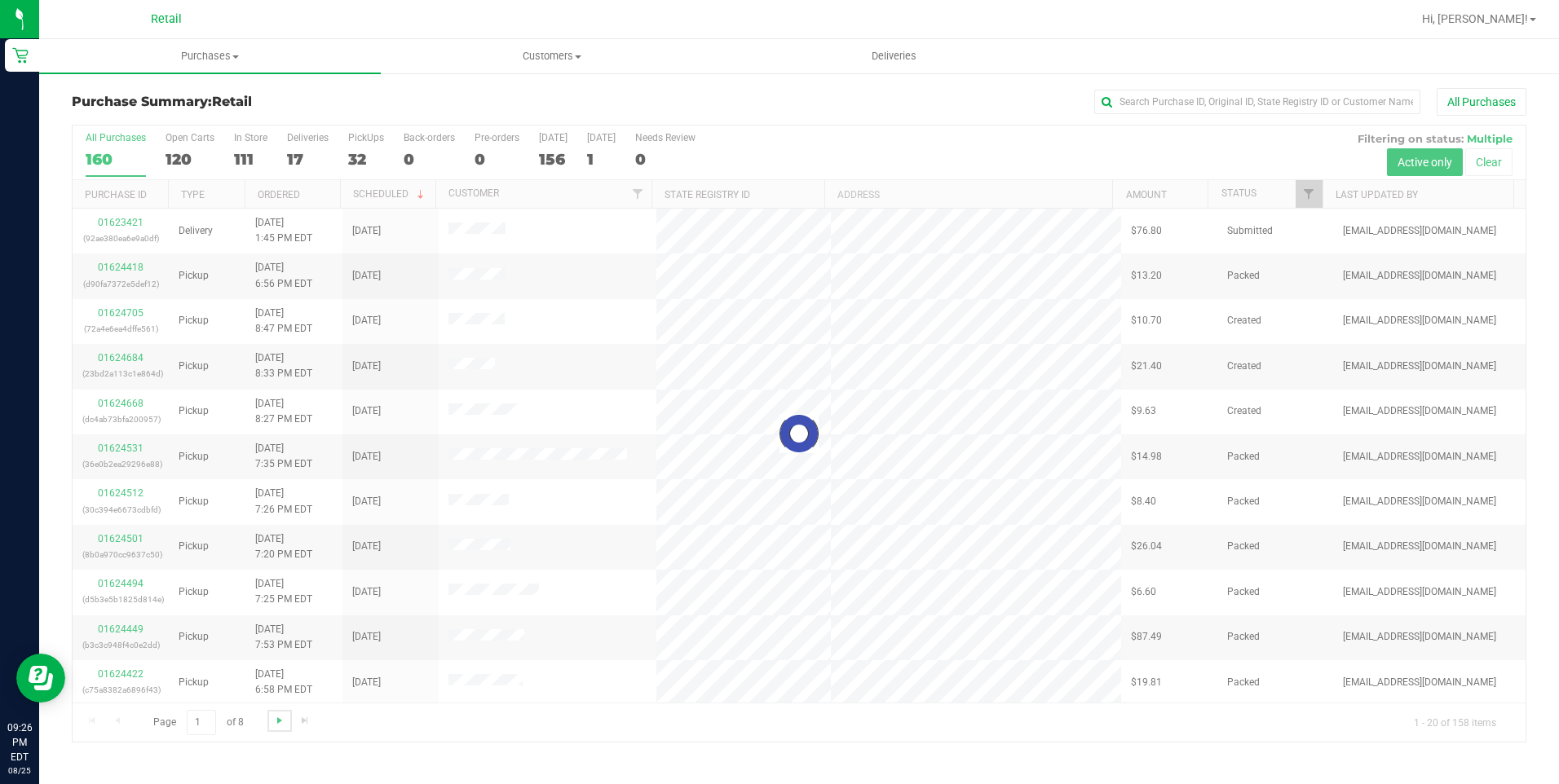
click at [281, 714] on span "Go to the next page" at bounding box center [280, 721] width 13 height 13
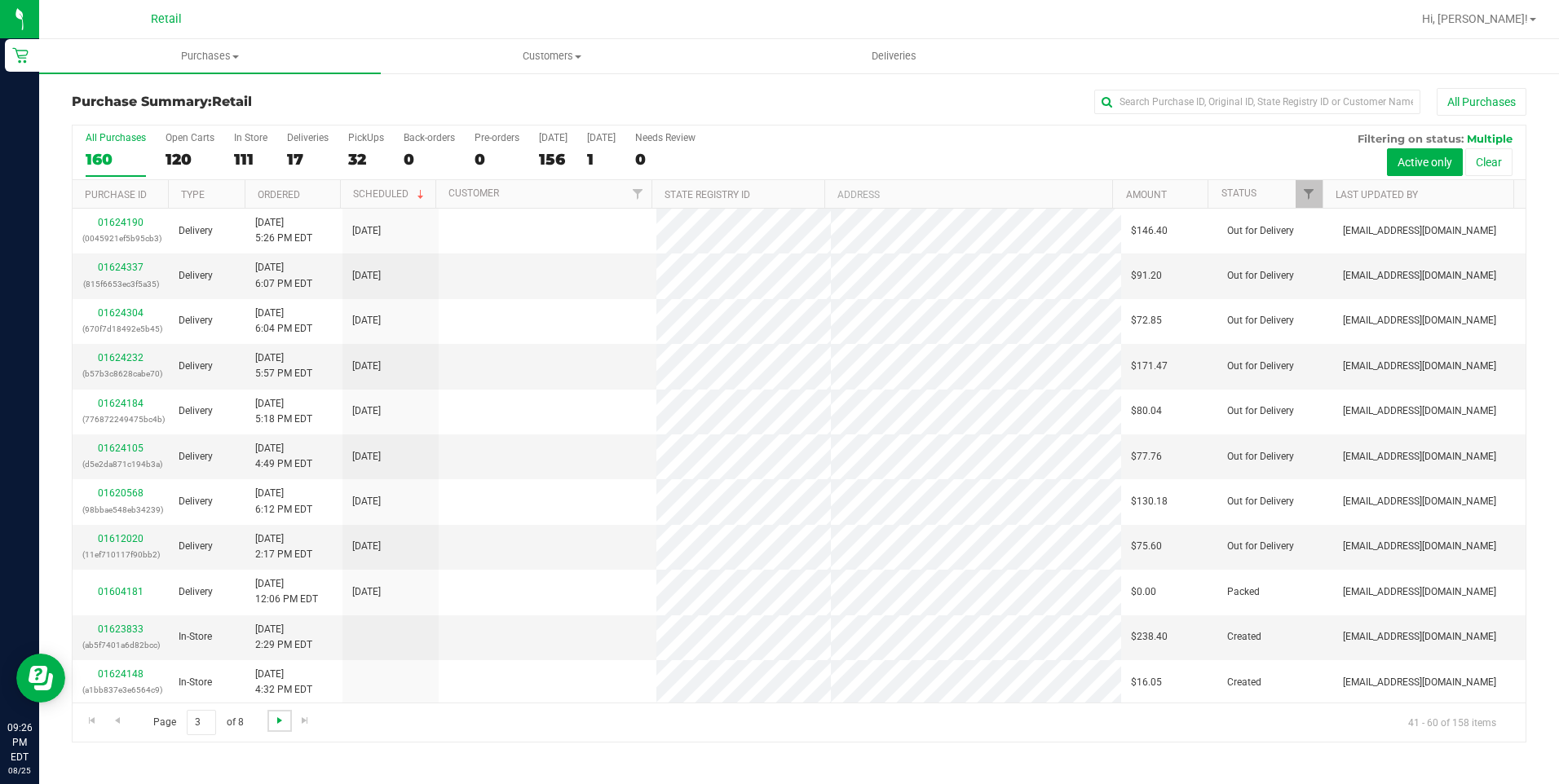
click at [281, 714] on span "Go to the next page" at bounding box center [280, 721] width 13 height 13
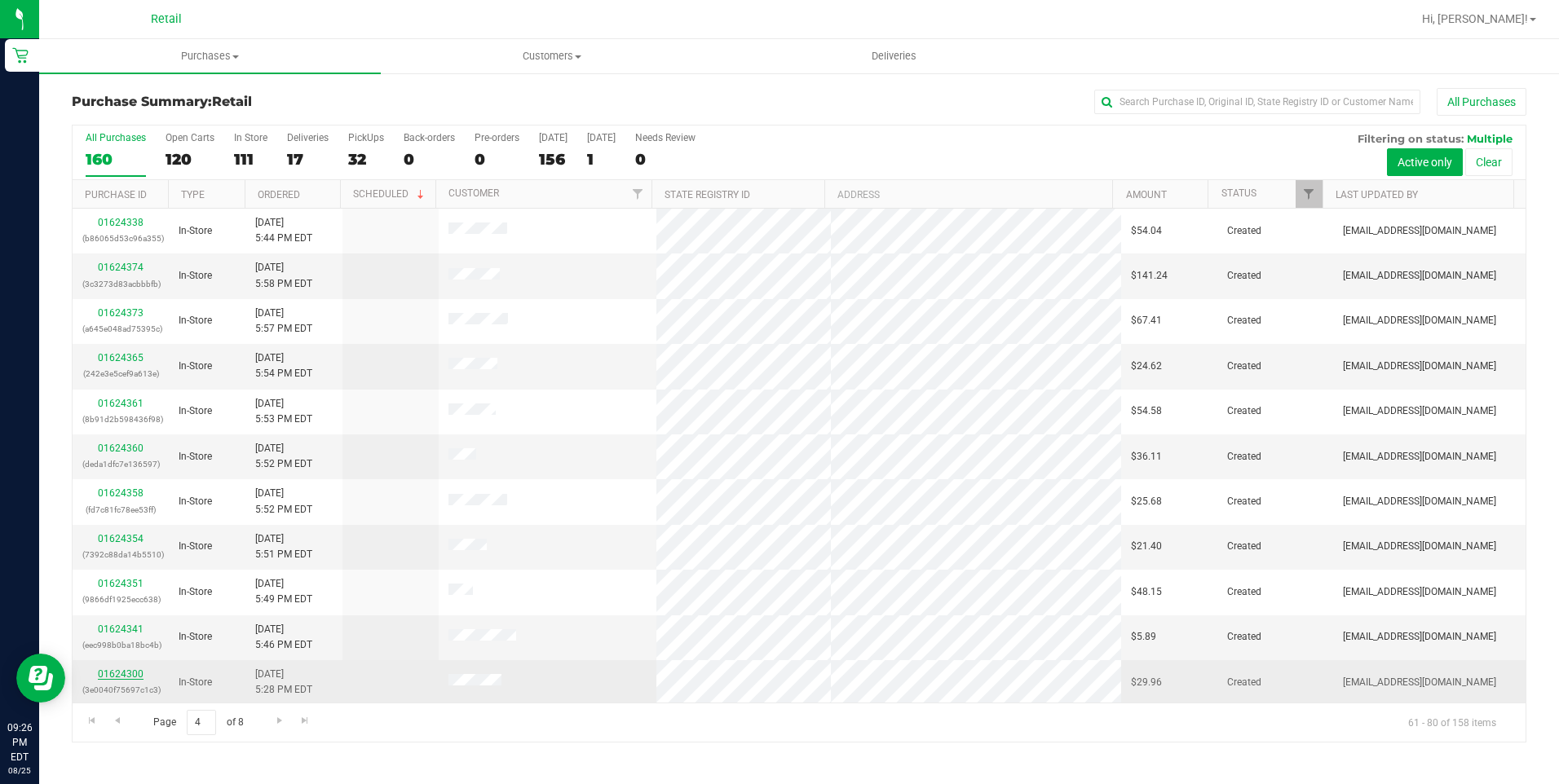
click at [131, 669] on link "01624300" at bounding box center [121, 674] width 46 height 11
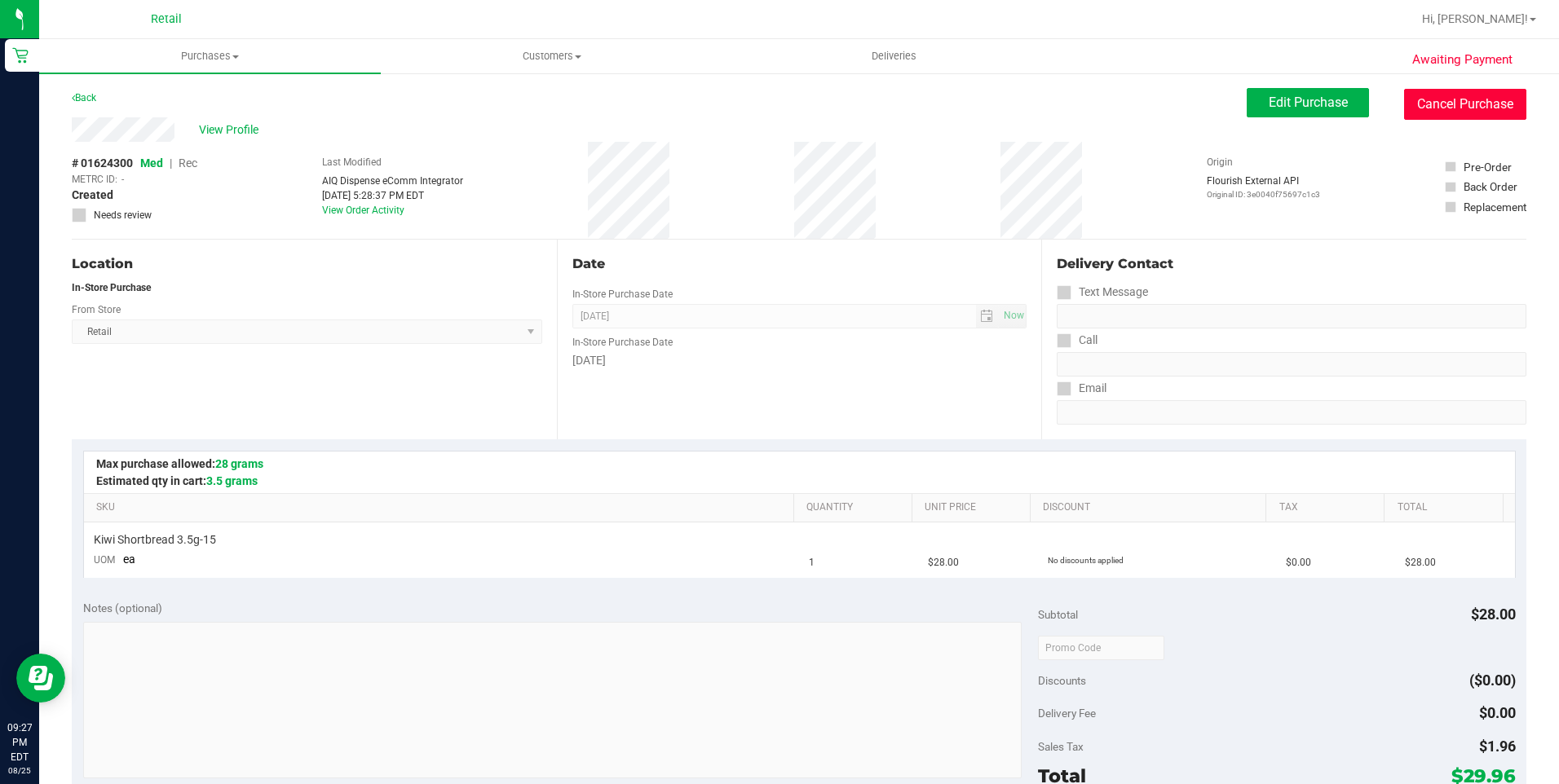
click at [1473, 100] on button "Cancel Purchase" at bounding box center [1465, 104] width 122 height 31
drag, startPoint x: 1435, startPoint y: 104, endPoint x: 880, endPoint y: 94, distance: 555.1
click at [1435, 104] on button "Cancel Purchase" at bounding box center [1465, 104] width 122 height 31
click at [64, 105] on div "Awaiting Payment Back Edit Purchase Cancel Purchase View Profile # 01624300 Med…" at bounding box center [799, 682] width 1519 height 1223
click at [102, 102] on div "Back Edit Purchase Cancel Purchase" at bounding box center [798, 103] width 1455 height 29
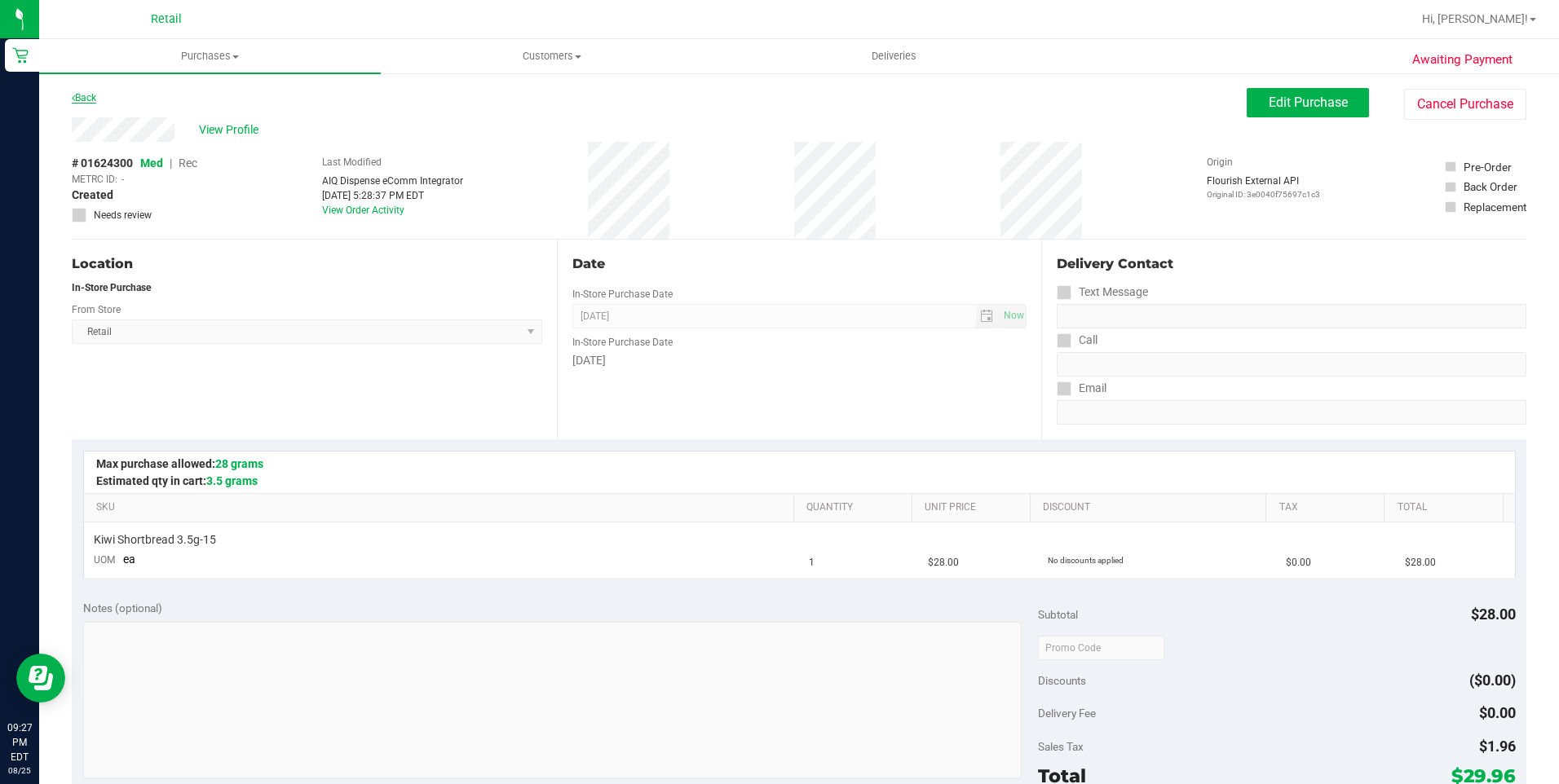
click at [94, 100] on link "Back" at bounding box center [84, 98] width 24 height 11
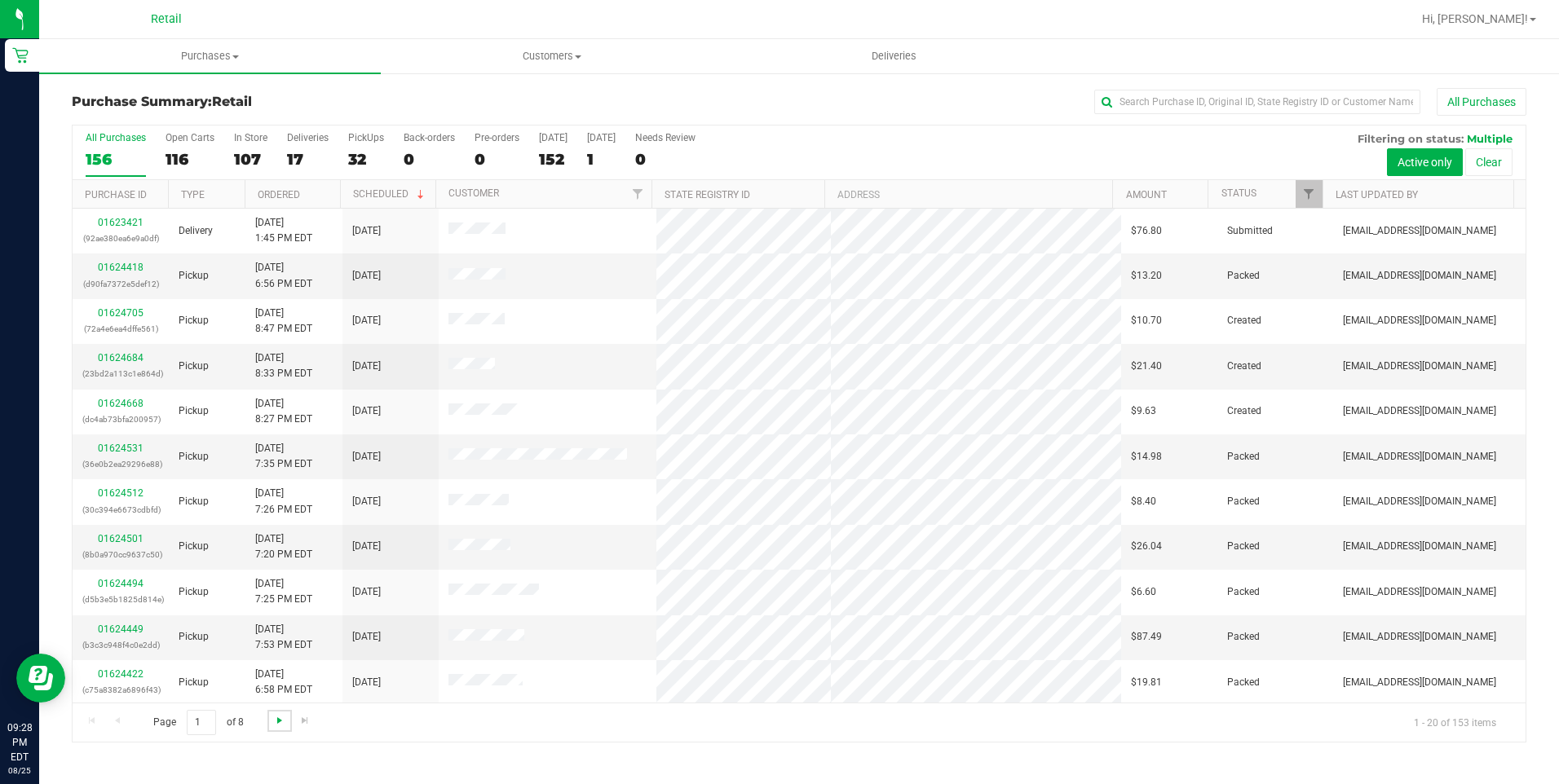
click at [274, 722] on span "Go to the next page" at bounding box center [280, 721] width 13 height 13
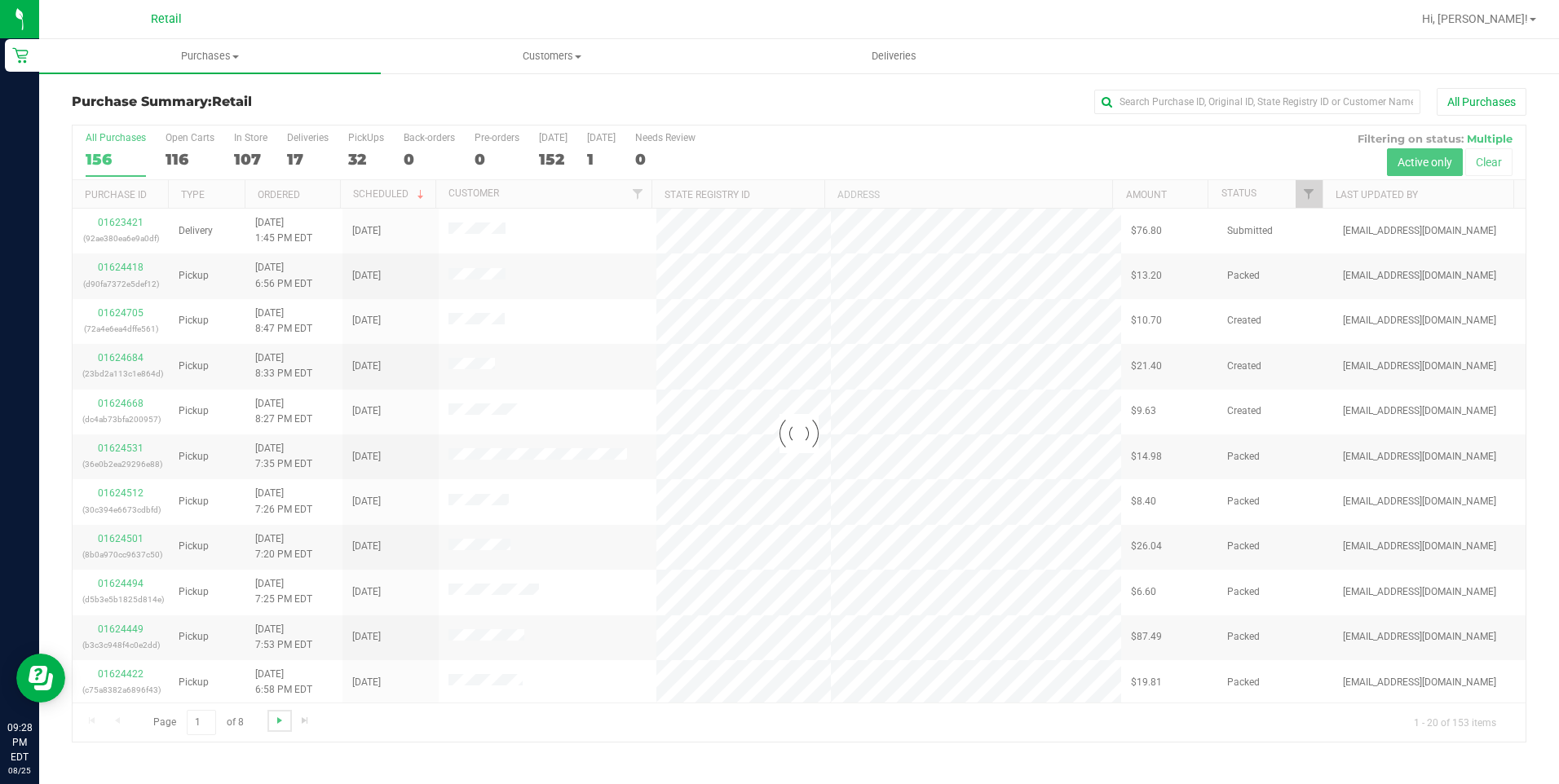
click at [274, 722] on span "Go to the next page" at bounding box center [280, 721] width 13 height 13
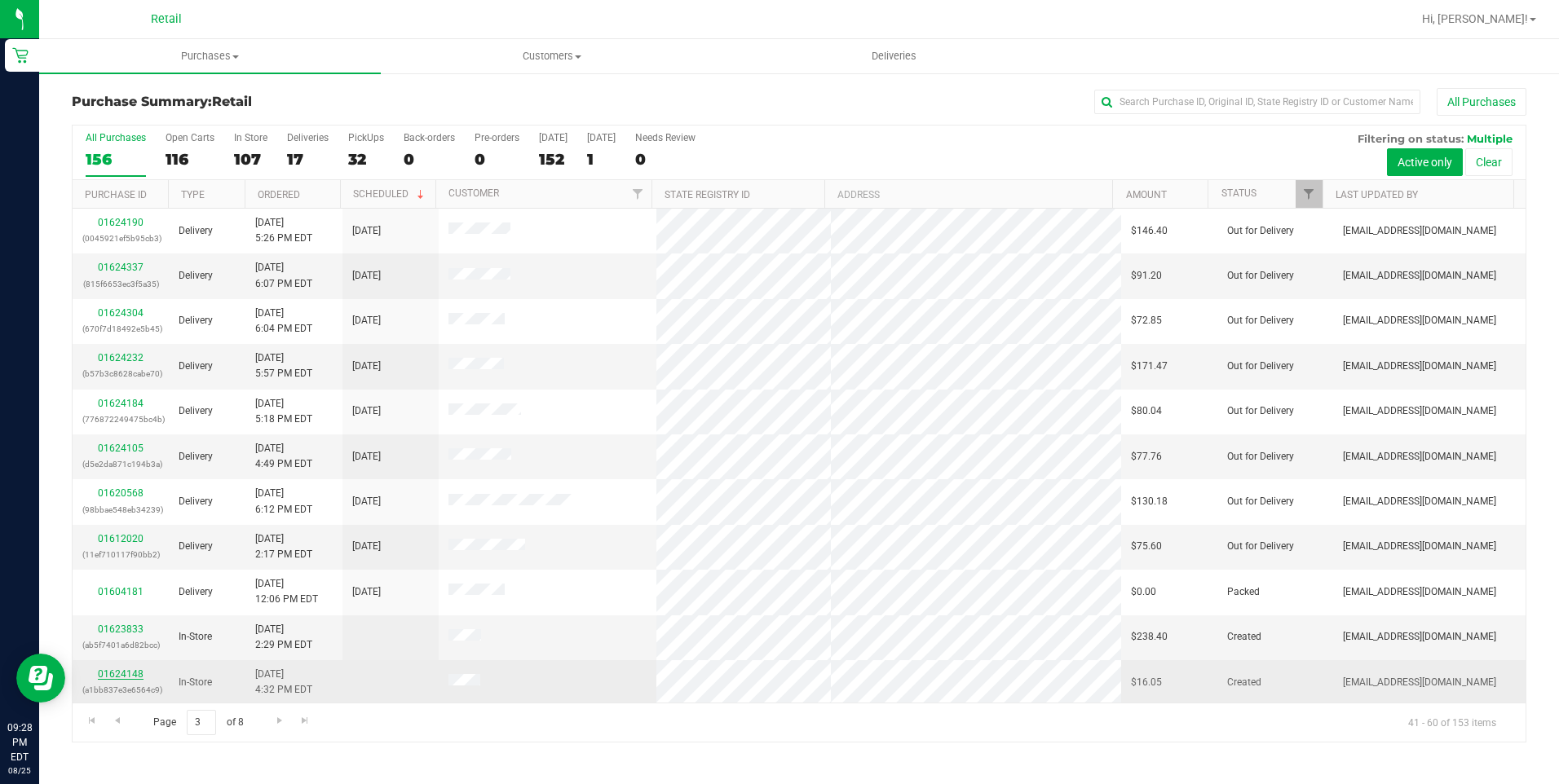
click at [114, 668] on link "01624148" at bounding box center [121, 674] width 46 height 11
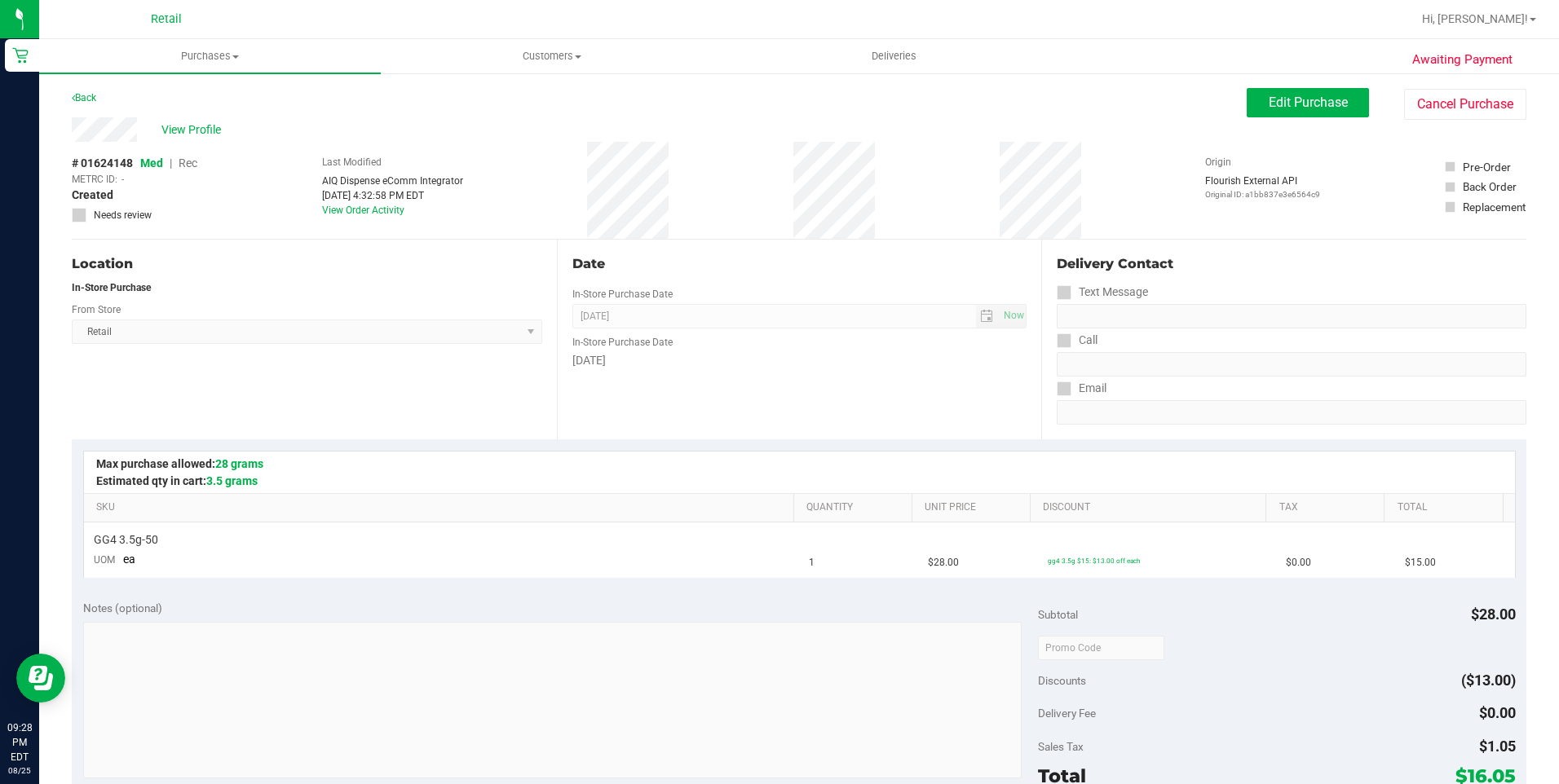
click at [1475, 120] on div "View Profile # 01624148 Med | Rec METRC ID: - Created Needs review Last Modifie…" at bounding box center [798, 179] width 1455 height 122
click at [1470, 103] on button "Cancel Purchase" at bounding box center [1465, 104] width 122 height 31
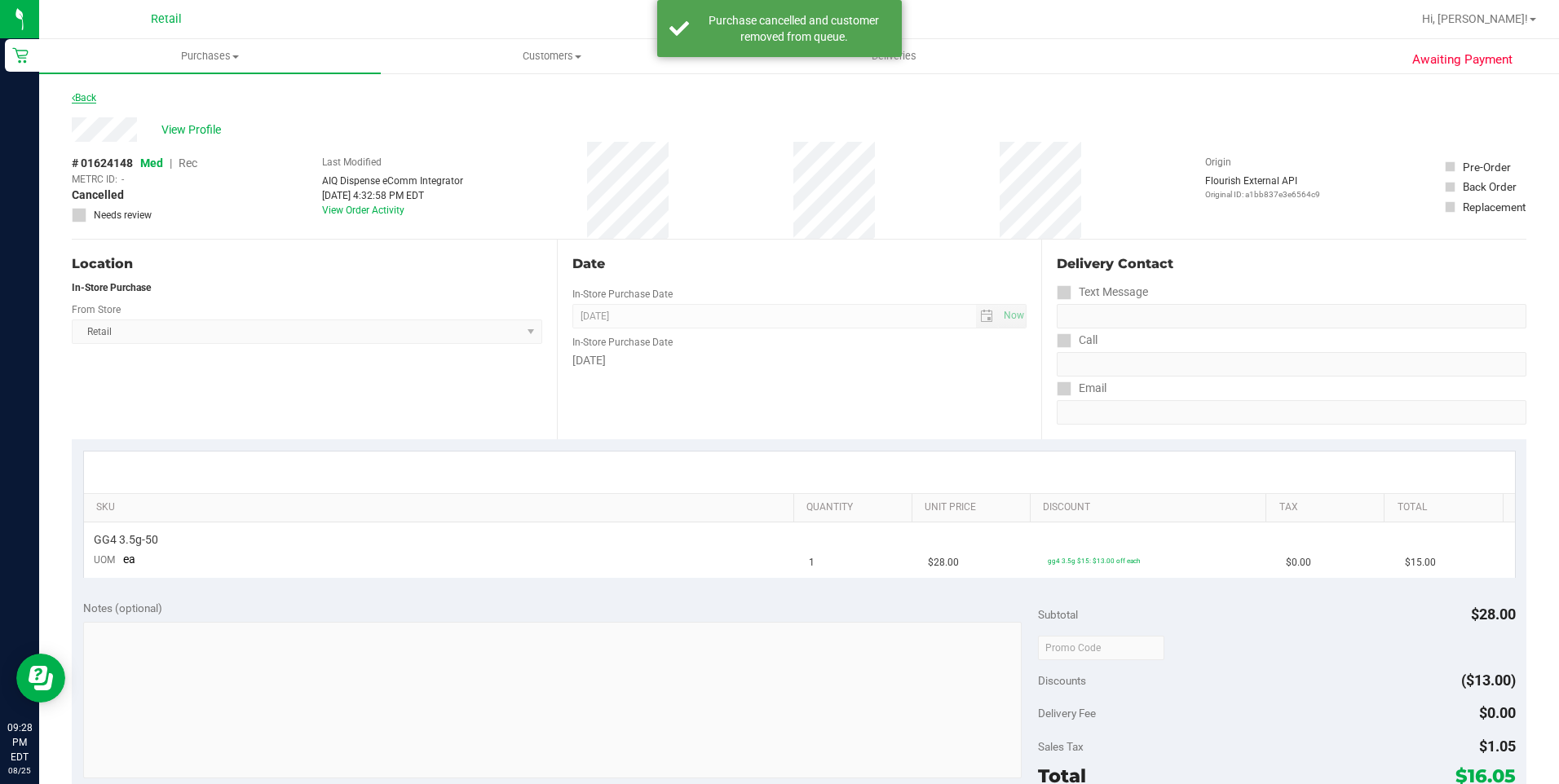
click at [96, 94] on link "Back" at bounding box center [84, 98] width 24 height 11
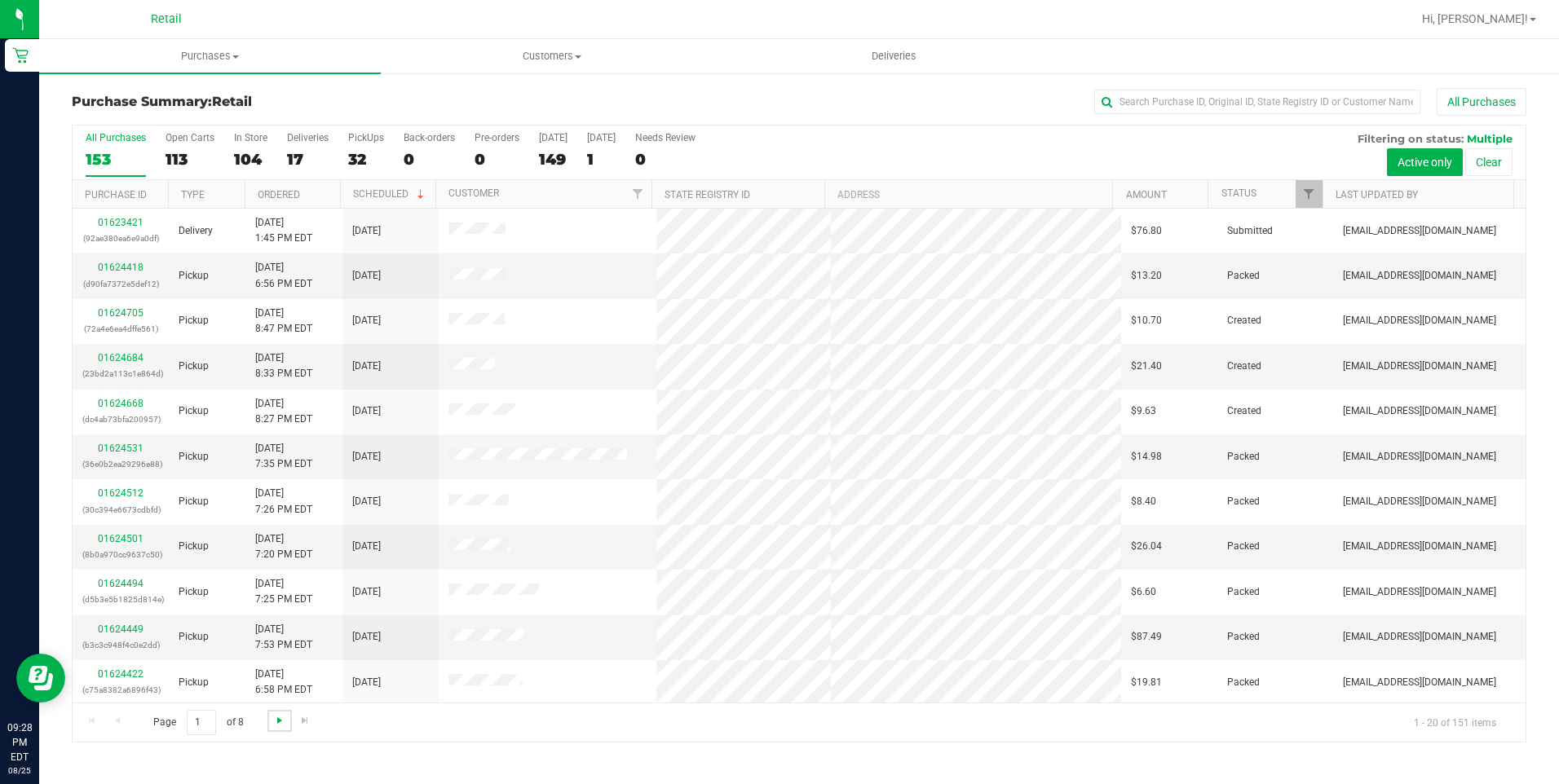
click at [277, 717] on span "Go to the next page" at bounding box center [280, 721] width 13 height 13
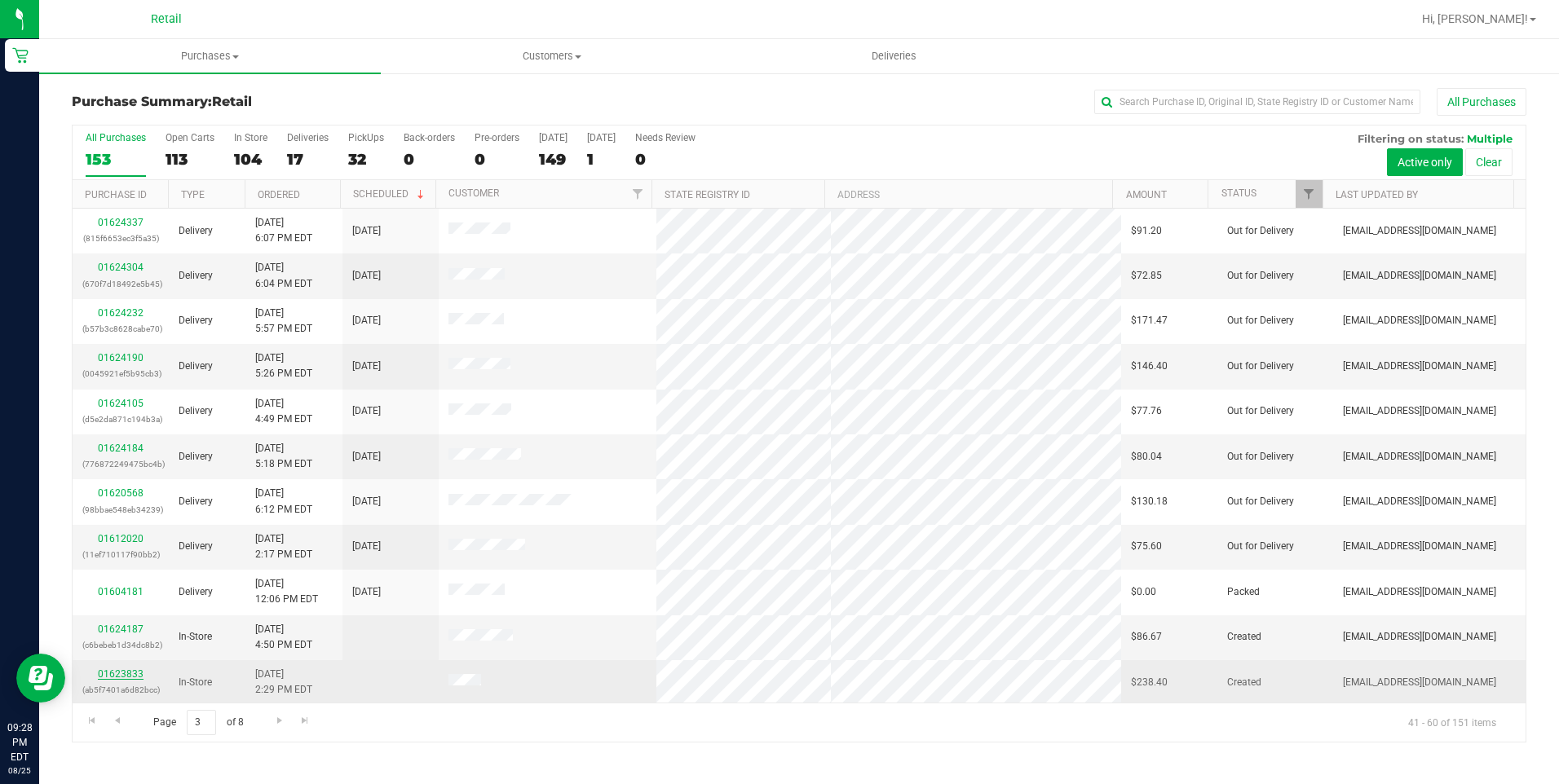
click at [134, 676] on link "01623833" at bounding box center [121, 674] width 46 height 11
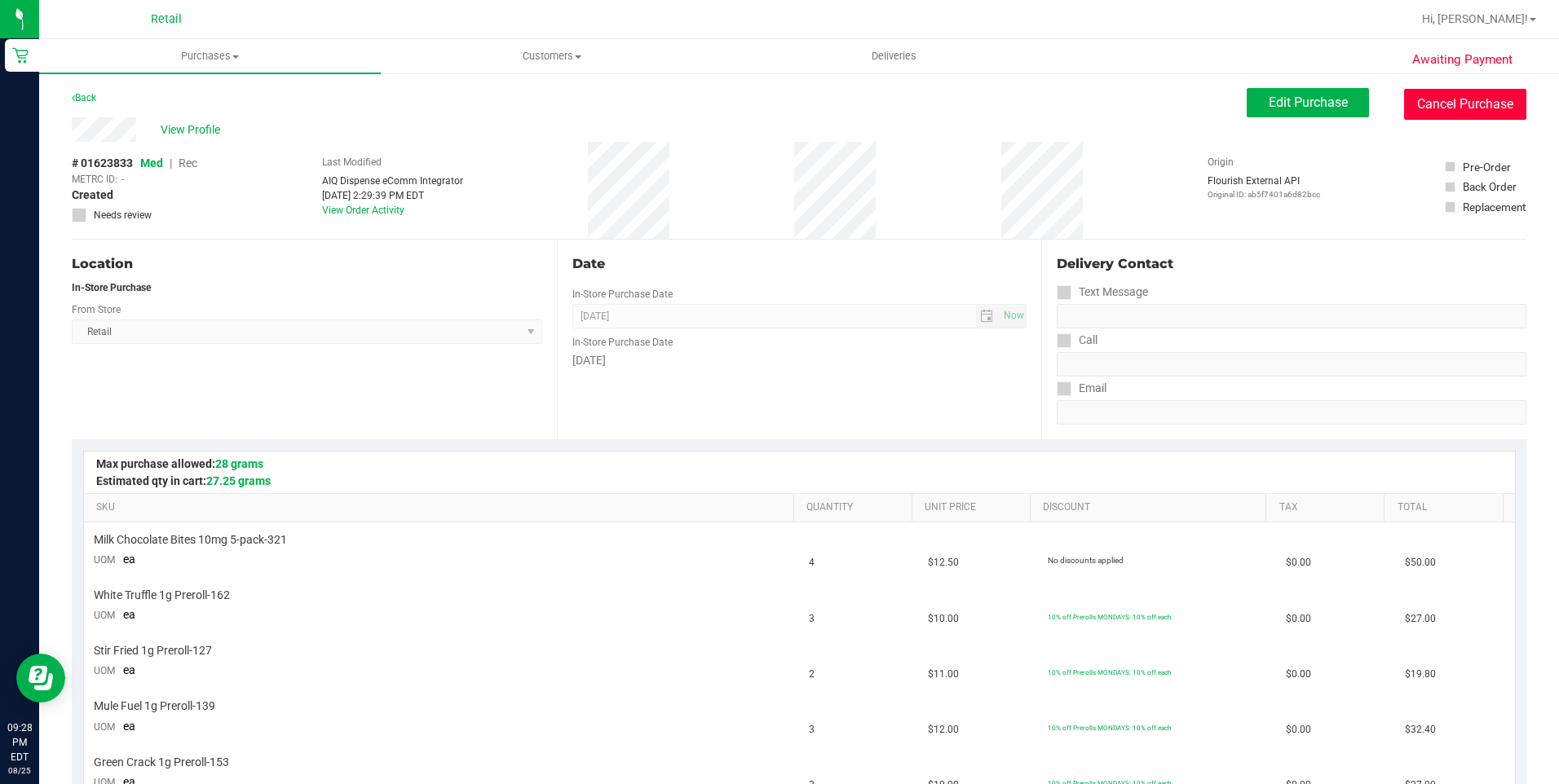
click at [1455, 113] on button "Cancel Purchase" at bounding box center [1465, 104] width 122 height 31
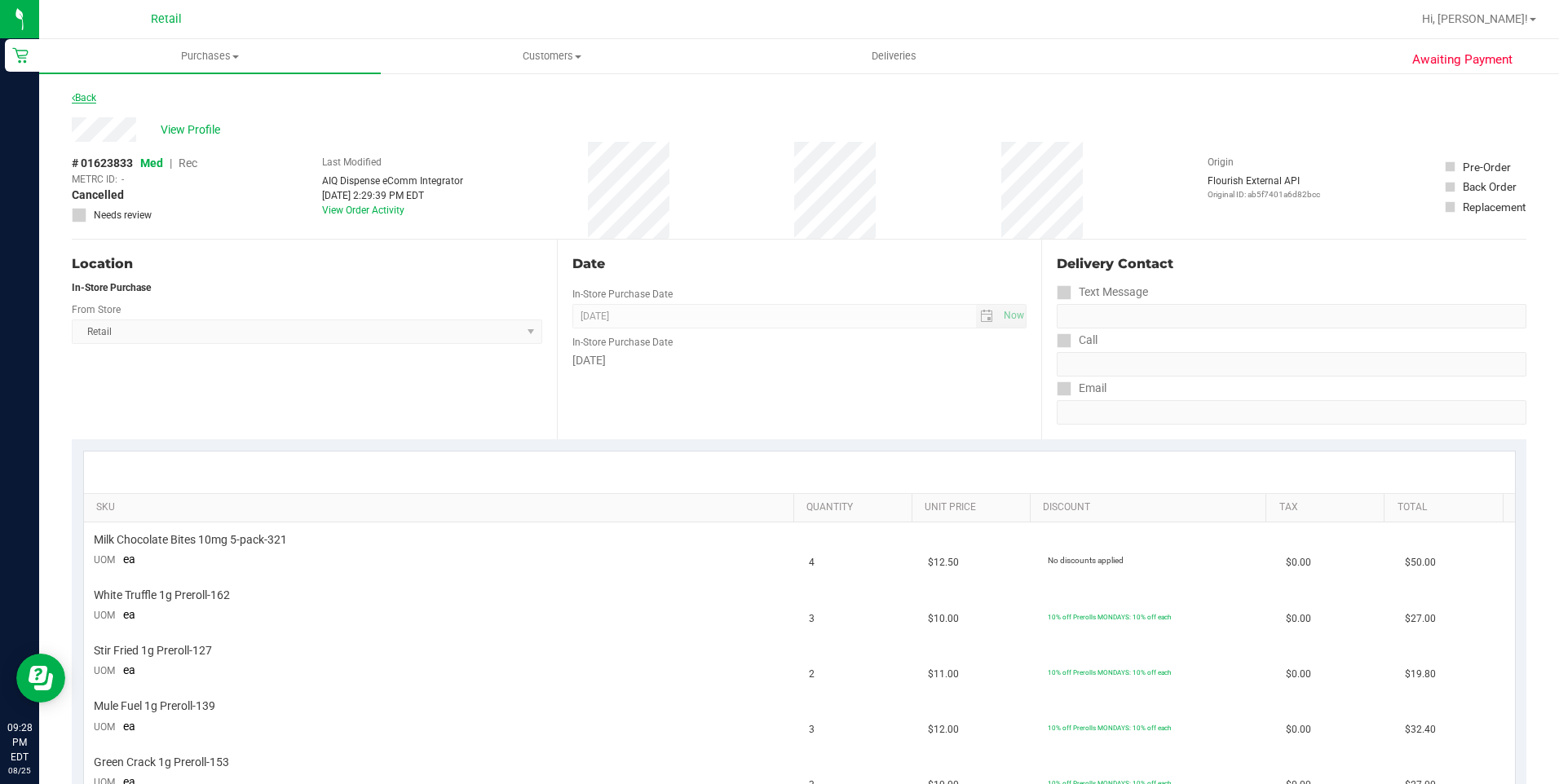
click at [88, 101] on link "Back" at bounding box center [84, 98] width 24 height 11
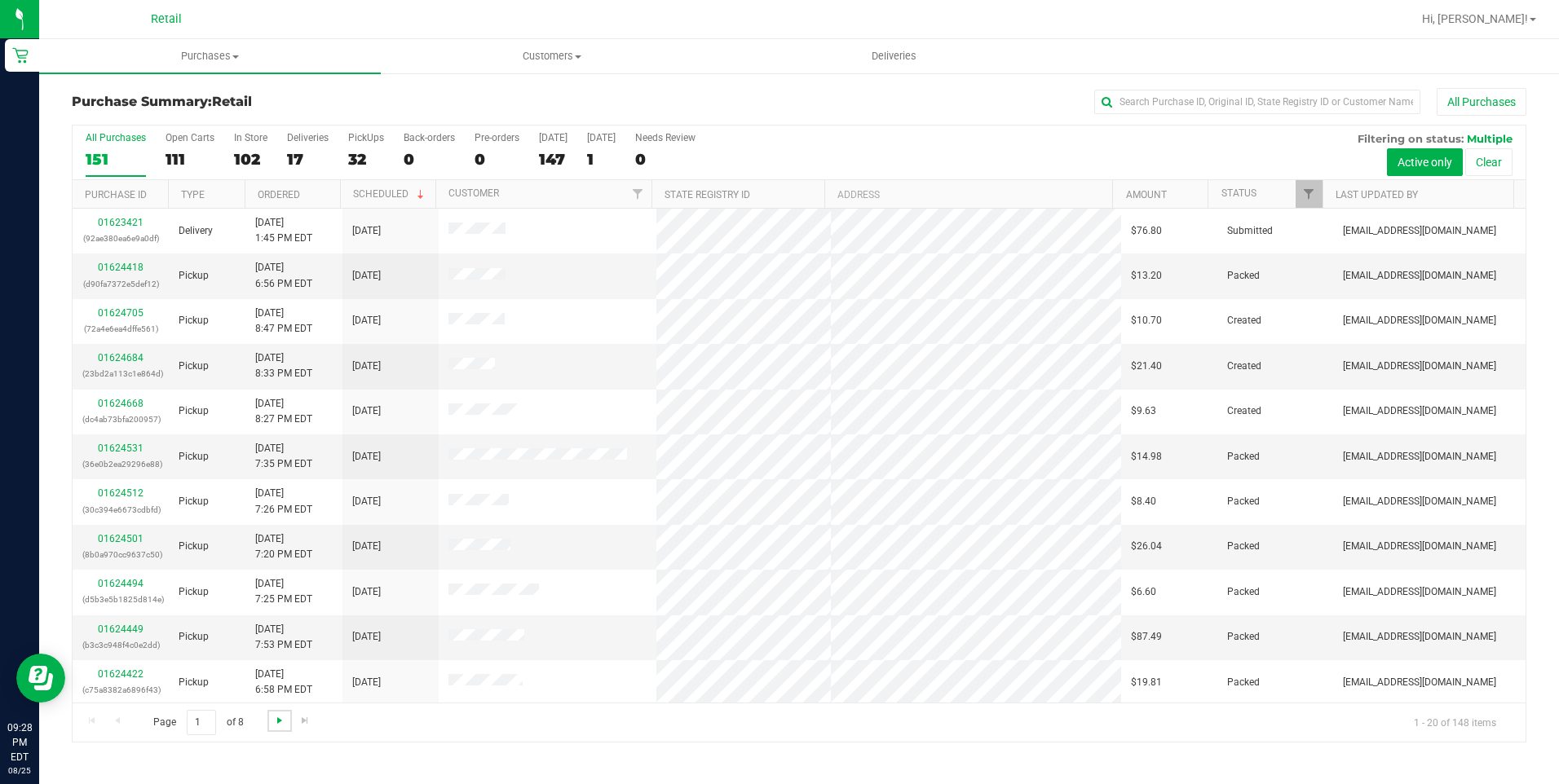
click at [280, 726] on span "Go to the next page" at bounding box center [280, 721] width 13 height 13
click at [280, 725] on span "Go to the next page" at bounding box center [280, 721] width 13 height 13
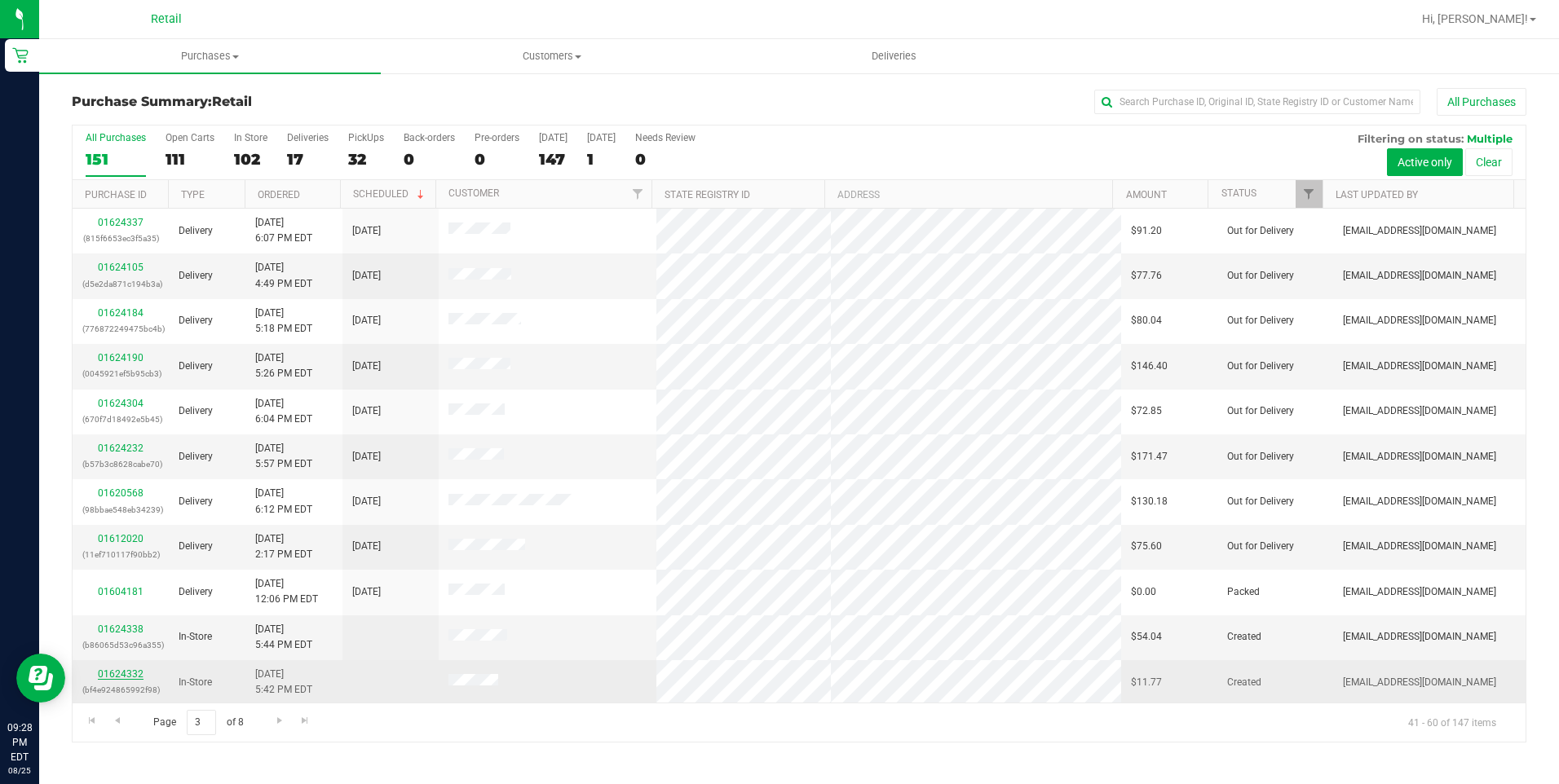
click at [119, 672] on link "01624332" at bounding box center [121, 674] width 46 height 11
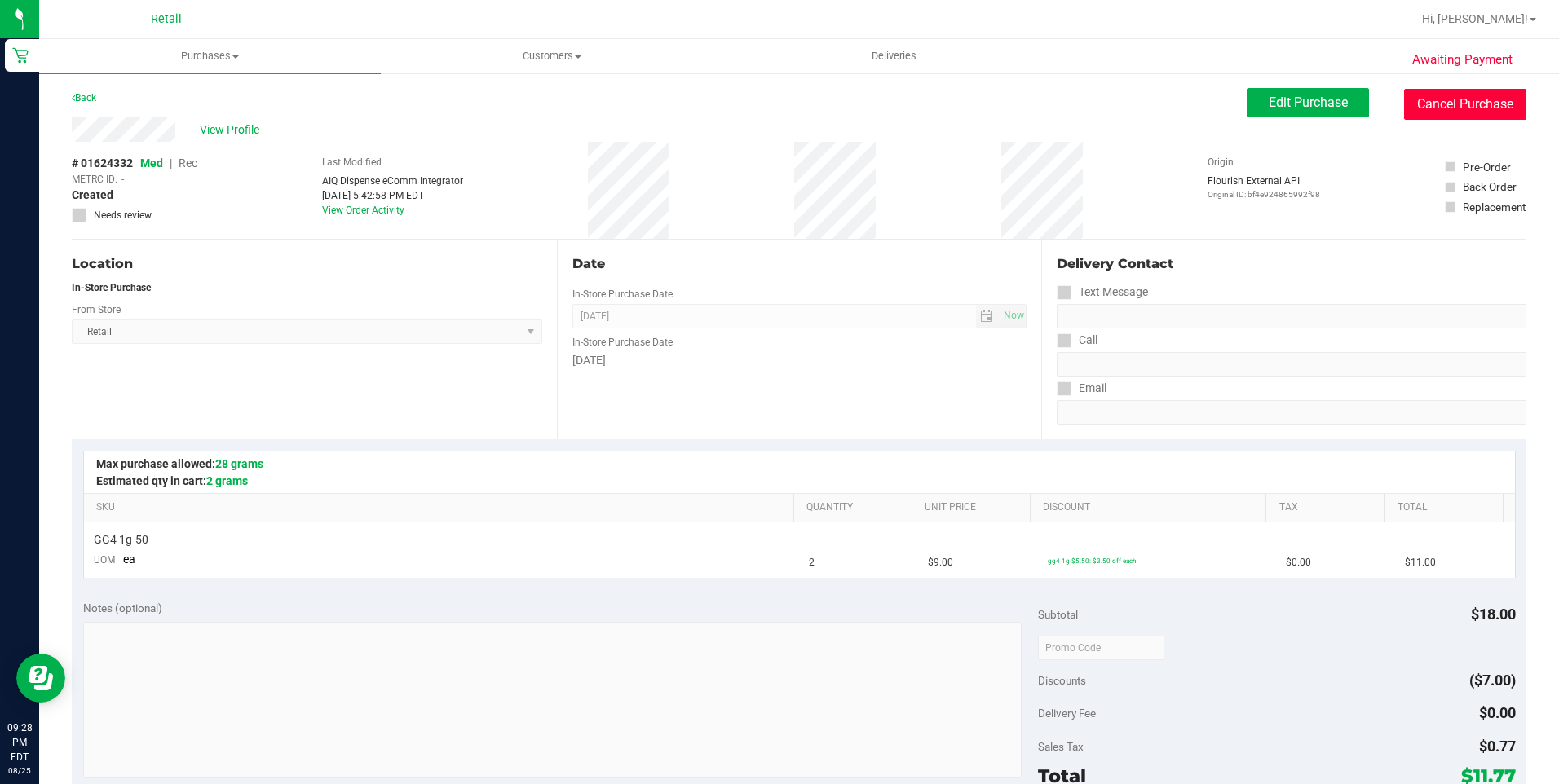
click at [1467, 98] on button "Cancel Purchase" at bounding box center [1465, 104] width 122 height 31
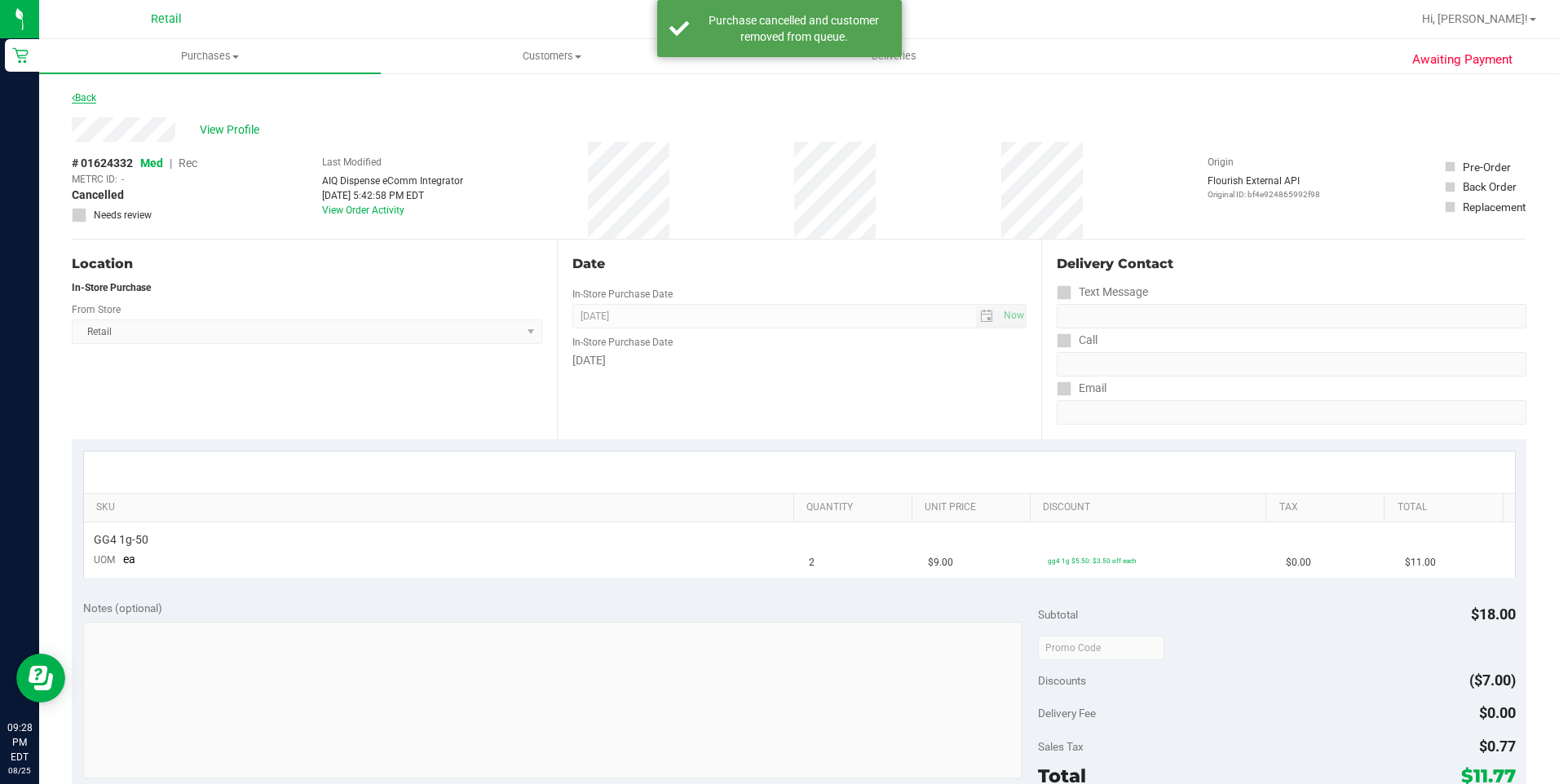
click at [93, 96] on link "Back" at bounding box center [84, 98] width 24 height 11
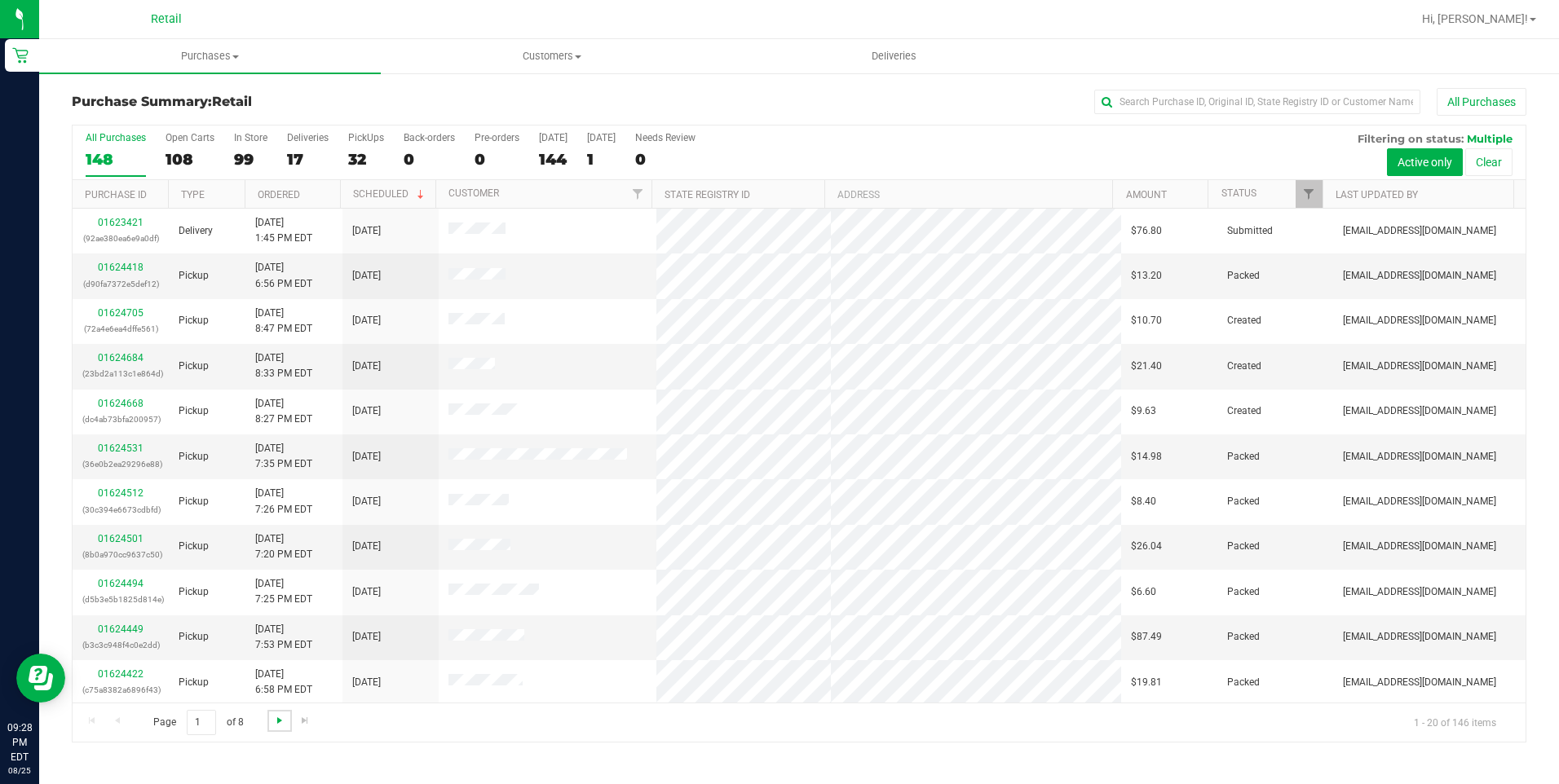
click at [273, 722] on span "Go to the next page" at bounding box center [280, 721] width 13 height 13
click at [274, 722] on span "Go to the next page" at bounding box center [280, 721] width 13 height 13
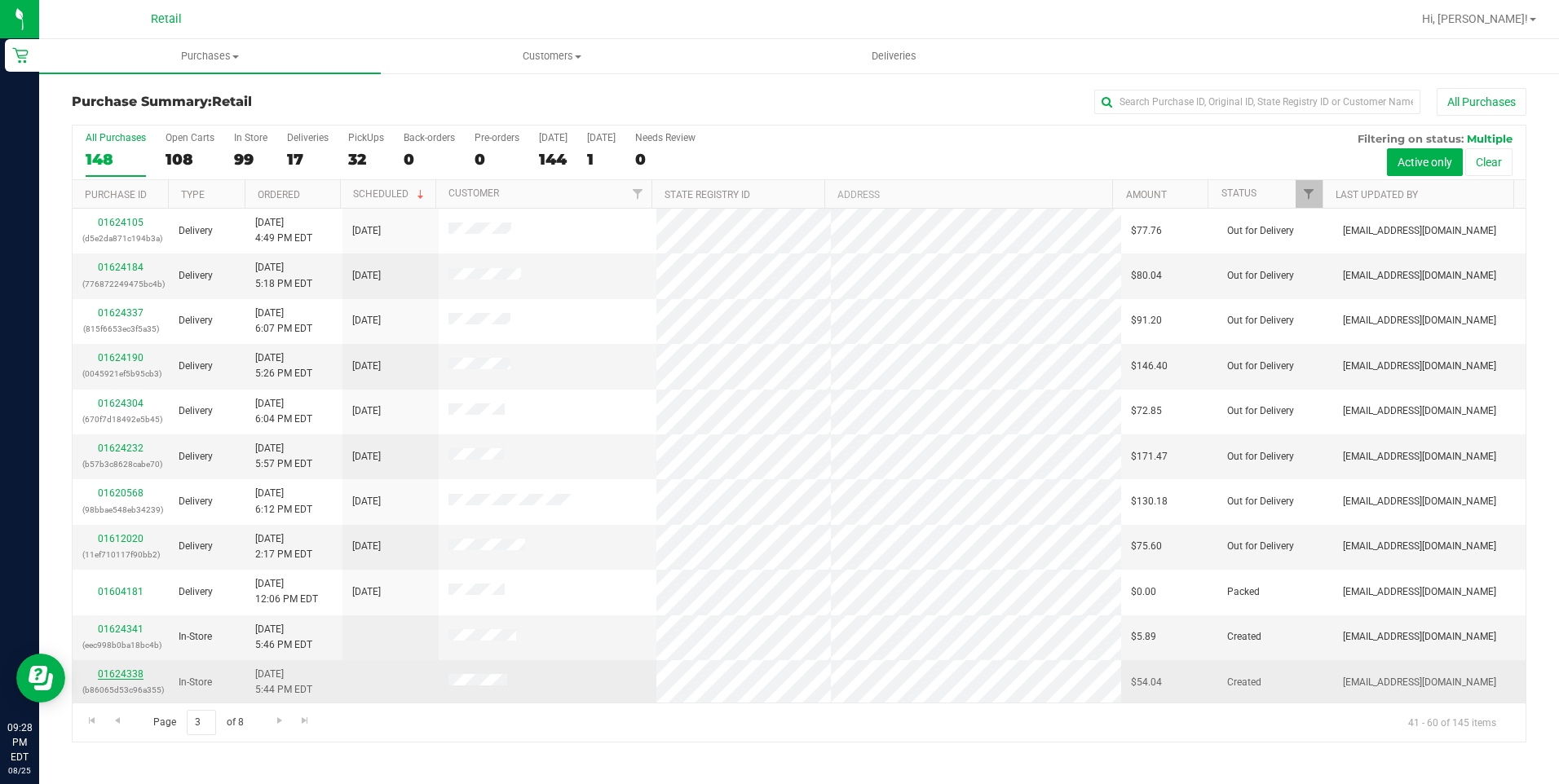
click at [126, 671] on link "01624338" at bounding box center [121, 674] width 46 height 11
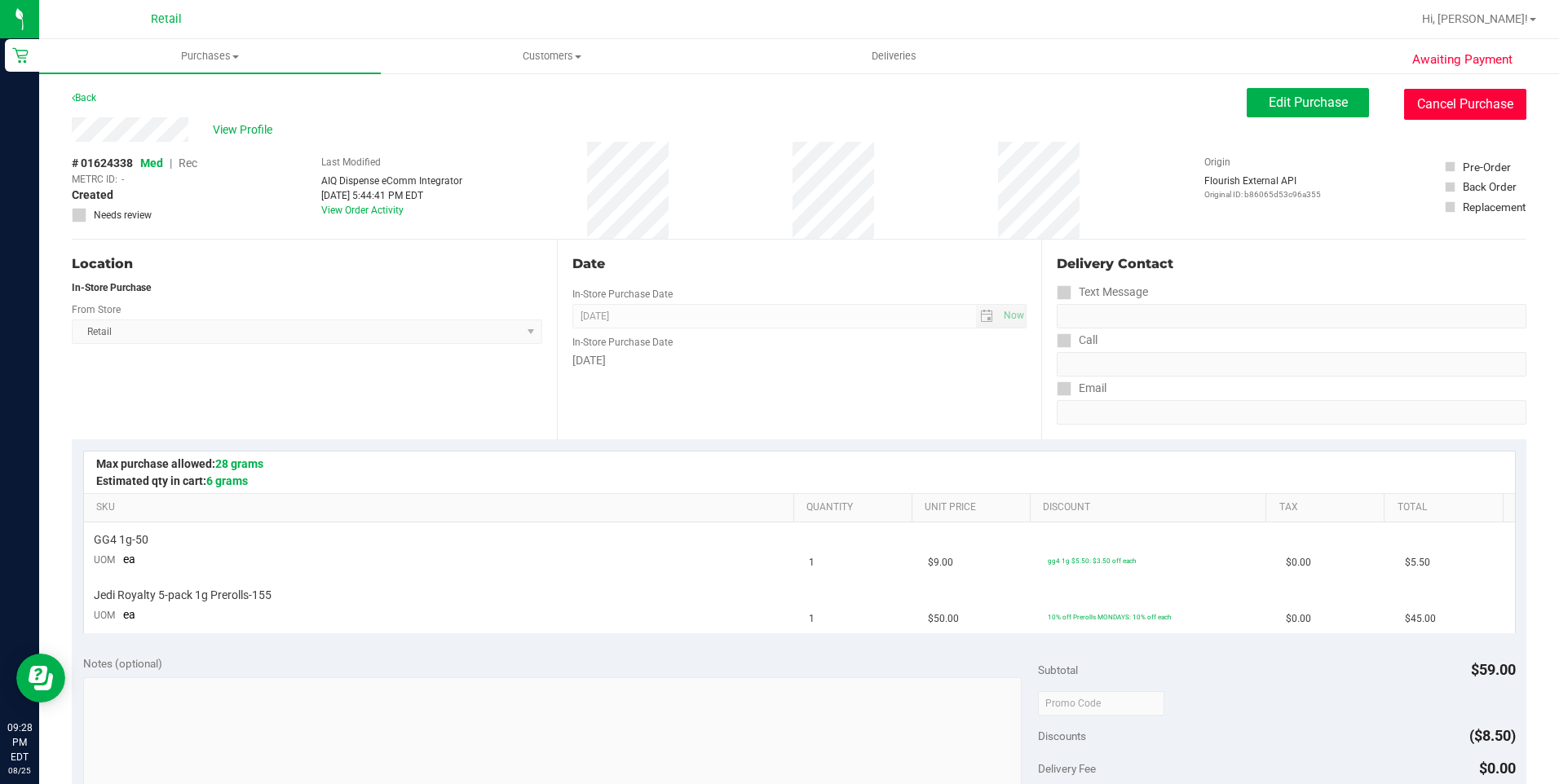
click at [1480, 101] on button "Cancel Purchase" at bounding box center [1465, 104] width 122 height 31
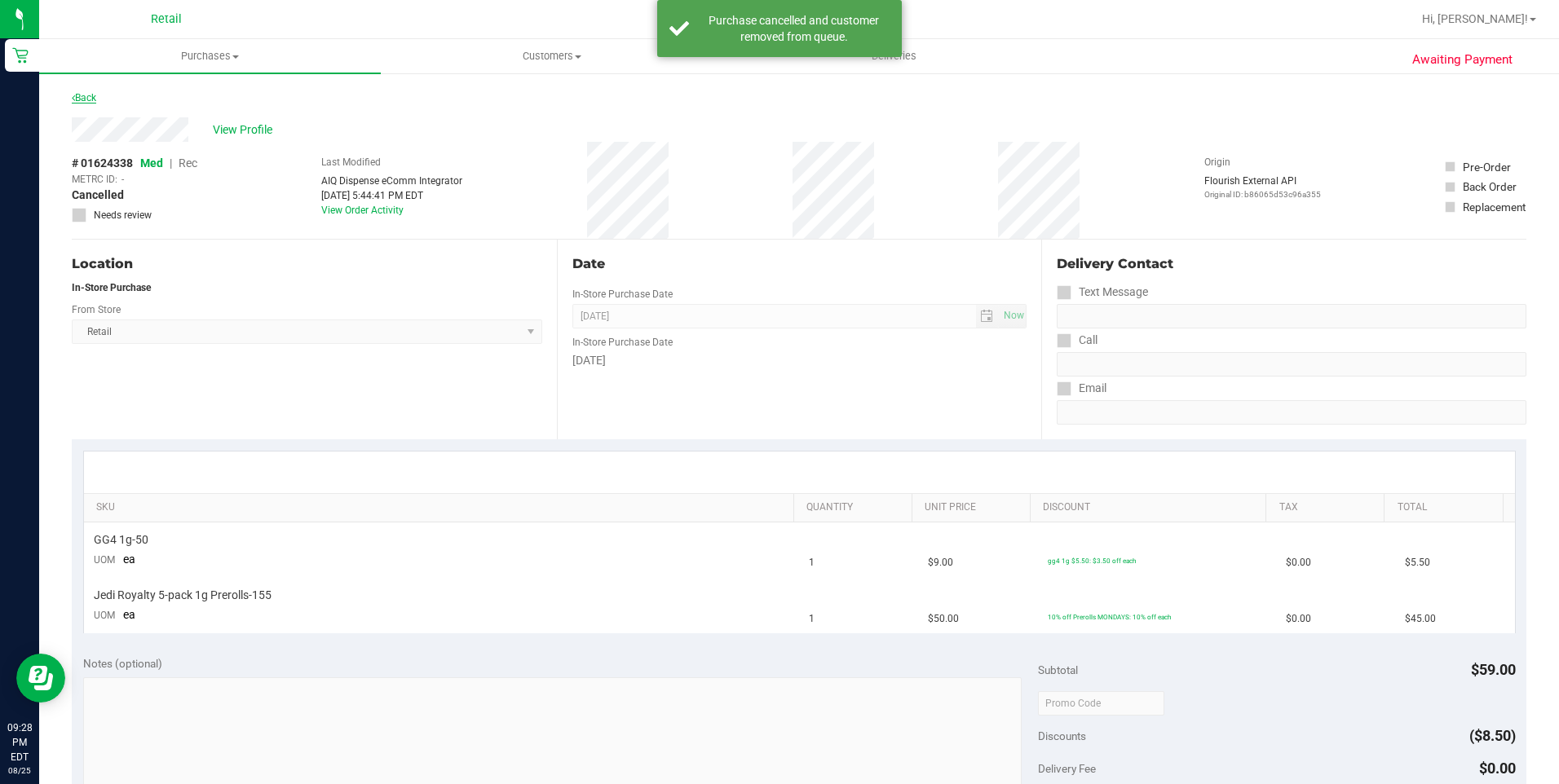
click at [74, 99] on icon at bounding box center [72, 98] width 3 height 9
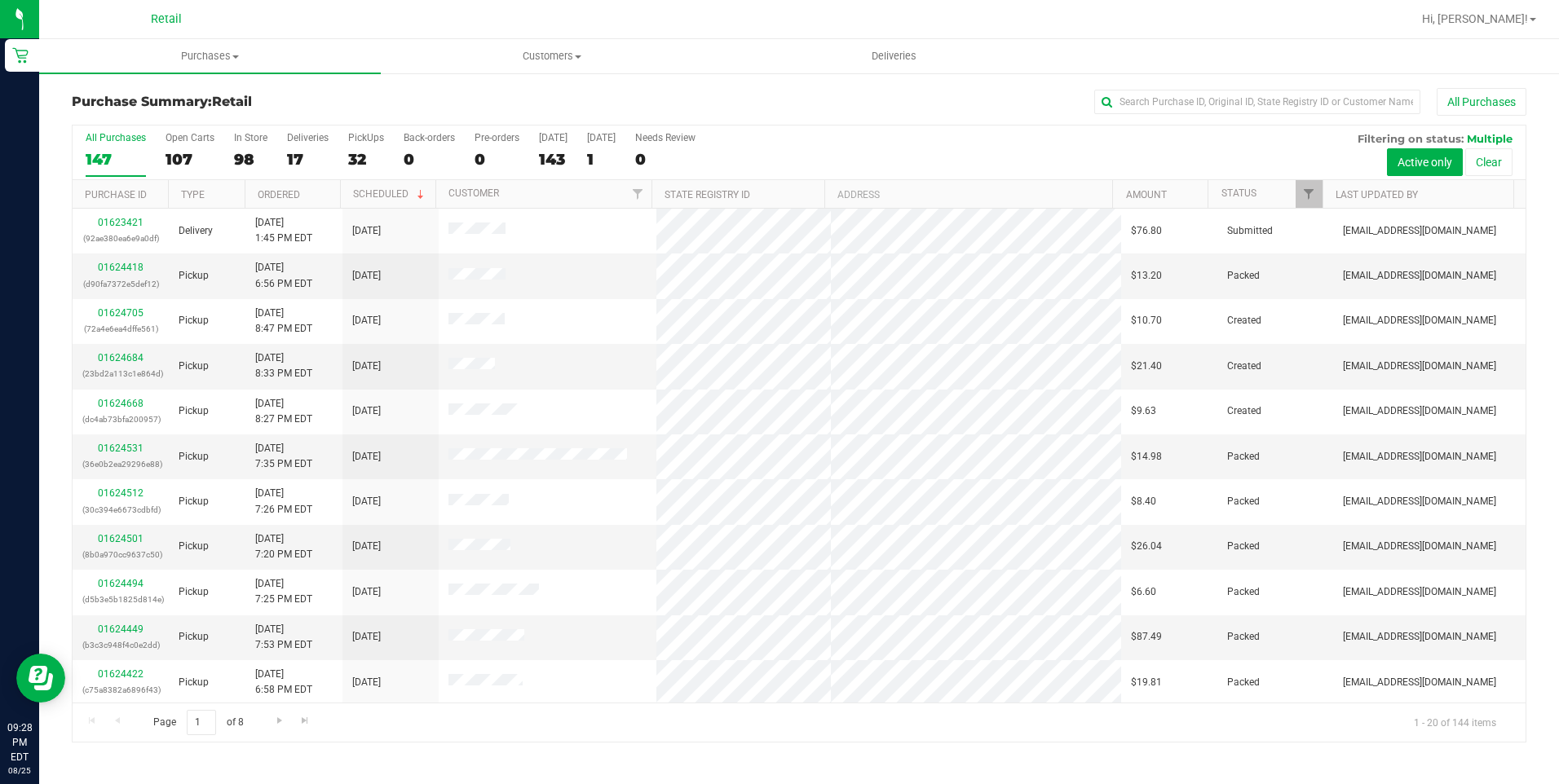
click at [291, 723] on div "Page 1 of 8 1 - 20 of 144 items" at bounding box center [798, 723] width 1453 height 40
click at [284, 715] on span "Go to the next page" at bounding box center [280, 721] width 13 height 13
click at [283, 715] on span "Go to the next page" at bounding box center [280, 721] width 13 height 13
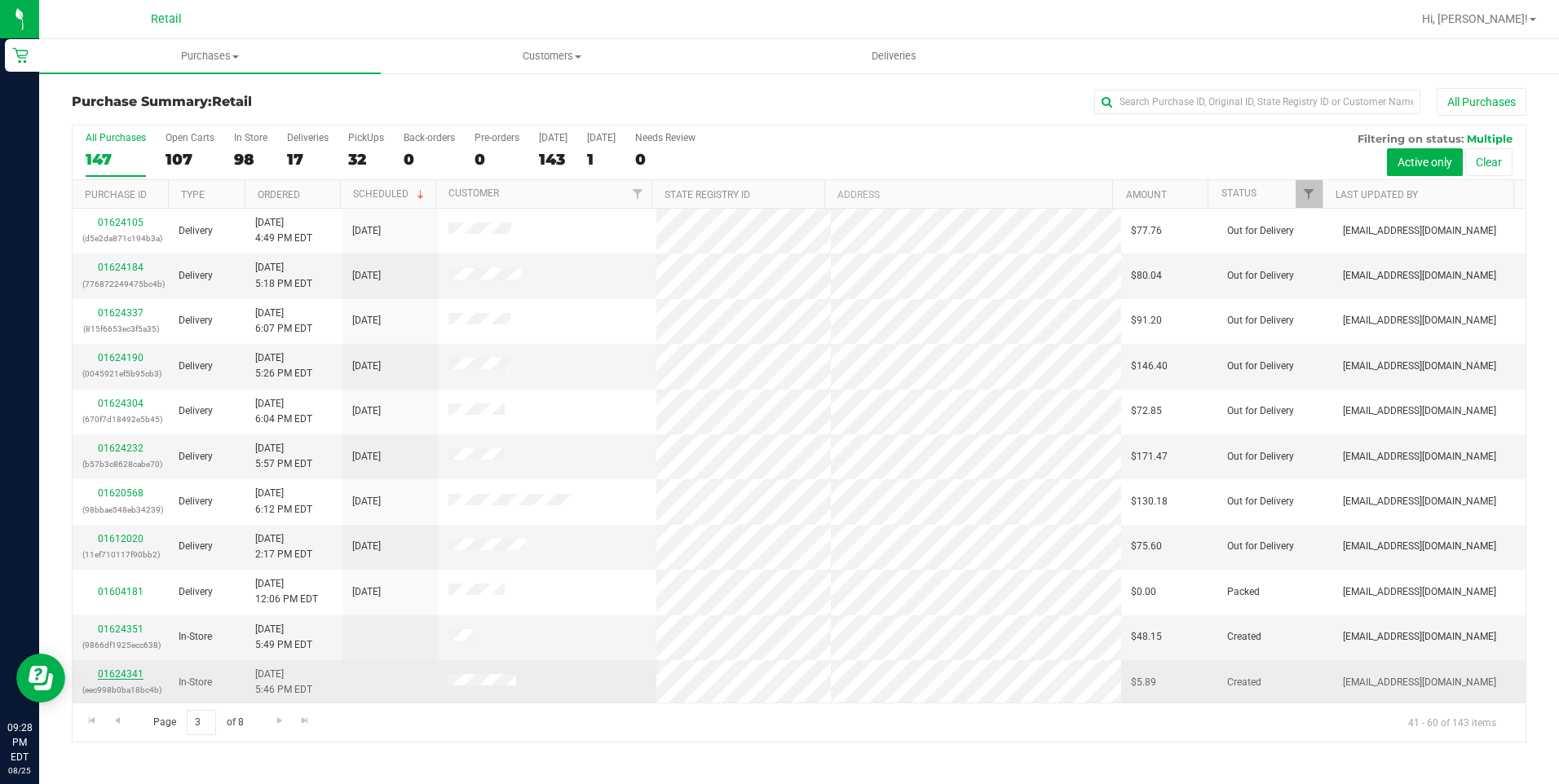
click at [134, 673] on link "01624341" at bounding box center [121, 674] width 46 height 11
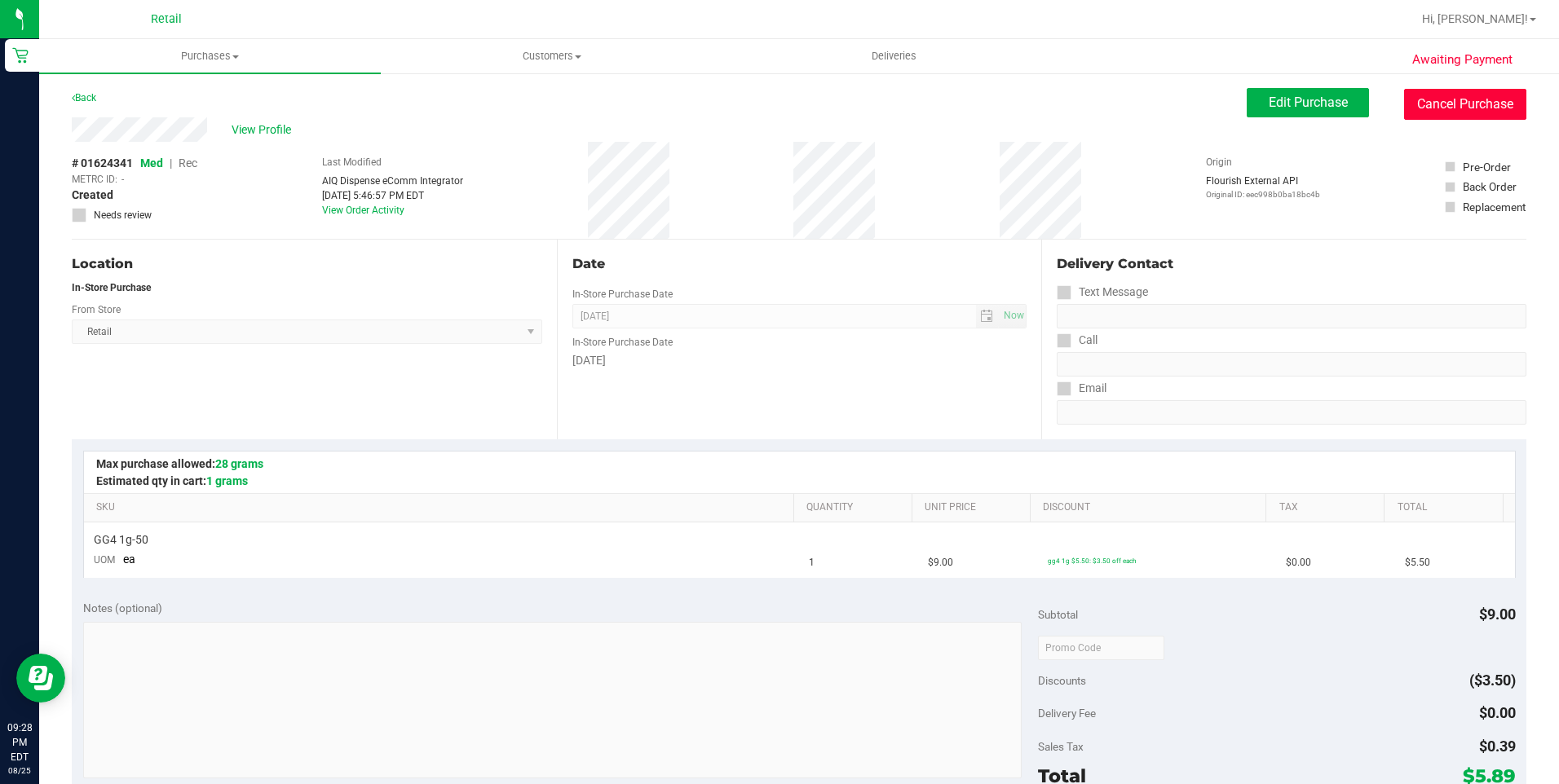
click at [1477, 105] on button "Cancel Purchase" at bounding box center [1465, 104] width 122 height 31
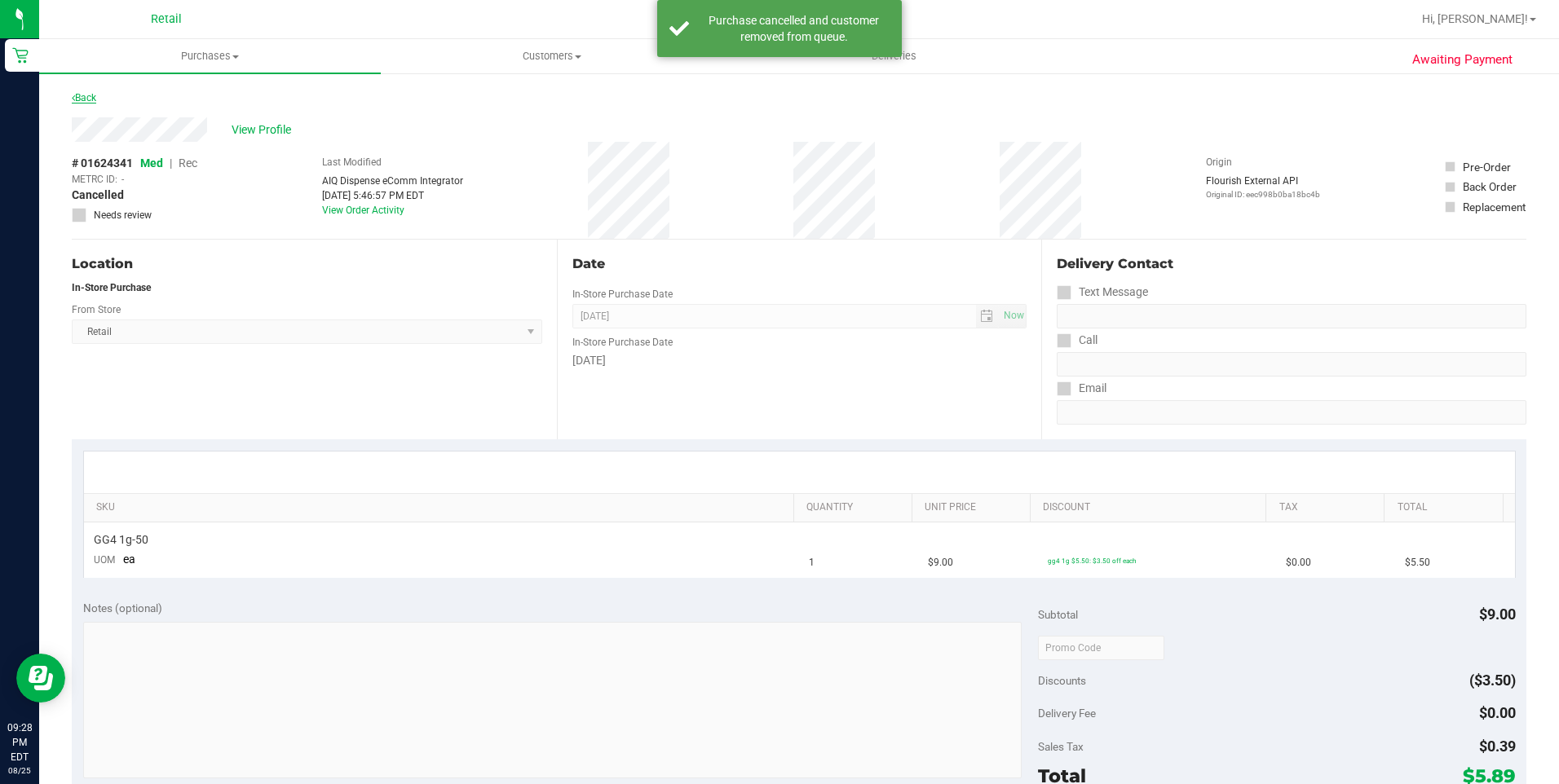
click at [82, 99] on link "Back" at bounding box center [84, 98] width 24 height 11
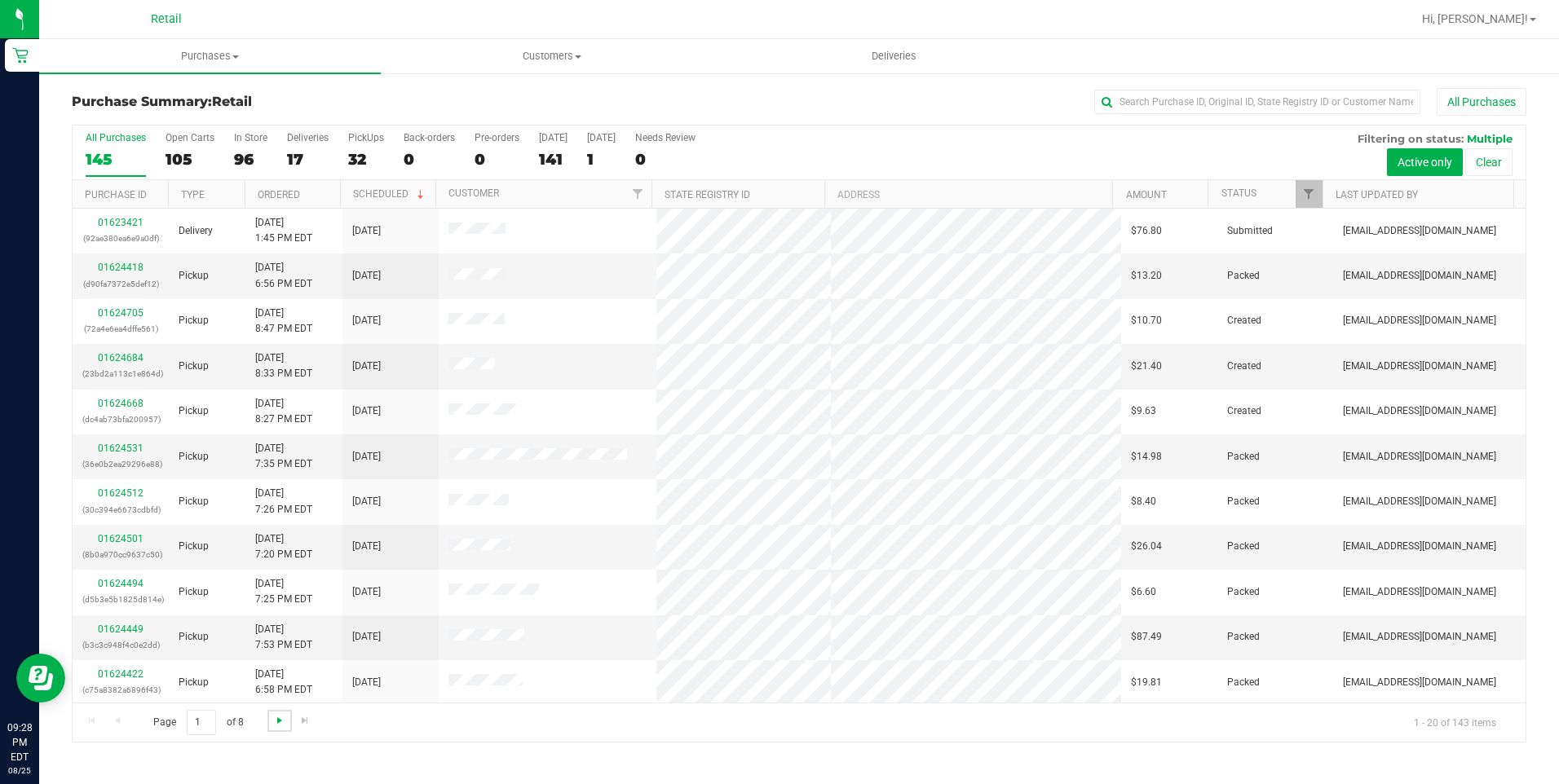
click at [277, 727] on span "Go to the next page" at bounding box center [280, 721] width 13 height 13
click at [278, 724] on span "Go to the next page" at bounding box center [280, 721] width 13 height 13
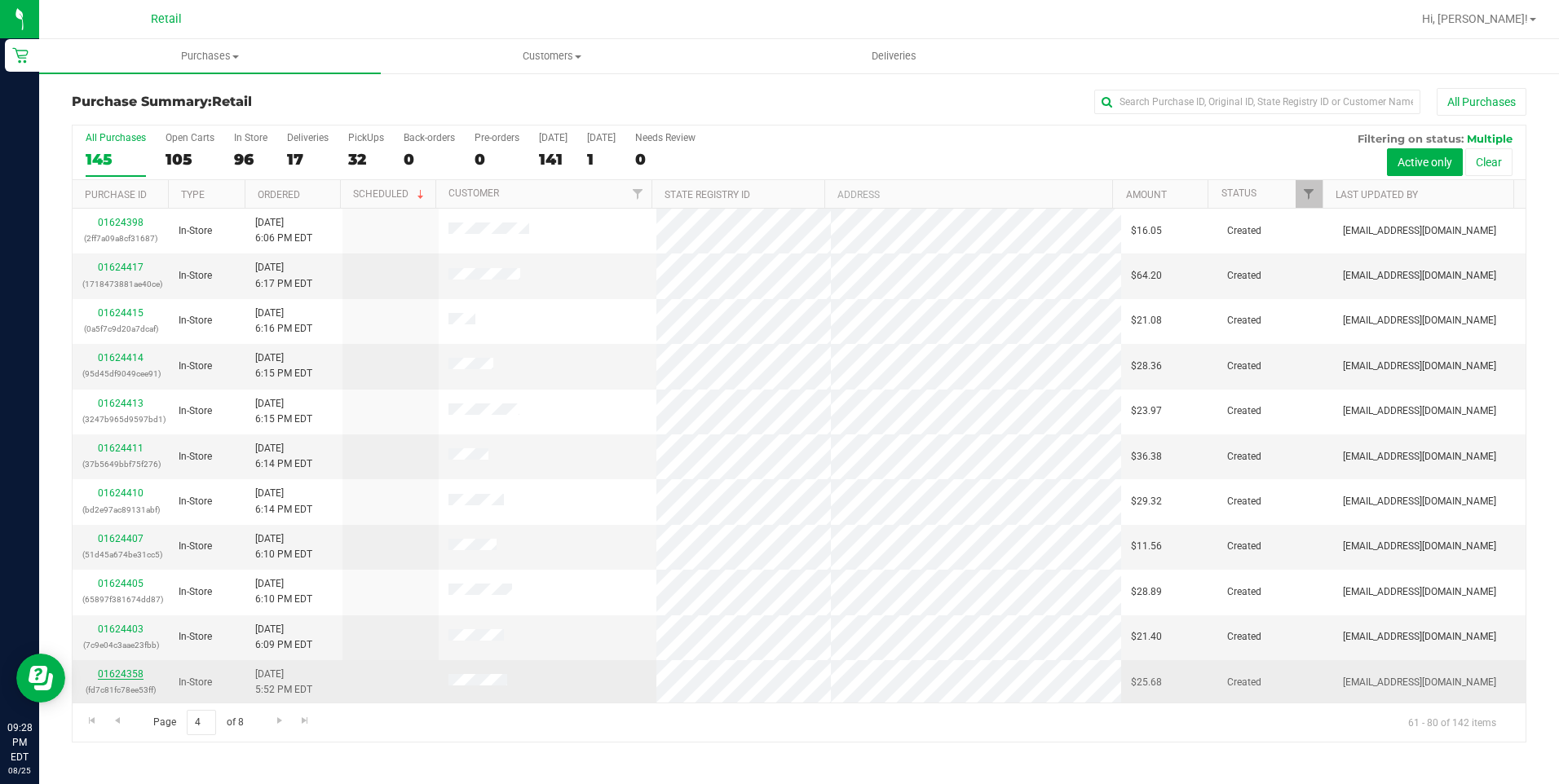
click at [135, 671] on link "01624358" at bounding box center [121, 674] width 46 height 11
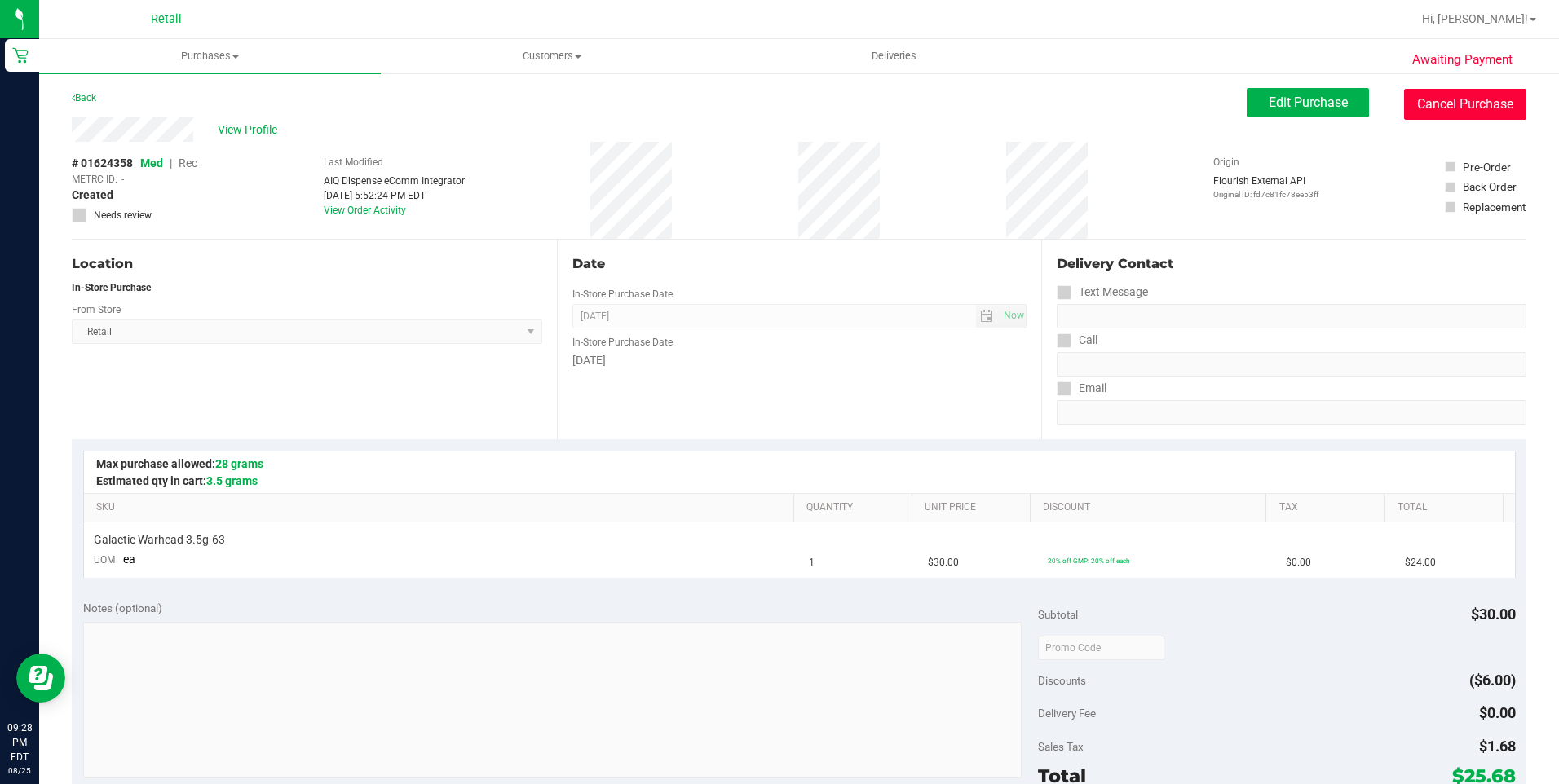
drag, startPoint x: 1419, startPoint y: 105, endPoint x: 858, endPoint y: 104, distance: 561.0
click at [1423, 101] on button "Cancel Purchase" at bounding box center [1465, 104] width 122 height 31
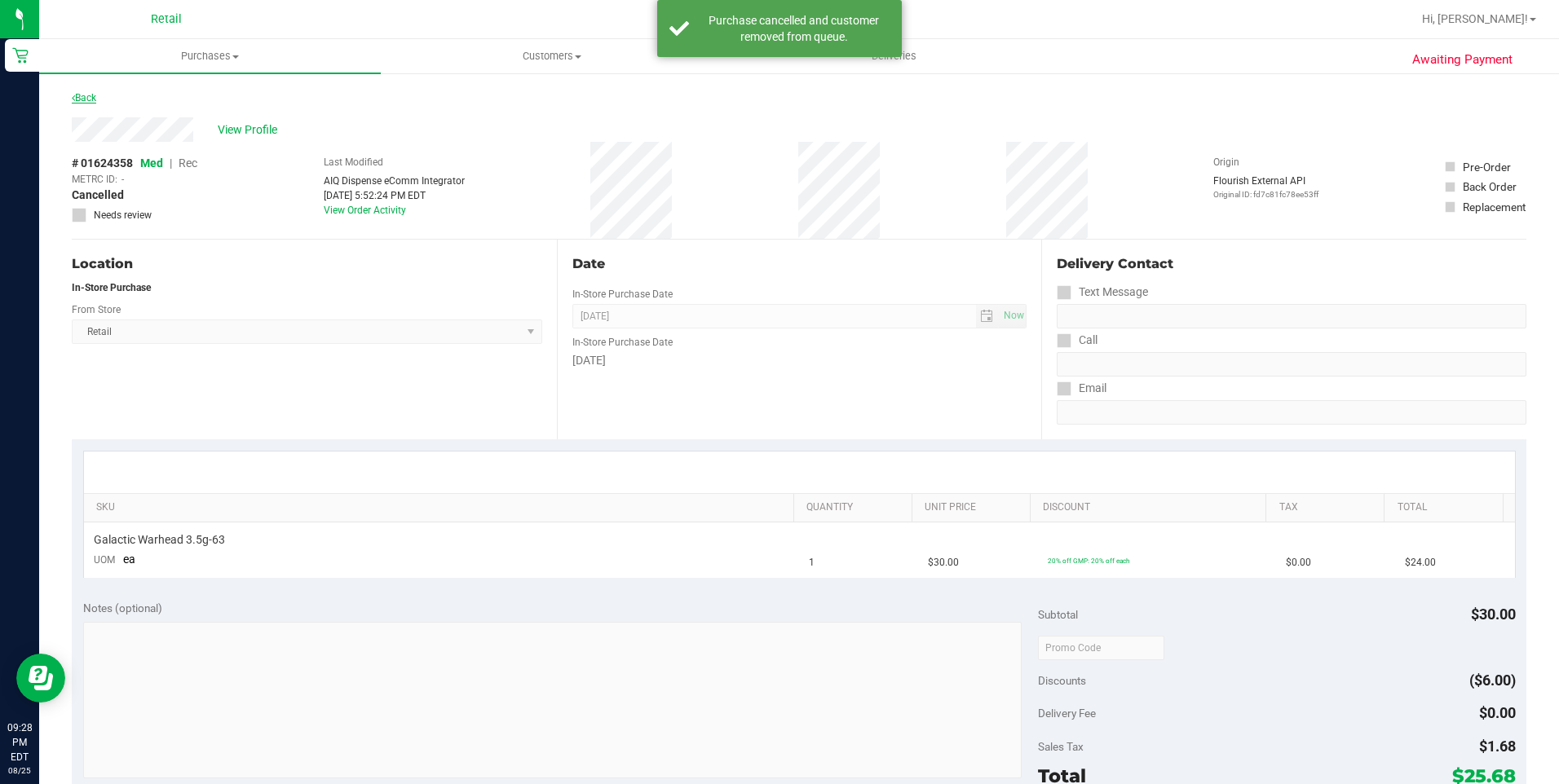
click at [92, 100] on link "Back" at bounding box center [84, 98] width 24 height 11
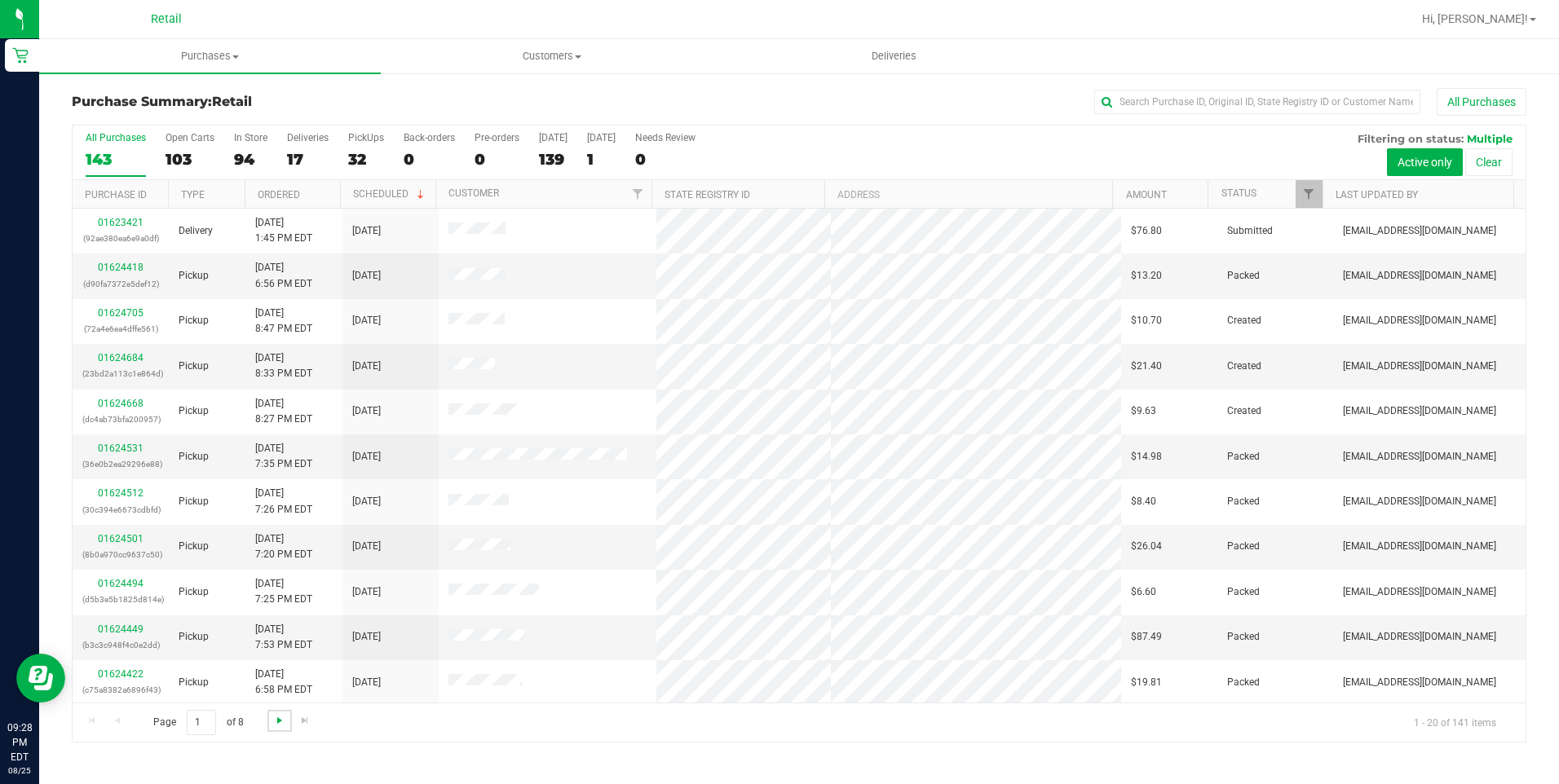
click at [283, 722] on span "Go to the next page" at bounding box center [280, 721] width 13 height 13
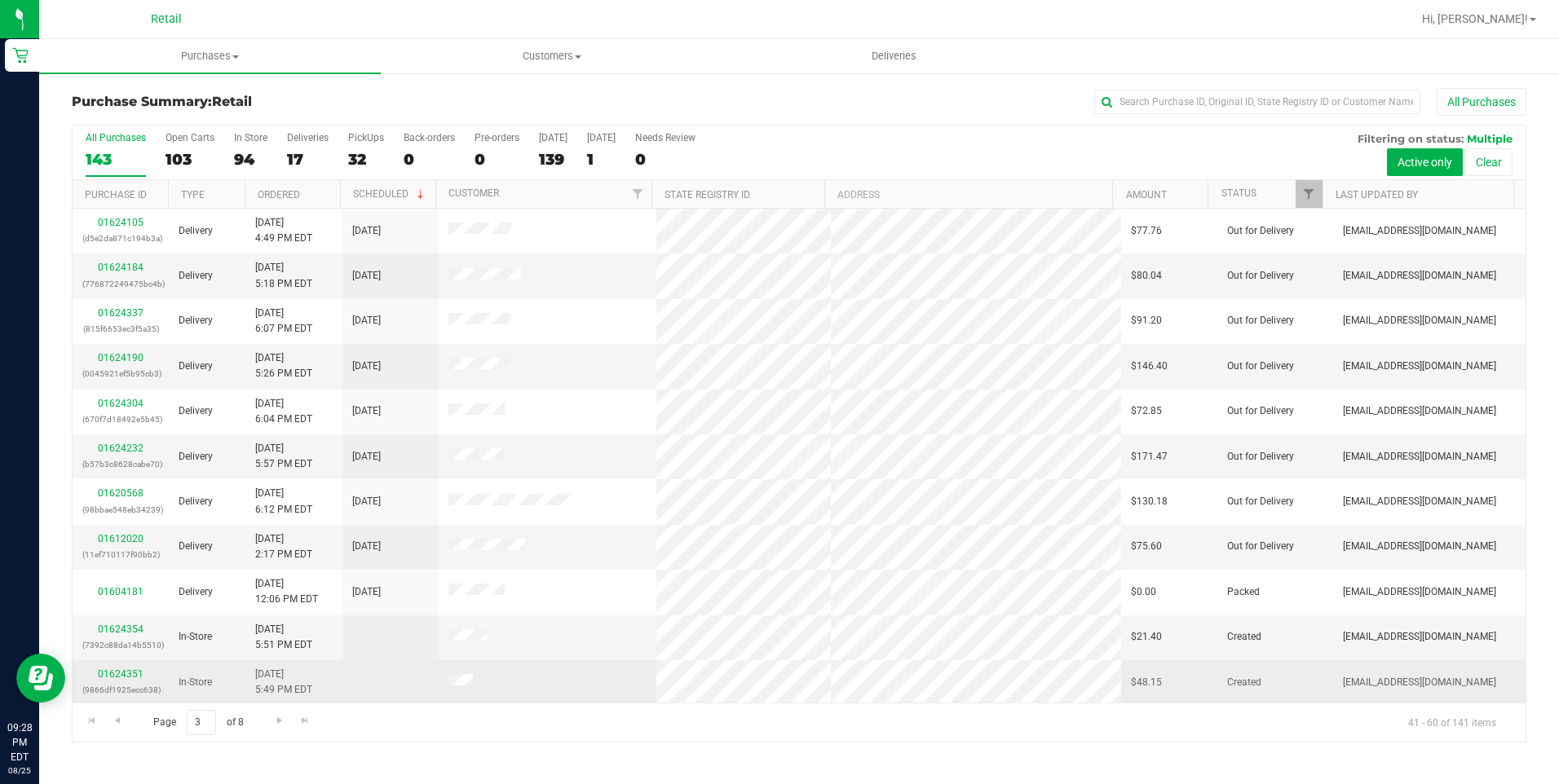
click at [118, 666] on div "01624351 (9866df1925ecc638)" at bounding box center [120, 681] width 76 height 31
click at [118, 673] on link "01624351" at bounding box center [121, 674] width 46 height 11
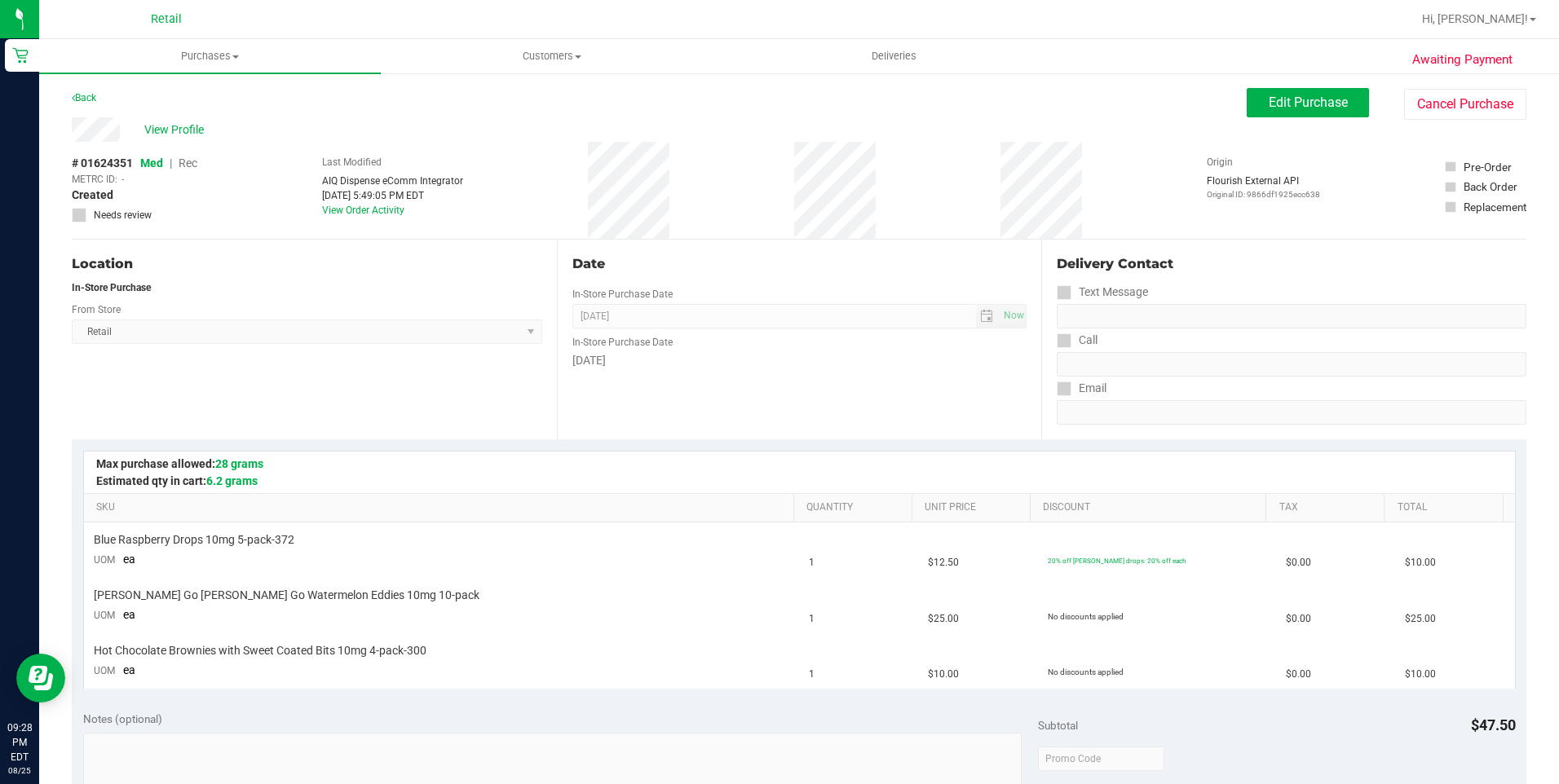
click at [1474, 125] on div "View Profile # 01624351 Med | Rec METRC ID: - Created Needs review Last Modifie…" at bounding box center [798, 179] width 1455 height 122
click at [1474, 105] on button "Cancel Purchase" at bounding box center [1465, 104] width 122 height 31
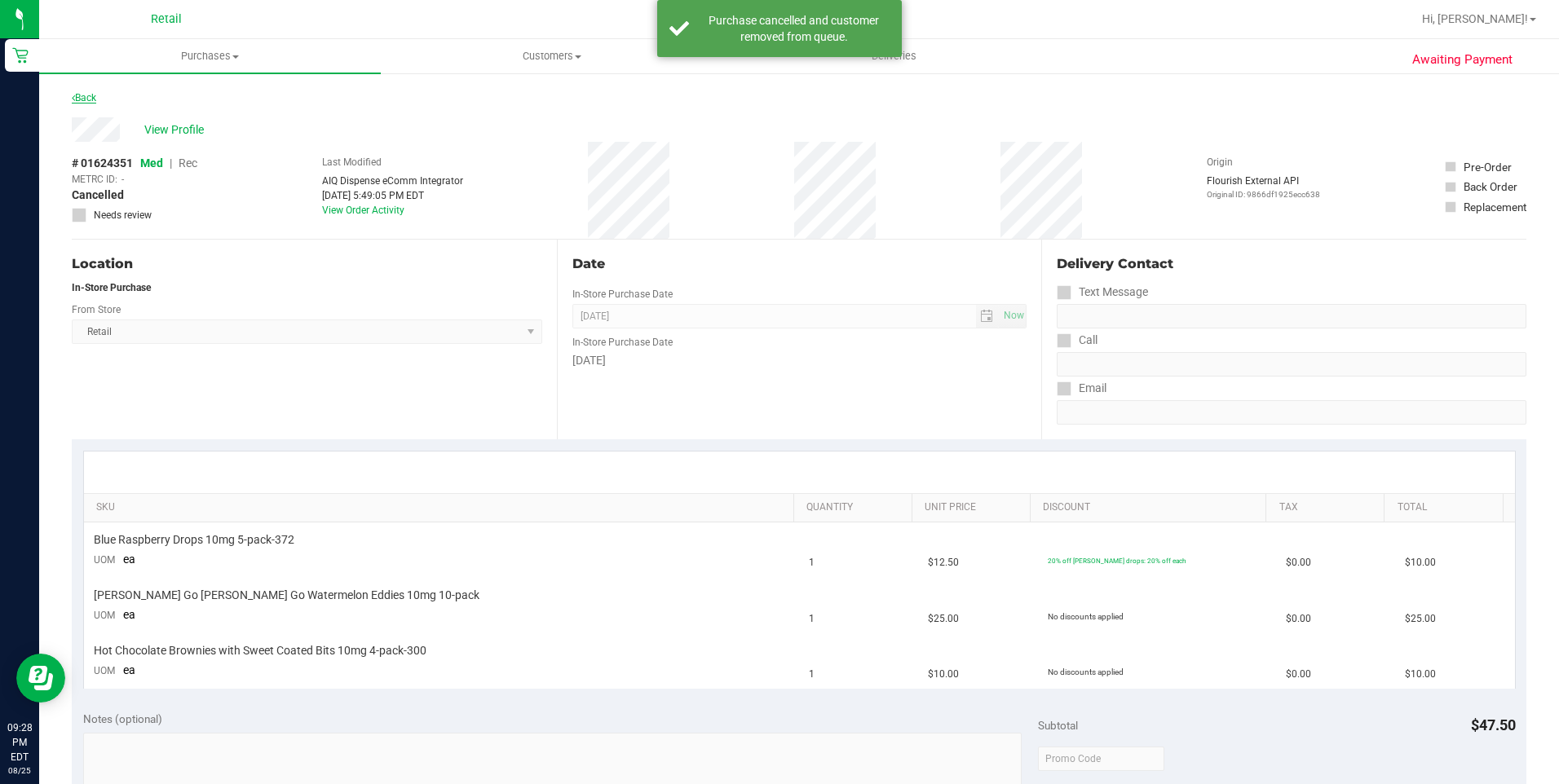
click at [96, 94] on link "Back" at bounding box center [84, 98] width 24 height 11
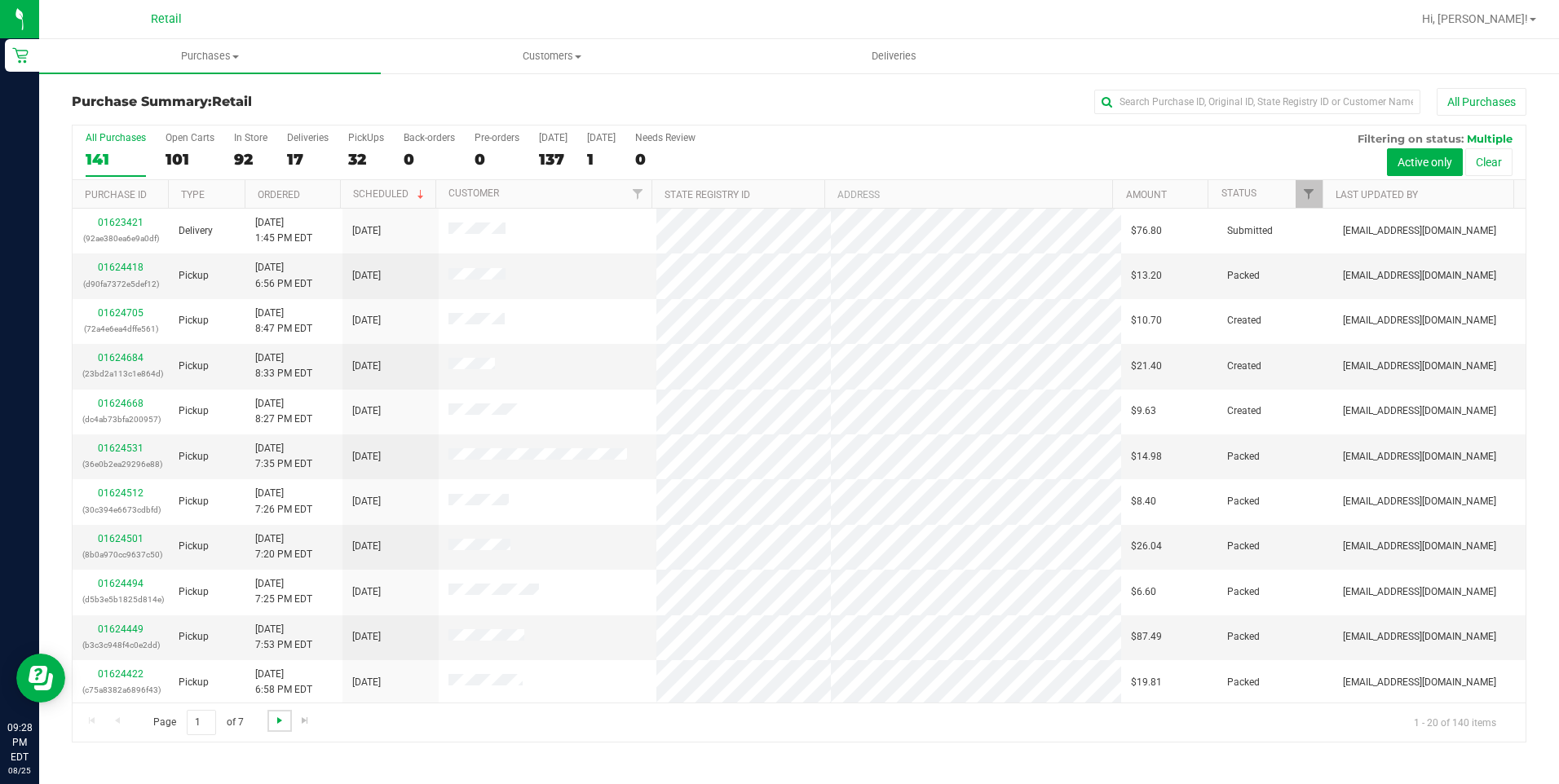
click at [274, 720] on span "Go to the next page" at bounding box center [280, 721] width 13 height 13
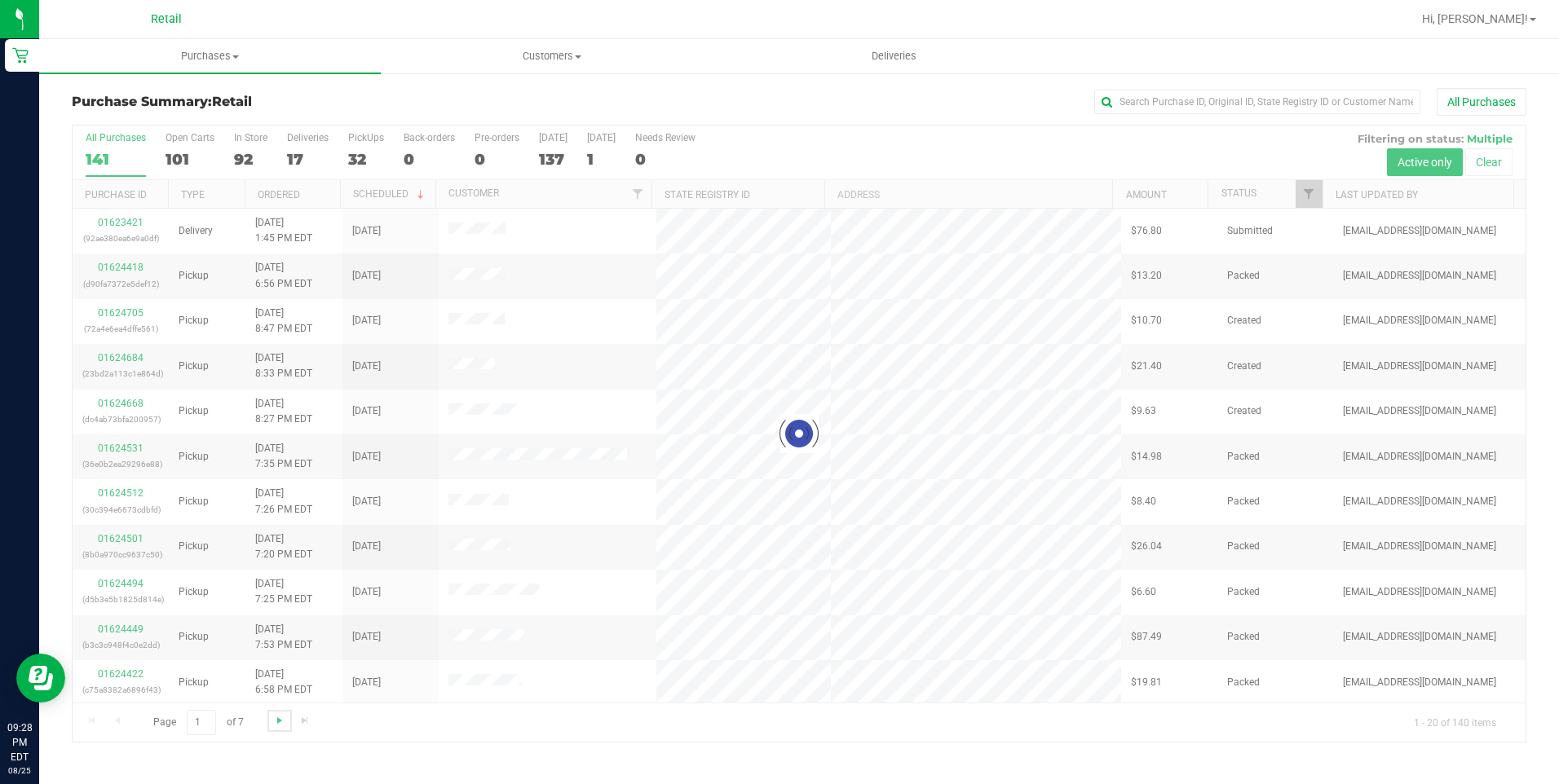
click at [274, 720] on span "Go to the next page" at bounding box center [280, 721] width 13 height 13
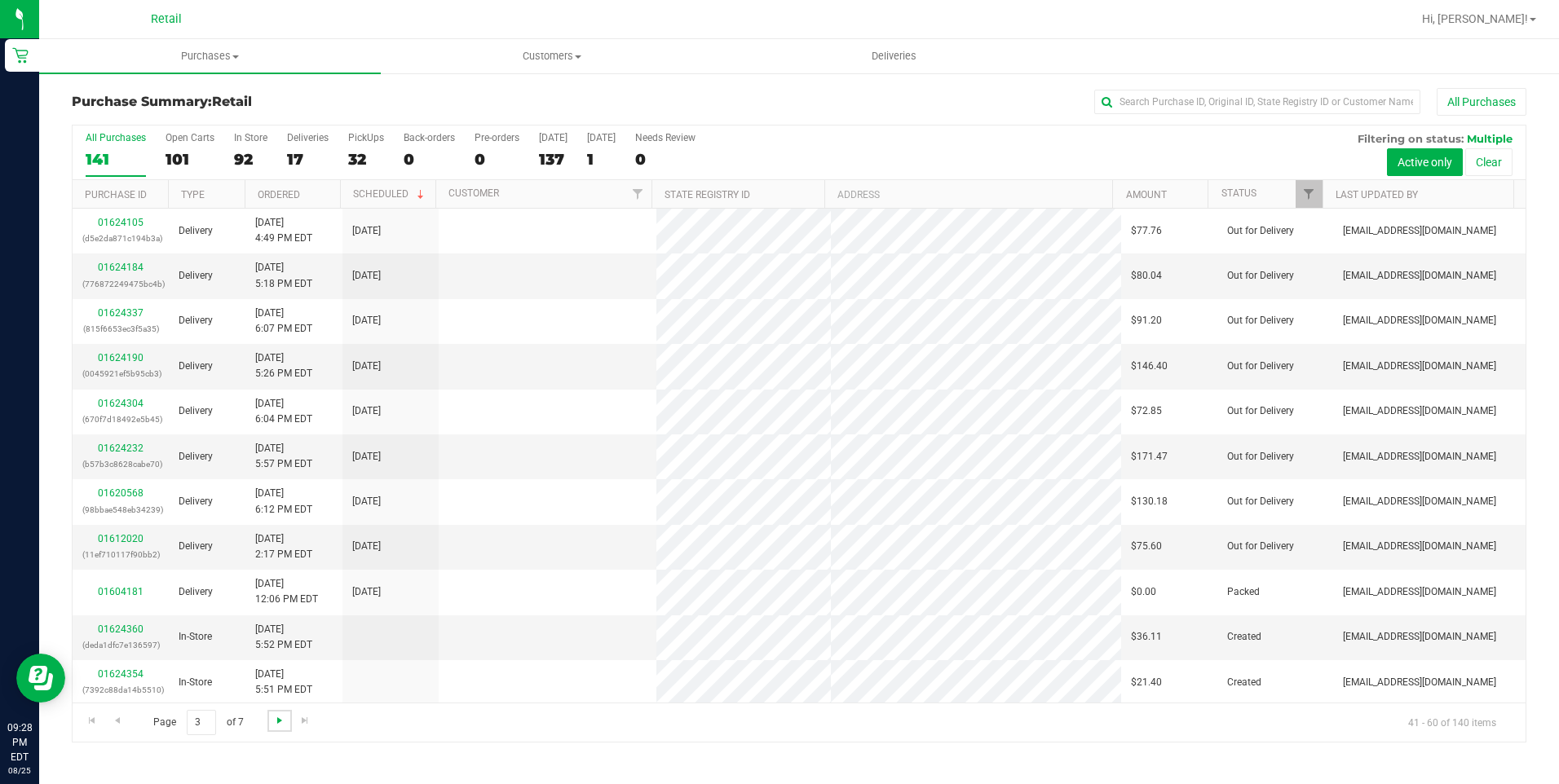
click at [274, 720] on span "Go to the next page" at bounding box center [280, 721] width 13 height 13
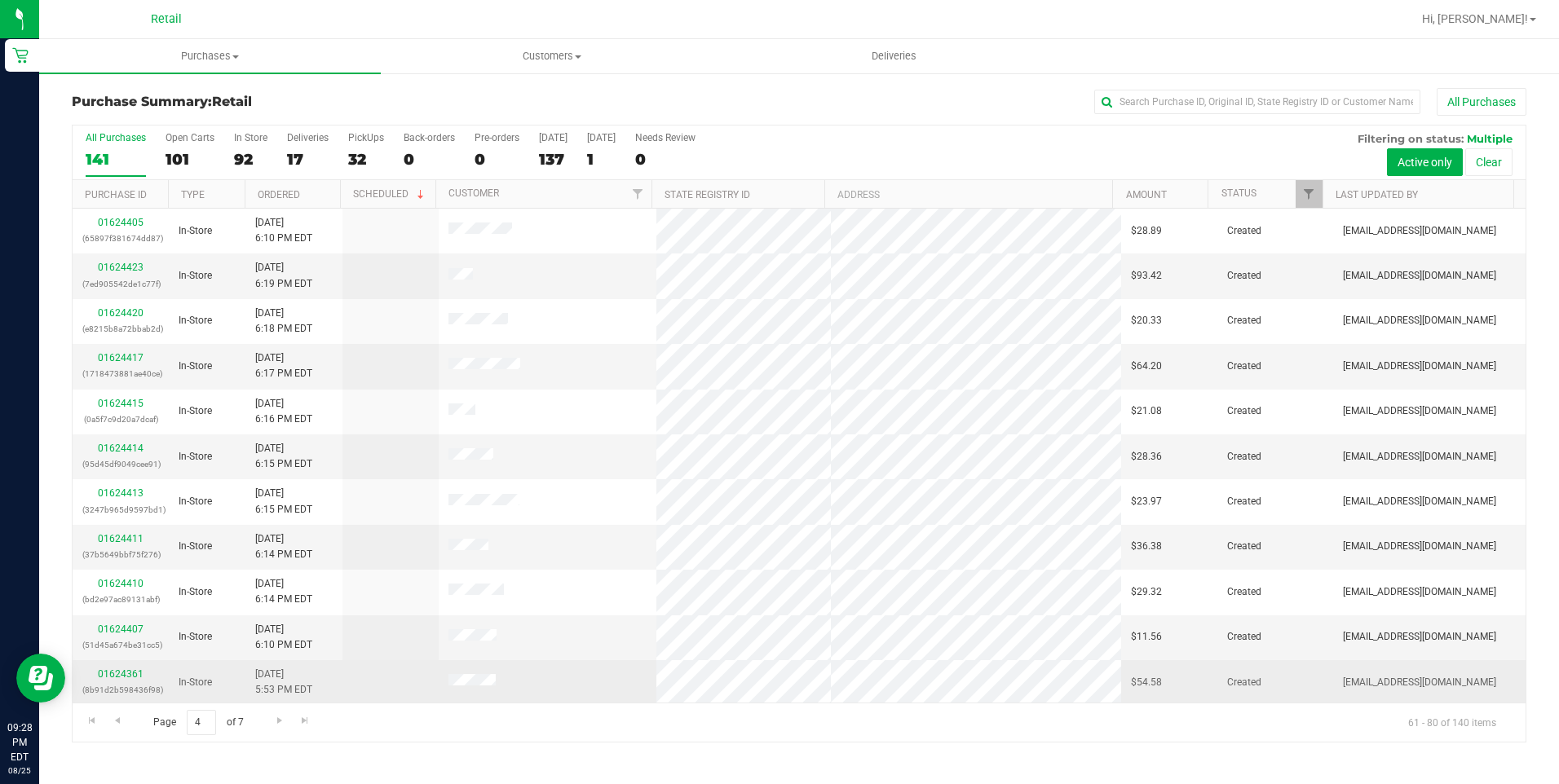
click at [123, 664] on td "01624361 (8b91d2b598436f98)" at bounding box center [121, 683] width 96 height 45
click at [128, 673] on link "01624361" at bounding box center [121, 674] width 46 height 11
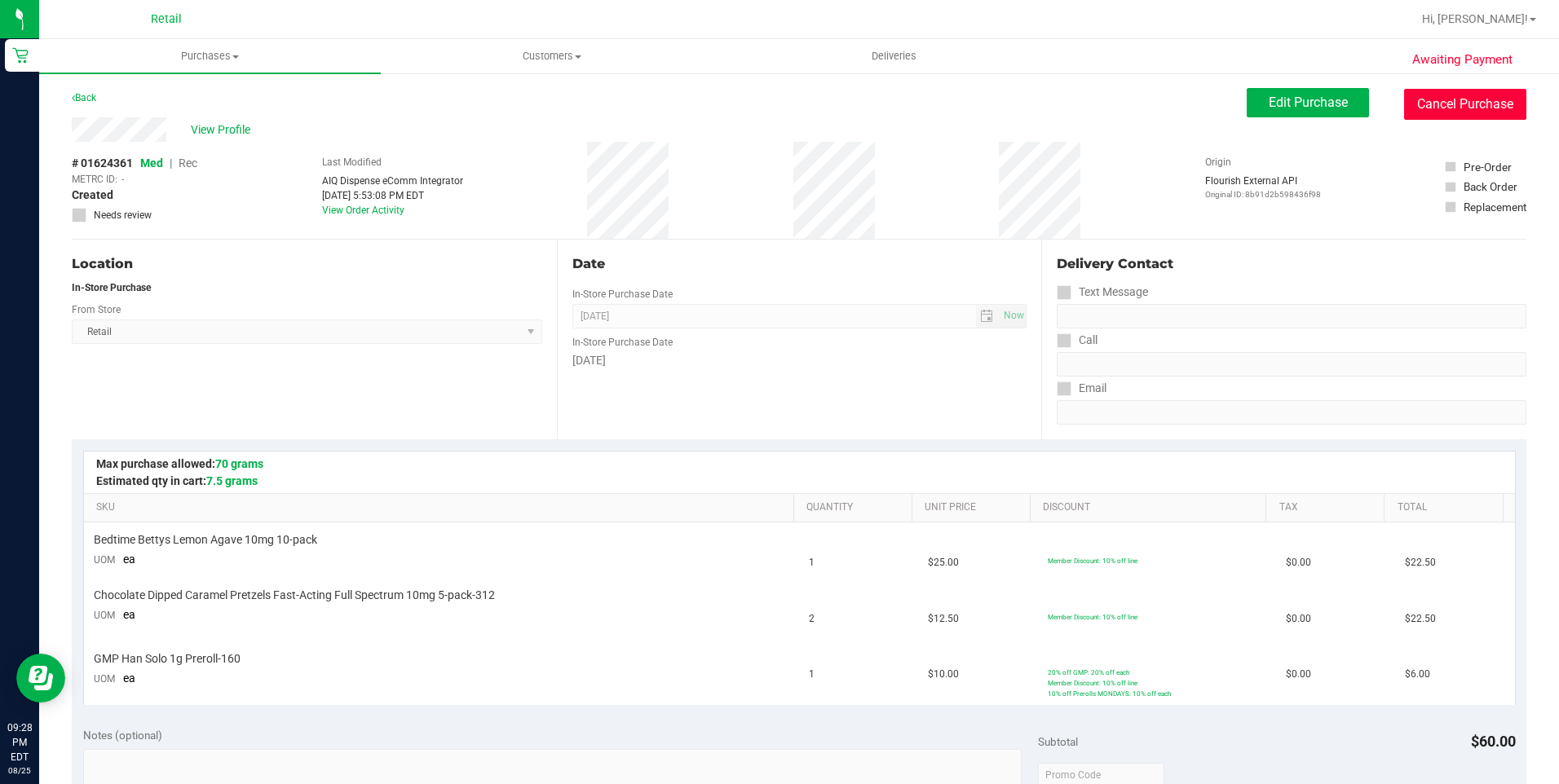
click at [1448, 106] on button "Cancel Purchase" at bounding box center [1465, 104] width 122 height 31
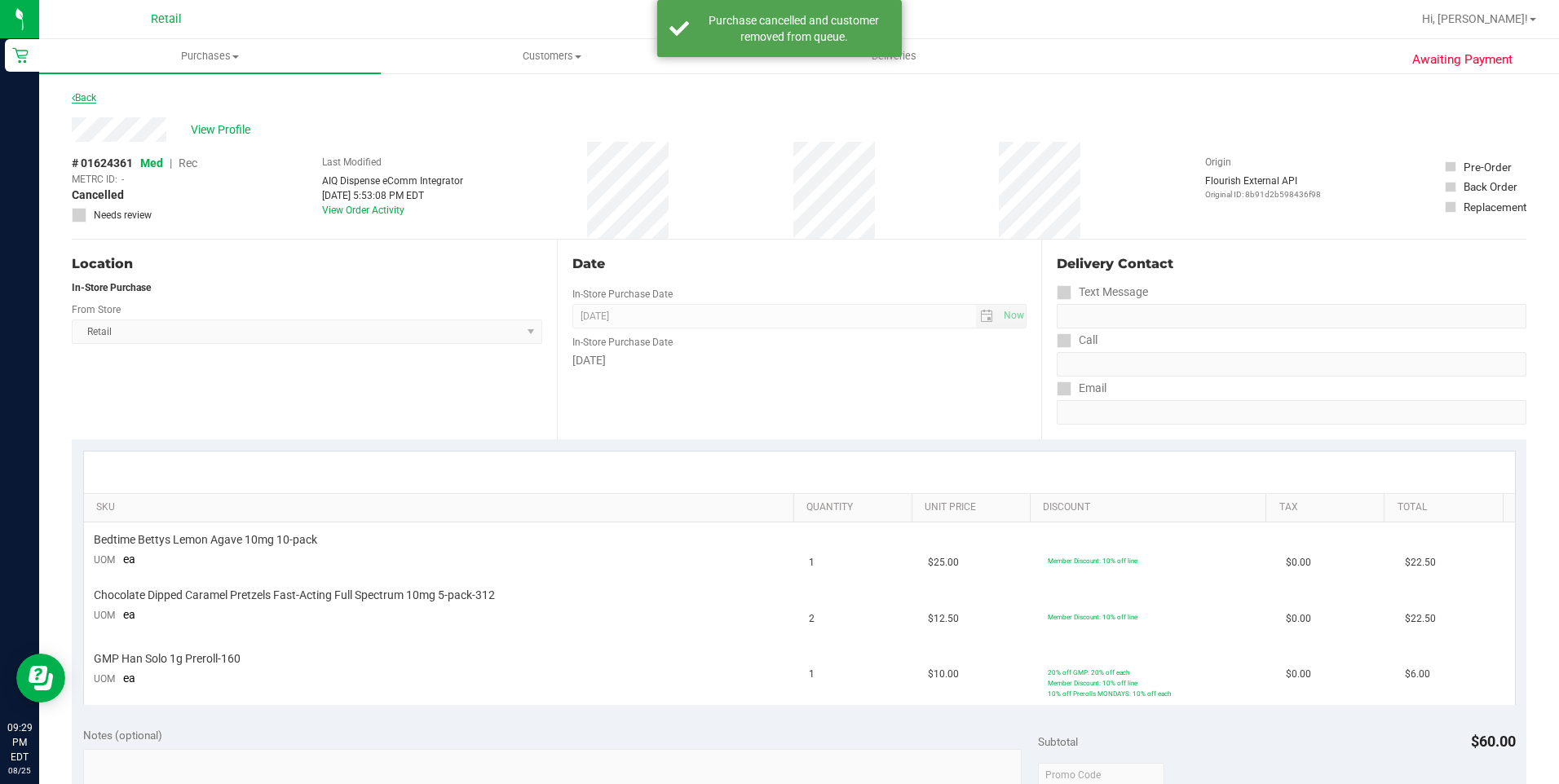
click at [94, 97] on link "Back" at bounding box center [84, 98] width 24 height 11
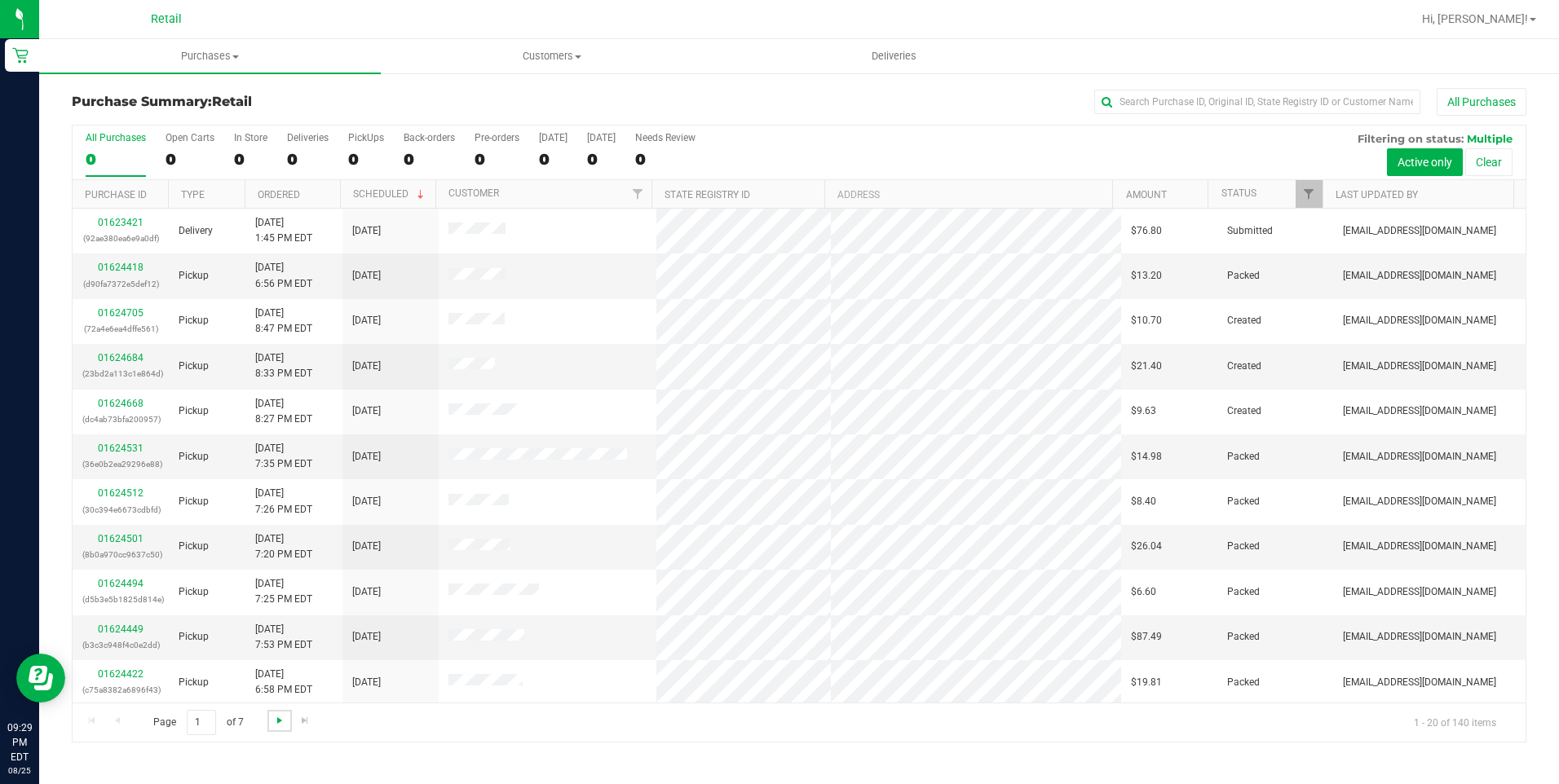
click at [279, 717] on span "Go to the next page" at bounding box center [280, 721] width 13 height 13
click at [281, 719] on span "Go to the next page" at bounding box center [280, 721] width 13 height 13
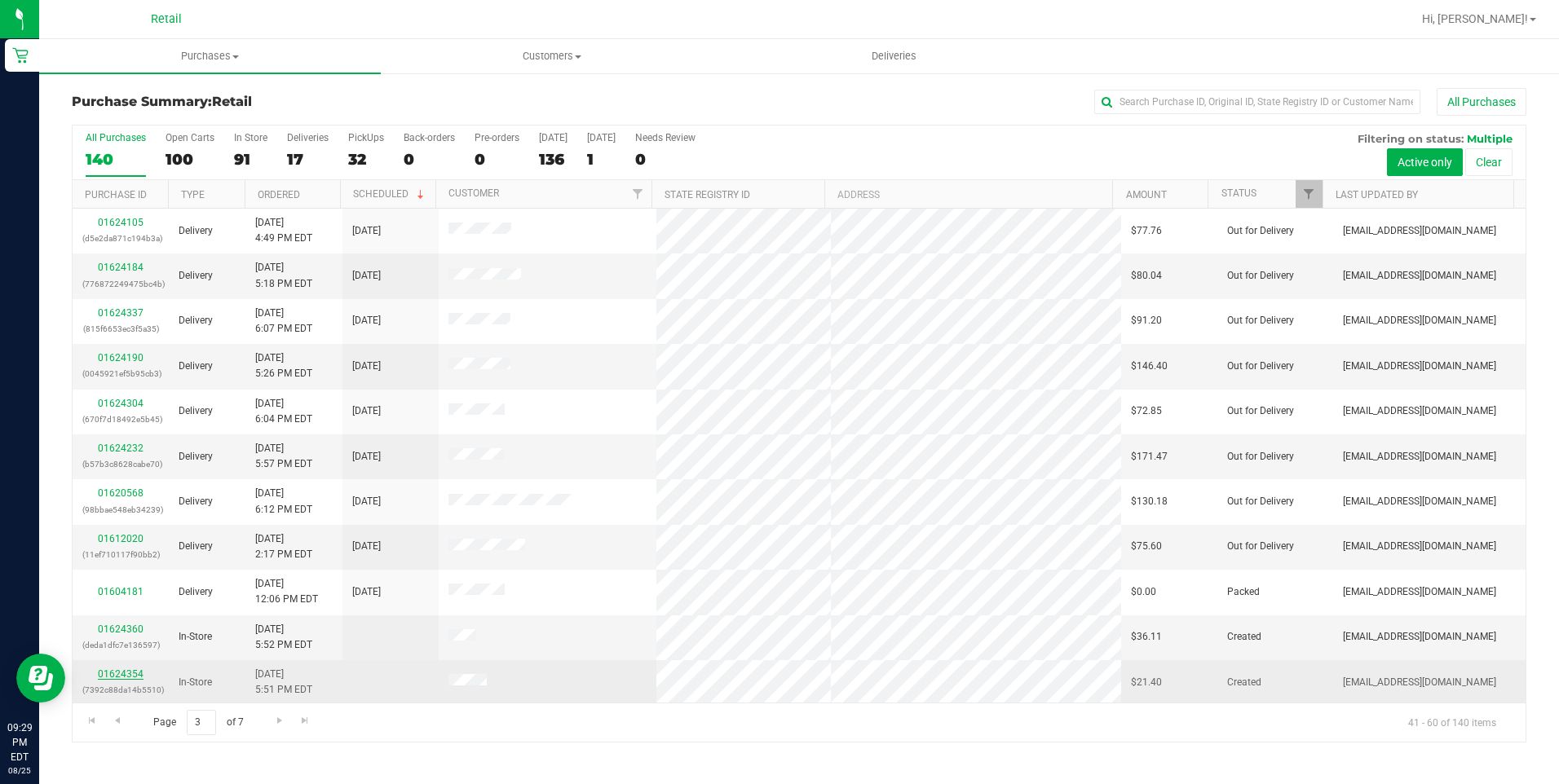
click at [104, 674] on link "01624354" at bounding box center [121, 674] width 46 height 11
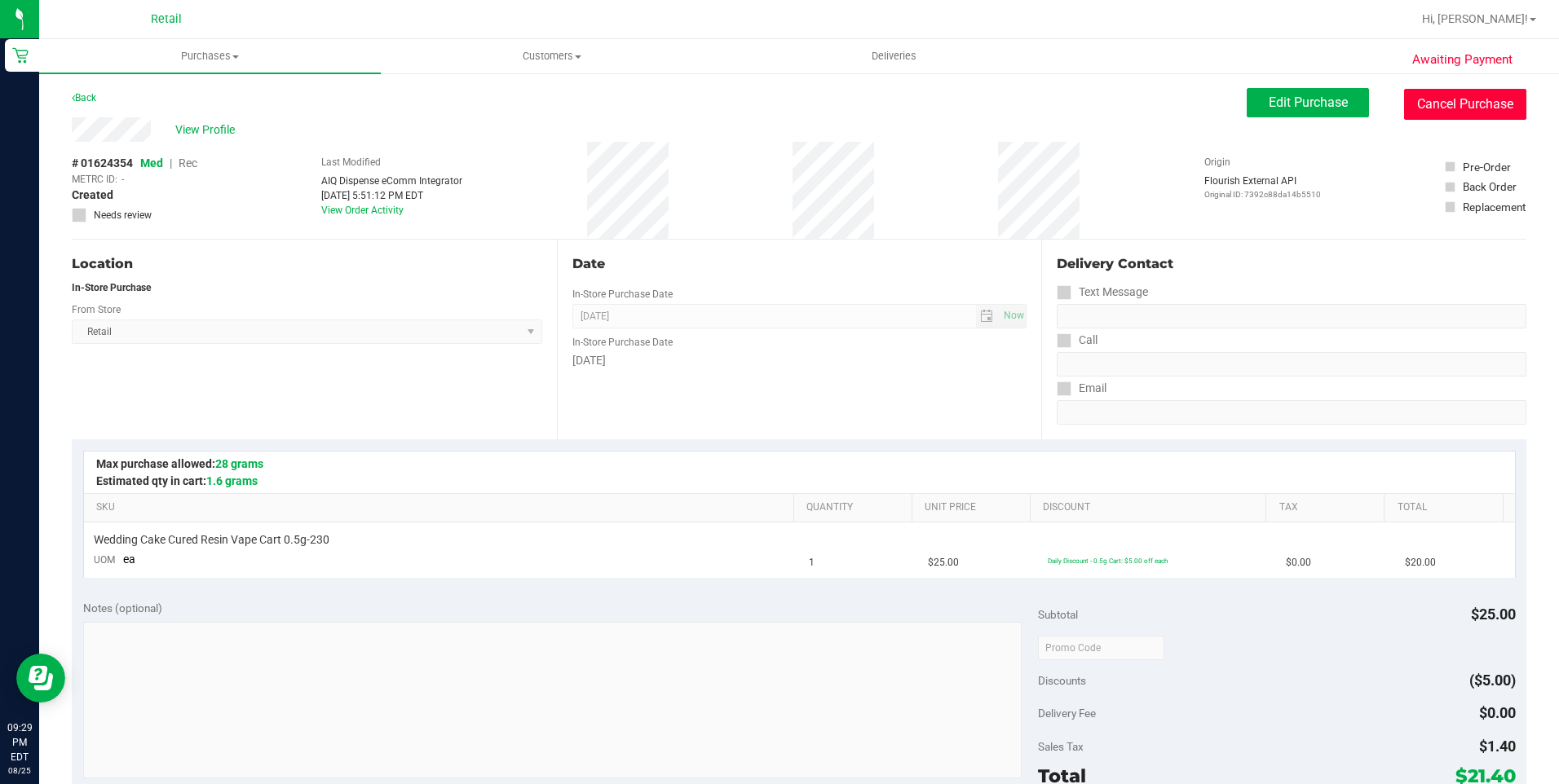
click at [1456, 103] on button "Cancel Purchase" at bounding box center [1465, 104] width 122 height 31
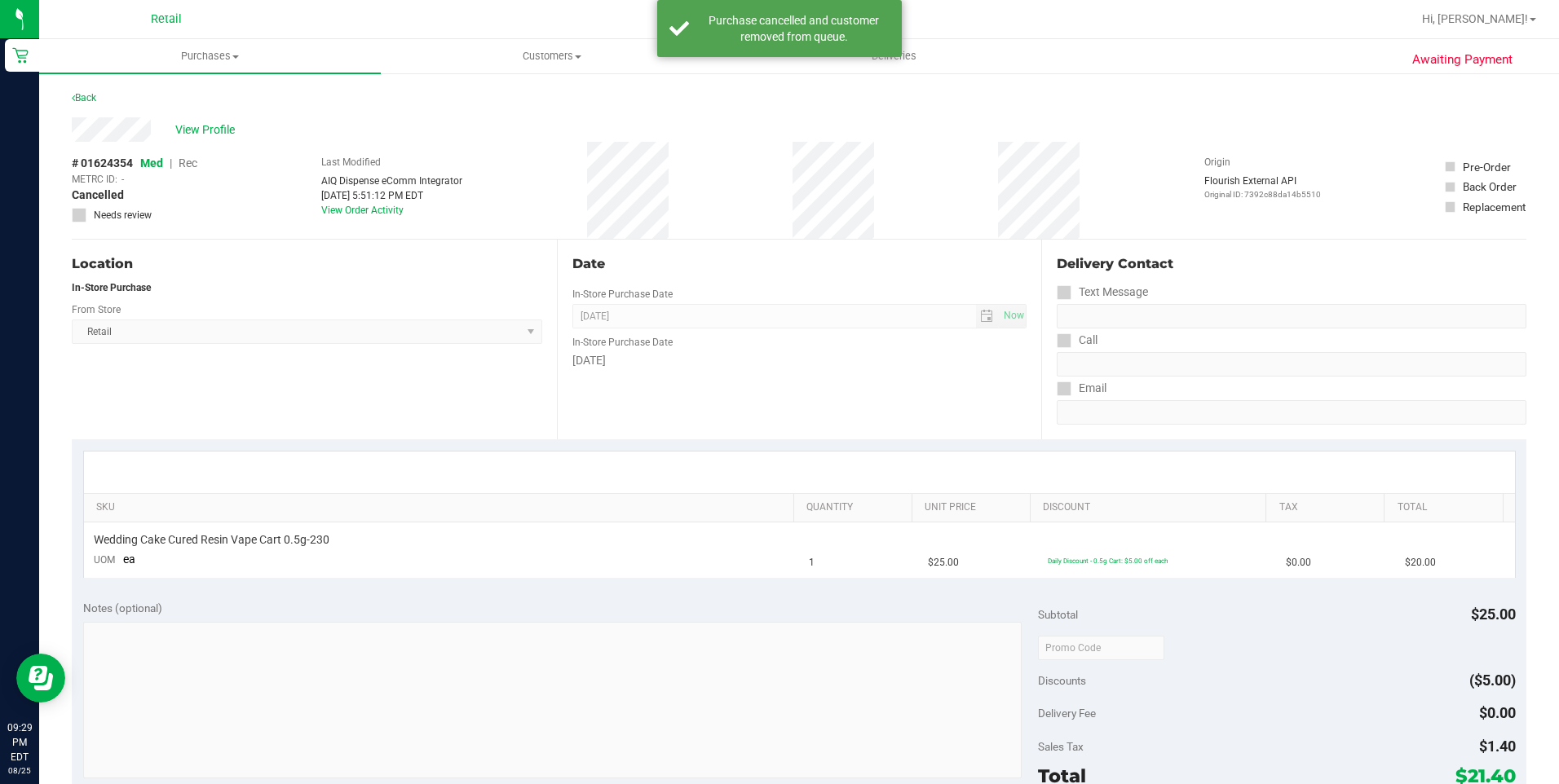
click at [88, 104] on div "Back" at bounding box center [84, 98] width 24 height 20
click at [88, 98] on link "Back" at bounding box center [84, 98] width 24 height 11
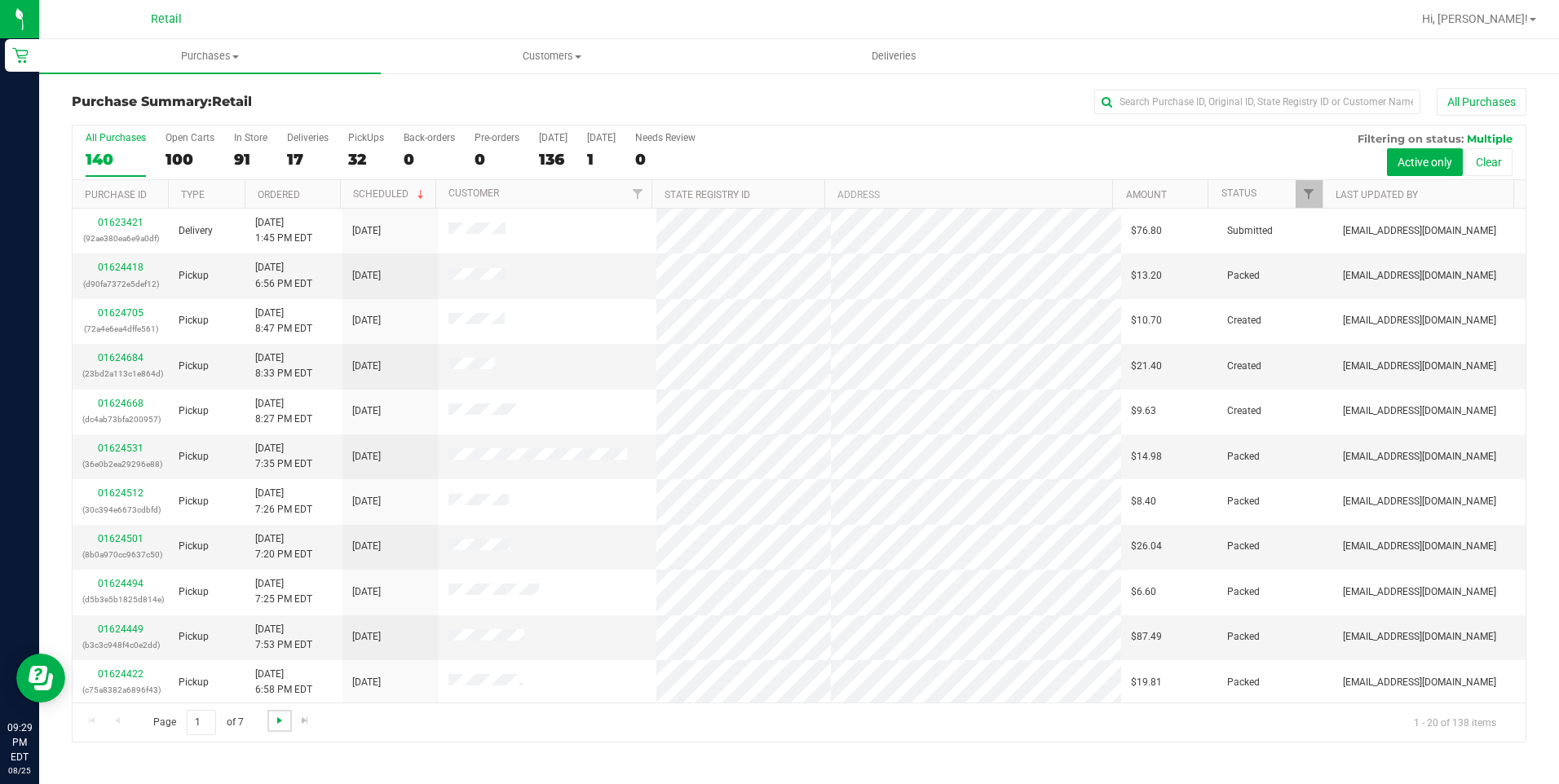
click at [278, 722] on span "Go to the next page" at bounding box center [280, 721] width 13 height 13
click at [277, 722] on span "Go to the next page" at bounding box center [280, 721] width 13 height 13
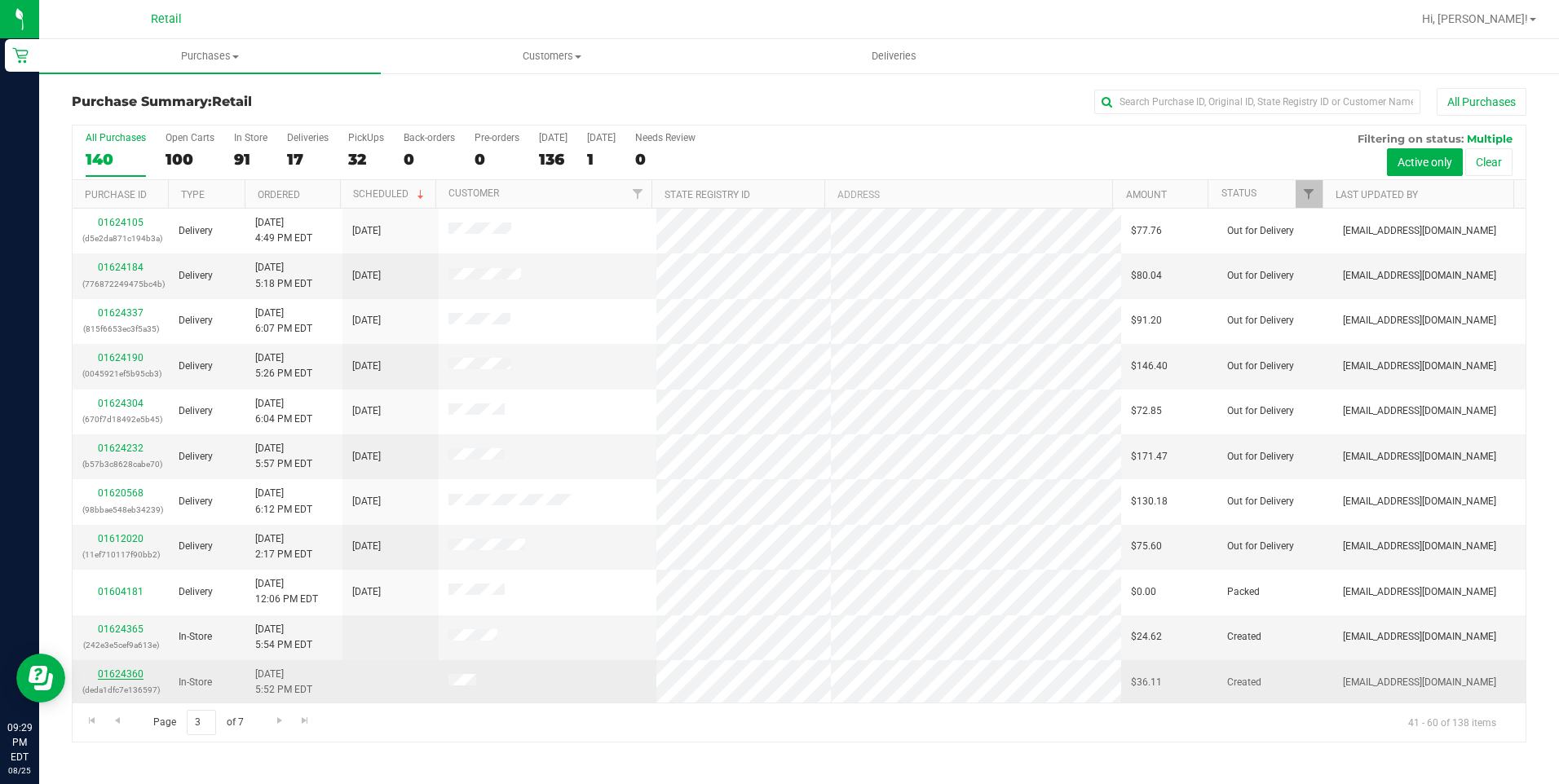
click at [131, 673] on link "01624360" at bounding box center [121, 674] width 46 height 11
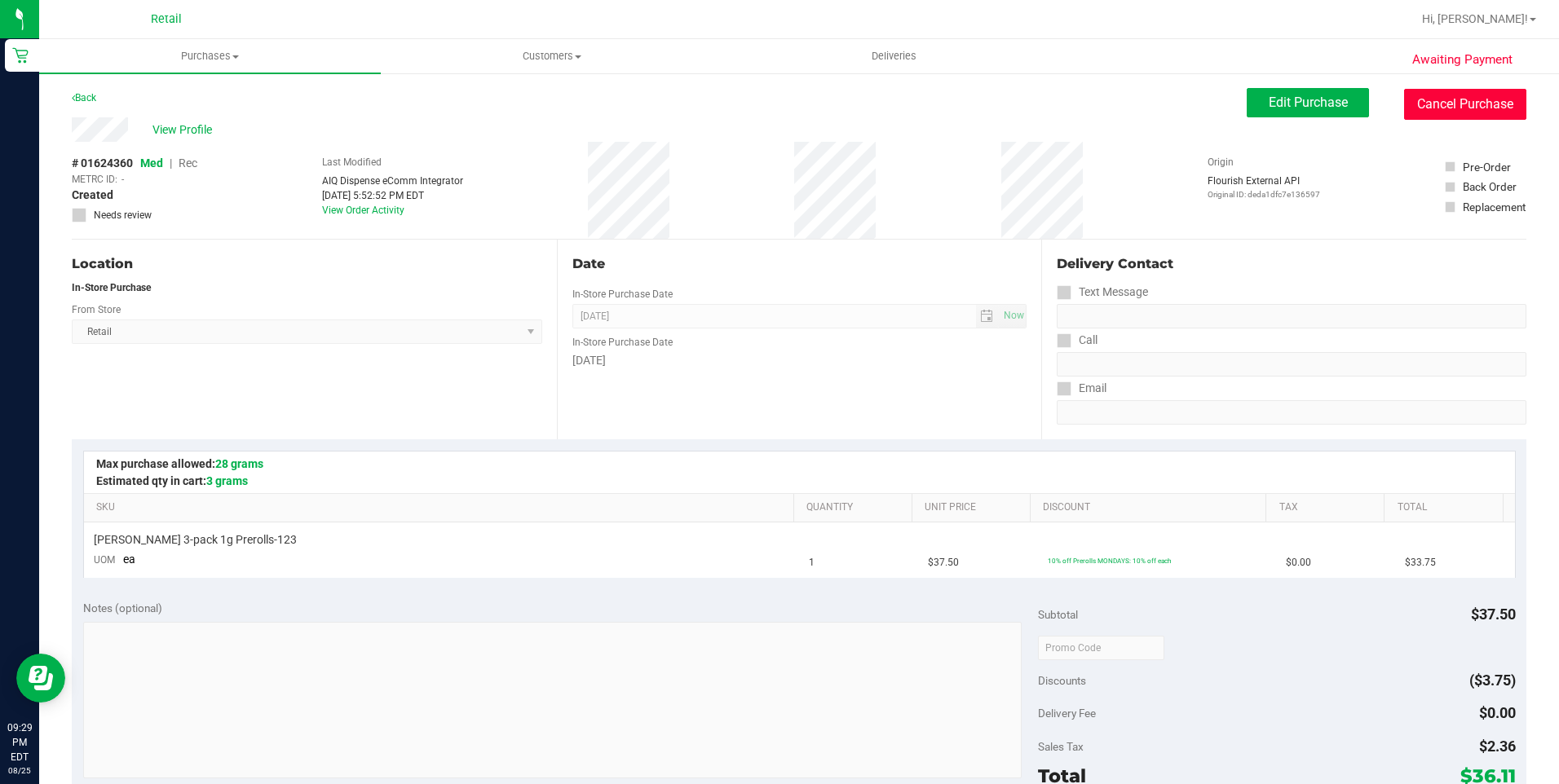
click at [1457, 109] on button "Cancel Purchase" at bounding box center [1465, 104] width 122 height 31
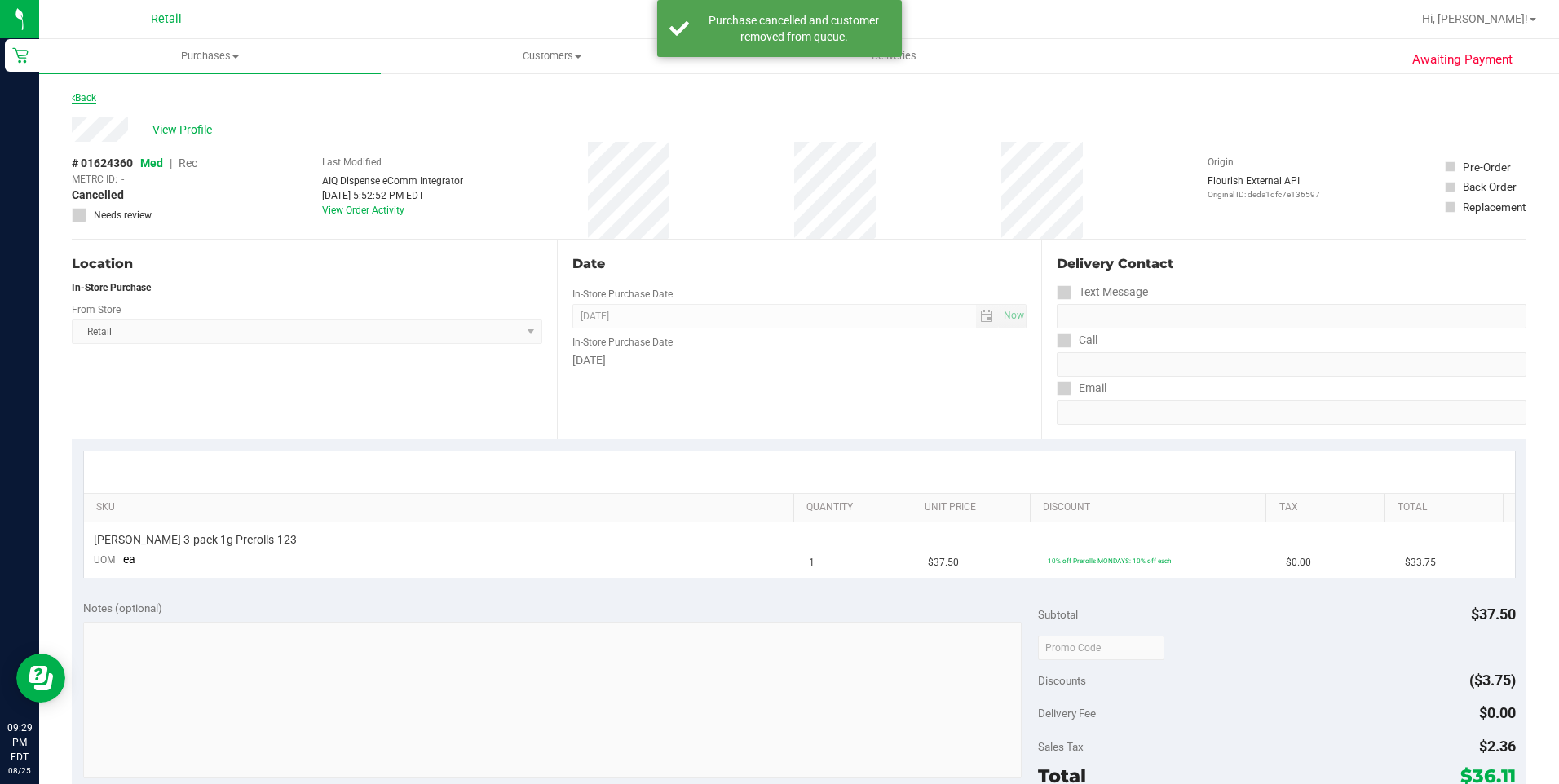
click at [91, 94] on link "Back" at bounding box center [84, 98] width 24 height 11
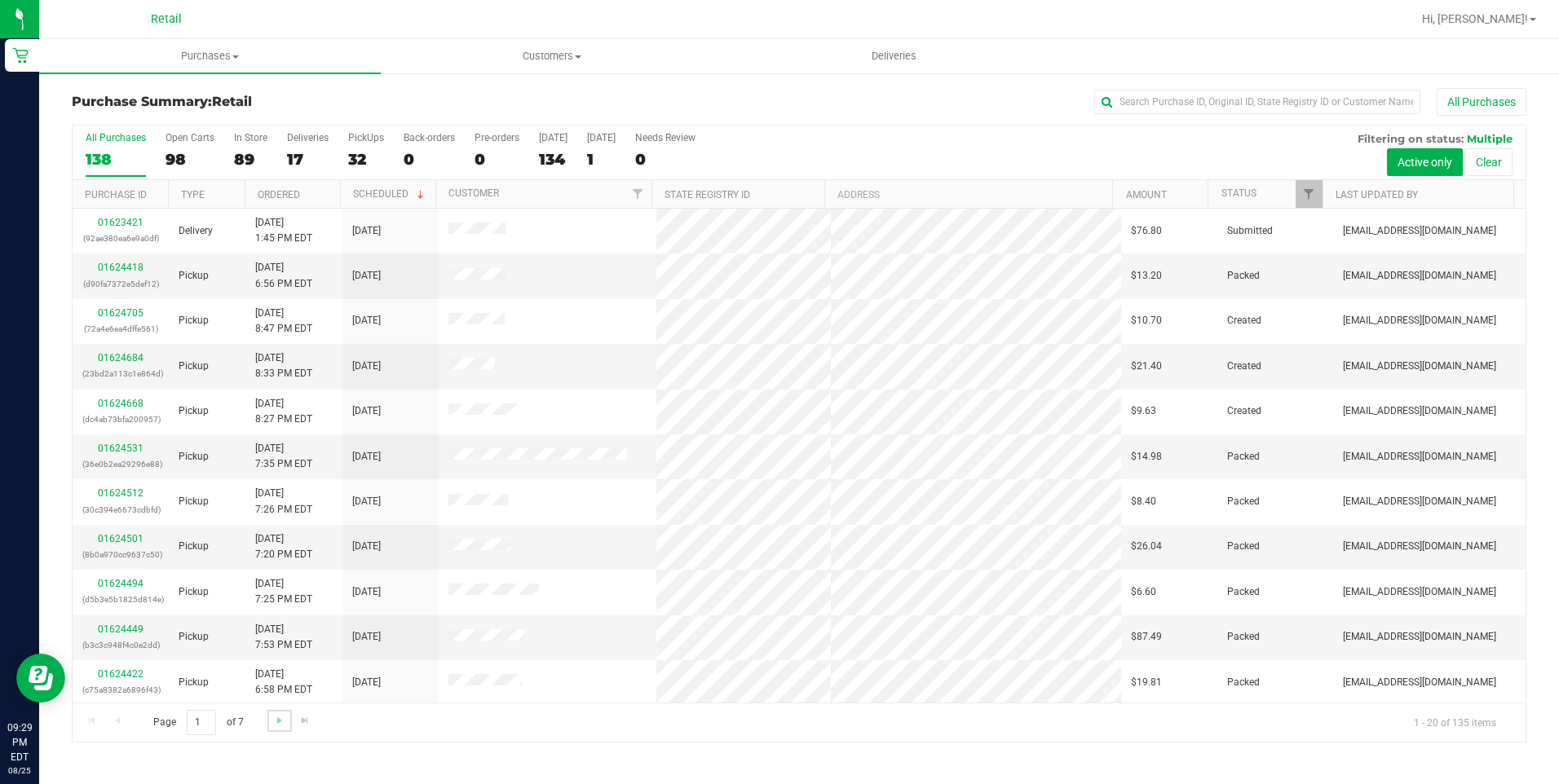
click at [275, 728] on link "Go to the next page" at bounding box center [279, 720] width 24 height 22
click at [276, 723] on span "Go to the next page" at bounding box center [280, 721] width 13 height 13
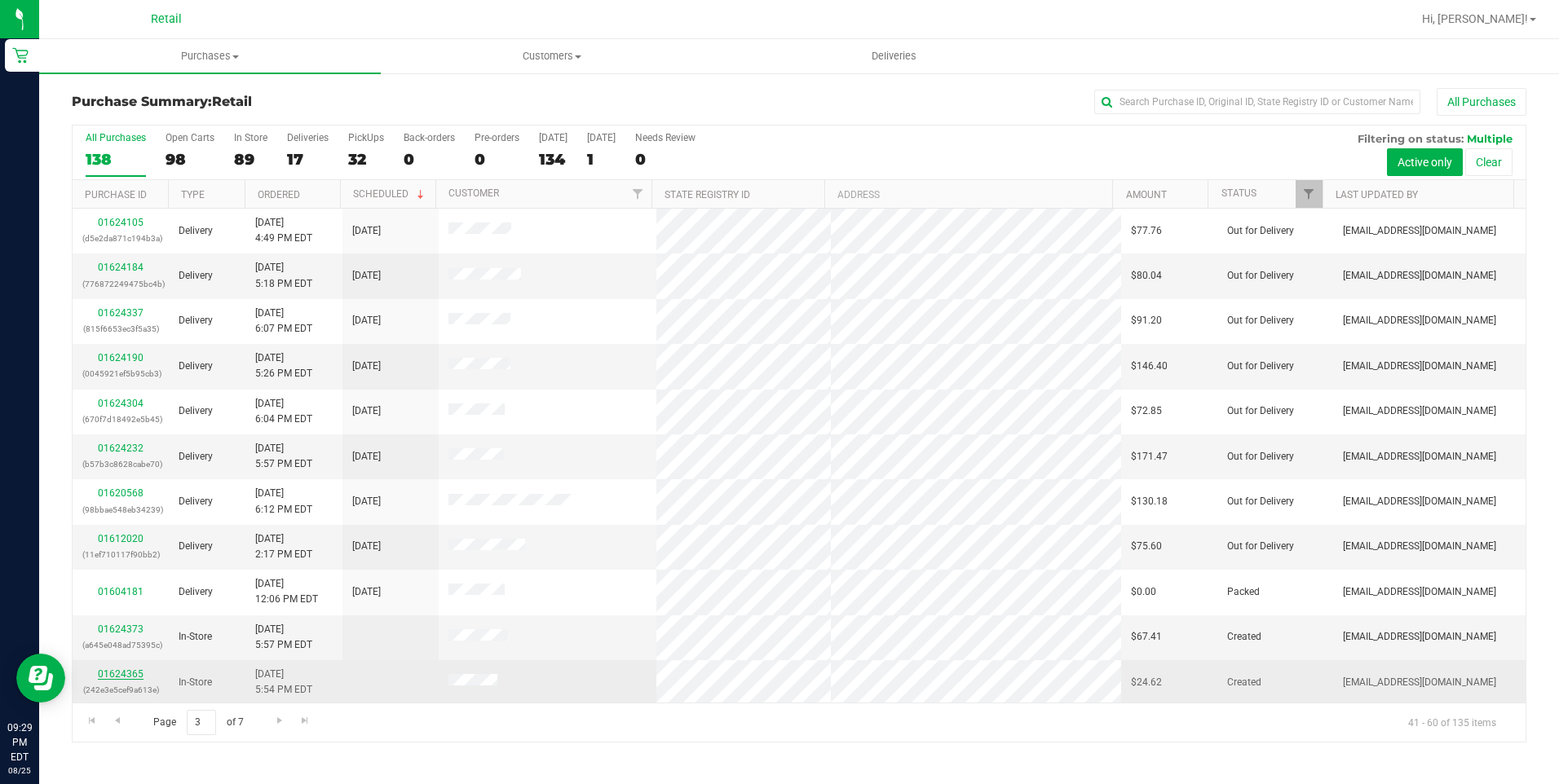
click at [110, 668] on link "01624365" at bounding box center [121, 674] width 46 height 11
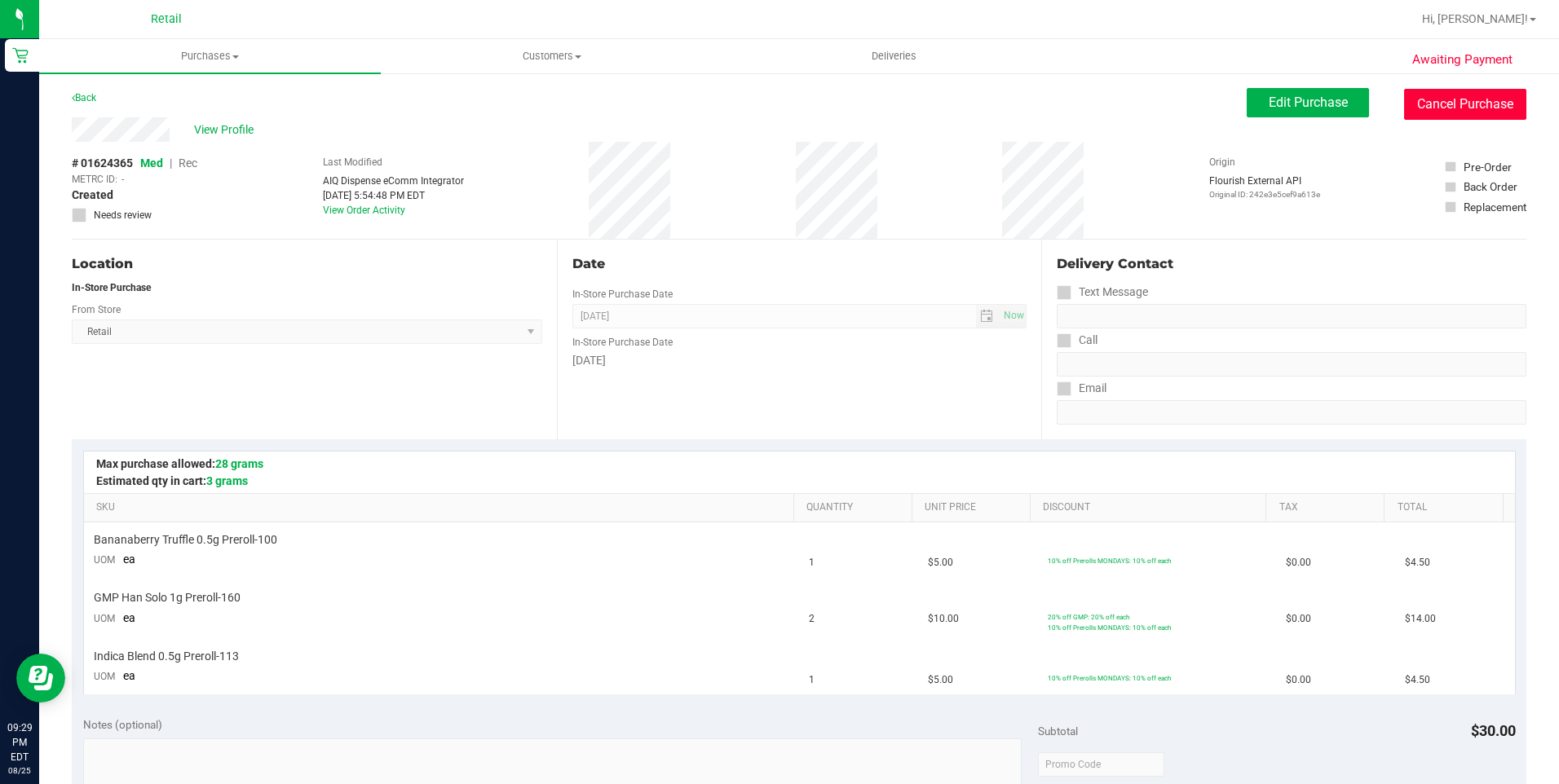
click at [1476, 106] on button "Cancel Purchase" at bounding box center [1465, 104] width 122 height 31
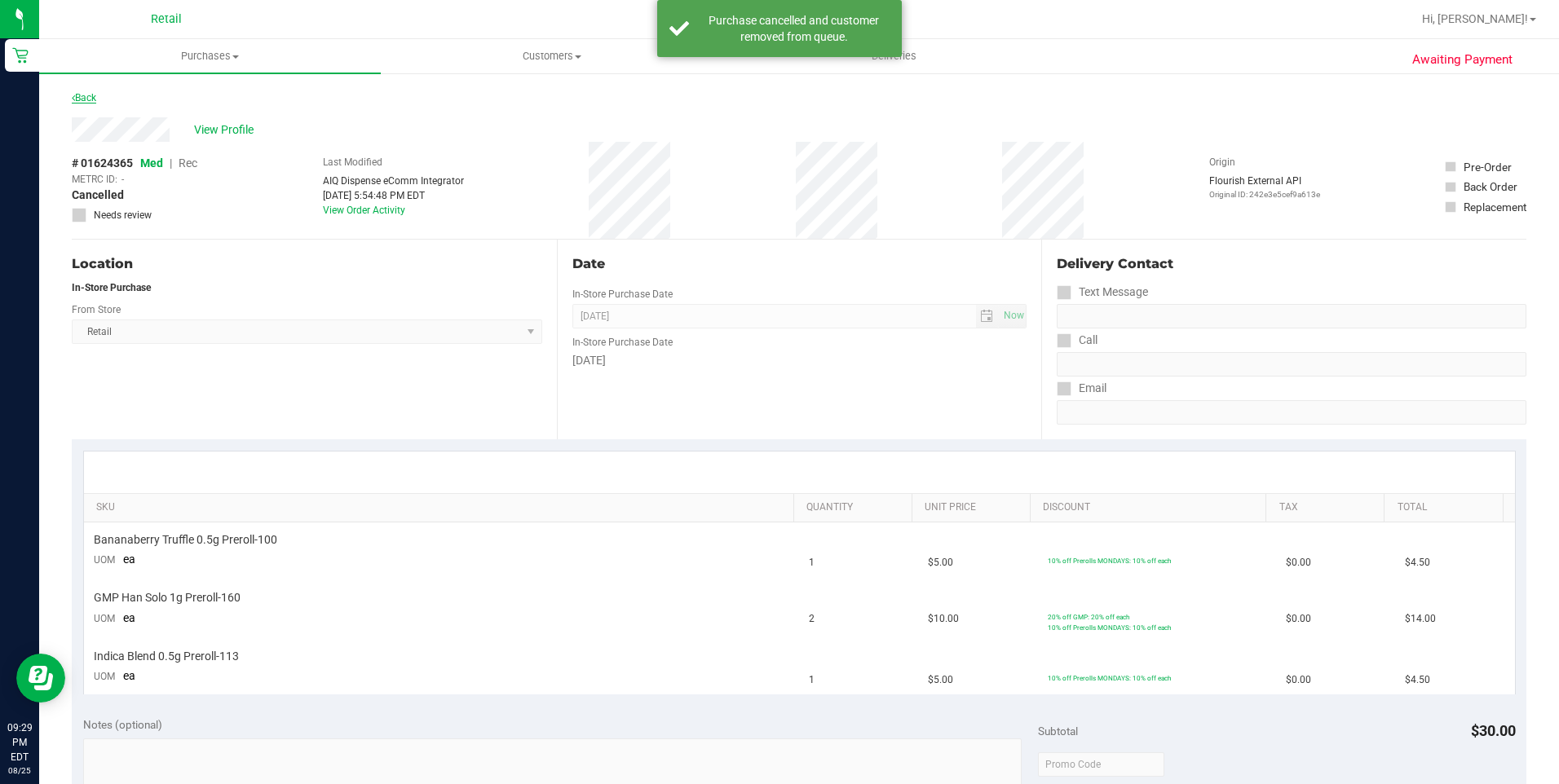
click at [86, 98] on link "Back" at bounding box center [84, 98] width 24 height 11
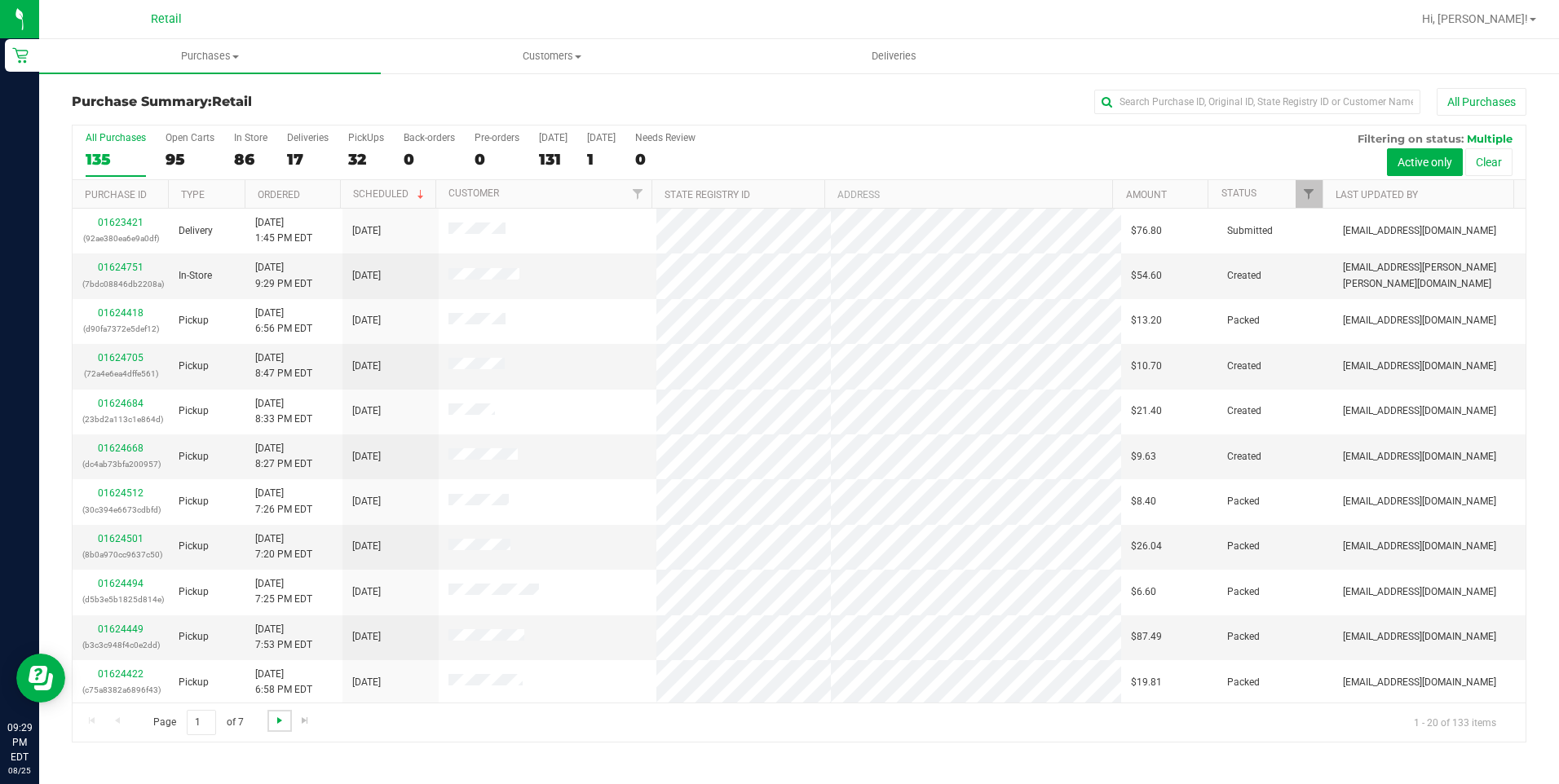
click at [281, 723] on span "Go to the next page" at bounding box center [280, 721] width 13 height 13
click at [280, 724] on span "Go to the next page" at bounding box center [280, 721] width 13 height 13
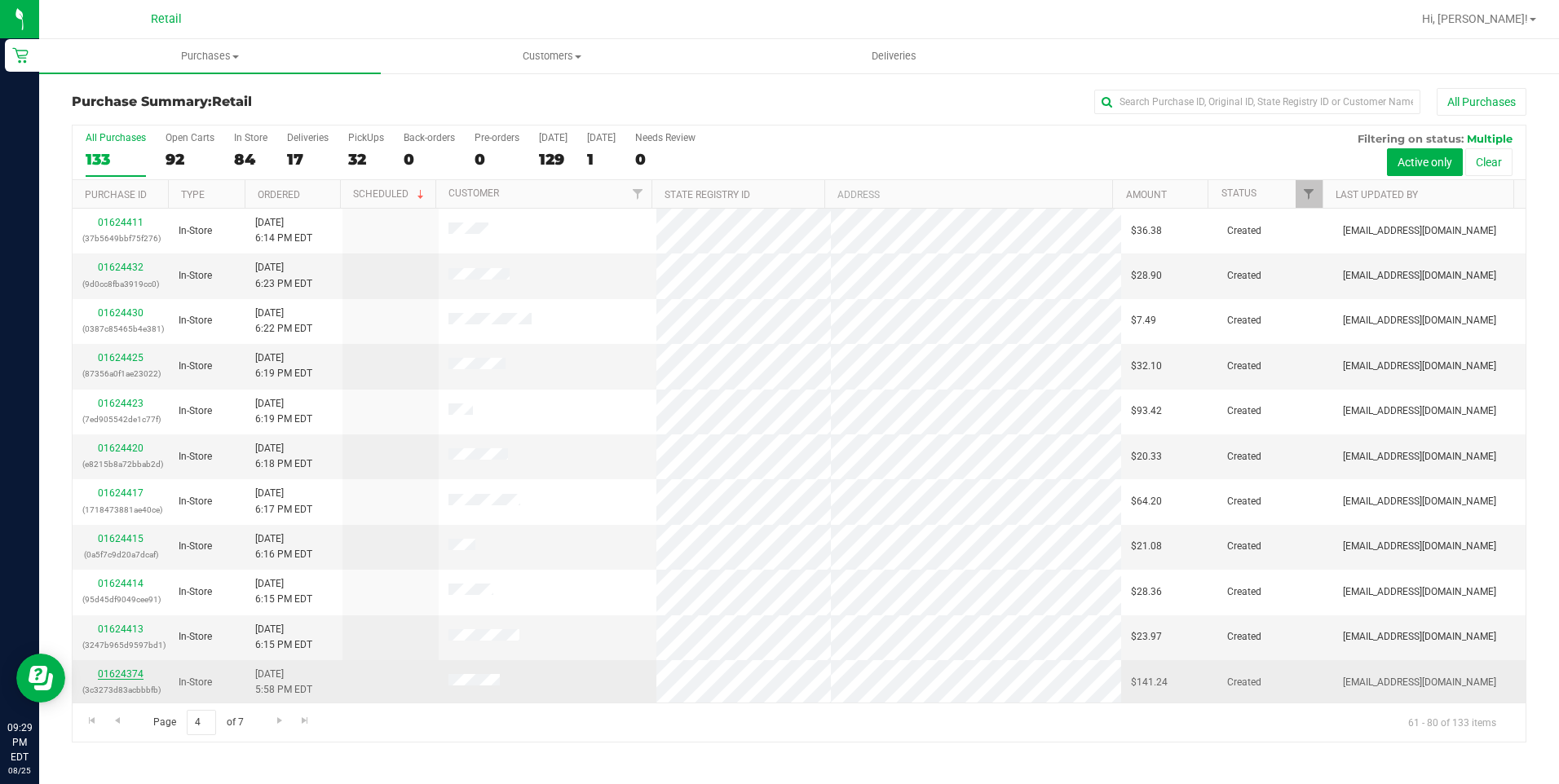
click at [116, 680] on link "01624374" at bounding box center [121, 674] width 46 height 11
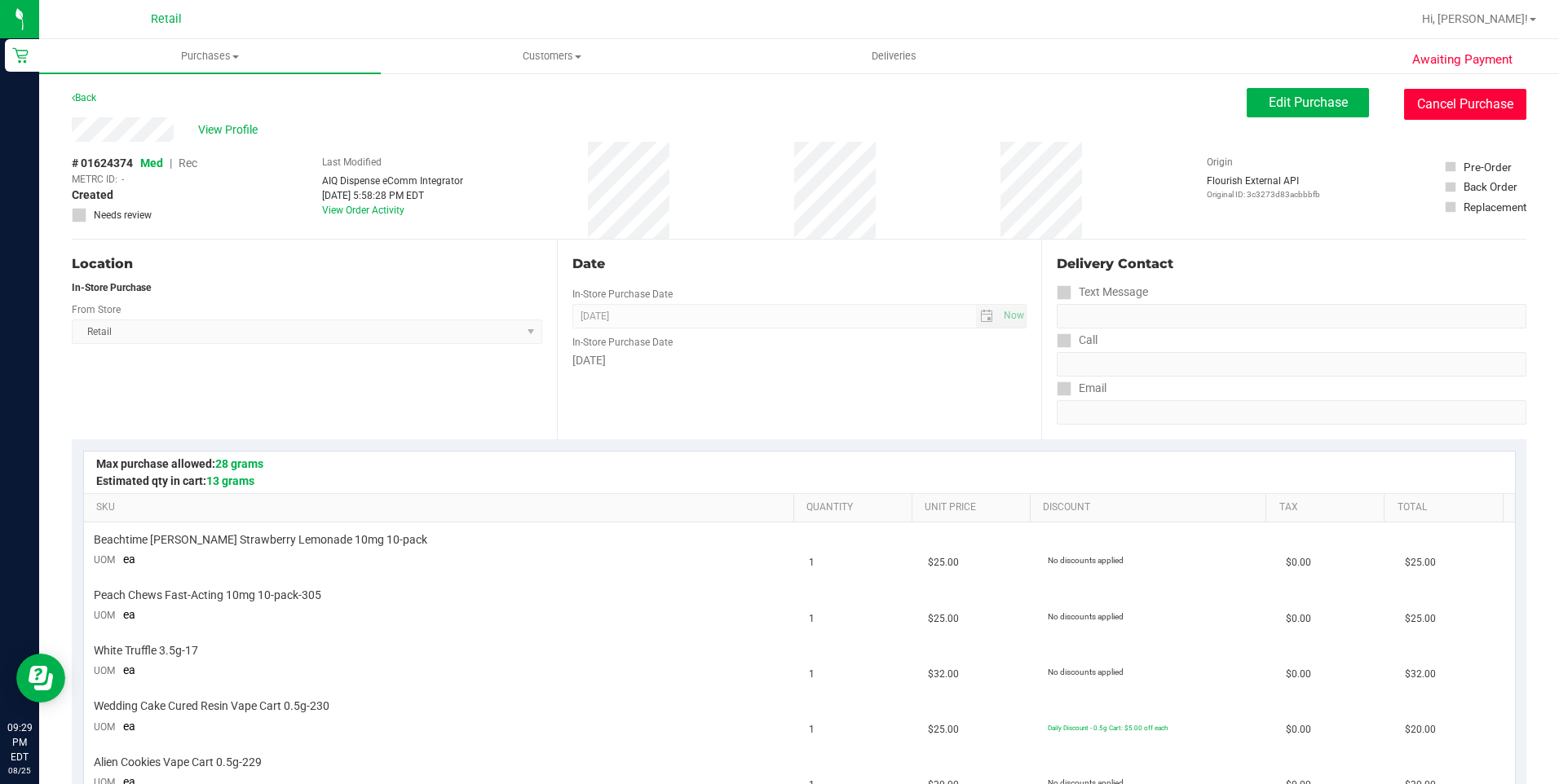
click at [1430, 94] on button "Cancel Purchase" at bounding box center [1465, 104] width 122 height 31
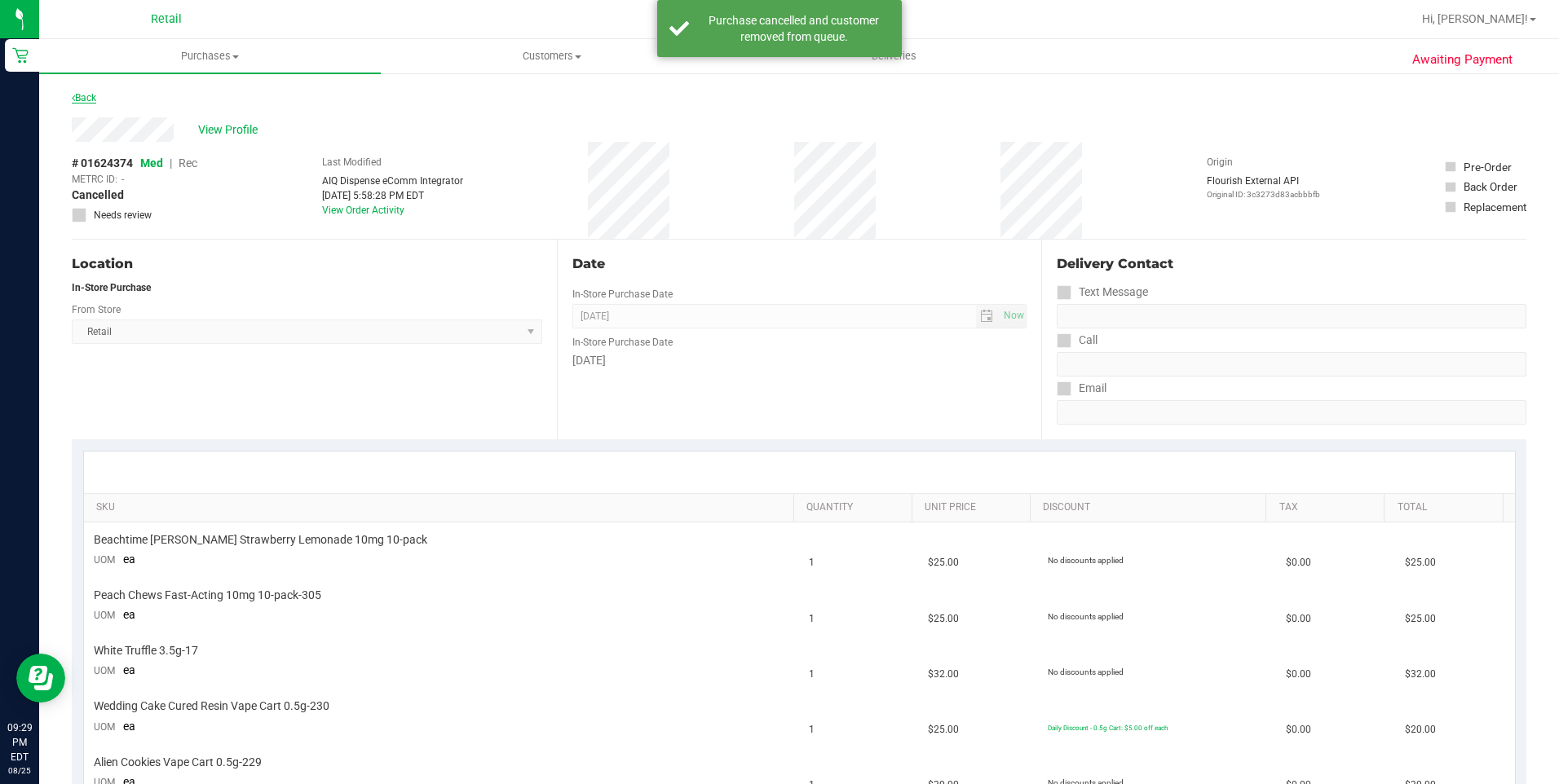
click at [88, 92] on link "Back" at bounding box center [84, 98] width 24 height 11
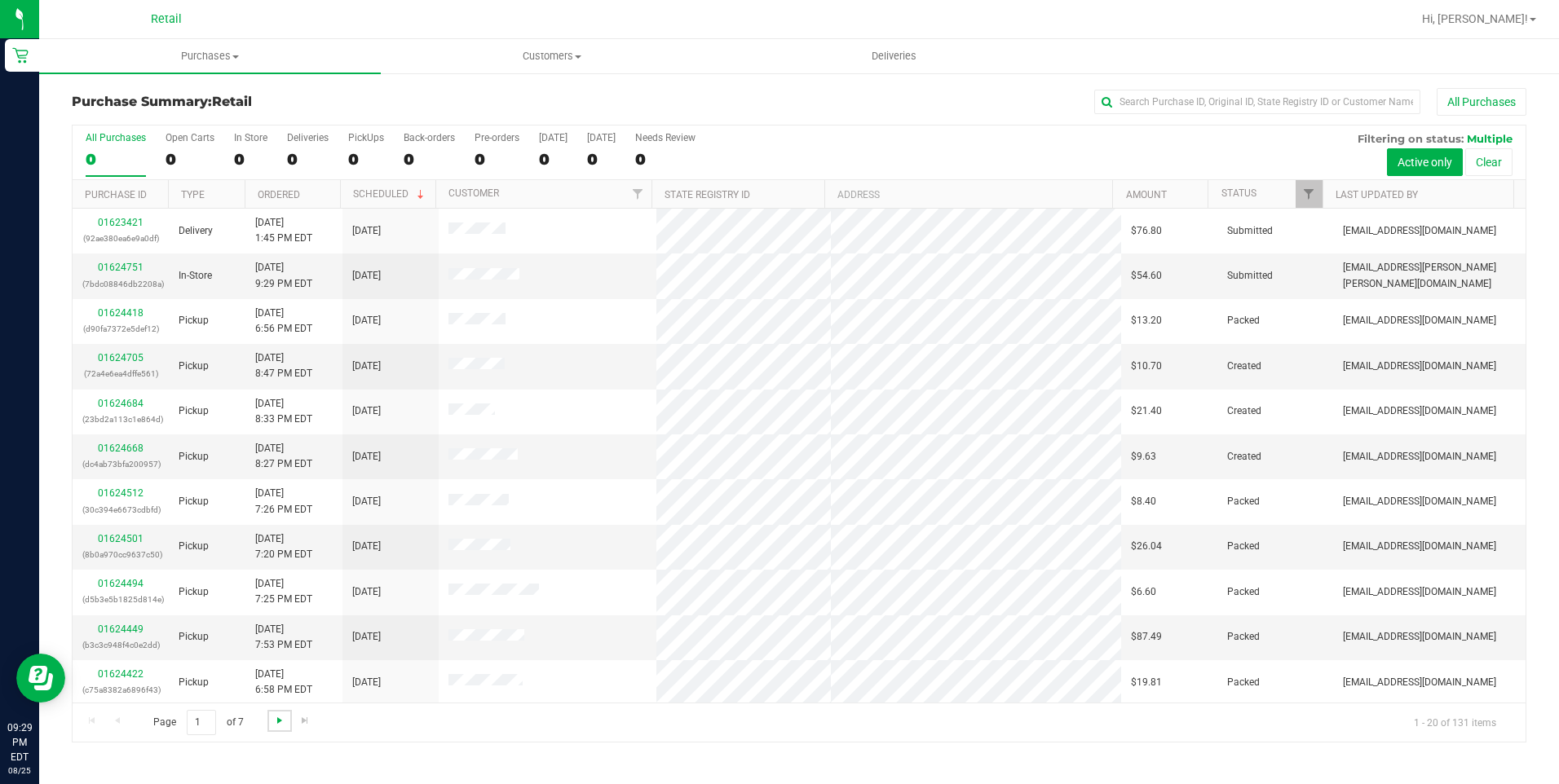
click at [278, 717] on span "Go to the next page" at bounding box center [280, 721] width 13 height 13
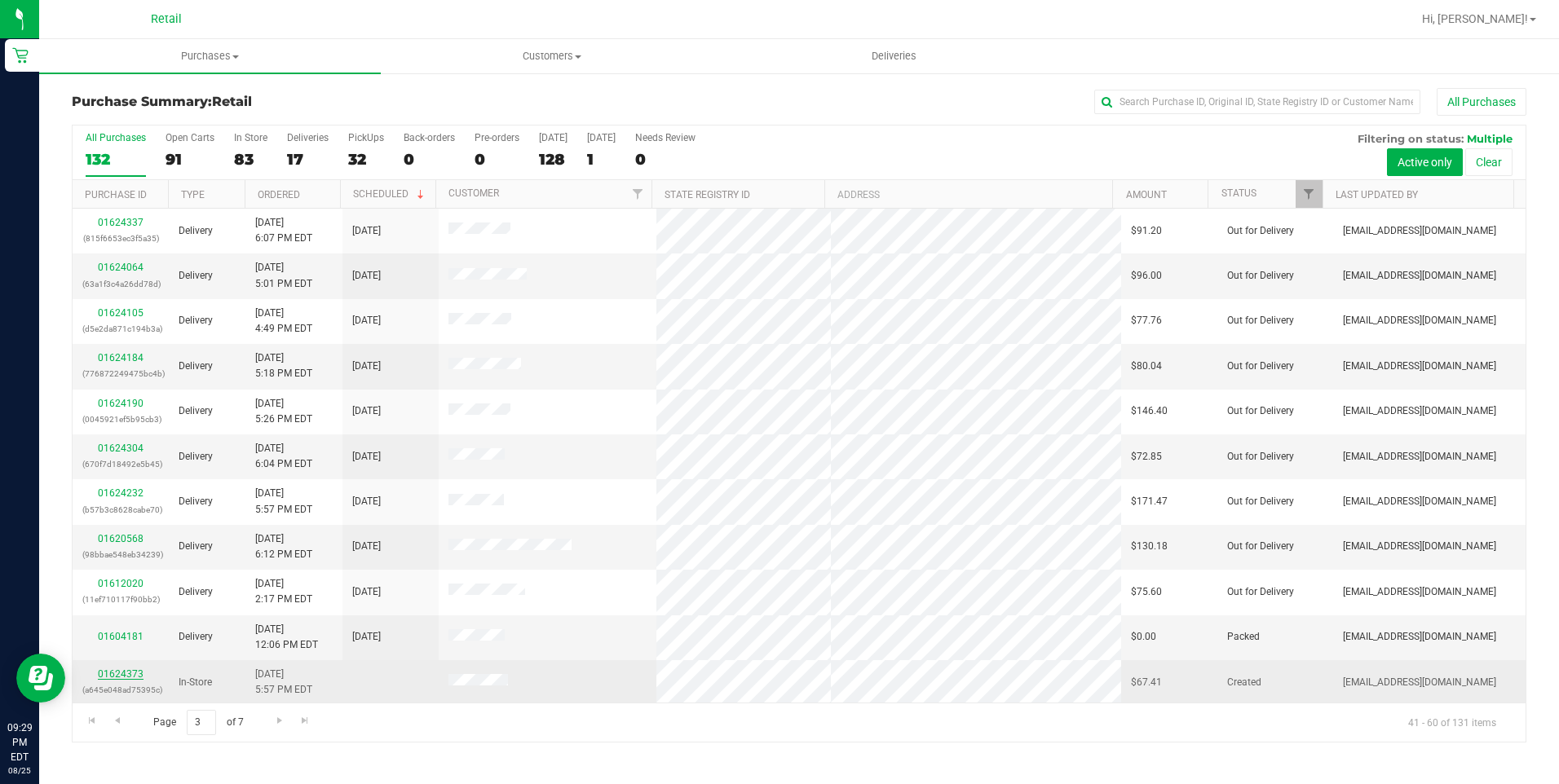
click at [129, 674] on link "01624373" at bounding box center [121, 674] width 46 height 11
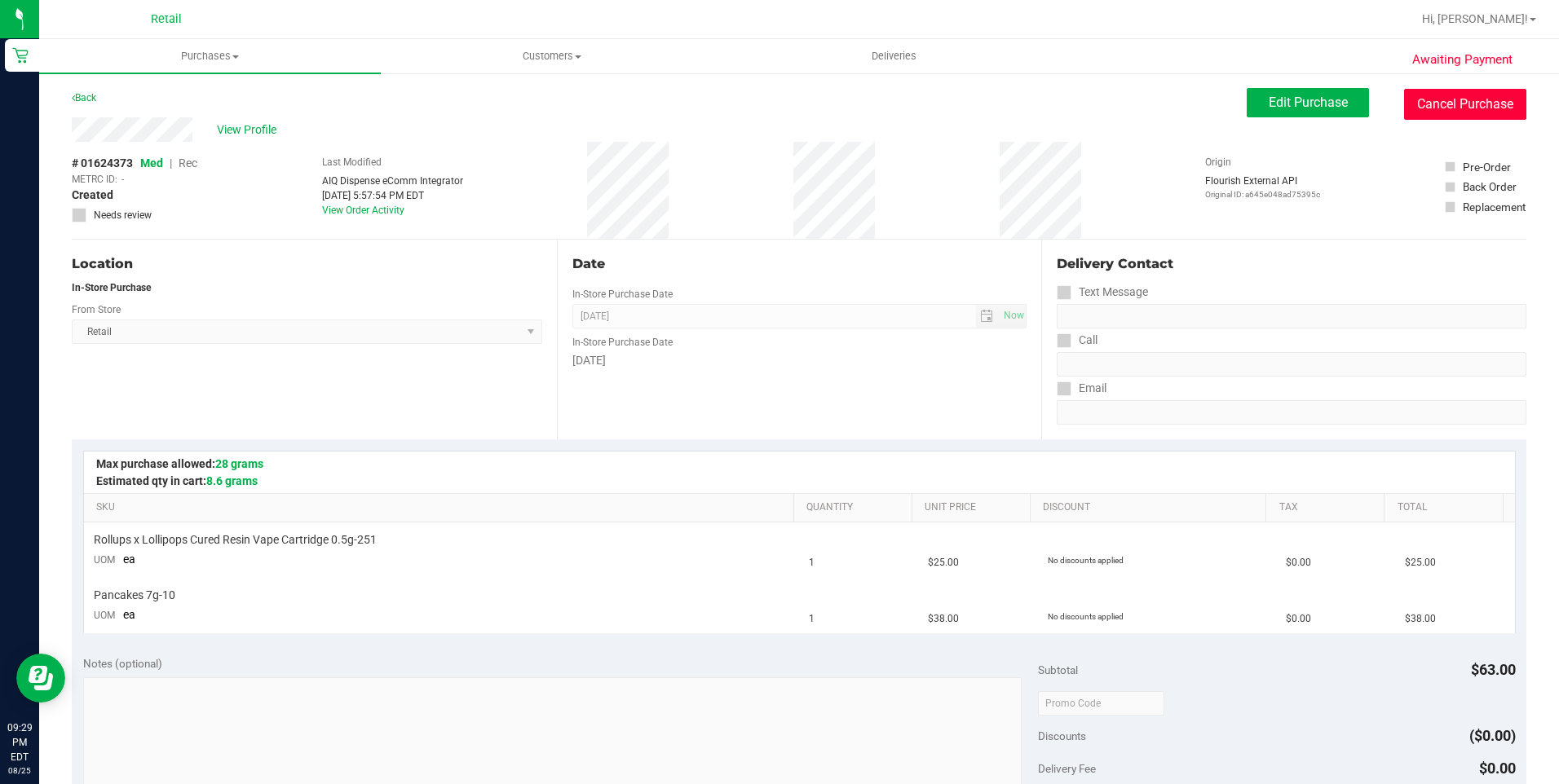
click at [1480, 99] on button "Cancel Purchase" at bounding box center [1465, 104] width 122 height 31
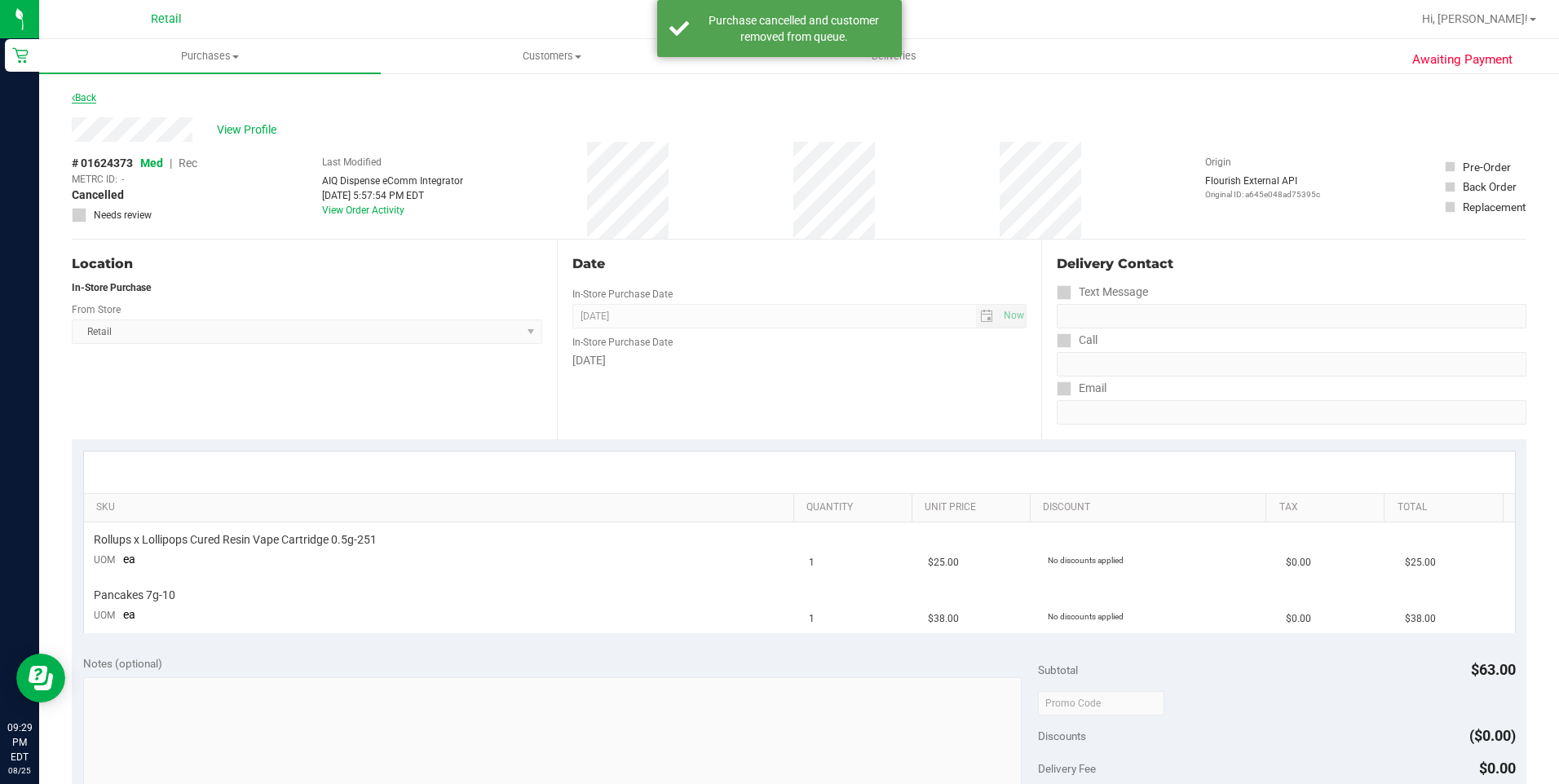
click at [76, 96] on link "Back" at bounding box center [84, 98] width 24 height 11
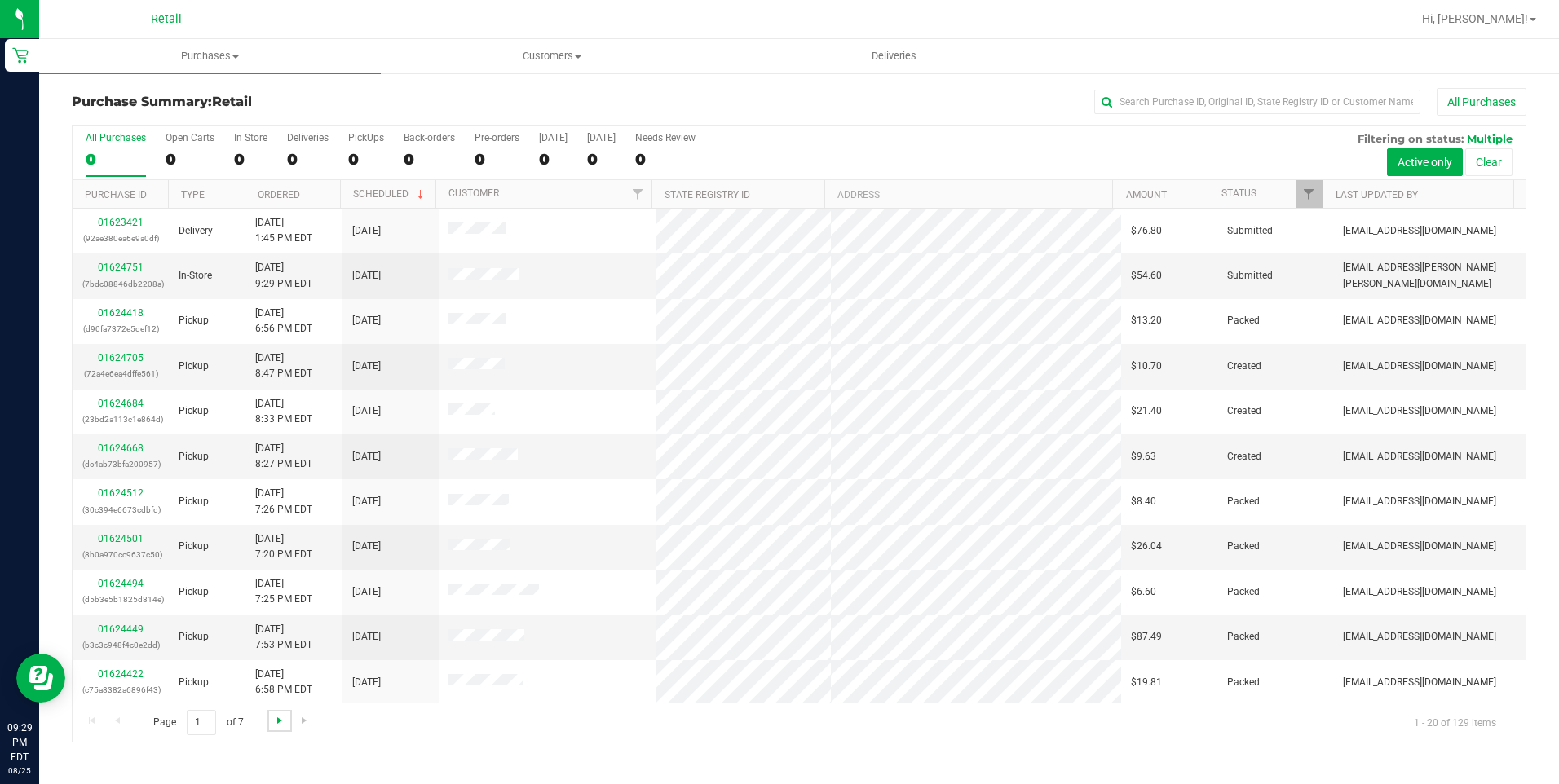
click at [278, 717] on span "Go to the next page" at bounding box center [280, 721] width 13 height 13
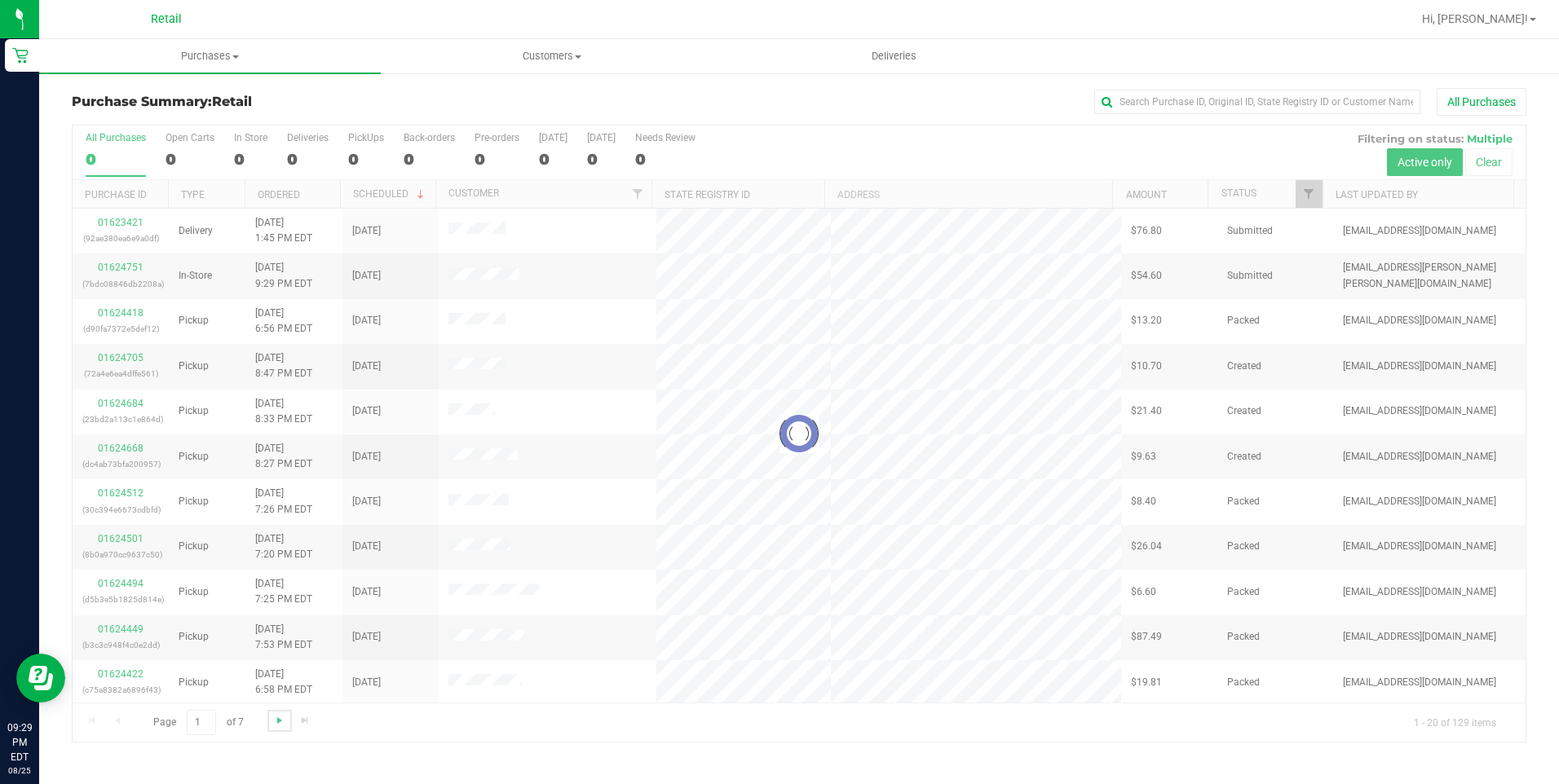
click at [278, 717] on span "Go to the next page" at bounding box center [280, 721] width 13 height 13
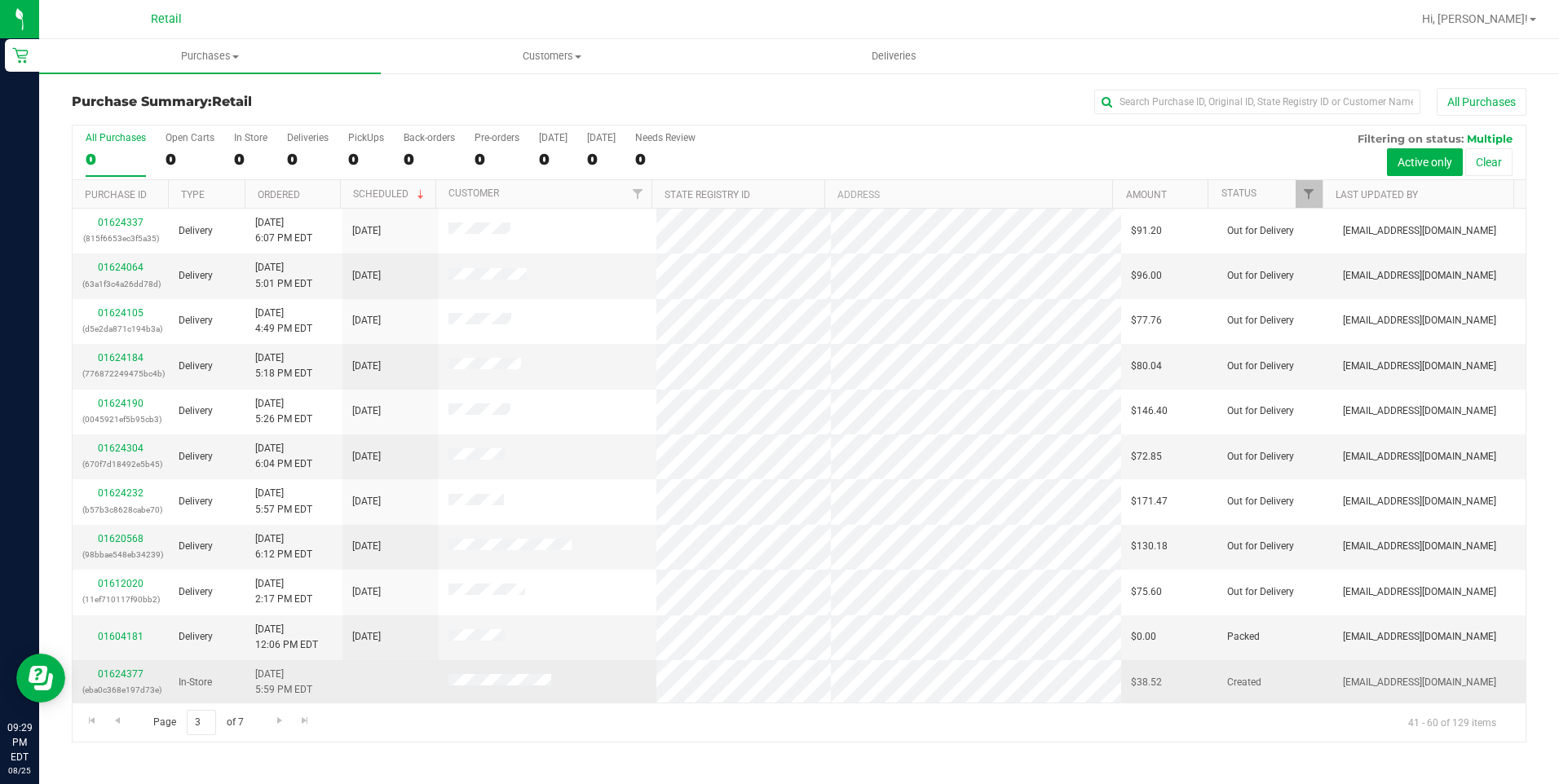
click at [120, 664] on td "01624377 (eba0c368e197d73e)" at bounding box center [121, 683] width 96 height 45
click at [121, 675] on link "01624377" at bounding box center [121, 674] width 46 height 11
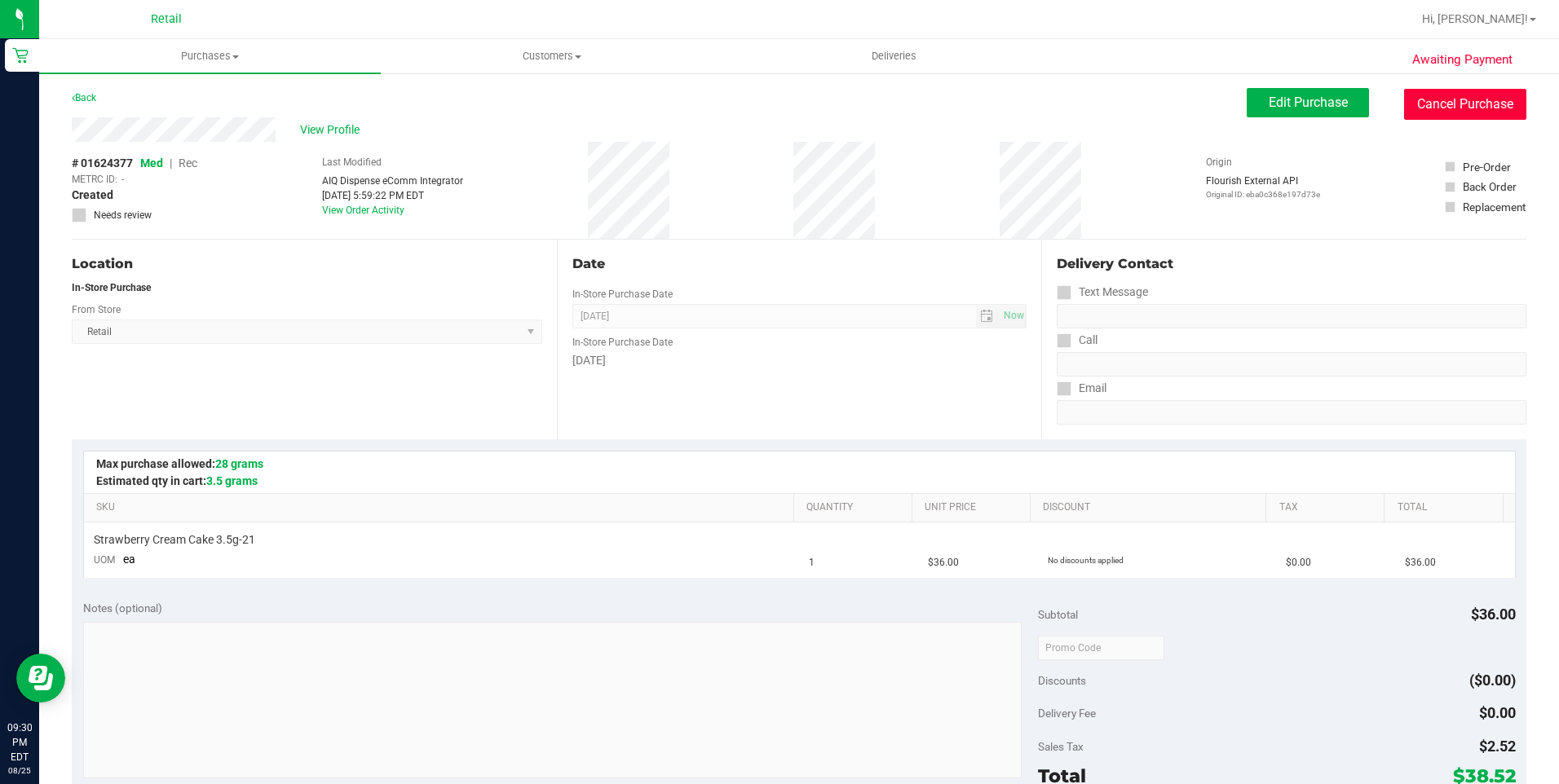
click at [1447, 113] on button "Cancel Purchase" at bounding box center [1465, 104] width 122 height 31
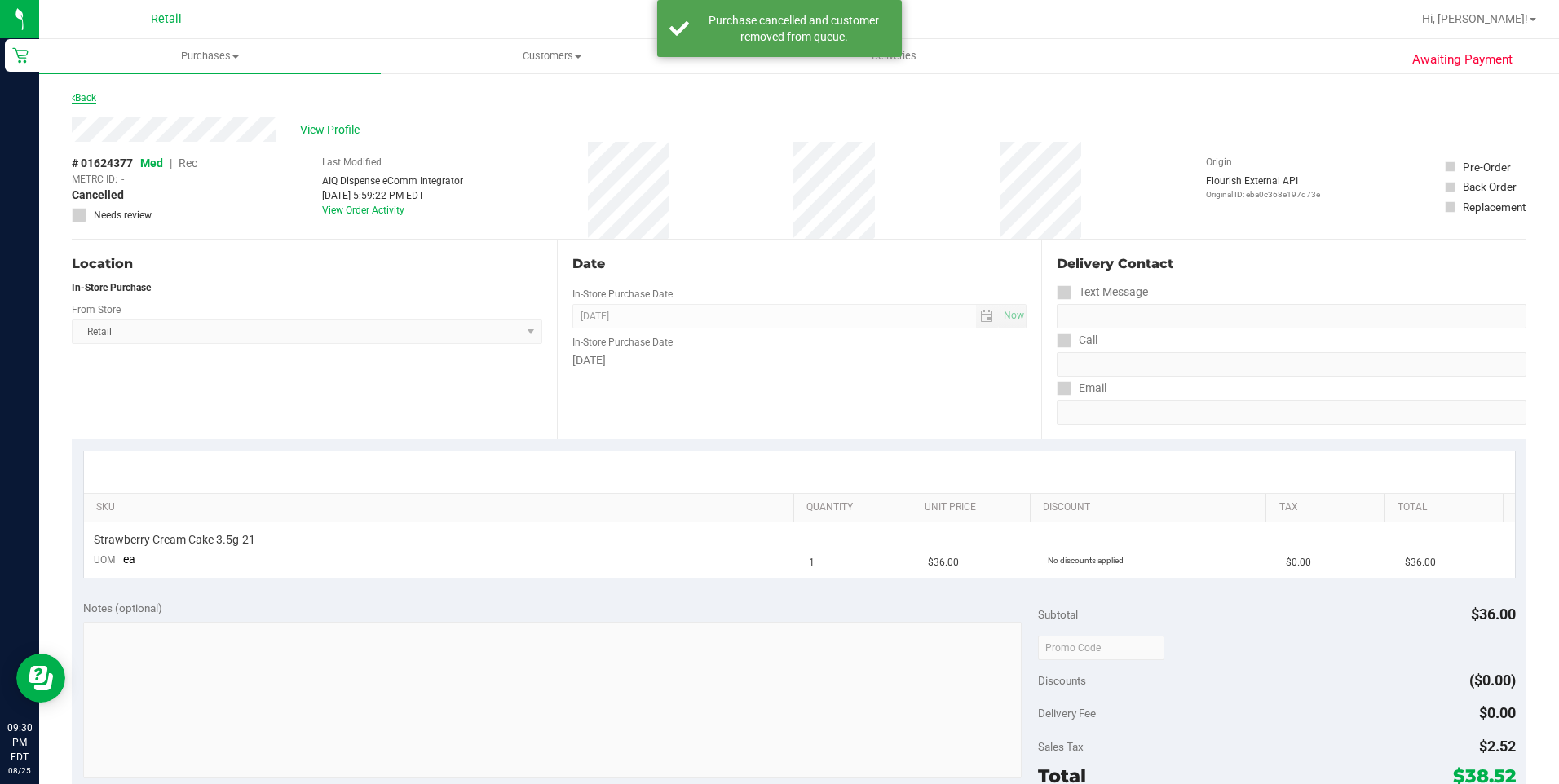
click at [77, 98] on link "Back" at bounding box center [84, 98] width 24 height 11
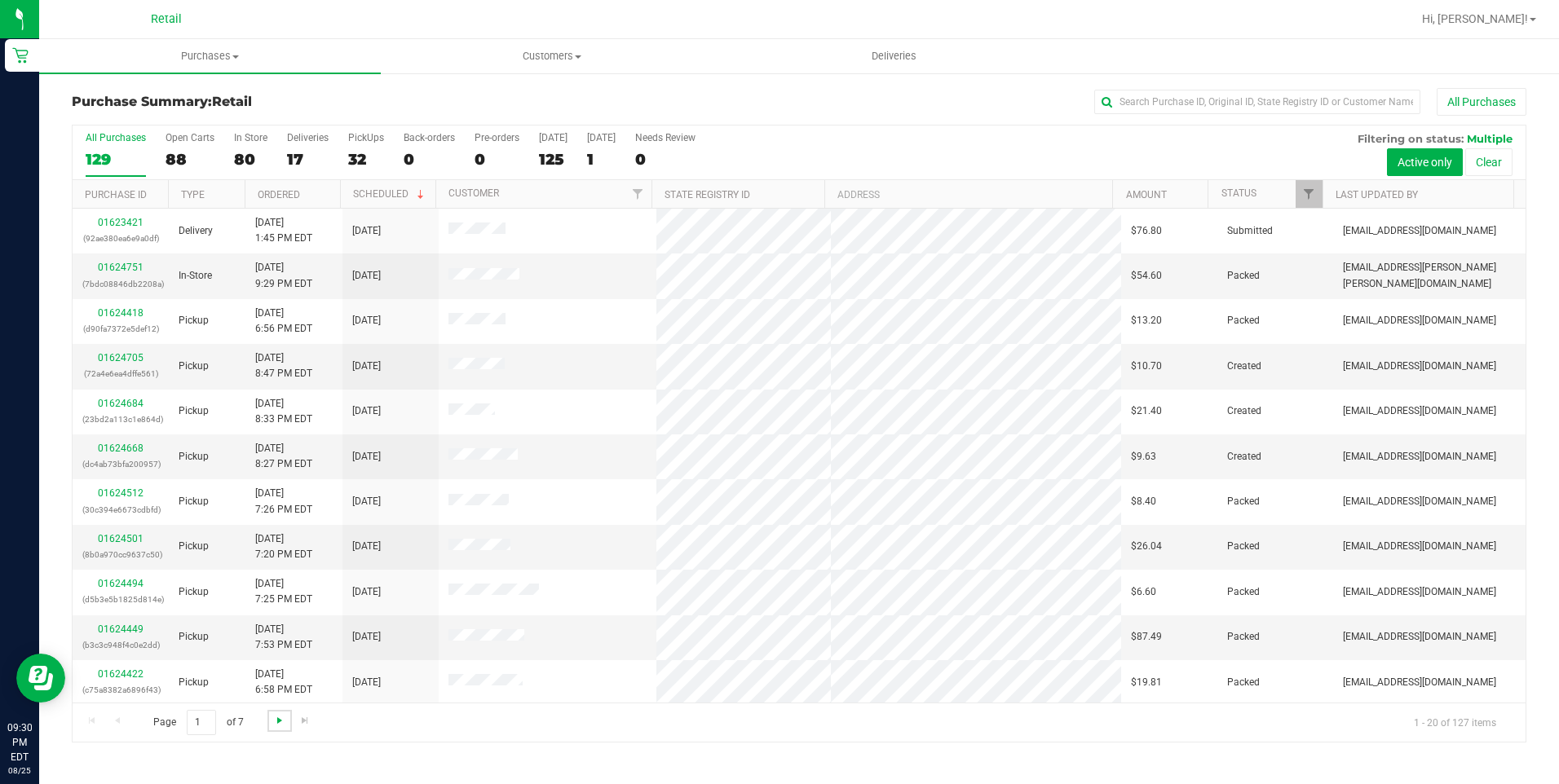
click at [273, 717] on span "Go to the next page" at bounding box center [280, 721] width 13 height 13
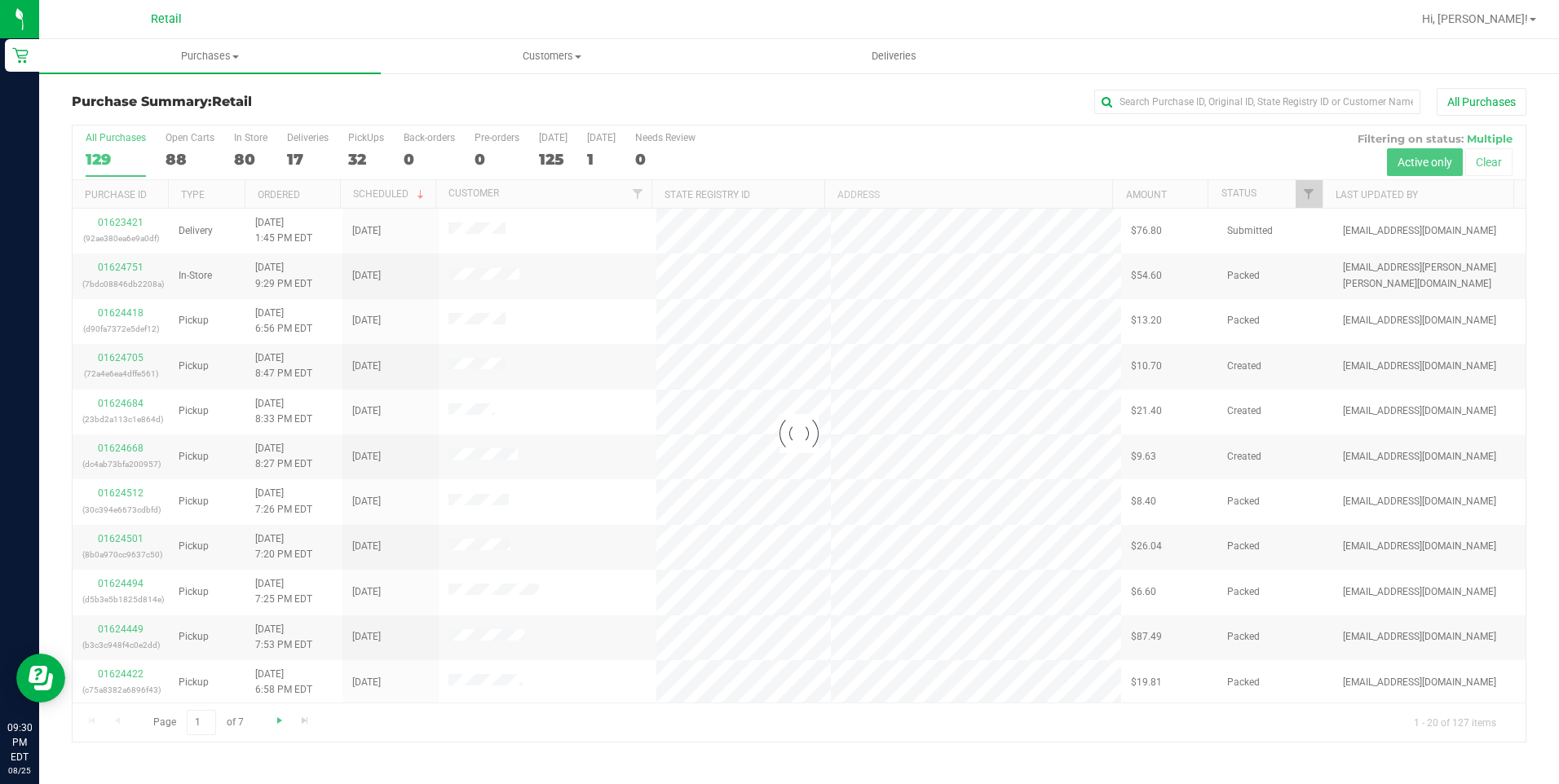
click at [272, 717] on div at bounding box center [798, 433] width 1453 height 616
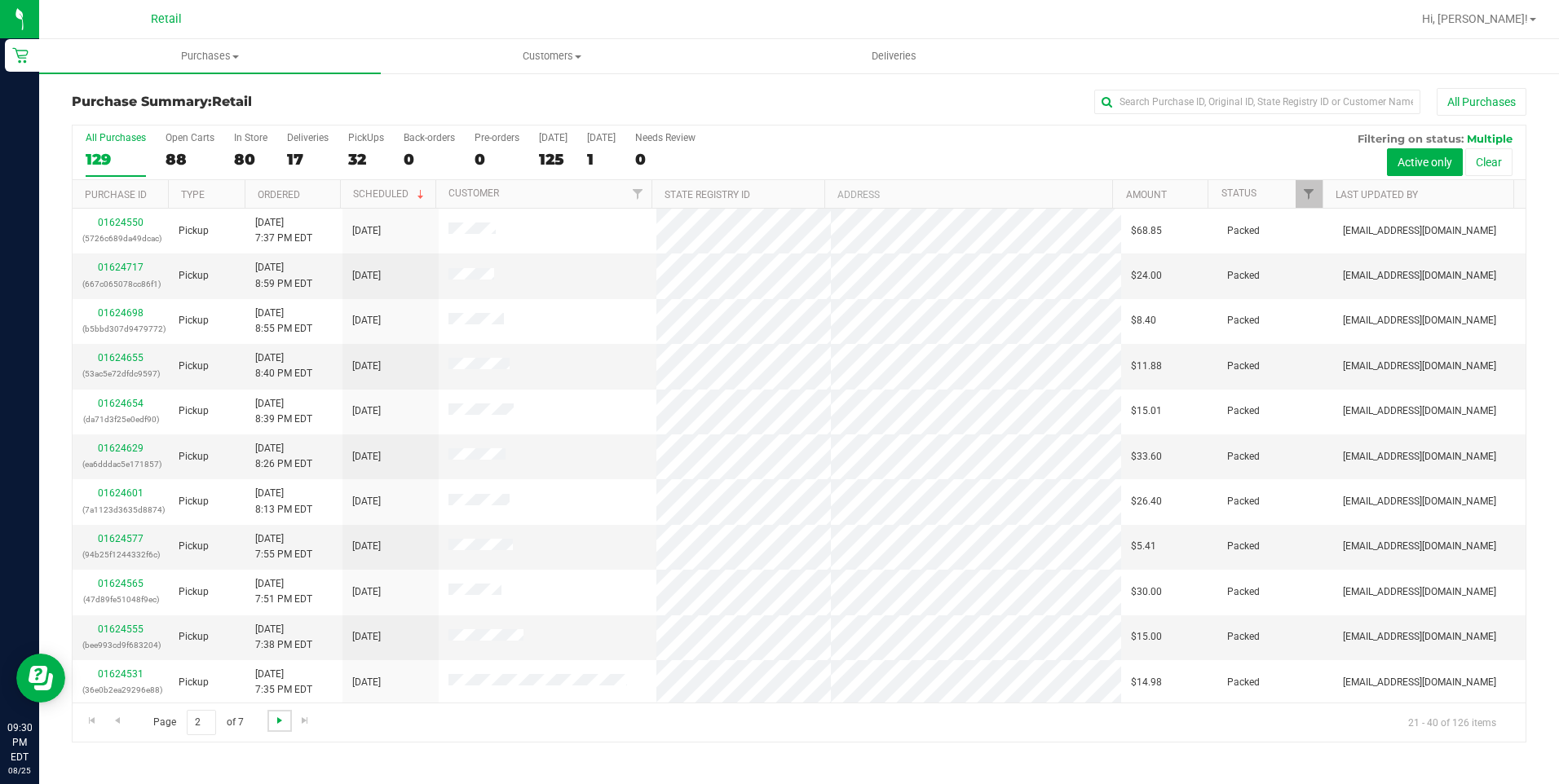
click at [273, 717] on span "Go to the next page" at bounding box center [280, 721] width 13 height 13
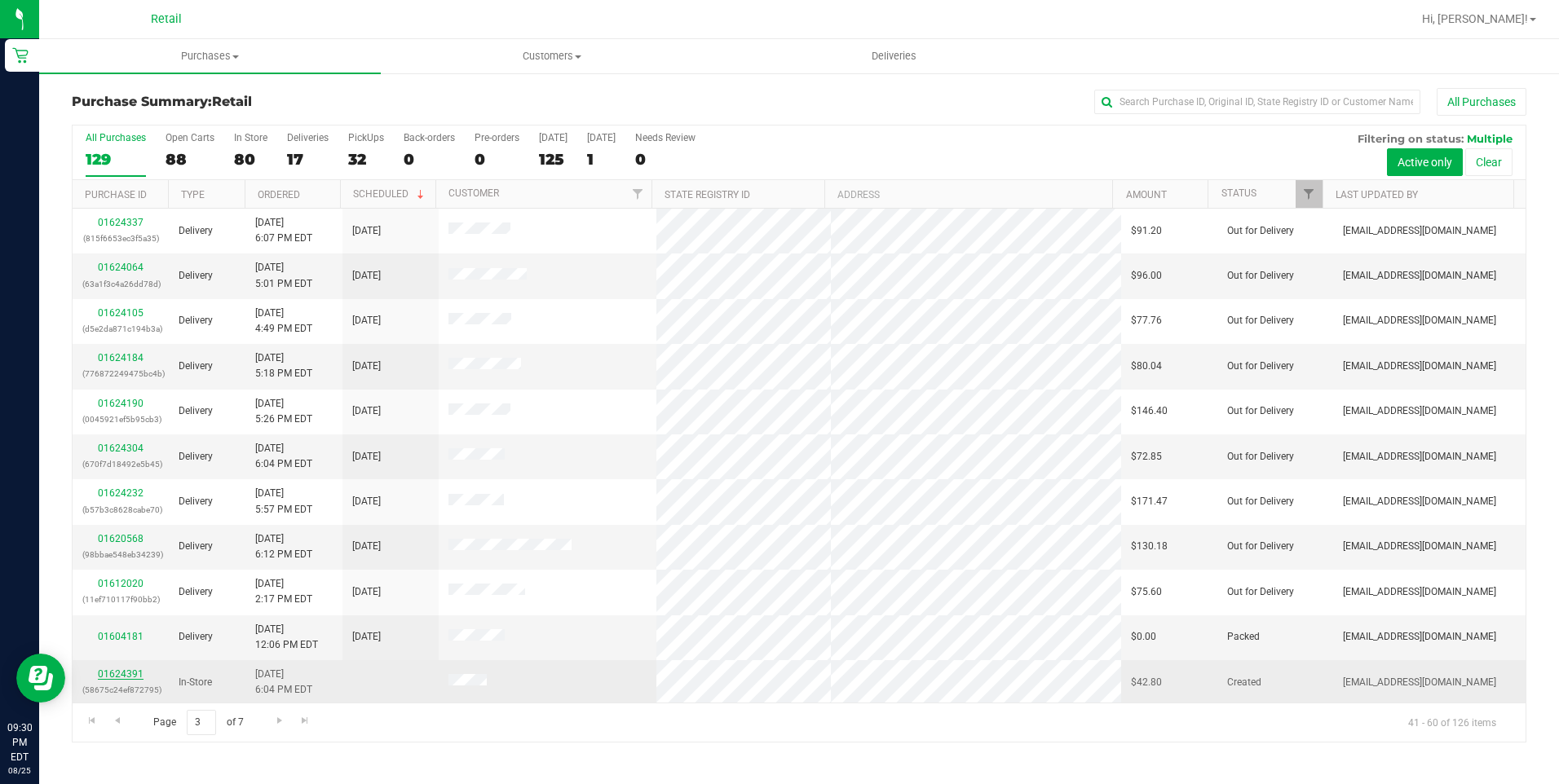
click at [126, 673] on link "01624391" at bounding box center [121, 674] width 46 height 11
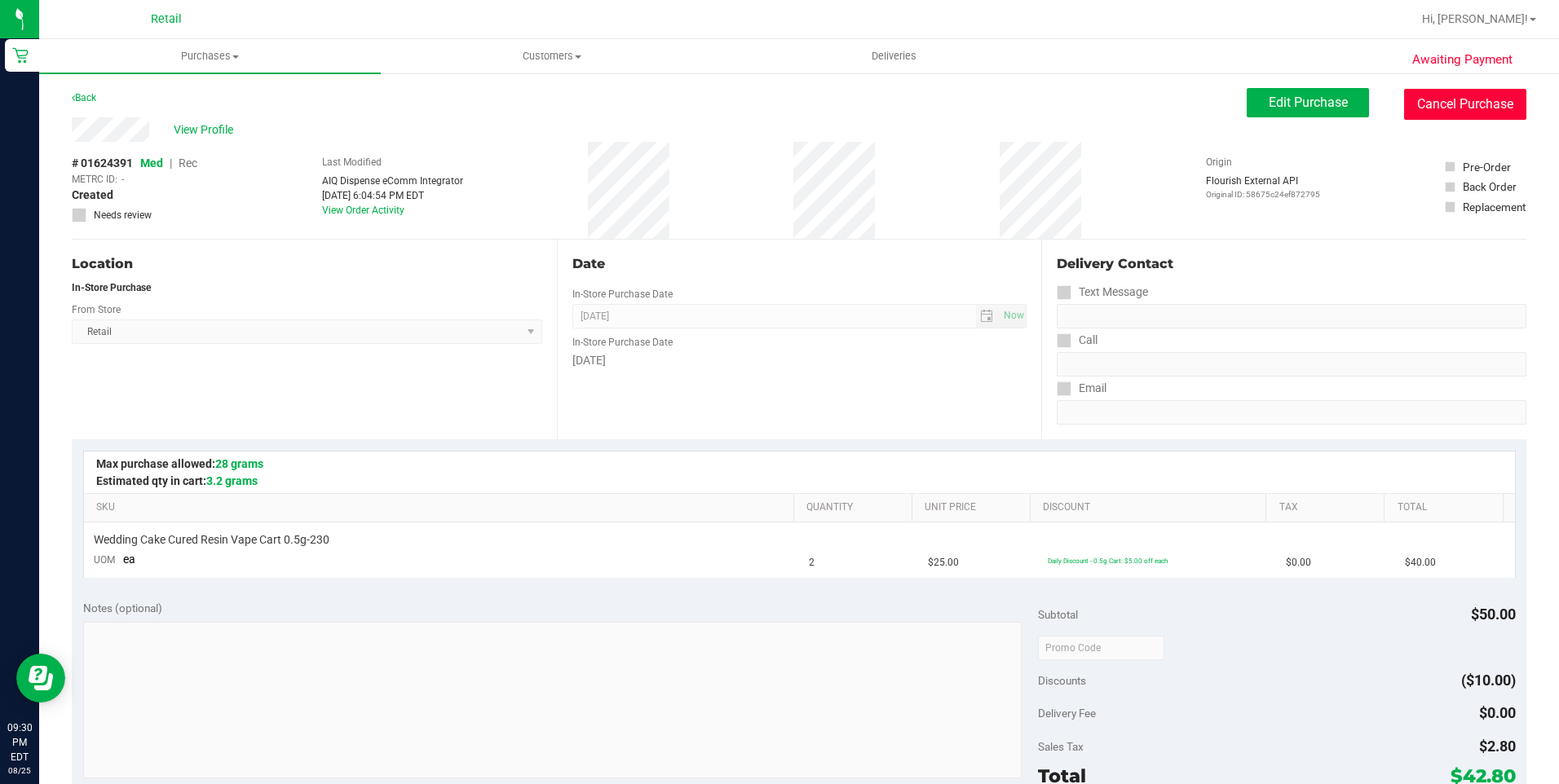
click at [1482, 94] on button "Cancel Purchase" at bounding box center [1465, 104] width 122 height 31
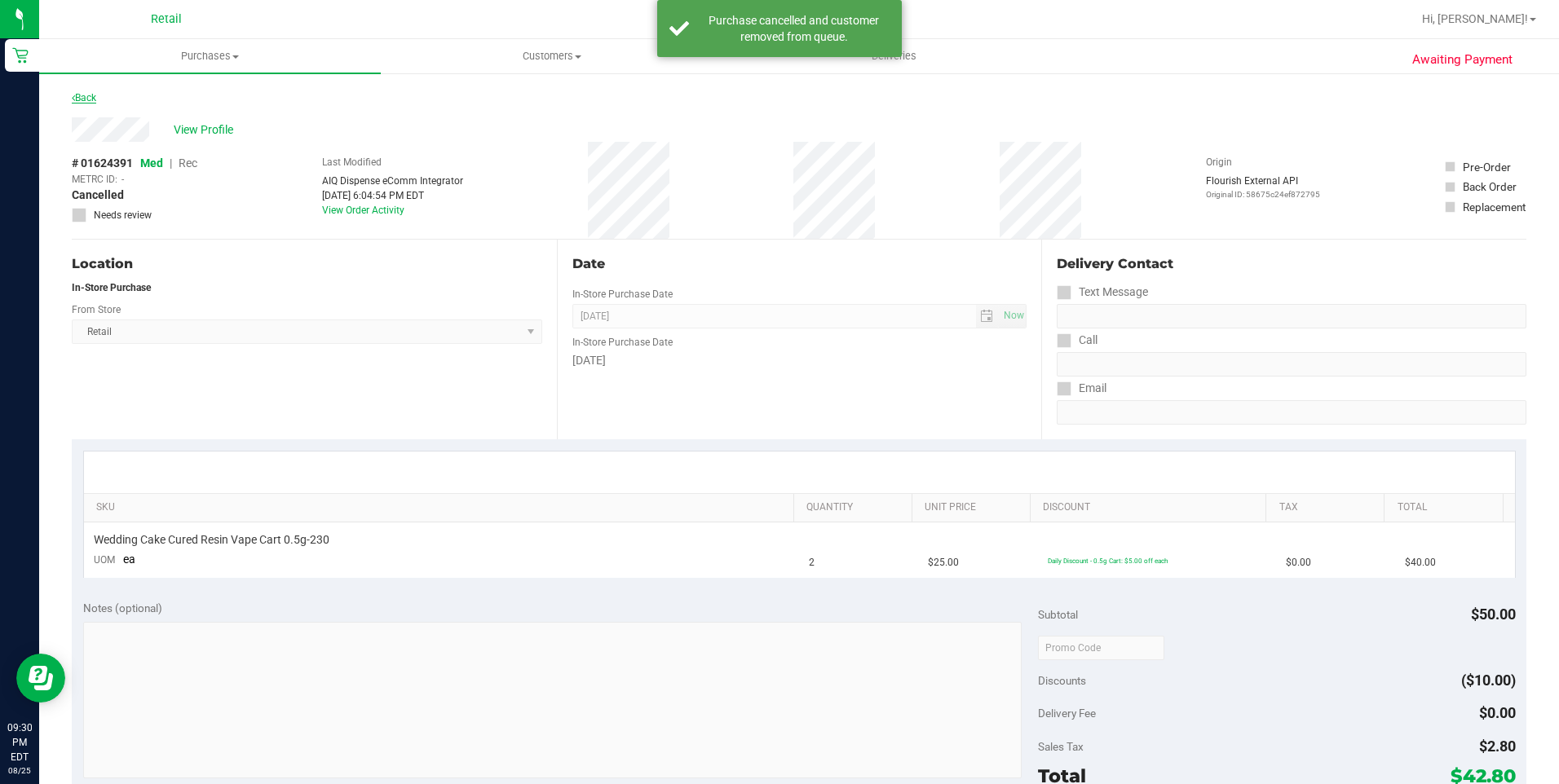
click at [88, 96] on link "Back" at bounding box center [84, 98] width 24 height 11
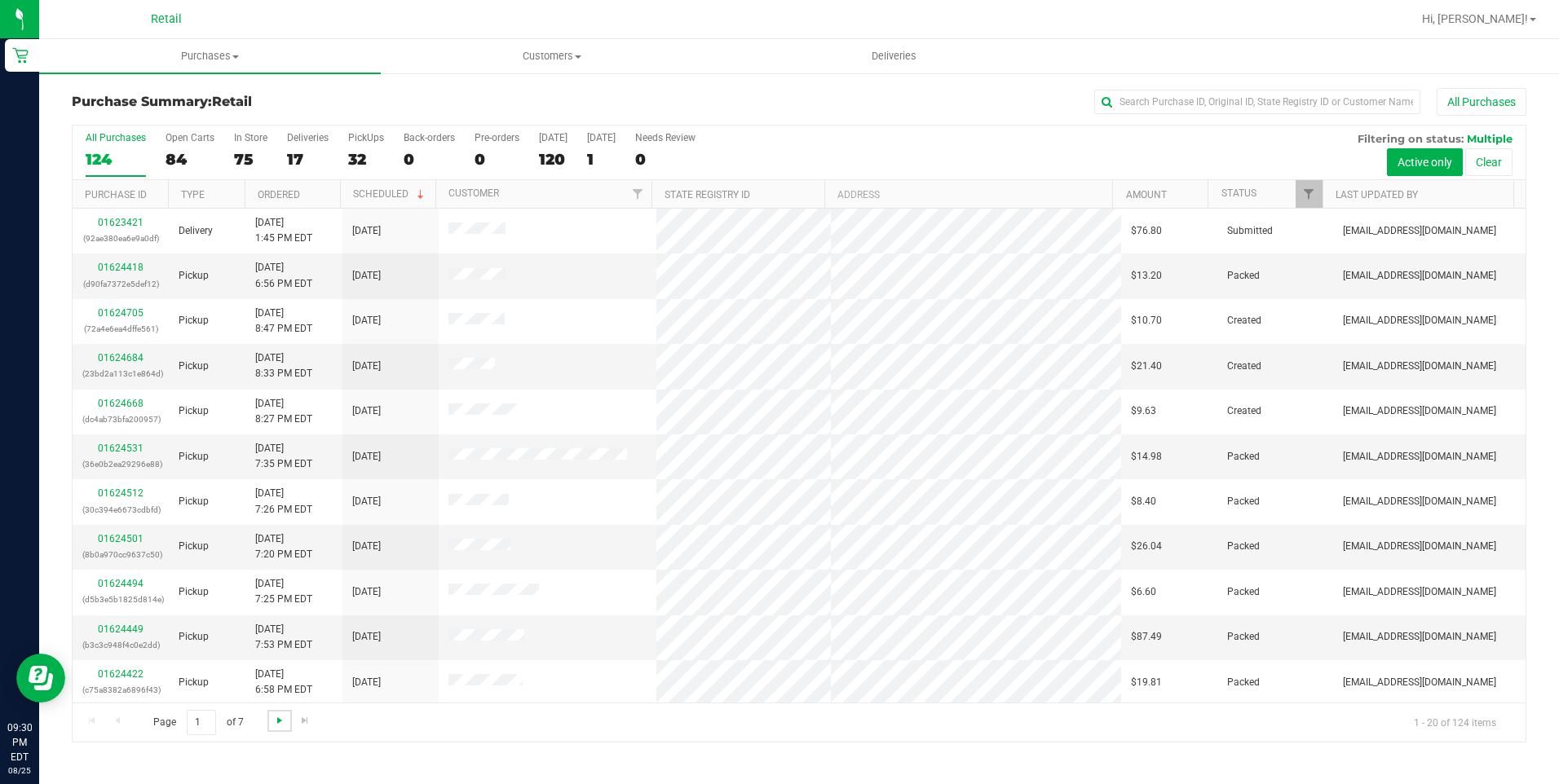
click at [277, 719] on span "Go to the next page" at bounding box center [280, 721] width 13 height 13
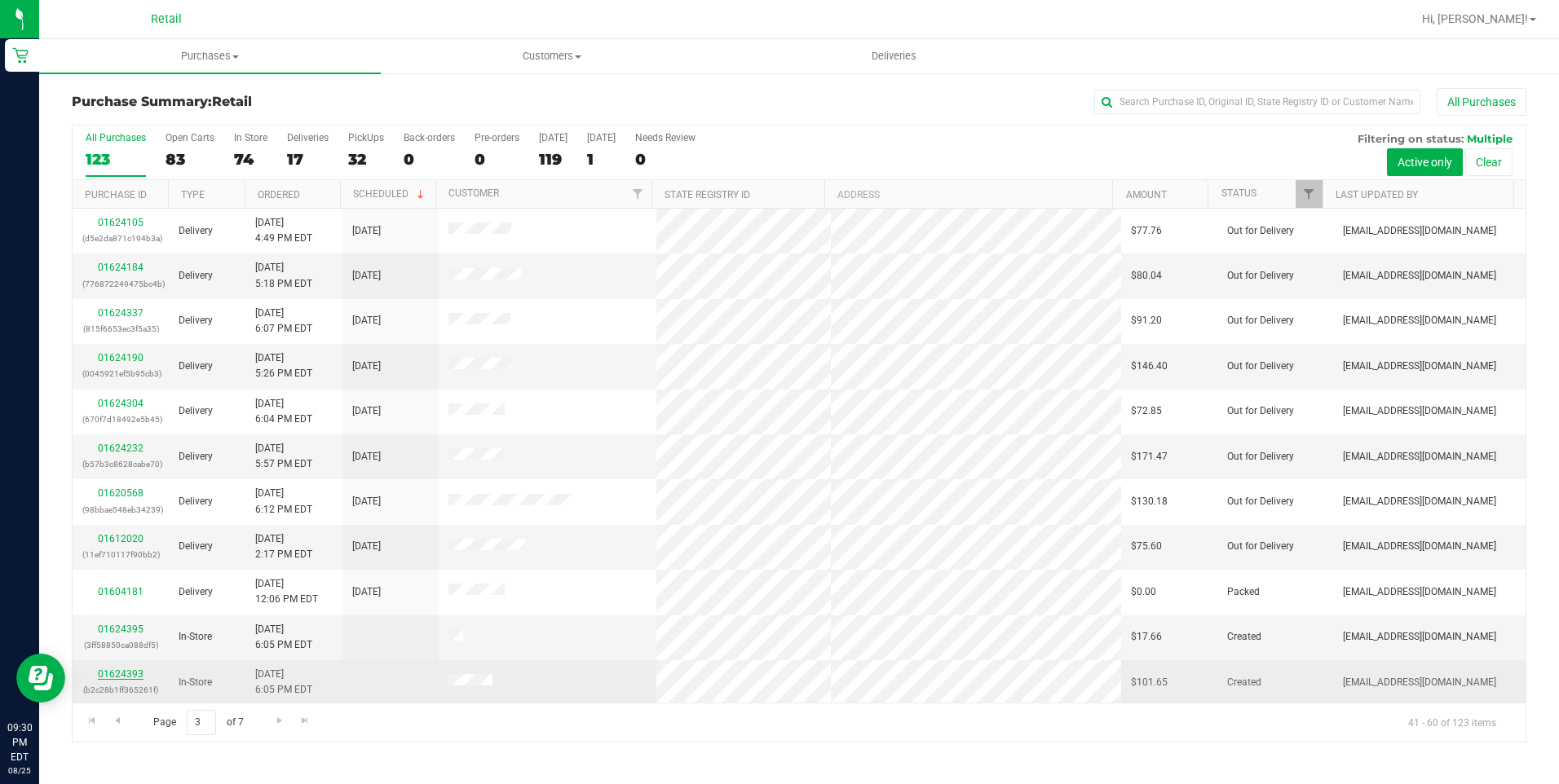
click at [135, 673] on link "01624393" at bounding box center [121, 674] width 46 height 11
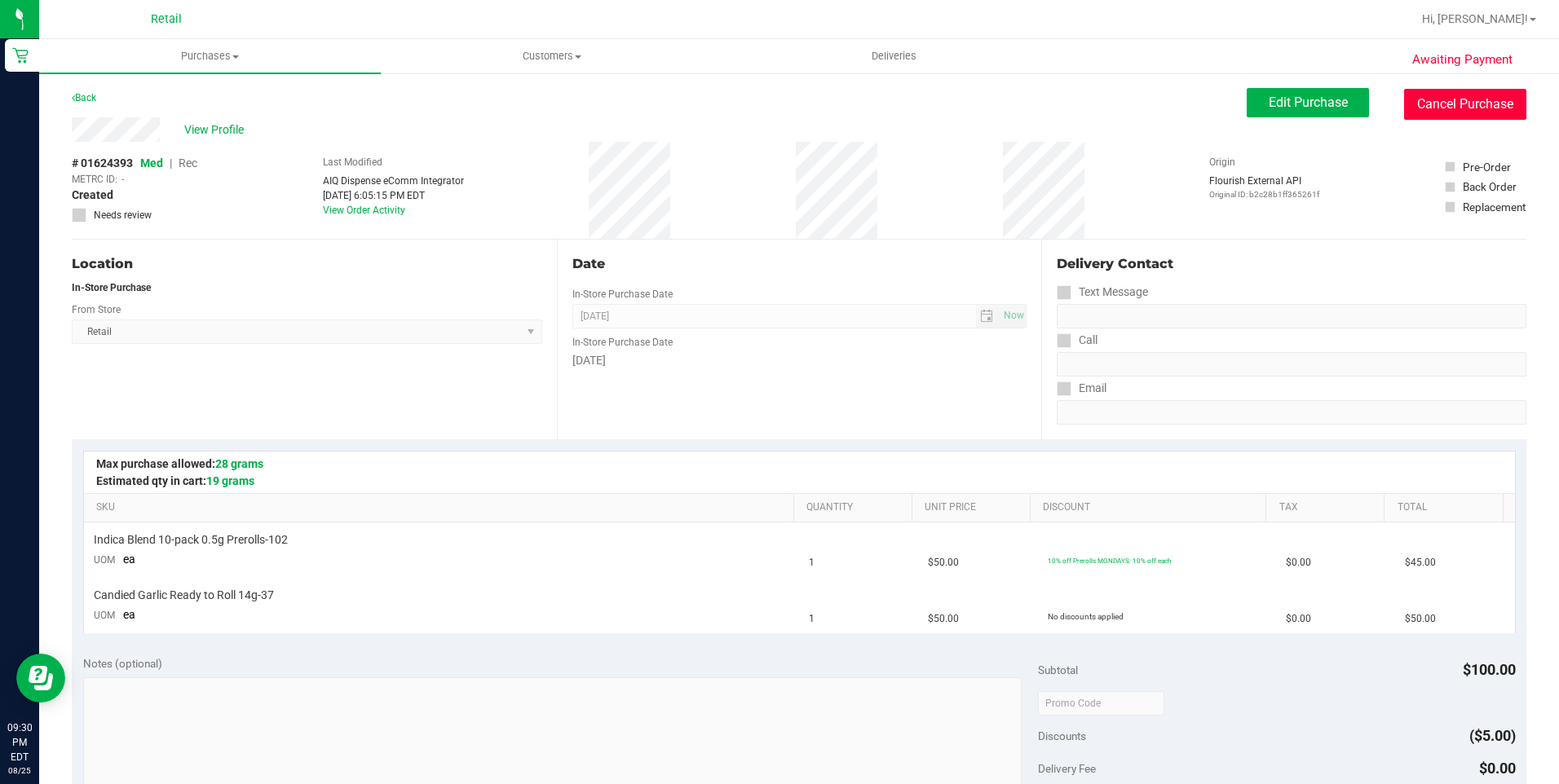
click at [1481, 117] on button "Cancel Purchase" at bounding box center [1465, 104] width 122 height 31
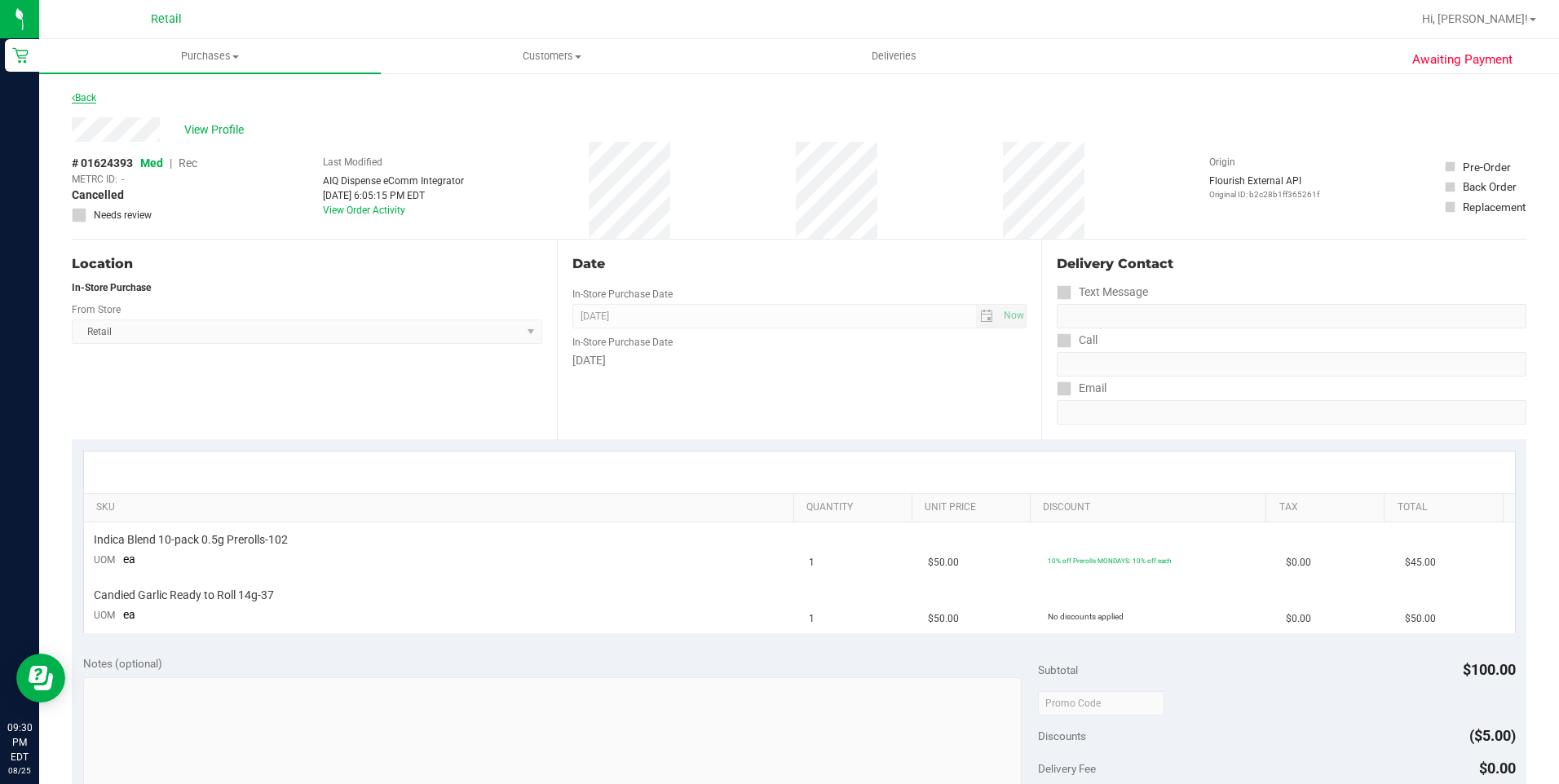
click at [90, 96] on link "Back" at bounding box center [84, 98] width 24 height 11
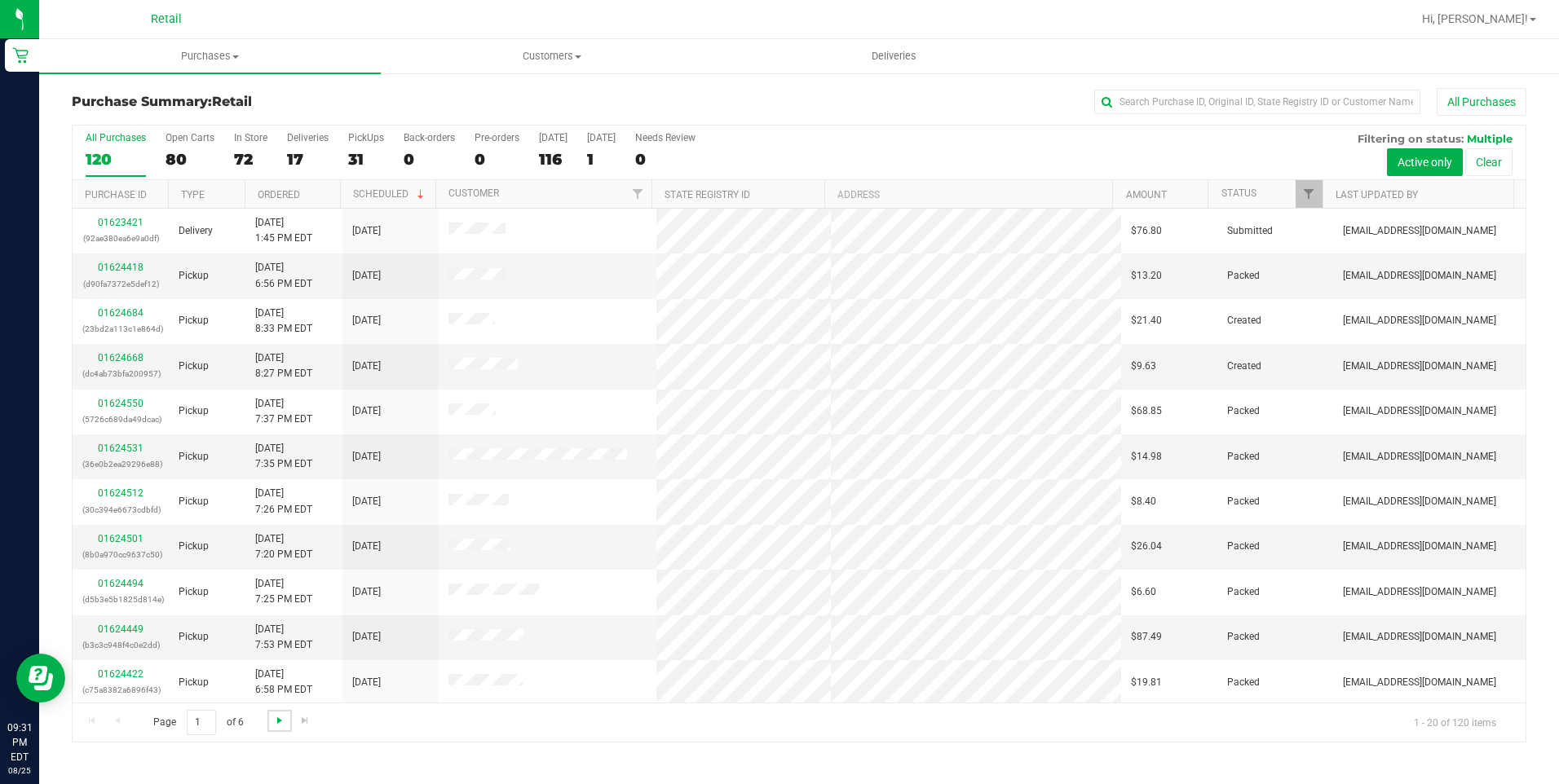
click at [283, 726] on span "Go to the next page" at bounding box center [280, 721] width 13 height 13
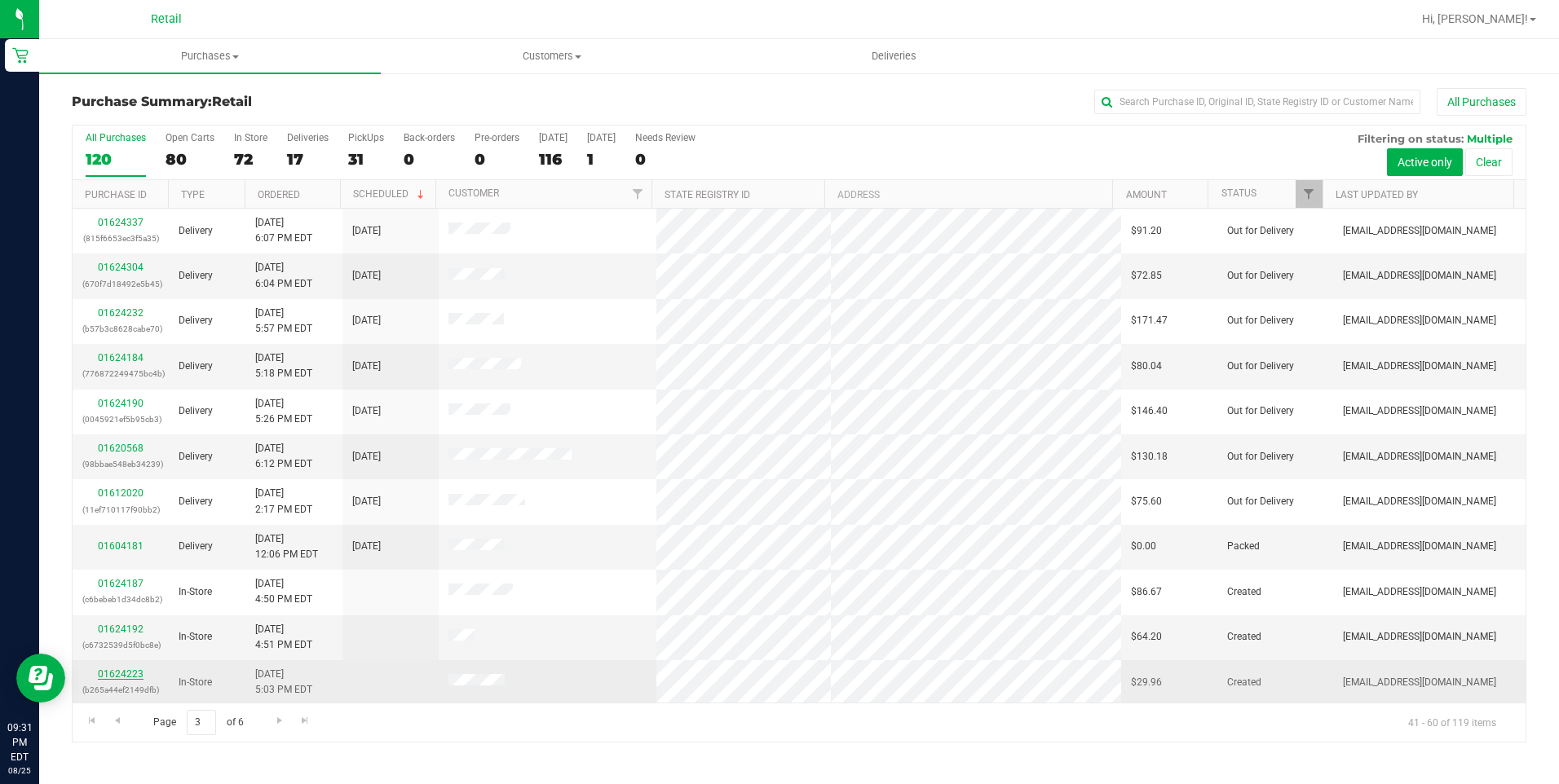
click at [131, 678] on link "01624223" at bounding box center [121, 674] width 46 height 11
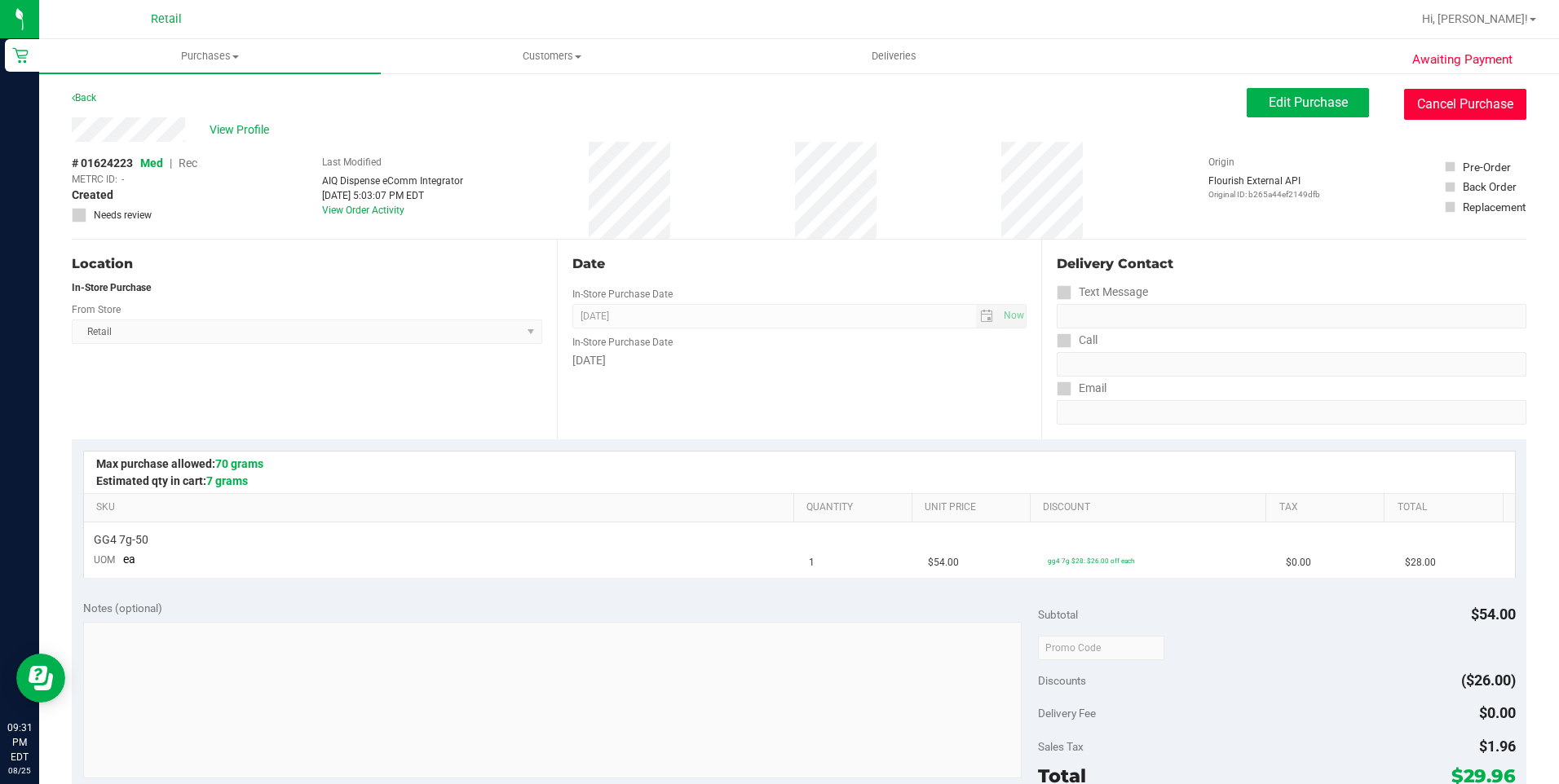
click at [1468, 101] on button "Cancel Purchase" at bounding box center [1465, 104] width 122 height 31
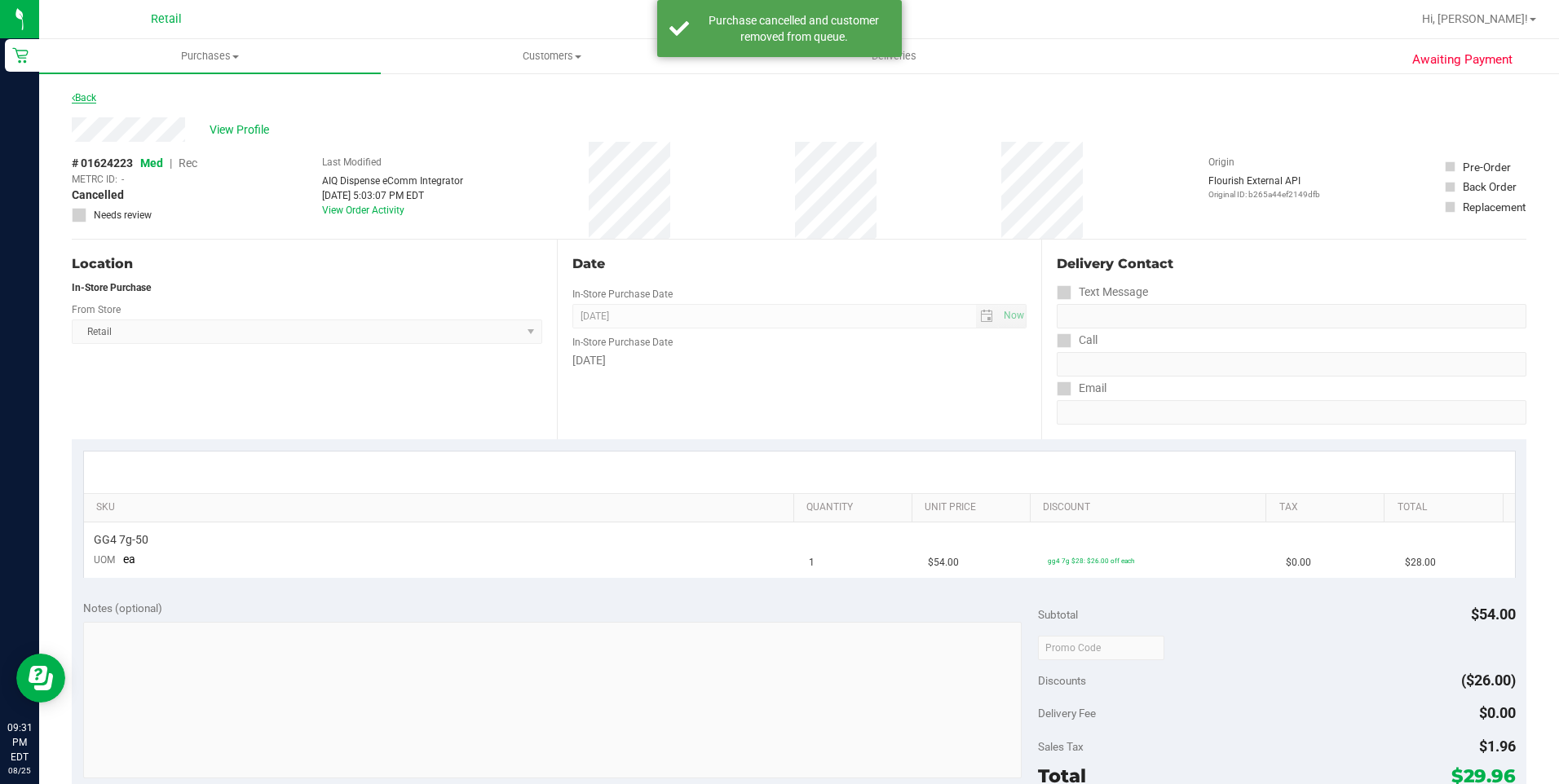
click at [90, 103] on div "Back" at bounding box center [84, 98] width 24 height 20
click at [90, 102] on link "Back" at bounding box center [84, 98] width 24 height 11
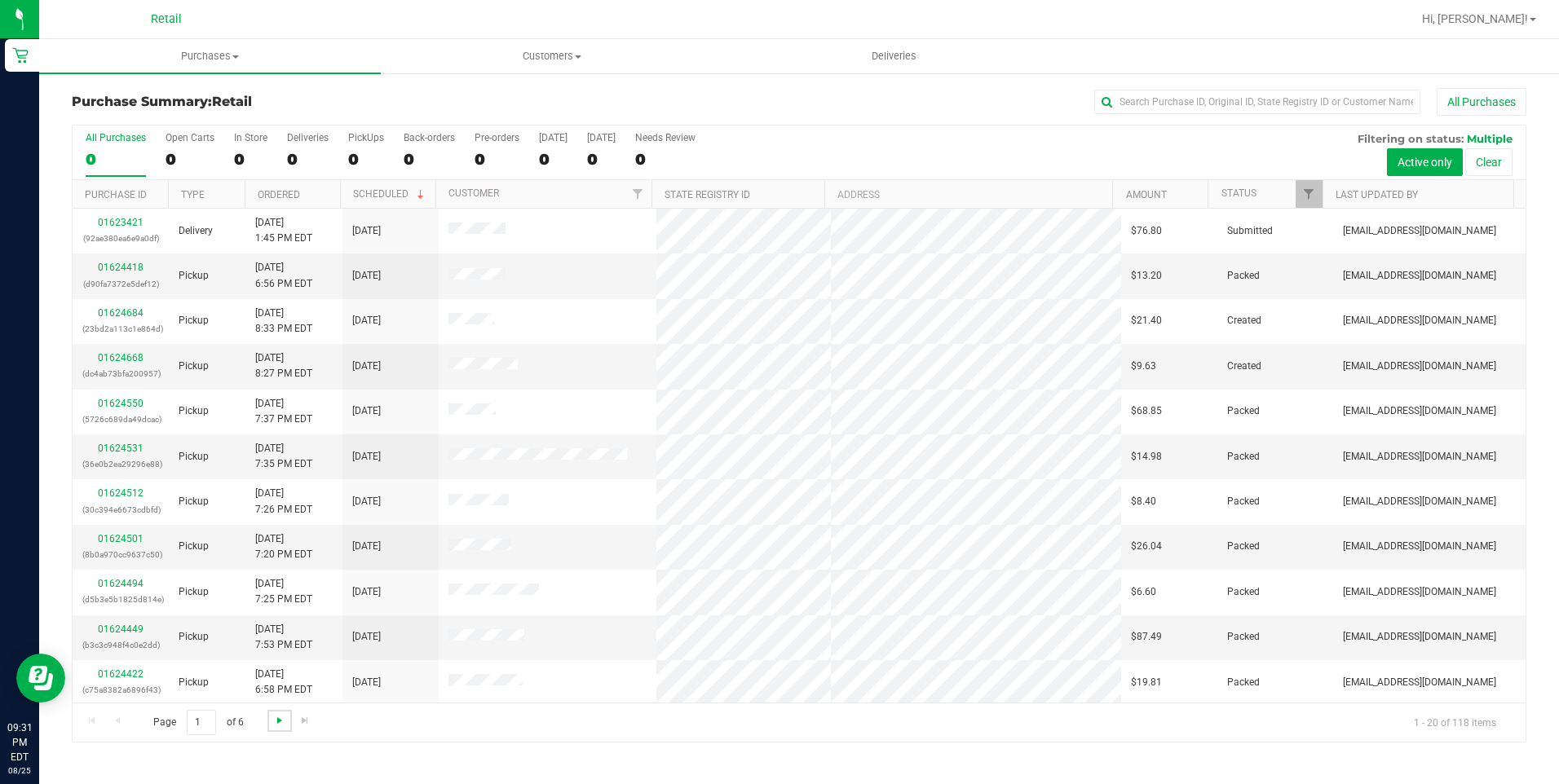
click at [277, 722] on span "Go to the next page" at bounding box center [280, 721] width 13 height 13
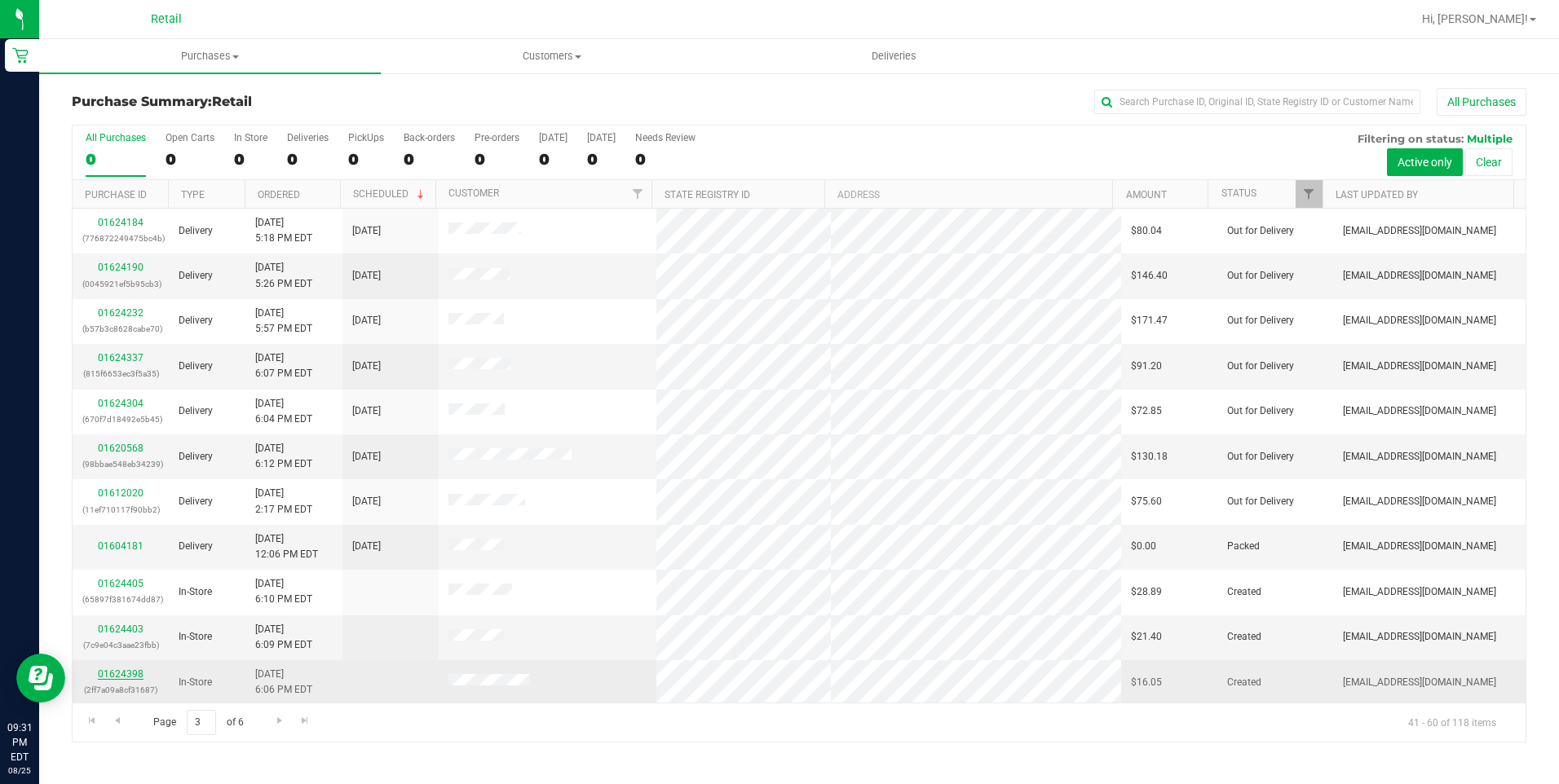
click at [128, 672] on link "01624398" at bounding box center [121, 674] width 46 height 11
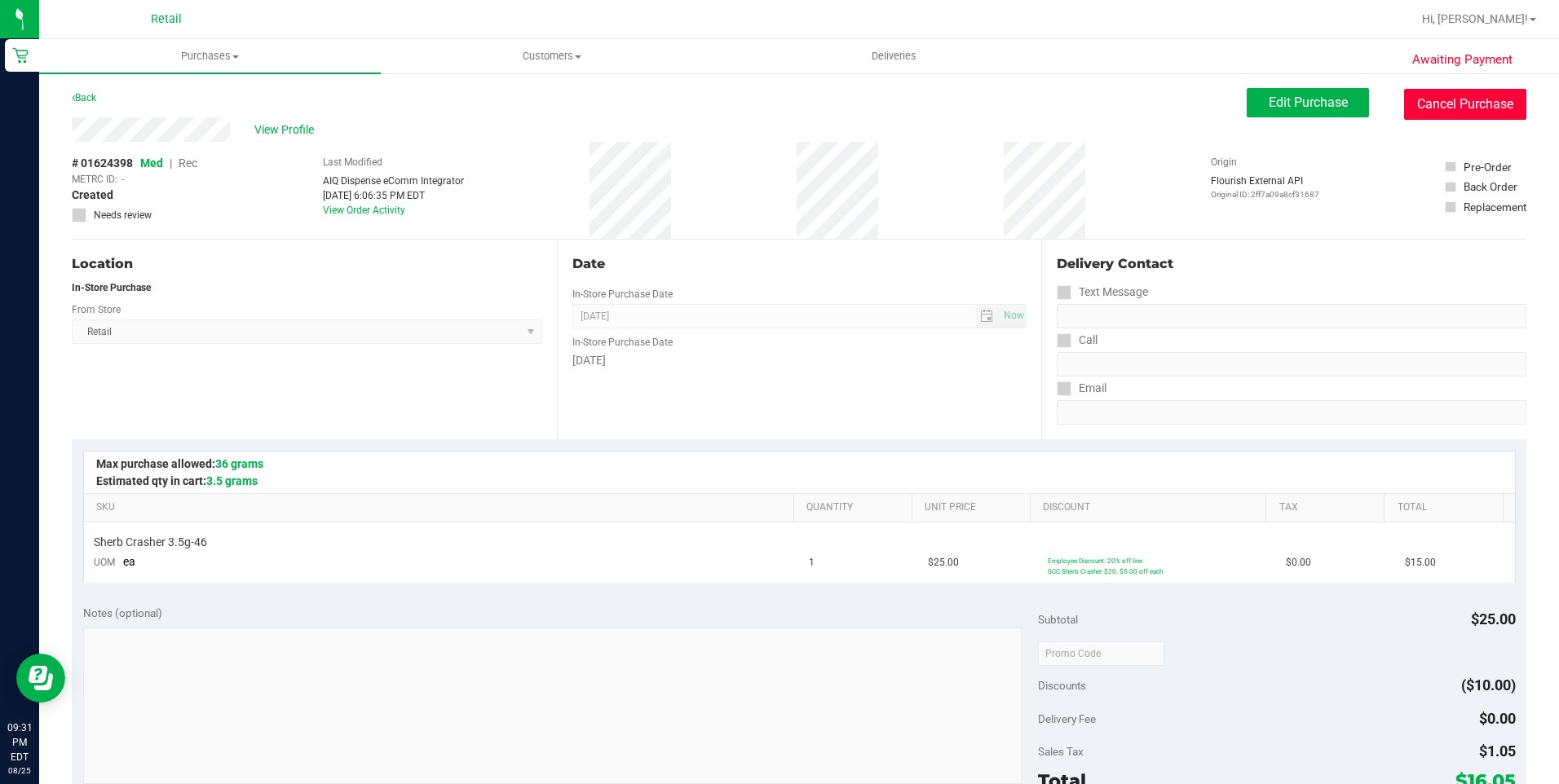
click at [1455, 106] on button "Cancel Purchase" at bounding box center [1465, 104] width 122 height 31
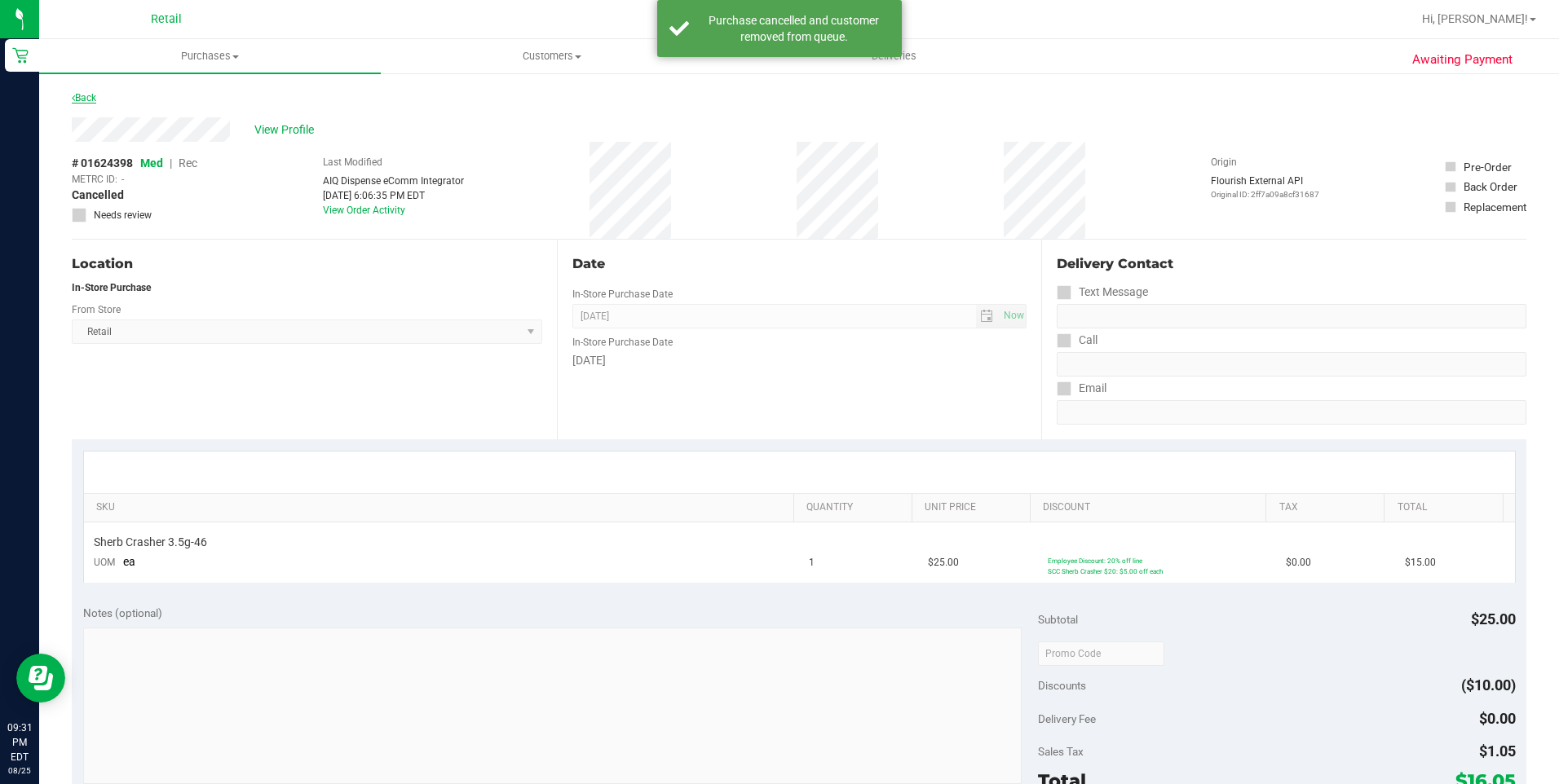
click at [73, 94] on icon at bounding box center [72, 98] width 3 height 9
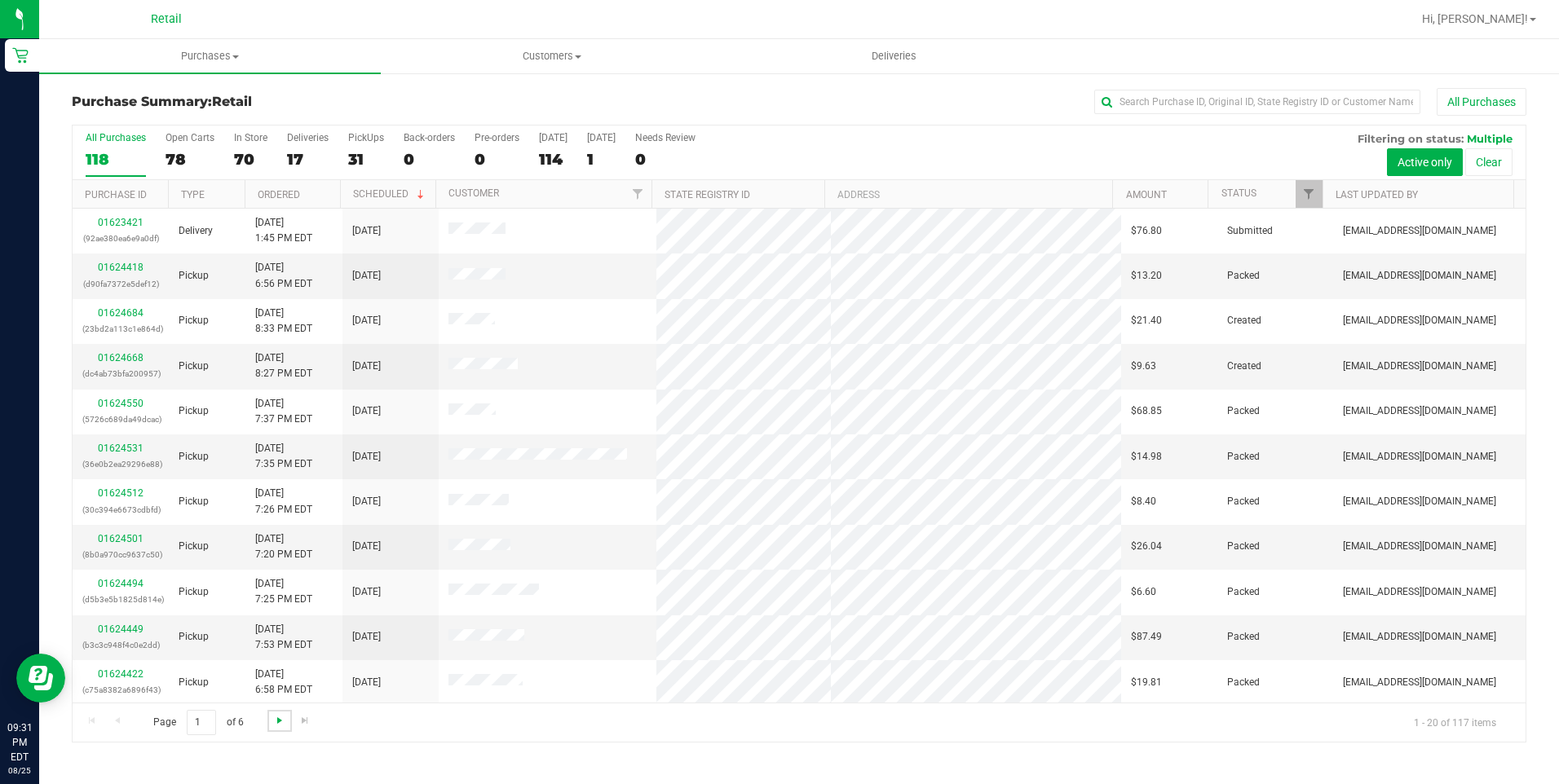
click at [283, 716] on span "Go to the next page" at bounding box center [280, 721] width 13 height 13
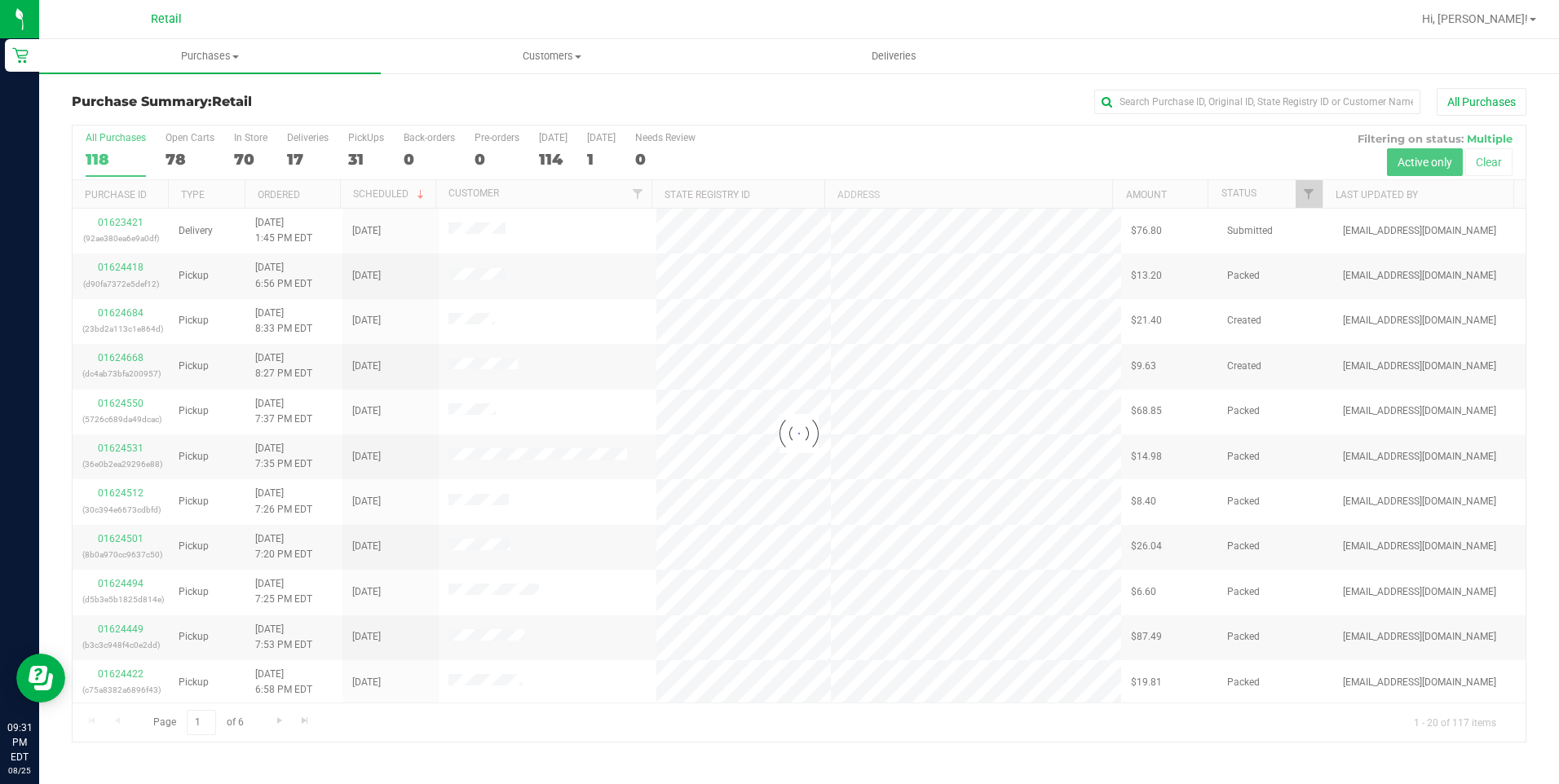
click at [281, 716] on div at bounding box center [798, 433] width 1453 height 616
click at [283, 719] on div at bounding box center [798, 433] width 1453 height 616
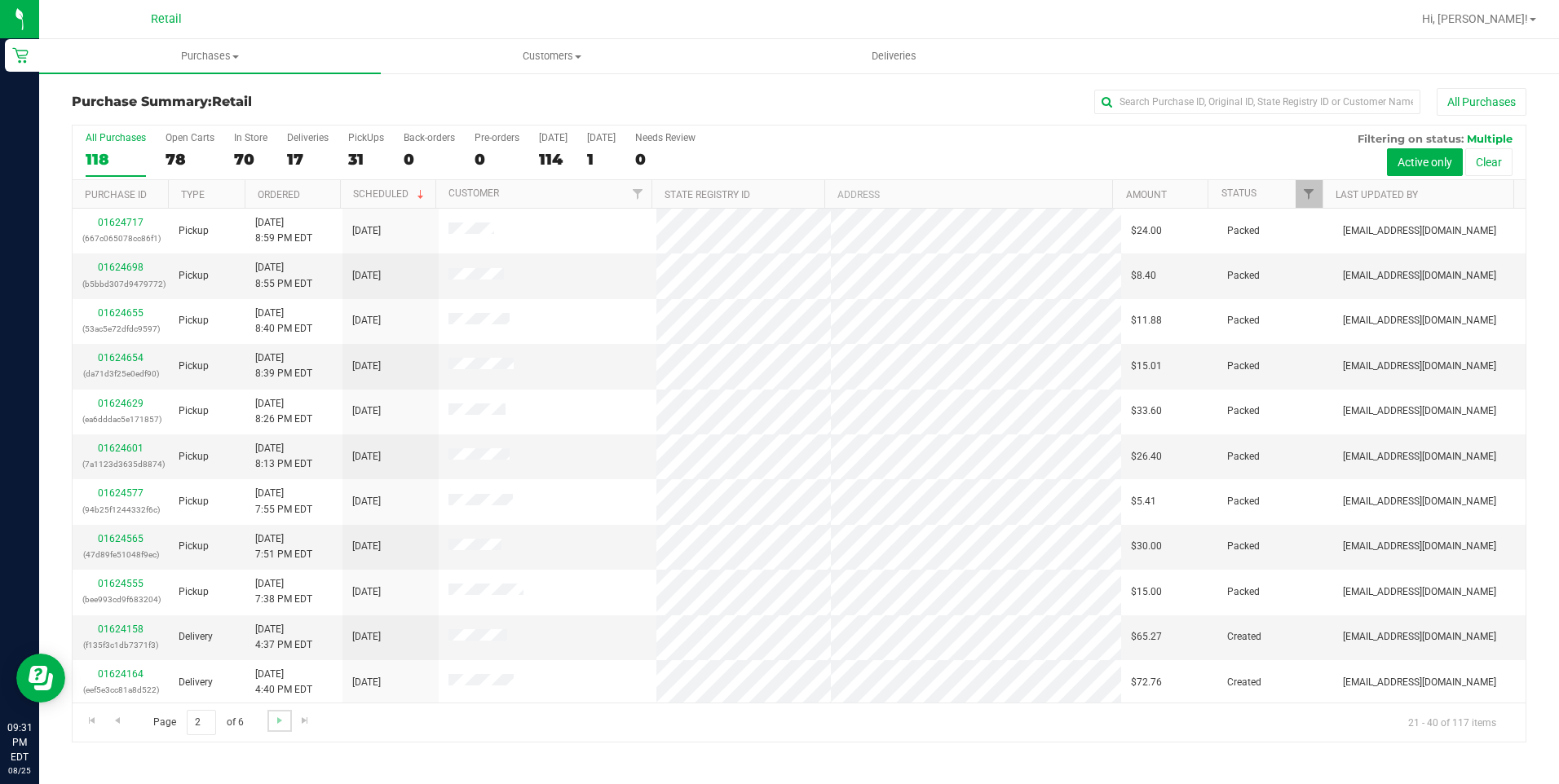
click at [276, 728] on link "Go to the next page" at bounding box center [279, 720] width 24 height 22
click at [278, 723] on span "Go to the next page" at bounding box center [280, 721] width 13 height 13
click at [279, 720] on span "Go to the next page" at bounding box center [280, 721] width 13 height 13
click at [282, 722] on span "Go to the next page" at bounding box center [280, 721] width 13 height 13
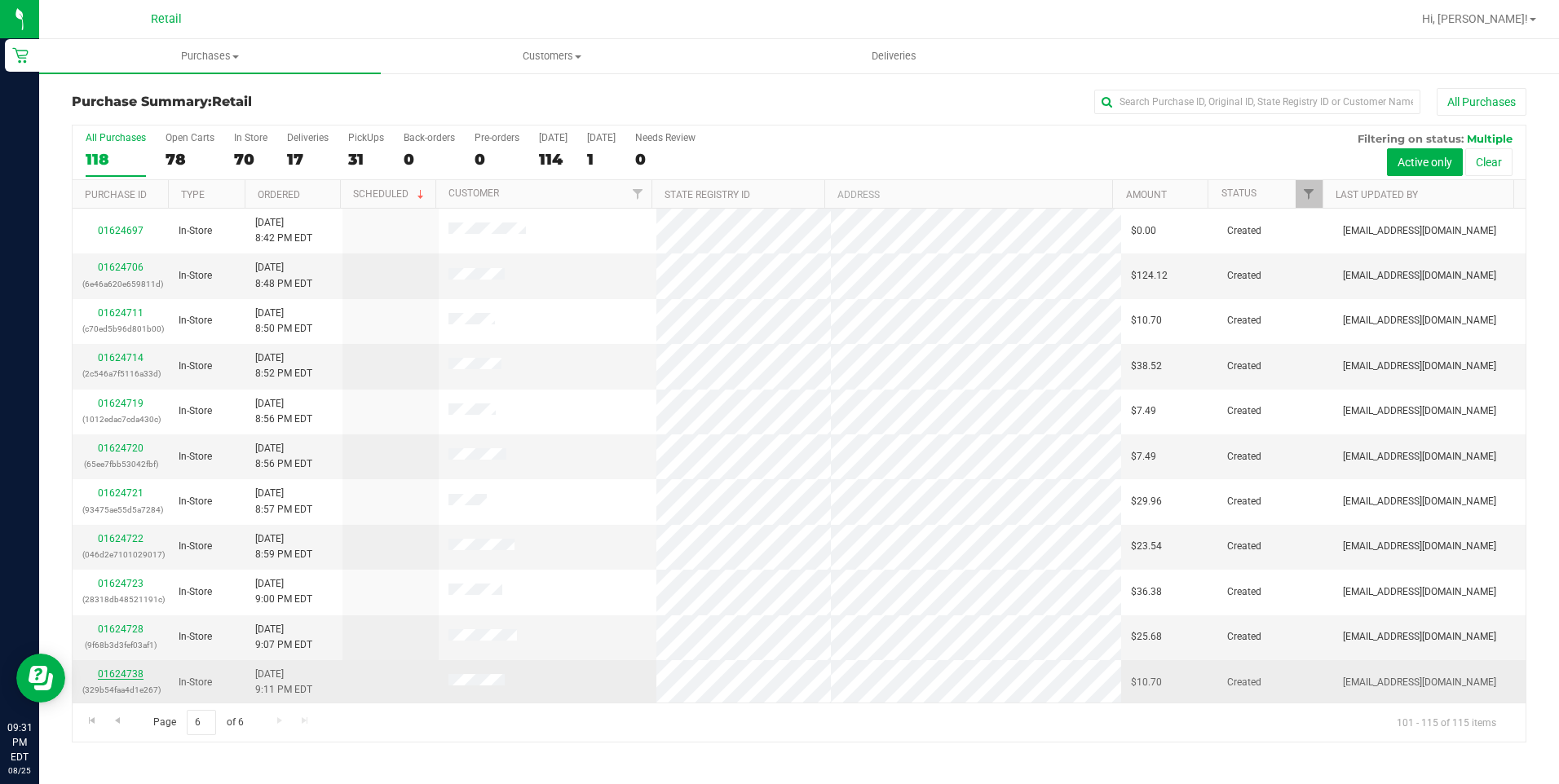
click at [124, 679] on link "01624738" at bounding box center [121, 674] width 46 height 11
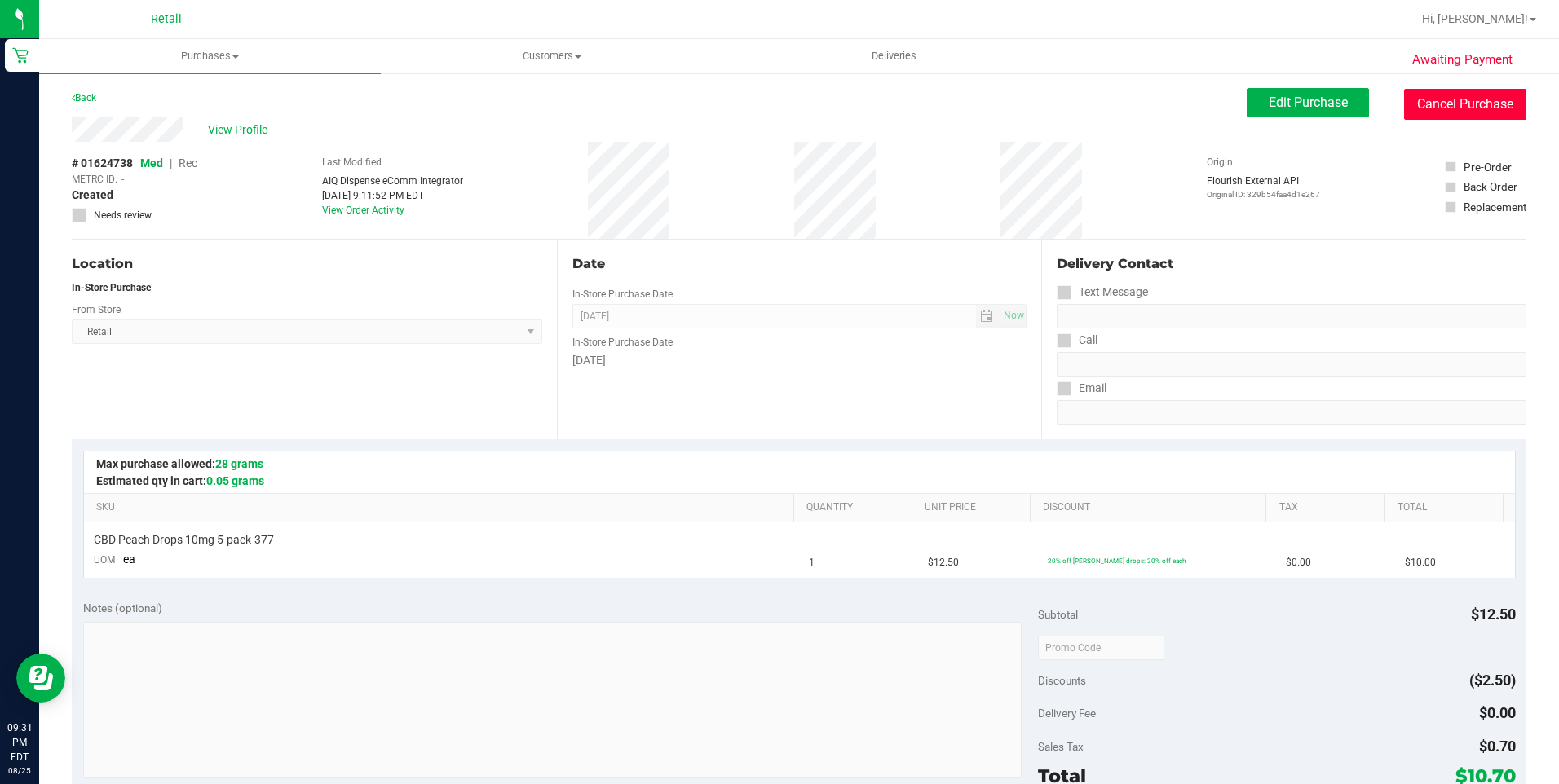
click at [1458, 94] on button "Cancel Purchase" at bounding box center [1465, 104] width 122 height 31
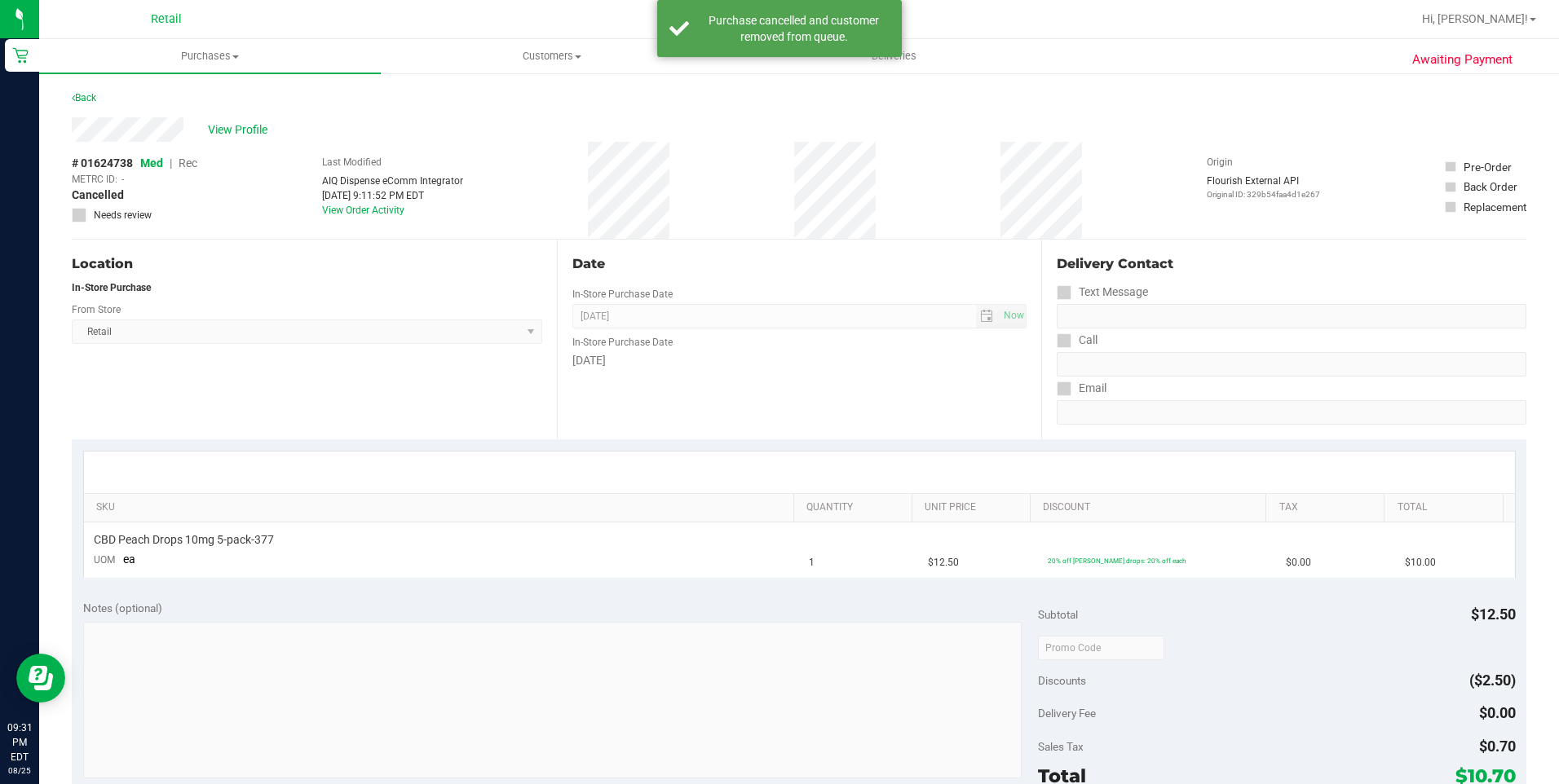
click at [94, 89] on div "Back" at bounding box center [84, 98] width 24 height 20
click at [91, 97] on link "Back" at bounding box center [84, 98] width 24 height 11
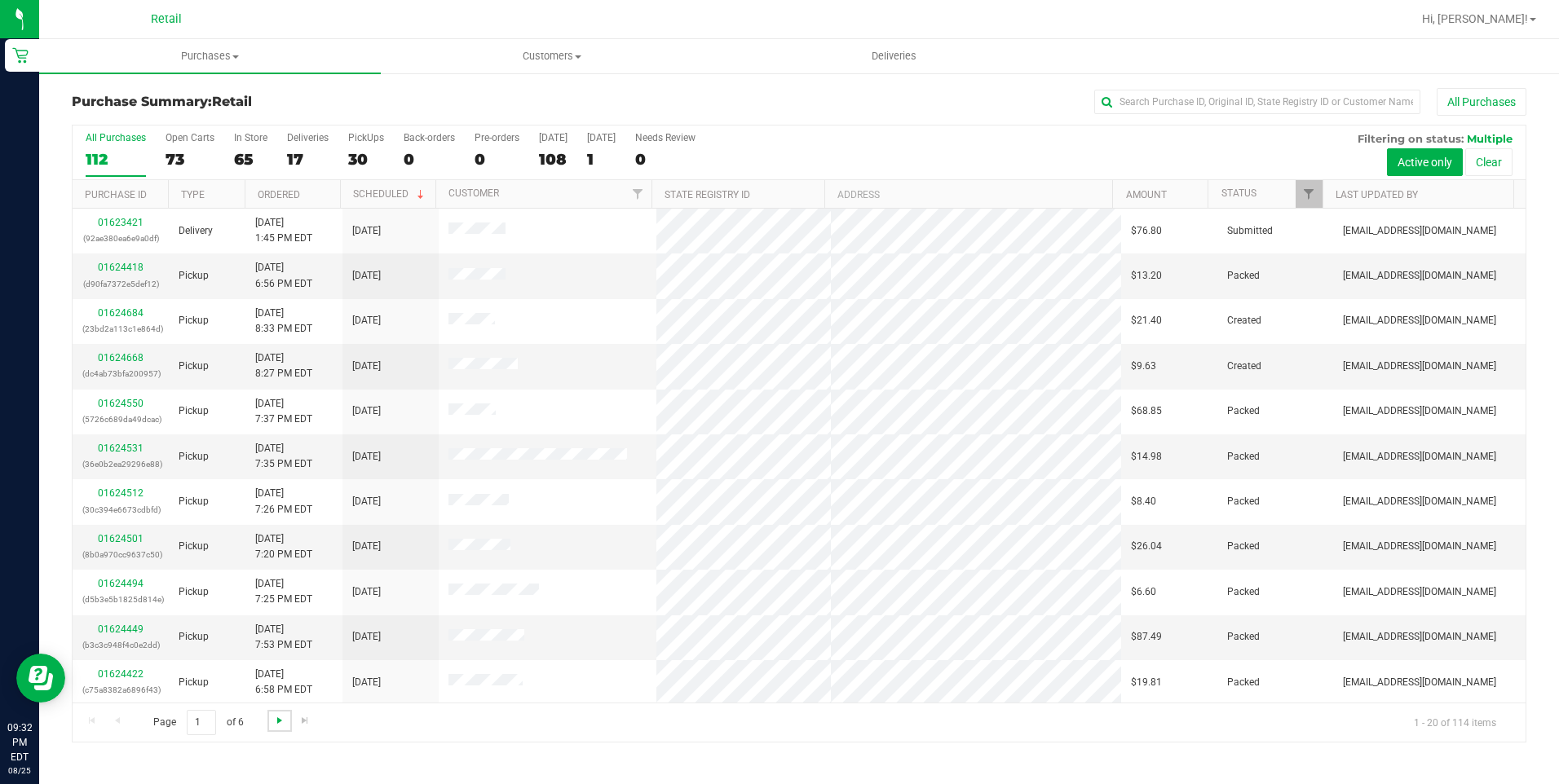
click at [276, 724] on span "Go to the next page" at bounding box center [280, 721] width 13 height 13
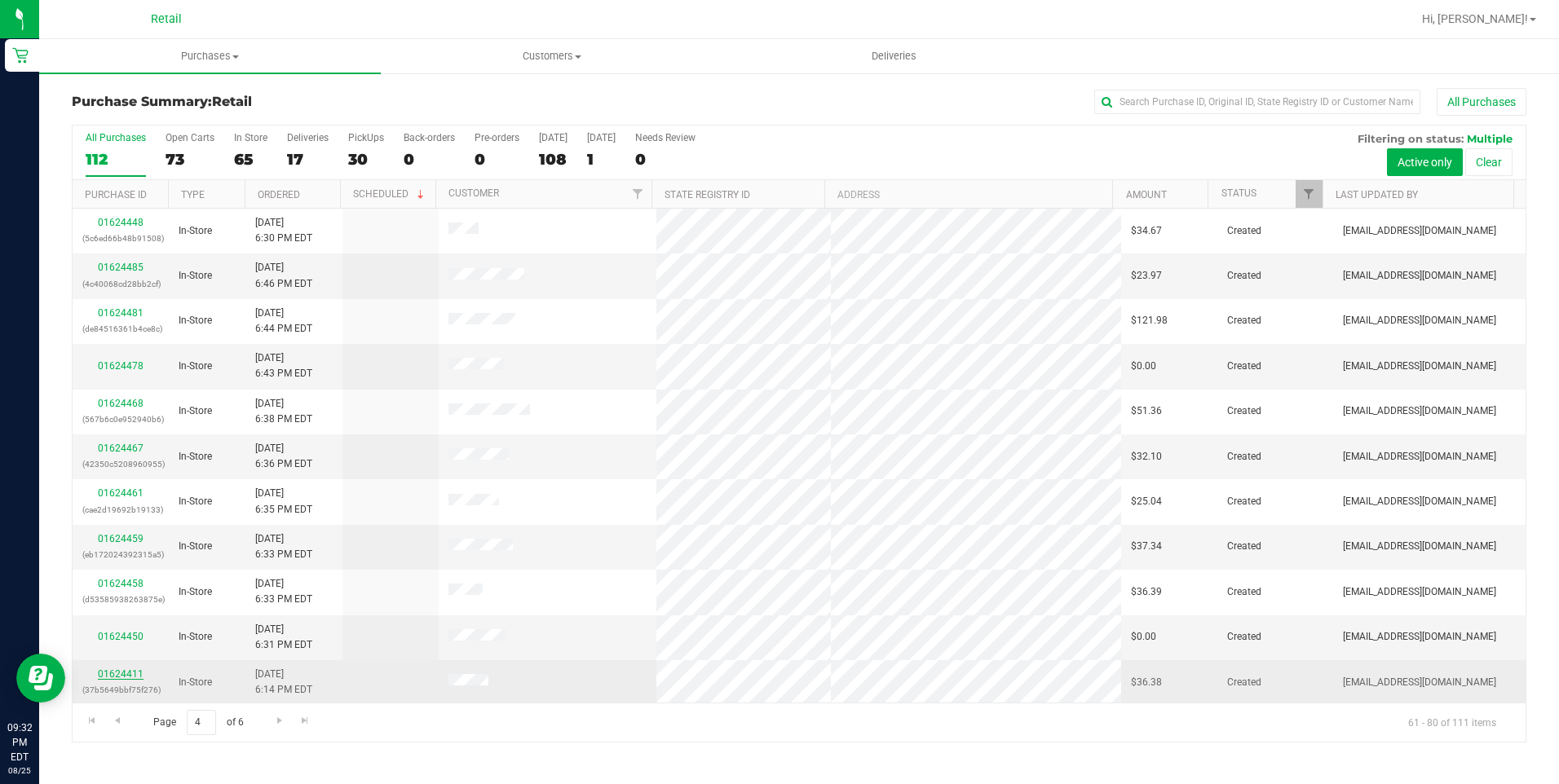
click at [131, 676] on link "01624411" at bounding box center [121, 674] width 46 height 11
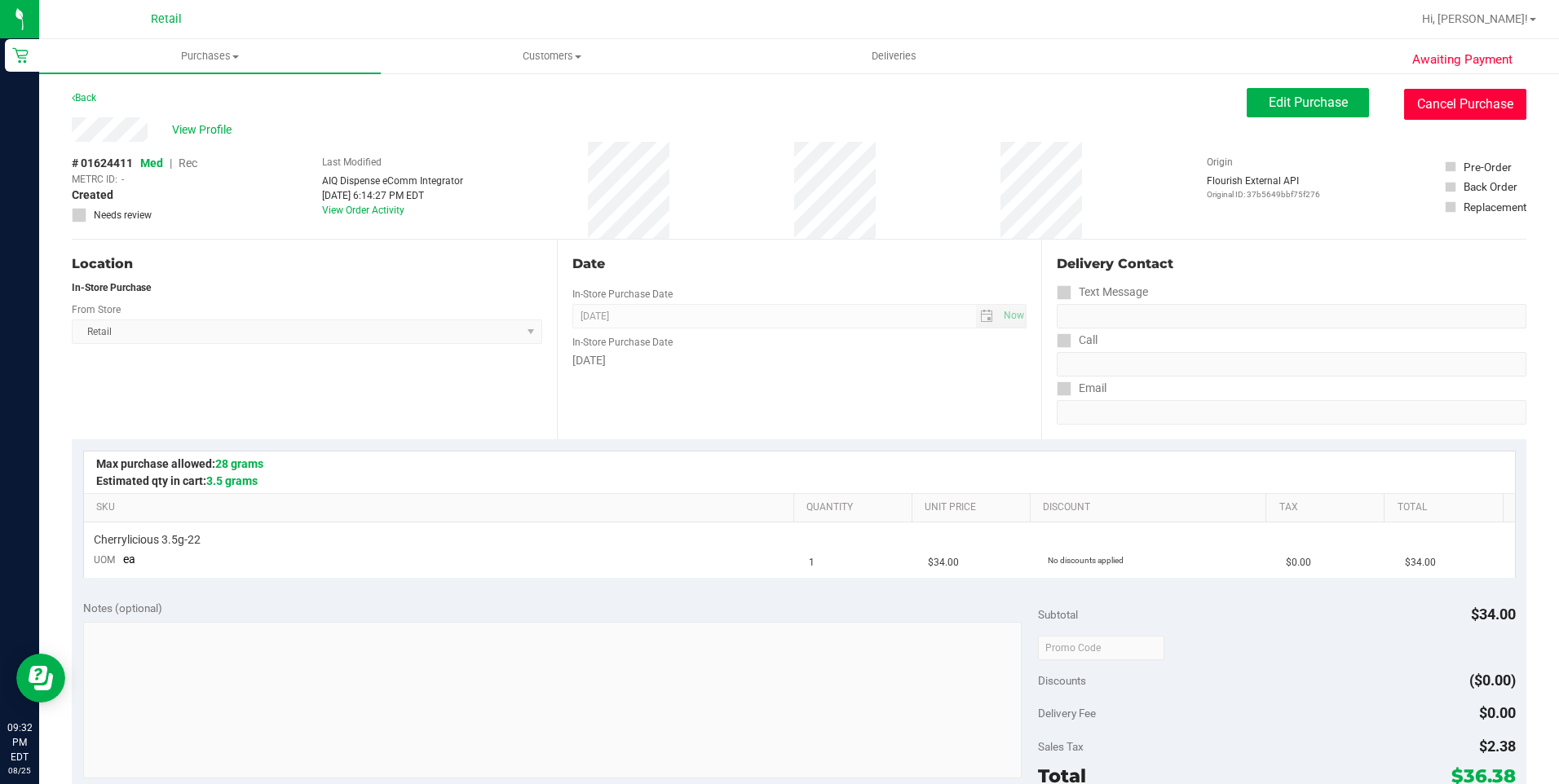
click at [1456, 106] on button "Cancel Purchase" at bounding box center [1465, 104] width 122 height 31
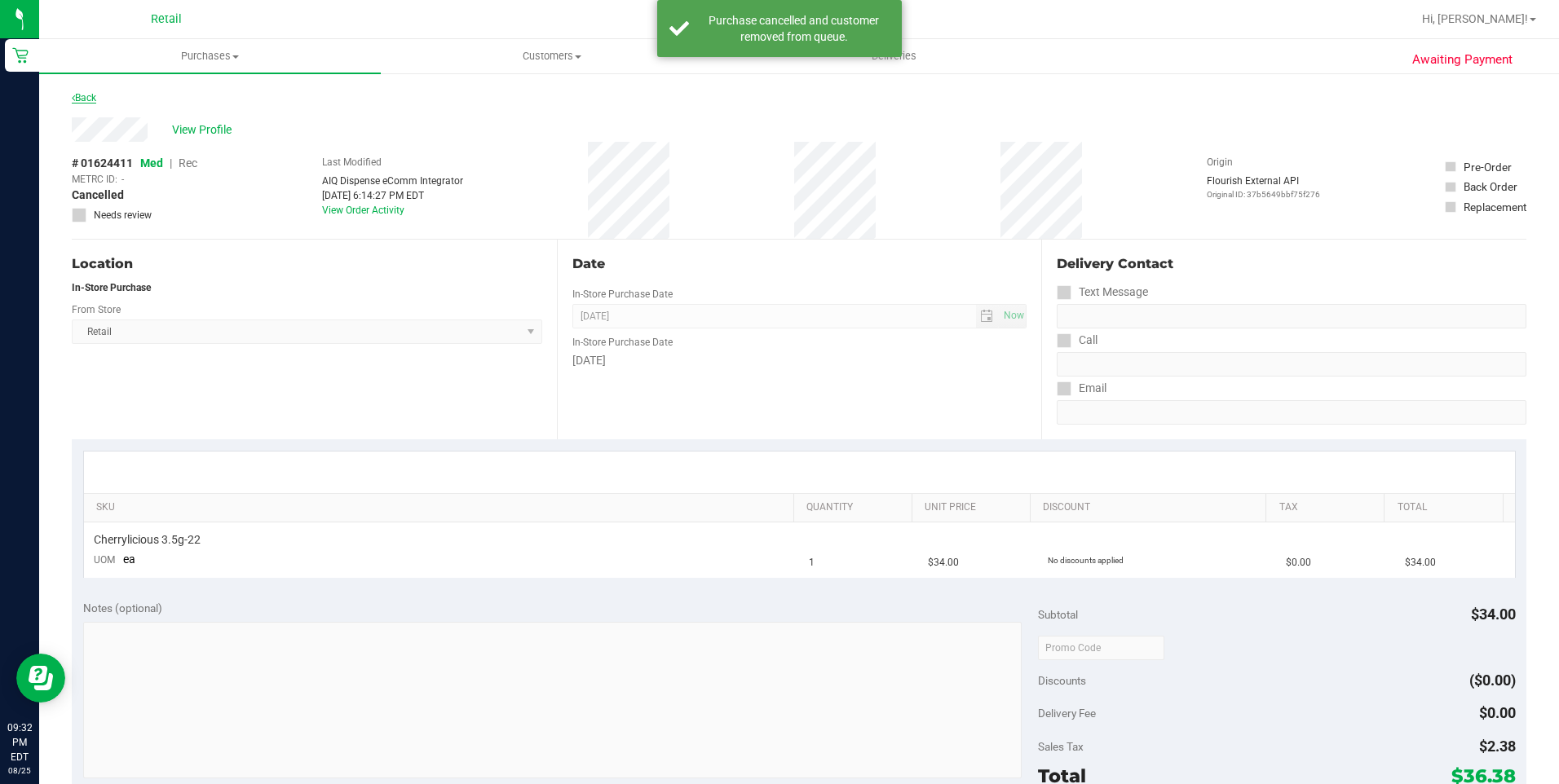
click at [83, 101] on link "Back" at bounding box center [84, 98] width 24 height 11
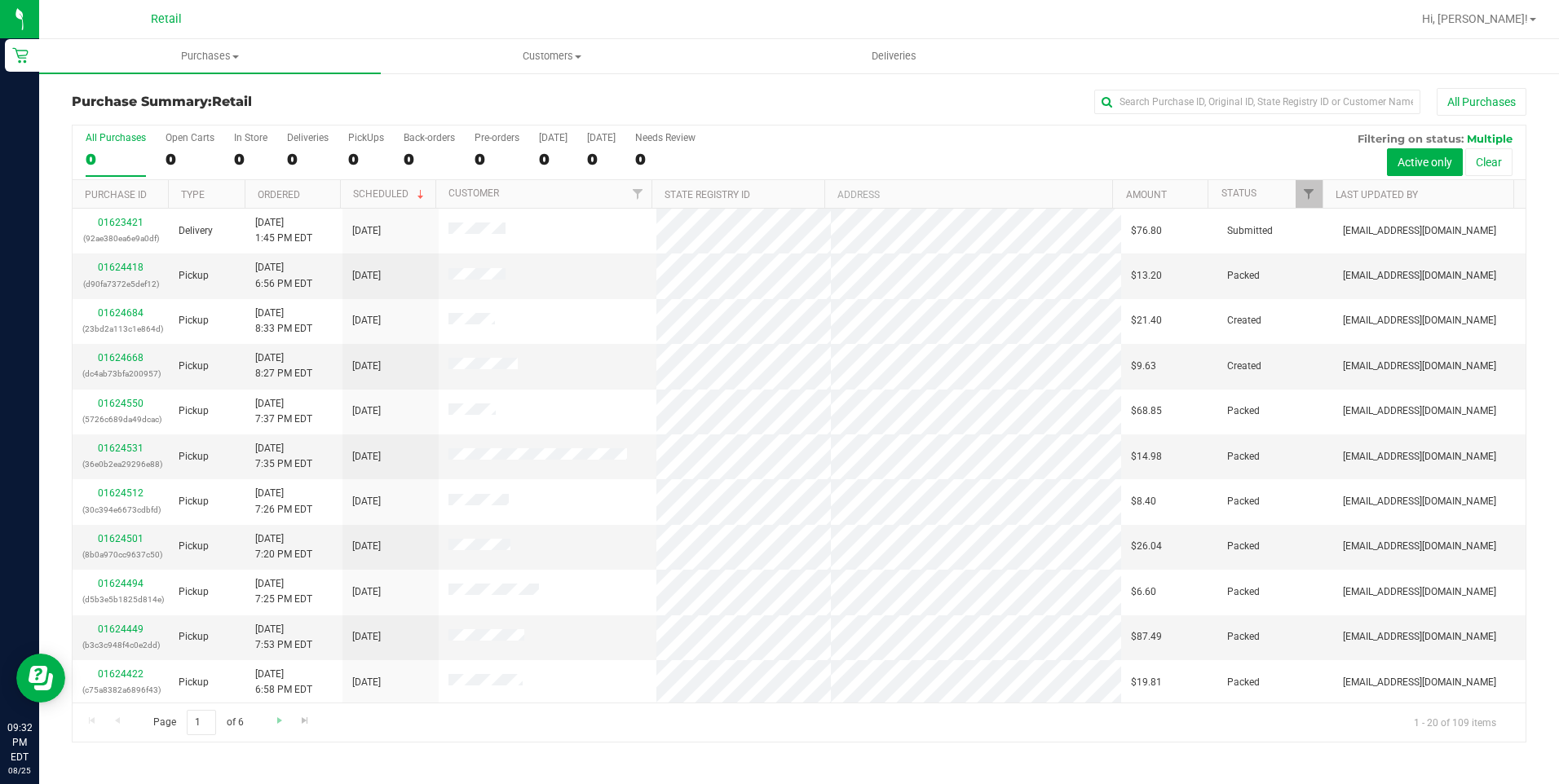
click at [265, 725] on div "Page 1 of 6 1 - 20 of 109 items" at bounding box center [798, 723] width 1453 height 40
click at [273, 723] on span "Go to the next page" at bounding box center [280, 721] width 13 height 13
click at [276, 722] on span "Go to the next page" at bounding box center [280, 721] width 13 height 13
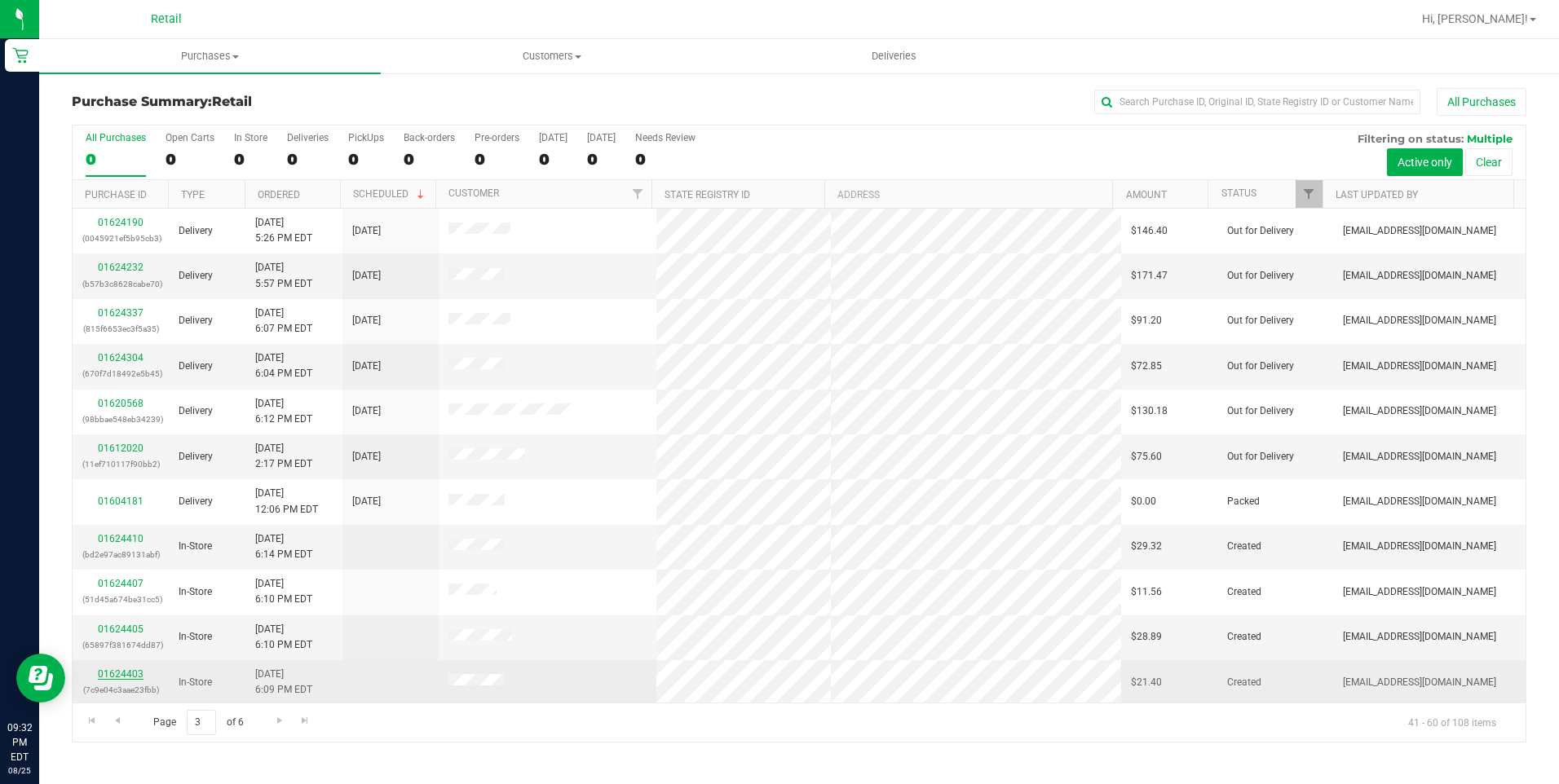
click at [117, 676] on link "01624403" at bounding box center [121, 674] width 46 height 11
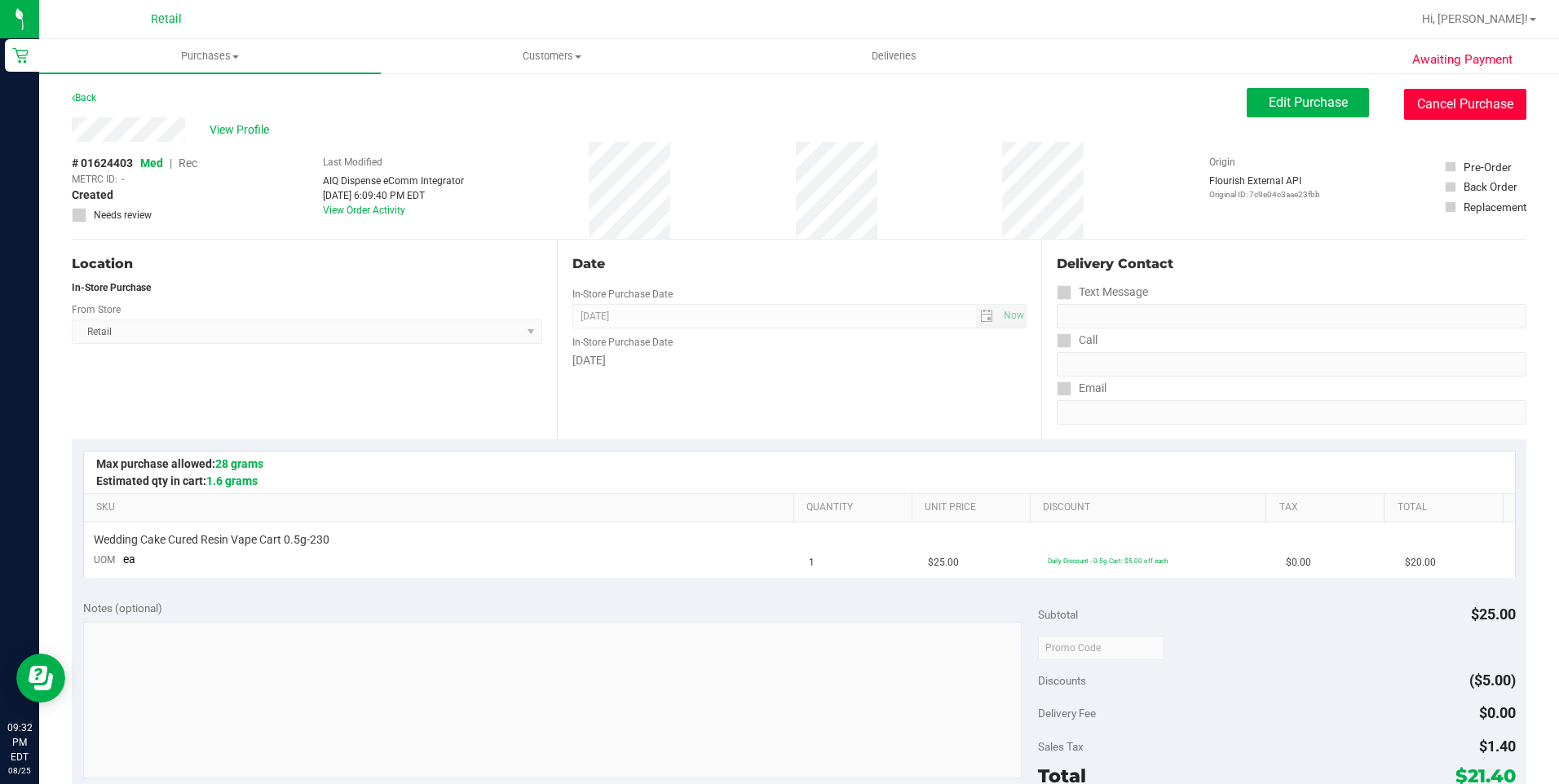
click at [1455, 106] on button "Cancel Purchase" at bounding box center [1465, 104] width 122 height 31
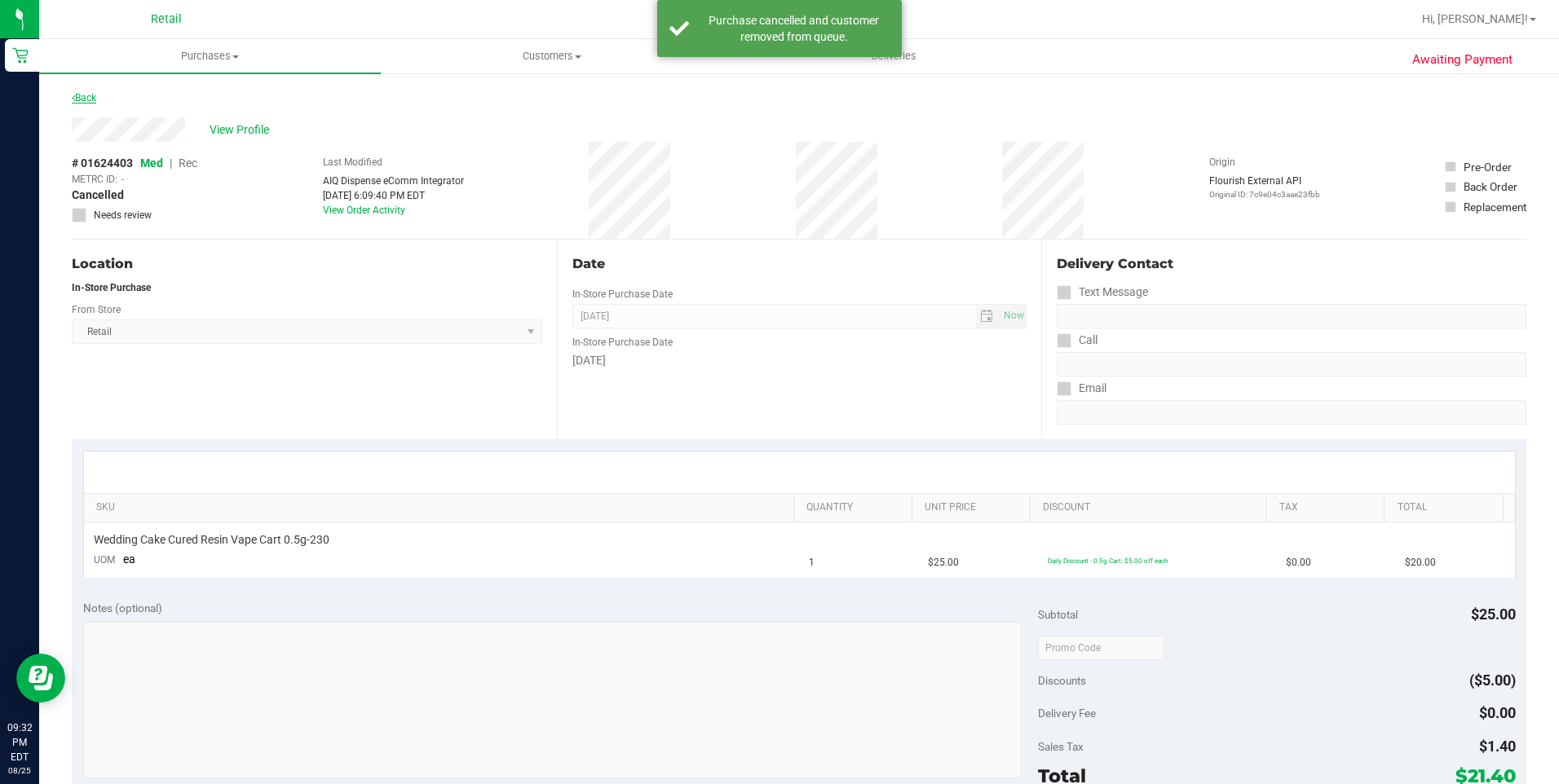
click at [82, 99] on link "Back" at bounding box center [84, 98] width 24 height 11
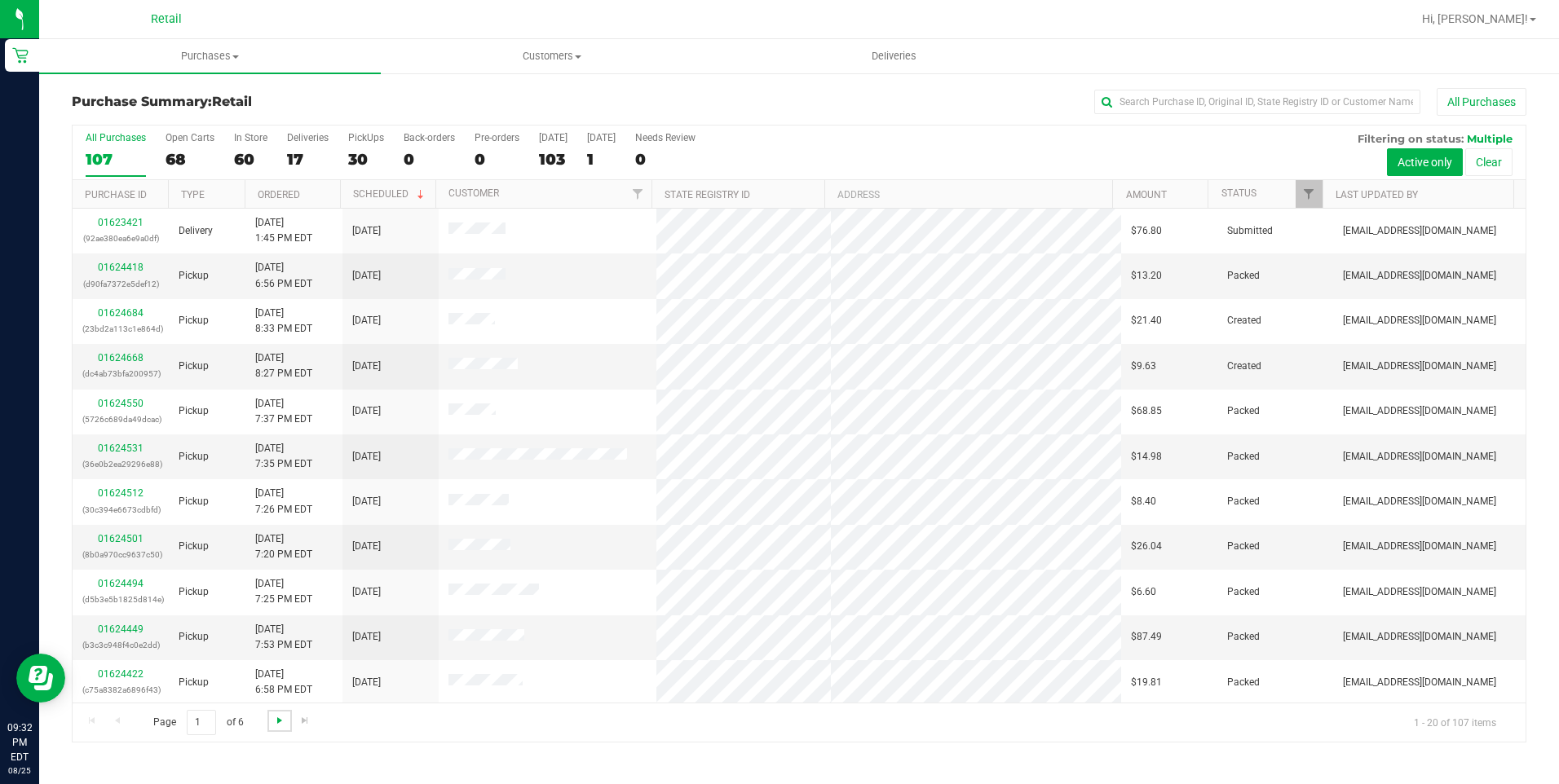
click at [281, 722] on span "Go to the next page" at bounding box center [280, 721] width 13 height 13
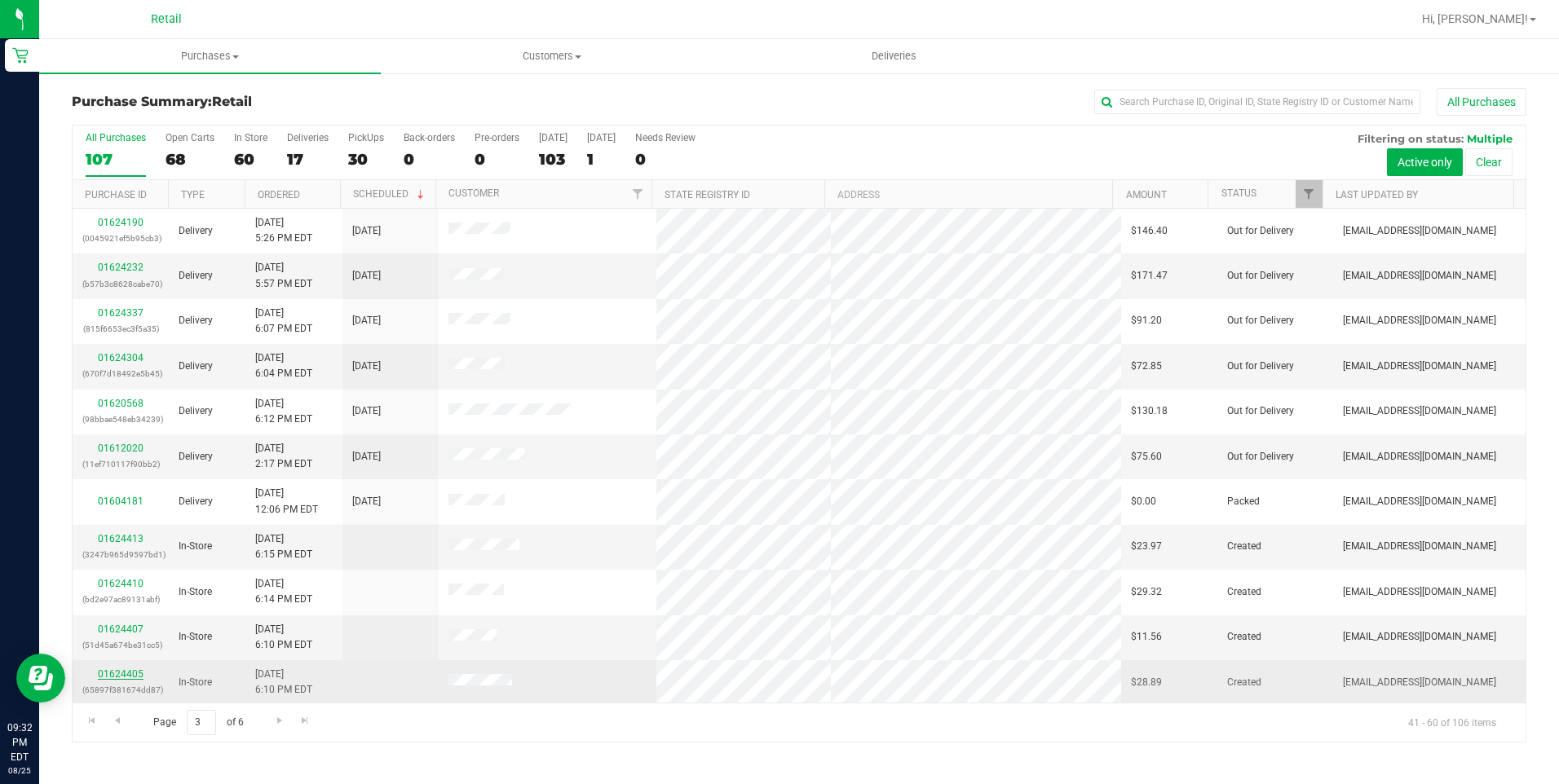
click at [130, 679] on link "01624405" at bounding box center [121, 674] width 46 height 11
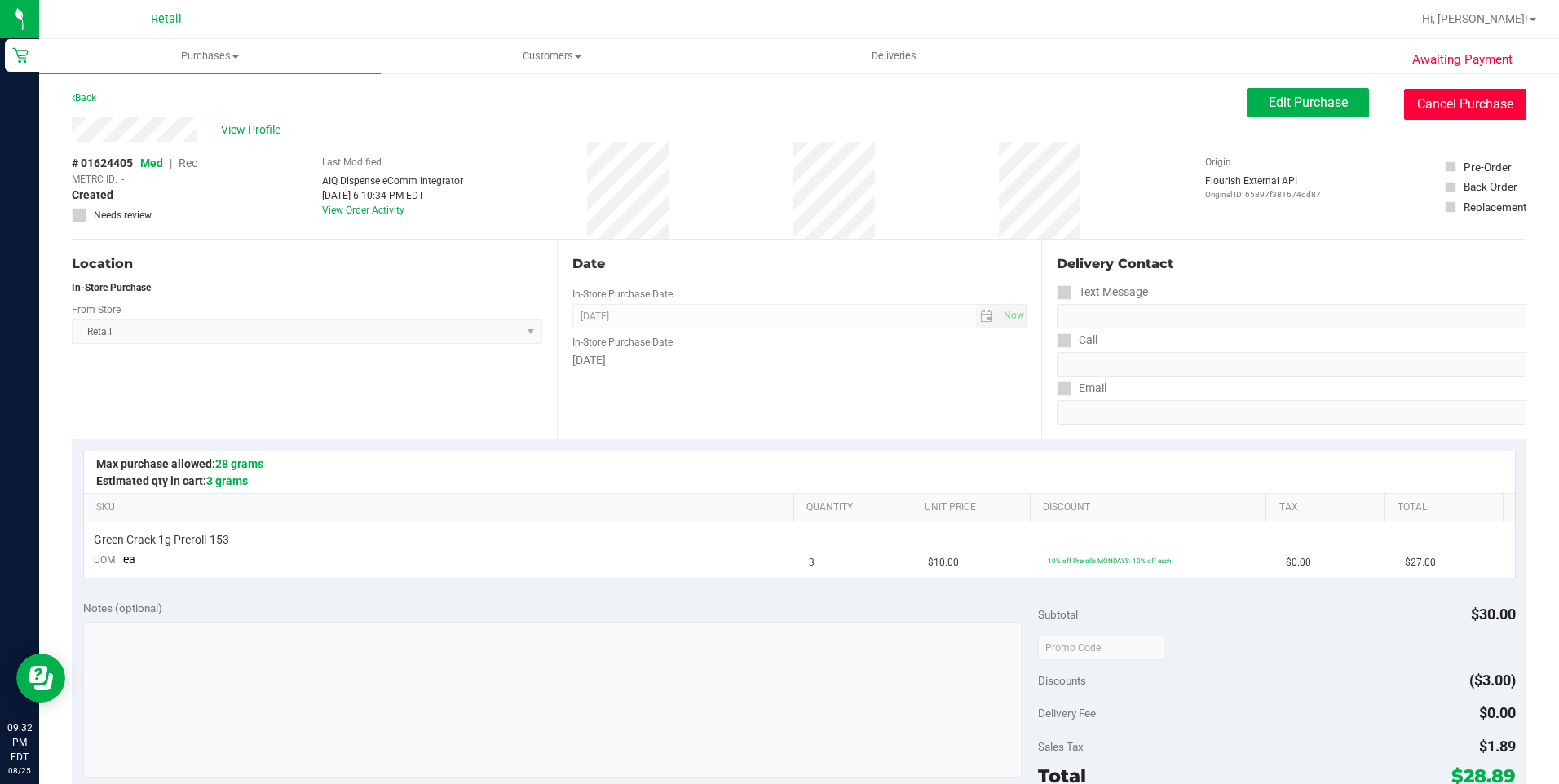
click at [1422, 107] on button "Cancel Purchase" at bounding box center [1465, 104] width 122 height 31
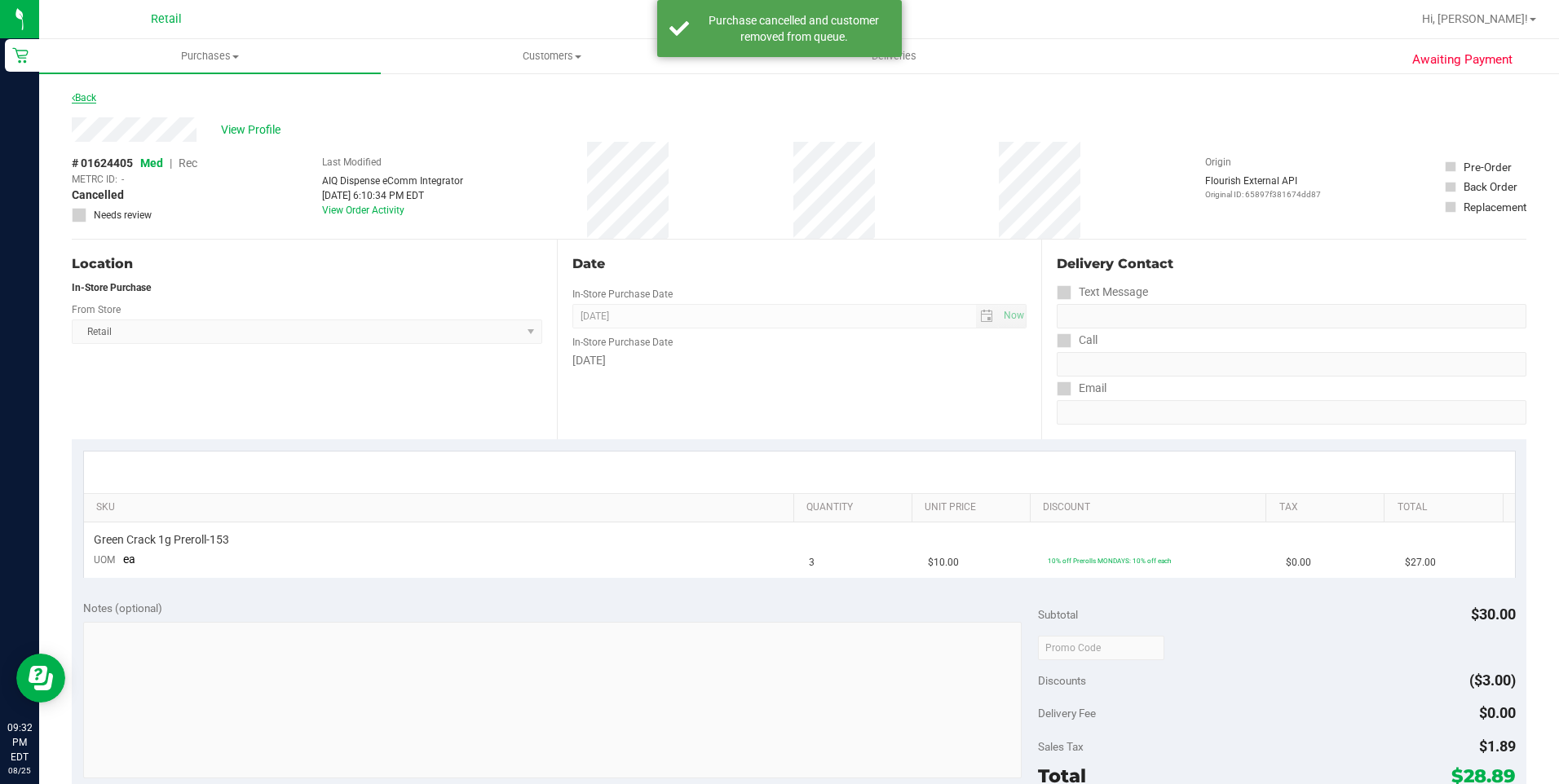
click at [85, 100] on link "Back" at bounding box center [84, 98] width 24 height 11
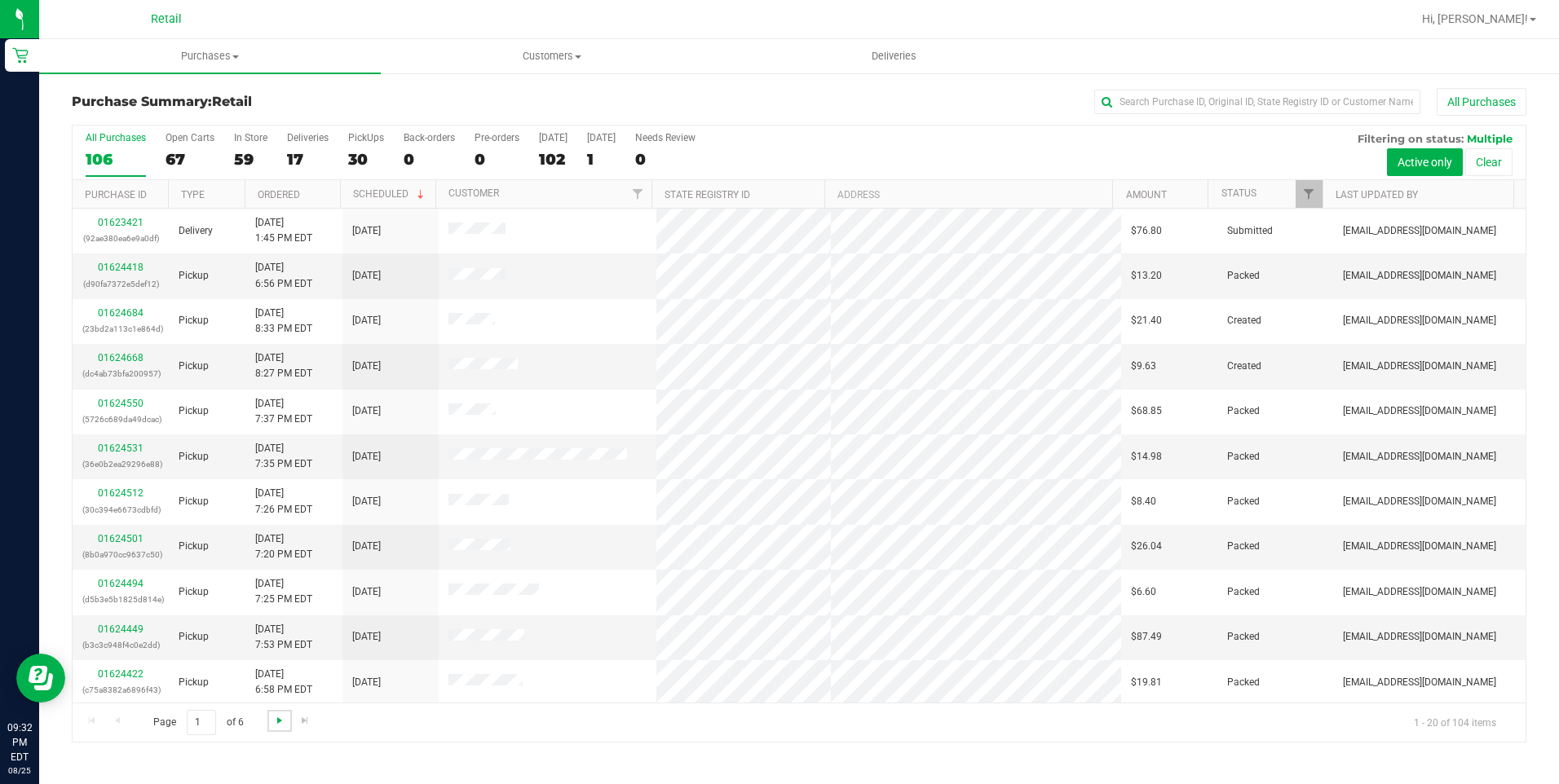
click at [281, 718] on span "Go to the next page" at bounding box center [280, 721] width 13 height 13
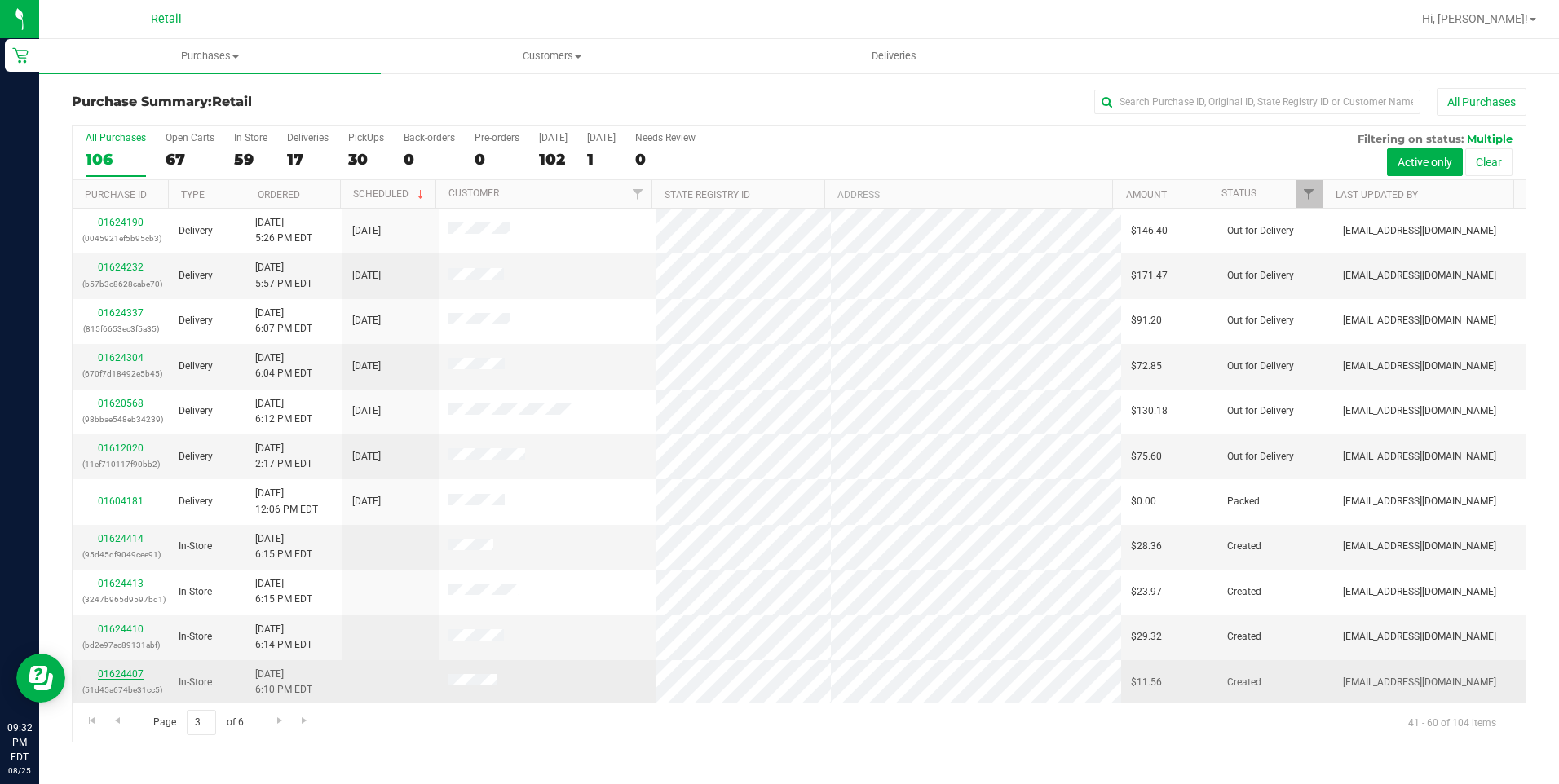
click at [133, 677] on link "01624407" at bounding box center [121, 674] width 46 height 11
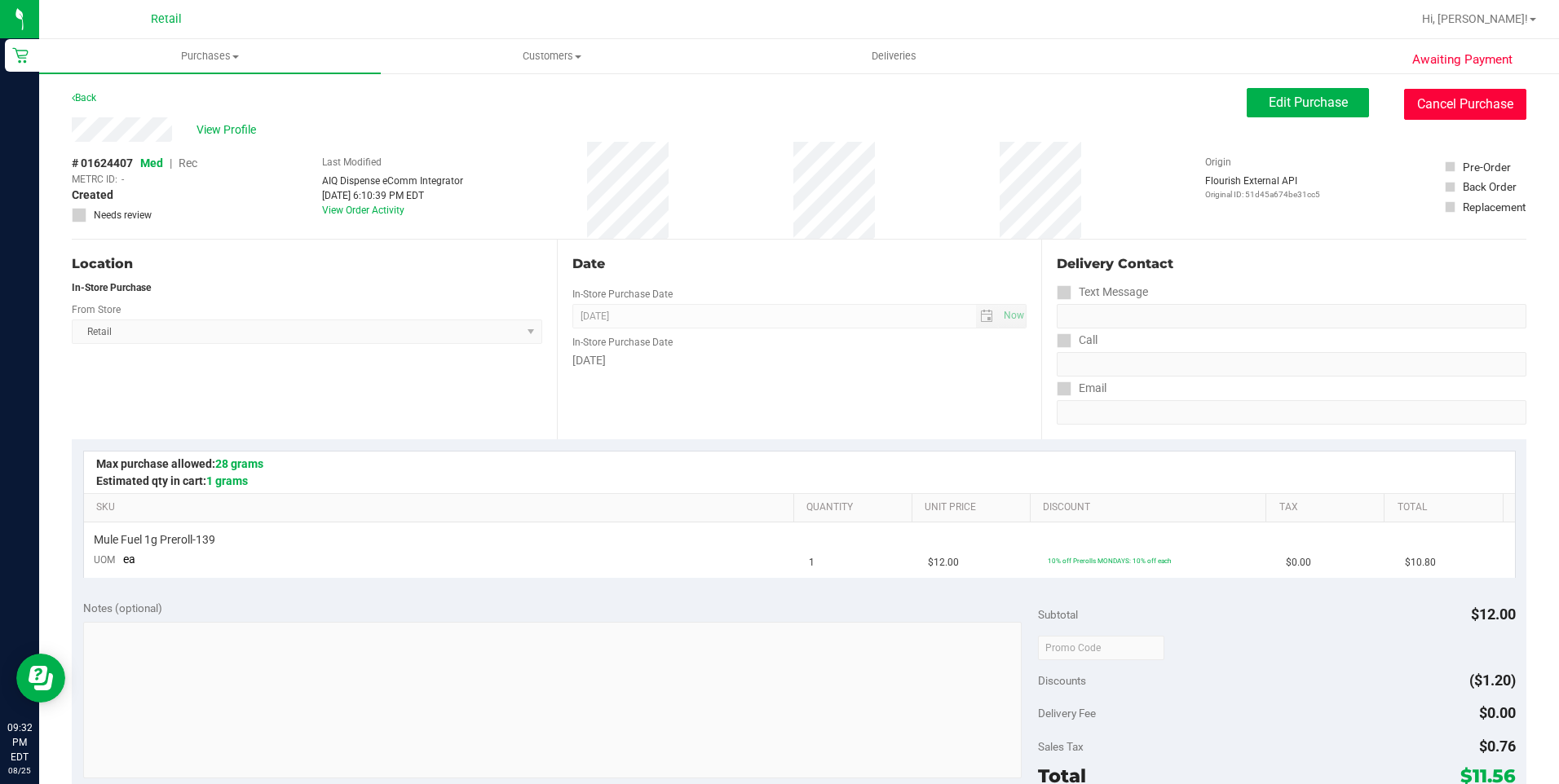
click at [1422, 93] on button "Cancel Purchase" at bounding box center [1465, 104] width 122 height 31
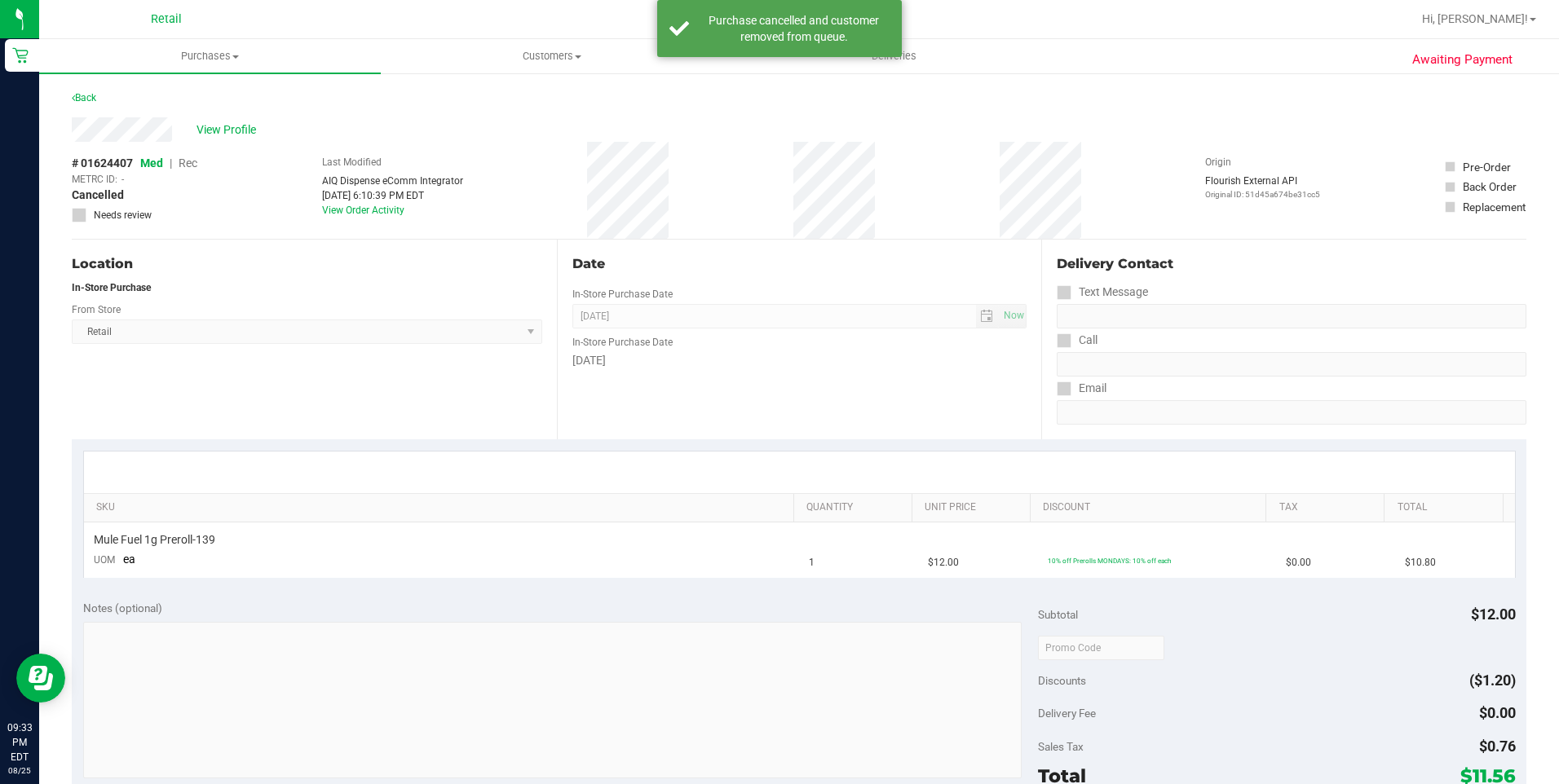
click at [71, 96] on div "Awaiting Payment Back View Profile # 01624407 Med | Rec METRC ID: - Cancelled N…" at bounding box center [799, 682] width 1519 height 1223
click at [96, 94] on link "Back" at bounding box center [84, 98] width 24 height 11
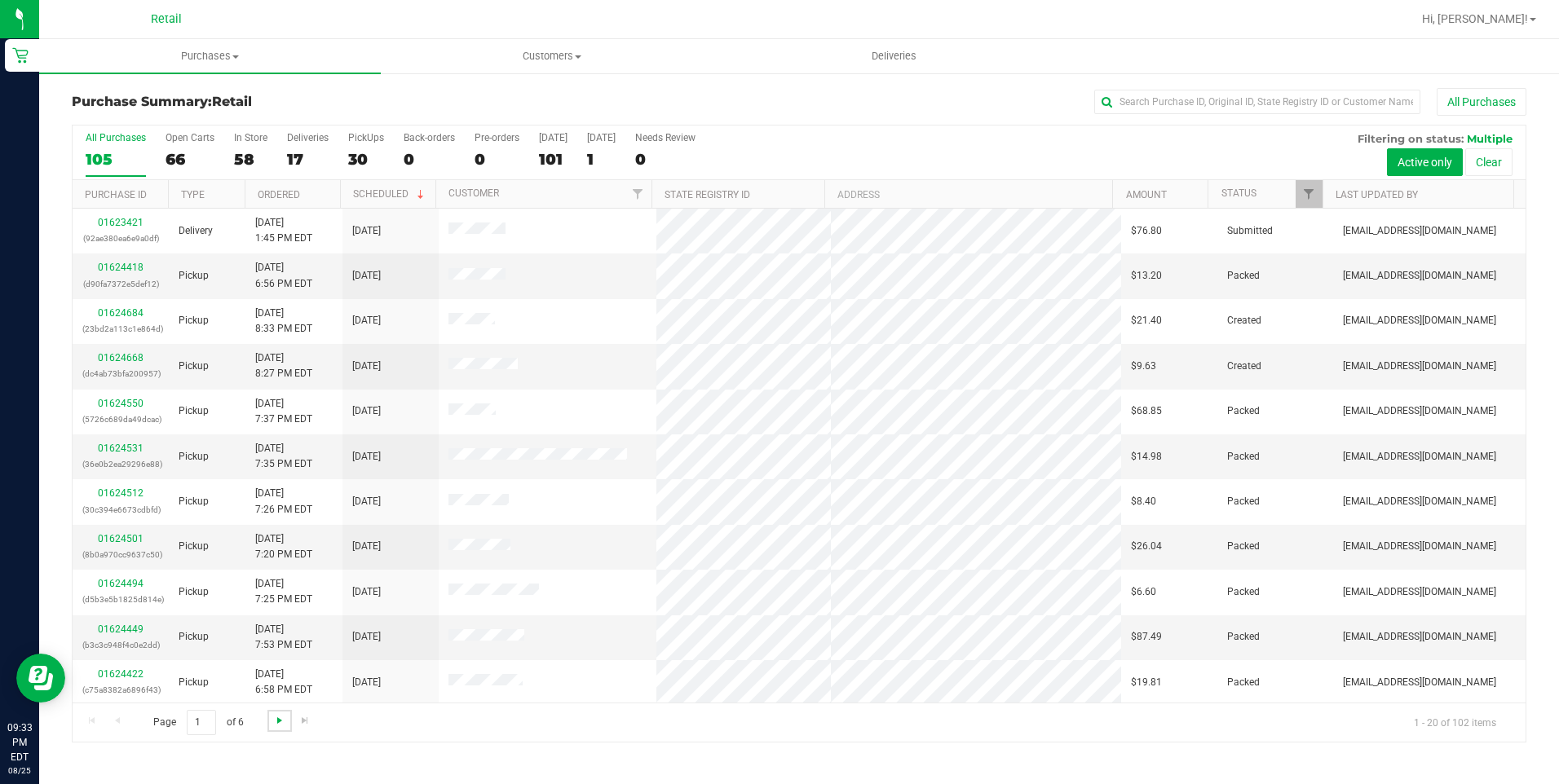
click at [278, 714] on span "Go to the next page" at bounding box center [280, 721] width 13 height 13
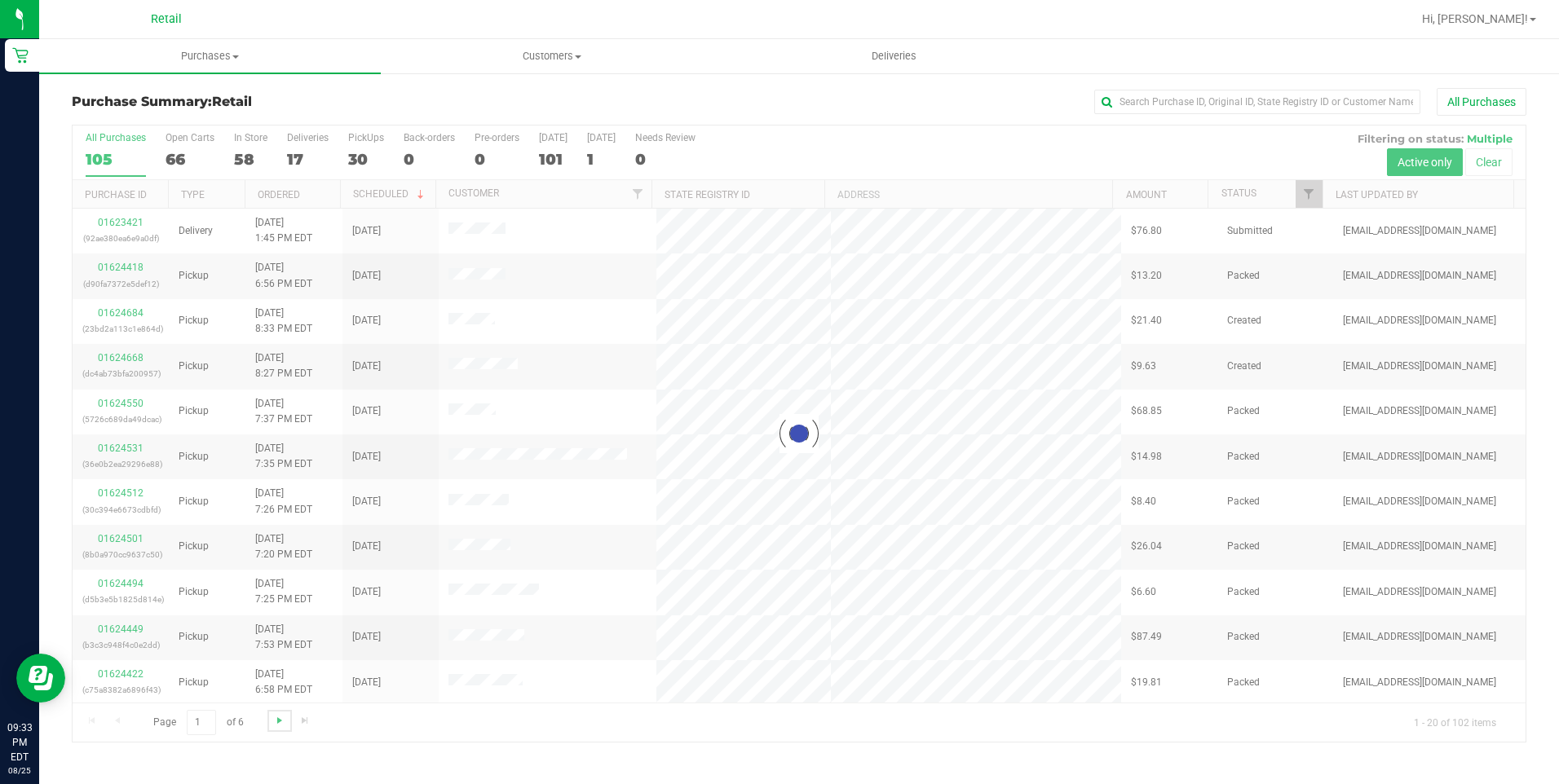
click at [278, 714] on span "Go to the next page" at bounding box center [280, 721] width 13 height 13
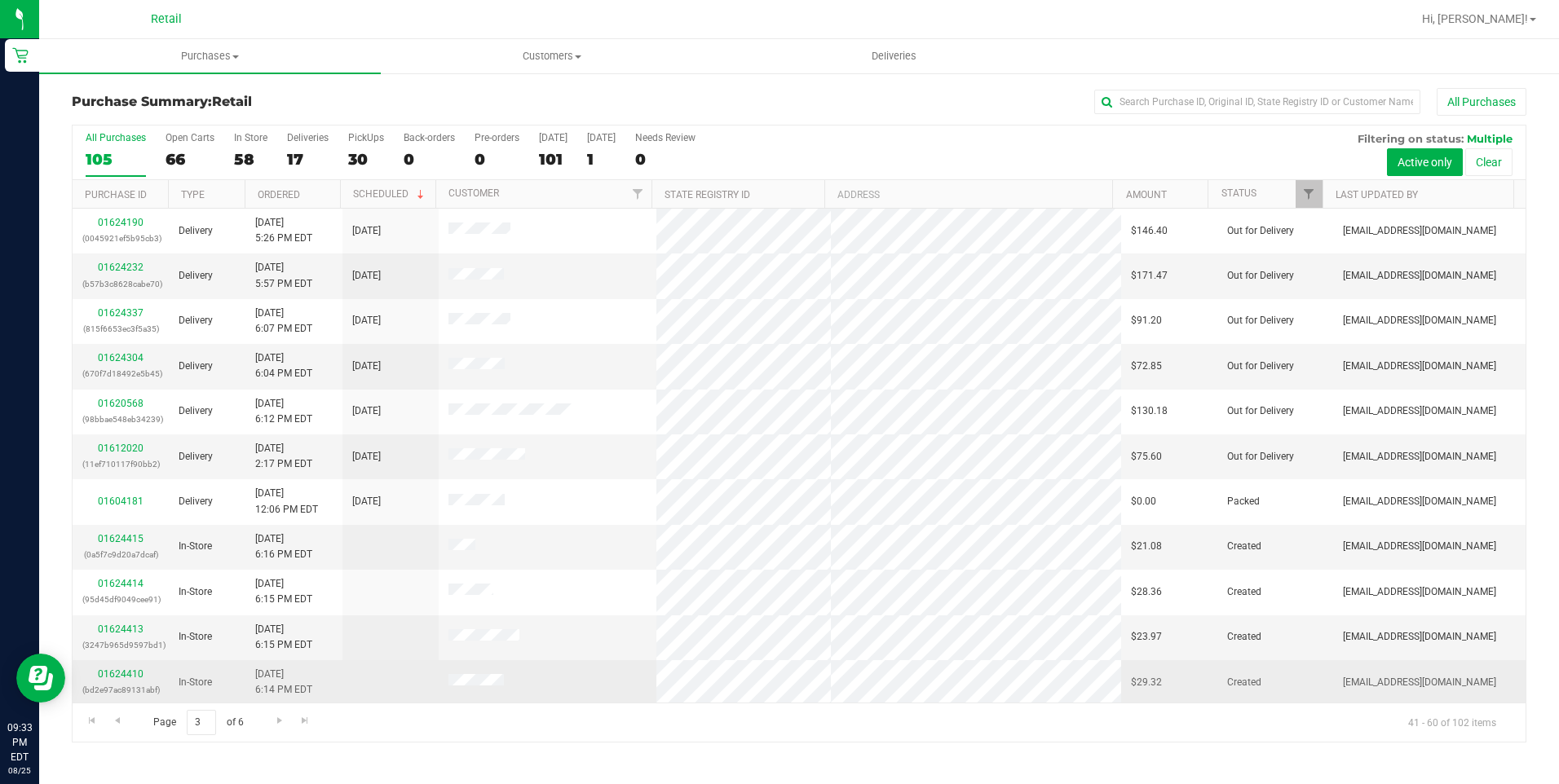
click at [113, 662] on td "01624410 (bd2e97ac89131abf)" at bounding box center [121, 683] width 96 height 45
click at [117, 668] on link "01624410" at bounding box center [121, 674] width 46 height 11
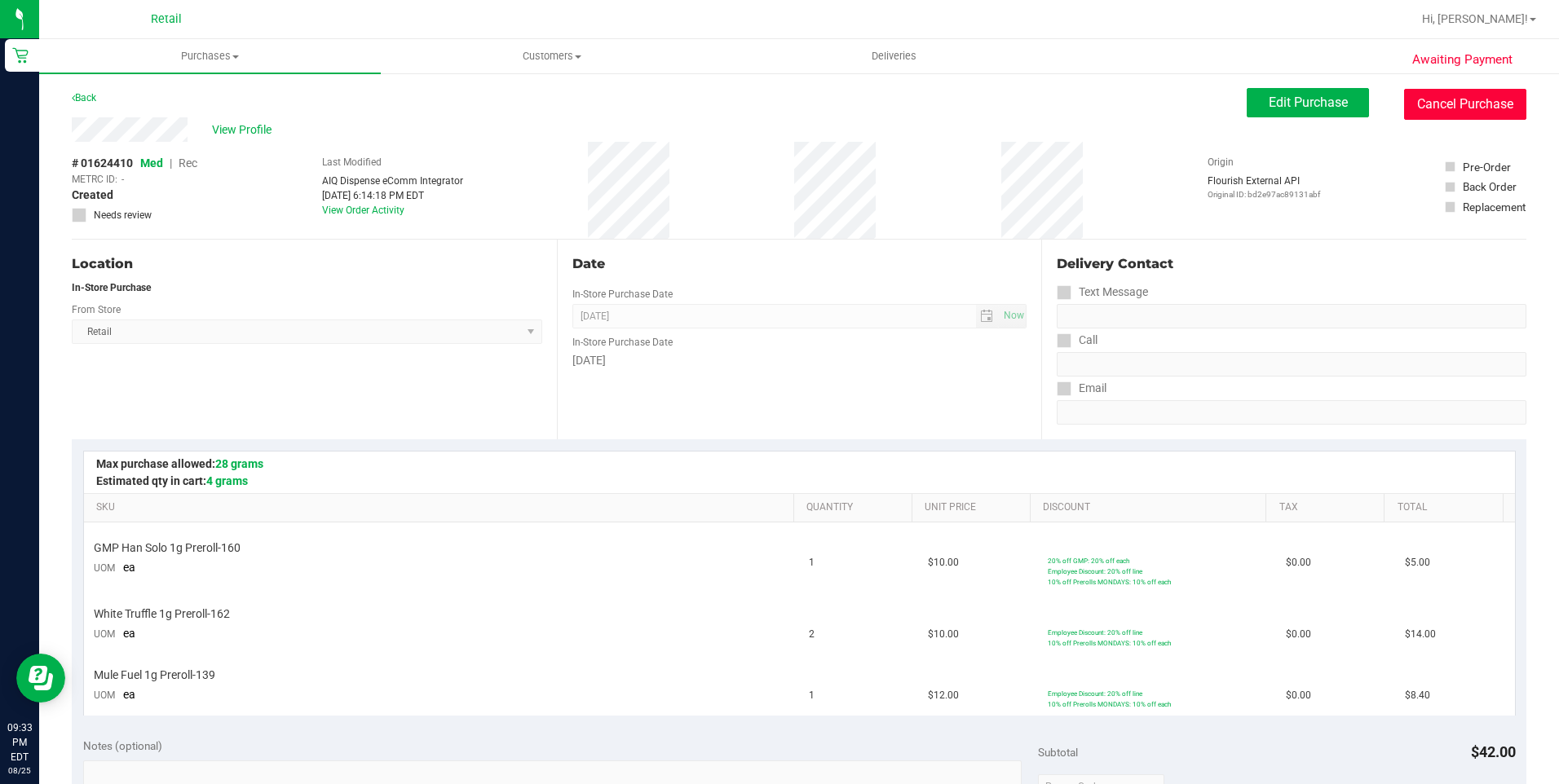
click at [1462, 93] on button "Cancel Purchase" at bounding box center [1465, 104] width 122 height 31
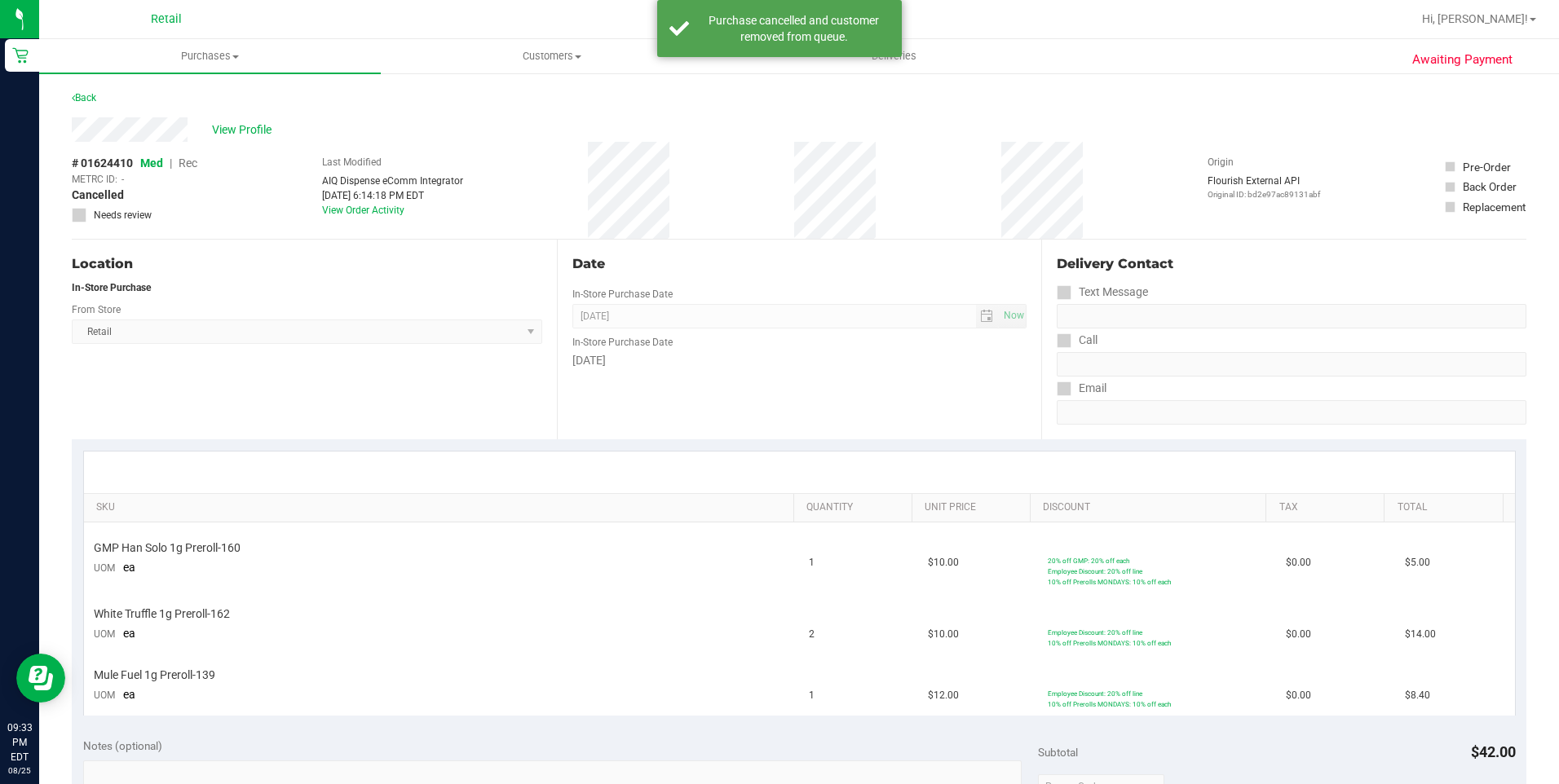
click at [100, 98] on div "Back" at bounding box center [798, 103] width 1455 height 29
click at [89, 94] on link "Back" at bounding box center [84, 98] width 24 height 11
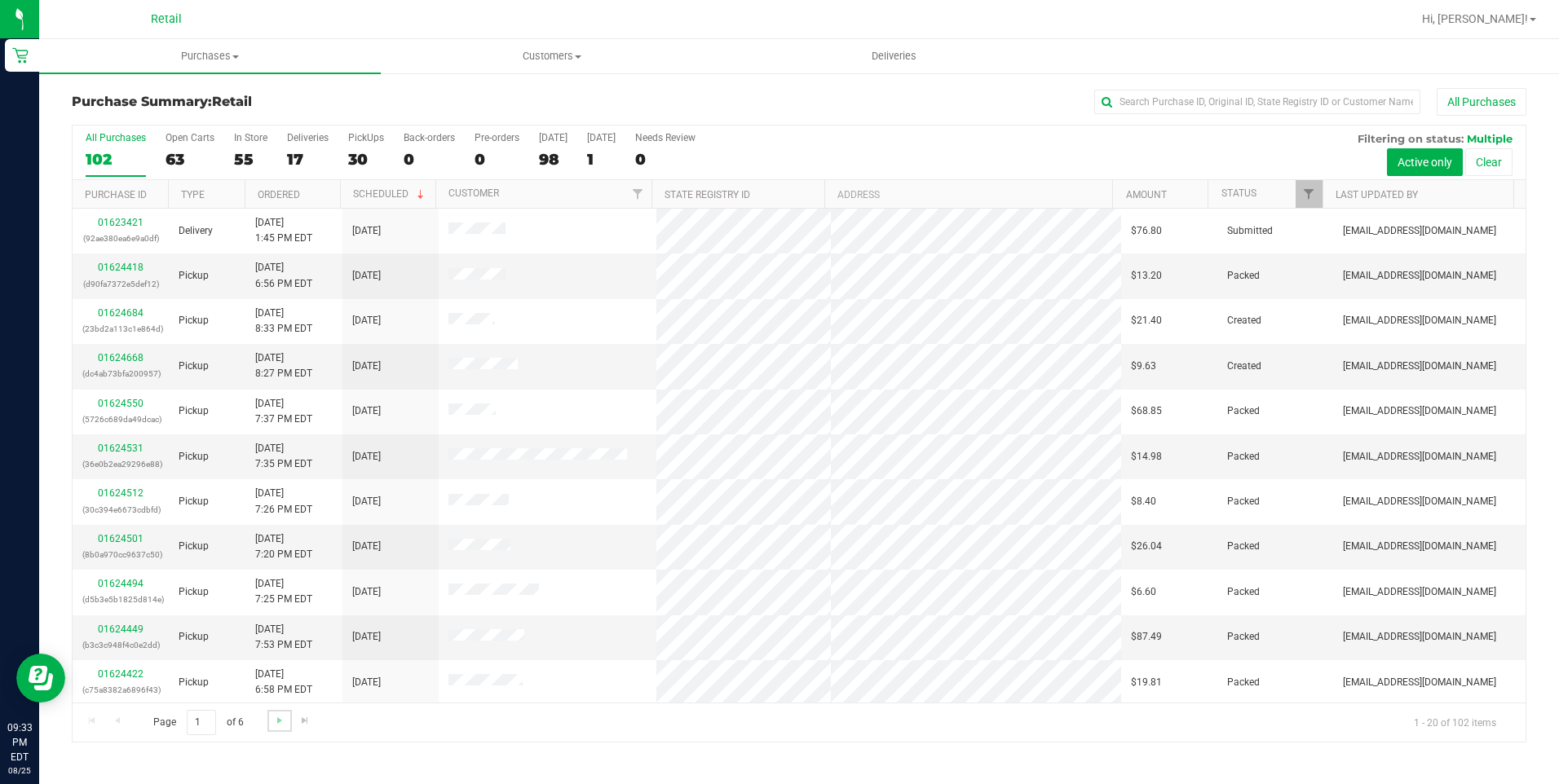
click at [280, 712] on link "Go to the next page" at bounding box center [279, 720] width 24 height 22
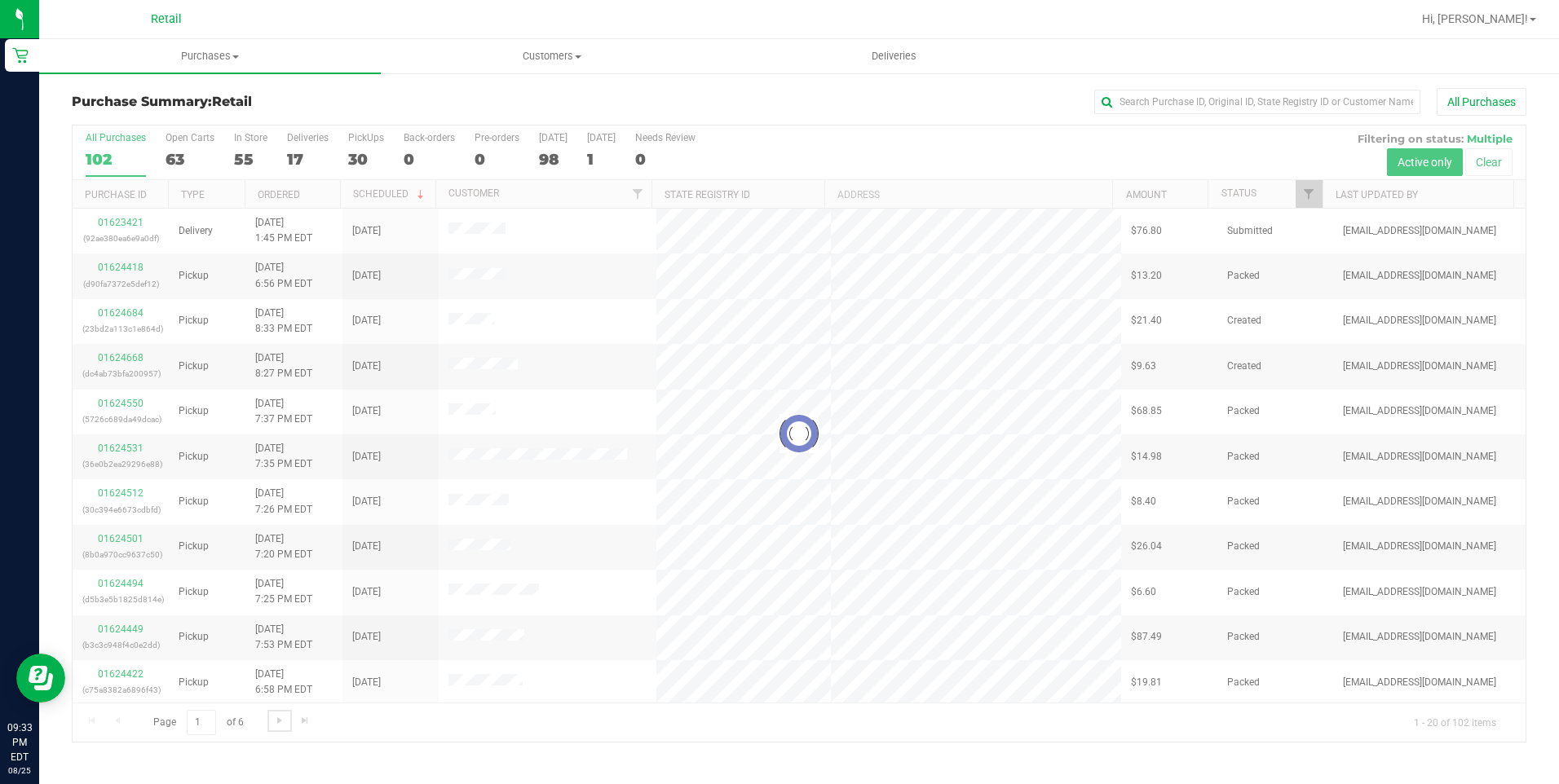
click at [277, 715] on span "Go to the next page" at bounding box center [280, 721] width 13 height 13
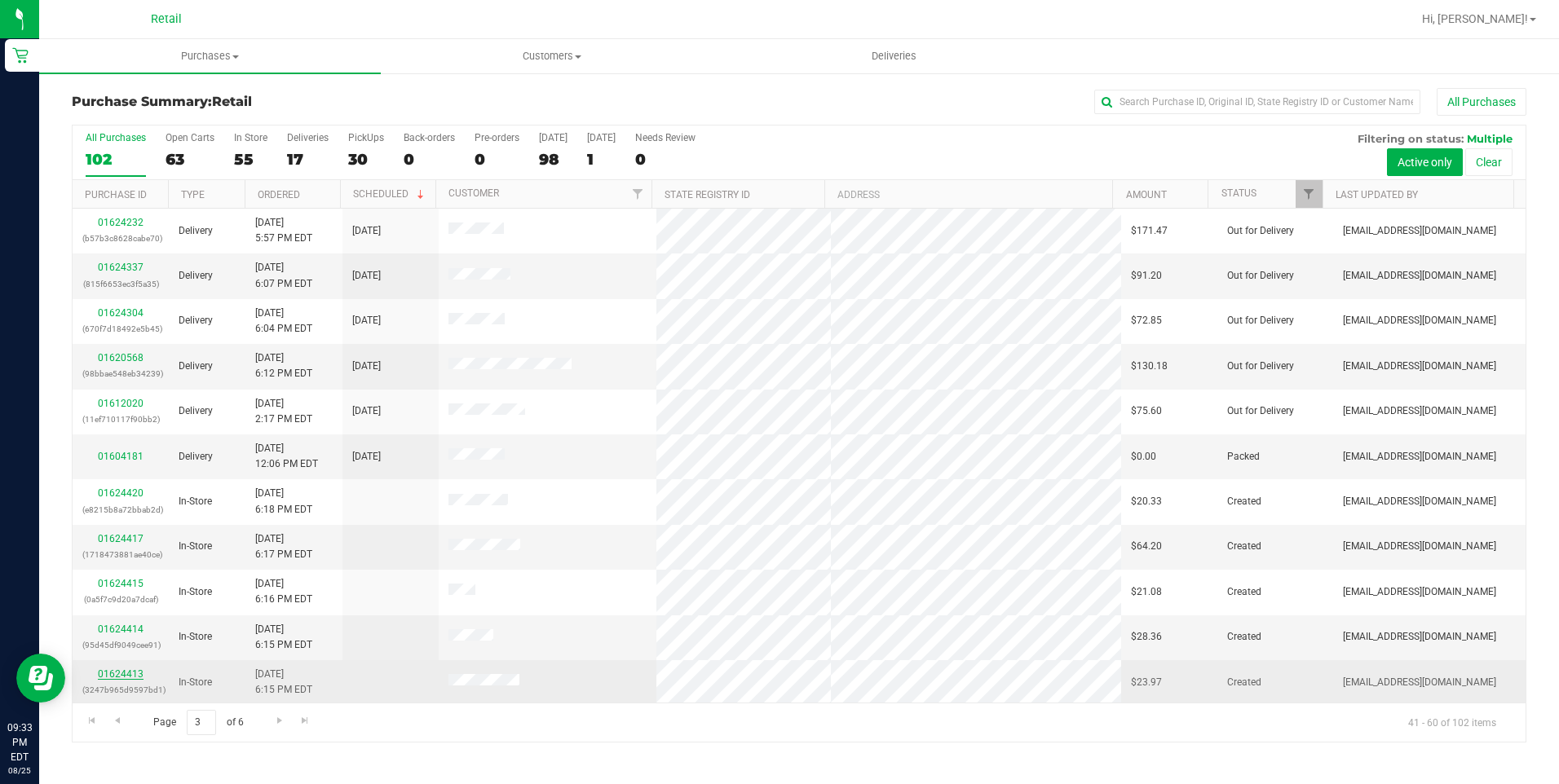
click at [125, 668] on link "01624413" at bounding box center [121, 674] width 46 height 11
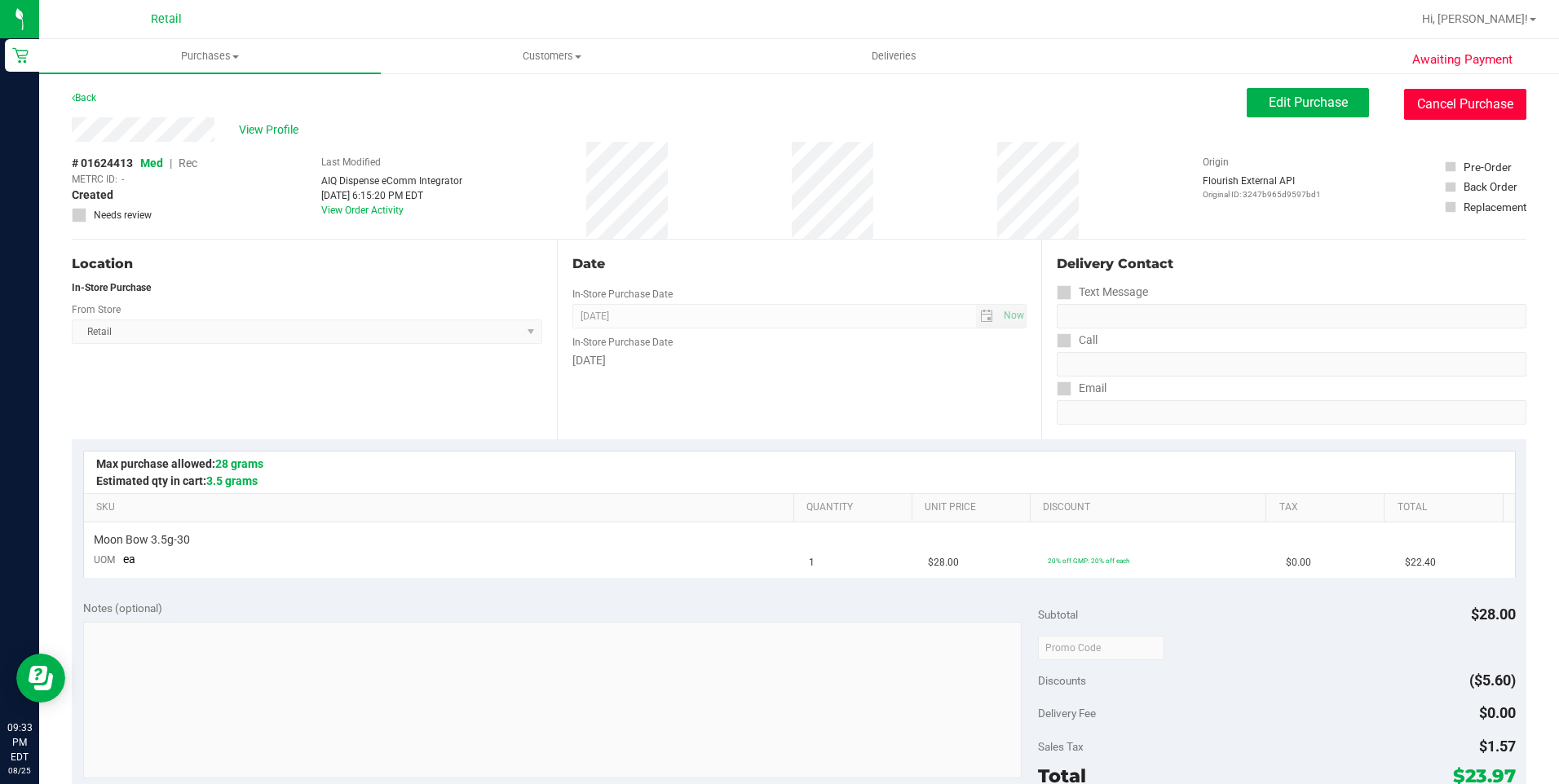
click at [1471, 101] on button "Cancel Purchase" at bounding box center [1465, 104] width 122 height 31
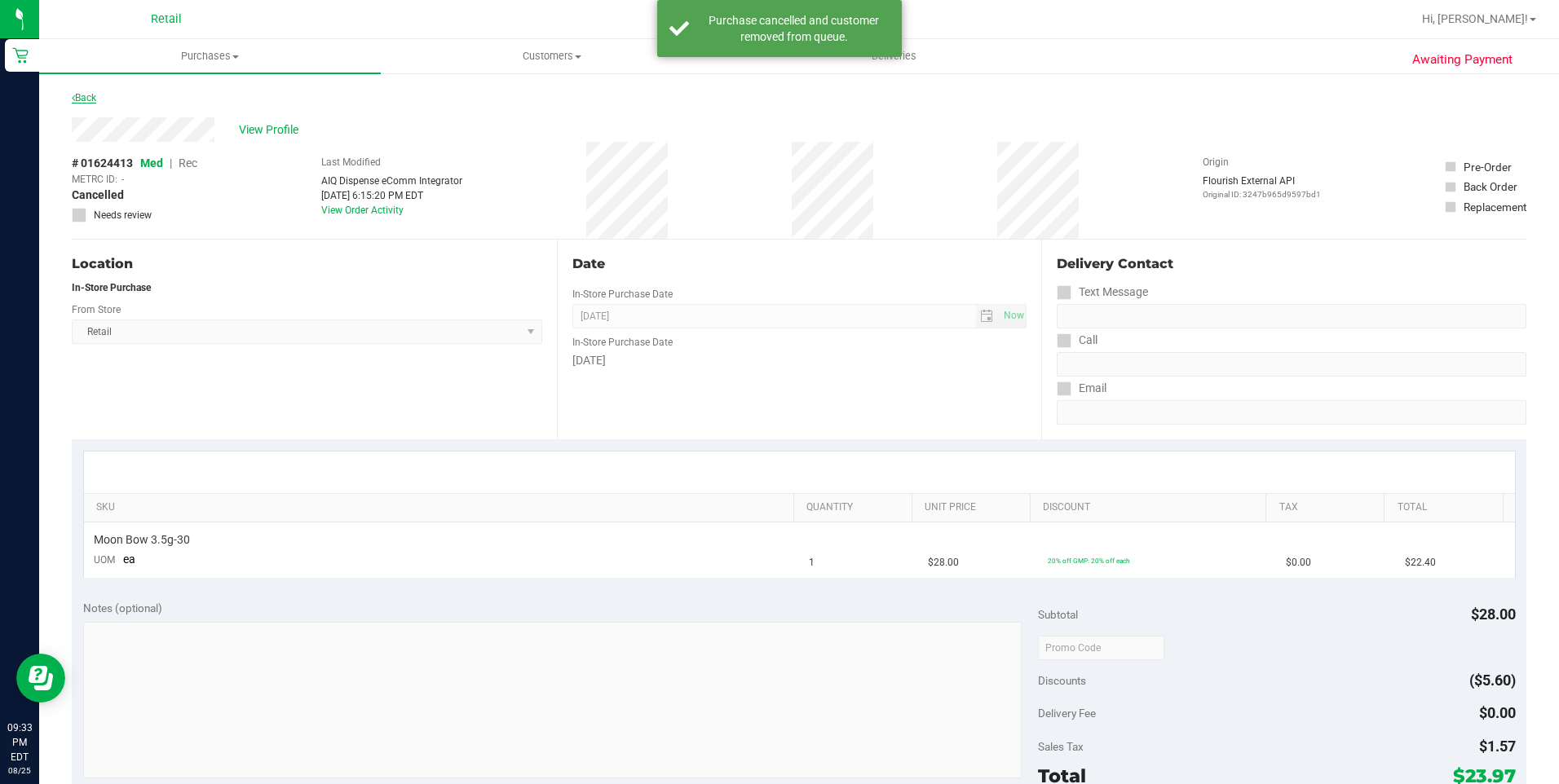
click at [91, 100] on link "Back" at bounding box center [84, 98] width 24 height 11
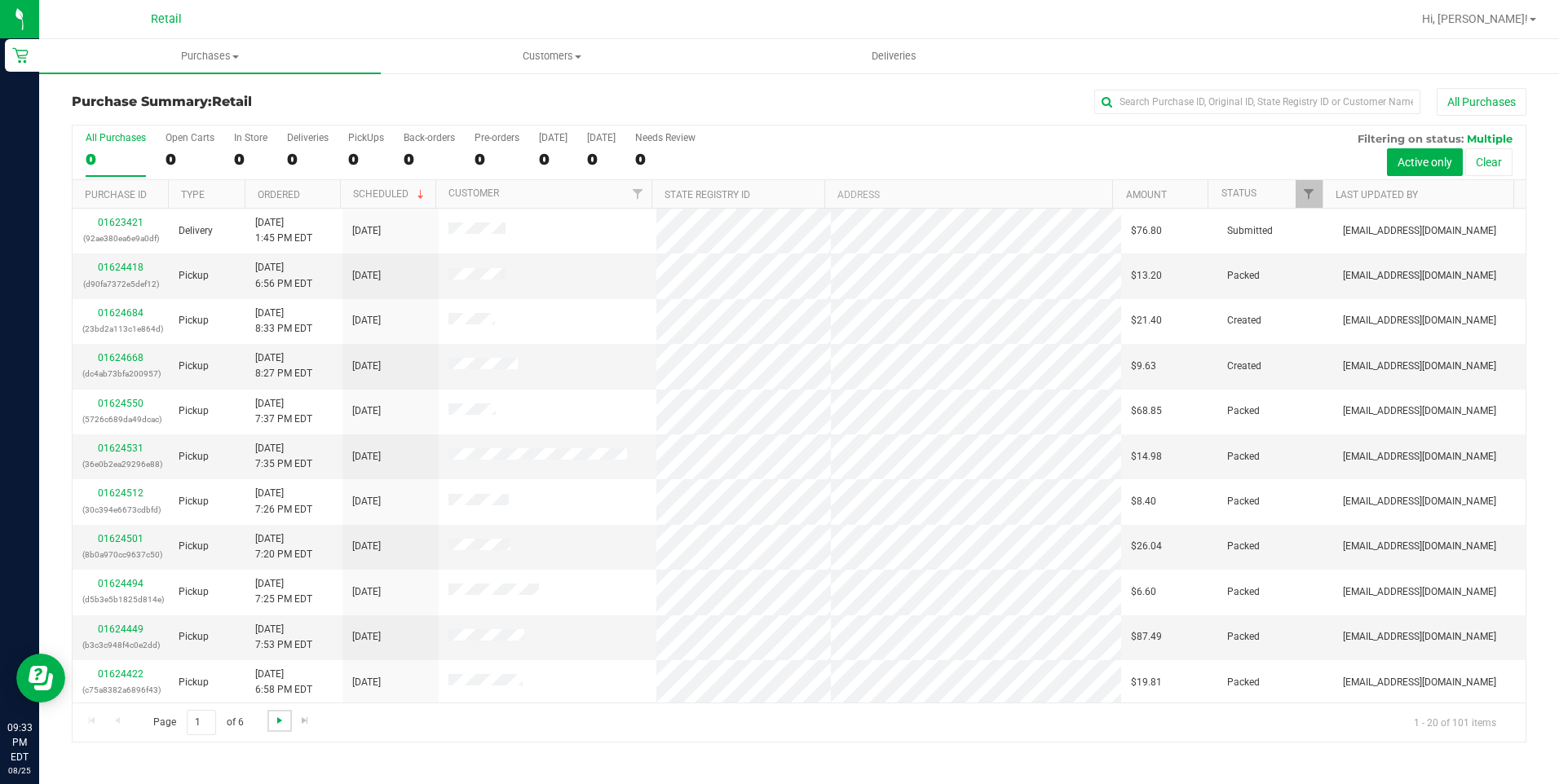
click at [282, 723] on span "Go to the next page" at bounding box center [280, 721] width 13 height 13
click at [281, 721] on span "Go to the next page" at bounding box center [280, 721] width 13 height 13
click at [281, 718] on span "Go to the next page" at bounding box center [280, 721] width 13 height 13
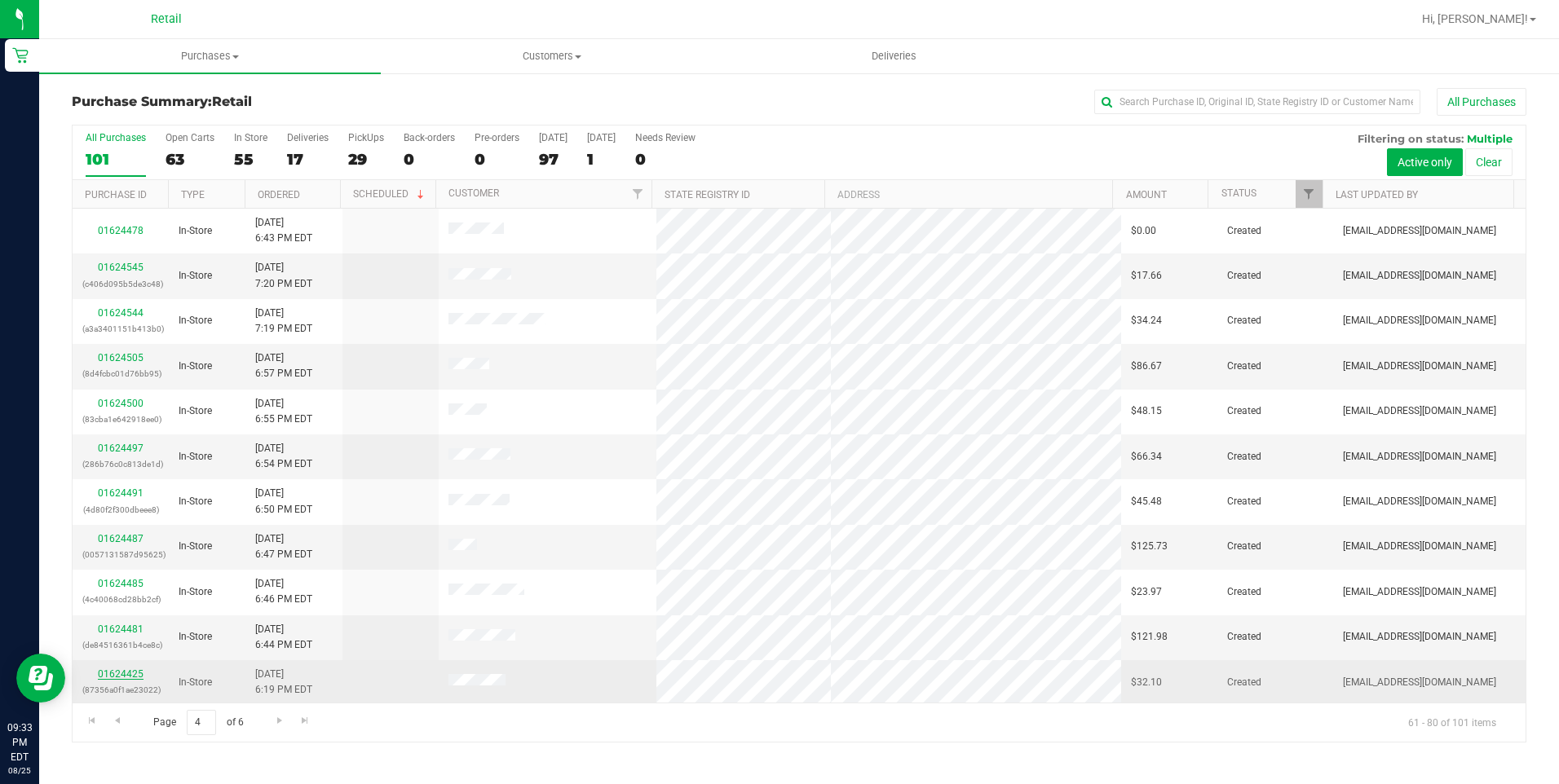
drag, startPoint x: 138, startPoint y: 681, endPoint x: 130, endPoint y: 672, distance: 12.0
click at [137, 679] on div "01624425 (87356a0f1ae23022)" at bounding box center [120, 681] width 76 height 31
click at [130, 672] on link "01624425" at bounding box center [121, 674] width 46 height 11
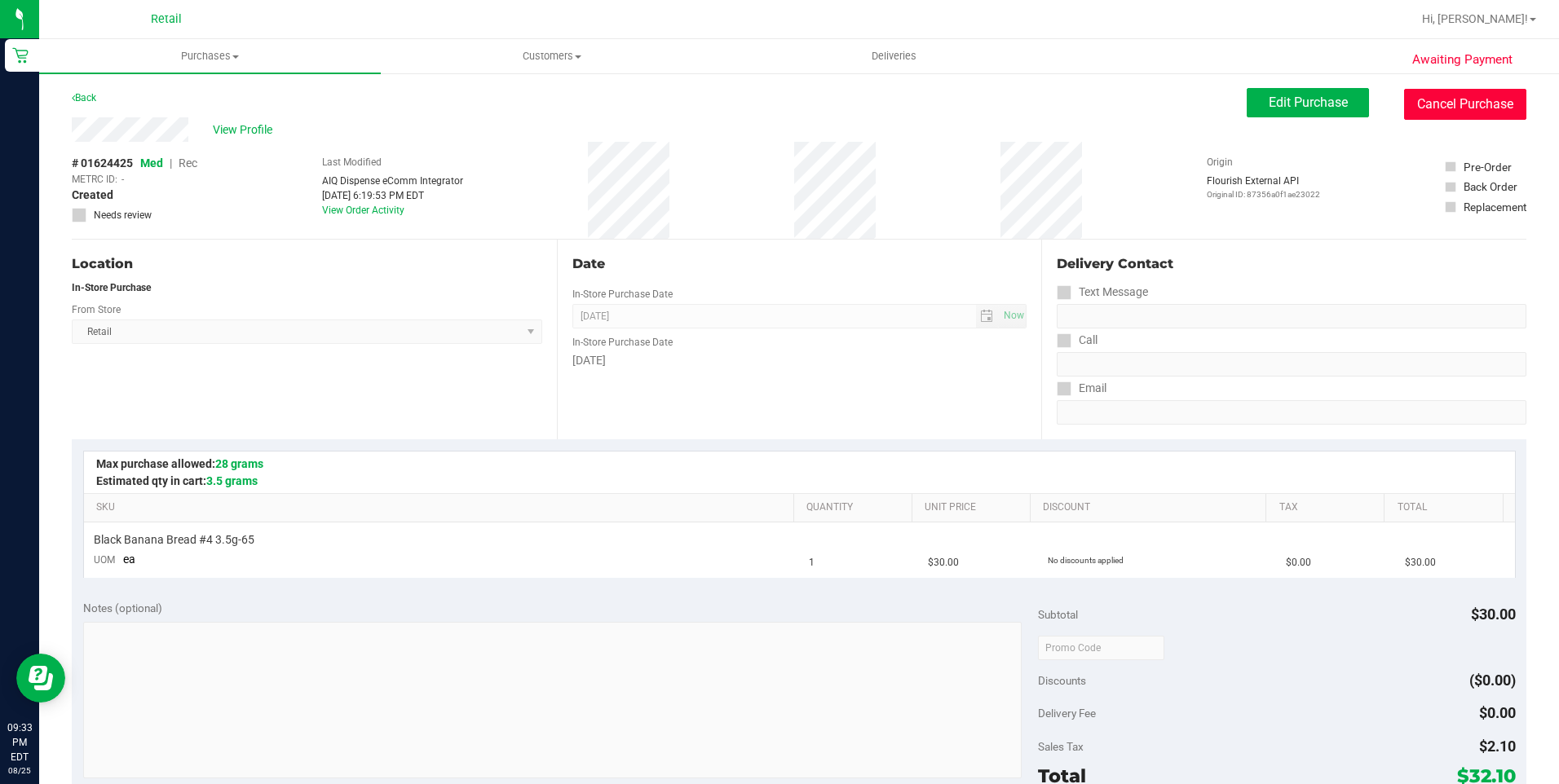
click at [1487, 114] on button "Cancel Purchase" at bounding box center [1465, 104] width 122 height 31
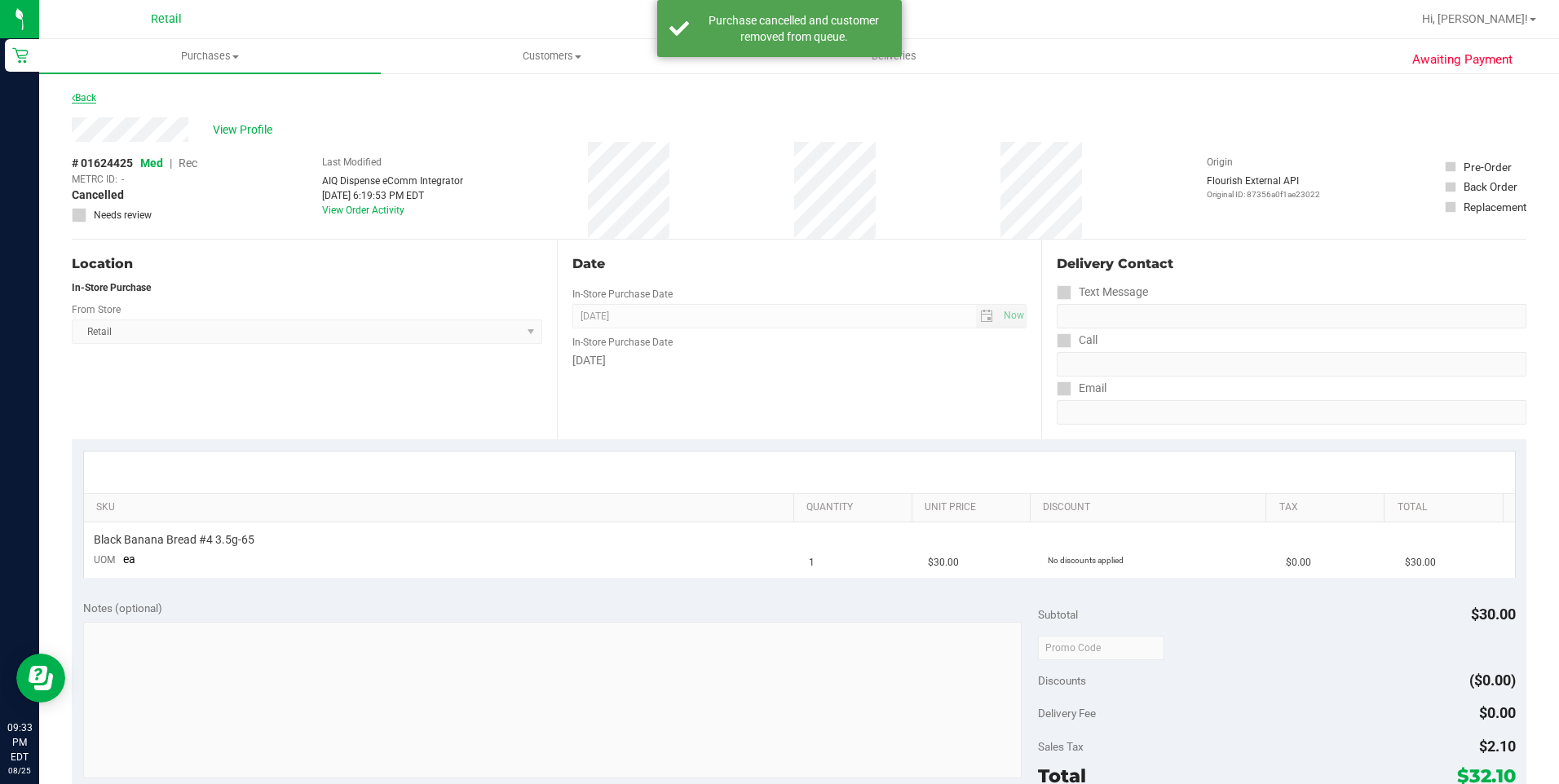
click at [89, 101] on link "Back" at bounding box center [84, 98] width 24 height 11
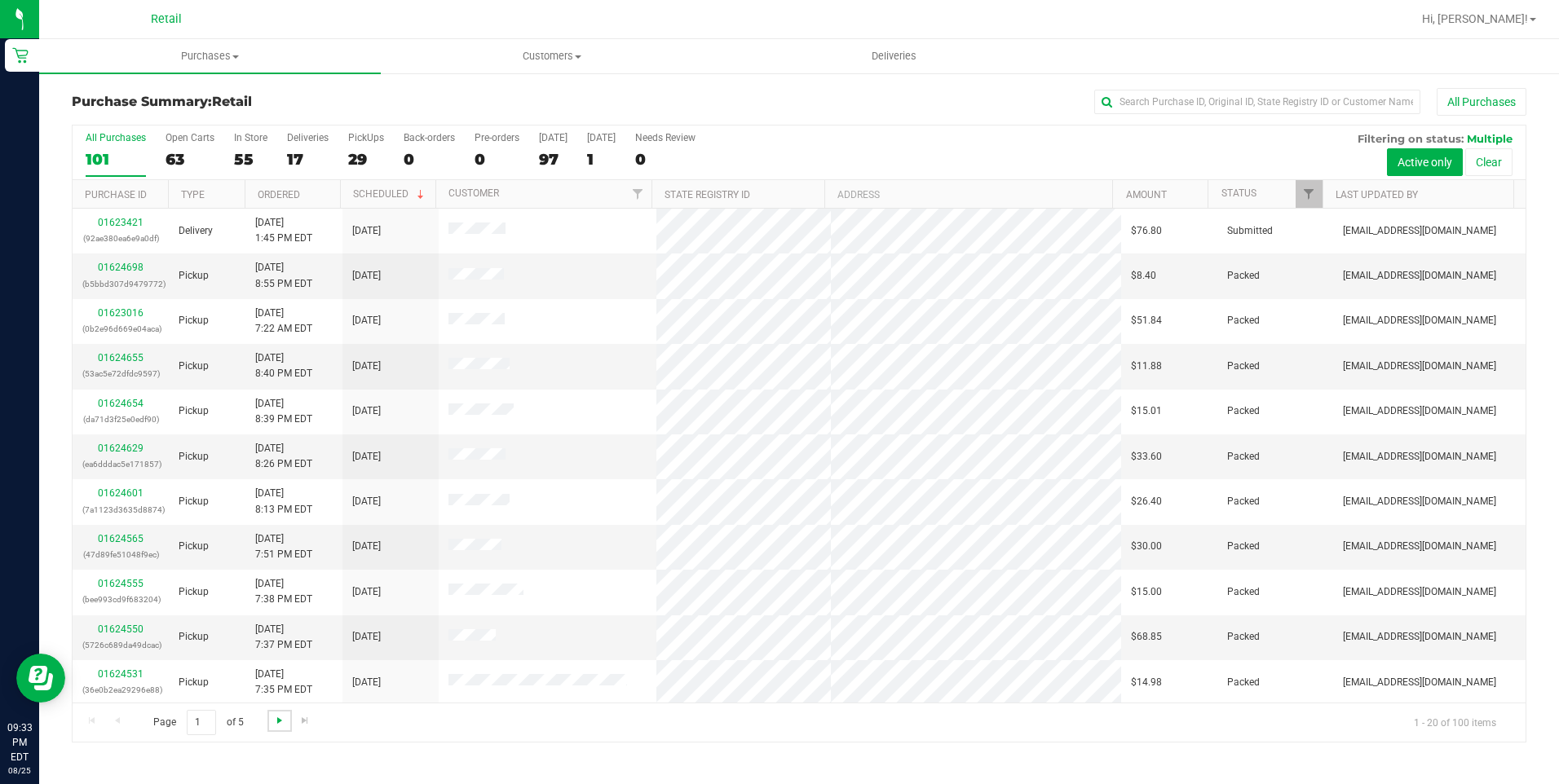
click at [277, 727] on span "Go to the next page" at bounding box center [280, 721] width 13 height 13
click at [280, 719] on span "Go to the next page" at bounding box center [280, 721] width 13 height 13
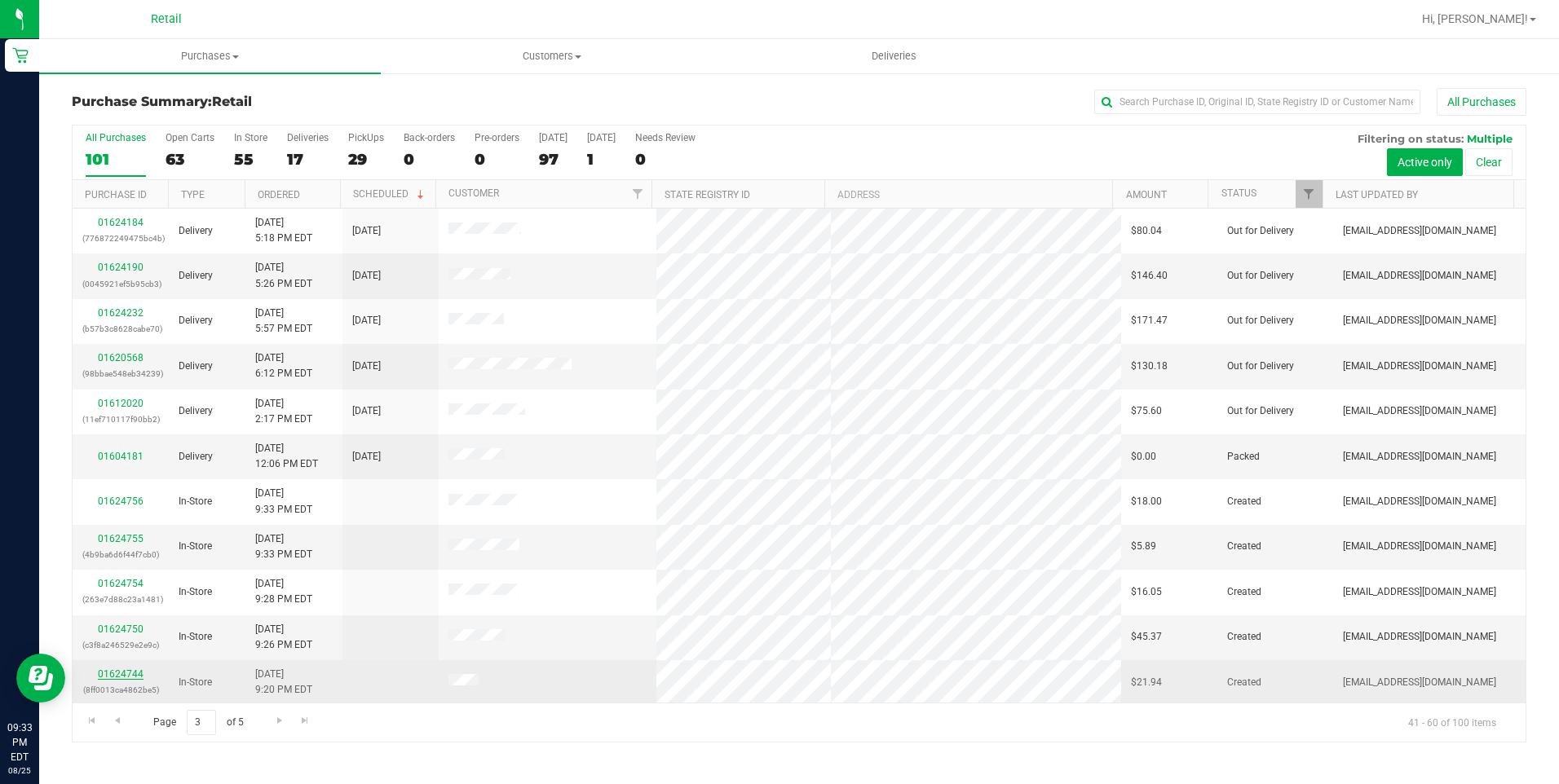
click at [131, 674] on link "01624744" at bounding box center [121, 674] width 46 height 11
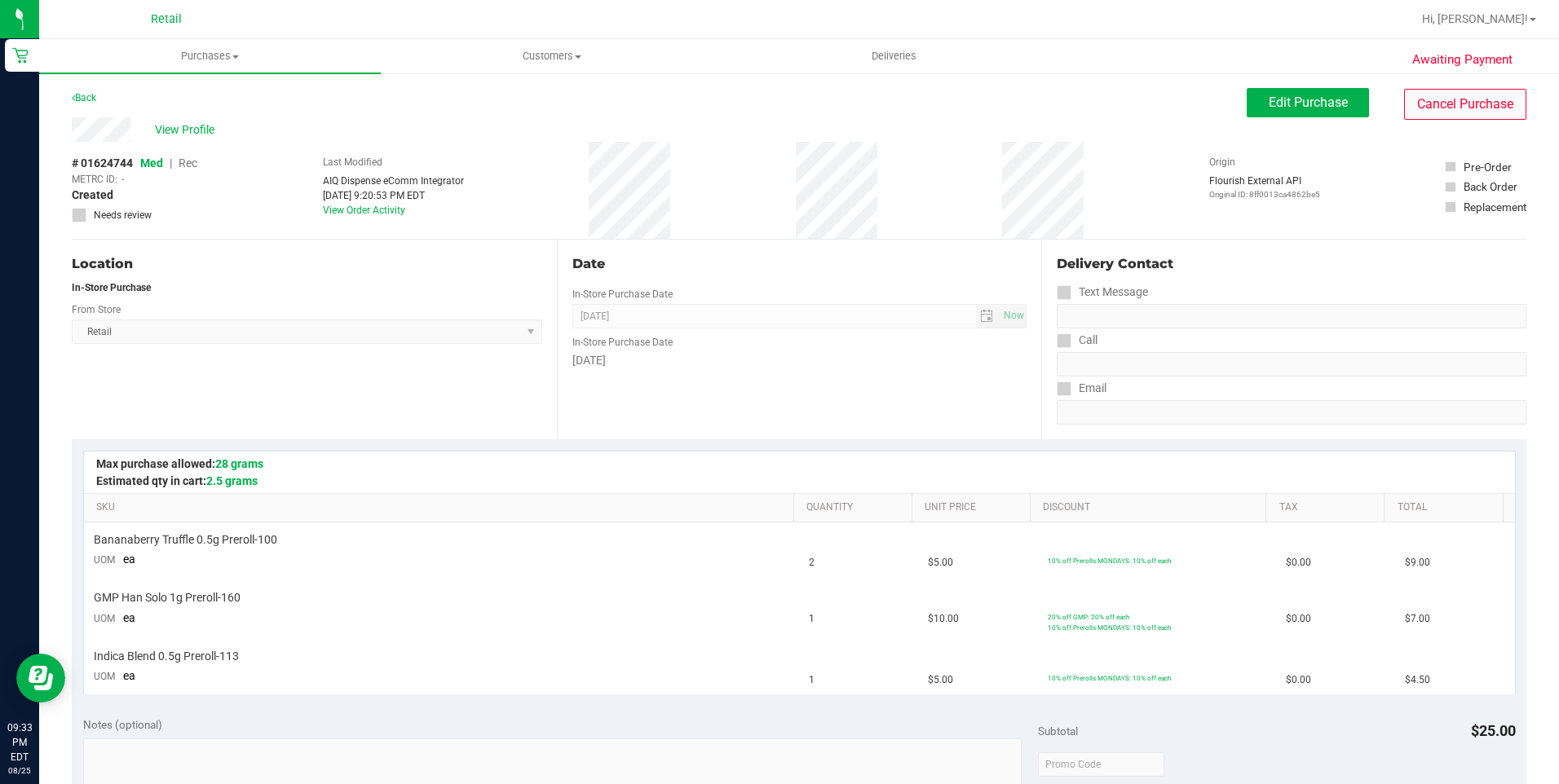
click at [1465, 87] on div "Awaiting Payment Back Edit Purchase Cancel Purchase View Profile # 01624744 Med…" at bounding box center [799, 741] width 1519 height 1339
click at [1468, 94] on button "Cancel Purchase" at bounding box center [1465, 104] width 122 height 31
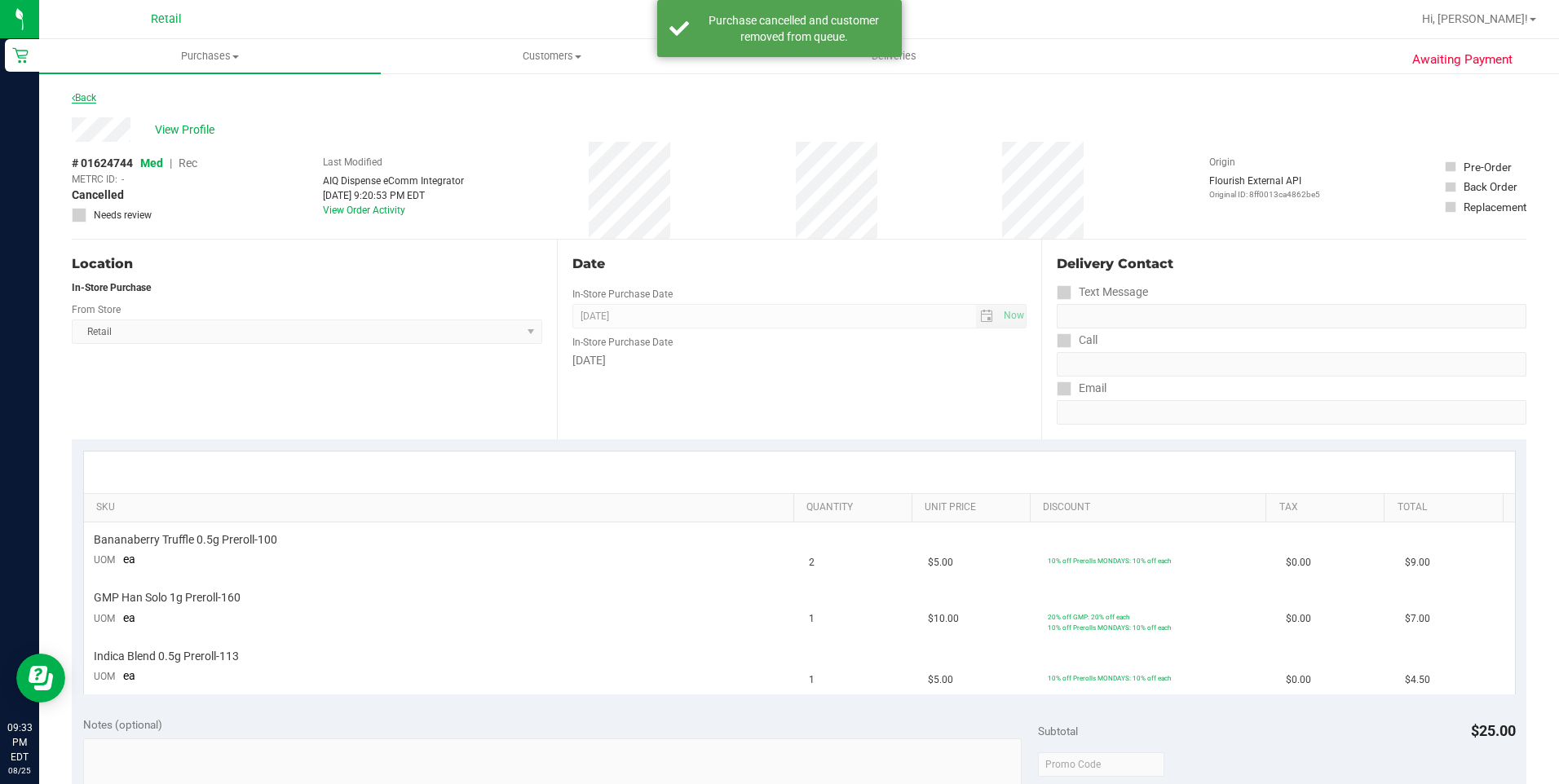
click at [95, 99] on link "Back" at bounding box center [84, 98] width 24 height 11
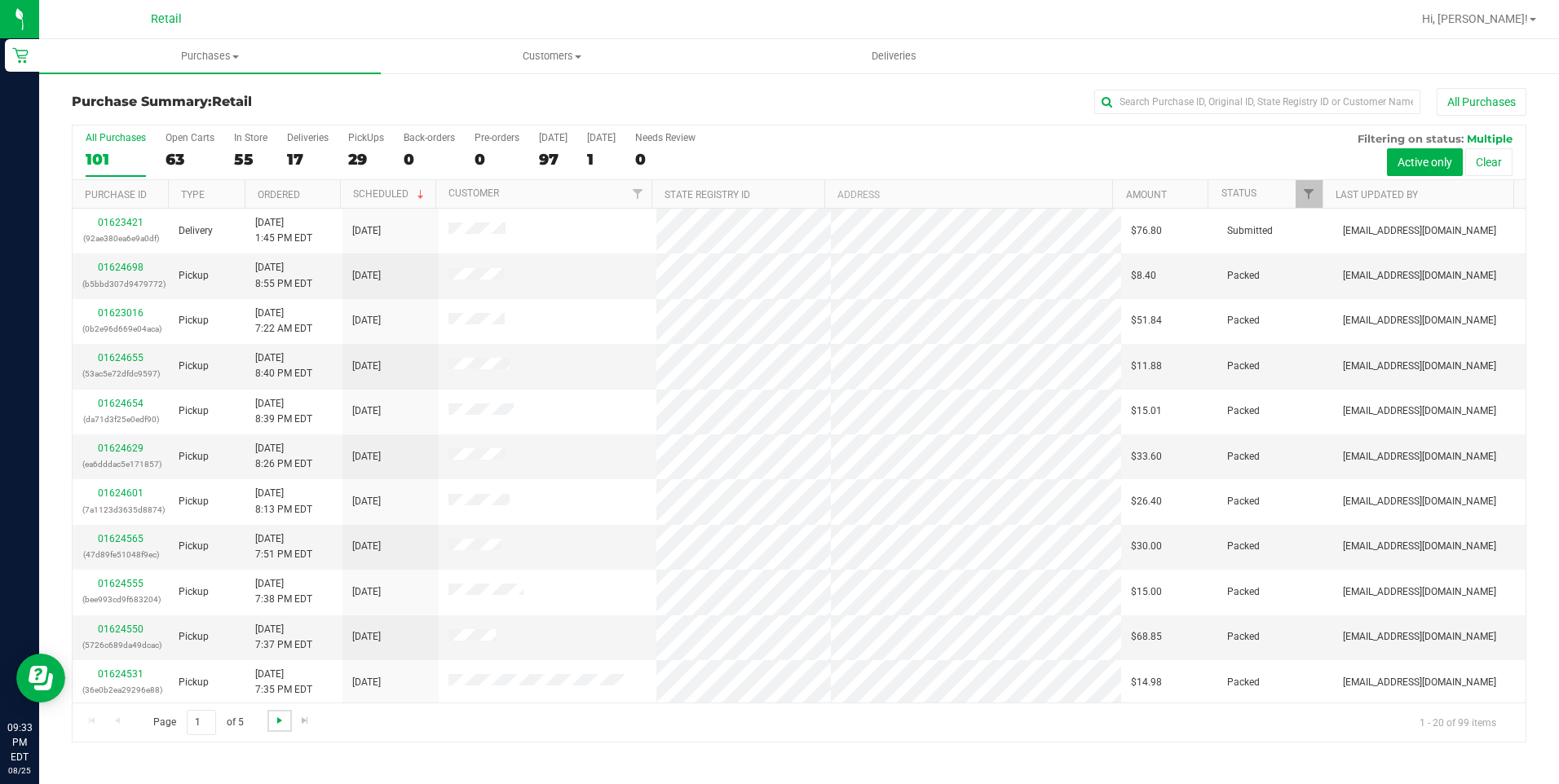
click at [283, 717] on span "Go to the next page" at bounding box center [280, 721] width 13 height 13
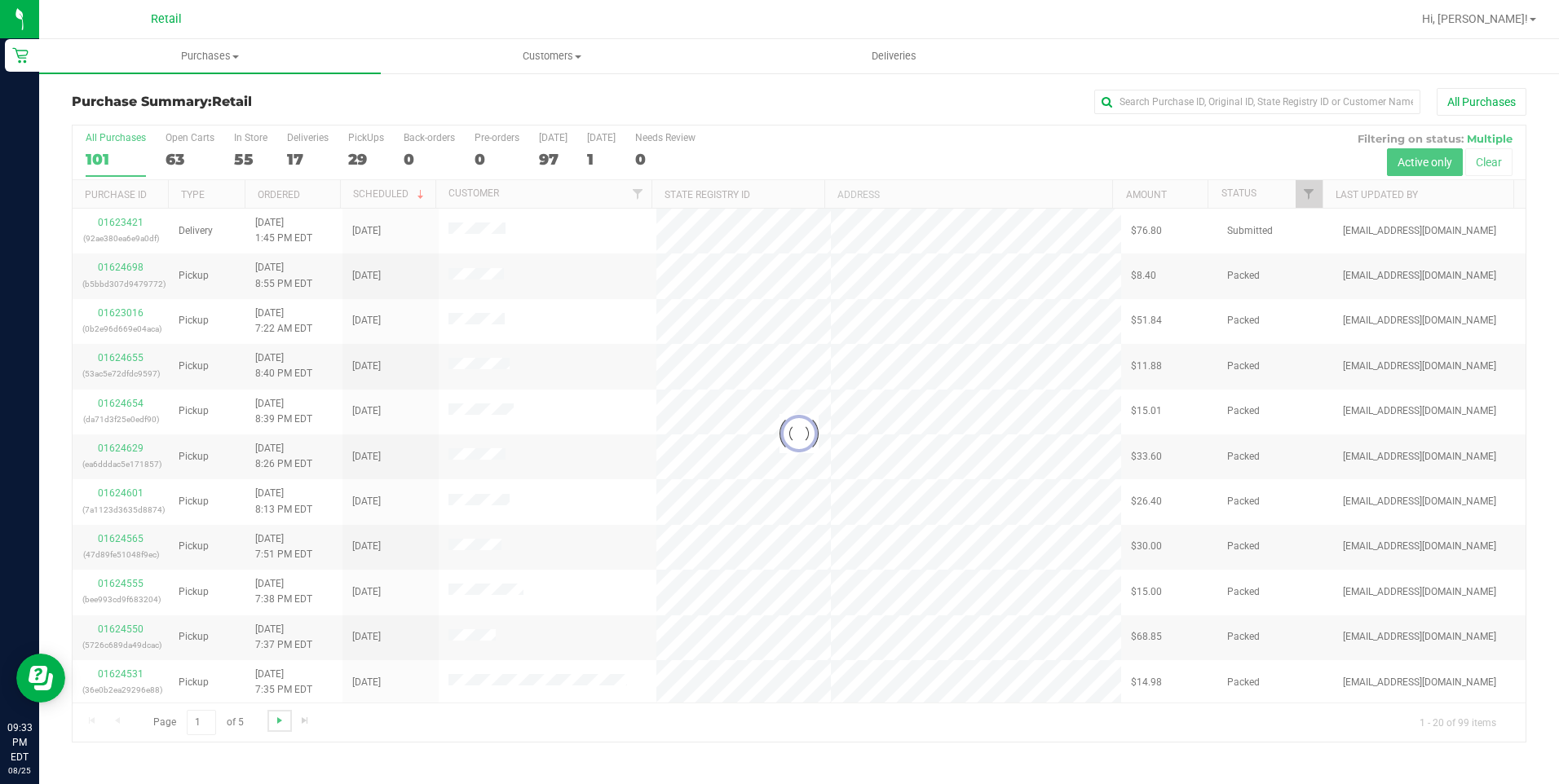
click at [283, 717] on span "Go to the next page" at bounding box center [280, 721] width 13 height 13
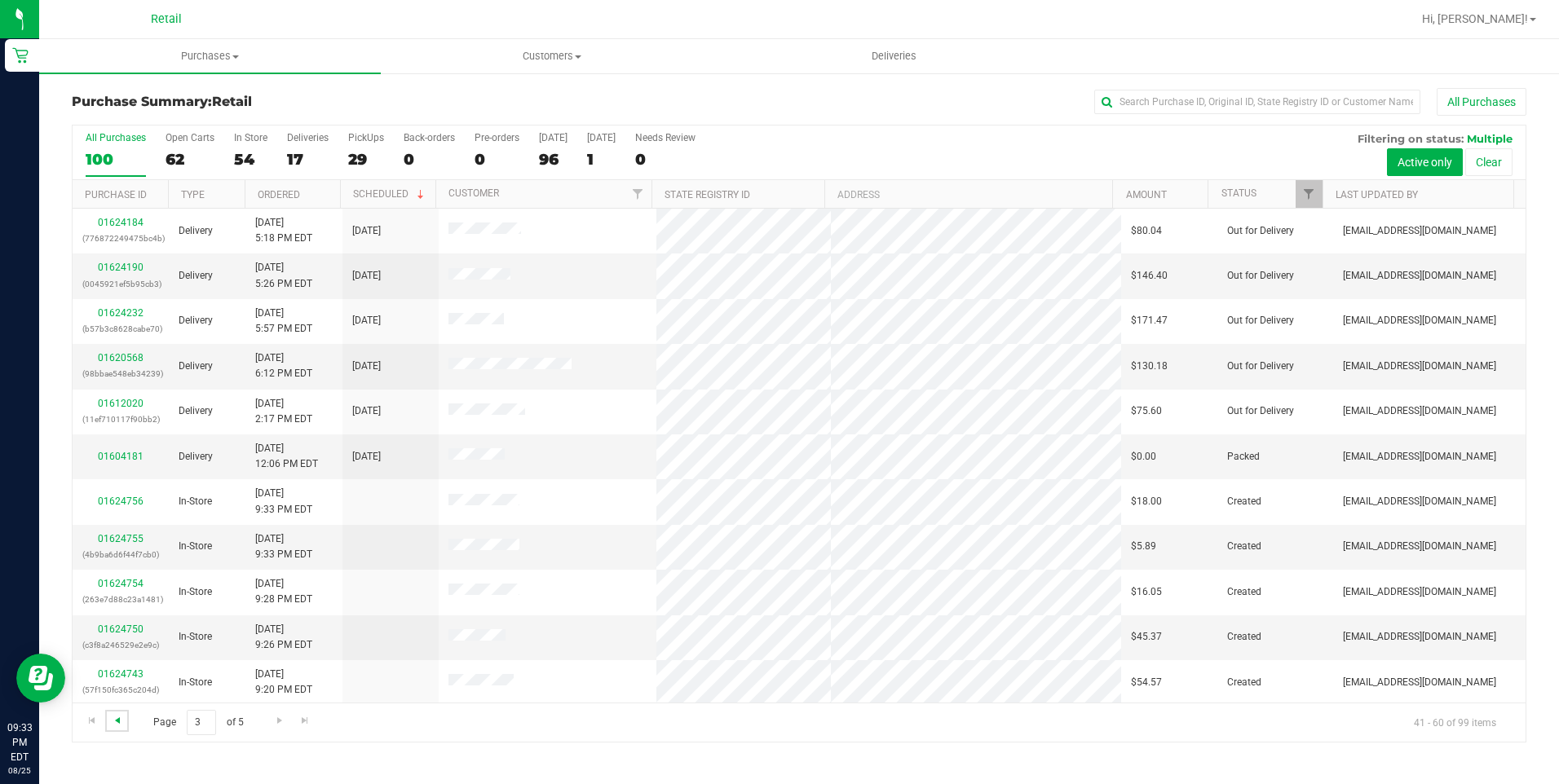
click at [115, 721] on span "Go to the previous page" at bounding box center [118, 721] width 13 height 13
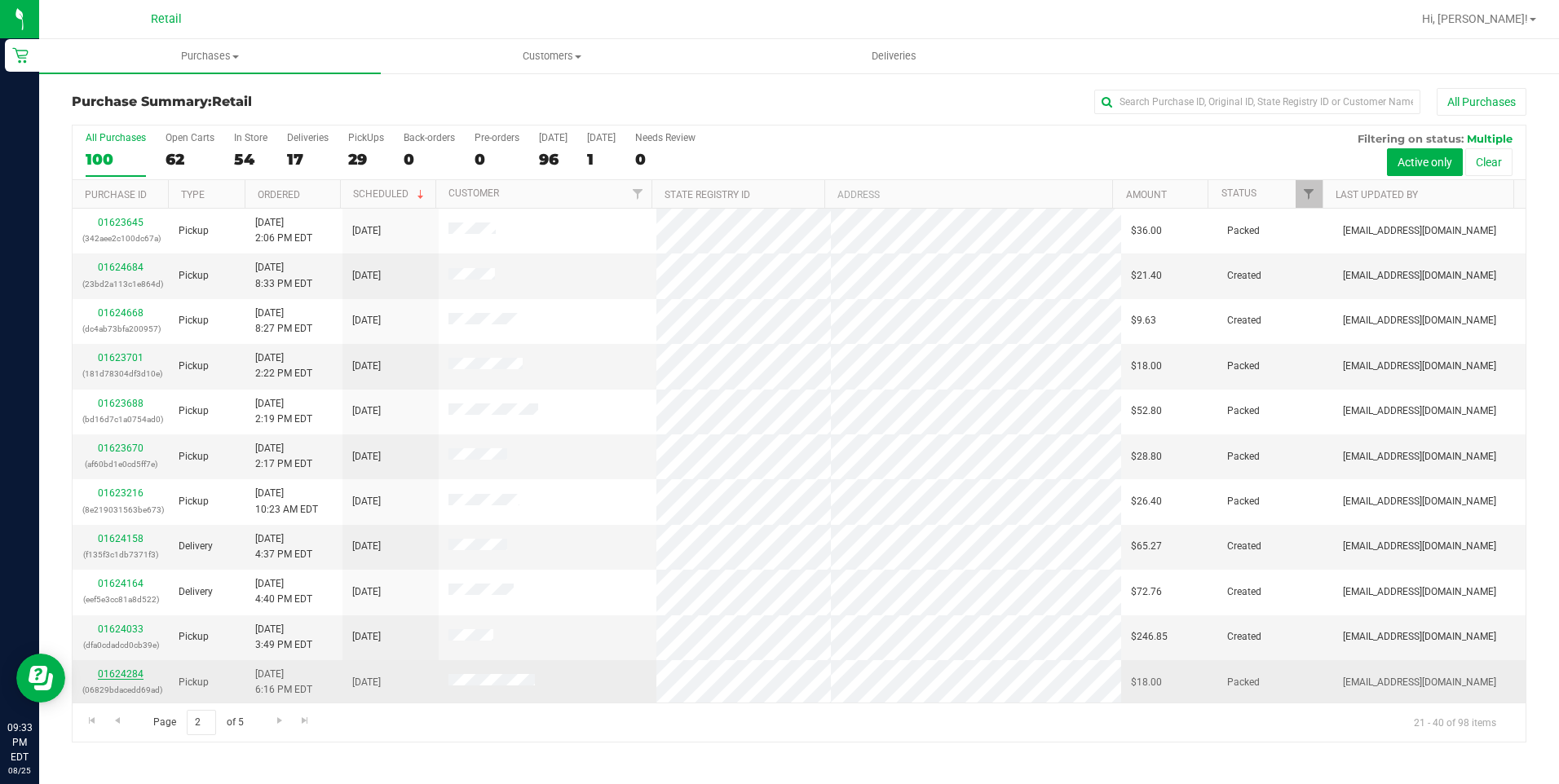
click at [123, 675] on link "01624284" at bounding box center [121, 674] width 46 height 11
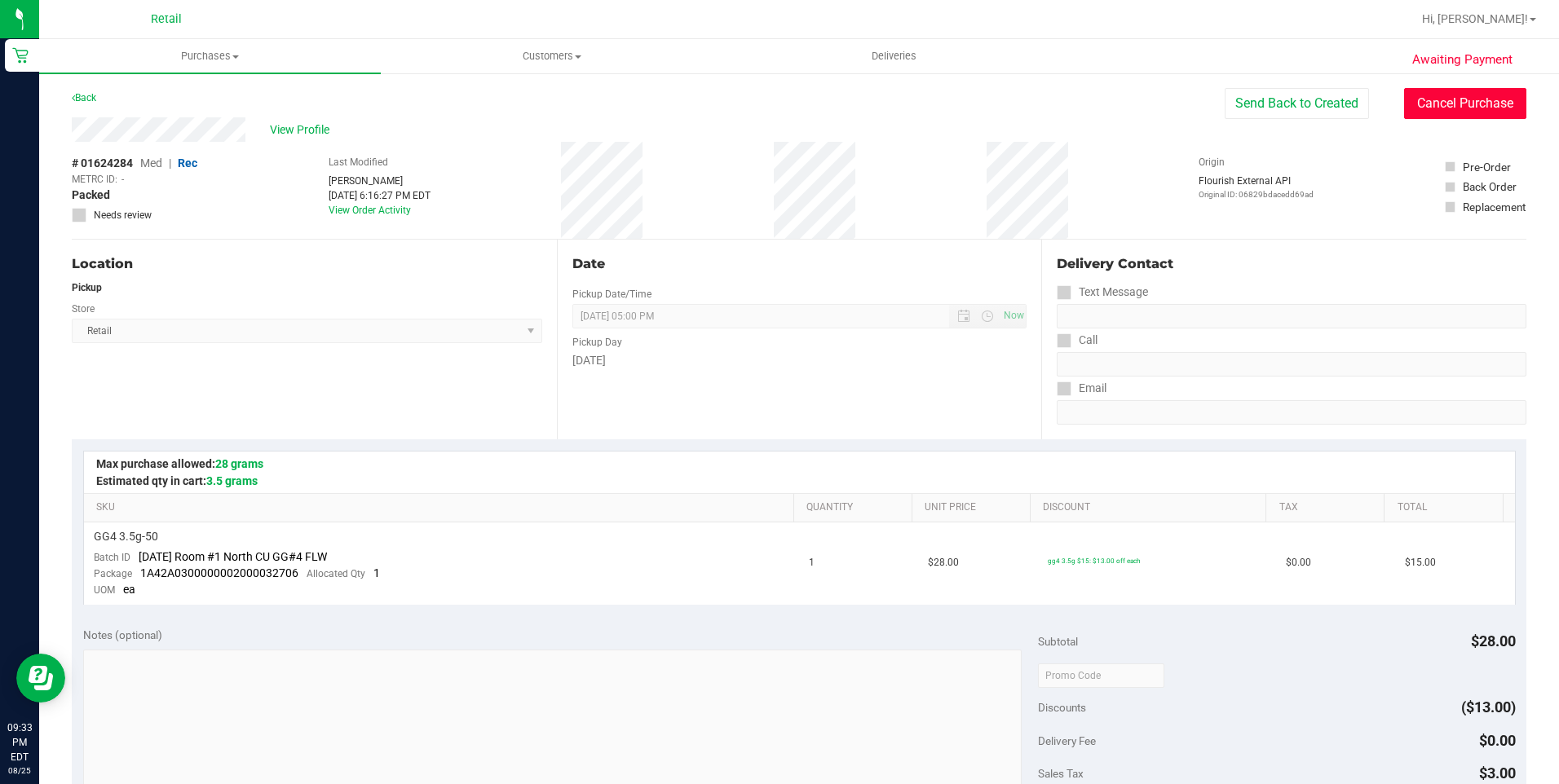
click at [1455, 97] on button "Cancel Purchase" at bounding box center [1465, 104] width 122 height 31
click at [96, 100] on link "Back" at bounding box center [84, 98] width 24 height 11
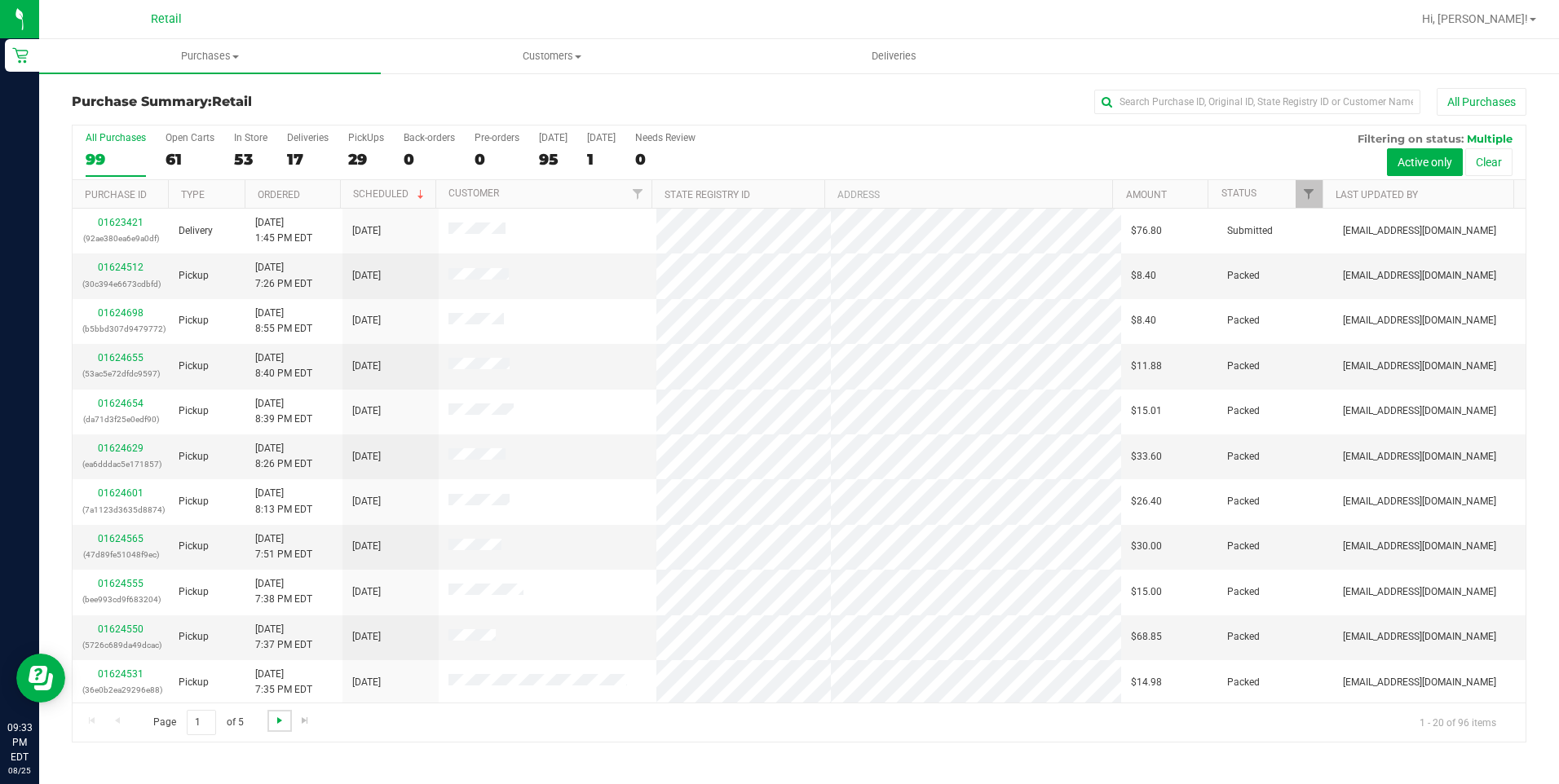
click at [274, 722] on span "Go to the next page" at bounding box center [280, 721] width 13 height 13
click at [278, 714] on span "Go to the next page" at bounding box center [280, 721] width 13 height 13
click at [279, 719] on span "Go to the next page" at bounding box center [280, 721] width 13 height 13
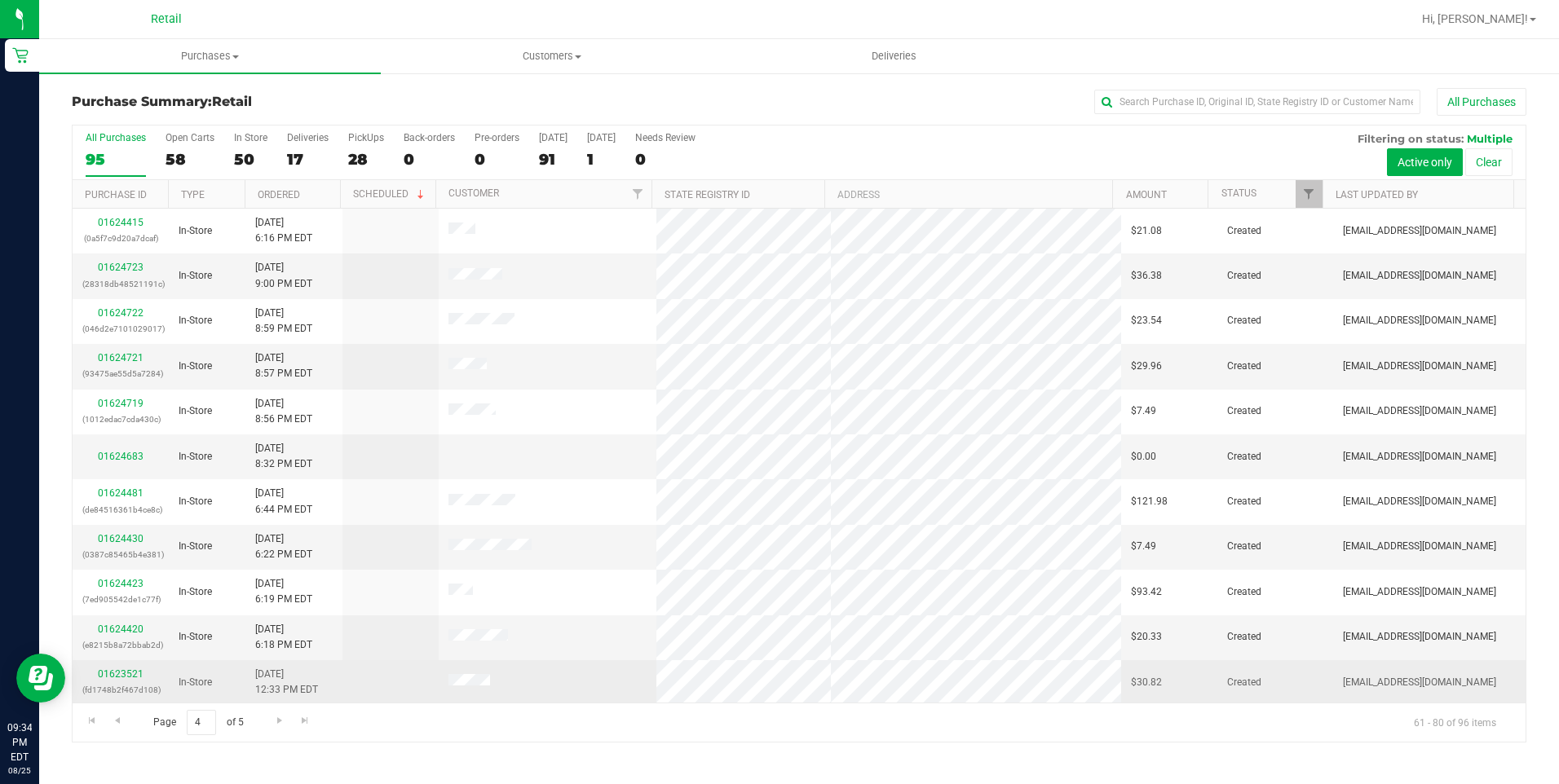
click at [137, 664] on td "01623521 (fd1748b2f467d108)" at bounding box center [121, 683] width 96 height 45
click at [139, 669] on link "01623521" at bounding box center [121, 674] width 46 height 11
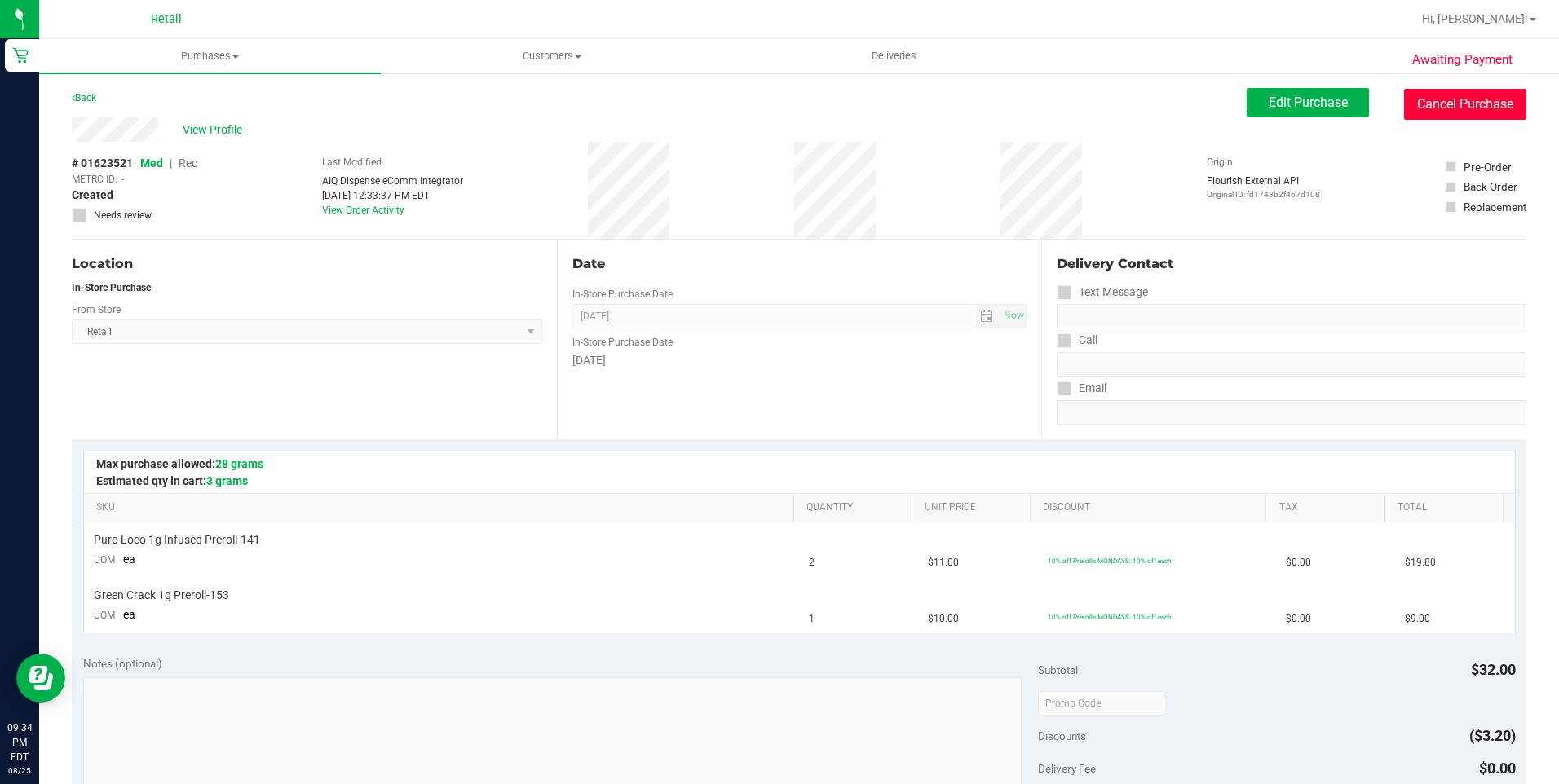
click at [1471, 88] on button "Cancel Purchase" at bounding box center [1465, 104] width 122 height 31
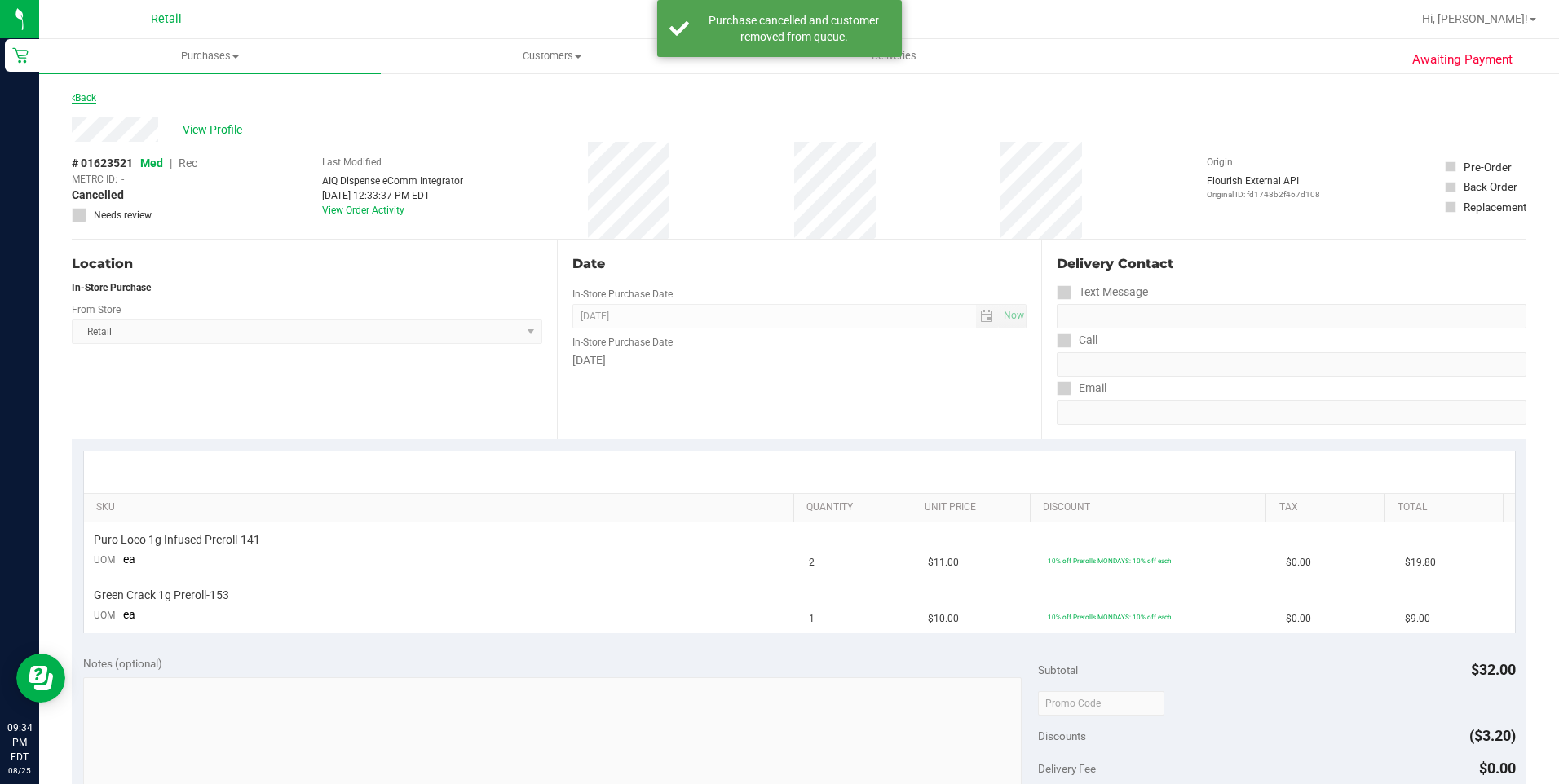
click at [94, 93] on div "Back" at bounding box center [84, 98] width 24 height 20
click at [94, 98] on link "Back" at bounding box center [84, 98] width 24 height 11
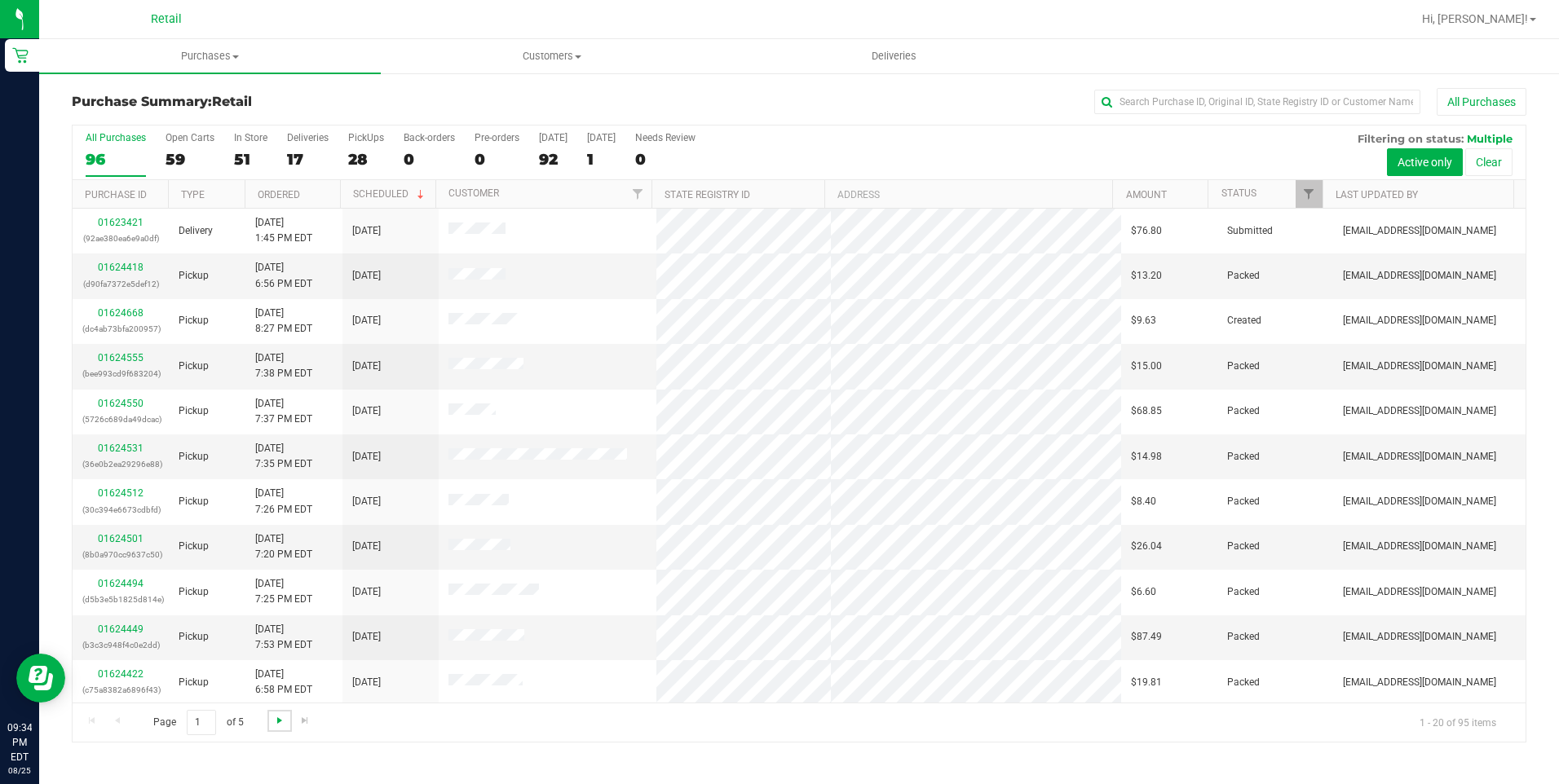
click at [277, 720] on span "Go to the next page" at bounding box center [280, 721] width 13 height 13
click at [277, 720] on div "Page 5 of 5 81 - 95 of 95 items" at bounding box center [798, 723] width 1453 height 40
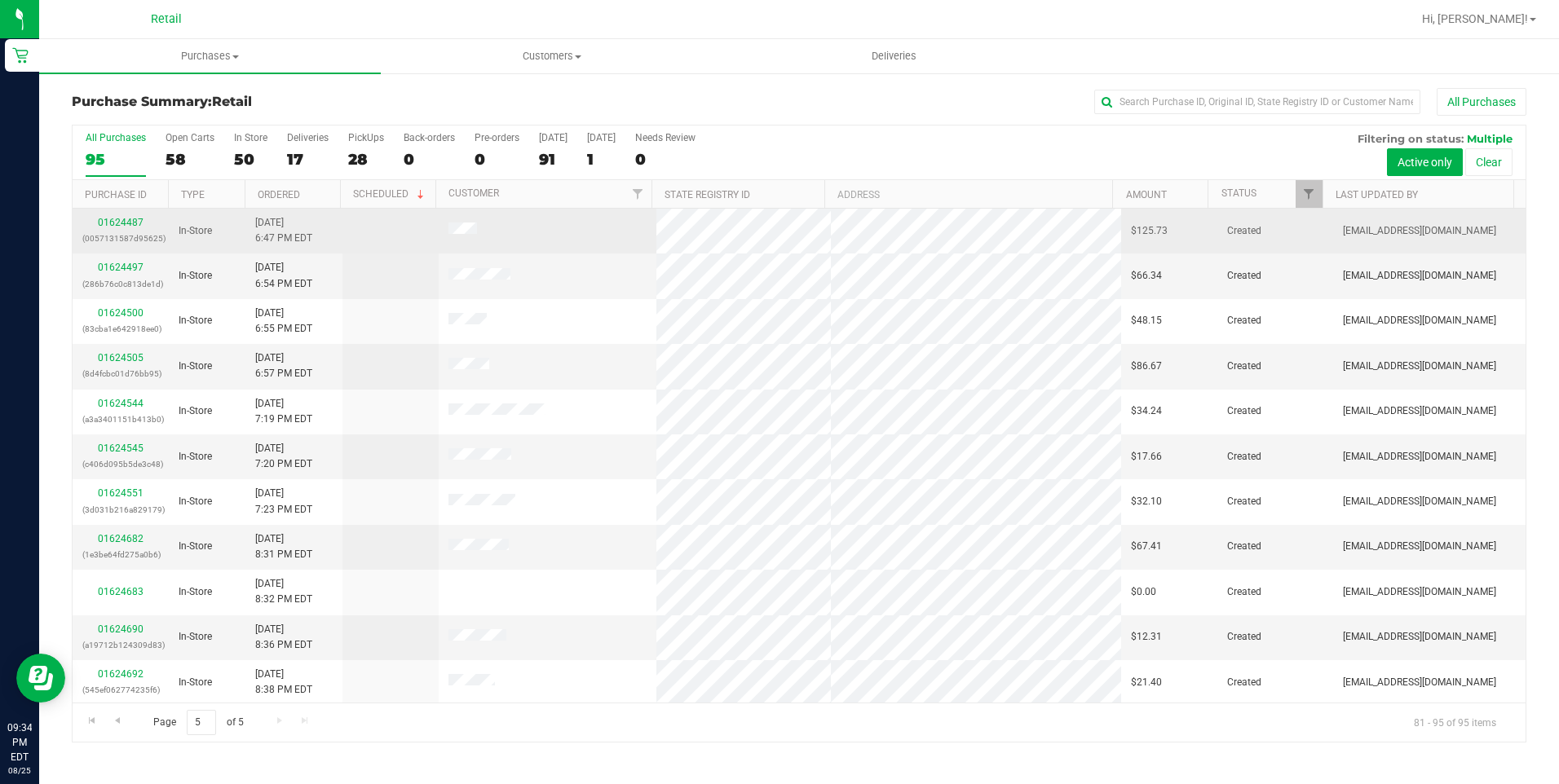
click at [113, 229] on div "01624487 (0057131587d95625)" at bounding box center [120, 231] width 76 height 31
click at [132, 220] on link "01624487" at bounding box center [121, 222] width 46 height 11
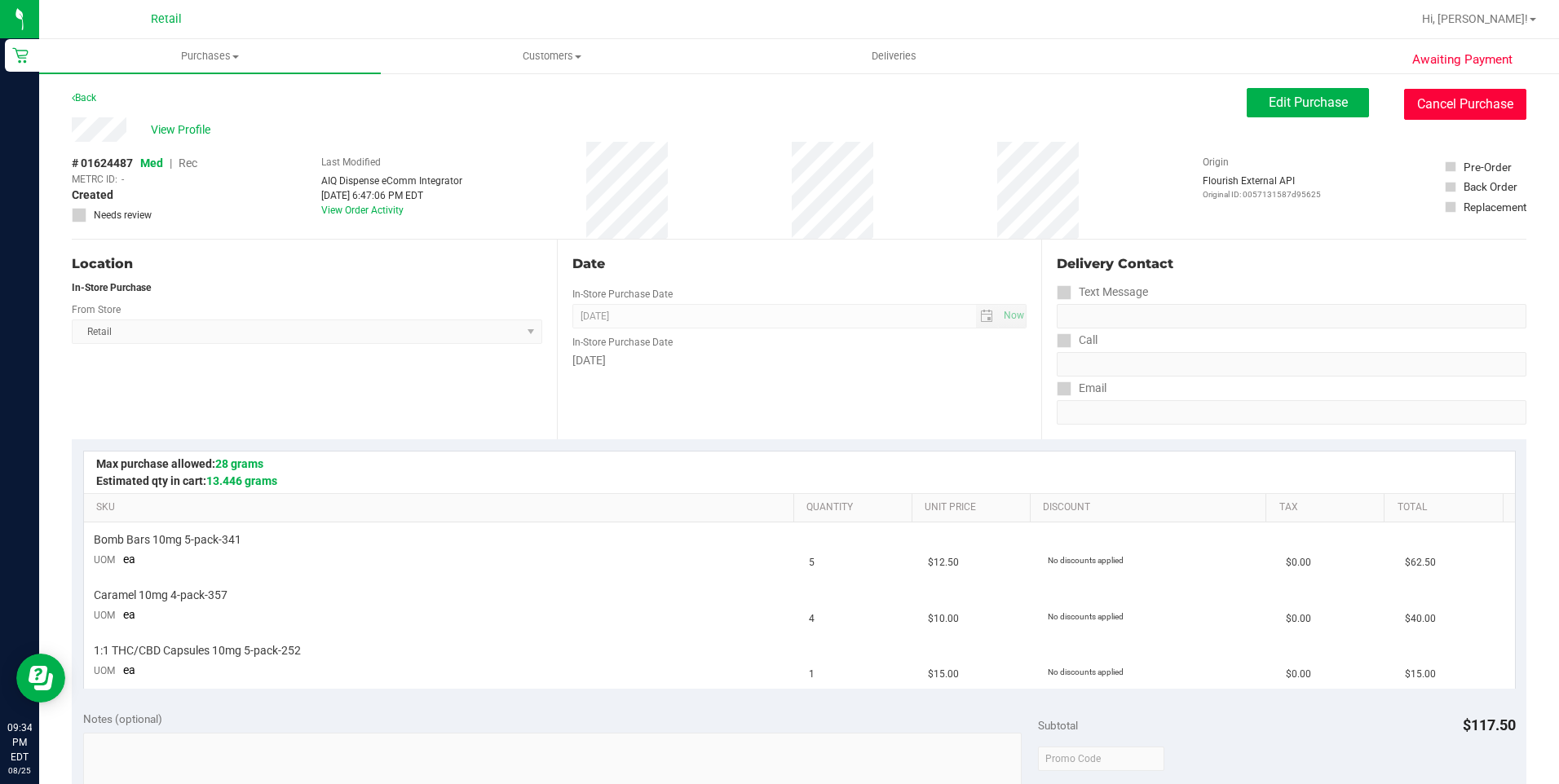
click at [1484, 114] on button "Cancel Purchase" at bounding box center [1465, 104] width 122 height 31
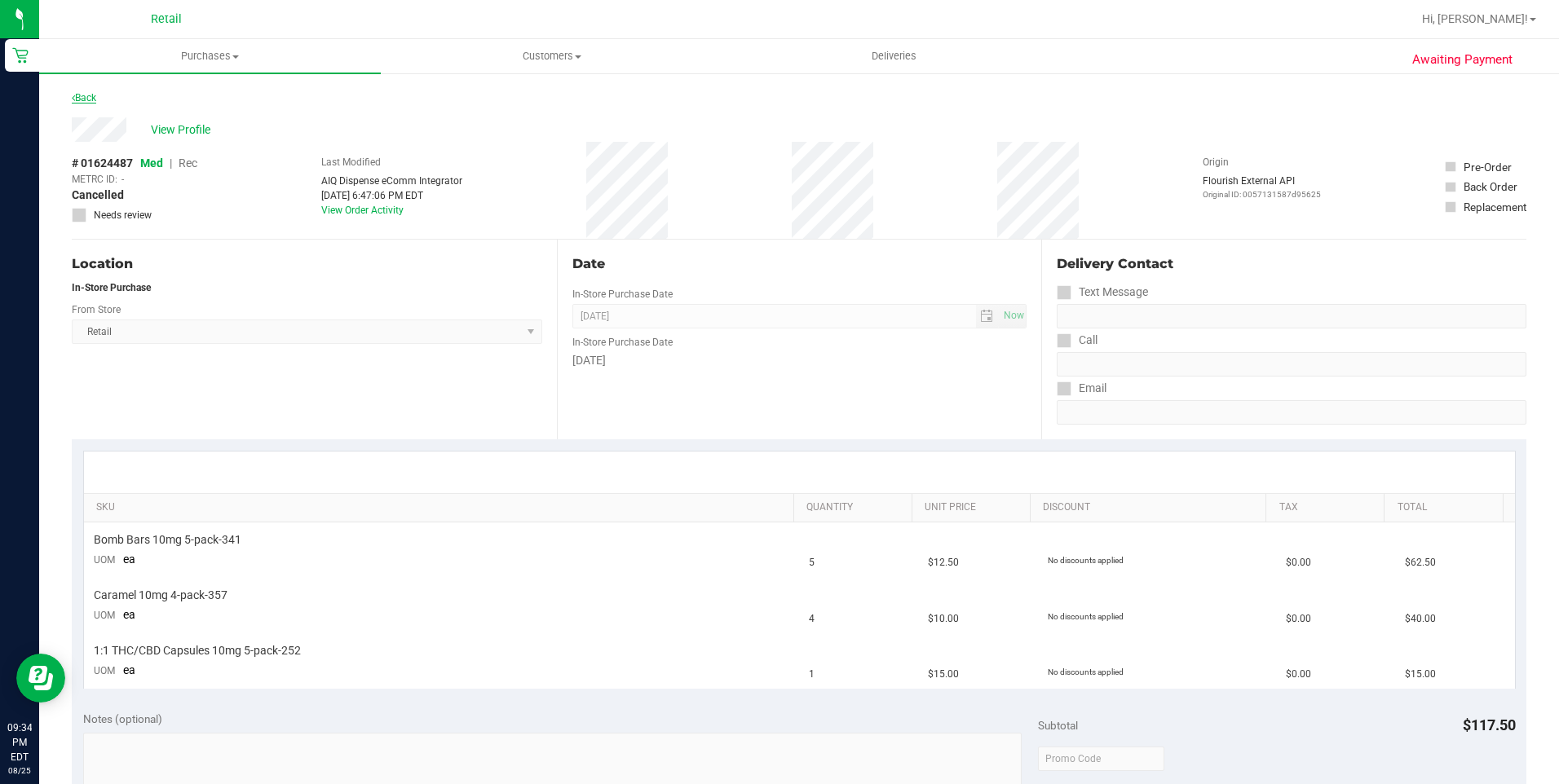
click at [87, 92] on link "Back" at bounding box center [84, 98] width 24 height 11
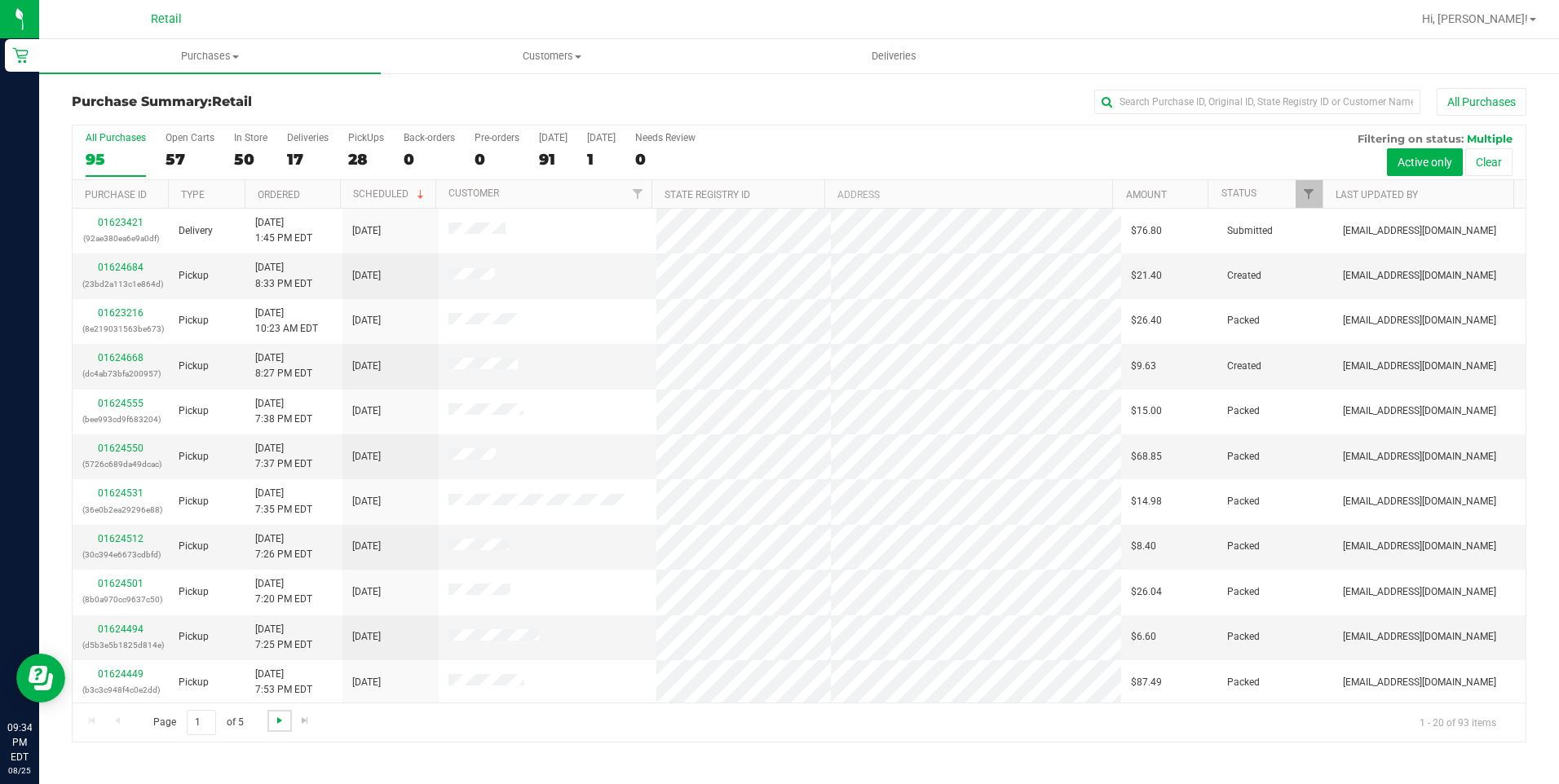
click at [281, 722] on span "Go to the next page" at bounding box center [280, 721] width 13 height 13
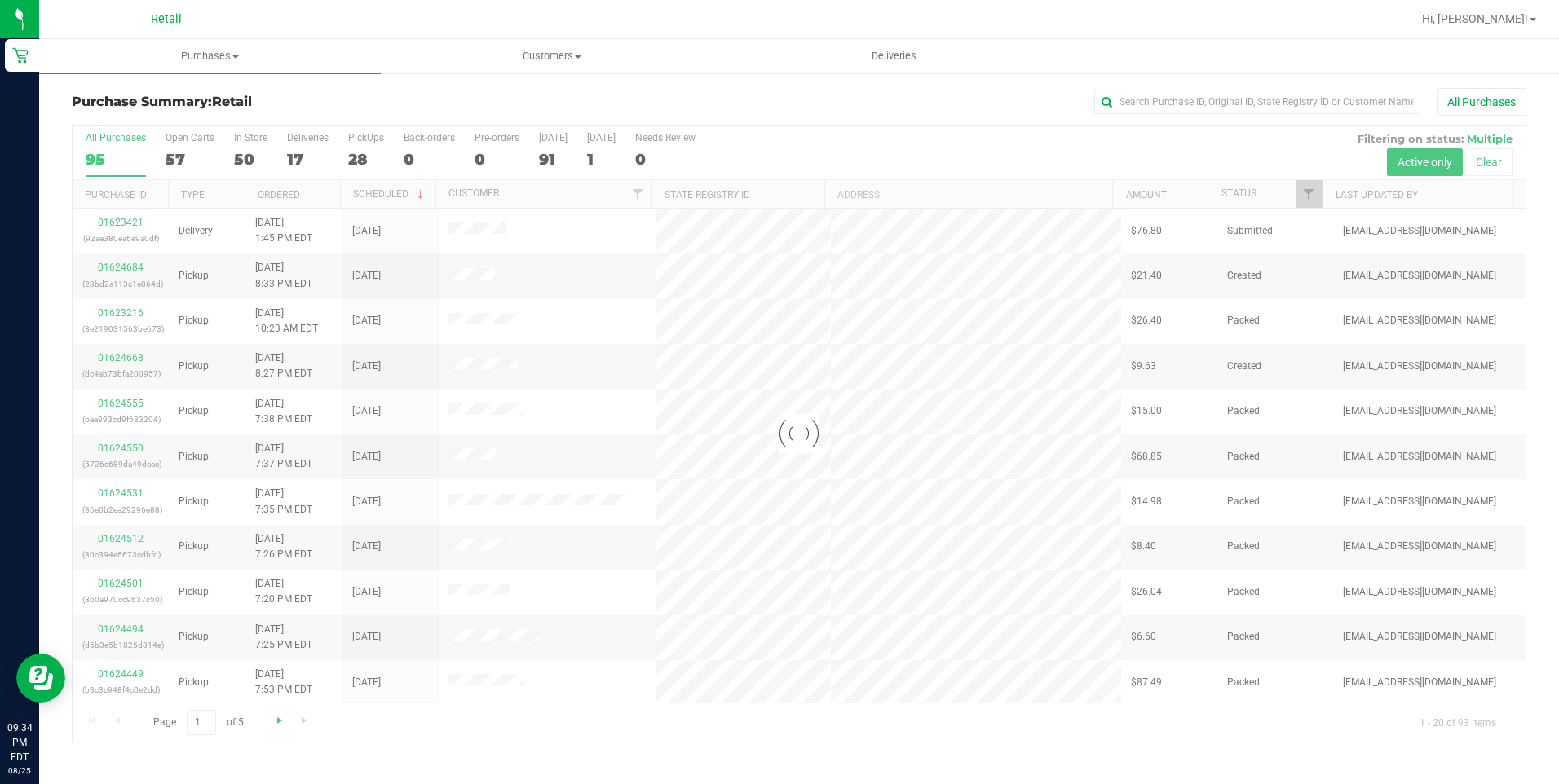
click at [281, 722] on div at bounding box center [798, 433] width 1453 height 616
click at [281, 722] on span "Go to the next page" at bounding box center [280, 721] width 13 height 13
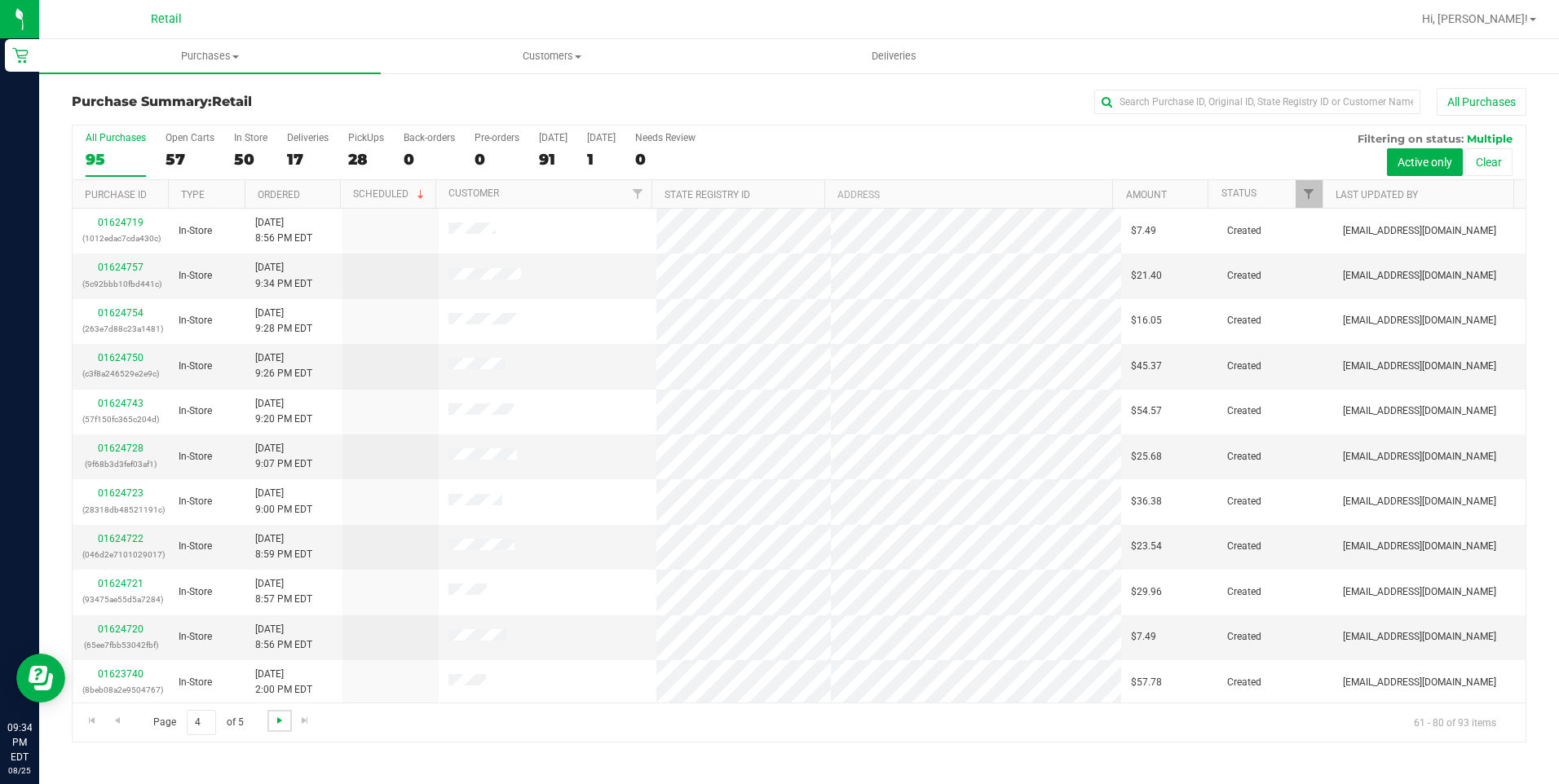
click at [281, 722] on span "Go to the next page" at bounding box center [280, 721] width 13 height 13
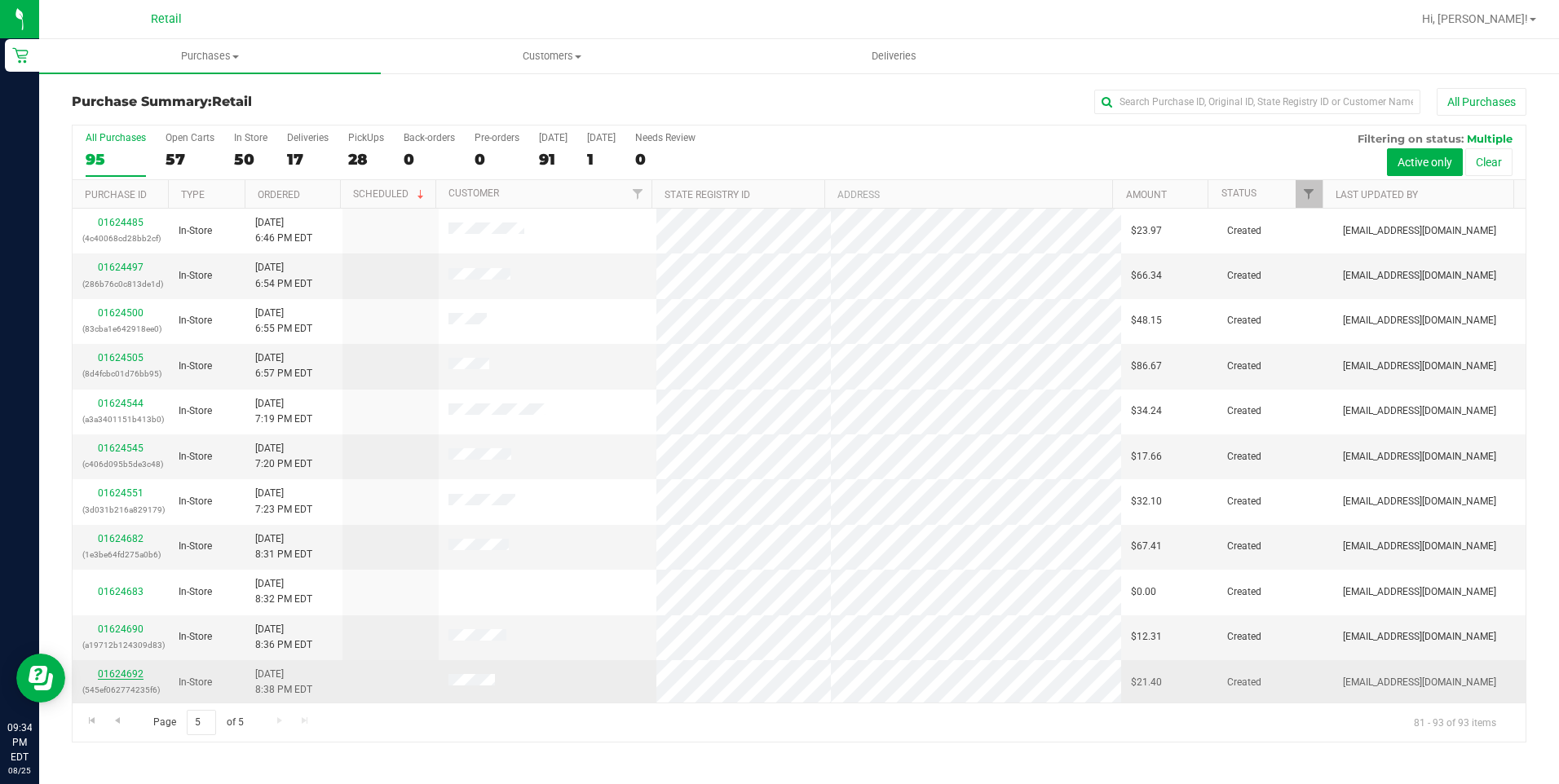
click at [139, 679] on link "01624692" at bounding box center [121, 674] width 46 height 11
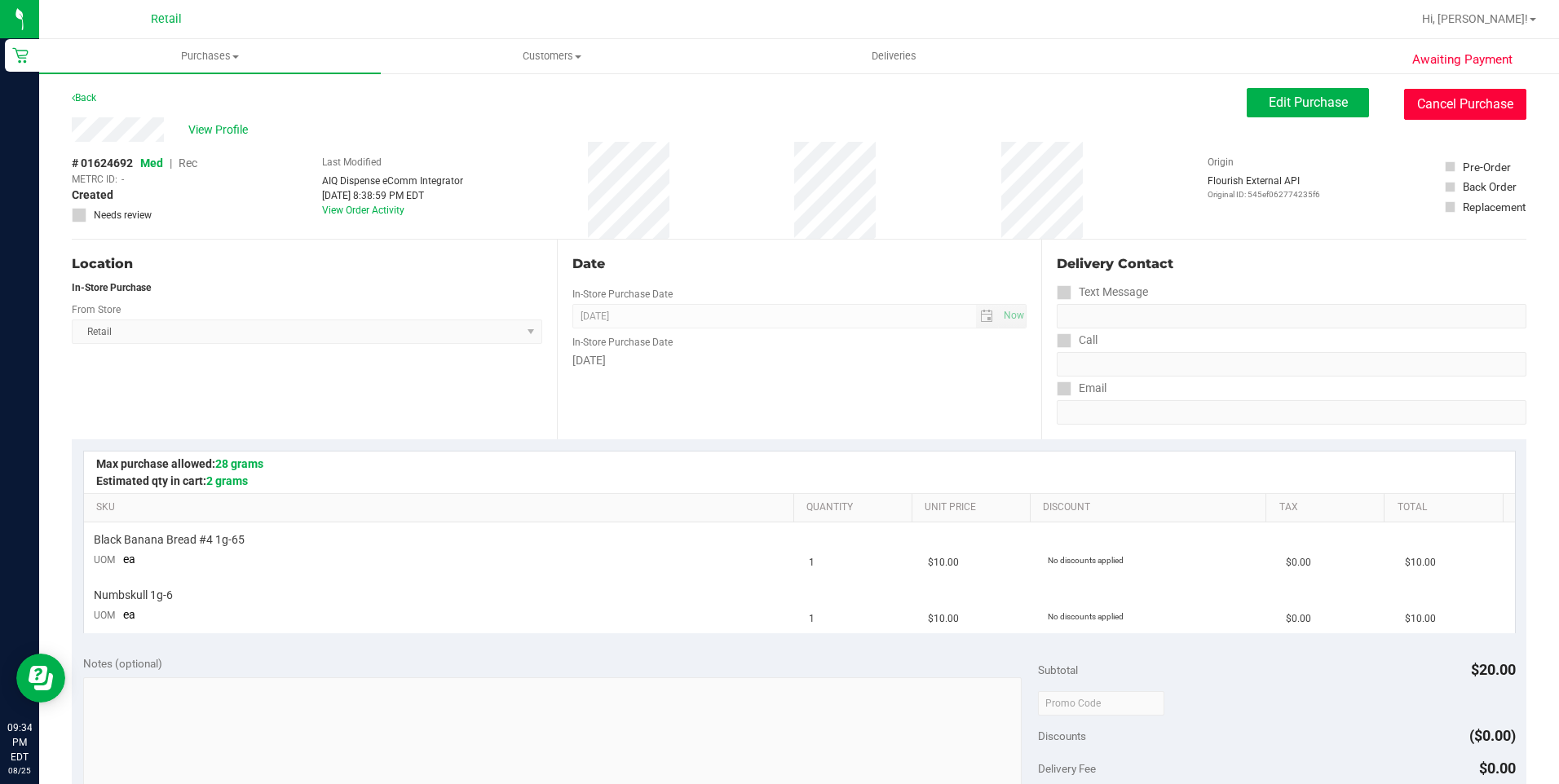
click at [1462, 101] on button "Cancel Purchase" at bounding box center [1465, 104] width 122 height 31
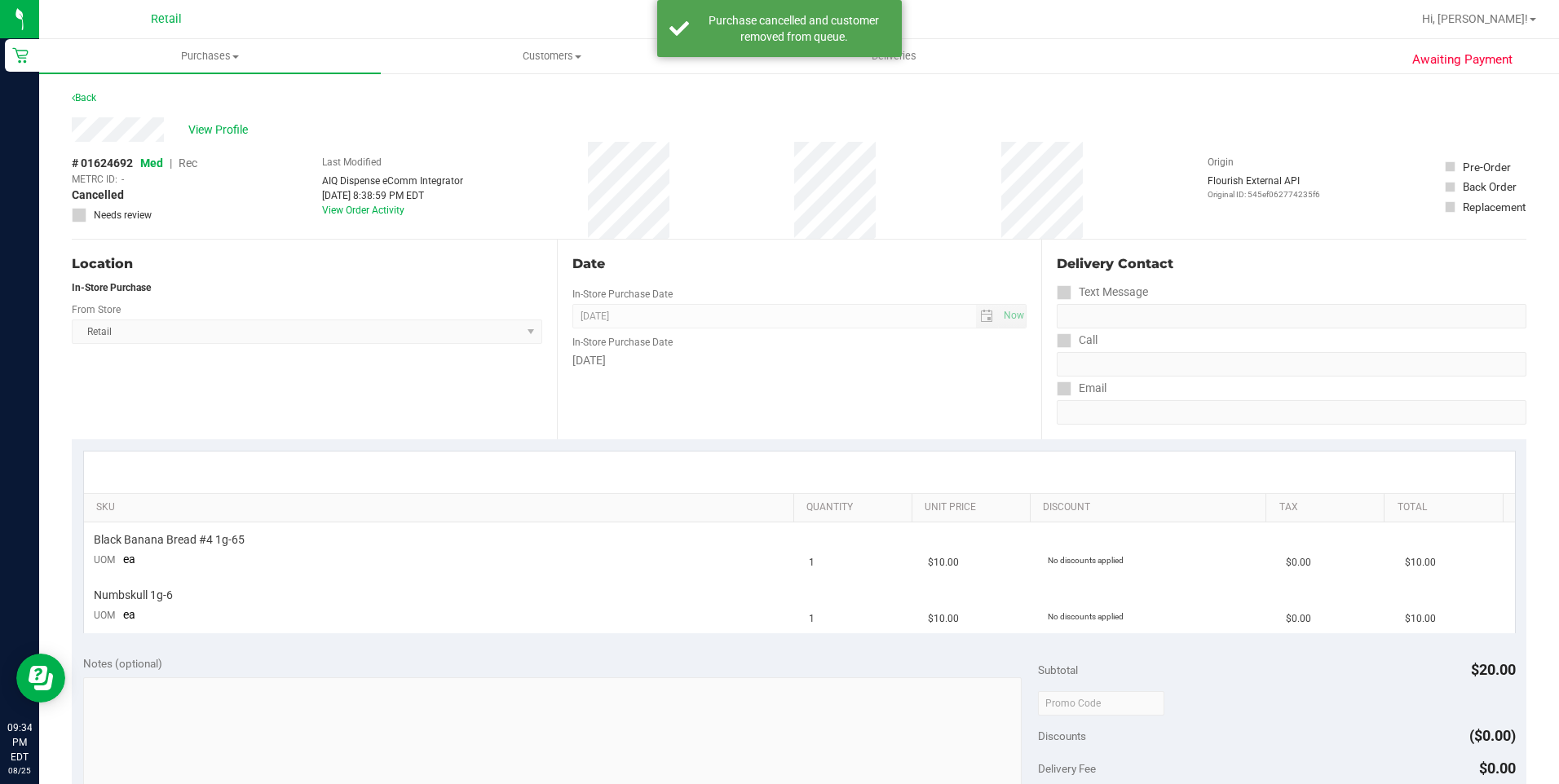
click at [70, 101] on div "Awaiting Payment Back View Profile # 01624692 Med | Rec METRC ID: - Cancelled N…" at bounding box center [799, 711] width 1519 height 1278
click at [78, 101] on link "Back" at bounding box center [84, 98] width 24 height 11
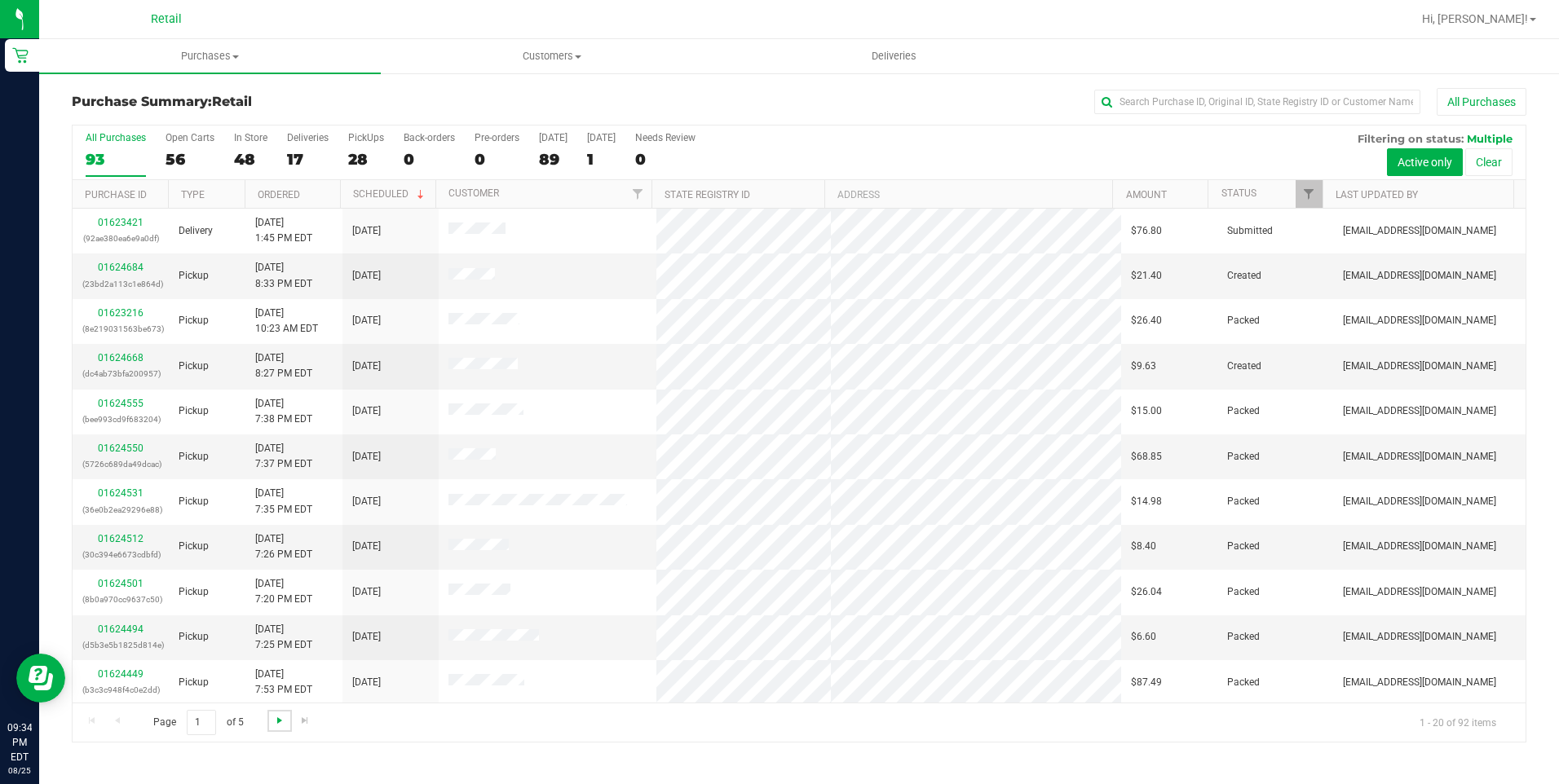
click at [275, 722] on span "Go to the next page" at bounding box center [280, 721] width 13 height 13
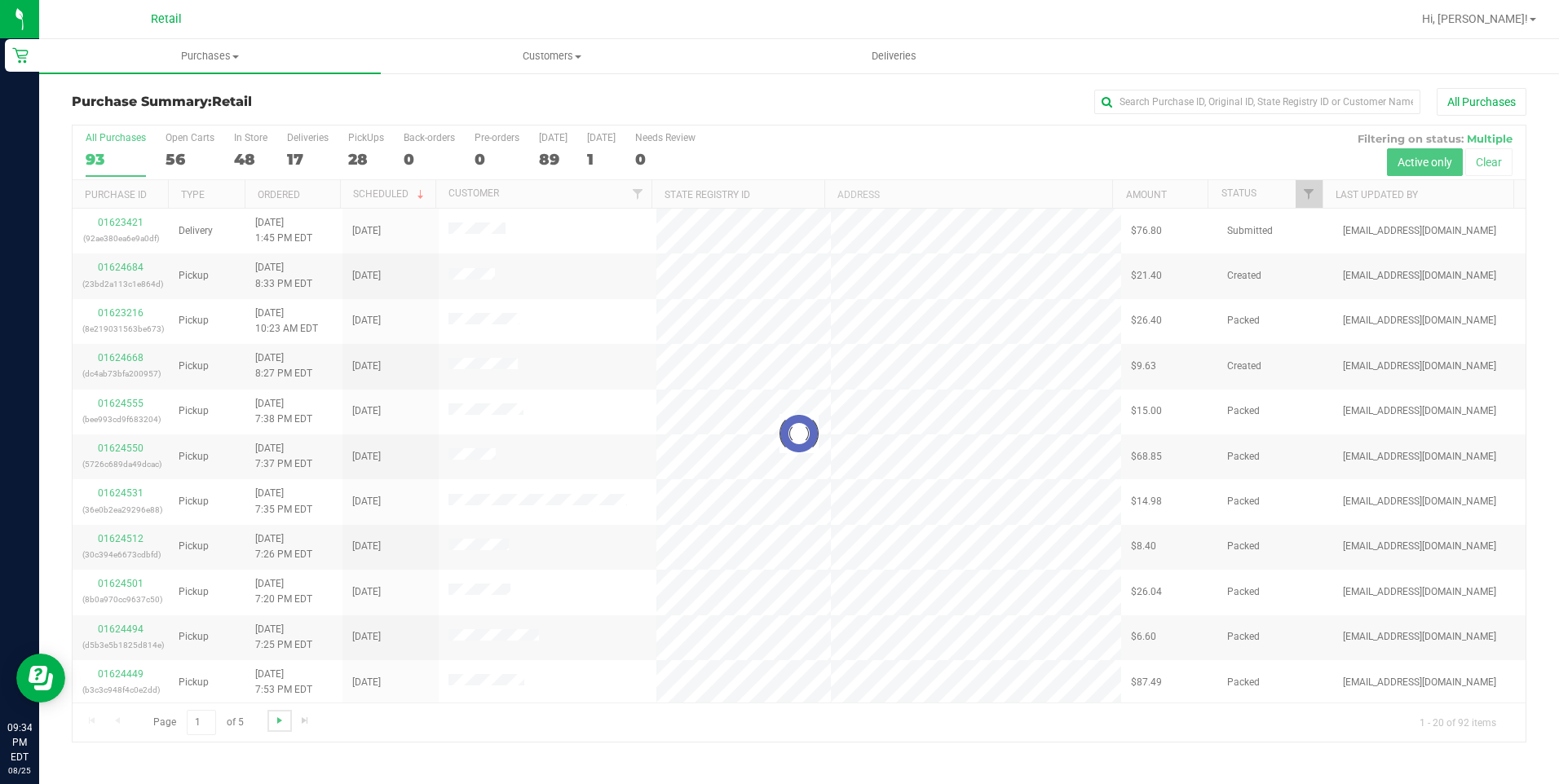
click at [276, 722] on span "Go to the next page" at bounding box center [280, 721] width 13 height 13
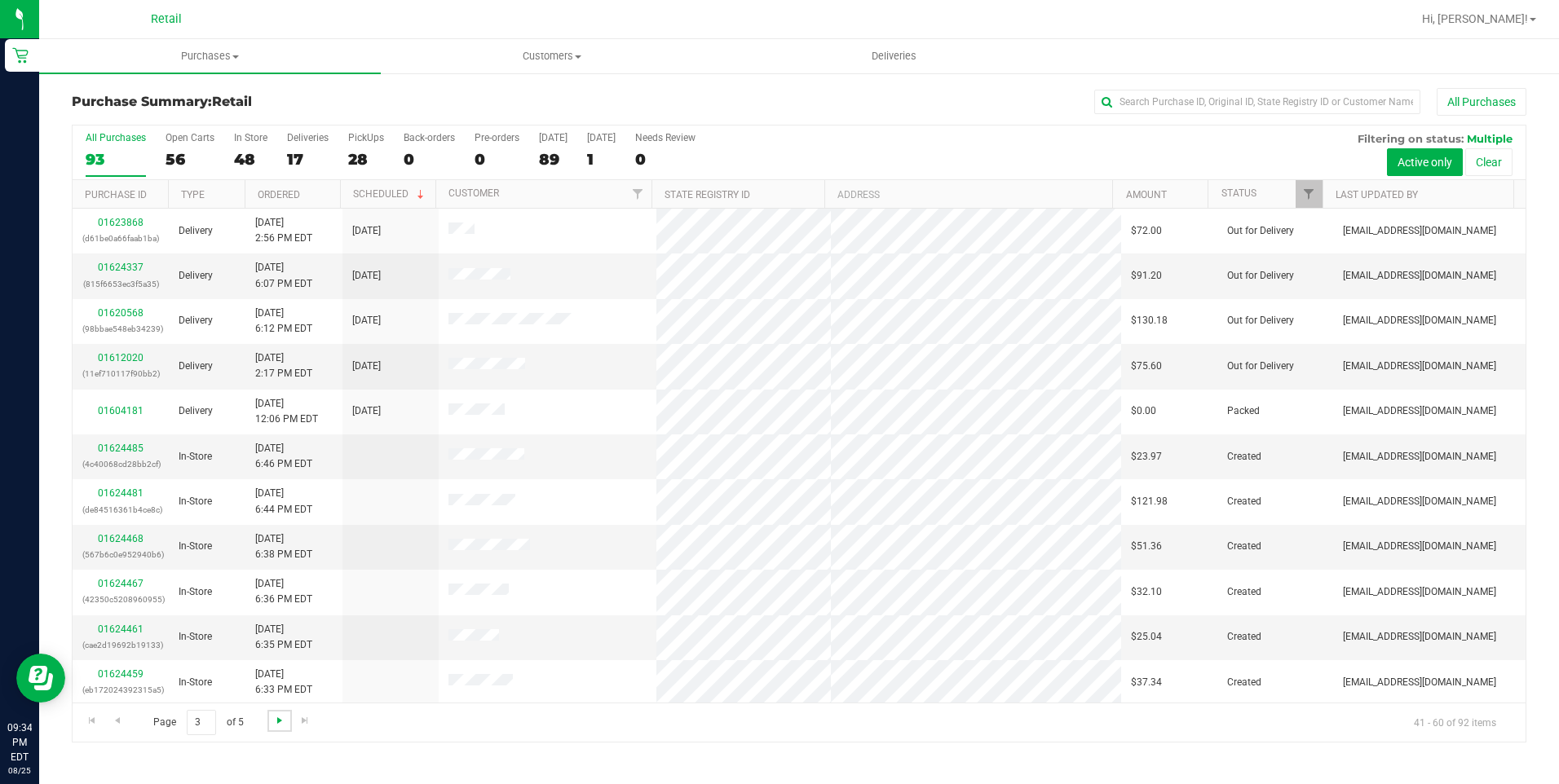
click at [276, 722] on span "Go to the next page" at bounding box center [280, 721] width 13 height 13
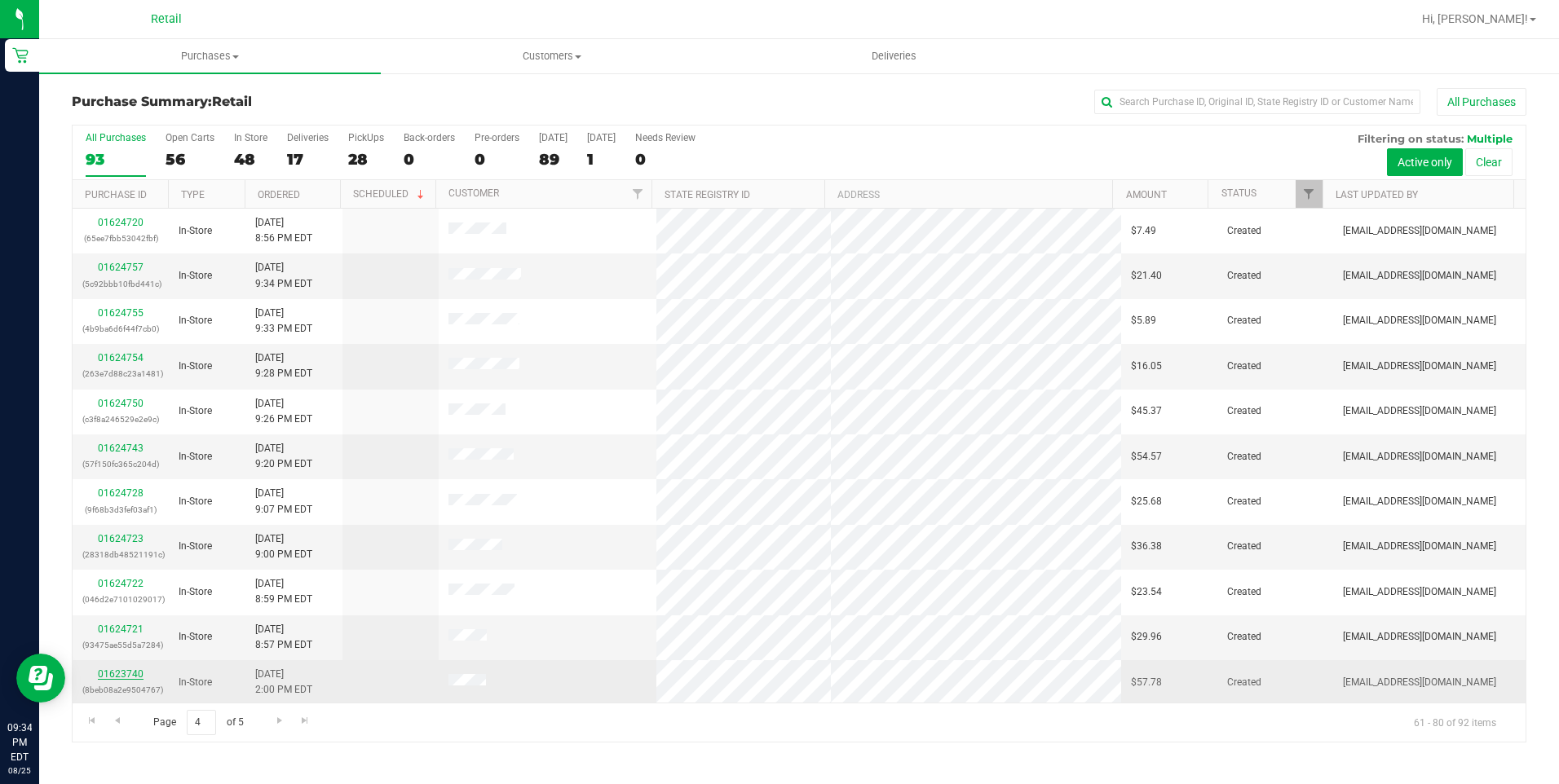
click at [125, 675] on link "01623740" at bounding box center [121, 674] width 46 height 11
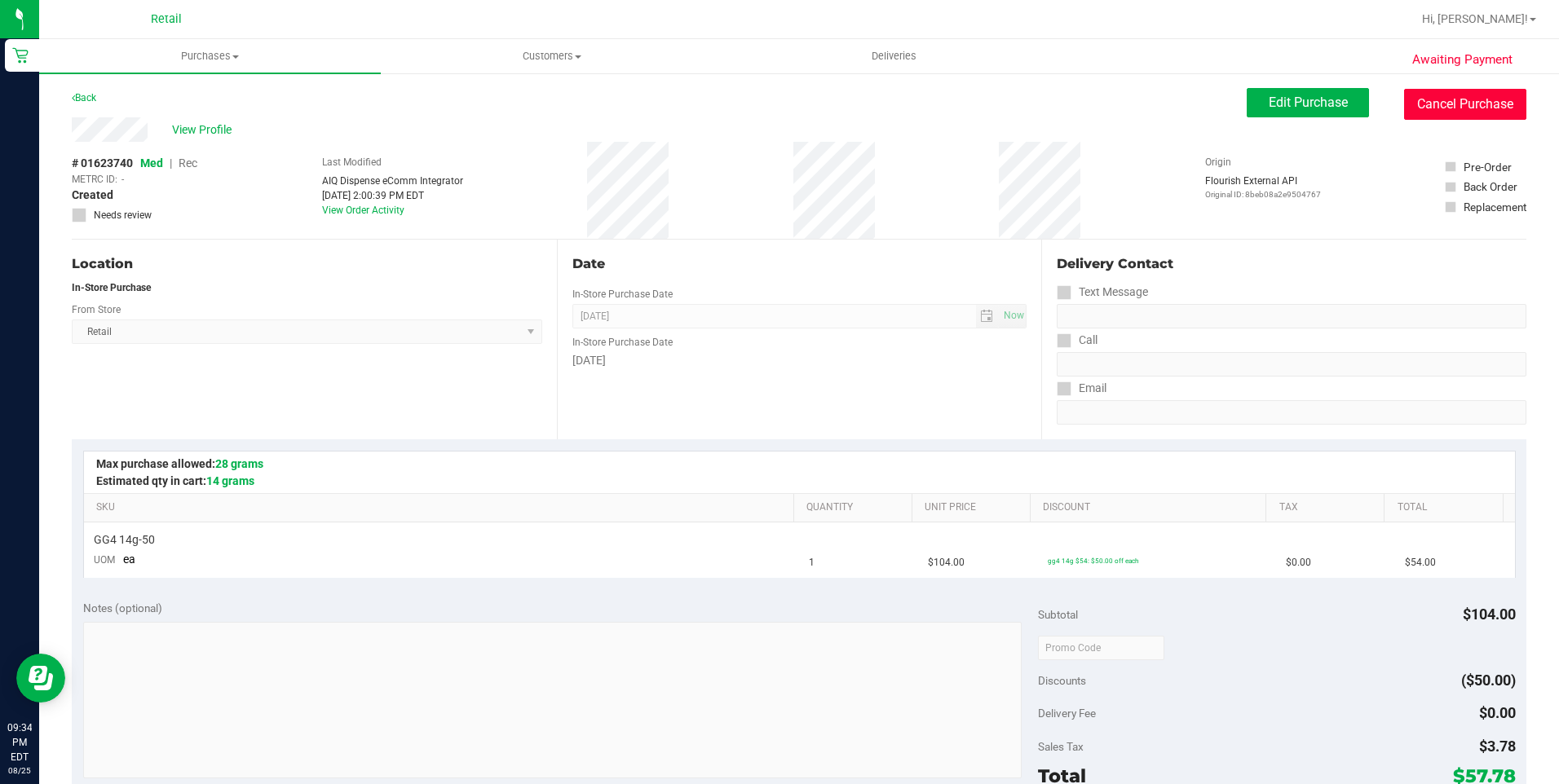
click at [1453, 107] on button "Cancel Purchase" at bounding box center [1465, 104] width 122 height 31
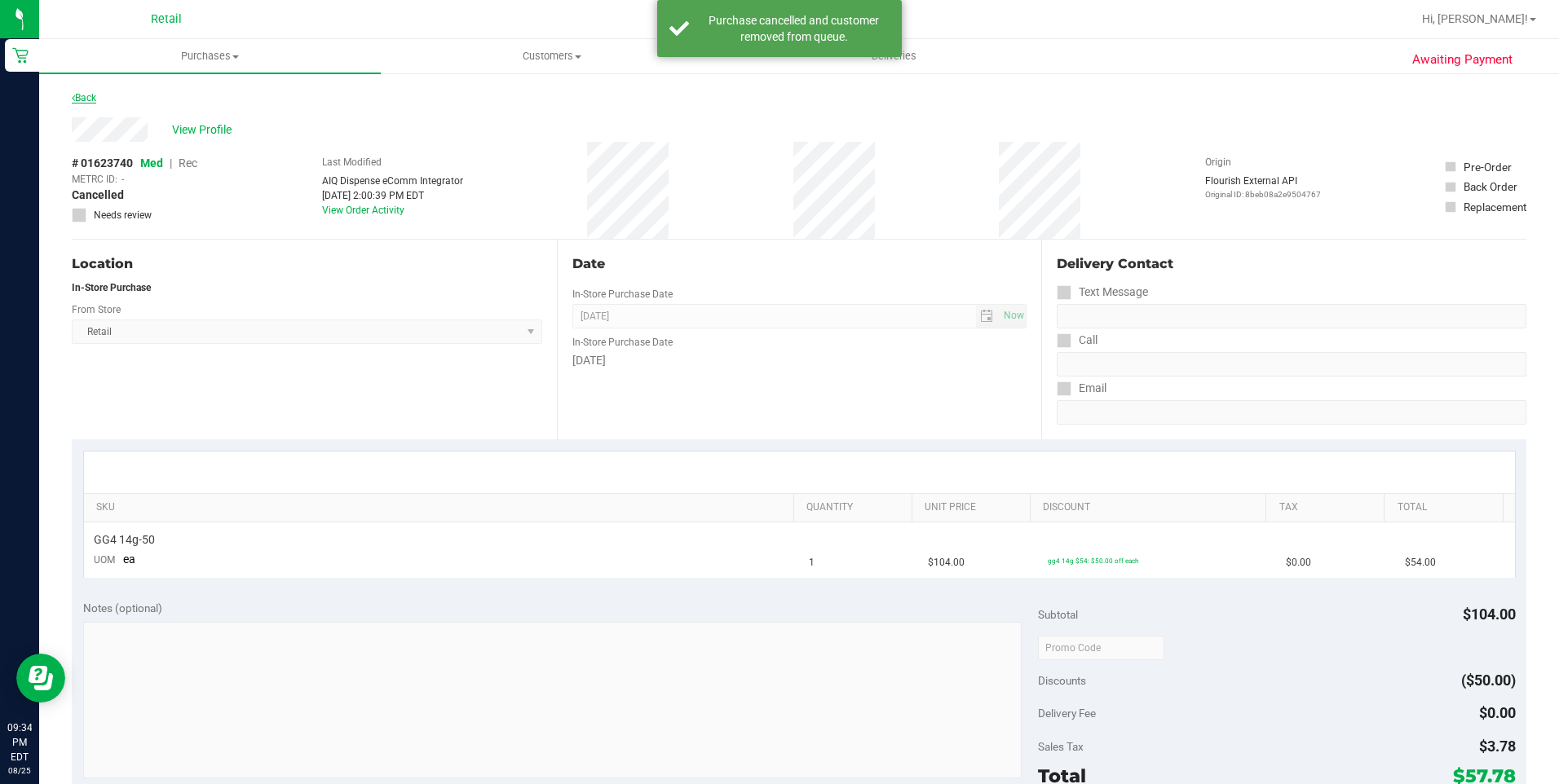
click at [96, 102] on link "Back" at bounding box center [84, 98] width 24 height 11
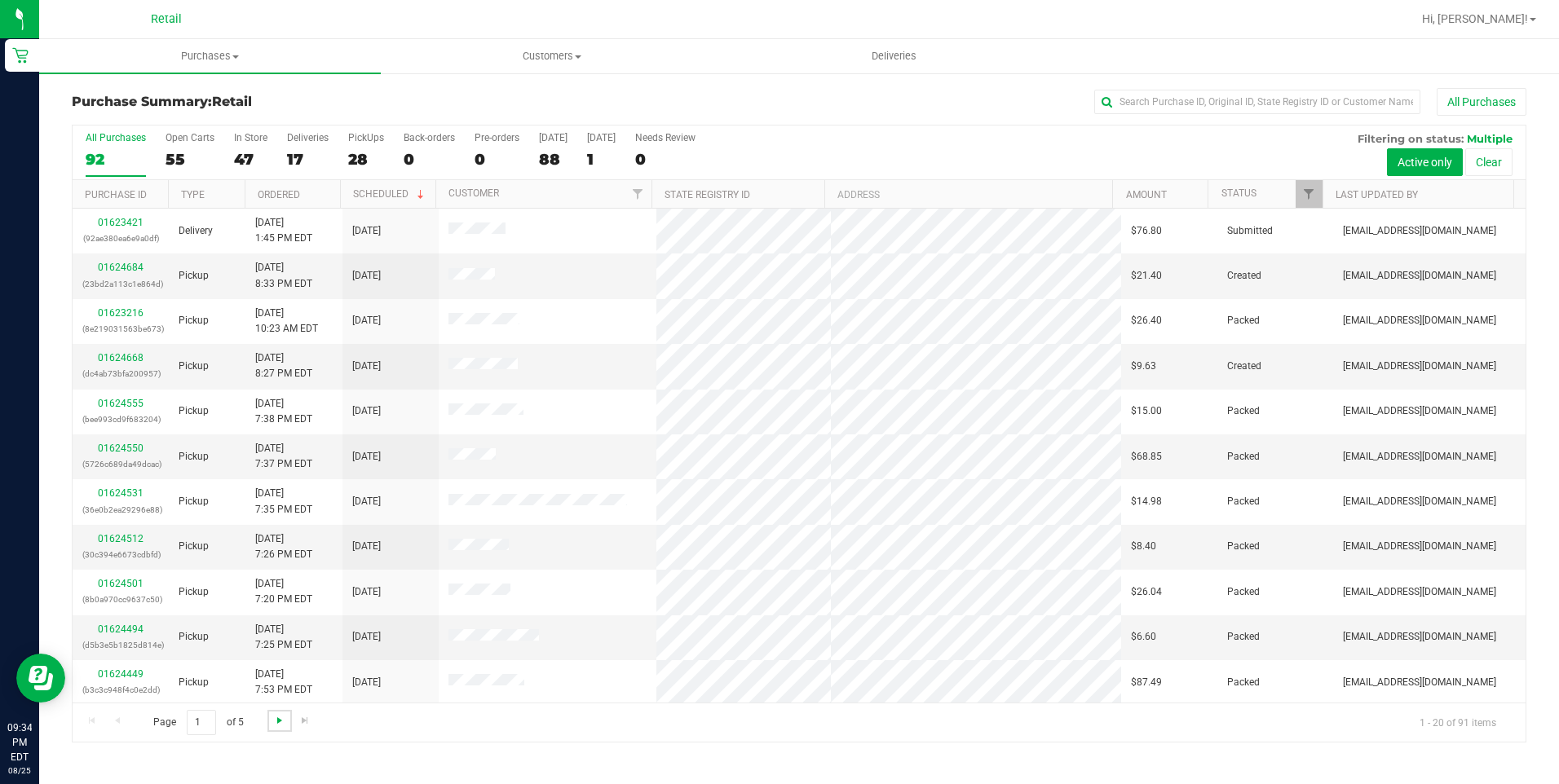
click at [282, 723] on span "Go to the next page" at bounding box center [280, 721] width 13 height 13
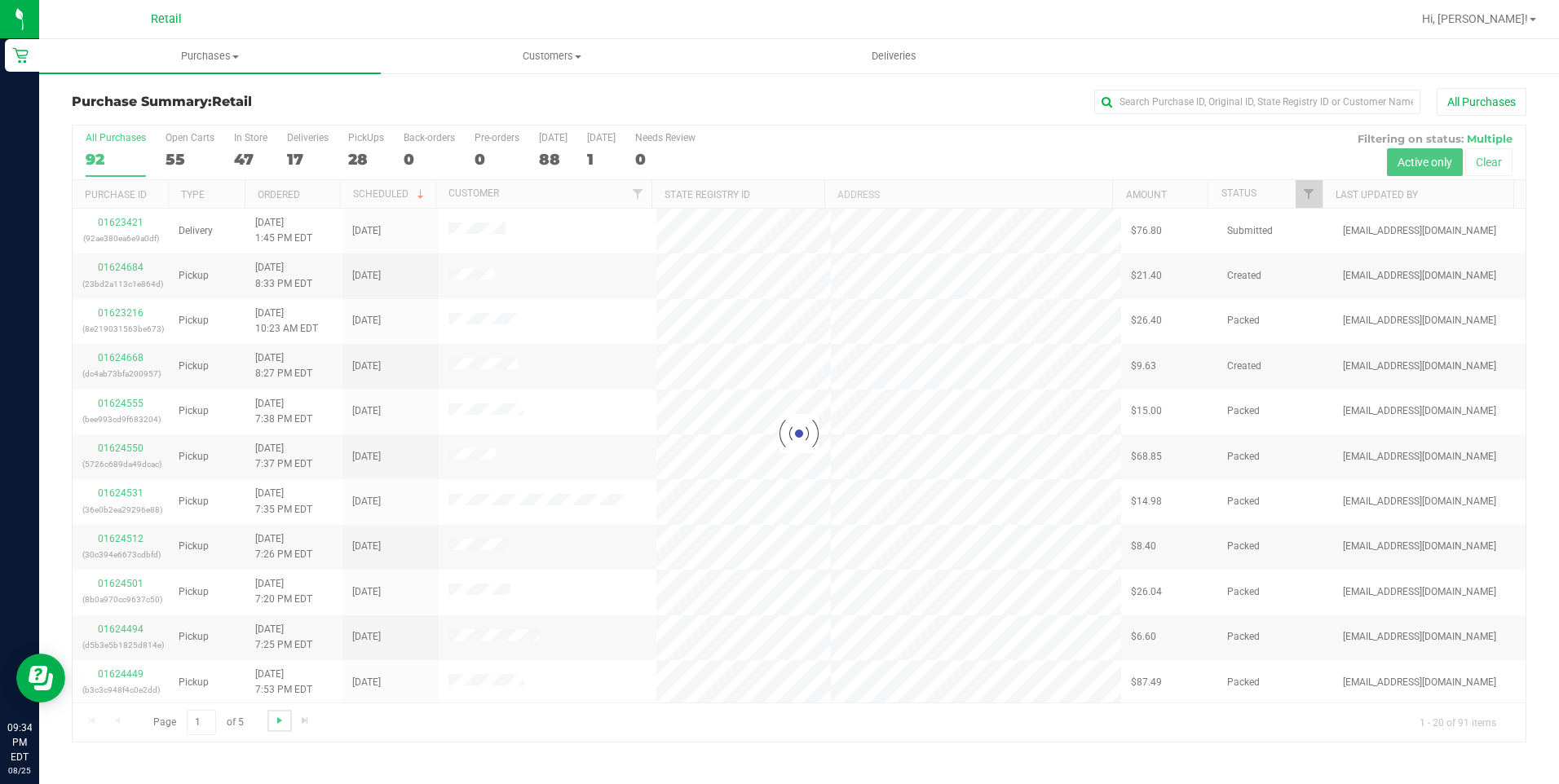
click at [282, 723] on span "Go to the next page" at bounding box center [280, 721] width 13 height 13
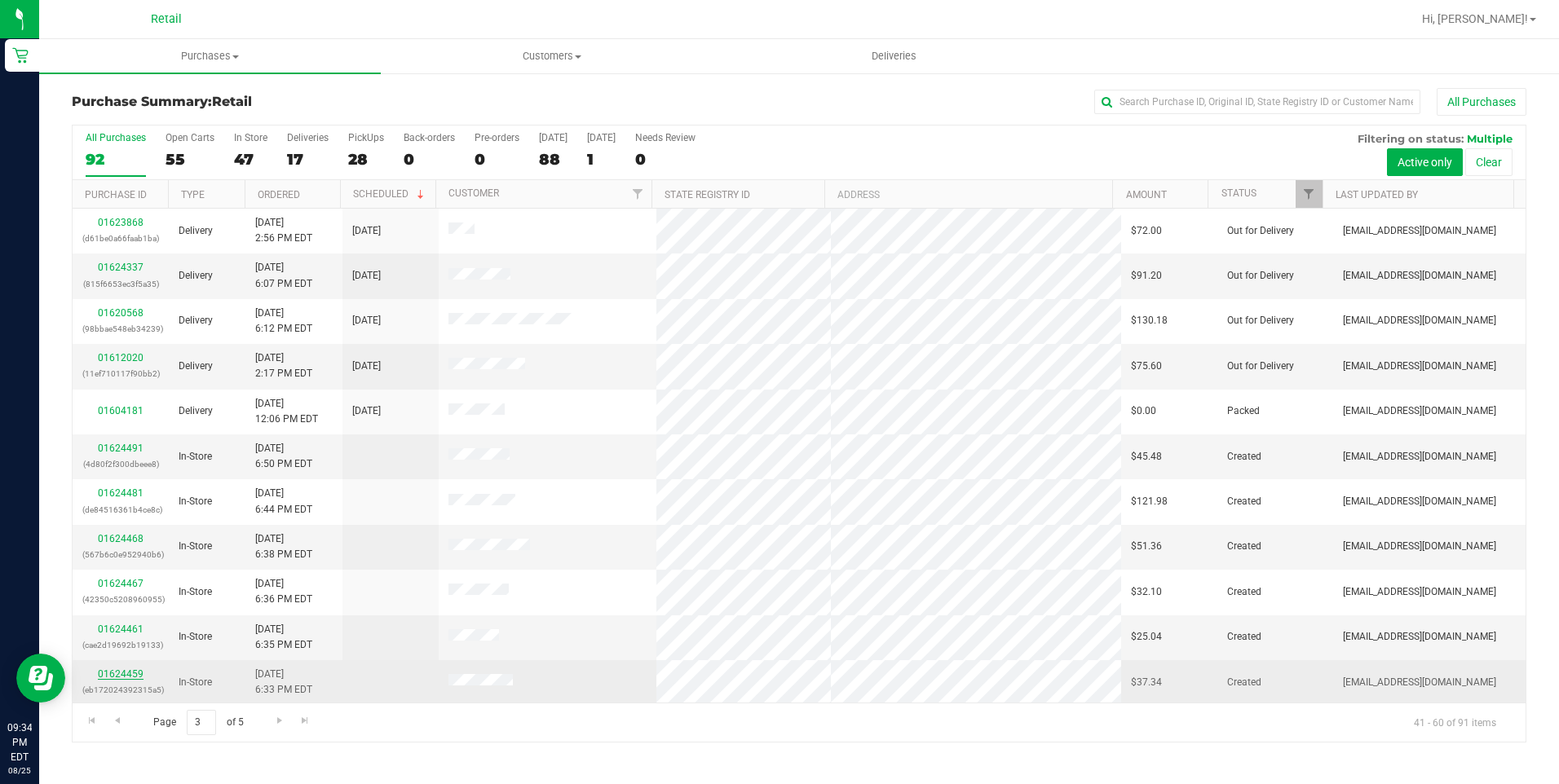
click at [137, 673] on link "01624459" at bounding box center [121, 674] width 46 height 11
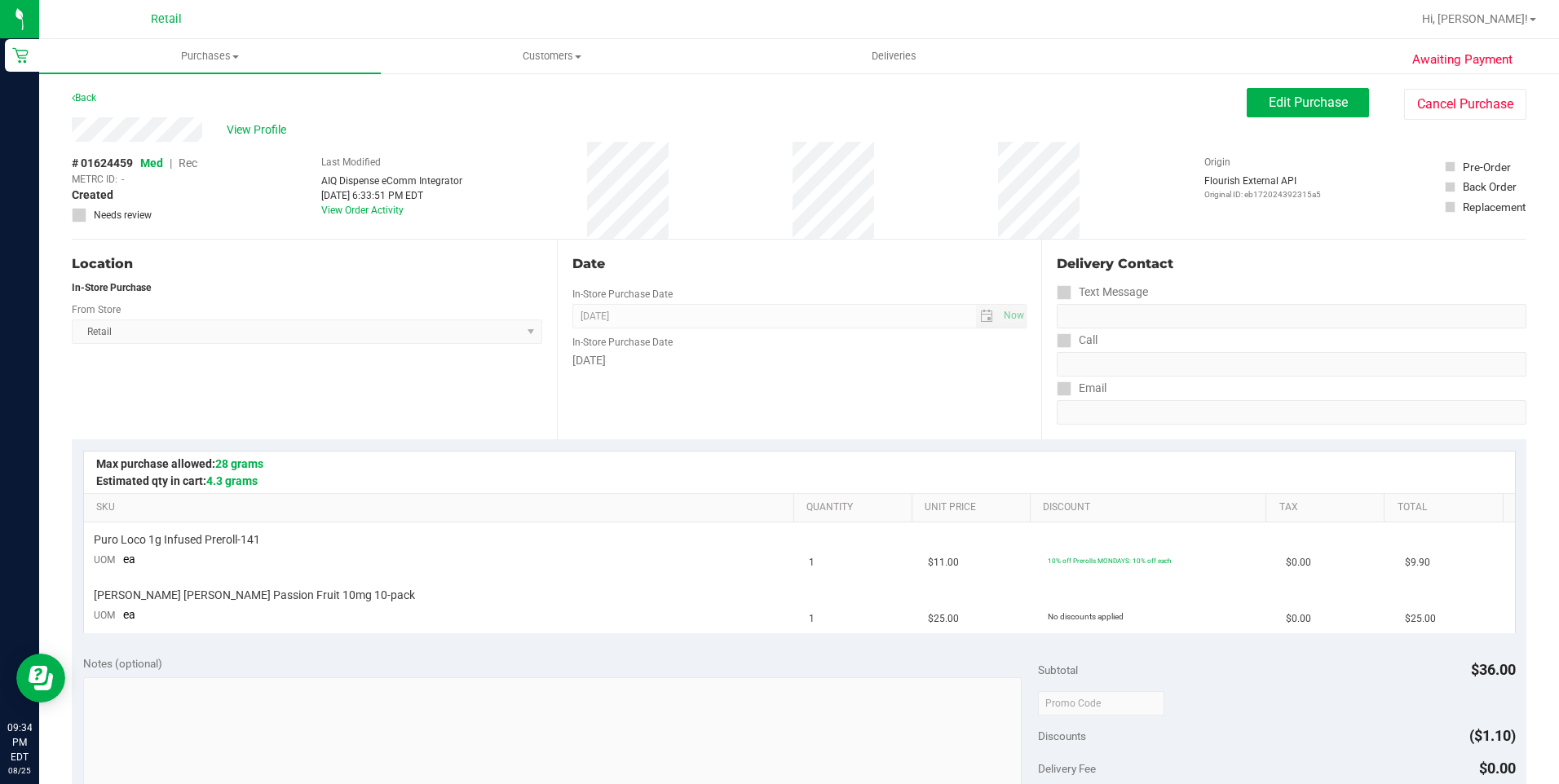
click at [1489, 86] on div "Awaiting Payment Back Edit Purchase Cancel Purchase View Profile # 01624459 Med…" at bounding box center [799, 711] width 1519 height 1278
click at [1484, 94] on button "Cancel Purchase" at bounding box center [1465, 104] width 122 height 31
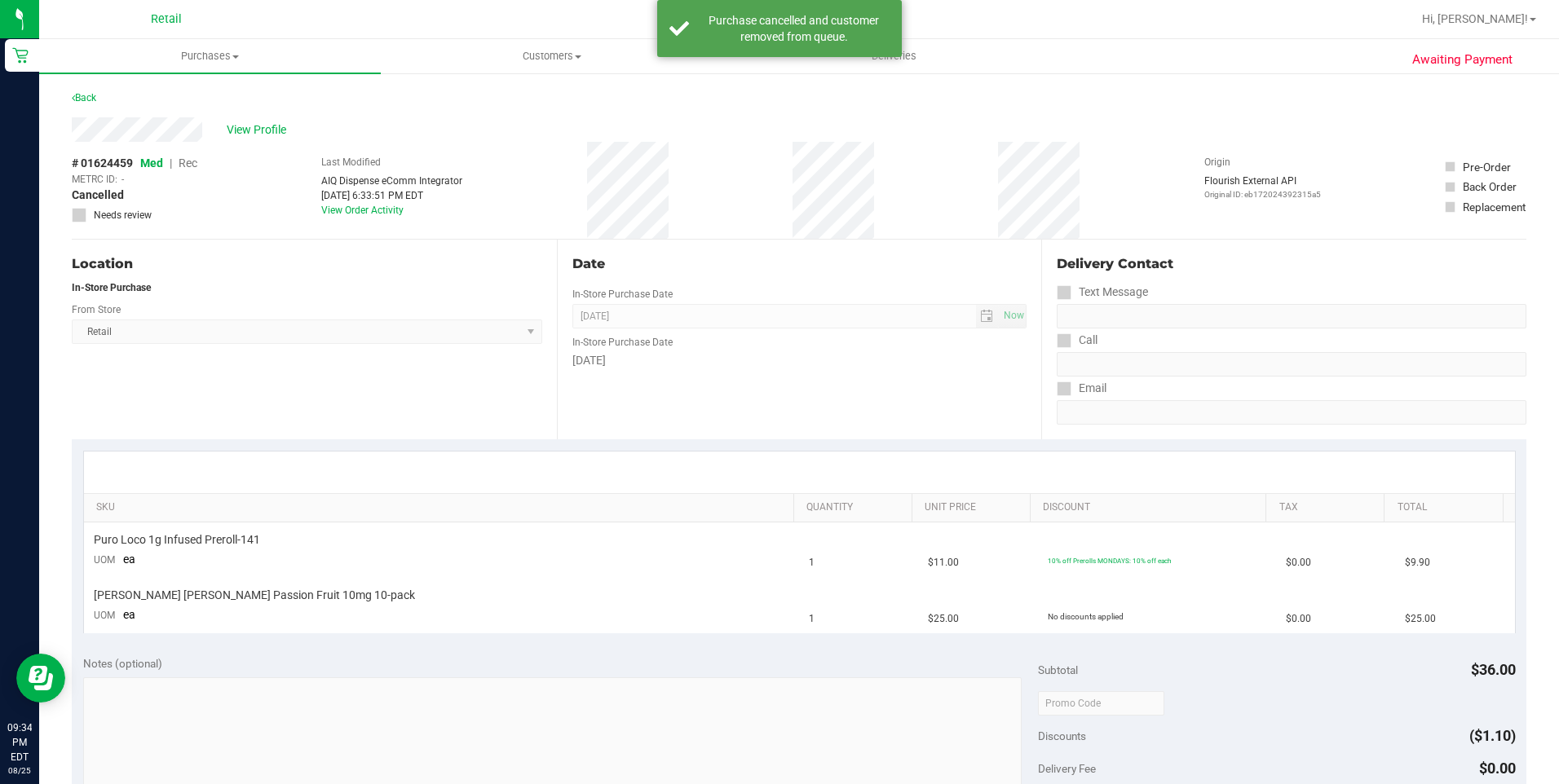
click at [88, 104] on div "Back" at bounding box center [84, 98] width 24 height 20
click at [87, 93] on link "Back" at bounding box center [84, 98] width 24 height 11
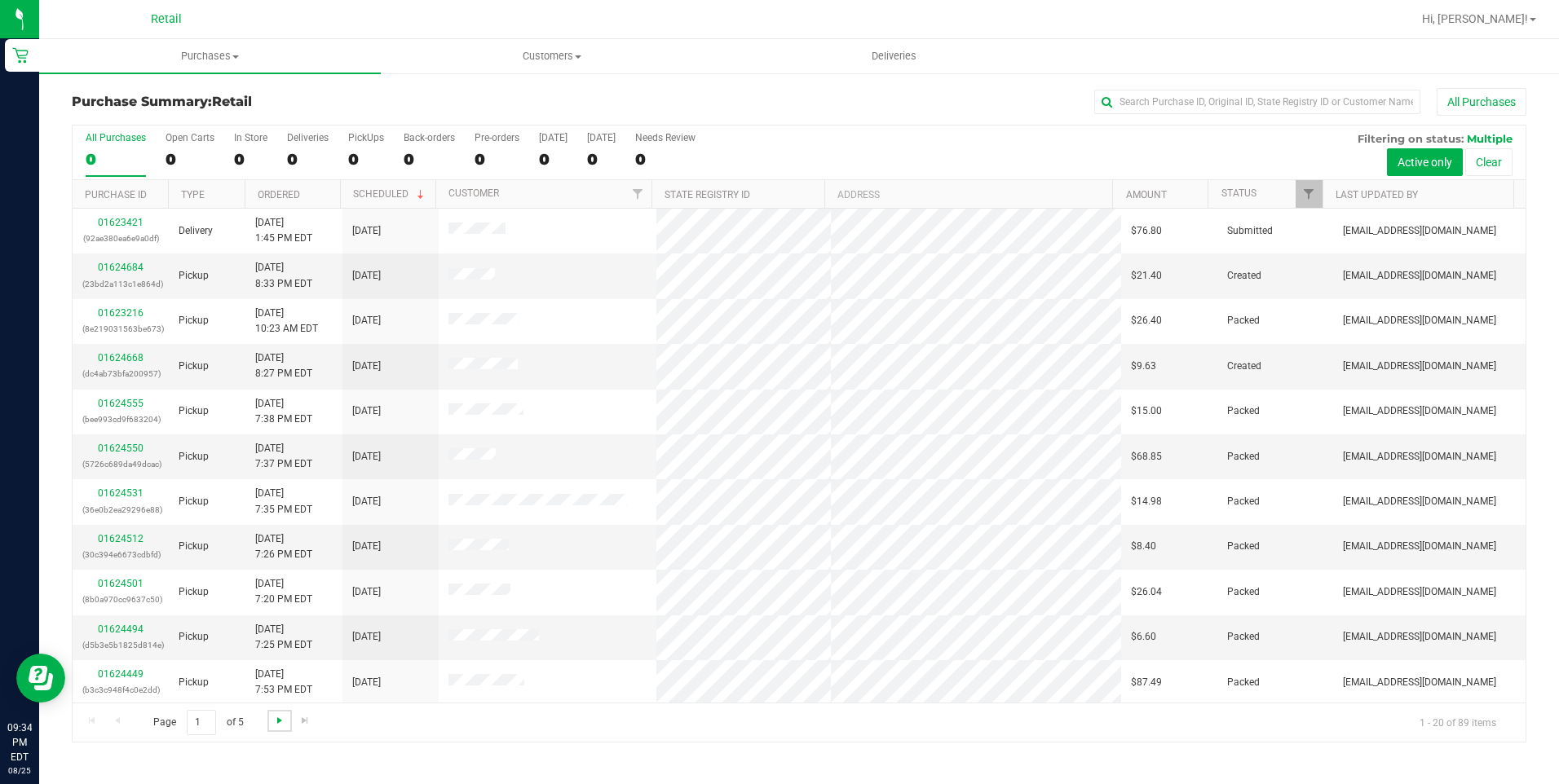
click at [284, 716] on span "Go to the next page" at bounding box center [280, 721] width 13 height 13
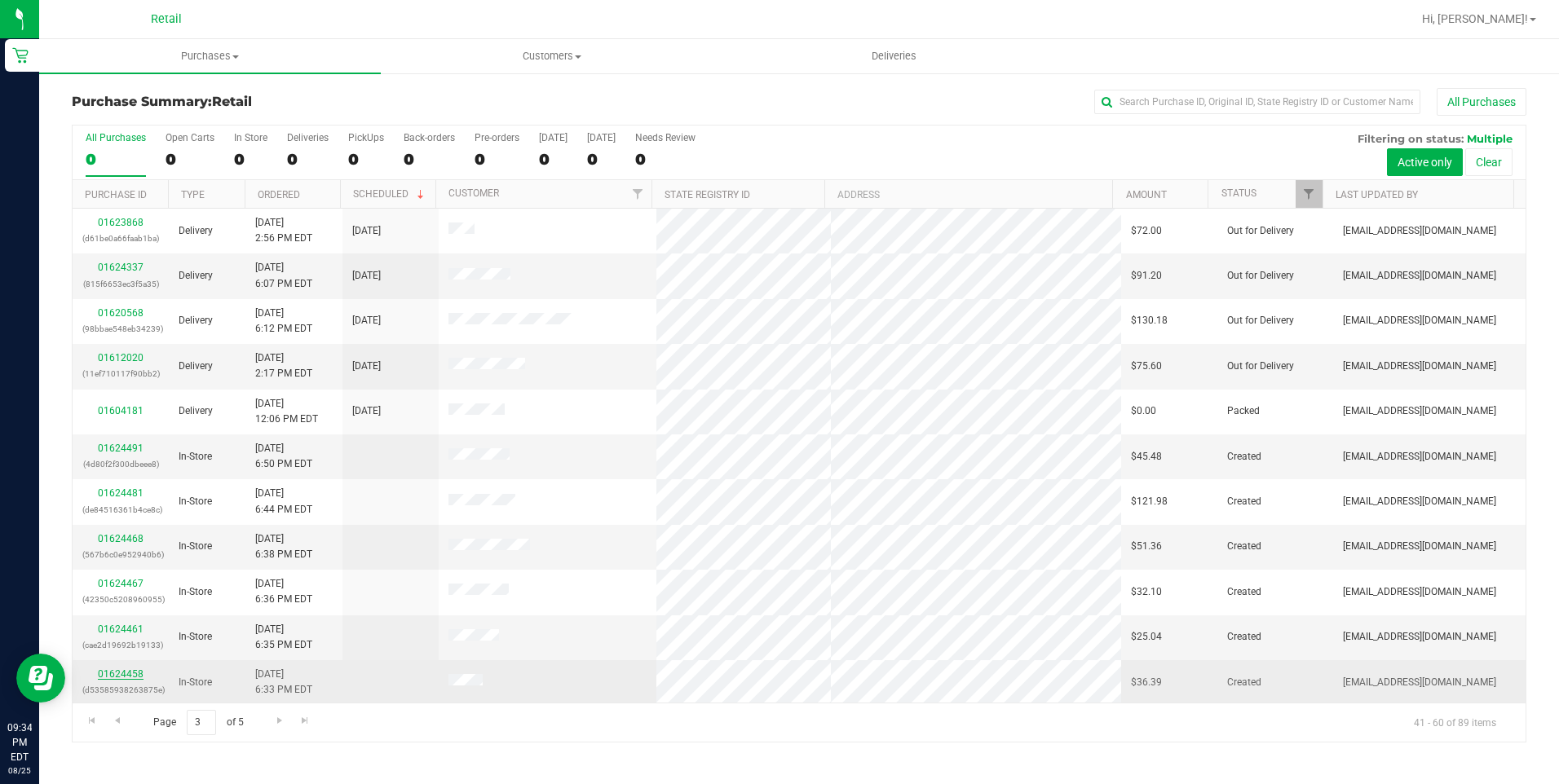
click at [132, 675] on link "01624458" at bounding box center [121, 674] width 46 height 11
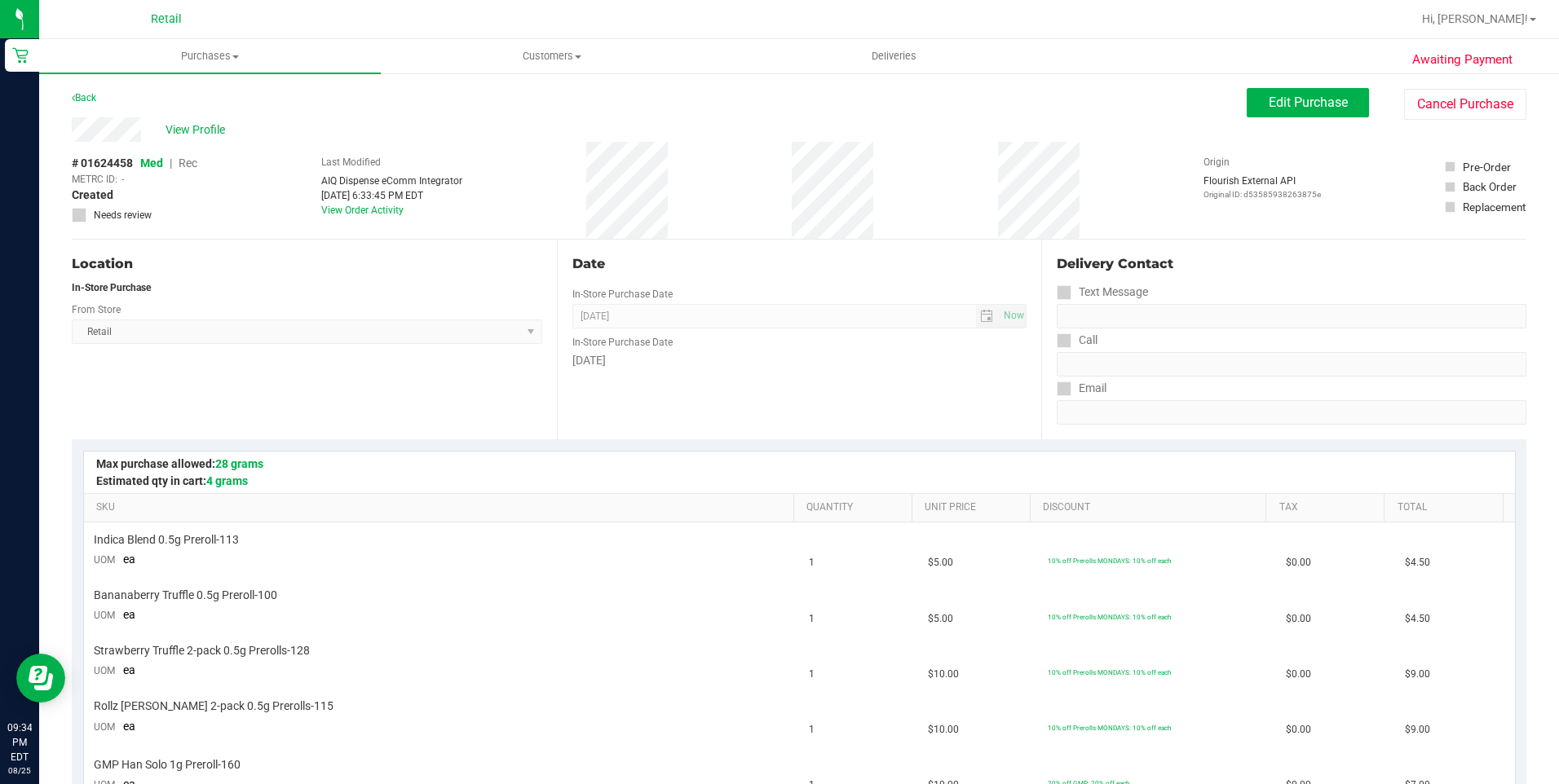
click at [1533, 109] on div "Awaiting Payment Back Edit Purchase Cancel Purchase View Profile # 01624458 Med…" at bounding box center [799, 797] width 1519 height 1451
click at [1495, 104] on button "Cancel Purchase" at bounding box center [1465, 104] width 122 height 31
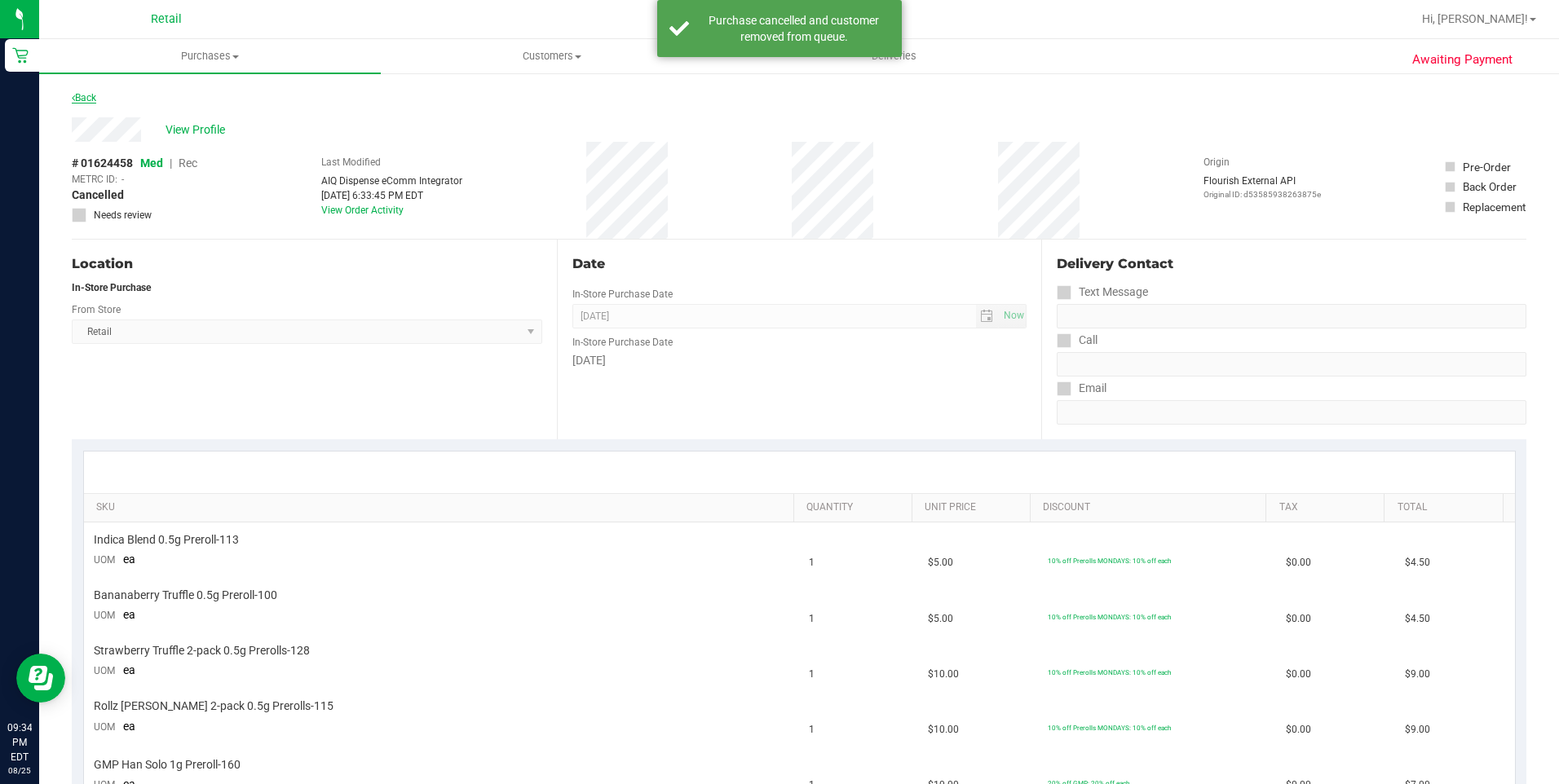
click at [84, 100] on link "Back" at bounding box center [84, 98] width 24 height 11
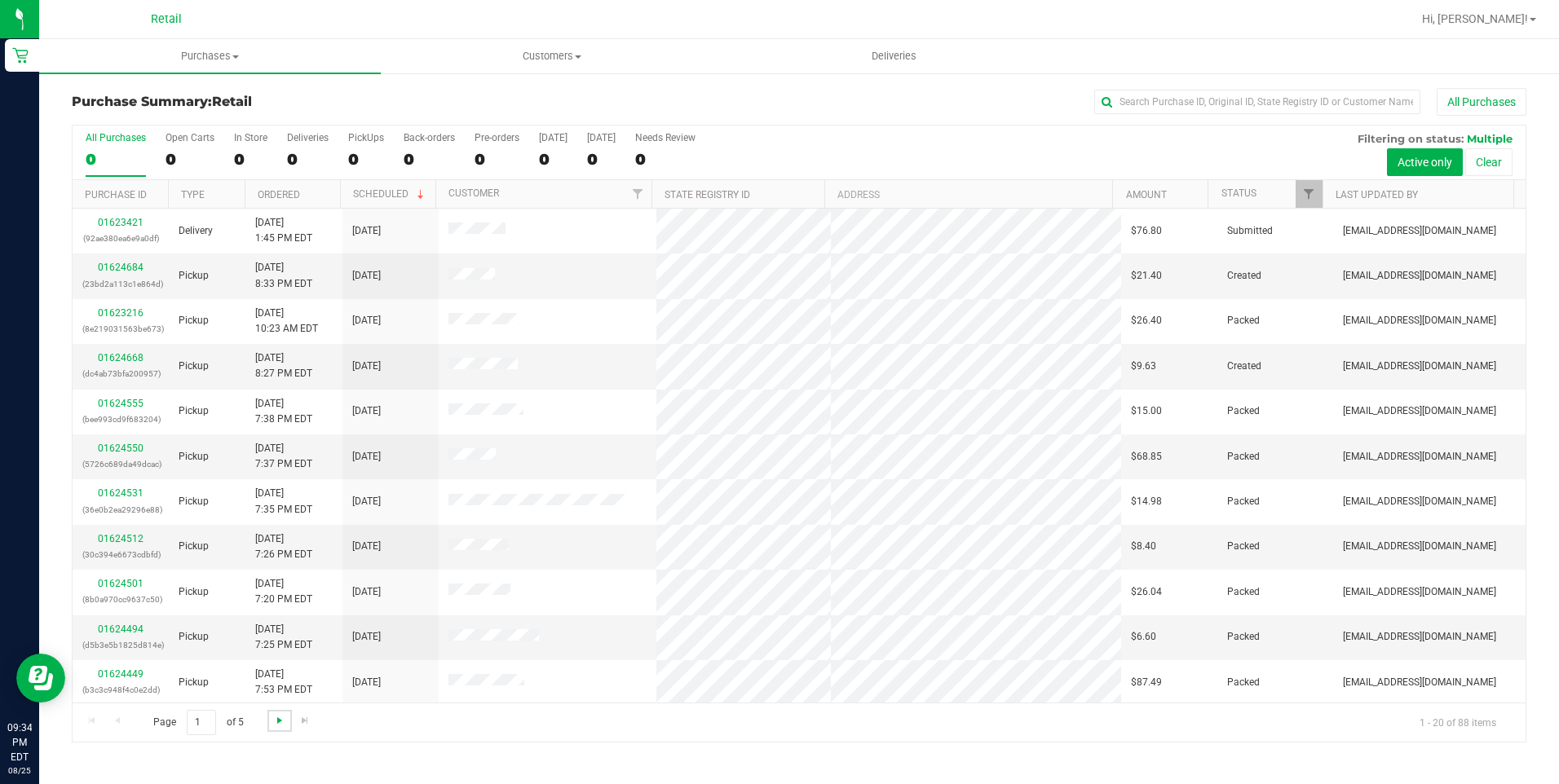
click at [280, 714] on span "Go to the next page" at bounding box center [280, 721] width 13 height 13
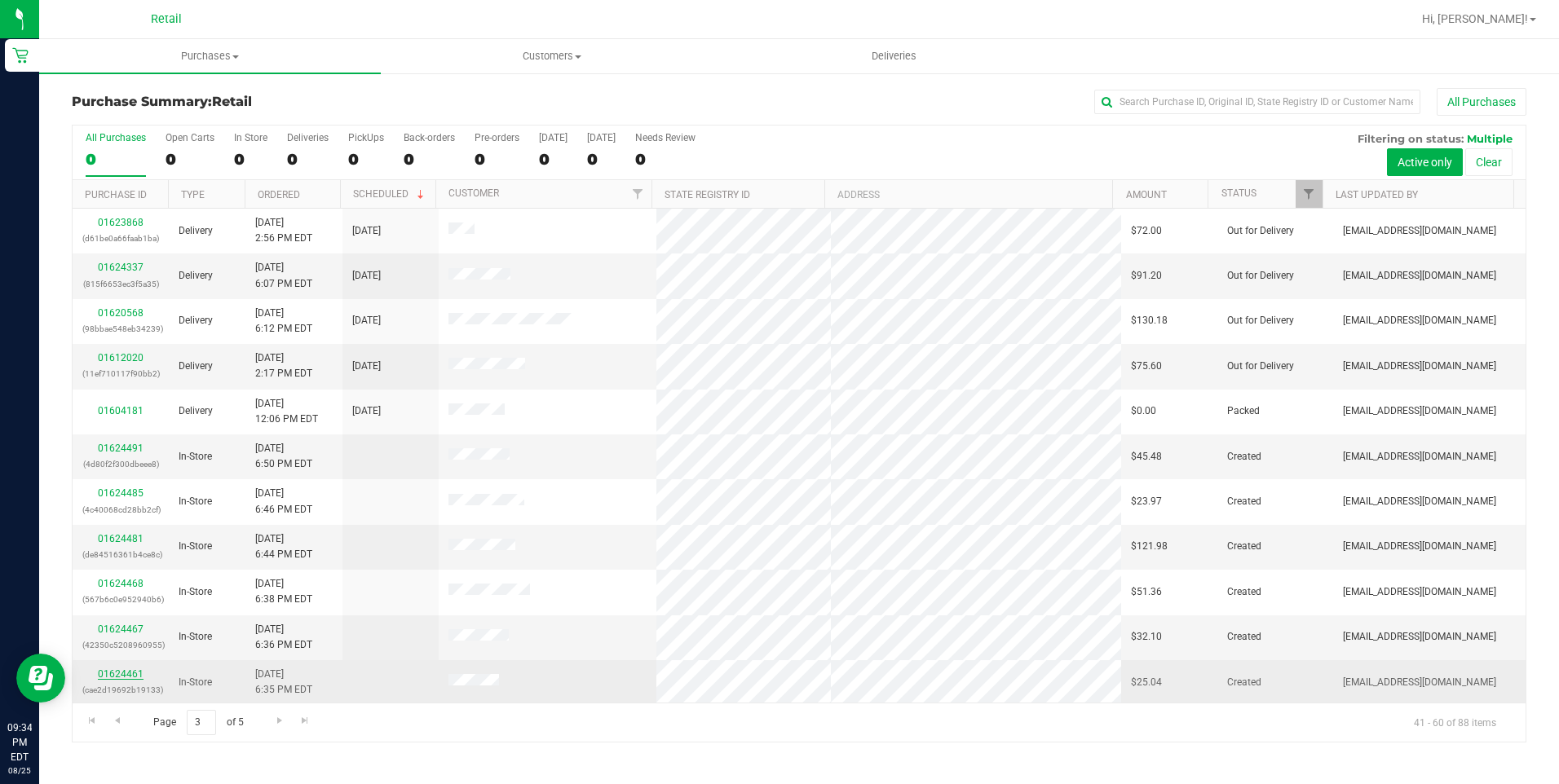
click at [106, 677] on link "01624461" at bounding box center [121, 674] width 46 height 11
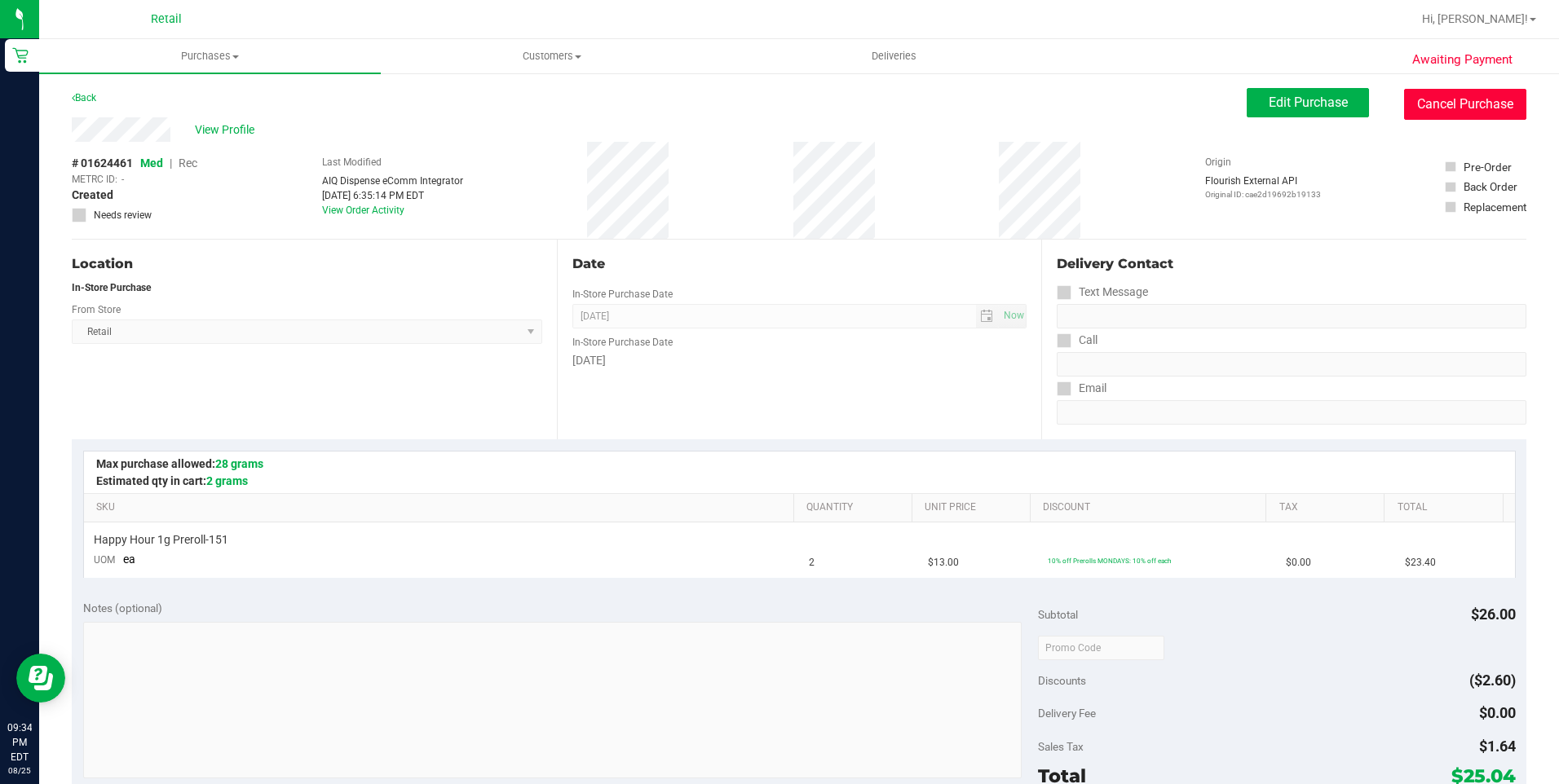
click at [1450, 113] on button "Cancel Purchase" at bounding box center [1465, 104] width 122 height 31
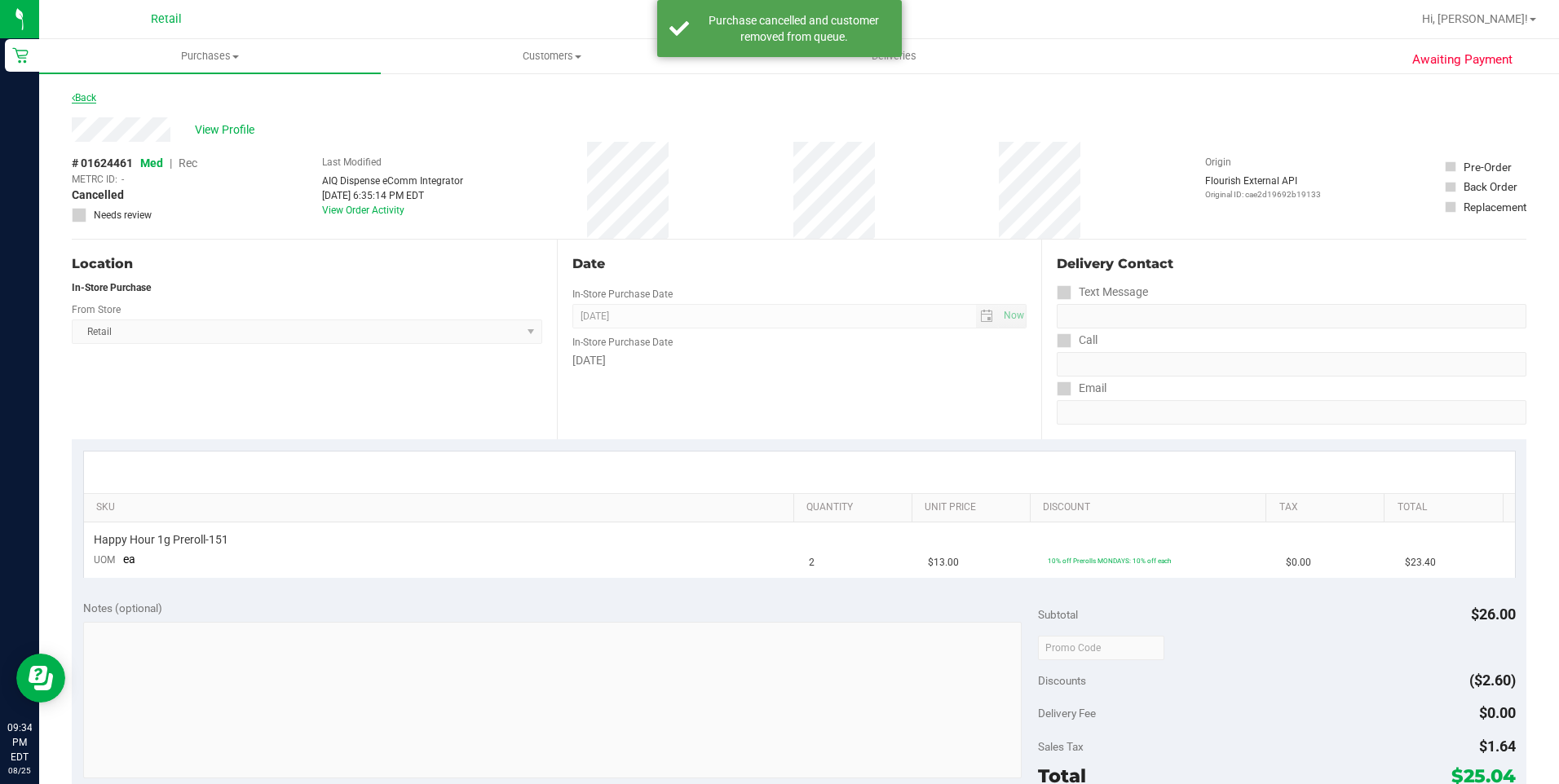
click at [94, 97] on link "Back" at bounding box center [84, 98] width 24 height 11
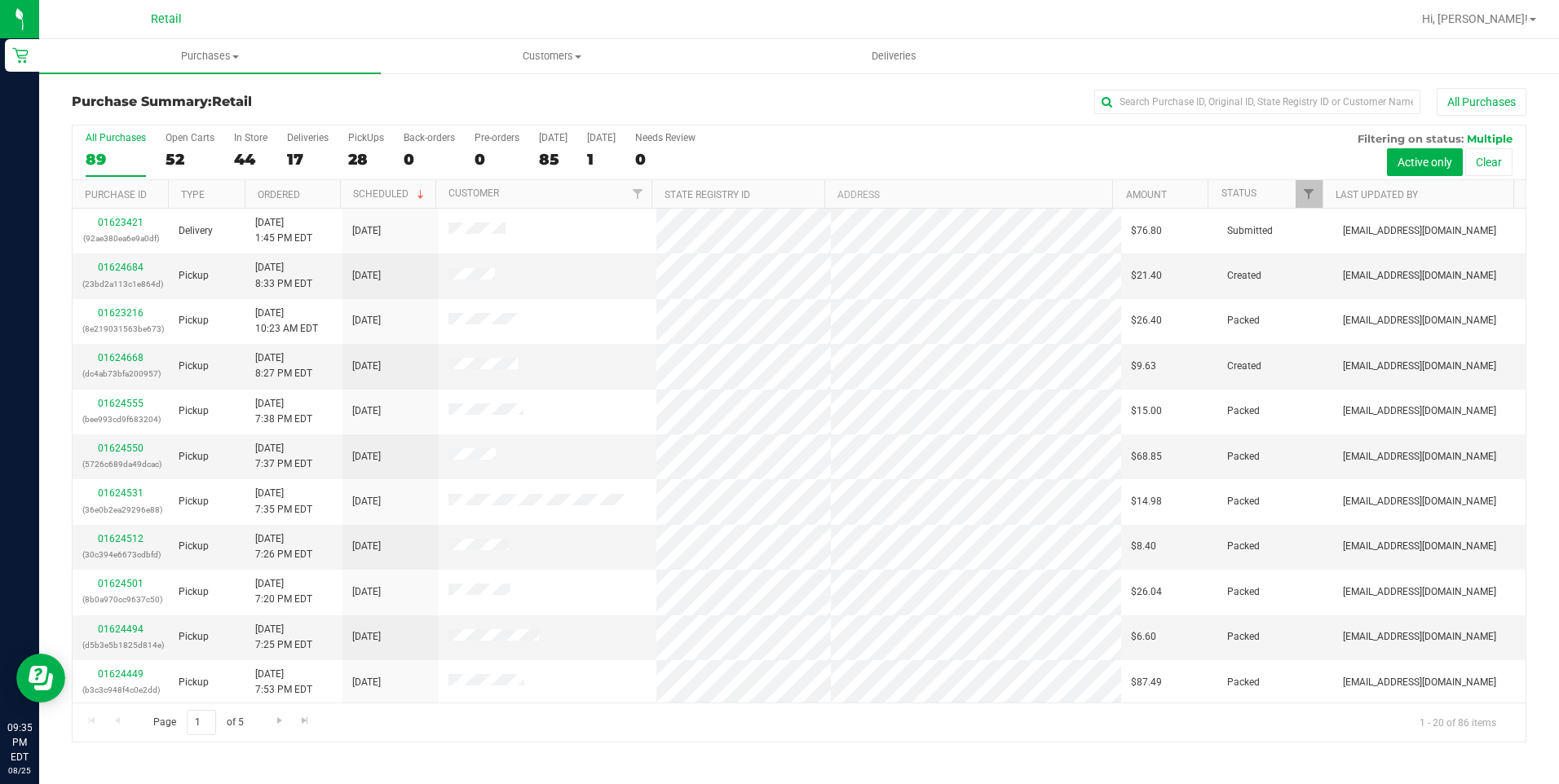
click at [277, 710] on div "Page 1 of 5 1 - 20 of 86 items" at bounding box center [798, 723] width 1453 height 40
click at [279, 720] on span "Go to the next page" at bounding box center [280, 721] width 13 height 13
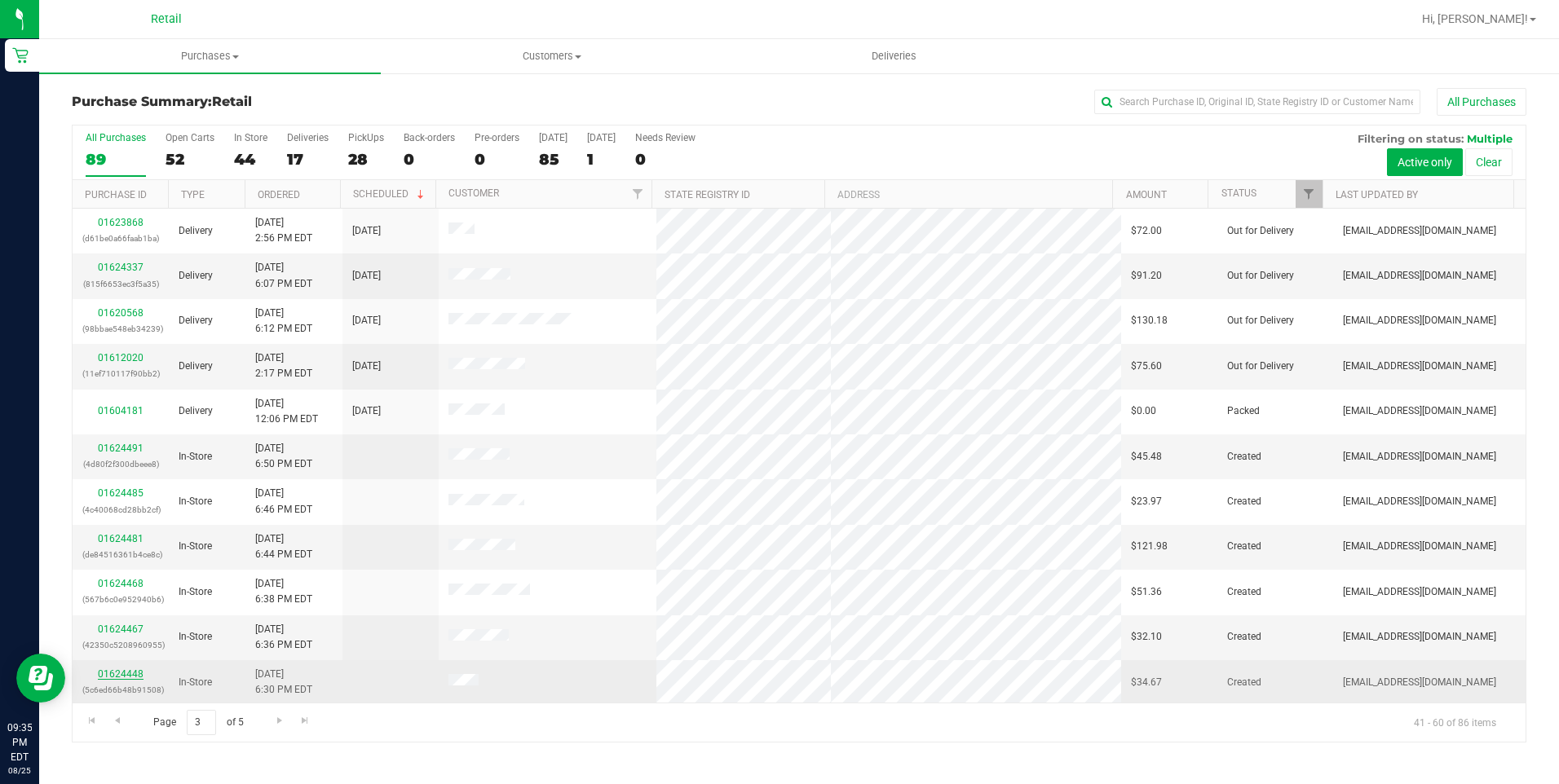
click at [114, 669] on link "01624448" at bounding box center [121, 674] width 46 height 11
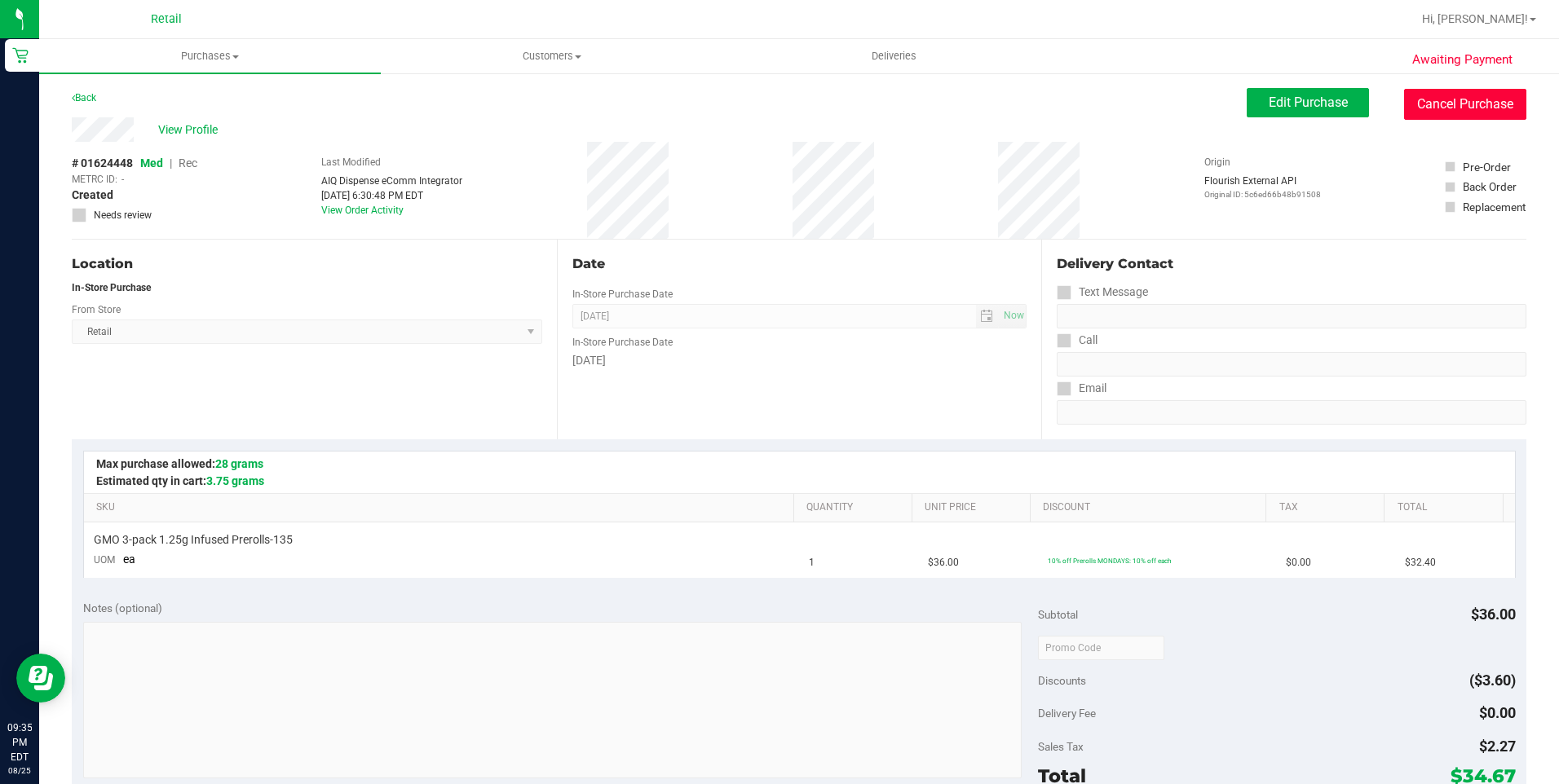
click at [1485, 104] on button "Cancel Purchase" at bounding box center [1465, 104] width 122 height 31
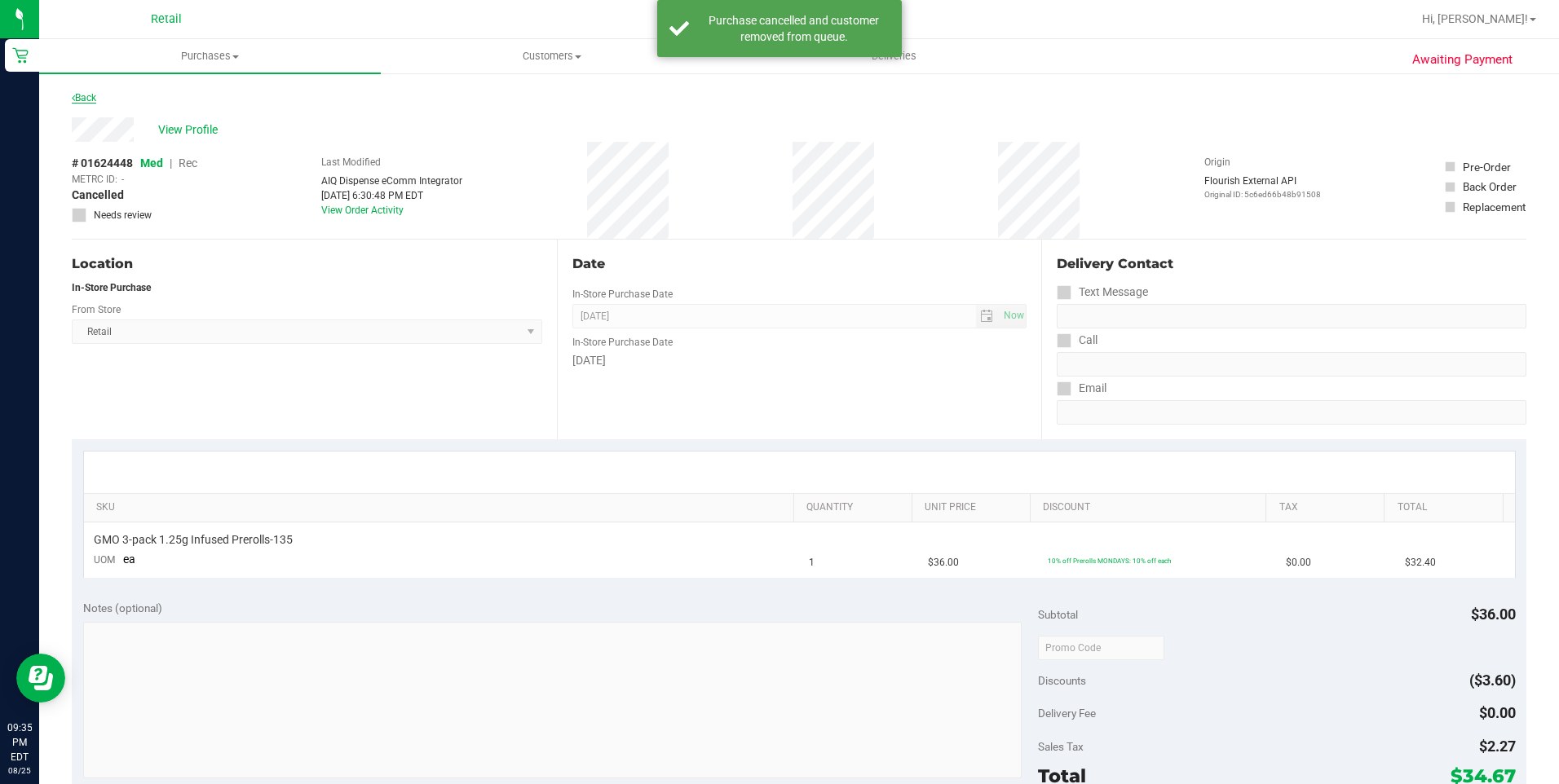
click at [79, 95] on link "Back" at bounding box center [84, 98] width 24 height 11
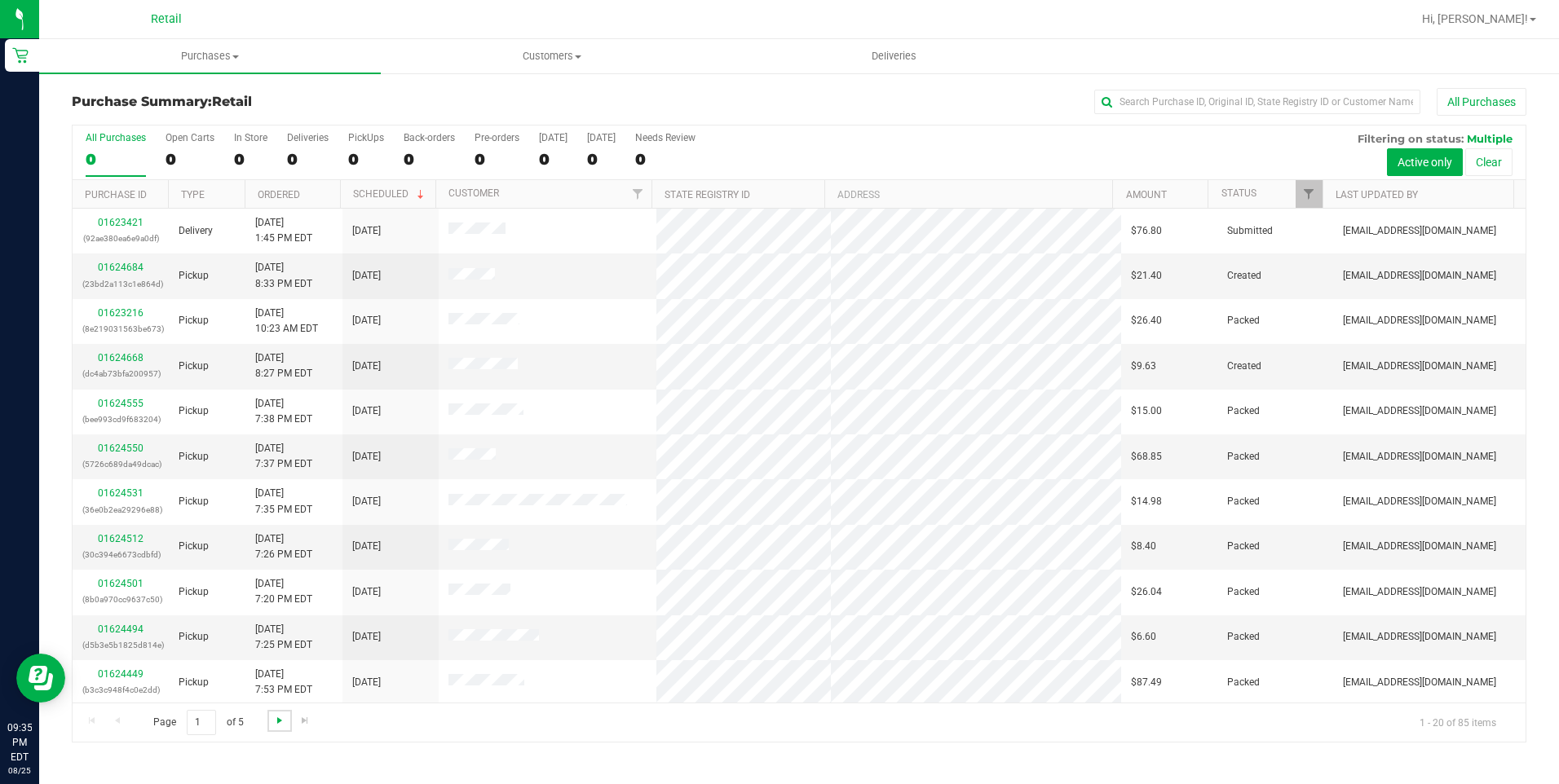
click at [273, 718] on span "Go to the next page" at bounding box center [280, 721] width 13 height 13
click at [274, 718] on span "Go to the next page" at bounding box center [280, 721] width 13 height 13
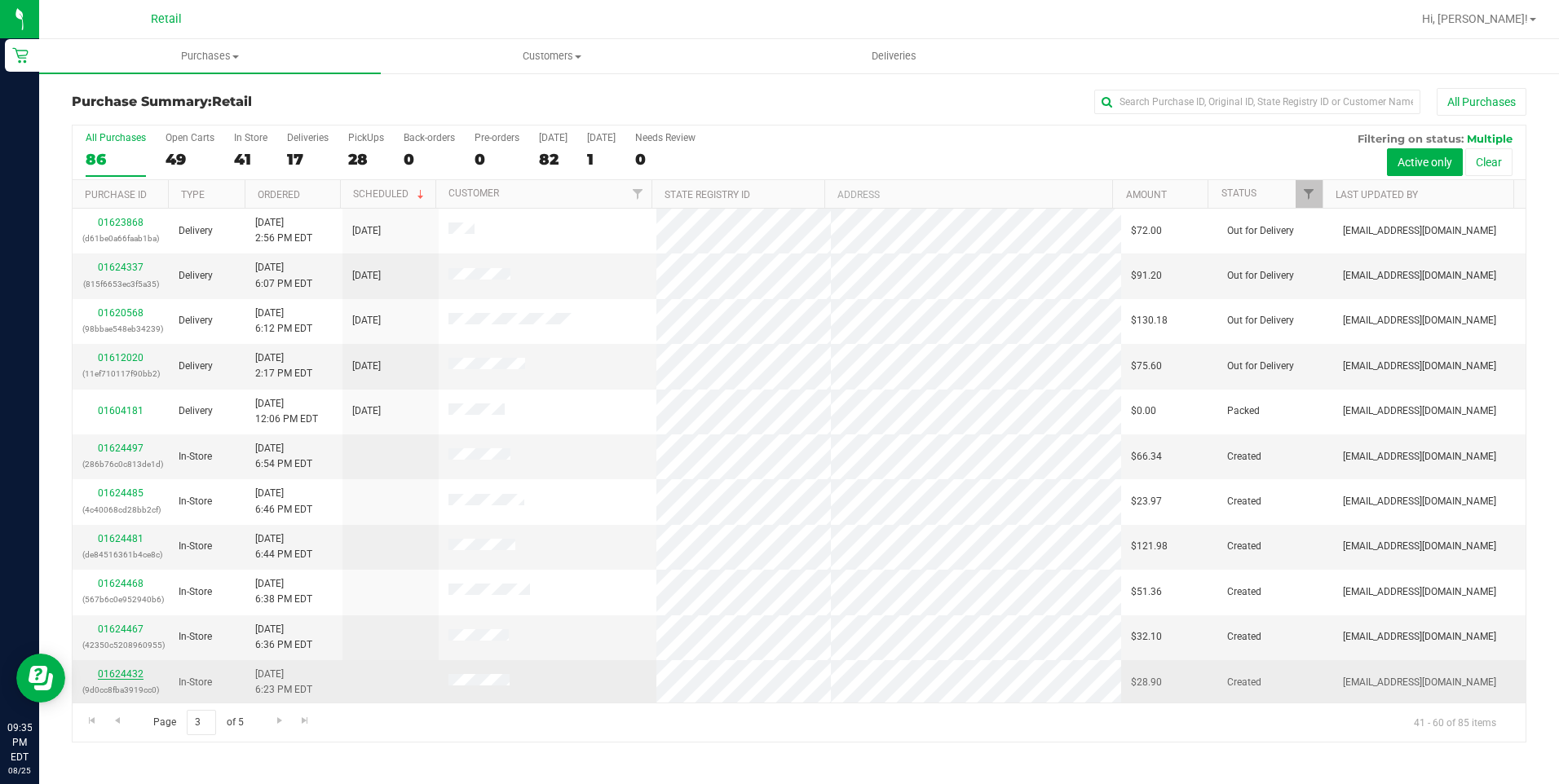
click at [118, 675] on link "01624432" at bounding box center [121, 674] width 46 height 11
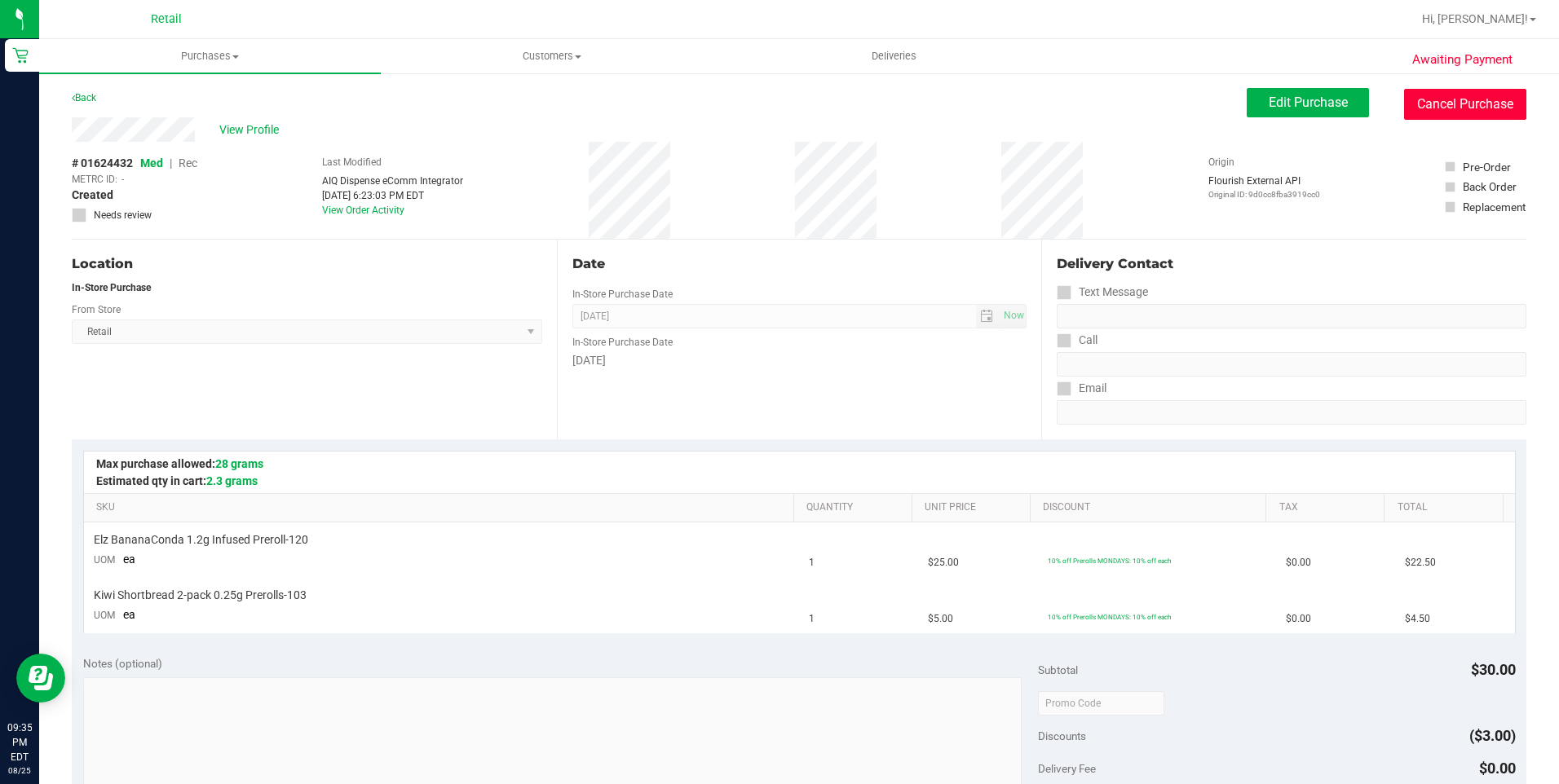
click at [1455, 99] on button "Cancel Purchase" at bounding box center [1465, 104] width 122 height 31
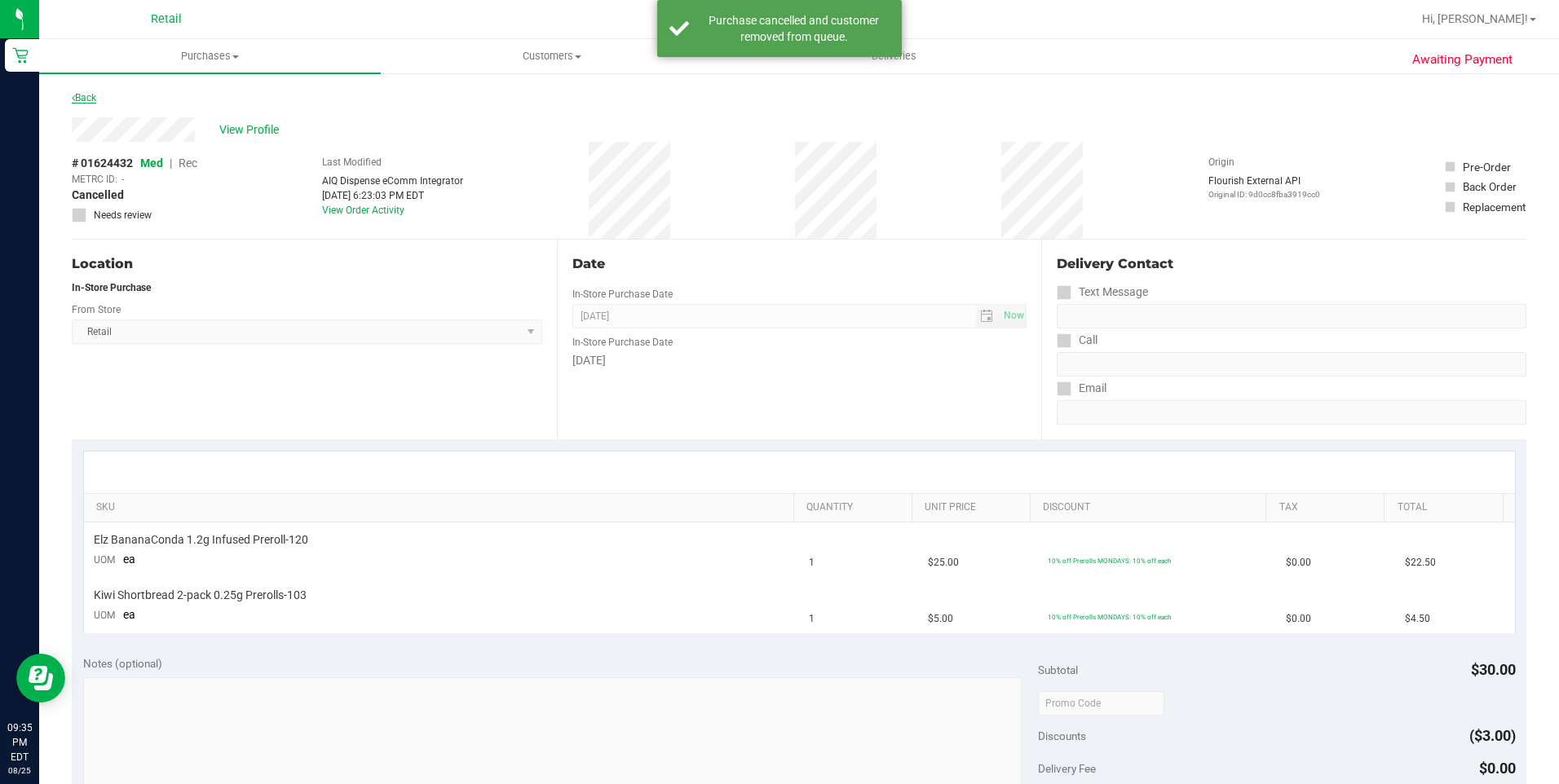
click at [82, 98] on link "Back" at bounding box center [84, 98] width 24 height 11
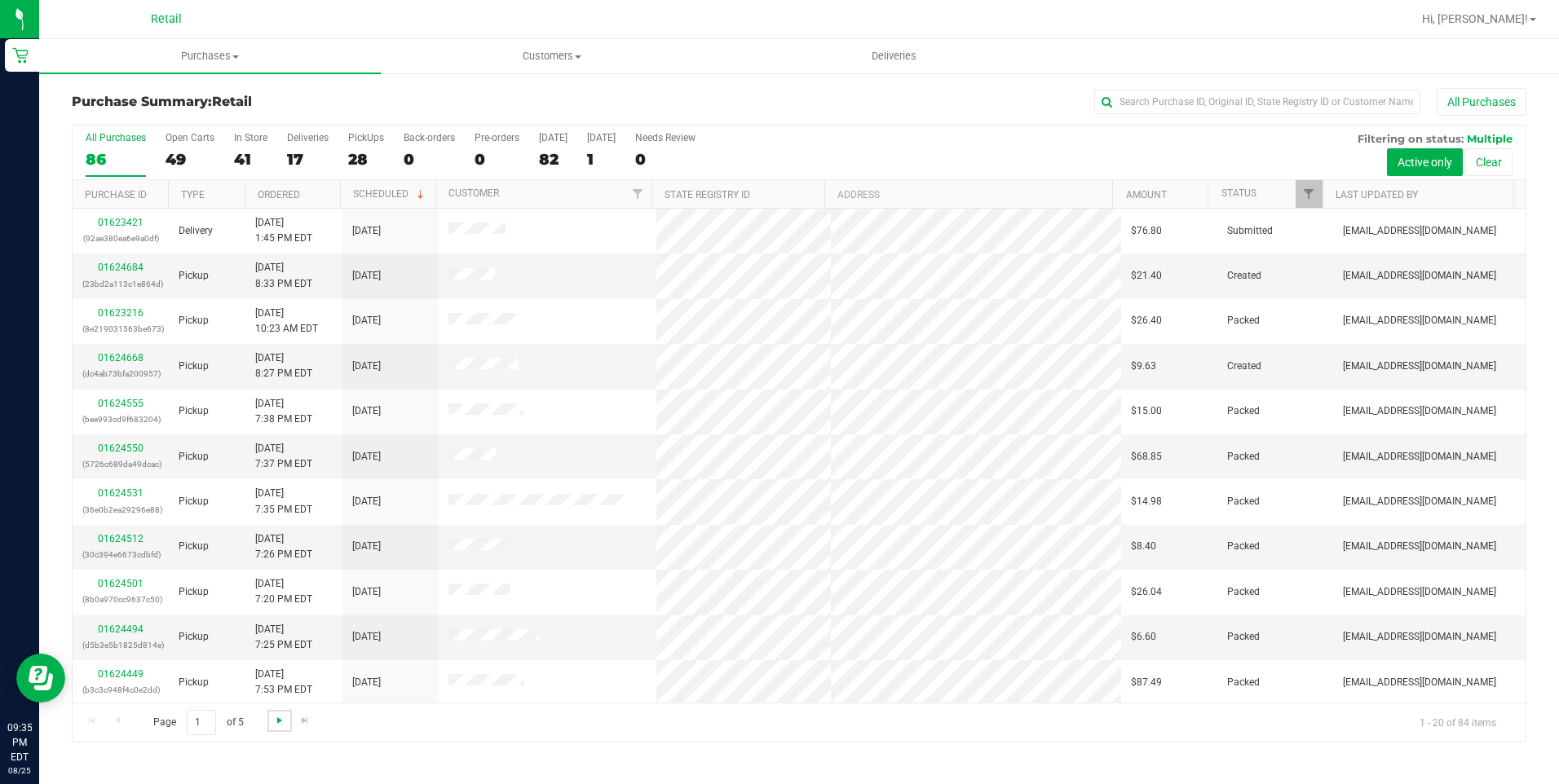
click at [277, 722] on span "Go to the next page" at bounding box center [280, 721] width 13 height 13
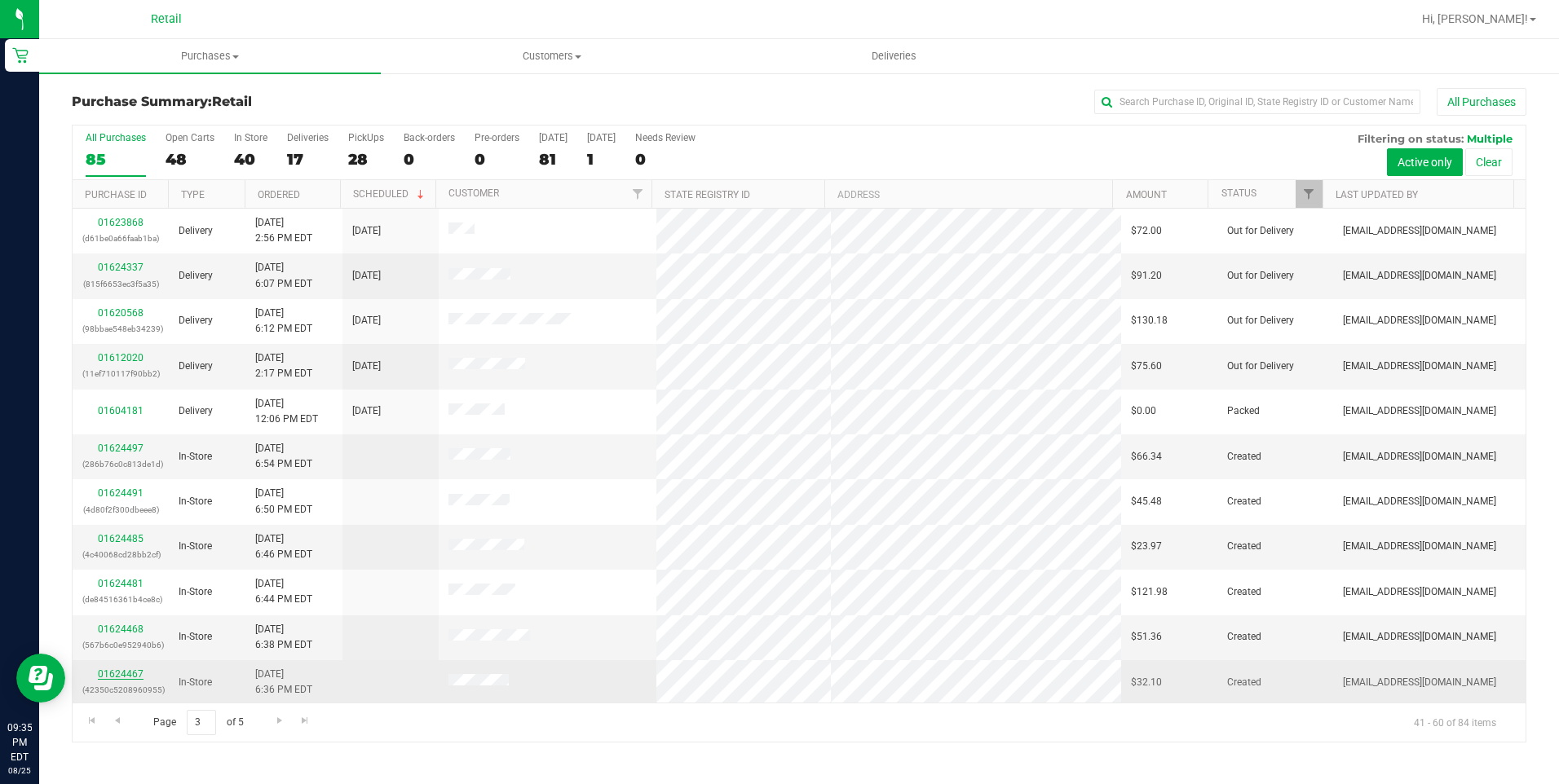
click at [127, 676] on link "01624467" at bounding box center [121, 674] width 46 height 11
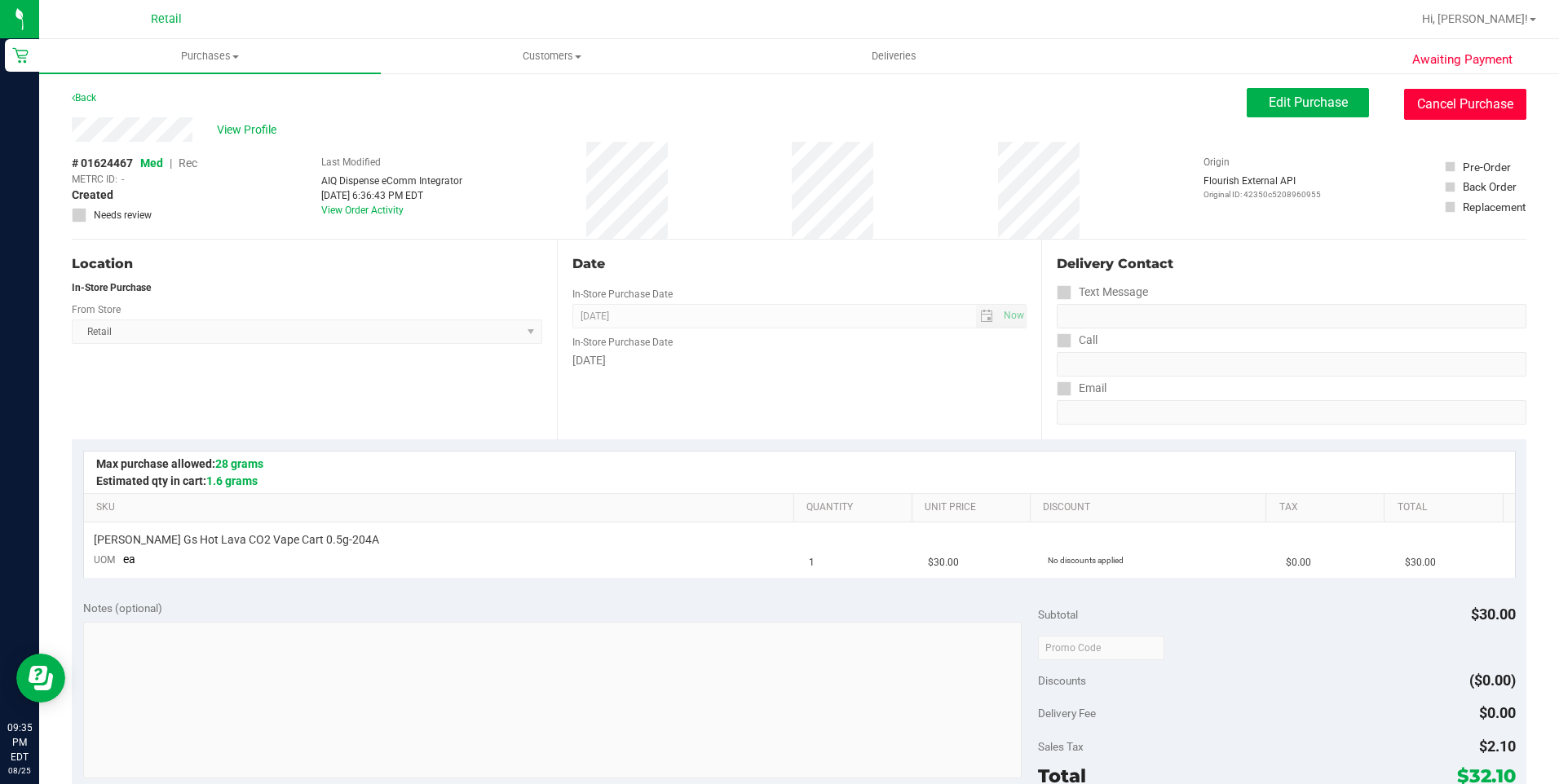
click at [1469, 111] on button "Cancel Purchase" at bounding box center [1465, 104] width 122 height 31
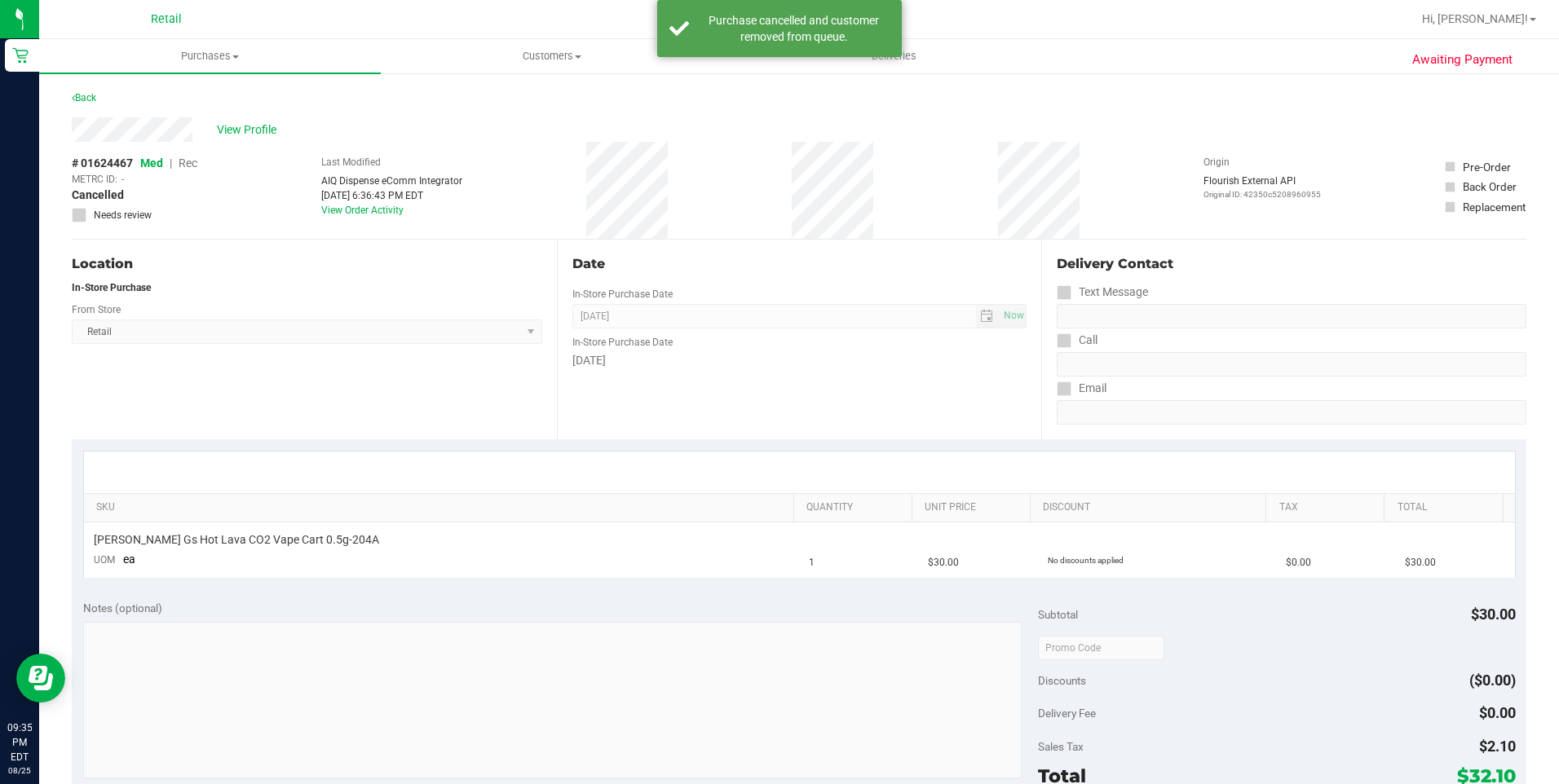
click at [79, 105] on div "Back" at bounding box center [84, 98] width 24 height 20
click at [83, 93] on link "Back" at bounding box center [84, 98] width 24 height 11
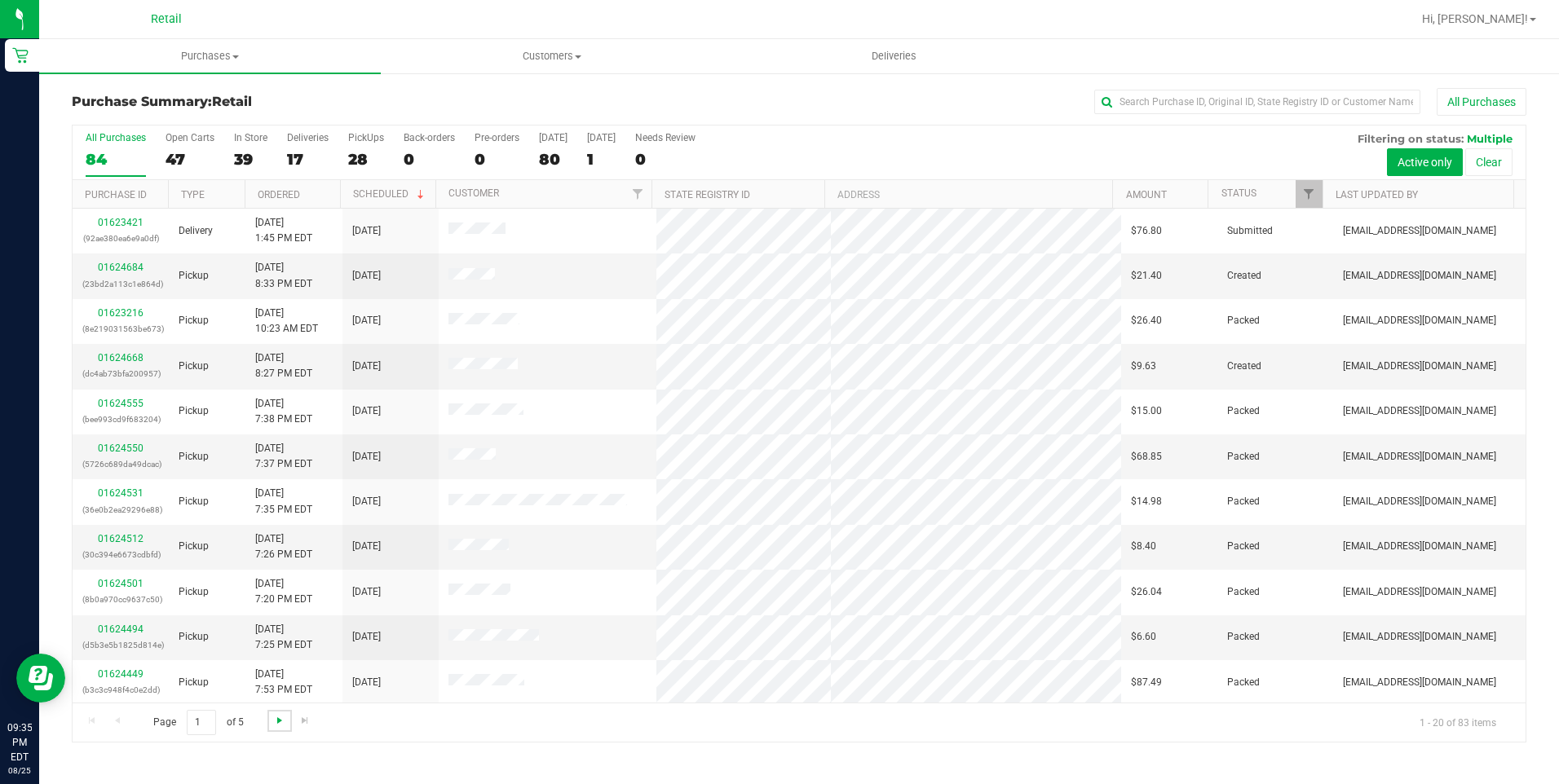
click at [277, 715] on span "Go to the next page" at bounding box center [280, 721] width 13 height 13
click at [277, 714] on span "Go to the next page" at bounding box center [280, 721] width 13 height 13
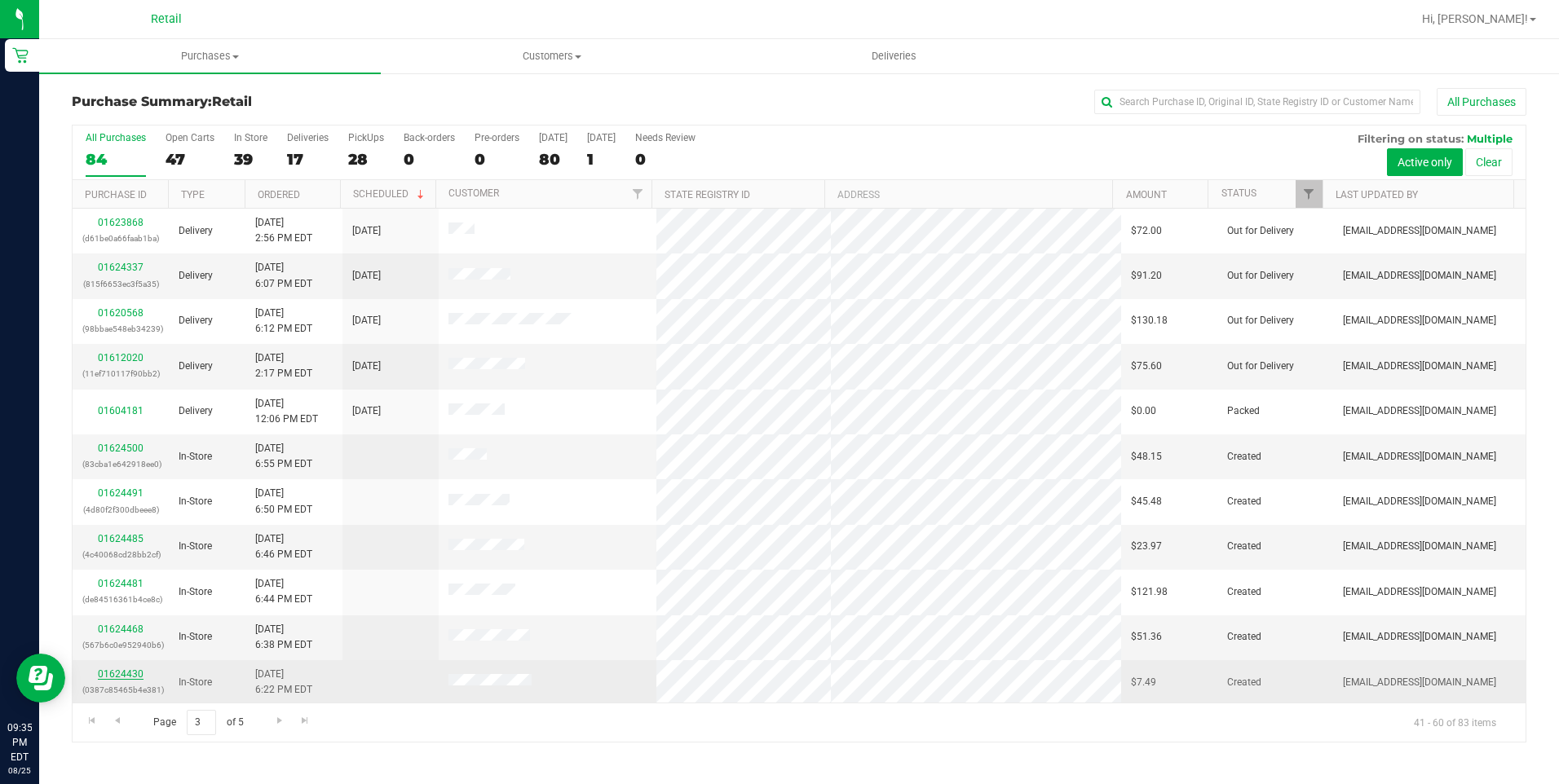
click at [104, 672] on link "01624430" at bounding box center [121, 674] width 46 height 11
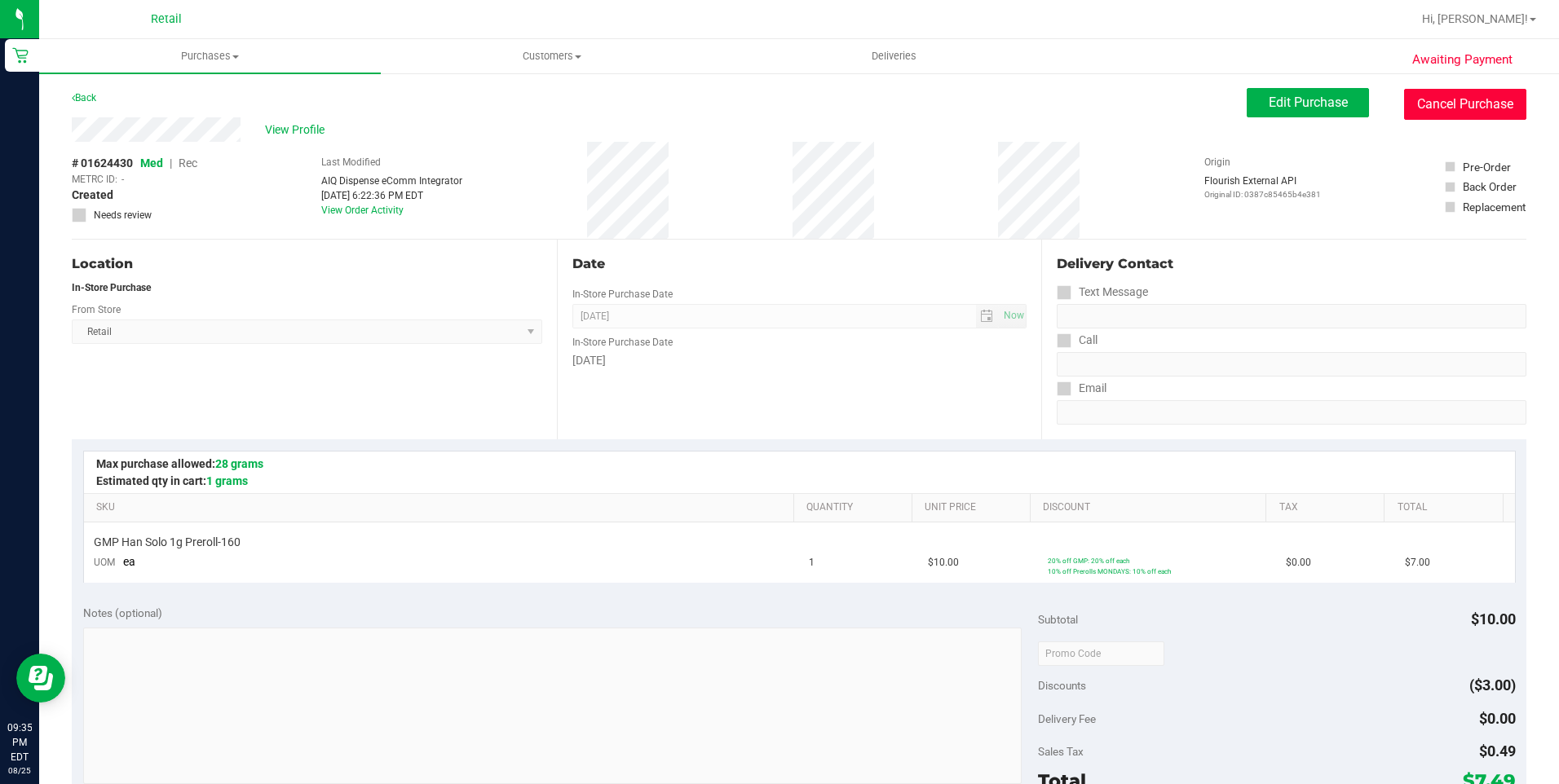
click at [1475, 111] on button "Cancel Purchase" at bounding box center [1465, 104] width 122 height 31
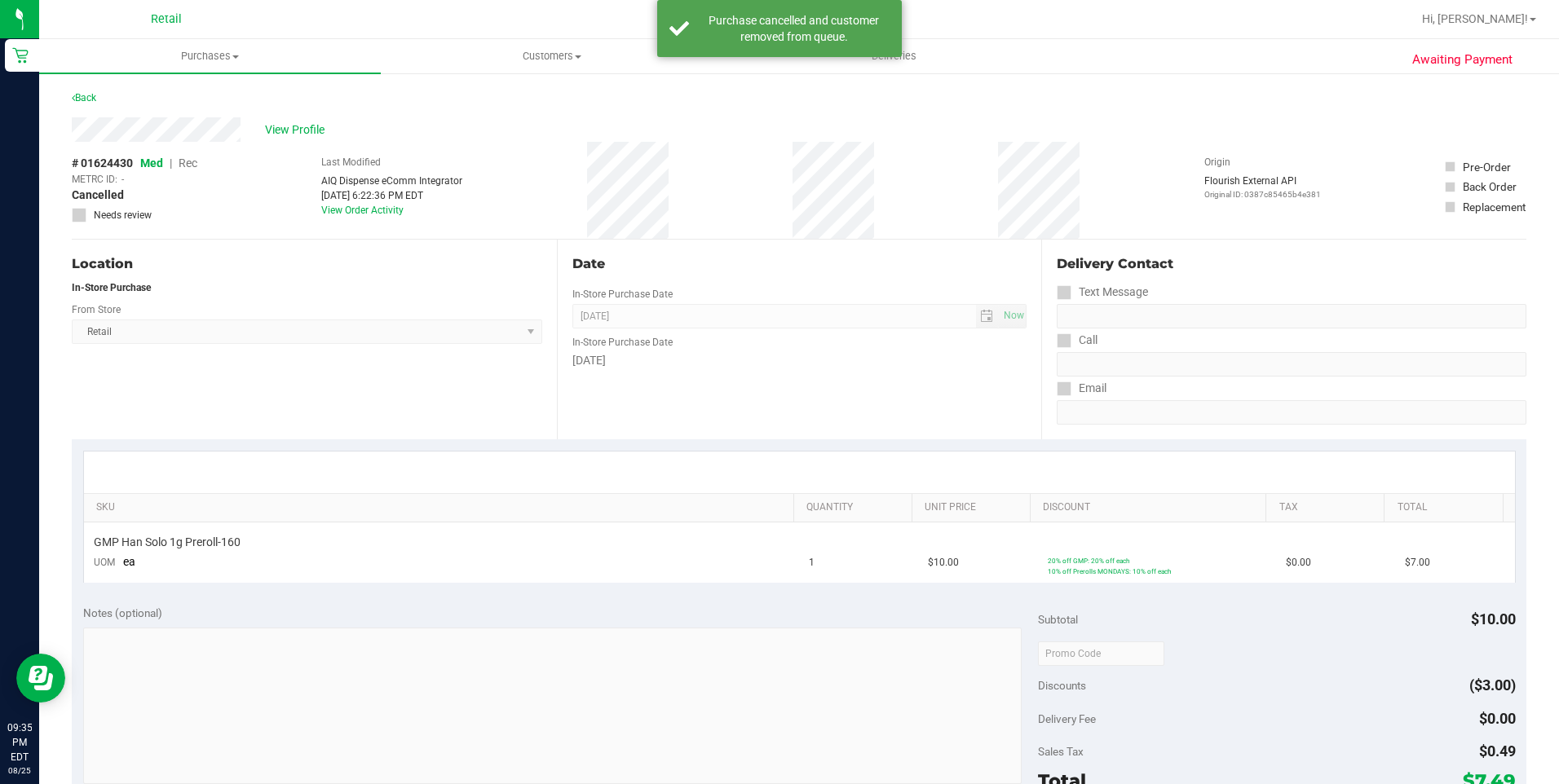
click at [87, 86] on div "Awaiting Payment Back View Profile # 01624430 Med | Rec METRC ID: - Cancelled N…" at bounding box center [799, 685] width 1519 height 1228
click at [89, 94] on link "Back" at bounding box center [84, 98] width 24 height 11
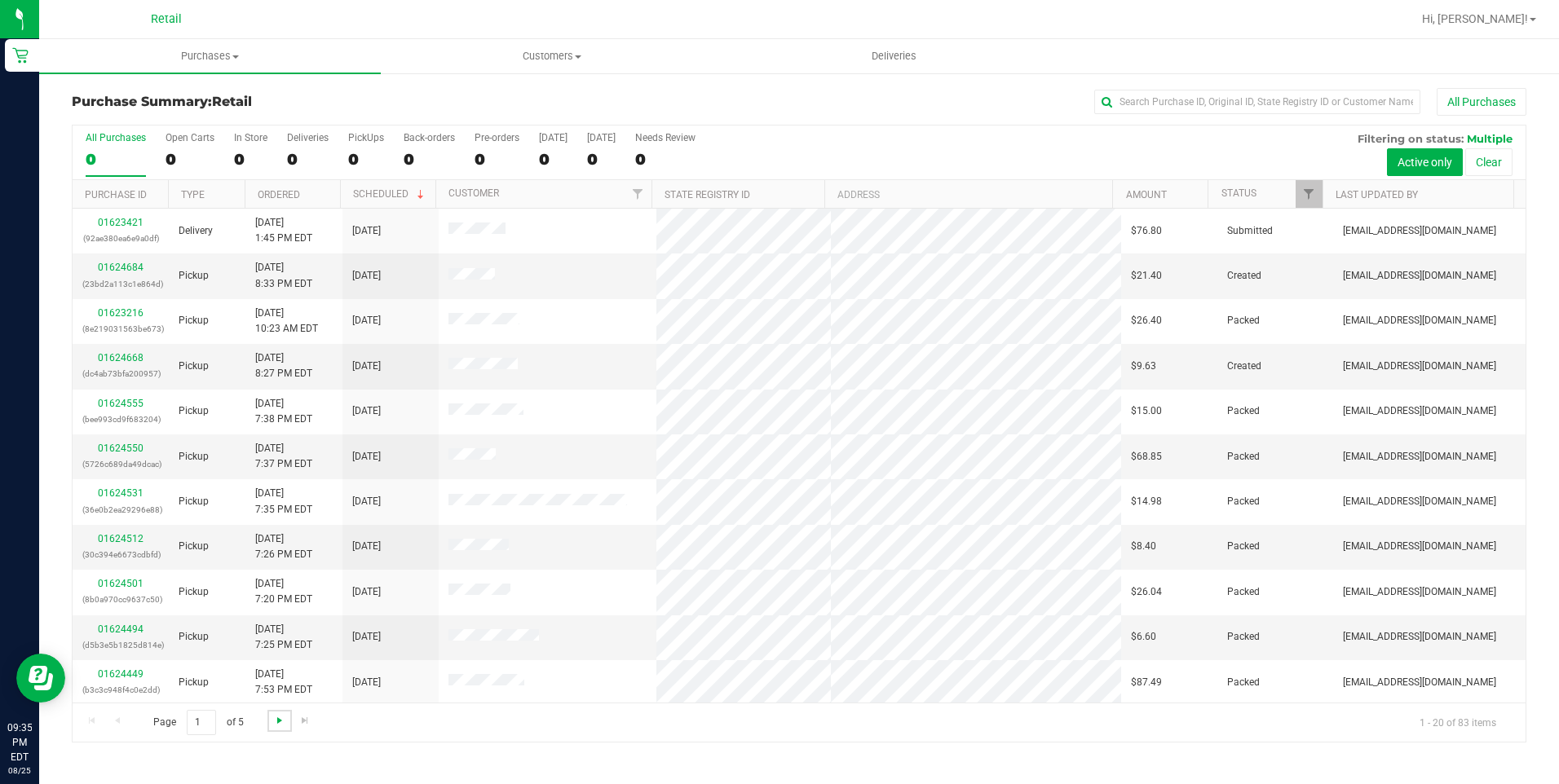
click at [281, 722] on span "Go to the next page" at bounding box center [280, 721] width 13 height 13
click at [279, 720] on span "Go to the next page" at bounding box center [280, 721] width 13 height 13
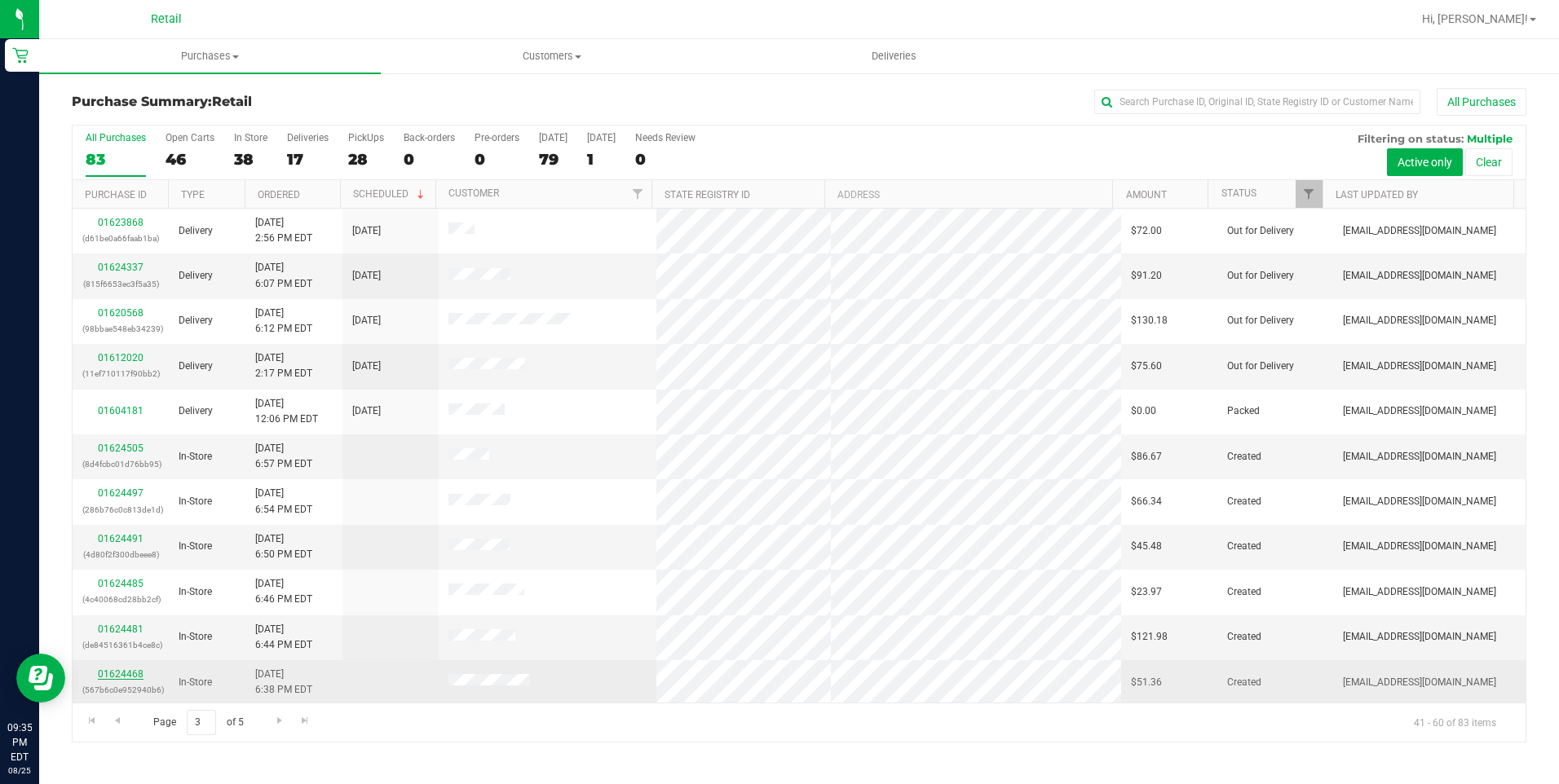
click at [125, 671] on link "01624468" at bounding box center [121, 674] width 46 height 11
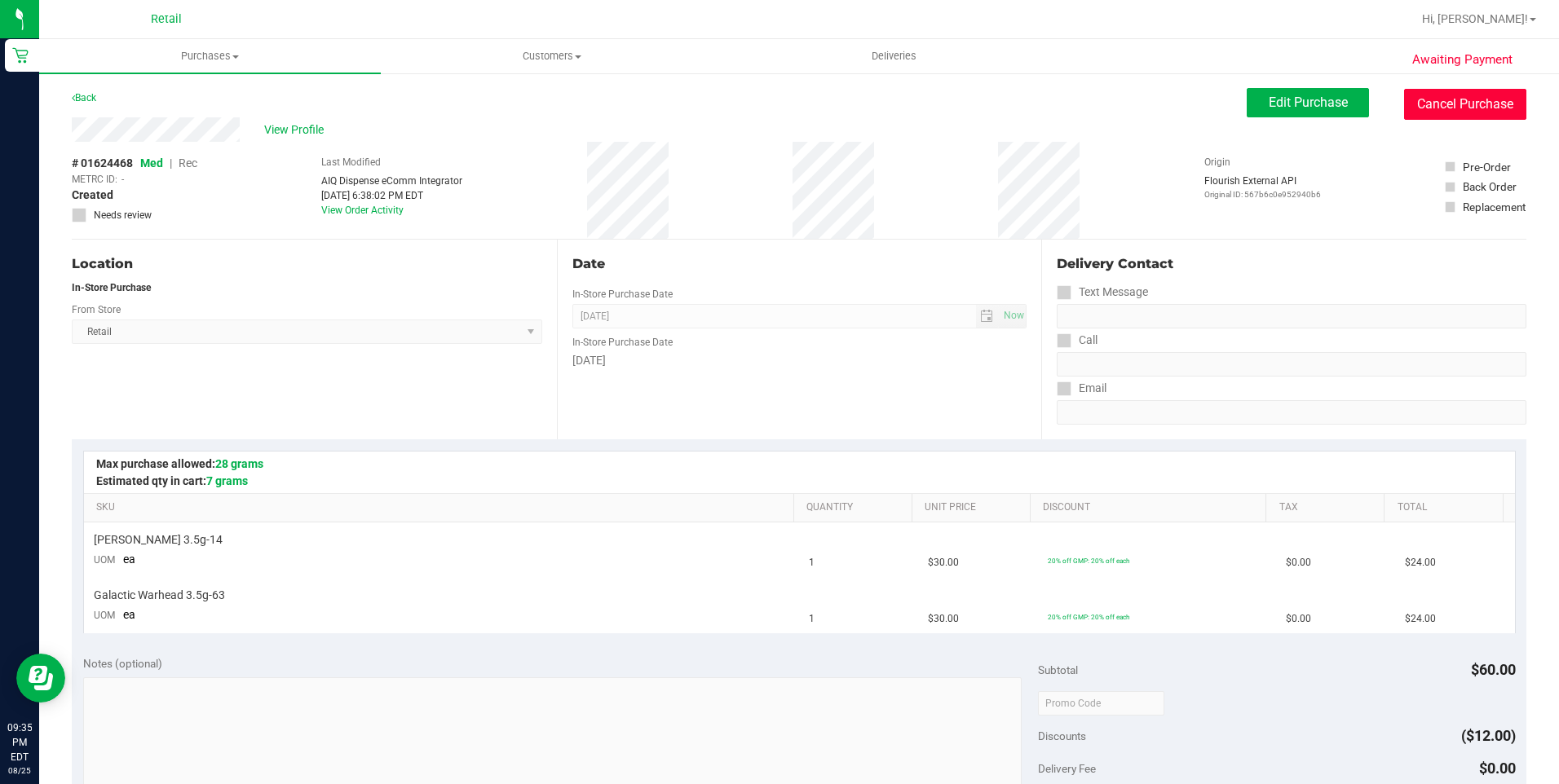
click at [1483, 98] on button "Cancel Purchase" at bounding box center [1465, 104] width 122 height 31
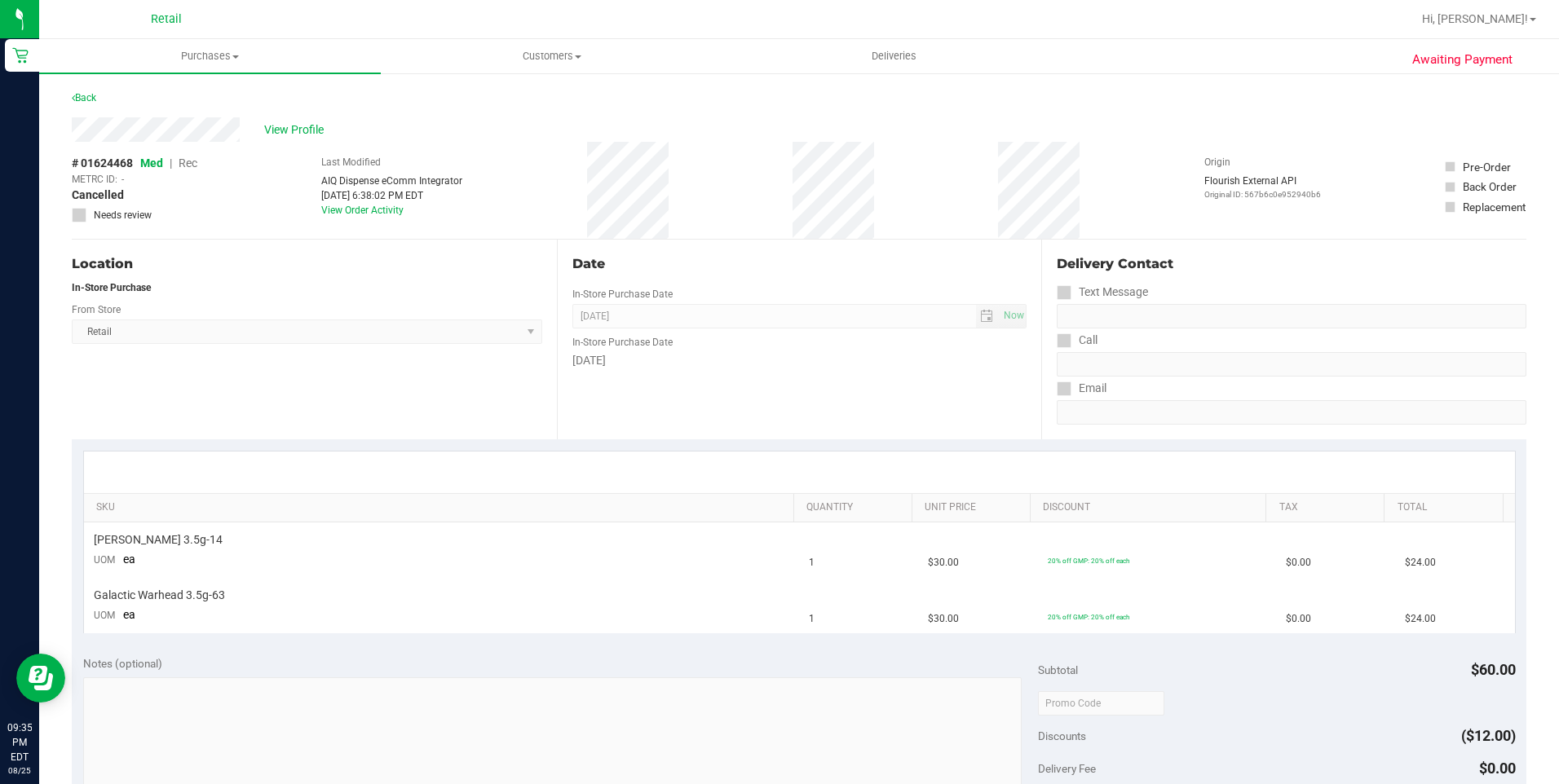
click at [94, 91] on div "Back" at bounding box center [84, 98] width 24 height 20
click at [93, 94] on link "Back" at bounding box center [84, 98] width 24 height 11
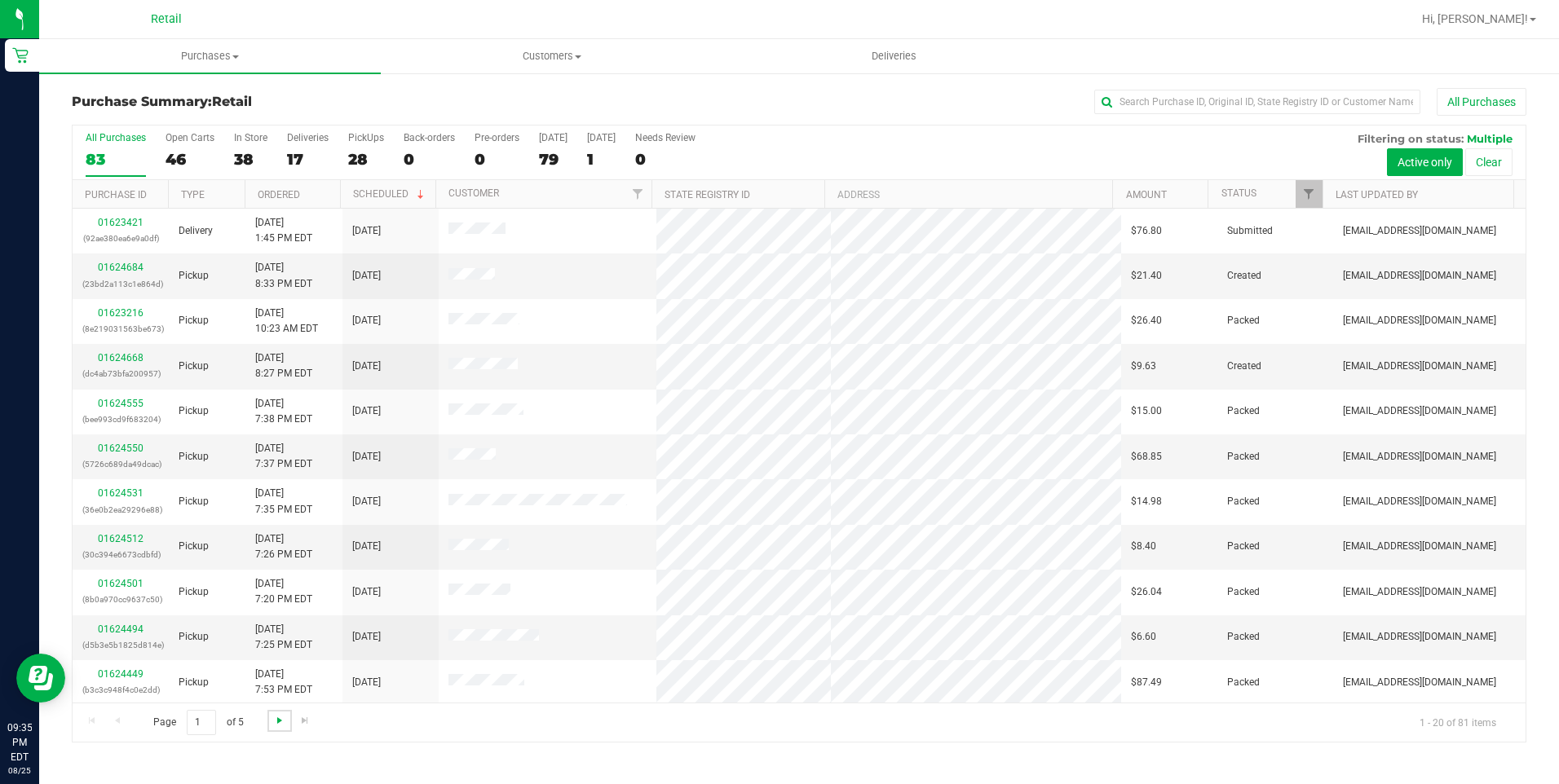
click at [282, 719] on span "Go to the next page" at bounding box center [280, 721] width 13 height 13
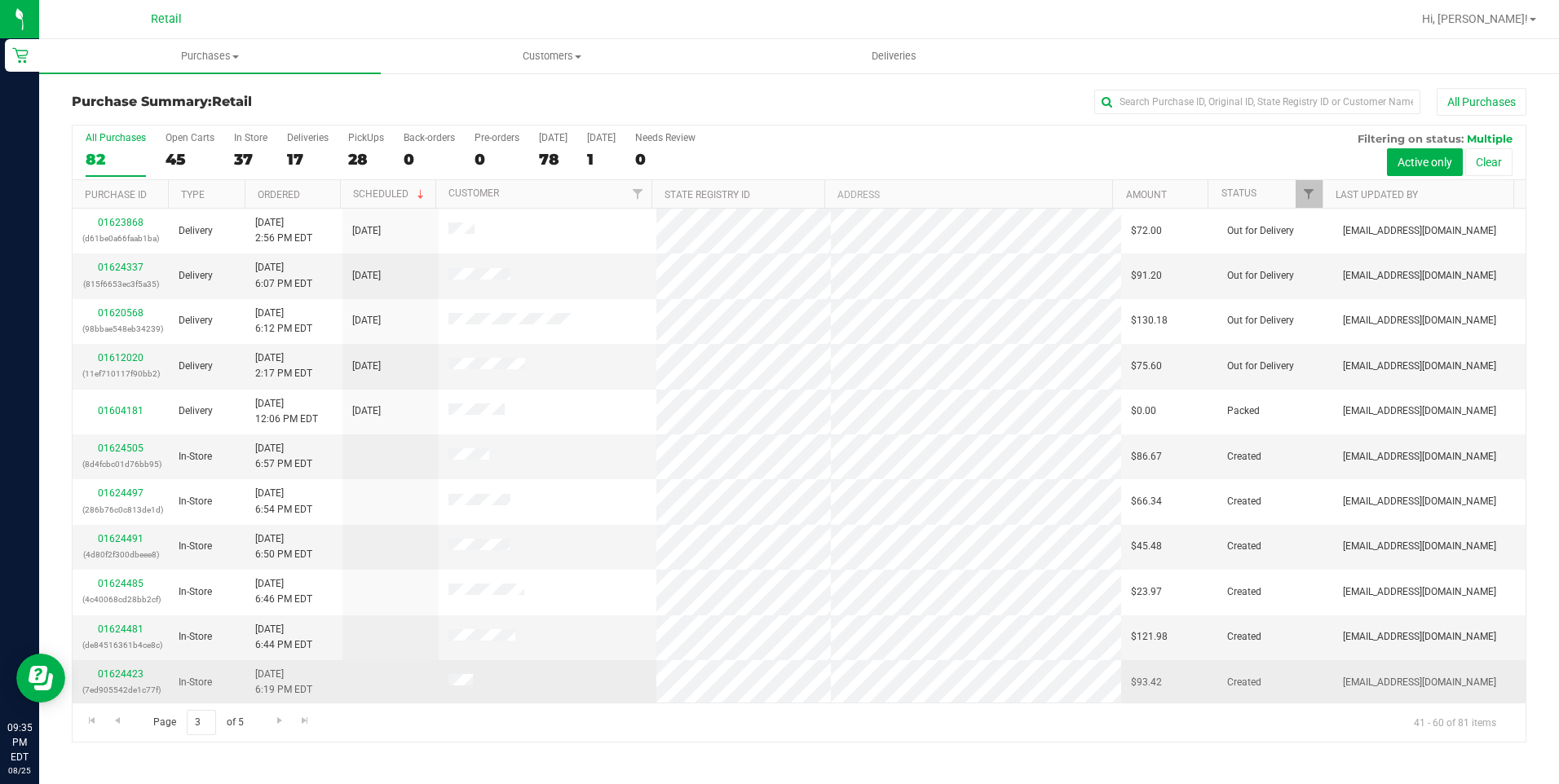
click at [119, 666] on td "01624423 (7ed905542de1c77f)" at bounding box center [121, 683] width 96 height 45
click at [97, 674] on div "01624423 (7ed905542de1c77f)" at bounding box center [120, 681] width 76 height 31
click at [111, 675] on link "01624423" at bounding box center [121, 674] width 46 height 11
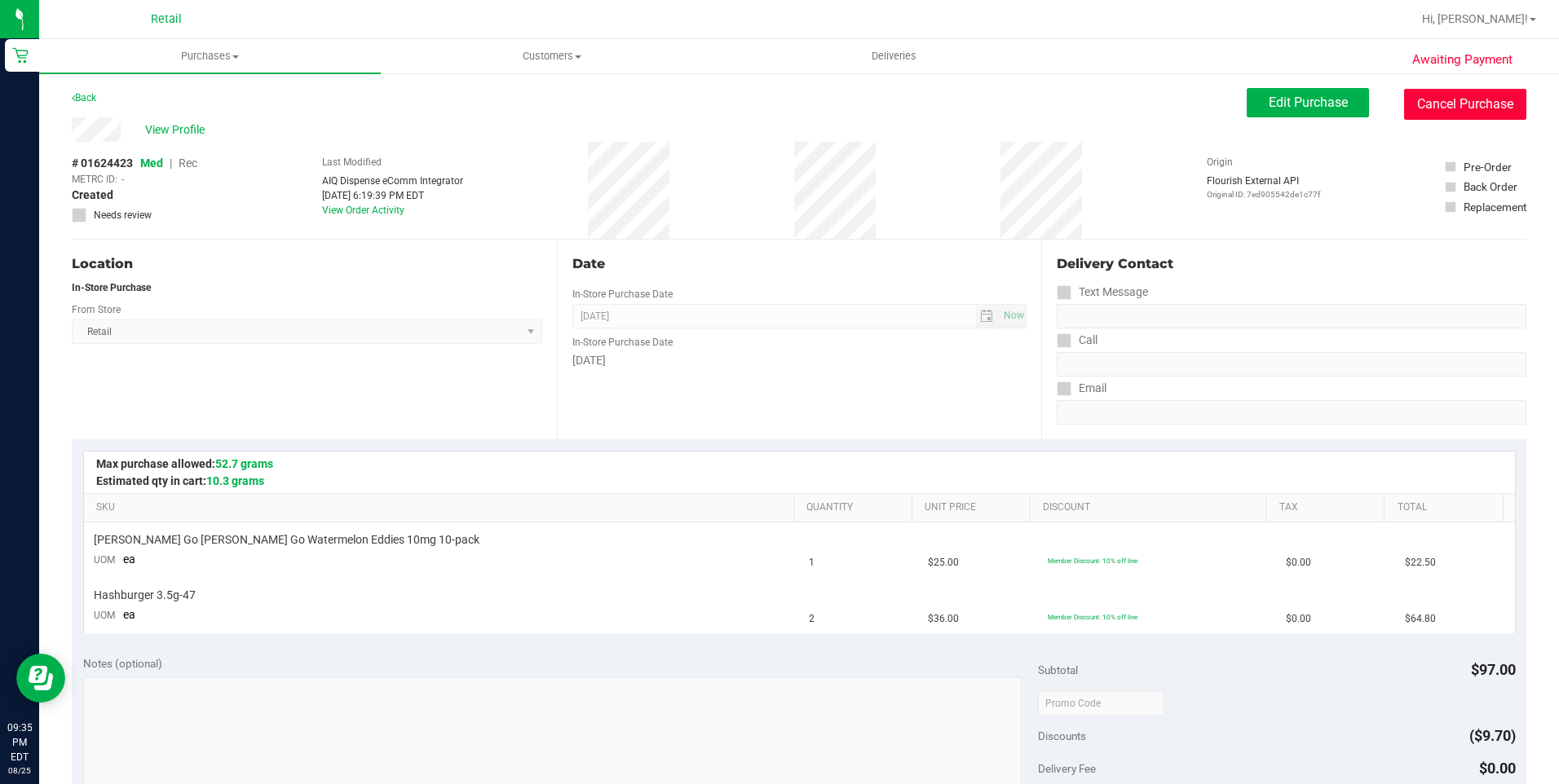
click at [1475, 95] on button "Cancel Purchase" at bounding box center [1465, 104] width 122 height 31
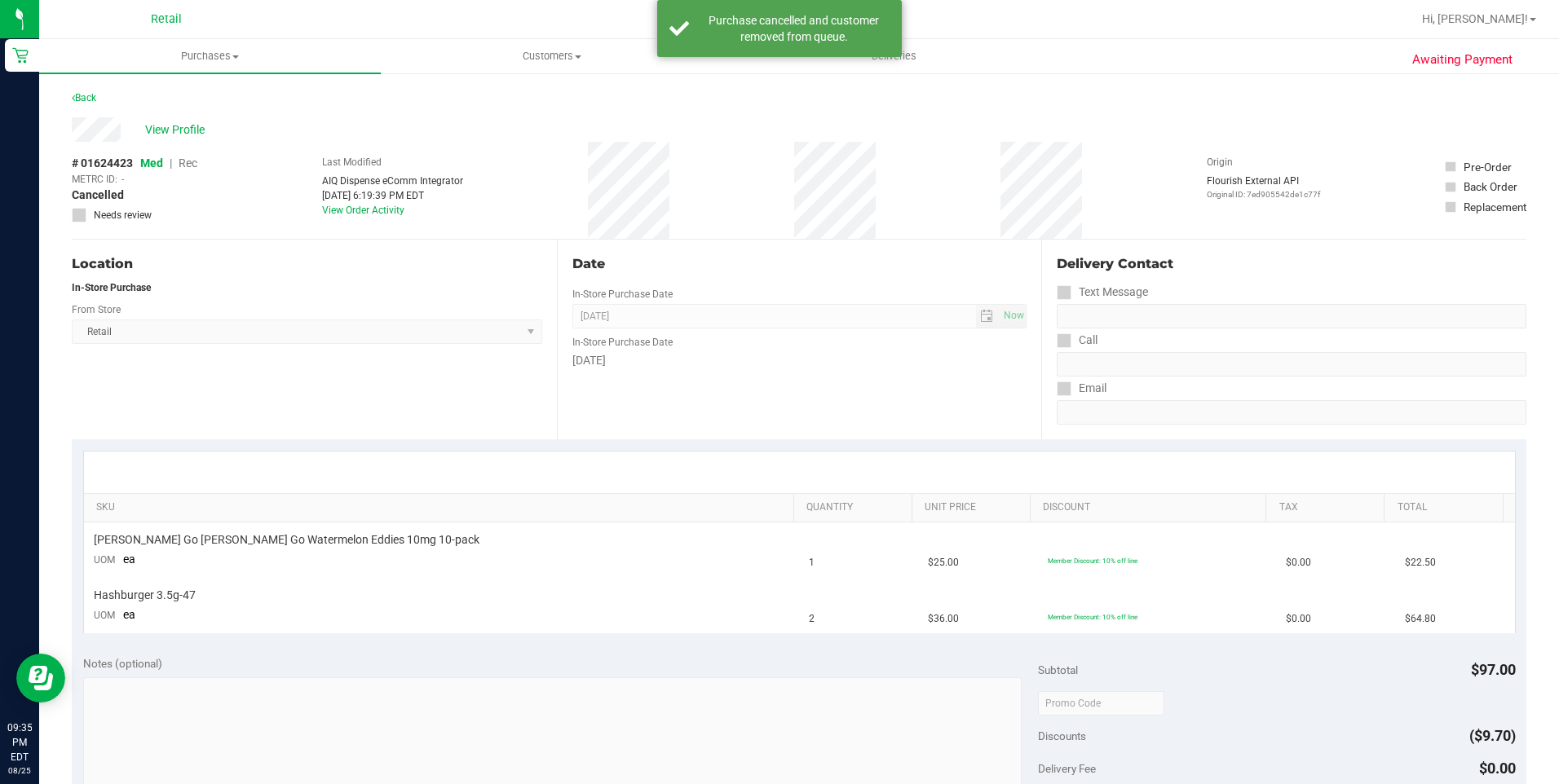
click at [83, 89] on div "Back" at bounding box center [84, 98] width 24 height 20
click at [85, 90] on div "Back" at bounding box center [84, 98] width 24 height 20
click at [94, 104] on div "Back" at bounding box center [84, 98] width 24 height 20
click at [92, 96] on link "Back" at bounding box center [84, 98] width 24 height 11
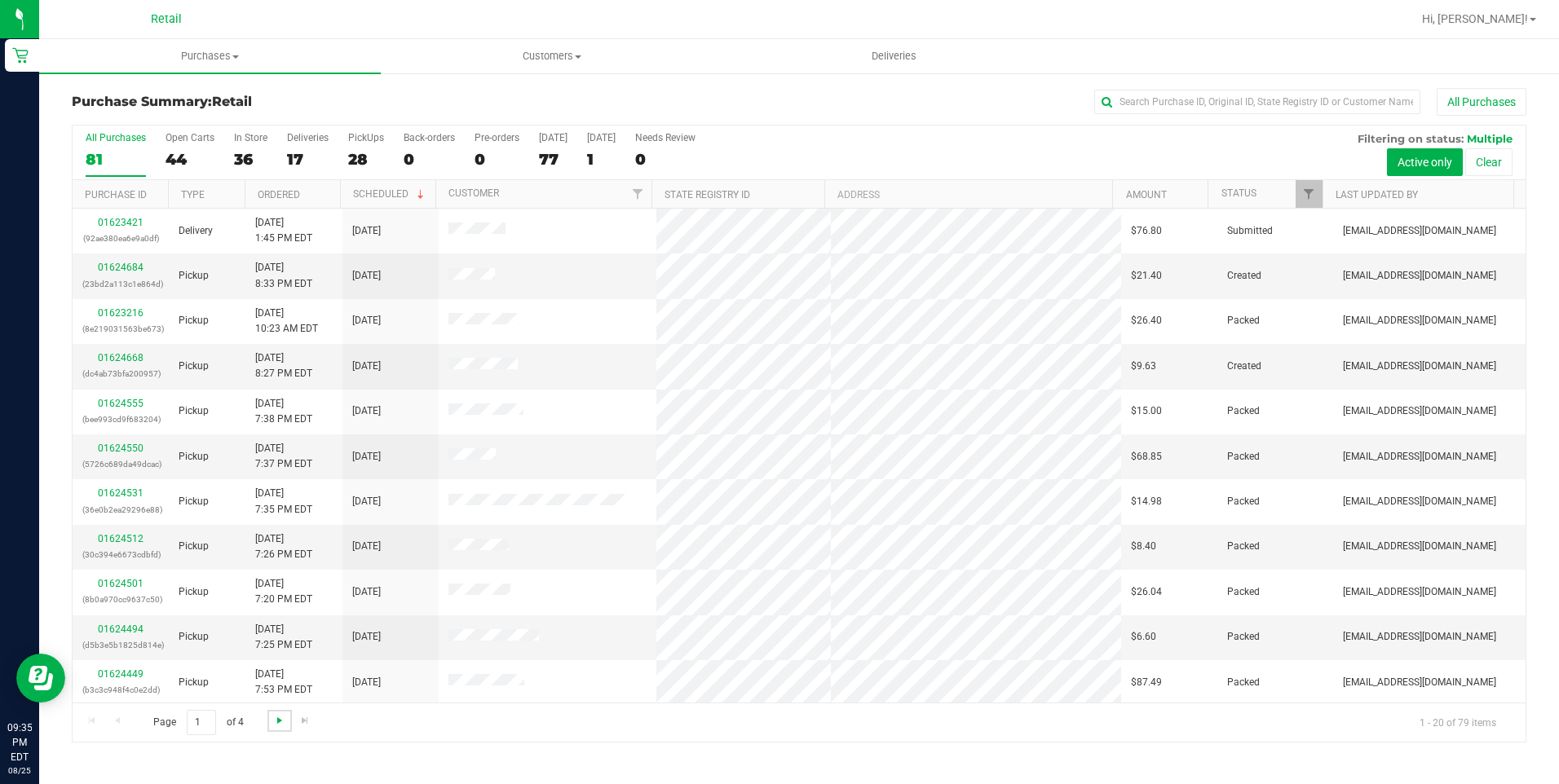
click at [280, 717] on span "Go to the next page" at bounding box center [280, 721] width 13 height 13
click at [277, 717] on span "Go to the next page" at bounding box center [280, 721] width 13 height 13
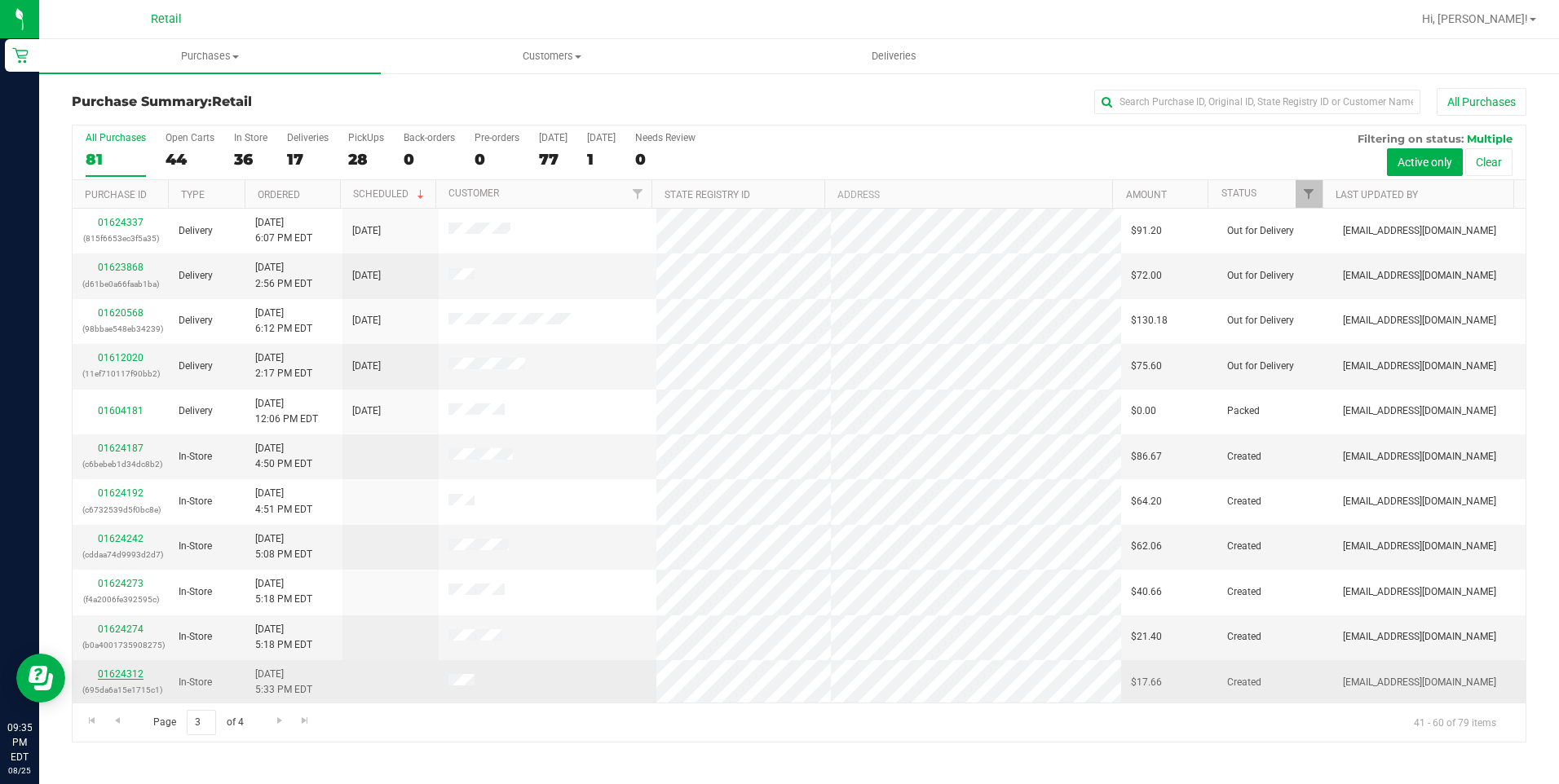
click at [113, 674] on link "01624312" at bounding box center [121, 674] width 46 height 11
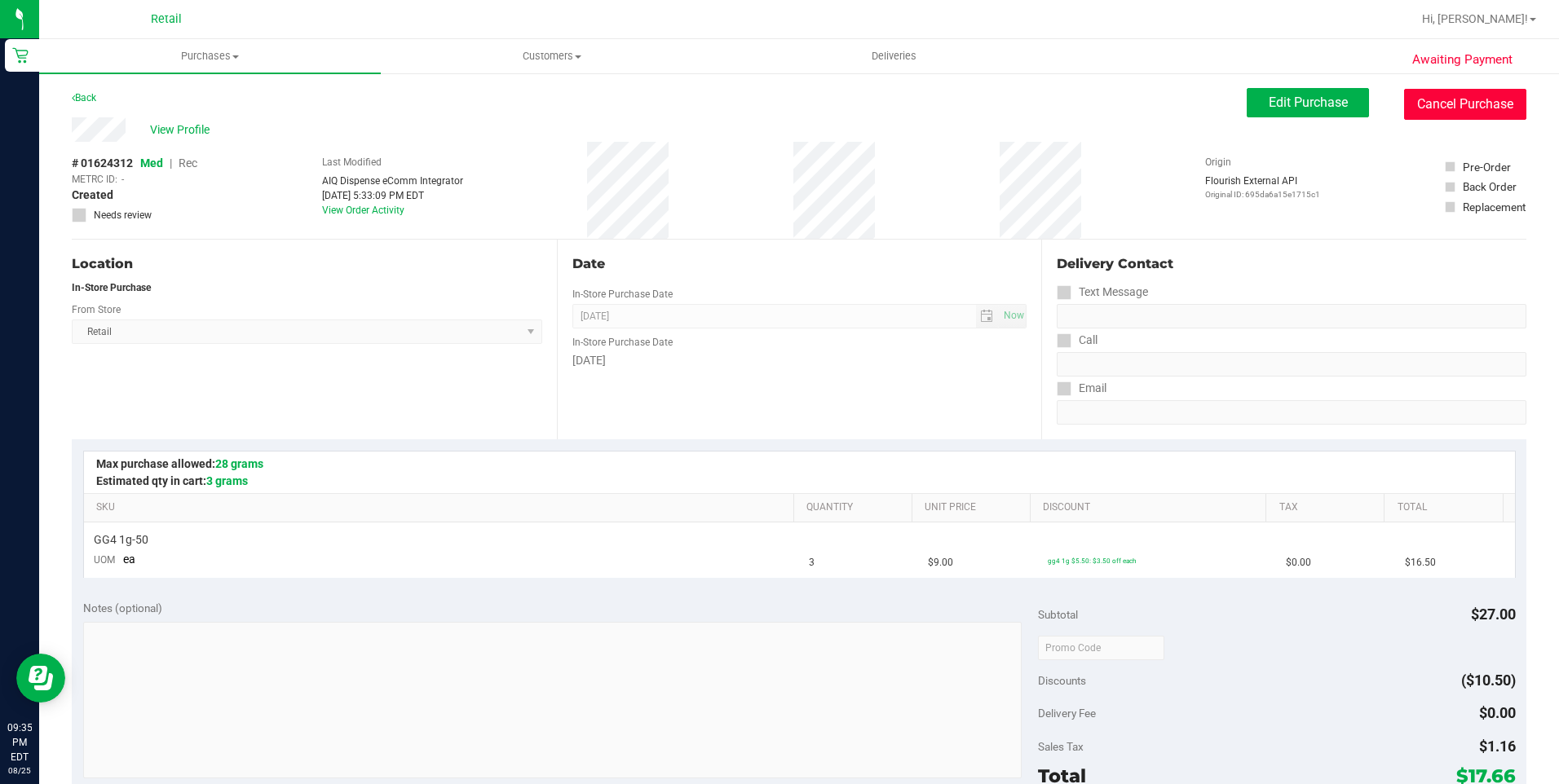
drag, startPoint x: 1471, startPoint y: 111, endPoint x: 856, endPoint y: 99, distance: 615.1
click at [1472, 110] on button "Cancel Purchase" at bounding box center [1465, 104] width 122 height 31
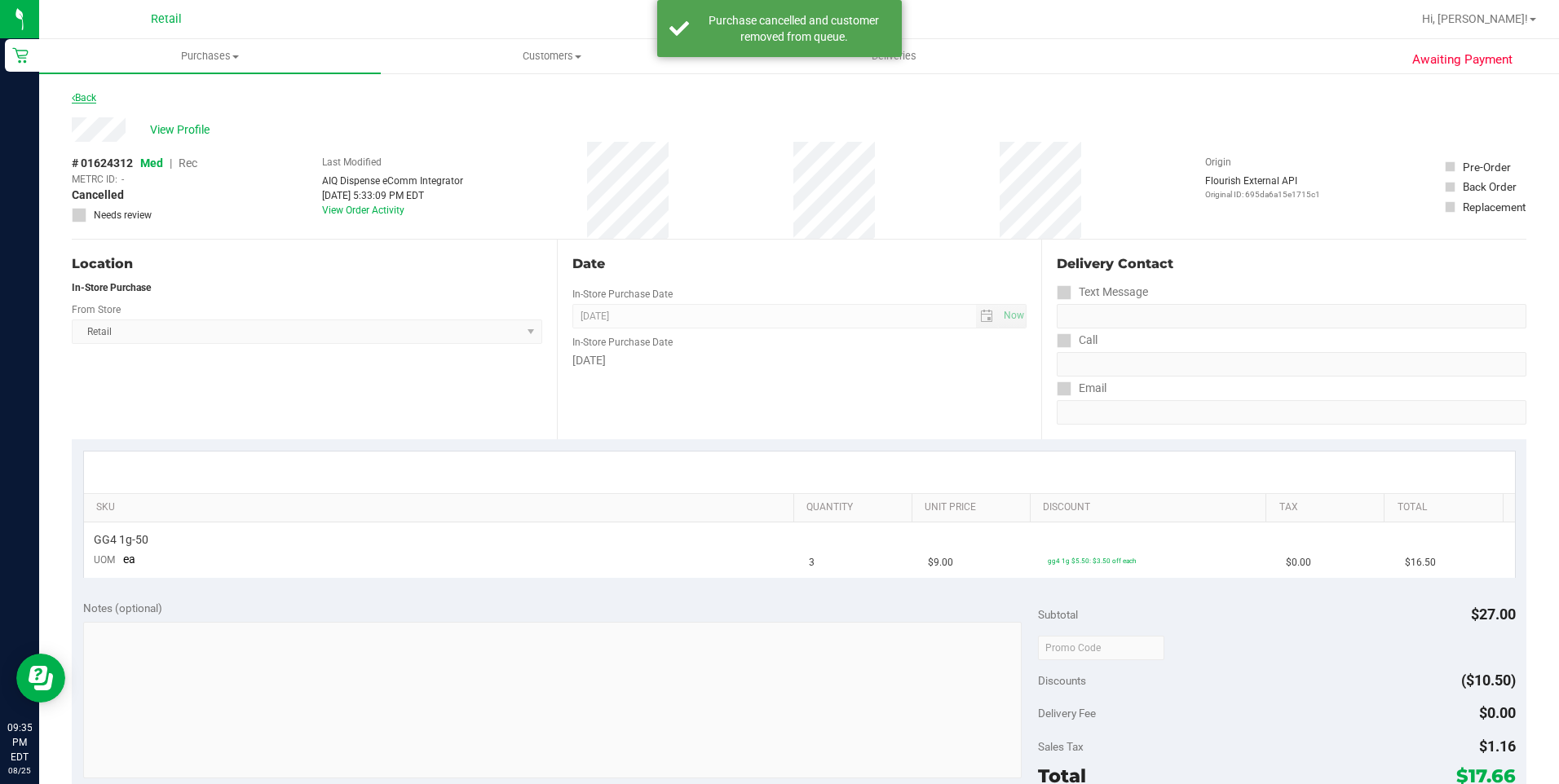
click at [88, 96] on link "Back" at bounding box center [84, 98] width 24 height 11
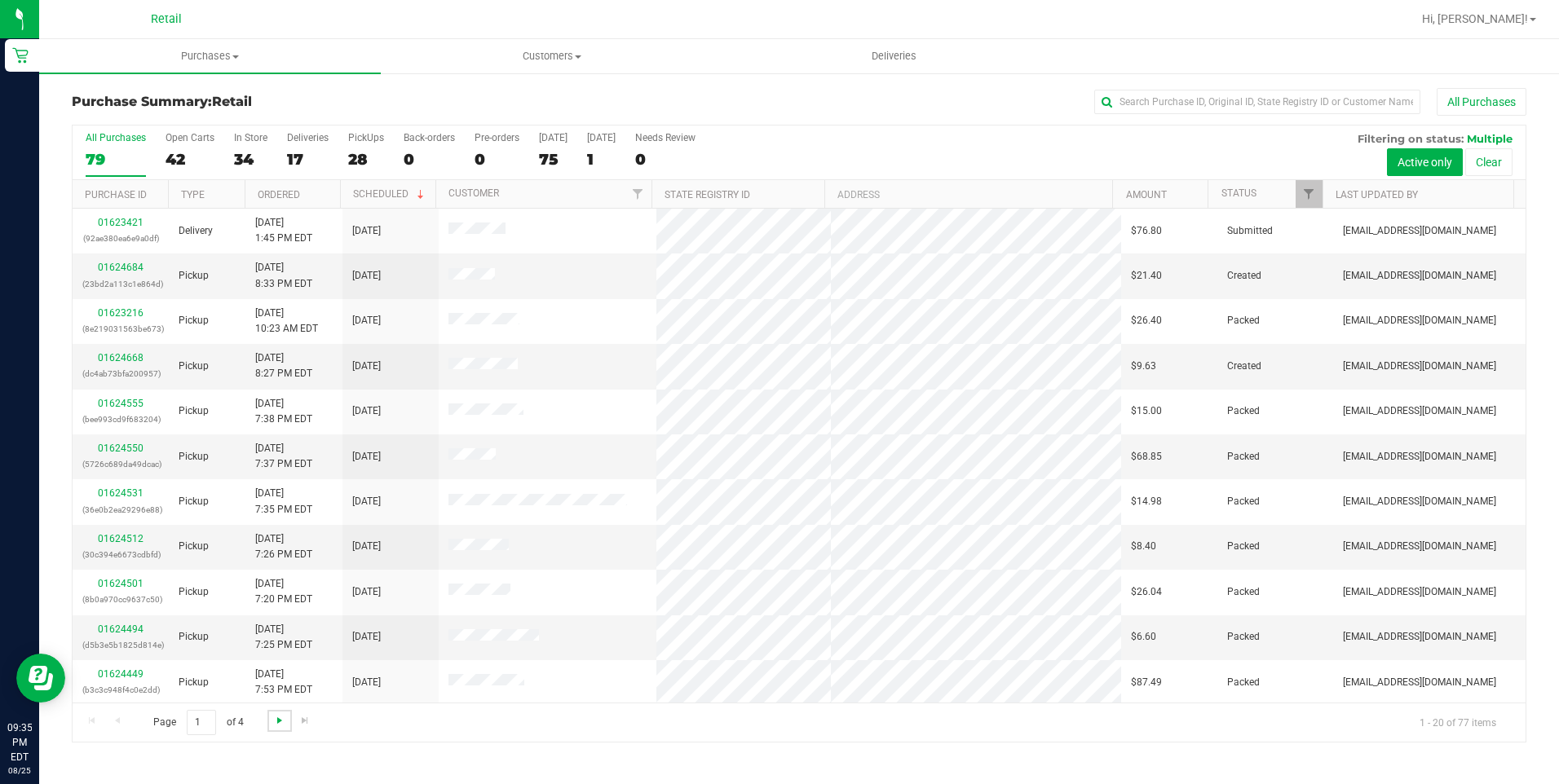
click at [282, 716] on span "Go to the next page" at bounding box center [280, 721] width 13 height 13
click at [281, 716] on span "Go to the next page" at bounding box center [280, 721] width 13 height 13
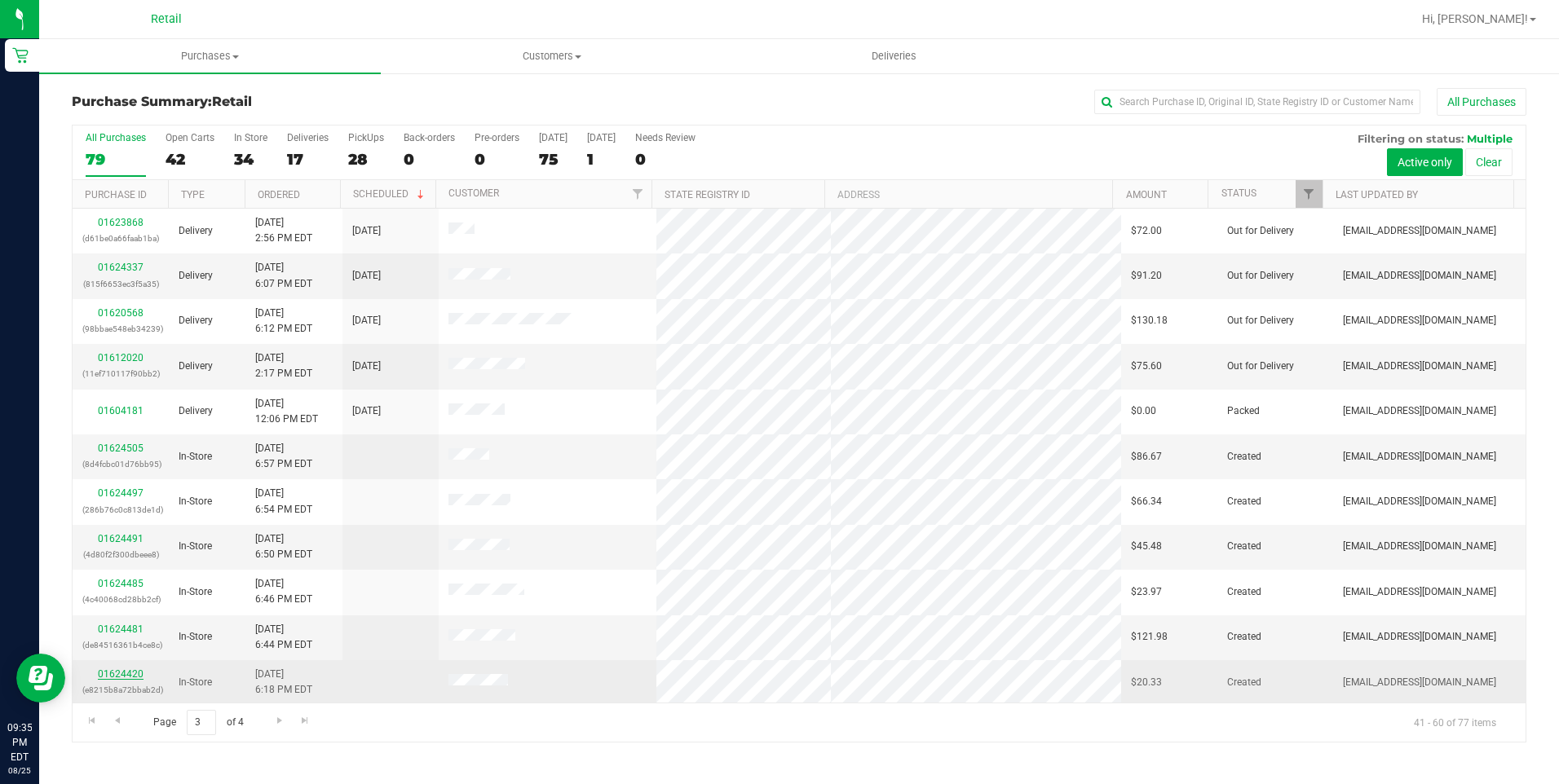
click at [122, 672] on link "01624420" at bounding box center [121, 674] width 46 height 11
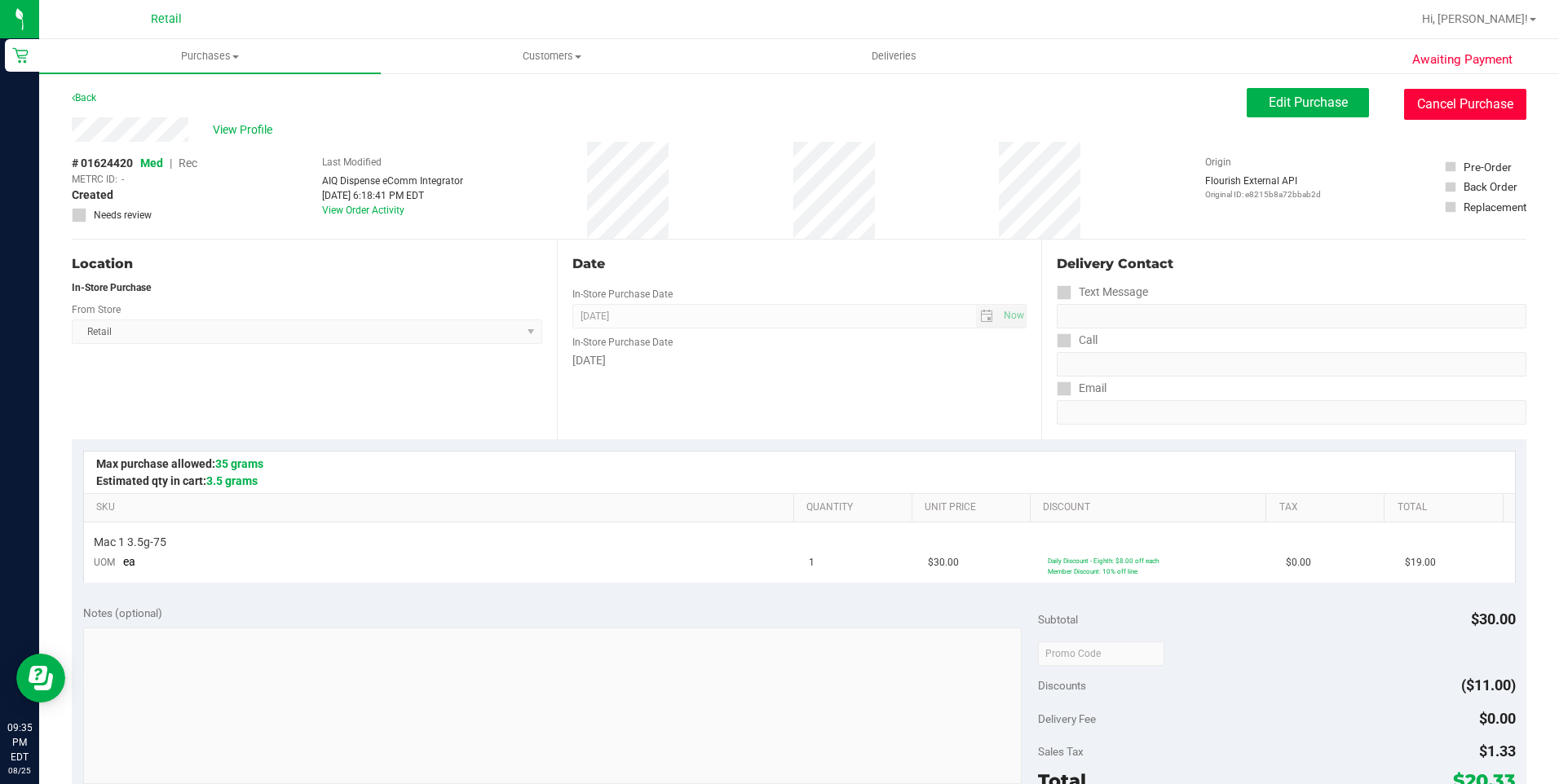
click at [1425, 98] on button "Cancel Purchase" at bounding box center [1465, 104] width 122 height 31
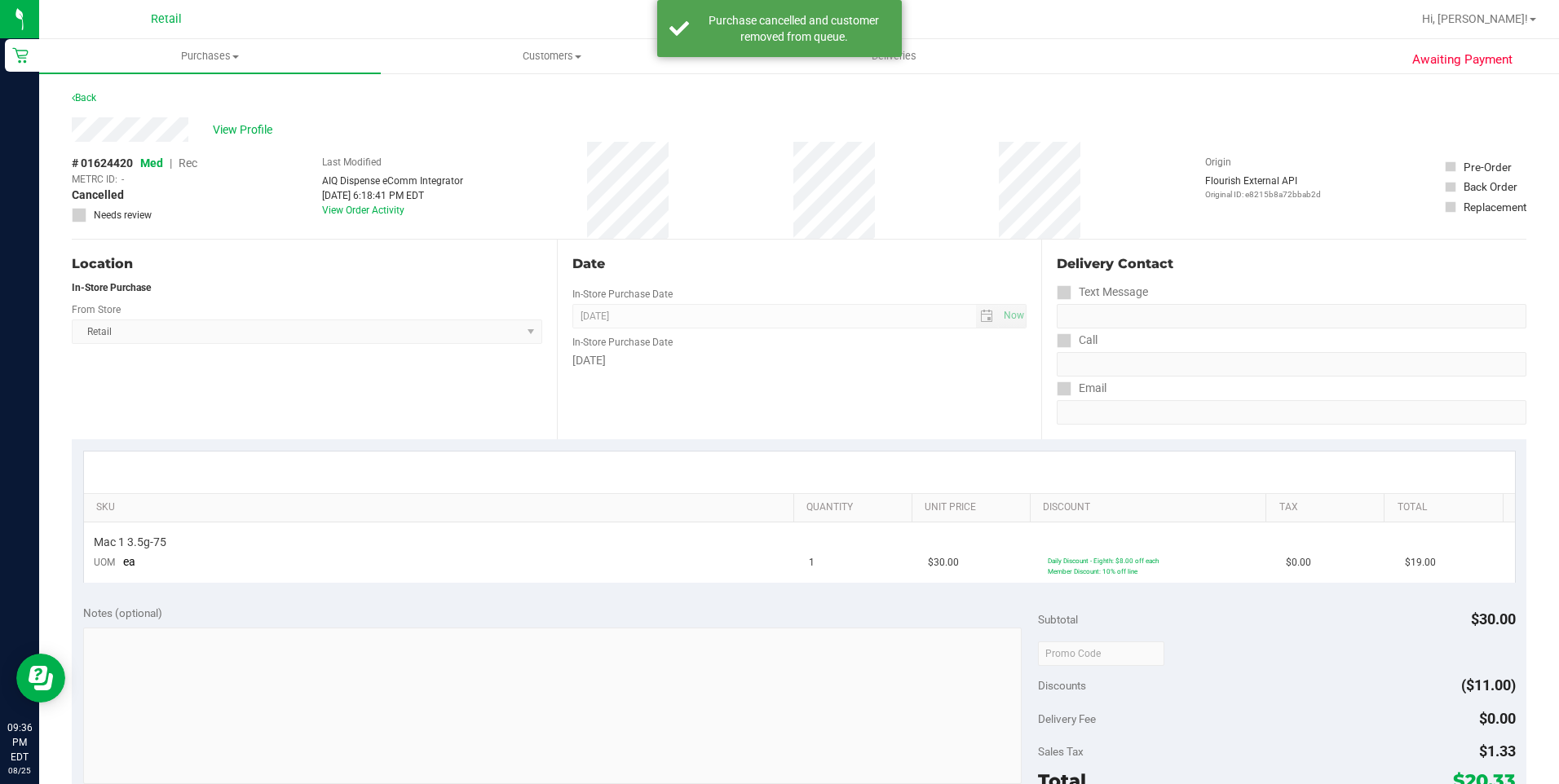
click at [95, 90] on div "Back" at bounding box center [84, 98] width 24 height 20
click at [91, 99] on link "Back" at bounding box center [84, 98] width 24 height 11
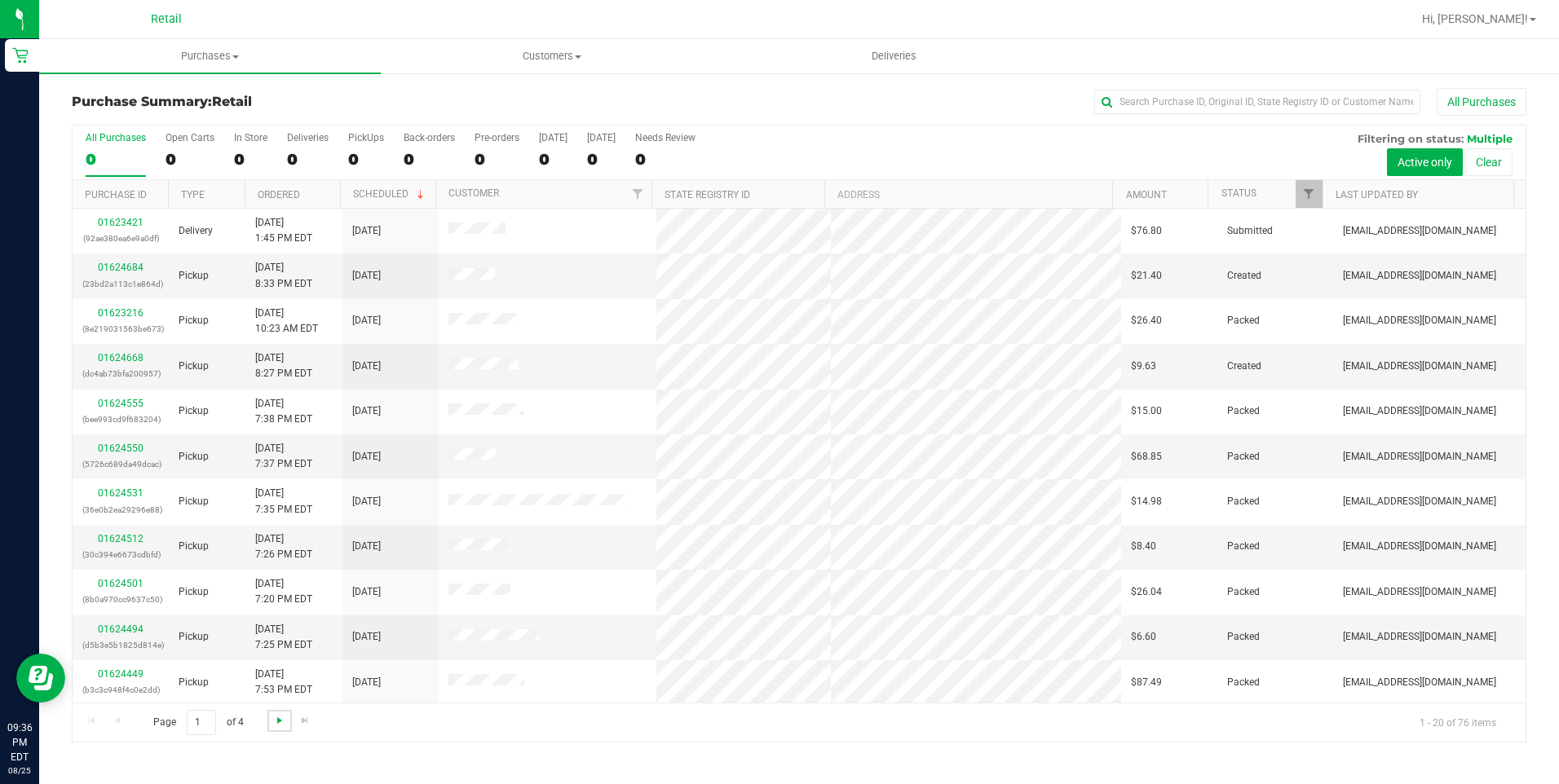
click at [282, 715] on span "Go to the next page" at bounding box center [280, 721] width 13 height 13
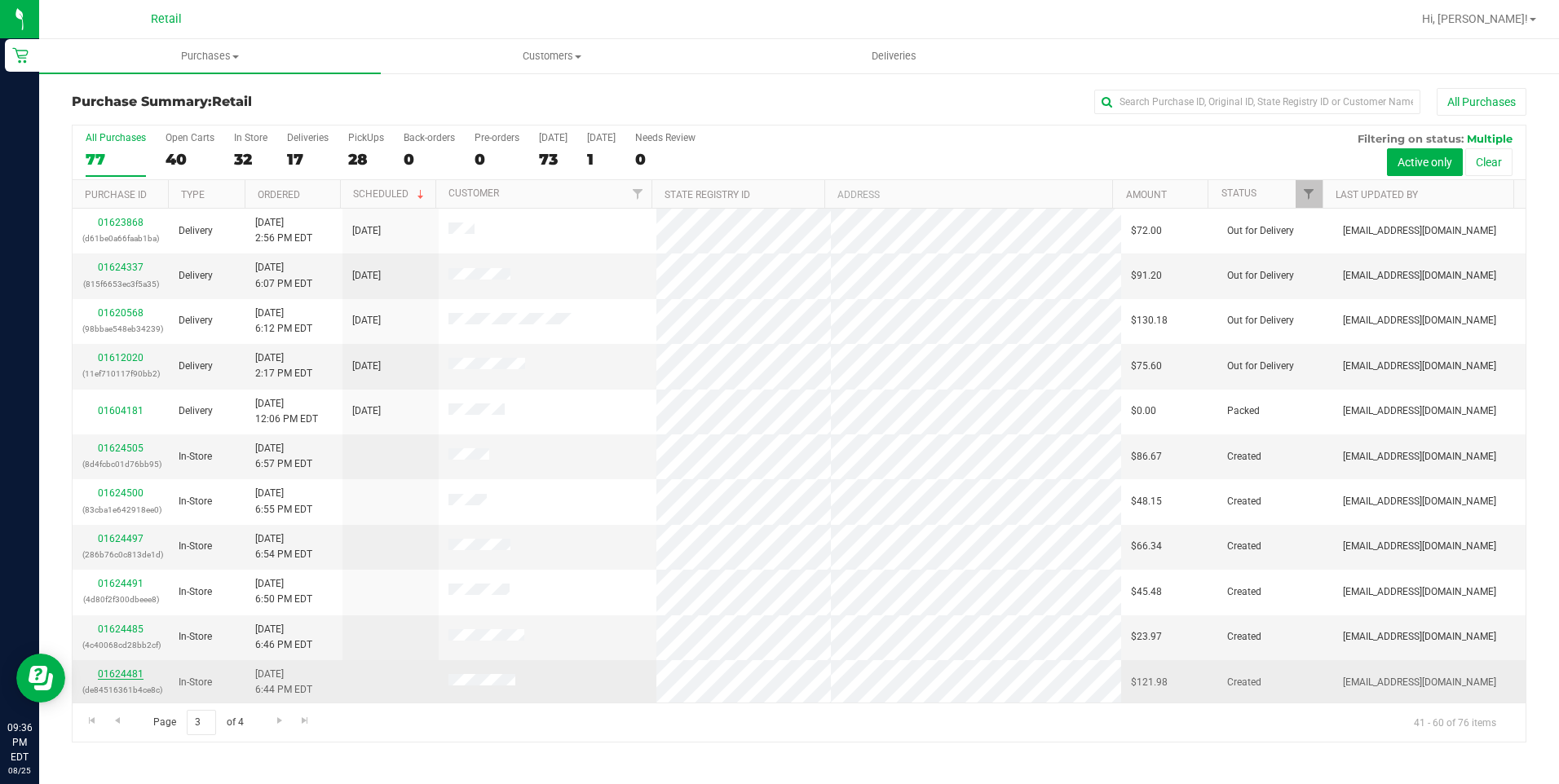
click at [129, 676] on link "01624481" at bounding box center [121, 674] width 46 height 11
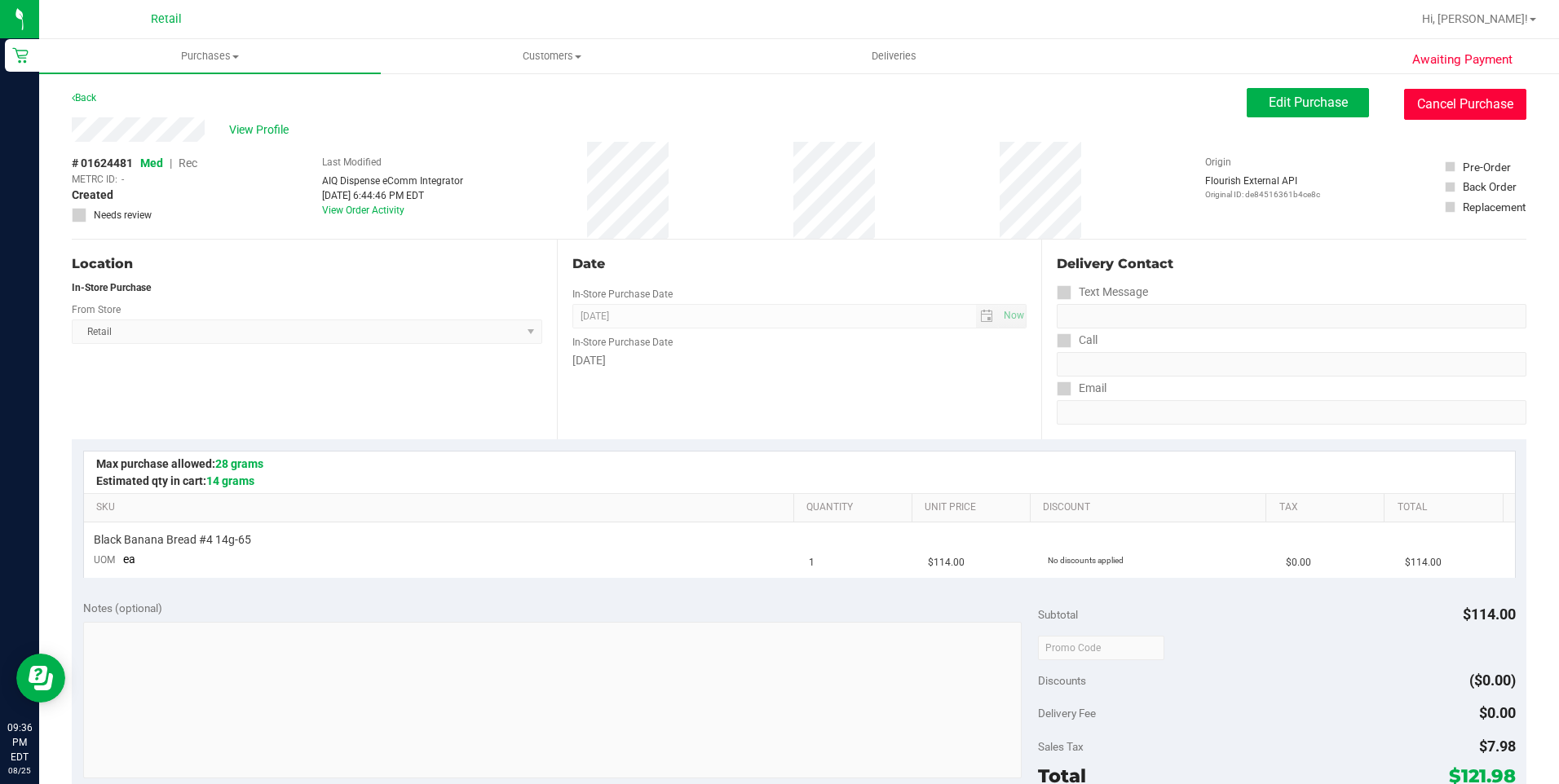
click at [1480, 95] on button "Cancel Purchase" at bounding box center [1465, 104] width 122 height 31
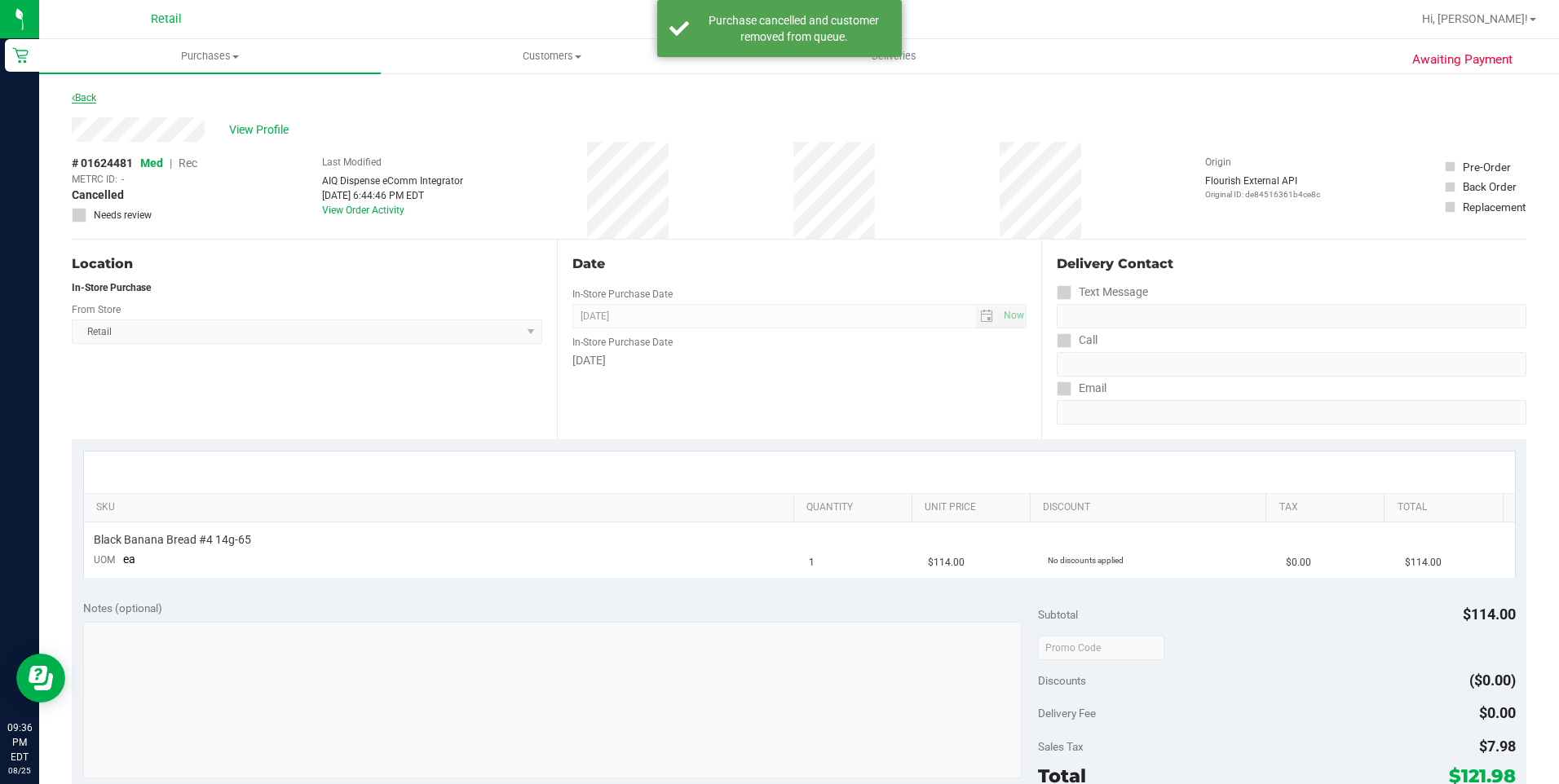
click at [85, 99] on link "Back" at bounding box center [84, 98] width 24 height 11
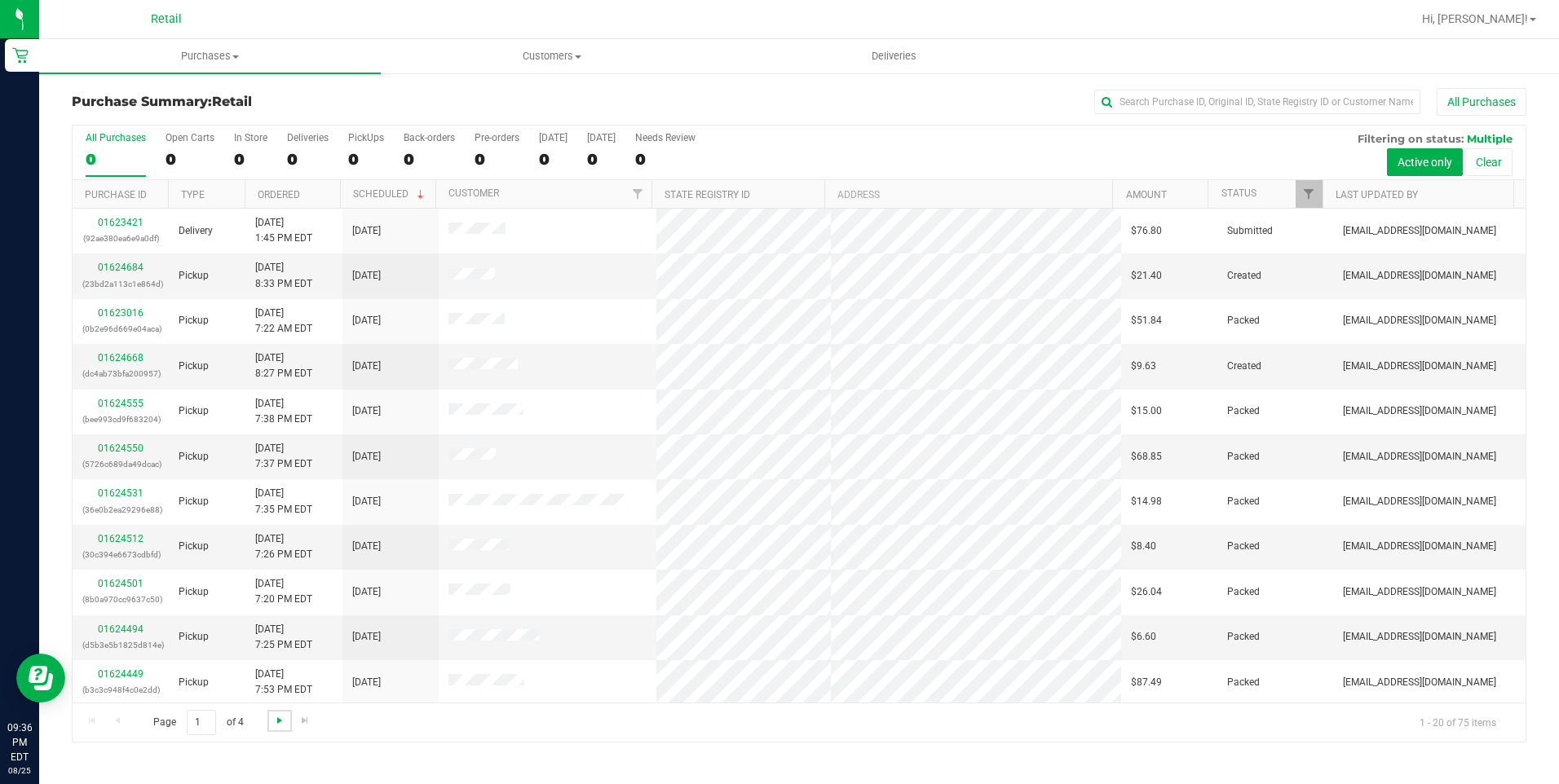
click at [282, 721] on span "Go to the next page" at bounding box center [280, 721] width 13 height 13
click at [279, 718] on span "Go to the next page" at bounding box center [280, 721] width 13 height 13
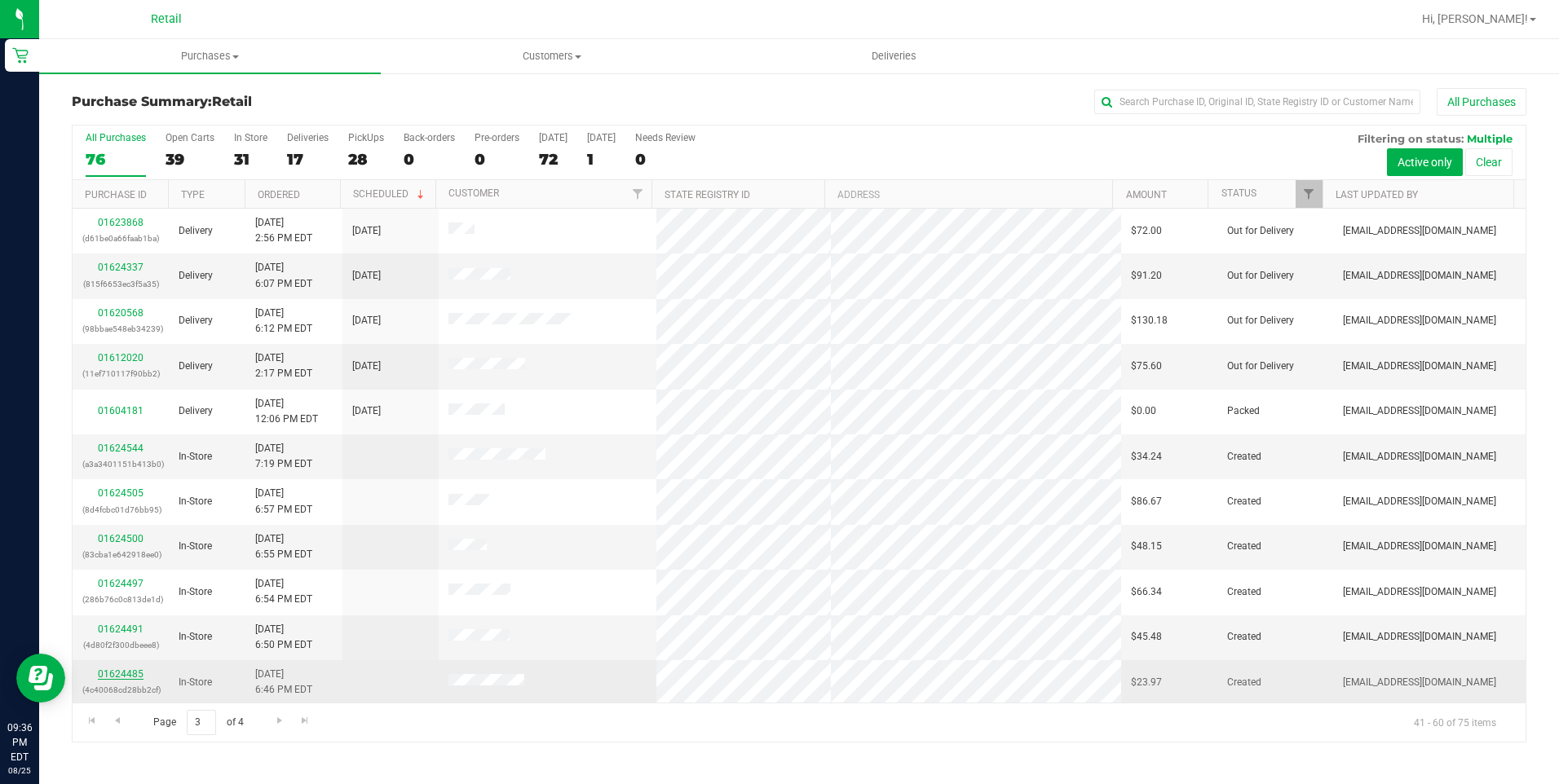
click at [115, 676] on link "01624485" at bounding box center [121, 674] width 46 height 11
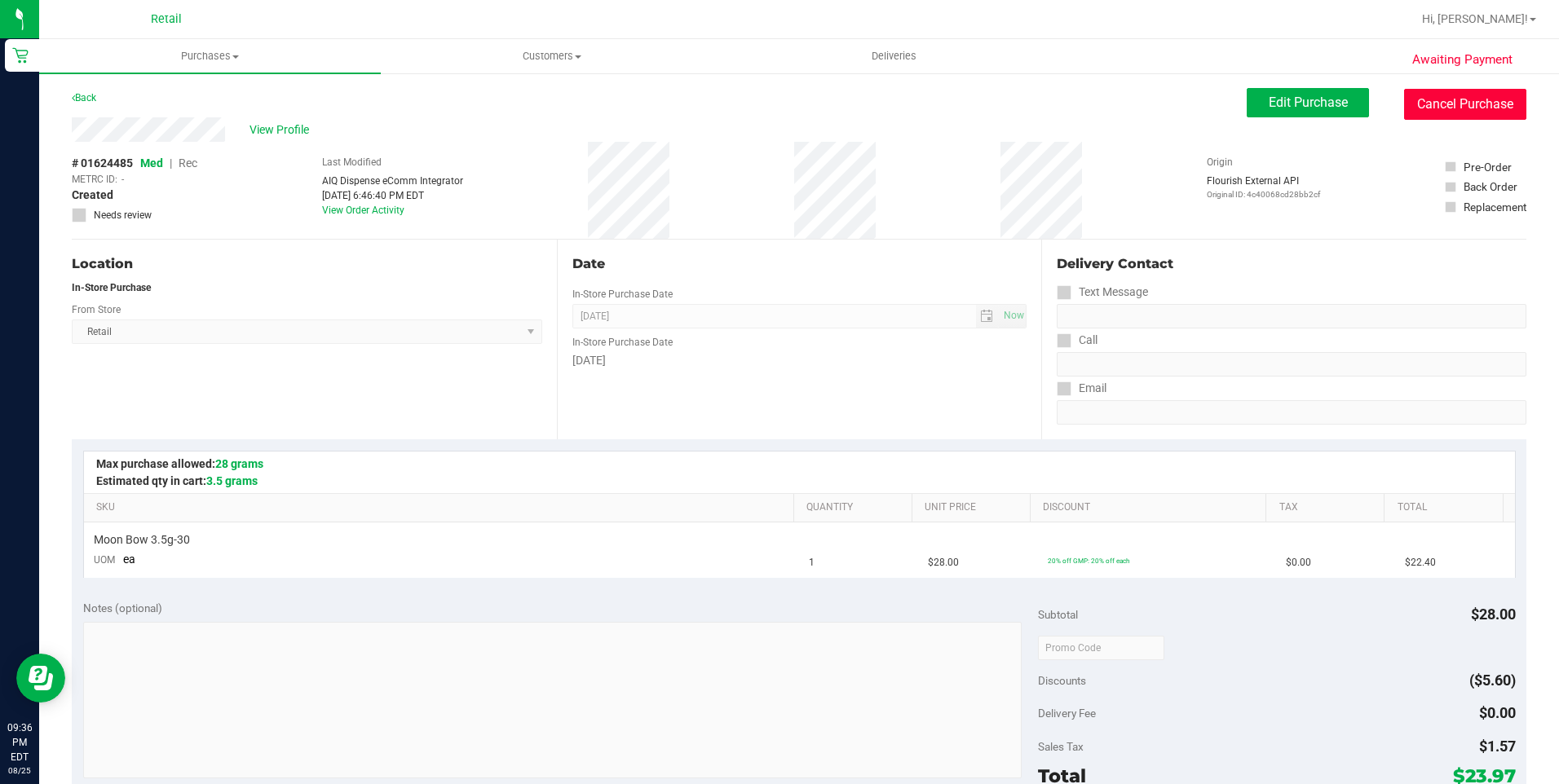
click at [1451, 107] on button "Cancel Purchase" at bounding box center [1465, 104] width 122 height 31
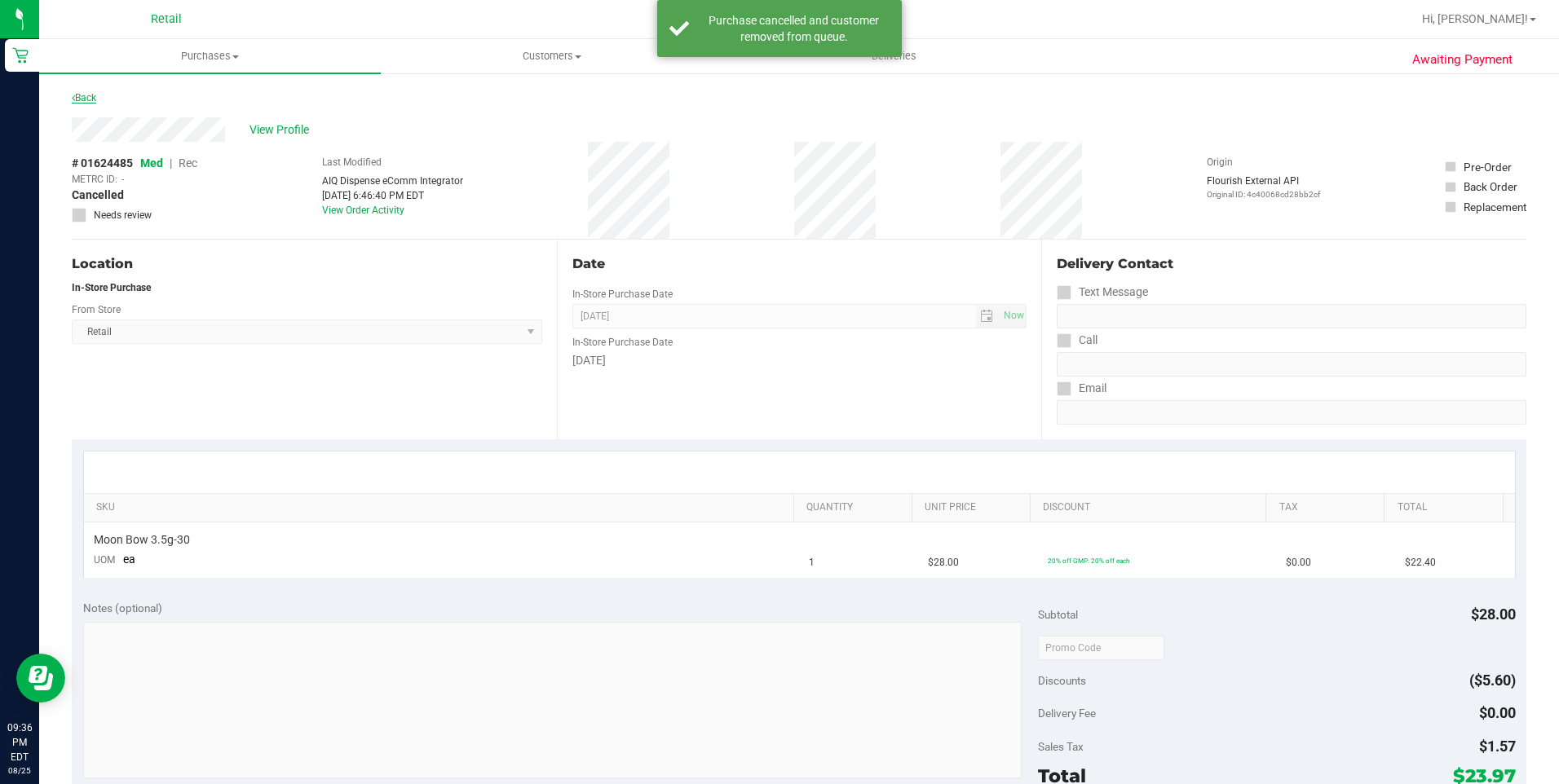
click at [92, 94] on link "Back" at bounding box center [84, 98] width 24 height 11
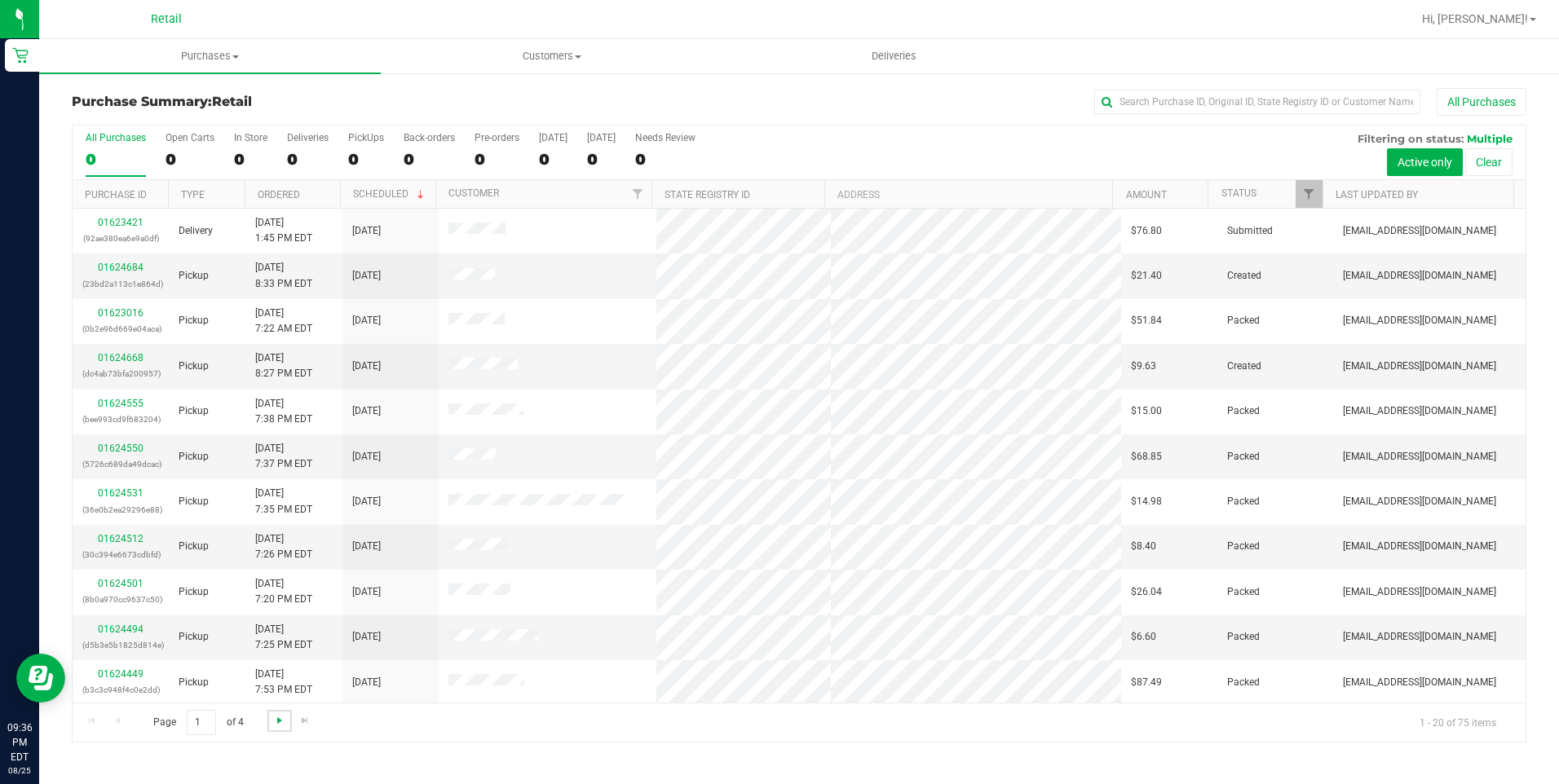
click at [281, 718] on span "Go to the next page" at bounding box center [280, 721] width 13 height 13
click at [281, 717] on span "Go to the next page" at bounding box center [280, 721] width 13 height 13
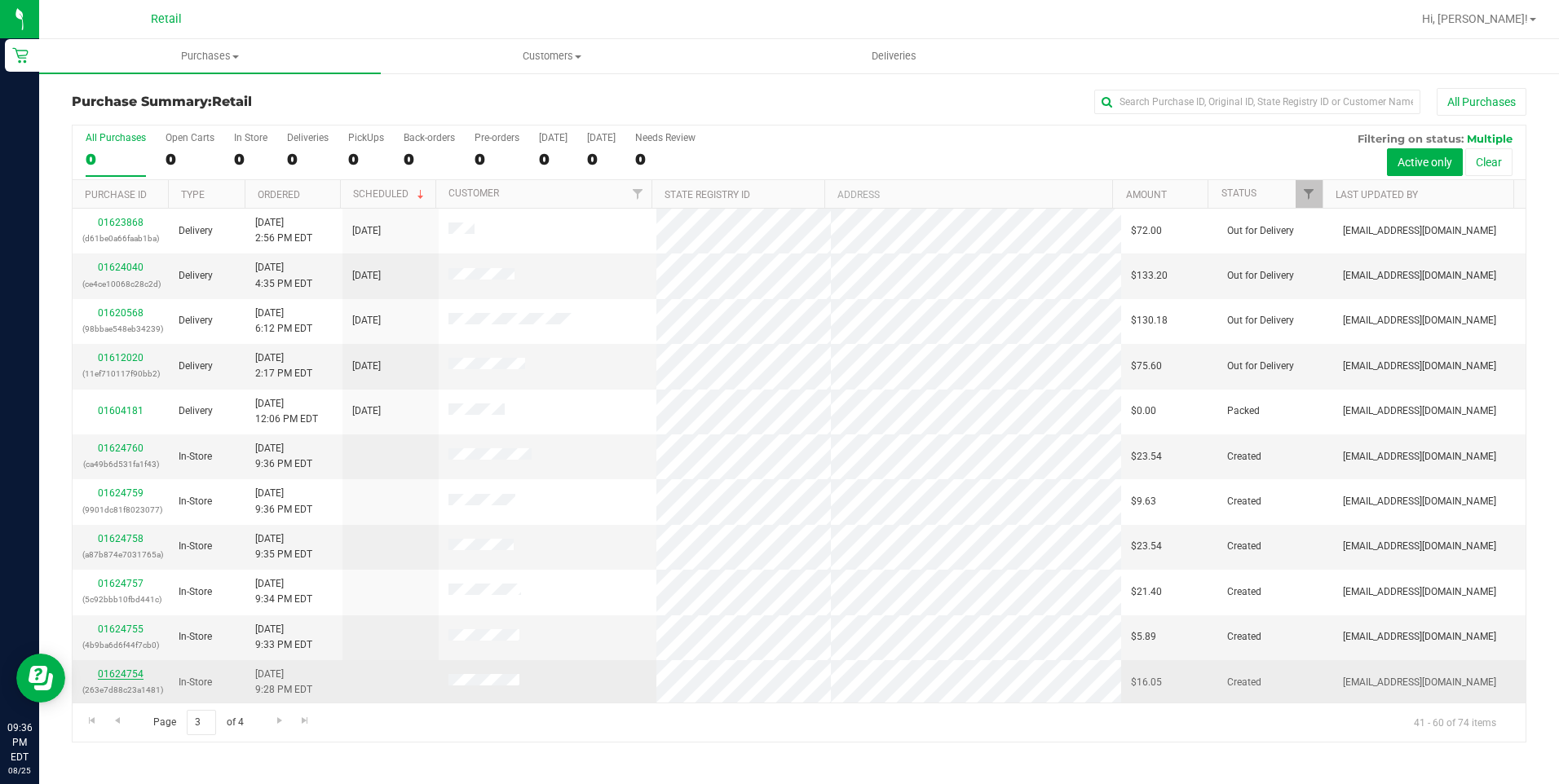
click at [125, 676] on link "01624754" at bounding box center [121, 674] width 46 height 11
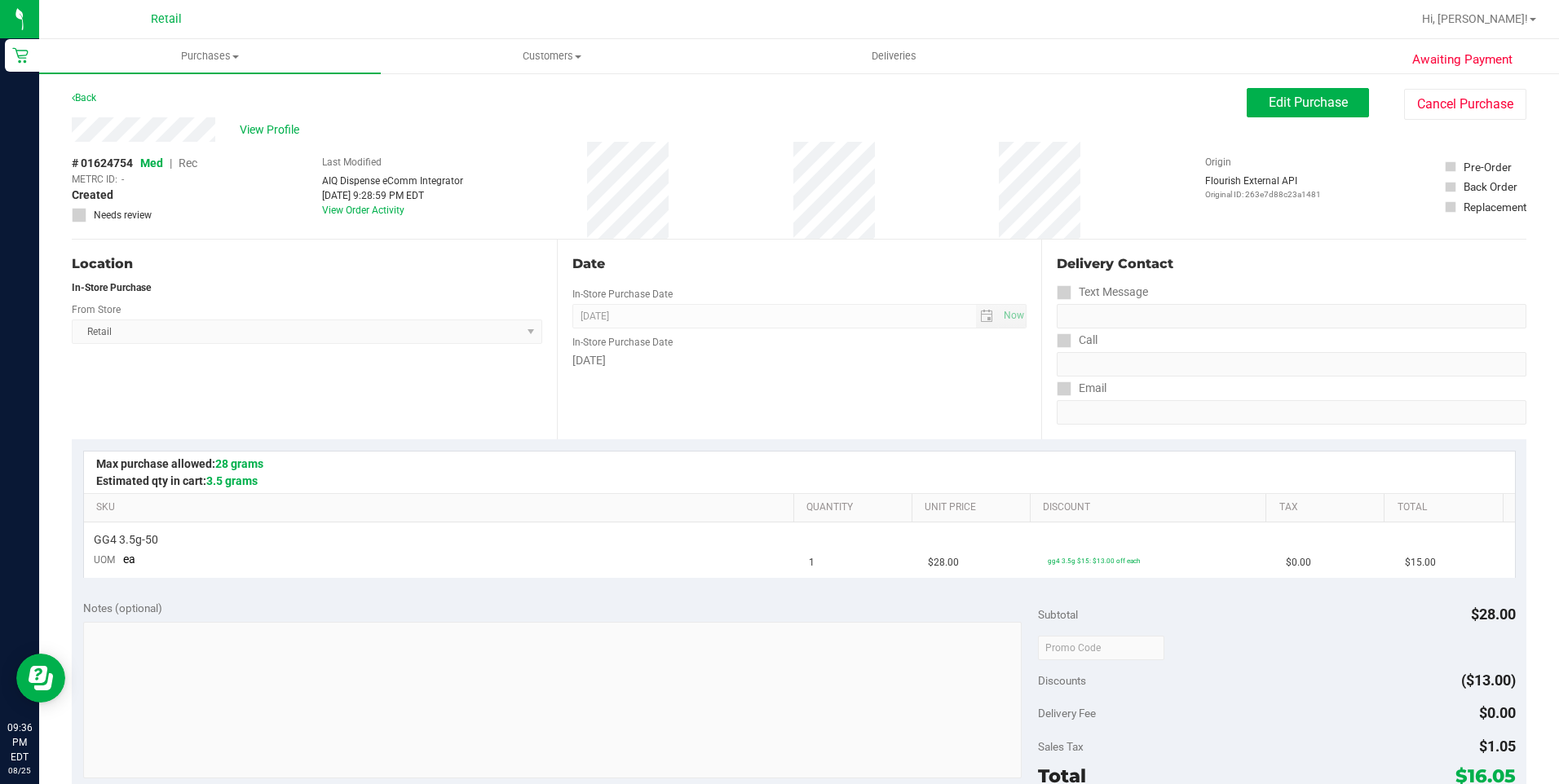
click at [104, 91] on div "Back Edit Purchase Cancel Purchase" at bounding box center [798, 103] width 1455 height 29
click at [91, 93] on link "Back" at bounding box center [84, 98] width 24 height 11
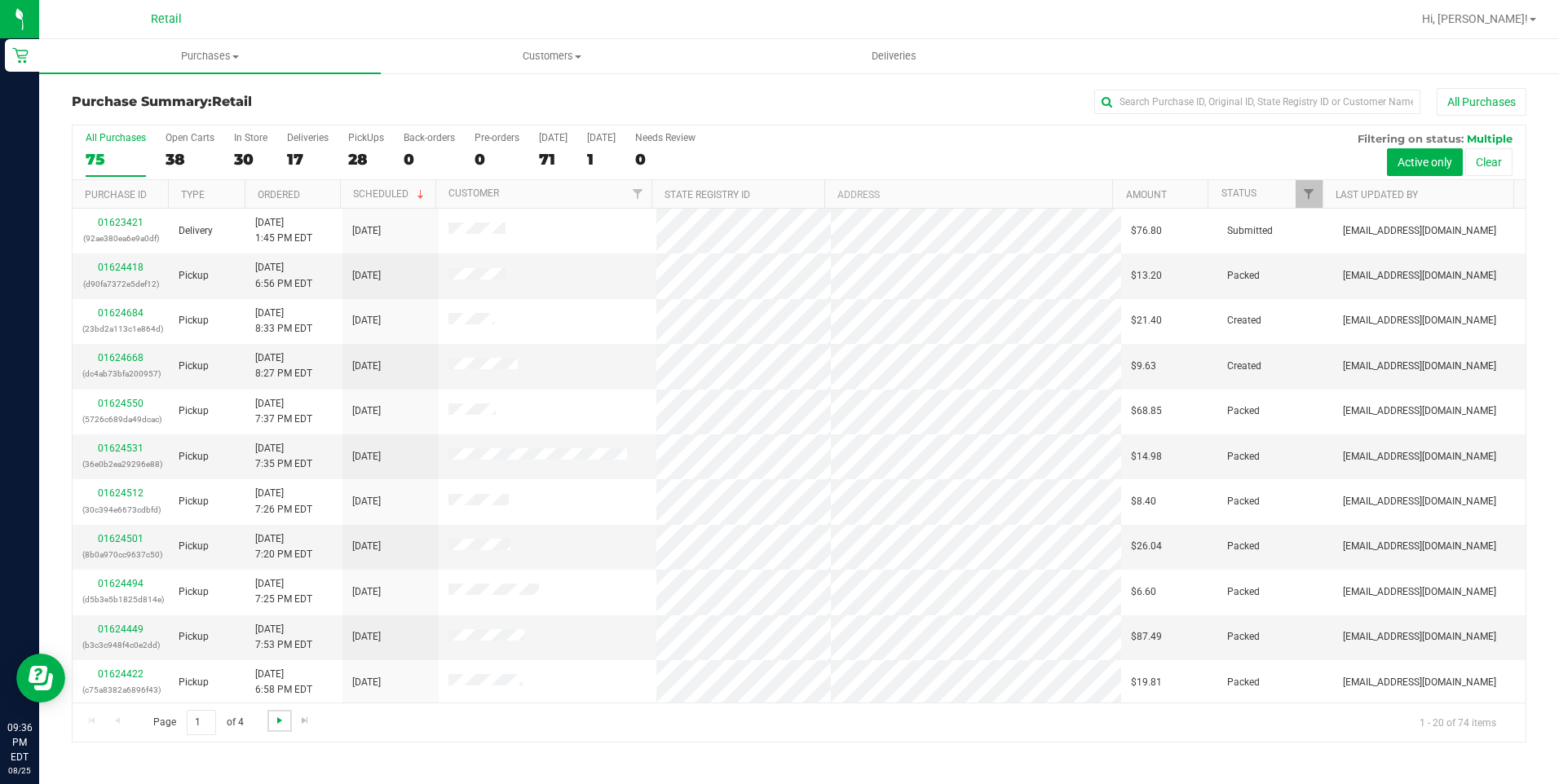
click at [281, 721] on span "Go to the next page" at bounding box center [280, 721] width 13 height 13
click at [282, 721] on span "Go to the next page" at bounding box center [280, 721] width 13 height 13
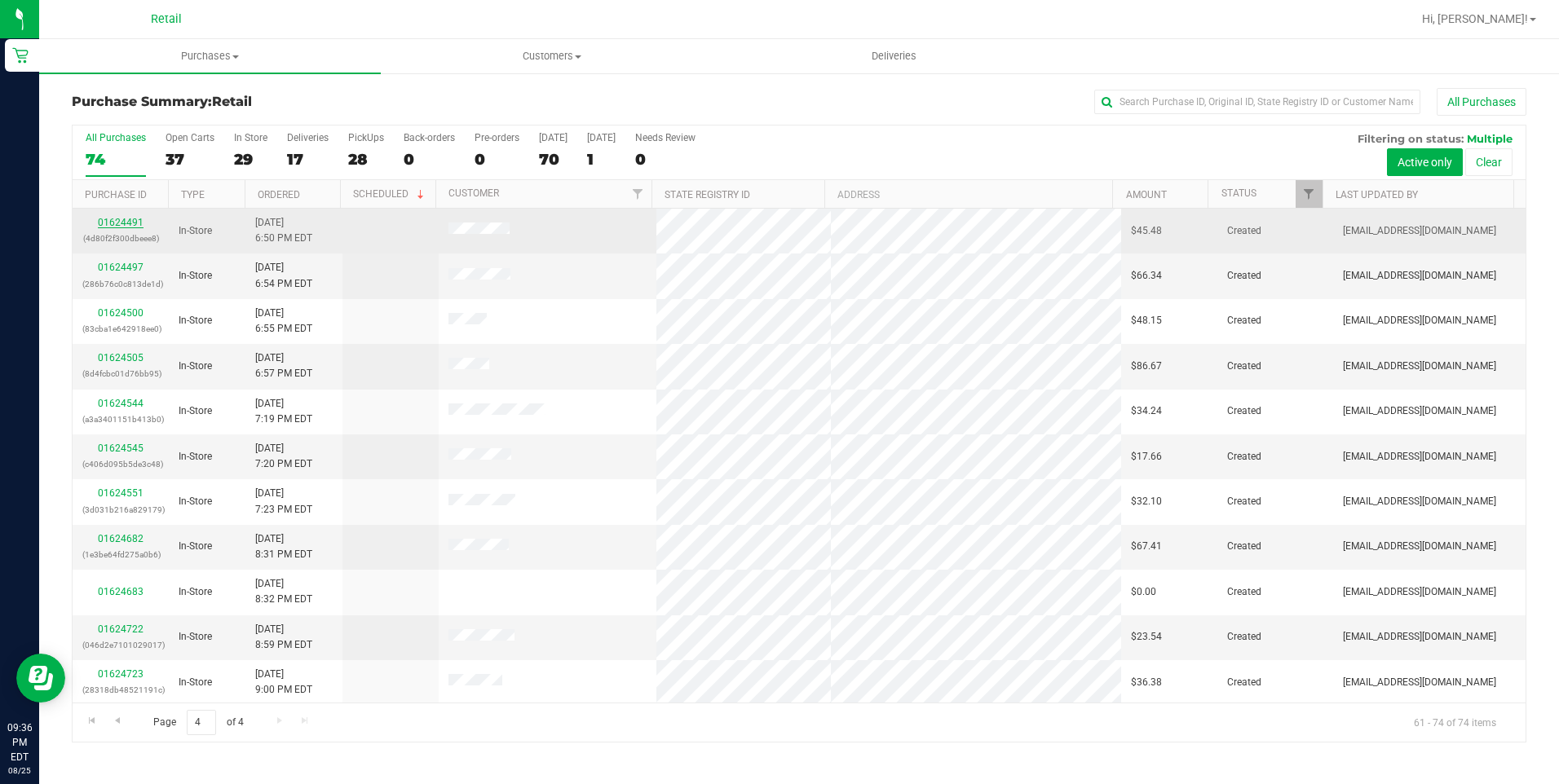
click at [115, 218] on link "01624491" at bounding box center [121, 222] width 46 height 11
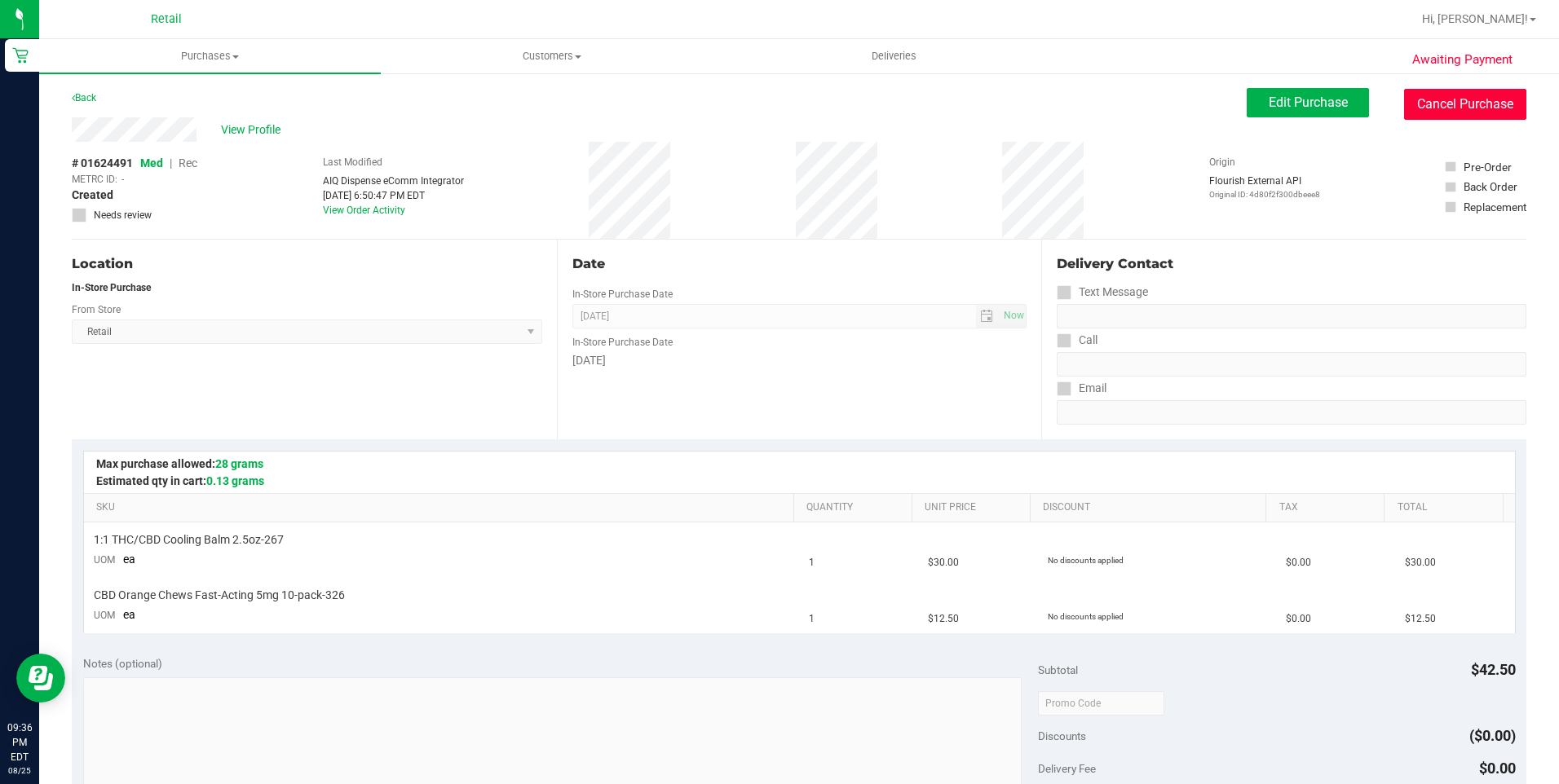
click at [1485, 119] on button "Cancel Purchase" at bounding box center [1465, 104] width 122 height 31
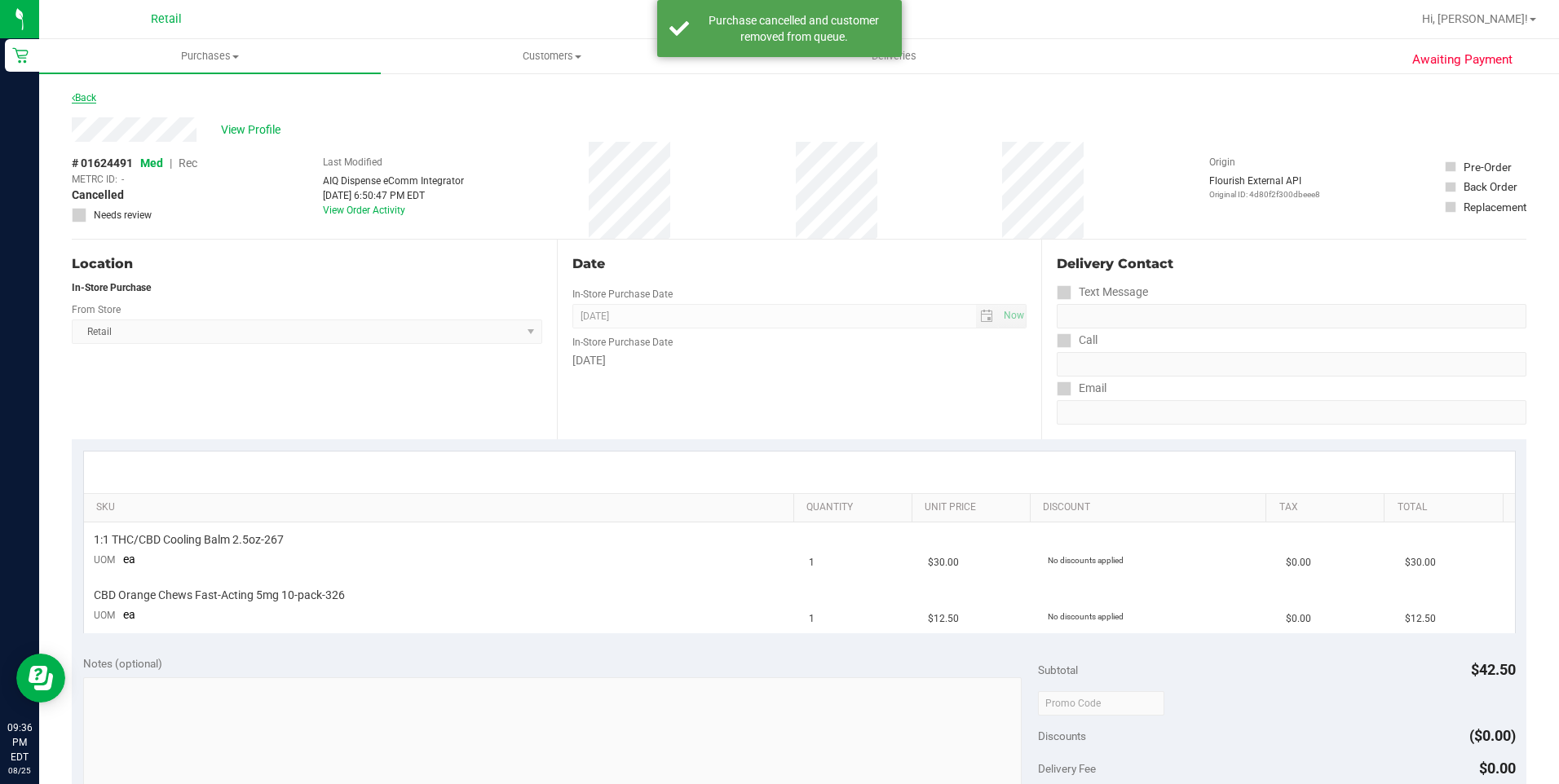
click at [78, 97] on link "Back" at bounding box center [84, 98] width 24 height 11
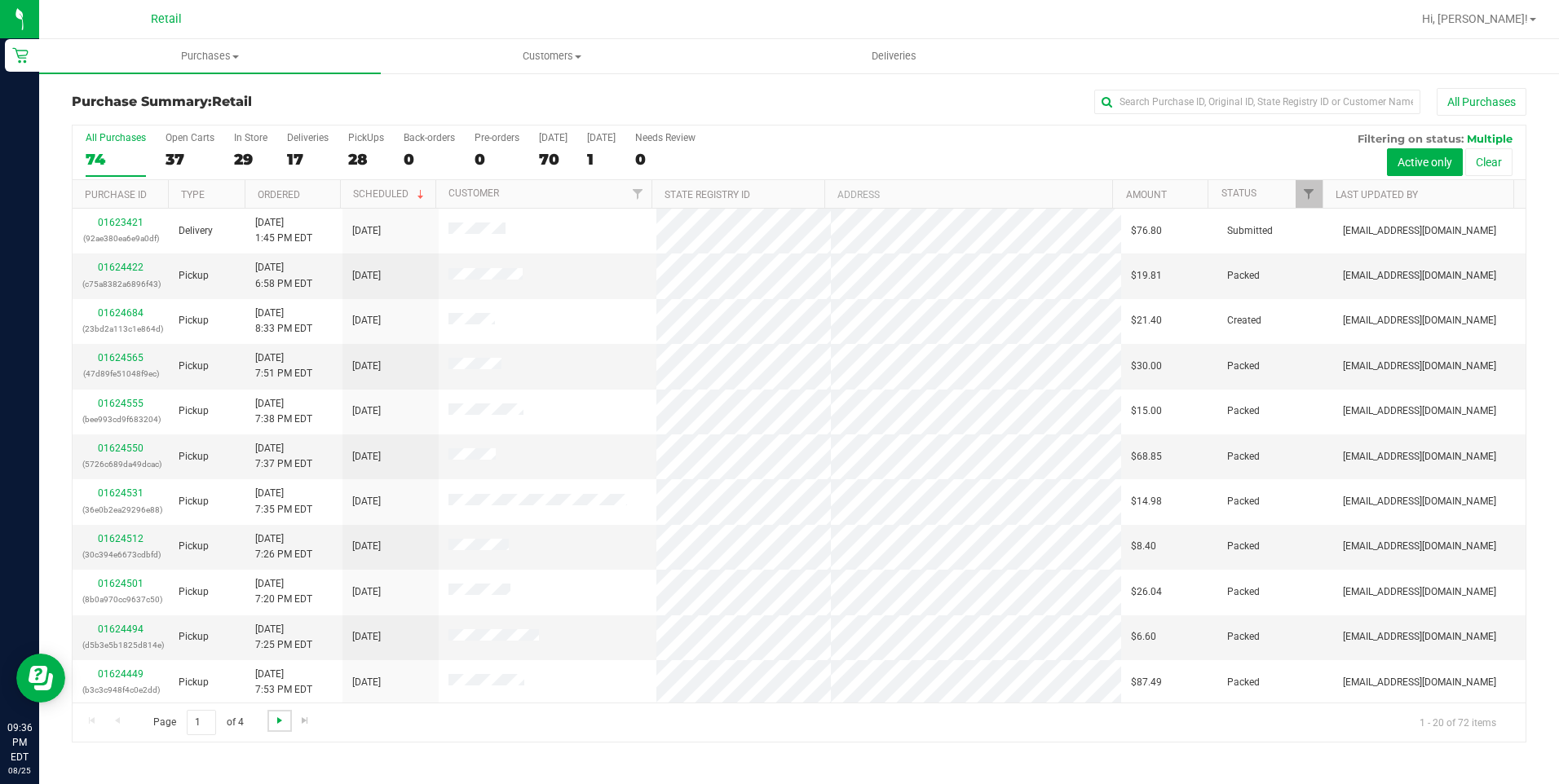
click at [279, 724] on span "Go to the next page" at bounding box center [280, 721] width 13 height 13
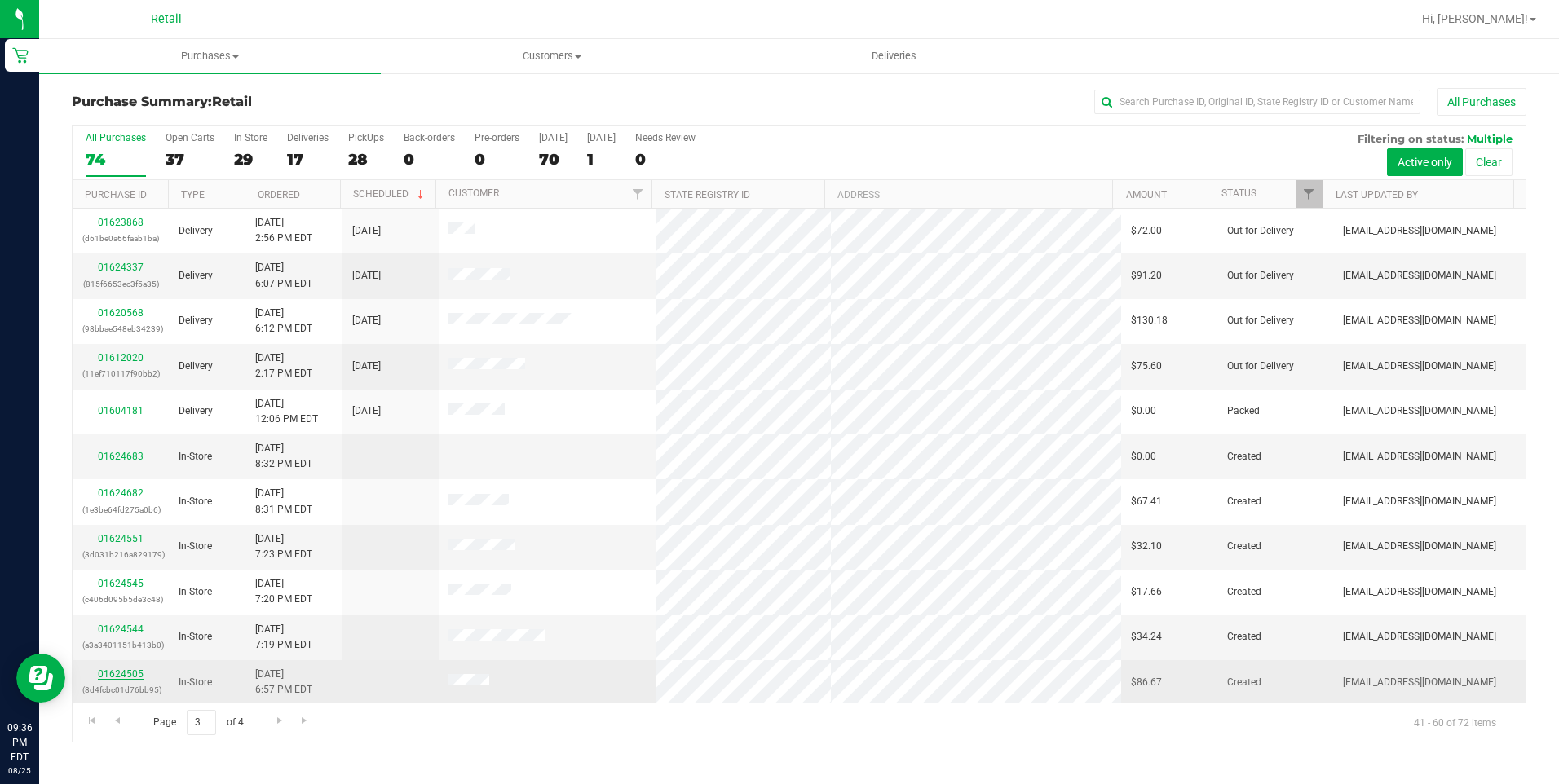
click at [123, 679] on link "01624505" at bounding box center [121, 674] width 46 height 11
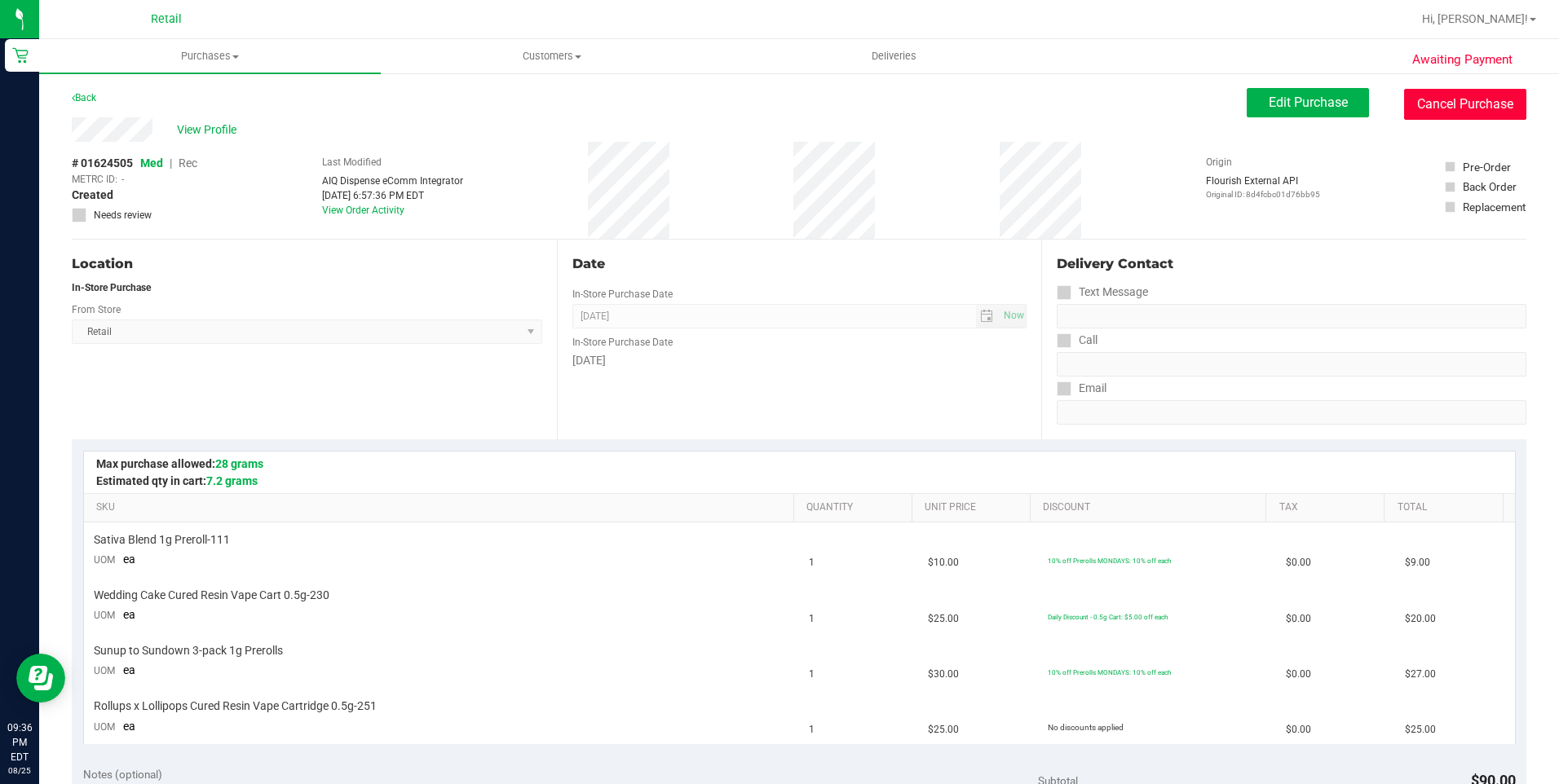
click at [1461, 103] on button "Cancel Purchase" at bounding box center [1465, 104] width 122 height 31
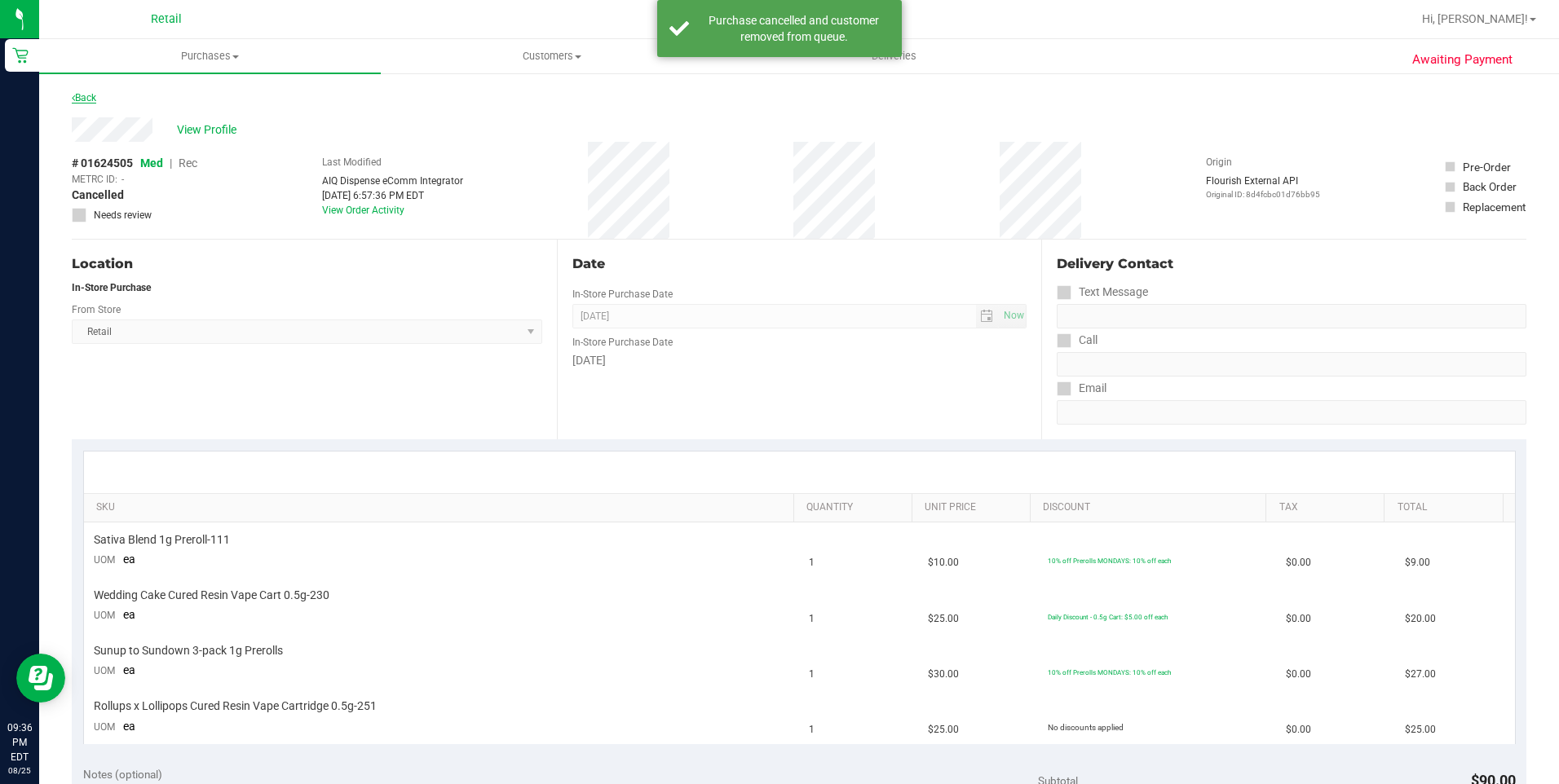
click at [85, 98] on link "Back" at bounding box center [84, 98] width 24 height 11
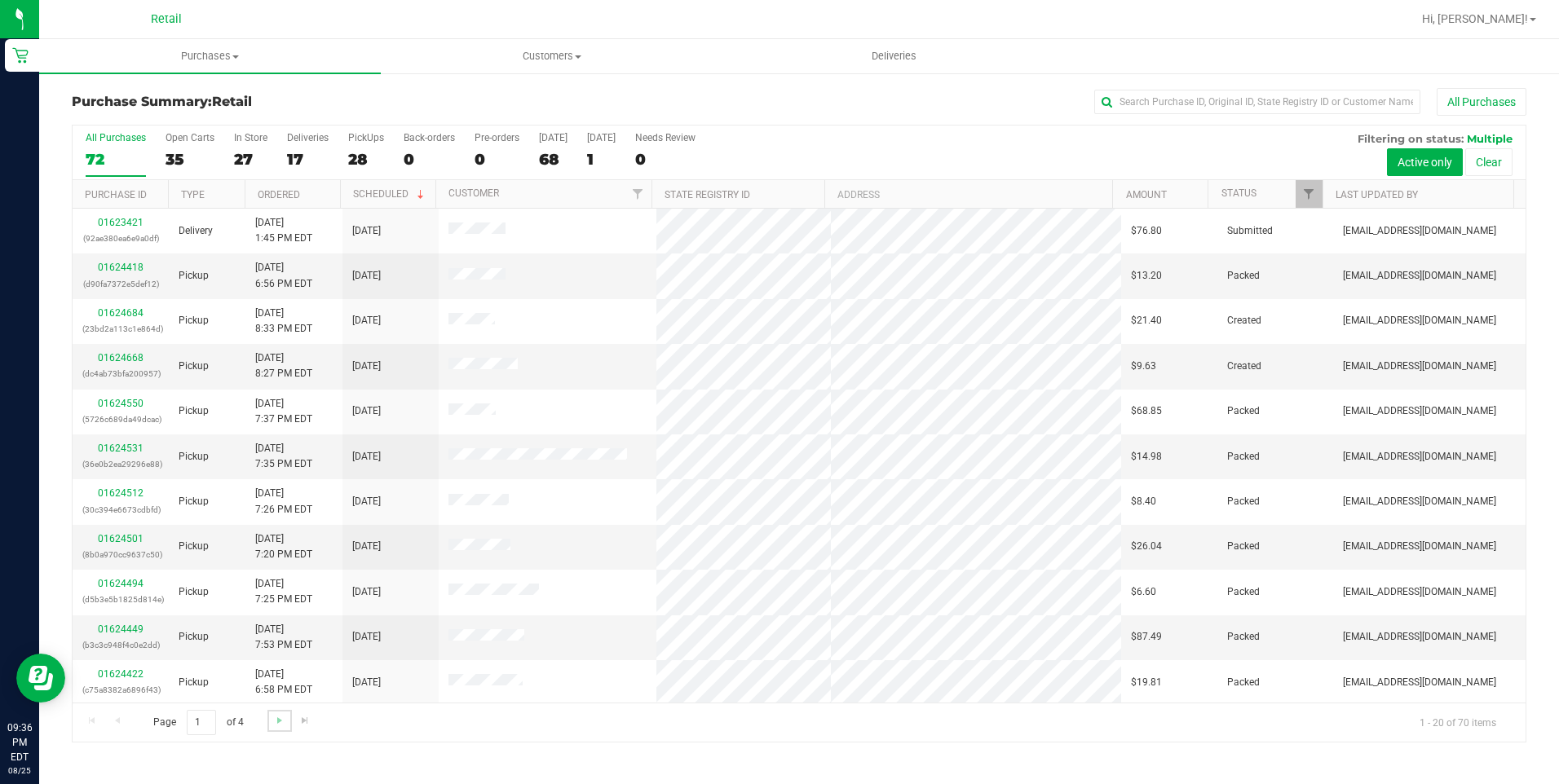
click at [281, 731] on link "Go to the next page" at bounding box center [279, 720] width 24 height 22
click at [278, 721] on span "Go to the next page" at bounding box center [280, 721] width 13 height 13
click at [285, 728] on link "Go to the next page" at bounding box center [279, 720] width 24 height 22
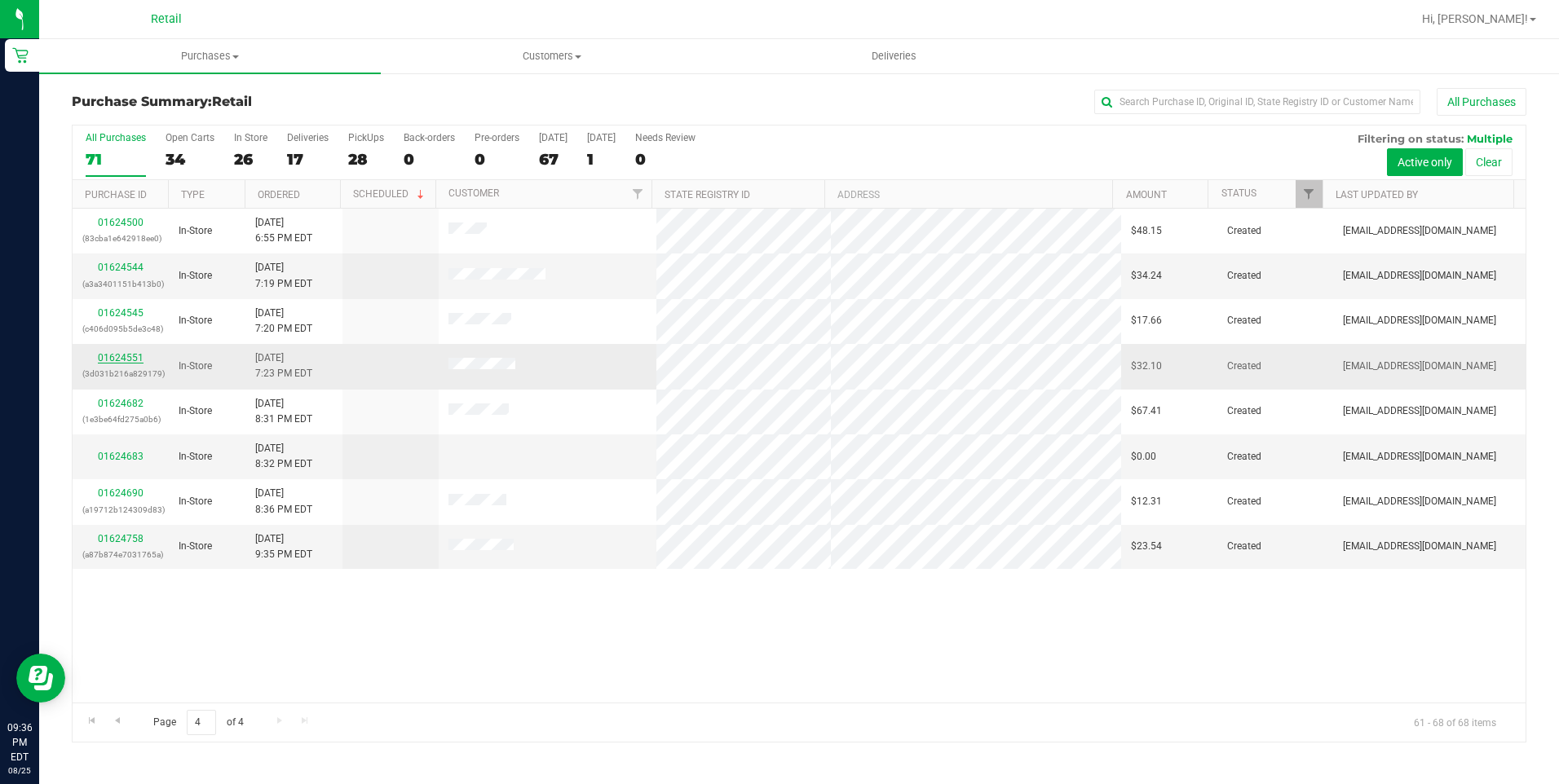
click at [123, 353] on link "01624551" at bounding box center [121, 358] width 46 height 11
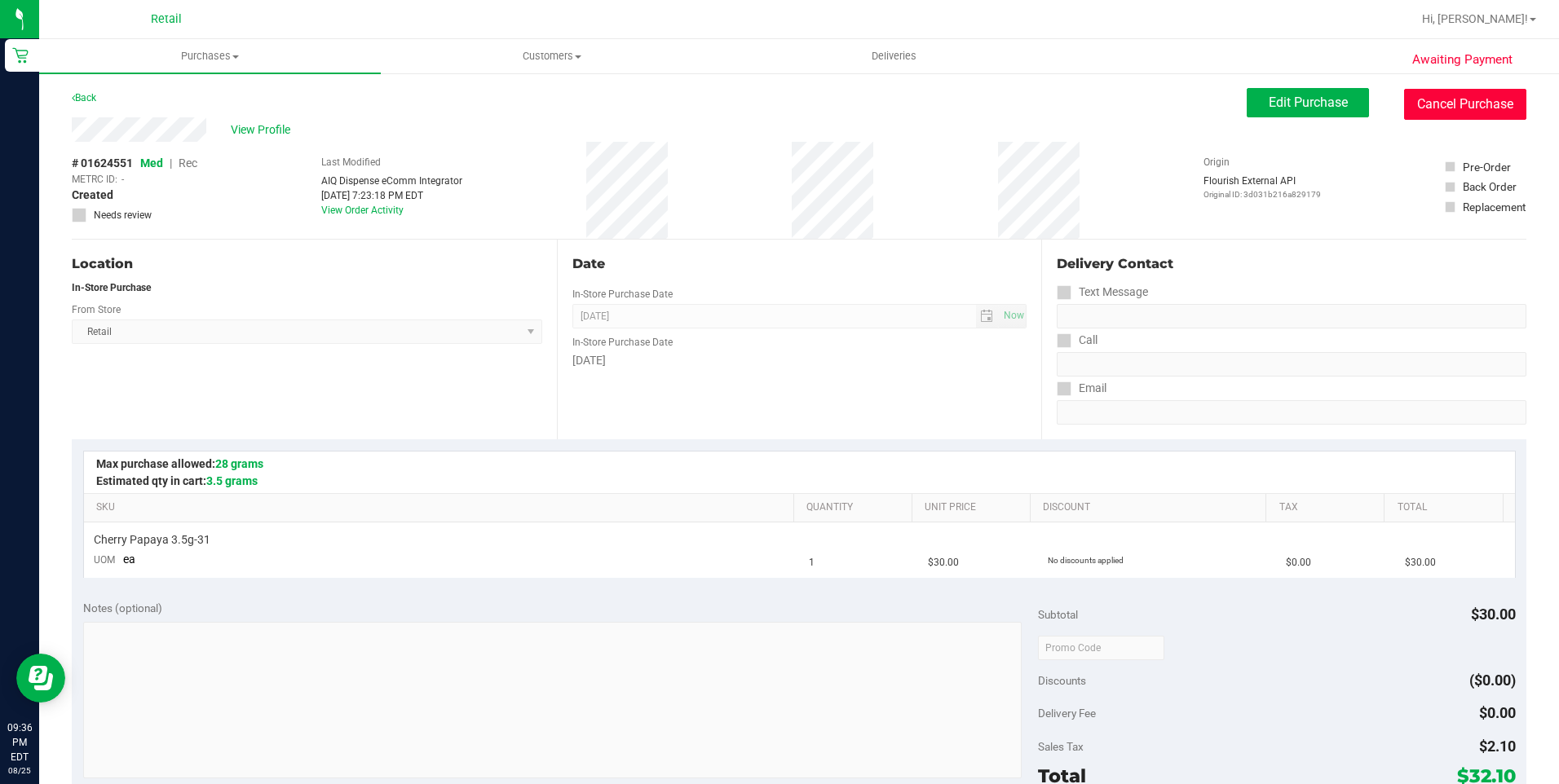
click at [1455, 108] on button "Cancel Purchase" at bounding box center [1465, 104] width 122 height 31
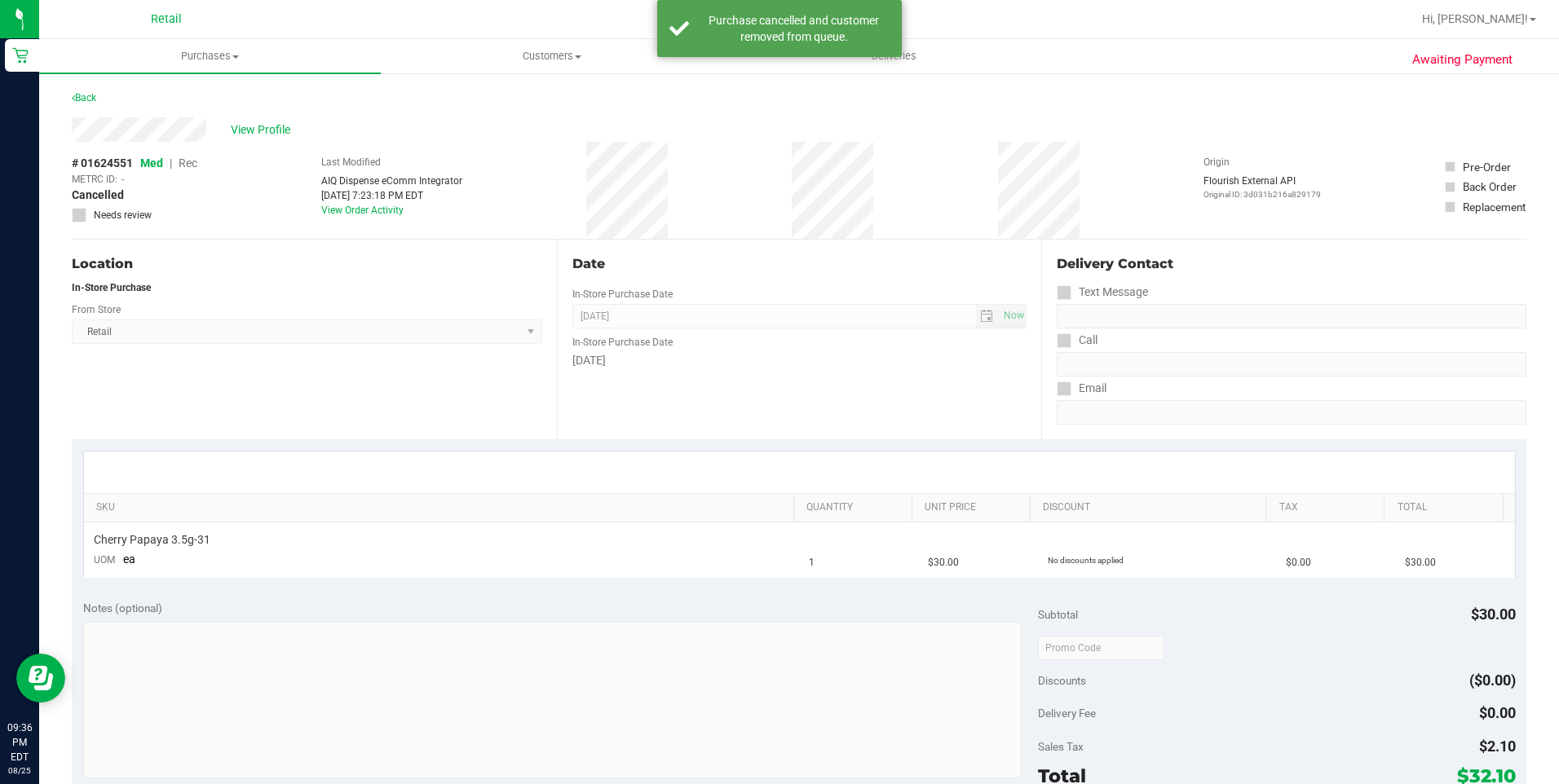
click at [88, 90] on div "Back" at bounding box center [84, 98] width 24 height 20
click at [88, 102] on link "Back" at bounding box center [84, 98] width 24 height 11
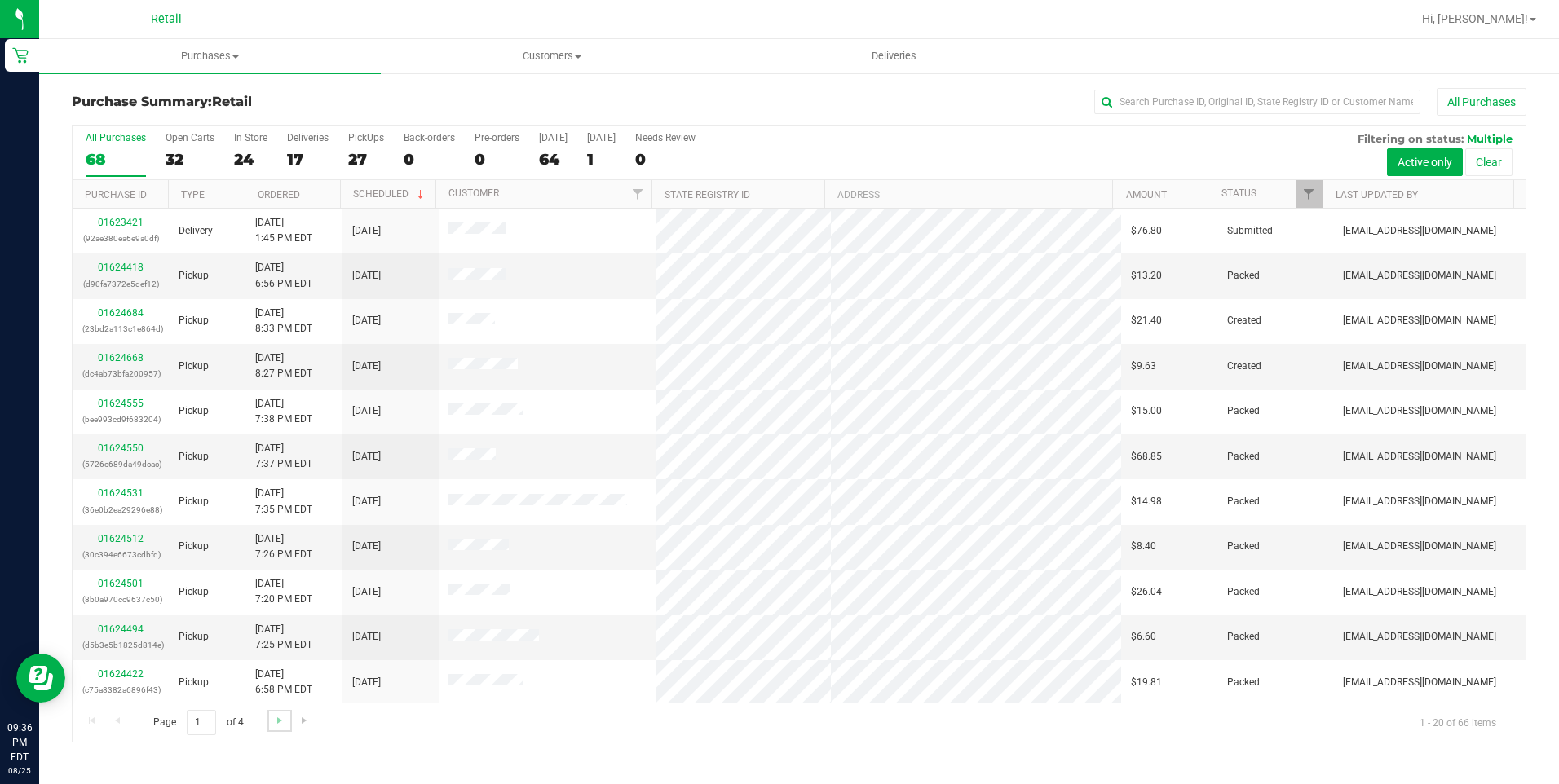
click at [287, 728] on link "Go to the next page" at bounding box center [279, 720] width 24 height 22
click at [283, 725] on span "Go to the next page" at bounding box center [280, 721] width 13 height 13
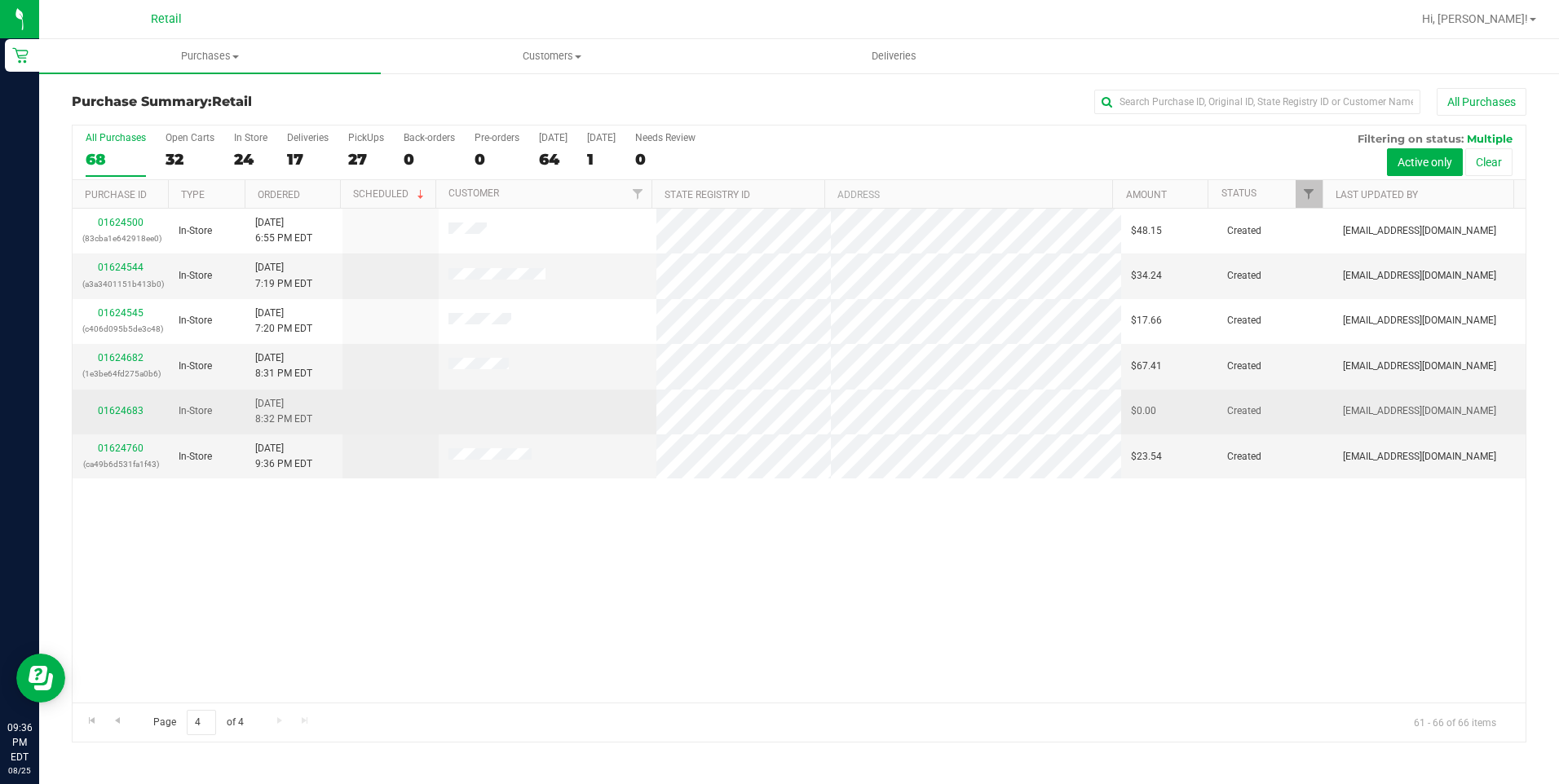
click at [123, 417] on div "01624683" at bounding box center [120, 411] width 76 height 15
click at [131, 409] on link "01624683" at bounding box center [121, 410] width 46 height 11
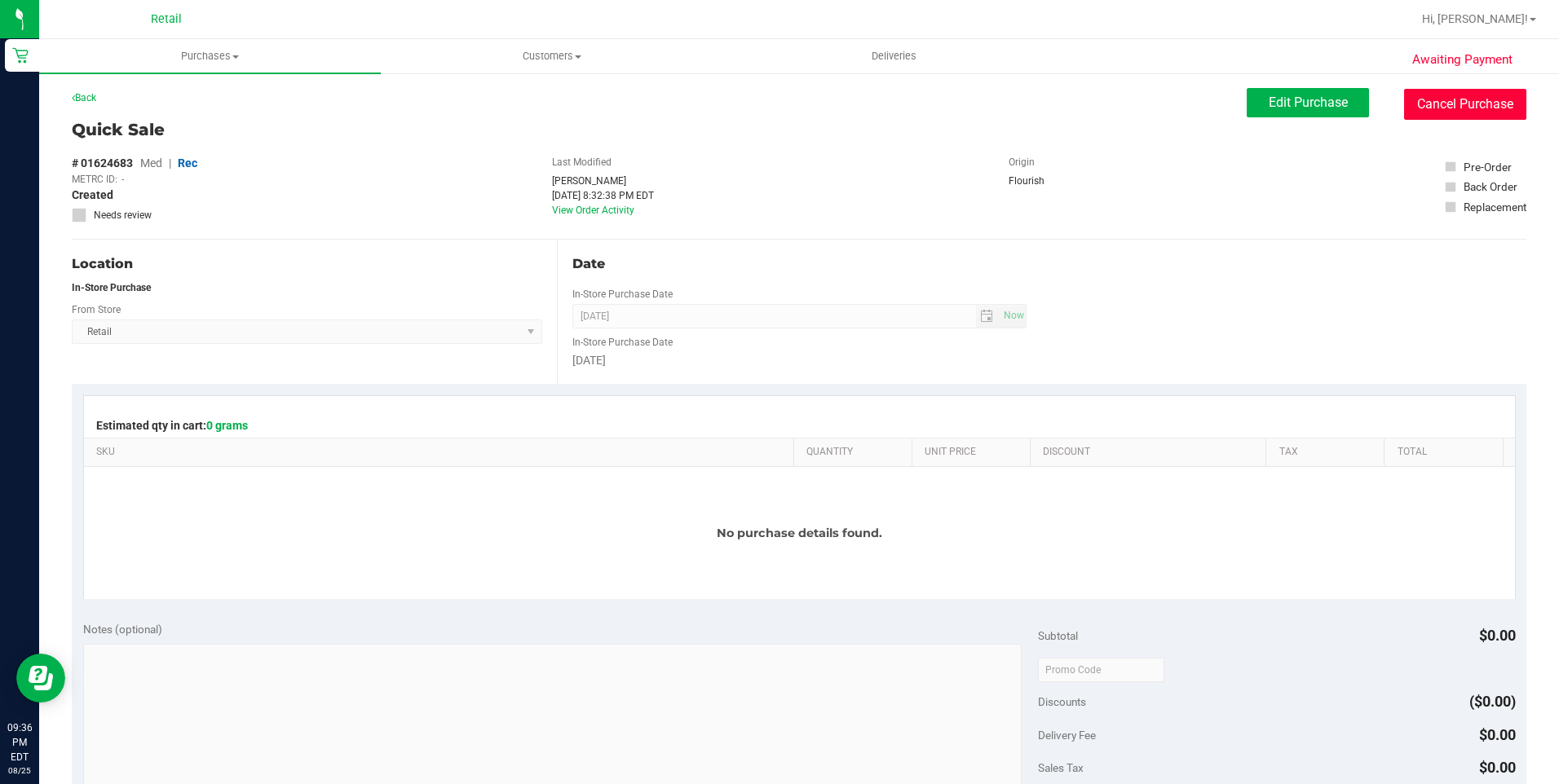
click at [1512, 97] on button "Cancel Purchase" at bounding box center [1465, 104] width 122 height 31
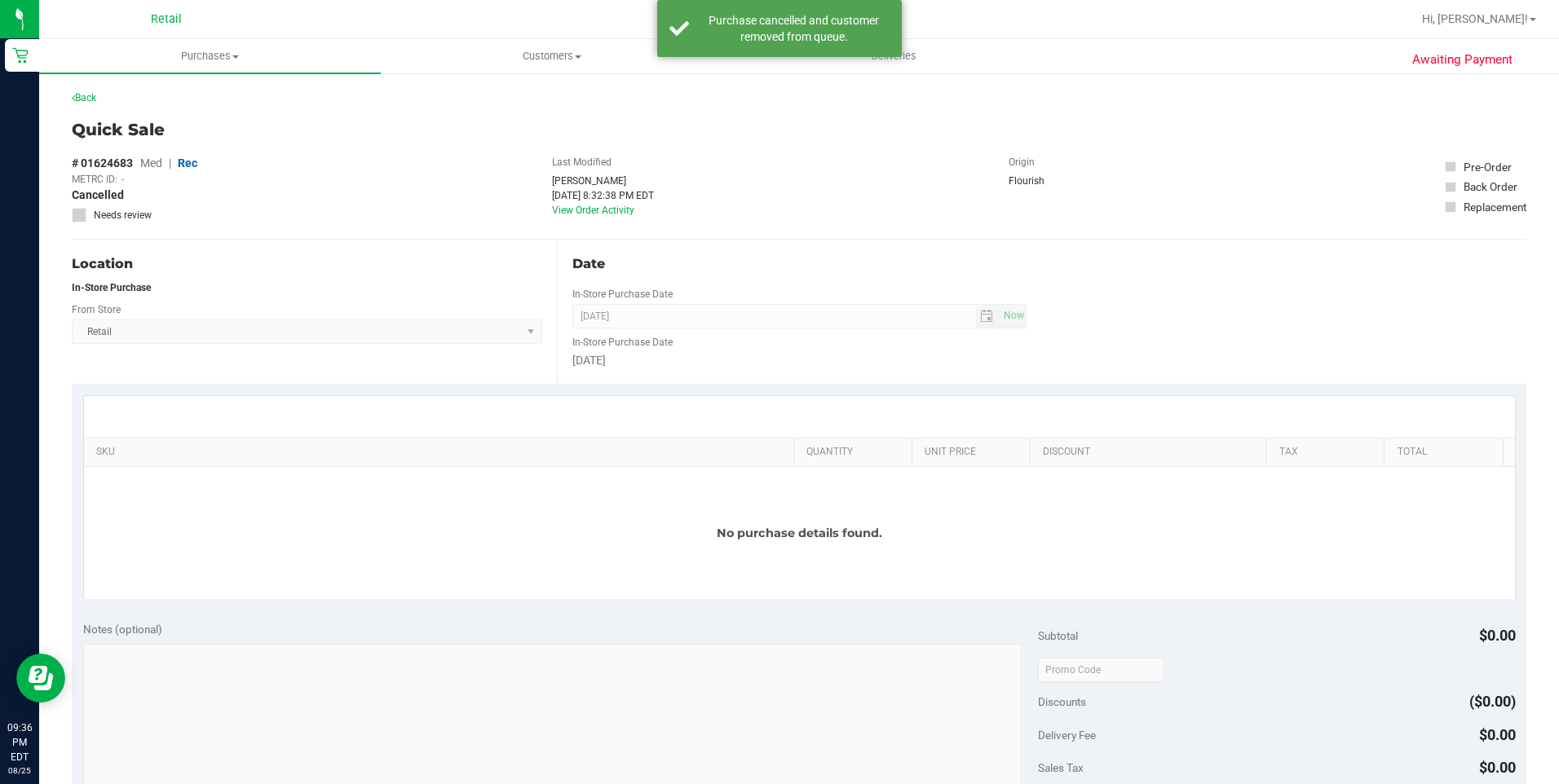
click at [92, 104] on div "Back" at bounding box center [84, 98] width 24 height 20
click at [88, 101] on link "Back" at bounding box center [84, 98] width 24 height 11
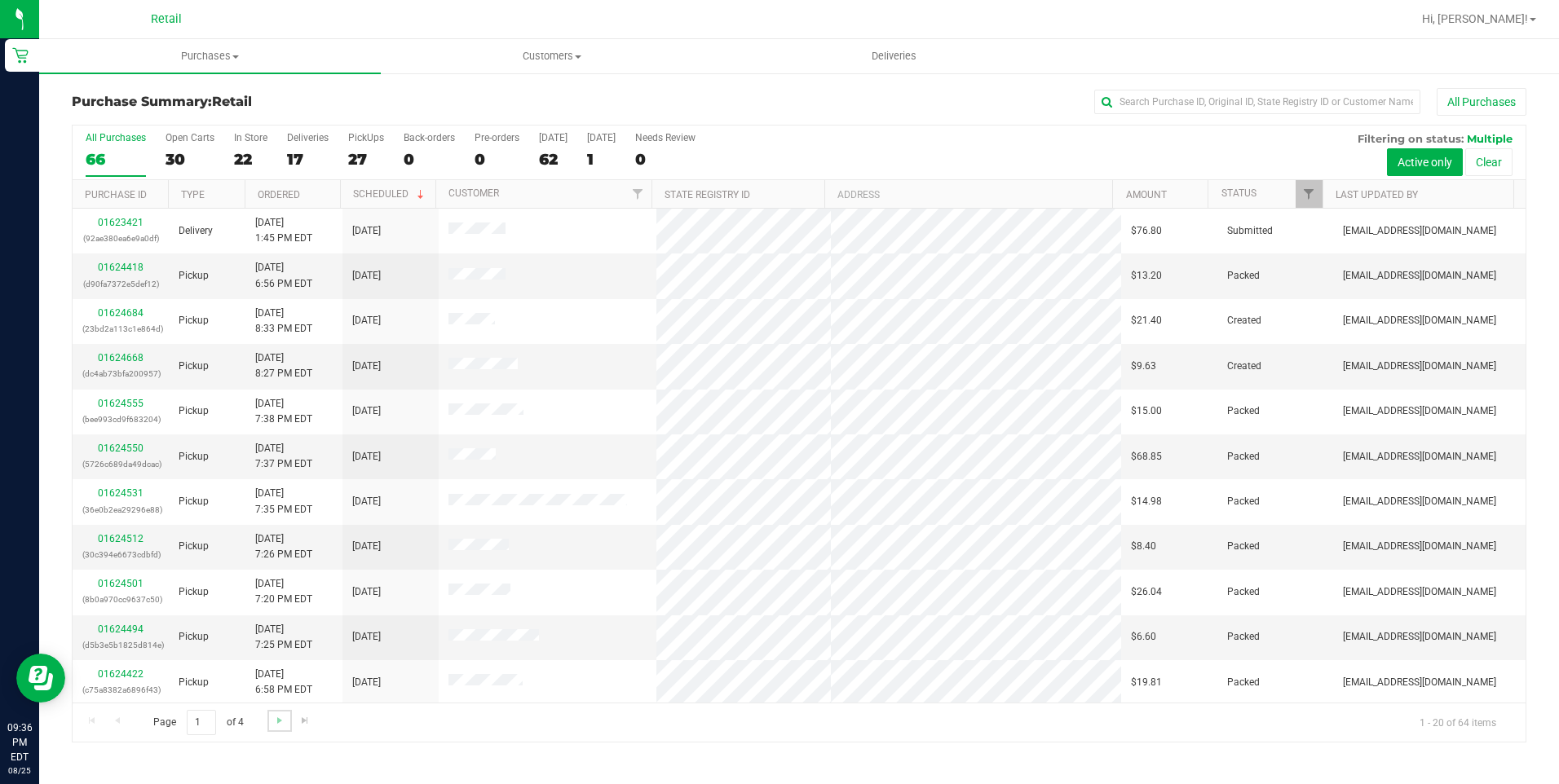
click at [269, 728] on link "Go to the next page" at bounding box center [279, 720] width 24 height 22
click at [273, 722] on span "Go to the next page" at bounding box center [280, 721] width 13 height 13
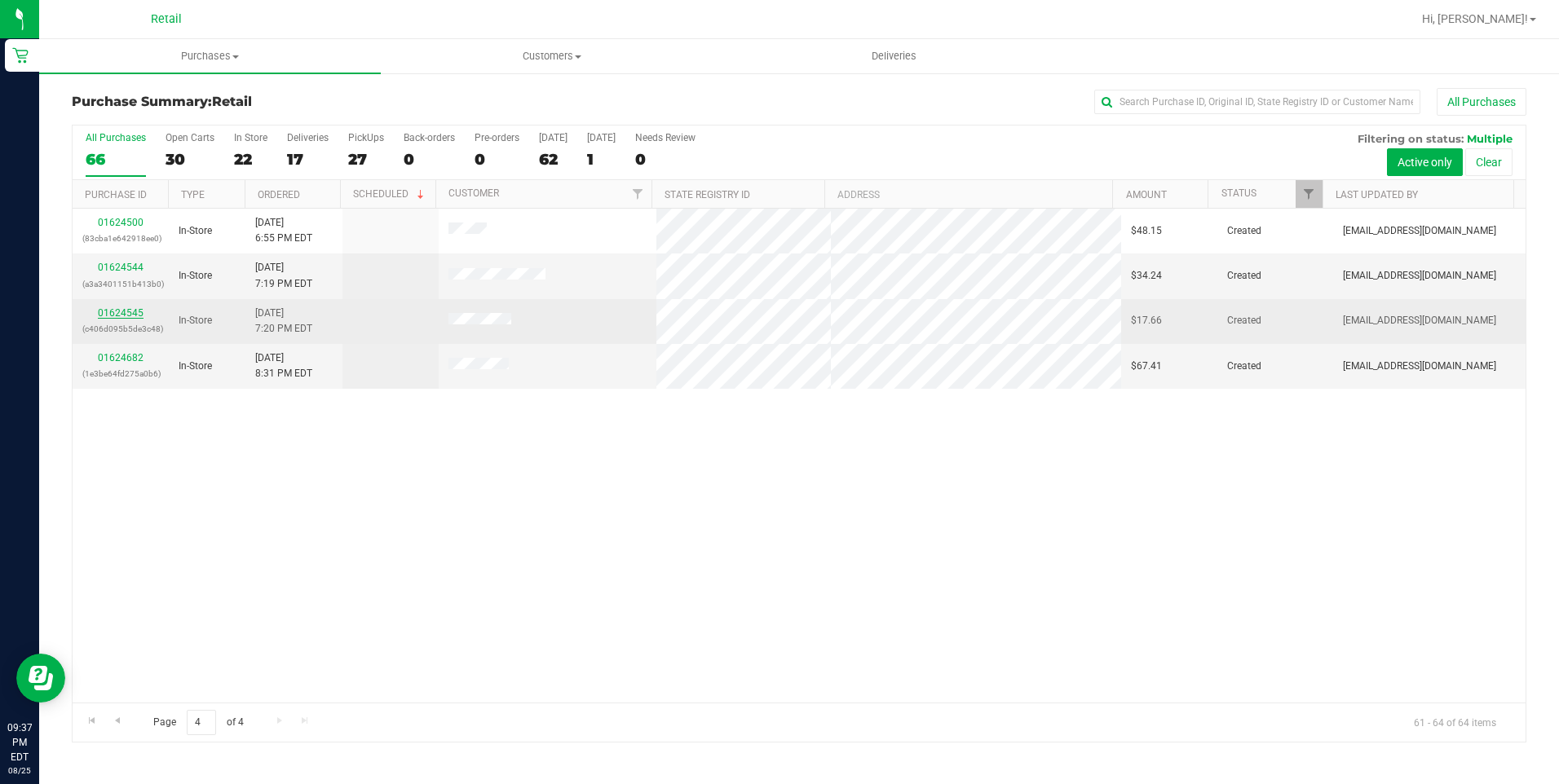
click at [125, 311] on link "01624545" at bounding box center [121, 313] width 46 height 11
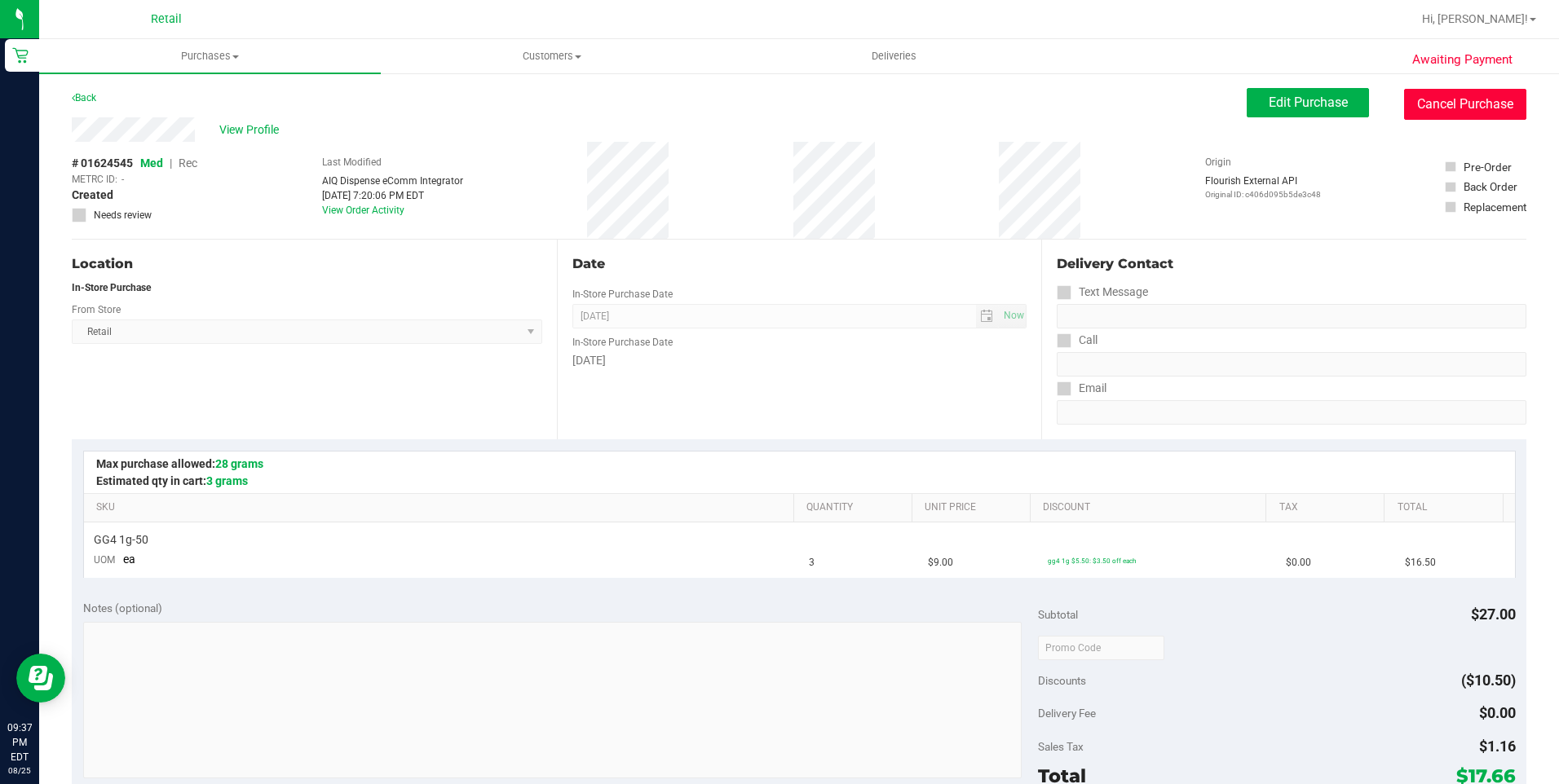
click at [1503, 92] on button "Cancel Purchase" at bounding box center [1465, 104] width 122 height 31
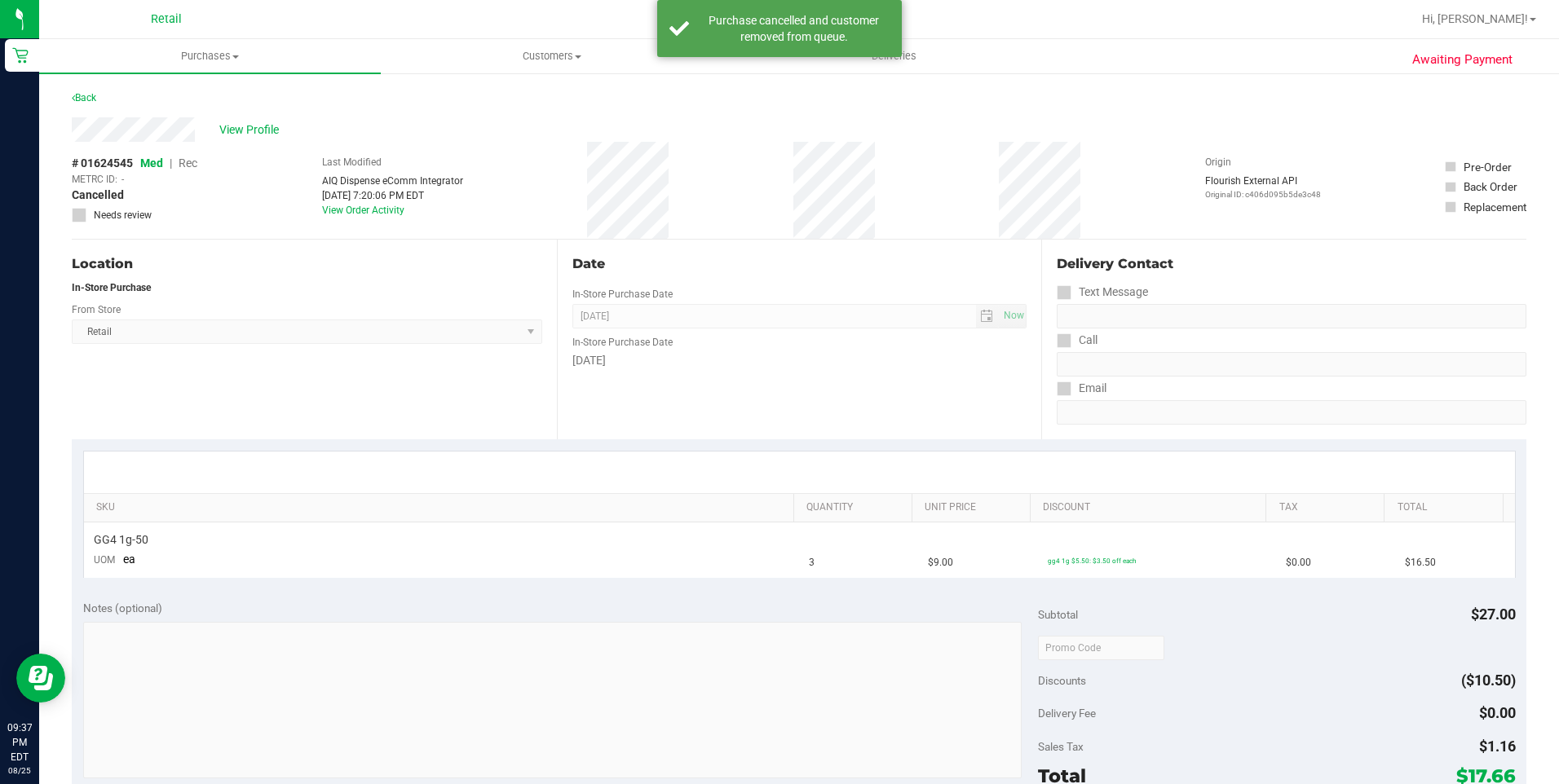
click at [77, 106] on div "Back" at bounding box center [84, 98] width 24 height 20
click at [87, 97] on link "Back" at bounding box center [84, 98] width 24 height 11
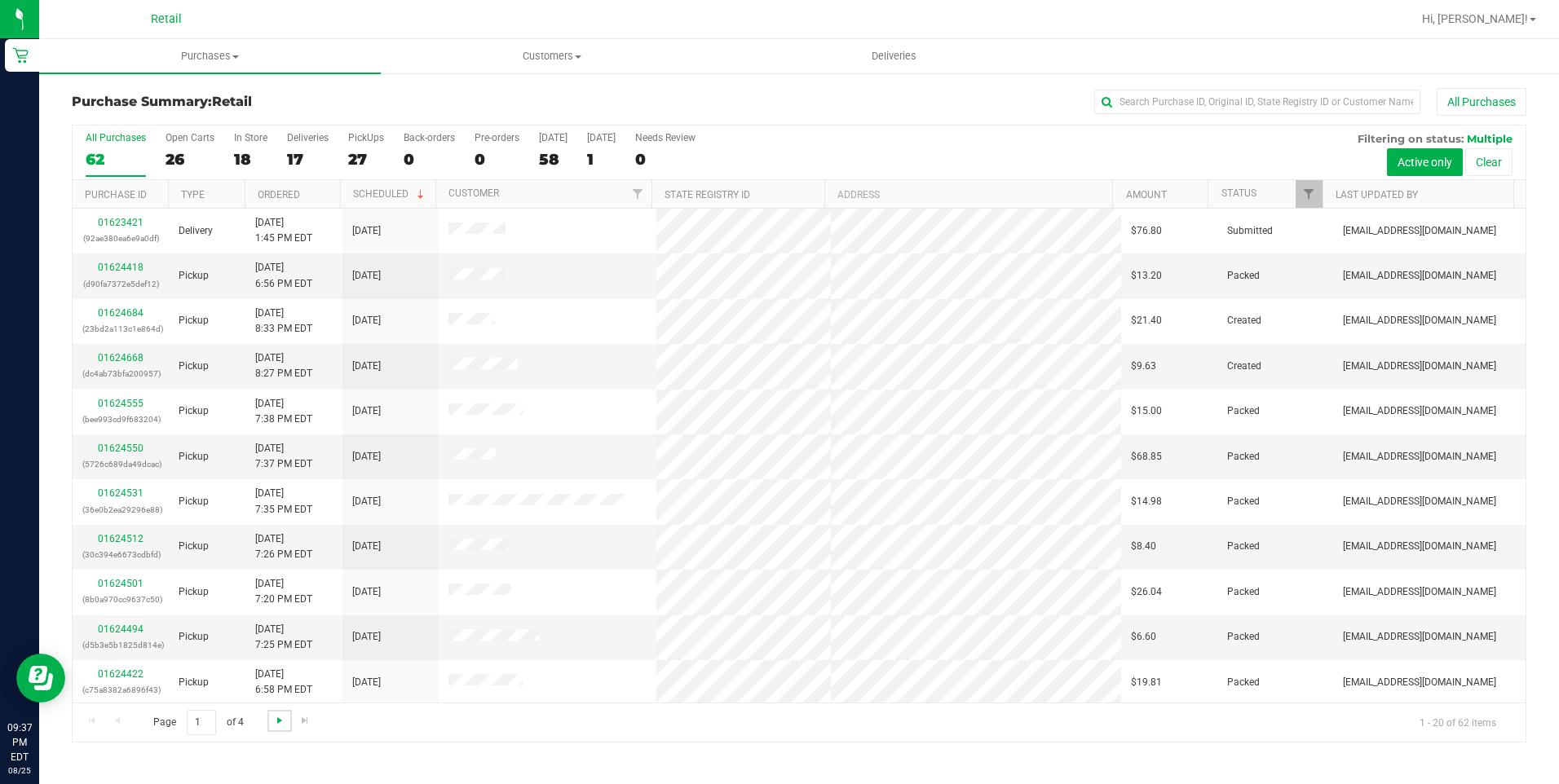
click at [282, 723] on span "Go to the next page" at bounding box center [280, 721] width 13 height 13
click at [282, 723] on div "Page 3 of 3 41 - 60 of 60 items" at bounding box center [798, 723] width 1453 height 40
click at [280, 721] on div "Page 3 of 3 41 - 60 of 60 items" at bounding box center [798, 723] width 1453 height 40
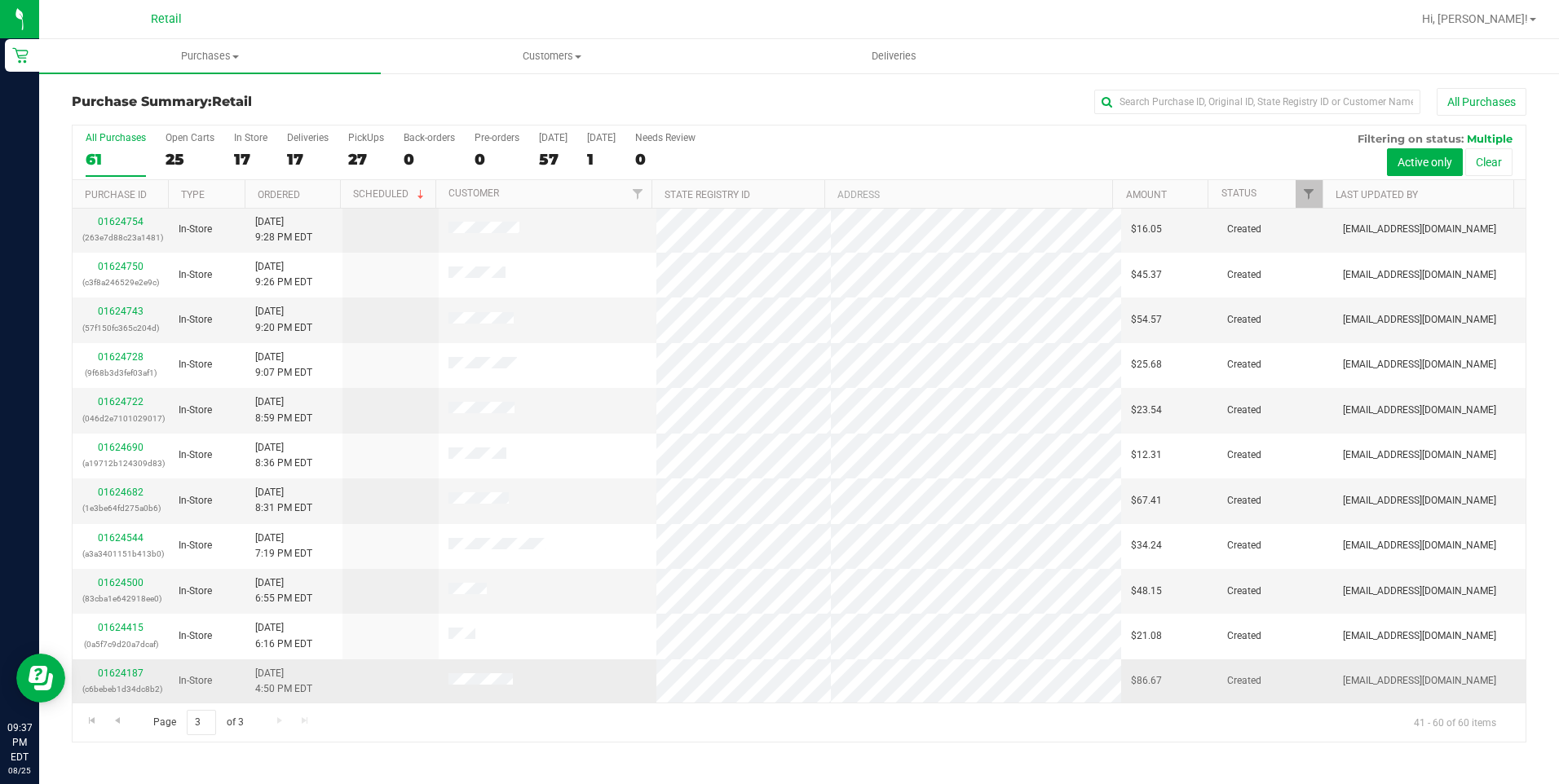
scroll to position [408, 0]
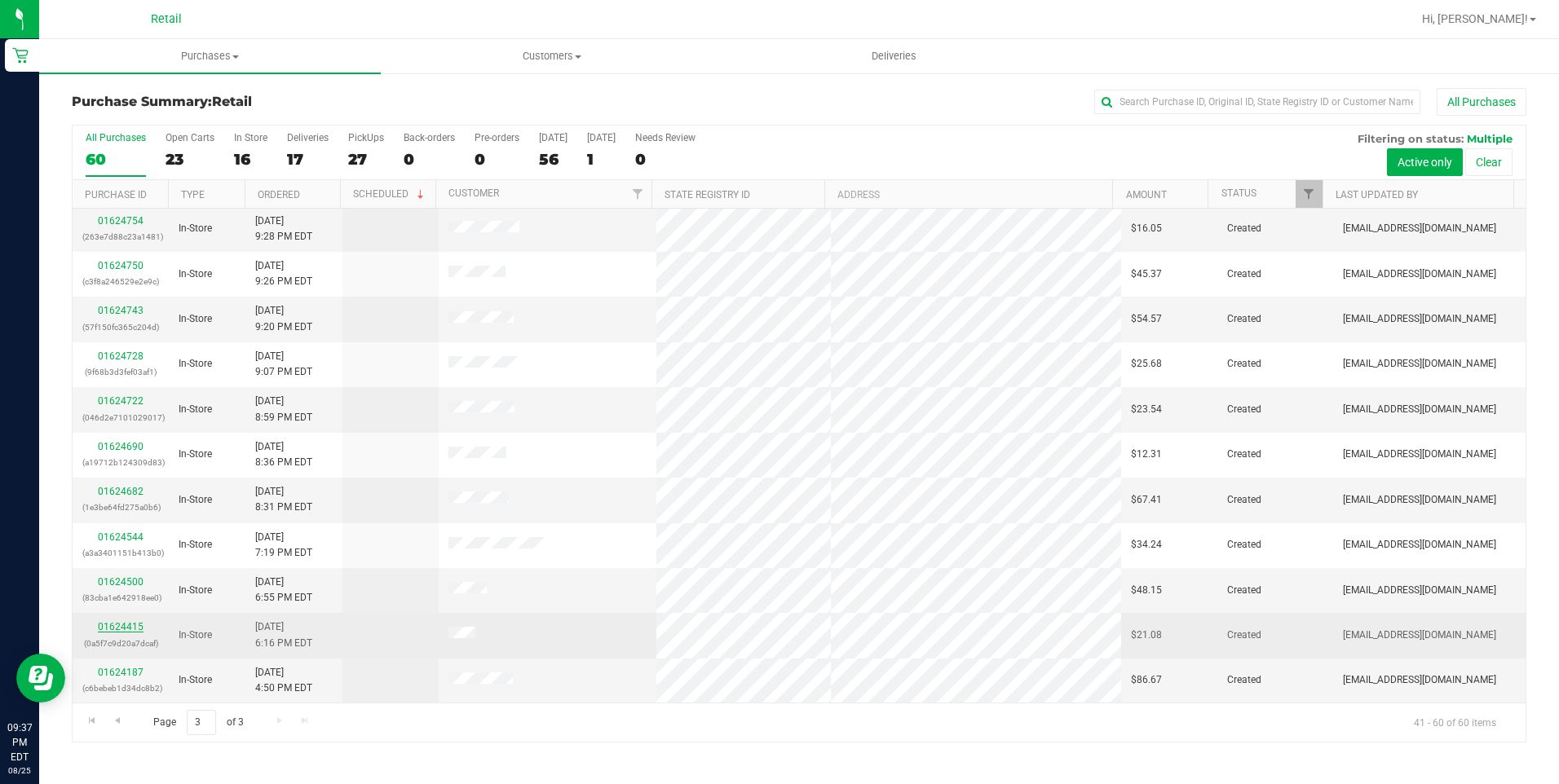
click at [113, 628] on link "01624415" at bounding box center [121, 627] width 46 height 11
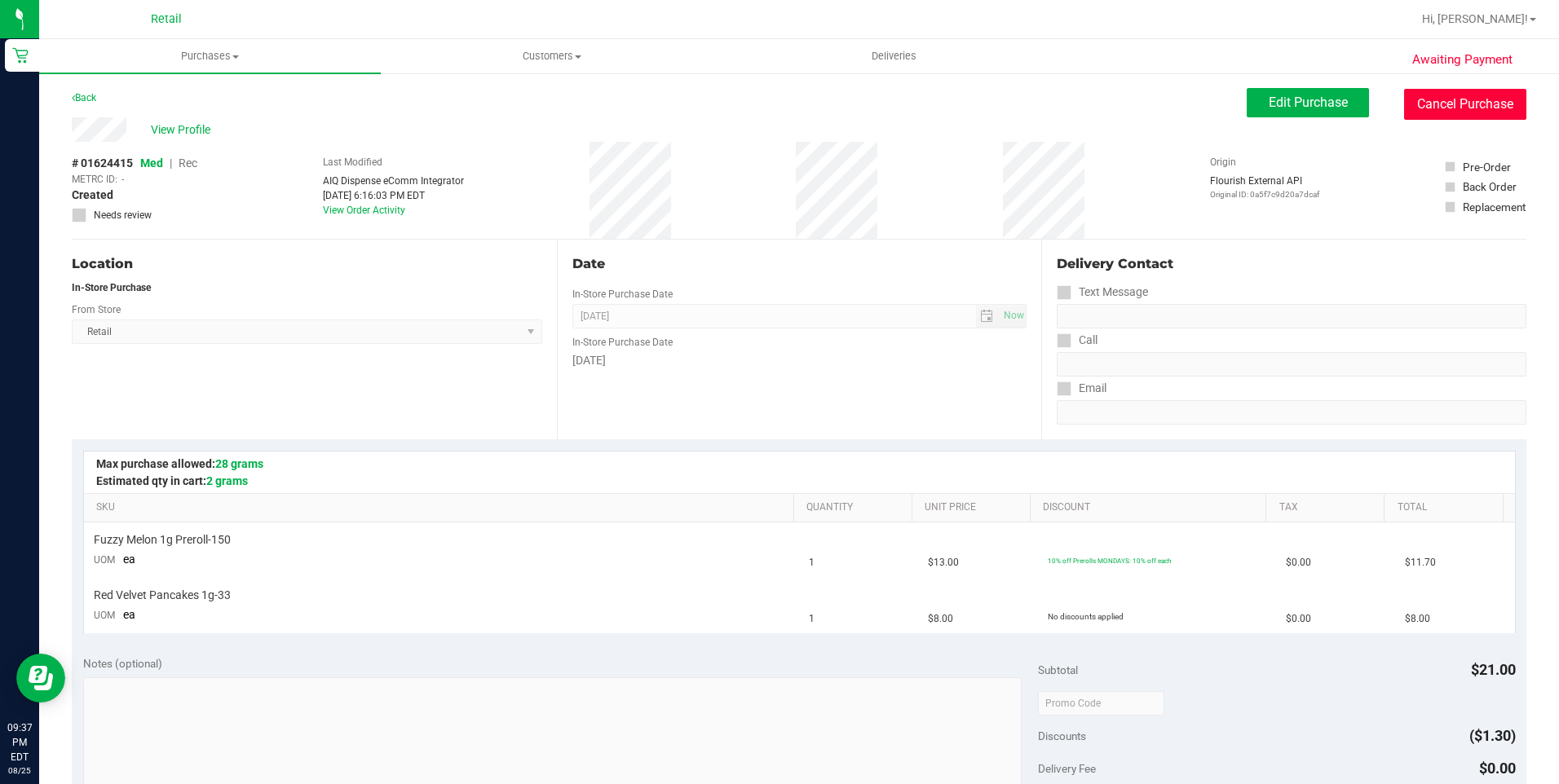
drag, startPoint x: 1454, startPoint y: 103, endPoint x: 851, endPoint y: 104, distance: 603.0
click at [1454, 102] on button "Cancel Purchase" at bounding box center [1465, 104] width 122 height 31
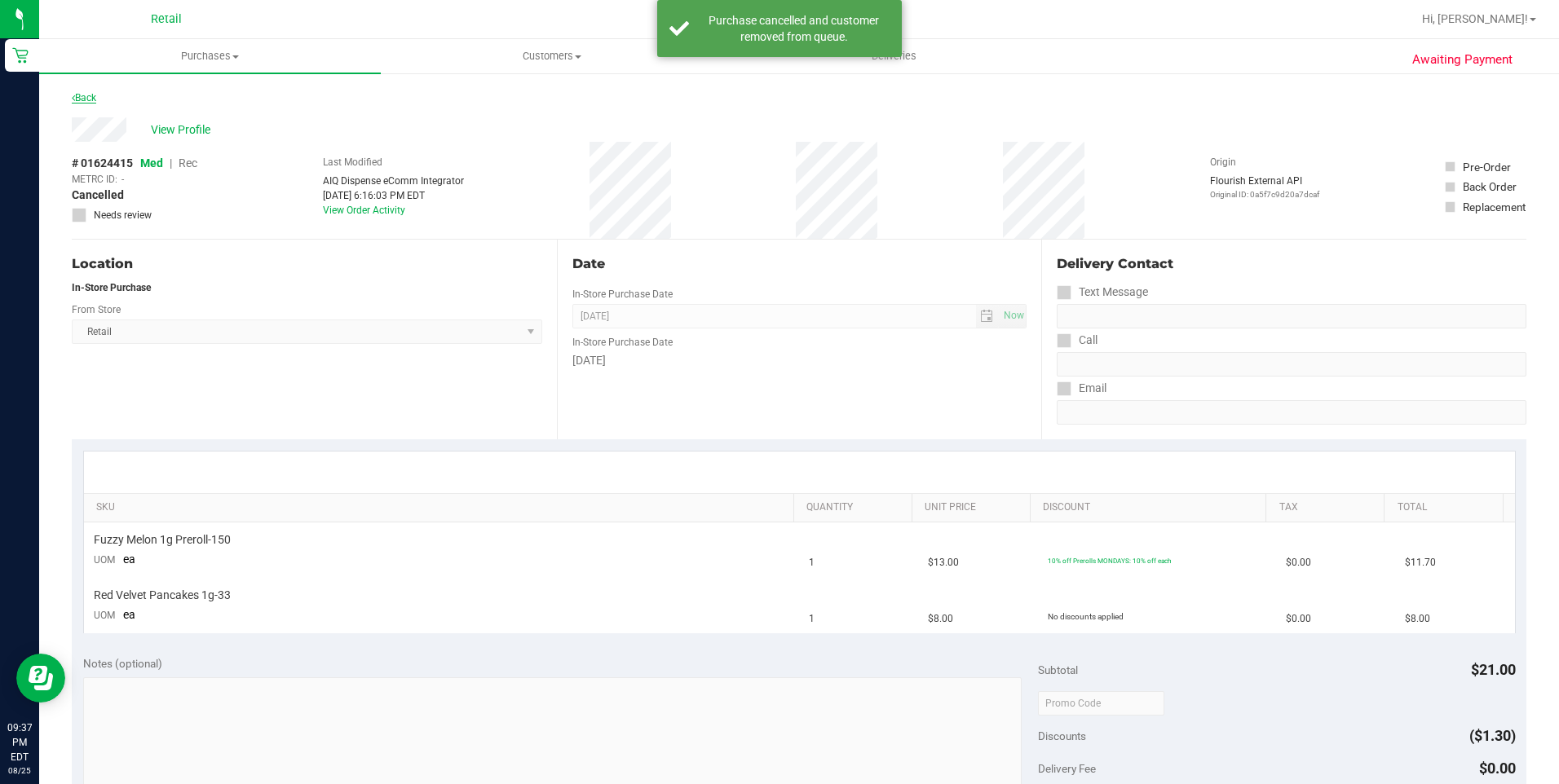
click at [94, 94] on link "Back" at bounding box center [84, 98] width 24 height 11
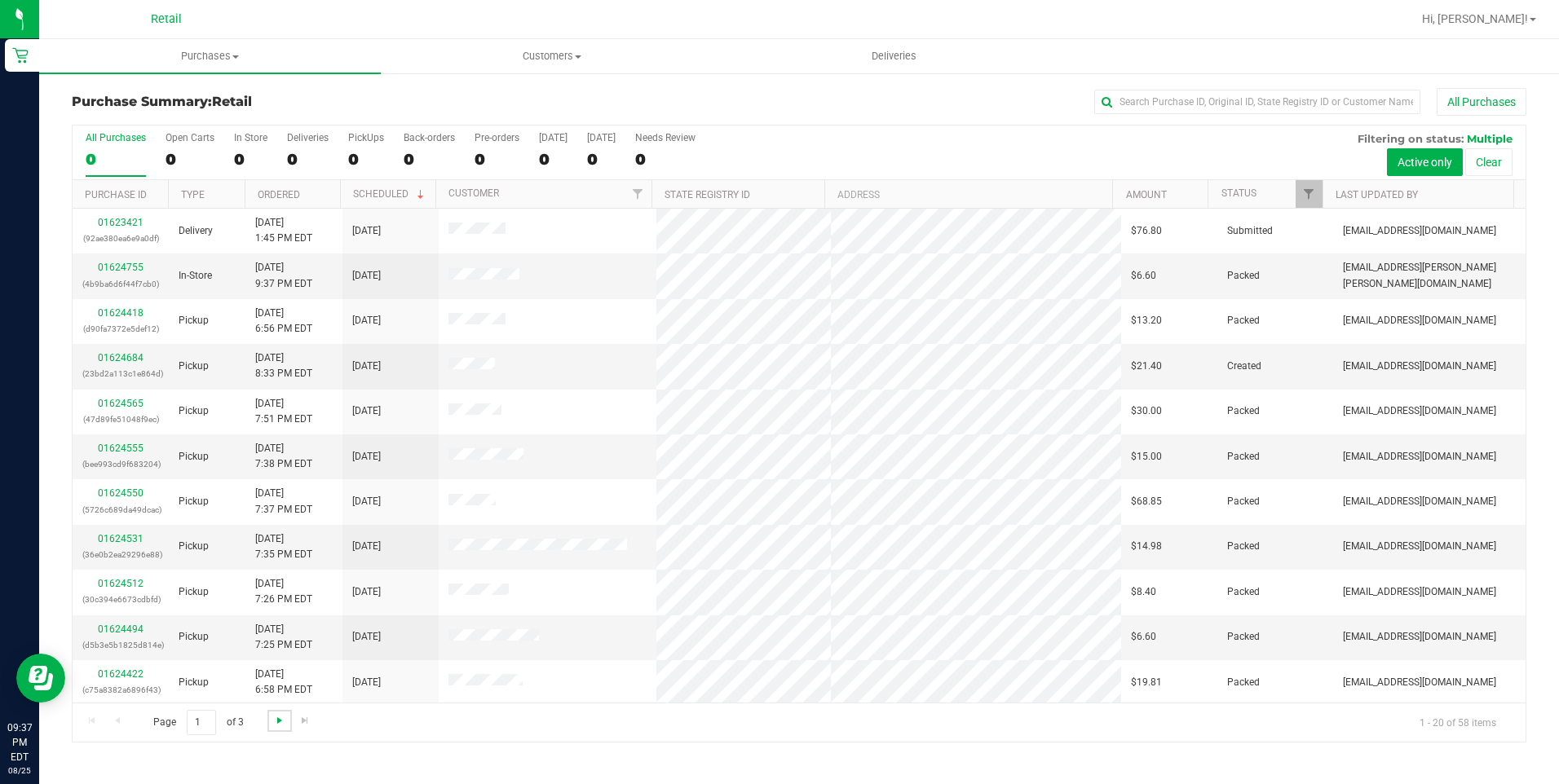
click at [273, 721] on span "Go to the next page" at bounding box center [280, 721] width 13 height 13
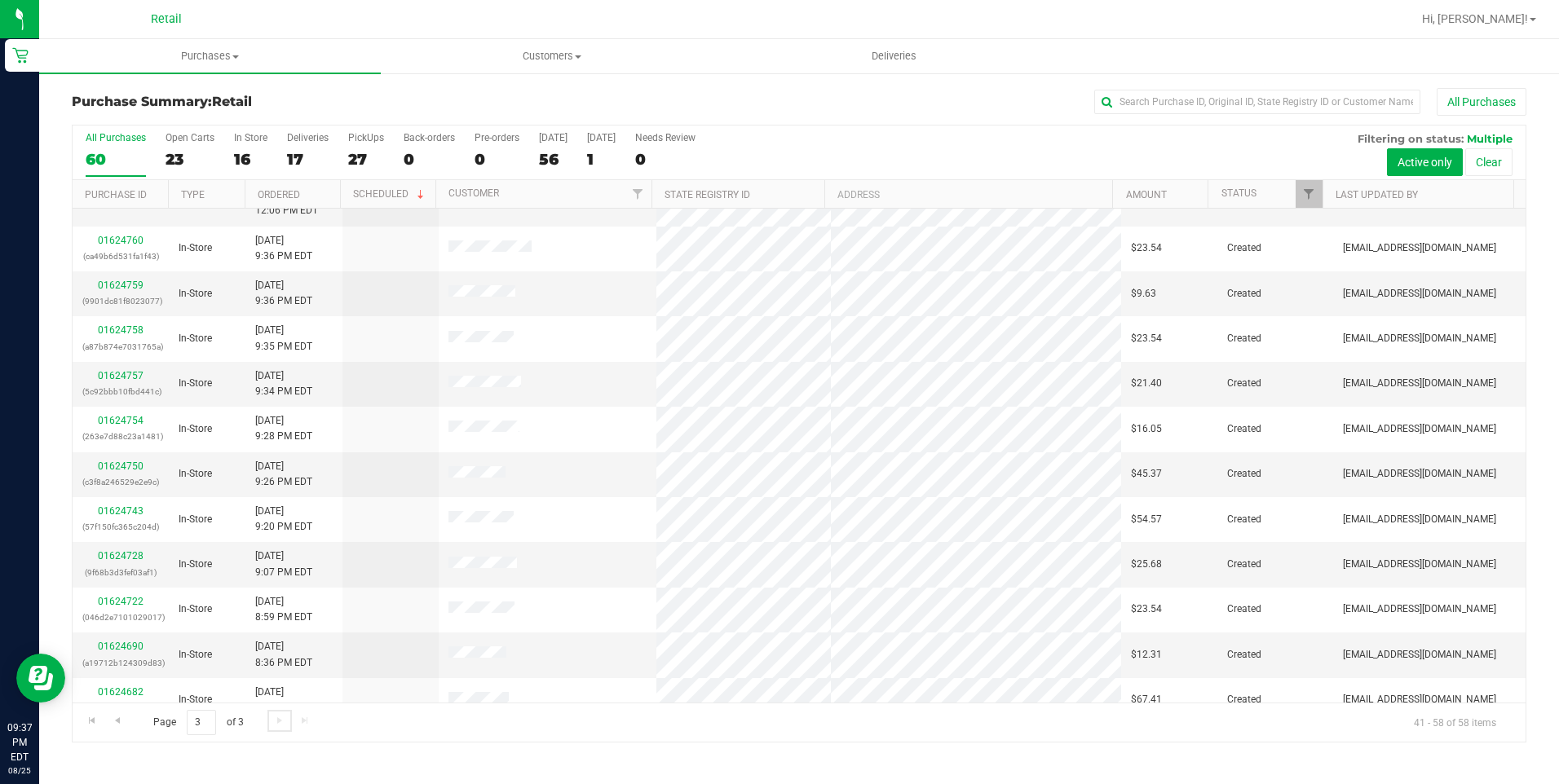
scroll to position [318, 0]
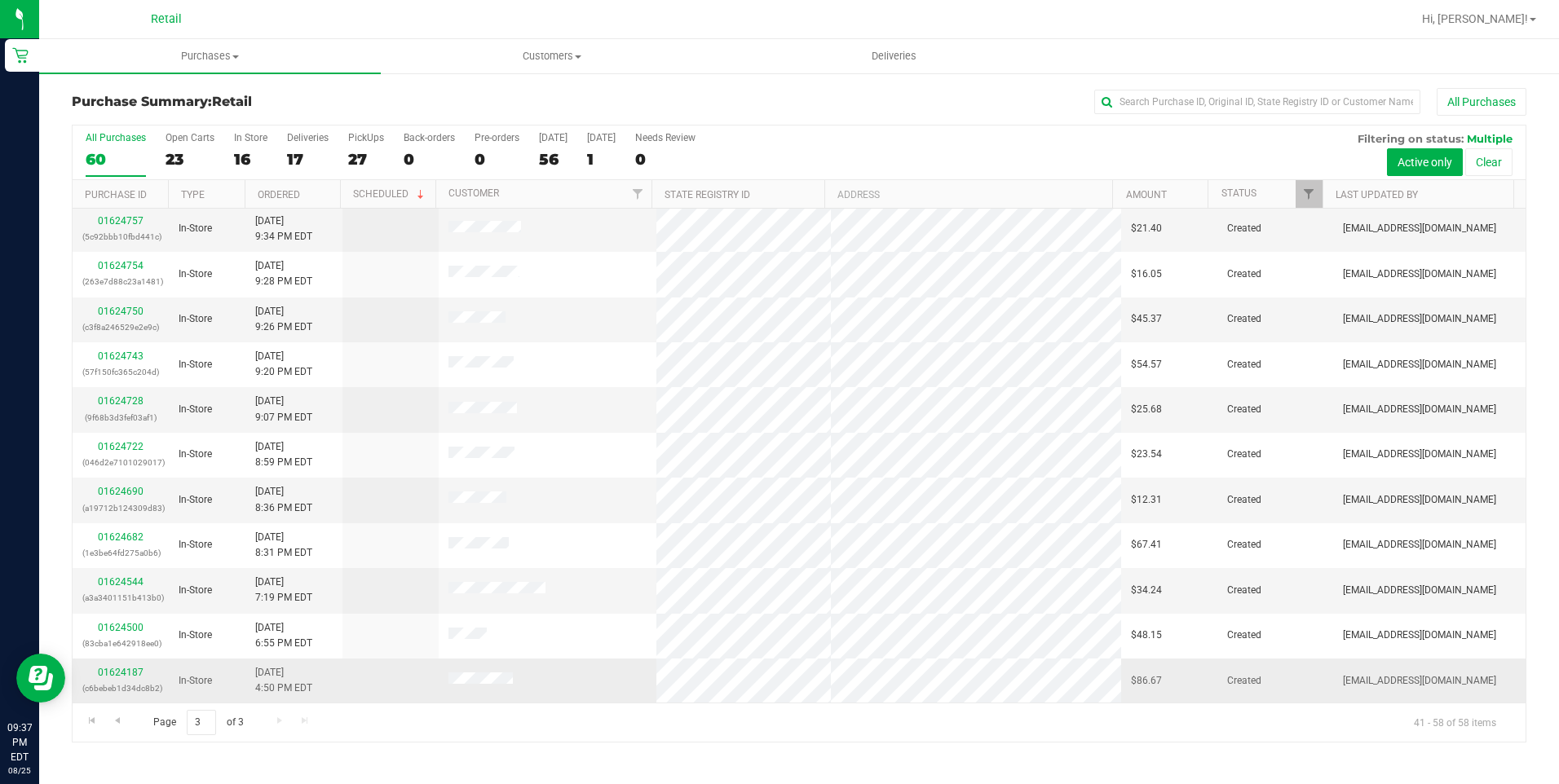
click at [122, 665] on div "01624187 (c6bebeb1d34dc8b2)" at bounding box center [120, 680] width 76 height 31
click at [122, 670] on link "01624187" at bounding box center [121, 672] width 46 height 11
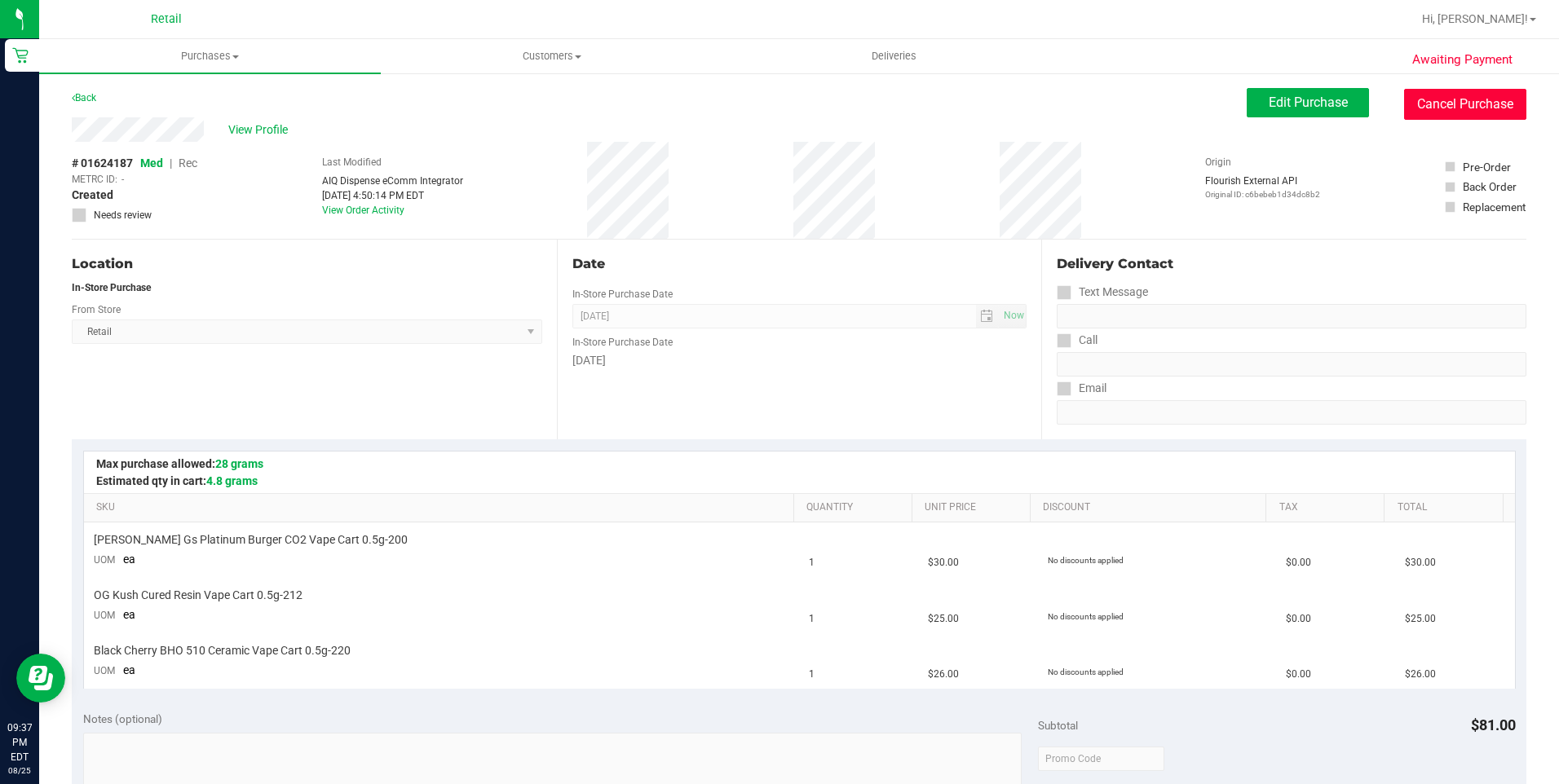
click at [1480, 106] on button "Cancel Purchase" at bounding box center [1465, 104] width 122 height 31
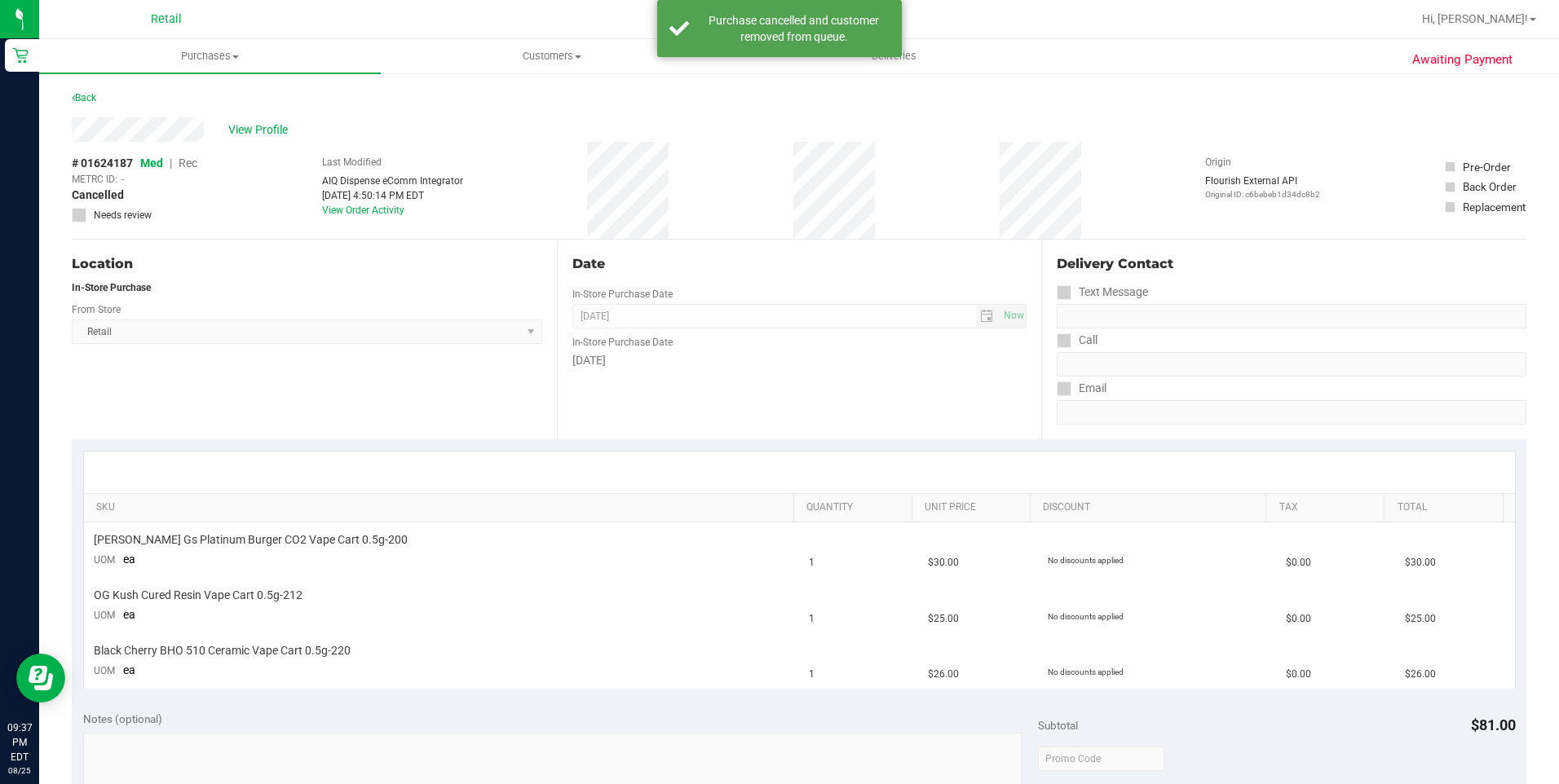
click at [92, 89] on div "Back" at bounding box center [84, 98] width 24 height 20
click at [92, 93] on link "Back" at bounding box center [84, 98] width 24 height 11
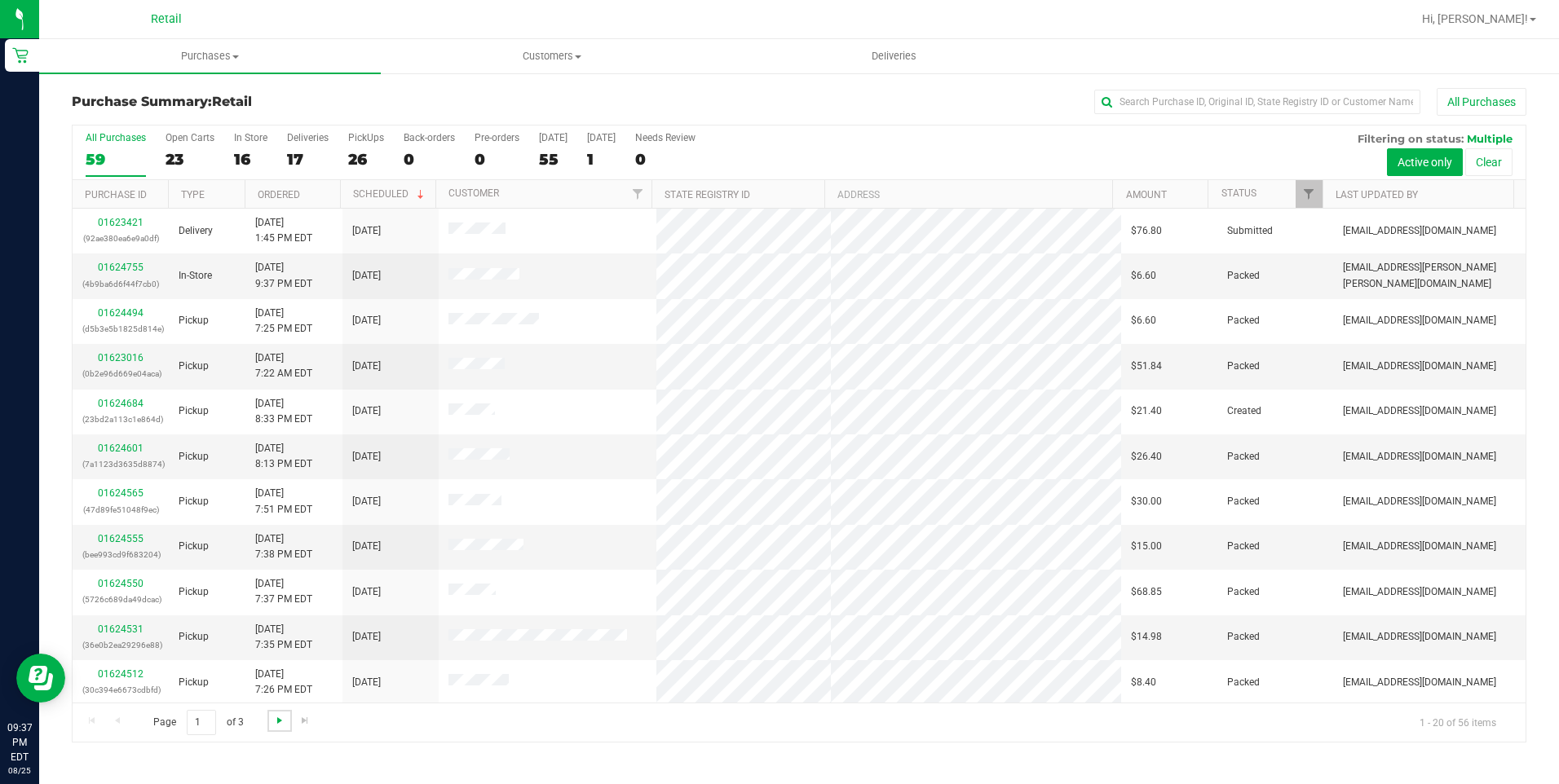
click at [277, 722] on span "Go to the next page" at bounding box center [280, 721] width 13 height 13
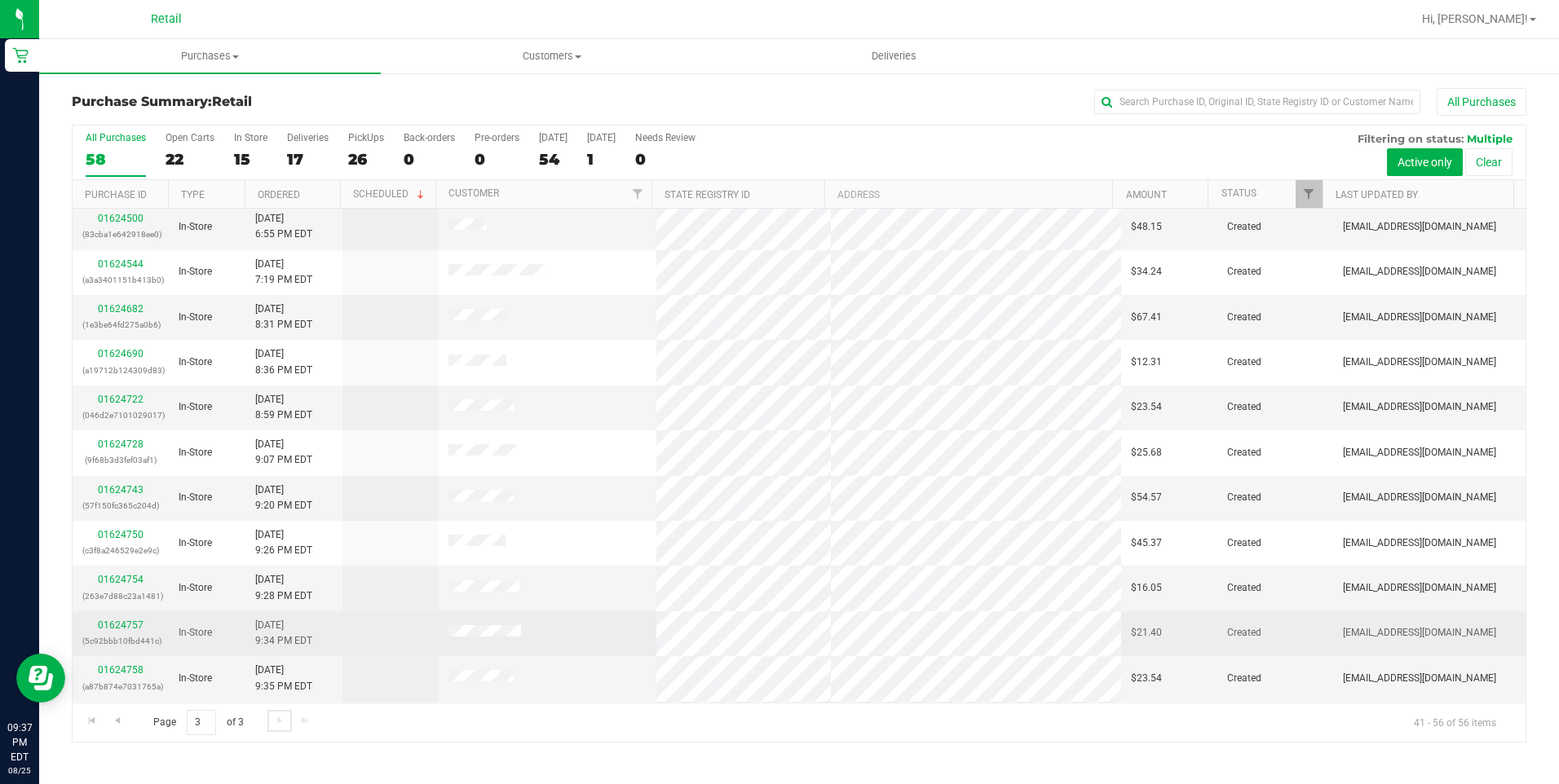
scroll to position [229, 0]
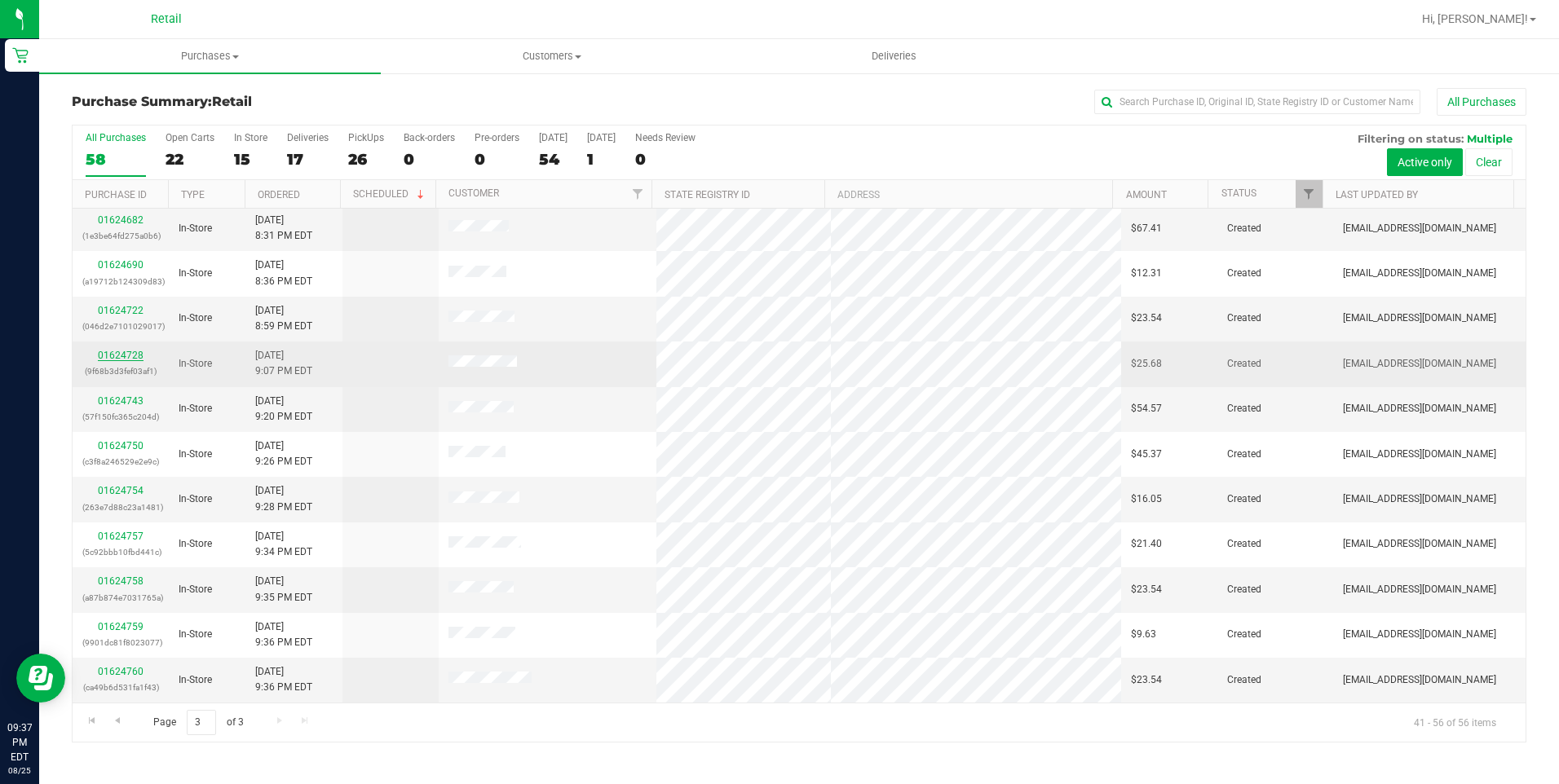
click at [130, 351] on link "01624728" at bounding box center [121, 356] width 46 height 11
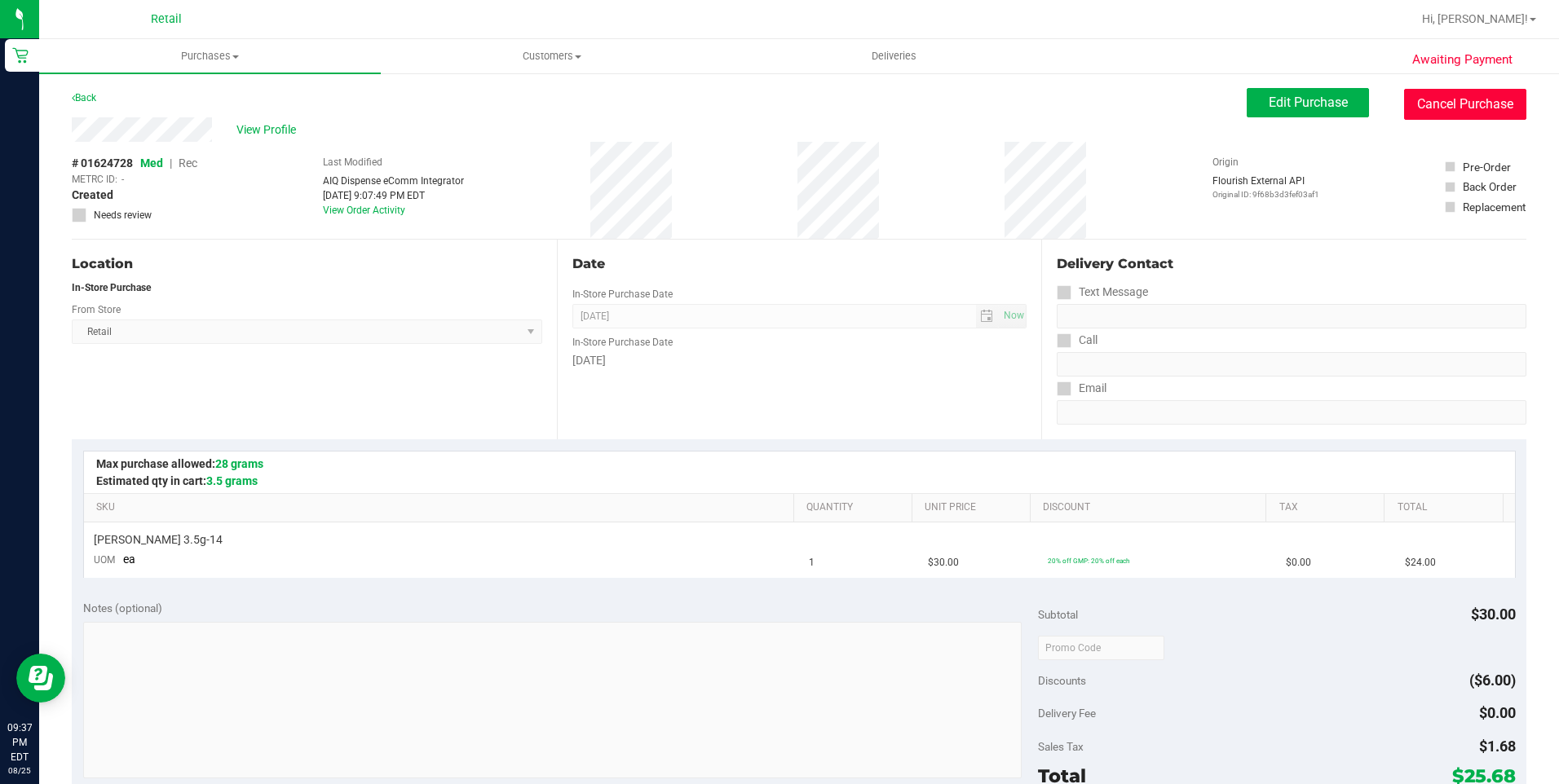
click at [1484, 104] on button "Cancel Purchase" at bounding box center [1465, 104] width 122 height 31
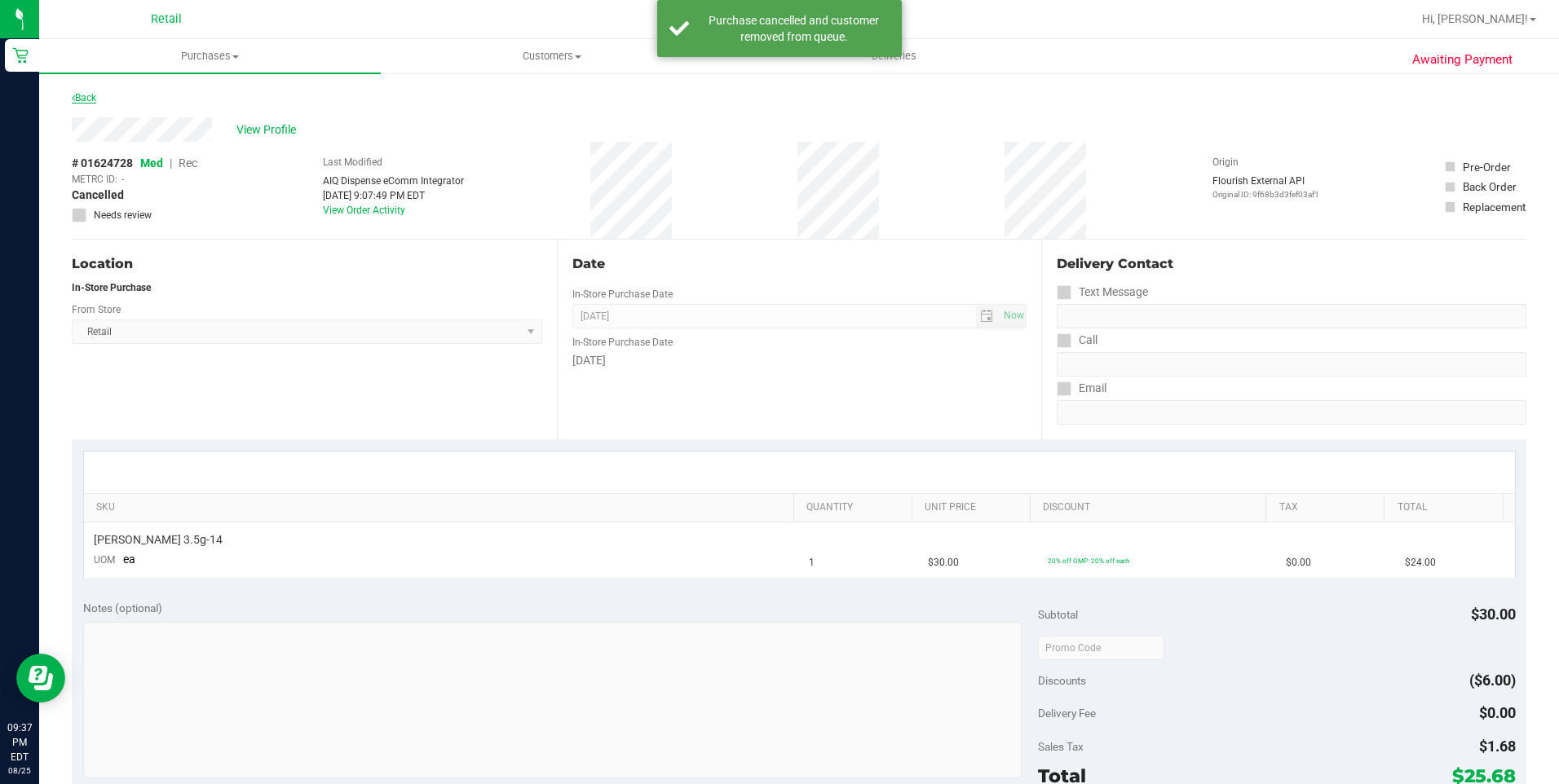
click at [90, 96] on link "Back" at bounding box center [84, 98] width 24 height 11
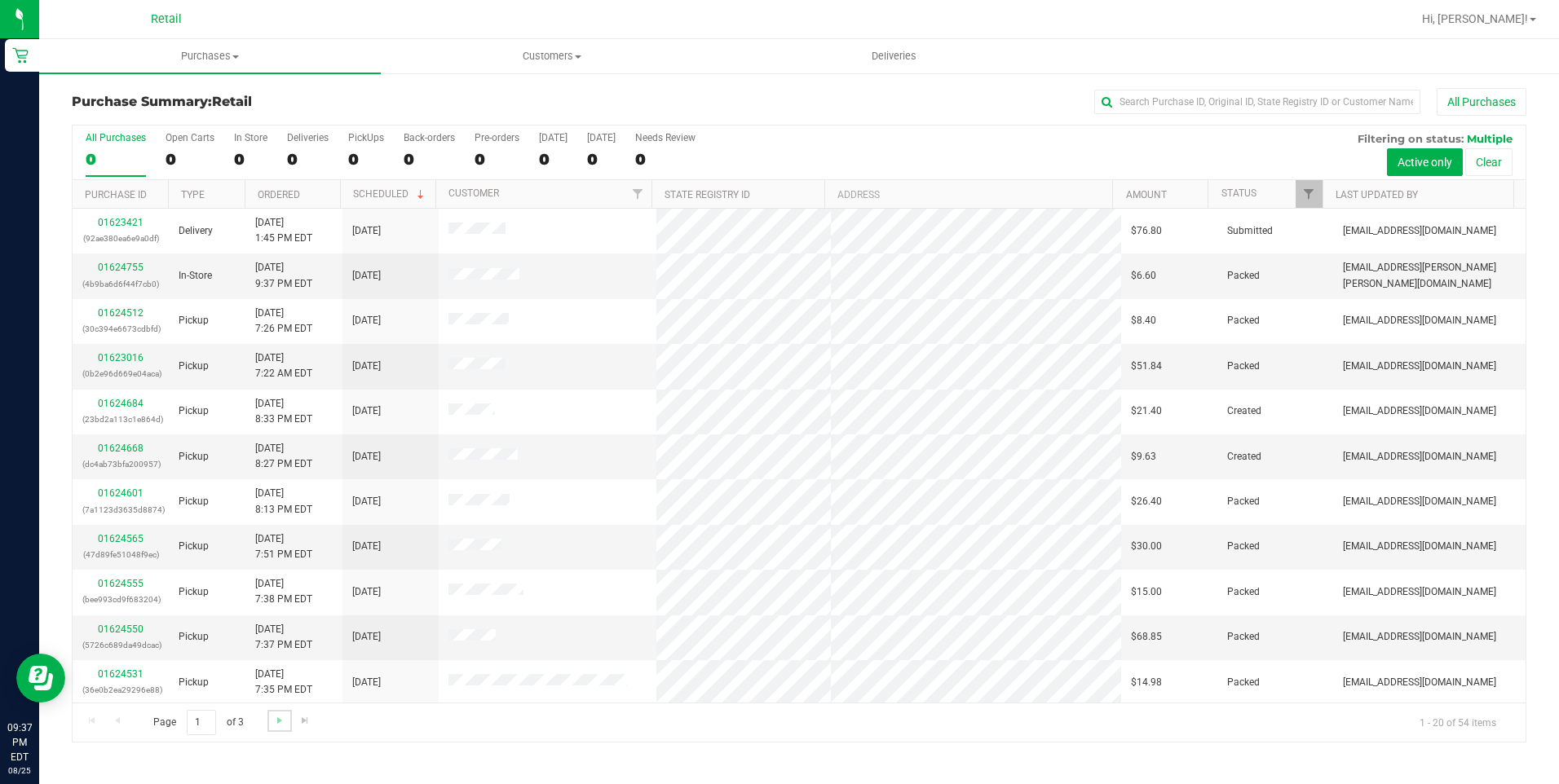
click at [270, 718] on link "Go to the next page" at bounding box center [279, 720] width 24 height 22
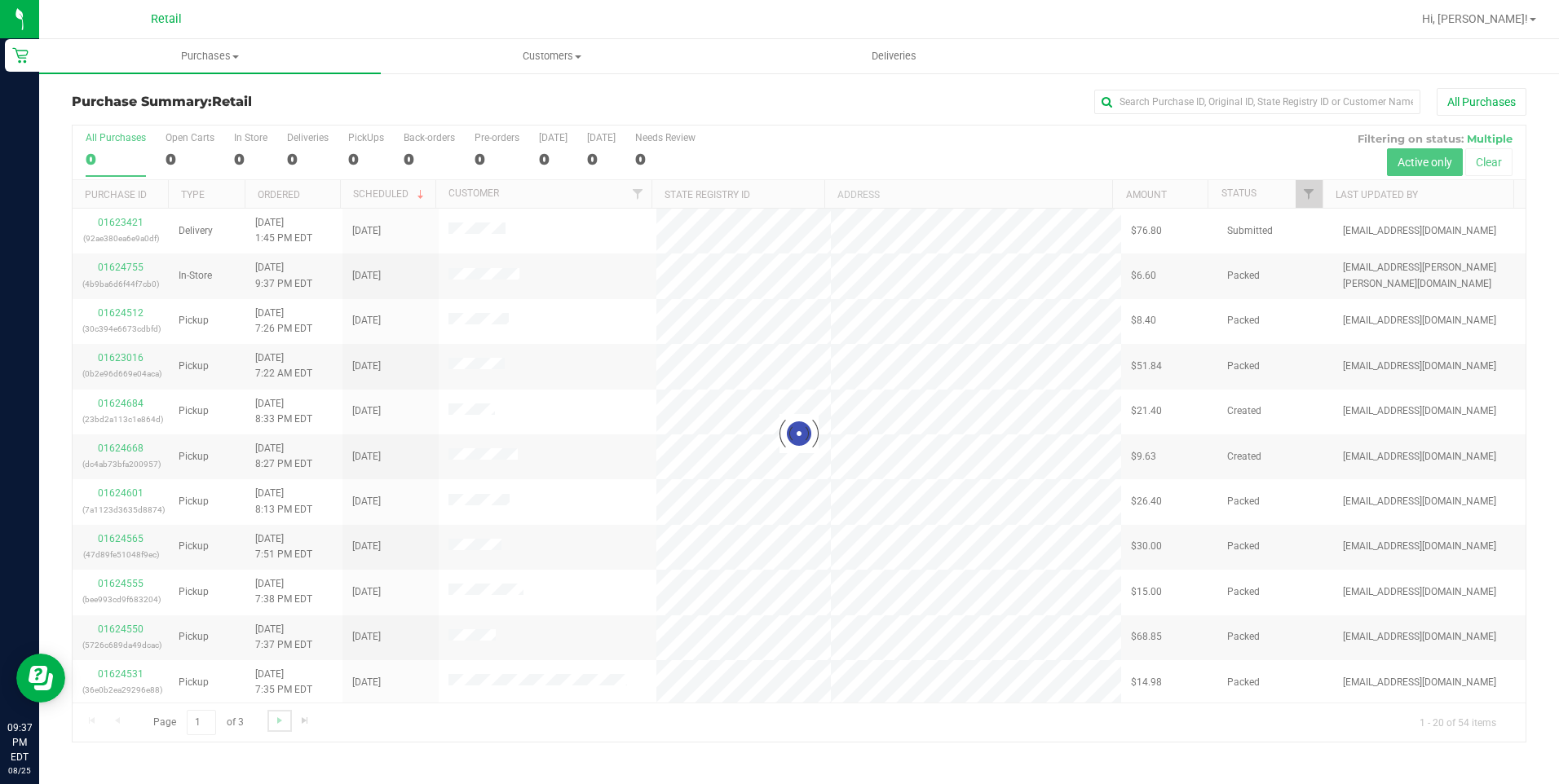
click at [271, 718] on link "Go to the next page" at bounding box center [279, 720] width 24 height 22
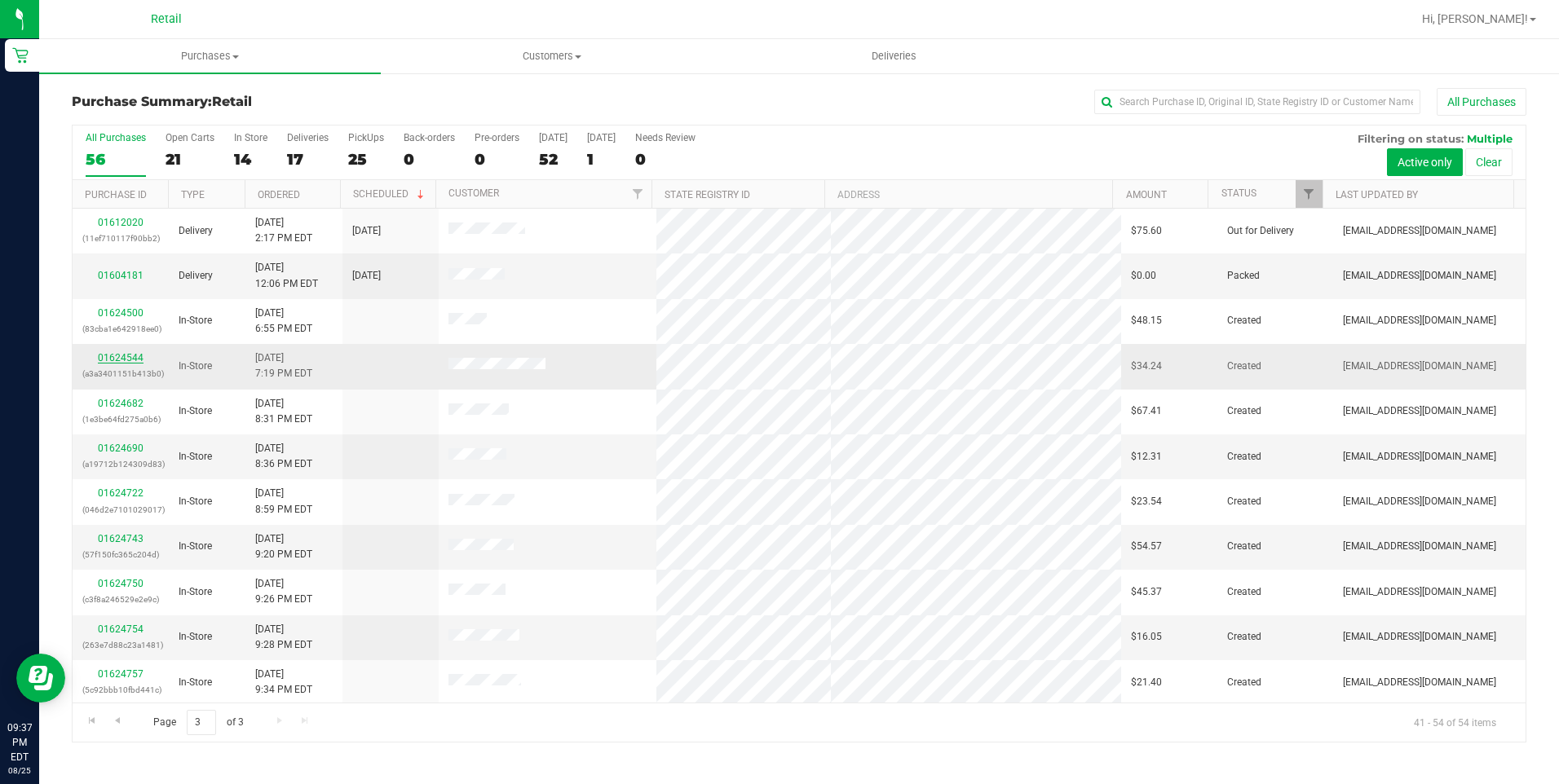
click at [113, 359] on link "01624544" at bounding box center [121, 358] width 46 height 11
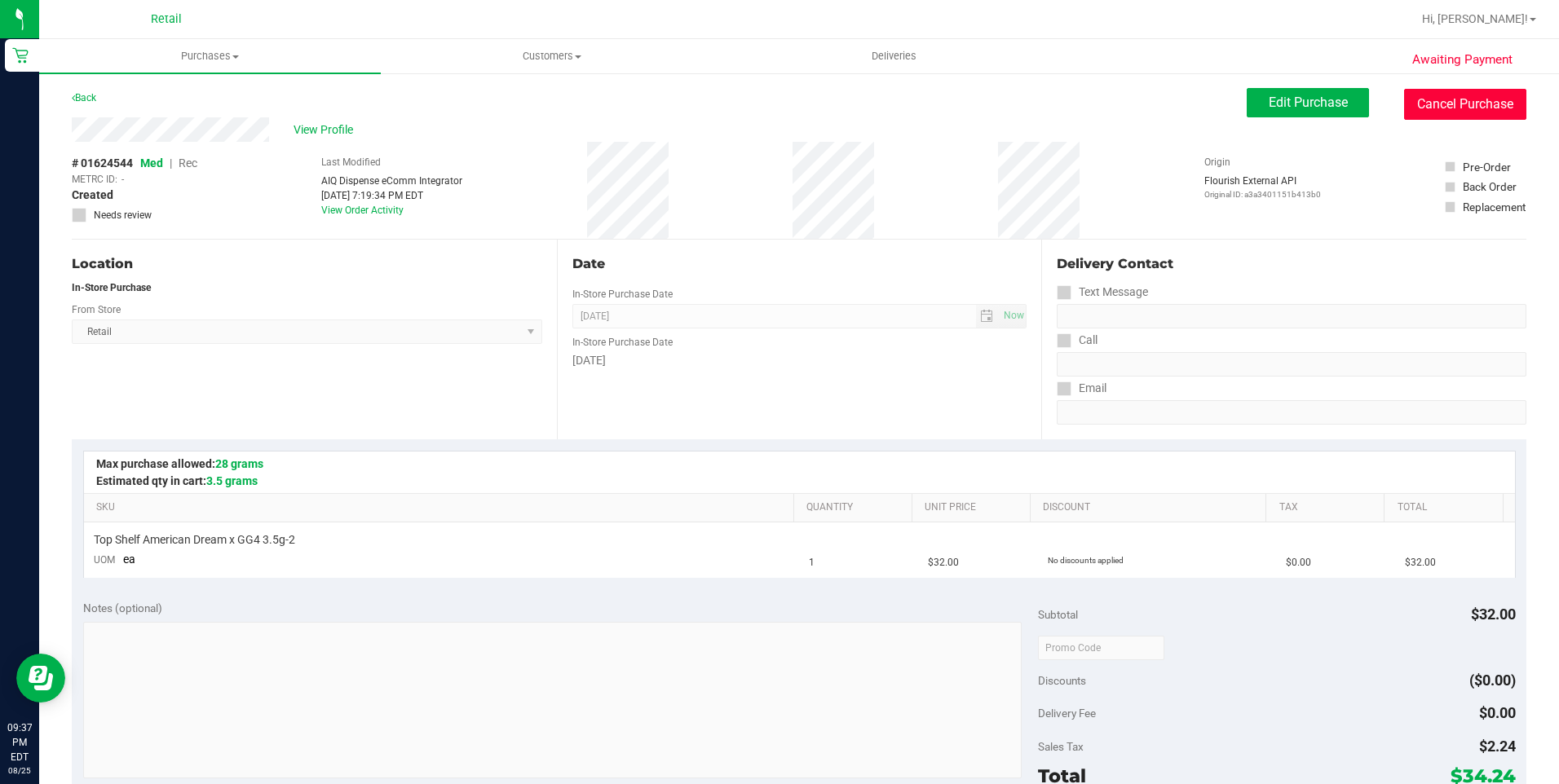
click at [1453, 108] on button "Cancel Purchase" at bounding box center [1465, 104] width 122 height 31
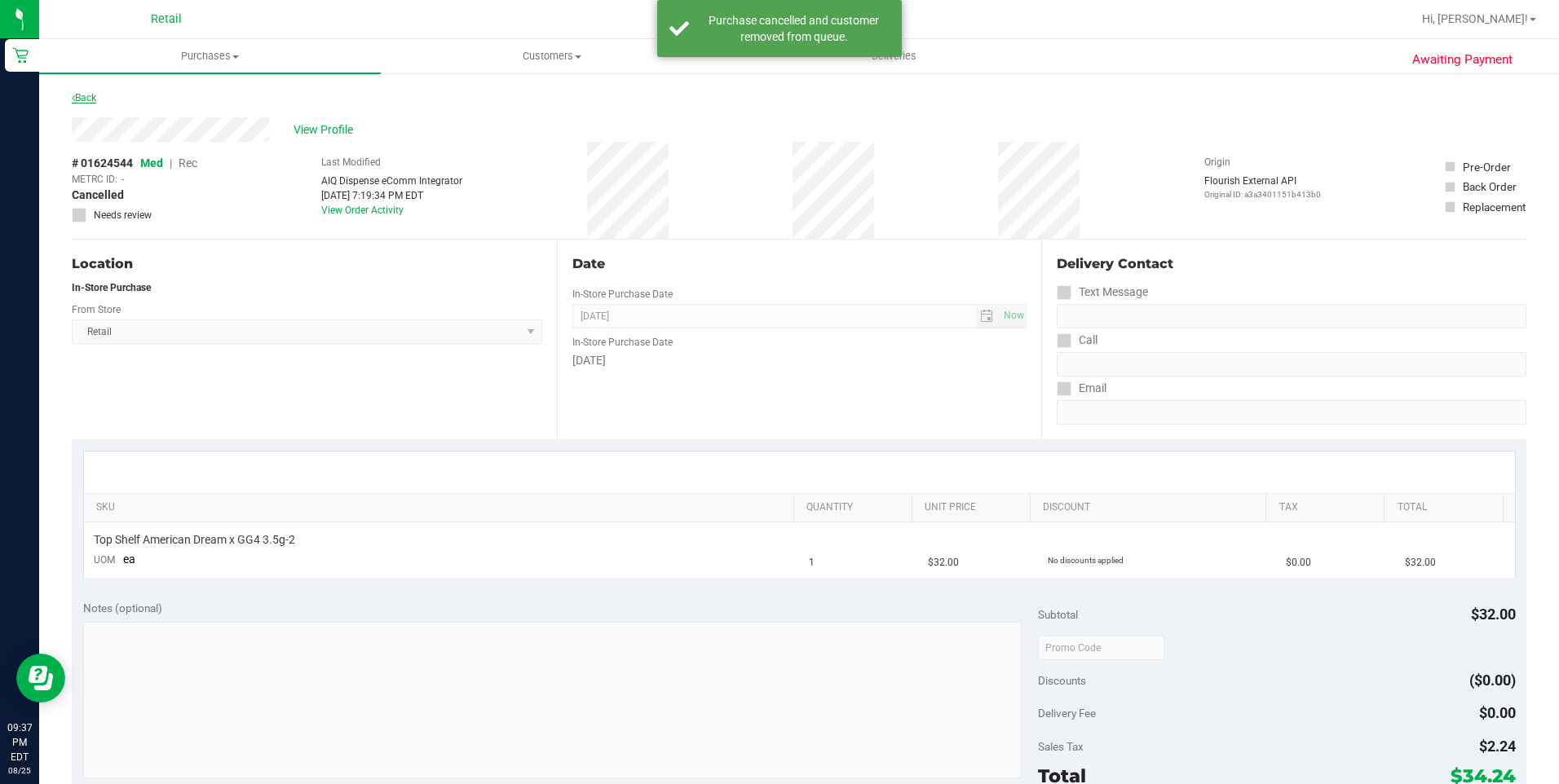
click at [82, 100] on link "Back" at bounding box center [84, 98] width 24 height 11
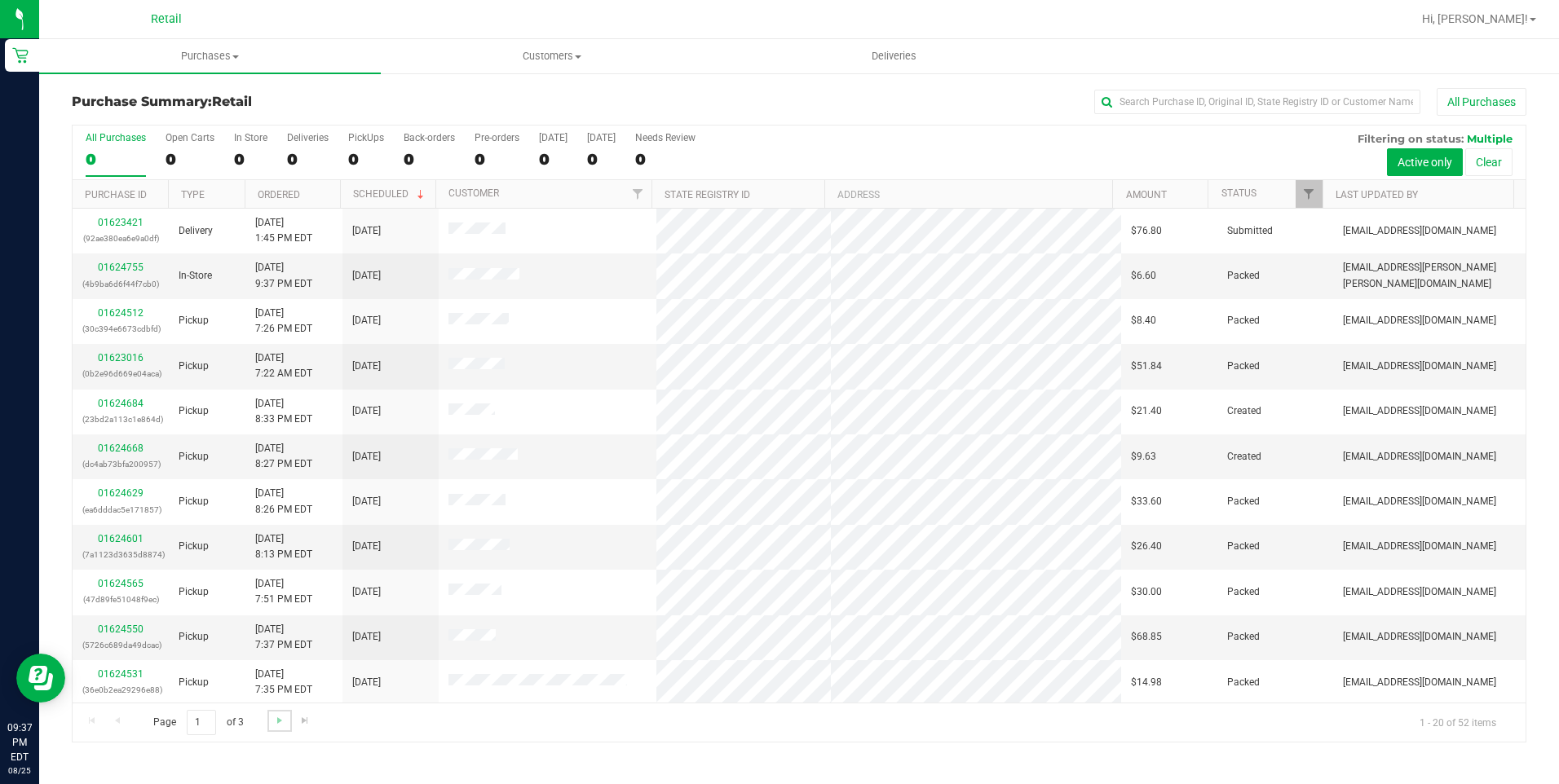
click at [271, 719] on link "Go to the next page" at bounding box center [279, 720] width 24 height 22
click at [271, 719] on div "Page 3 of 3 41 - 51 of 51 items" at bounding box center [798, 723] width 1453 height 40
click at [121, 266] on link "01624682" at bounding box center [121, 265] width 46 height 11
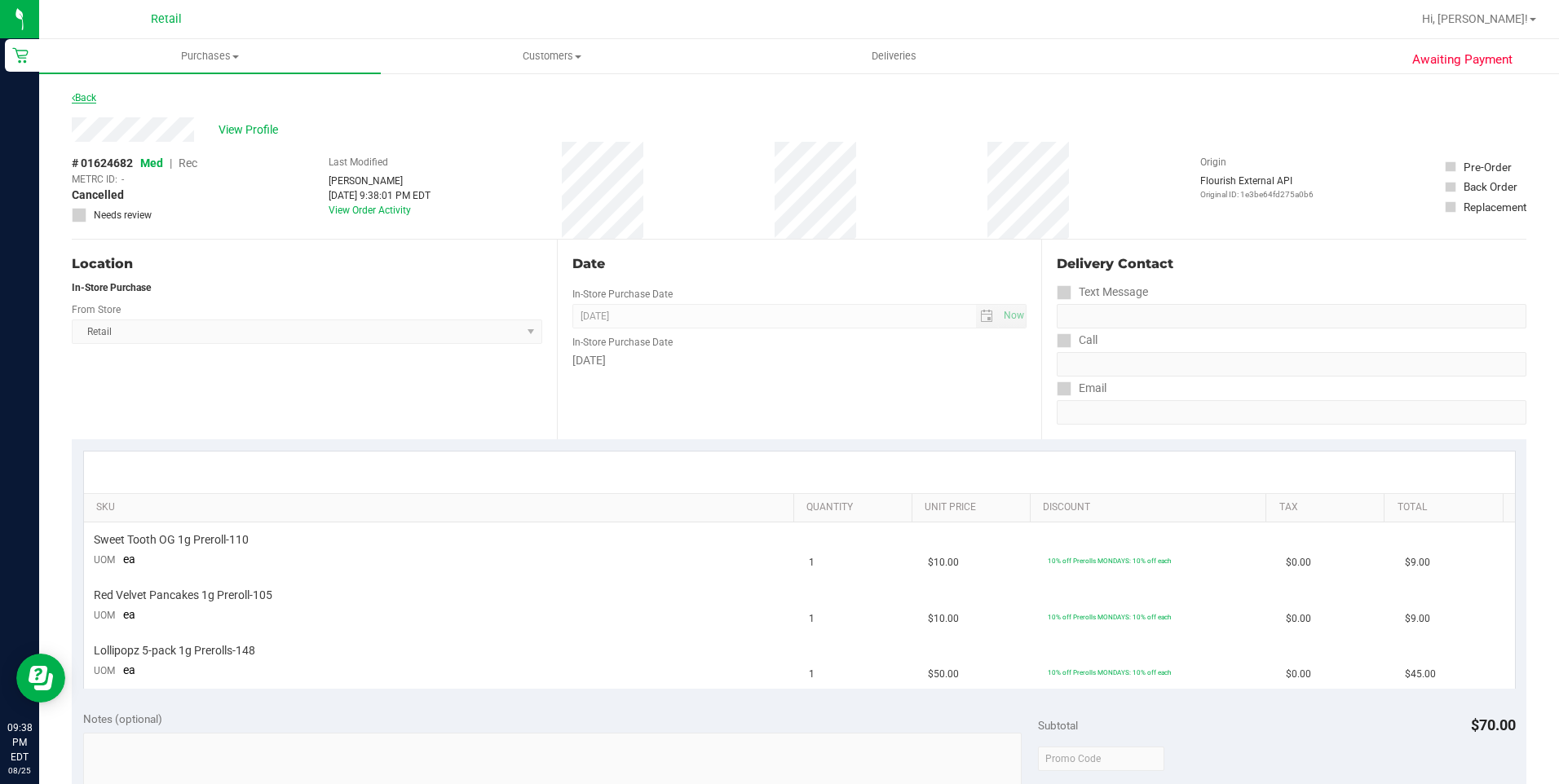
click at [82, 93] on link "Back" at bounding box center [84, 98] width 24 height 11
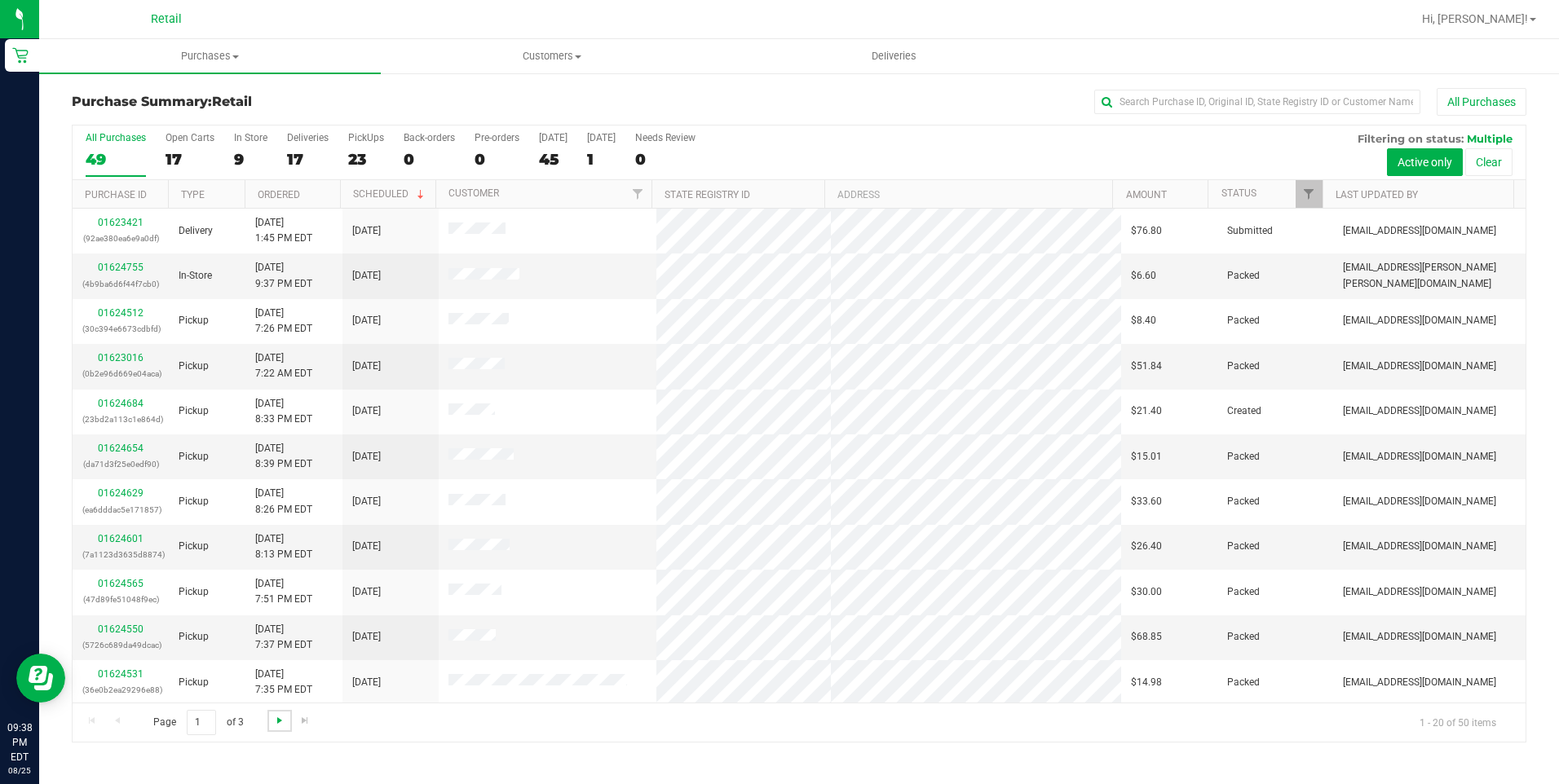
click at [282, 726] on span "Go to the next page" at bounding box center [280, 721] width 13 height 13
click at [280, 725] on span "Go to the next page" at bounding box center [280, 721] width 13 height 13
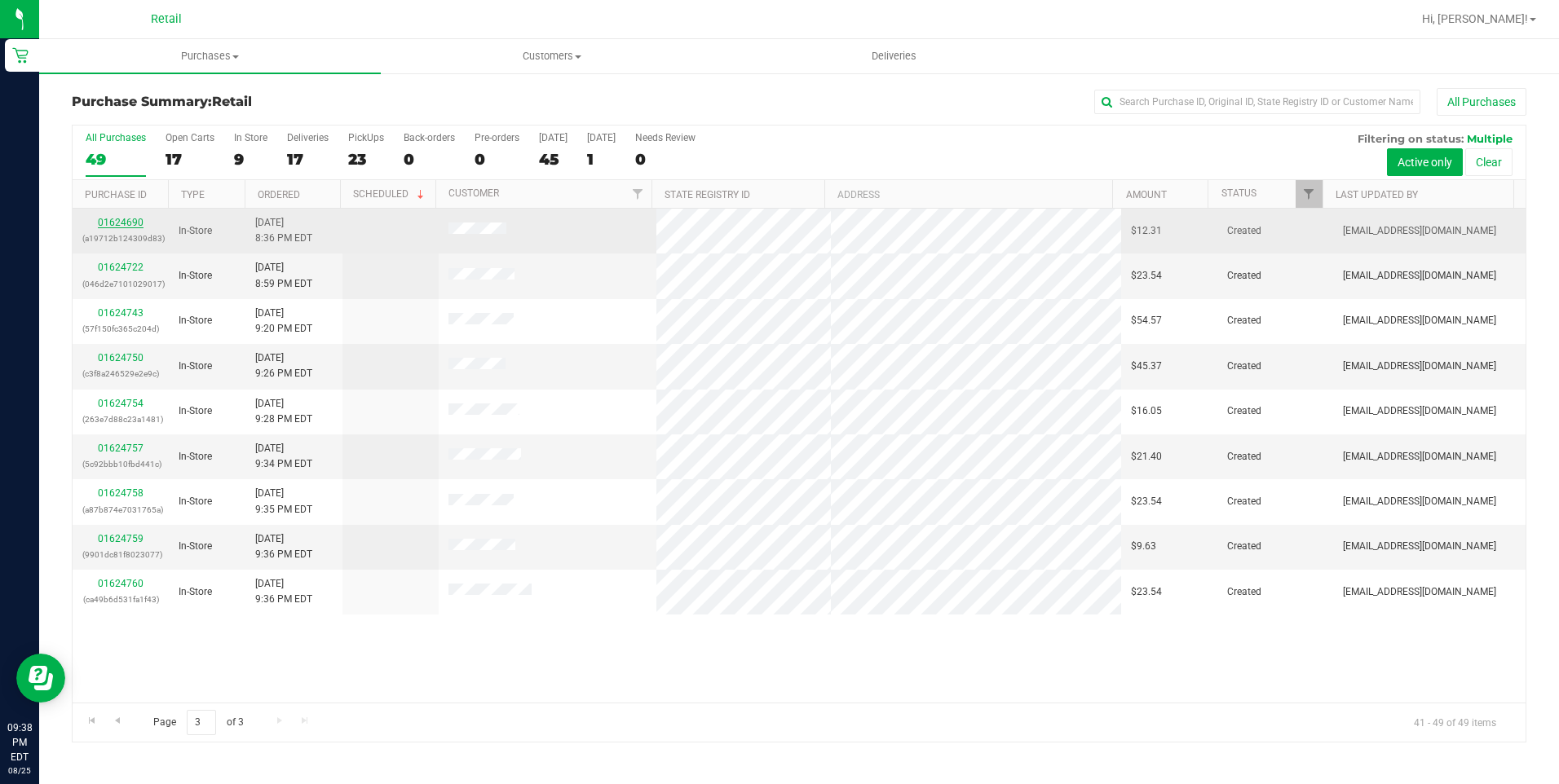
click at [126, 218] on link "01624690" at bounding box center [121, 222] width 46 height 11
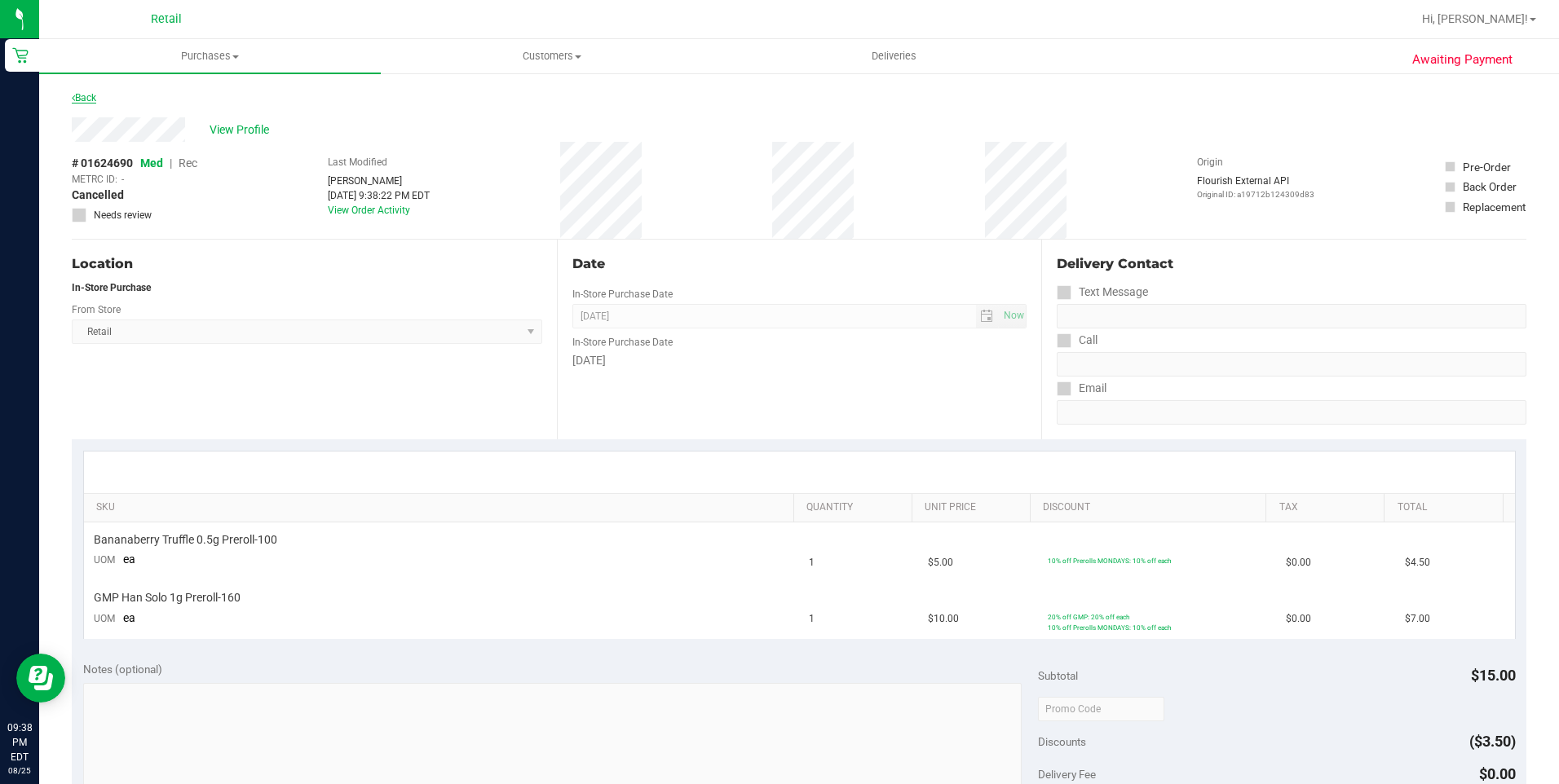
click at [93, 97] on link "Back" at bounding box center [84, 98] width 24 height 11
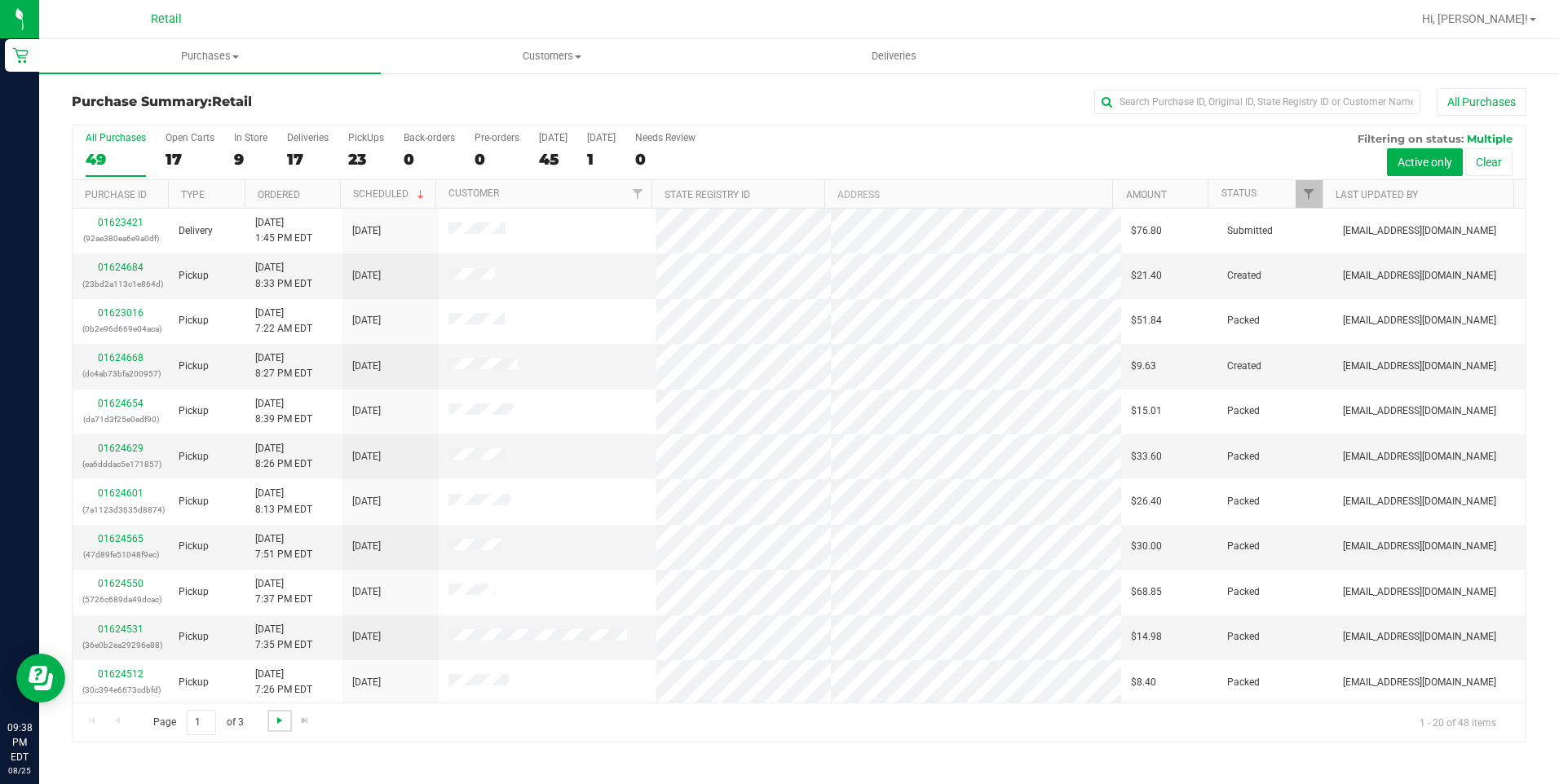
click at [284, 715] on span "Go to the next page" at bounding box center [280, 721] width 13 height 13
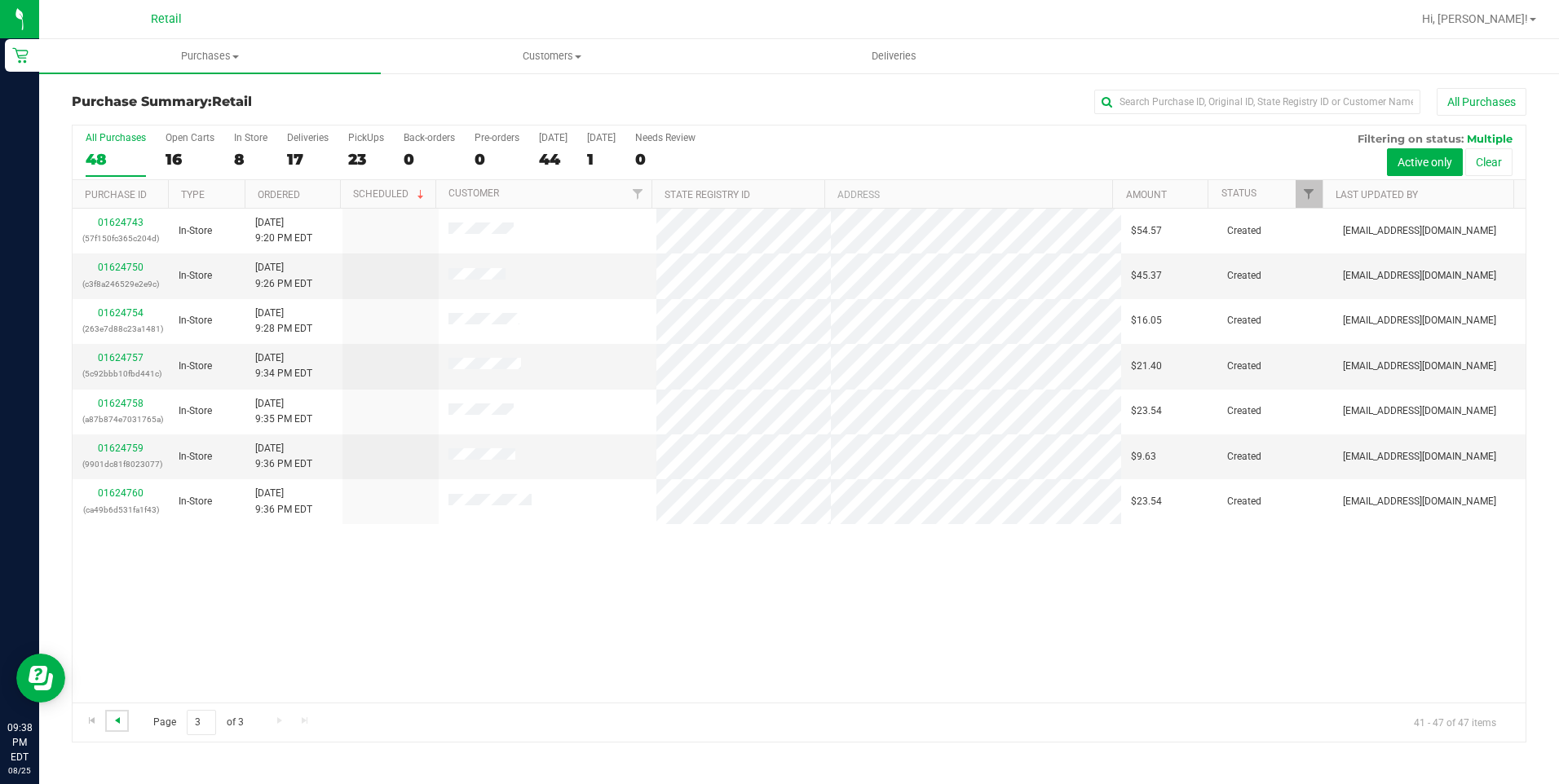
click at [114, 715] on span "Go to the previous page" at bounding box center [118, 721] width 13 height 13
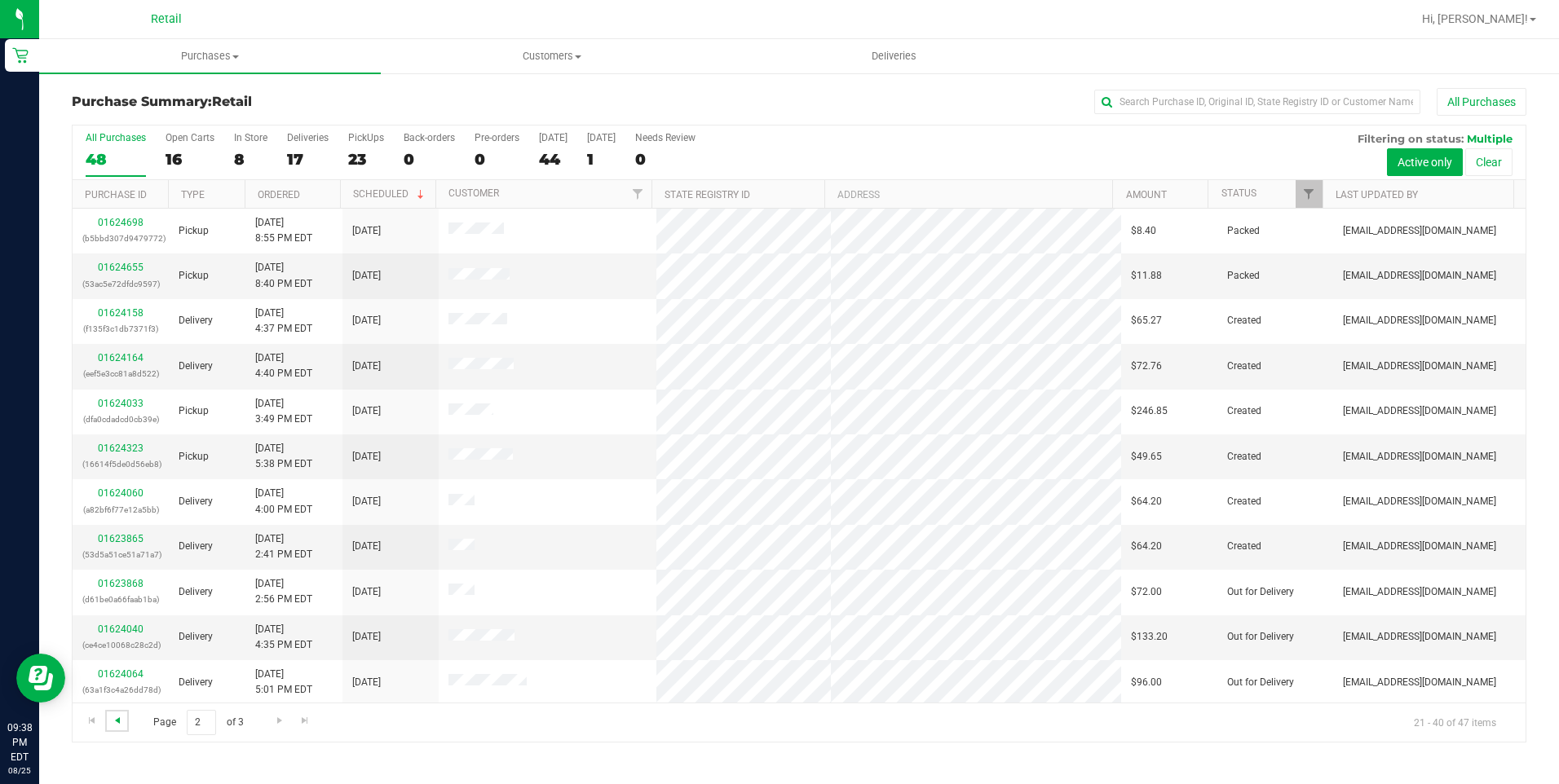
click at [120, 725] on span "Go to the previous page" at bounding box center [118, 721] width 13 height 13
click at [273, 724] on span "Go to the next page" at bounding box center [280, 721] width 13 height 13
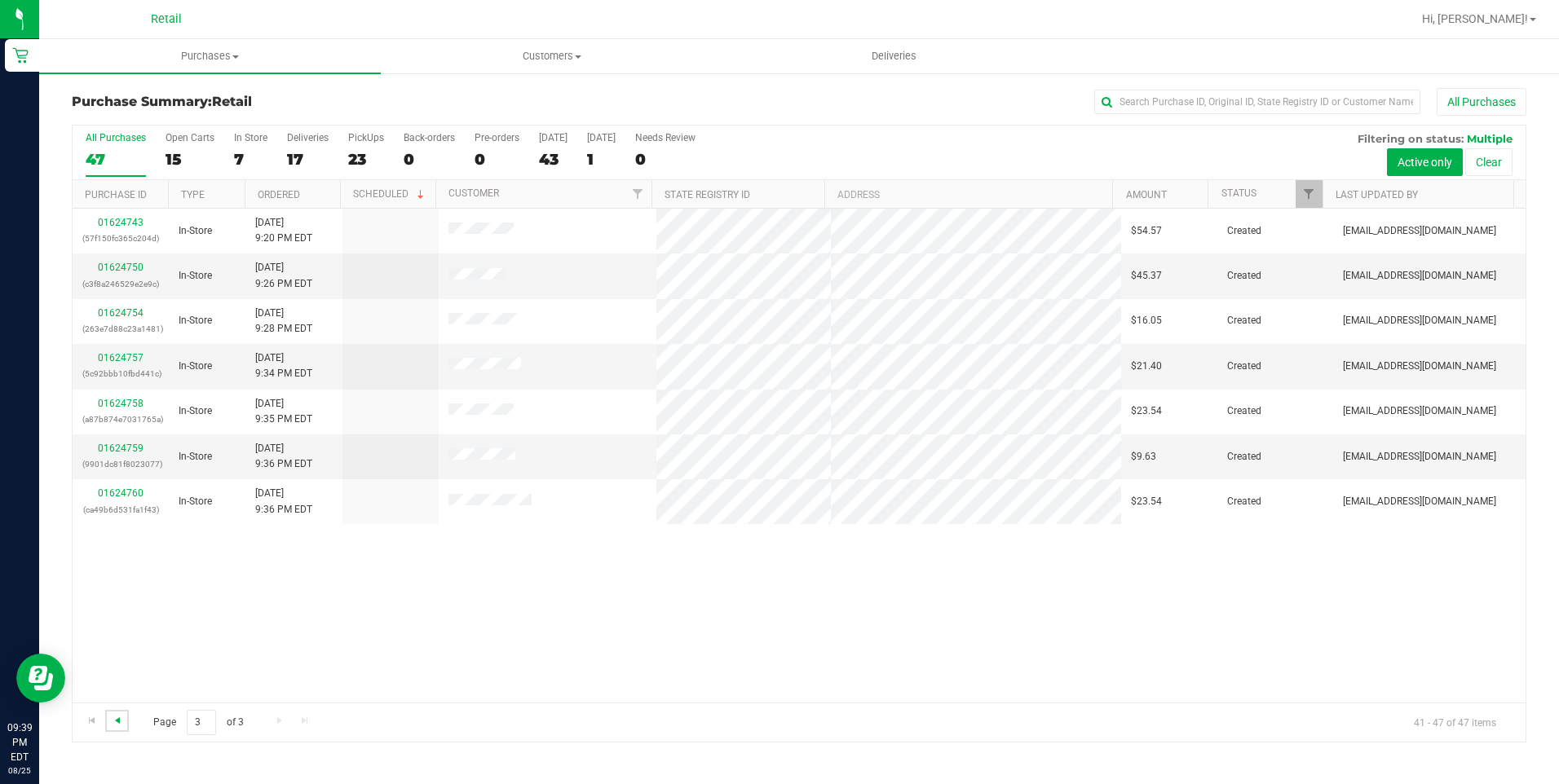
click at [118, 722] on span "Go to the previous page" at bounding box center [118, 721] width 13 height 13
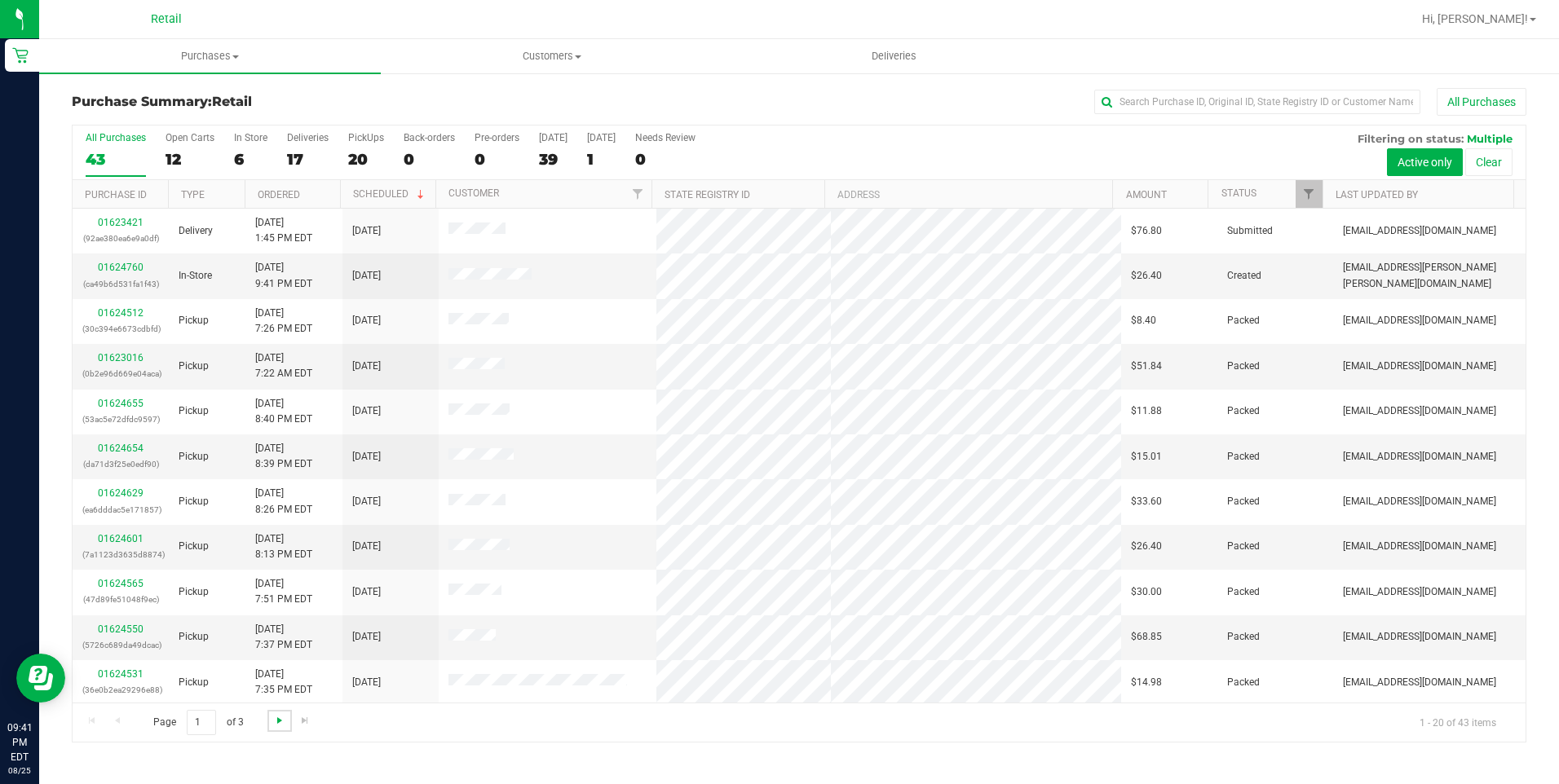
click at [283, 721] on span "Go to the next page" at bounding box center [280, 721] width 13 height 13
click at [120, 722] on span "Go to the previous page" at bounding box center [118, 721] width 13 height 13
click at [241, 60] on span "Purchases" at bounding box center [210, 56] width 342 height 15
click at [137, 101] on span "Summary of purchases" at bounding box center [123, 98] width 168 height 14
click at [267, 713] on link "Go to the next page" at bounding box center [279, 720] width 24 height 22
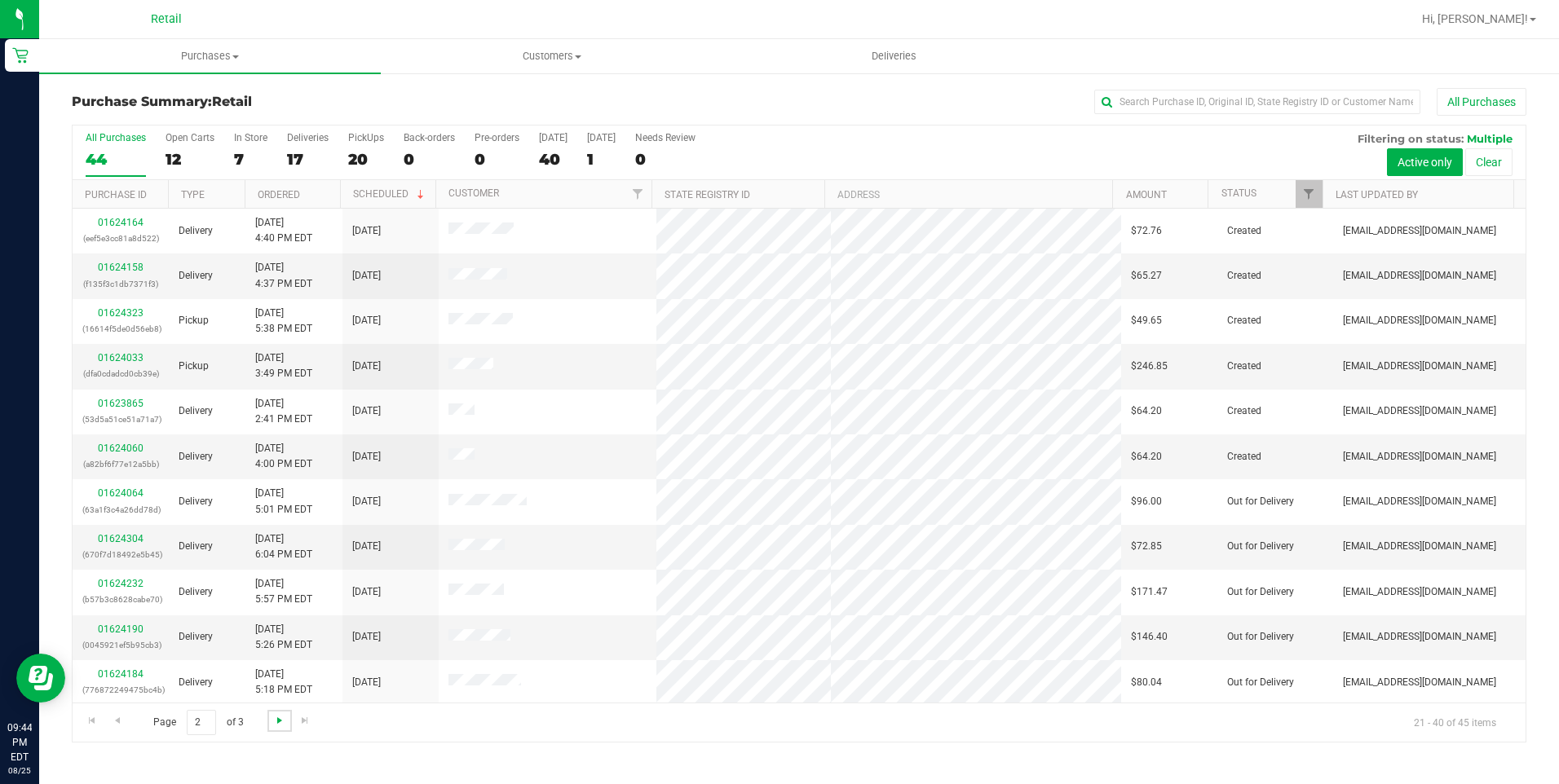
click at [278, 720] on span "Go to the next page" at bounding box center [280, 721] width 13 height 13
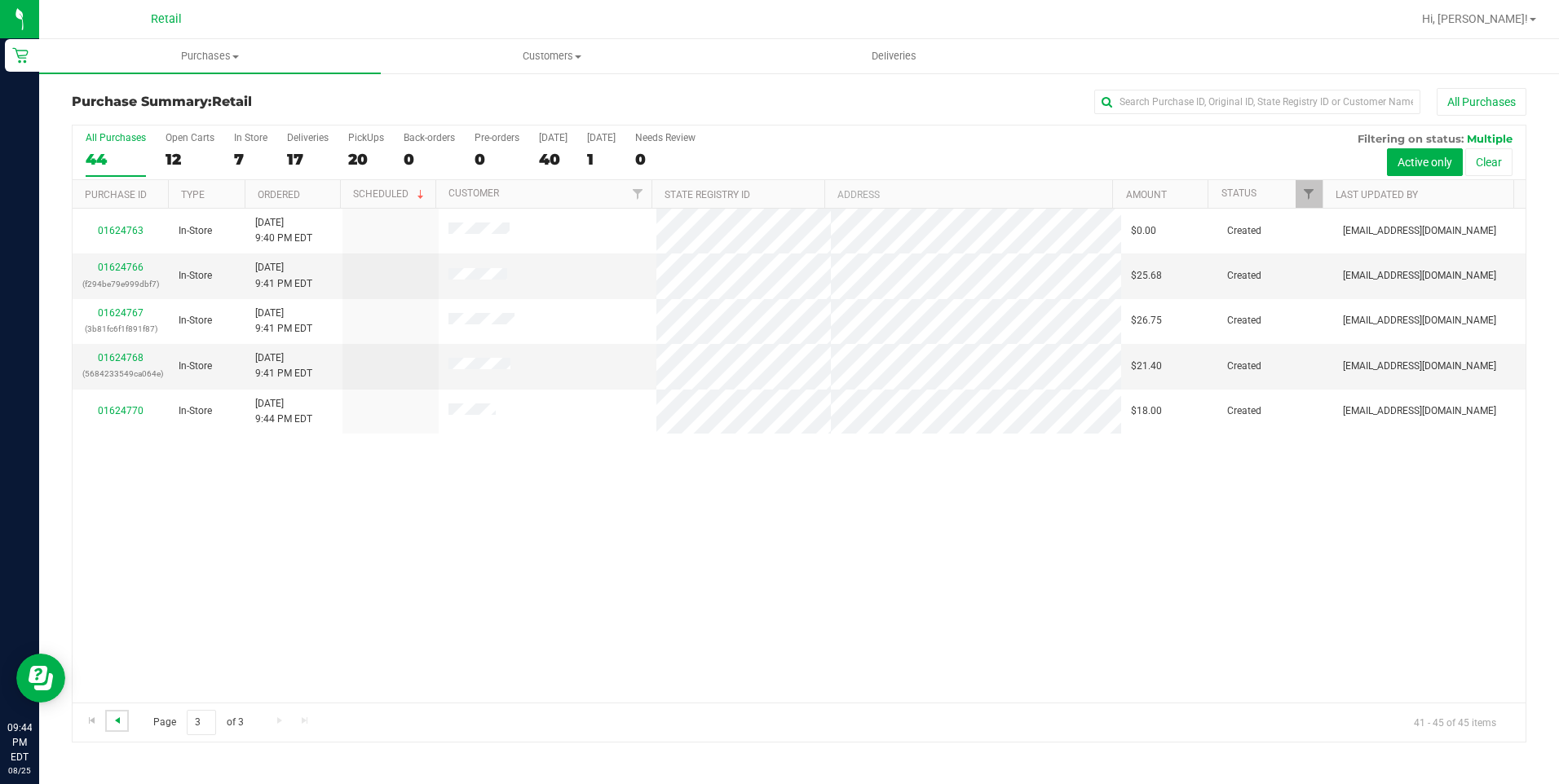
click at [121, 719] on span "Go to the previous page" at bounding box center [118, 721] width 13 height 13
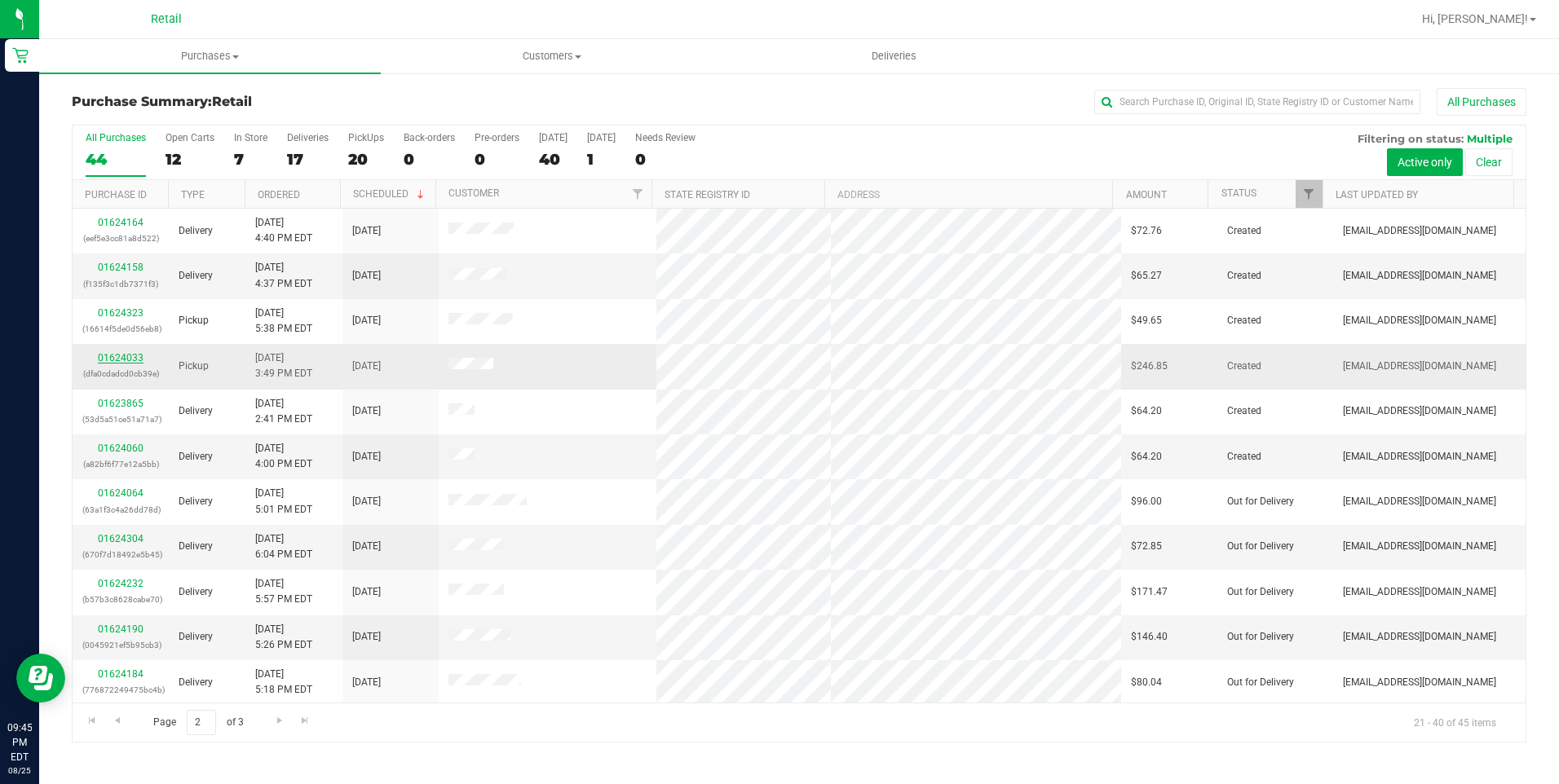
click at [117, 360] on link "01624033" at bounding box center [121, 358] width 46 height 11
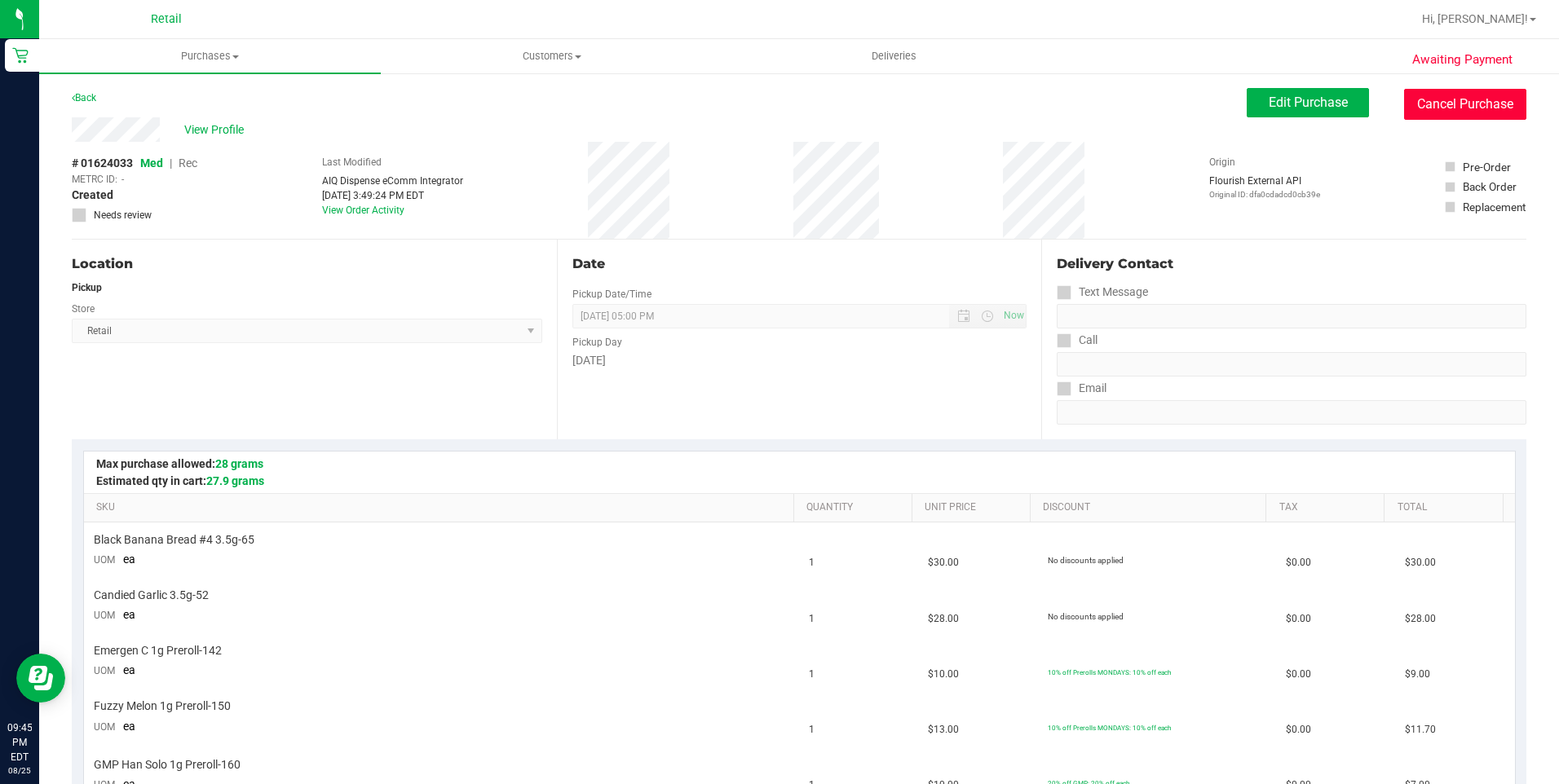
click at [1453, 108] on button "Cancel Purchase" at bounding box center [1465, 104] width 122 height 31
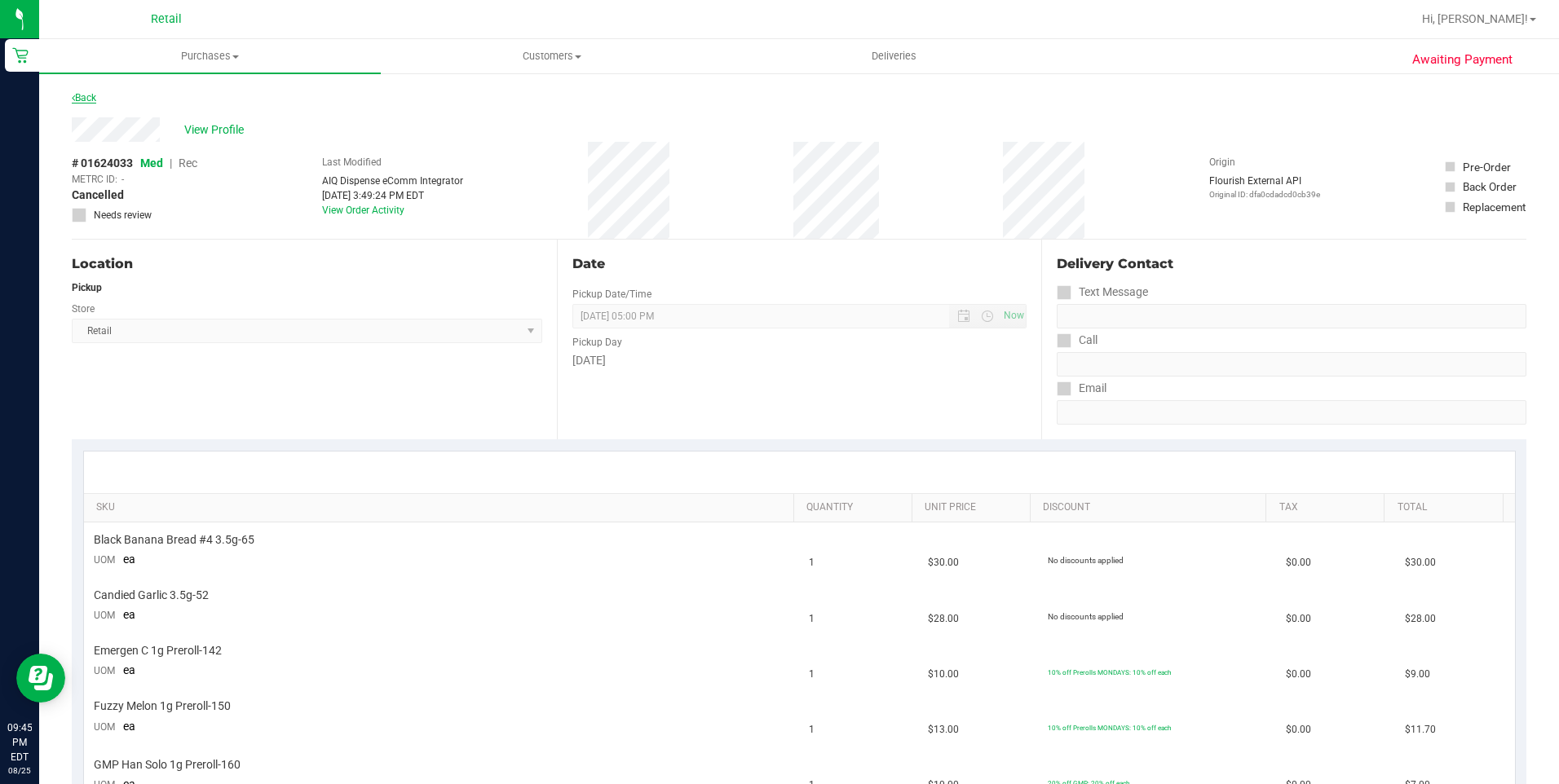
click at [84, 103] on link "Back" at bounding box center [84, 98] width 24 height 11
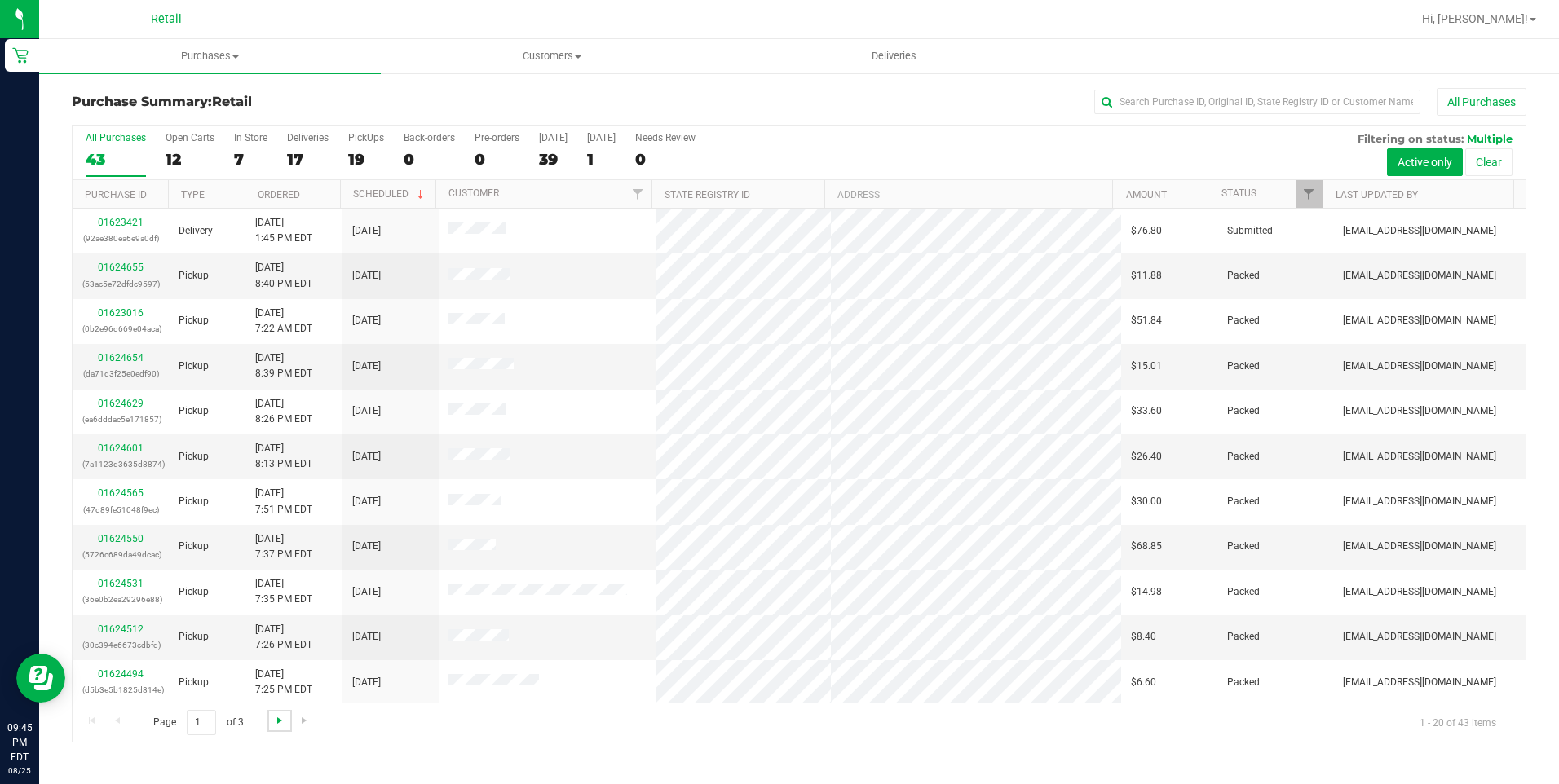
click at [283, 715] on span "Go to the next page" at bounding box center [280, 721] width 13 height 13
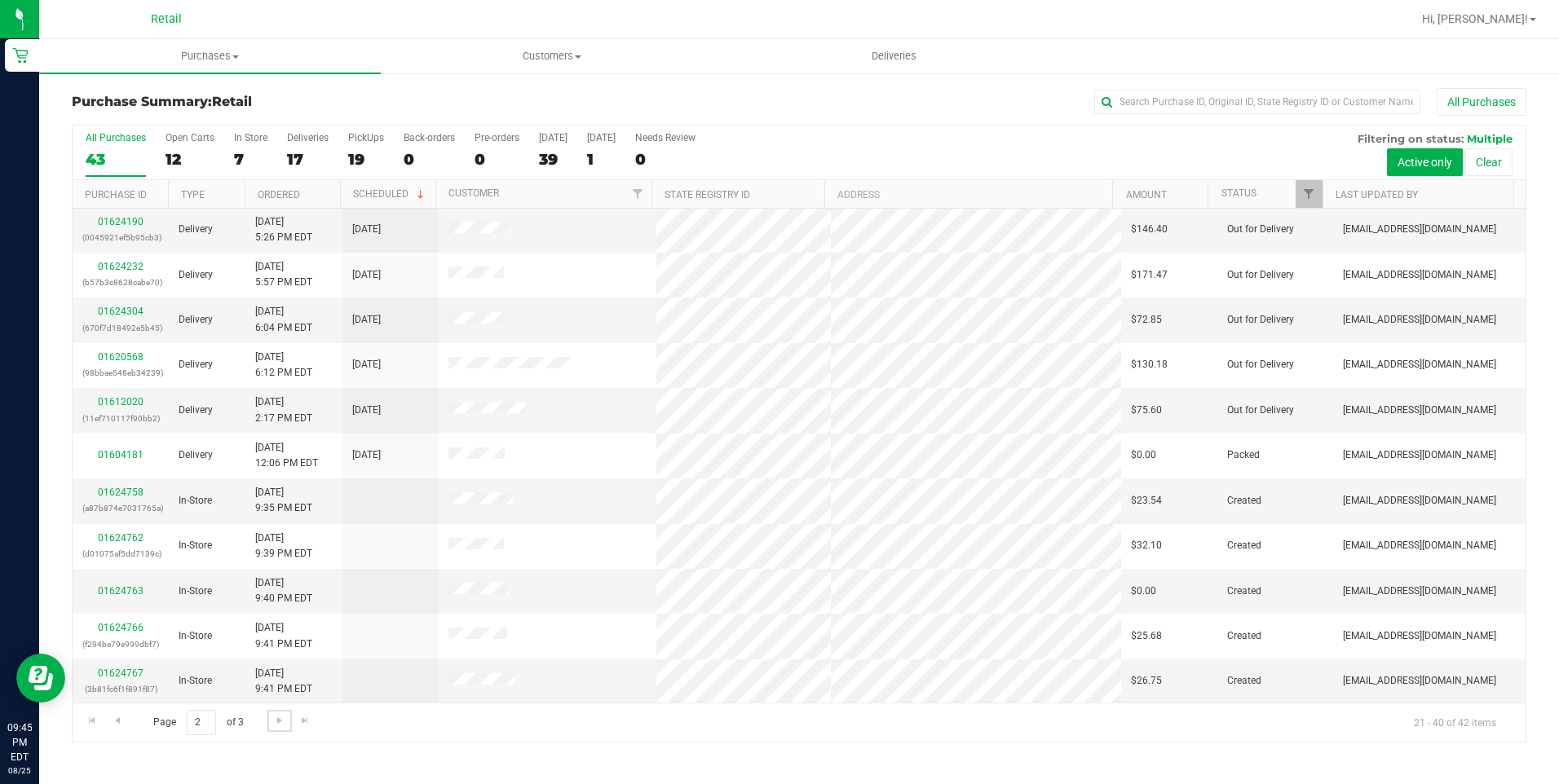
scroll to position [408, 0]
click at [236, 64] on uib-tab-heading "Purchases Summary of purchases Fulfillment All purchases" at bounding box center [210, 56] width 342 height 34
click at [173, 91] on span "Summary of purchases" at bounding box center [123, 98] width 168 height 14
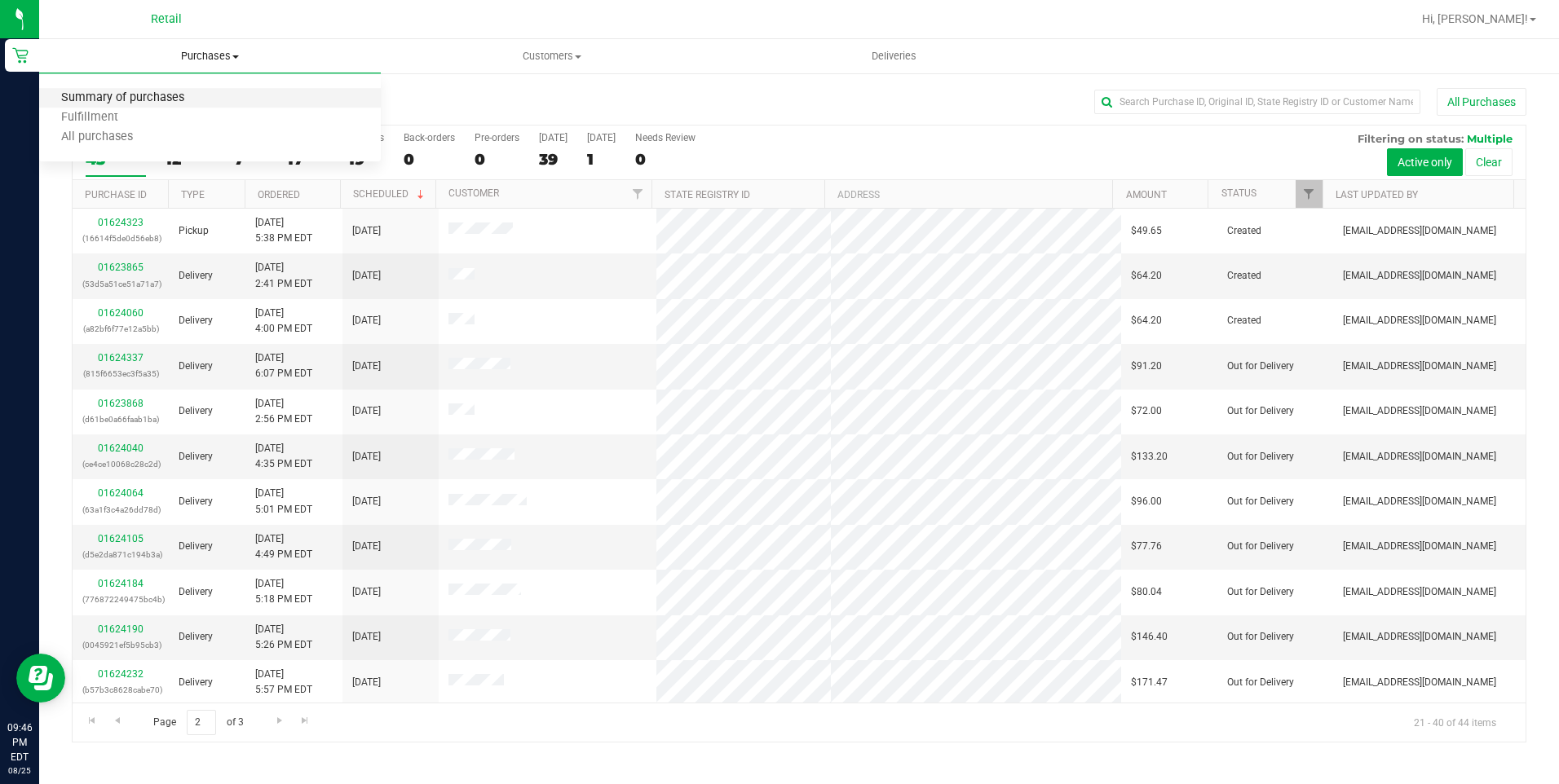
click at [169, 101] on span "Summary of purchases" at bounding box center [123, 98] width 168 height 14
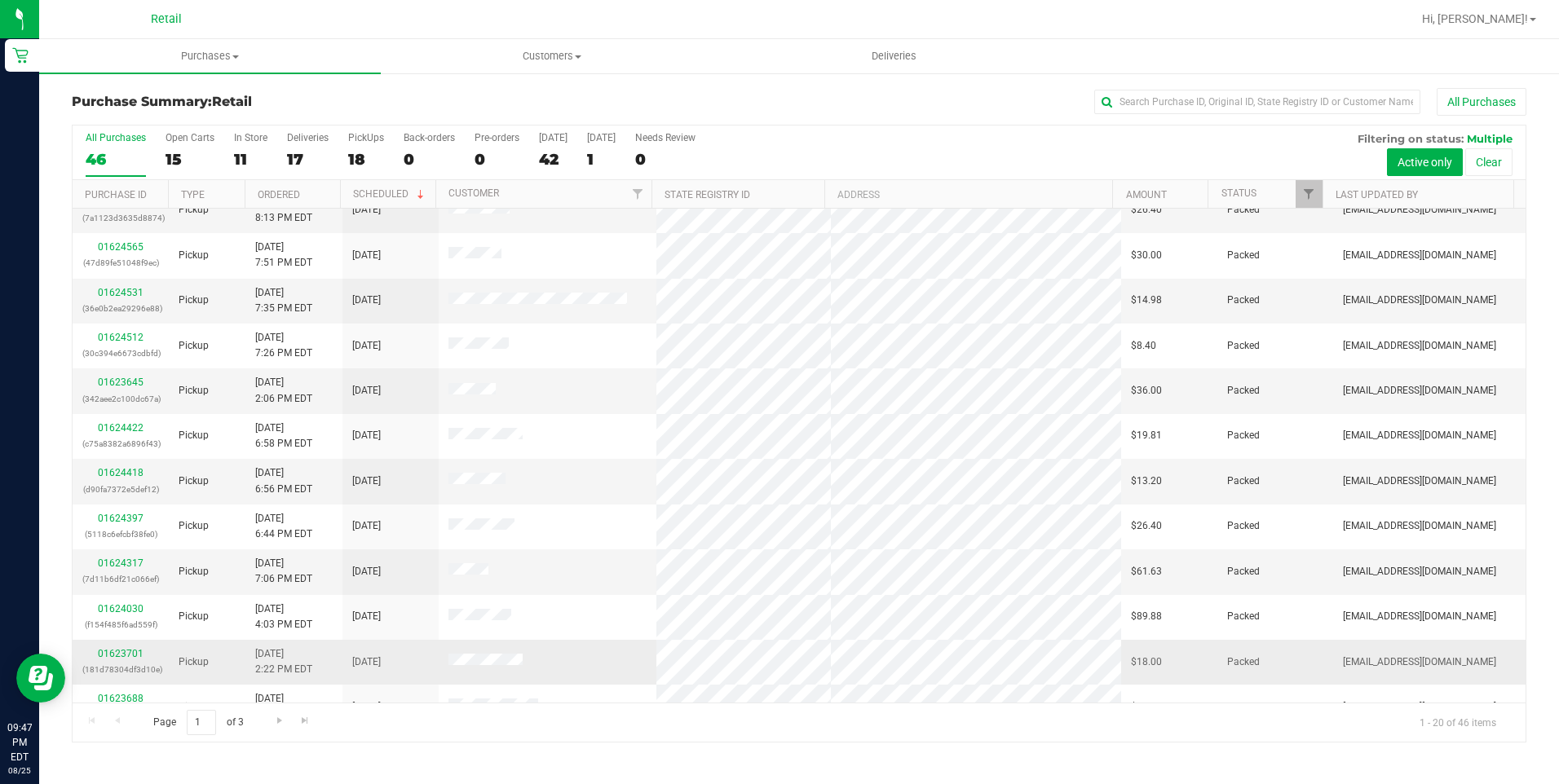
scroll to position [408, 0]
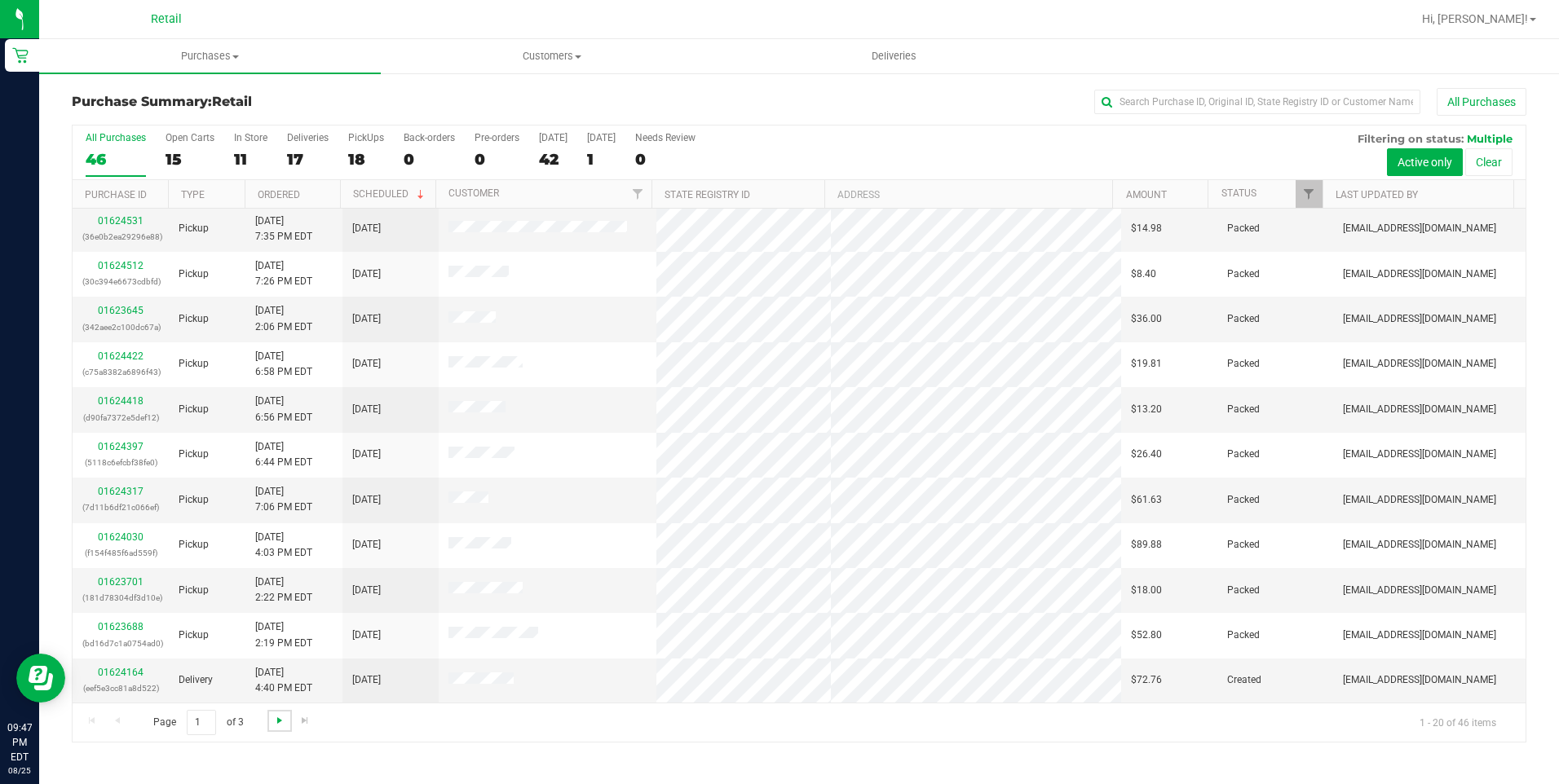
click at [277, 725] on span "Go to the next page" at bounding box center [280, 721] width 13 height 13
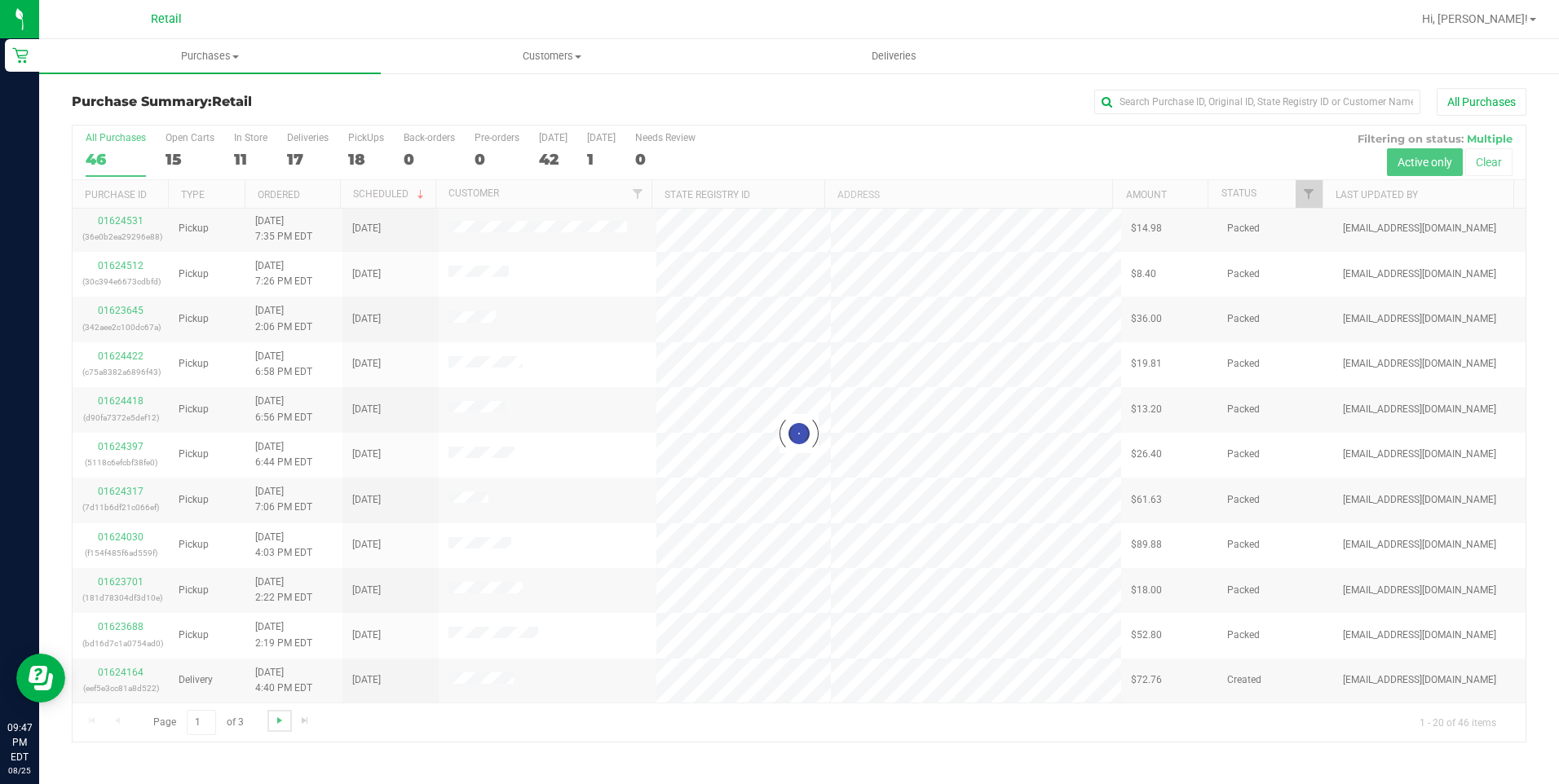
scroll to position [0, 0]
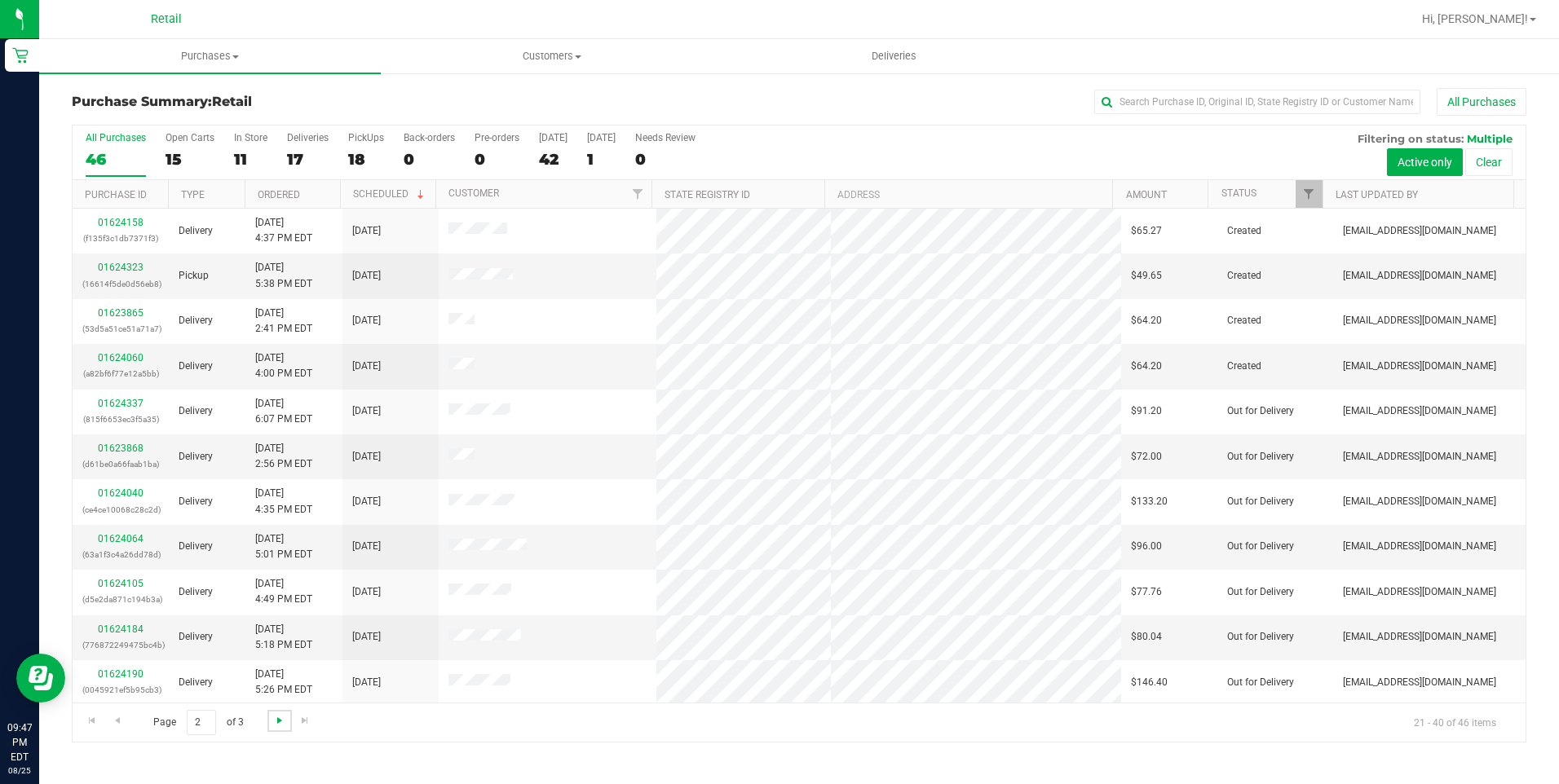
click at [277, 725] on span "Go to the next page" at bounding box center [280, 721] width 13 height 13
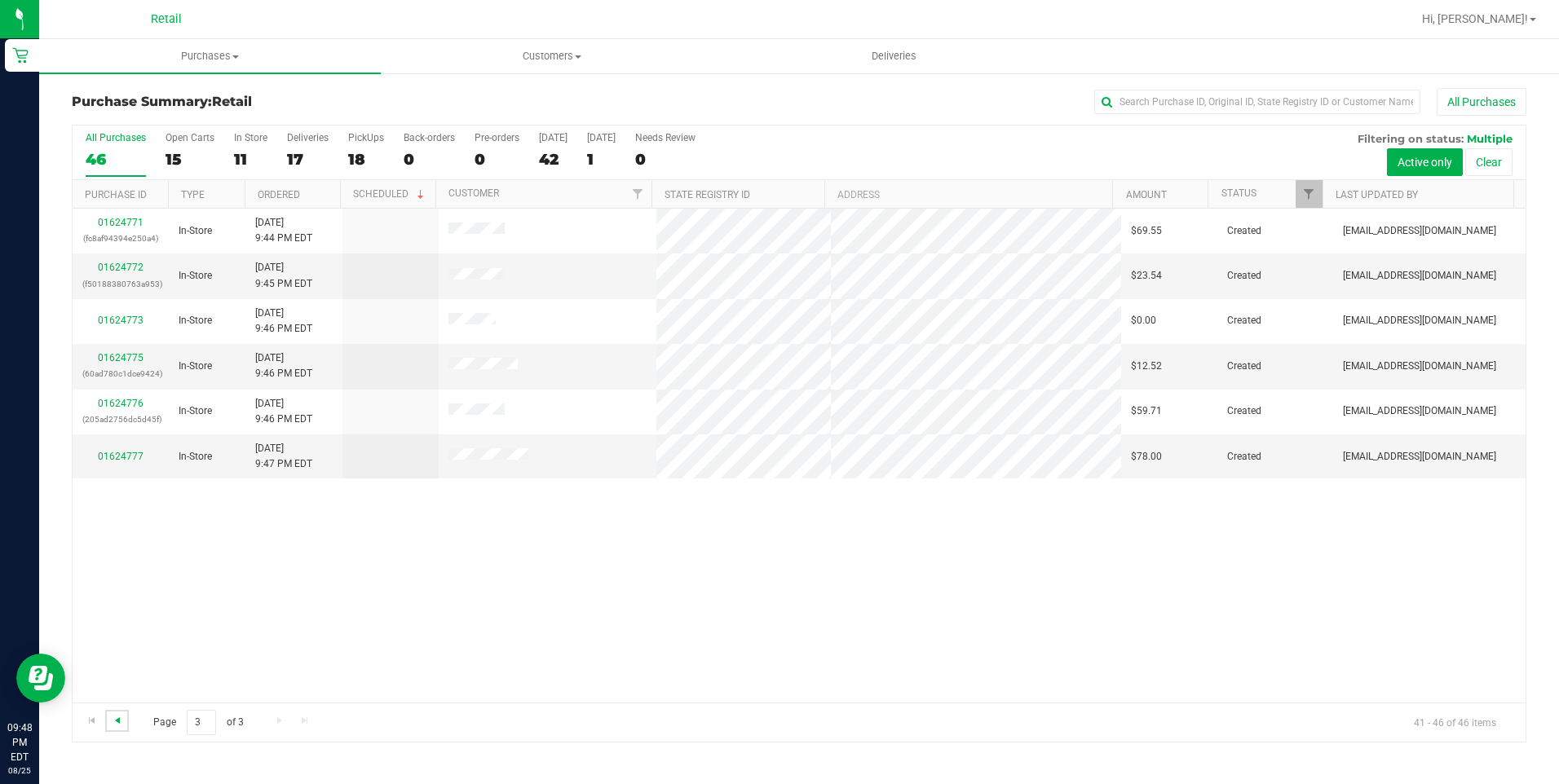
click at [113, 719] on span "Go to the previous page" at bounding box center [118, 721] width 13 height 13
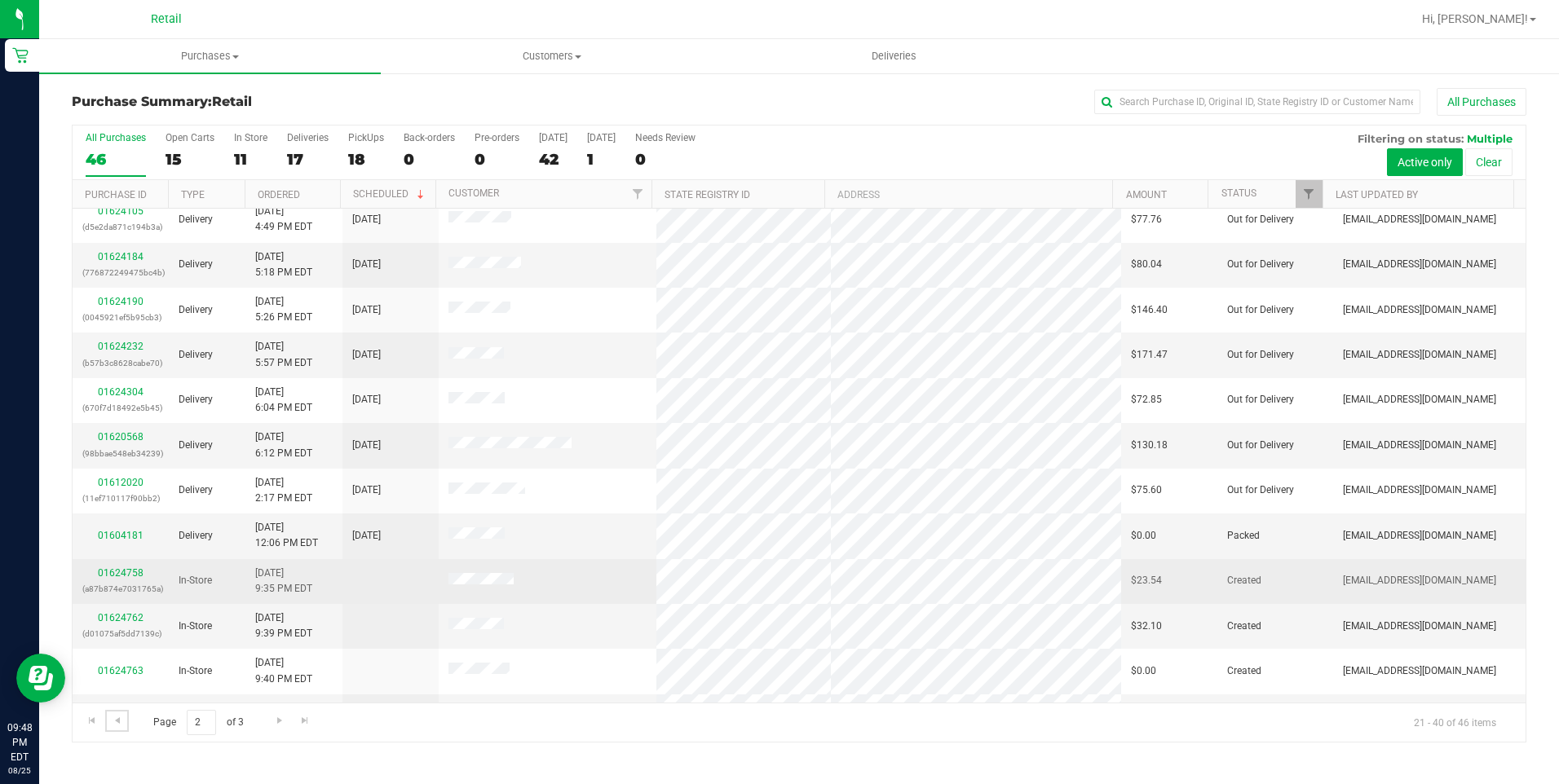
scroll to position [408, 0]
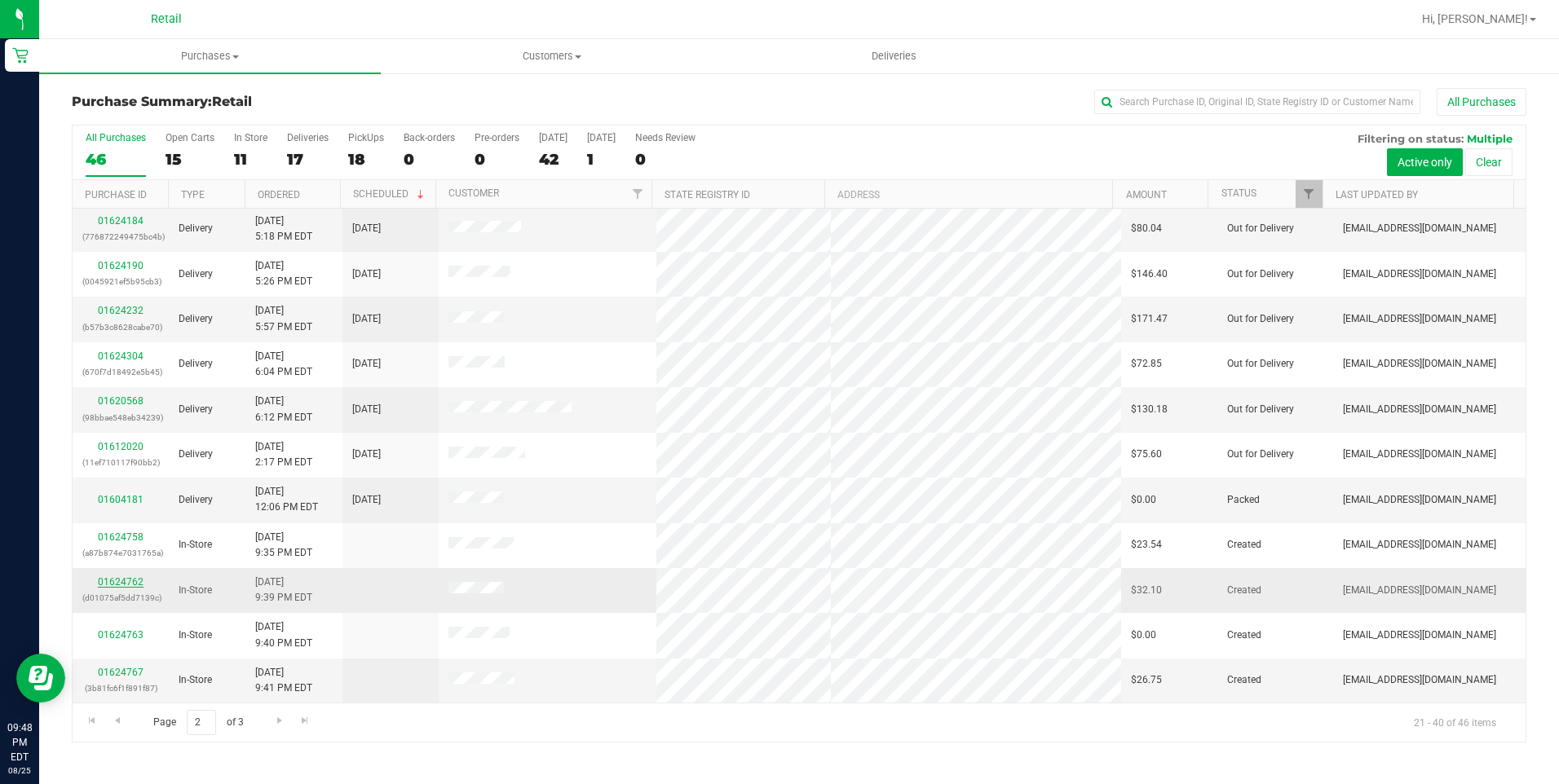
click at [116, 584] on link "01624762" at bounding box center [121, 582] width 46 height 11
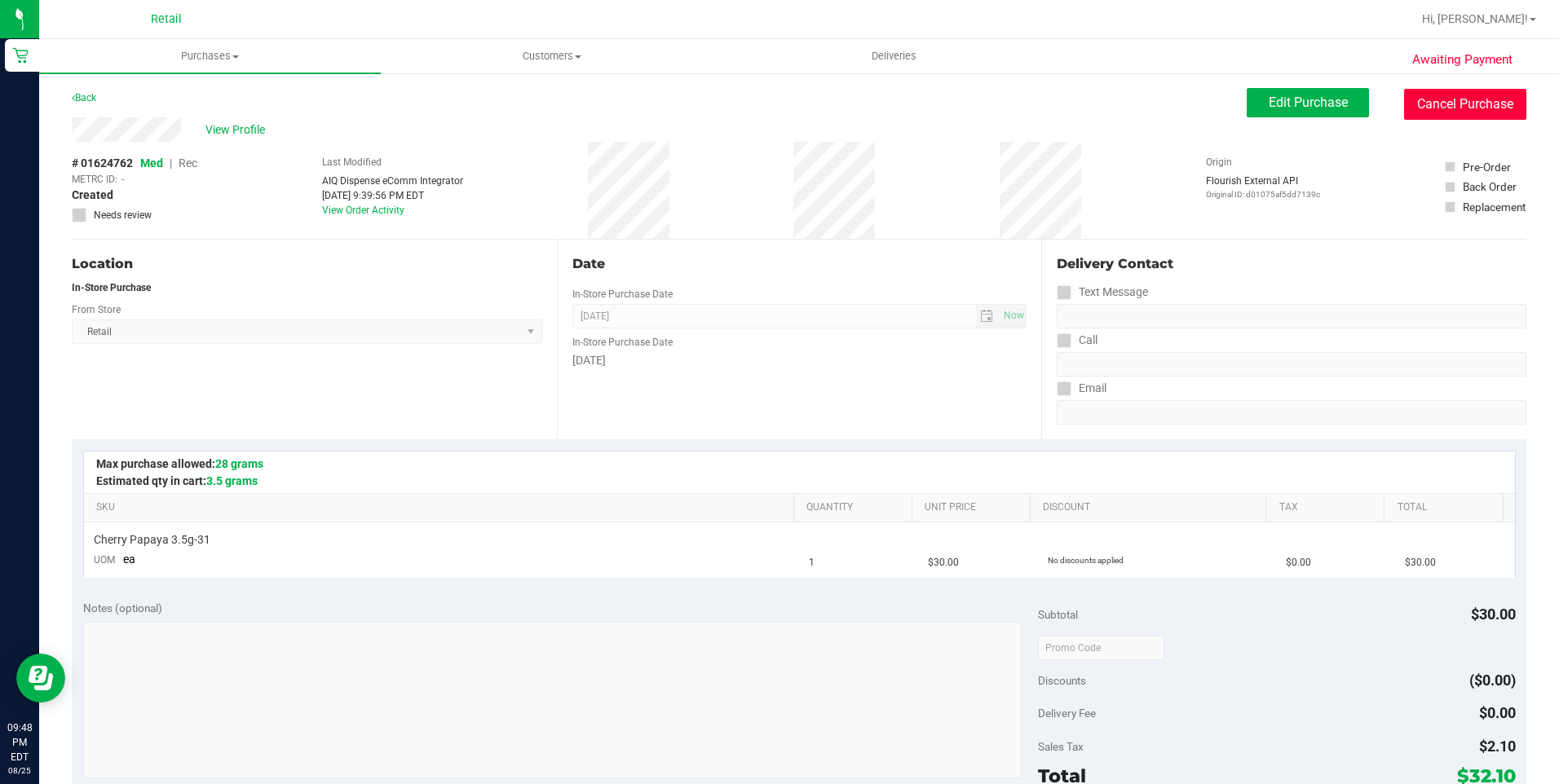
click at [1426, 97] on button "Cancel Purchase" at bounding box center [1465, 104] width 122 height 31
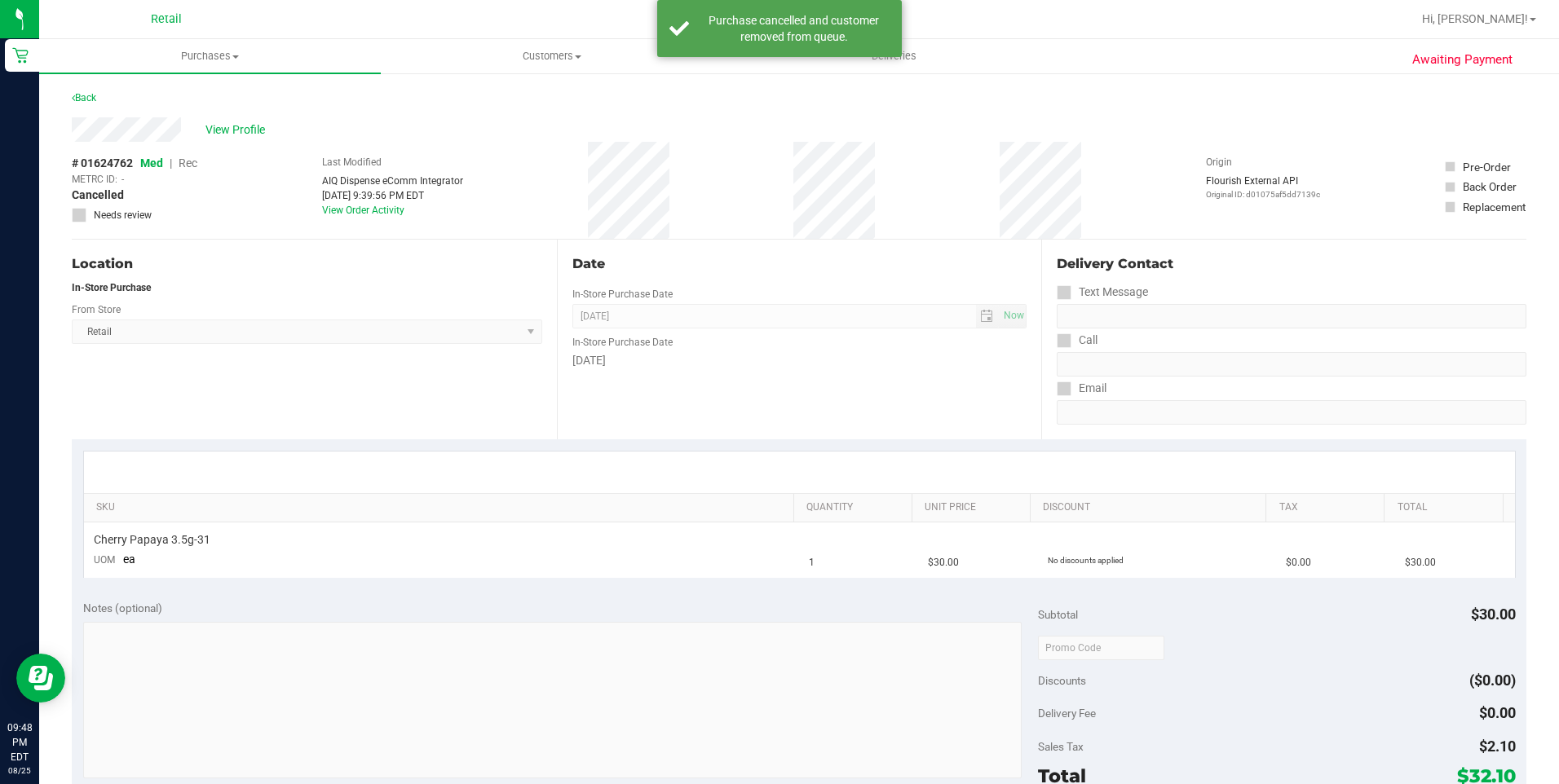
click at [108, 101] on div "Back" at bounding box center [798, 103] width 1455 height 29
click at [94, 101] on link "Back" at bounding box center [84, 98] width 24 height 11
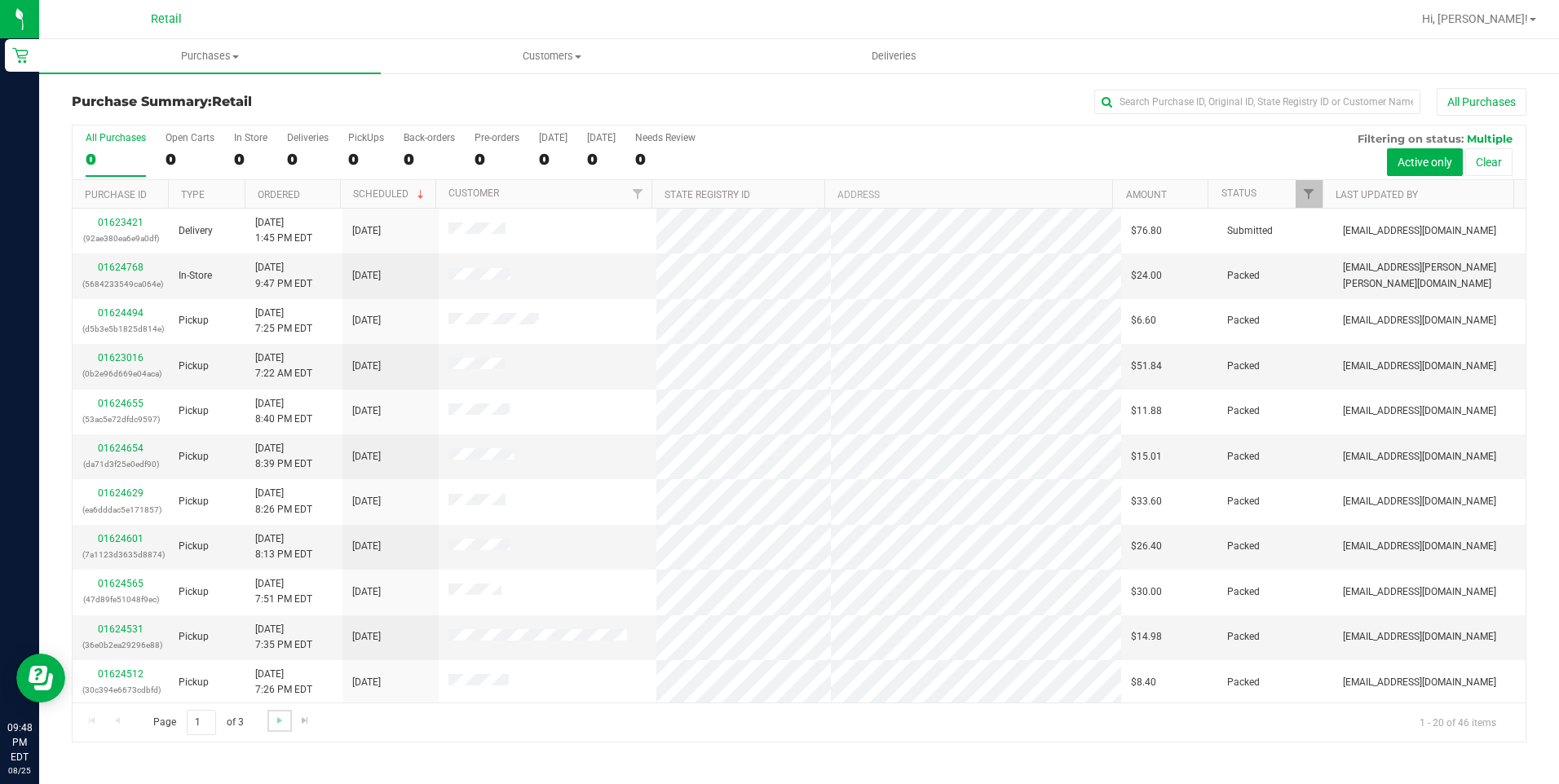
click at [270, 722] on link "Go to the next page" at bounding box center [279, 720] width 24 height 22
click at [278, 718] on span "Go to the next page" at bounding box center [280, 721] width 13 height 13
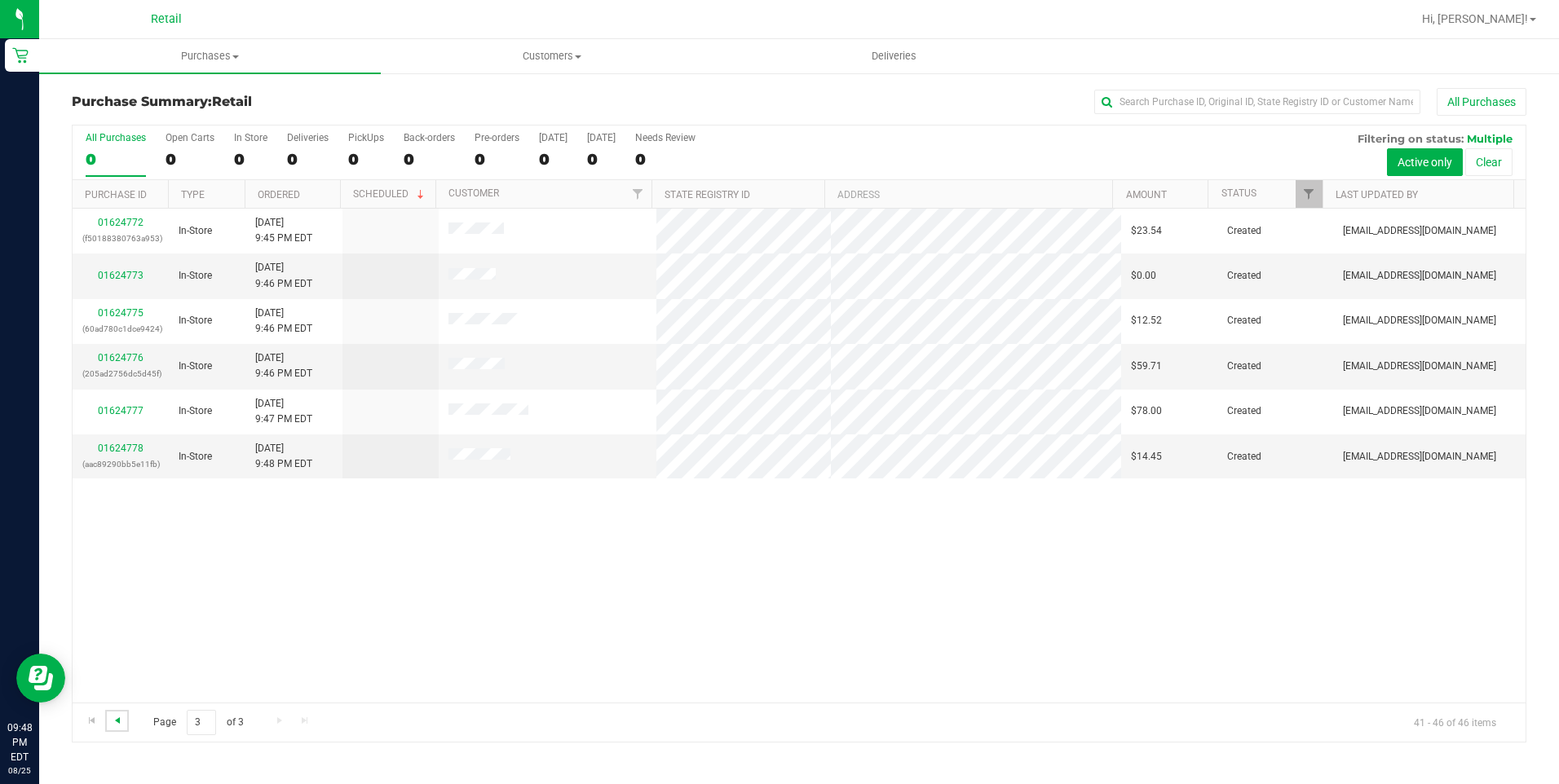
click at [119, 720] on span "Go to the previous page" at bounding box center [118, 721] width 13 height 13
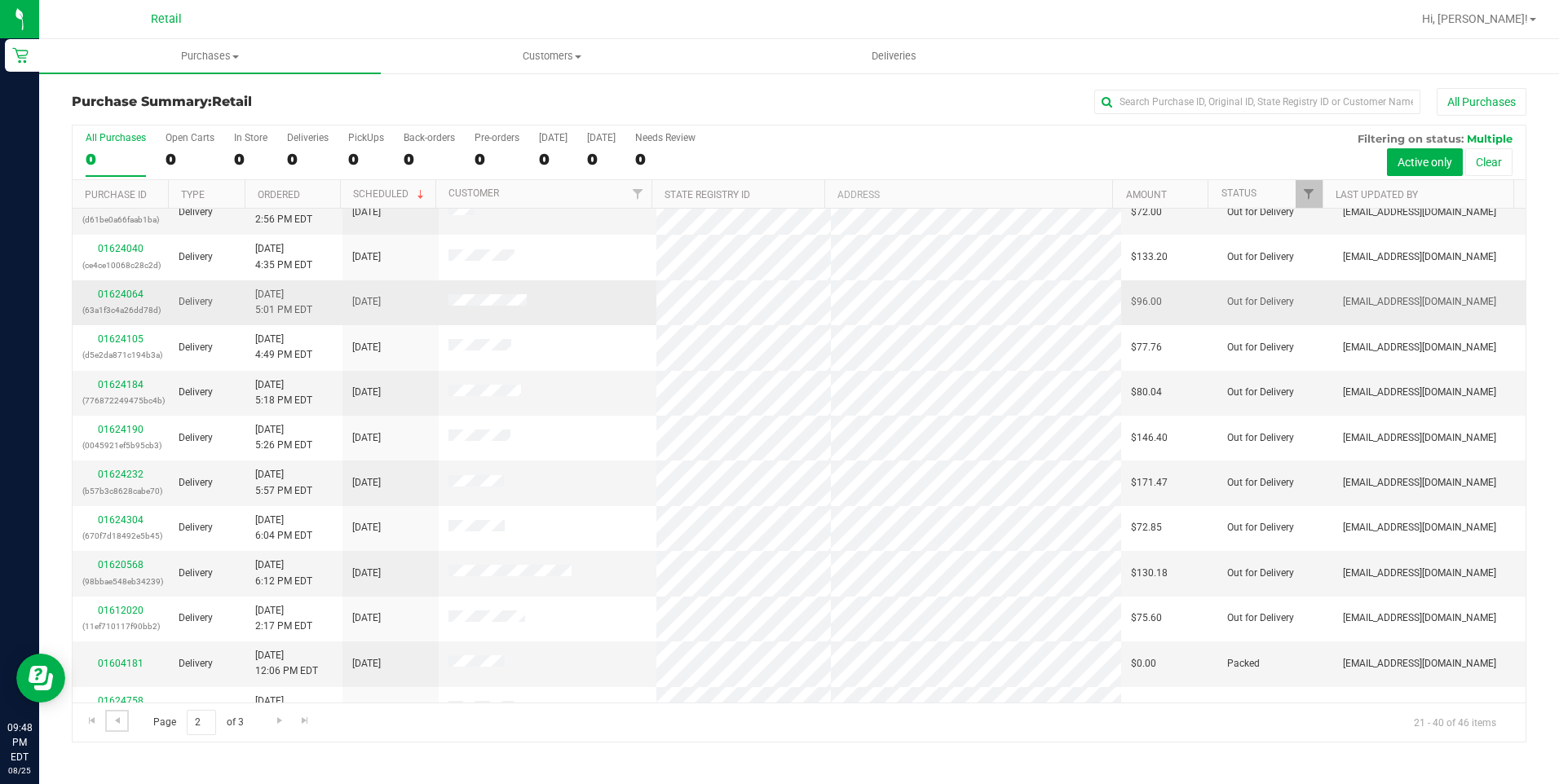
scroll to position [408, 0]
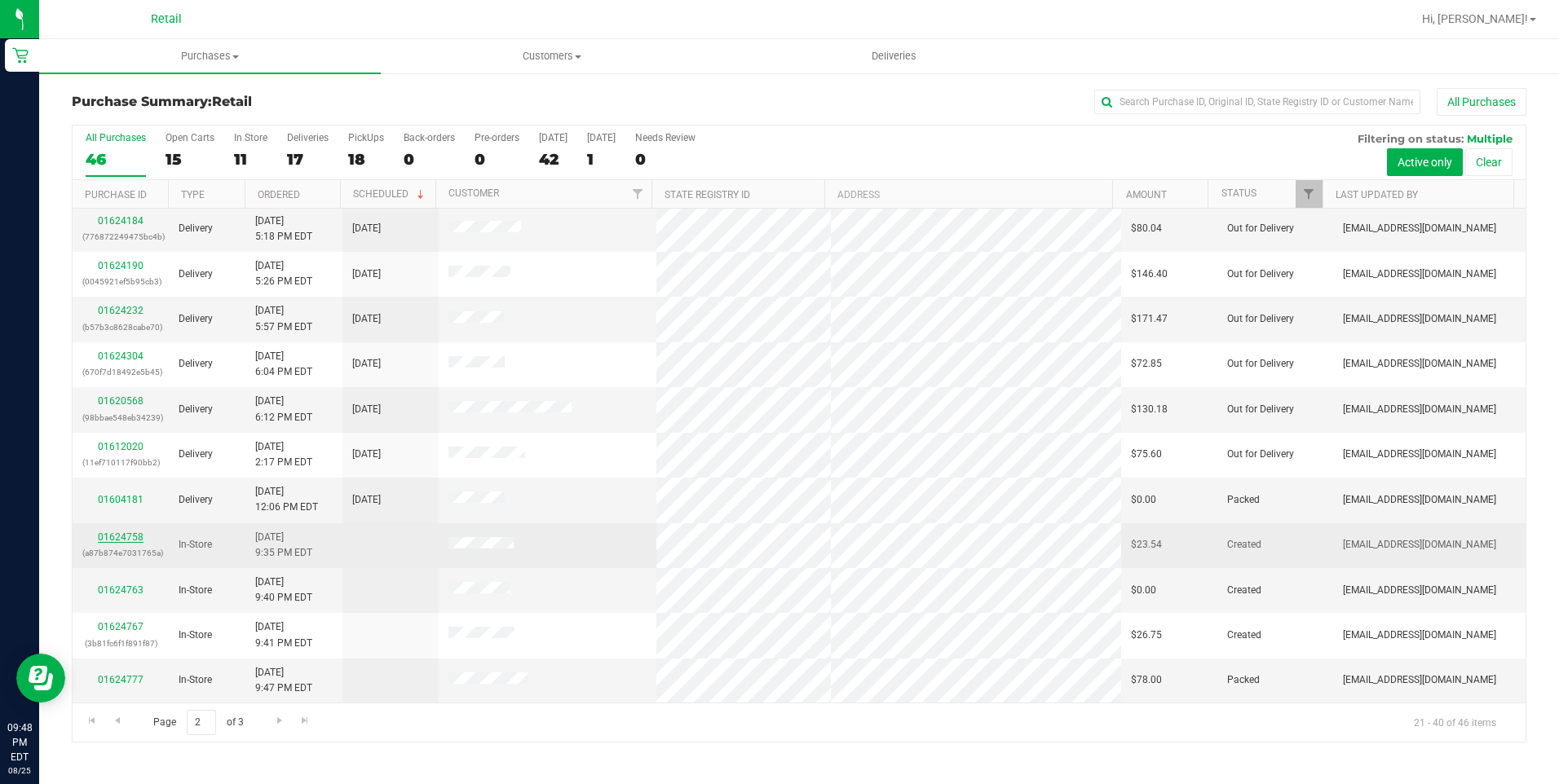
click at [131, 536] on link "01624758" at bounding box center [121, 537] width 46 height 11
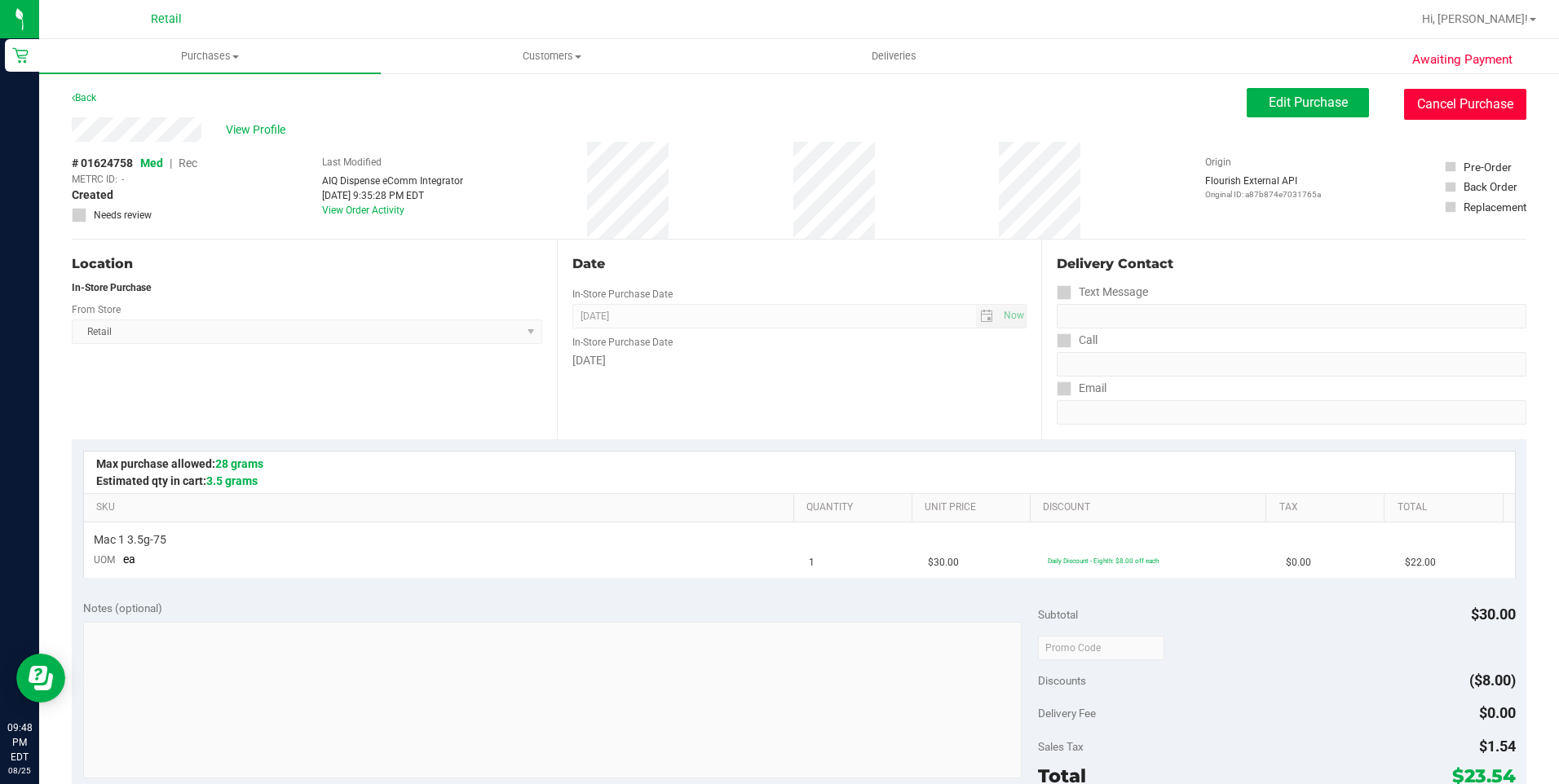
click at [1465, 101] on button "Cancel Purchase" at bounding box center [1465, 104] width 122 height 31
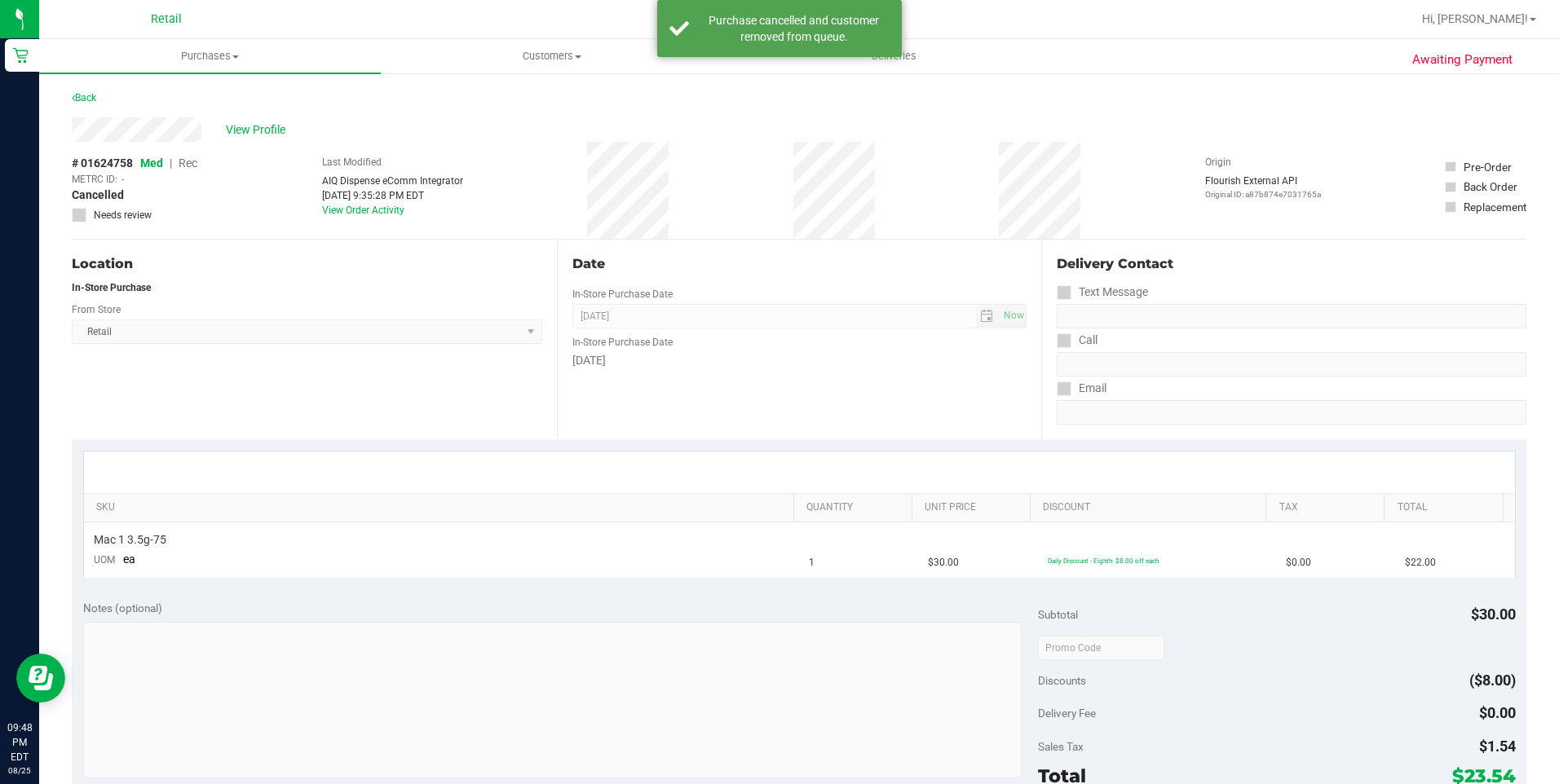
click at [84, 88] on div "Back" at bounding box center [84, 98] width 24 height 20
click at [85, 89] on div "Back" at bounding box center [84, 98] width 24 height 20
click at [84, 94] on link "Back" at bounding box center [84, 98] width 24 height 11
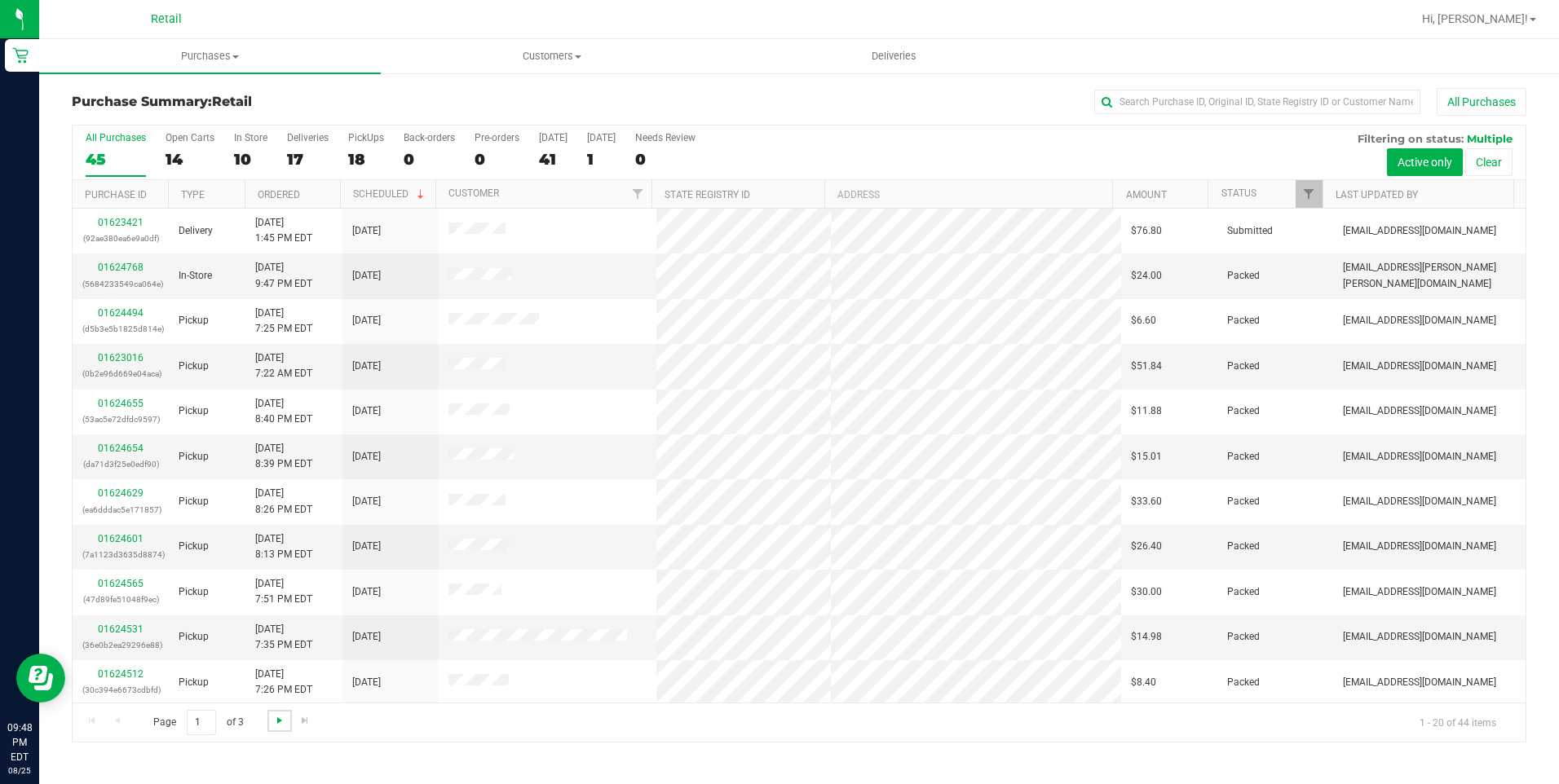
click at [274, 721] on span "Go to the next page" at bounding box center [280, 721] width 13 height 13
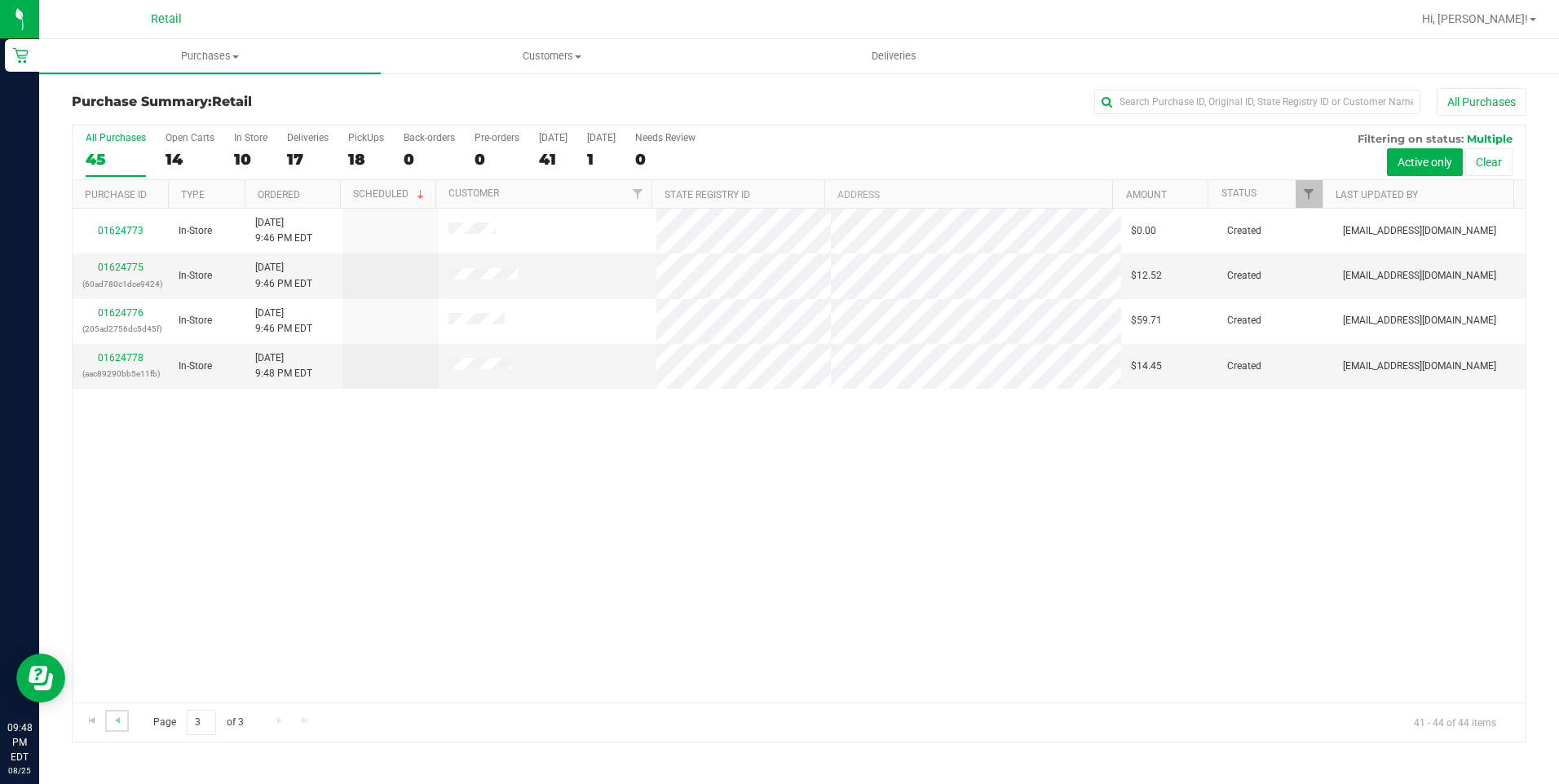
click at [120, 728] on link "Go to the previous page" at bounding box center [117, 720] width 24 height 22
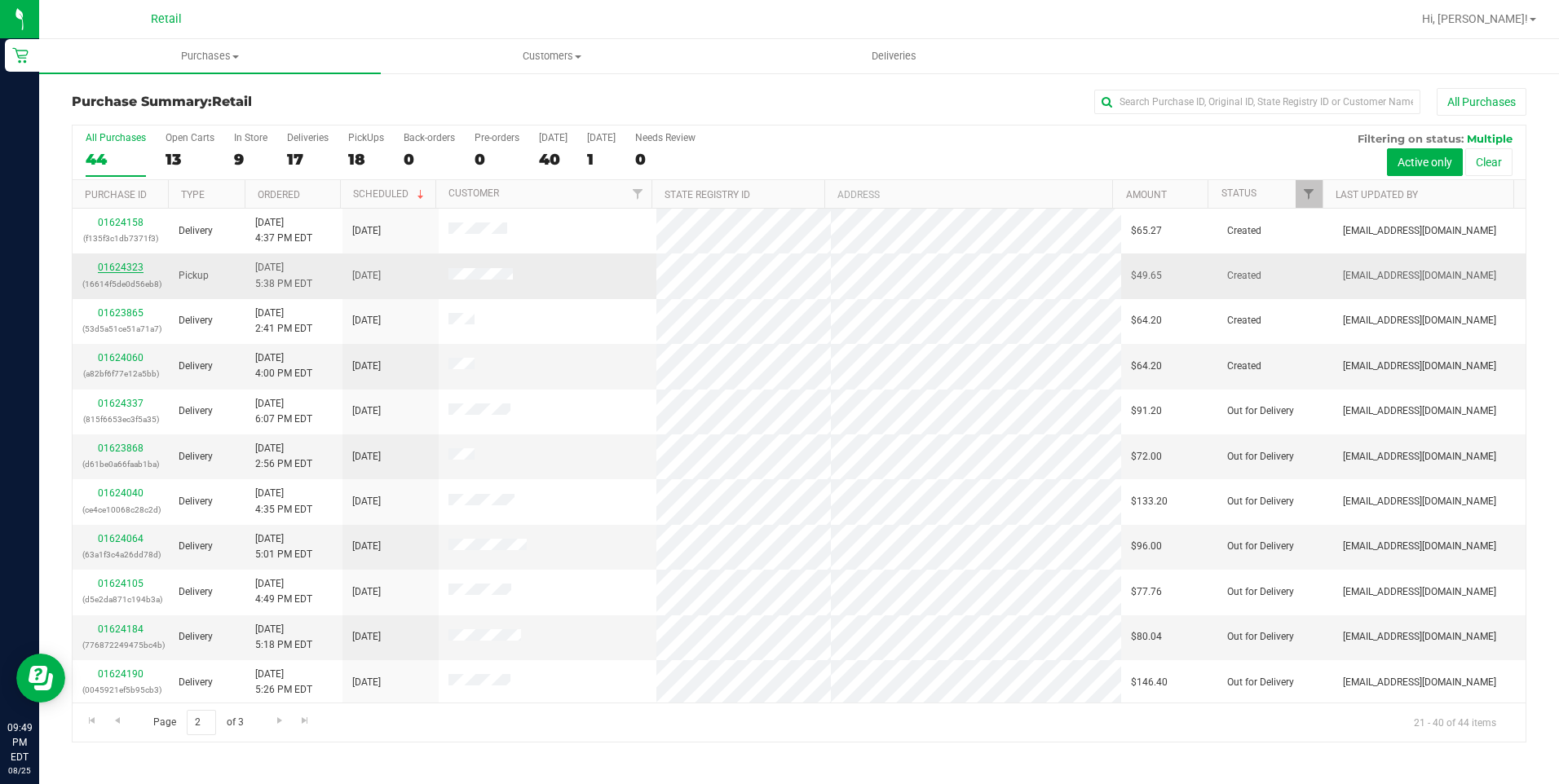
click at [107, 272] on link "01624323" at bounding box center [121, 267] width 46 height 11
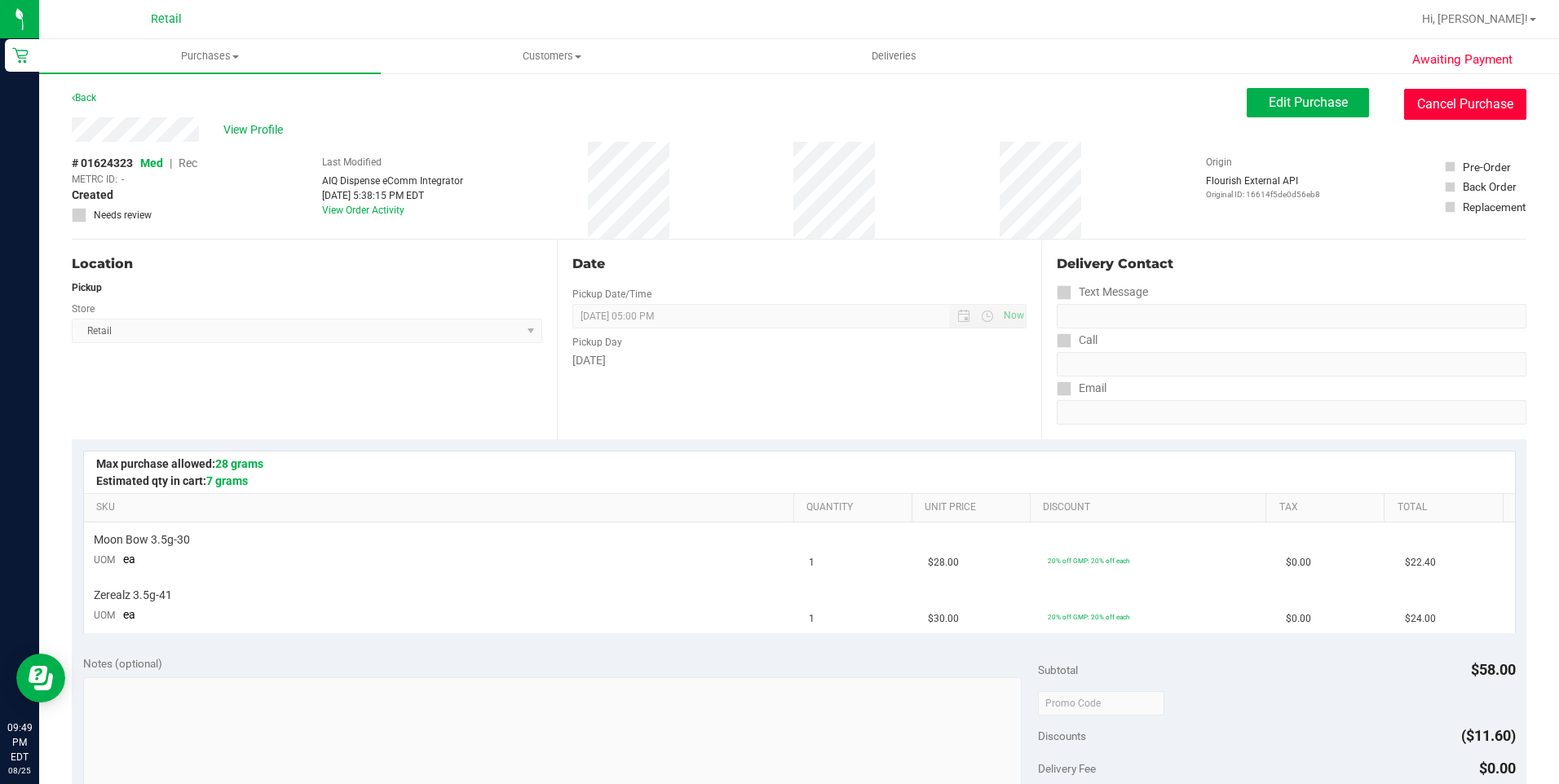
click at [1422, 113] on button "Cancel Purchase" at bounding box center [1465, 104] width 122 height 31
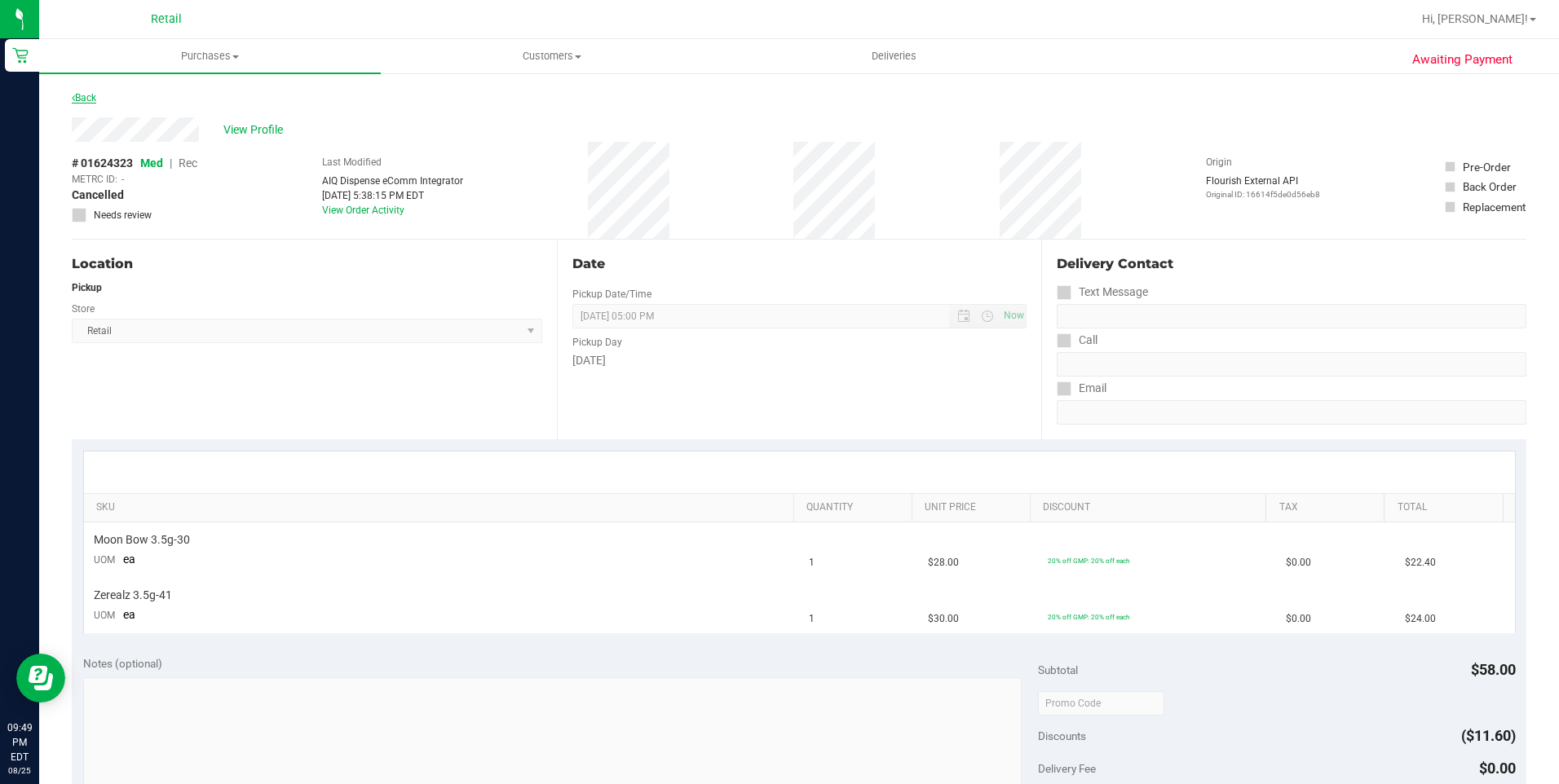
click at [89, 100] on link "Back" at bounding box center [84, 98] width 24 height 11
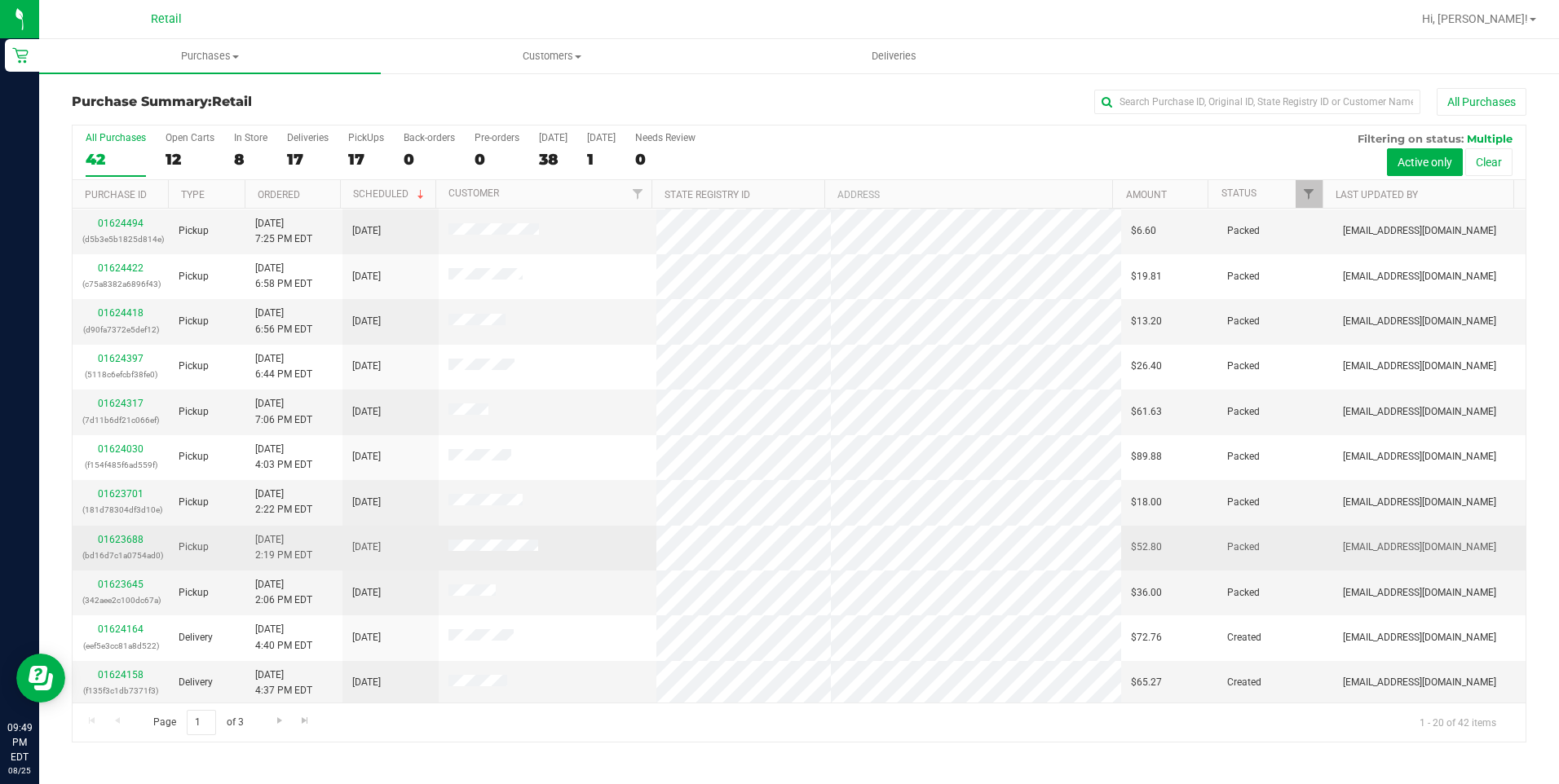
scroll to position [408, 0]
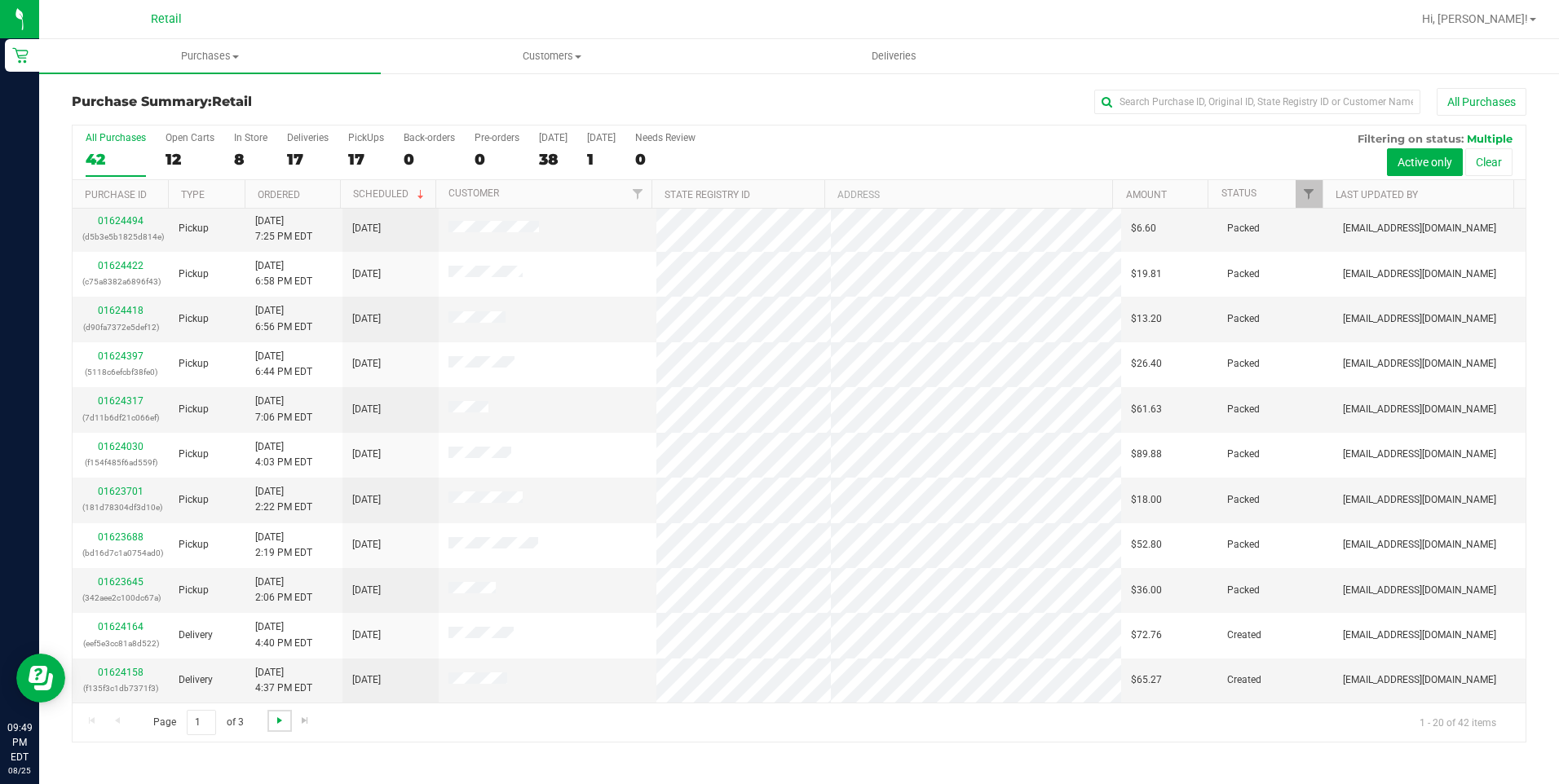
click at [277, 722] on span "Go to the next page" at bounding box center [280, 721] width 13 height 13
click at [277, 715] on span "Go to the next page" at bounding box center [280, 721] width 13 height 13
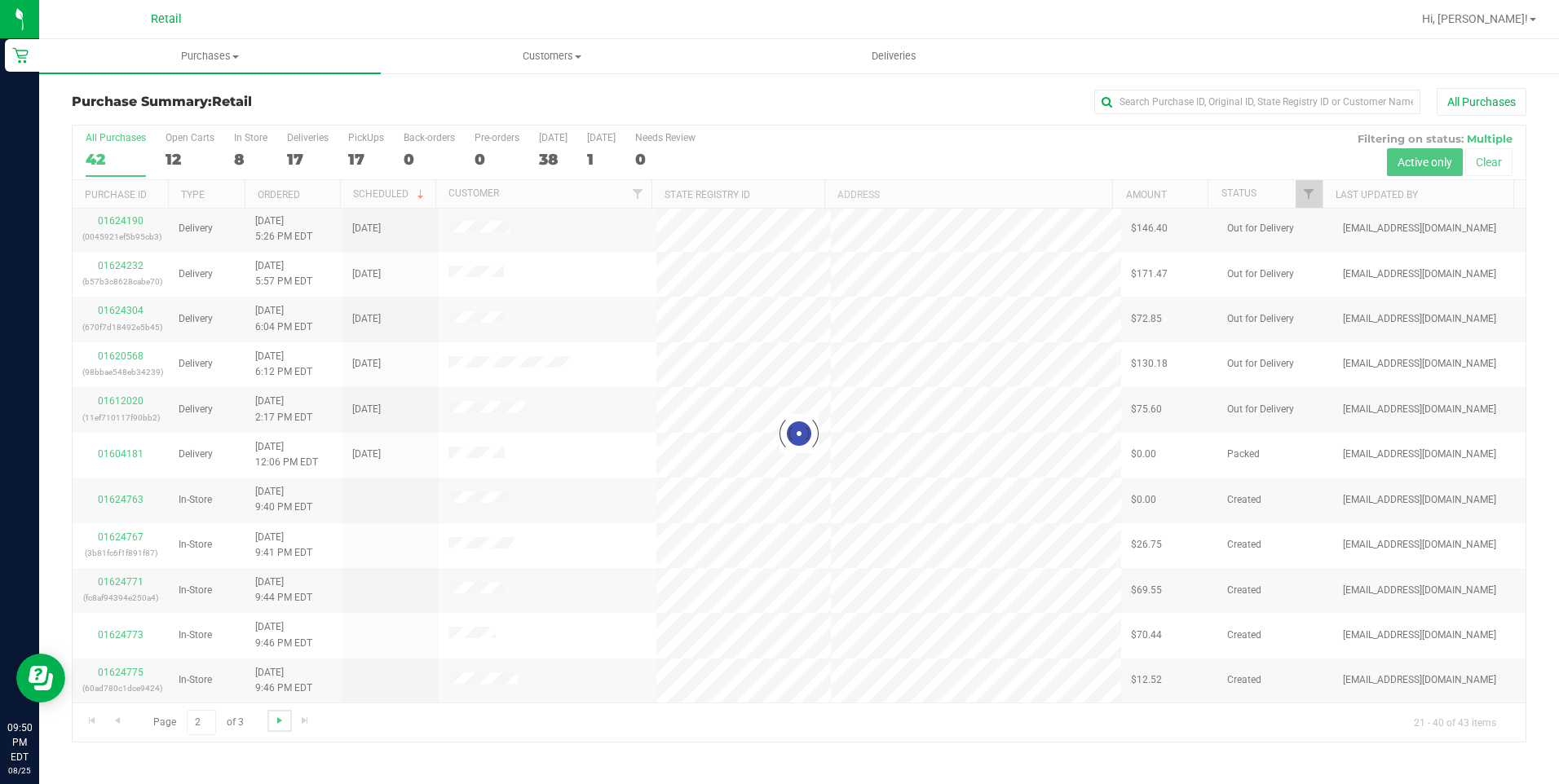
scroll to position [0, 0]
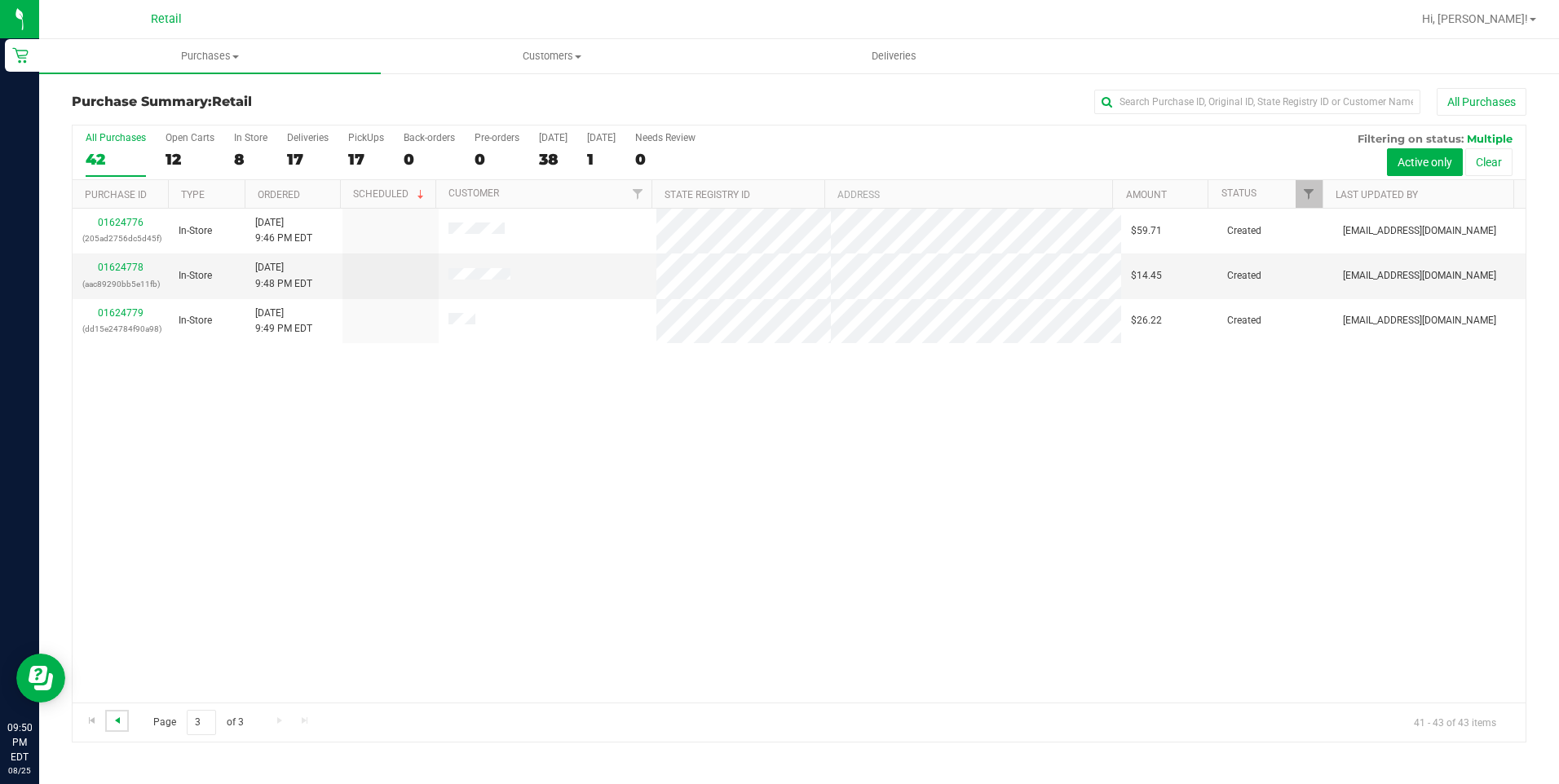
click at [120, 722] on span "Go to the previous page" at bounding box center [118, 721] width 13 height 13
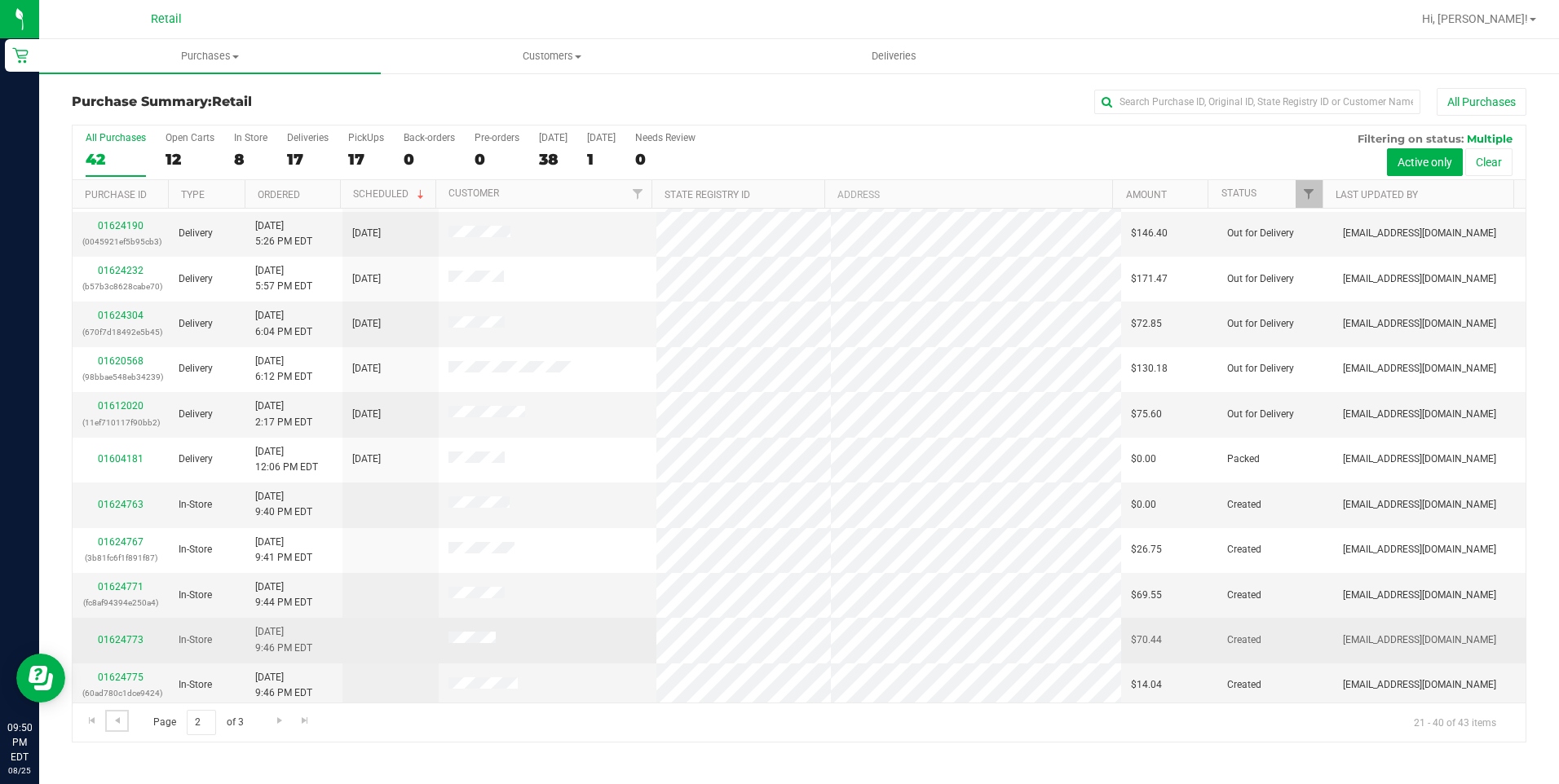
scroll to position [408, 0]
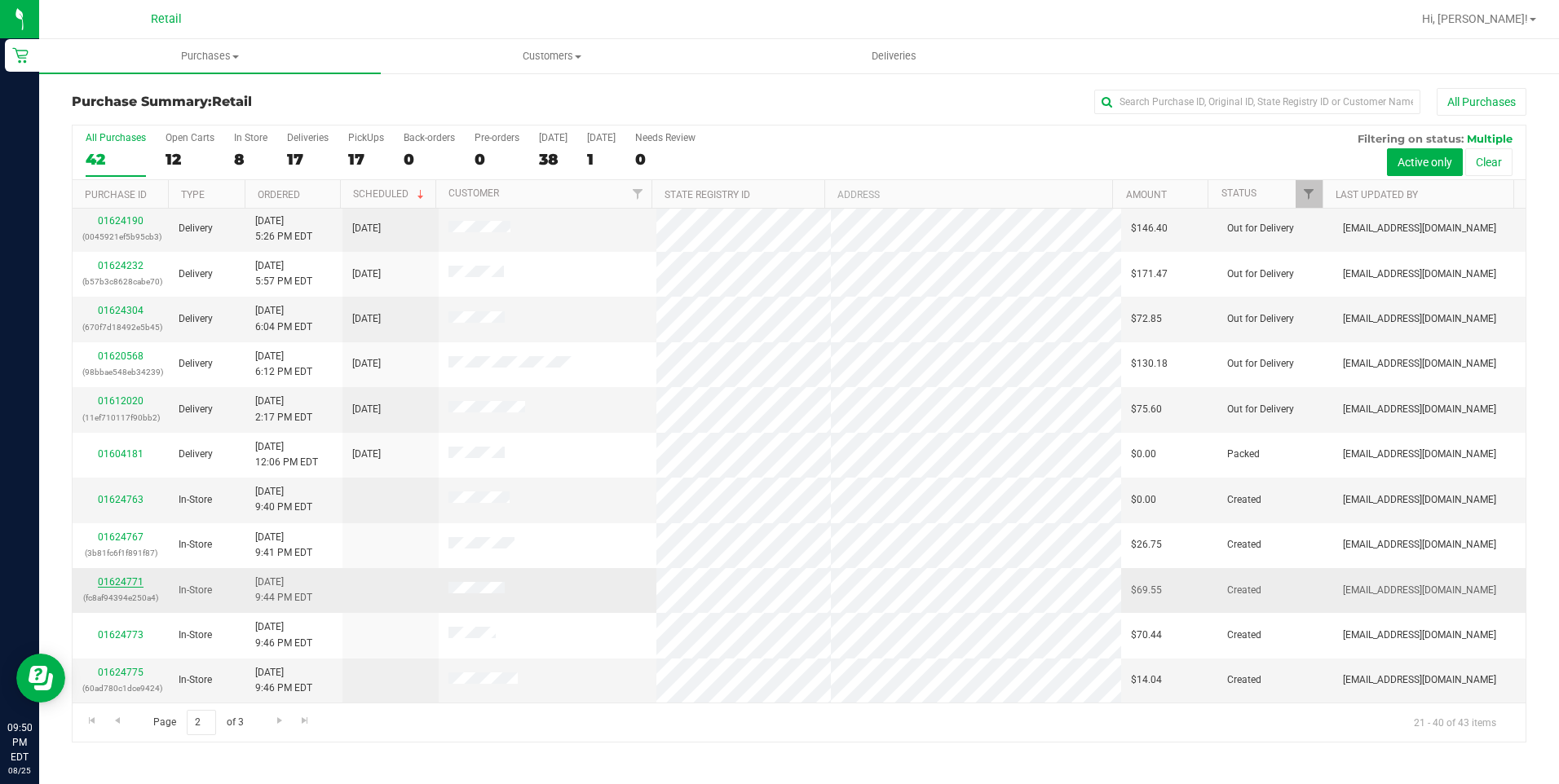
click at [113, 582] on link "01624771" at bounding box center [121, 582] width 46 height 11
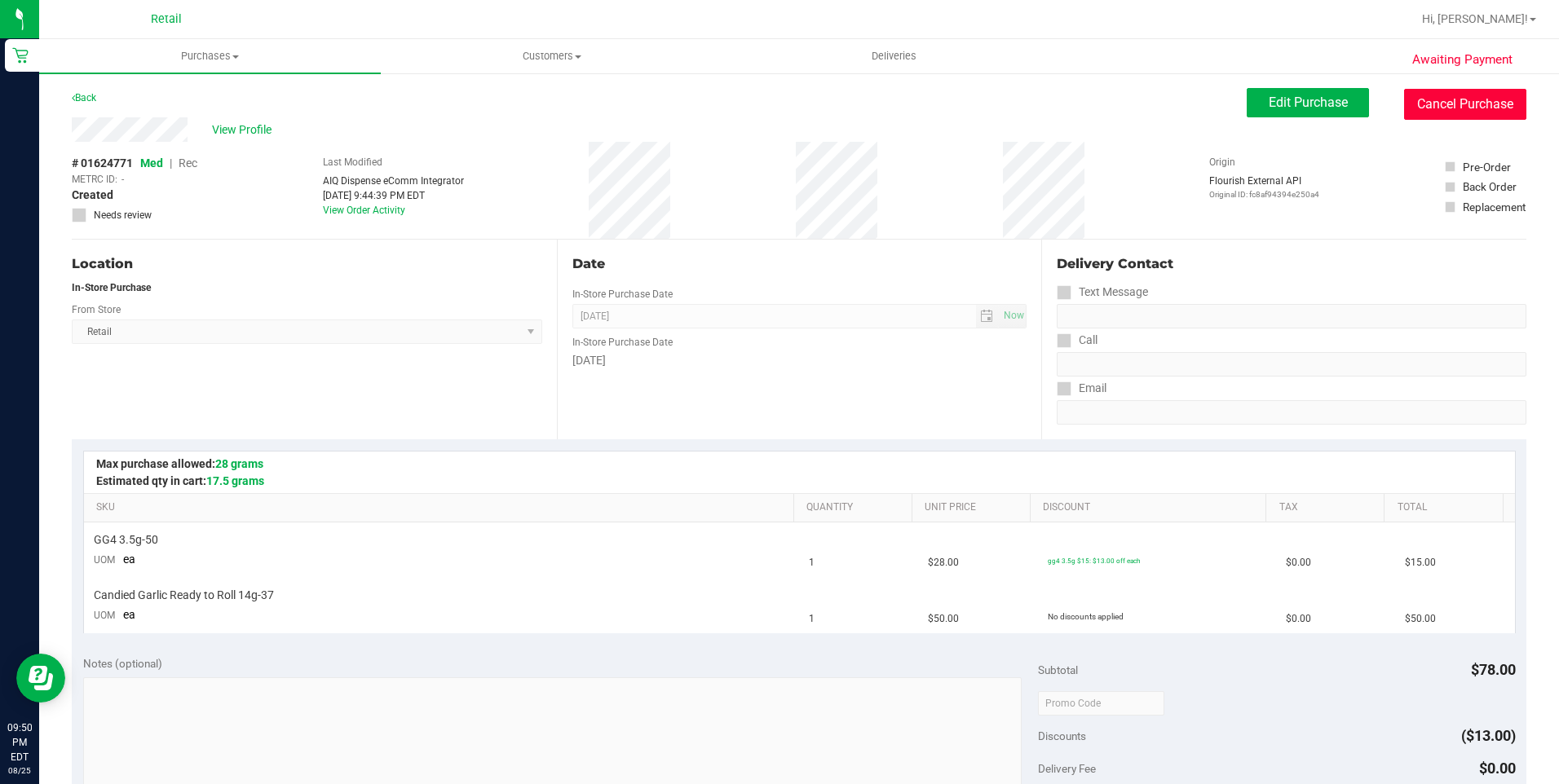
click at [1455, 104] on button "Cancel Purchase" at bounding box center [1465, 104] width 122 height 31
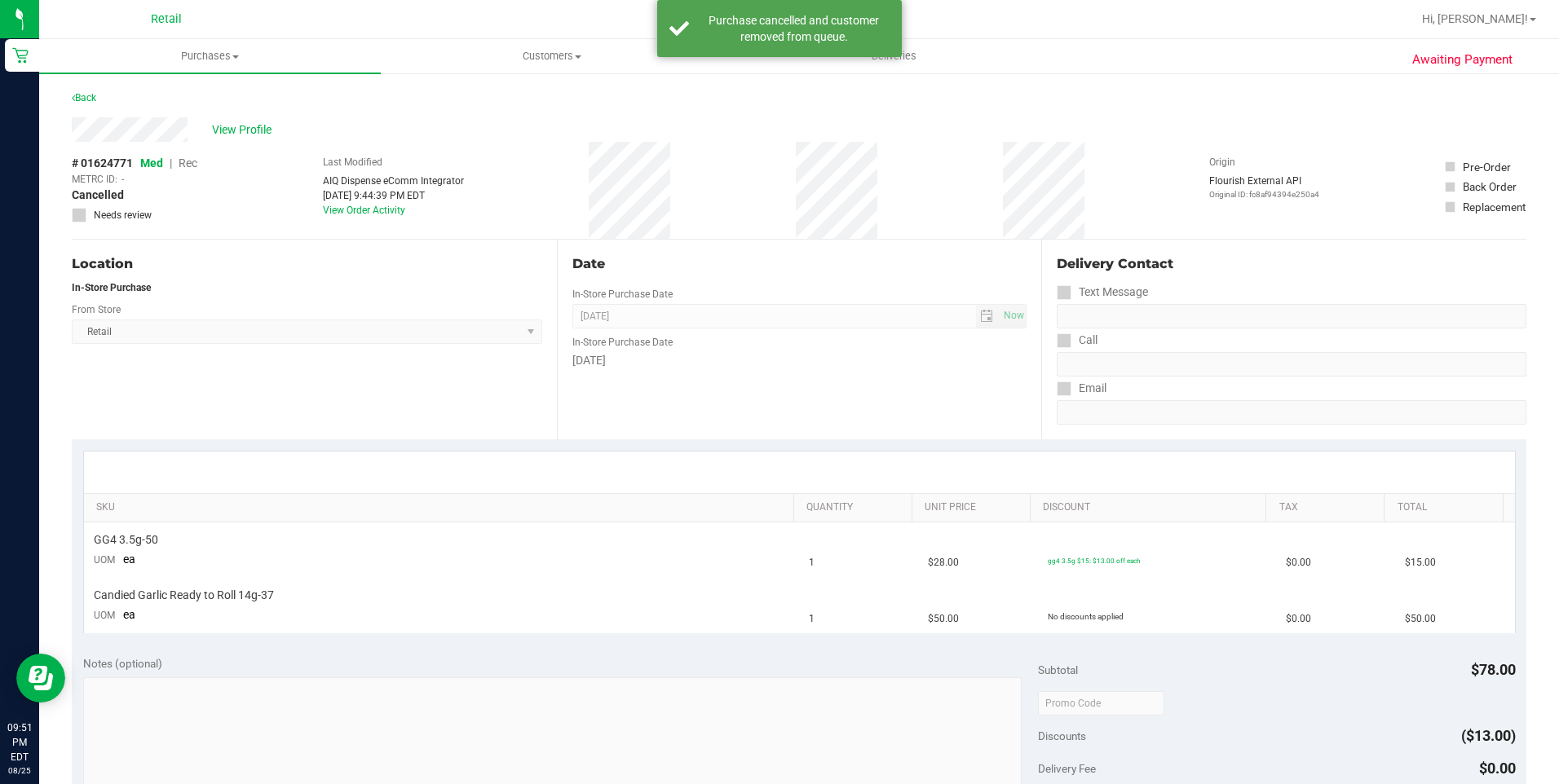
click at [87, 91] on div "Back" at bounding box center [84, 98] width 24 height 20
click at [90, 102] on link "Back" at bounding box center [84, 98] width 24 height 11
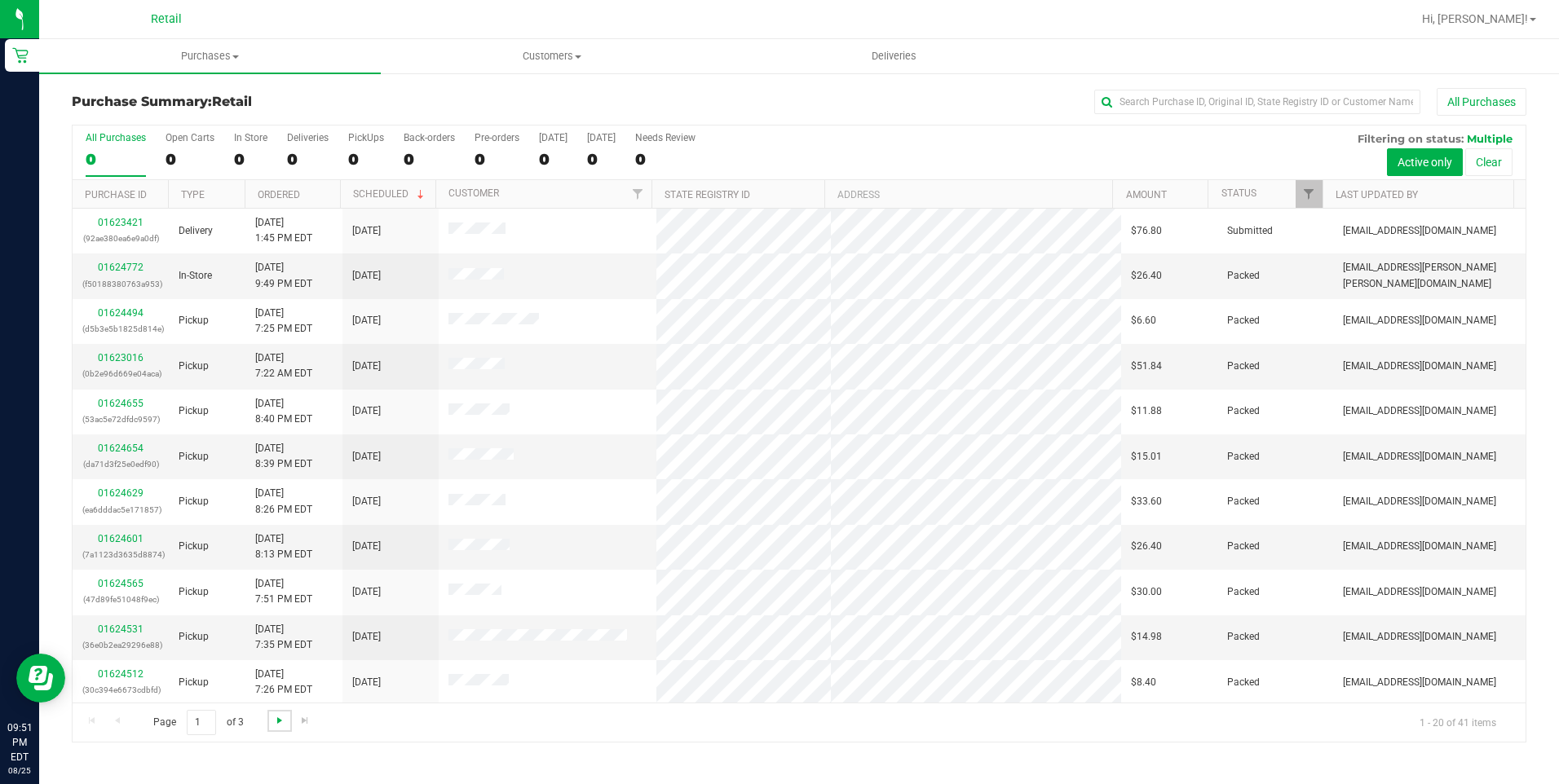
click at [276, 720] on span "Go to the next page" at bounding box center [280, 721] width 13 height 13
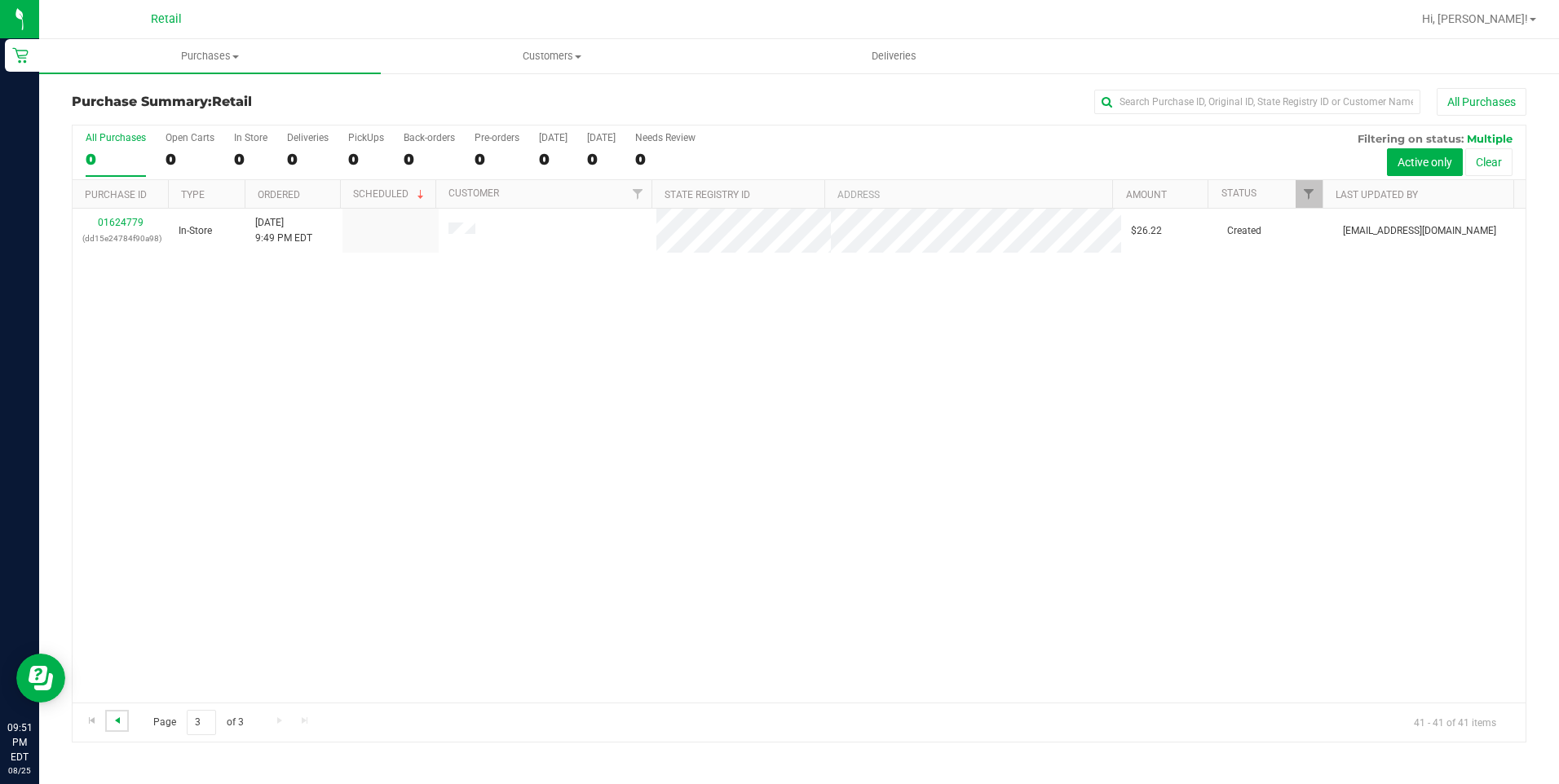
click at [120, 725] on span "Go to the previous page" at bounding box center [118, 721] width 13 height 13
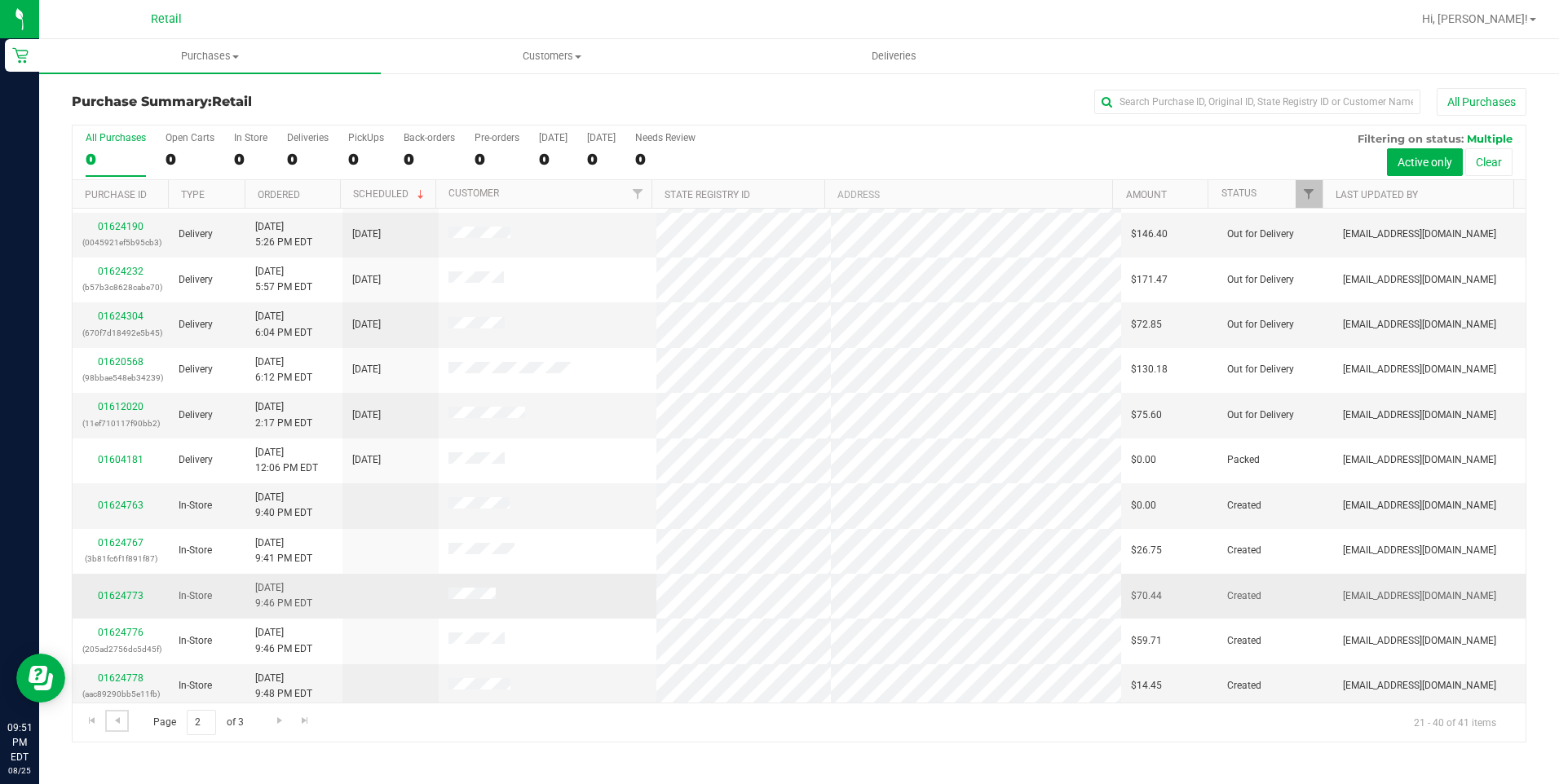
scroll to position [408, 0]
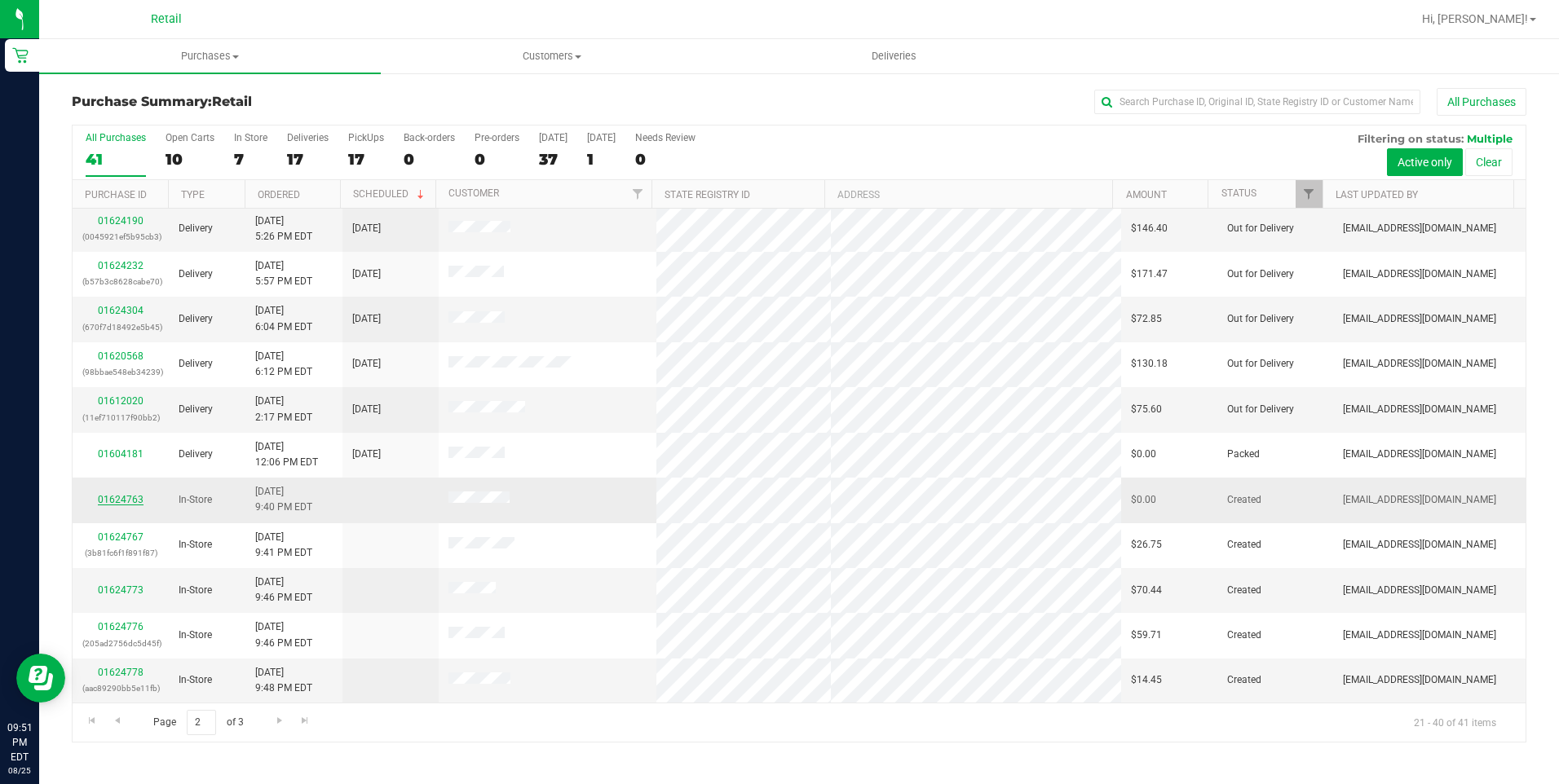
click at [120, 497] on link "01624763" at bounding box center [121, 500] width 46 height 11
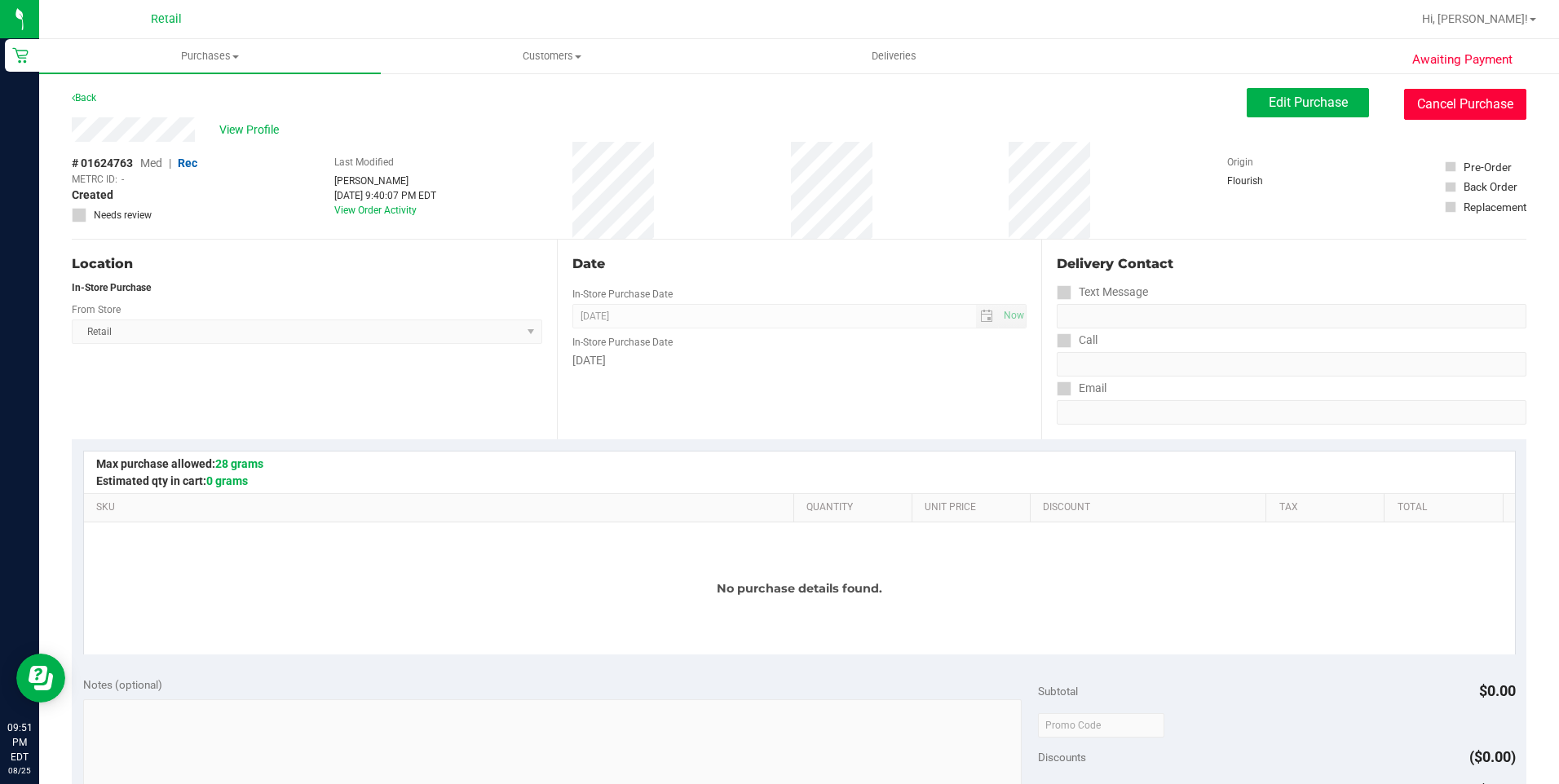
click at [1453, 106] on button "Cancel Purchase" at bounding box center [1465, 104] width 122 height 31
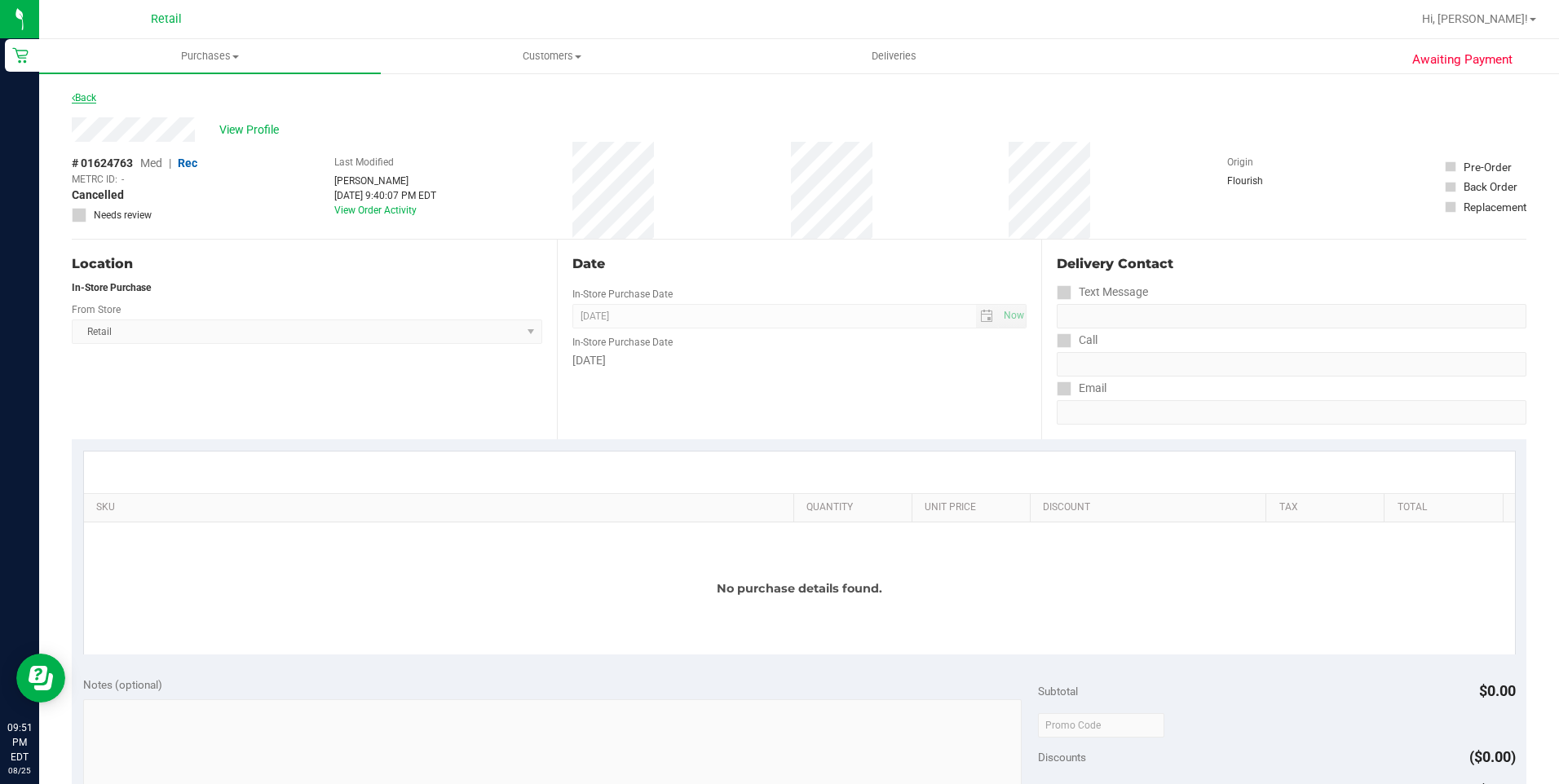
click at [85, 101] on link "Back" at bounding box center [84, 98] width 24 height 11
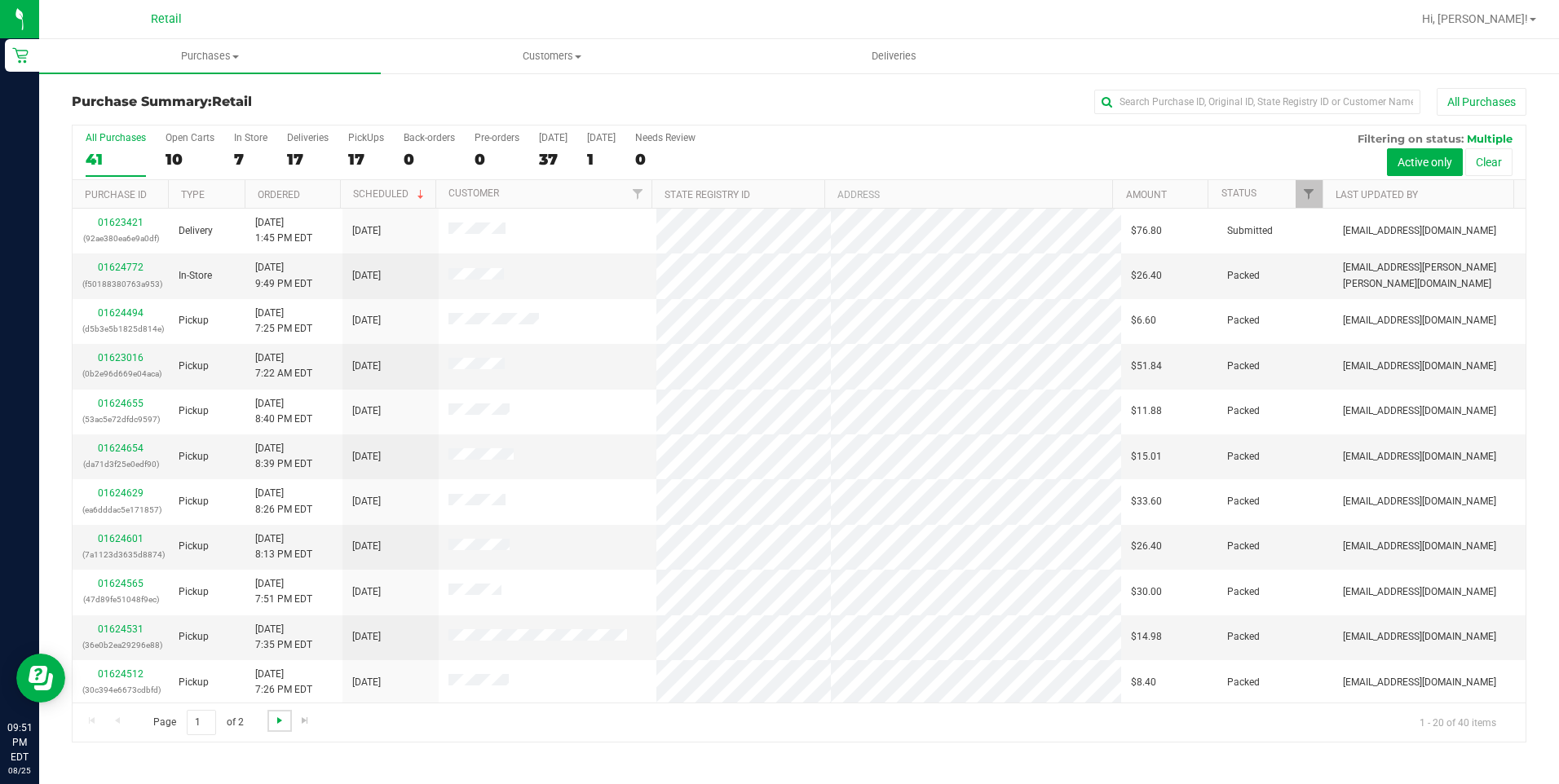
click at [281, 724] on span "Go to the next page" at bounding box center [280, 721] width 13 height 13
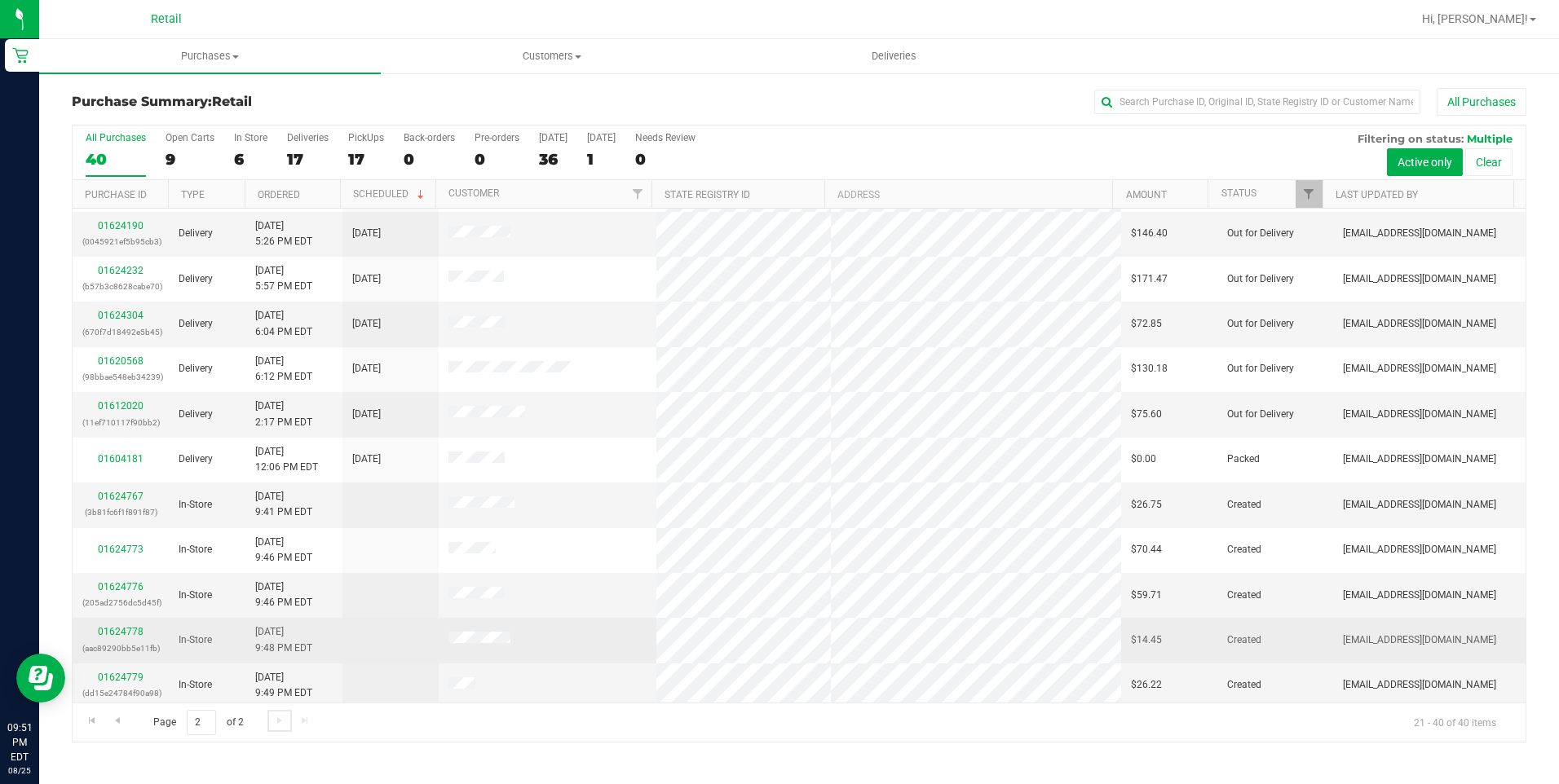
scroll to position [408, 0]
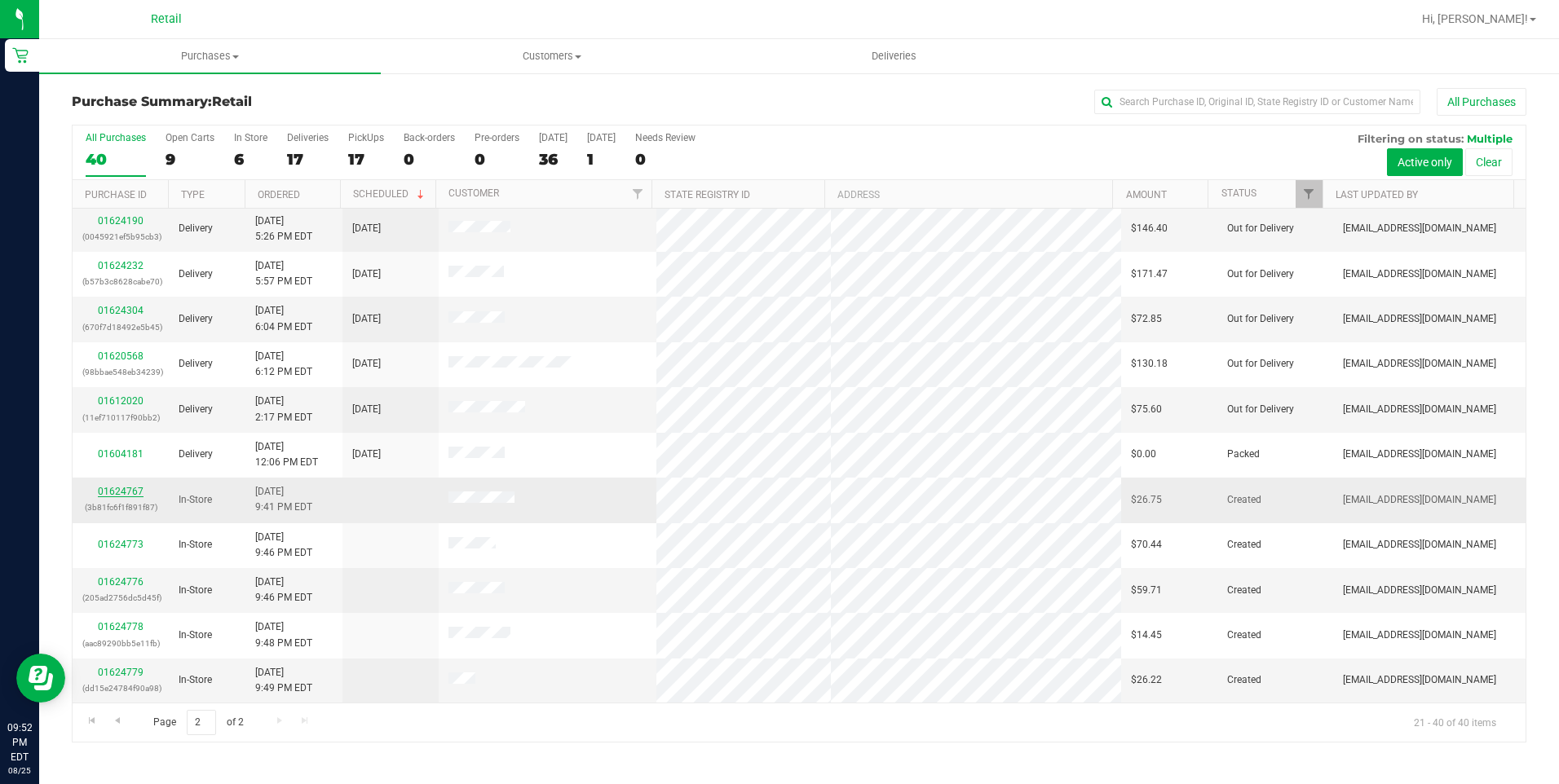
click at [130, 490] on link "01624767" at bounding box center [121, 491] width 46 height 11
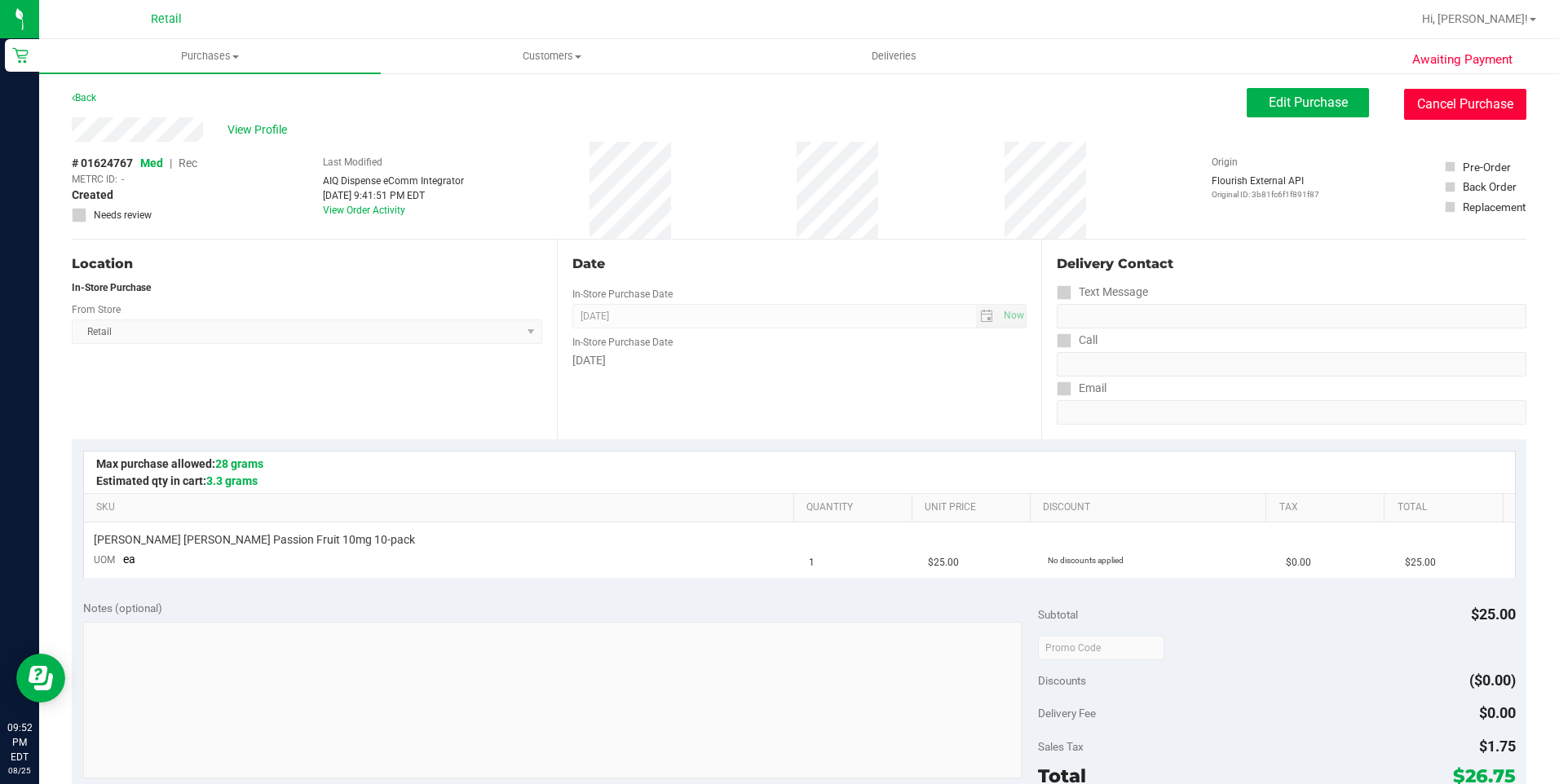
click at [1469, 107] on button "Cancel Purchase" at bounding box center [1465, 104] width 122 height 31
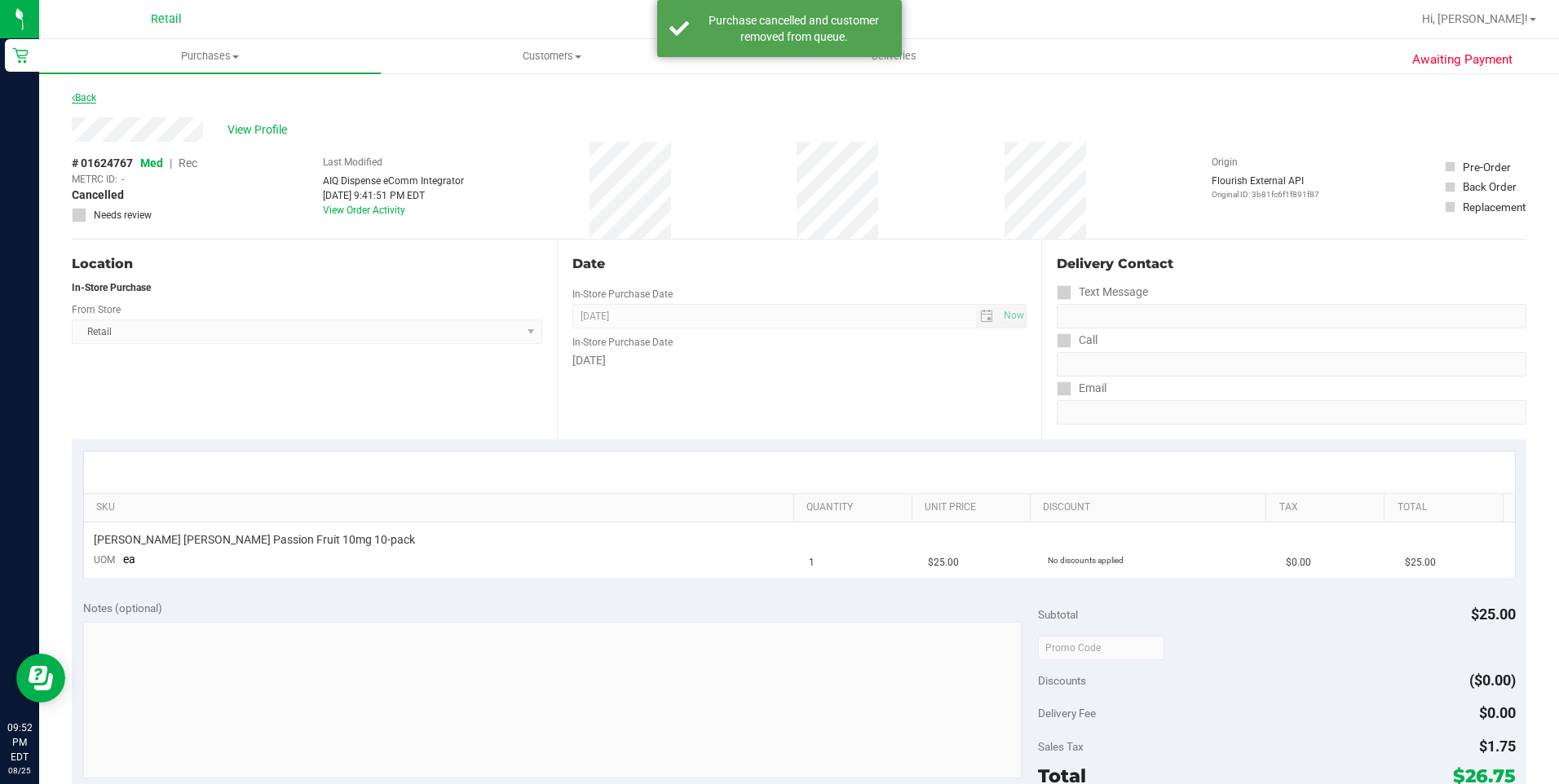
click at [89, 94] on link "Back" at bounding box center [84, 98] width 24 height 11
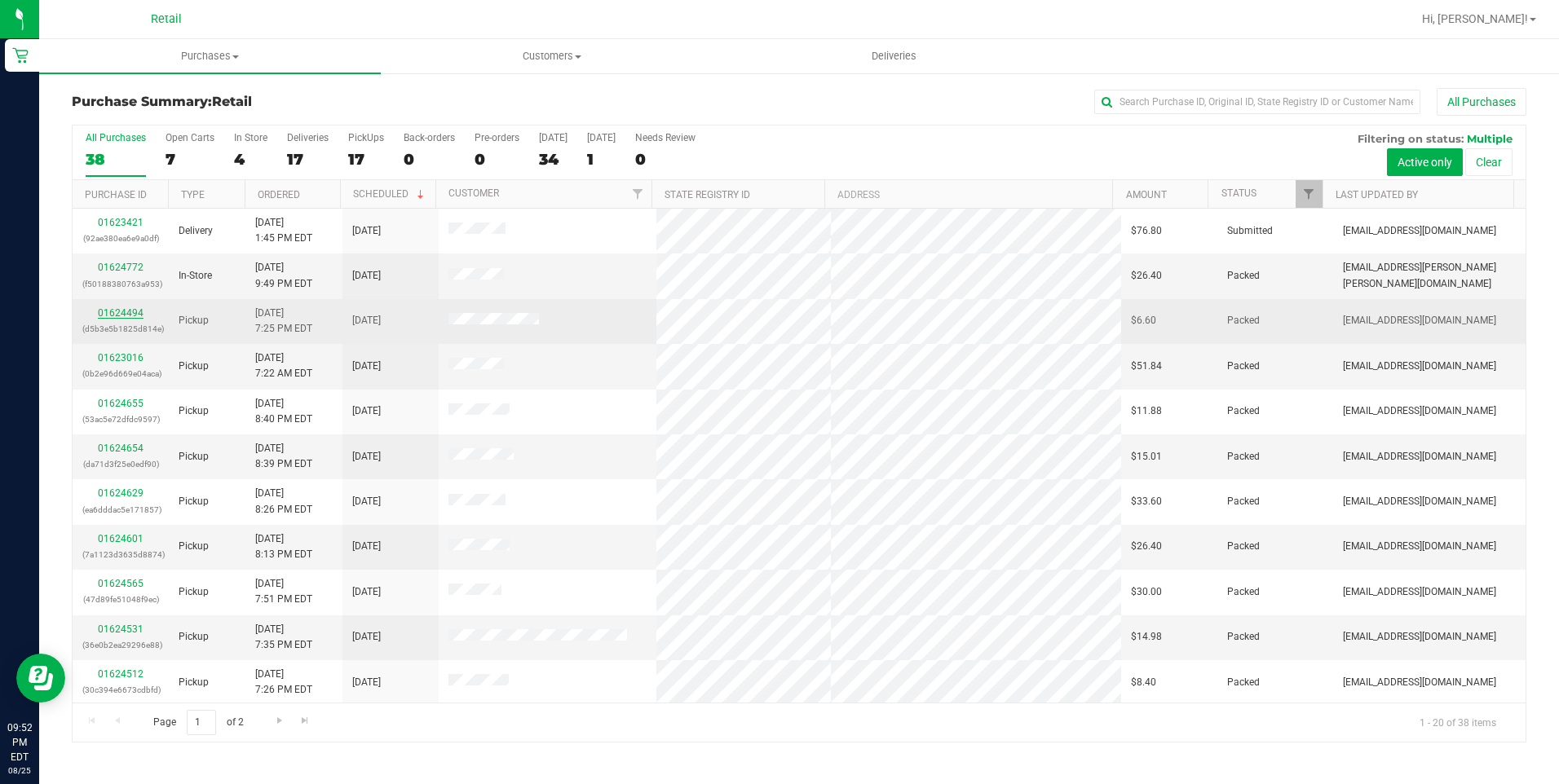
click at [126, 313] on link "01624494" at bounding box center [121, 313] width 46 height 11
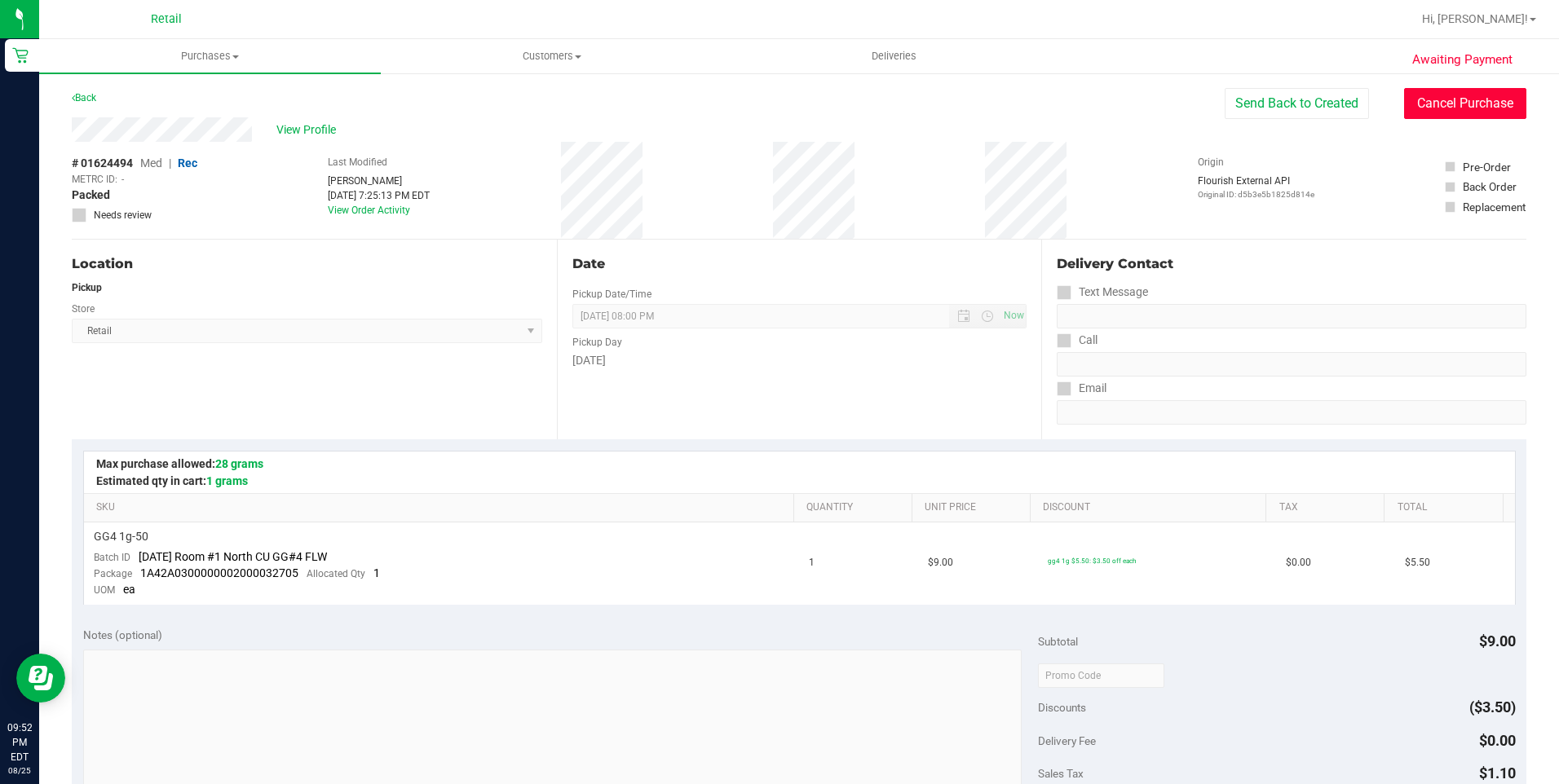
click at [1443, 116] on button "Cancel Purchase" at bounding box center [1465, 104] width 122 height 31
click at [94, 98] on link "Back" at bounding box center [84, 98] width 24 height 11
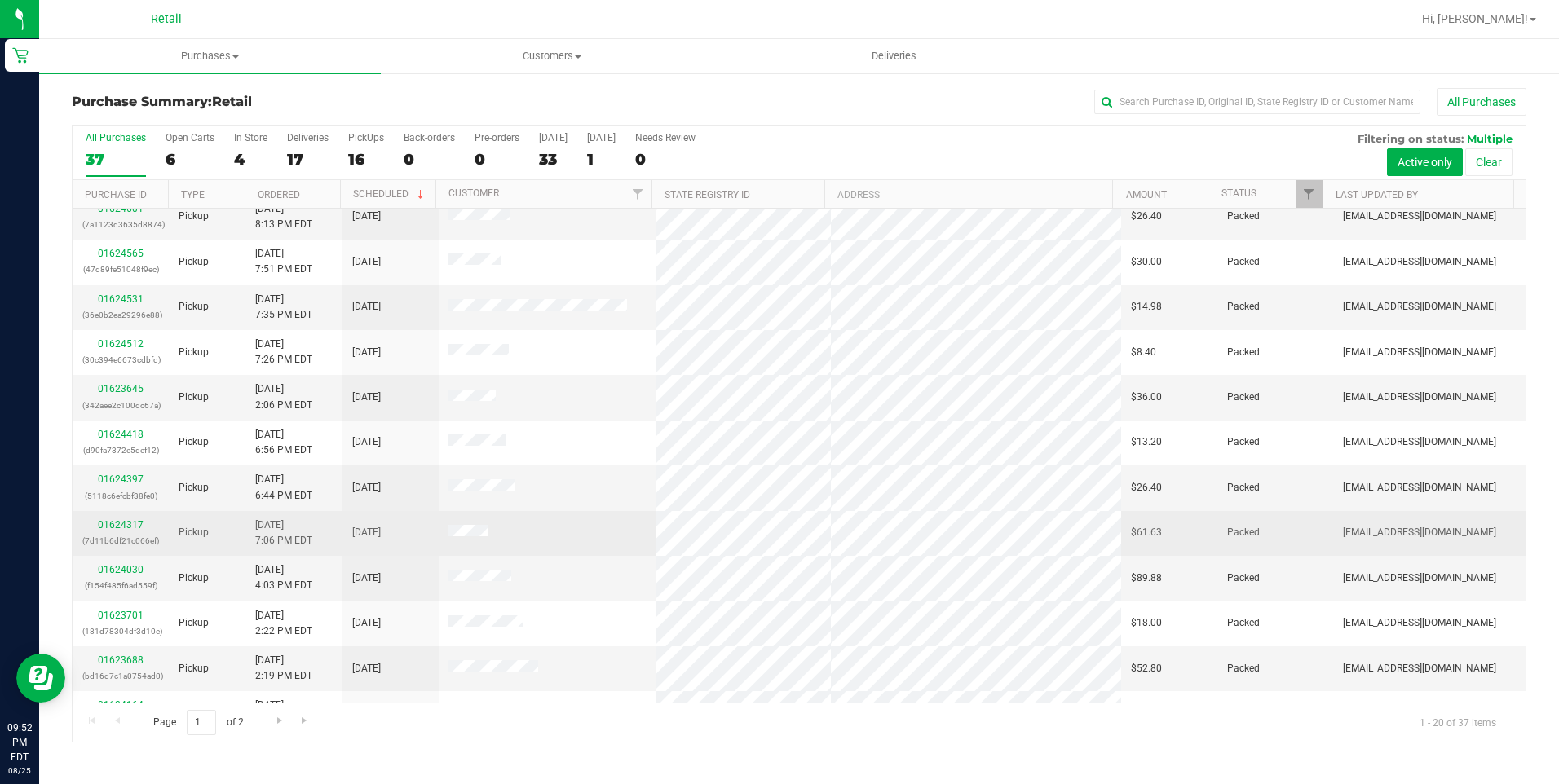
scroll to position [408, 0]
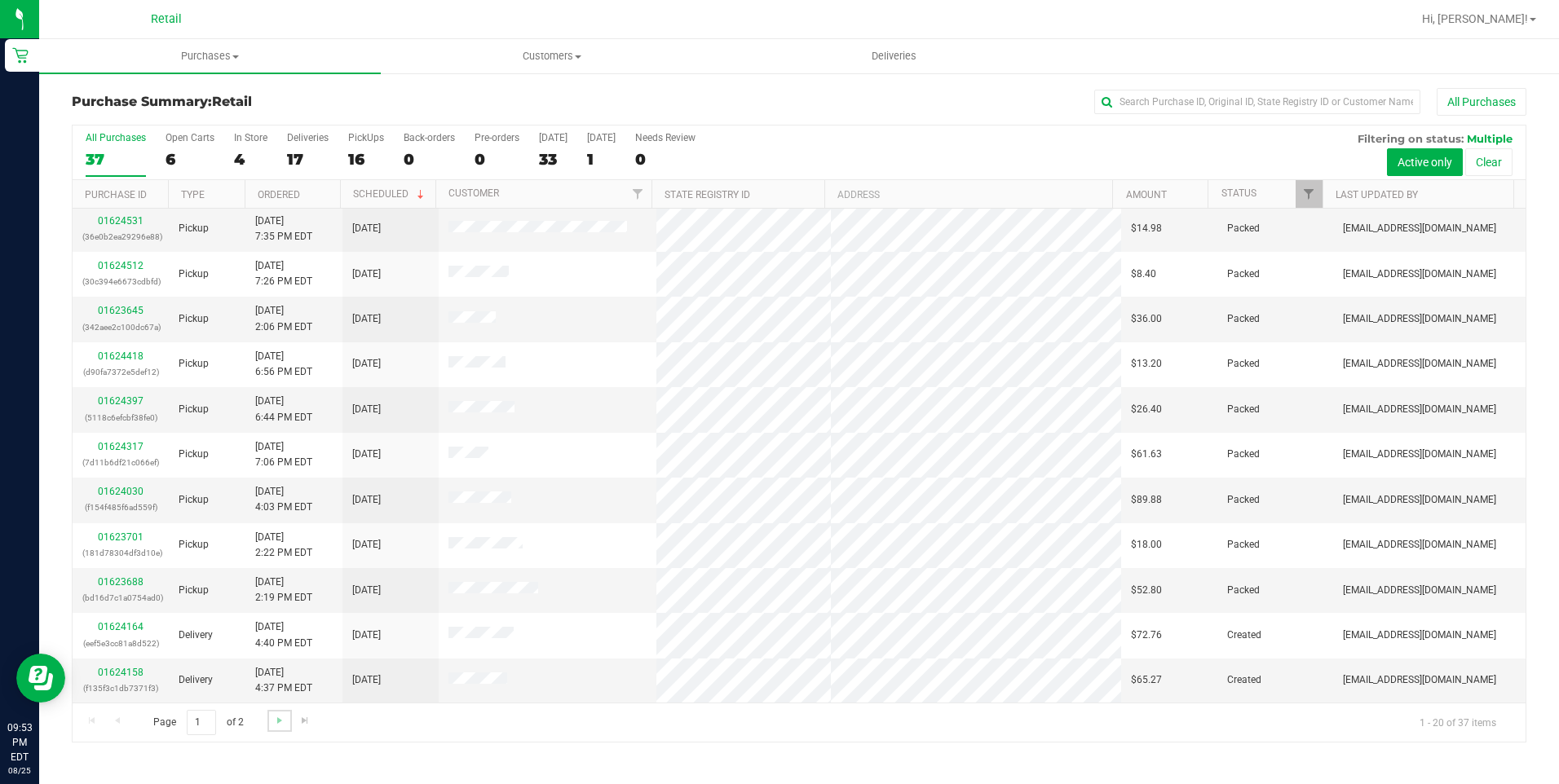
click at [281, 728] on link "Go to the next page" at bounding box center [279, 720] width 24 height 22
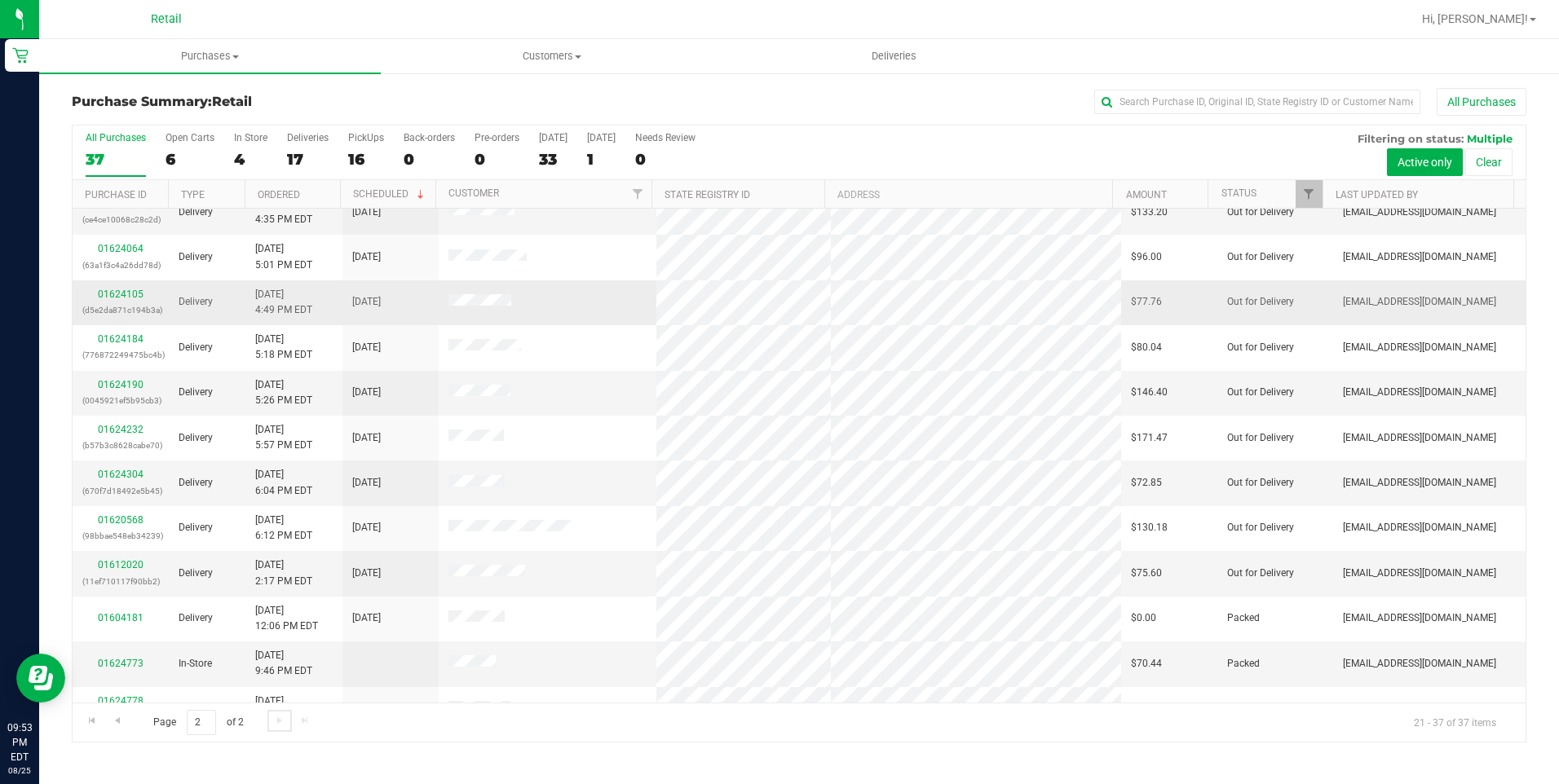
scroll to position [273, 0]
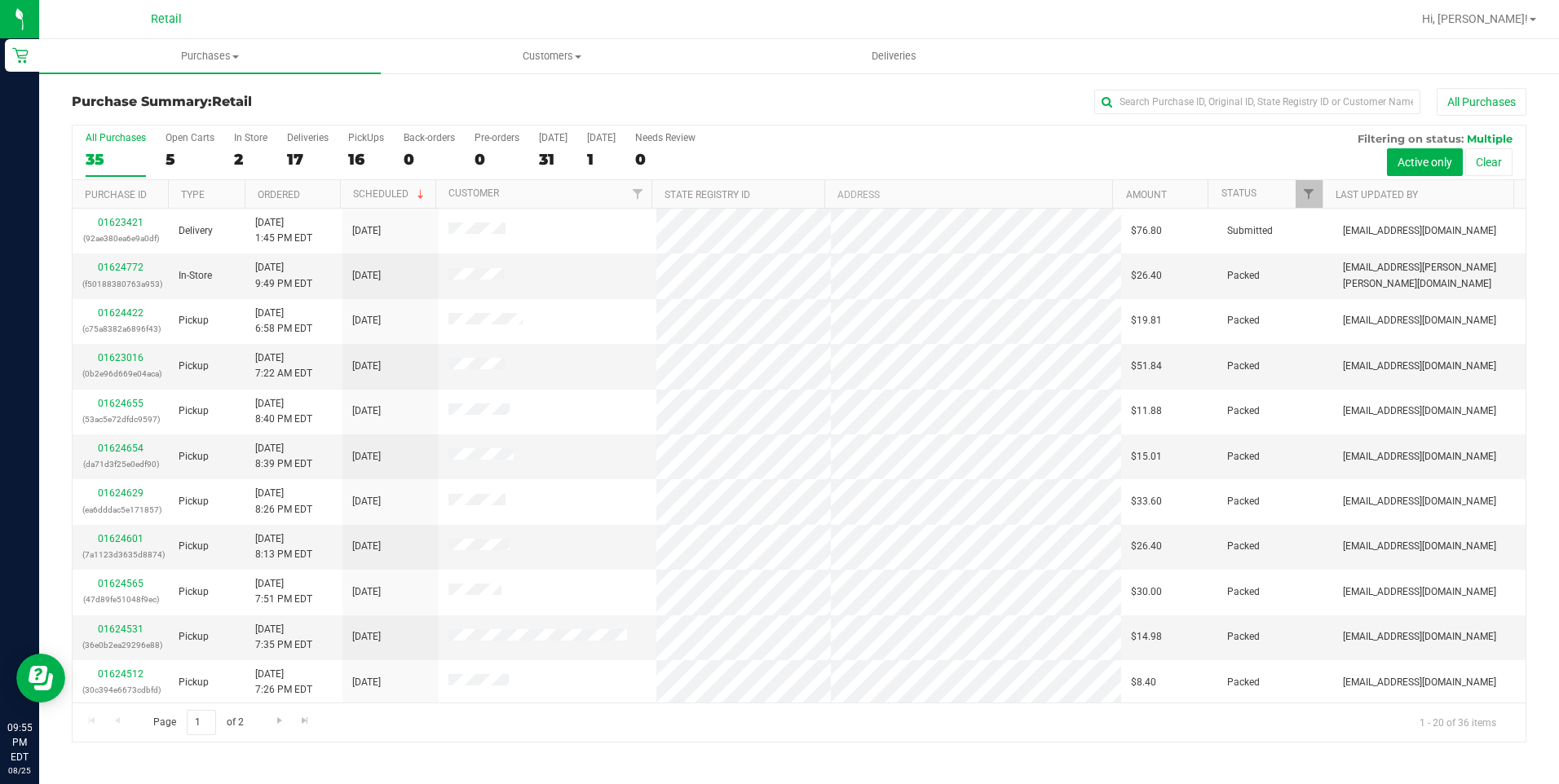
click at [114, 722] on div "Page 1 of 2 1 - 20 of 36 items" at bounding box center [798, 723] width 1453 height 40
click at [280, 727] on span "Go to the next page" at bounding box center [280, 721] width 13 height 13
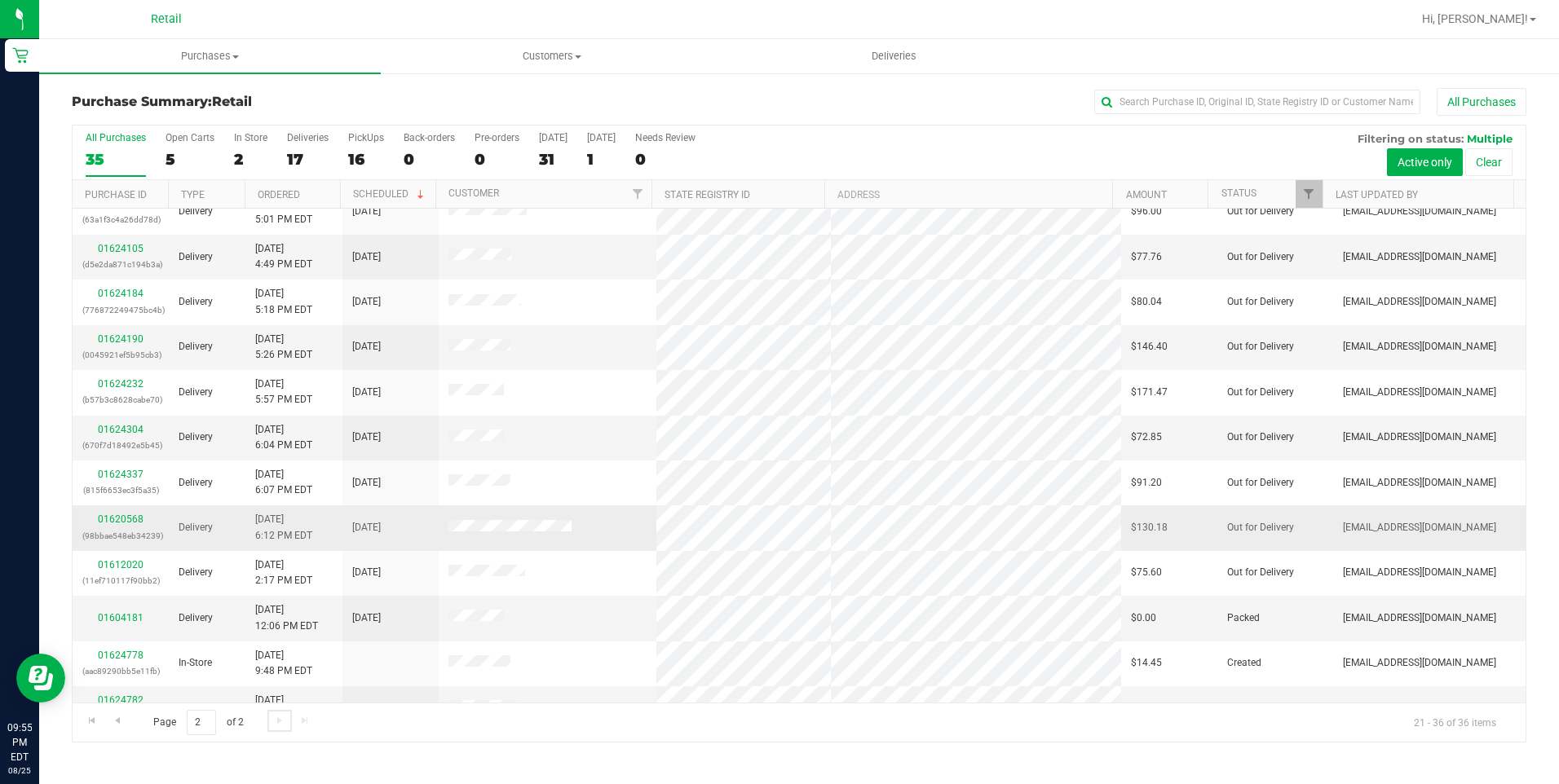
scroll to position [229, 0]
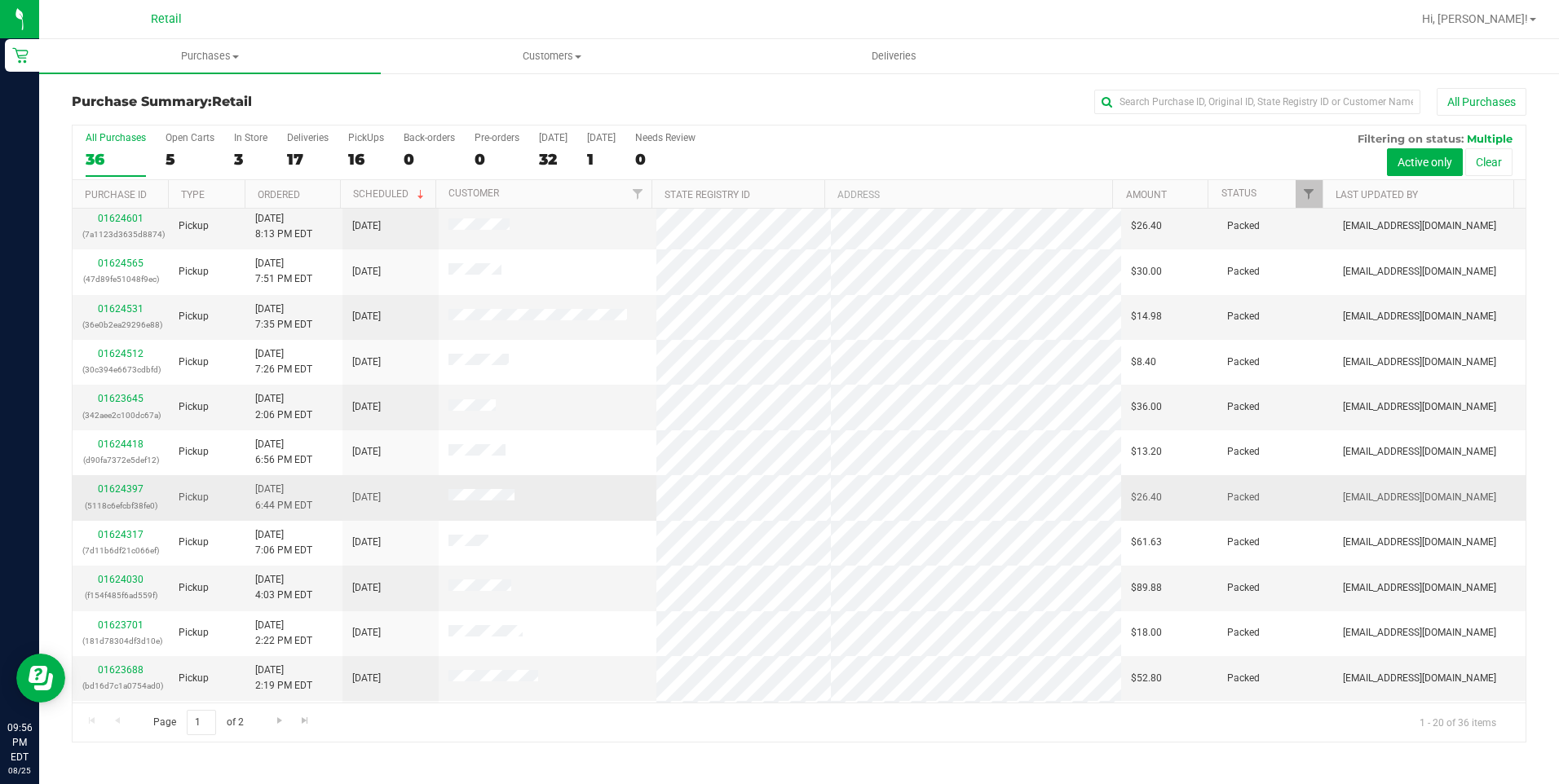
scroll to position [408, 0]
click at [280, 720] on span "Go to the next page" at bounding box center [280, 721] width 13 height 13
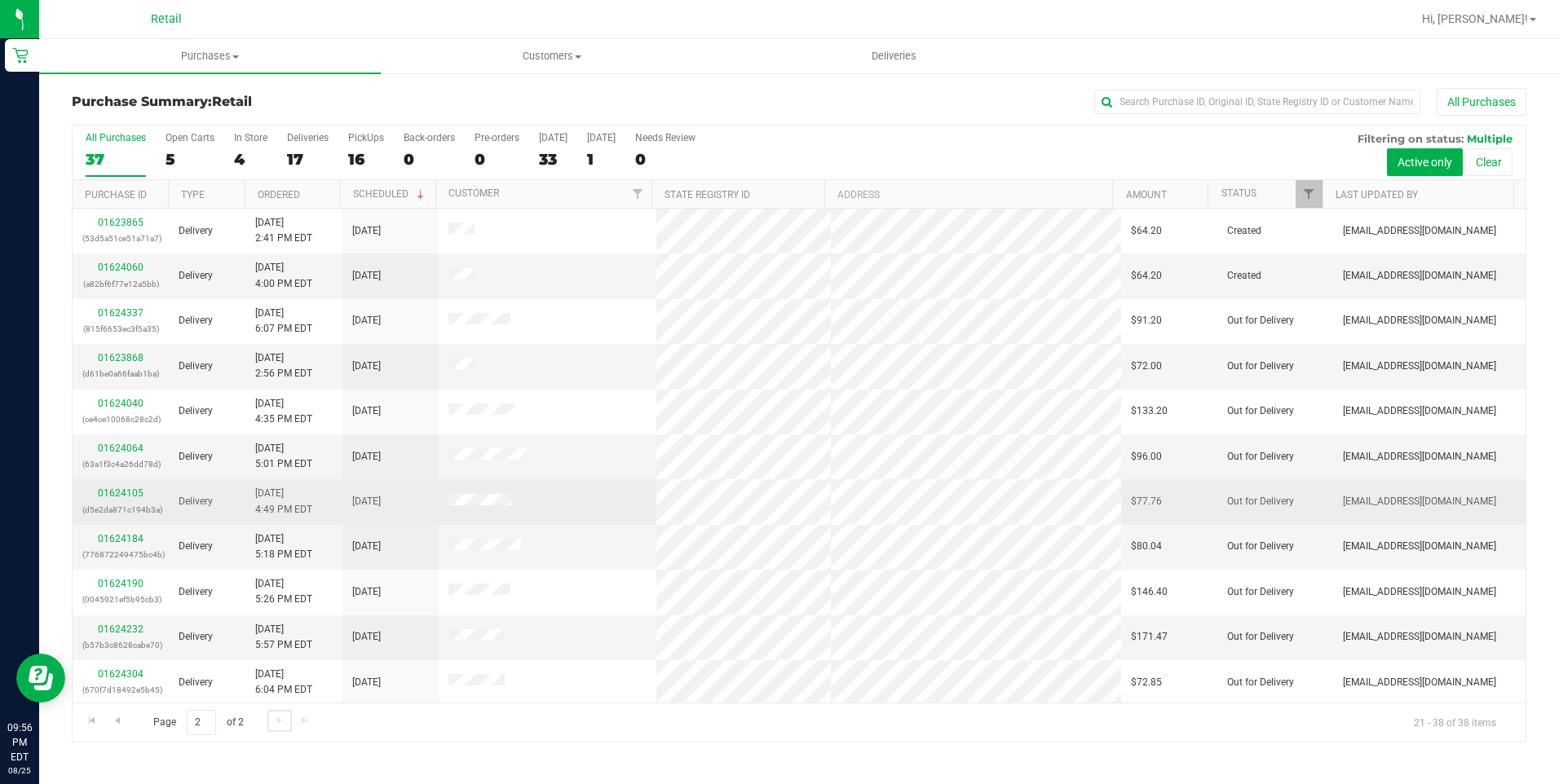
scroll to position [318, 0]
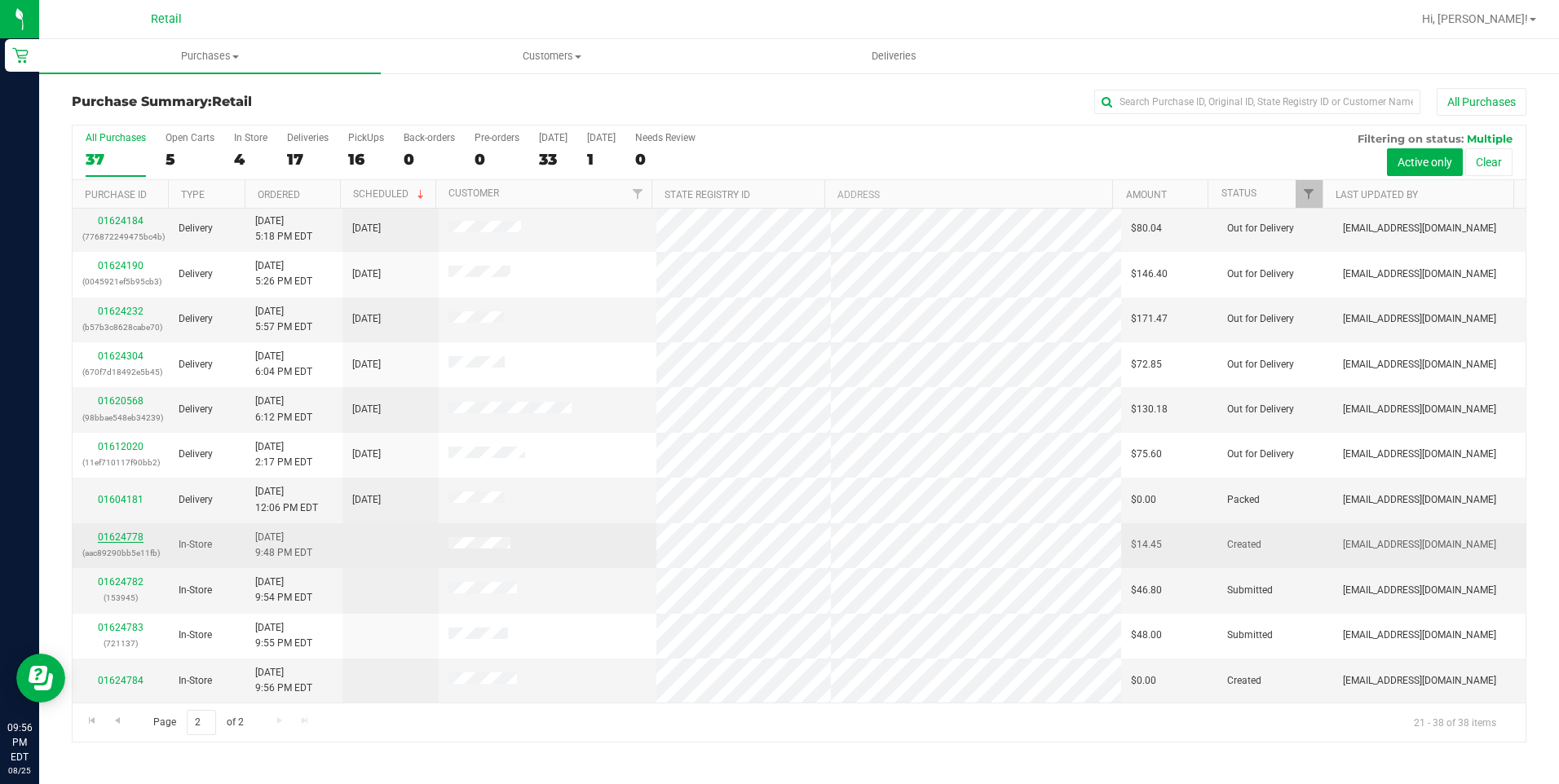
click at [119, 533] on link "01624778" at bounding box center [121, 537] width 46 height 11
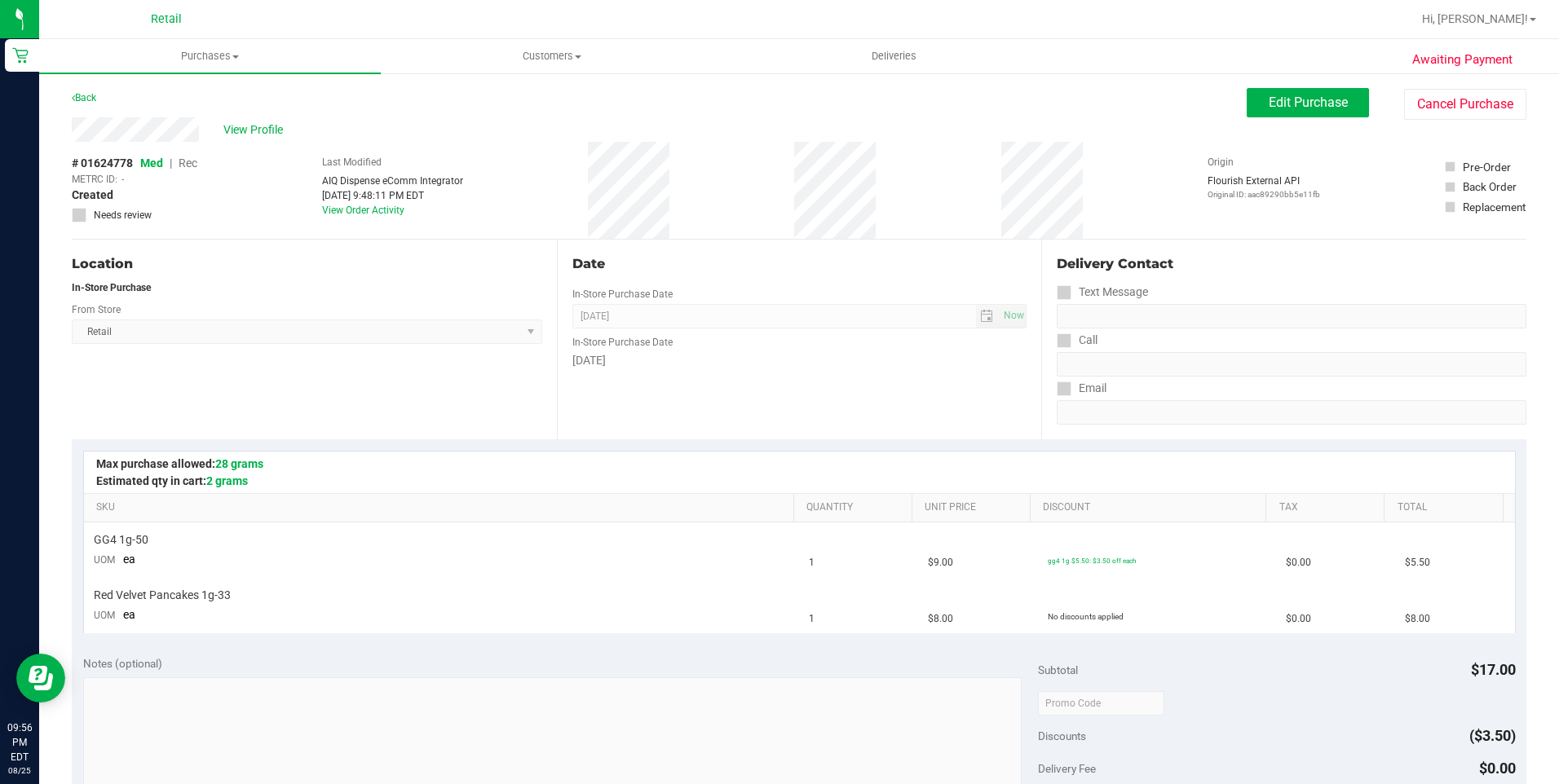
click at [1455, 123] on div "View Profile # 01624778 Med | Rec METRC ID: - Created Needs review Last Modifie…" at bounding box center [798, 179] width 1455 height 122
click at [1466, 104] on button "Cancel Purchase" at bounding box center [1465, 104] width 122 height 31
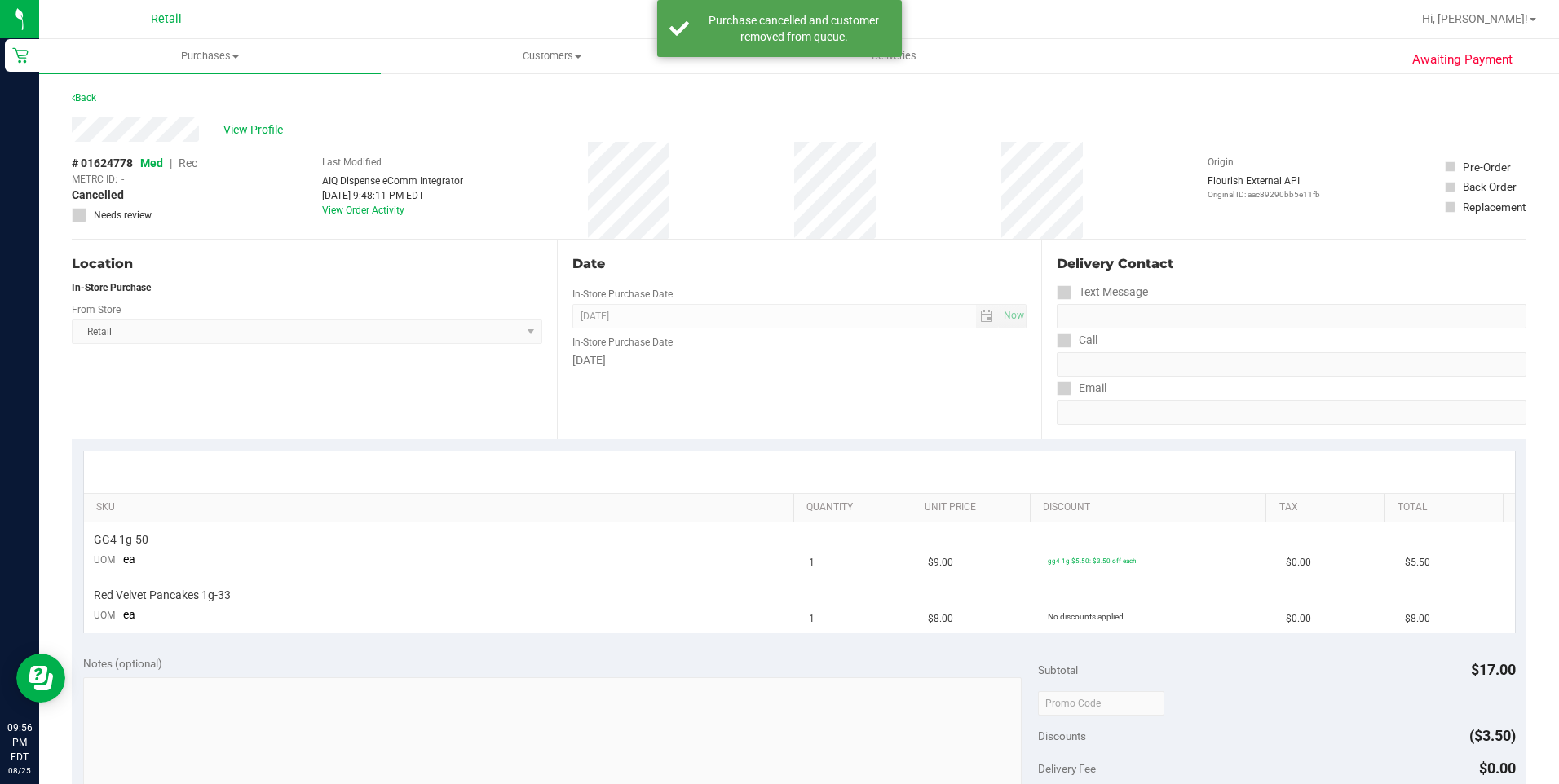
click at [79, 104] on div "Back" at bounding box center [84, 98] width 24 height 20
click at [90, 94] on link "Back" at bounding box center [84, 98] width 24 height 11
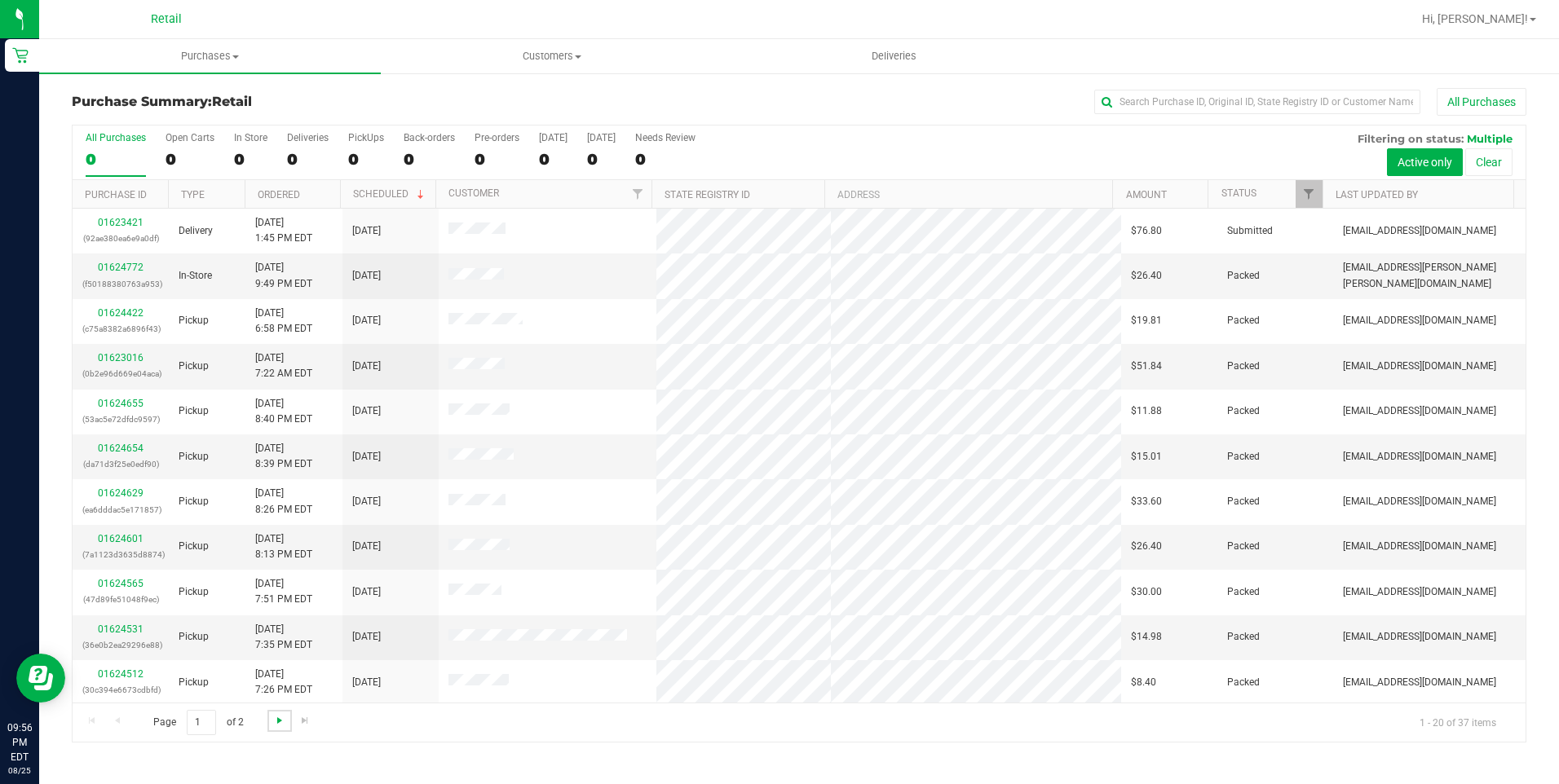
click at [277, 723] on span "Go to the next page" at bounding box center [280, 721] width 13 height 13
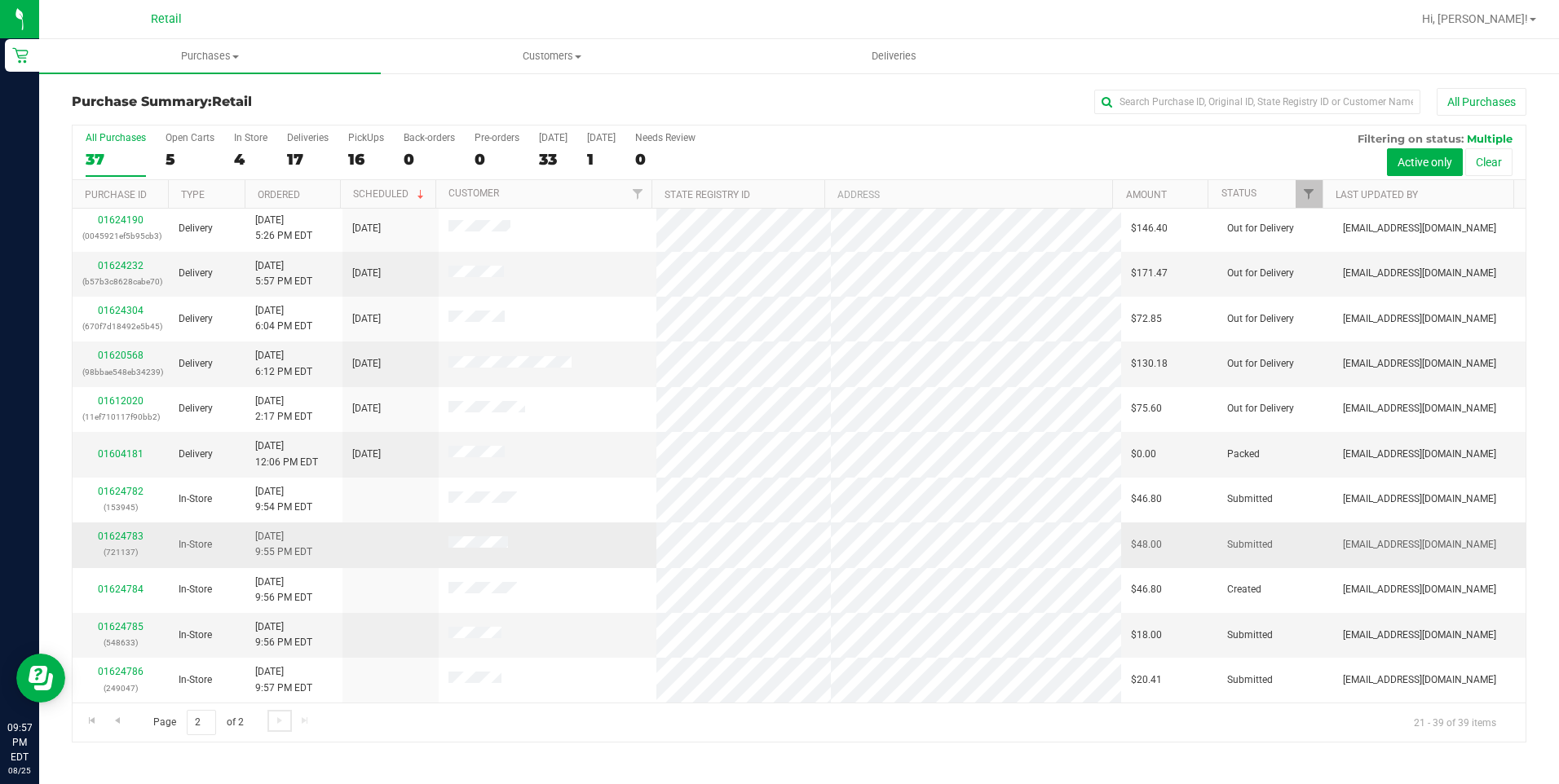
scroll to position [363, 0]
click at [120, 718] on span "Go to the previous page" at bounding box center [118, 721] width 13 height 13
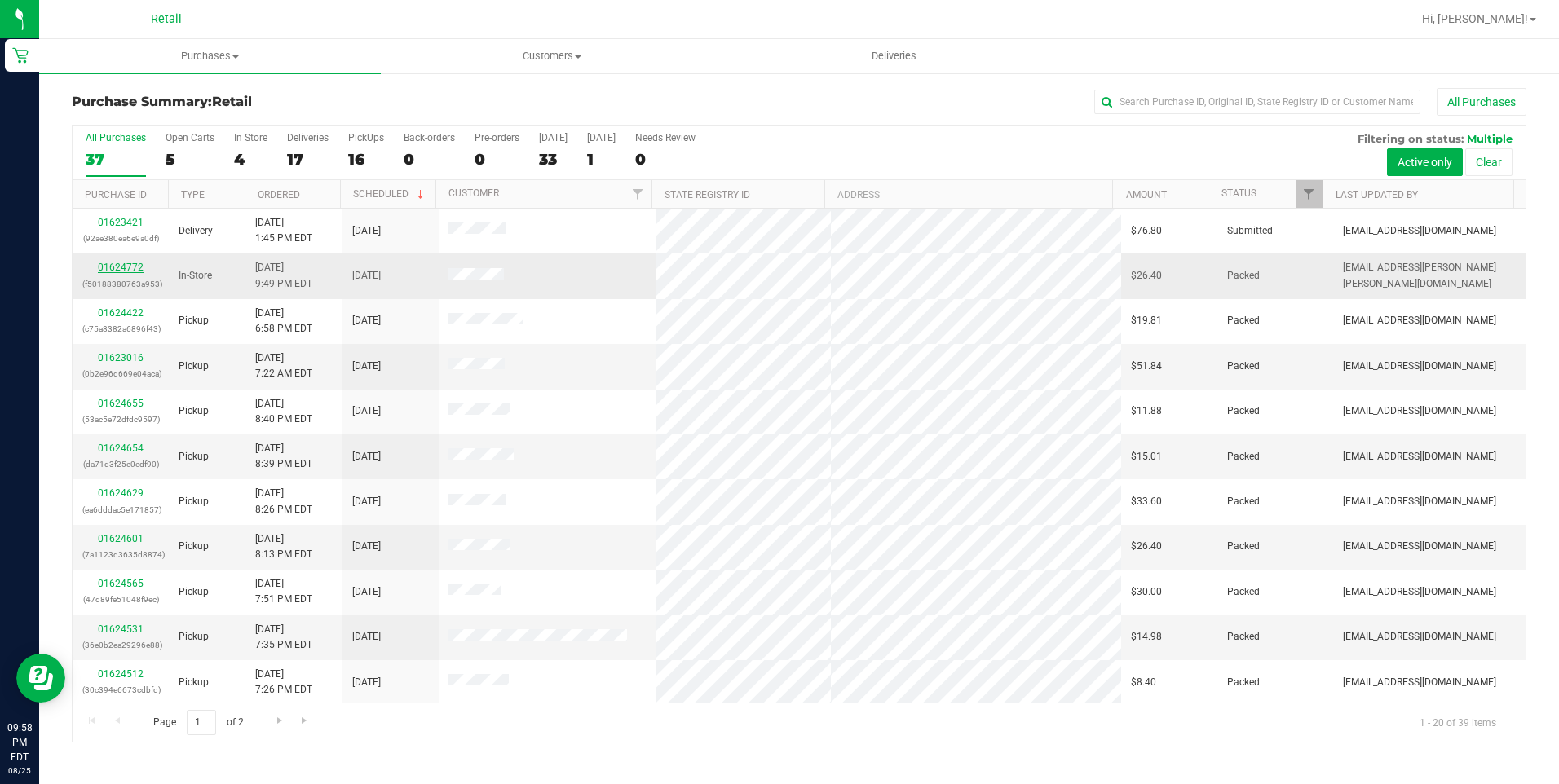
click at [113, 266] on link "01624772" at bounding box center [121, 267] width 46 height 11
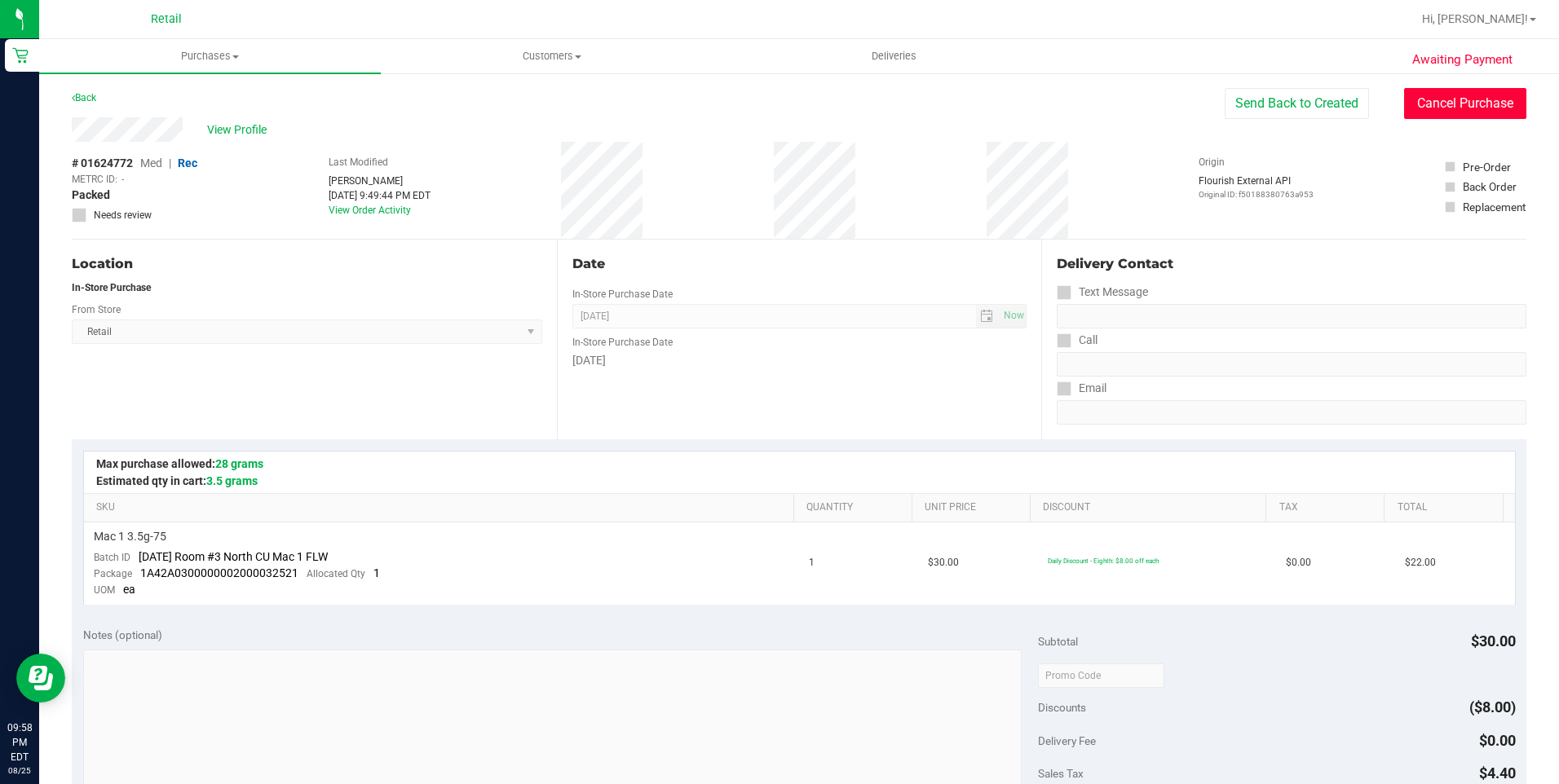
click at [1443, 112] on button "Cancel Purchase" at bounding box center [1465, 104] width 122 height 31
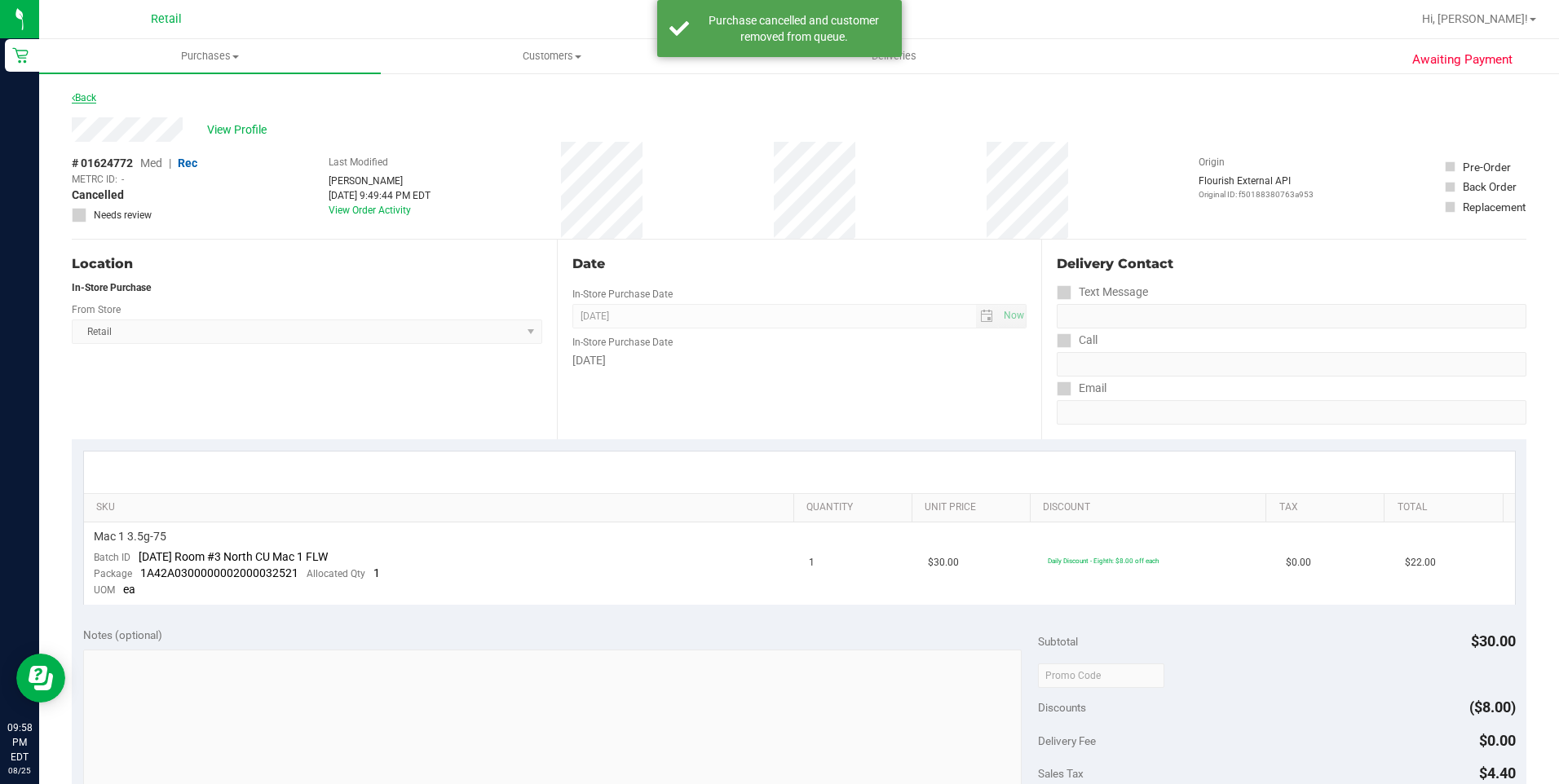
click at [79, 98] on link "Back" at bounding box center [84, 98] width 24 height 11
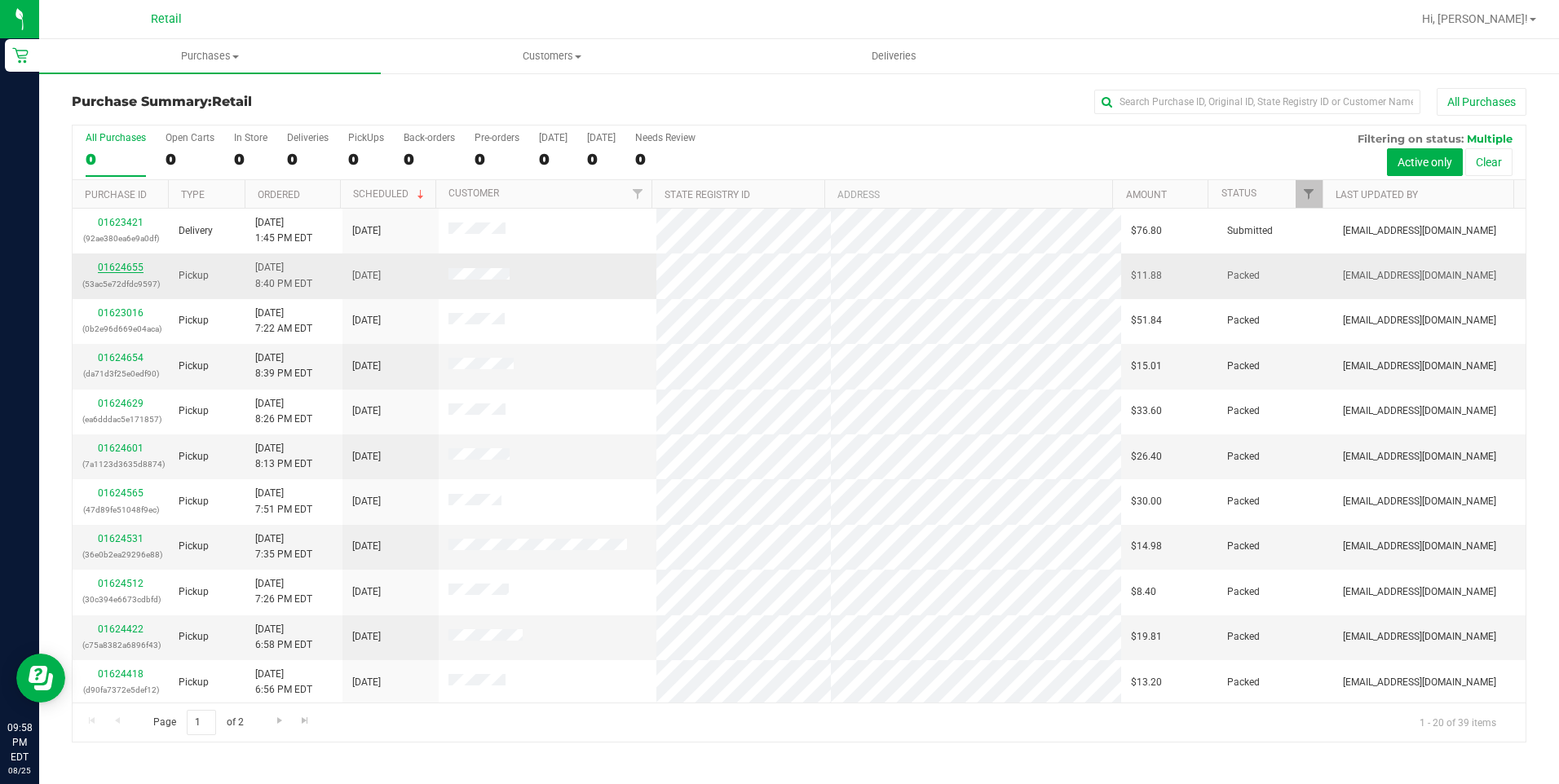
click at [113, 264] on link "01624655" at bounding box center [121, 267] width 46 height 11
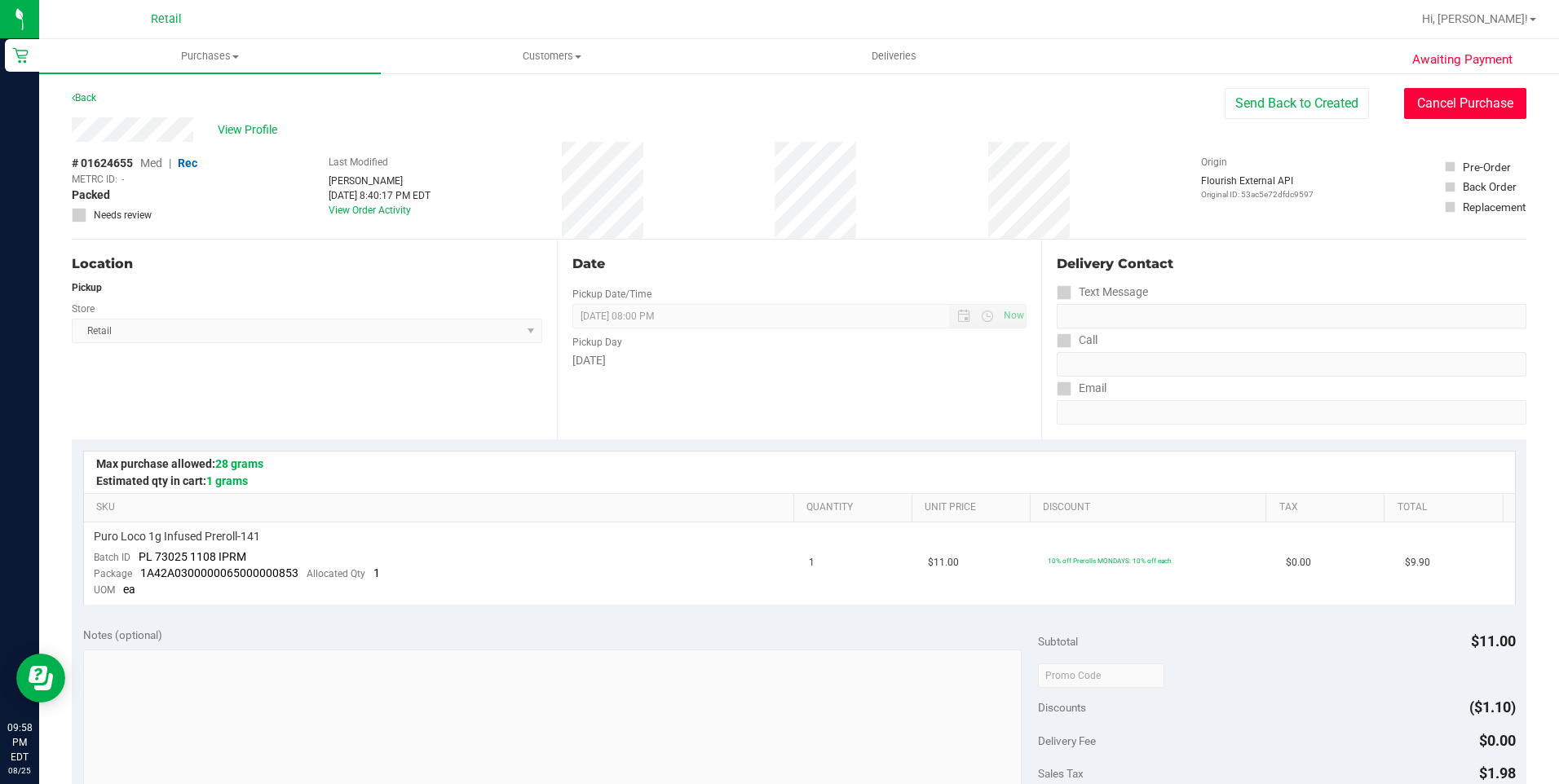
click at [1474, 115] on button "Cancel Purchase" at bounding box center [1465, 104] width 122 height 31
click at [87, 95] on link "Back" at bounding box center [84, 98] width 24 height 11
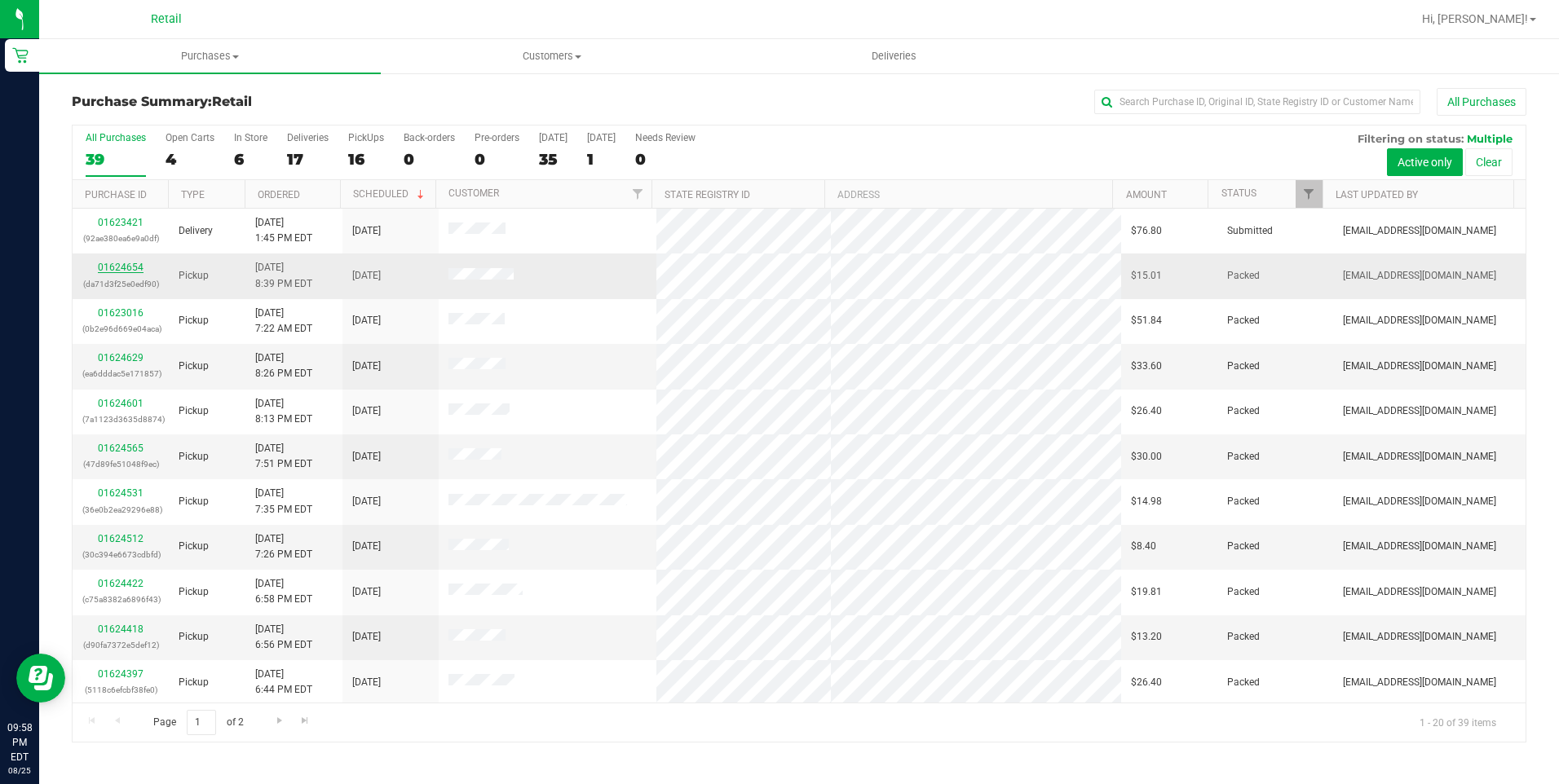
click at [119, 266] on link "01624654" at bounding box center [121, 267] width 46 height 11
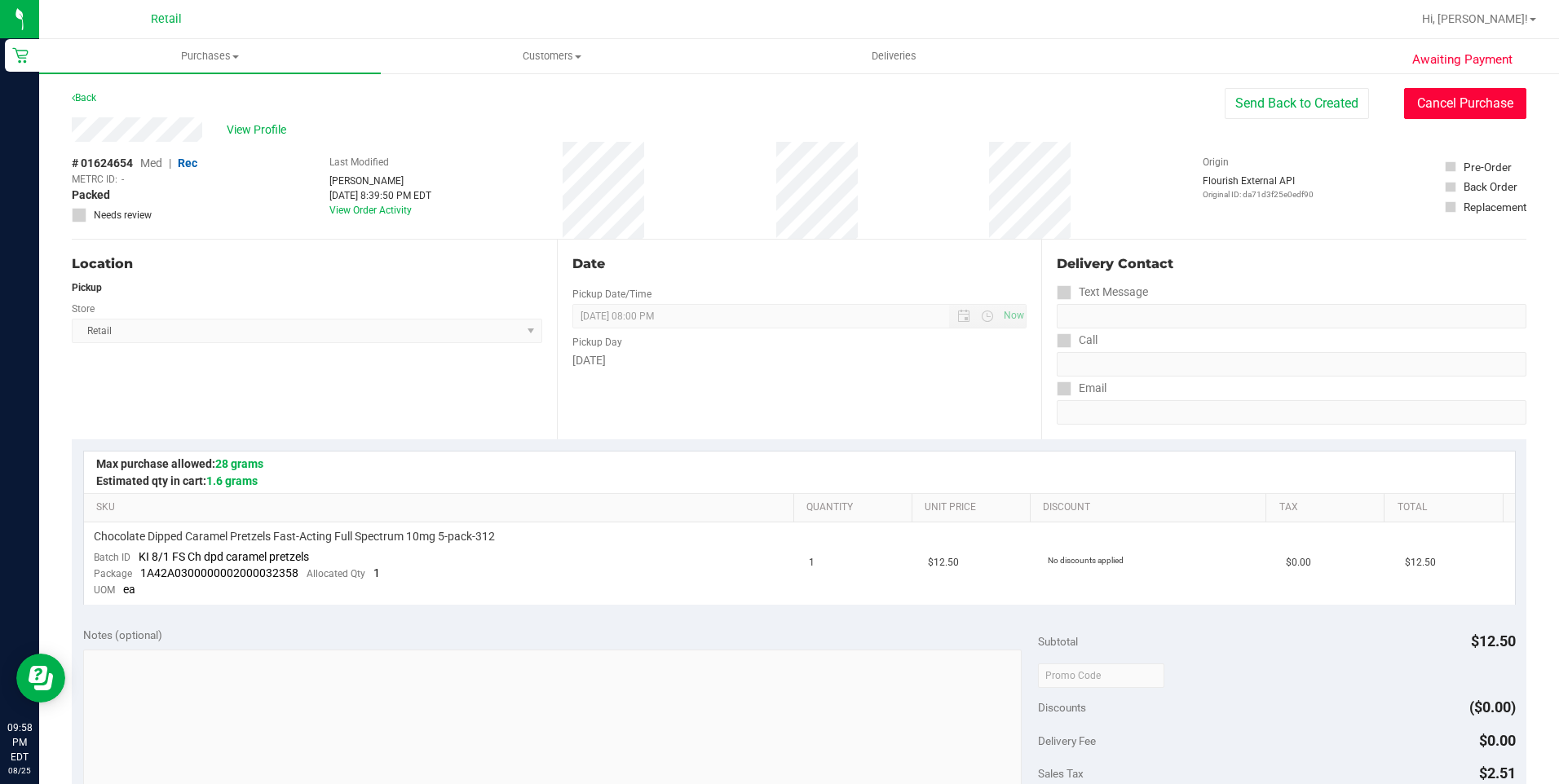
click at [1447, 98] on button "Cancel Purchase" at bounding box center [1465, 104] width 122 height 31
click at [90, 88] on div "Back" at bounding box center [84, 98] width 24 height 20
click at [90, 91] on div "Back" at bounding box center [84, 98] width 24 height 20
click at [91, 96] on link "Back" at bounding box center [84, 98] width 24 height 11
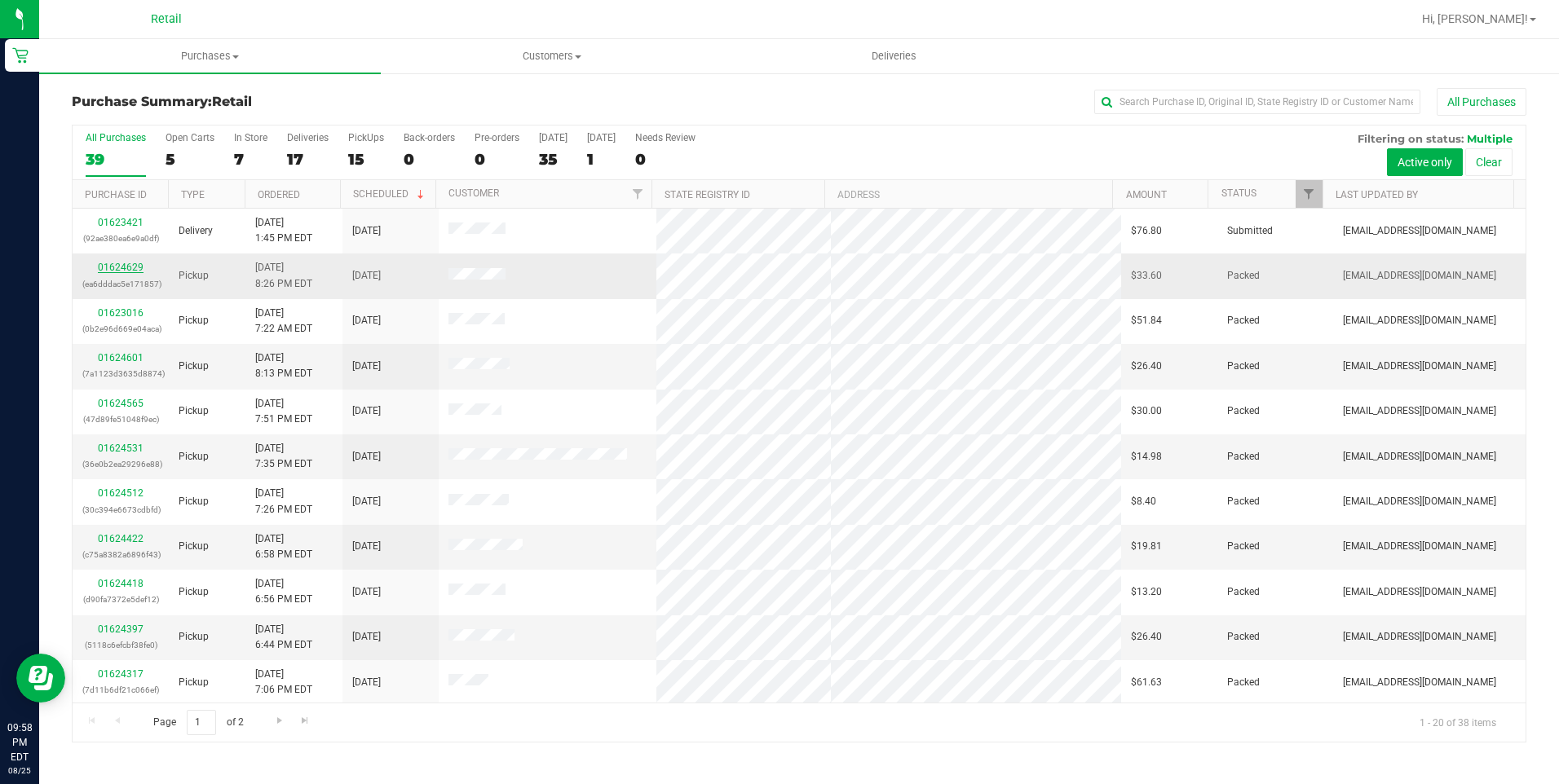
click at [131, 264] on link "01624629" at bounding box center [121, 267] width 46 height 11
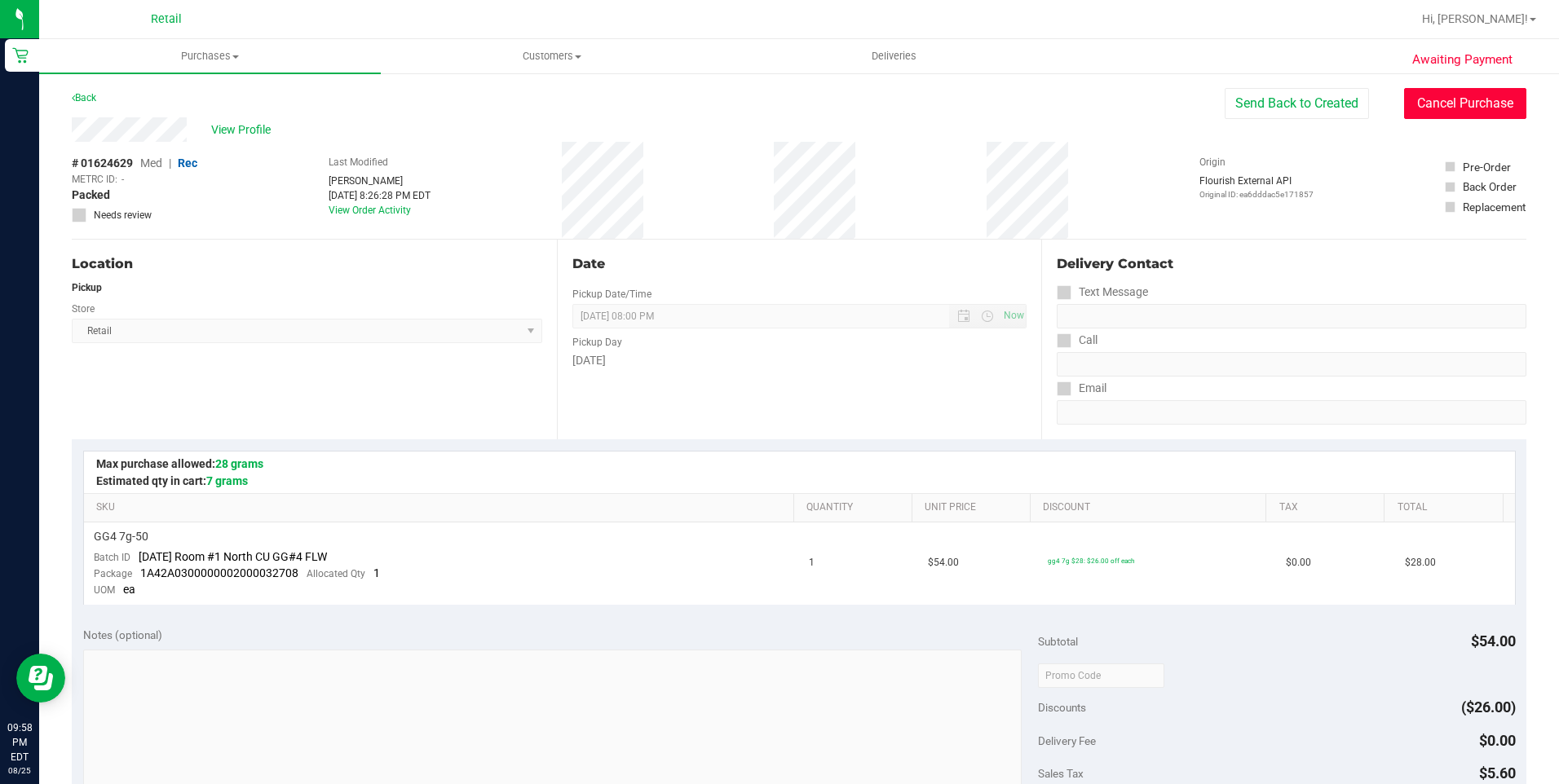
click at [1438, 106] on button "Cancel Purchase" at bounding box center [1465, 104] width 122 height 31
click at [91, 97] on link "Back" at bounding box center [84, 98] width 24 height 11
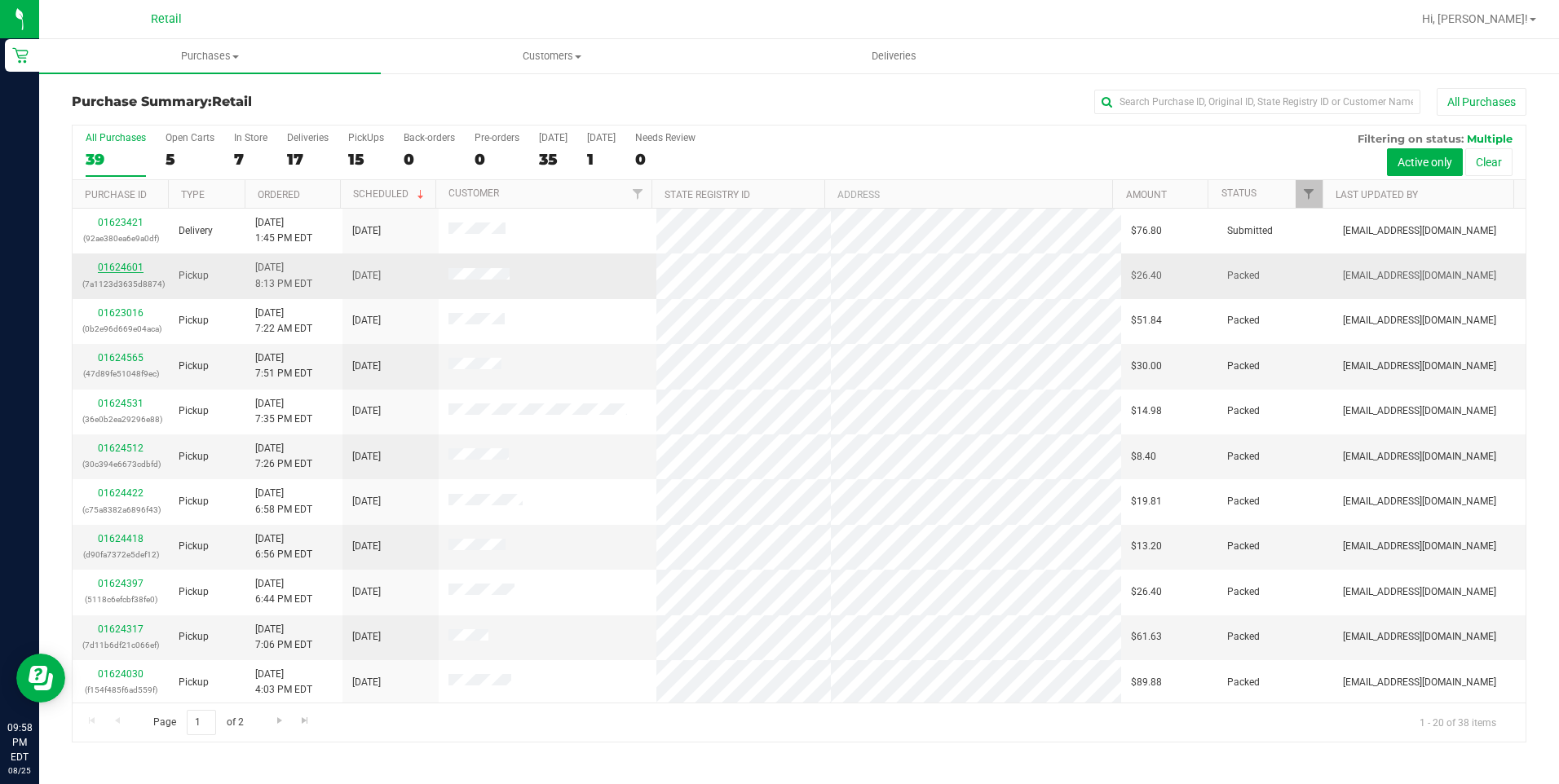
click at [126, 262] on link "01624601" at bounding box center [121, 267] width 46 height 11
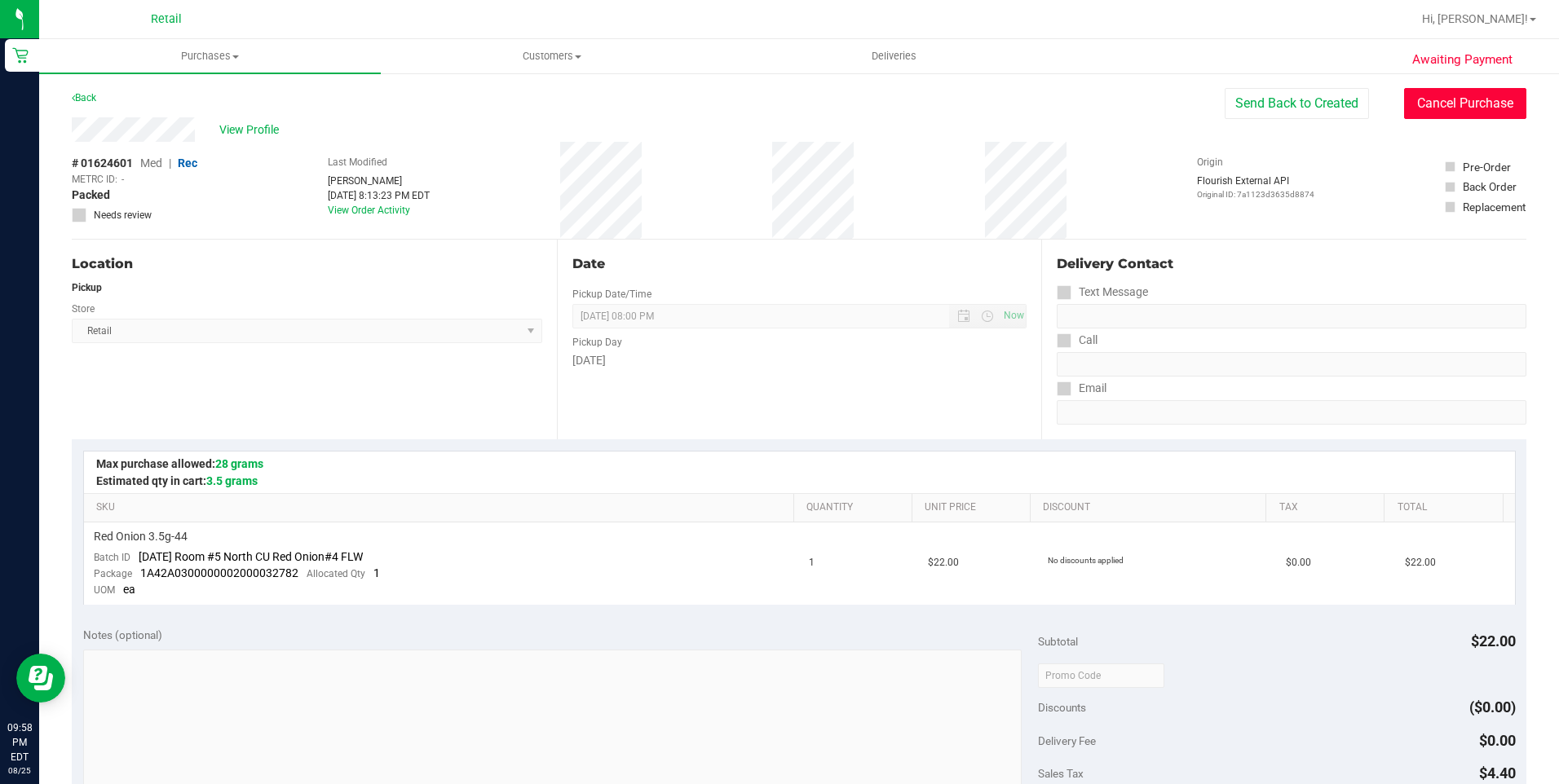
click at [1440, 100] on button "Cancel Purchase" at bounding box center [1465, 104] width 122 height 31
click at [93, 95] on link "Back" at bounding box center [84, 98] width 24 height 11
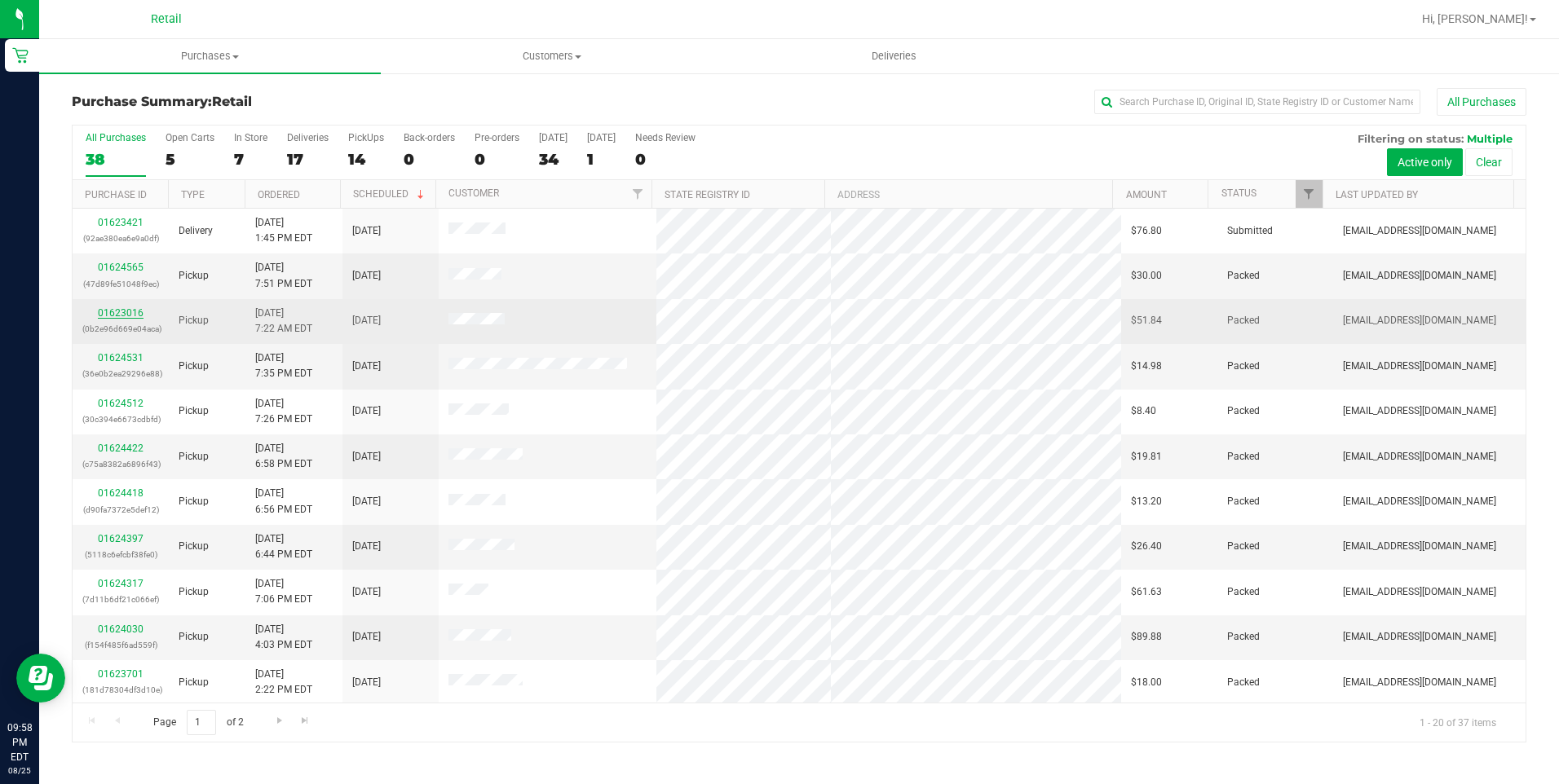
click at [125, 309] on link "01623016" at bounding box center [121, 313] width 46 height 11
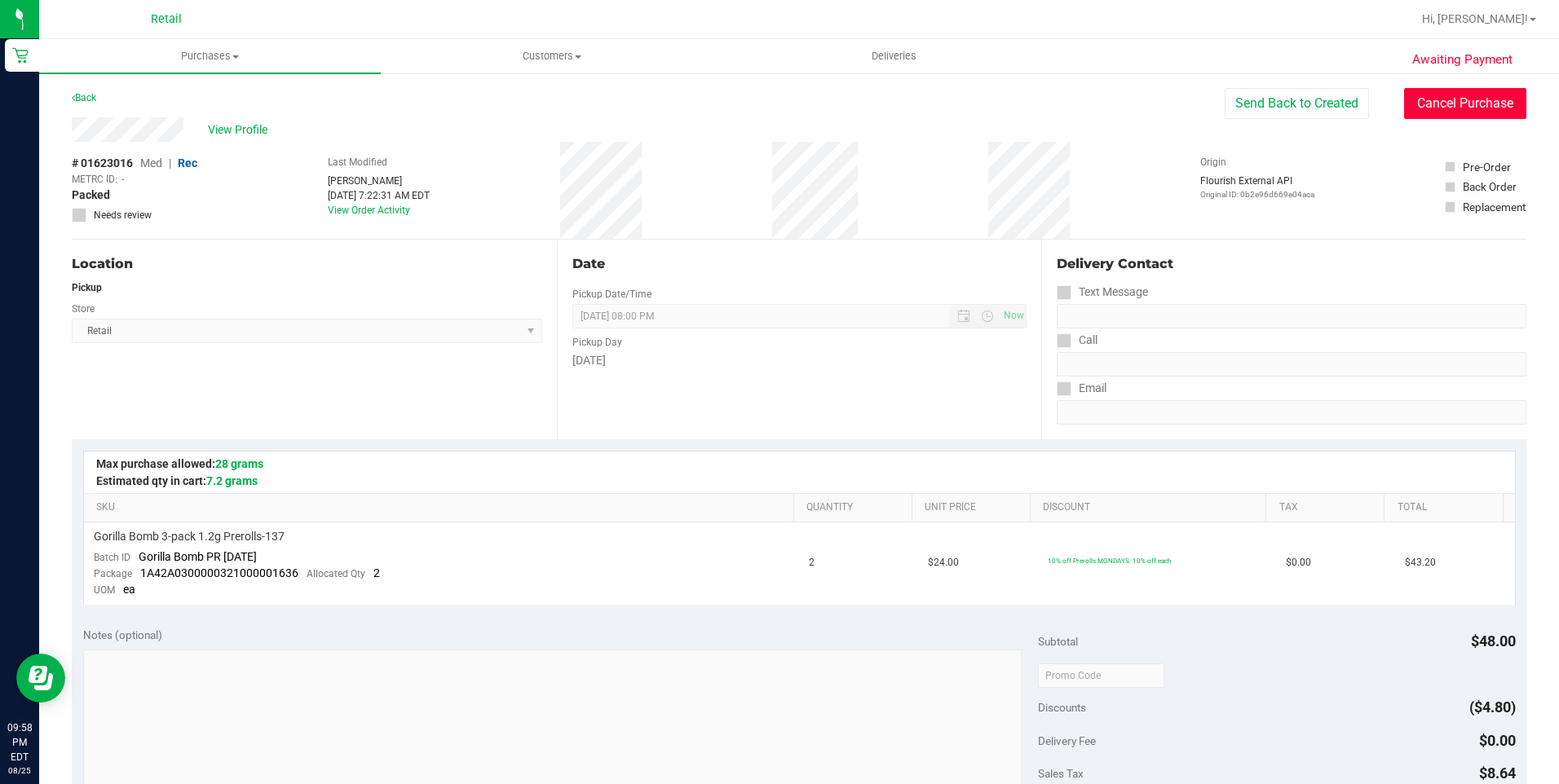
click at [1490, 104] on button "Cancel Purchase" at bounding box center [1465, 104] width 122 height 31
click at [80, 91] on div "Back" at bounding box center [84, 98] width 24 height 20
click at [101, 104] on div "Back" at bounding box center [798, 103] width 1455 height 29
click at [88, 101] on link "Back" at bounding box center [84, 98] width 24 height 11
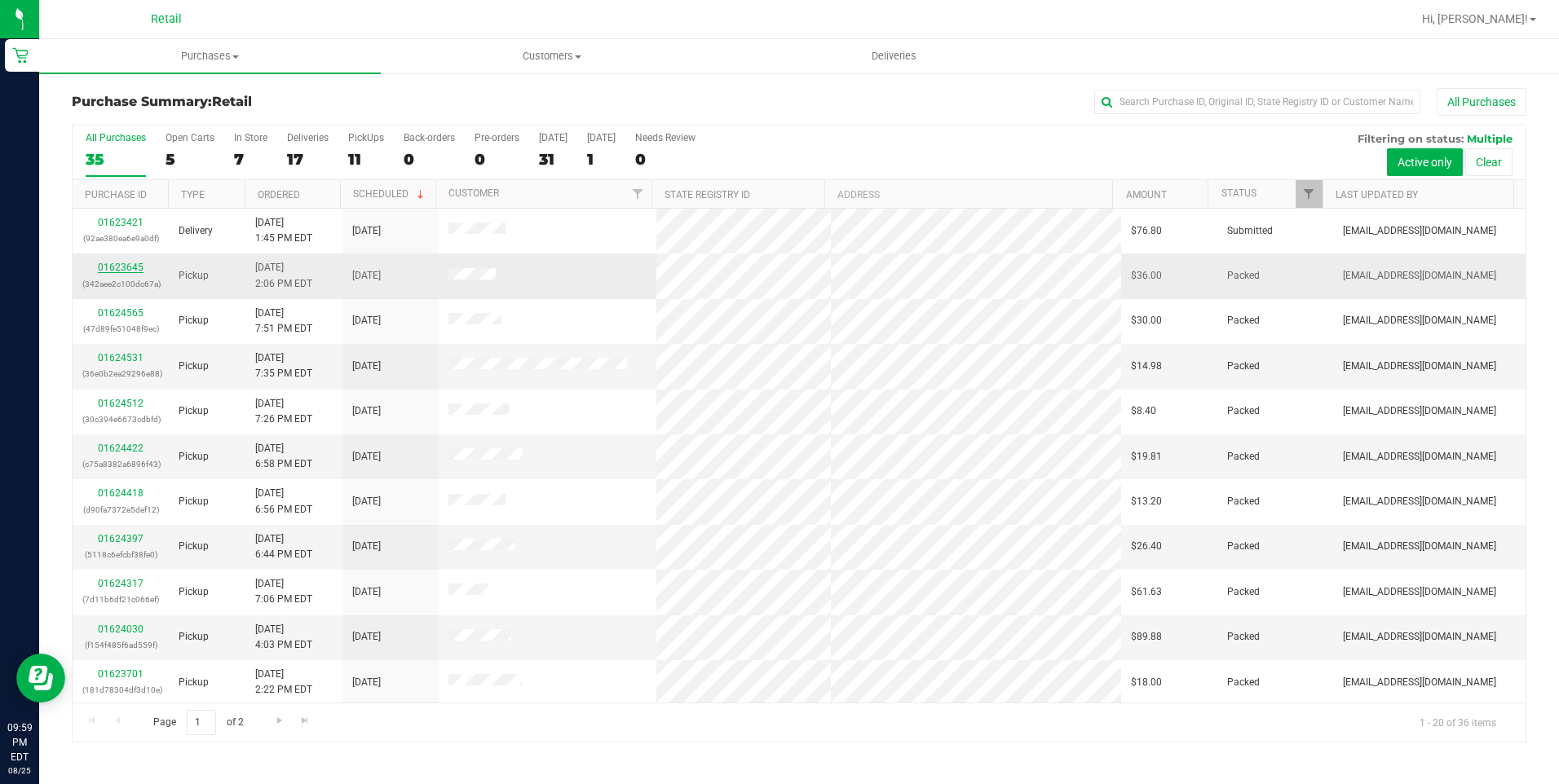
click at [119, 269] on link "01623645" at bounding box center [121, 267] width 46 height 11
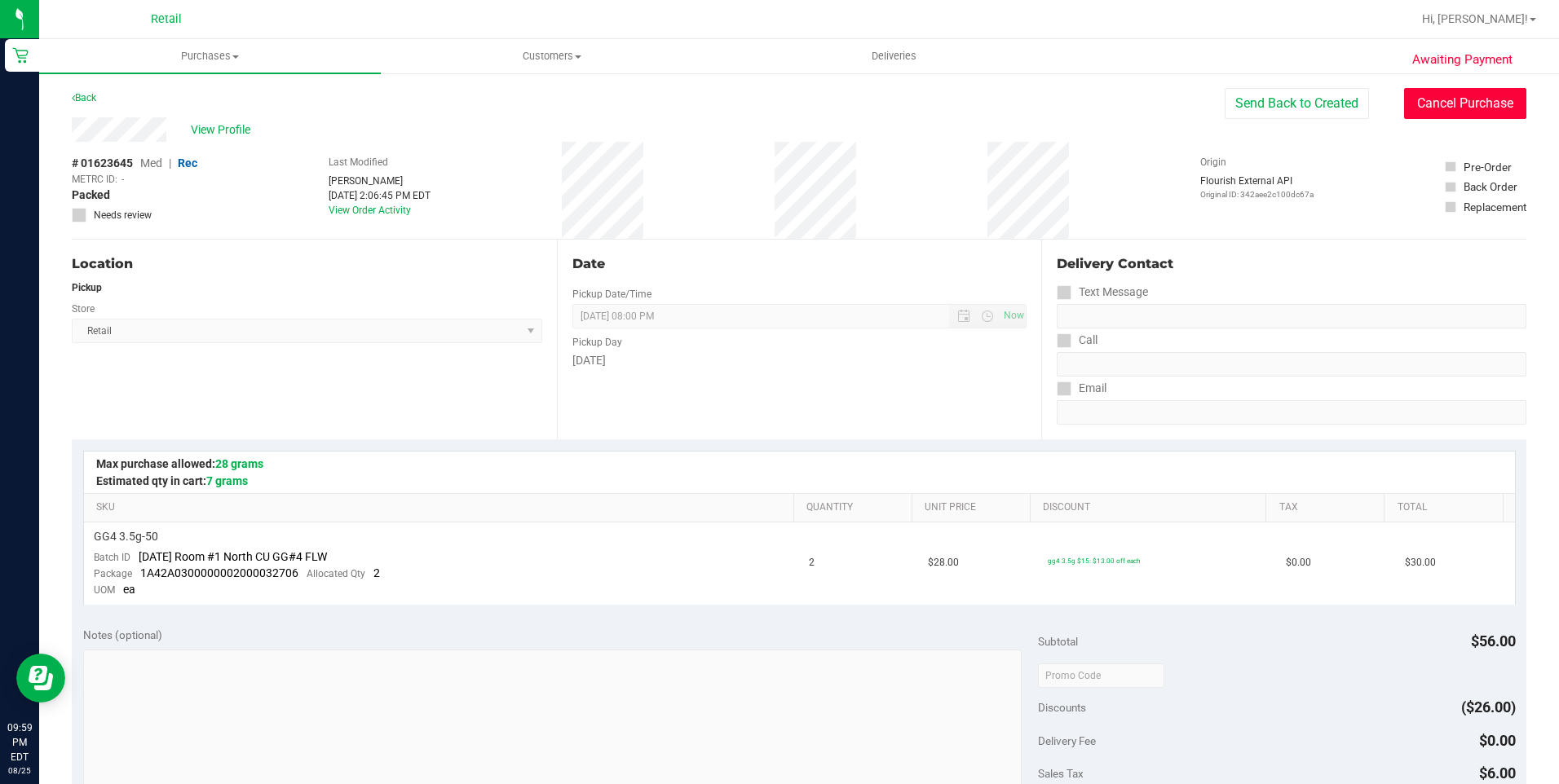
click at [1460, 109] on button "Cancel Purchase" at bounding box center [1465, 104] width 122 height 31
click at [88, 101] on link "Back" at bounding box center [84, 98] width 24 height 11
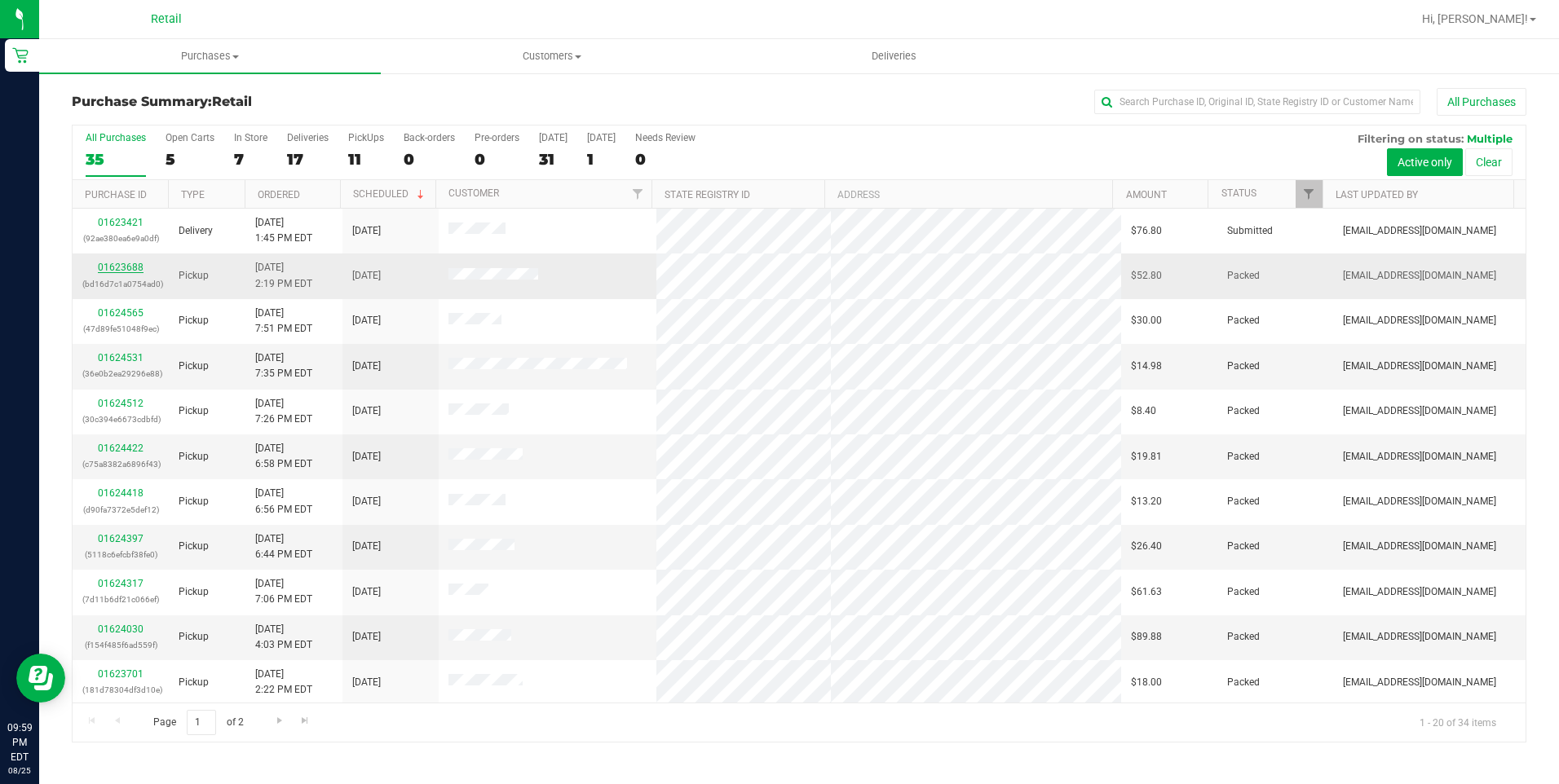
click at [120, 269] on link "01623688" at bounding box center [121, 267] width 46 height 11
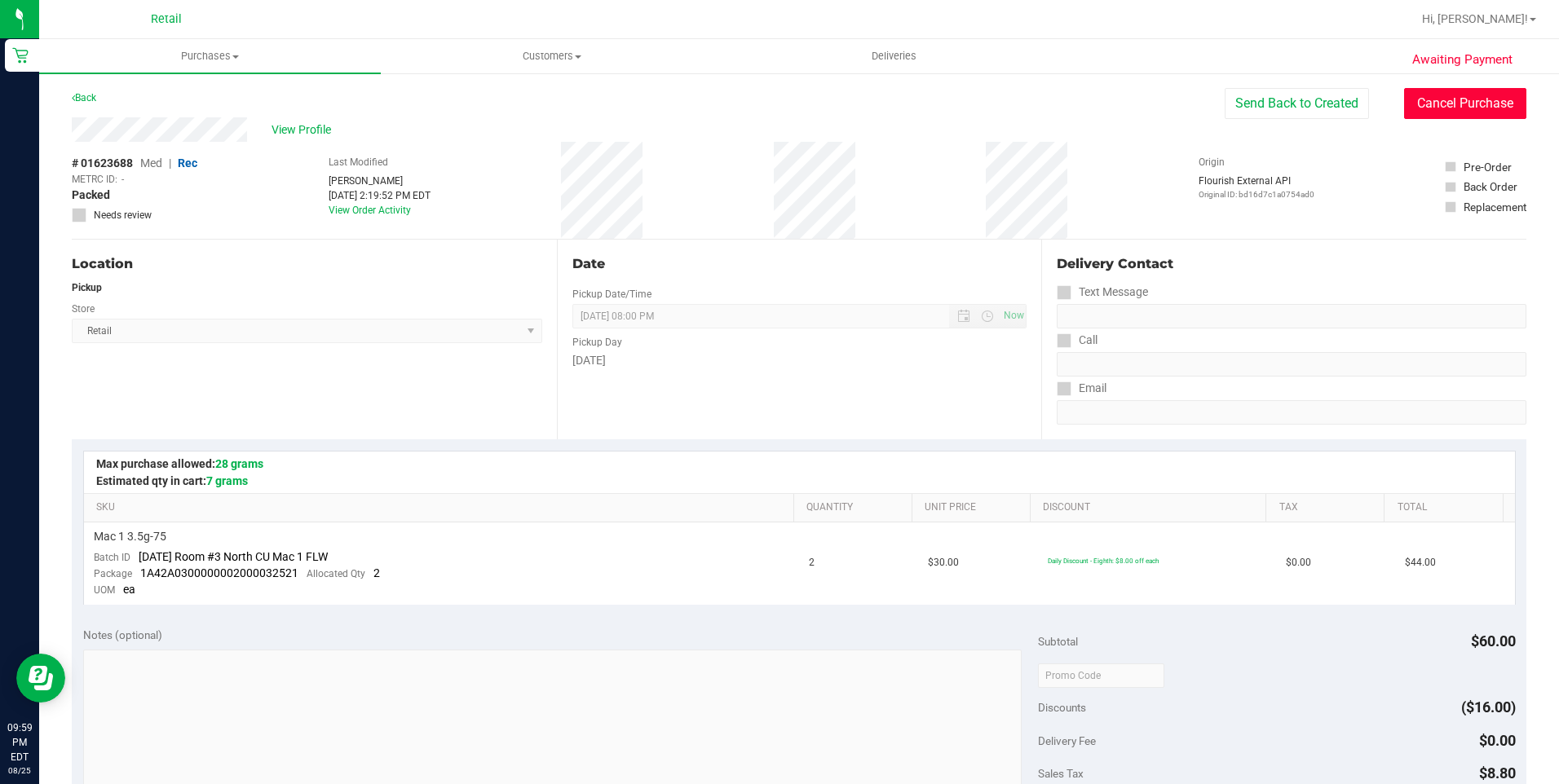
click at [1437, 98] on button "Cancel Purchase" at bounding box center [1465, 104] width 122 height 31
click at [91, 95] on link "Back" at bounding box center [84, 98] width 24 height 11
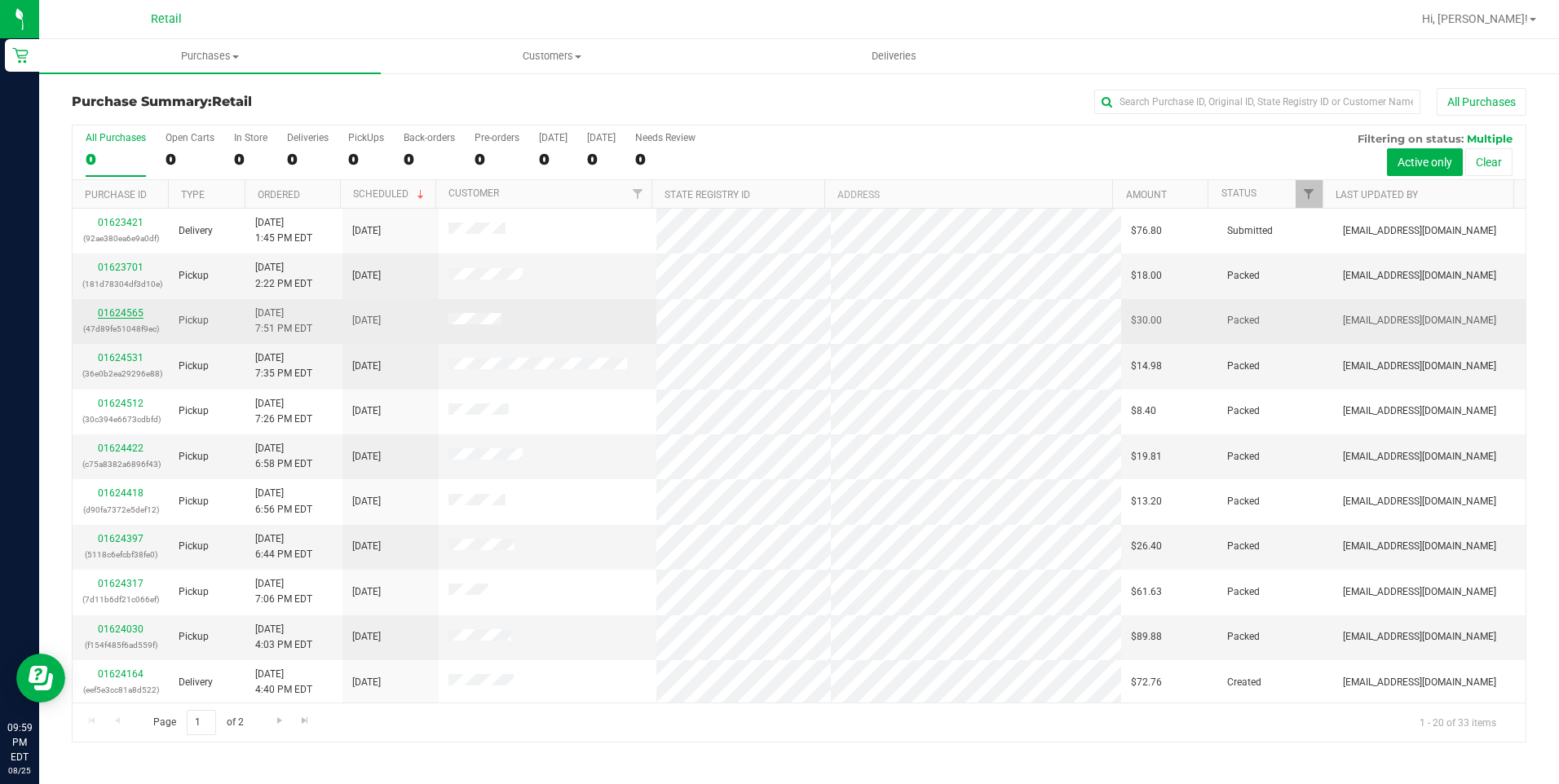
click at [120, 310] on link "01624565" at bounding box center [121, 313] width 46 height 11
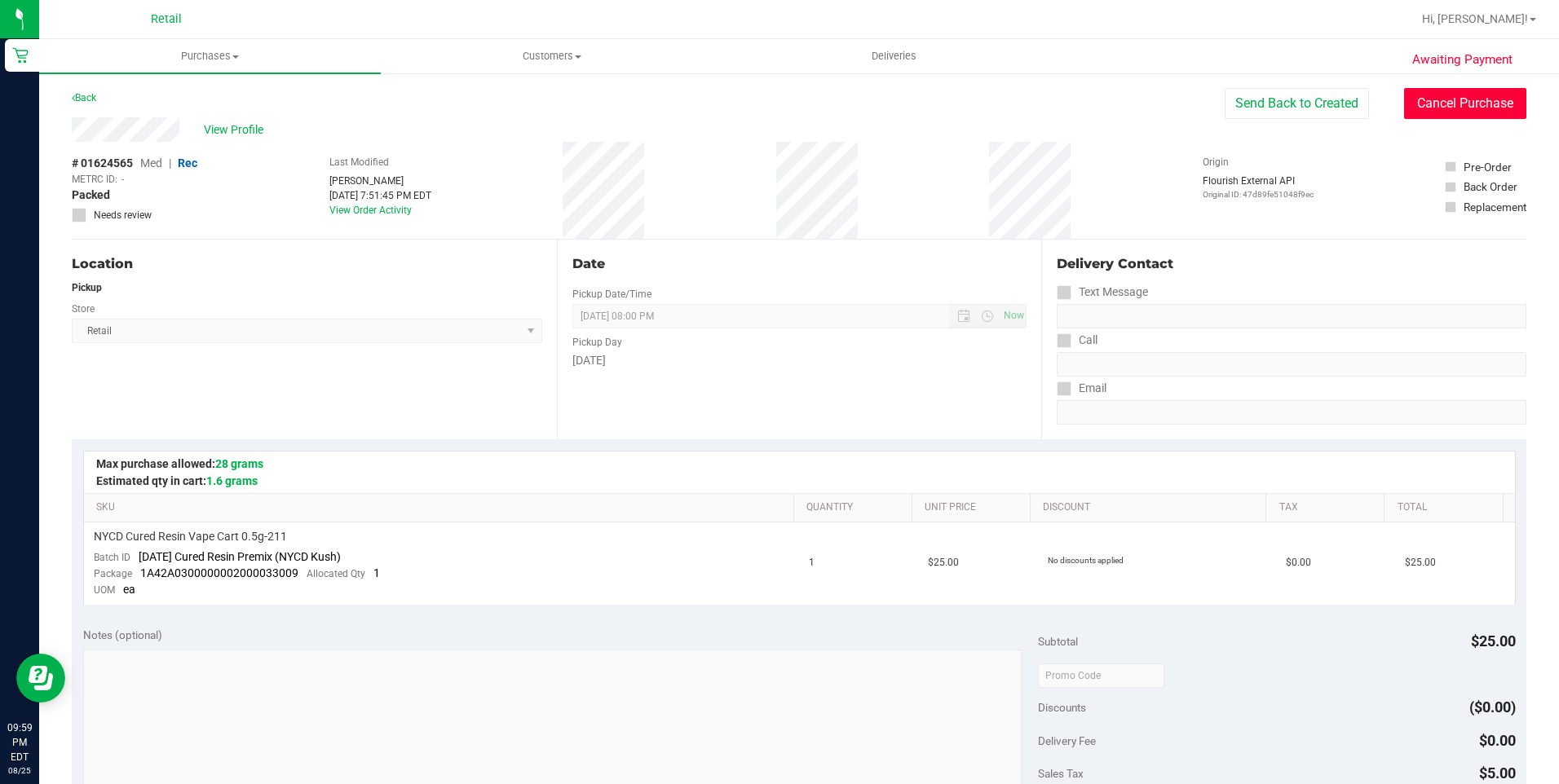
click at [1445, 101] on button "Cancel Purchase" at bounding box center [1465, 104] width 122 height 31
click at [91, 100] on link "Back" at bounding box center [84, 98] width 24 height 11
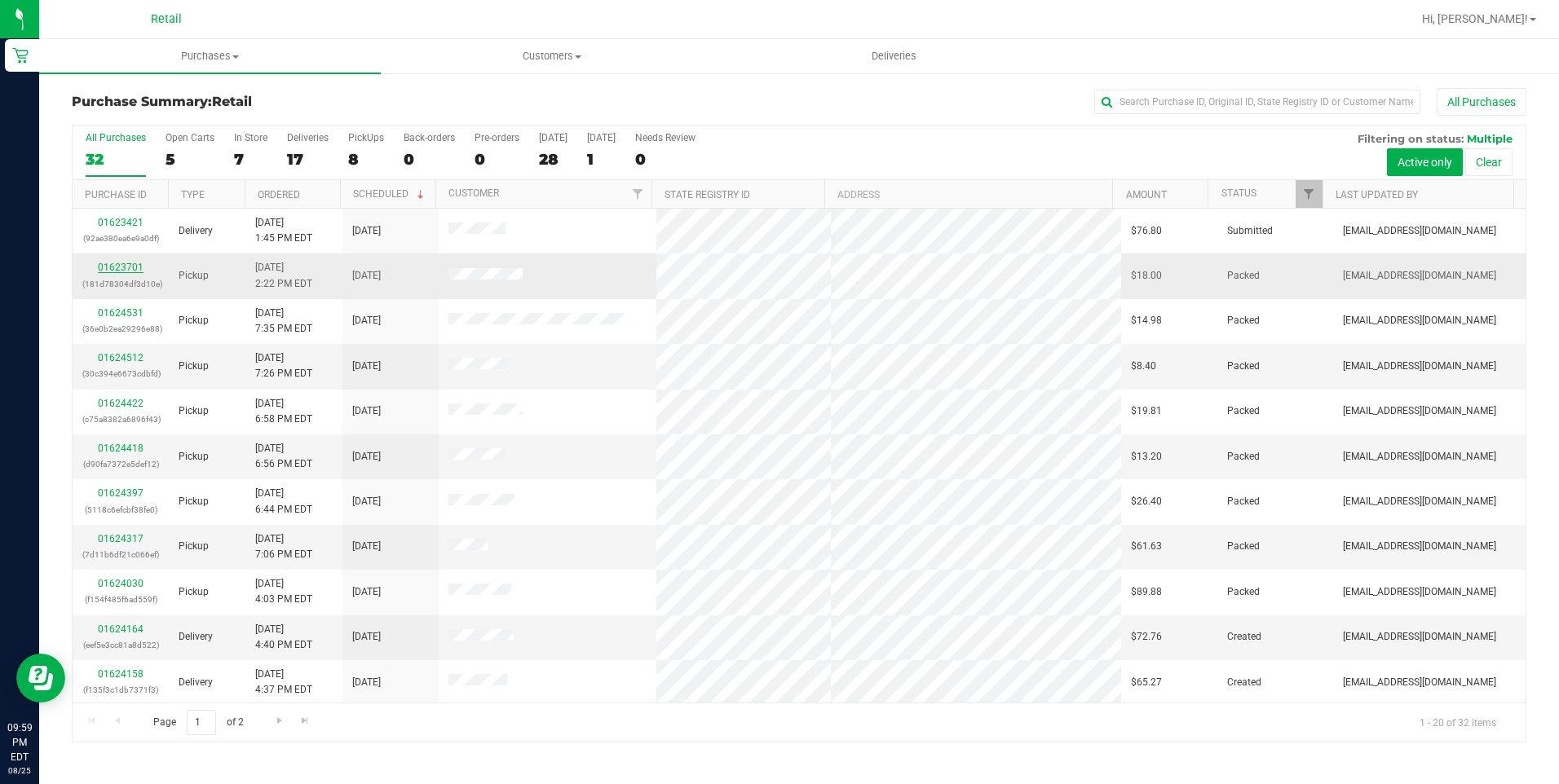
click at [111, 267] on link "01623701" at bounding box center [121, 267] width 46 height 11
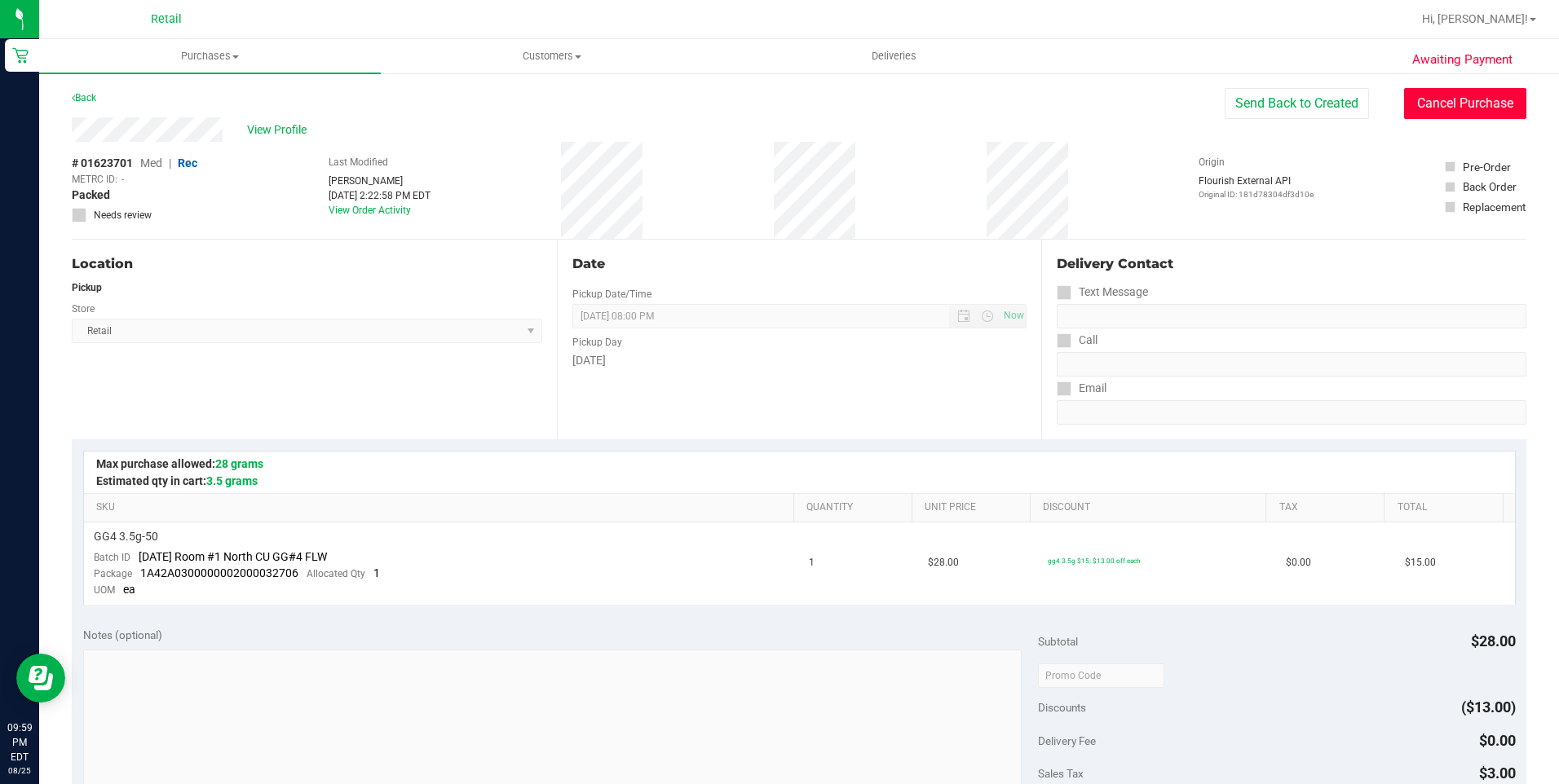
click at [1474, 96] on button "Cancel Purchase" at bounding box center [1465, 104] width 122 height 31
click at [88, 98] on link "Back" at bounding box center [84, 98] width 24 height 11
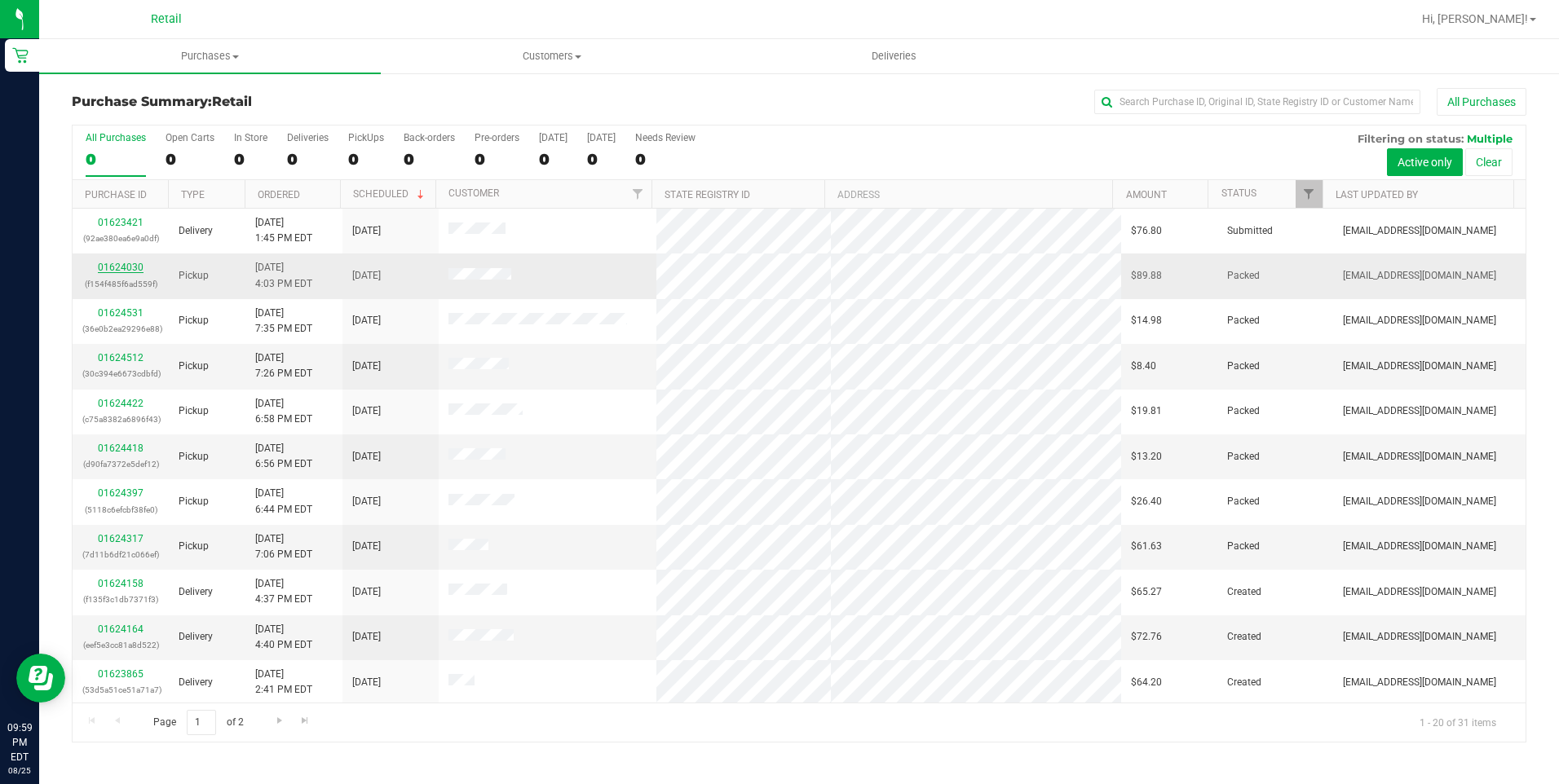
click at [130, 264] on link "01624030" at bounding box center [121, 267] width 46 height 11
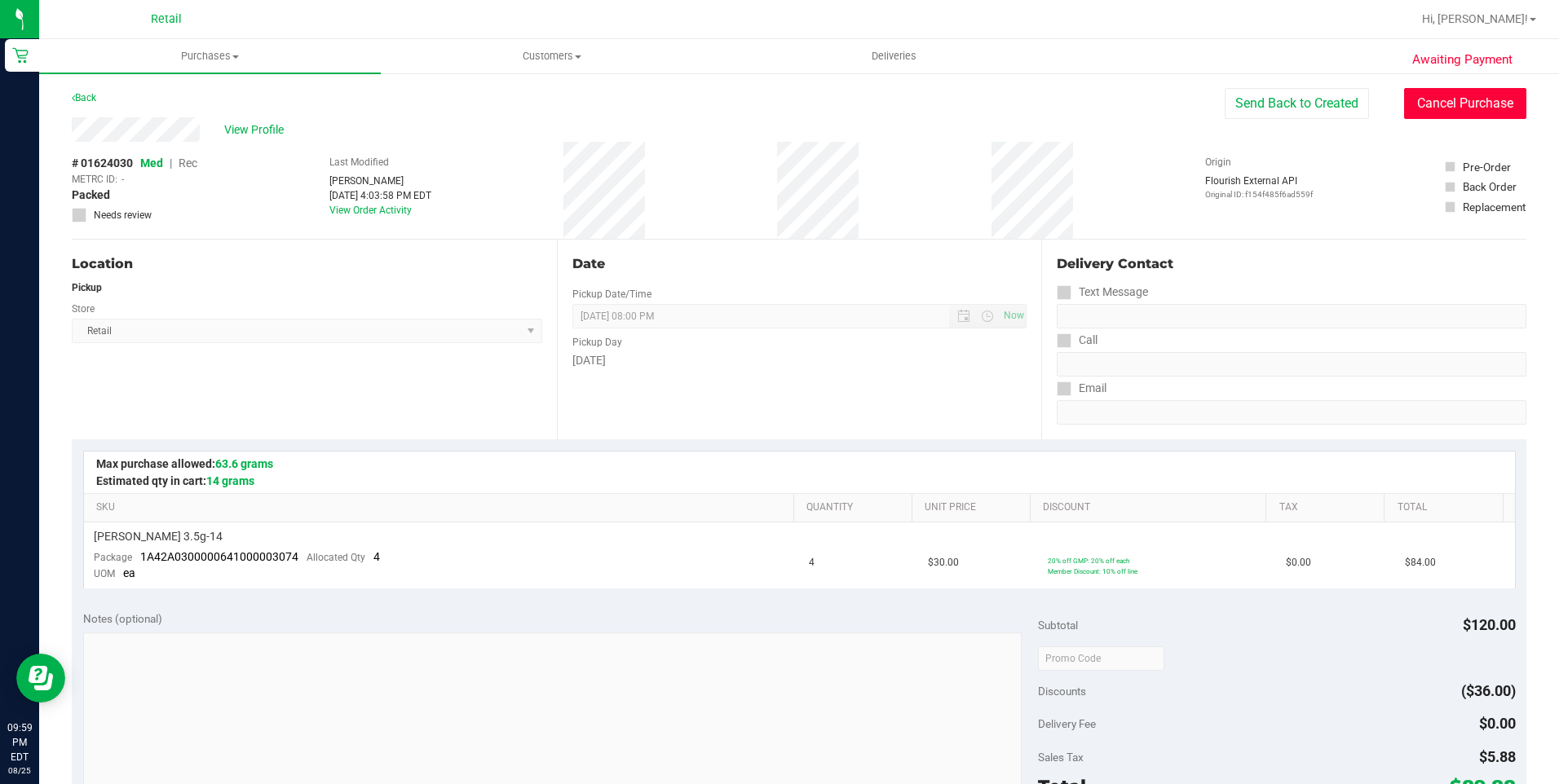
click at [1476, 108] on button "Cancel Purchase" at bounding box center [1465, 104] width 122 height 31
click at [88, 96] on link "Back" at bounding box center [84, 98] width 24 height 11
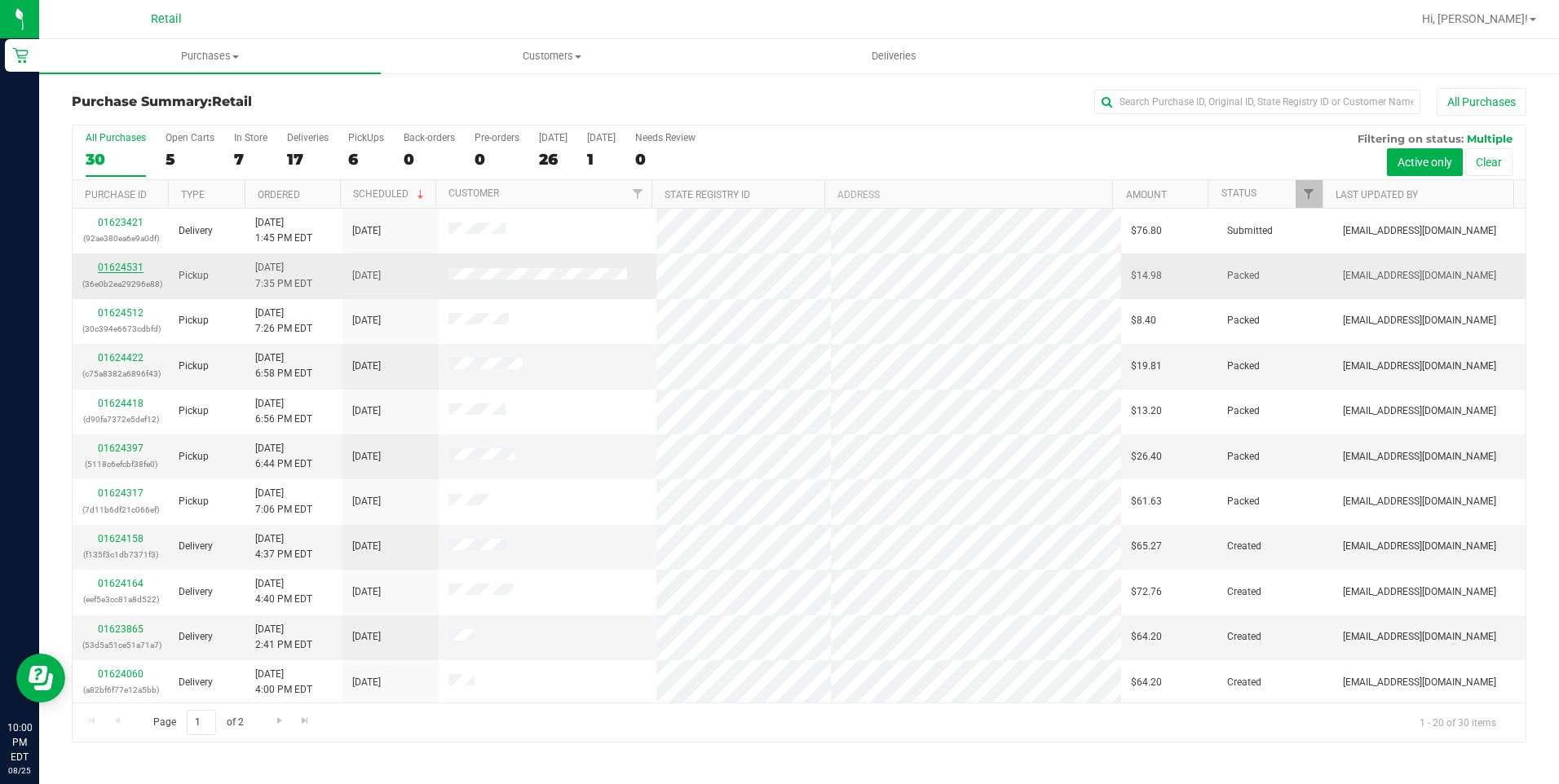
click at [119, 271] on link "01624531" at bounding box center [121, 267] width 46 height 11
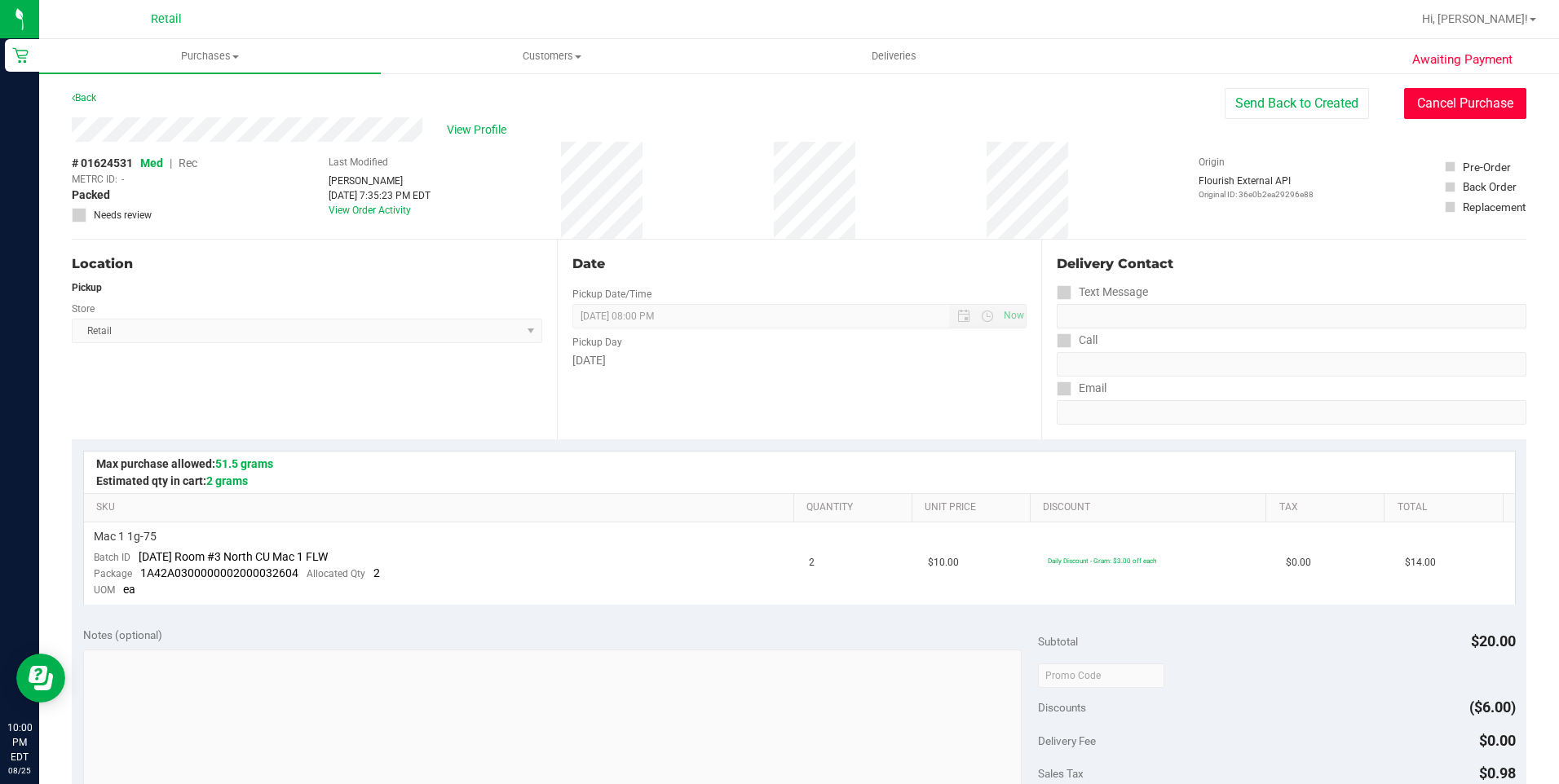
click at [1417, 99] on button "Cancel Purchase" at bounding box center [1465, 104] width 122 height 31
click at [94, 95] on link "Back" at bounding box center [84, 98] width 24 height 11
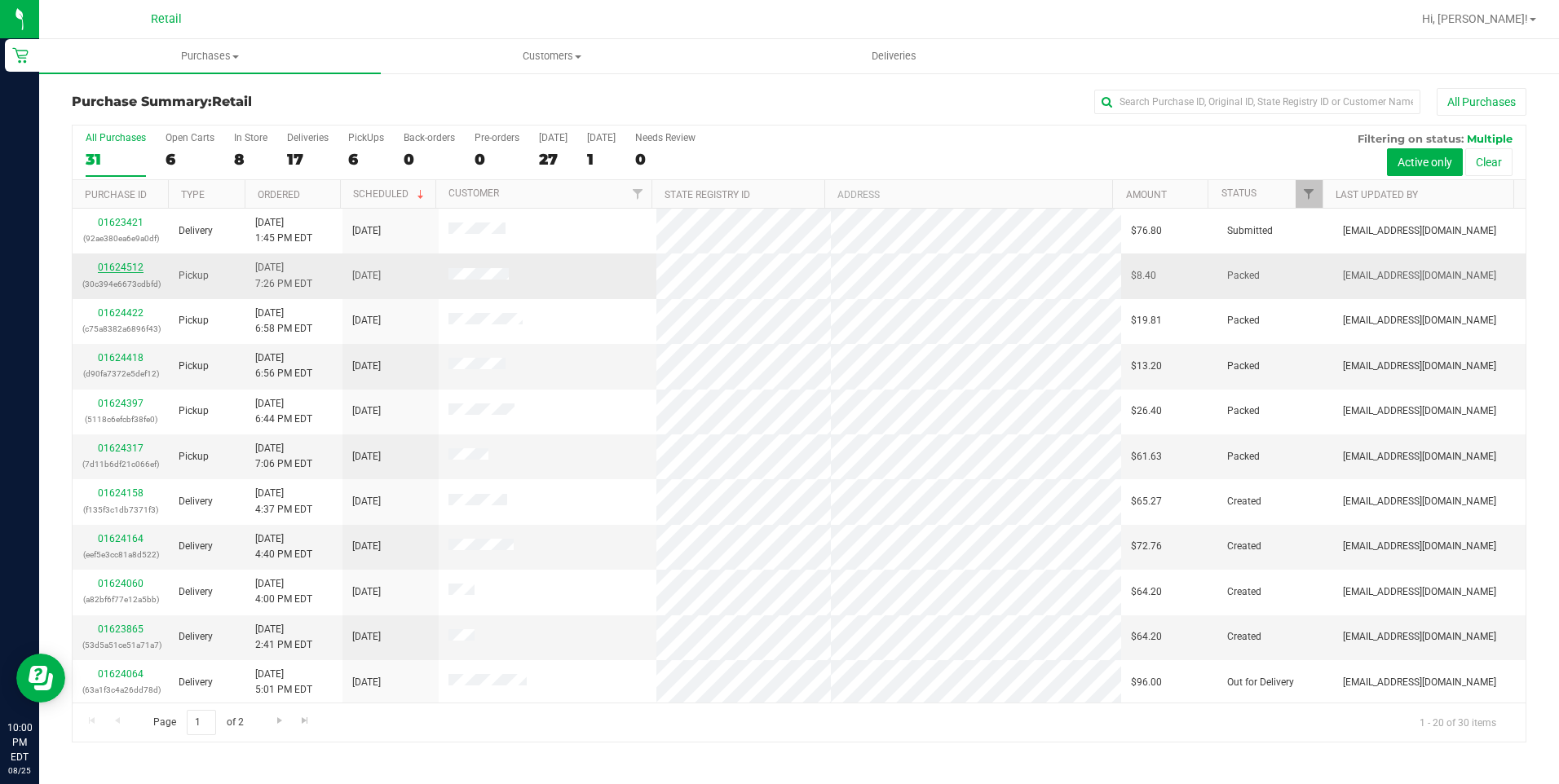
click at [125, 266] on link "01624512" at bounding box center [121, 267] width 46 height 11
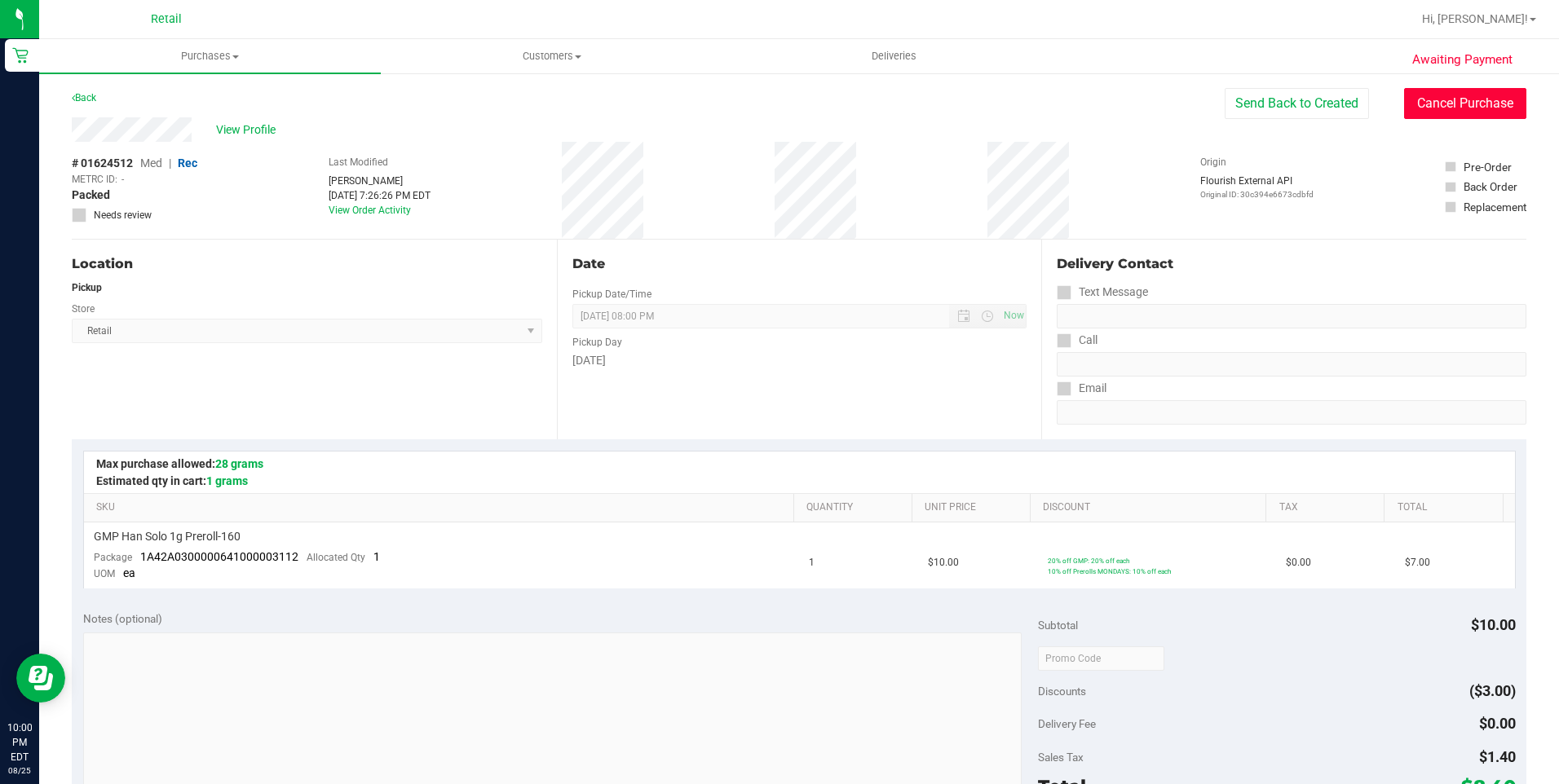
click at [1465, 115] on button "Cancel Purchase" at bounding box center [1465, 104] width 122 height 31
click at [88, 95] on link "Back" at bounding box center [84, 98] width 24 height 11
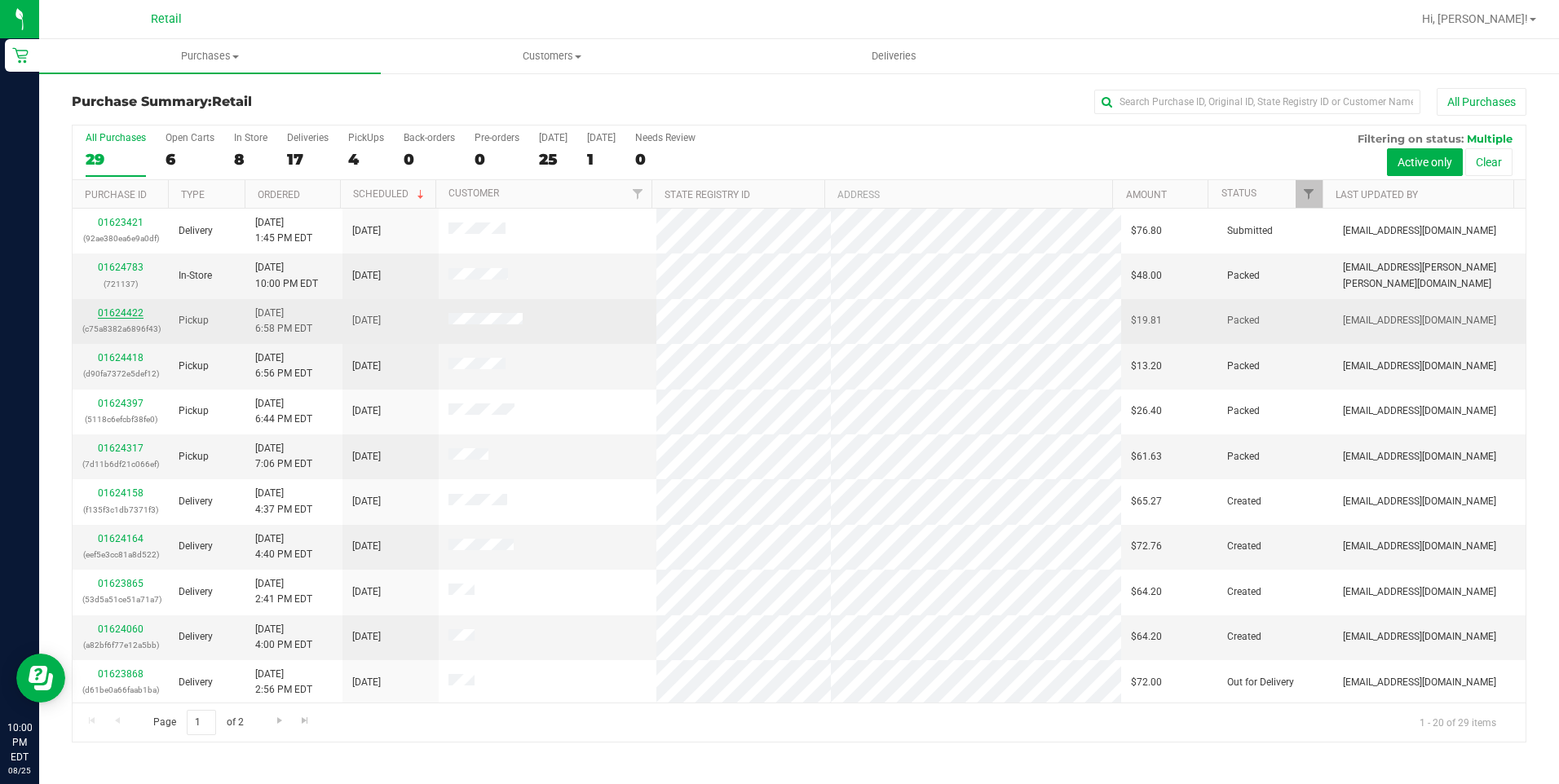
click at [121, 312] on link "01624422" at bounding box center [121, 313] width 46 height 11
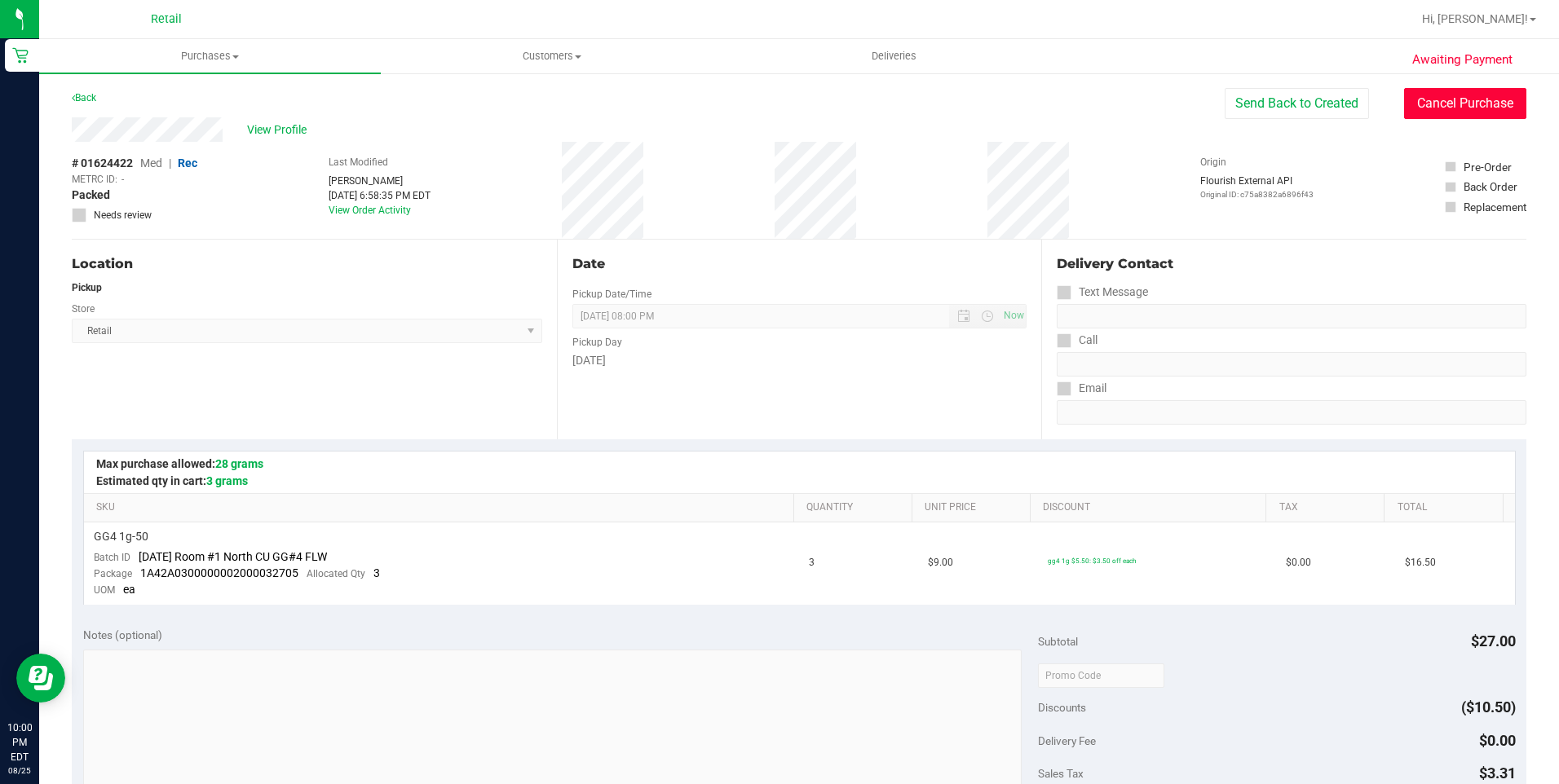
click at [1471, 101] on button "Cancel Purchase" at bounding box center [1465, 104] width 122 height 31
click at [88, 101] on link "Back" at bounding box center [84, 98] width 24 height 11
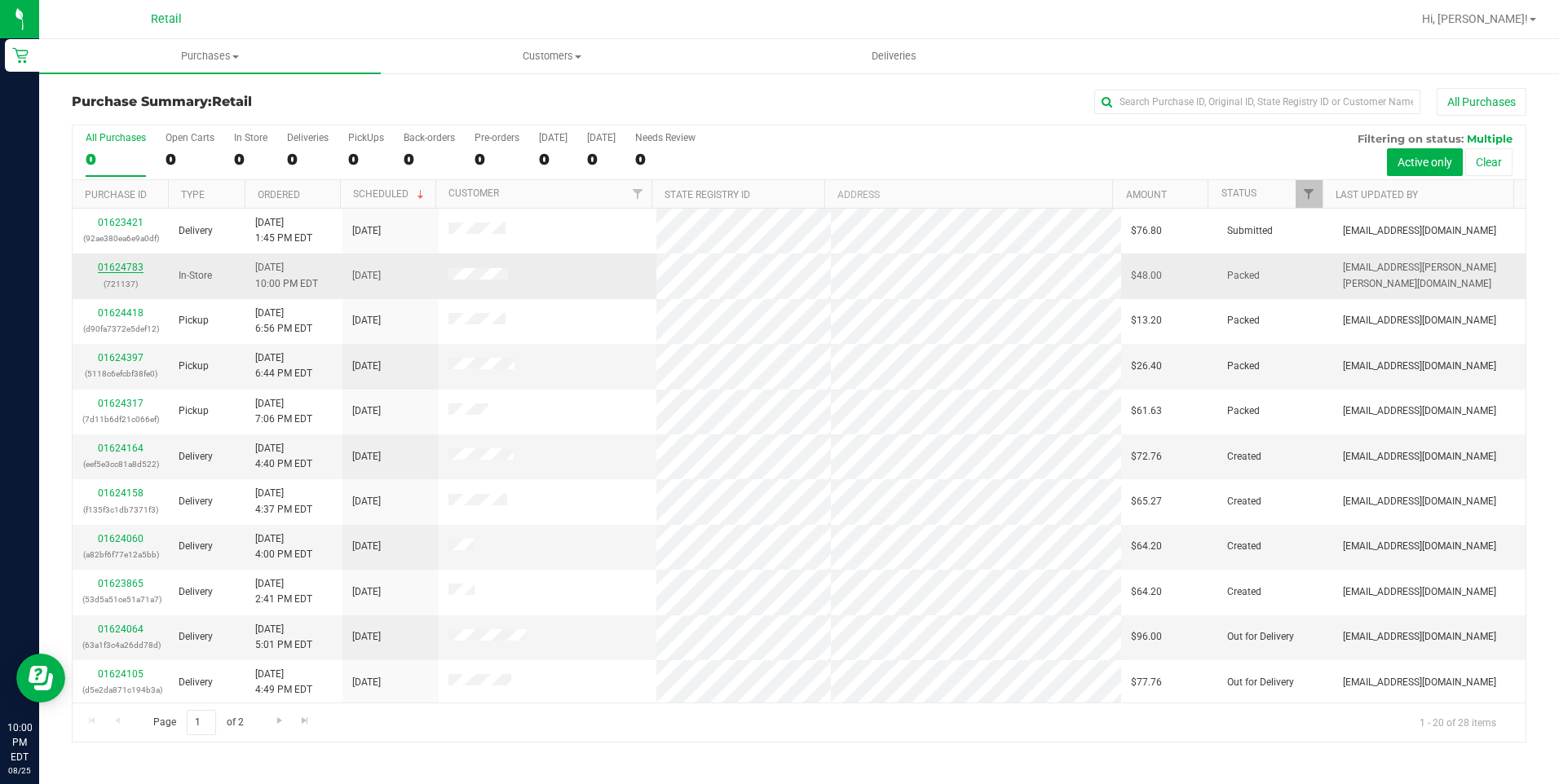
click at [110, 264] on link "01624783" at bounding box center [121, 267] width 46 height 11
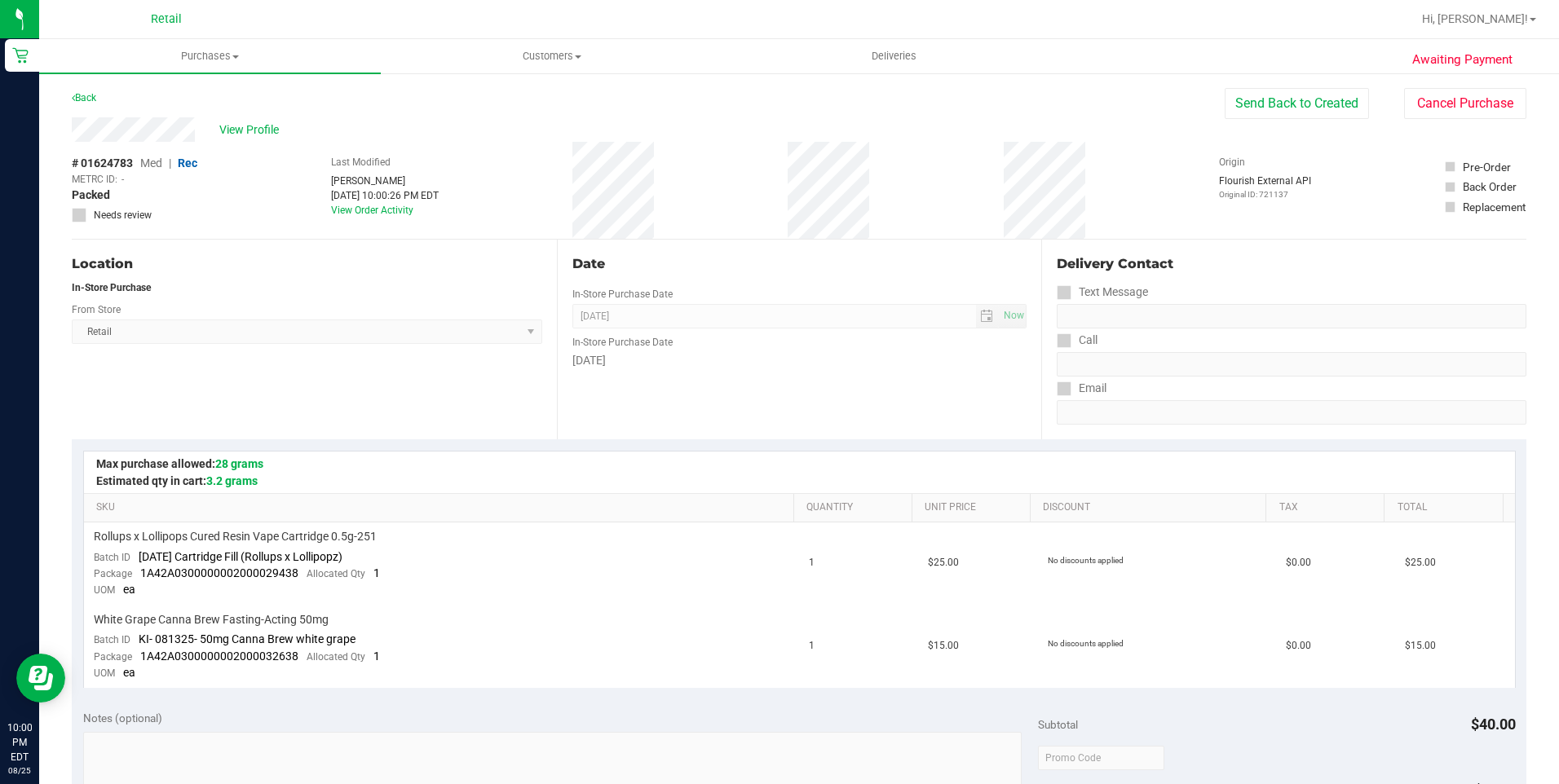
click at [91, 91] on div "Back" at bounding box center [84, 98] width 24 height 20
click at [91, 94] on link "Back" at bounding box center [84, 98] width 24 height 11
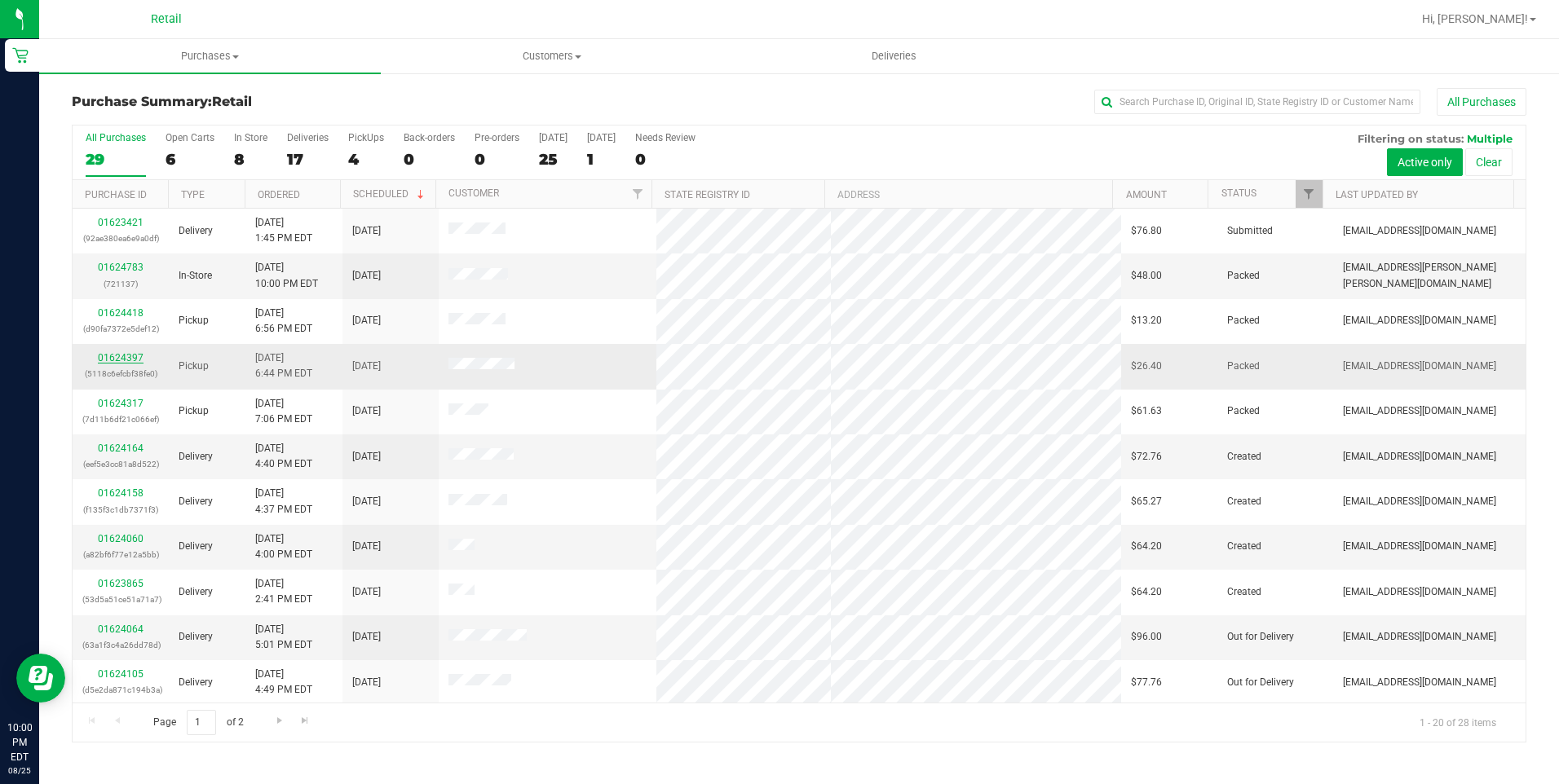
click at [126, 360] on link "01624397" at bounding box center [121, 358] width 46 height 11
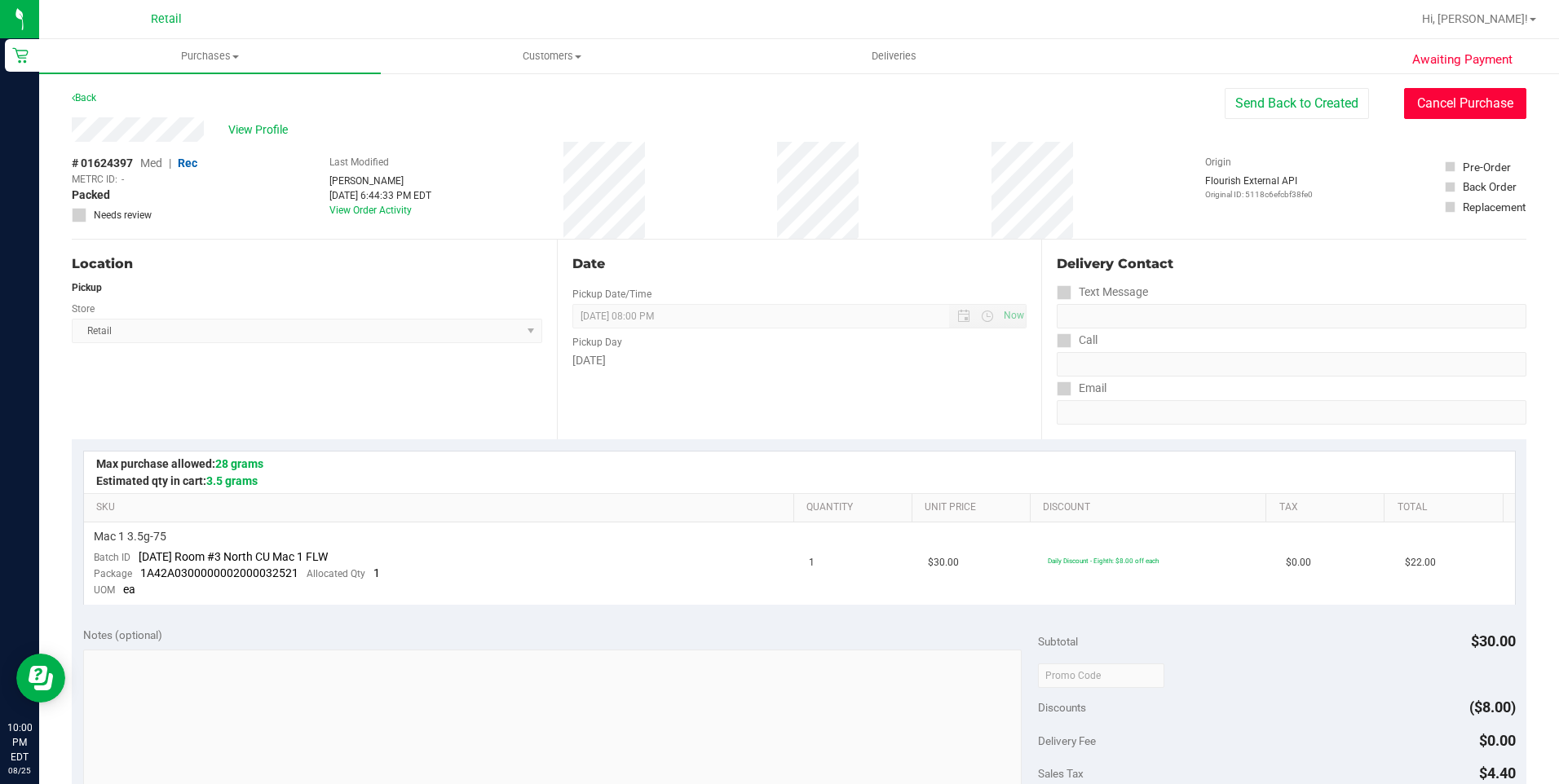
click at [1487, 105] on button "Cancel Purchase" at bounding box center [1465, 104] width 122 height 31
click at [78, 96] on link "Back" at bounding box center [84, 98] width 24 height 11
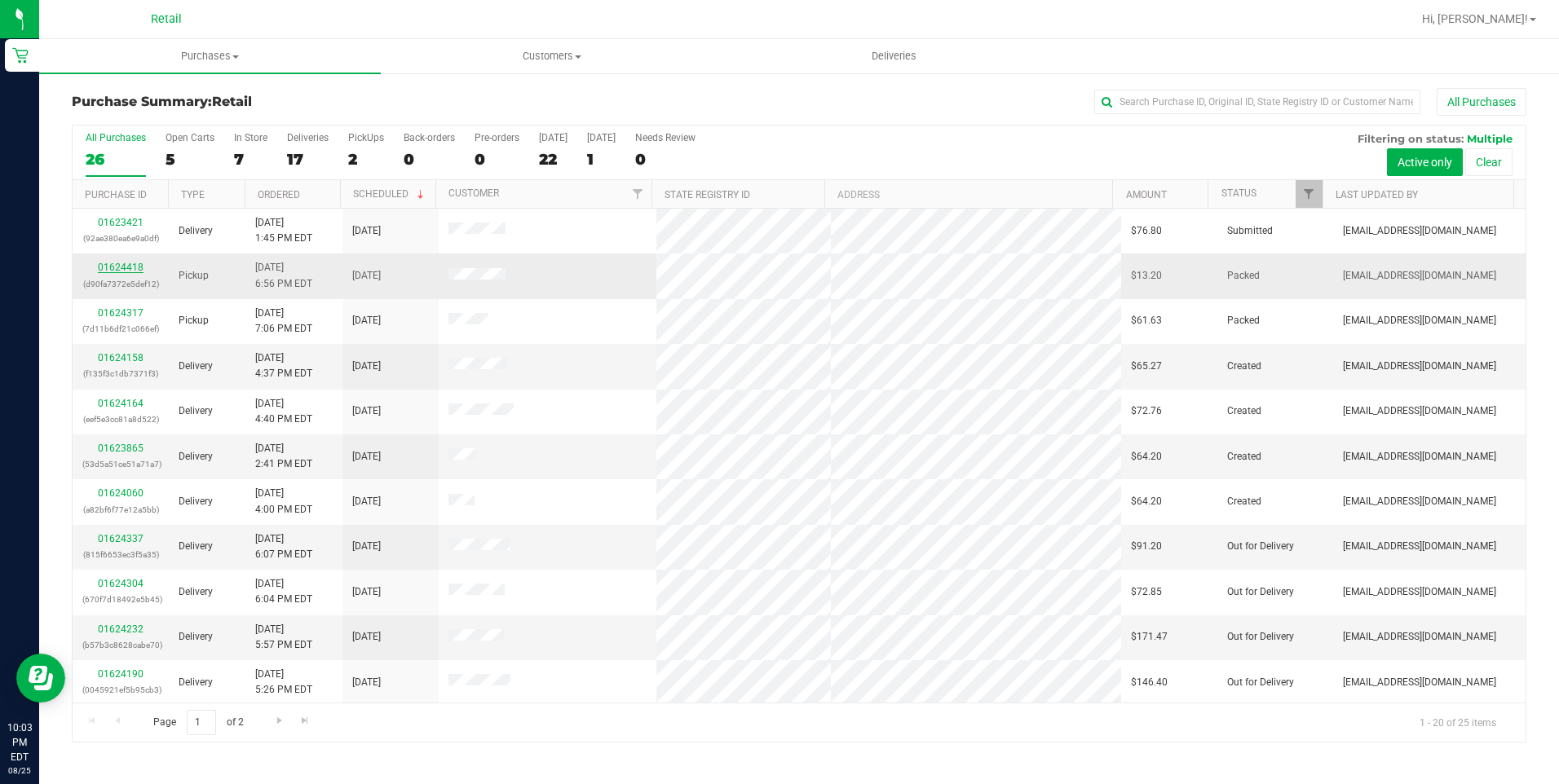
click at [117, 272] on link "01624418" at bounding box center [121, 267] width 46 height 11
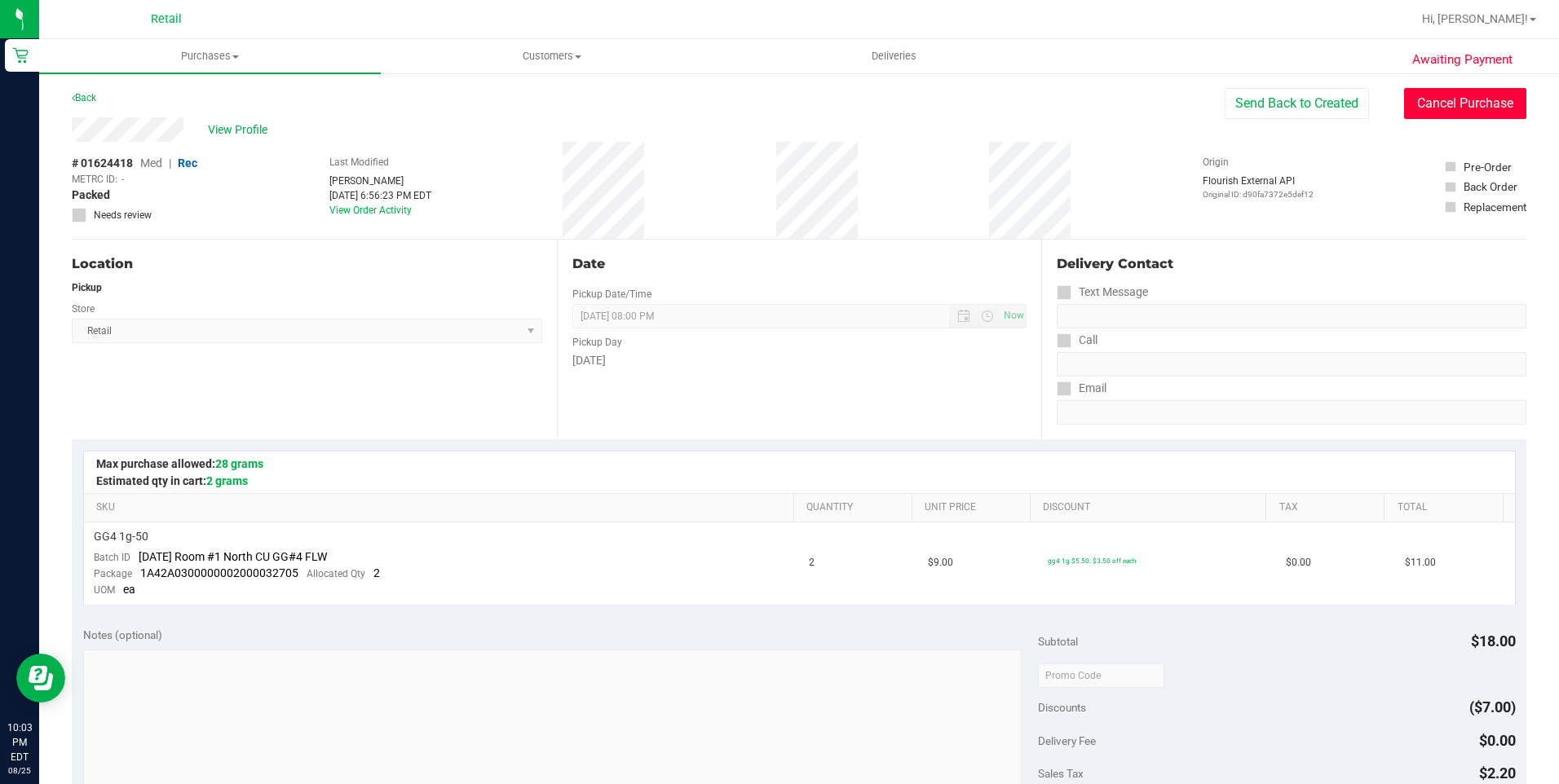
click at [1488, 94] on button "Cancel Purchase" at bounding box center [1465, 104] width 122 height 31
click at [96, 104] on div "Back" at bounding box center [84, 98] width 24 height 20
click at [85, 98] on link "Back" at bounding box center [84, 98] width 24 height 11
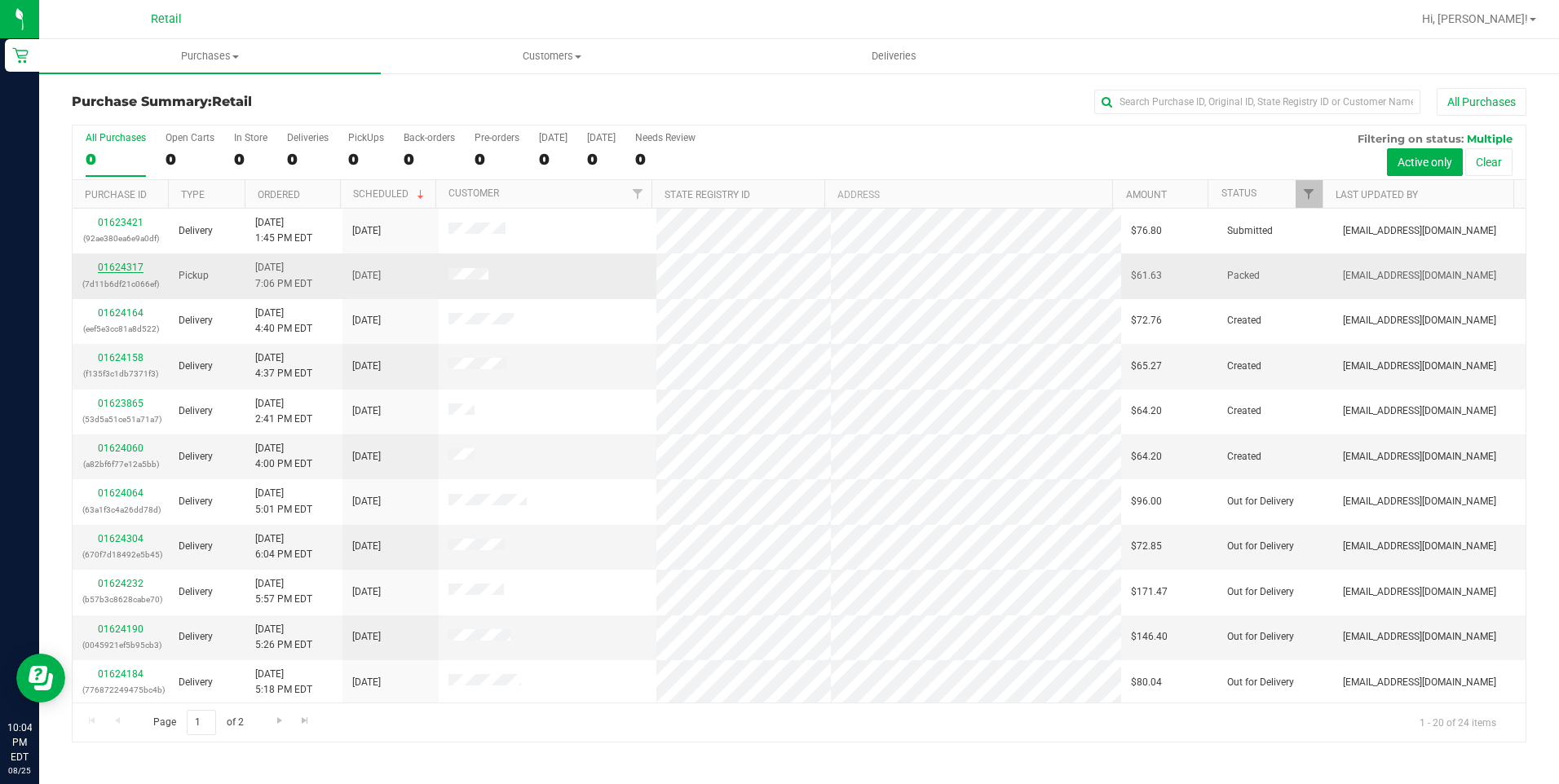
click at [131, 263] on link "01624317" at bounding box center [121, 267] width 46 height 11
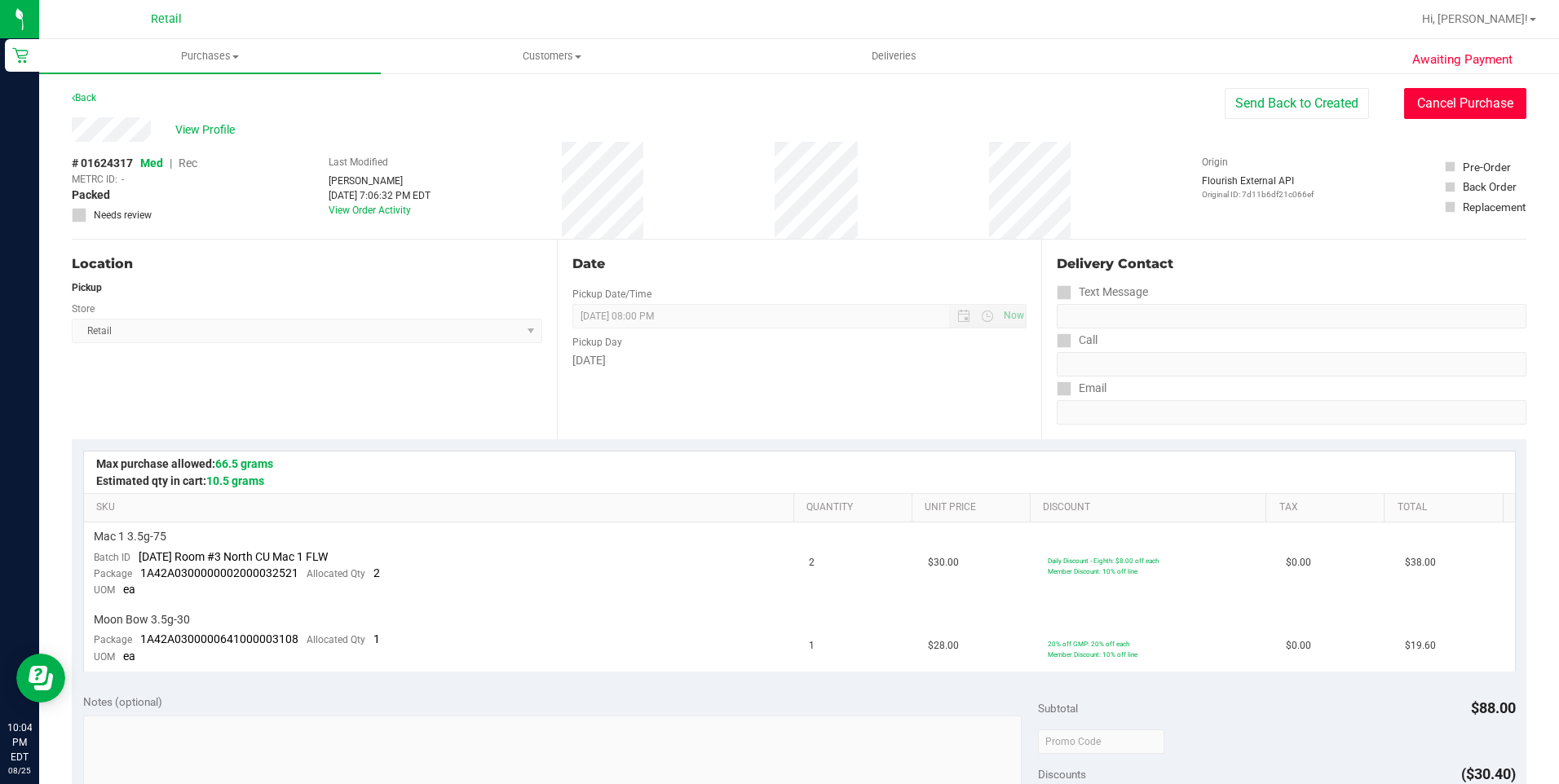
click at [1481, 111] on button "Cancel Purchase" at bounding box center [1465, 104] width 122 height 31
click at [84, 101] on link "Back" at bounding box center [84, 98] width 24 height 11
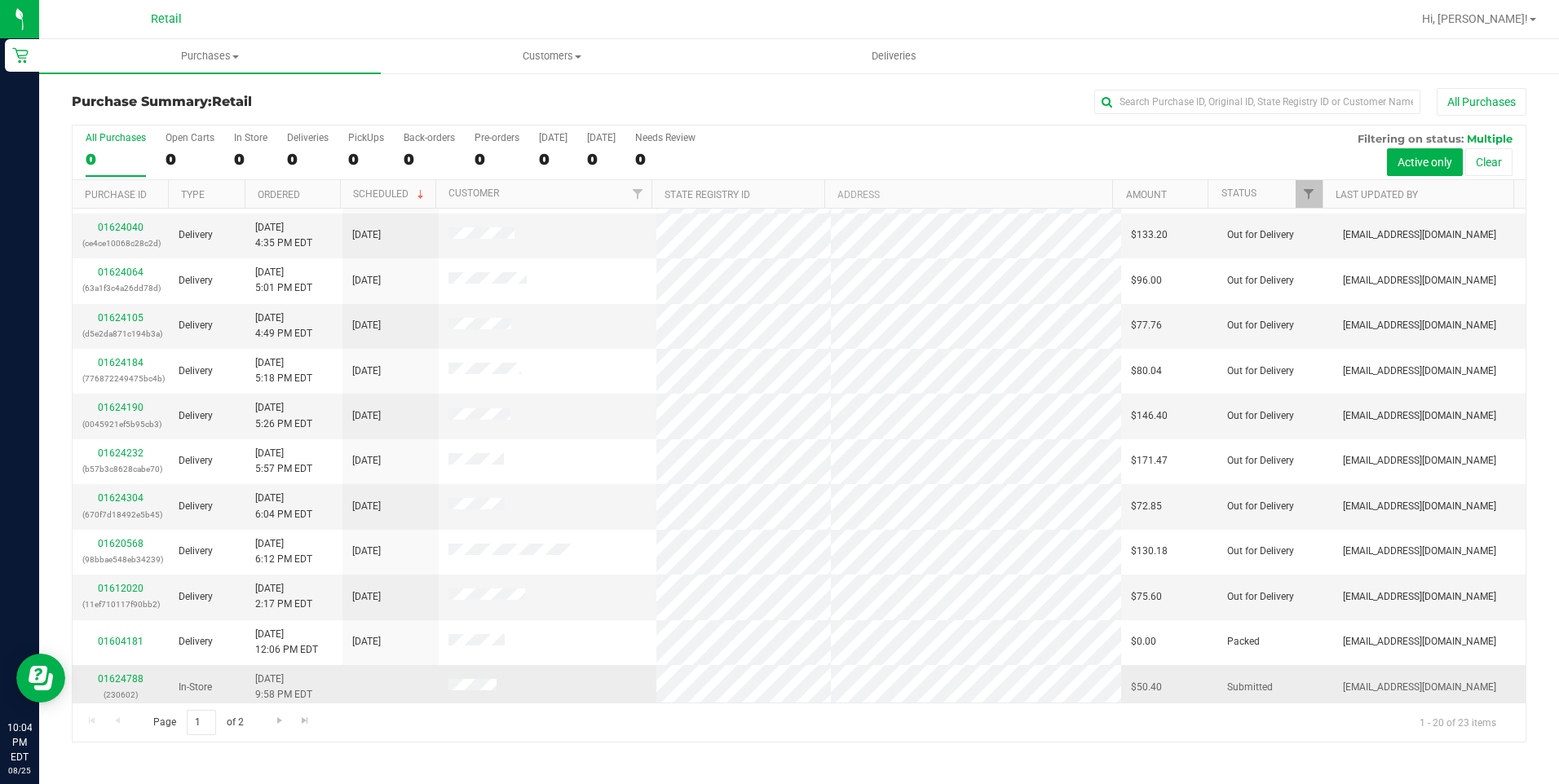
scroll to position [408, 0]
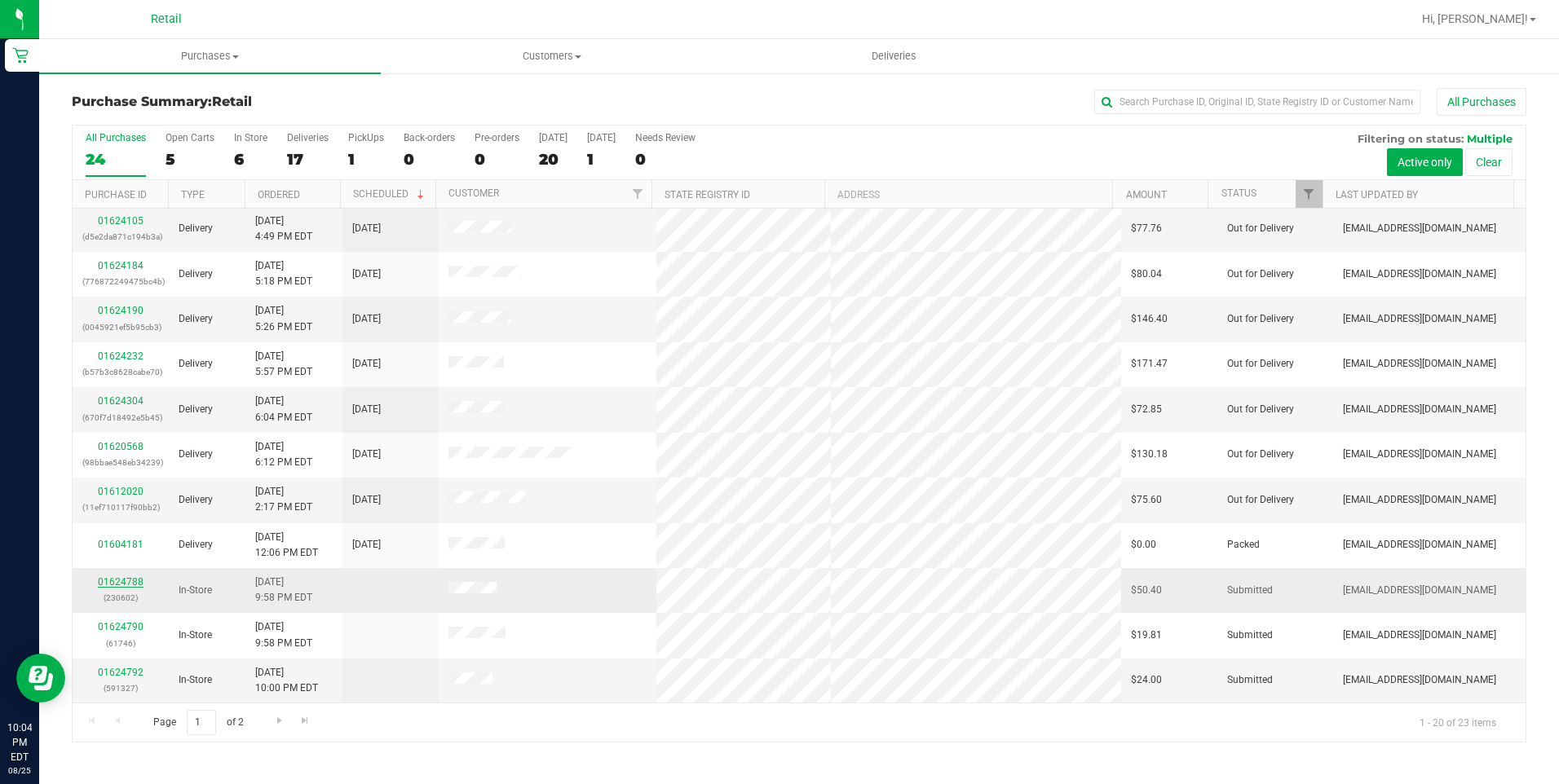
click at [122, 585] on link "01624788" at bounding box center [121, 582] width 46 height 11
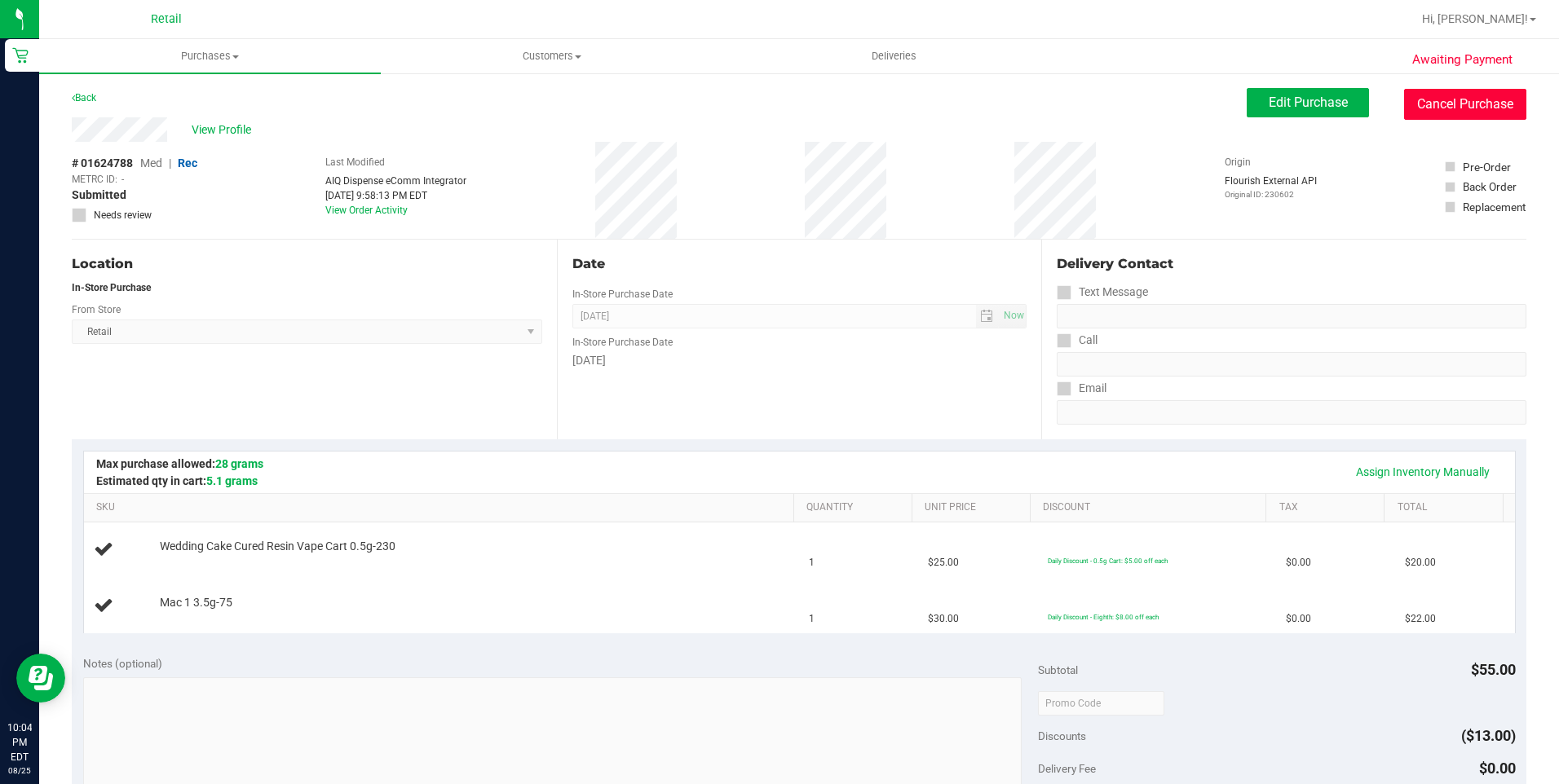
click at [1449, 106] on button "Cancel Purchase" at bounding box center [1465, 104] width 122 height 31
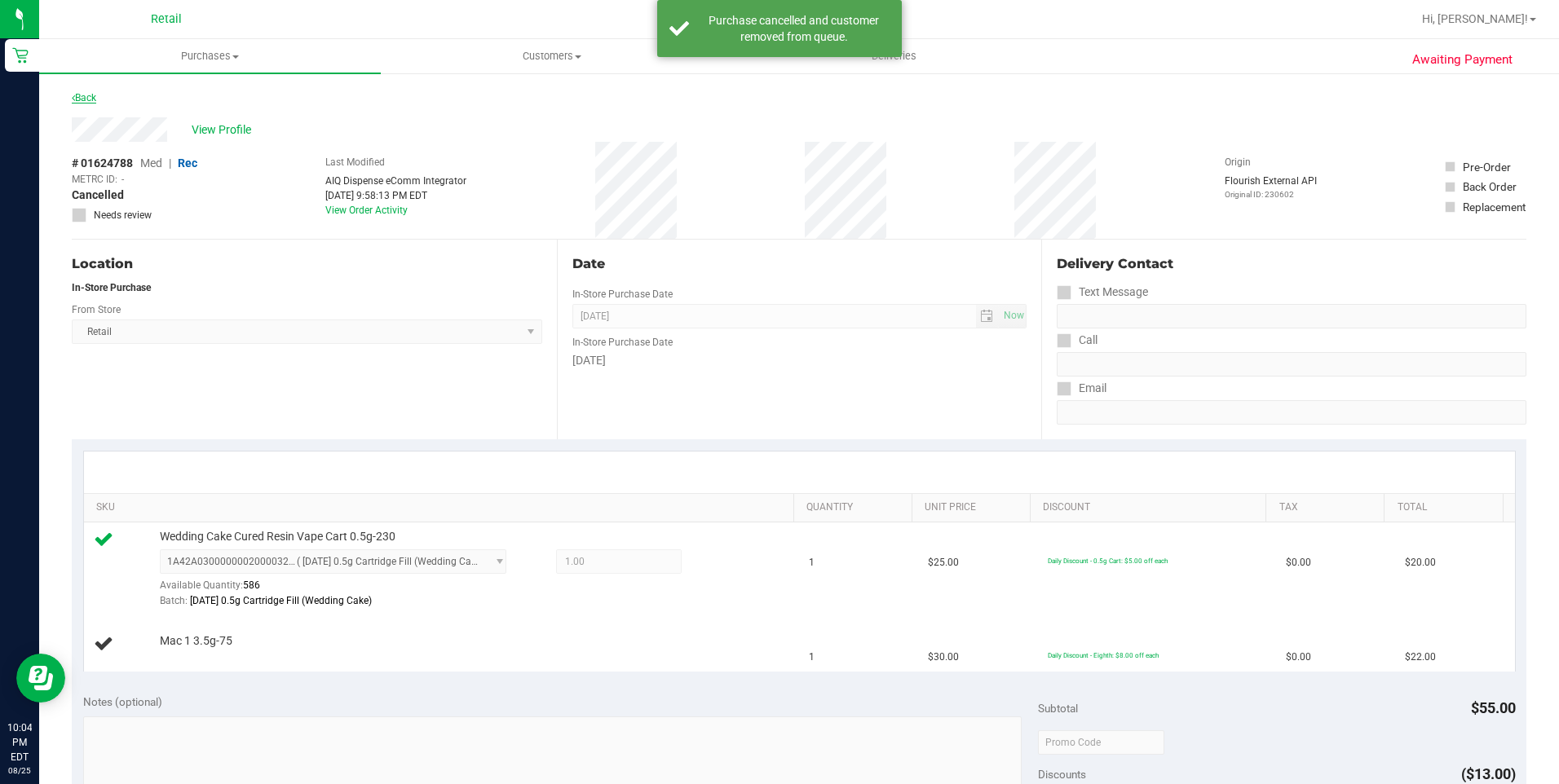
click at [83, 101] on link "Back" at bounding box center [84, 98] width 24 height 11
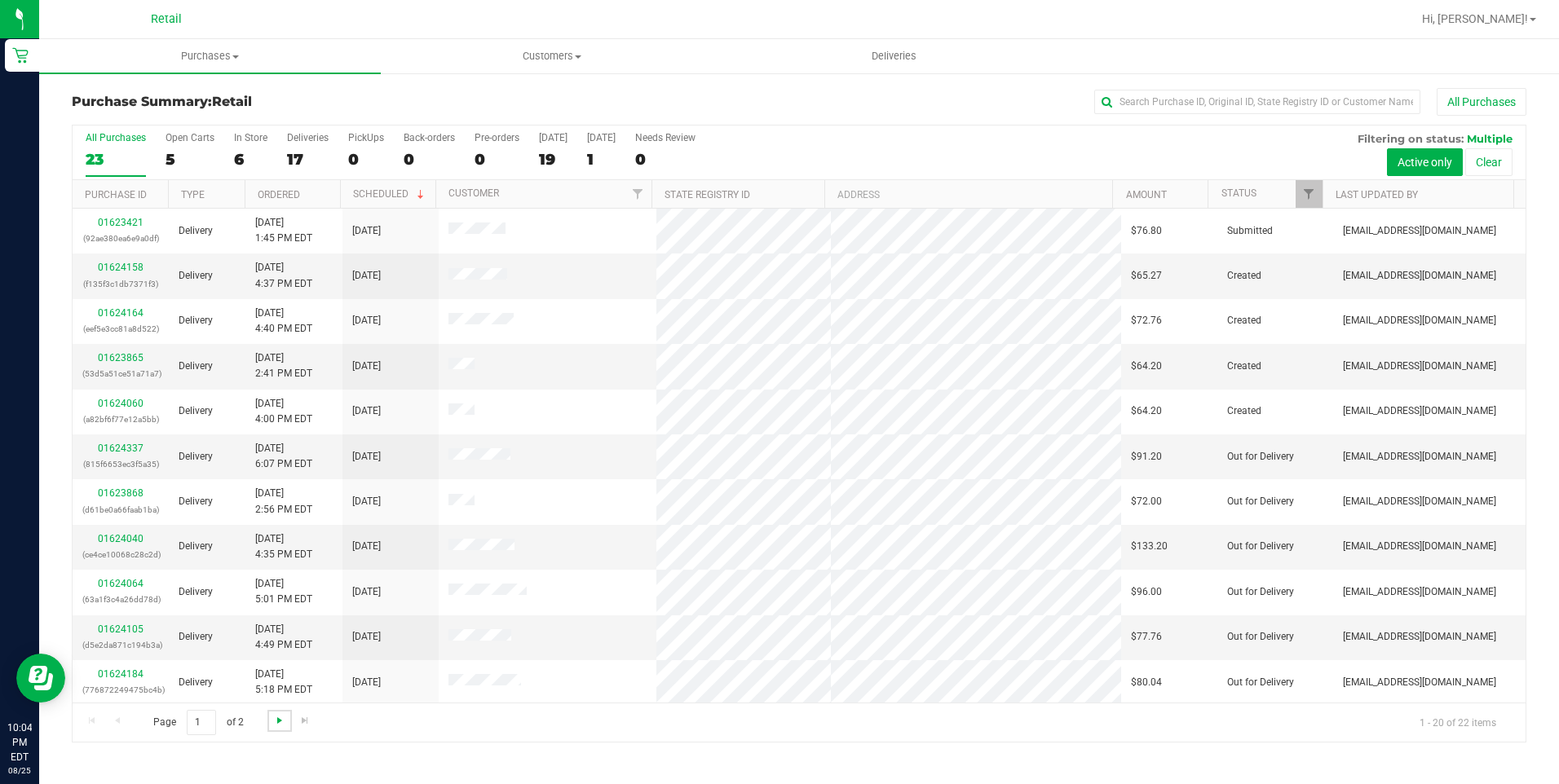
click at [283, 722] on span "Go to the next page" at bounding box center [280, 721] width 13 height 13
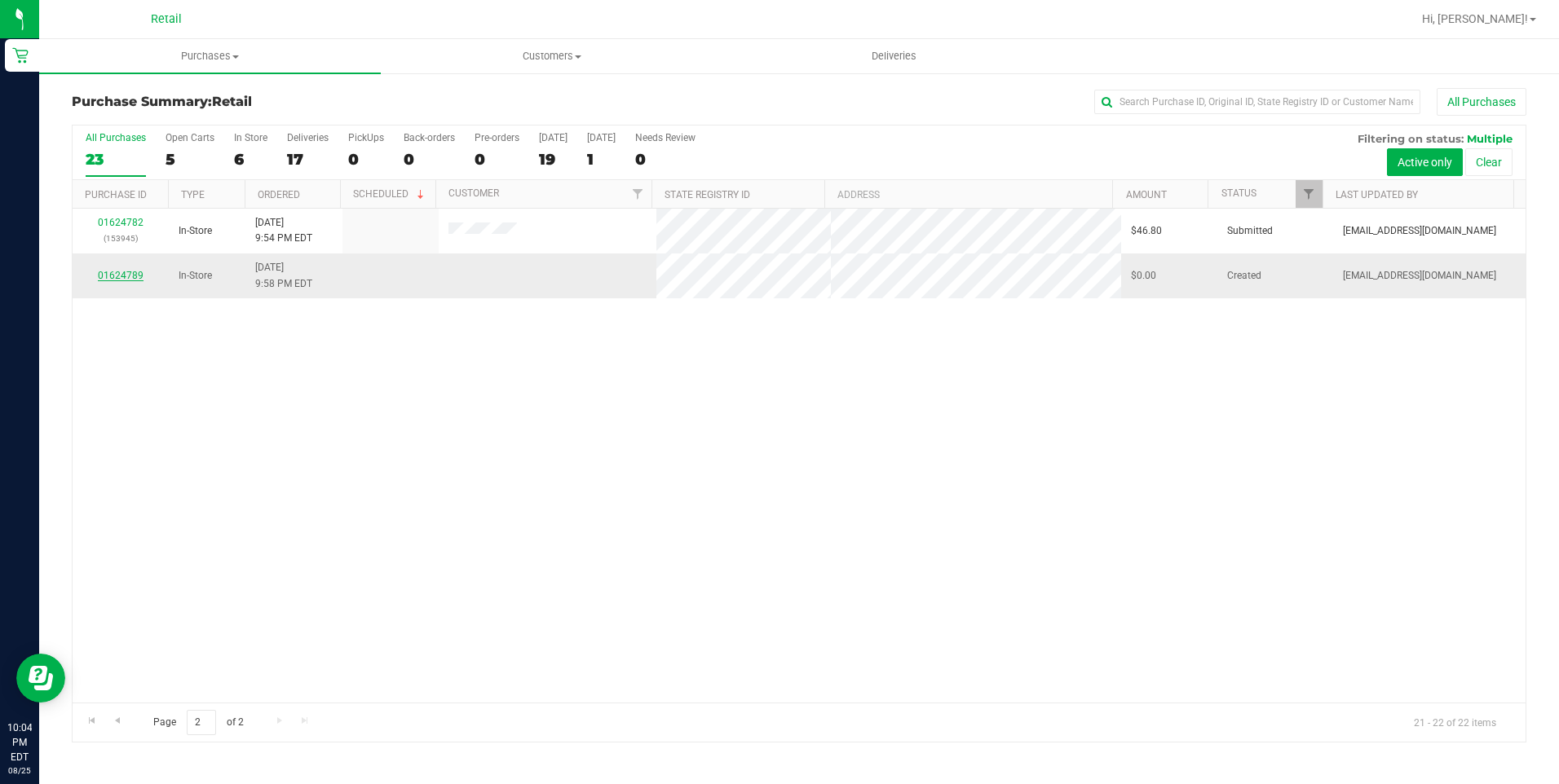
click at [135, 277] on link "01624789" at bounding box center [121, 276] width 46 height 11
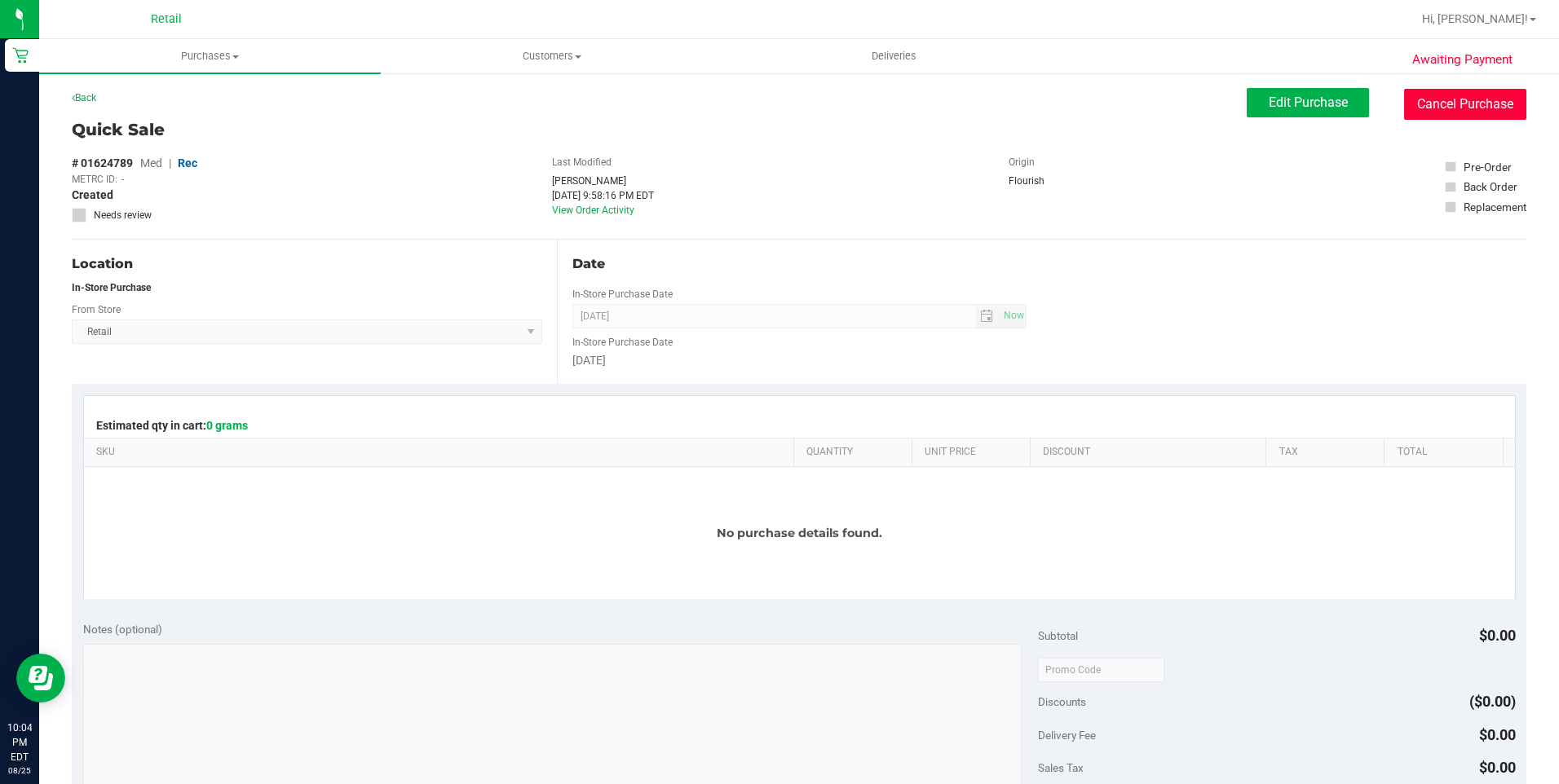
click at [1508, 104] on button "Cancel Purchase" at bounding box center [1465, 104] width 122 height 31
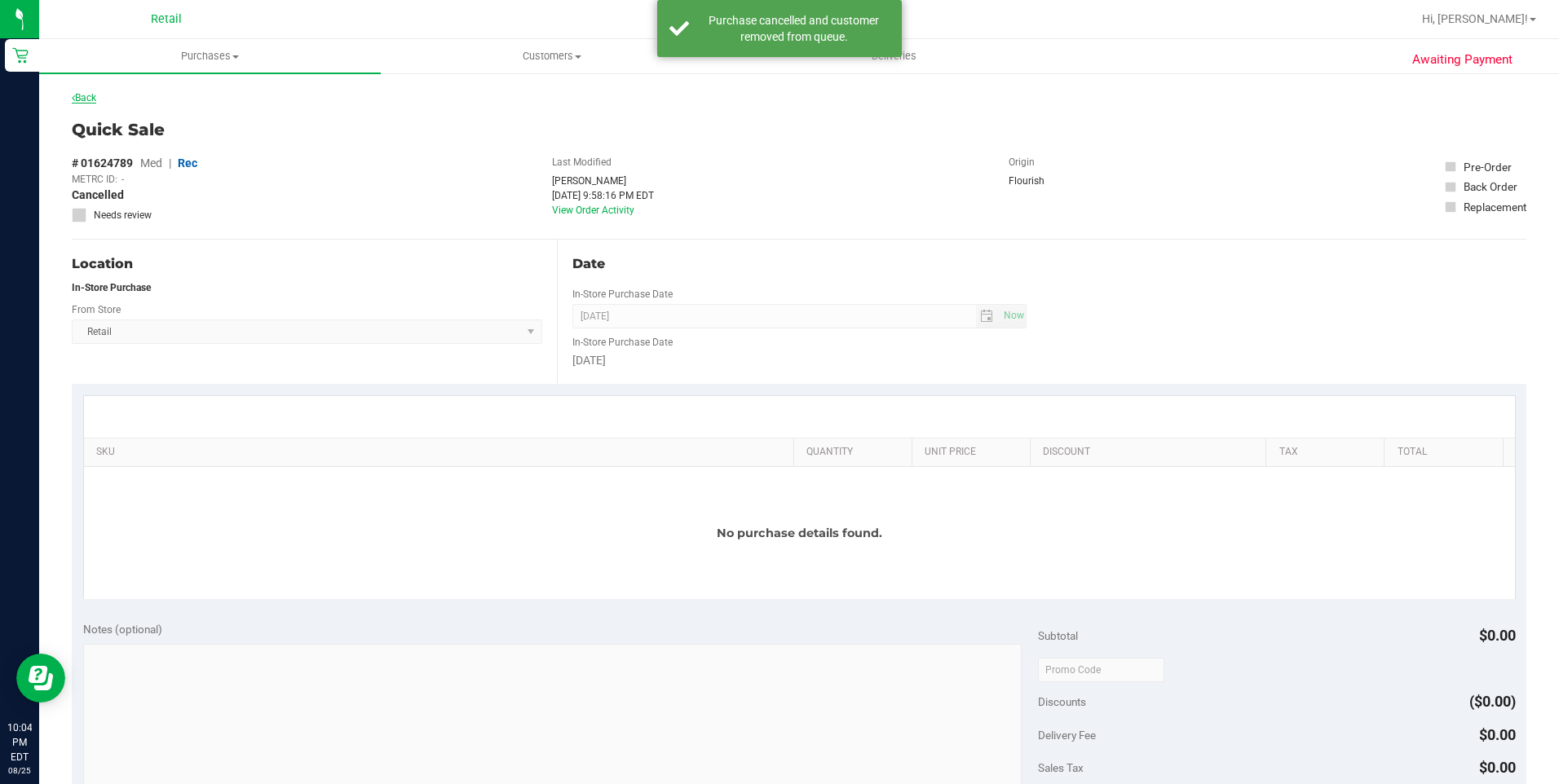
click at [96, 99] on link "Back" at bounding box center [84, 98] width 24 height 11
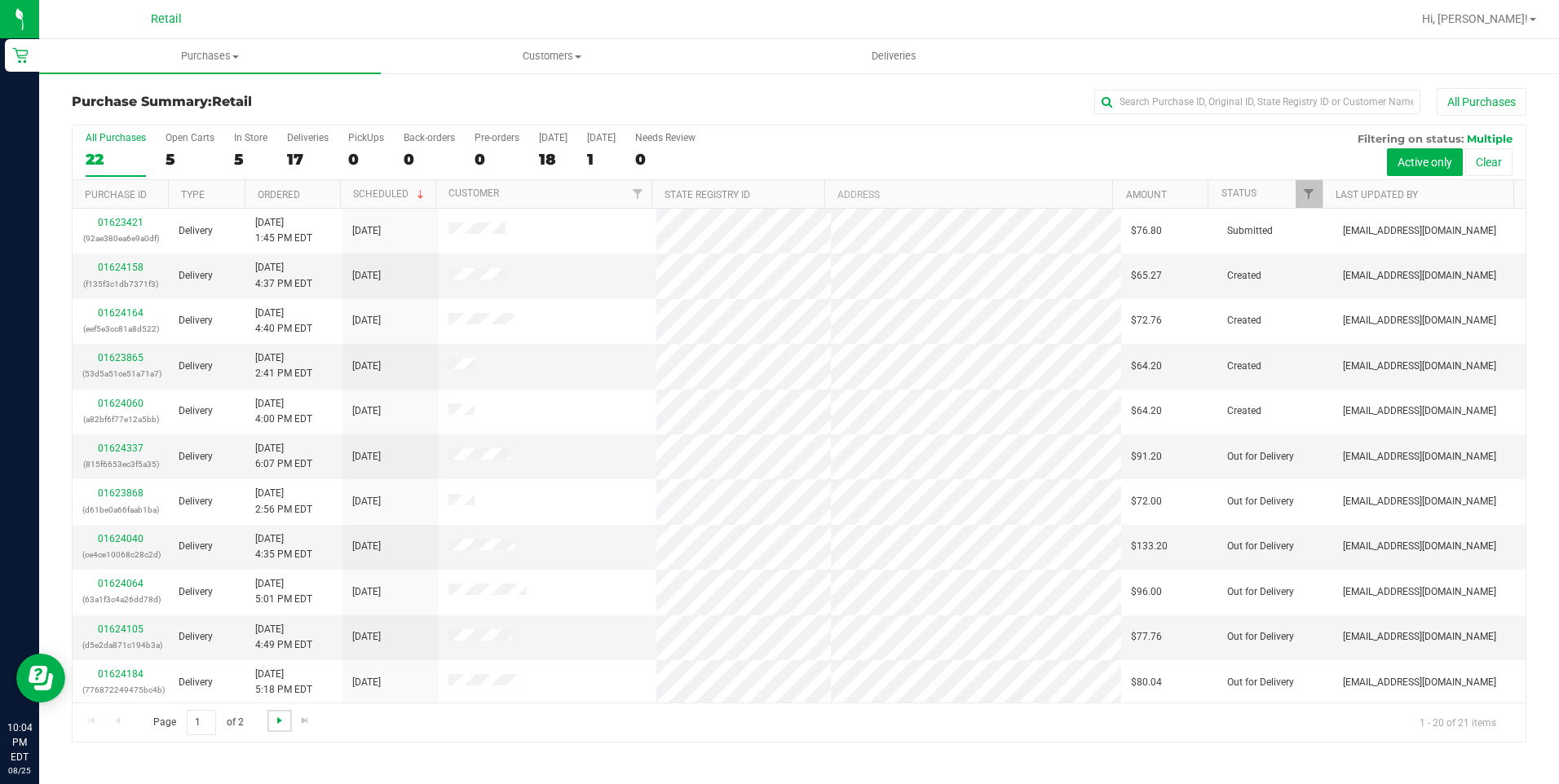
click at [274, 721] on span "Go to the next page" at bounding box center [280, 721] width 13 height 13
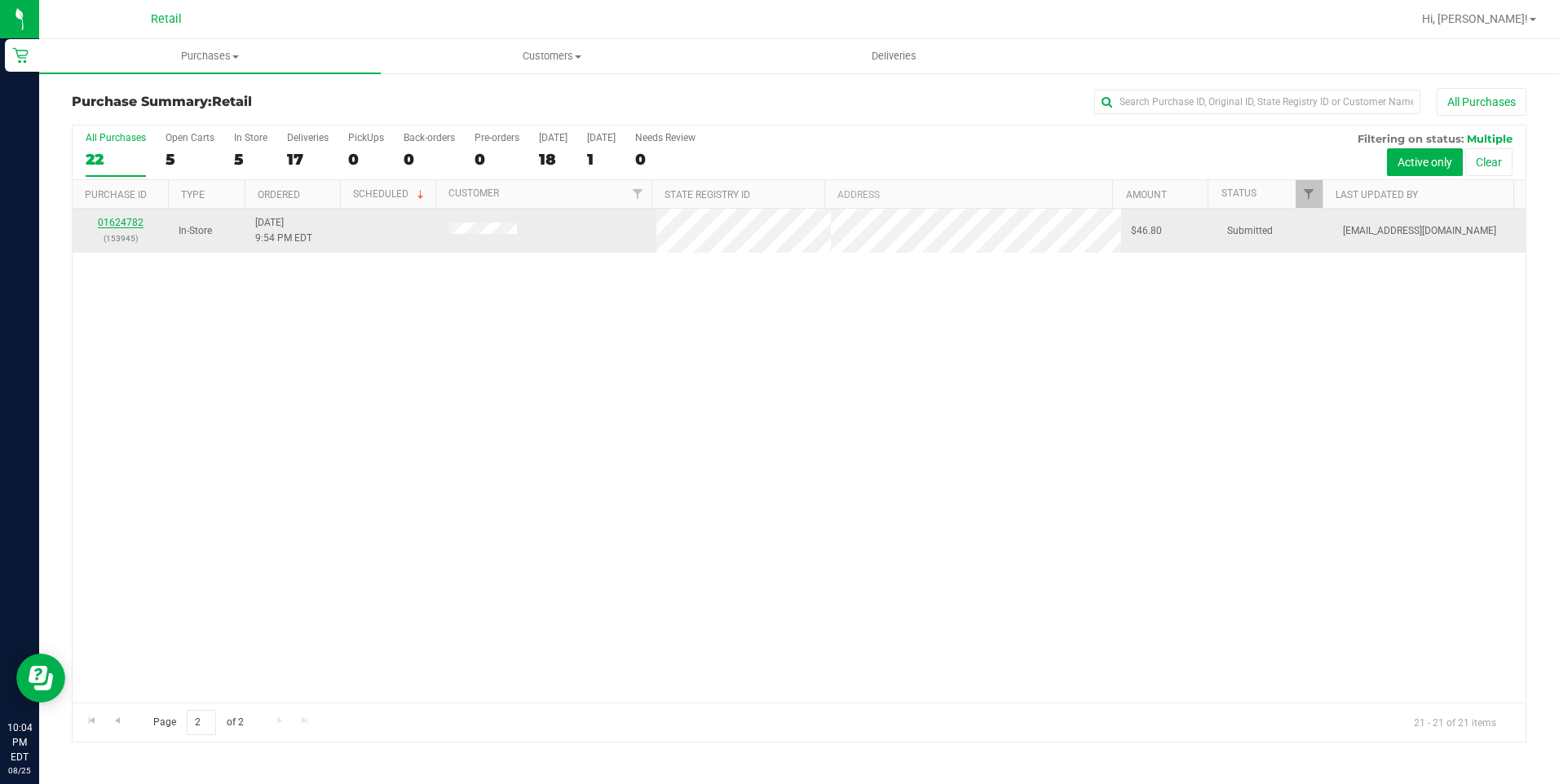
click at [131, 222] on link "01624782" at bounding box center [121, 222] width 46 height 11
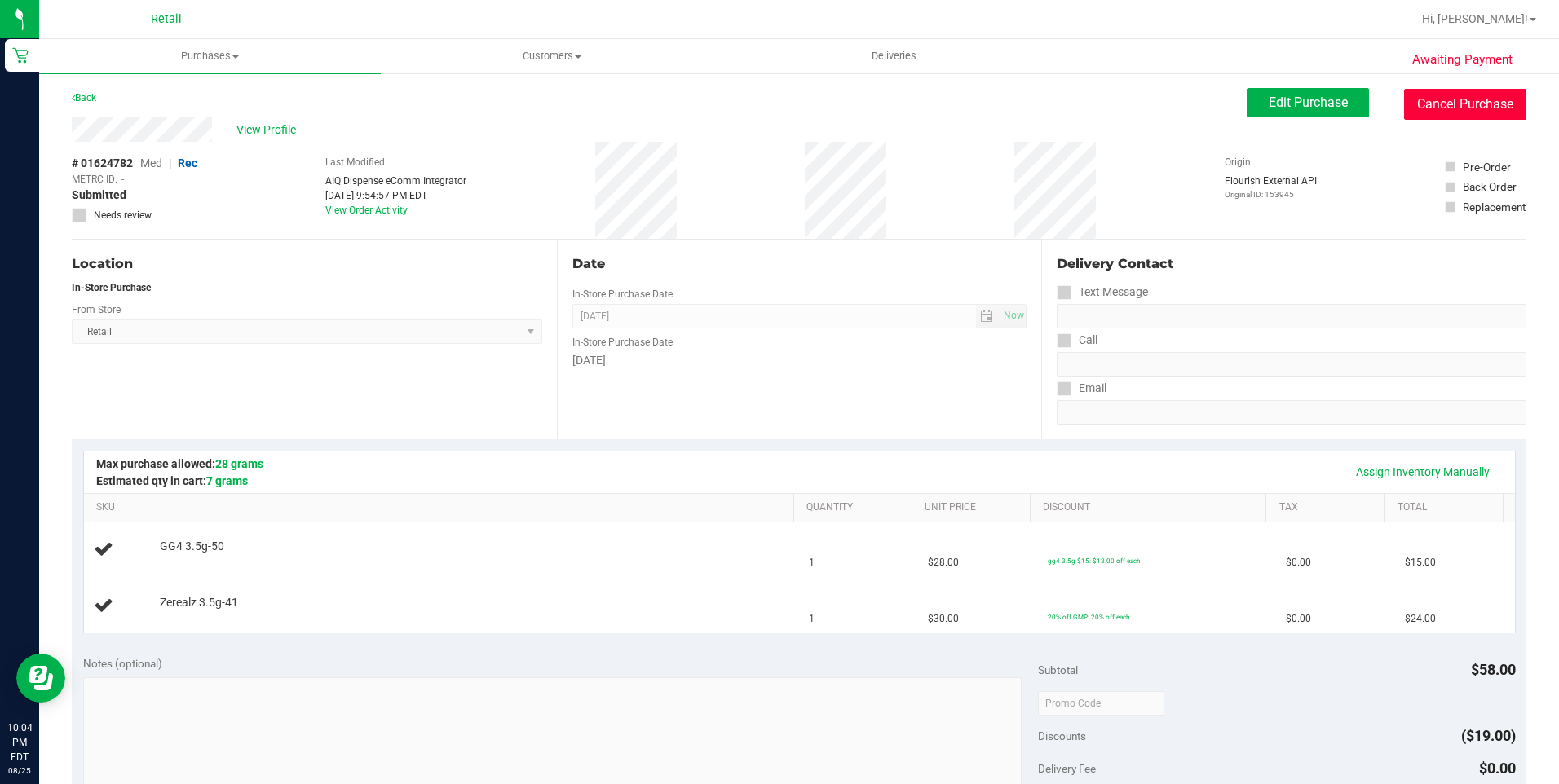
click at [1471, 103] on button "Cancel Purchase" at bounding box center [1465, 104] width 122 height 31
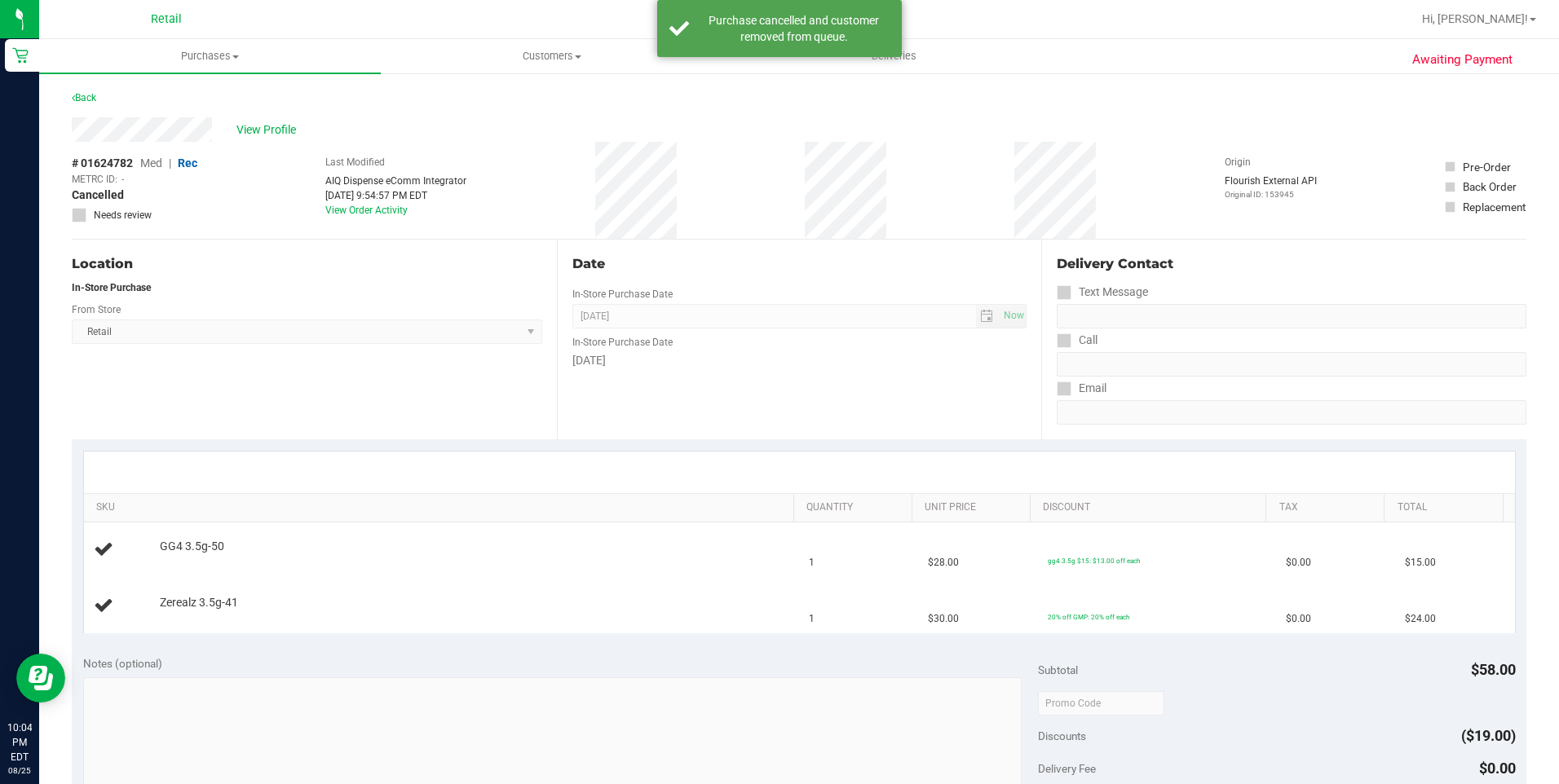
click at [81, 106] on div "Back" at bounding box center [84, 98] width 24 height 20
click at [86, 88] on div "Back" at bounding box center [84, 98] width 24 height 20
click at [90, 93] on link "Back" at bounding box center [84, 98] width 24 height 11
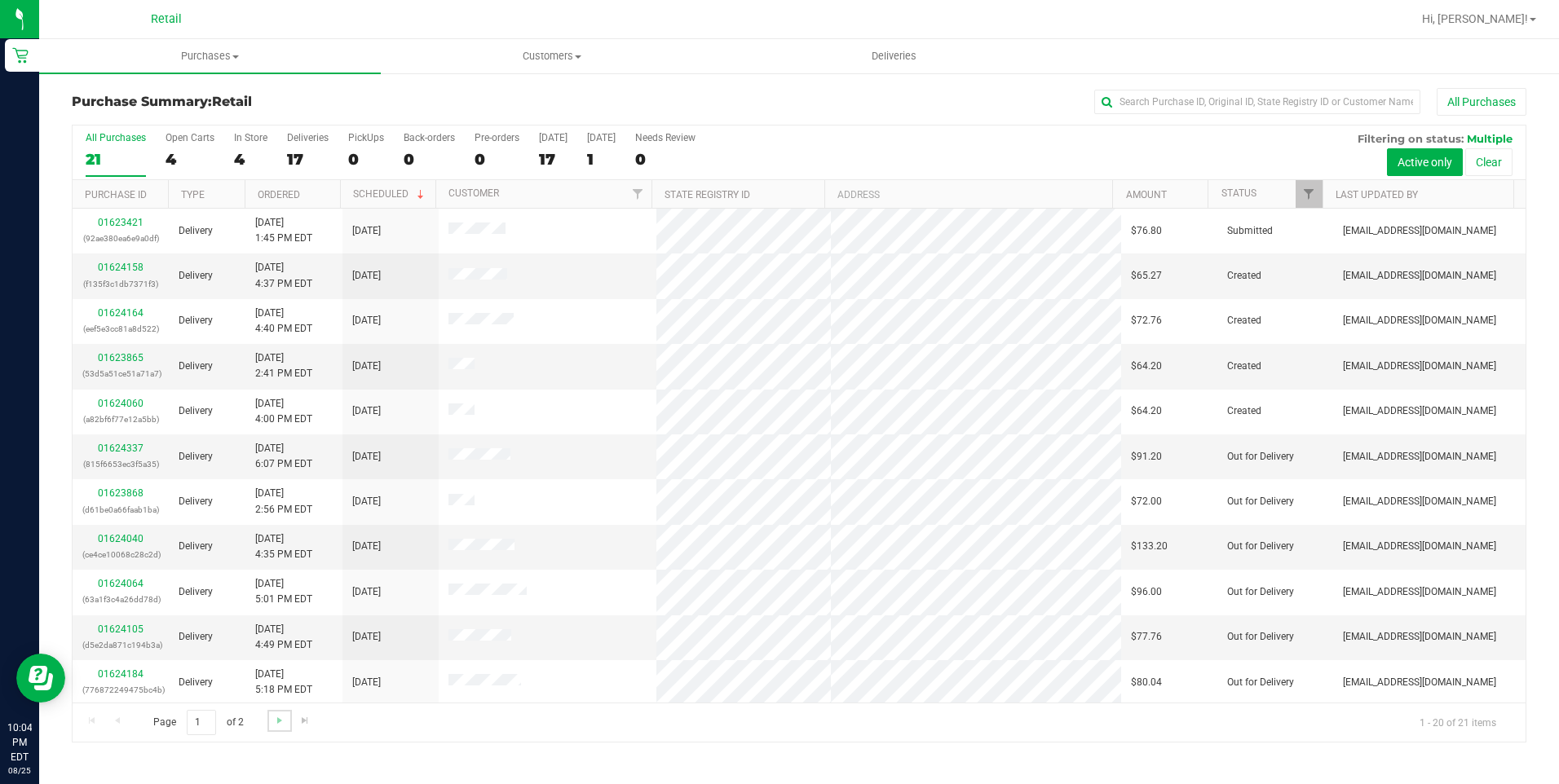
click at [269, 724] on link "Go to the next page" at bounding box center [279, 720] width 24 height 22
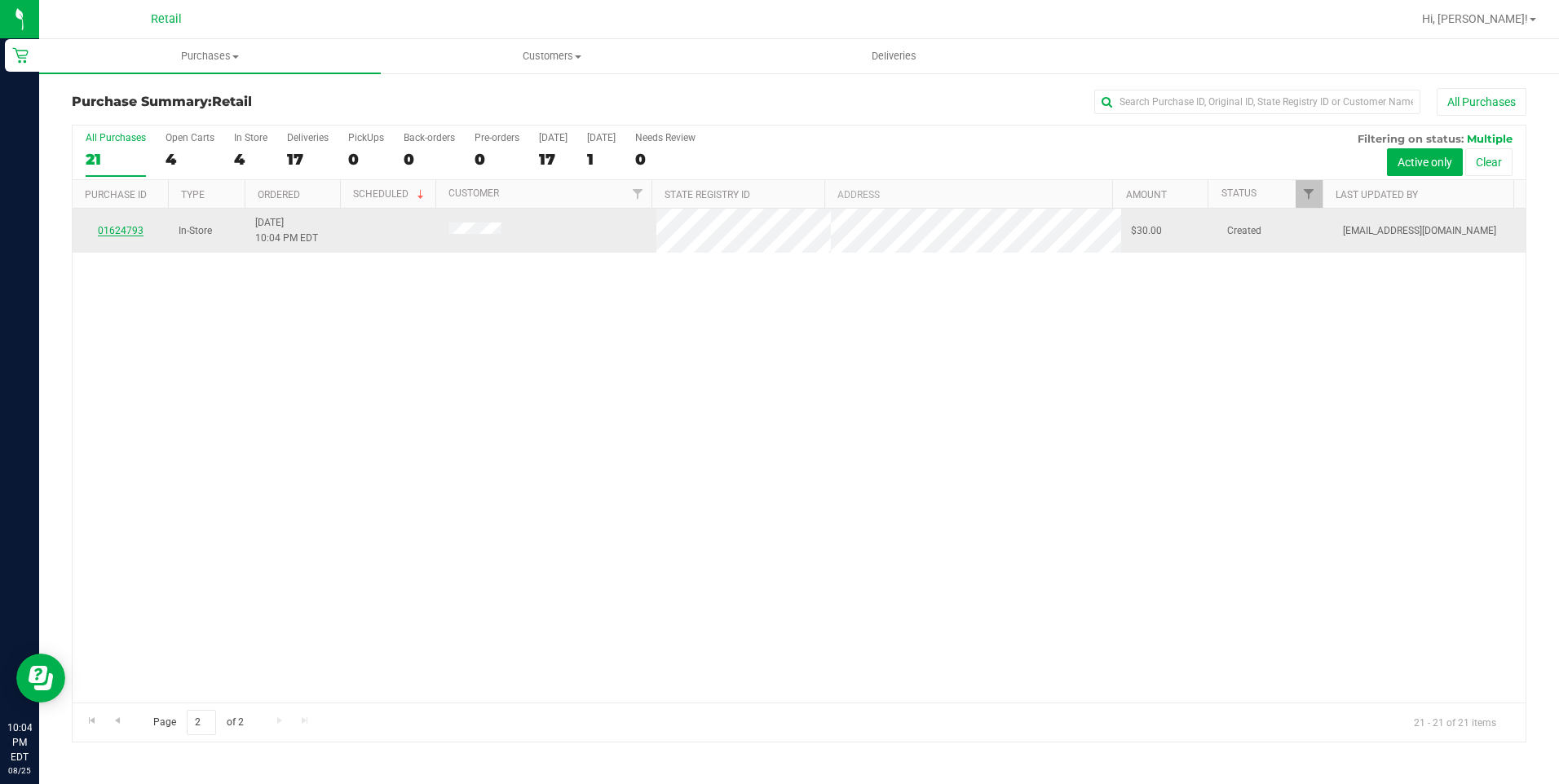
click at [128, 227] on link "01624793" at bounding box center [121, 231] width 46 height 11
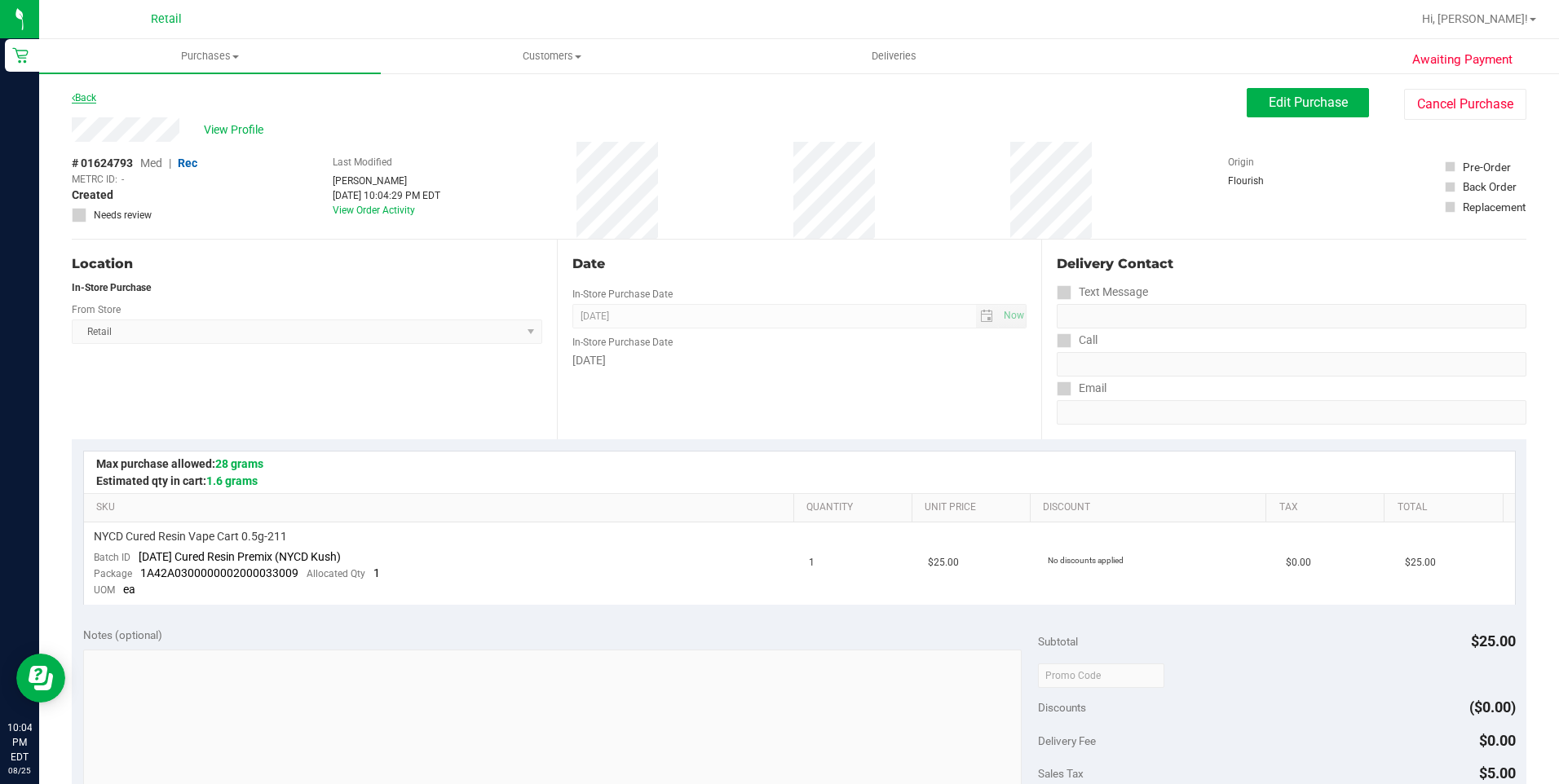
click at [78, 94] on link "Back" at bounding box center [84, 98] width 24 height 11
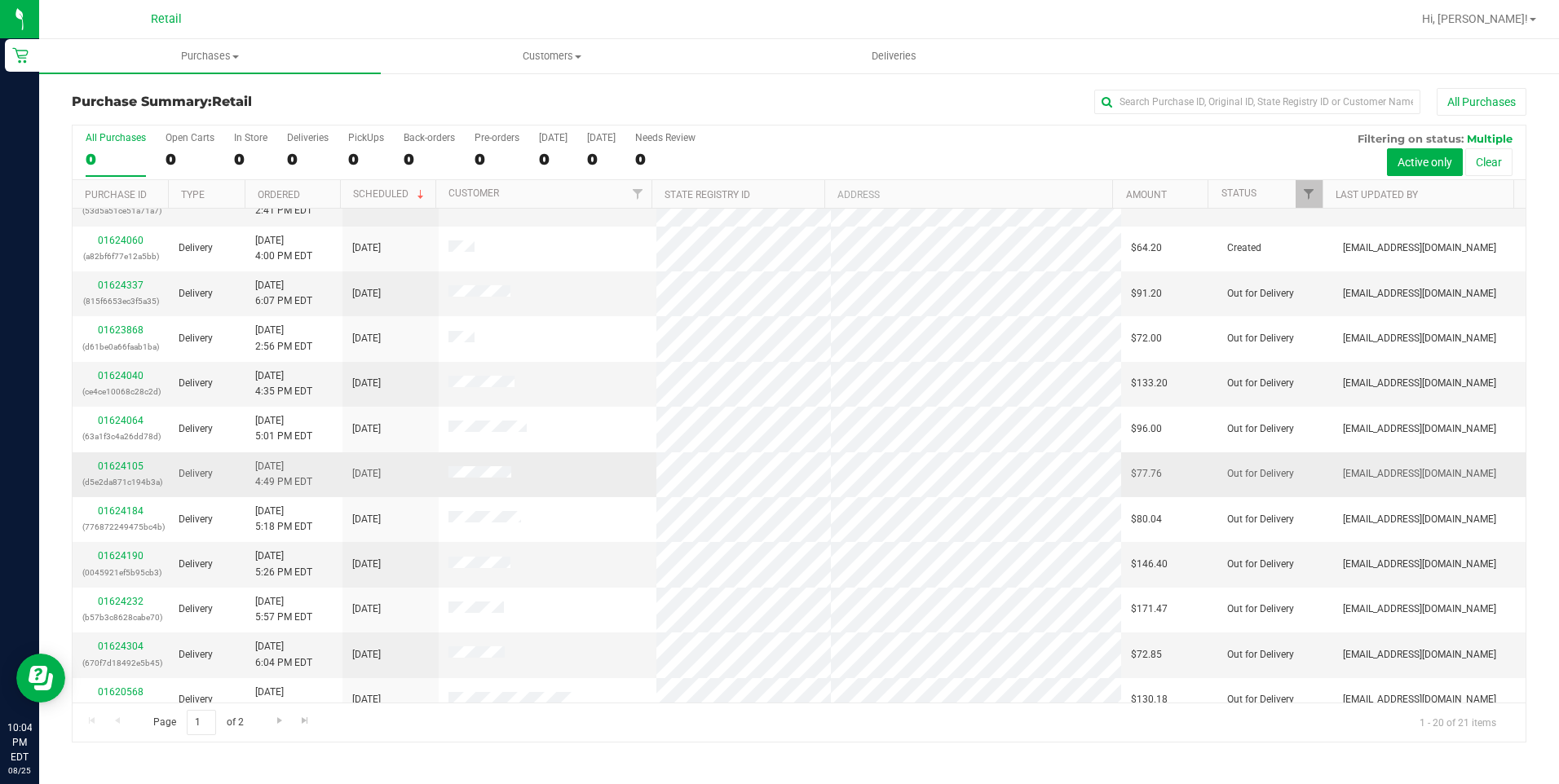
scroll to position [408, 0]
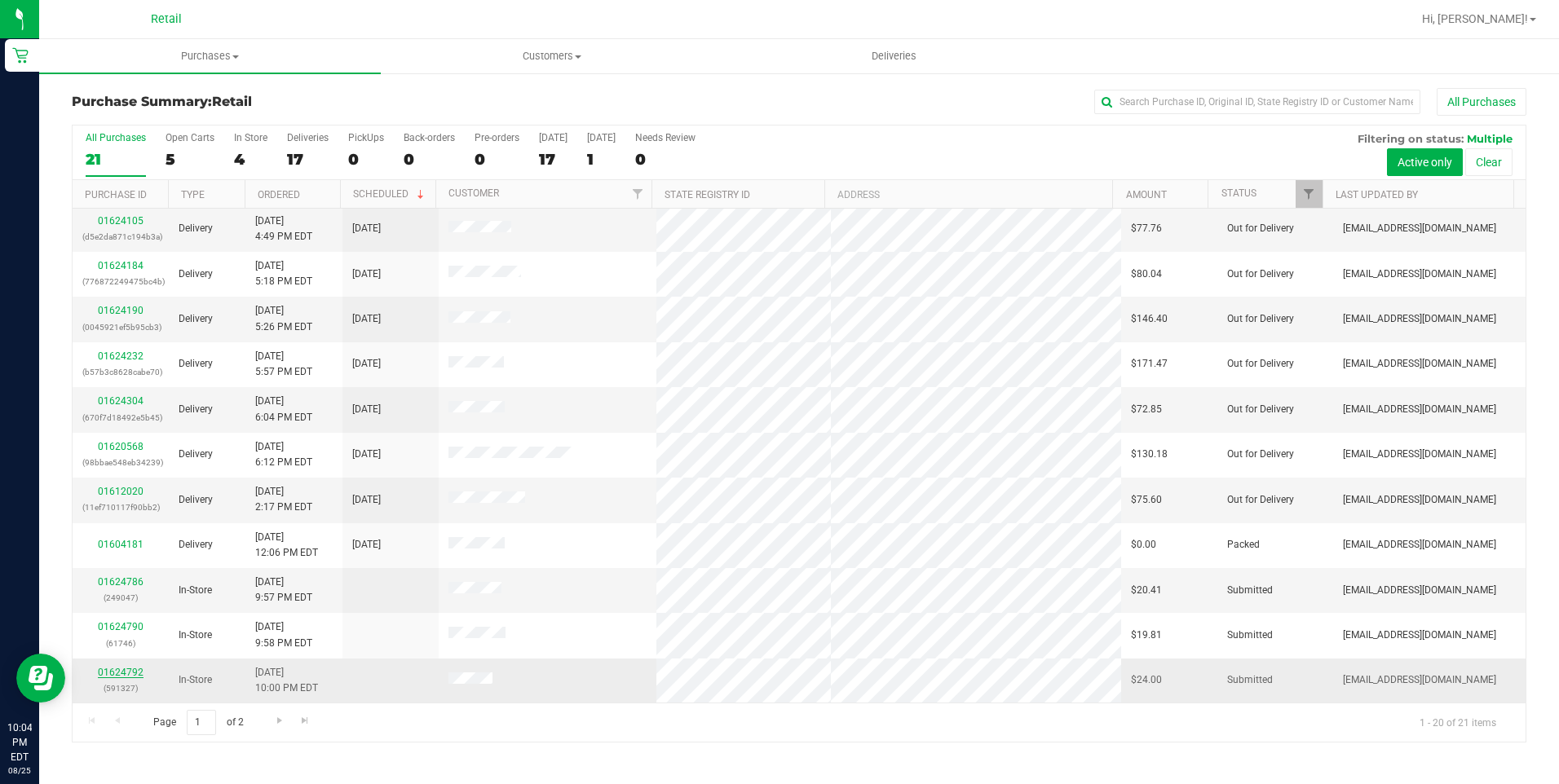
click at [130, 672] on link "01624792" at bounding box center [121, 672] width 46 height 11
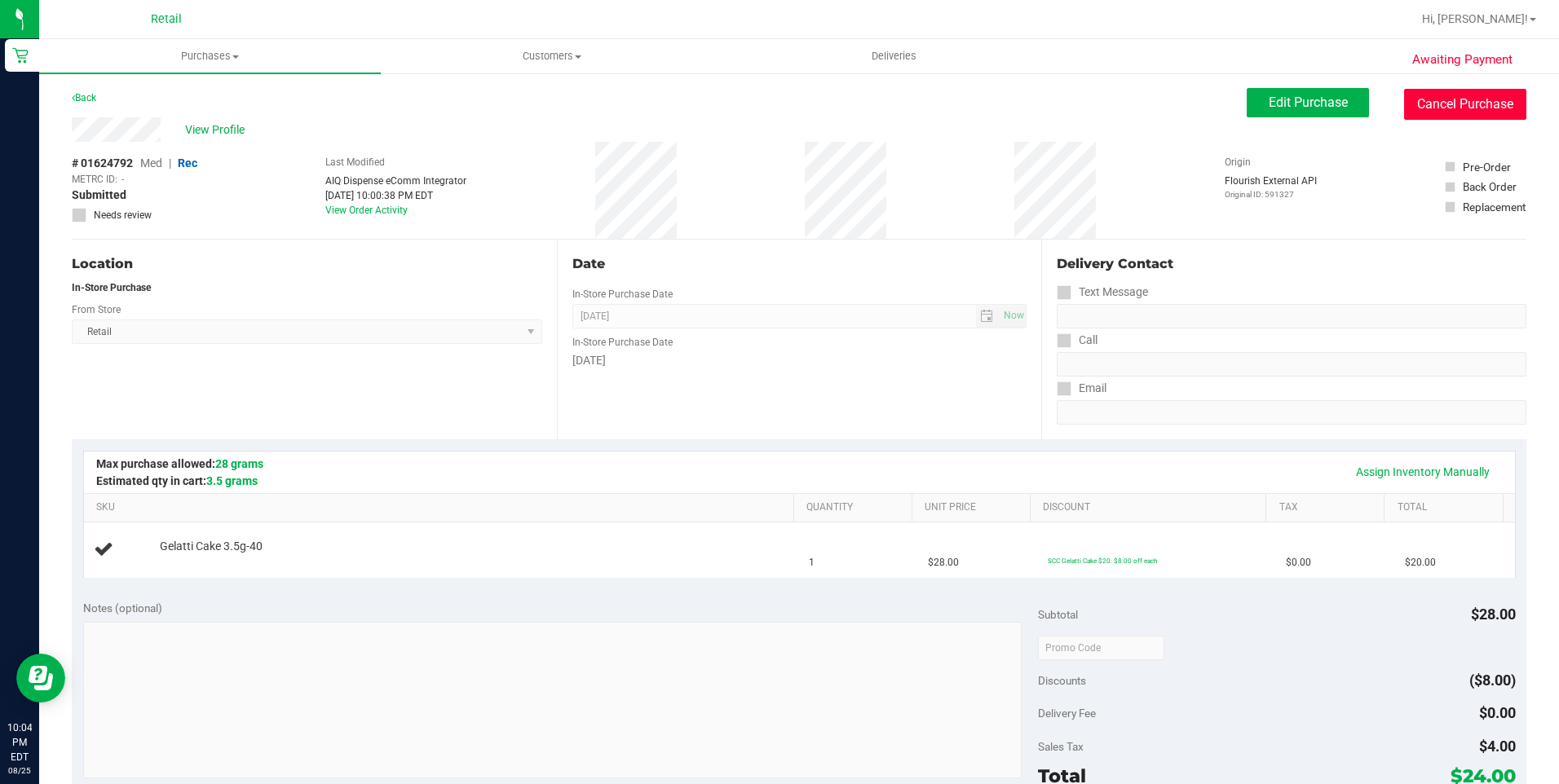
click at [1485, 104] on button "Cancel Purchase" at bounding box center [1465, 104] width 122 height 31
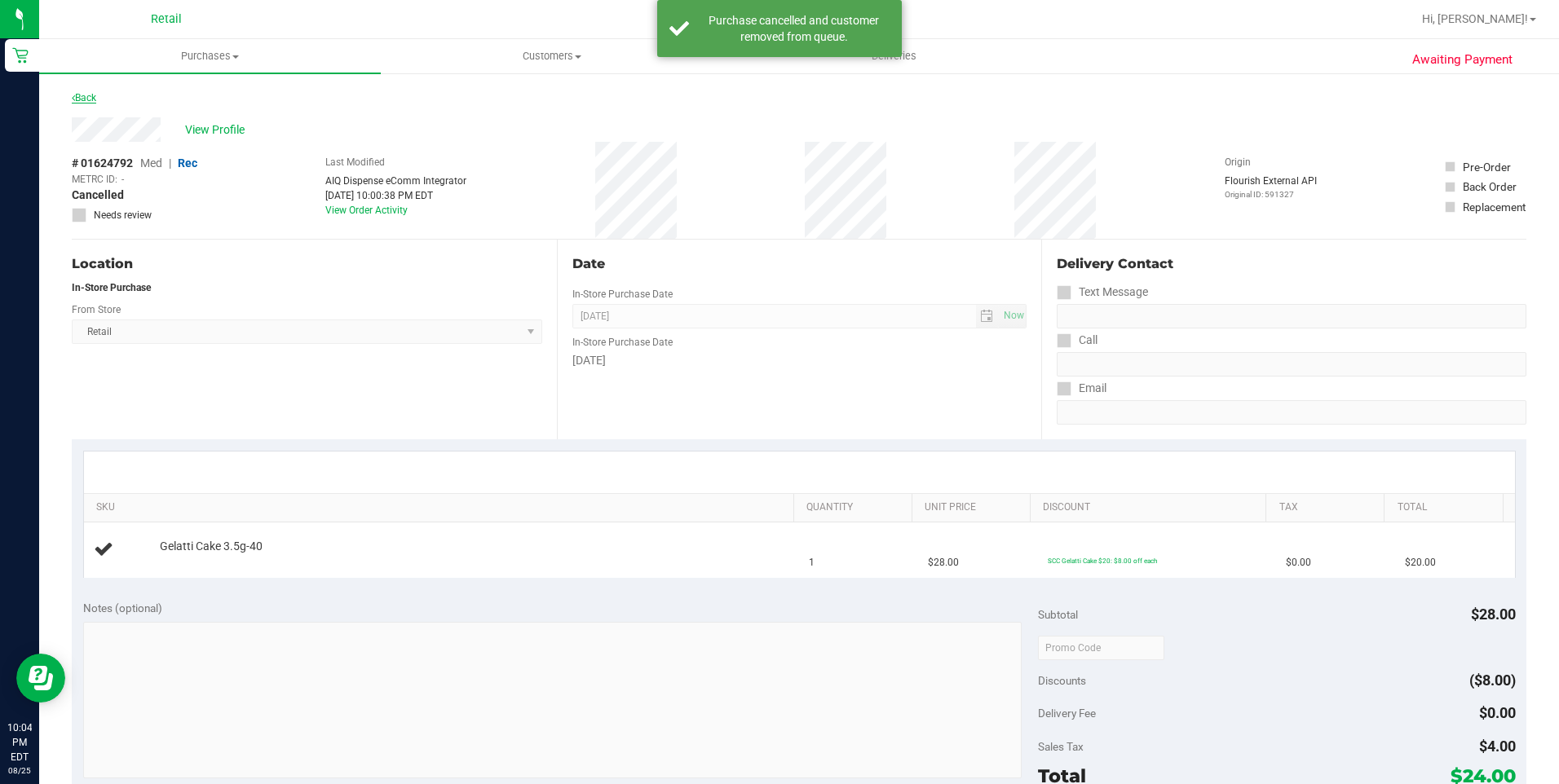
click at [96, 99] on link "Back" at bounding box center [84, 98] width 24 height 11
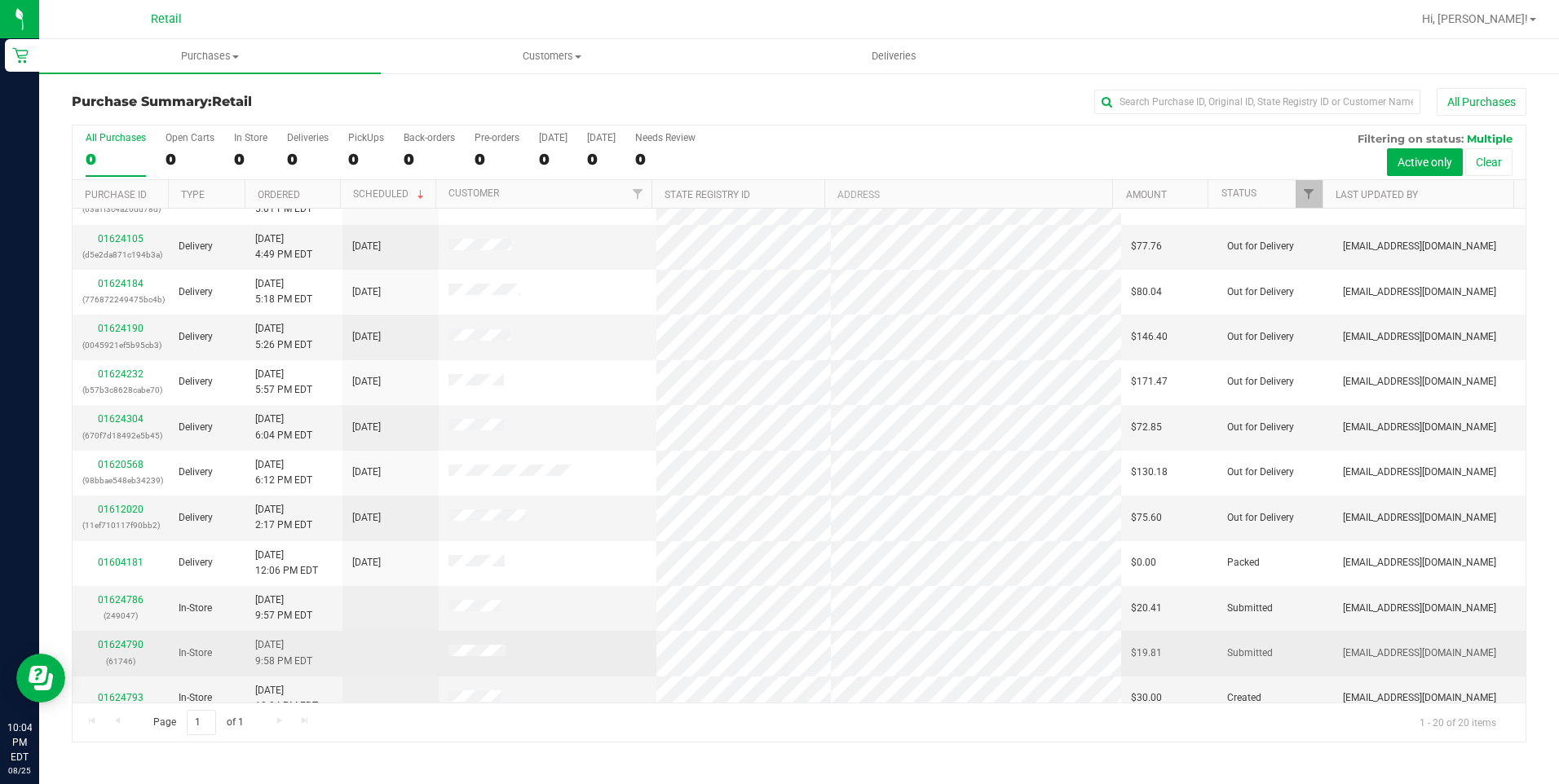
scroll to position [408, 0]
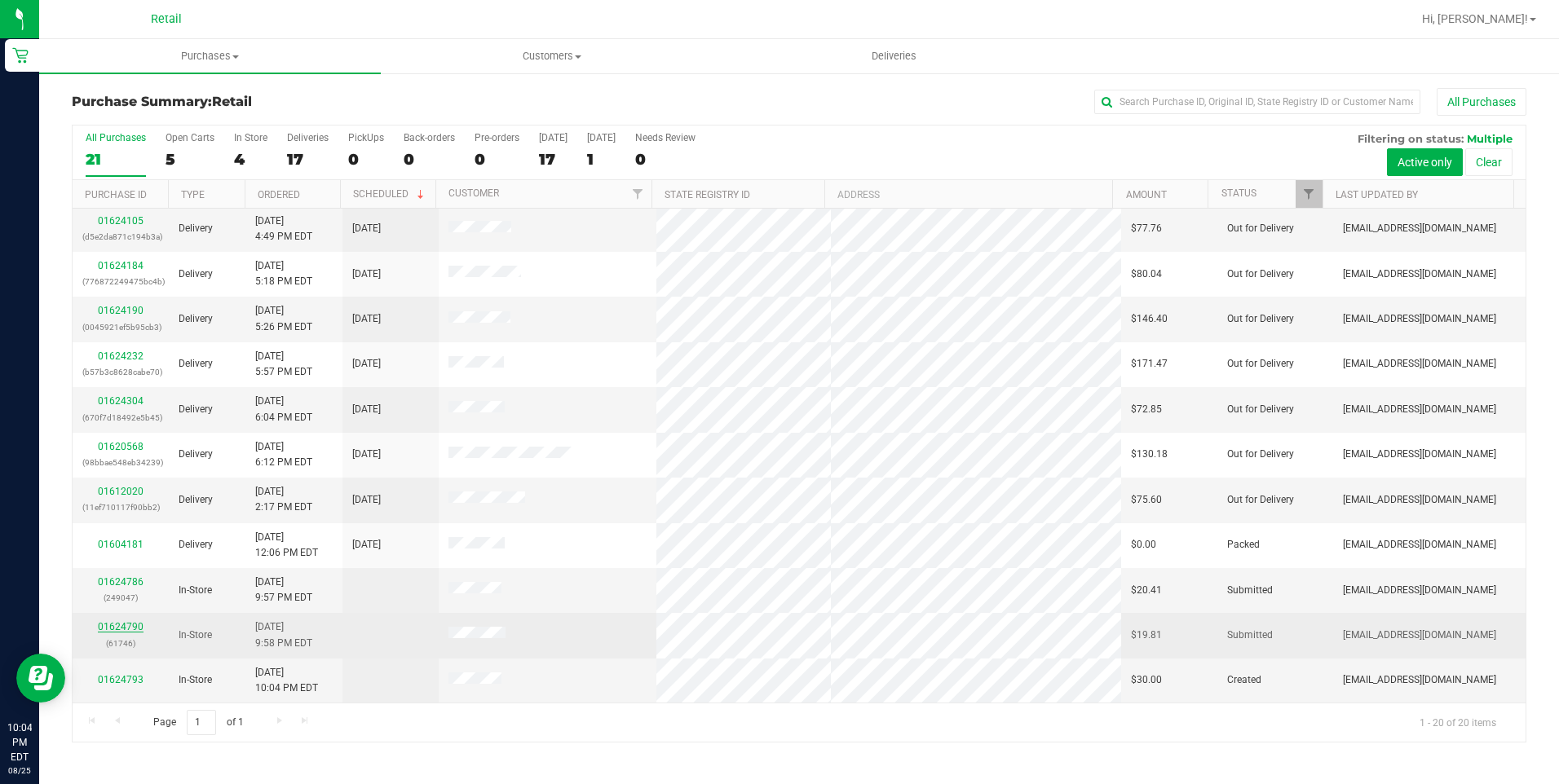
click at [124, 628] on link "01624790" at bounding box center [121, 627] width 46 height 11
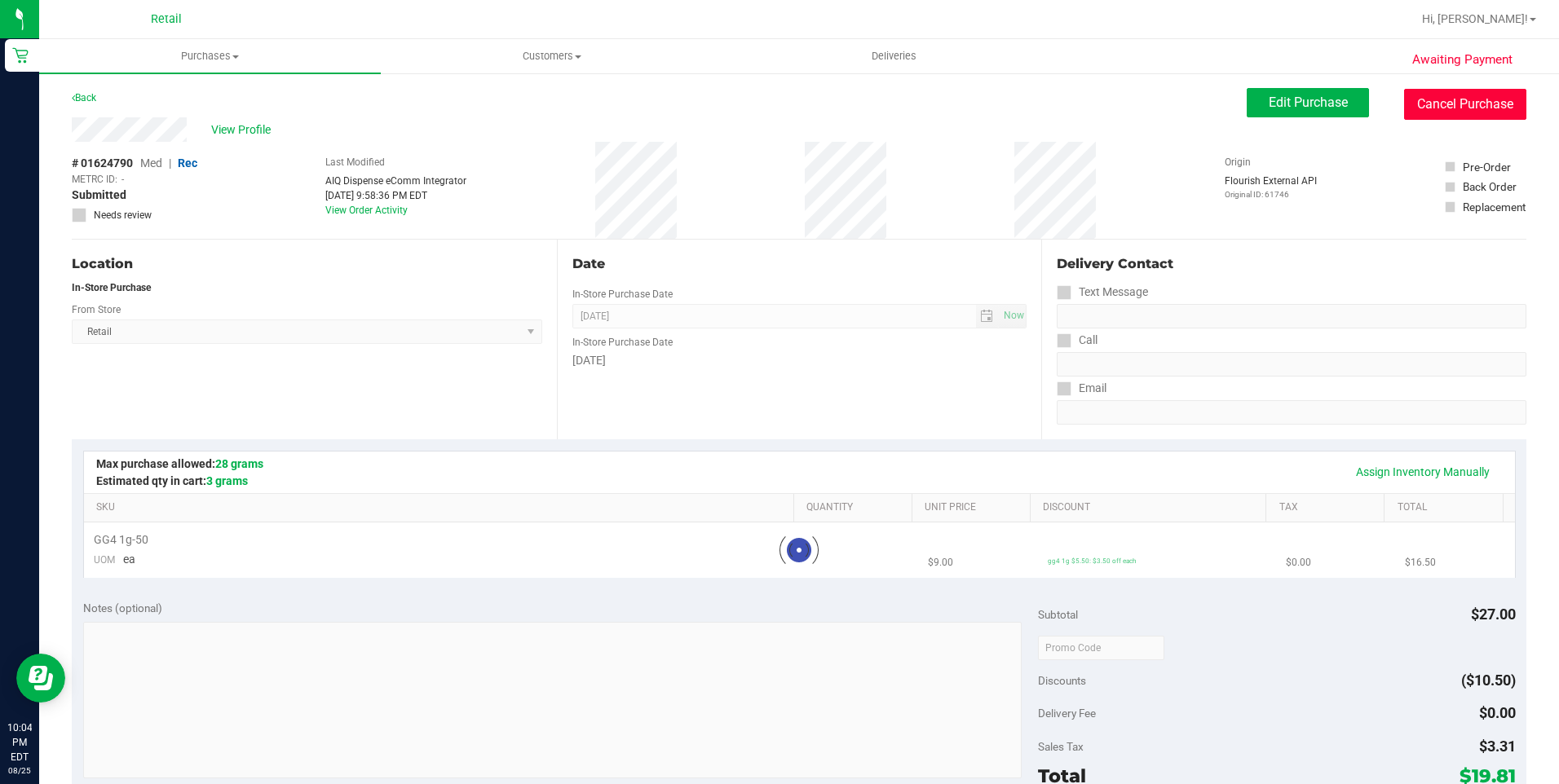
click at [1471, 104] on button "Cancel Purchase" at bounding box center [1465, 104] width 122 height 31
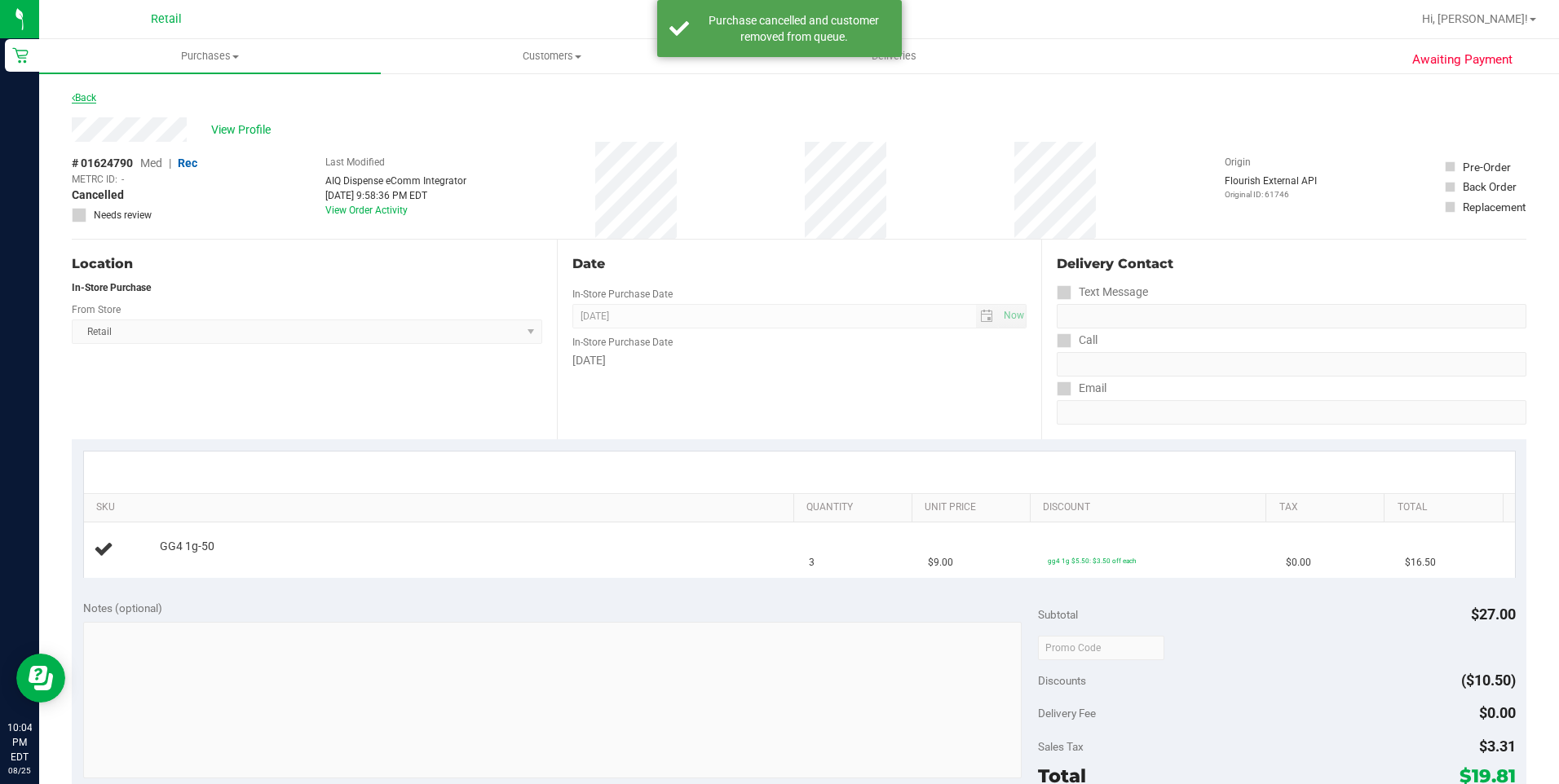
click at [91, 94] on link "Back" at bounding box center [84, 98] width 24 height 11
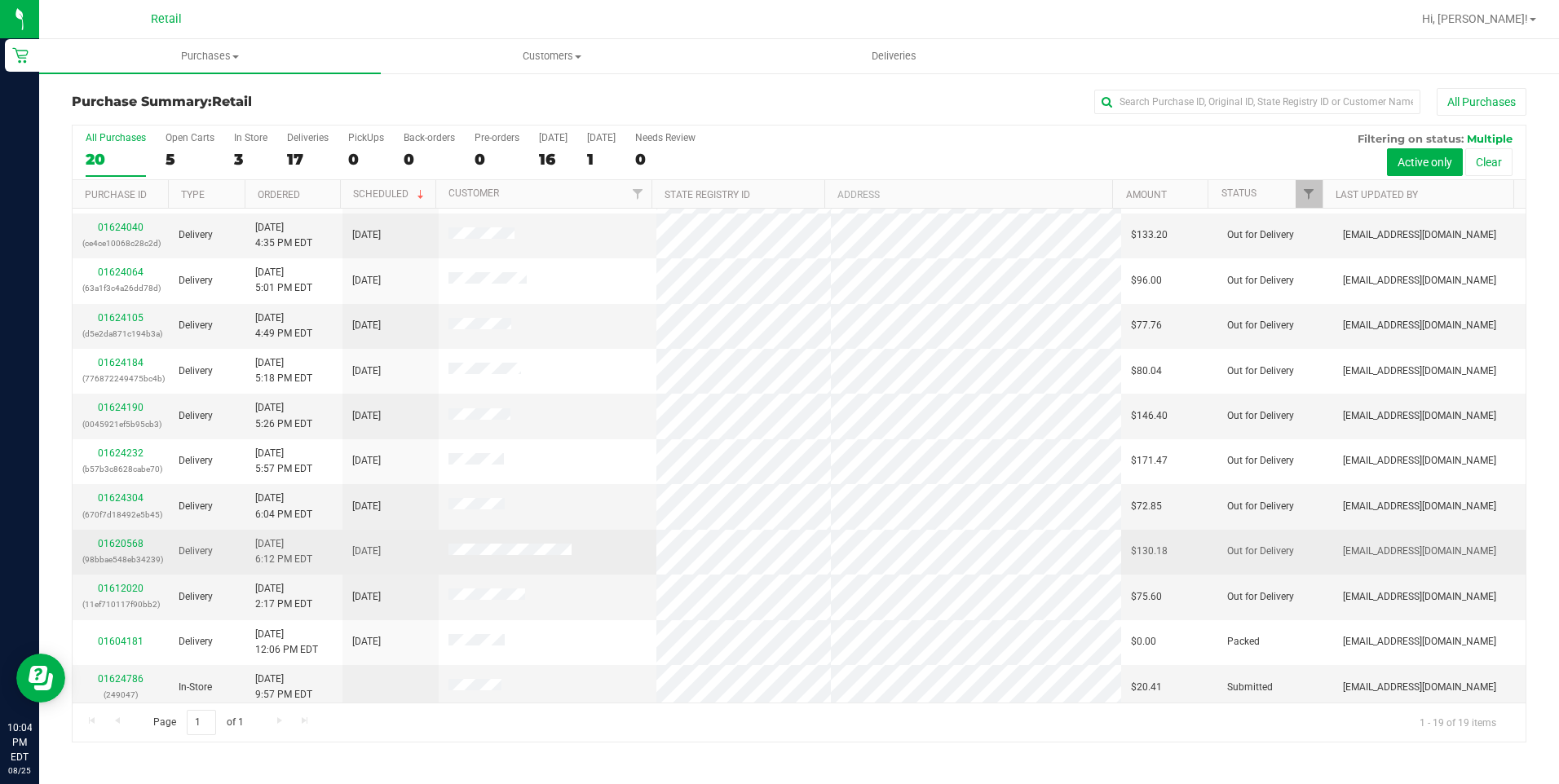
scroll to position [363, 0]
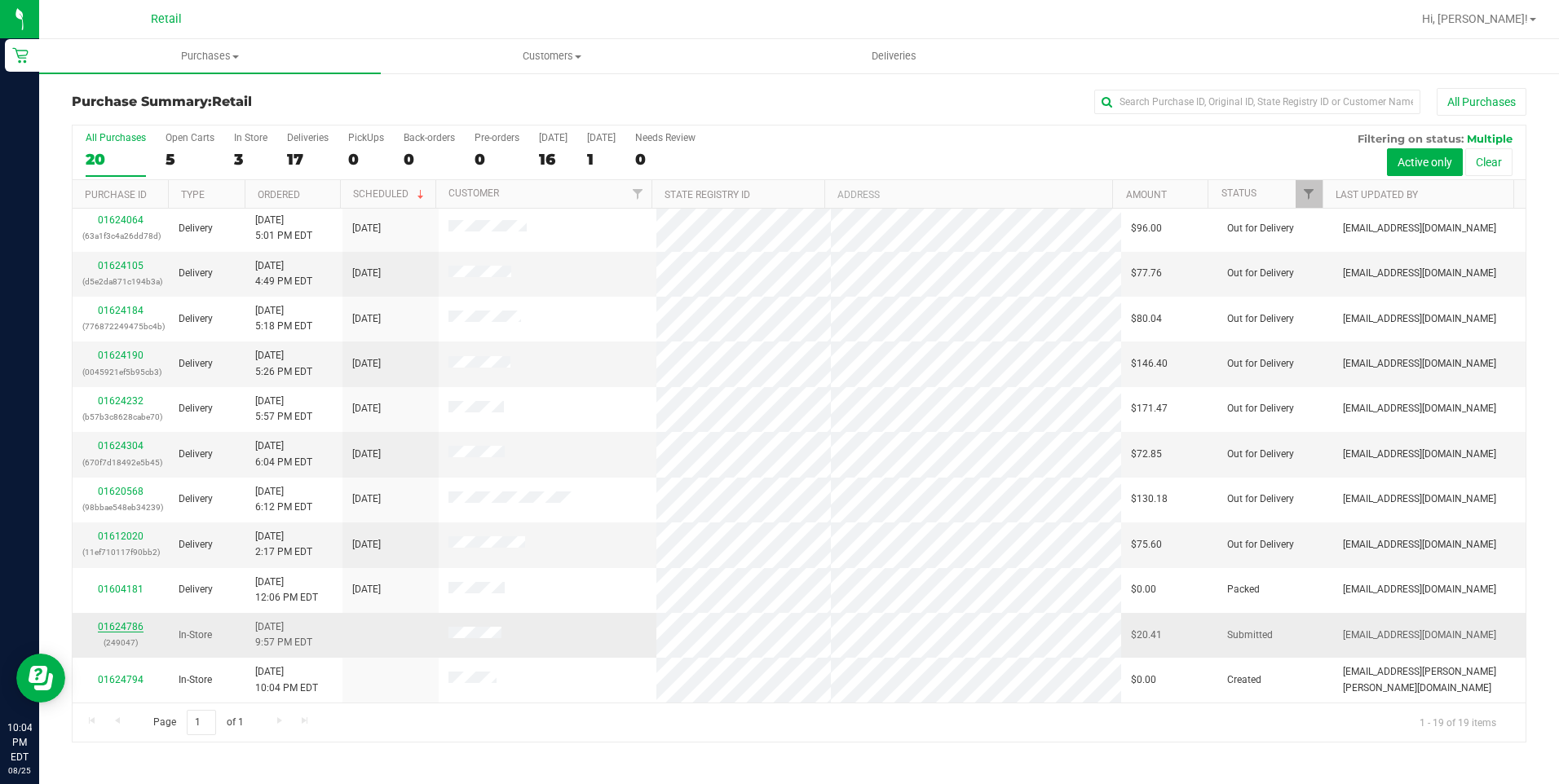
click at [129, 624] on link "01624786" at bounding box center [121, 627] width 46 height 11
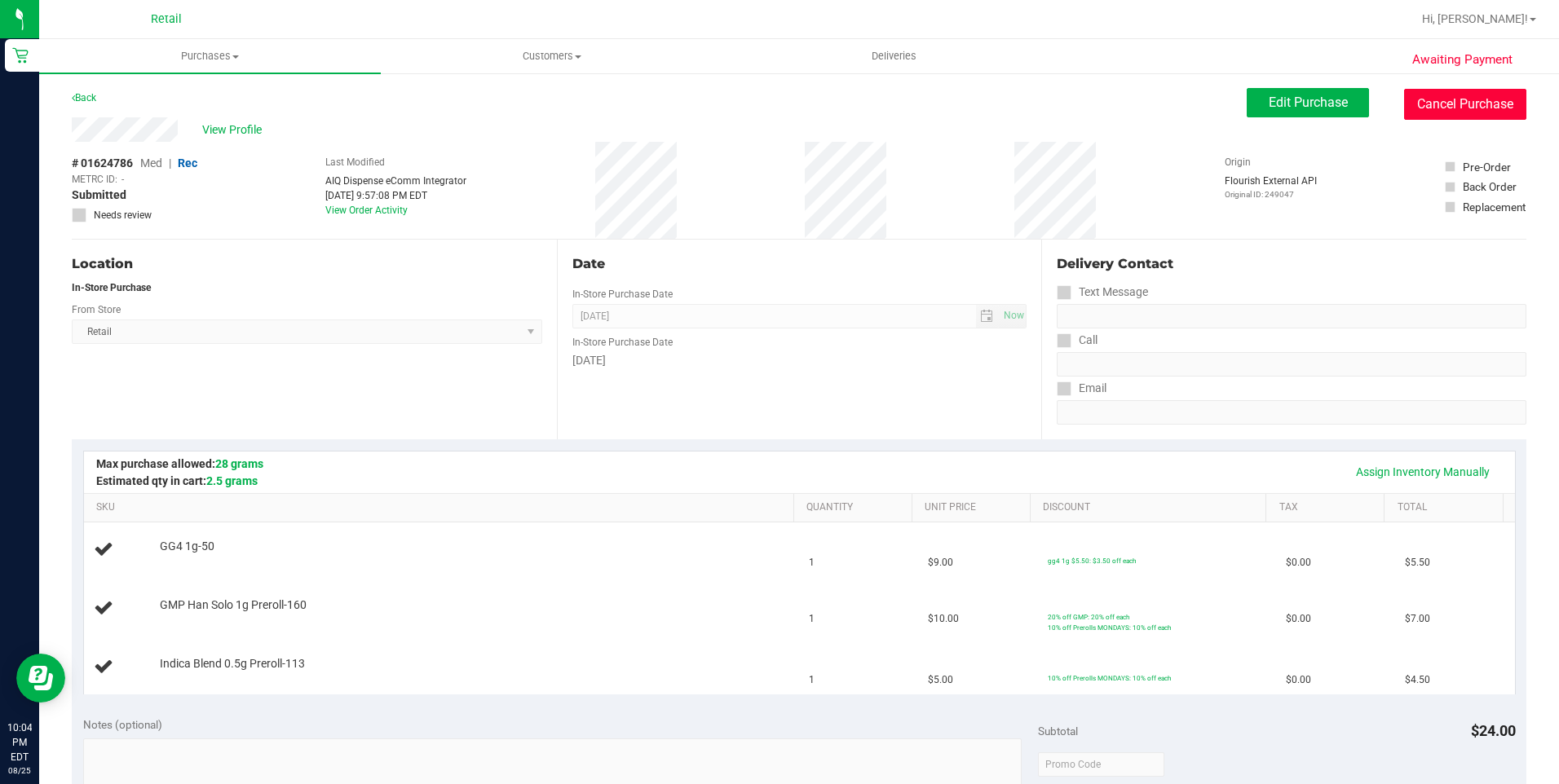
click at [1459, 99] on button "Cancel Purchase" at bounding box center [1465, 104] width 122 height 31
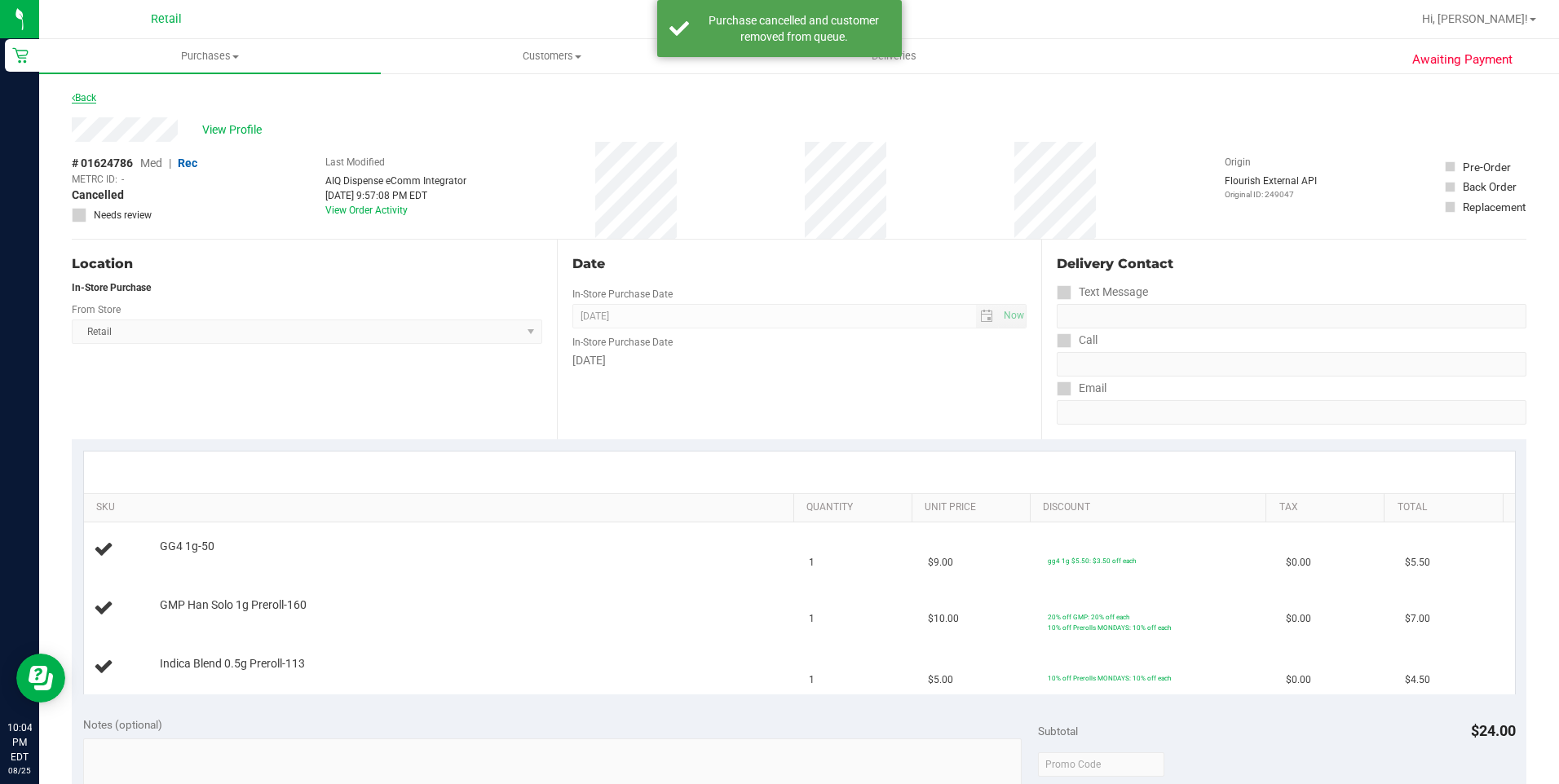
click at [88, 94] on link "Back" at bounding box center [84, 98] width 24 height 11
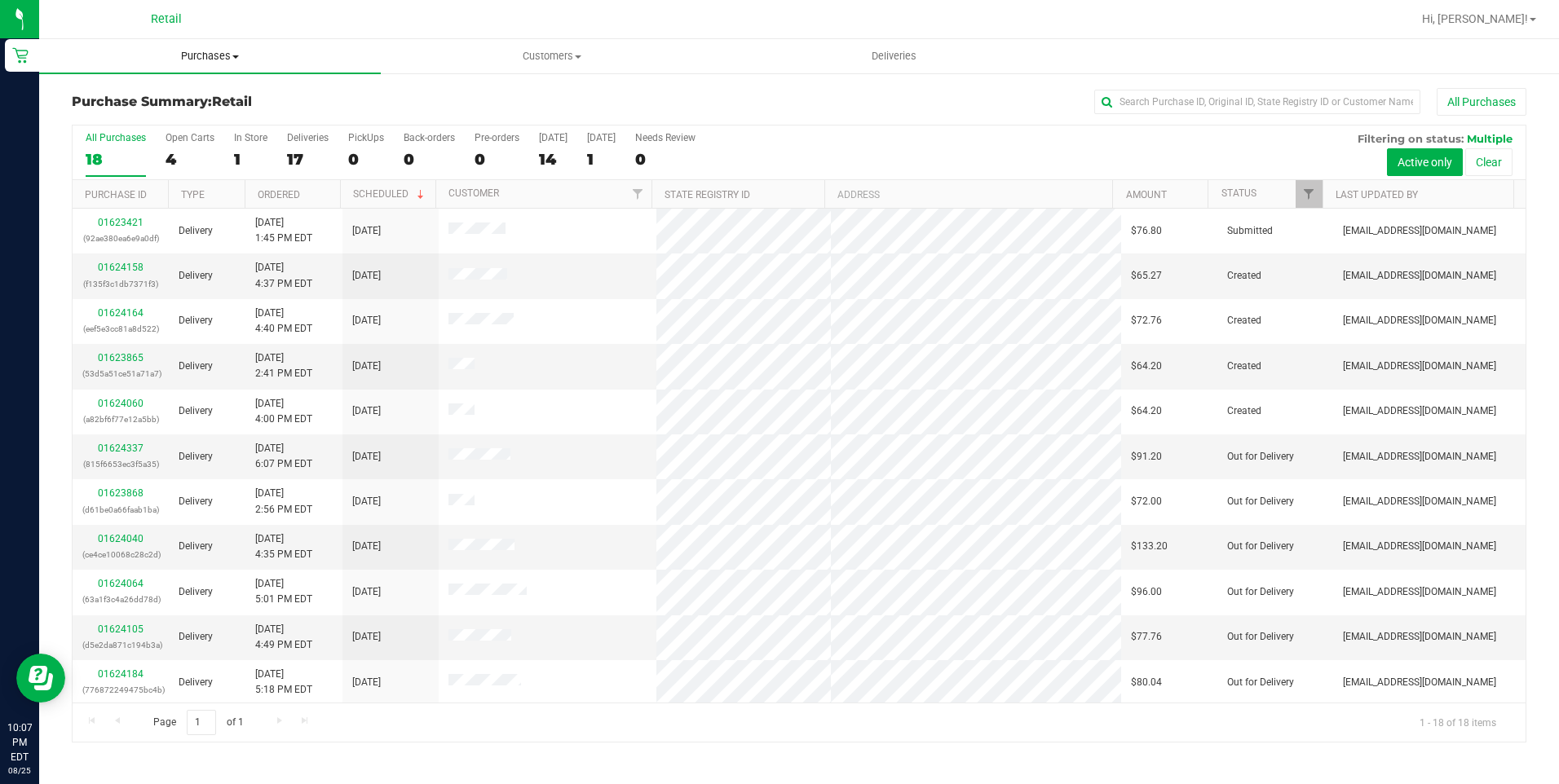
click at [233, 54] on span "Purchases" at bounding box center [210, 56] width 342 height 15
click at [139, 100] on span "Summary of purchases" at bounding box center [123, 98] width 168 height 14
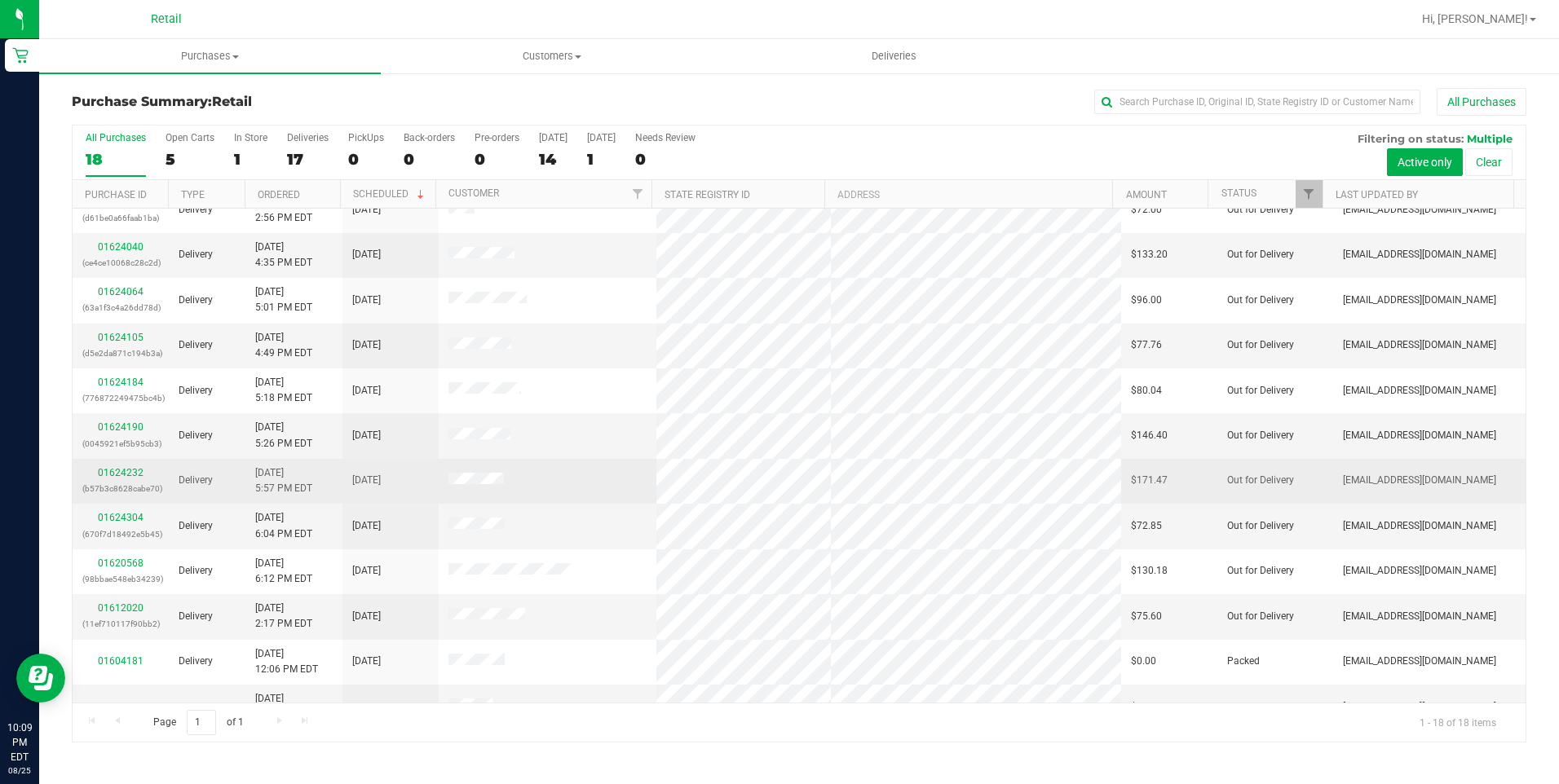
scroll to position [318, 0]
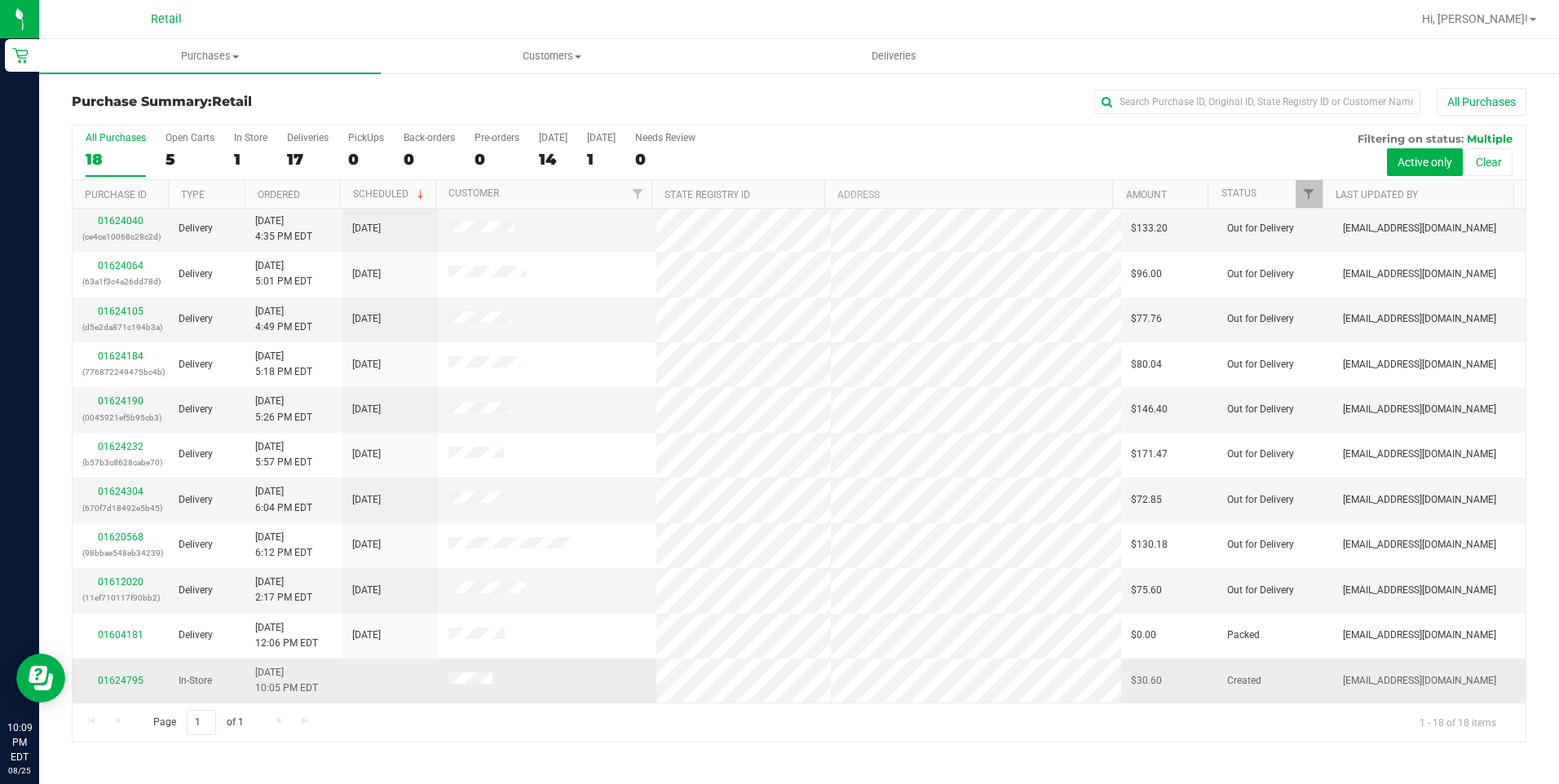
click at [110, 686] on div "01624795" at bounding box center [120, 680] width 76 height 15
click at [114, 683] on link "01624795" at bounding box center [121, 680] width 46 height 11
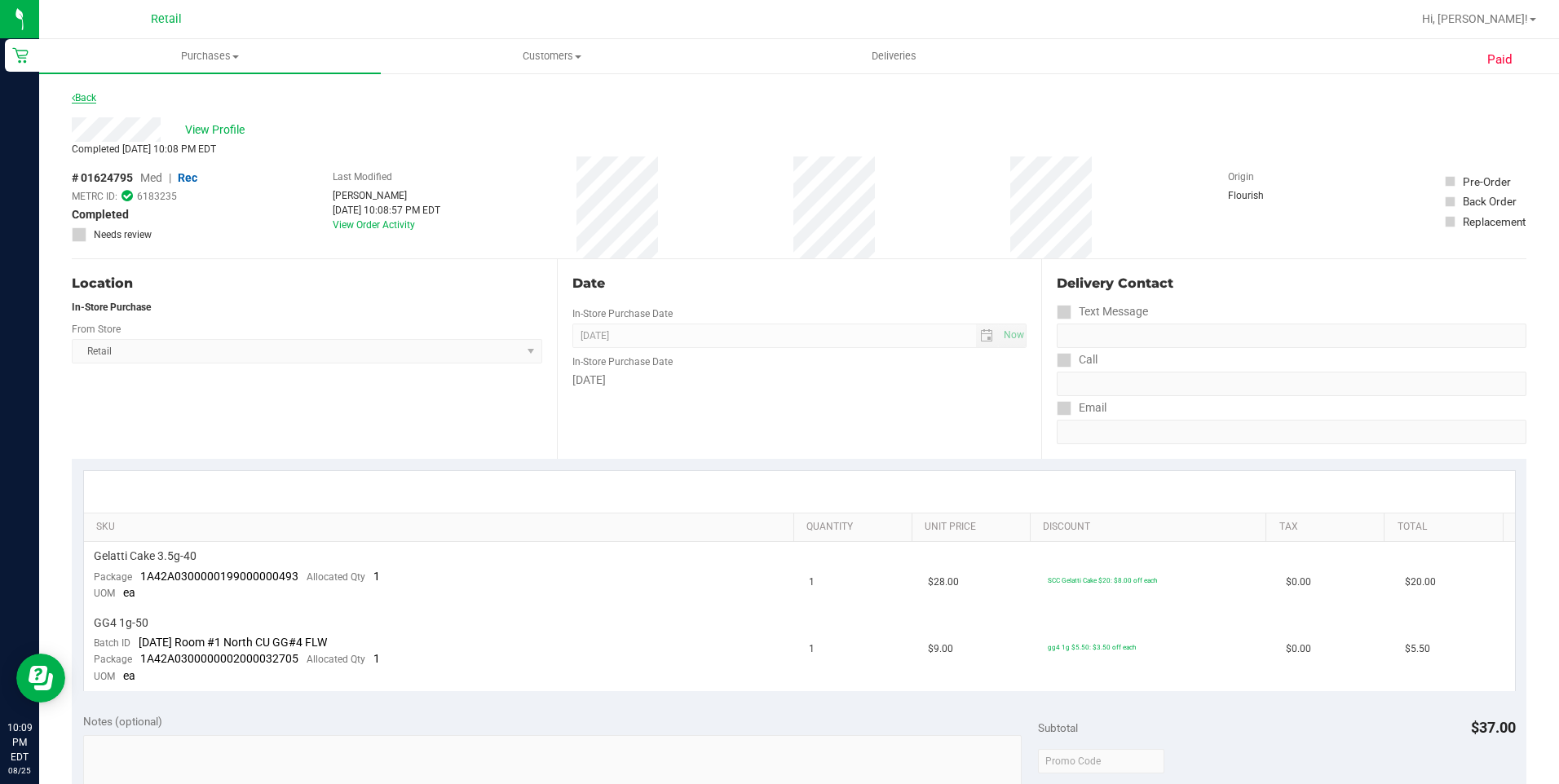
click at [92, 94] on link "Back" at bounding box center [84, 98] width 24 height 11
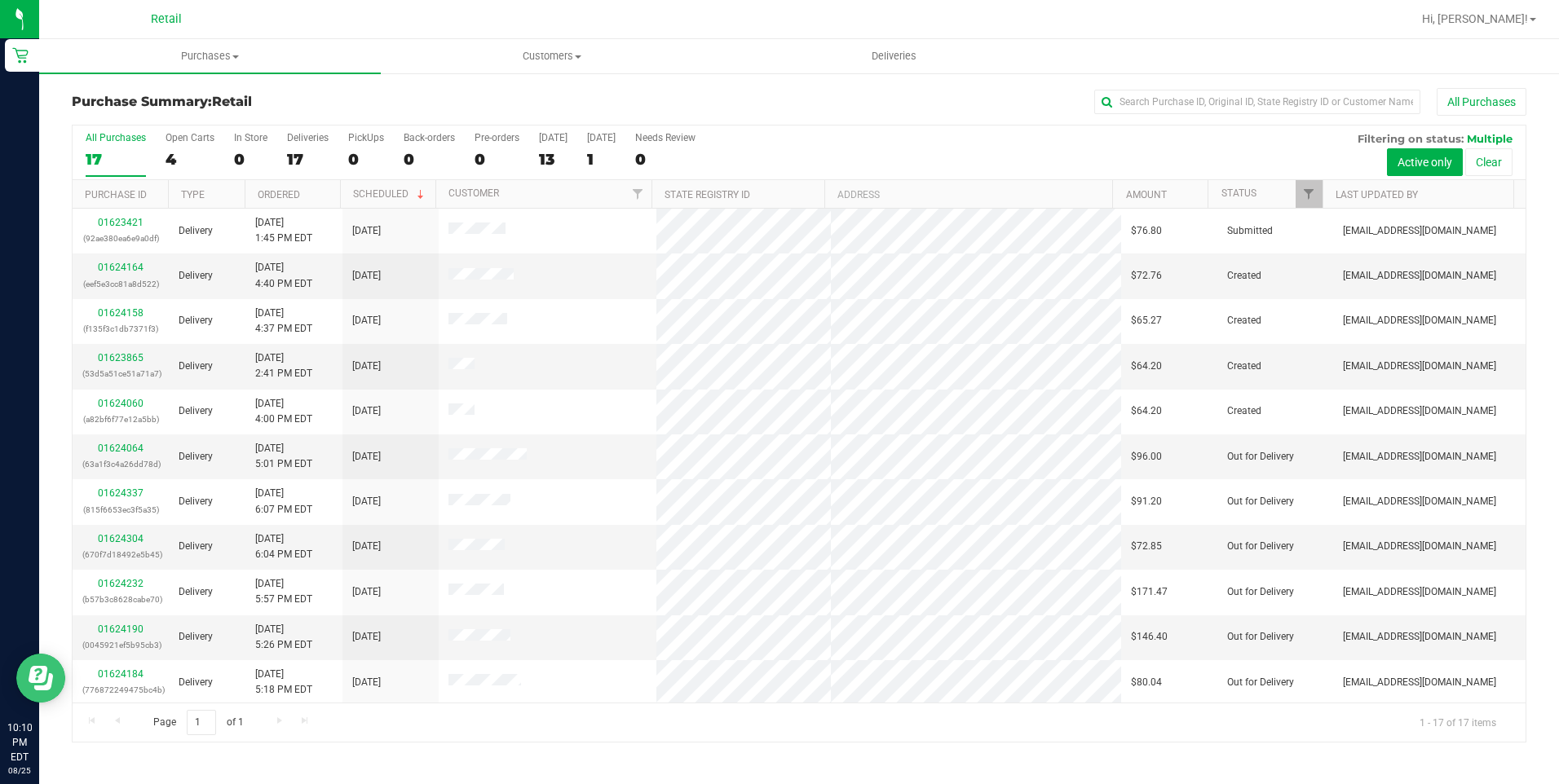
scroll to position [273, 0]
